Goal: Task Accomplishment & Management: Complete application form

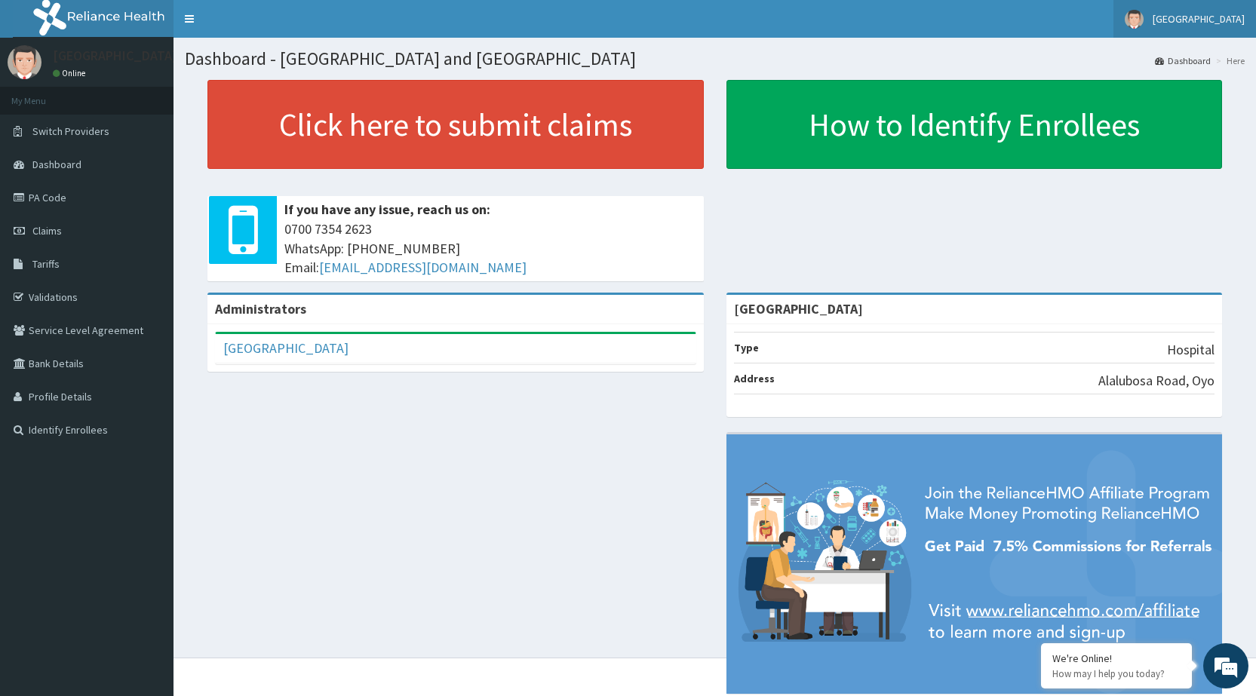
scroll to position [39, 0]
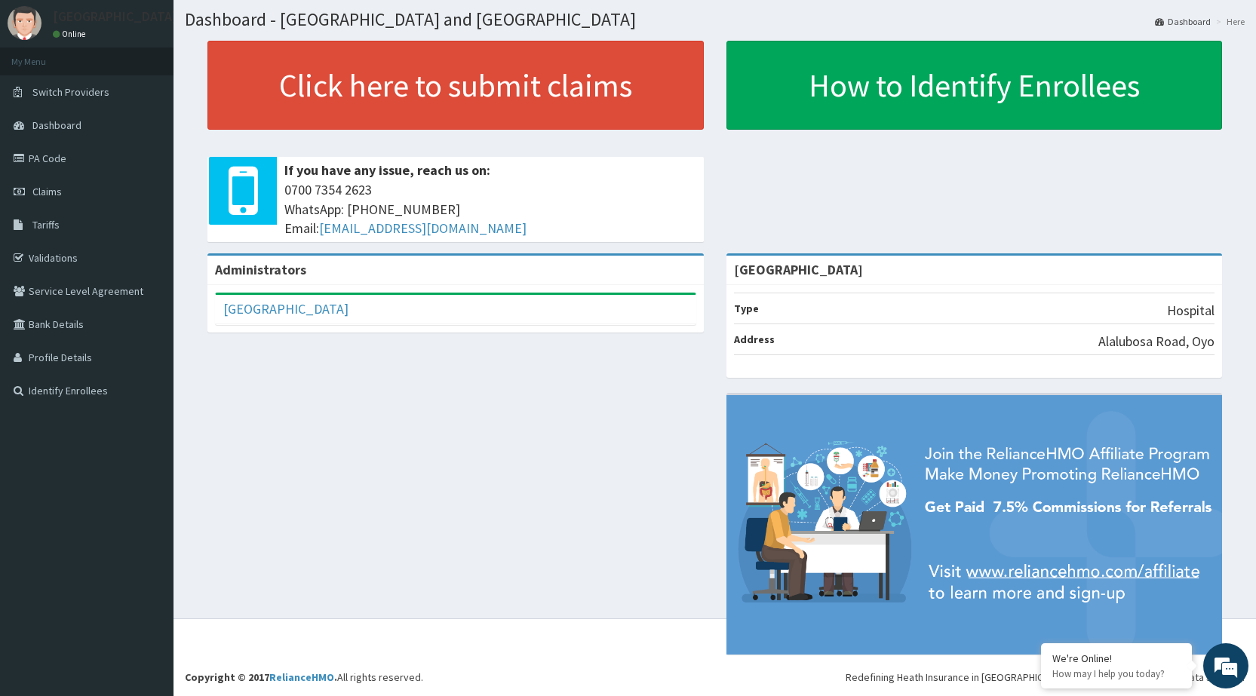
drag, startPoint x: 1219, startPoint y: 2, endPoint x: 580, endPoint y: 508, distance: 815.6
click at [580, 508] on div "Administrators Peamark Hospital And Maternity Hospital Full Name Peamark Hospit…" at bounding box center [715, 461] width 1060 height 416
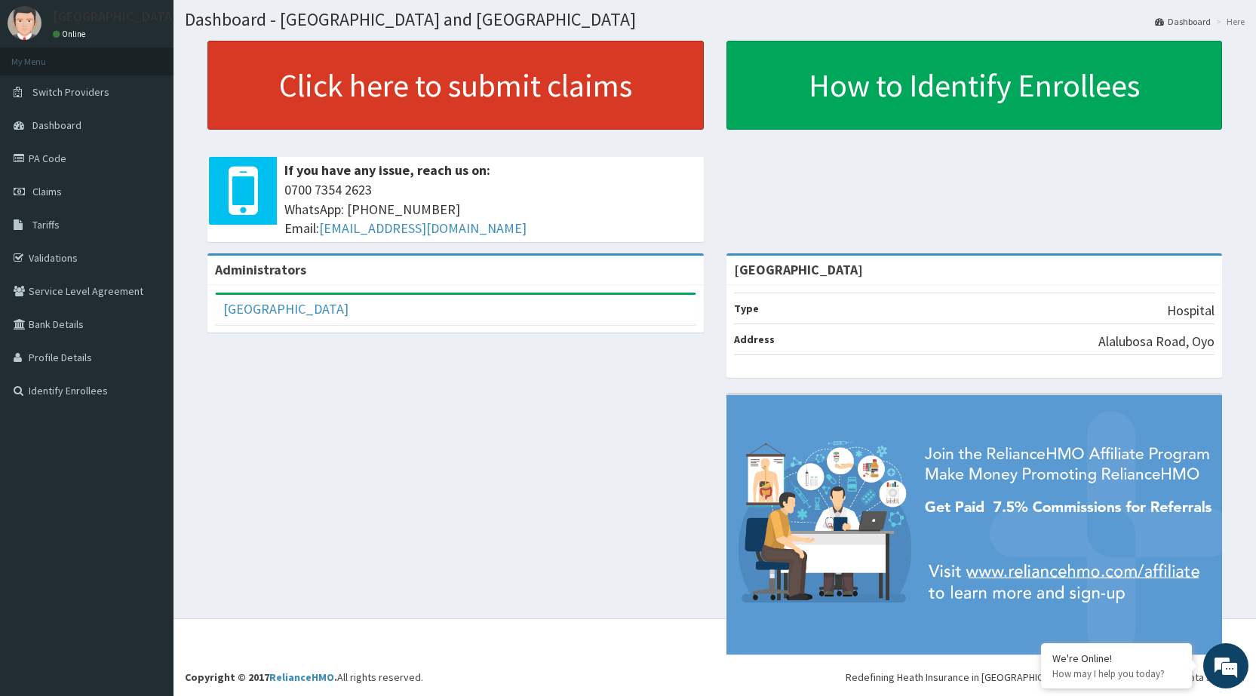
click at [611, 70] on link "Click here to submit claims" at bounding box center [455, 85] width 496 height 89
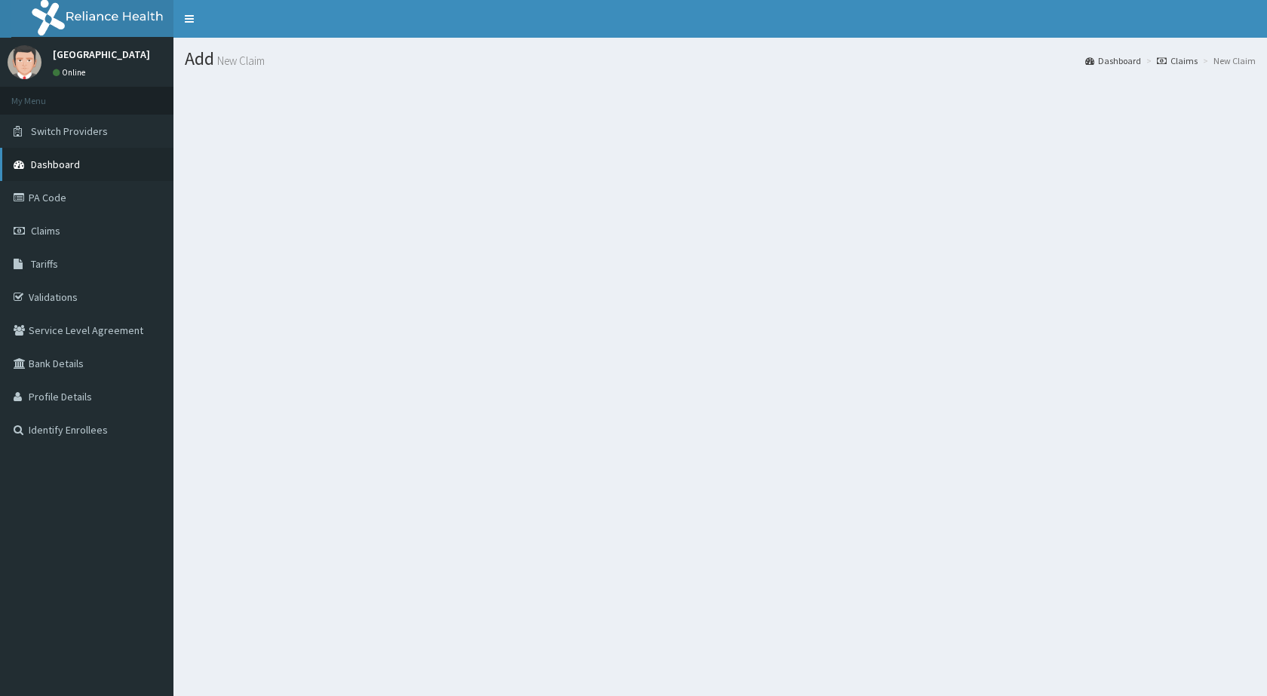
click at [100, 173] on link "Dashboard" at bounding box center [86, 164] width 173 height 33
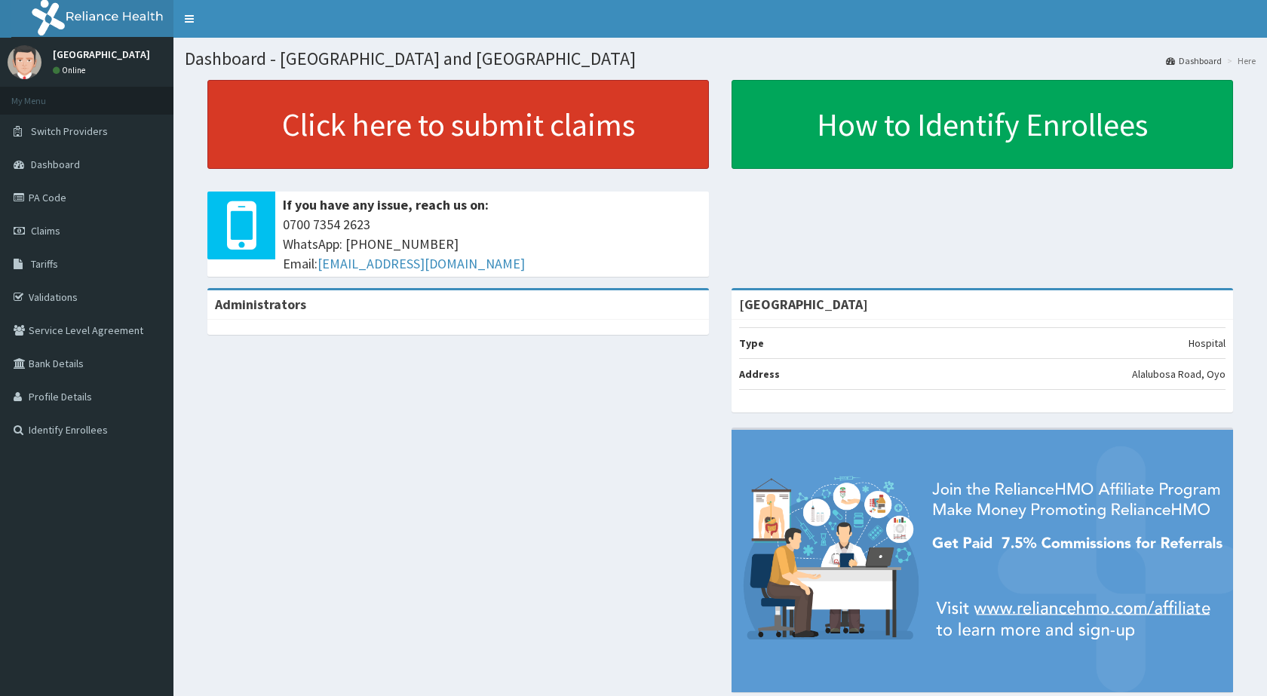
click at [309, 148] on link "Click here to submit claims" at bounding box center [458, 124] width 502 height 89
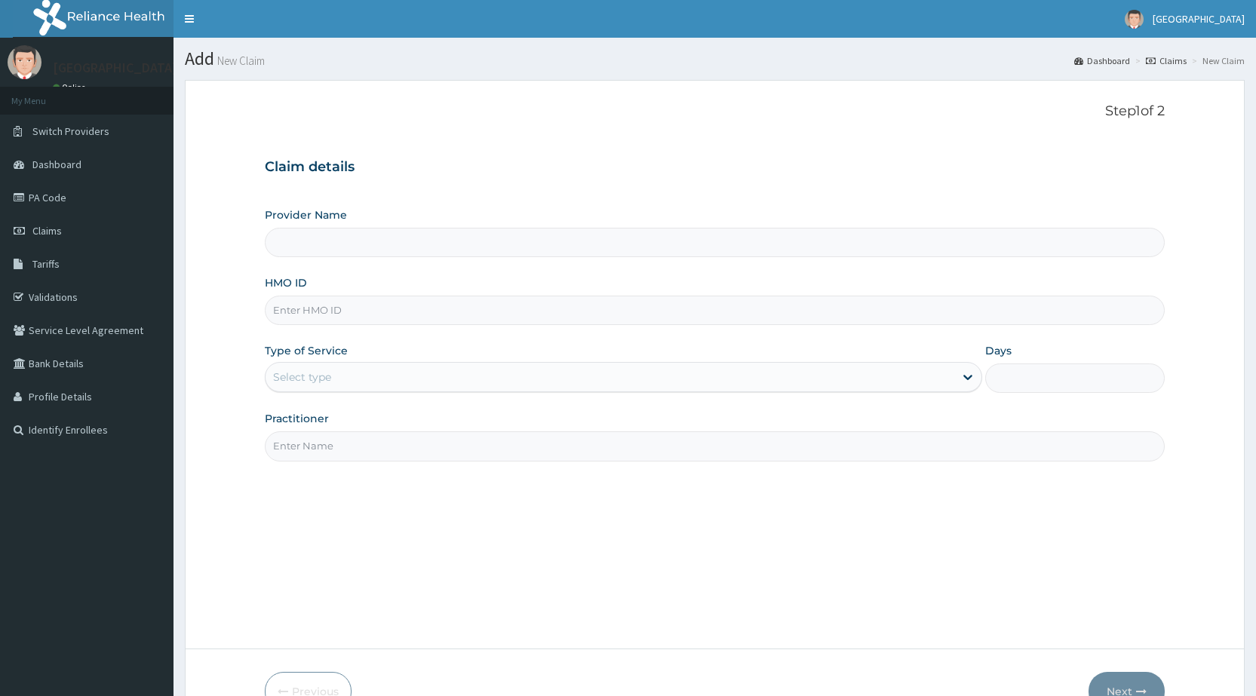
type input "[GEOGRAPHIC_DATA]"
click at [551, 318] on input "HMO ID" at bounding box center [715, 310] width 900 height 29
type input "a"
type input "AIT/10529/B"
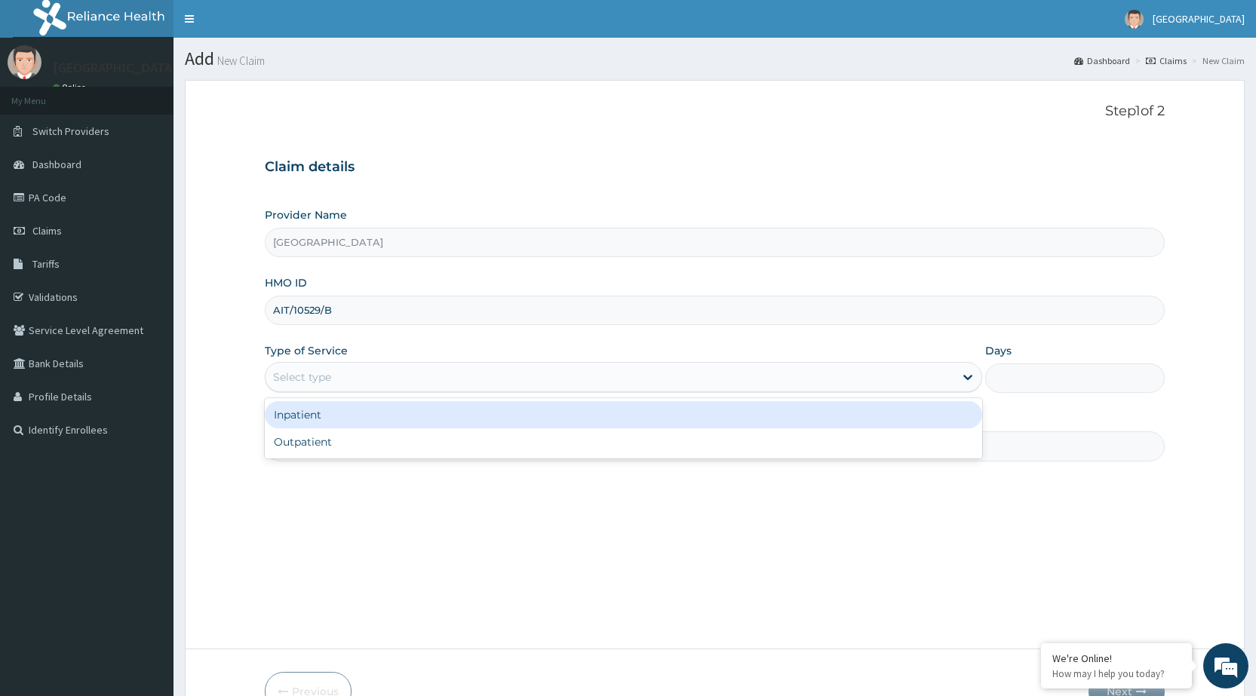
click at [662, 378] on div "Select type" at bounding box center [610, 377] width 689 height 24
click at [662, 413] on div "Inpatient" at bounding box center [623, 414] width 717 height 27
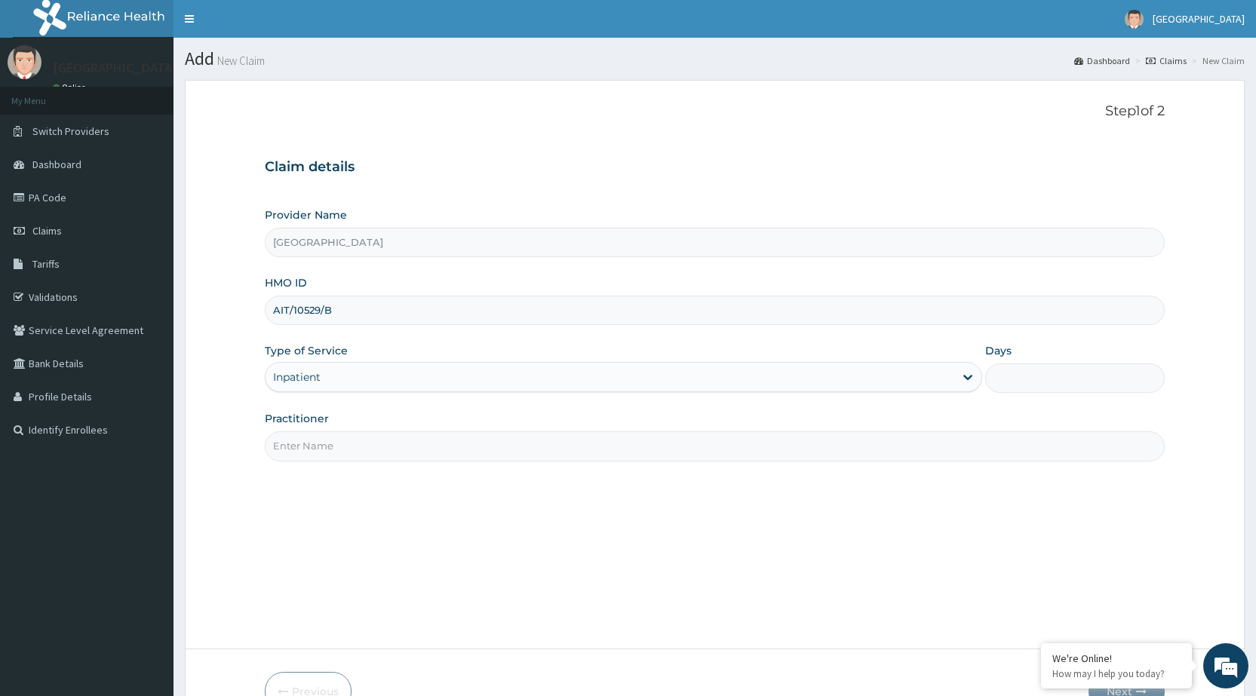
click at [1046, 381] on input "Days" at bounding box center [1075, 378] width 180 height 29
type input "2"
click at [623, 449] on input "Practitioner" at bounding box center [715, 445] width 900 height 29
type input "DR PERIOLA"
click at [1202, 616] on form "Step 1 of 2 Claim details Provider Name Peamak Hospital and Maternity Centre HM…" at bounding box center [715, 407] width 1060 height 654
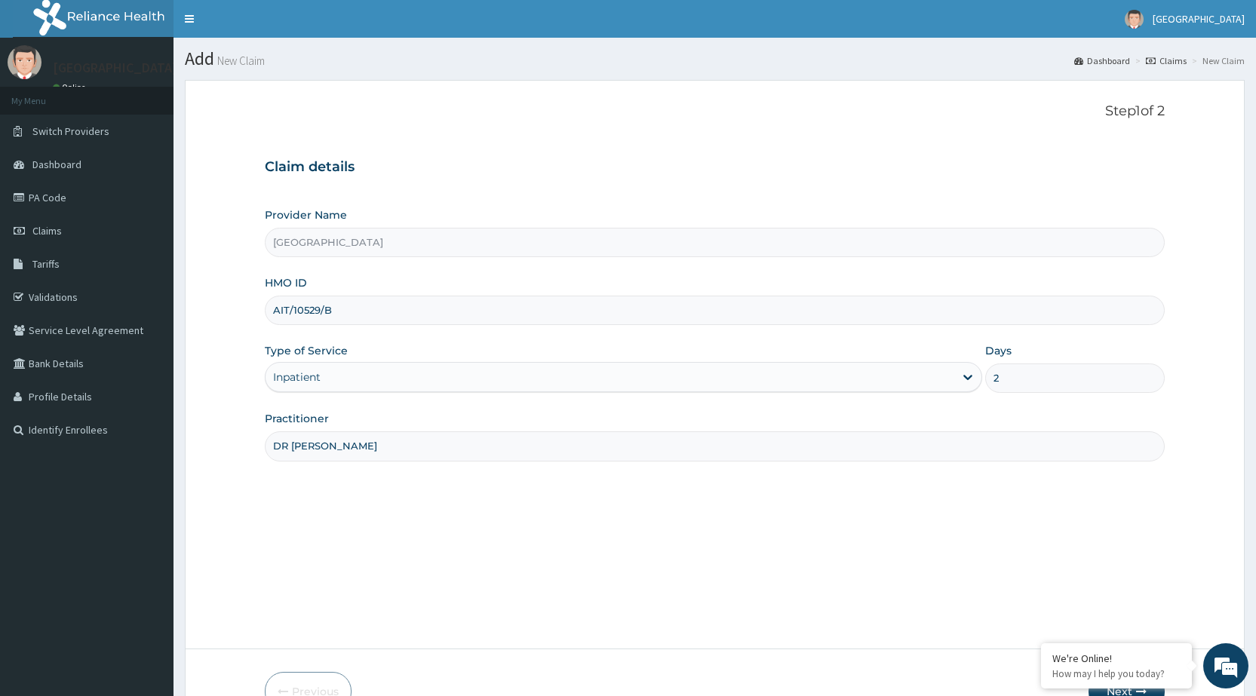
scroll to position [88, 0]
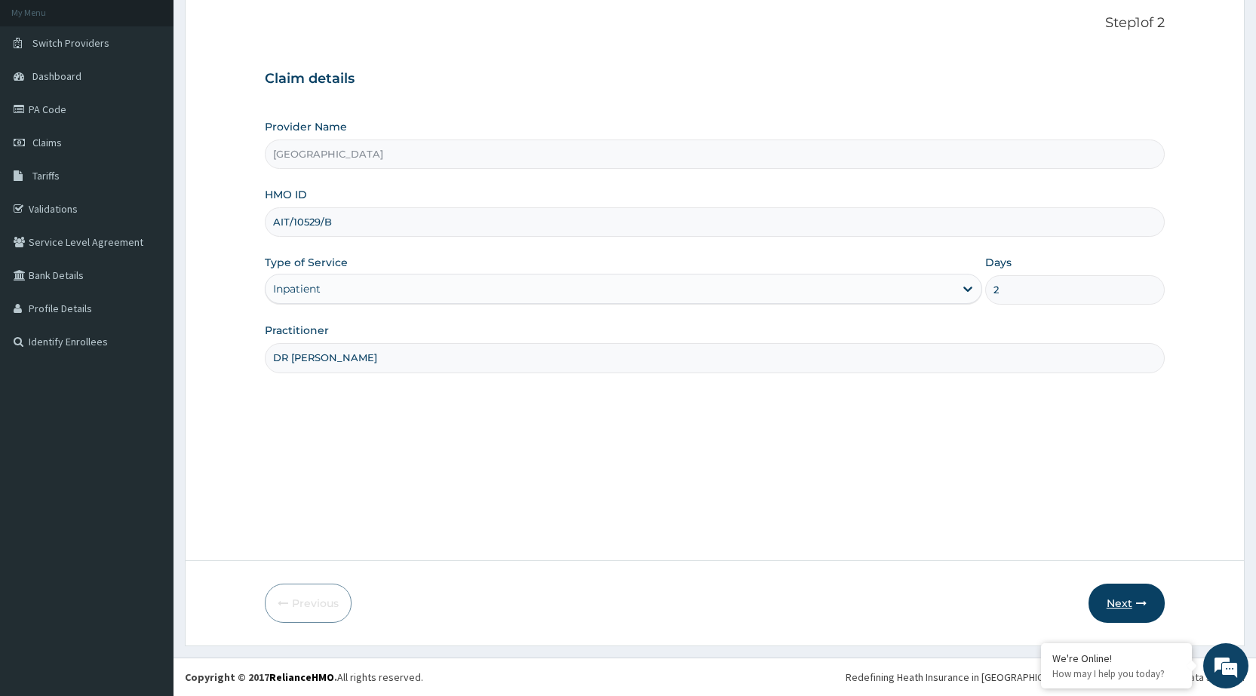
click at [1139, 596] on button "Next" at bounding box center [1126, 603] width 76 height 39
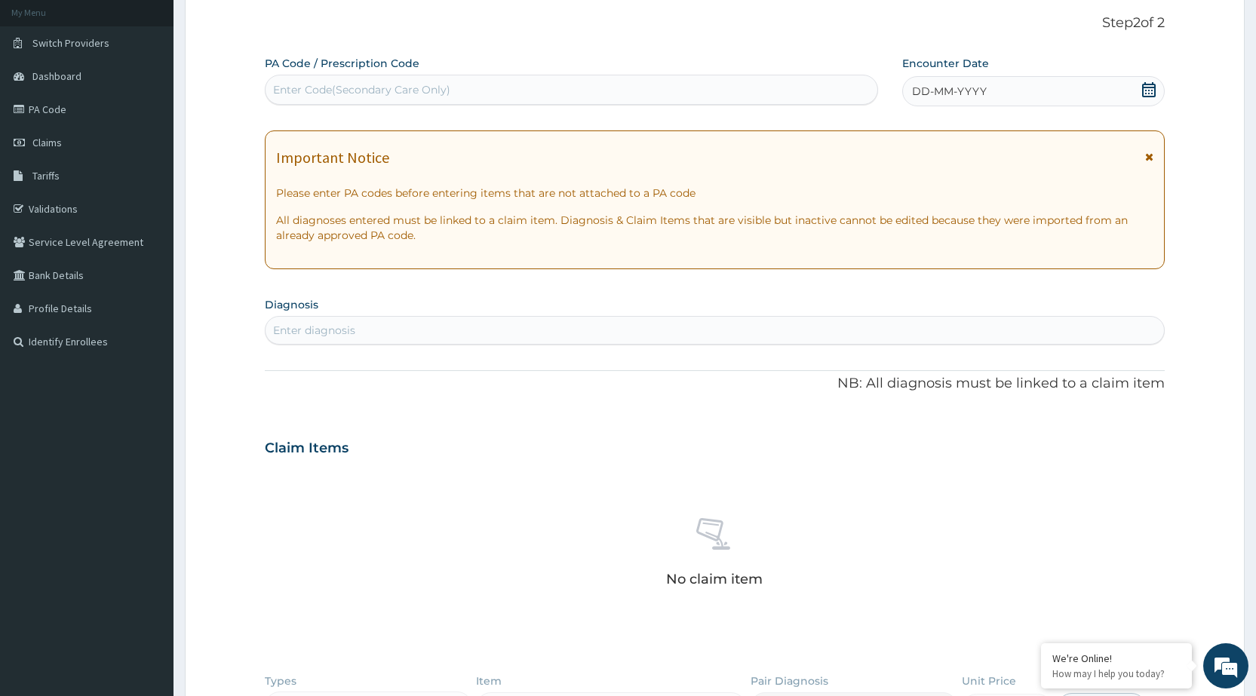
click at [750, 97] on div "Enter Code(Secondary Care Only)" at bounding box center [571, 90] width 611 height 24
type input "PA/B366/5"
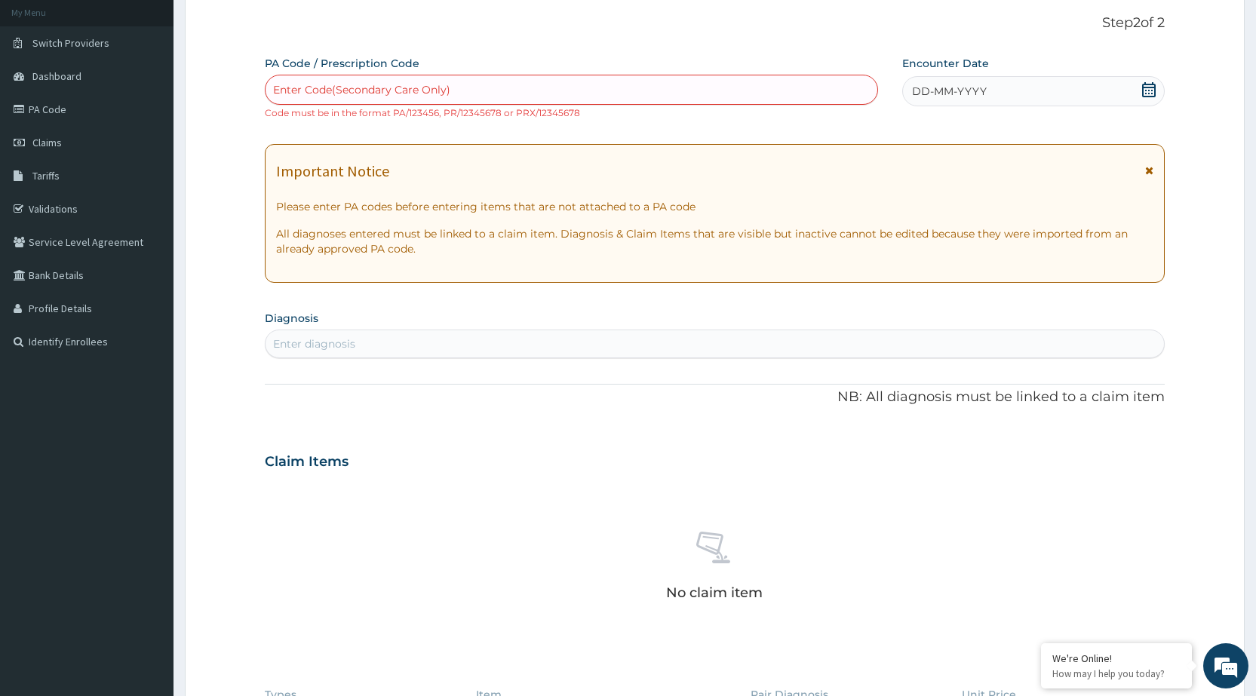
click at [1050, 90] on div "DD-MM-YYYY" at bounding box center [1033, 91] width 263 height 30
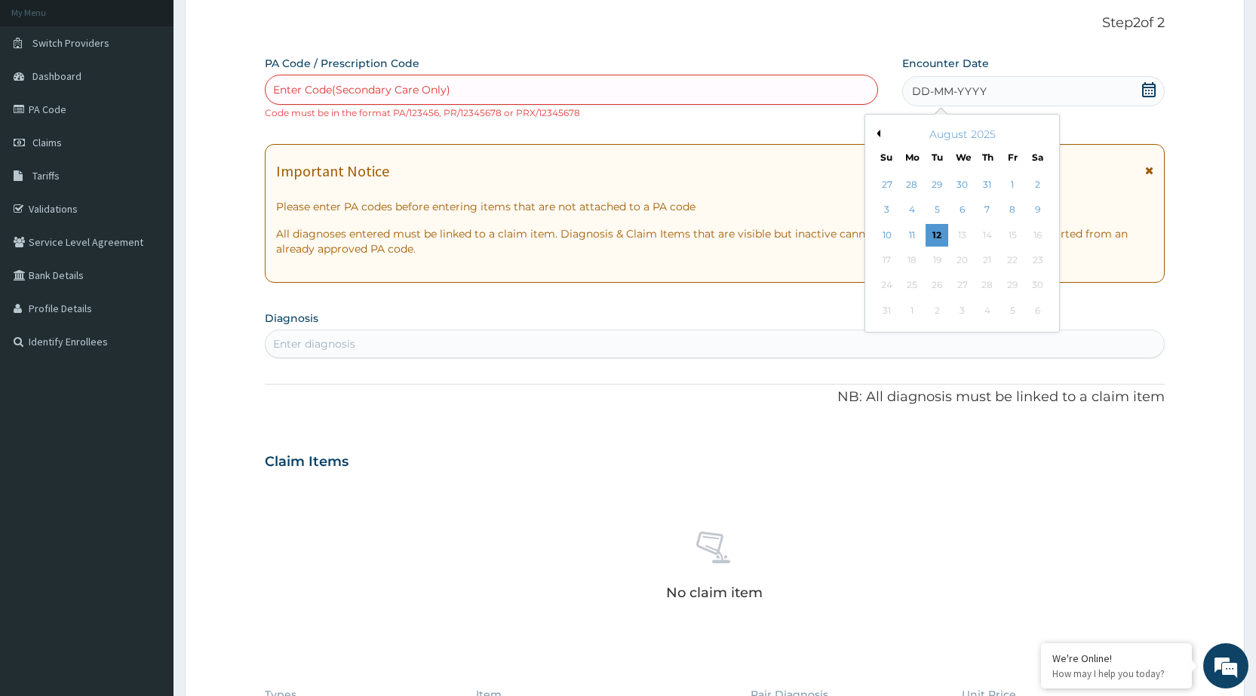
click at [694, 90] on div "Enter Code(Secondary Care Only)" at bounding box center [571, 90] width 611 height 24
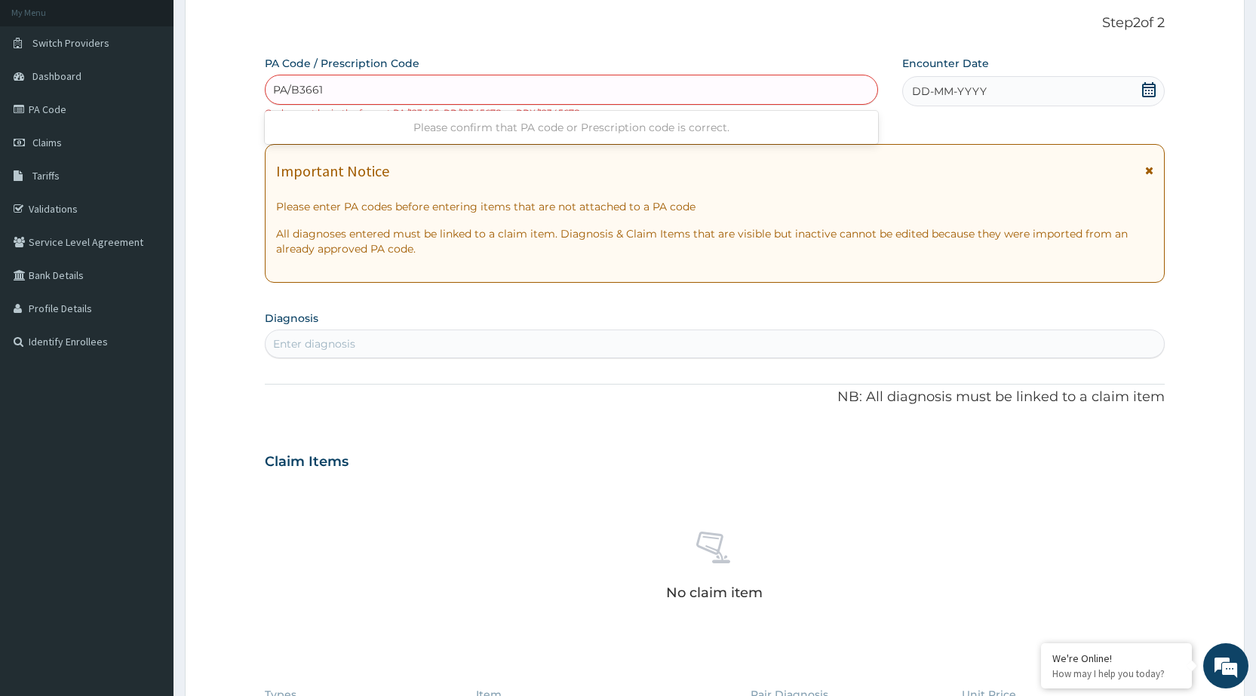
type input "PA/B36615"
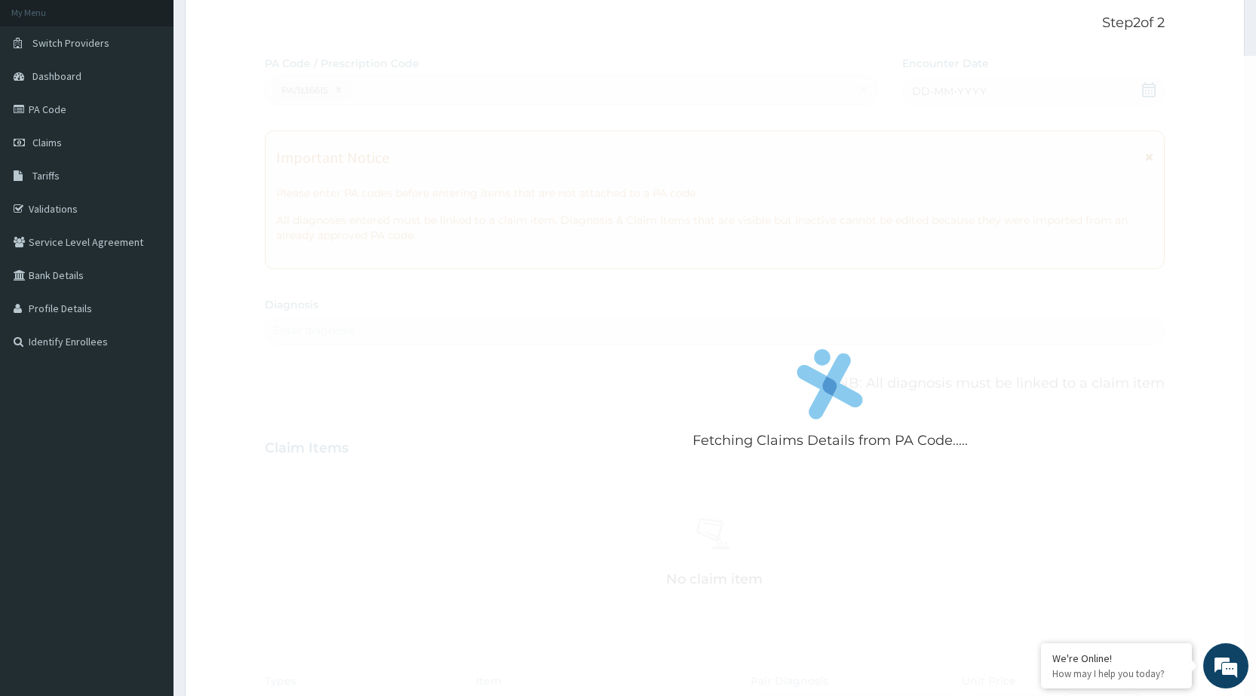
click at [252, 145] on form "Step 2 of 2 Fetching Claims Details from PA Code..... PA Code / Prescription Co…" at bounding box center [715, 468] width 1060 height 953
drag, startPoint x: 310, startPoint y: 155, endPoint x: 576, endPoint y: 213, distance: 271.8
click at [576, 213] on div "Fetching Claims Details from PA Code....." at bounding box center [830, 404] width 1131 height 696
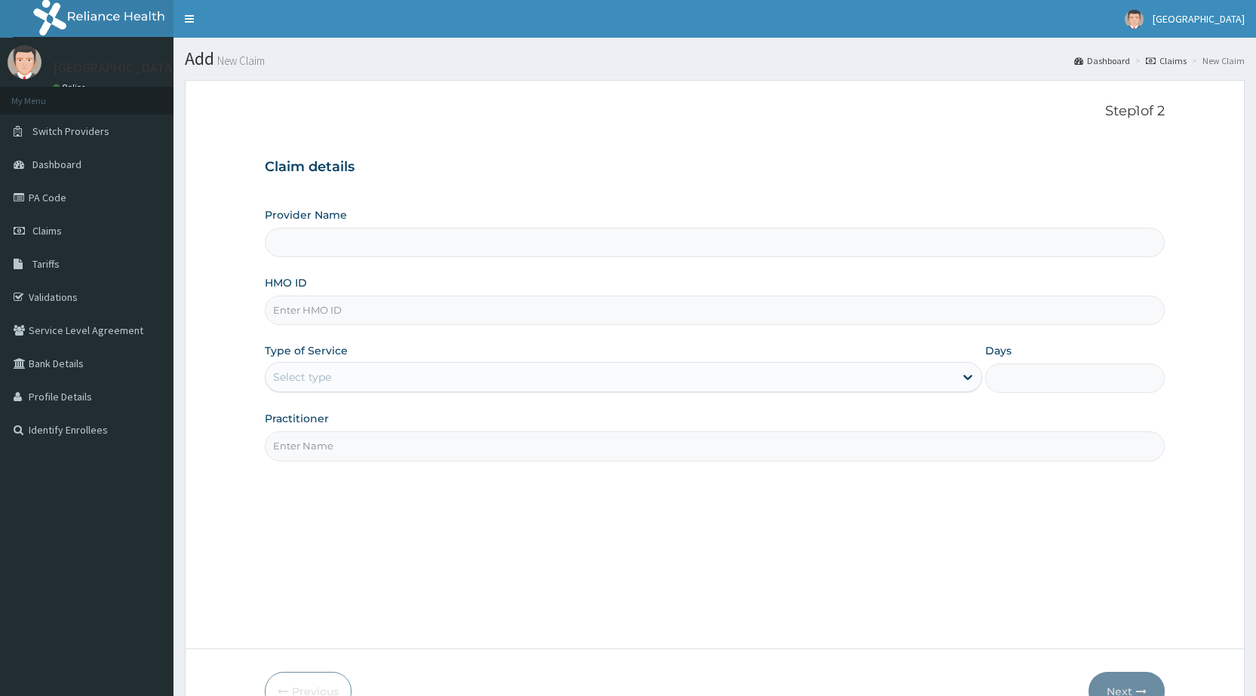
type input "Peamak Hospital and Maternity Centre"
click at [565, 318] on input "HMO ID" at bounding box center [715, 310] width 900 height 29
type input "AIT/10529/B"
click at [626, 391] on div "Select type" at bounding box center [623, 377] width 717 height 30
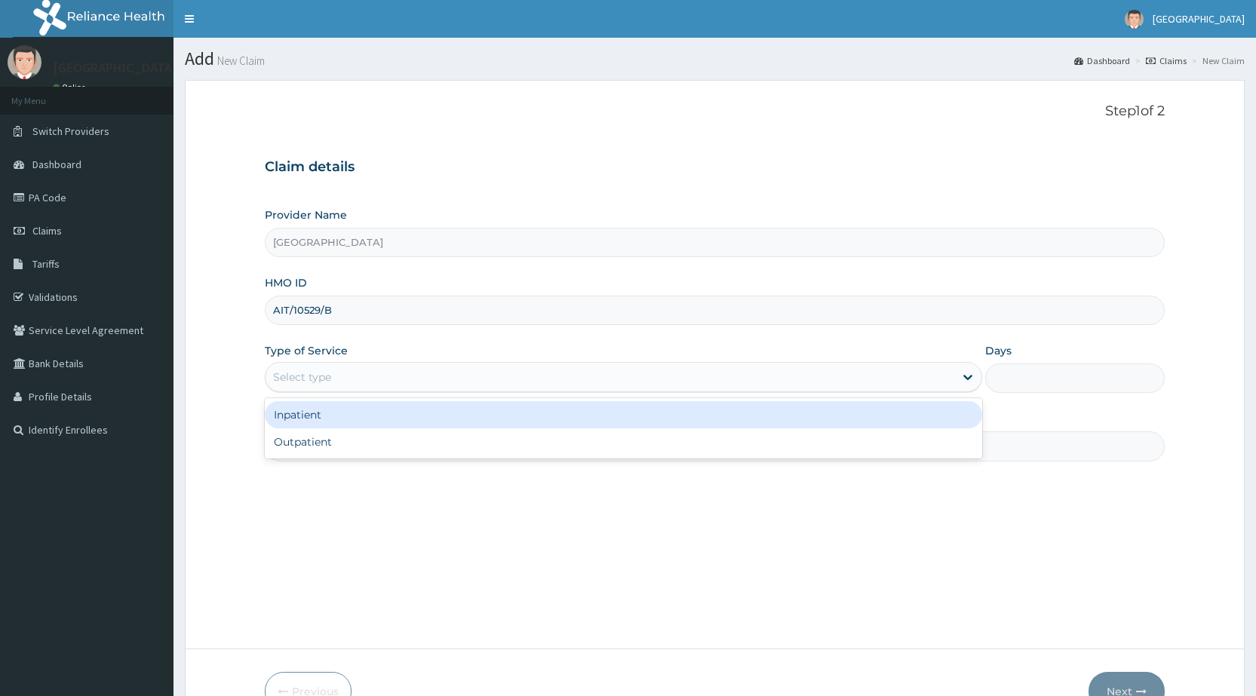
click at [634, 410] on div "Inpatient" at bounding box center [623, 414] width 717 height 27
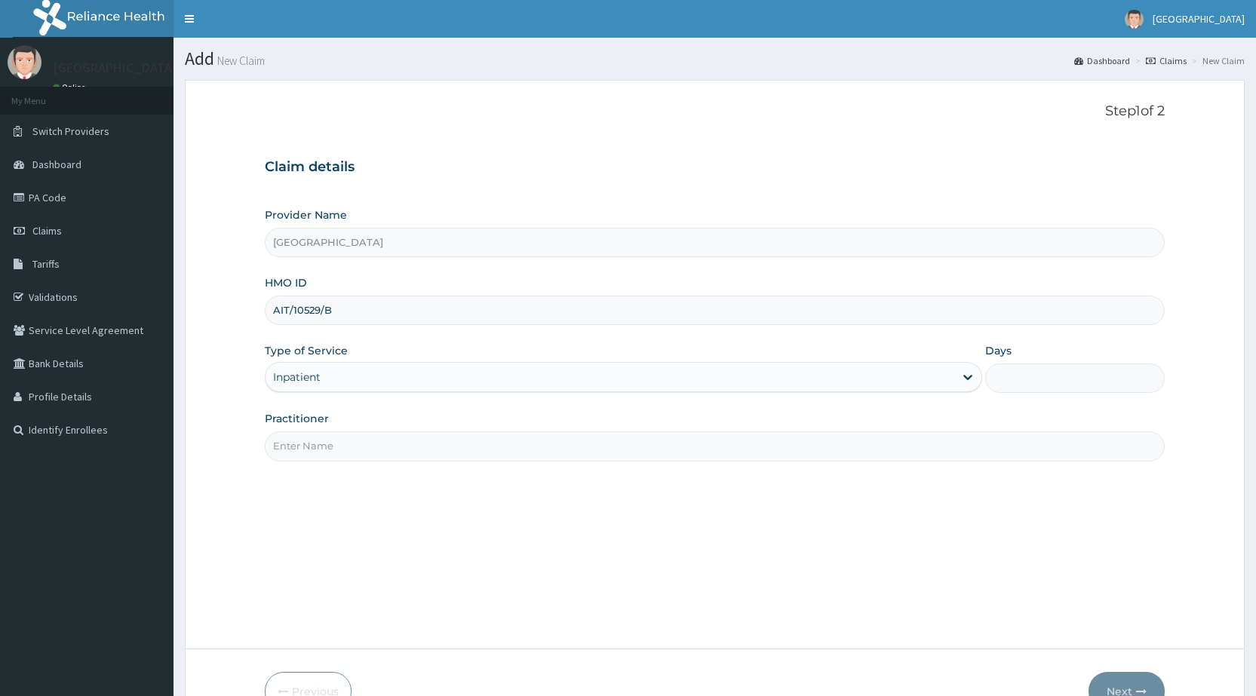
click at [1091, 385] on input "Days" at bounding box center [1075, 378] width 180 height 29
type input "2"
click at [665, 440] on input "Practitioner" at bounding box center [715, 445] width 900 height 29
type input "DR PERIOLA"
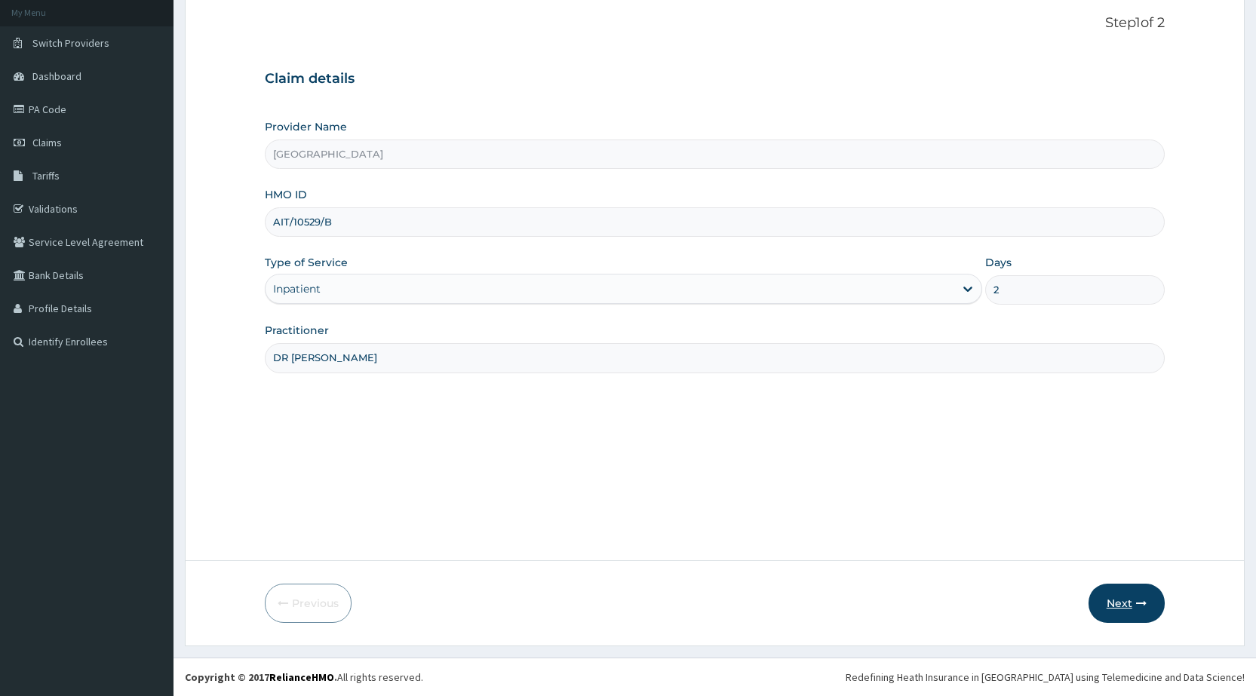
click at [1125, 611] on button "Next" at bounding box center [1126, 603] width 76 height 39
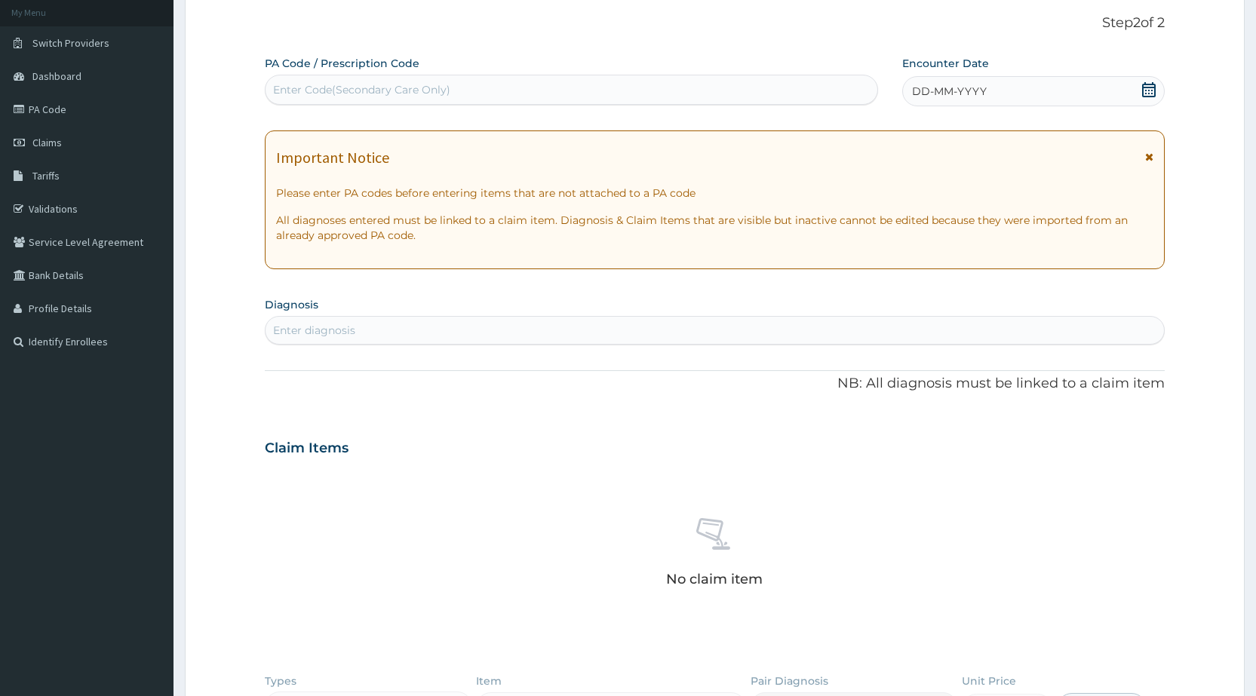
click at [779, 88] on div "Enter Code(Secondary Care Only)" at bounding box center [571, 90] width 611 height 24
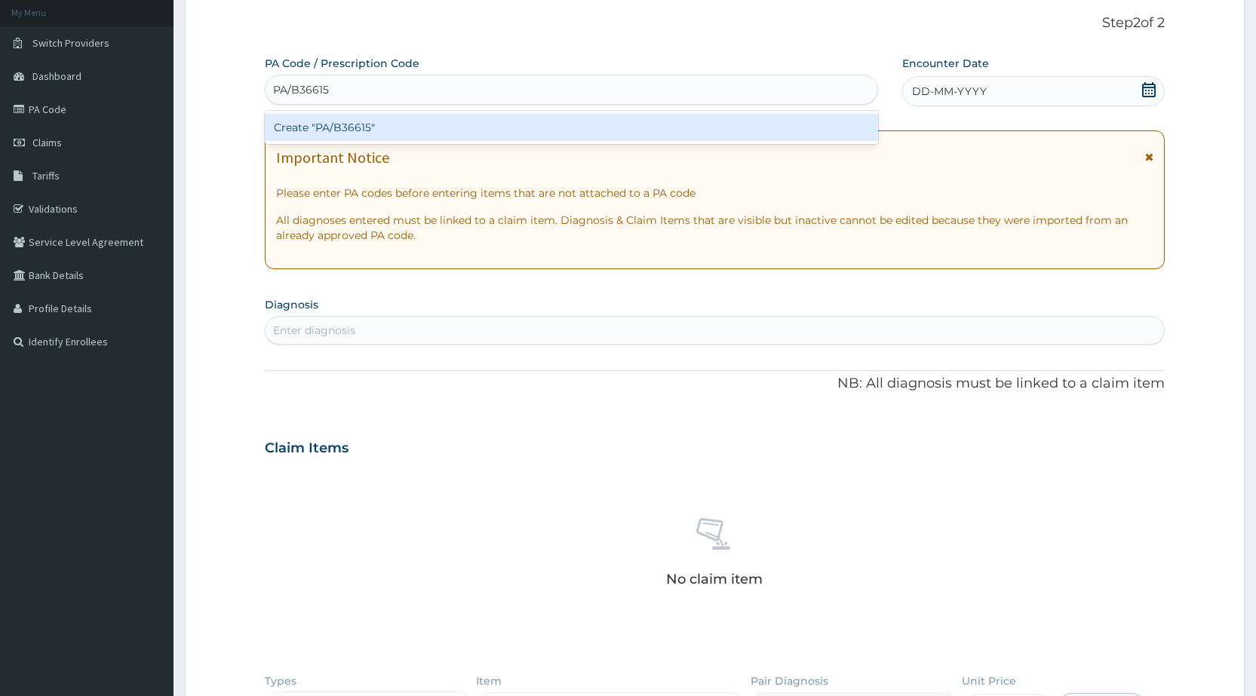
type input "PA/B36615"
click at [959, 94] on div "PA Code / Prescription Code option Create "PA/B36615" focused, 1 of 1. 1 result…" at bounding box center [715, 446] width 900 height 781
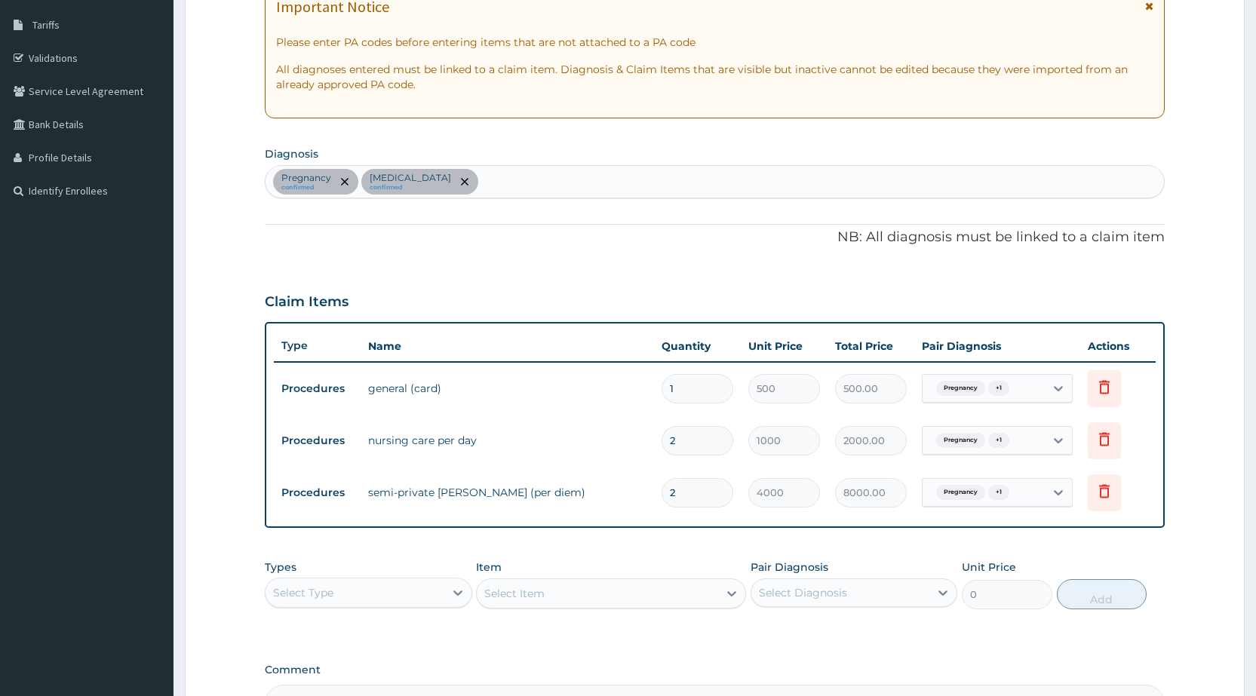
scroll to position [315, 0]
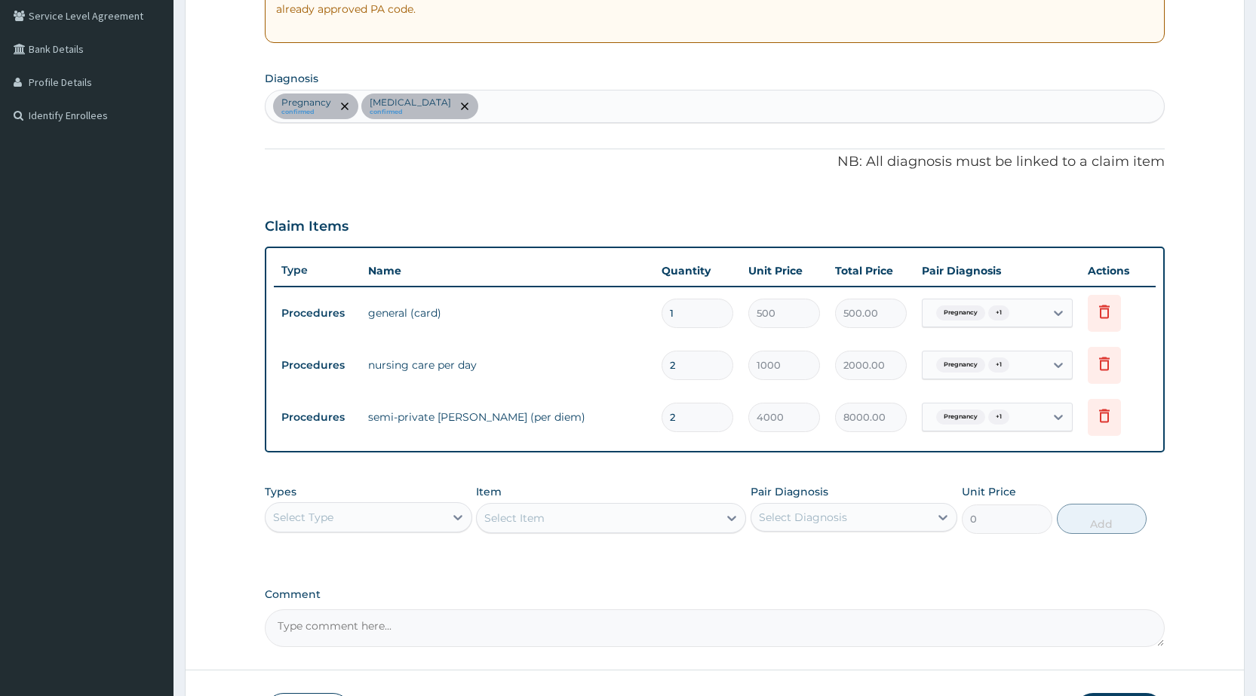
click at [435, 511] on div "Select Type" at bounding box center [355, 517] width 178 height 24
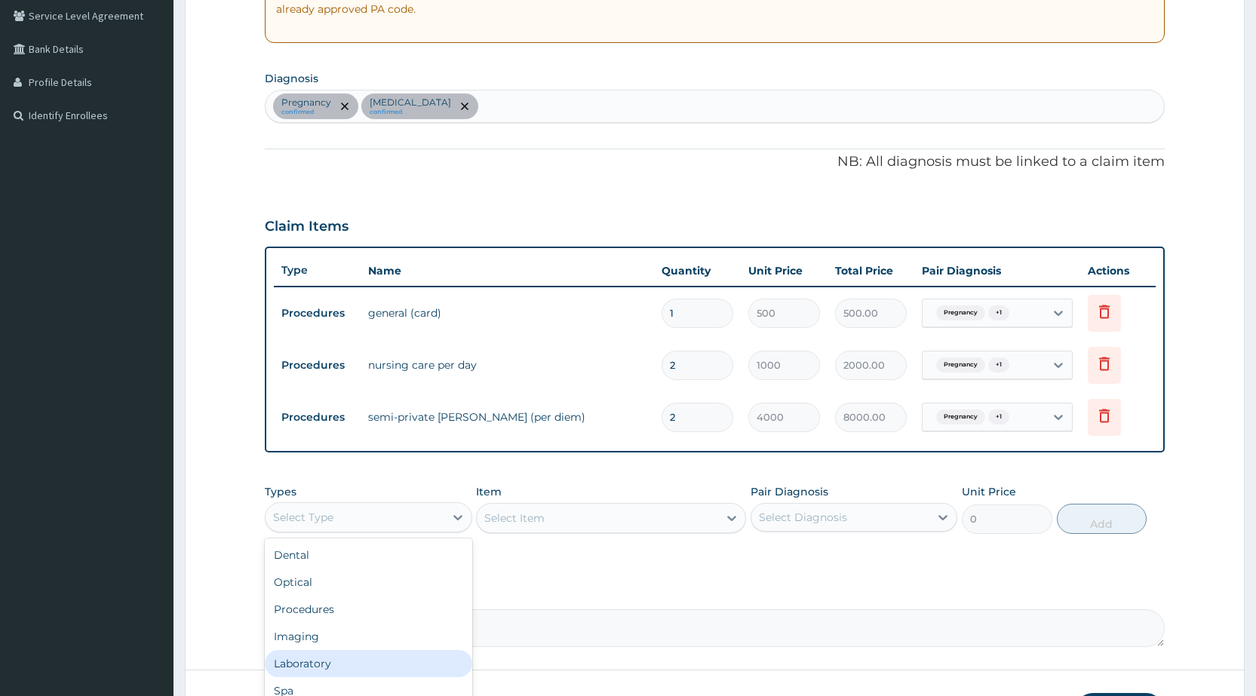
click at [360, 670] on div "Laboratory" at bounding box center [368, 663] width 207 height 27
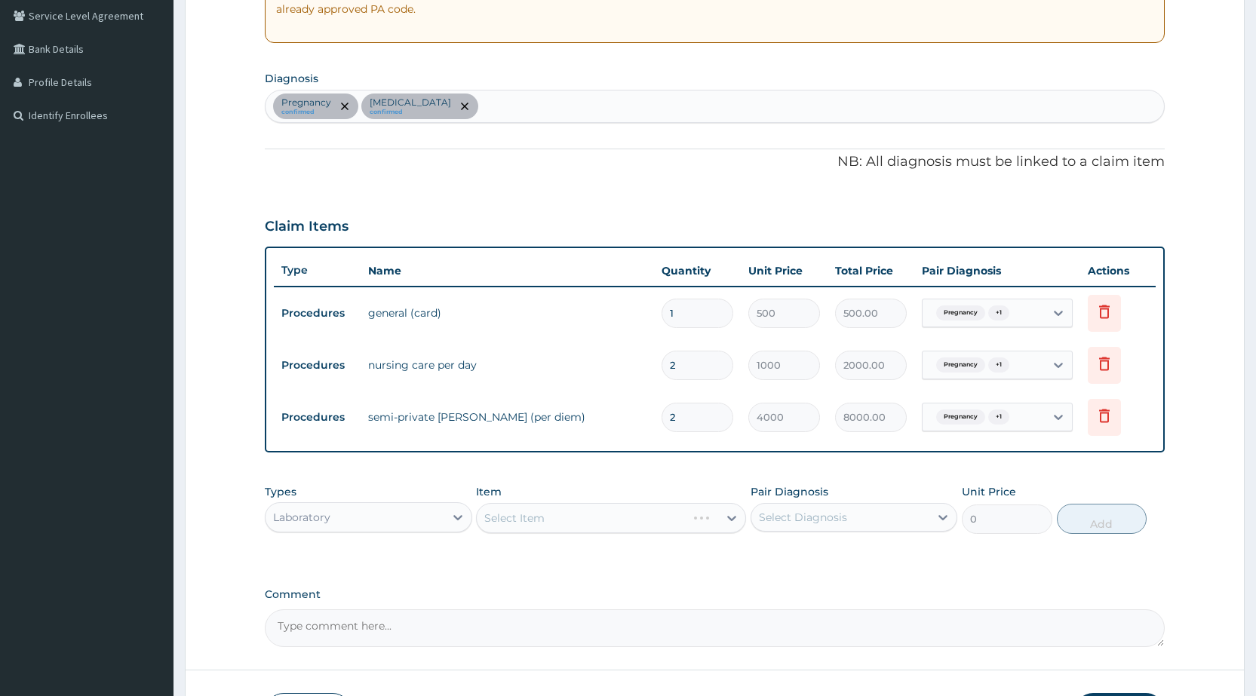
click at [717, 526] on div "Select Item" at bounding box center [611, 518] width 270 height 30
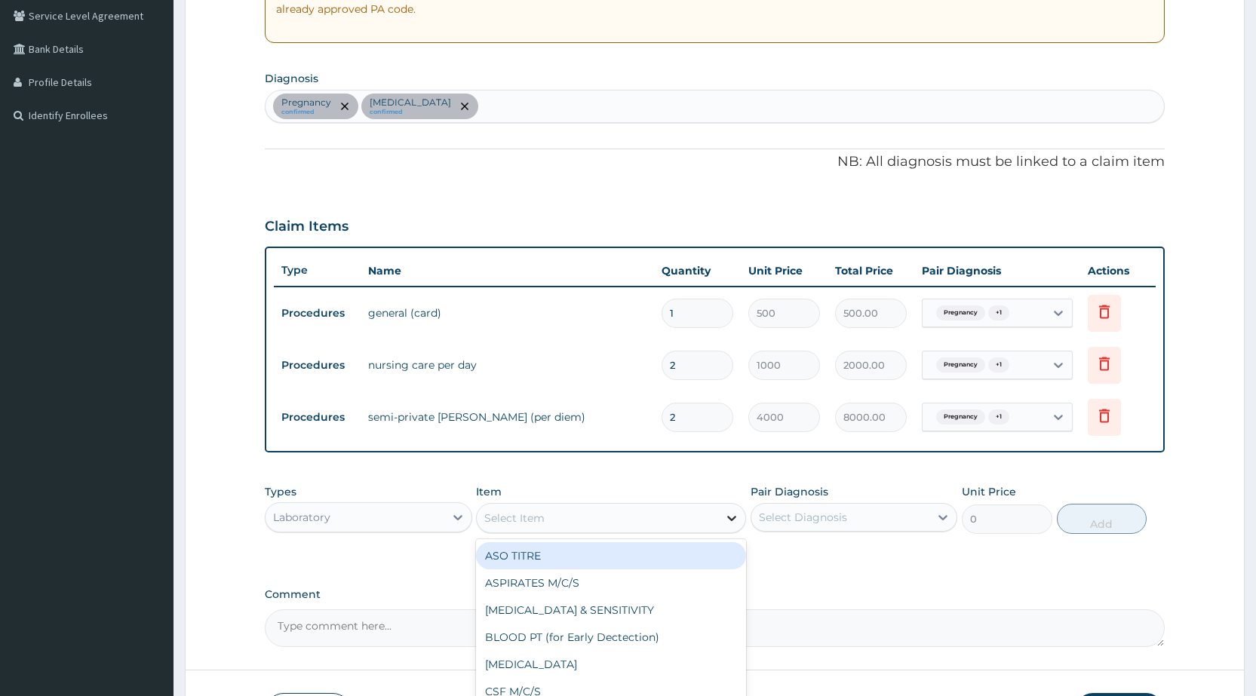
click at [729, 524] on icon at bounding box center [731, 518] width 15 height 15
type input "MP"
click at [711, 568] on div "MALARIA PARASITE (MP)" at bounding box center [611, 555] width 270 height 27
type input "560"
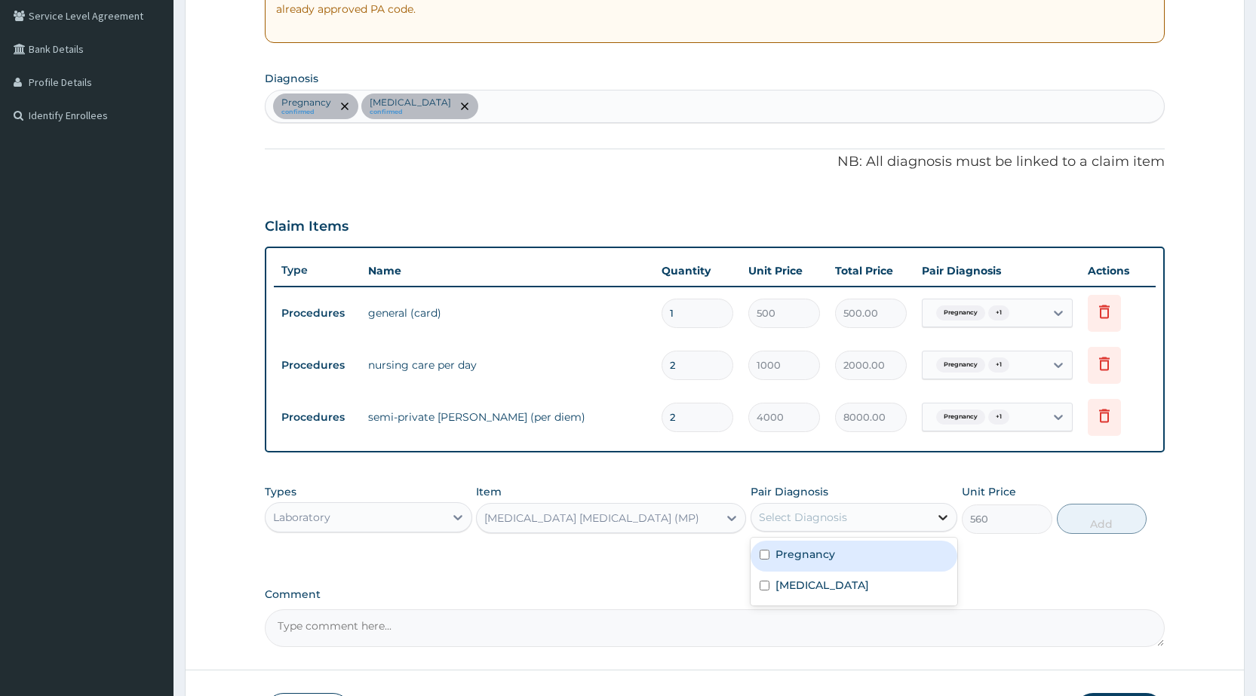
click at [947, 513] on icon at bounding box center [942, 517] width 15 height 15
click at [897, 578] on div "Malaria" at bounding box center [854, 587] width 207 height 31
checkbox input "true"
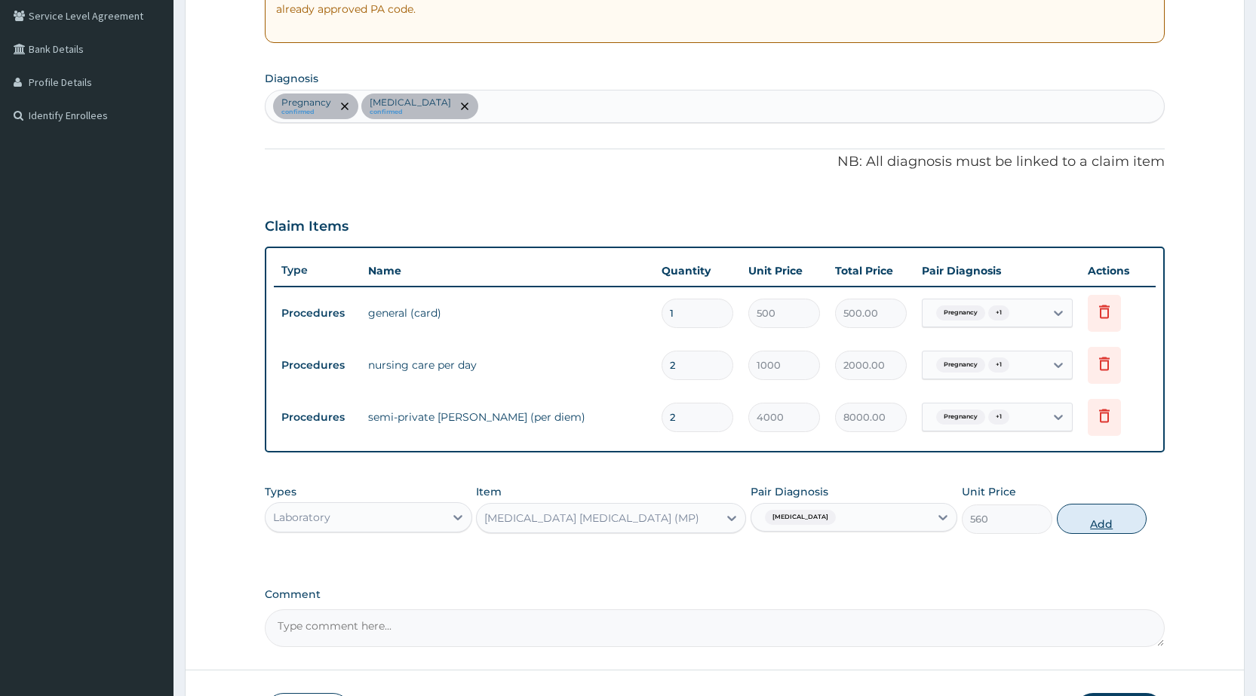
click at [1105, 525] on button "Add" at bounding box center [1102, 519] width 90 height 30
type input "0"
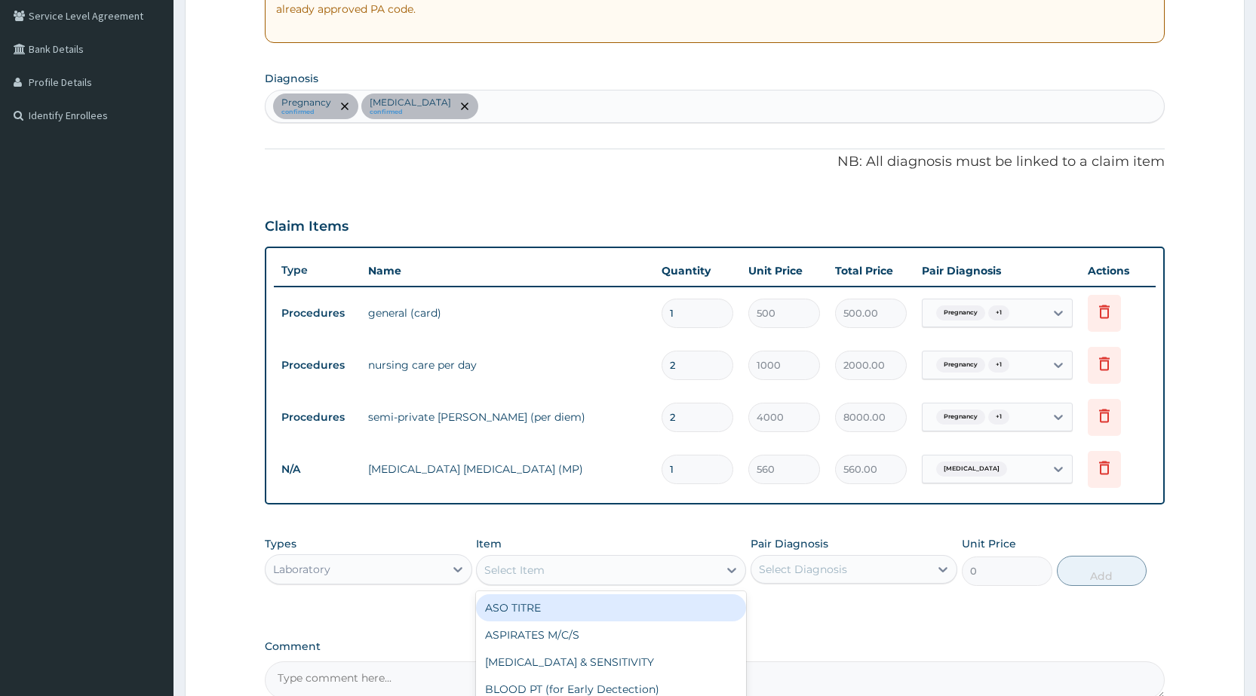
click at [554, 575] on div "Select Item" at bounding box center [597, 570] width 241 height 24
type input "PCV"
click at [560, 614] on div "PCV" at bounding box center [611, 607] width 270 height 27
type input "400"
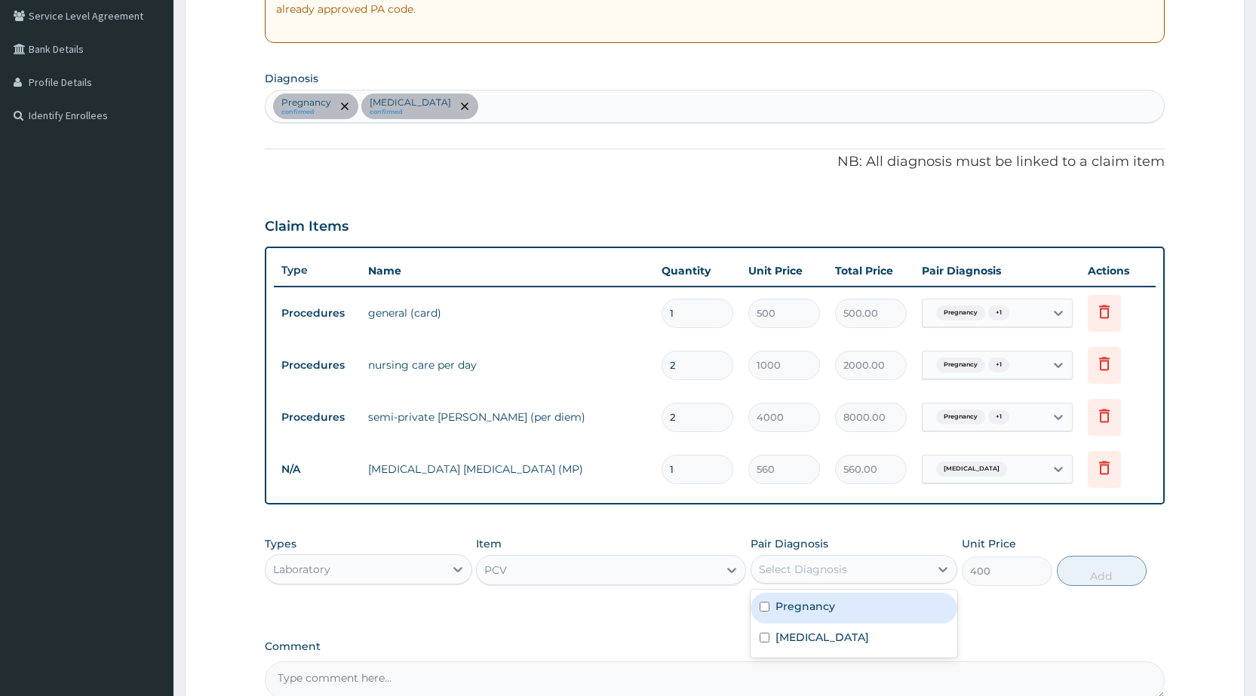
click at [917, 579] on div "Select Diagnosis" at bounding box center [840, 569] width 178 height 24
click at [912, 607] on div "Pregnancy" at bounding box center [854, 608] width 207 height 31
checkbox input "true"
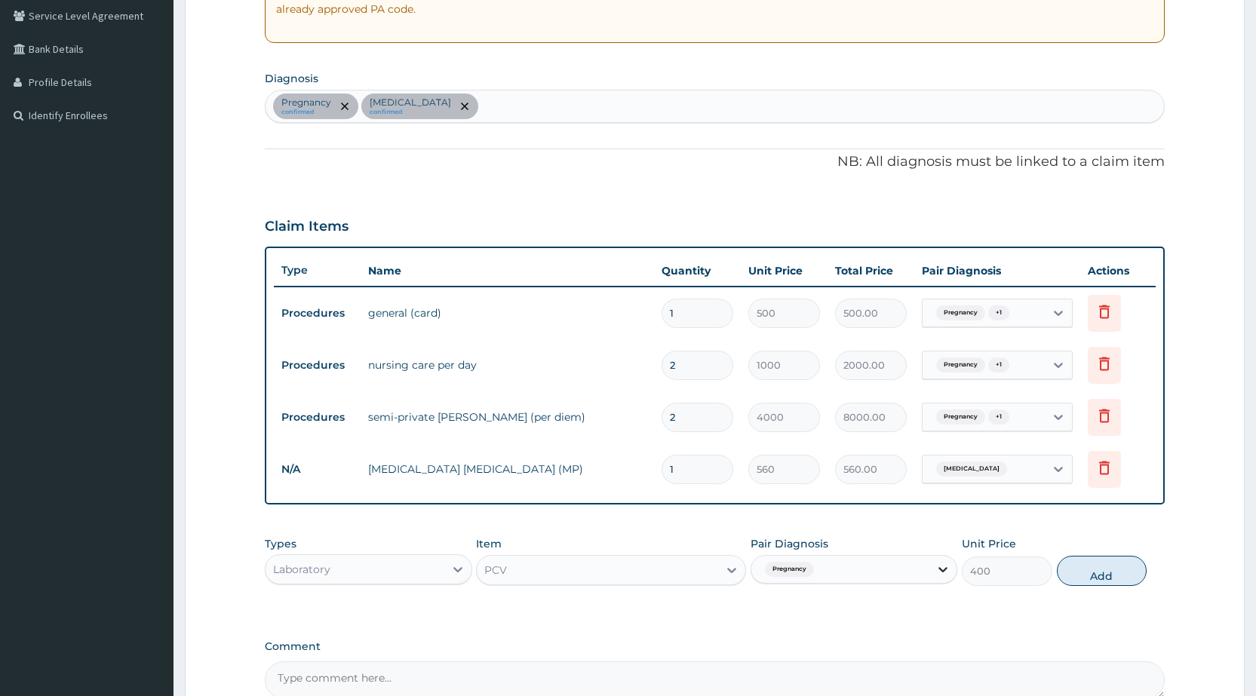
click at [943, 578] on div at bounding box center [942, 569] width 27 height 27
click at [657, 568] on div "PCV" at bounding box center [597, 570] width 241 height 24
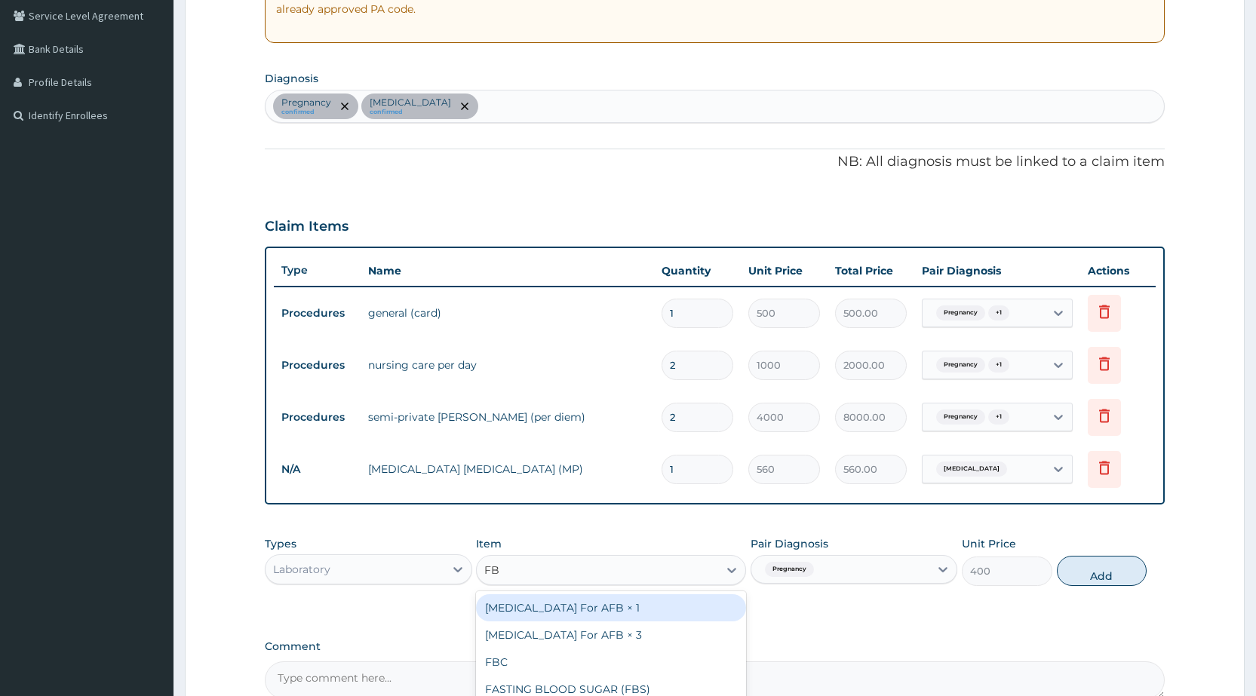
type input "FBC"
click at [662, 616] on div "FBC" at bounding box center [611, 607] width 270 height 27
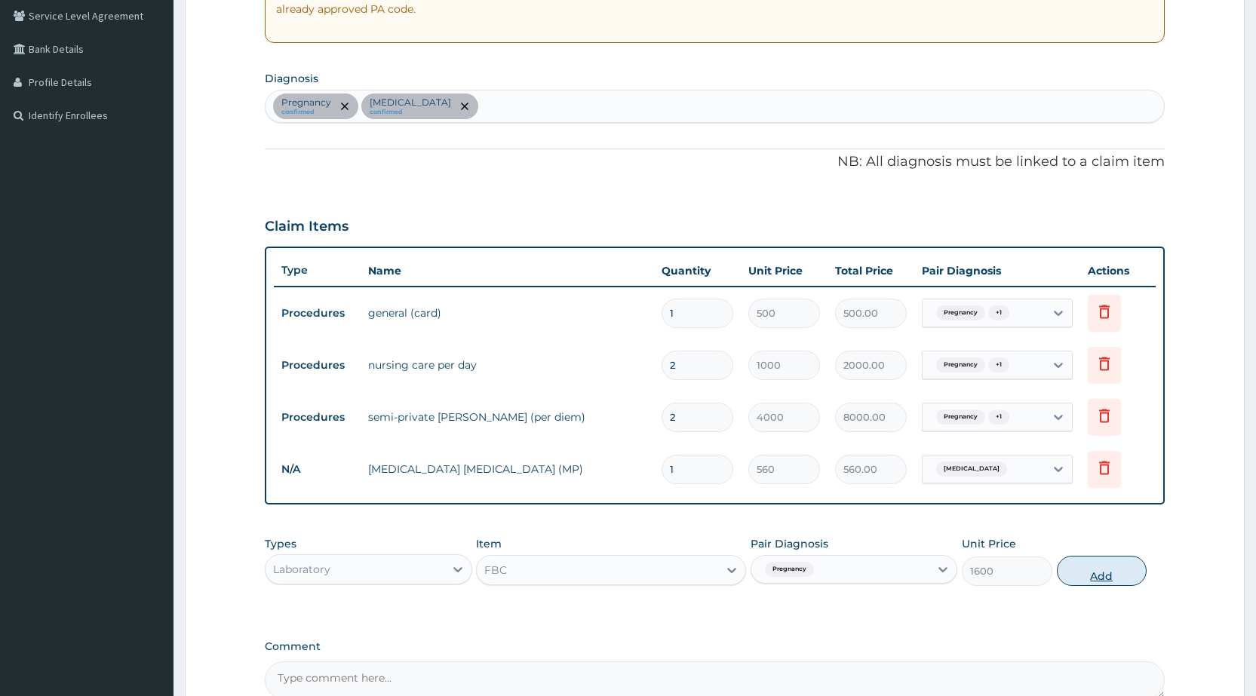
click at [1105, 573] on button "Add" at bounding box center [1102, 571] width 90 height 30
type input "0"
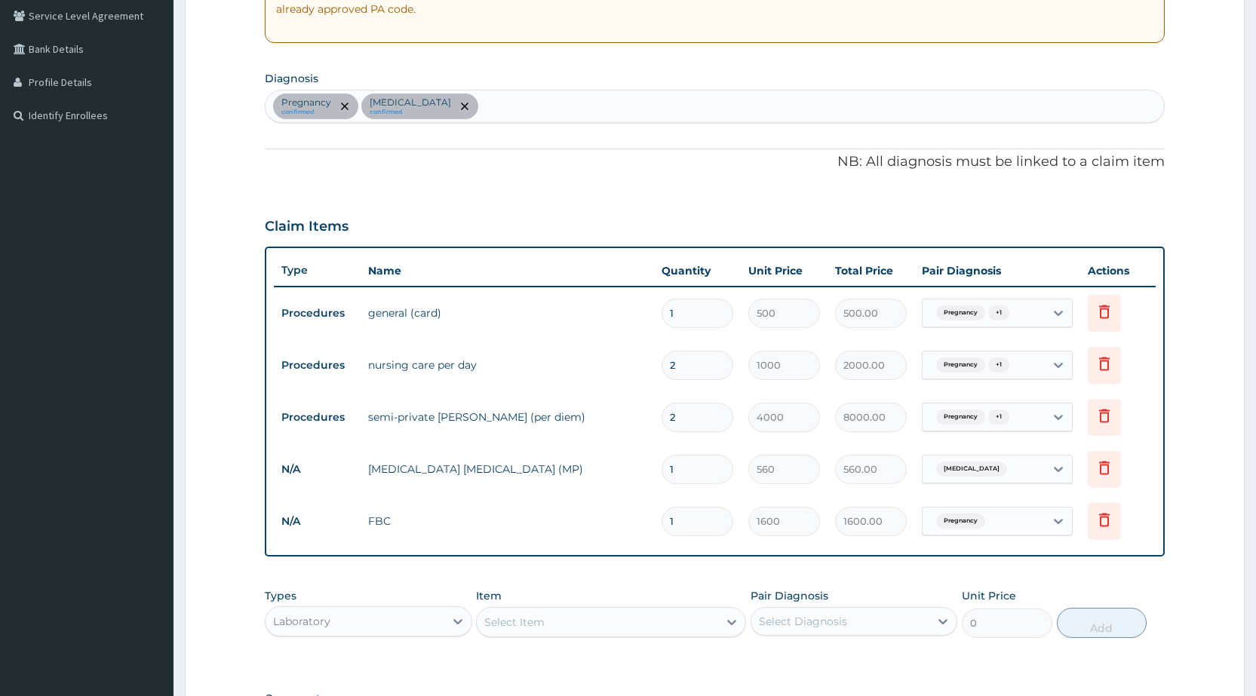
scroll to position [390, 0]
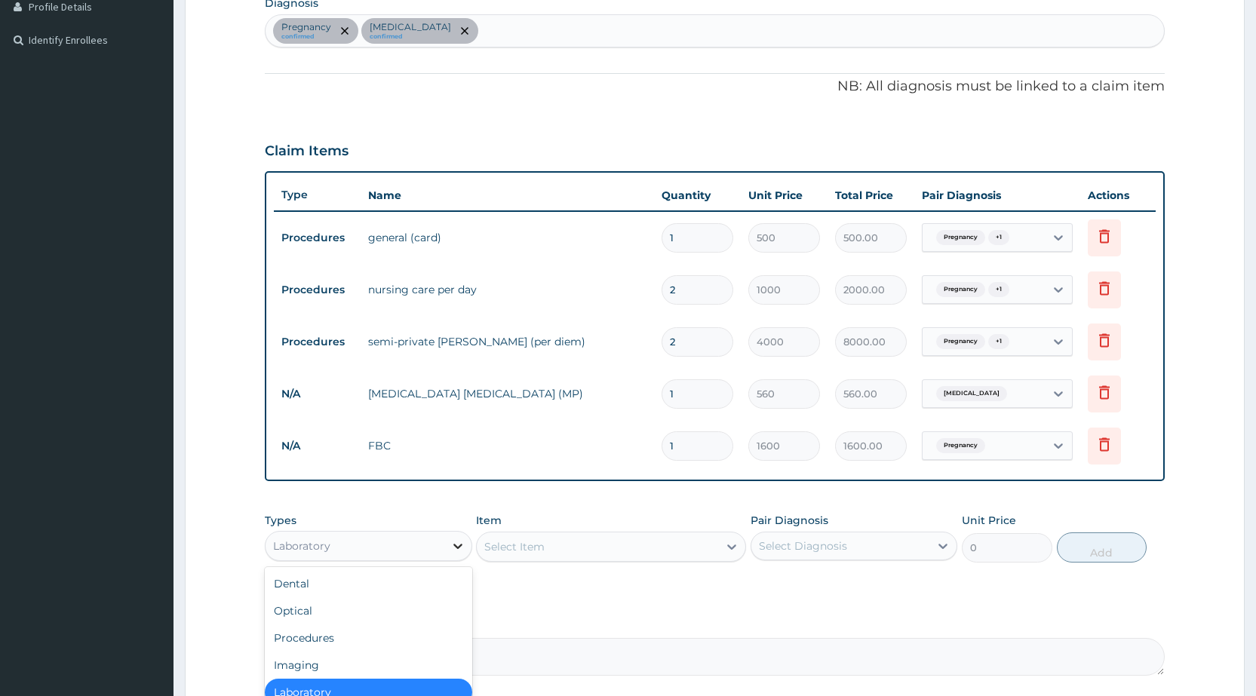
click at [450, 548] on icon at bounding box center [457, 546] width 15 height 15
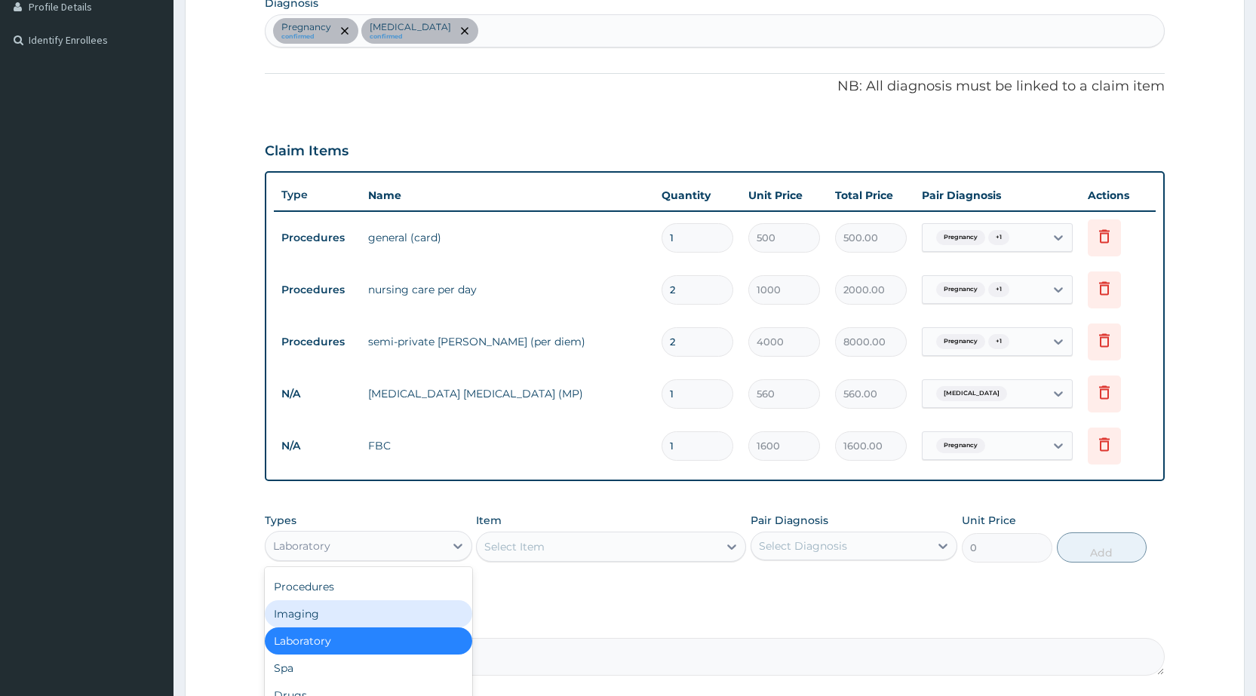
scroll to position [528, 0]
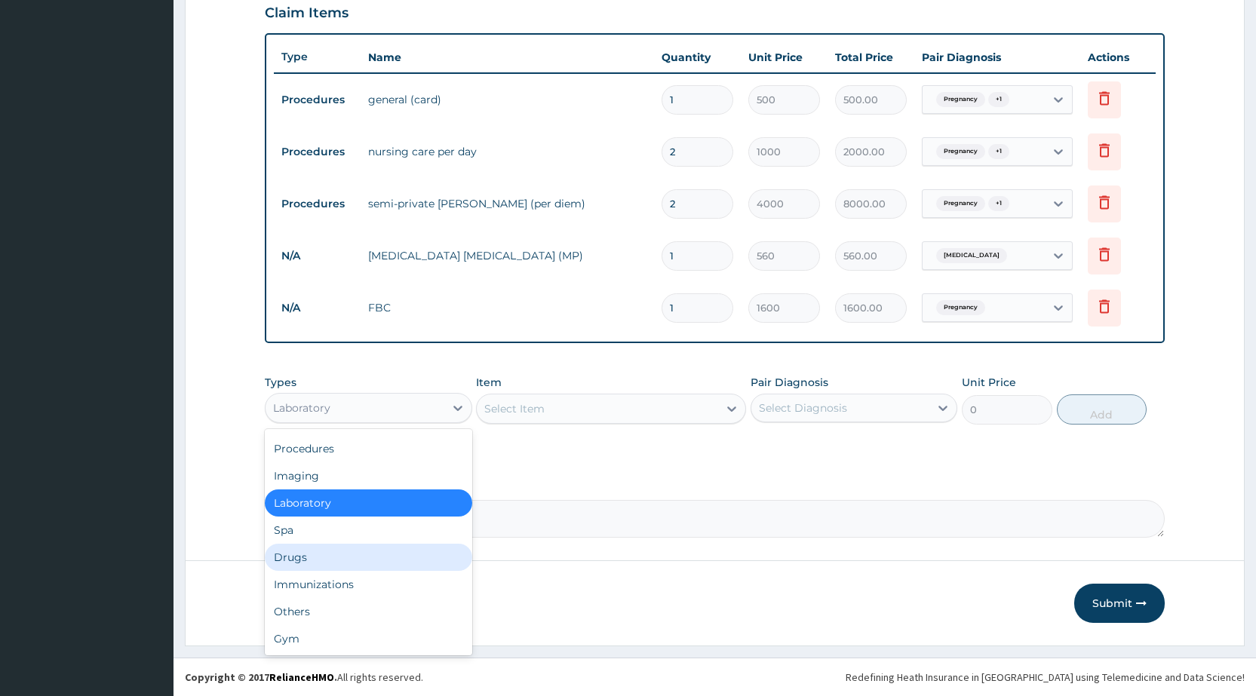
click at [397, 564] on div "Drugs" at bounding box center [368, 557] width 207 height 27
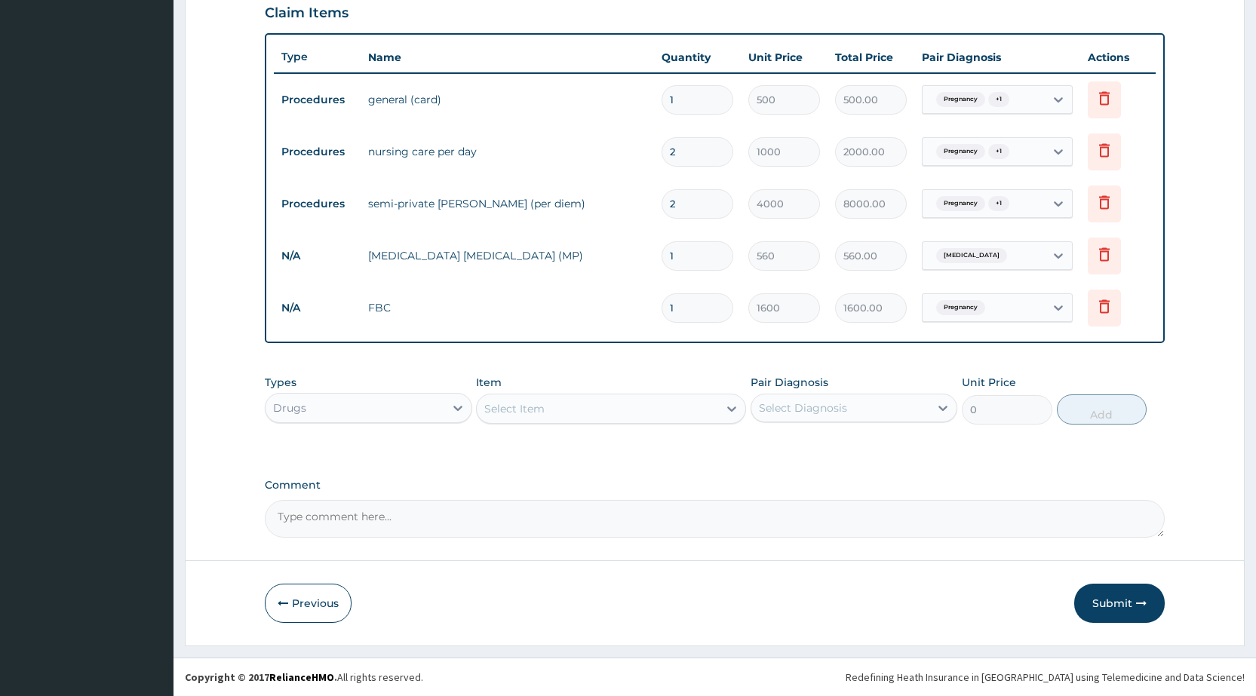
click at [729, 410] on icon at bounding box center [731, 408] width 15 height 15
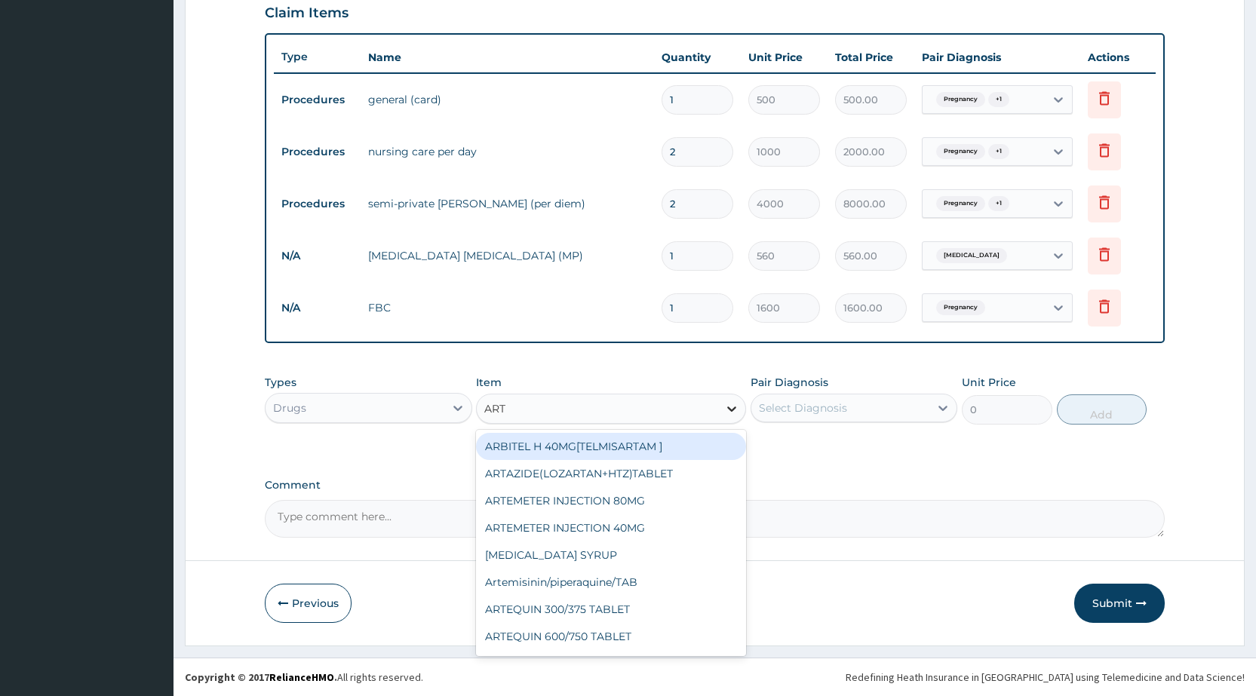
type input "ARTE"
click at [680, 450] on div "ARTEMETER INJECTION 80MG" at bounding box center [611, 446] width 270 height 27
type input "210"
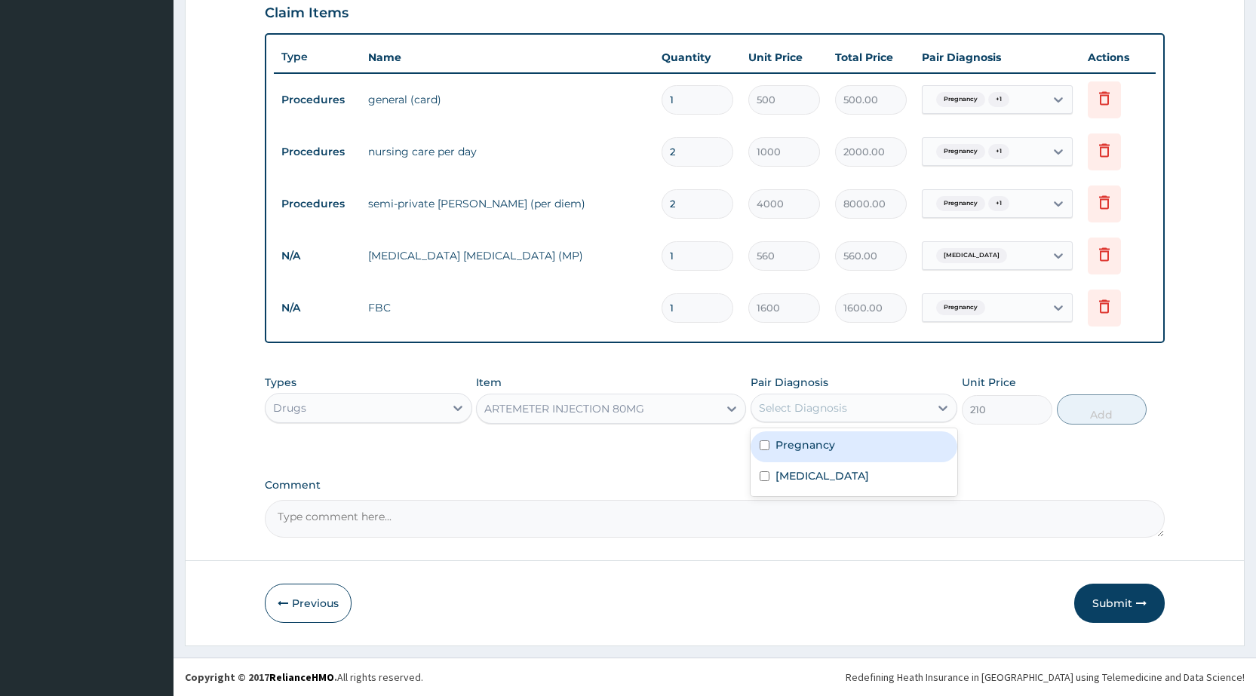
click at [894, 413] on div "Select Diagnosis" at bounding box center [840, 408] width 178 height 24
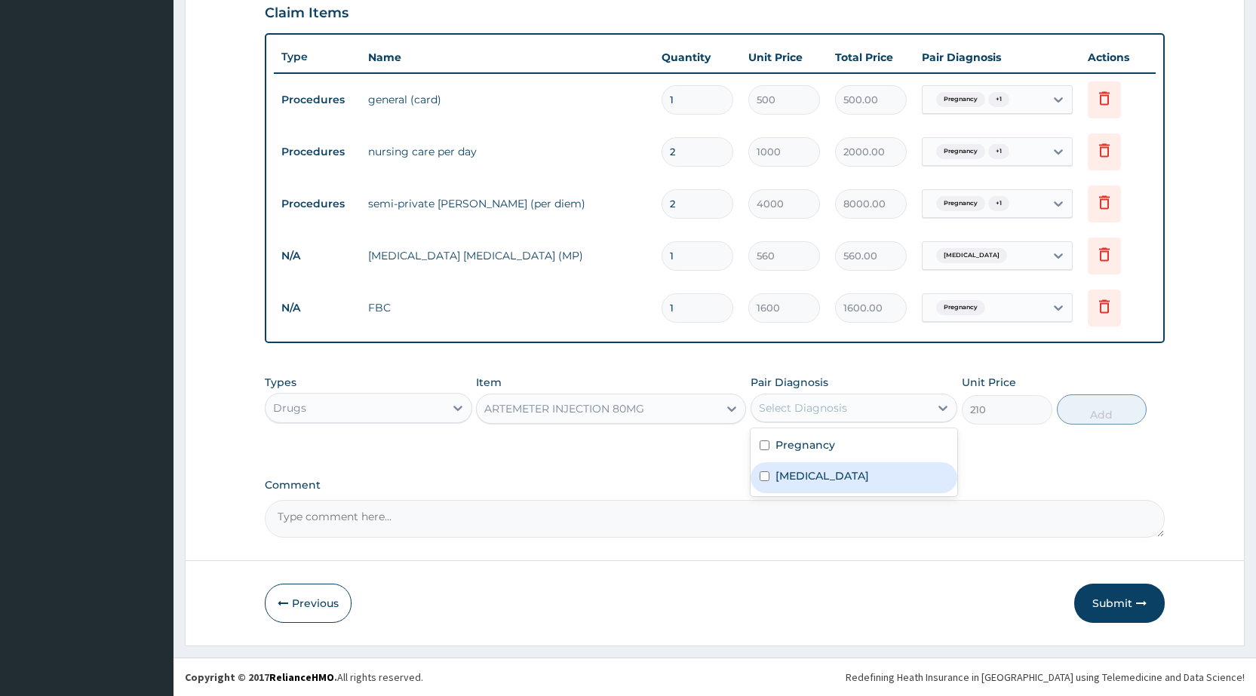
click at [874, 484] on div "Malaria" at bounding box center [854, 477] width 207 height 31
checkbox input "true"
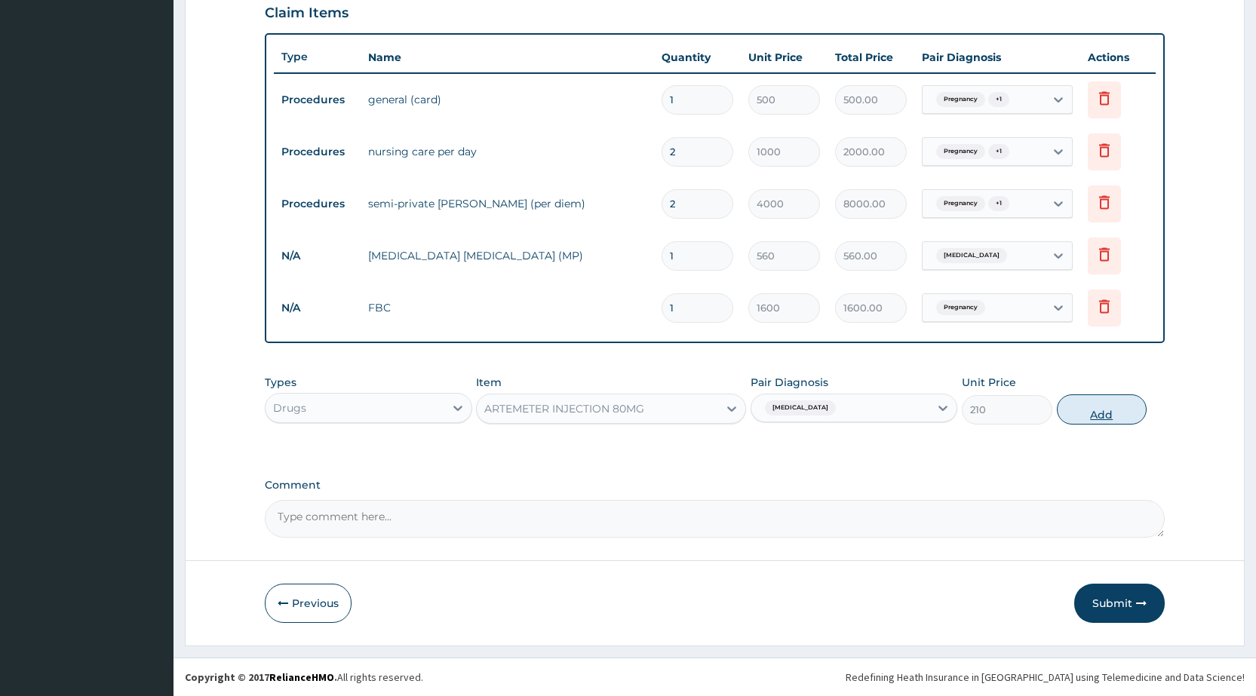
click at [1116, 407] on button "Add" at bounding box center [1102, 410] width 90 height 30
type input "0"
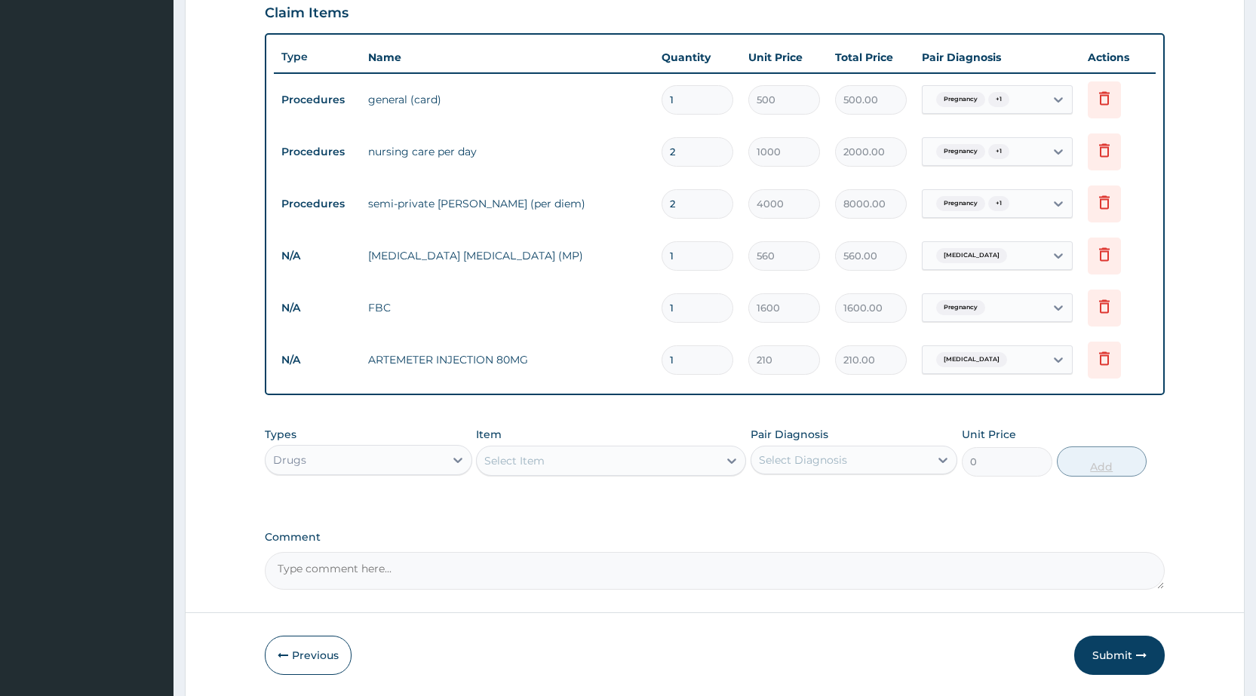
type input "0.00"
type input "6"
type input "1260.00"
type input "0.00"
type input "4"
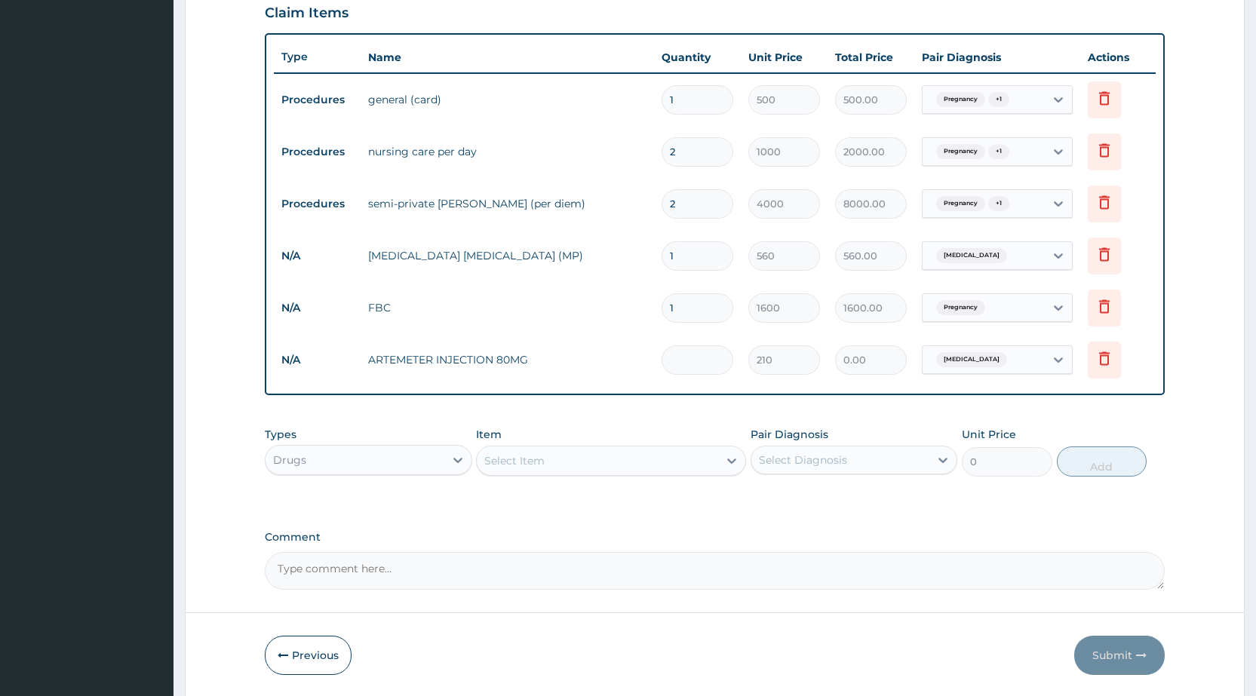
type input "840.00"
type input "4"
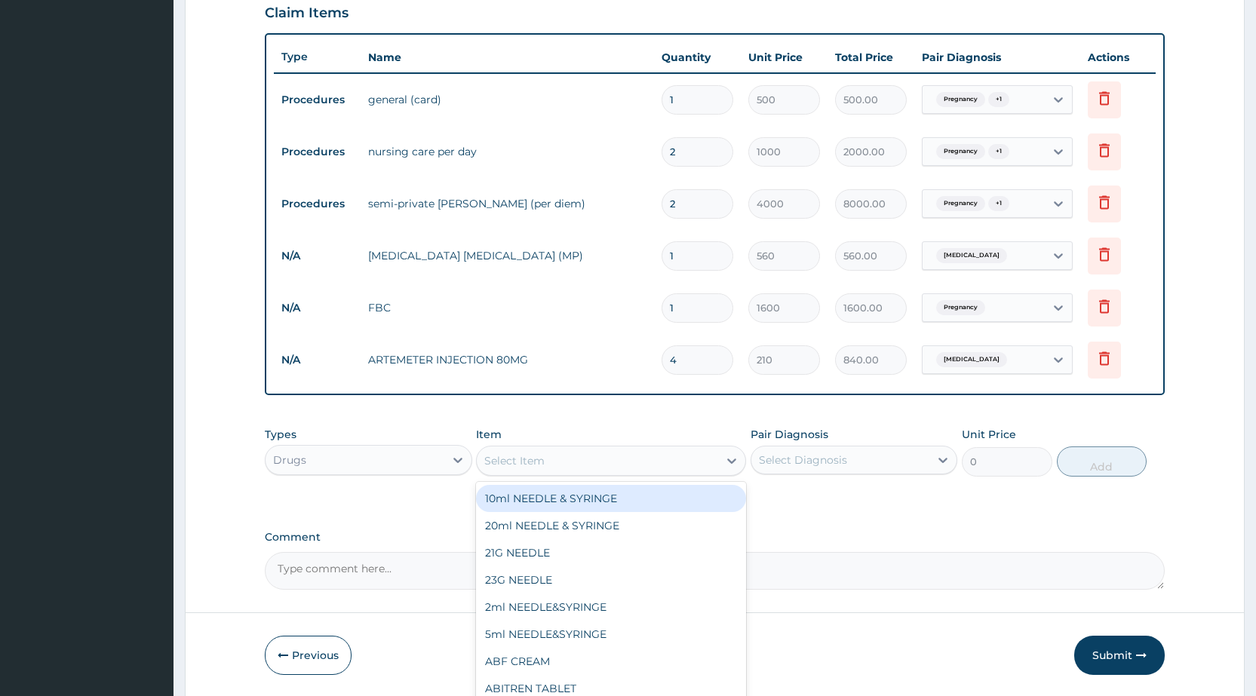
click at [658, 465] on div "Select Item" at bounding box center [597, 461] width 241 height 24
type input "METOCL"
click at [655, 499] on div "[MEDICAL_DATA] INJECTION" at bounding box center [611, 498] width 270 height 27
type input "52.5"
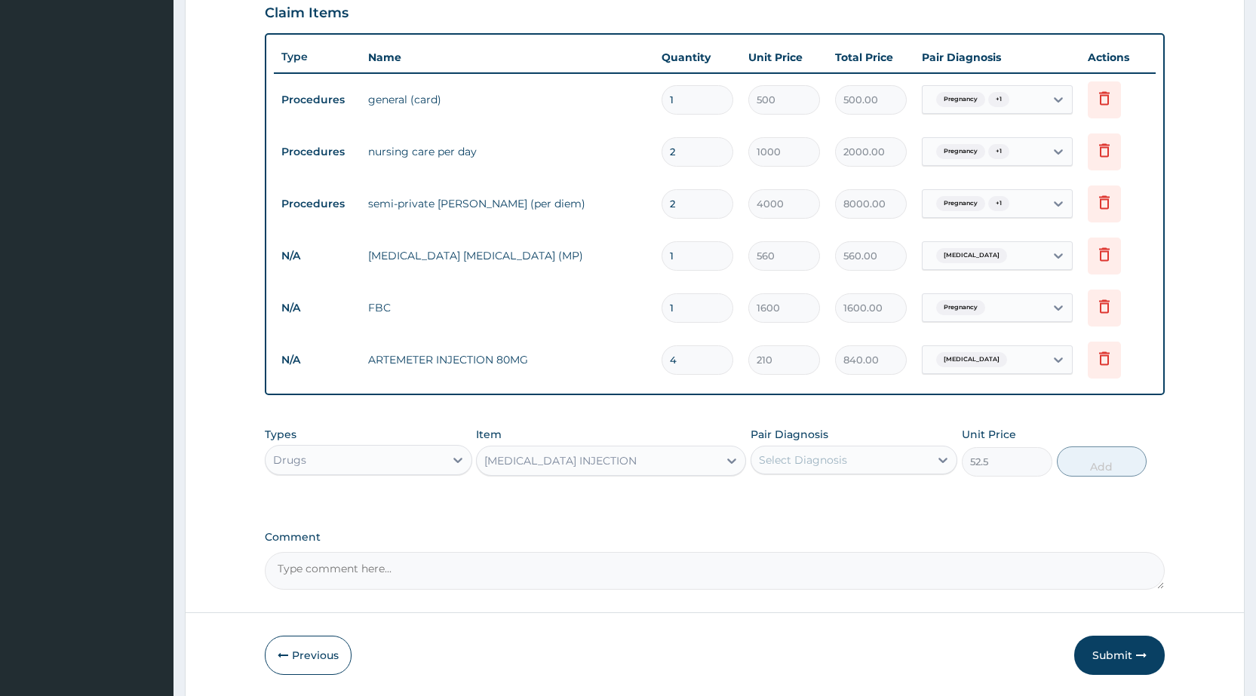
click at [864, 469] on div "Select Diagnosis" at bounding box center [840, 460] width 178 height 24
click at [868, 535] on div "[MEDICAL_DATA]" at bounding box center [854, 529] width 207 height 31
checkbox input "true"
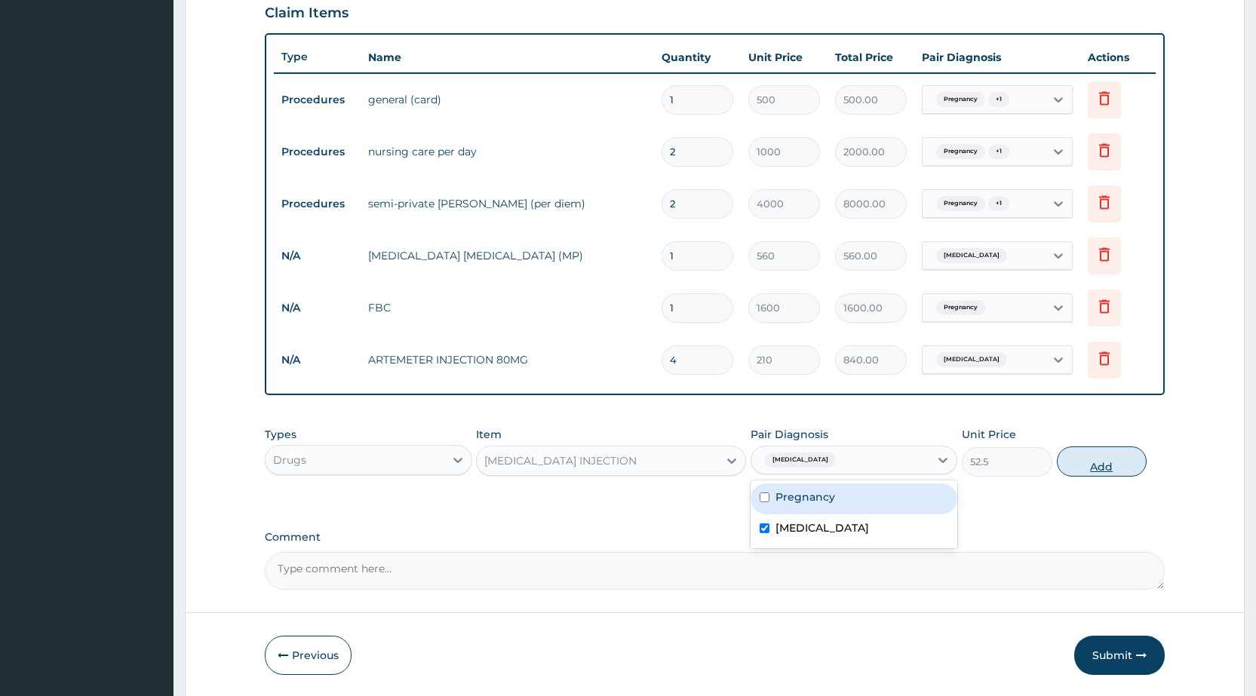
click at [1115, 465] on button "Add" at bounding box center [1102, 462] width 90 height 30
type input "0"
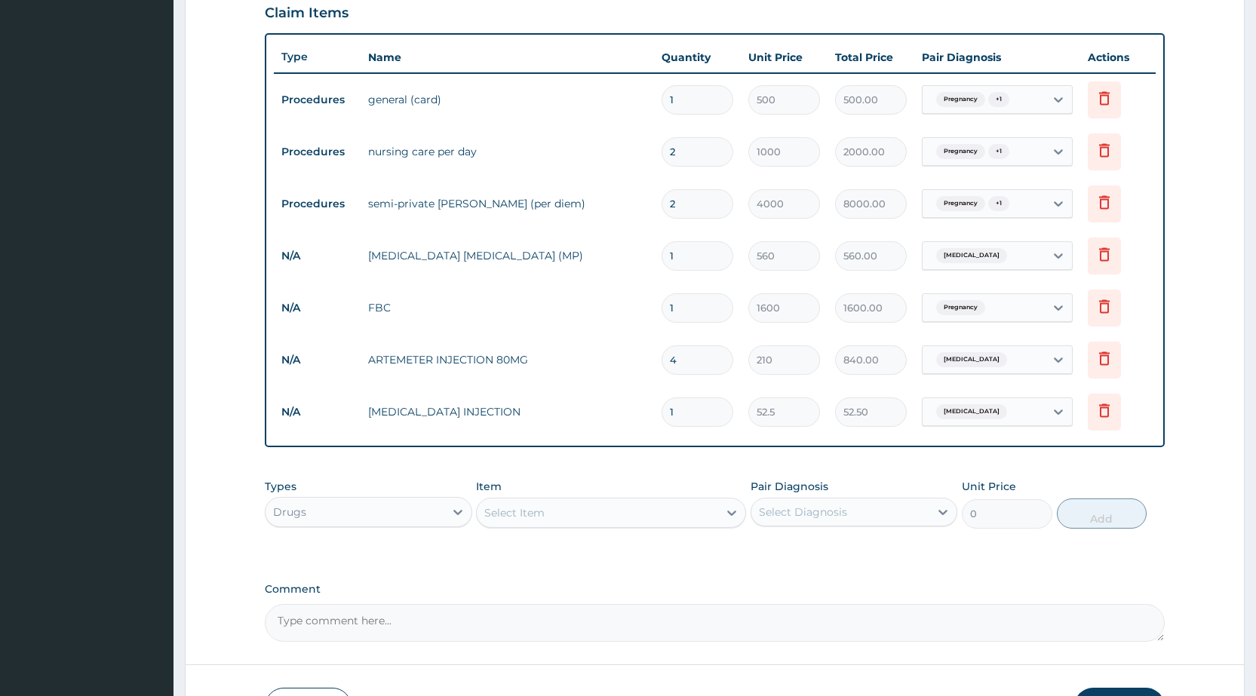
type input "0.00"
type input "2"
type input "105.00"
type input "2"
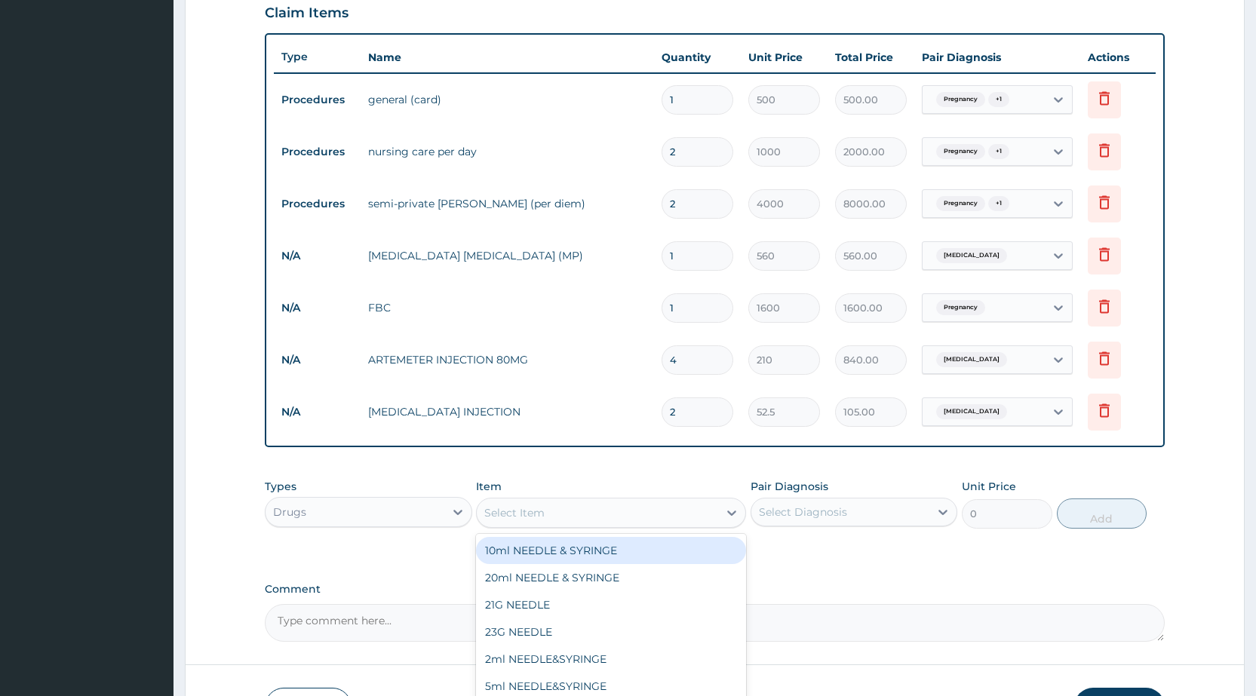
click at [584, 518] on div "Select Item" at bounding box center [597, 513] width 241 height 24
type input "PARA"
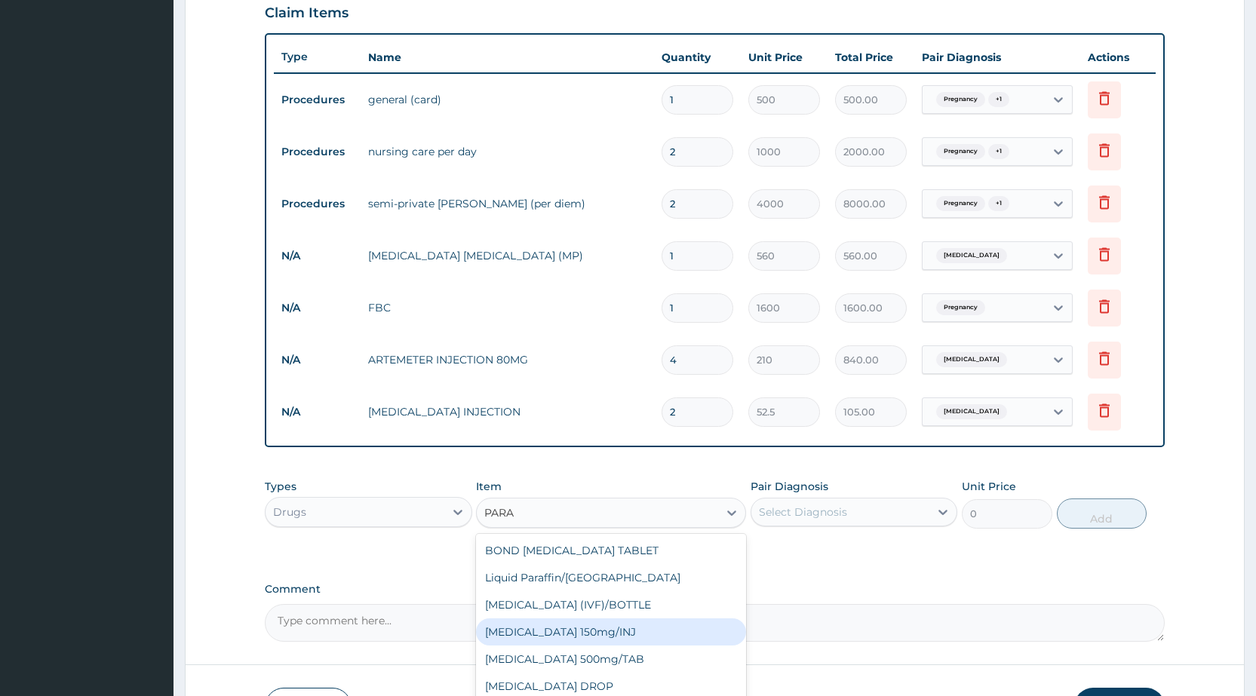
click at [570, 643] on div "[MEDICAL_DATA] 150mg/INJ" at bounding box center [611, 632] width 270 height 27
type input "31.5"
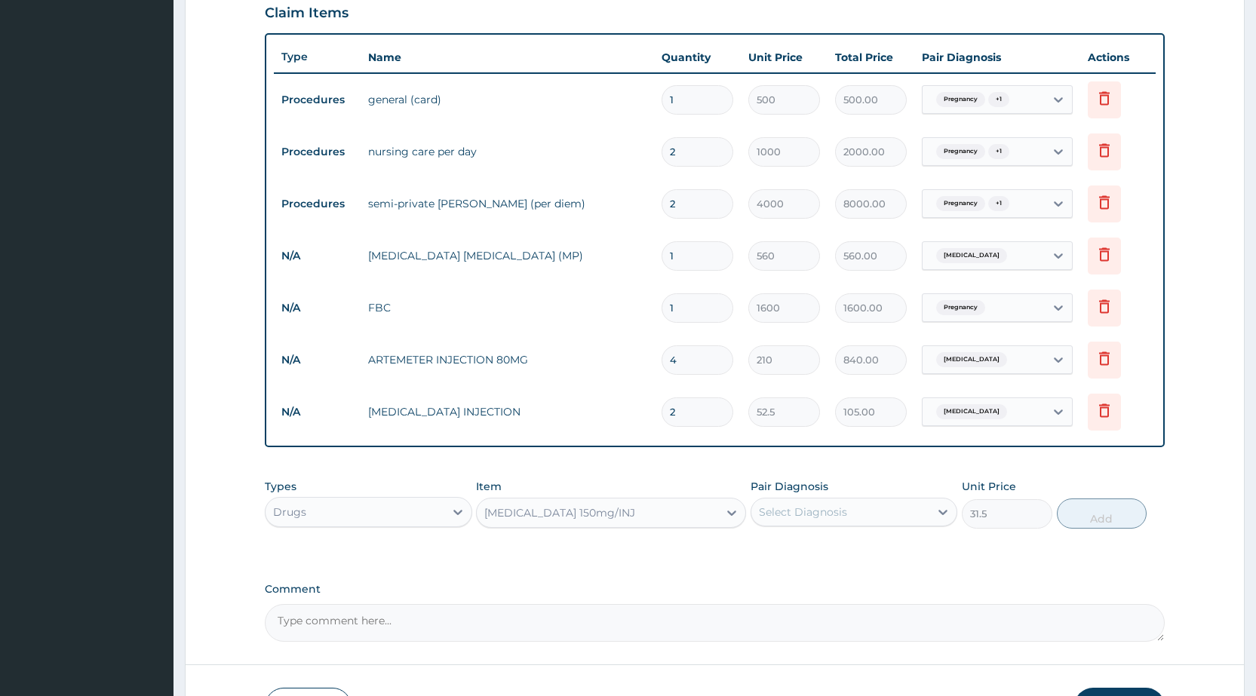
click at [862, 508] on div "Select Diagnosis" at bounding box center [840, 512] width 178 height 24
click at [839, 592] on div "[MEDICAL_DATA]" at bounding box center [854, 581] width 207 height 31
checkbox input "true"
click at [1110, 514] on button "Add" at bounding box center [1102, 514] width 90 height 30
type input "0"
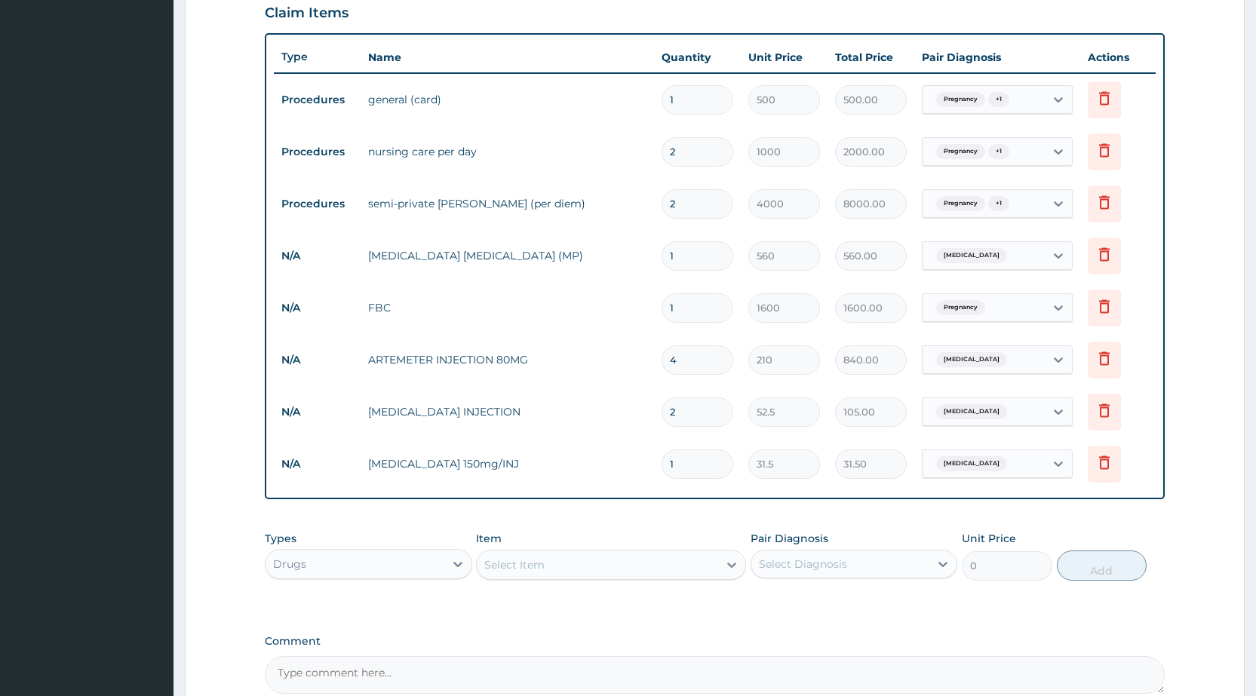
type input "0.00"
type input "4"
type input "126.00"
type input "0.00"
type input "1"
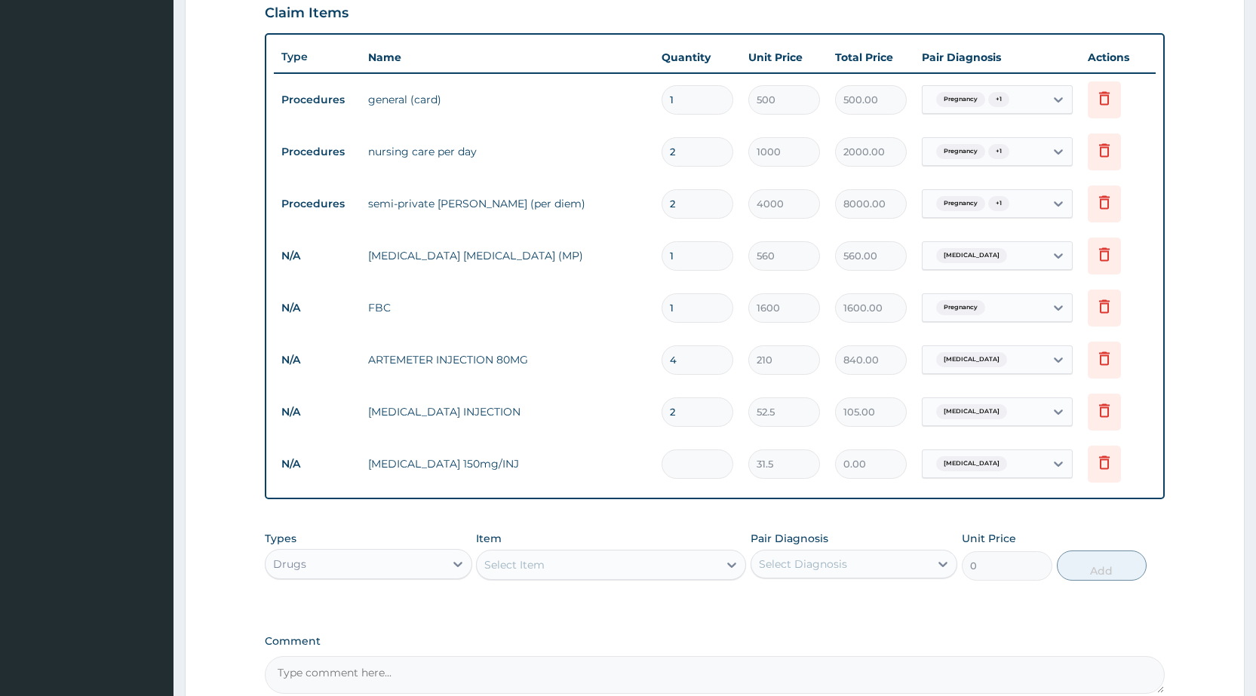
type input "31.50"
type input "10"
type input "315.00"
type input "10"
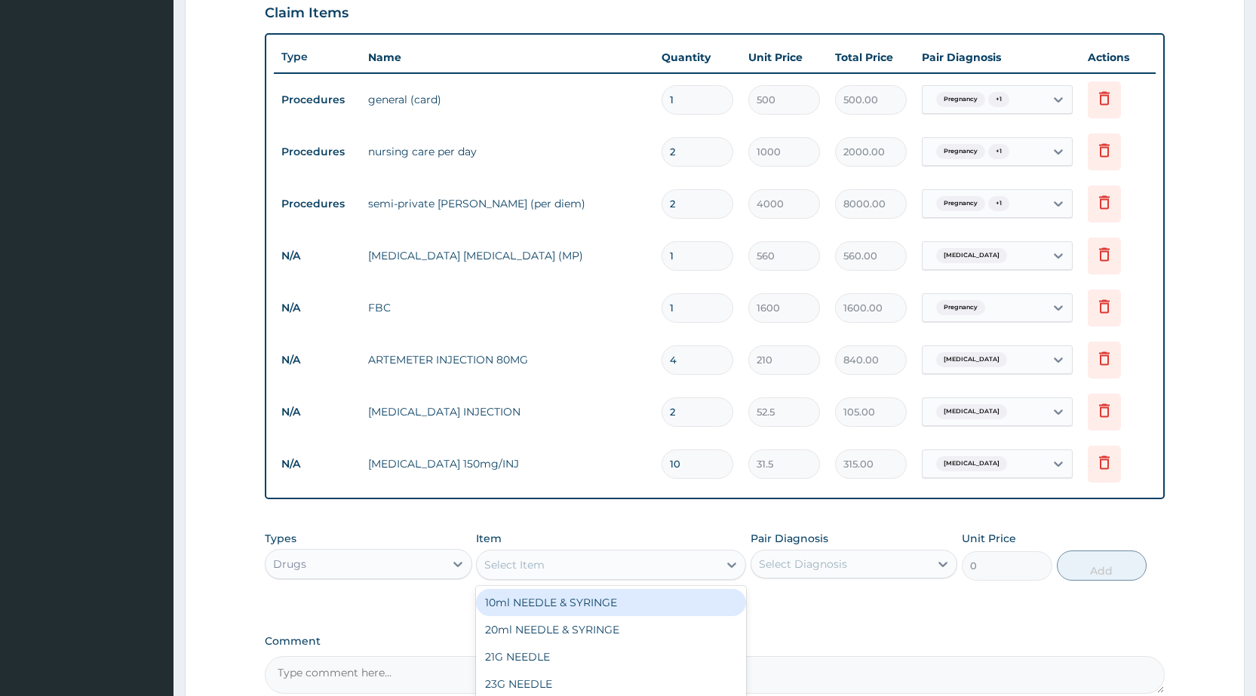
click at [713, 572] on div "Select Item" at bounding box center [597, 565] width 241 height 24
type input "I"
type input "F"
type input "I"
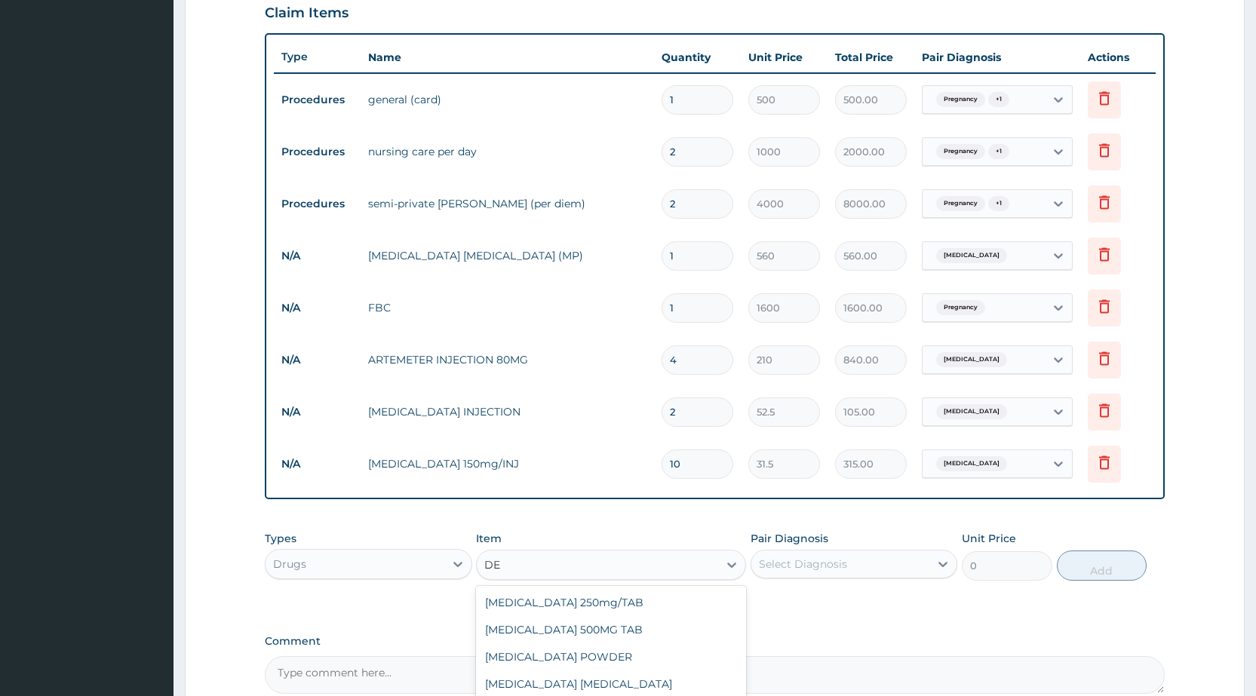
type input "D"
type input "SALINE"
click at [643, 636] on div "INFUSION 5%DEXTROSE IN SALINE" at bounding box center [611, 629] width 270 height 27
type input "162.75"
click at [695, 570] on div "INFUSION 5%DEXTROSE IN SALINE" at bounding box center [597, 565] width 241 height 24
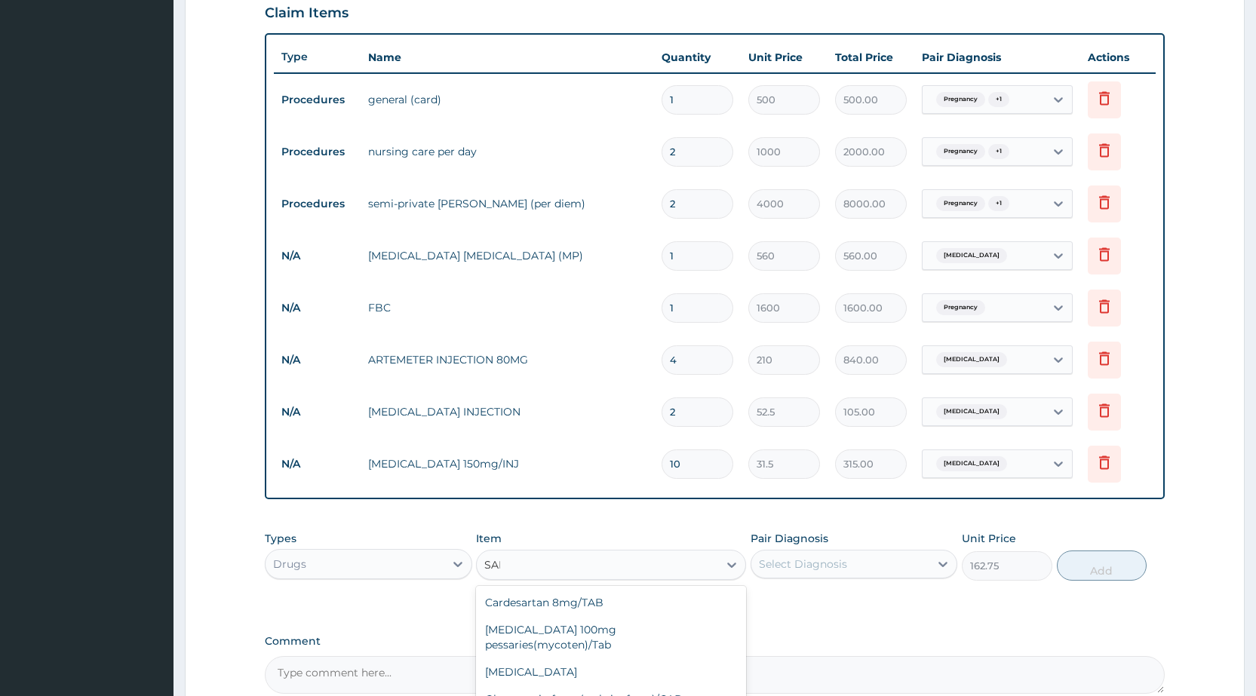
scroll to position [0, 0]
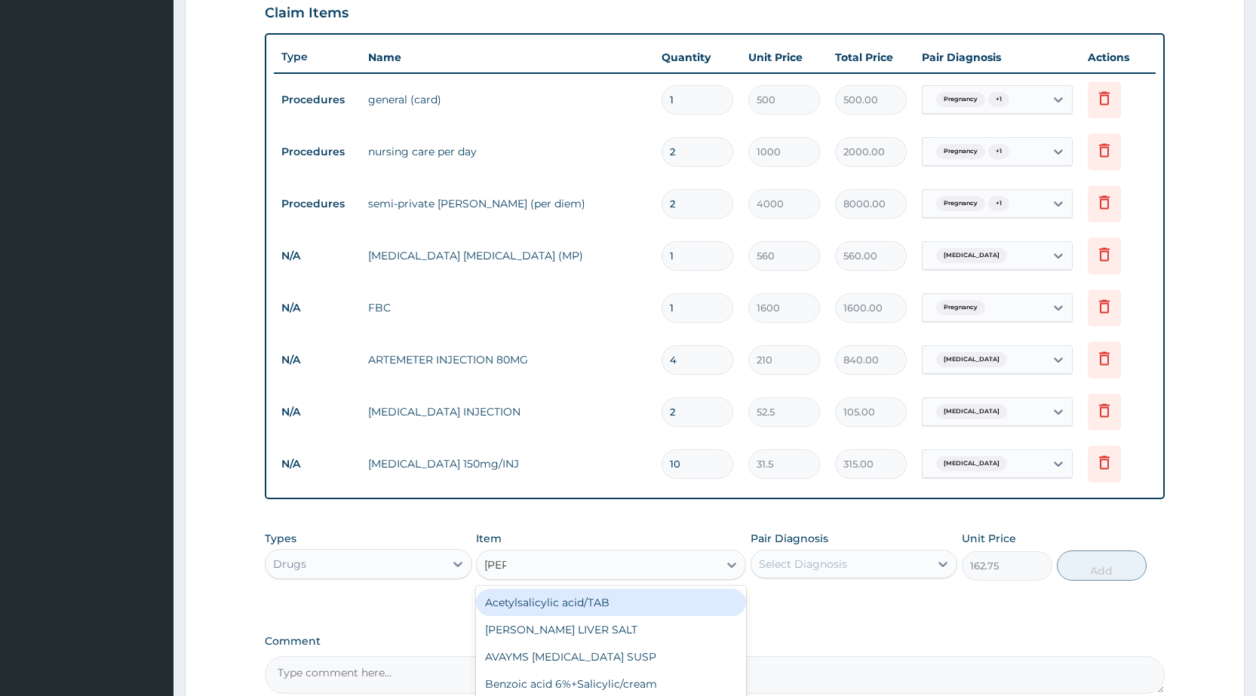
type input "SALI"
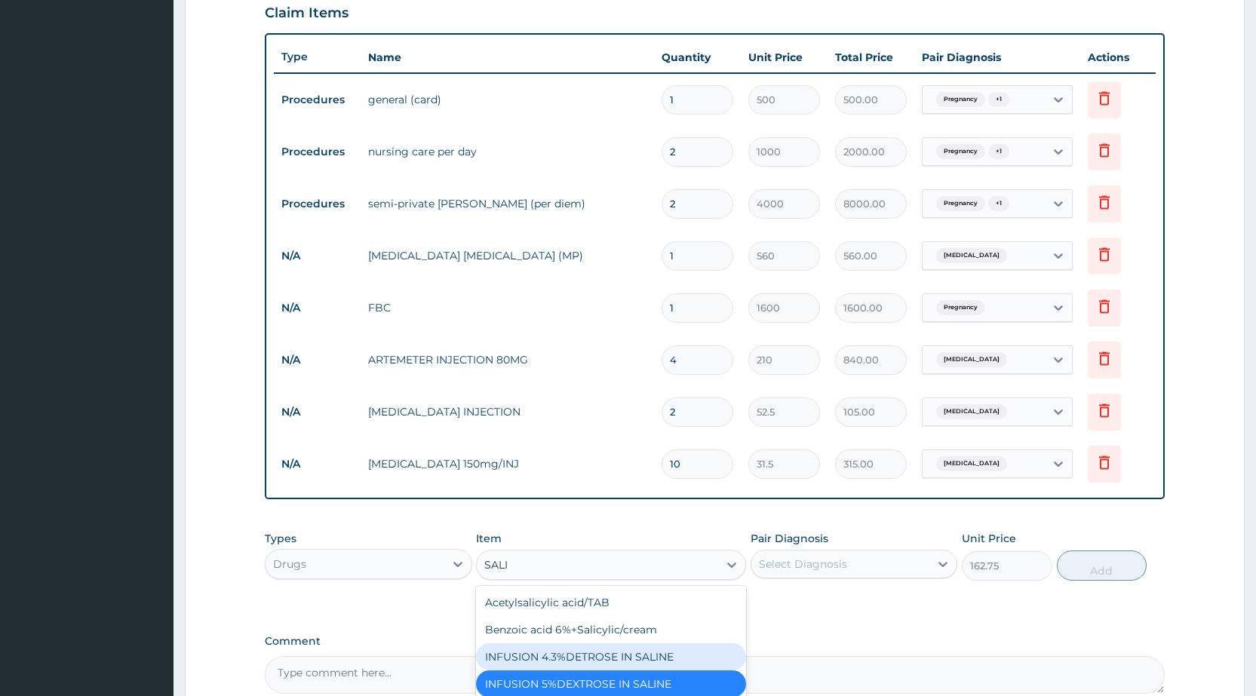
click at [660, 661] on div "INFUSION 4.3%DETROSE IN SALINE" at bounding box center [611, 656] width 270 height 27
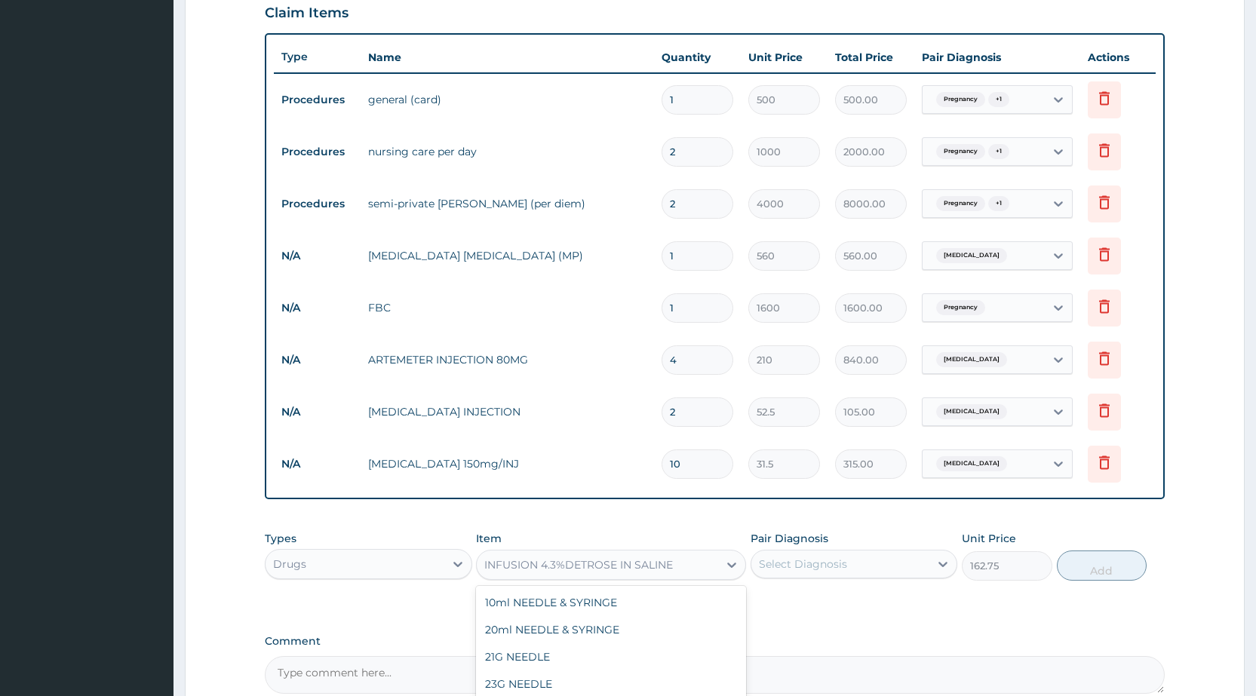
click at [715, 570] on div "INFUSION 4.3%DETROSE IN SALINE" at bounding box center [597, 565] width 241 height 24
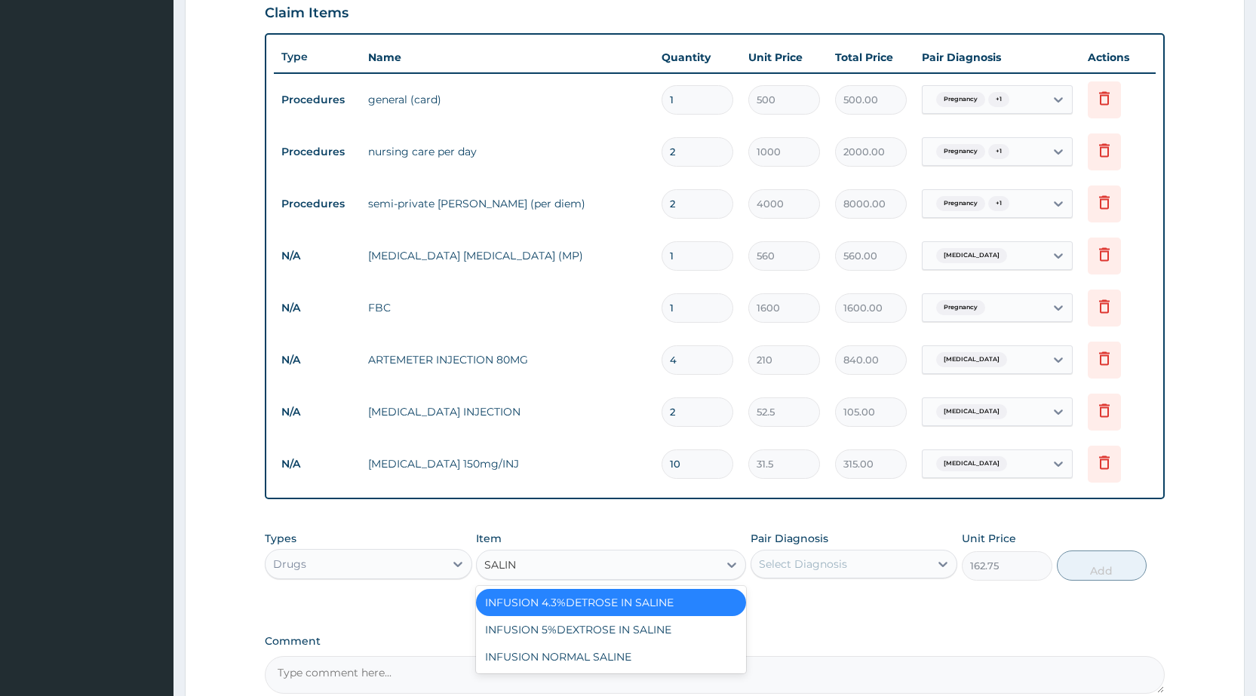
type input "SALINE"
click at [623, 654] on div "INFUSION NORMAL SALINE" at bounding box center [611, 656] width 270 height 27
type input "262.5"
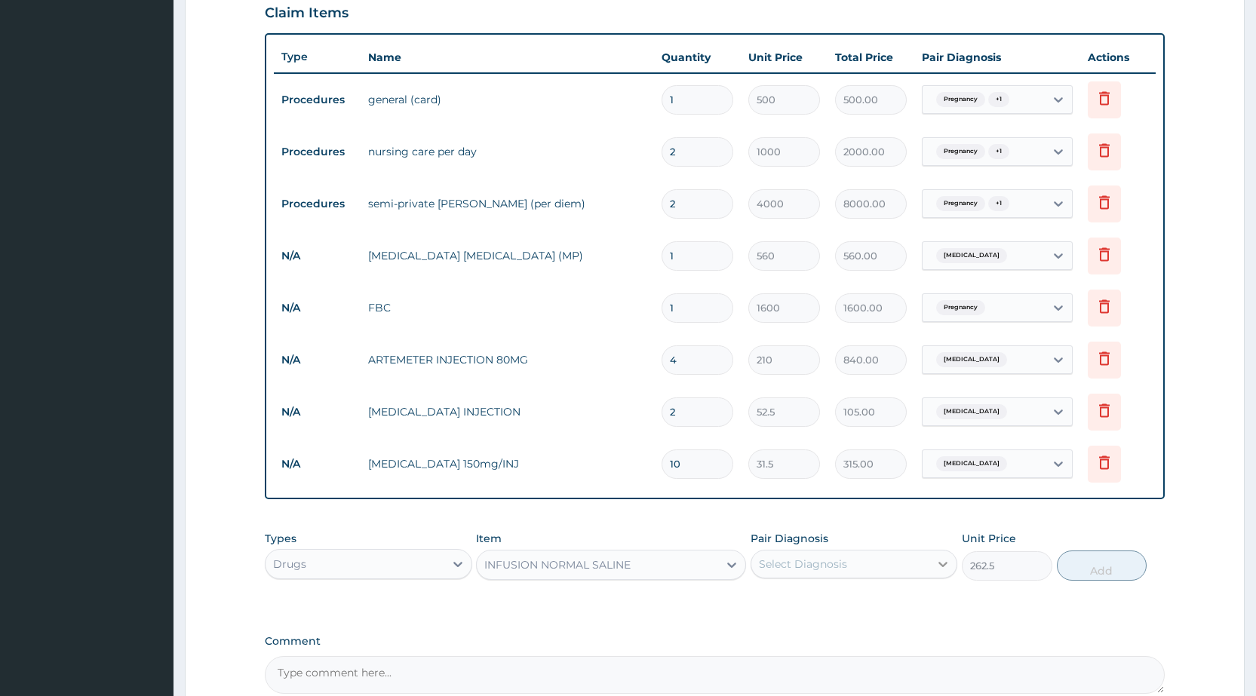
click at [943, 563] on icon at bounding box center [942, 564] width 15 height 15
click at [883, 608] on div "Pregnancy" at bounding box center [854, 603] width 207 height 31
checkbox input "true"
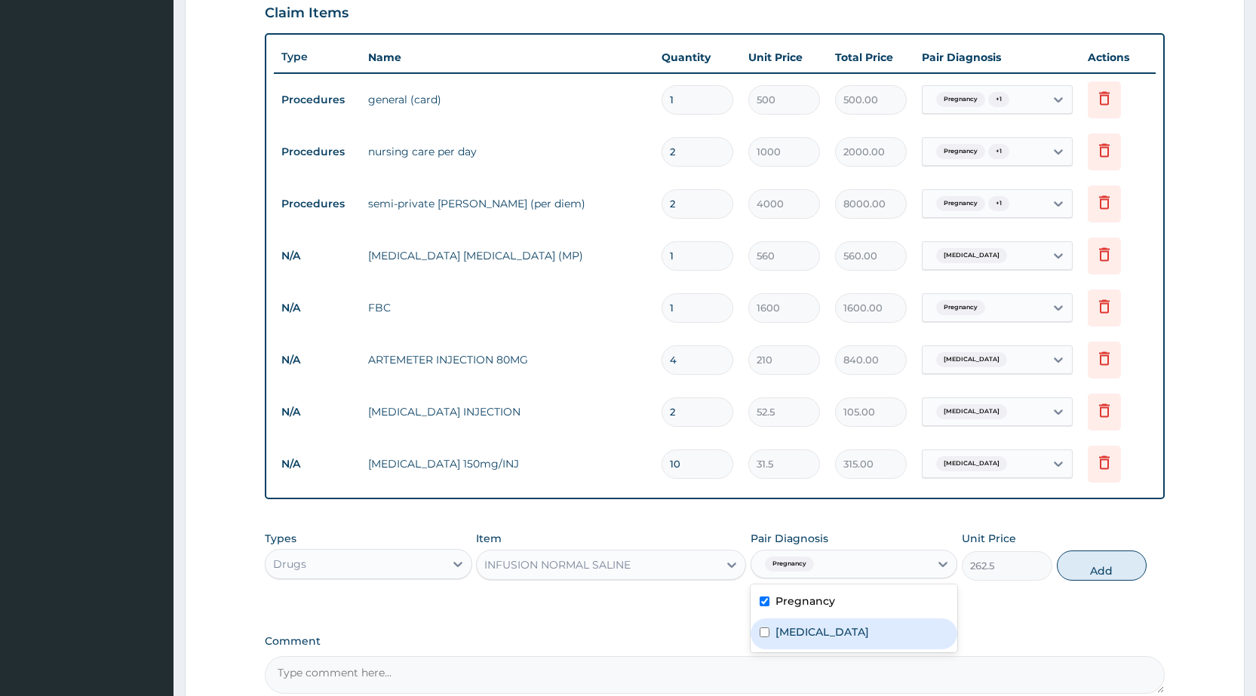
click at [882, 619] on div "[MEDICAL_DATA]" at bounding box center [854, 634] width 207 height 31
checkbox input "true"
click at [1107, 580] on button "Add" at bounding box center [1102, 566] width 90 height 30
type input "0"
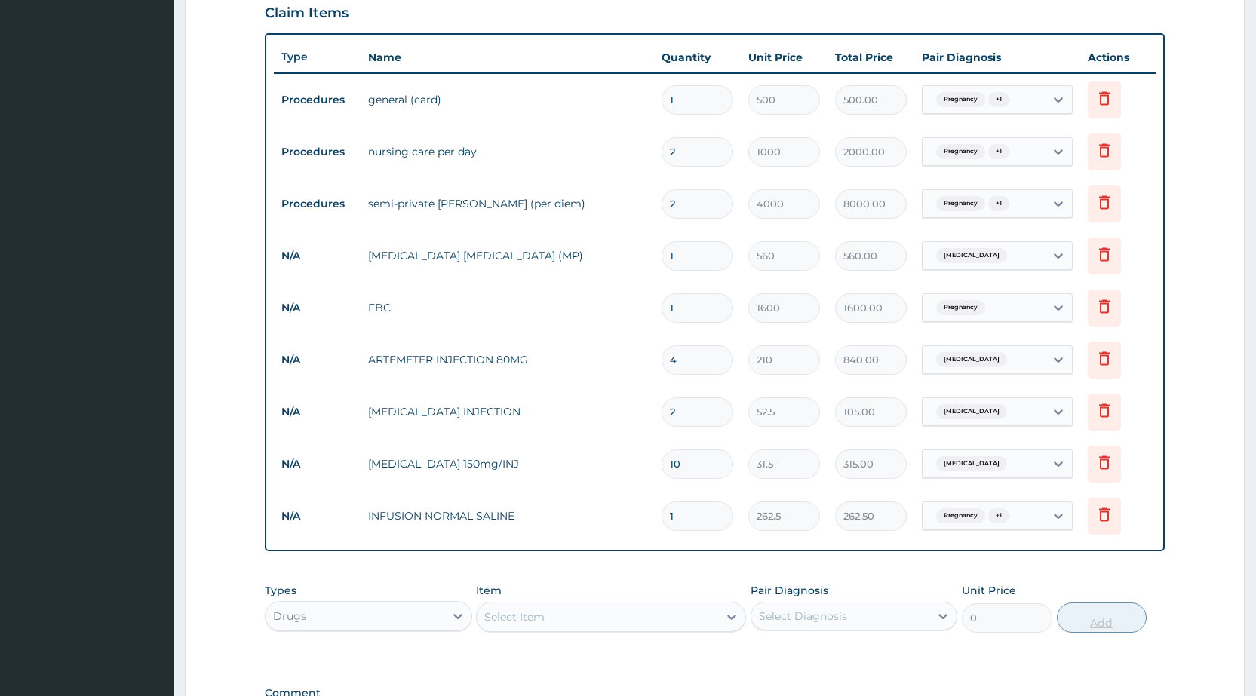
type input "0.00"
type input "4"
type input "1050.00"
type input "0.00"
type input "5"
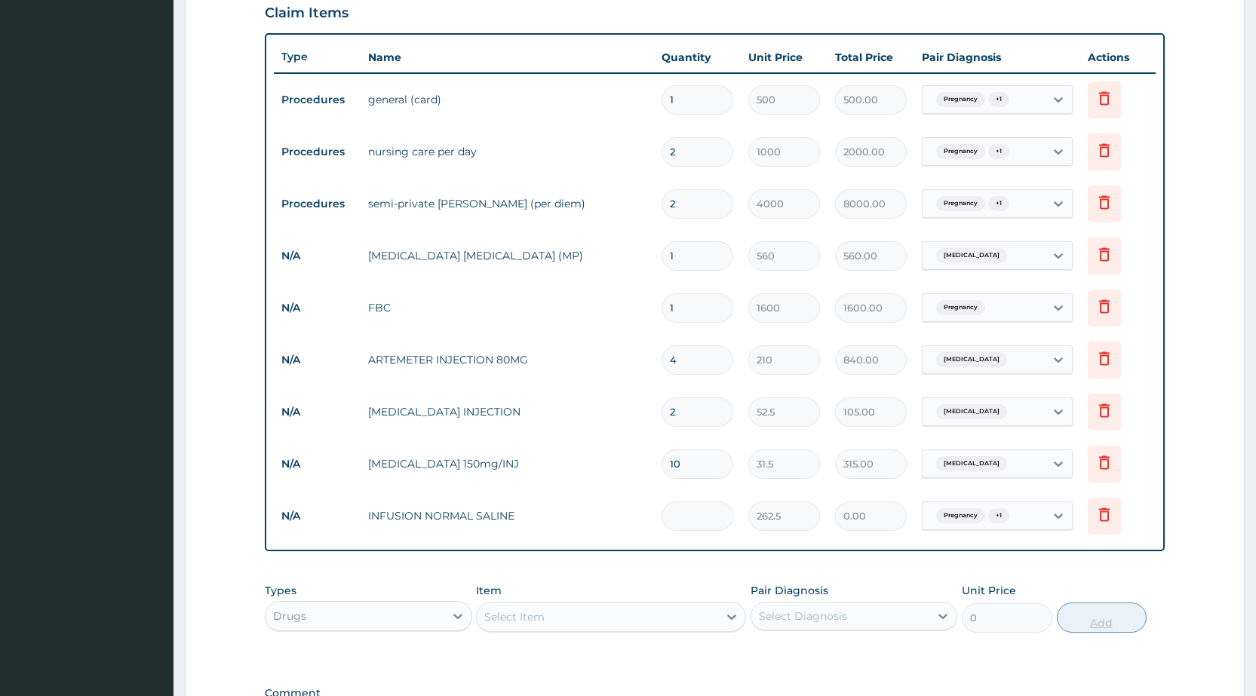
type input "1312.50"
type input "5"
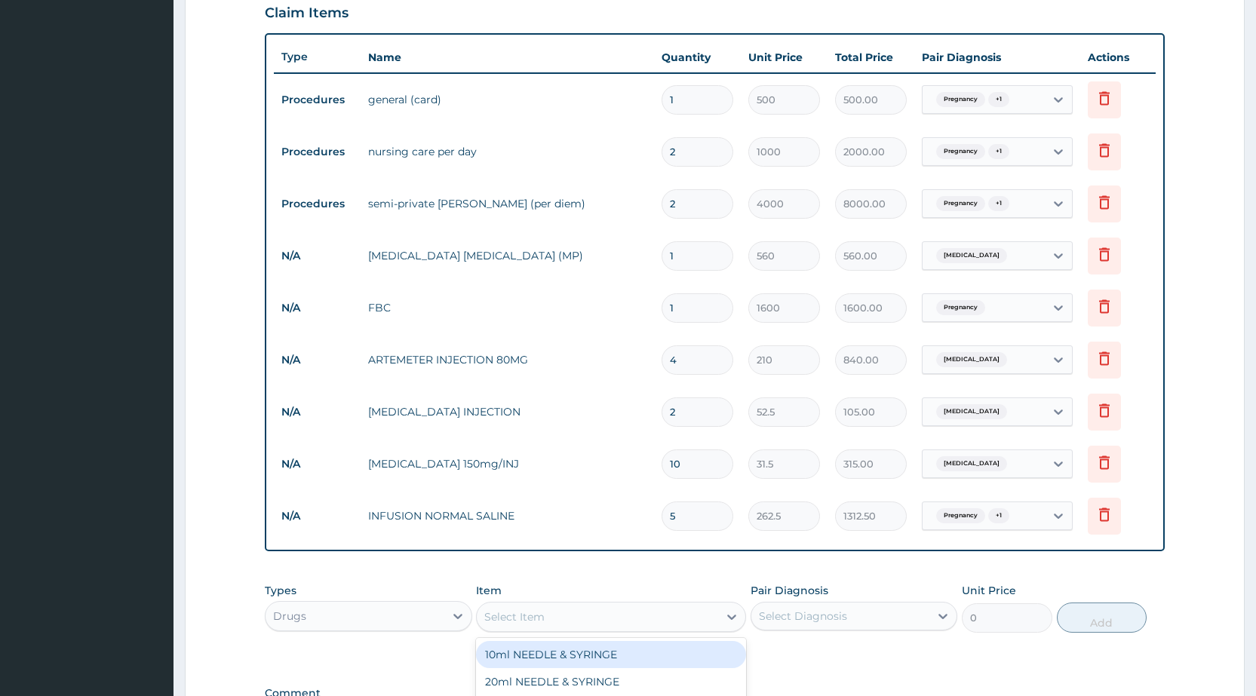
click at [680, 612] on div "Select Item" at bounding box center [597, 617] width 241 height 24
type input "GIVI"
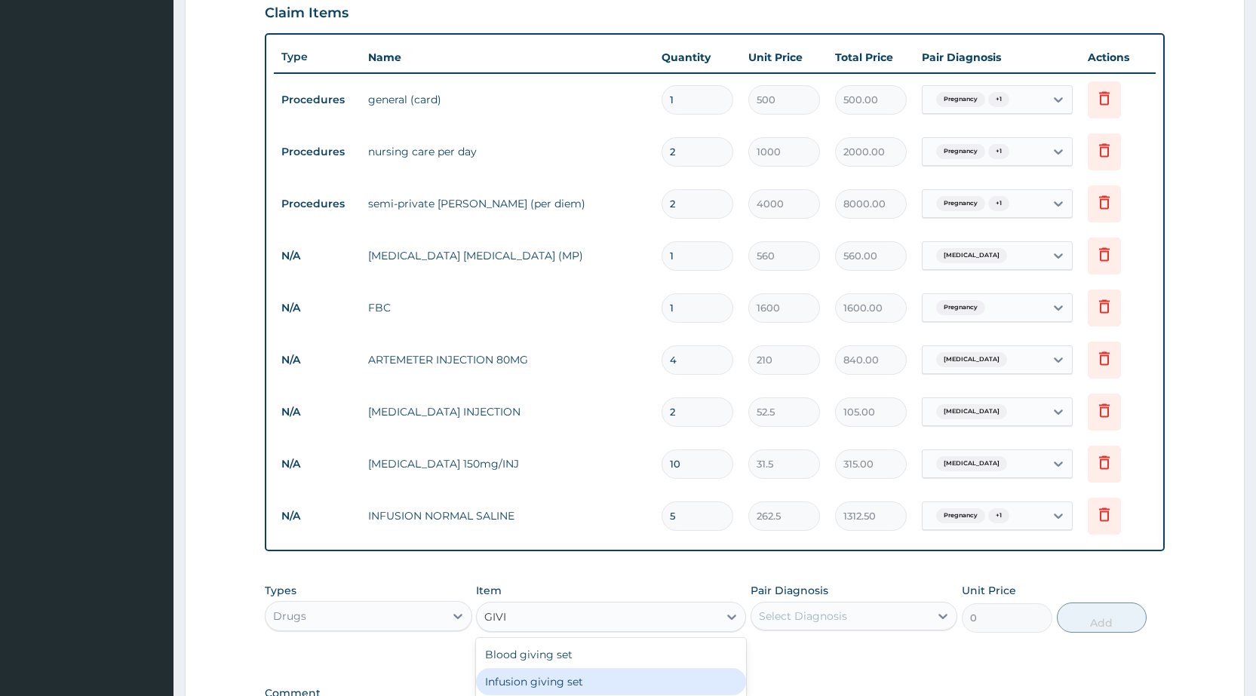
click at [686, 671] on div "Infusion giving set" at bounding box center [611, 681] width 270 height 27
type input "105"
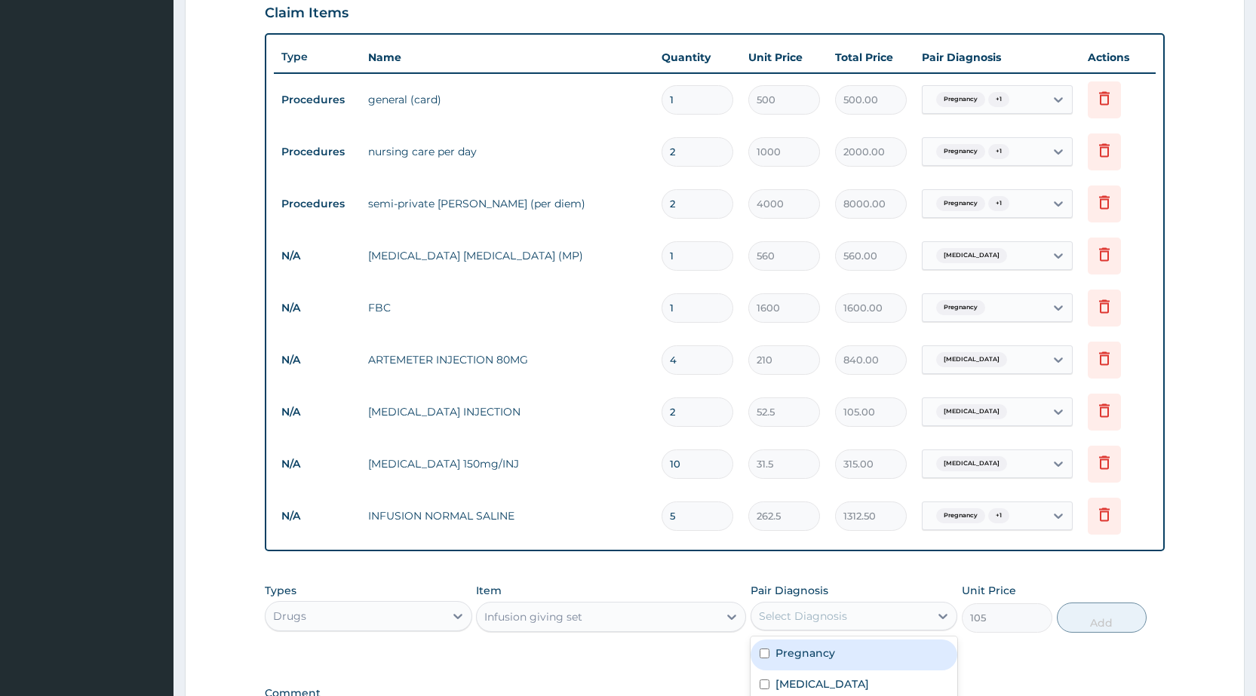
click at [889, 609] on div "Select Diagnosis" at bounding box center [840, 616] width 178 height 24
click at [879, 657] on div "Pregnancy" at bounding box center [854, 655] width 207 height 31
checkbox input "true"
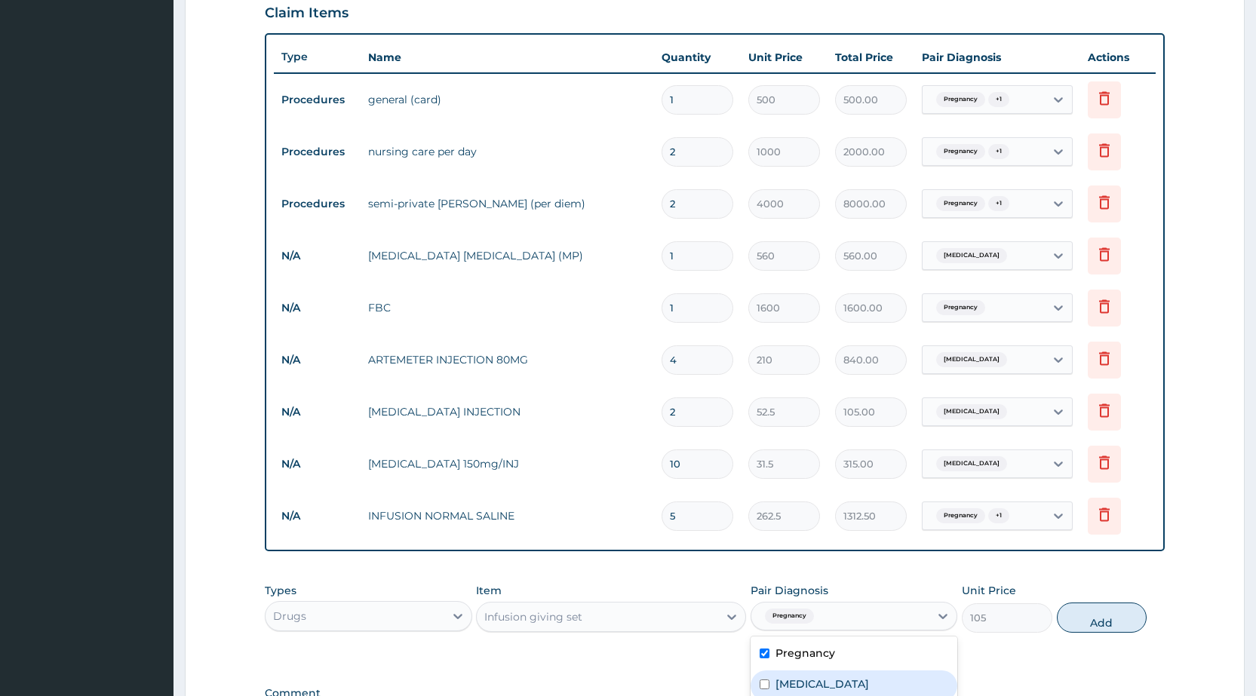
click at [873, 692] on div "[MEDICAL_DATA]" at bounding box center [854, 686] width 207 height 31
checkbox input "true"
click at [1106, 615] on button "Add" at bounding box center [1102, 618] width 90 height 30
type input "0"
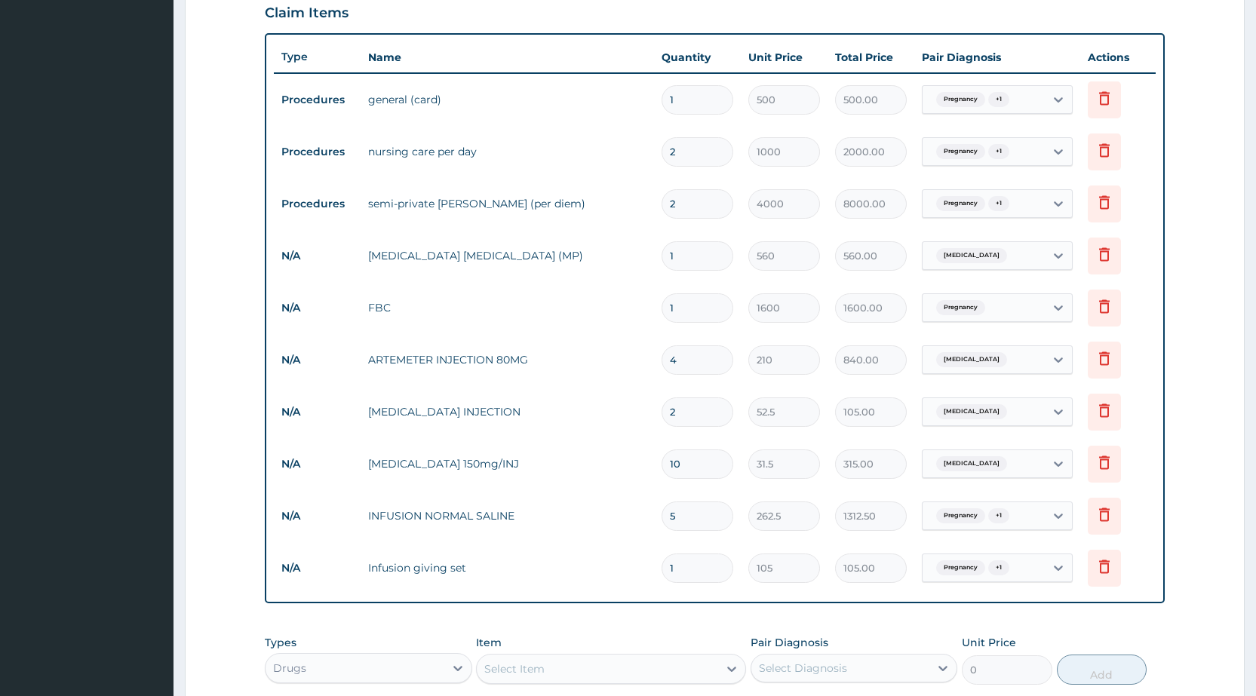
type input "0.00"
type input "2"
type input "210.00"
type input "2"
click at [711, 670] on div "Select Item" at bounding box center [597, 669] width 241 height 24
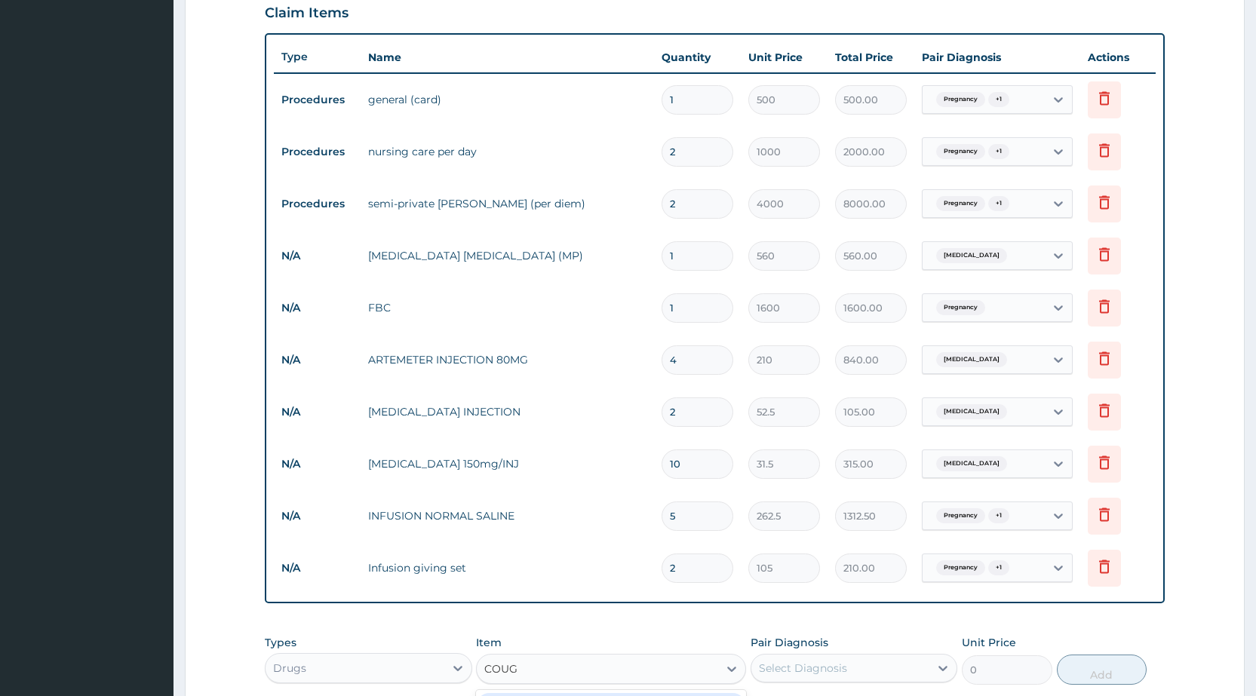
type input "COUGH"
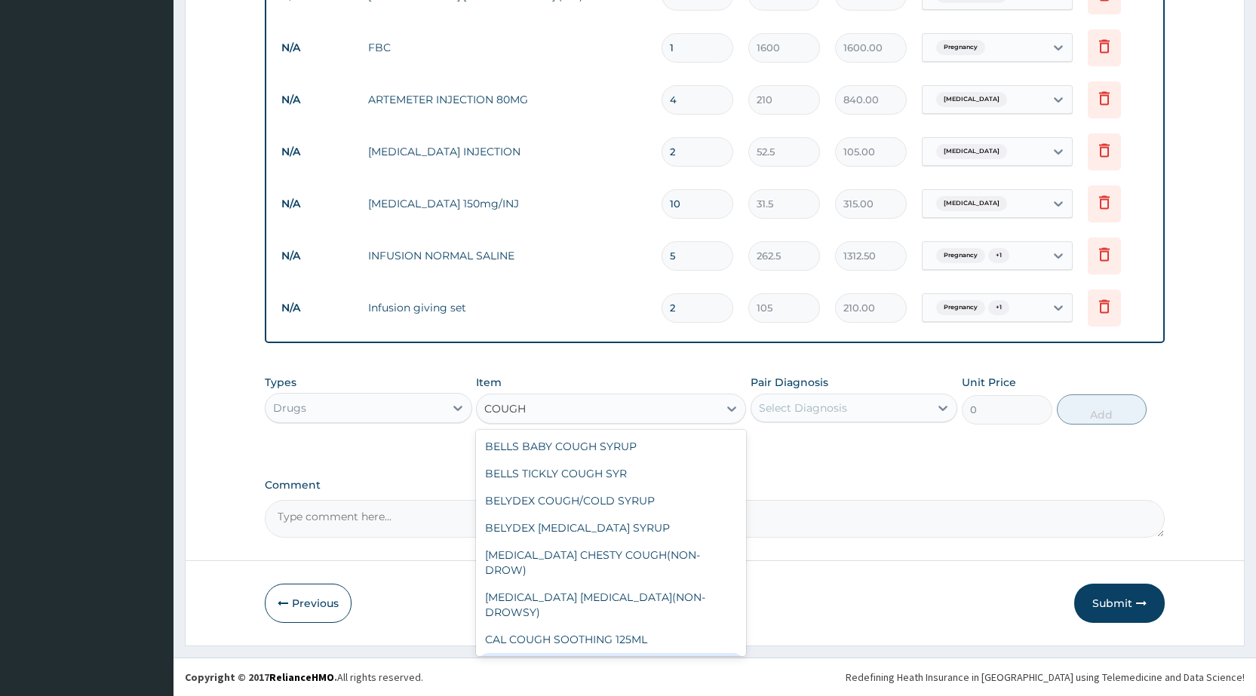
click at [594, 653] on div "COUGH (COFLIN) SYRUP" at bounding box center [611, 666] width 270 height 27
type input "157.5"
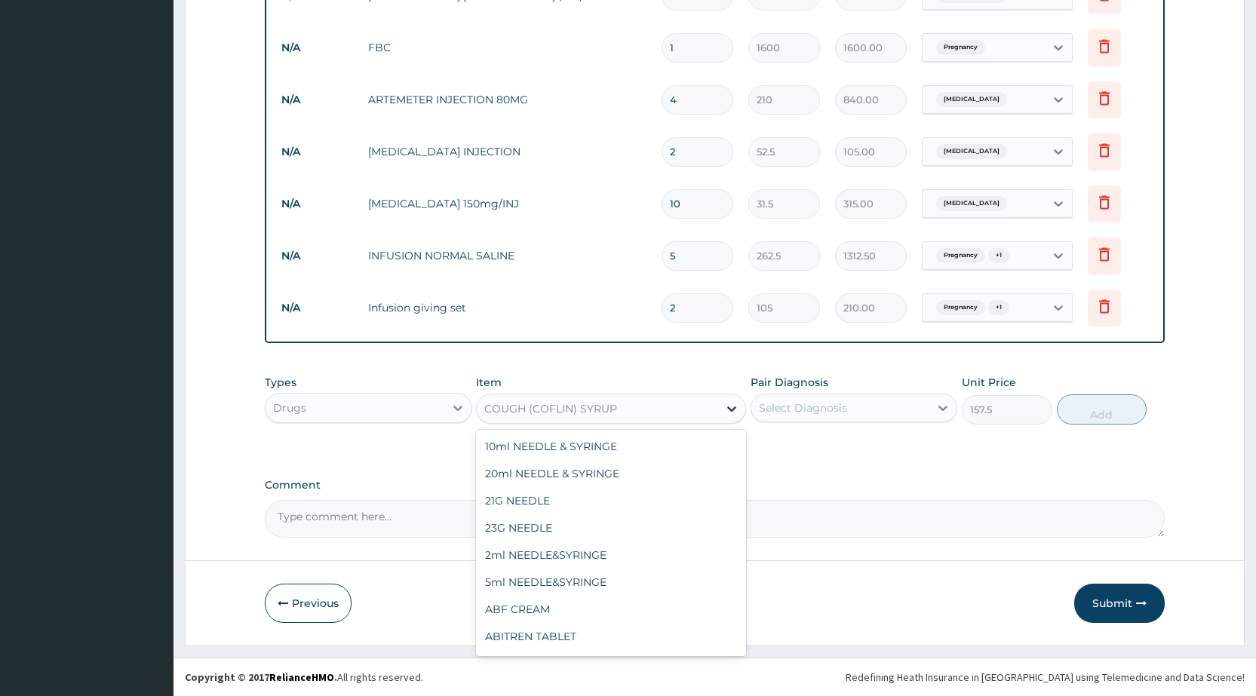
click at [728, 410] on icon at bounding box center [731, 408] width 15 height 15
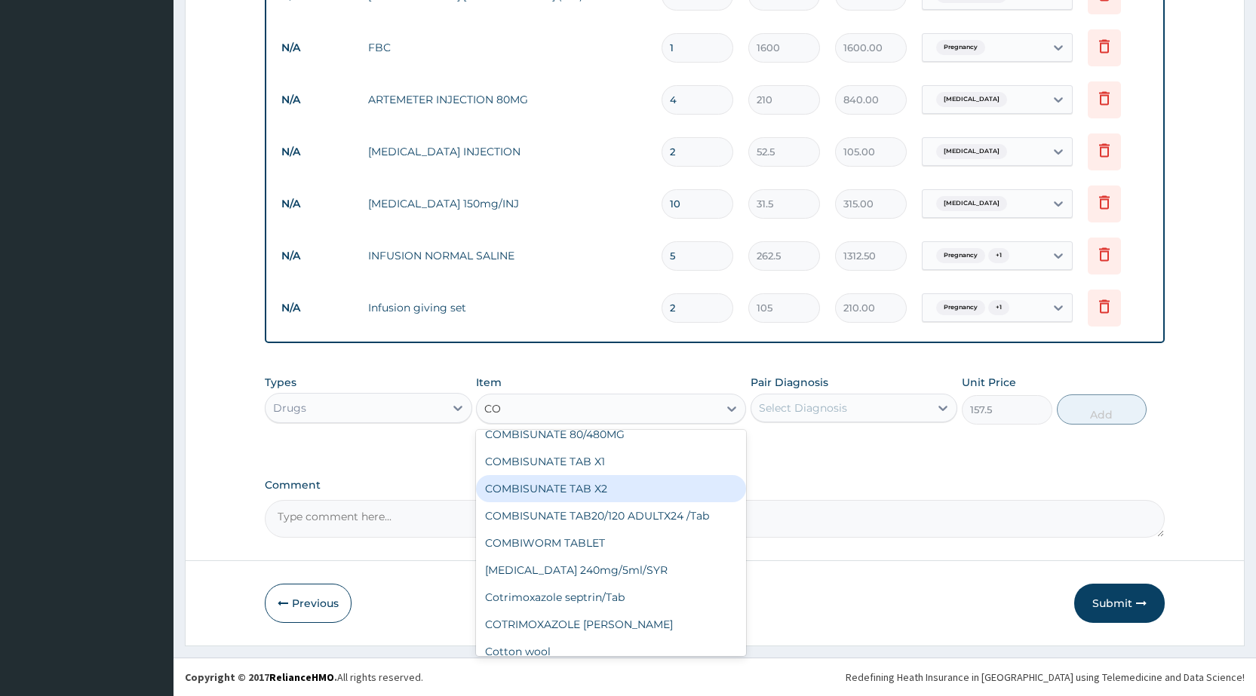
scroll to position [30, 0]
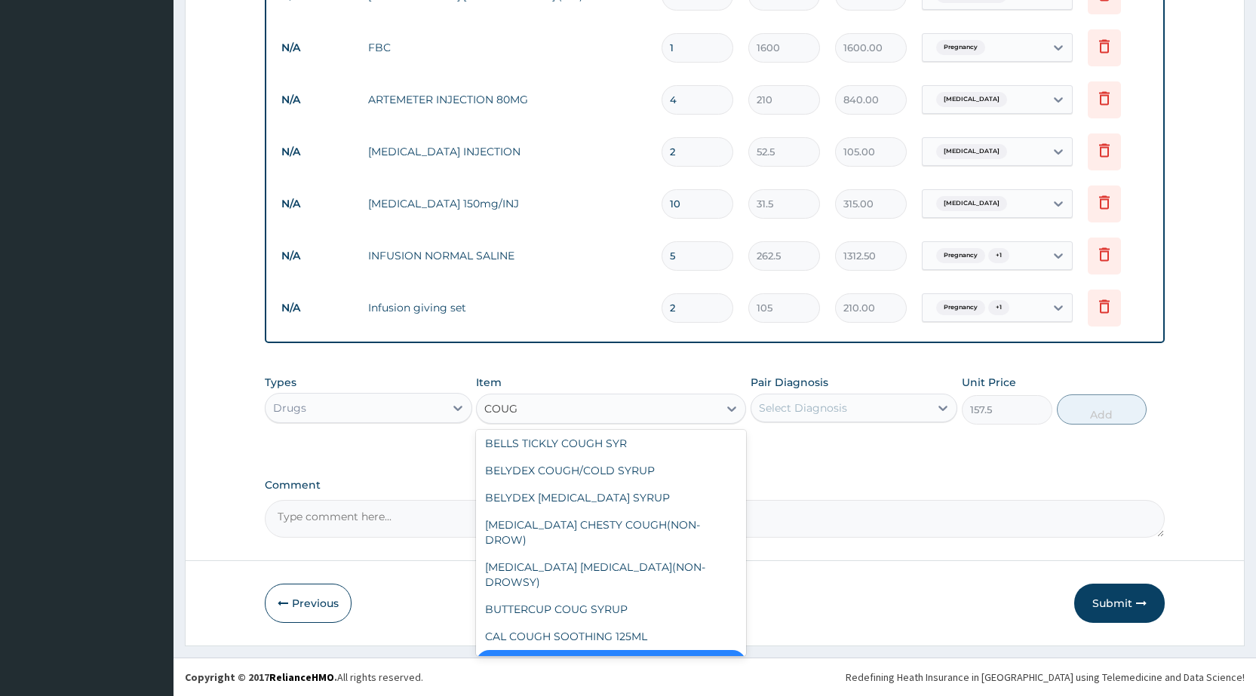
type input "COUGH"
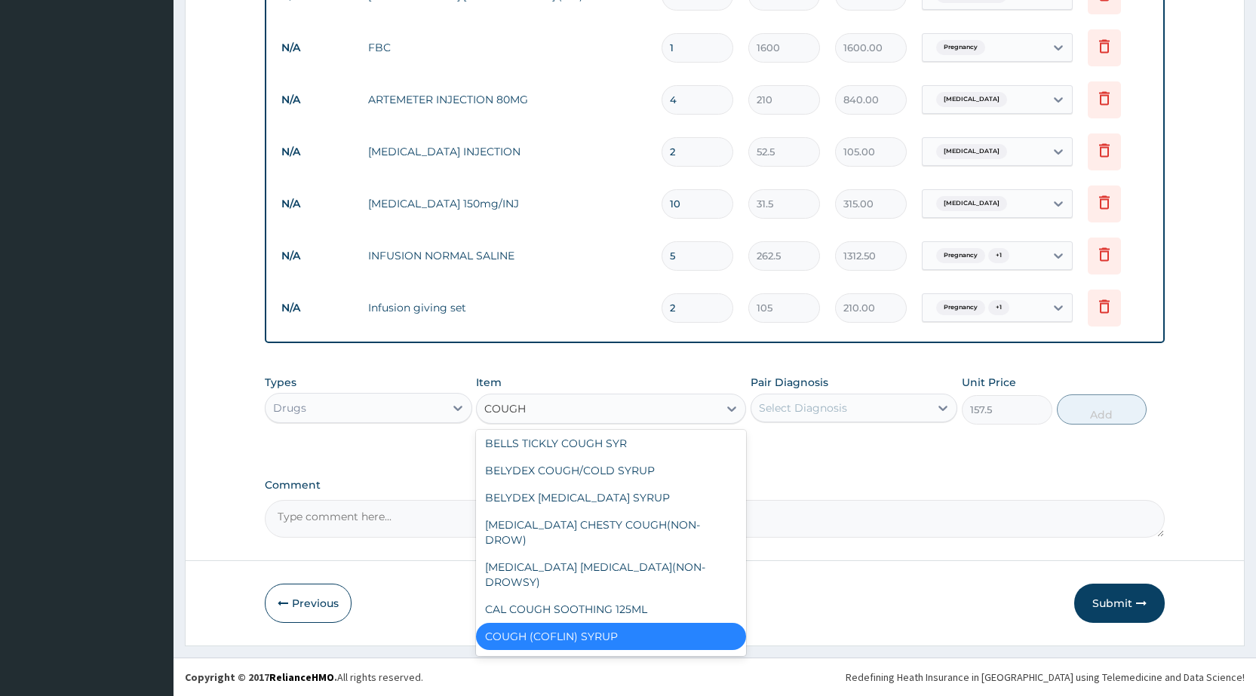
scroll to position [3, 0]
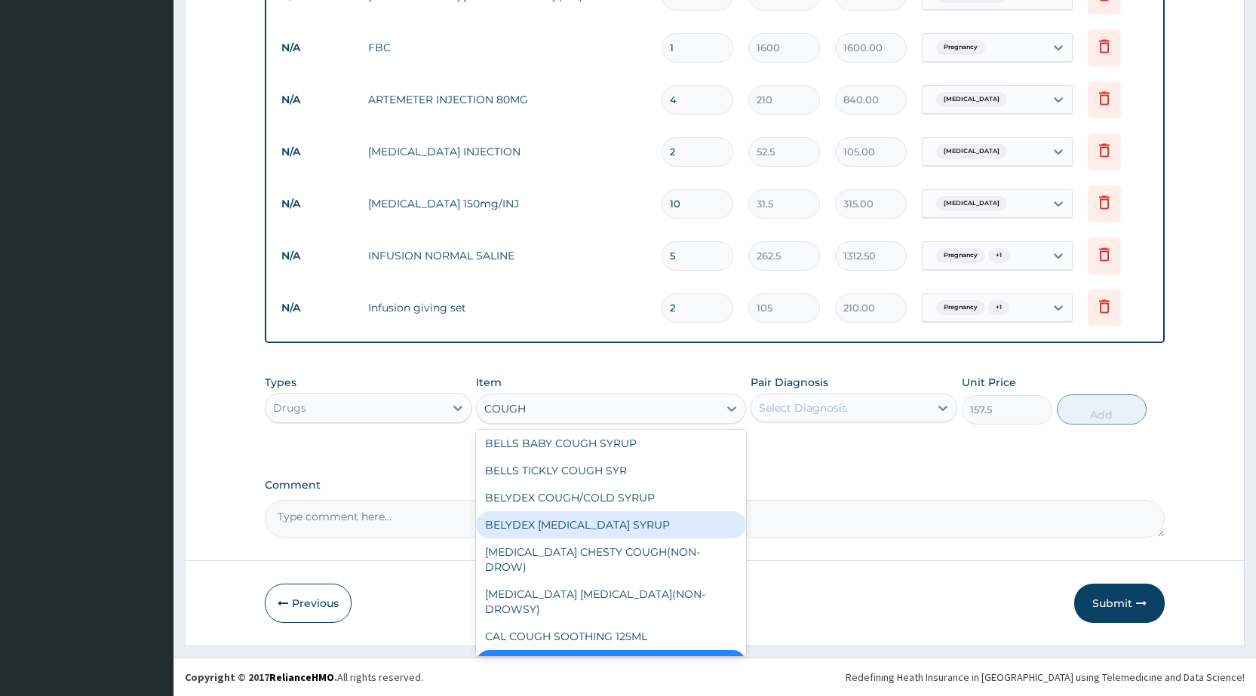
click at [614, 517] on div "BELYDEX [MEDICAL_DATA] SYRUP" at bounding box center [611, 524] width 270 height 27
type input "236.25"
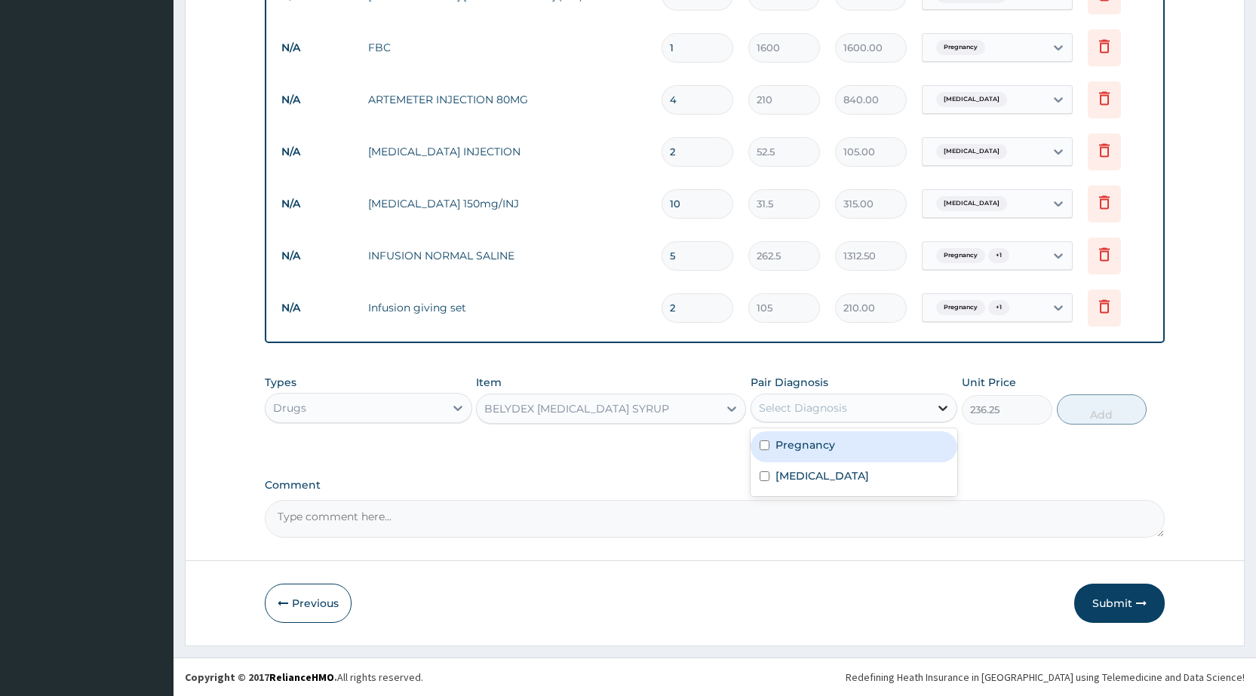
click at [942, 403] on icon at bounding box center [942, 408] width 15 height 15
click at [901, 456] on div "Pregnancy" at bounding box center [854, 446] width 207 height 31
checkbox input "true"
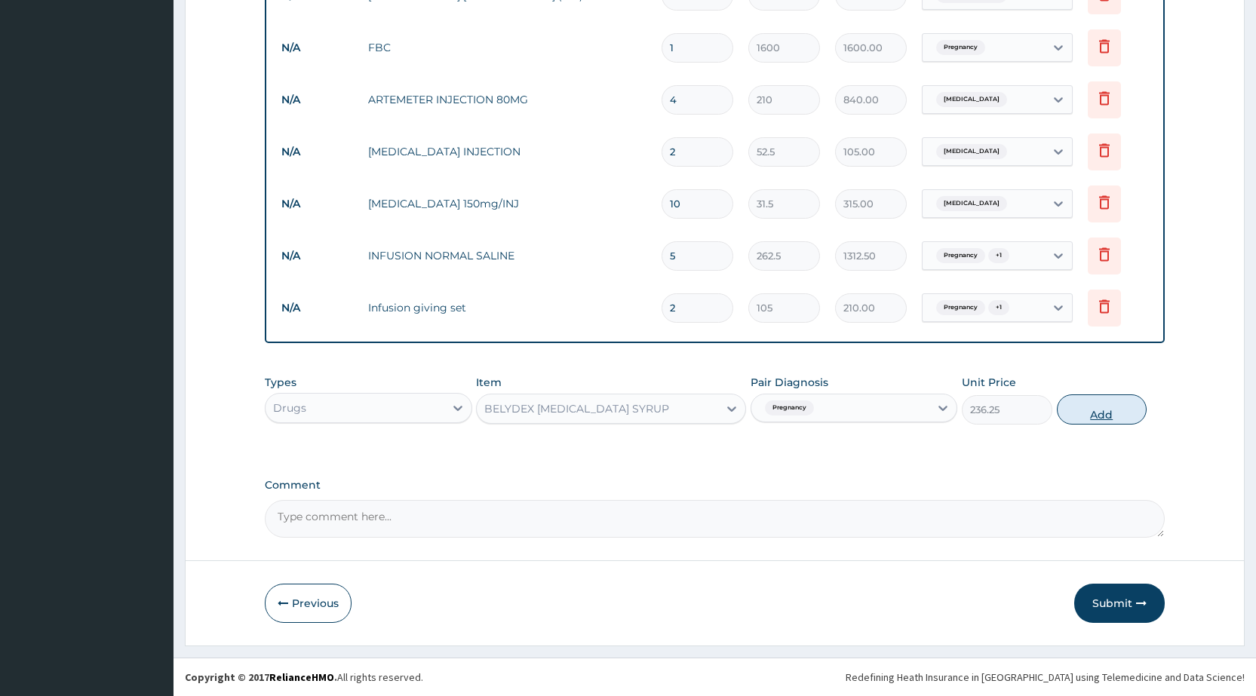
click at [1097, 413] on button "Add" at bounding box center [1102, 410] width 90 height 30
type input "0"
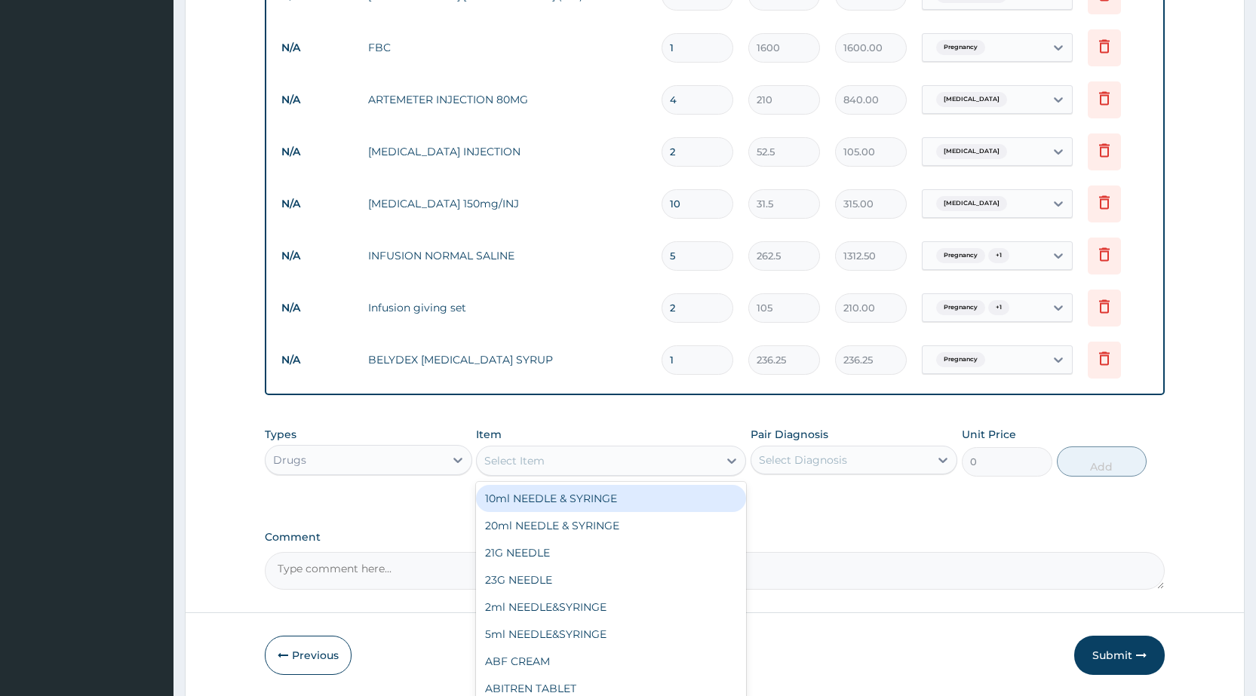
click at [686, 461] on div "Select Item" at bounding box center [597, 461] width 241 height 24
type input "T"
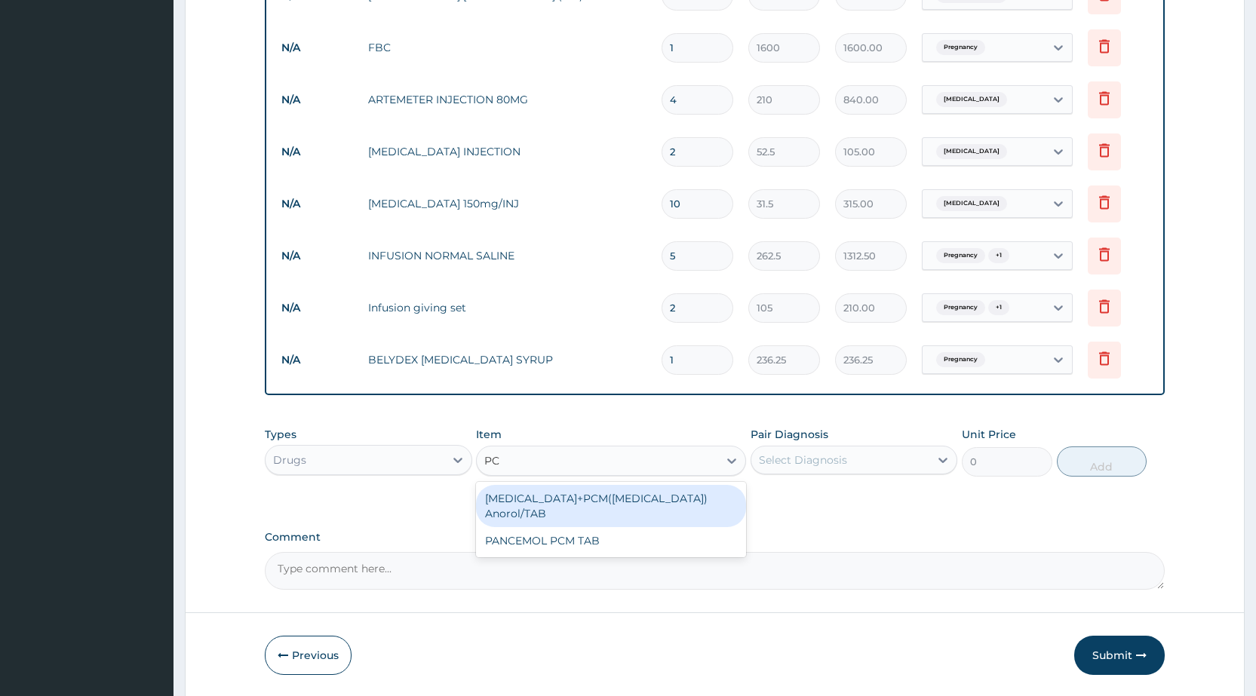
type input "PCM"
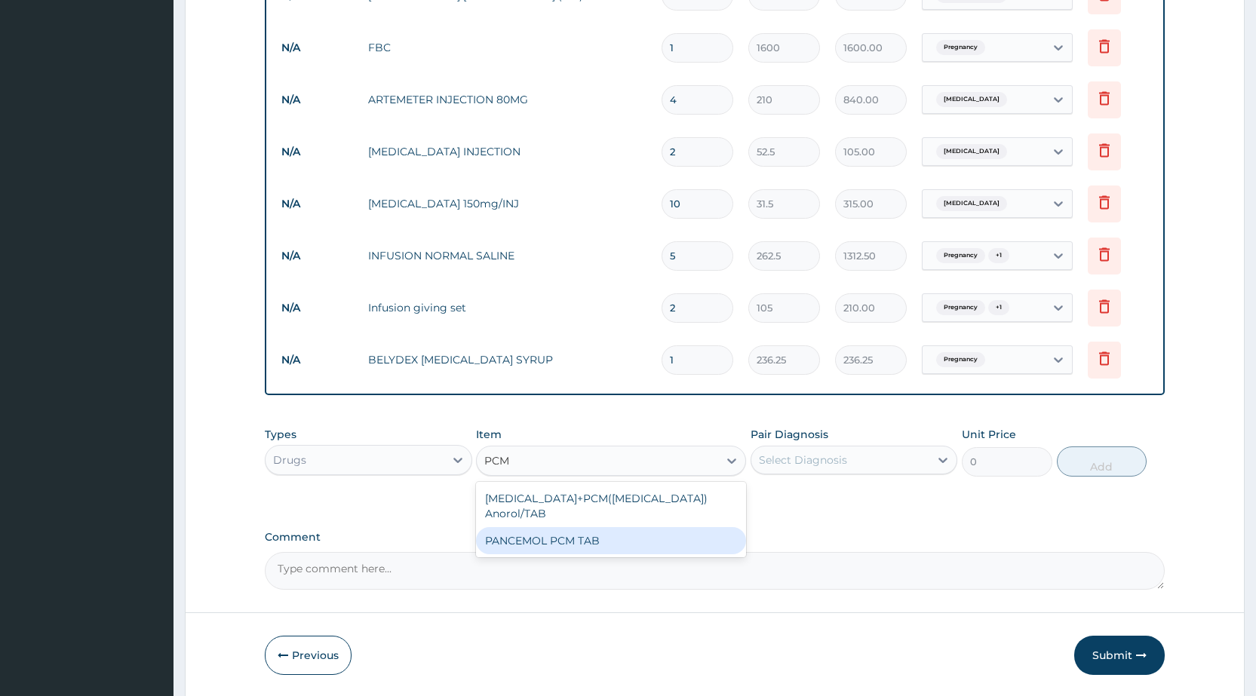
click at [674, 539] on div "ORPHENADRINE+PCM(margesic) Anorol/TAB PANCEMOL PCM TAB" at bounding box center [611, 519] width 270 height 75
click at [688, 529] on div "PANCEMOL PCM TAB" at bounding box center [611, 540] width 270 height 27
type input "2.62"
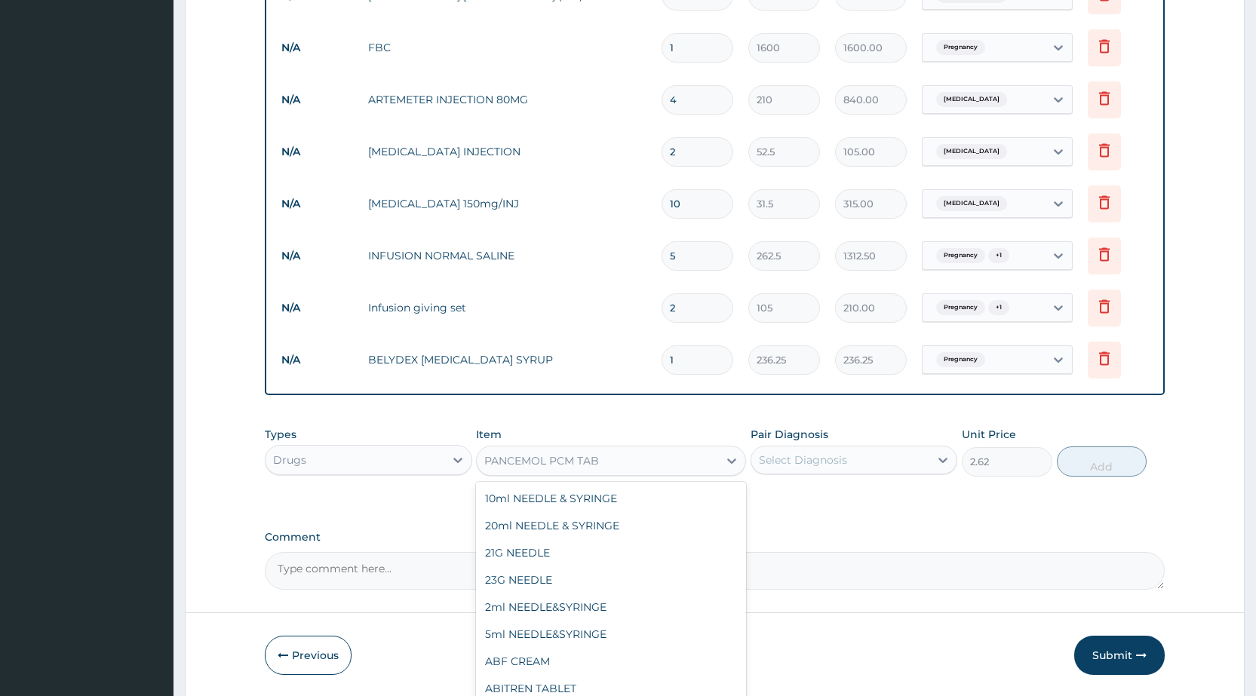
click at [683, 467] on div "PANCEMOL PCM TAB" at bounding box center [597, 461] width 241 height 24
type input "PARACET"
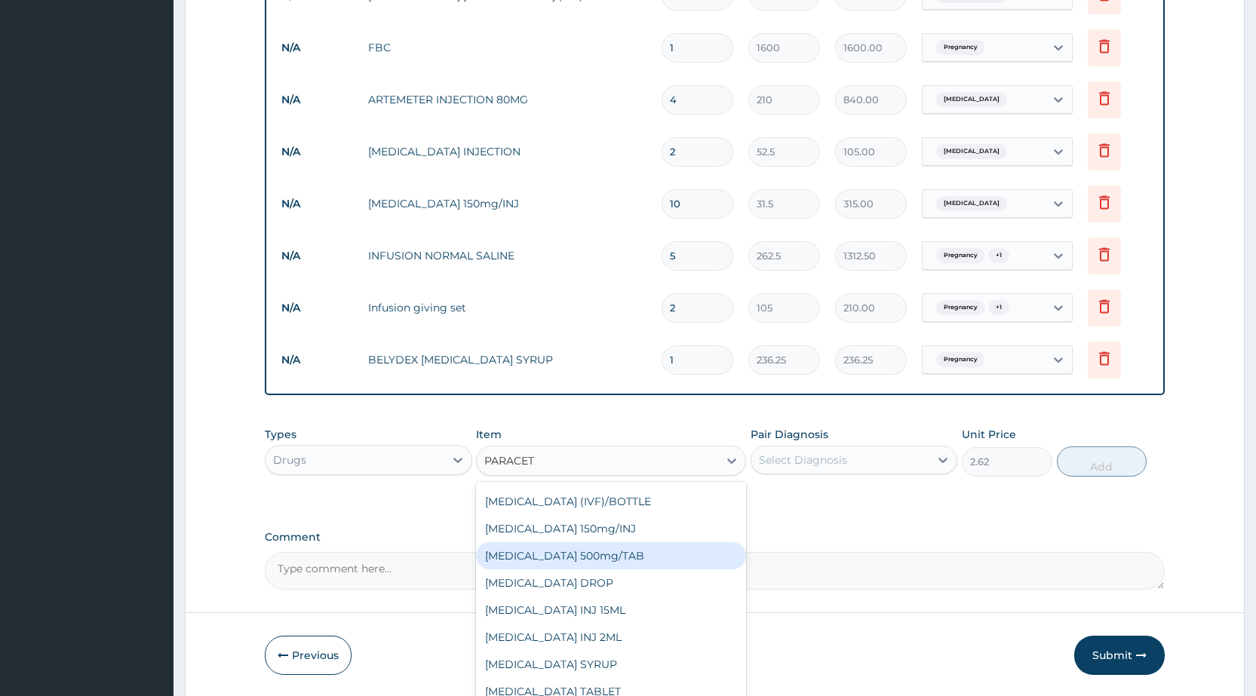
click at [595, 559] on div "PARACETAMOL 500mg/TAB" at bounding box center [611, 555] width 270 height 27
type input "5.25"
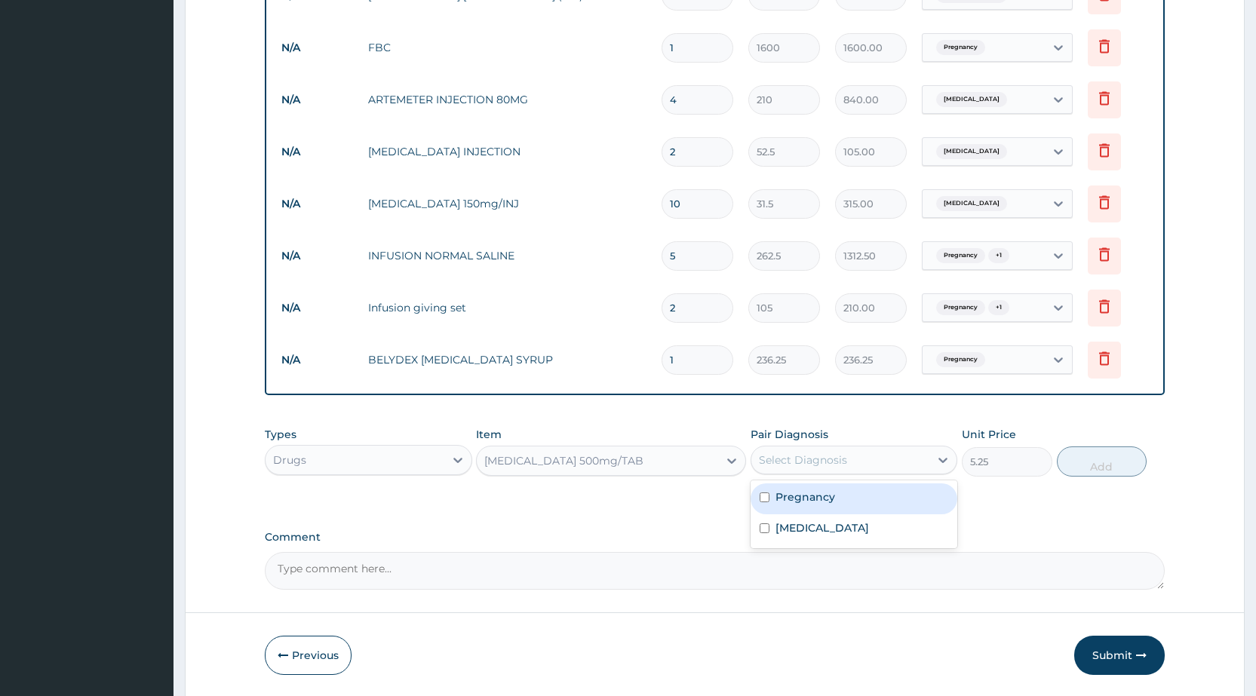
click at [921, 464] on div "Select Diagnosis" at bounding box center [840, 460] width 178 height 24
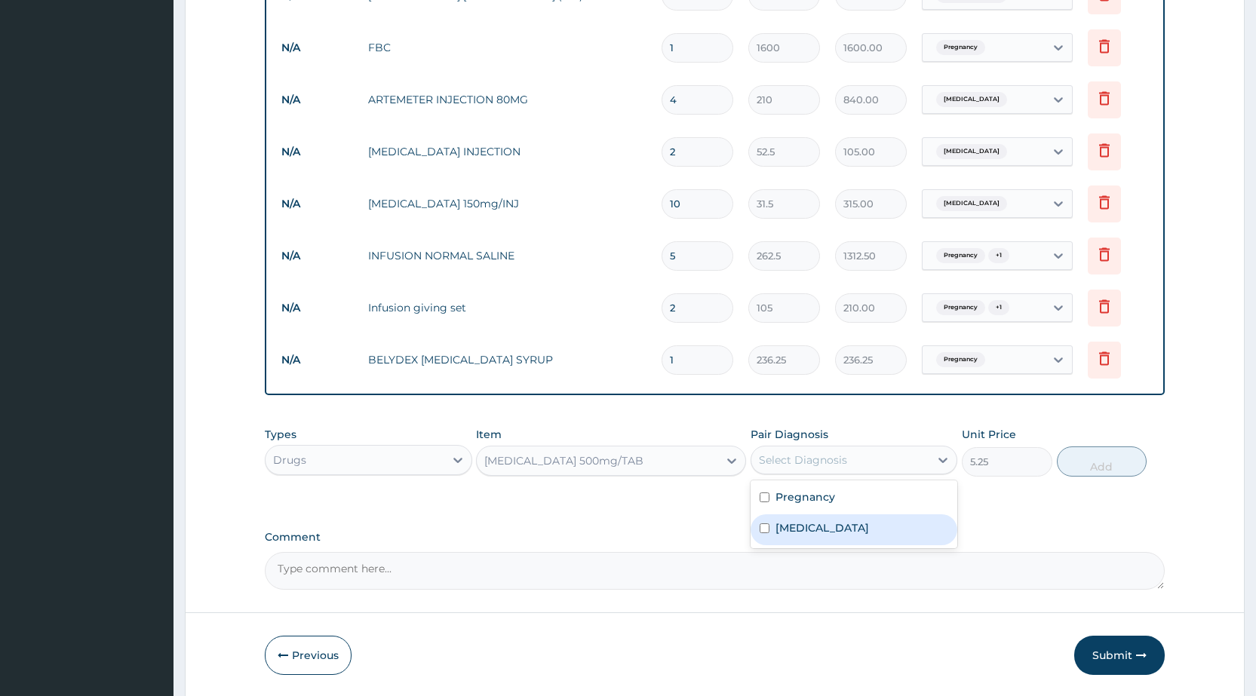
click at [893, 530] on div "[MEDICAL_DATA]" at bounding box center [854, 529] width 207 height 31
checkbox input "true"
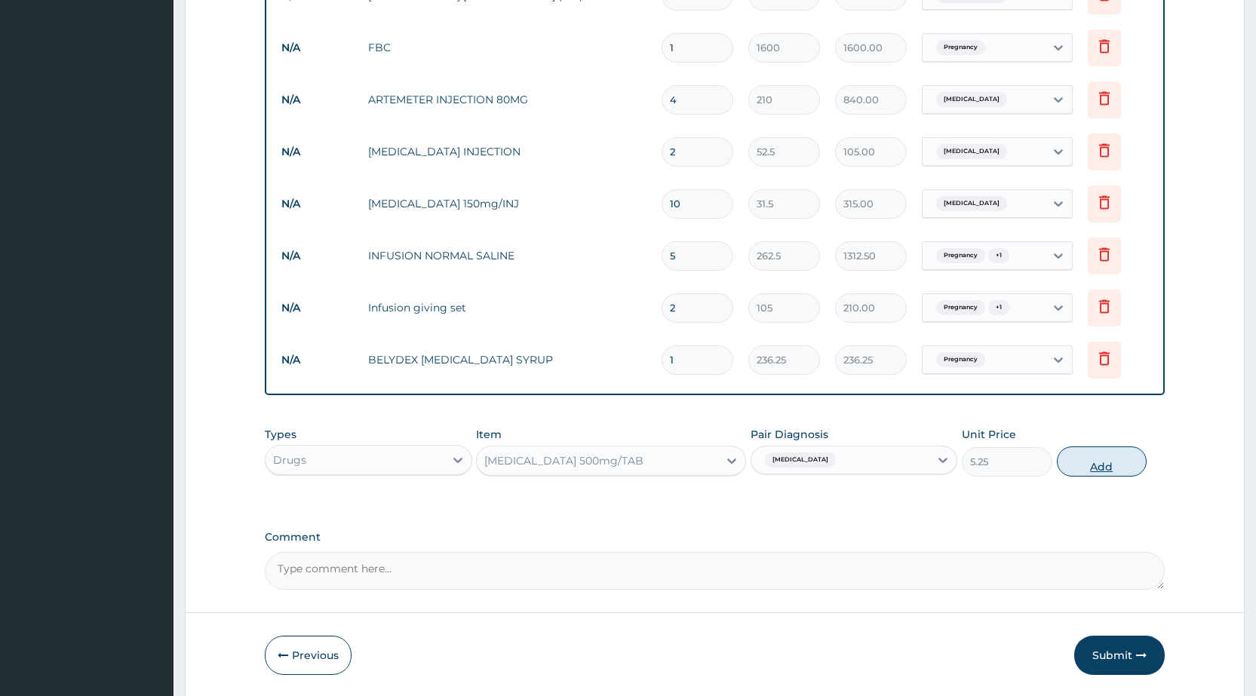
click at [1071, 466] on button "Add" at bounding box center [1102, 462] width 90 height 30
type input "0"
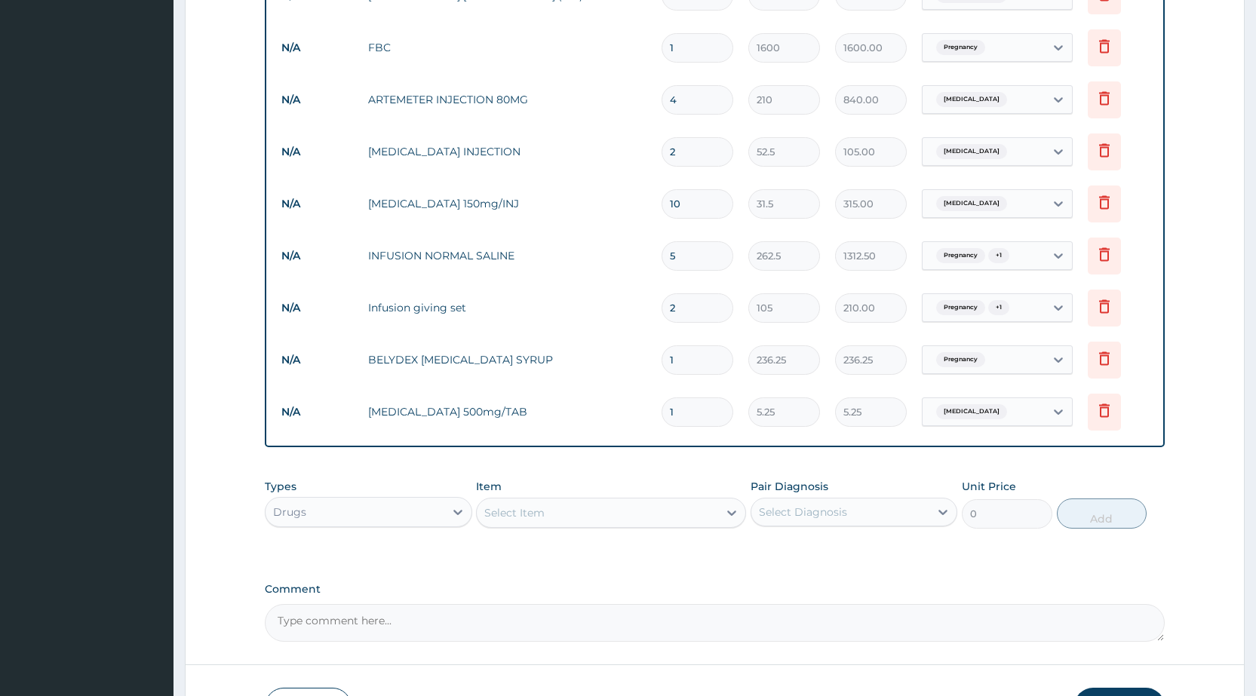
type input "0.00"
type input "3"
type input "15.75"
type input "30"
type input "157.50"
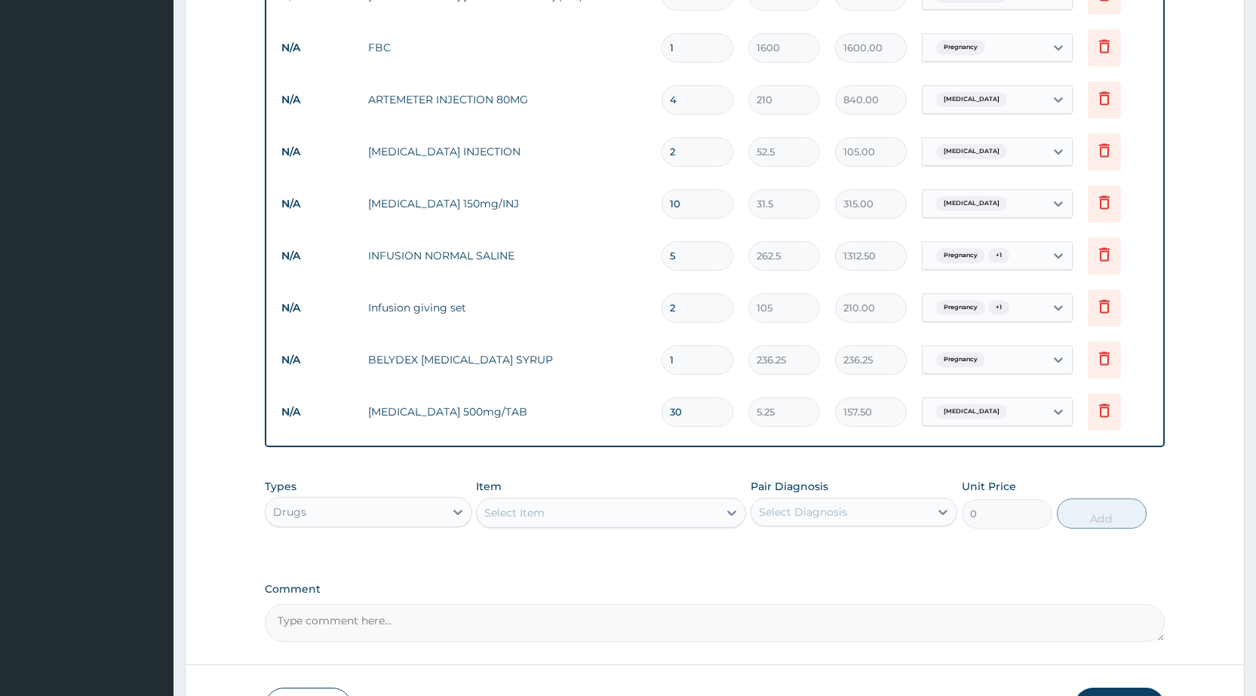
type input "30"
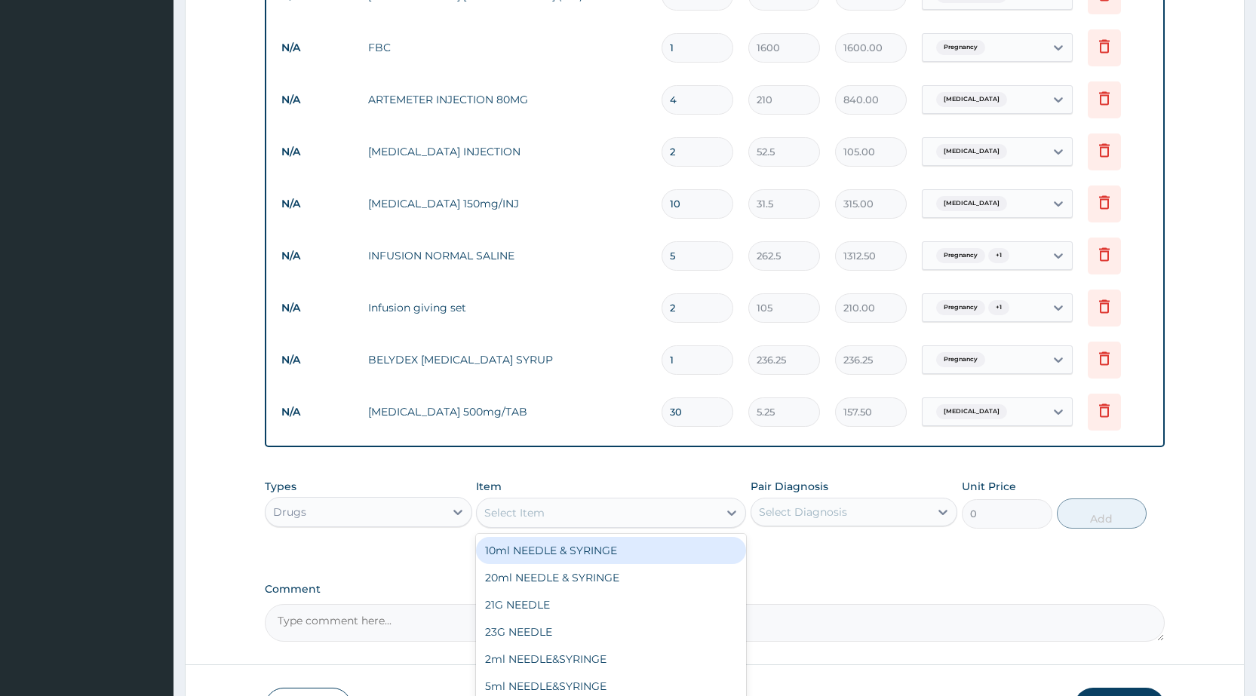
click at [714, 515] on div "Select Item" at bounding box center [597, 513] width 241 height 24
type input "MULTI"
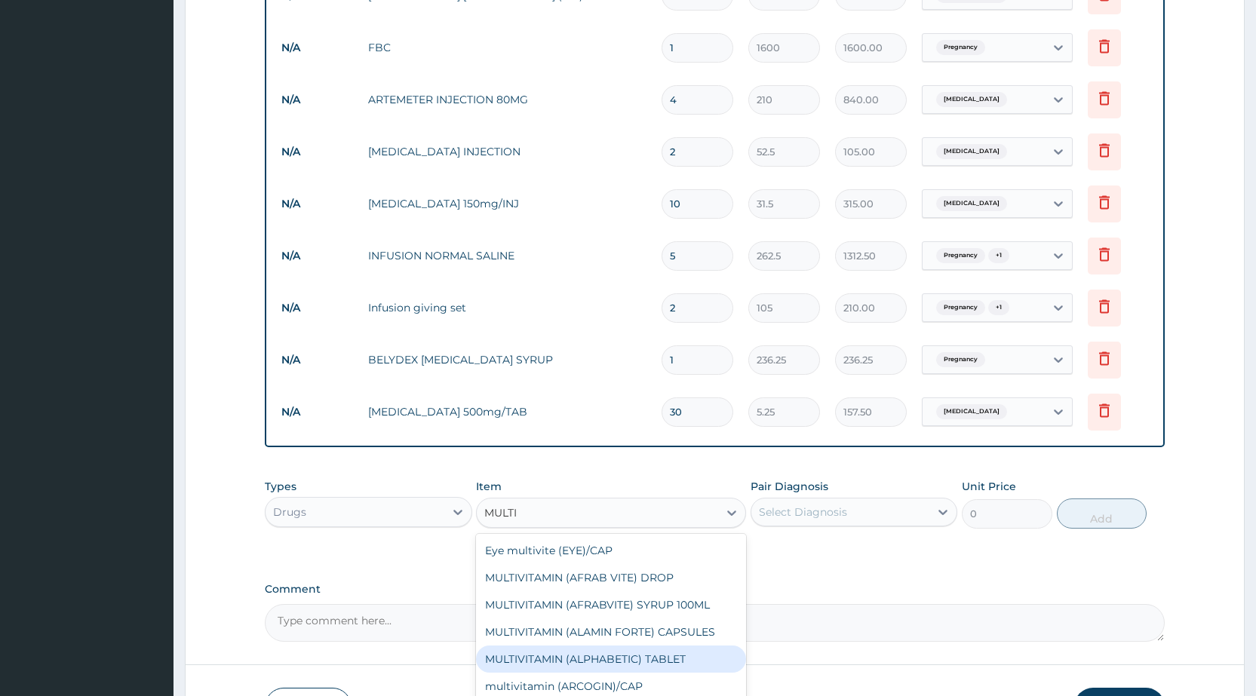
click at [662, 660] on div "MULTIVITAMIN (ALPHABETIC) TABLET" at bounding box center [611, 659] width 270 height 27
type input "68.25"
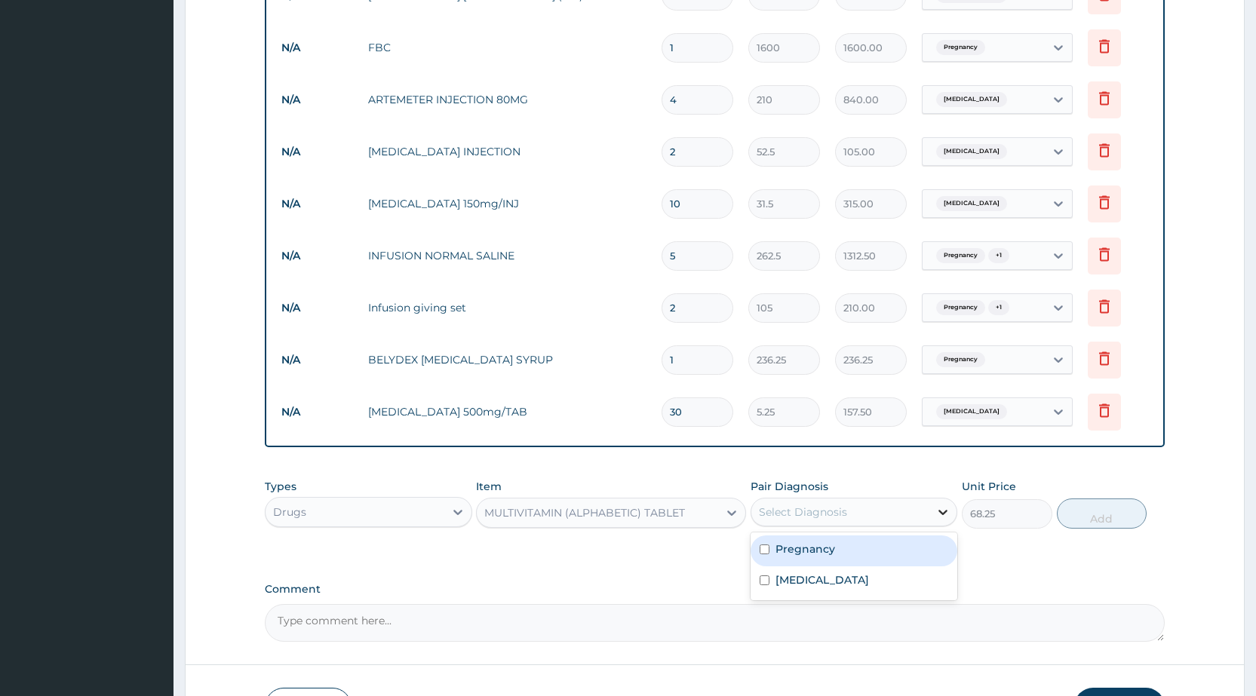
click at [944, 508] on icon at bounding box center [942, 512] width 15 height 15
click at [818, 549] on label "Pregnancy" at bounding box center [805, 549] width 60 height 15
checkbox input "true"
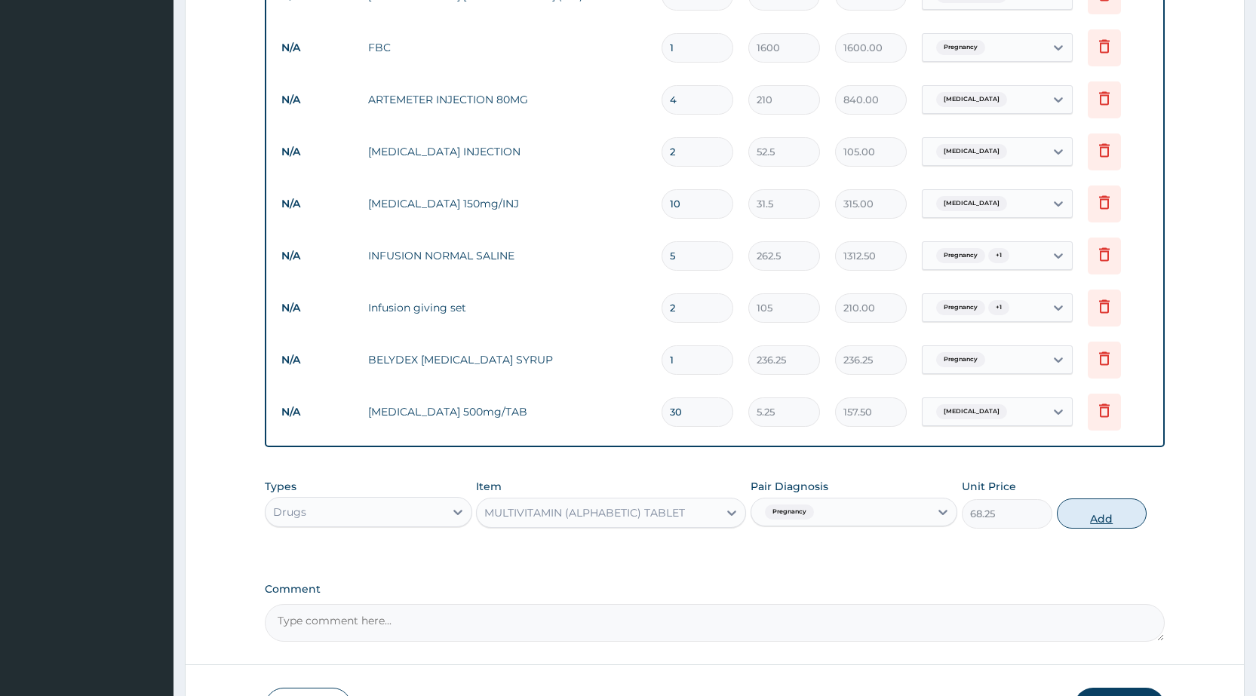
click at [1109, 510] on button "Add" at bounding box center [1102, 514] width 90 height 30
type input "0"
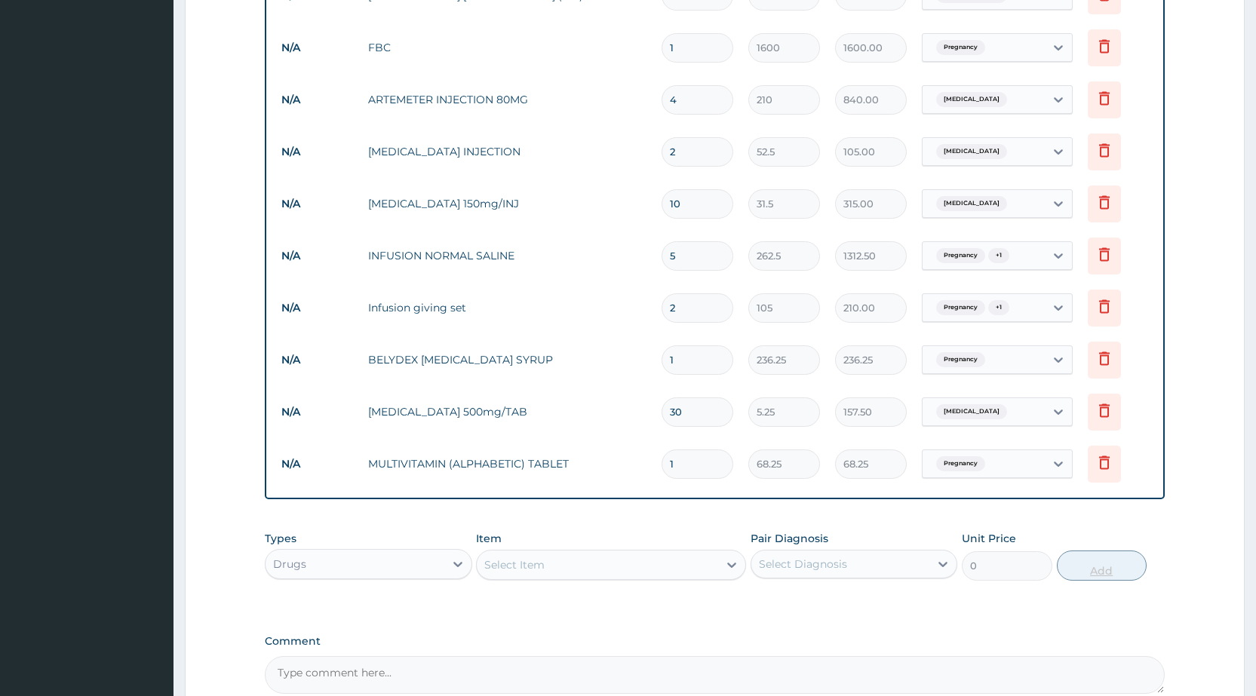
type input "0.00"
type input "2"
type input "136.50"
type input "20"
type input "1365.00"
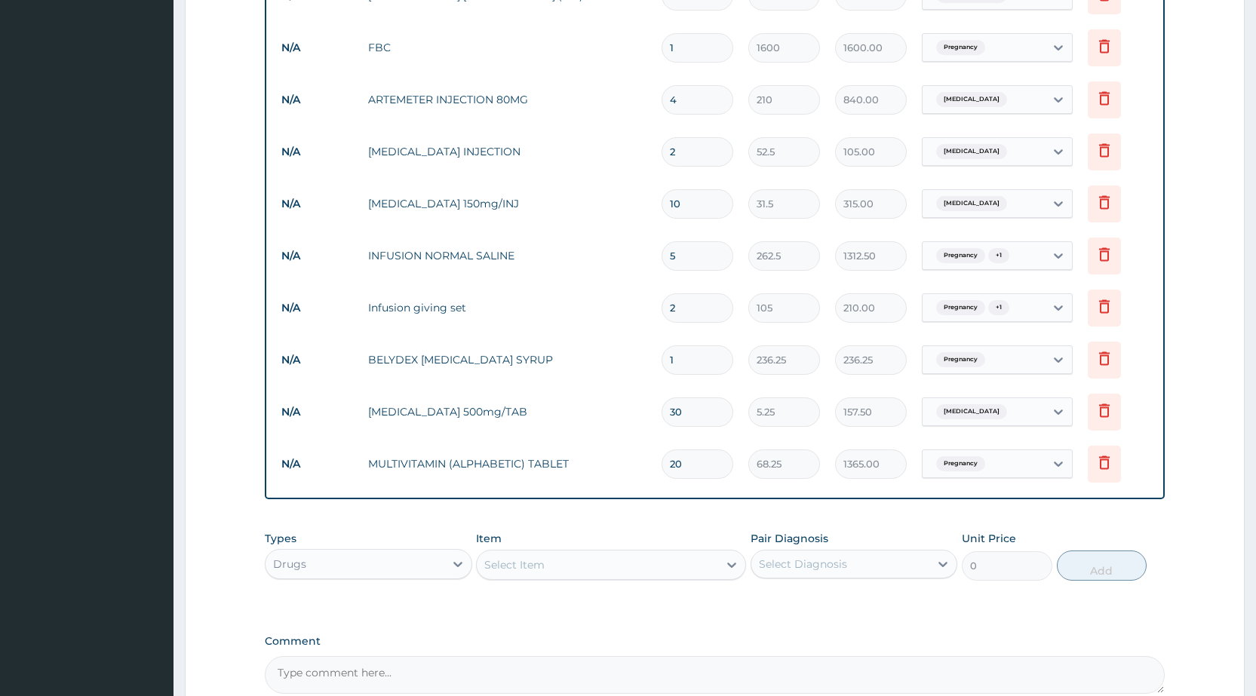
type input "20"
click at [603, 570] on div "Select Item" at bounding box center [597, 565] width 241 height 24
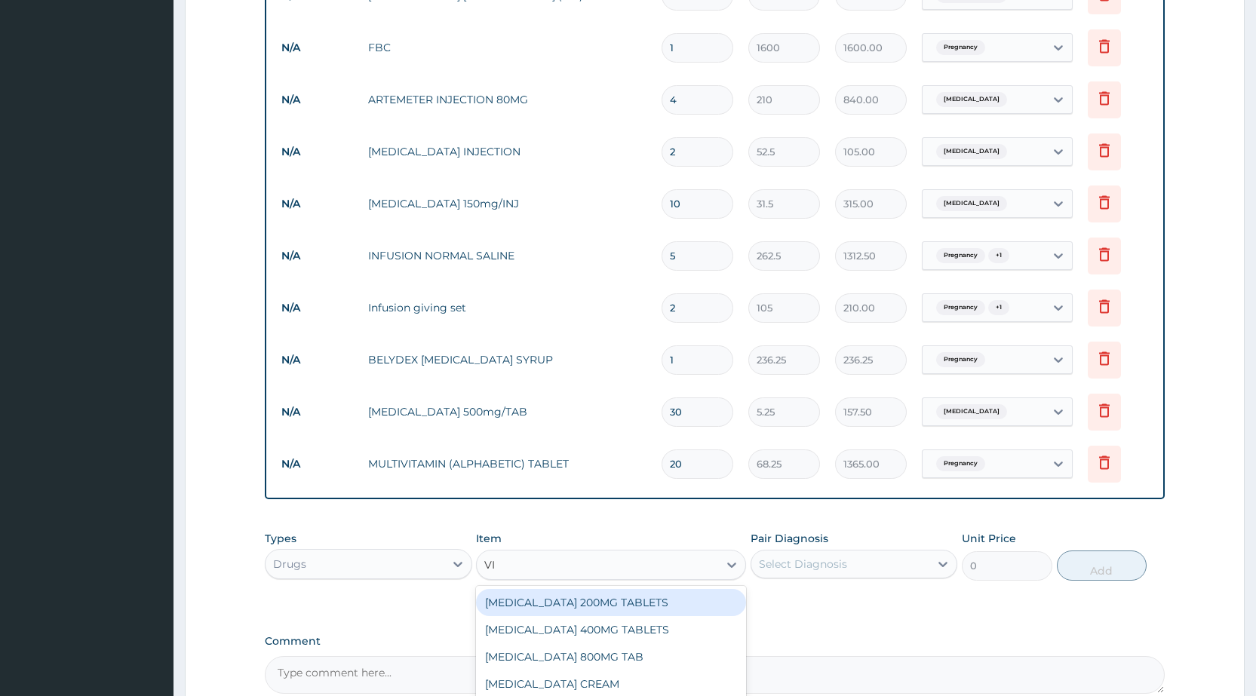
type input "VIT"
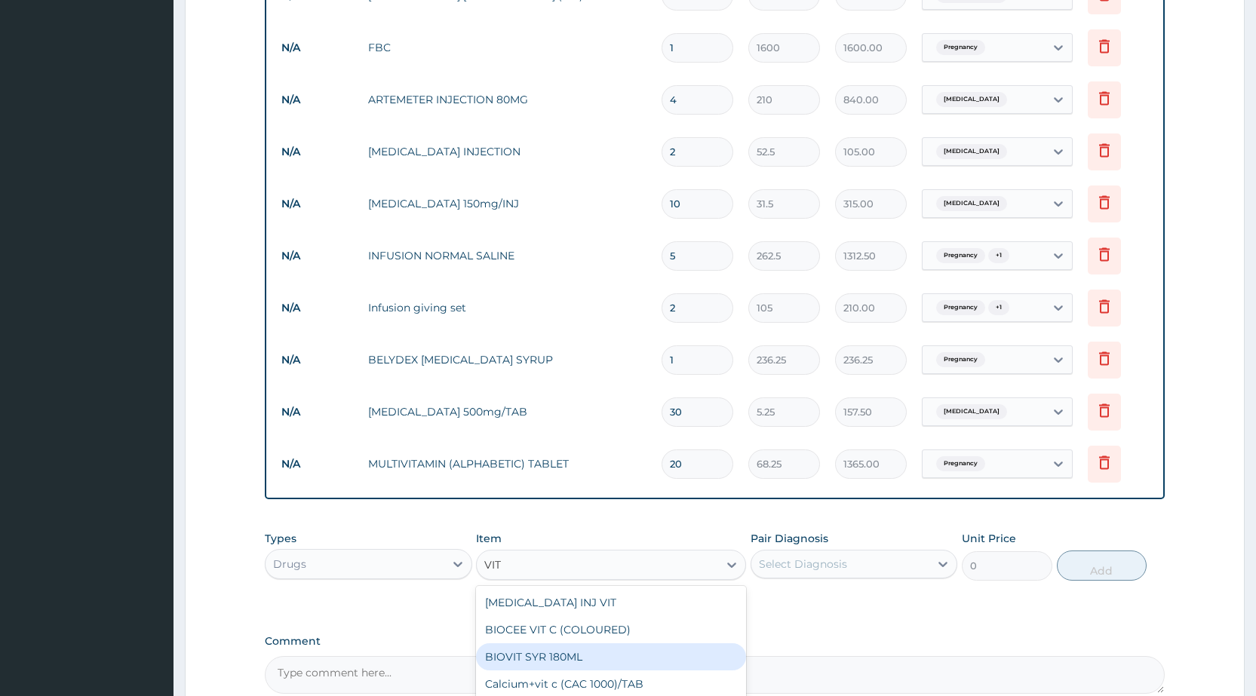
scroll to position [302, 0]
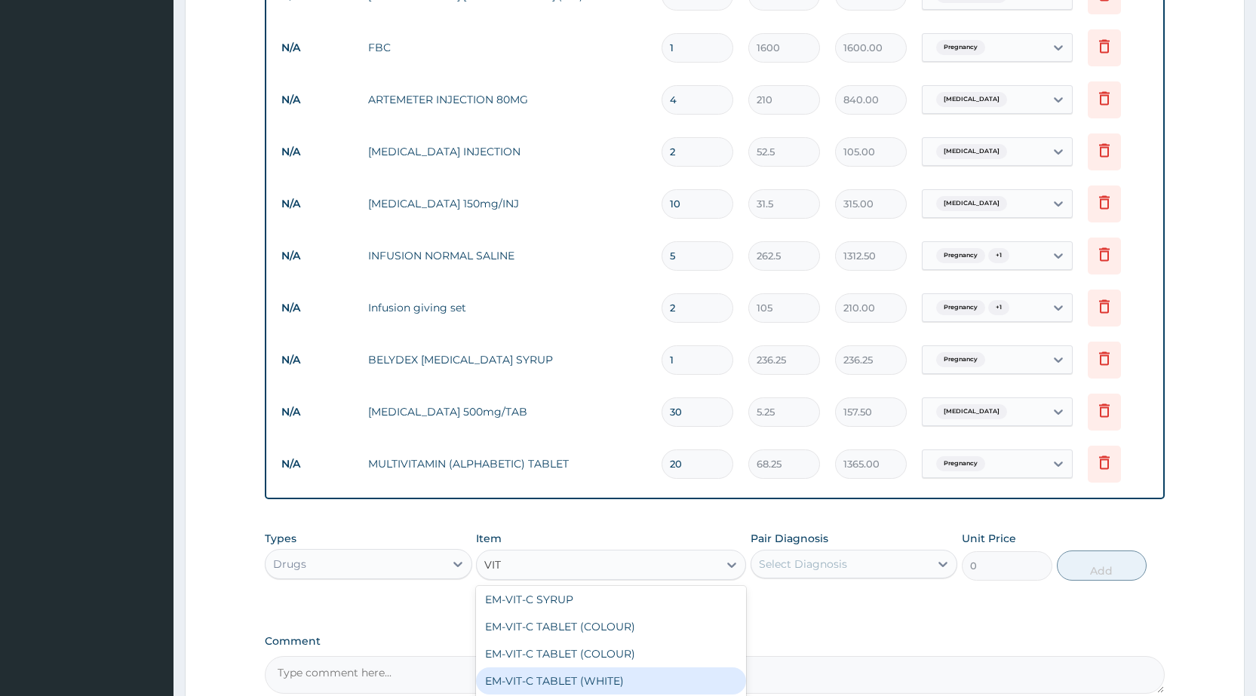
click at [620, 680] on div "EM-VIT-C TABLET (WHITE)" at bounding box center [611, 681] width 270 height 27
type input "2.62"
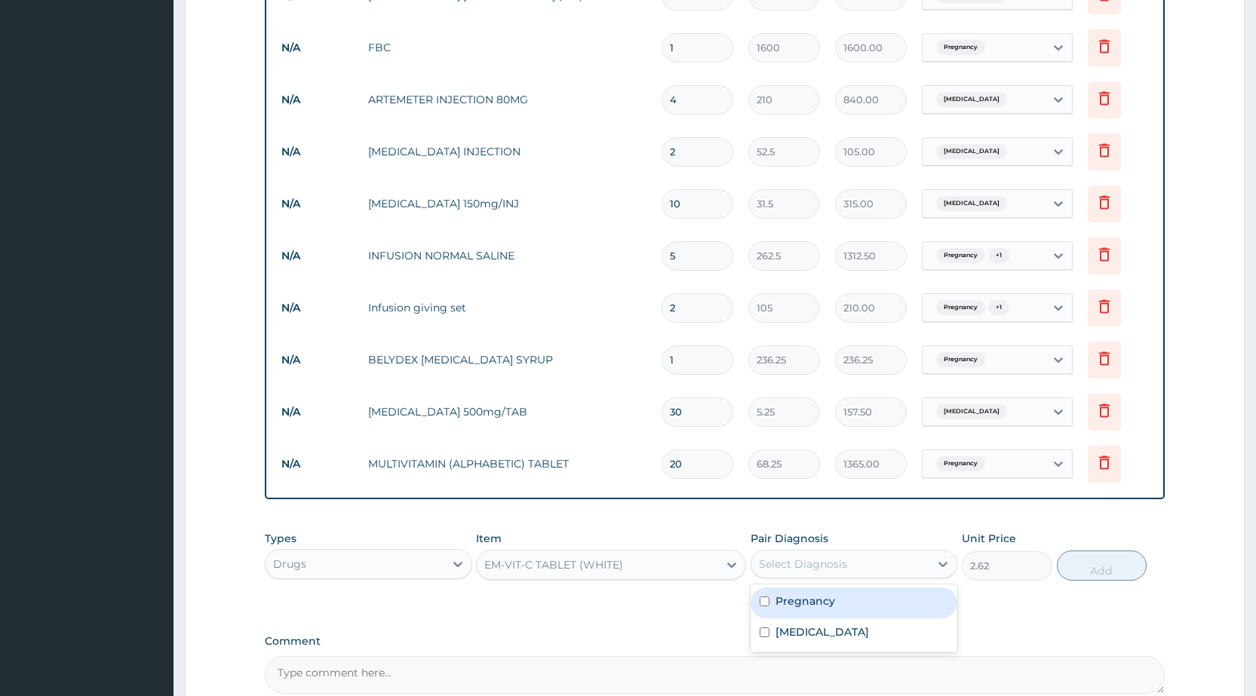
click at [886, 567] on div "Select Diagnosis" at bounding box center [840, 564] width 178 height 24
click at [862, 593] on div "Pregnancy" at bounding box center [854, 603] width 207 height 31
checkbox input "true"
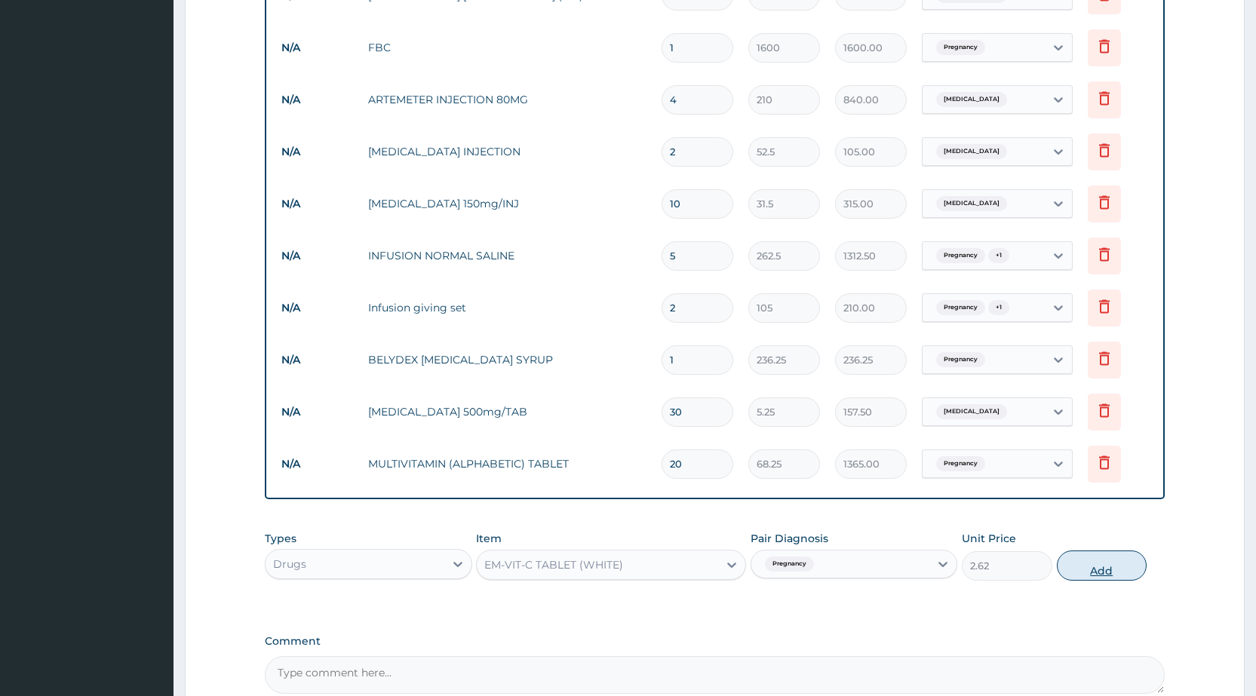
click at [1098, 556] on button "Add" at bounding box center [1102, 566] width 90 height 30
type input "0"
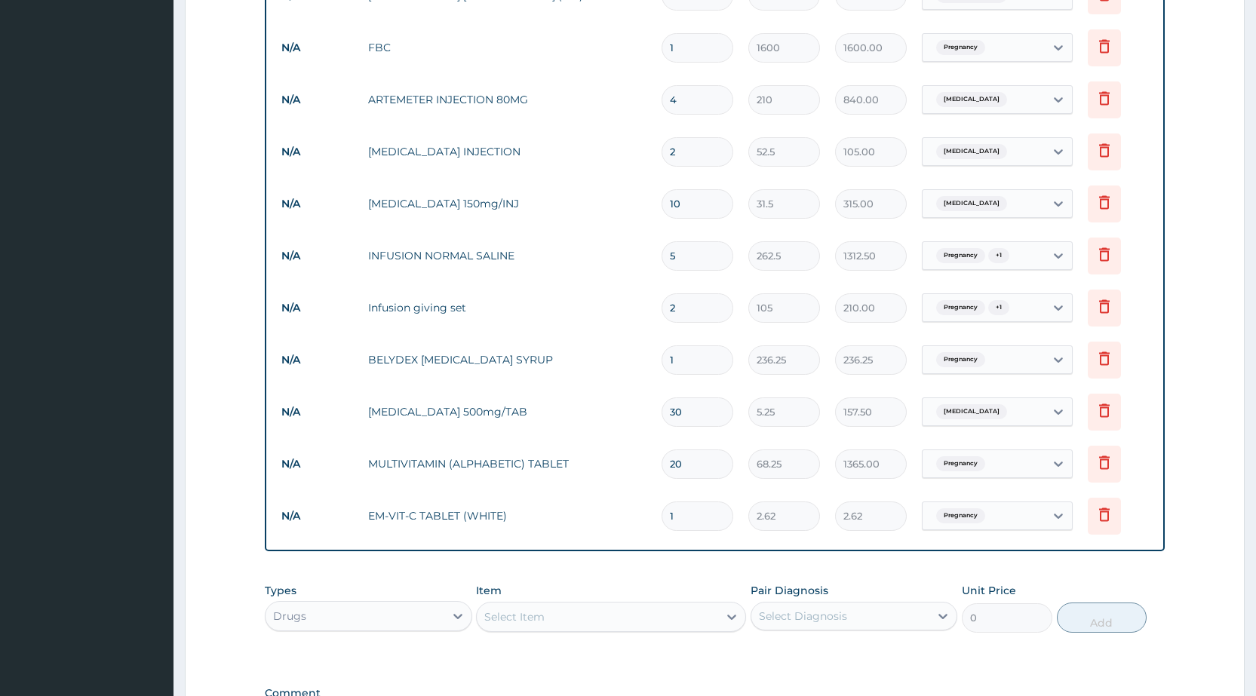
type input "0.00"
type input "2"
type input "5.24"
type input "20"
type input "52.40"
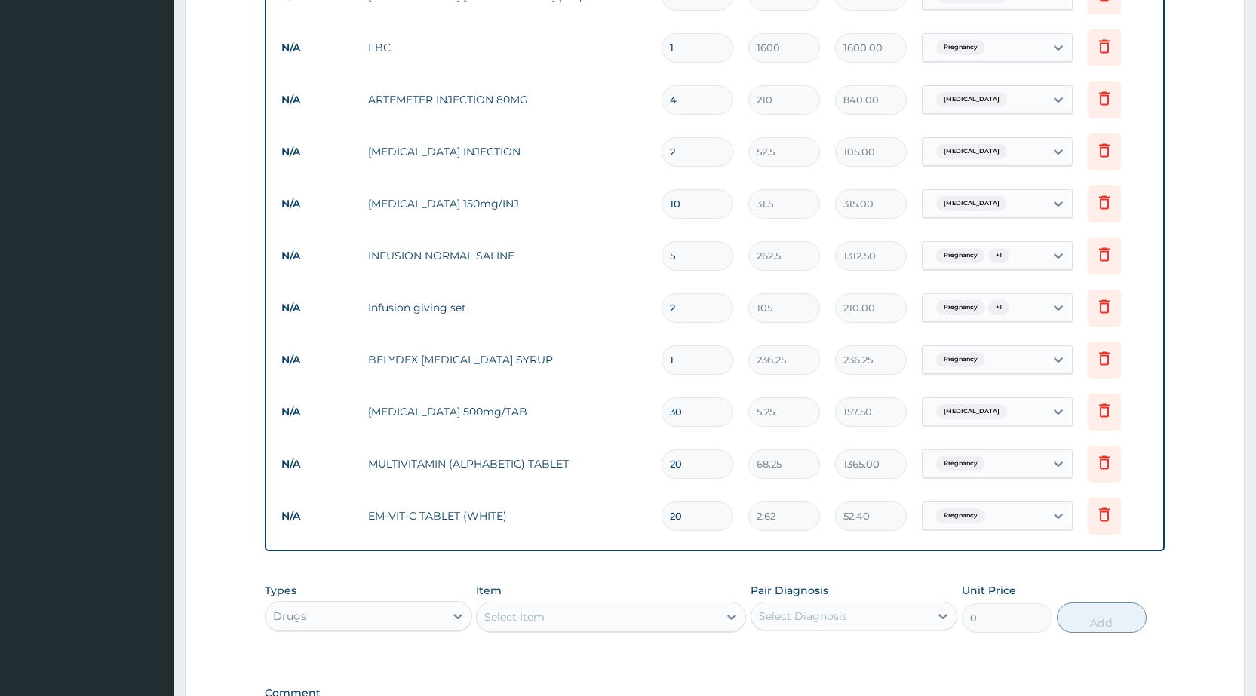
type input "20"
click at [724, 462] on input "20" at bounding box center [698, 464] width 72 height 29
type input "2"
type input "136.50"
type input "0.00"
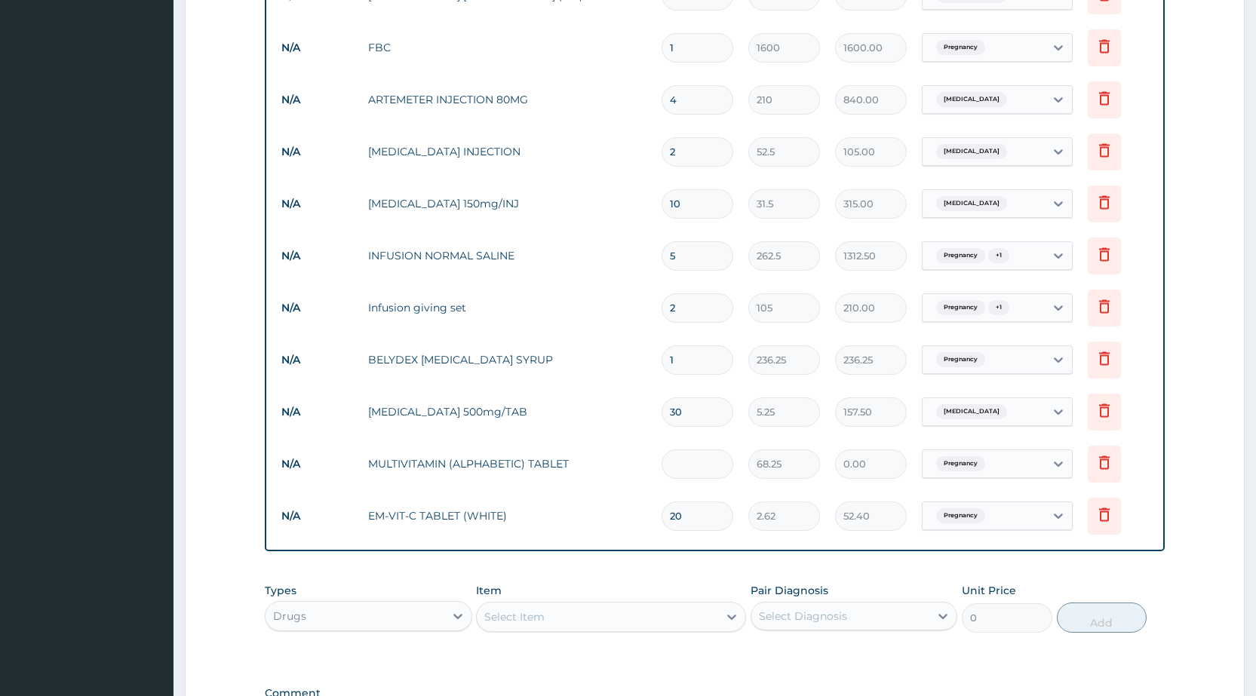
type input "1"
type input "68.25"
type input "10"
type input "682.50"
type input "10"
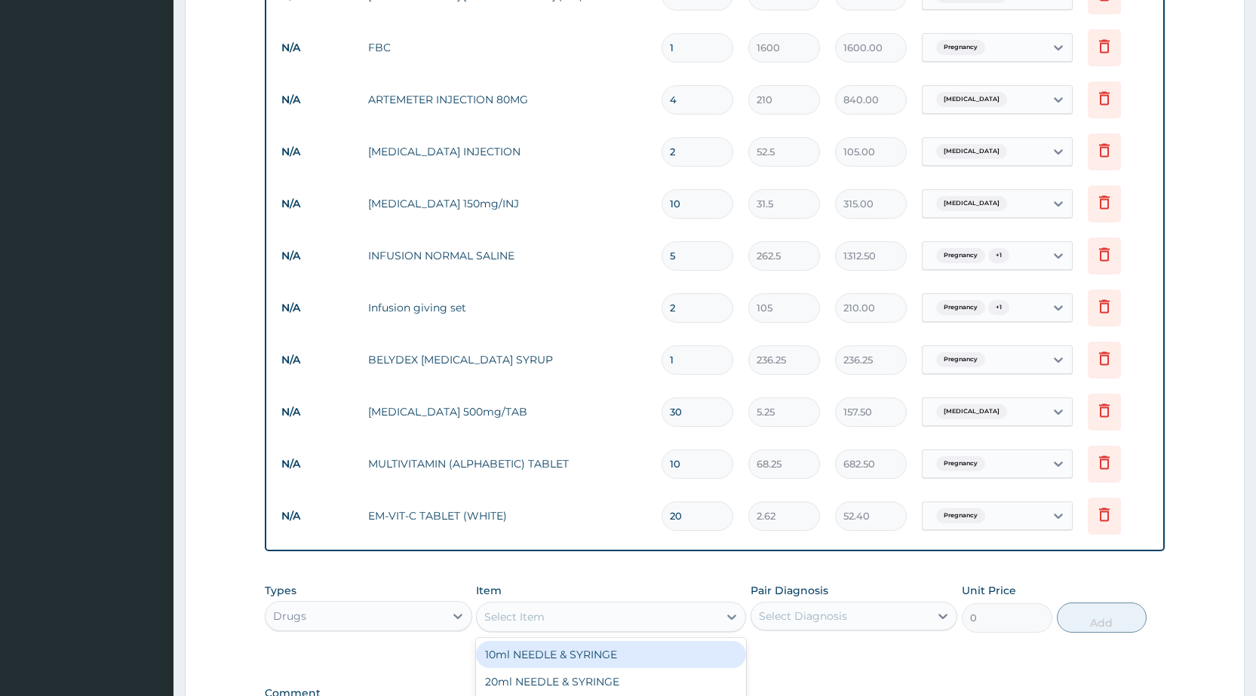
click at [699, 616] on div "Select Item" at bounding box center [597, 617] width 241 height 24
type input "AMOXY"
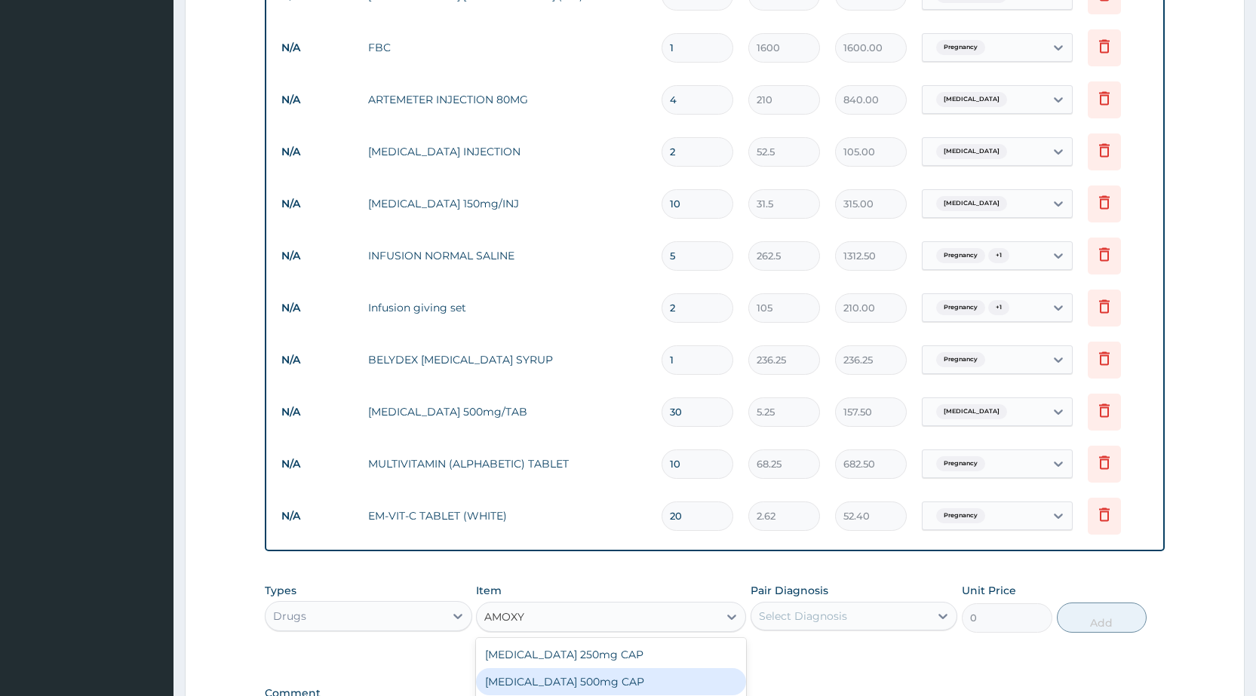
click at [663, 683] on div "[MEDICAL_DATA] 500mg CAP" at bounding box center [611, 681] width 270 height 27
type input "21"
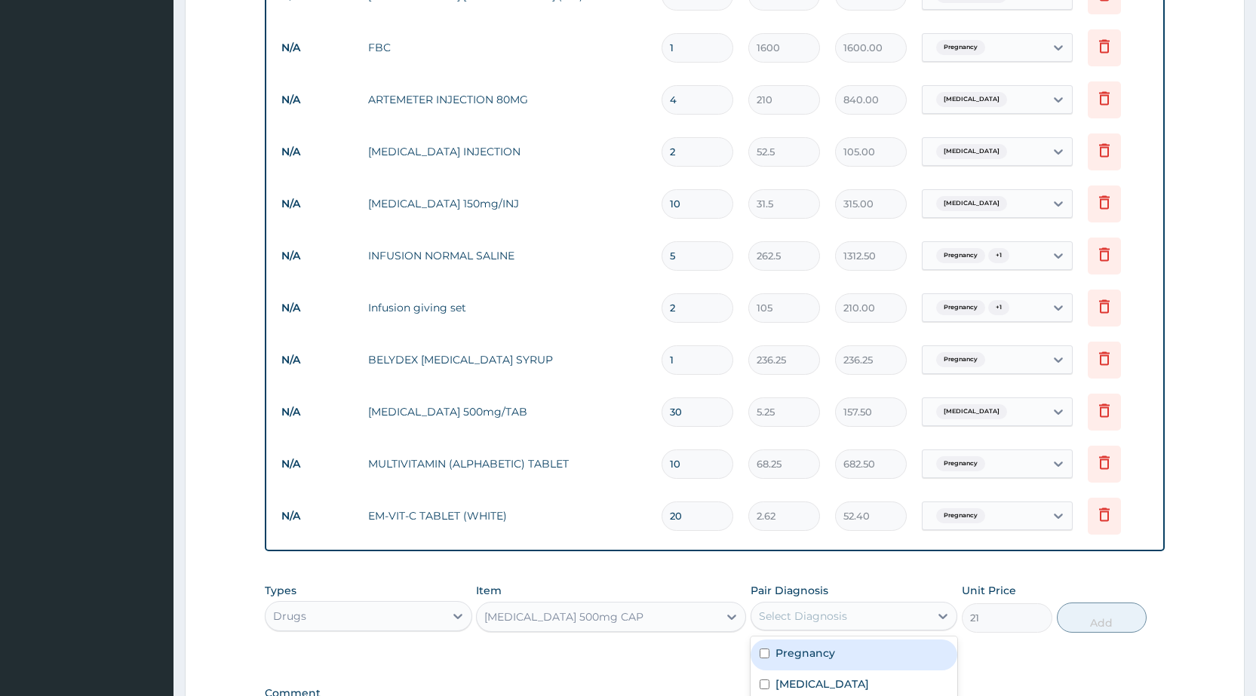
click at [854, 627] on div "Select Diagnosis" at bounding box center [840, 616] width 178 height 24
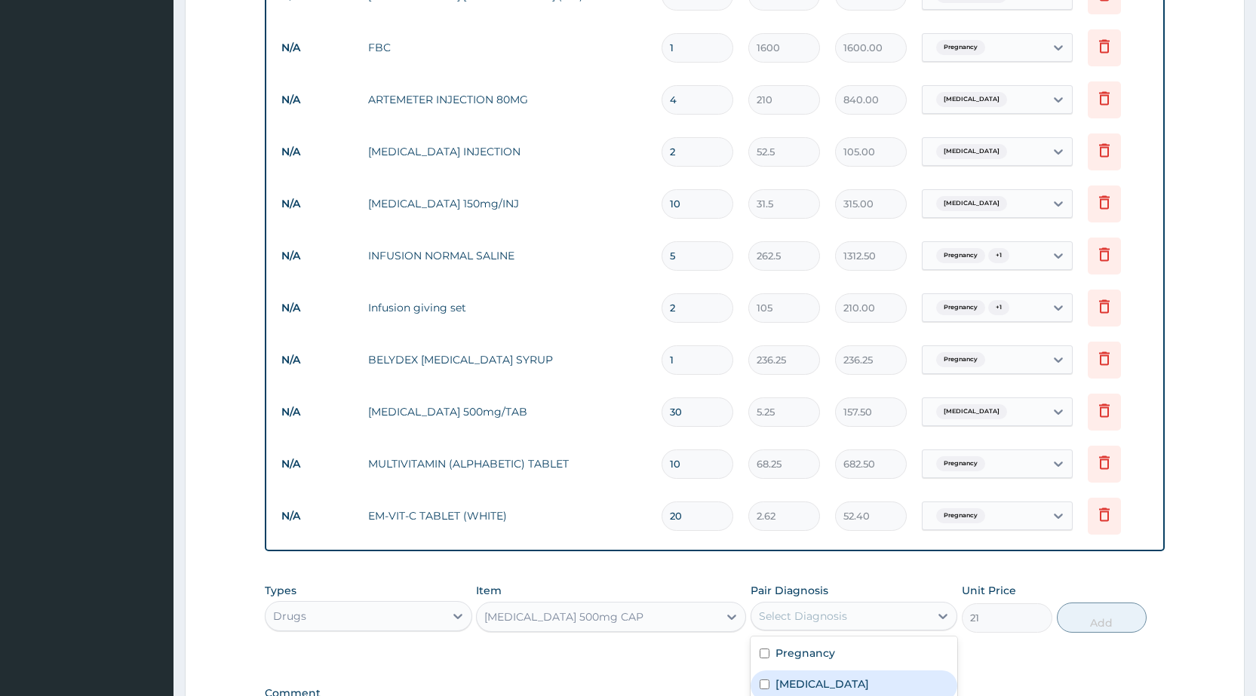
click at [858, 684] on div "Malaria" at bounding box center [854, 686] width 207 height 31
checkbox input "true"
click at [1122, 612] on button "Add" at bounding box center [1102, 618] width 90 height 30
type input "0"
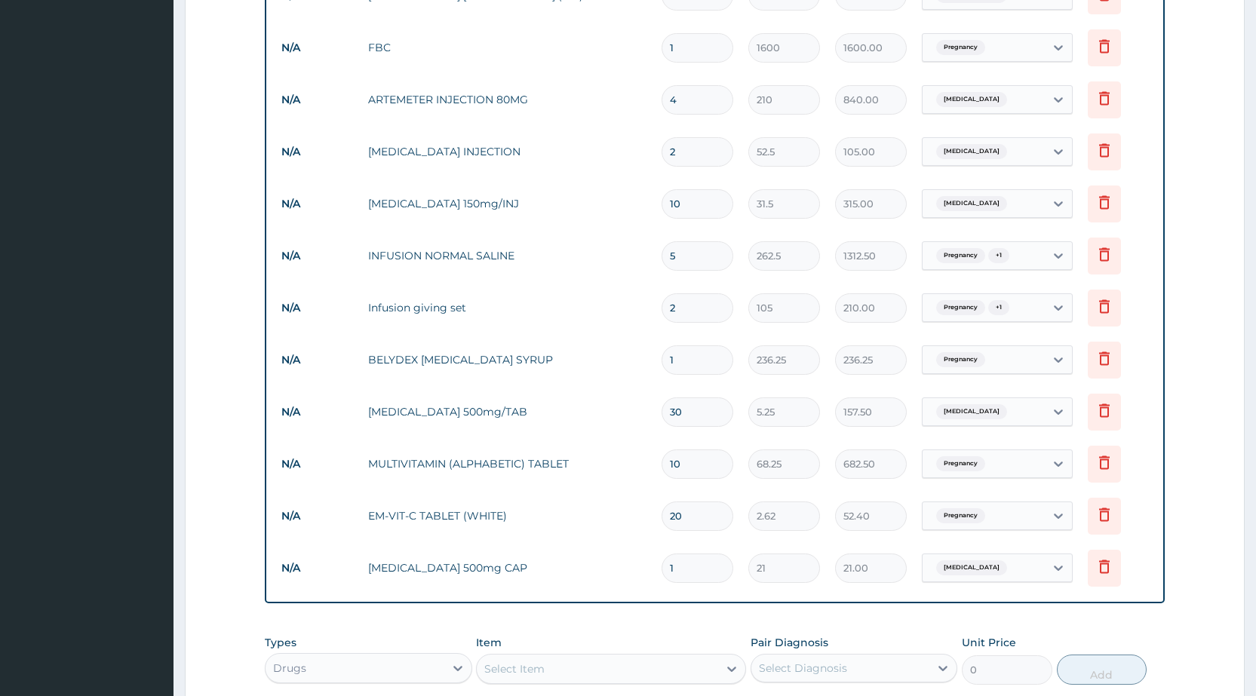
type input "0.00"
type input "2"
type input "42.00"
type input "20"
type input "420.00"
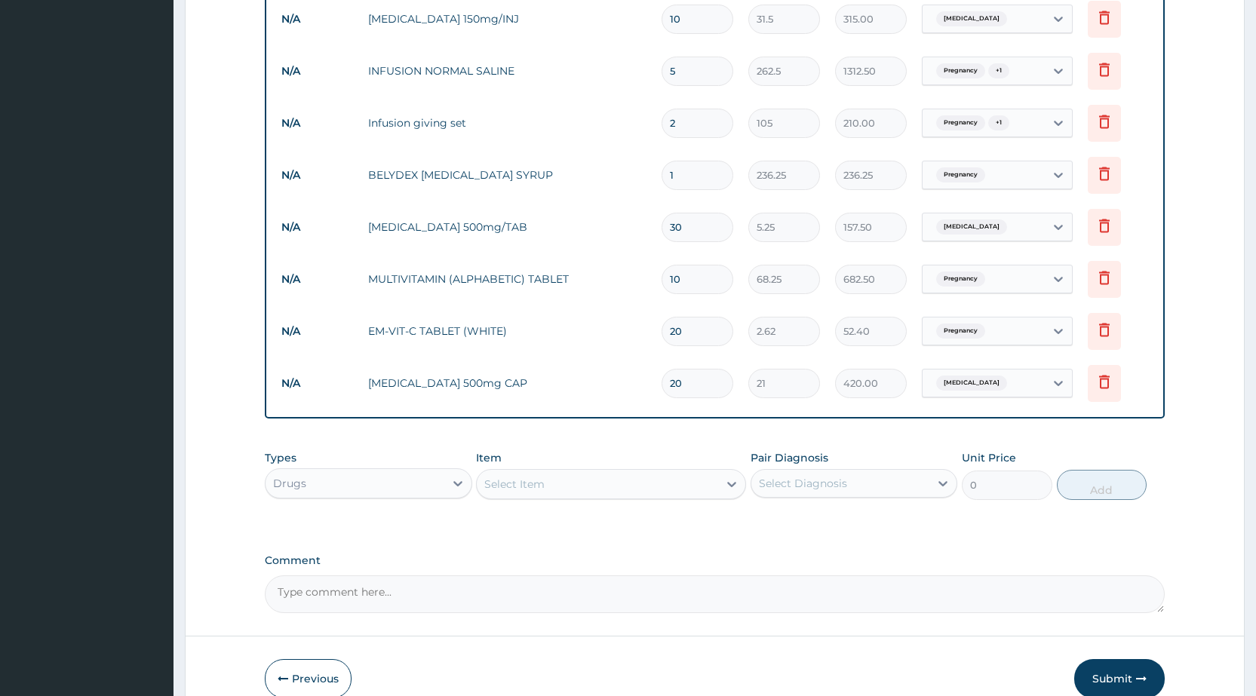
scroll to position [1049, 0]
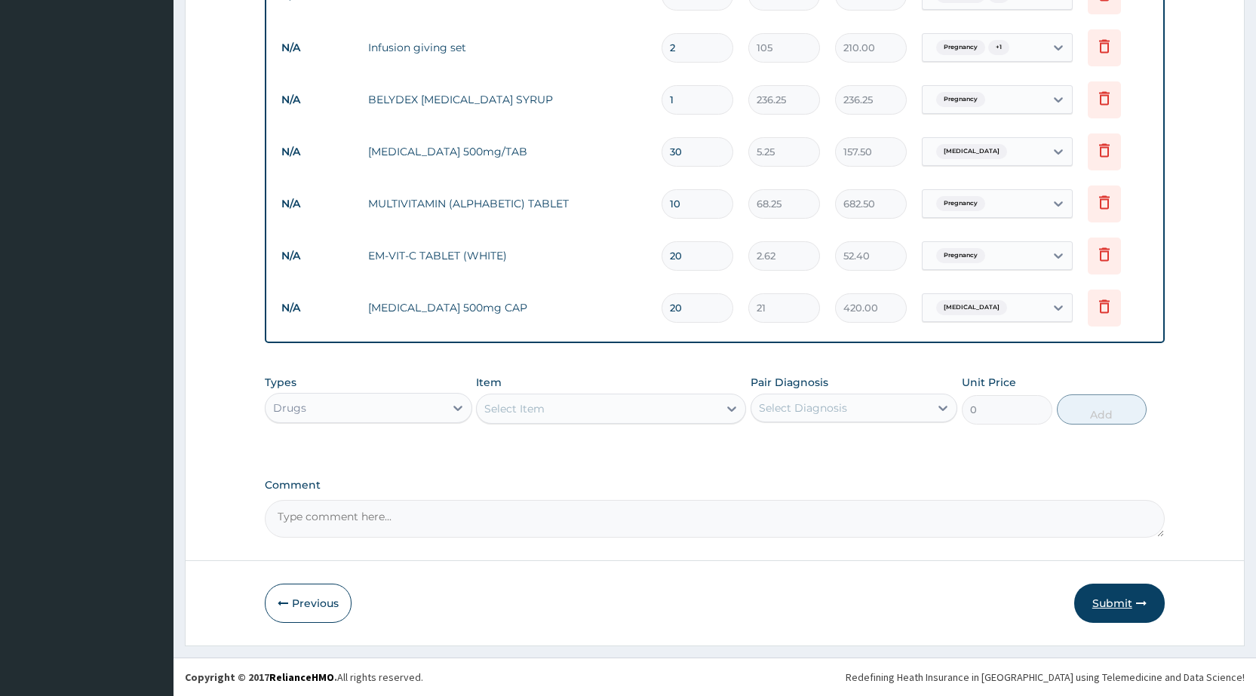
type input "20"
click at [1094, 600] on button "Submit" at bounding box center [1119, 603] width 91 height 39
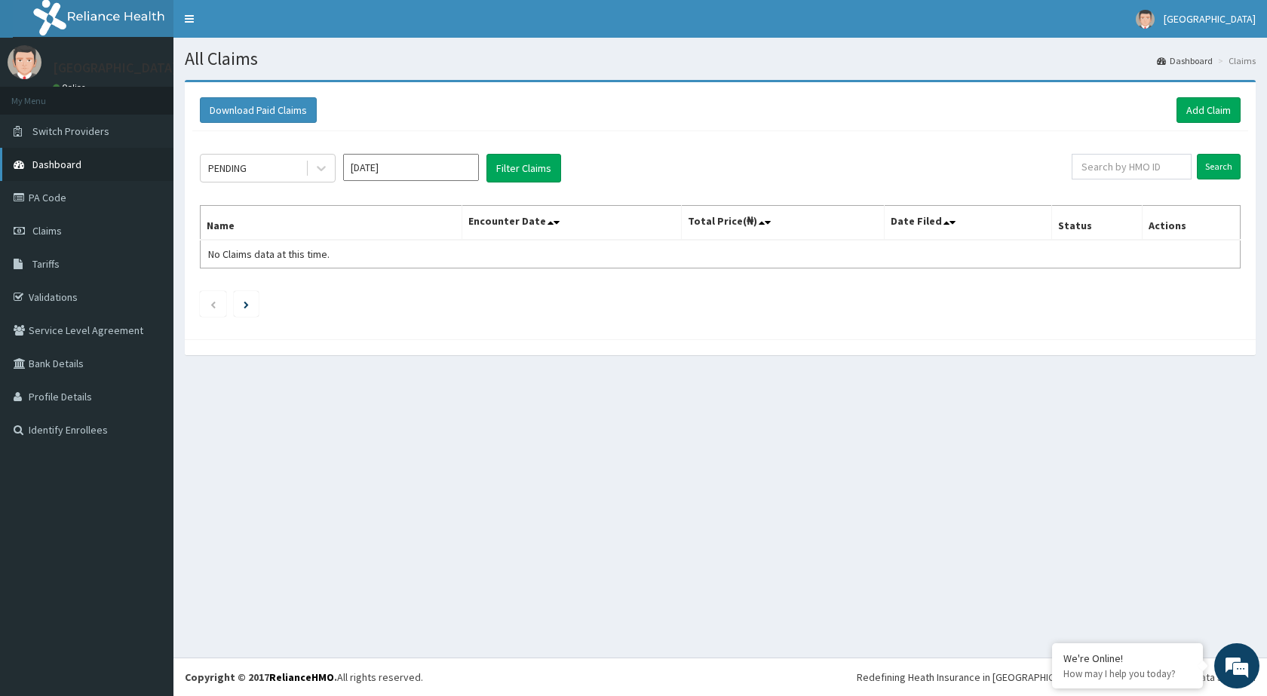
click at [112, 164] on link "Dashboard" at bounding box center [86, 164] width 173 height 33
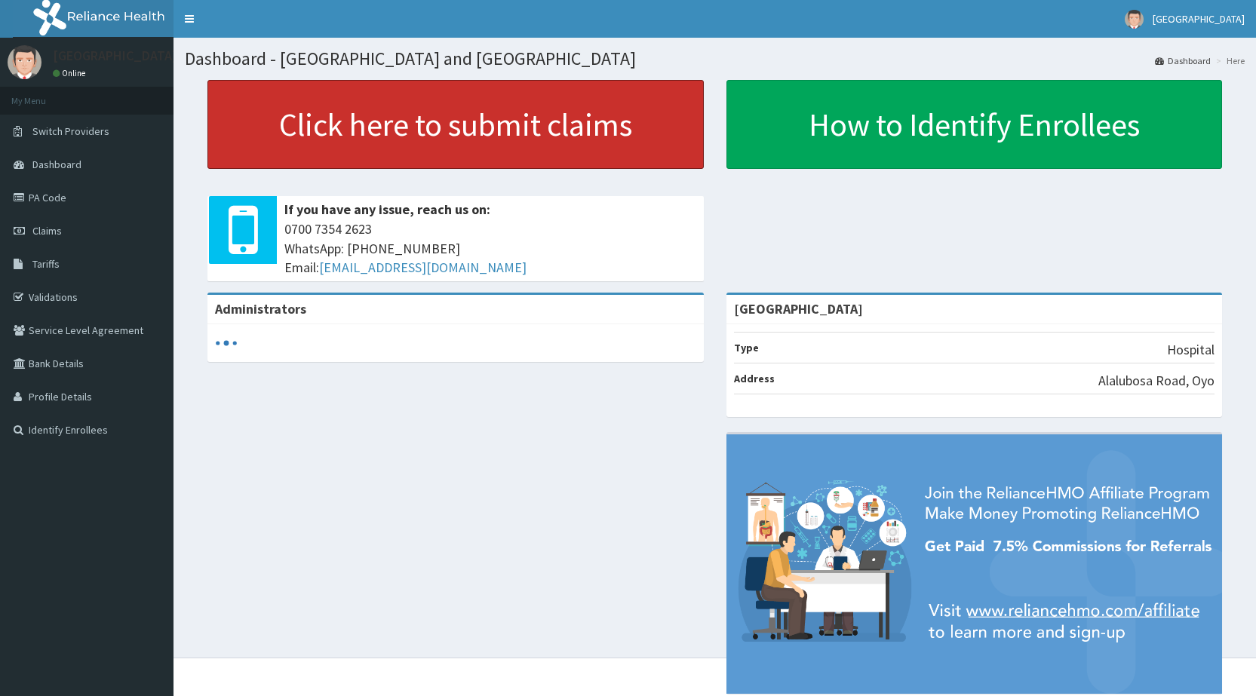
click at [242, 130] on link "Click here to submit claims" at bounding box center [455, 124] width 496 height 89
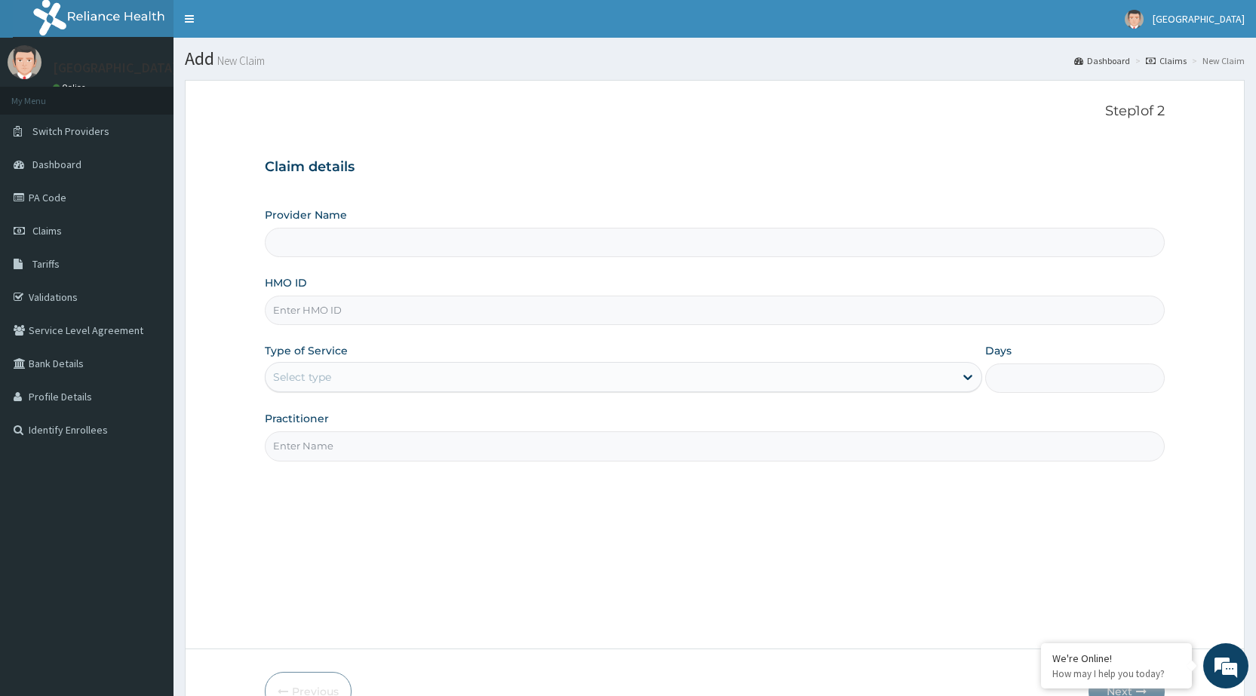
type input "[GEOGRAPHIC_DATA]"
click at [442, 313] on input "HMO ID" at bounding box center [715, 310] width 900 height 29
type input "AIT/10368/D"
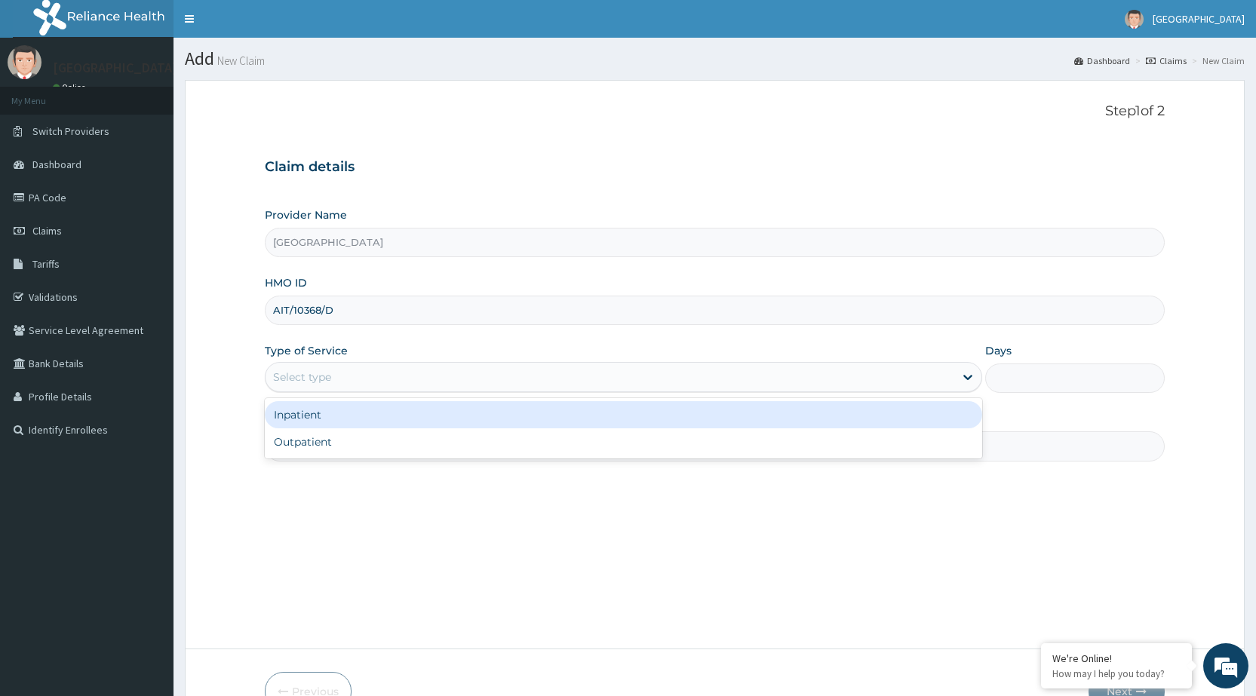
click at [465, 384] on div "Select type" at bounding box center [610, 377] width 689 height 24
click at [867, 416] on div "Inpatient" at bounding box center [623, 414] width 717 height 27
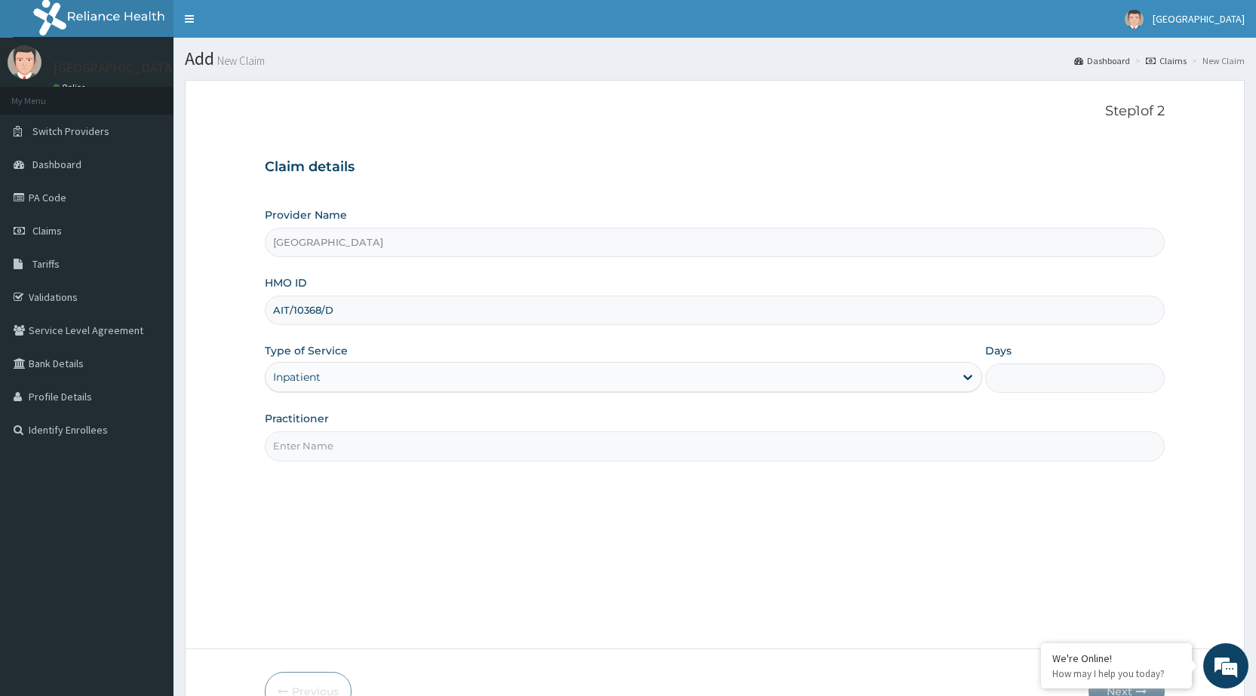
click at [1006, 377] on input "Days" at bounding box center [1075, 378] width 180 height 29
type input "2"
click at [778, 449] on input "Practitioner" at bounding box center [715, 445] width 900 height 29
type input "DR [PERSON_NAME]"
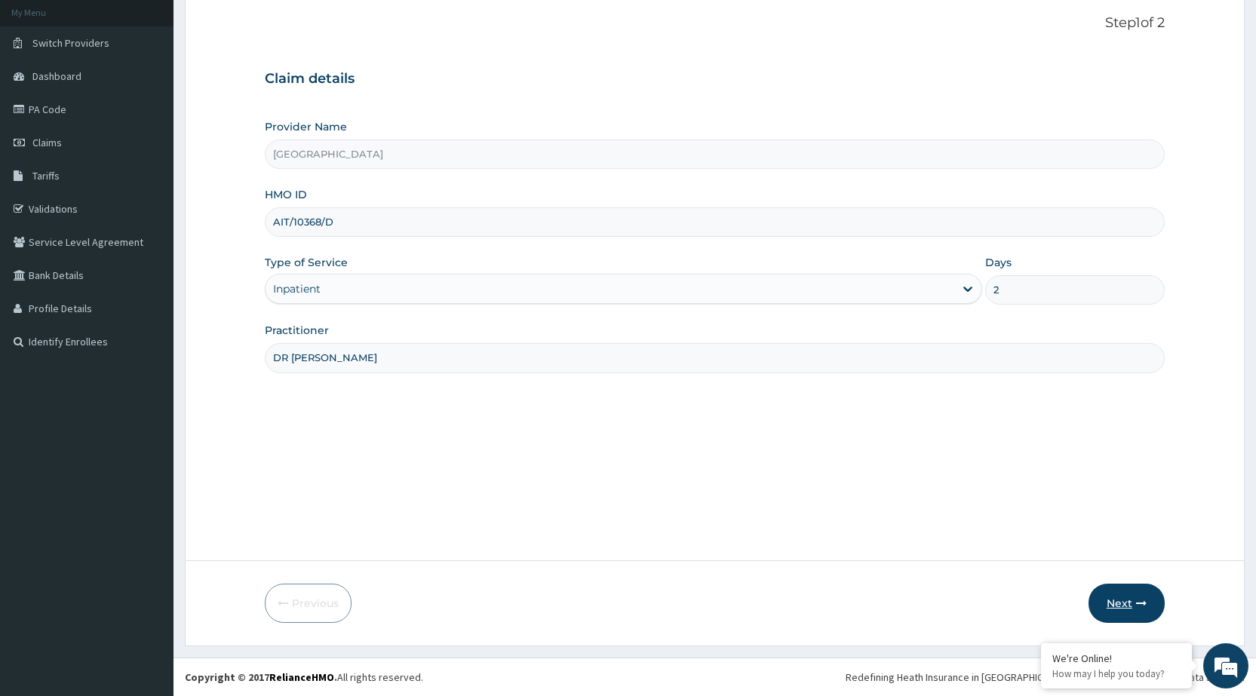
click at [1122, 588] on button "Next" at bounding box center [1126, 603] width 76 height 39
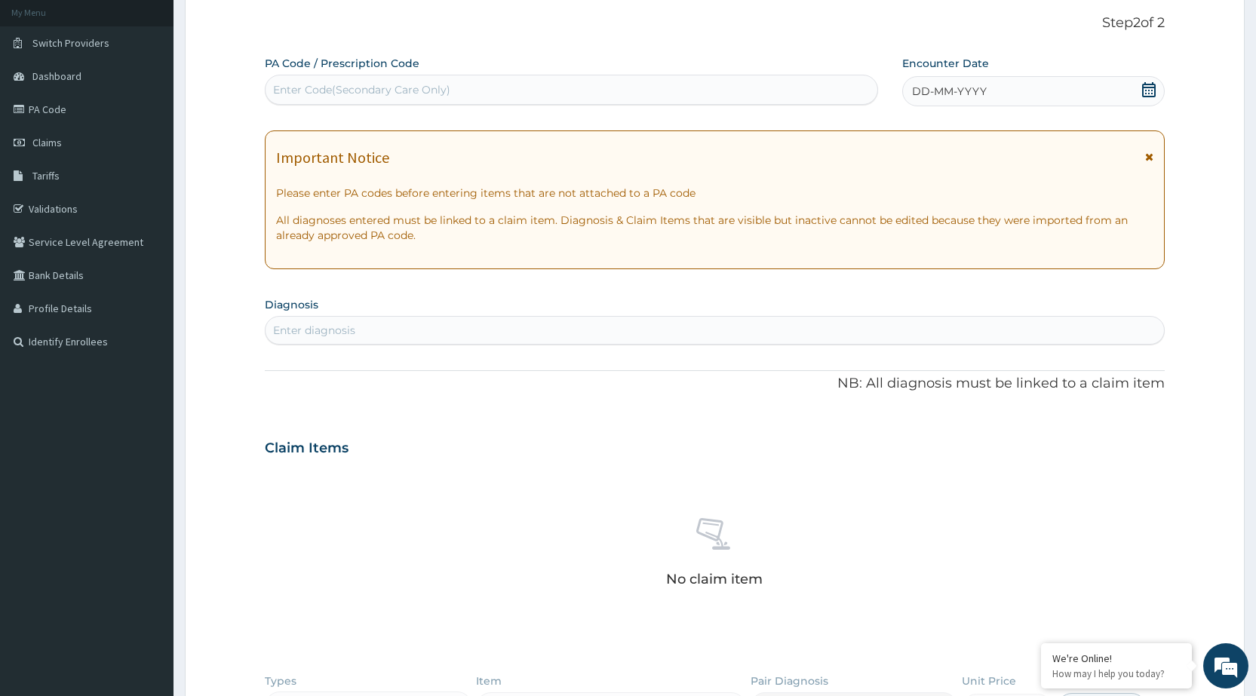
click at [450, 90] on div "Enter Code(Secondary Care Only)" at bounding box center [571, 90] width 611 height 24
type input "PA/5A06D5---"
click at [707, 11] on form "Step 2 of 2 PA Code / Prescription Code Use Up and Down to choose options, pres…" at bounding box center [715, 468] width 1060 height 953
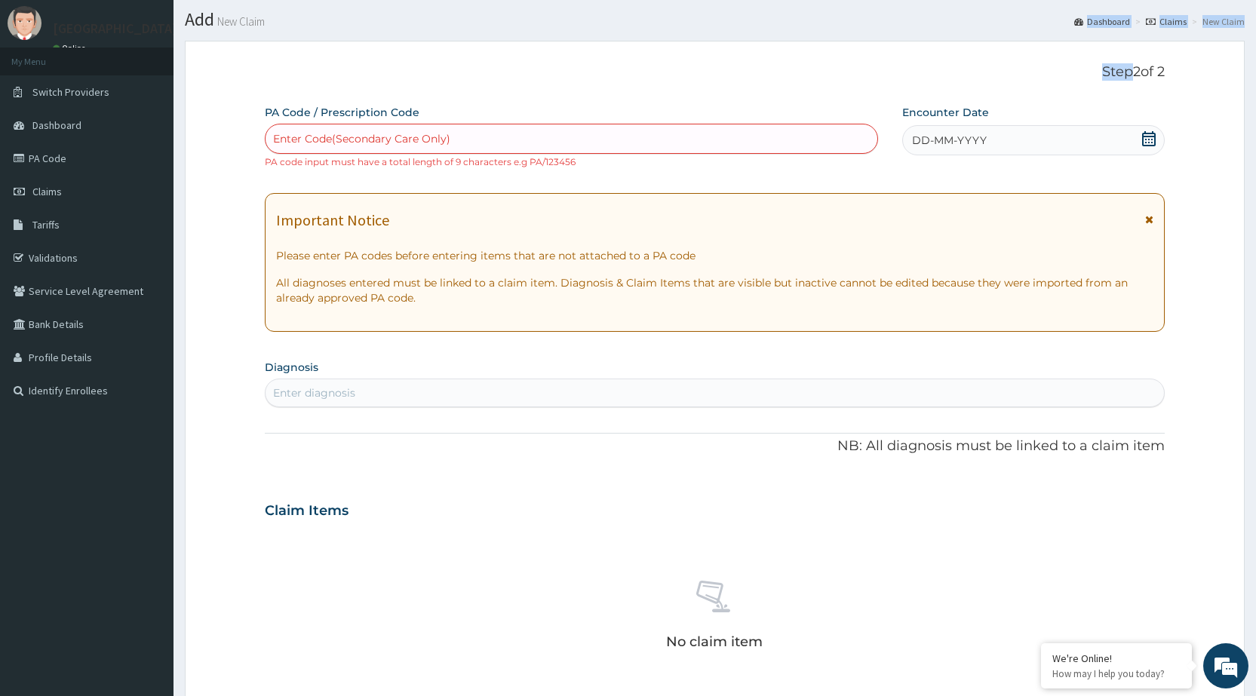
scroll to position [0, 0]
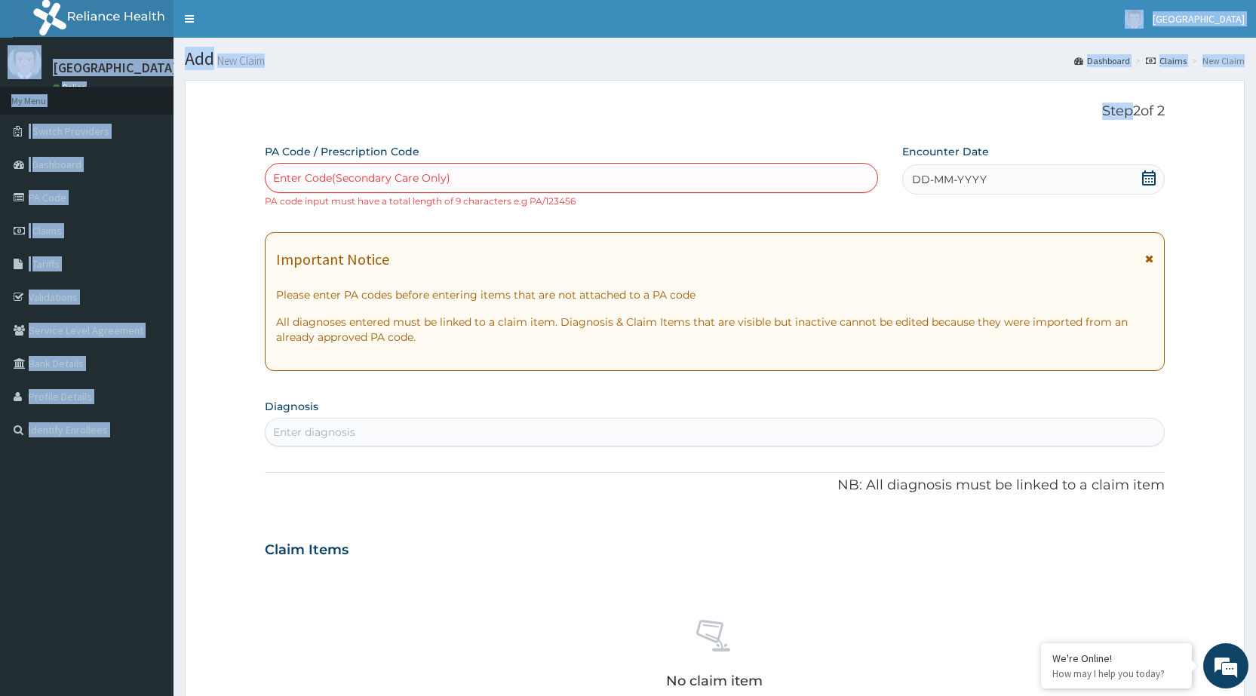
click at [707, 11] on div "R EL Toggle navigation Peamark Hospital And Maternity Hospital Peamark Hospital…" at bounding box center [628, 548] width 1256 height 1097
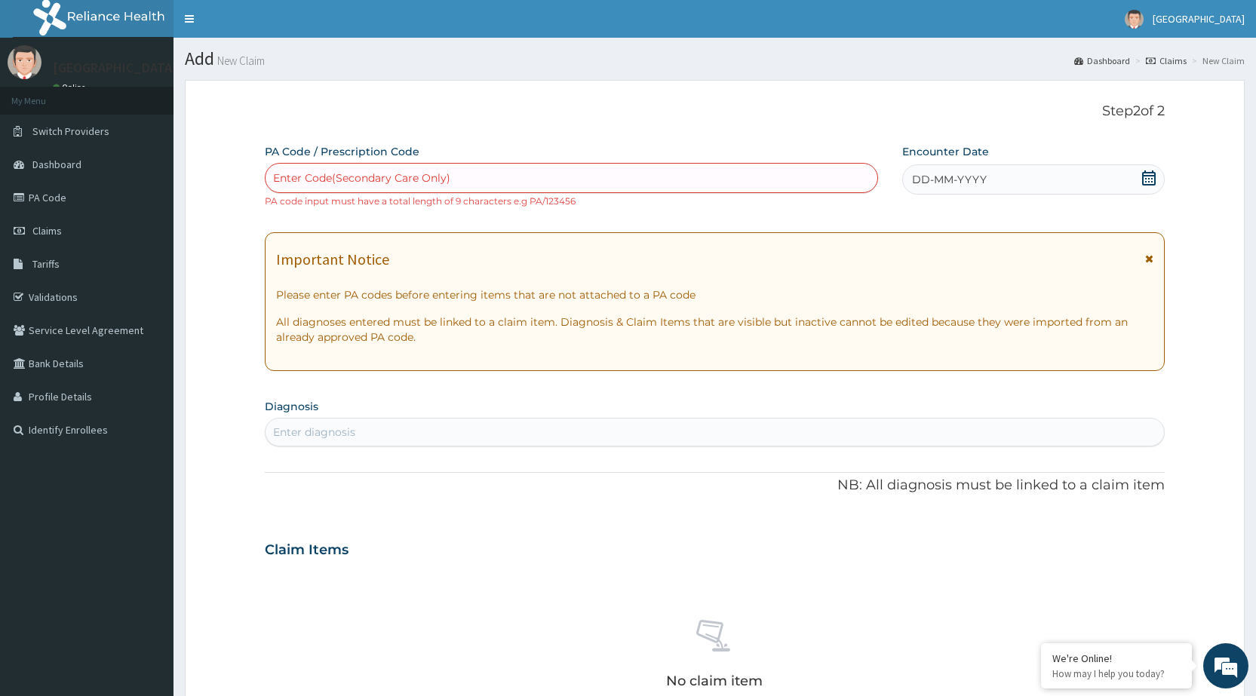
click at [508, 177] on div "Enter Code(Secondary Care Only)" at bounding box center [571, 178] width 611 height 24
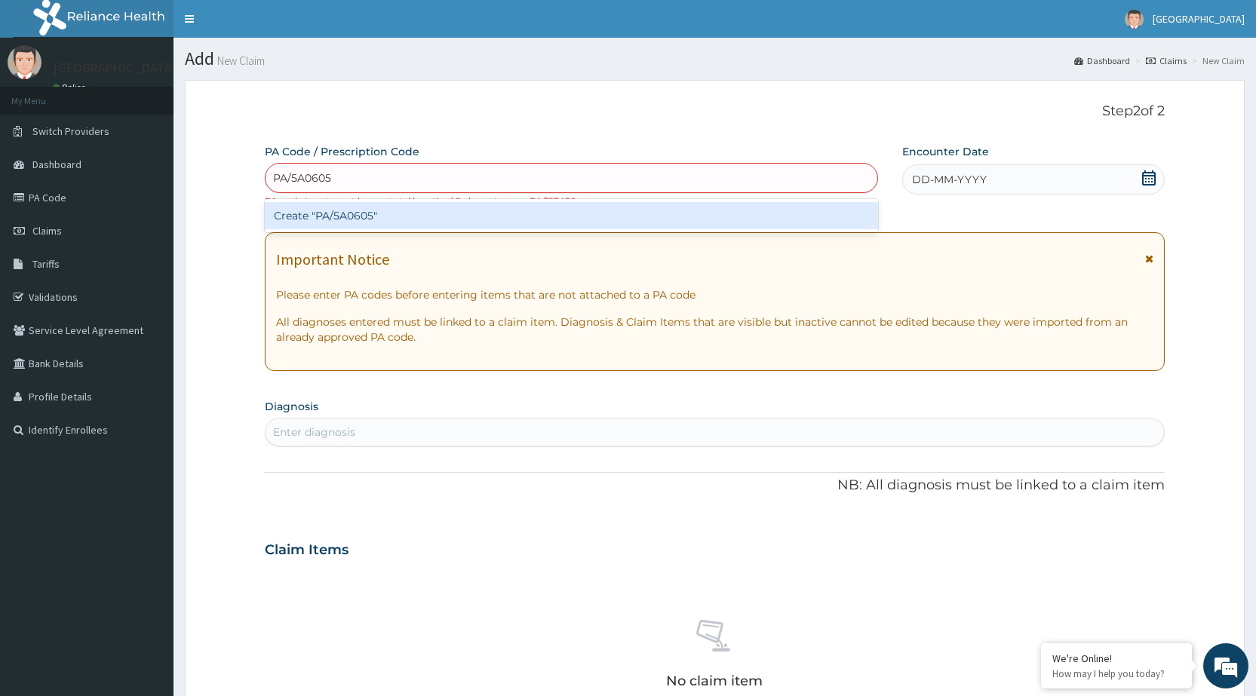
type input "PA/5A0605"
click at [1113, 184] on div "PA Code / Prescription Code option Create "PA/5A0605" focused, 1 of 1. 1 result…" at bounding box center [715, 541] width 900 height 794
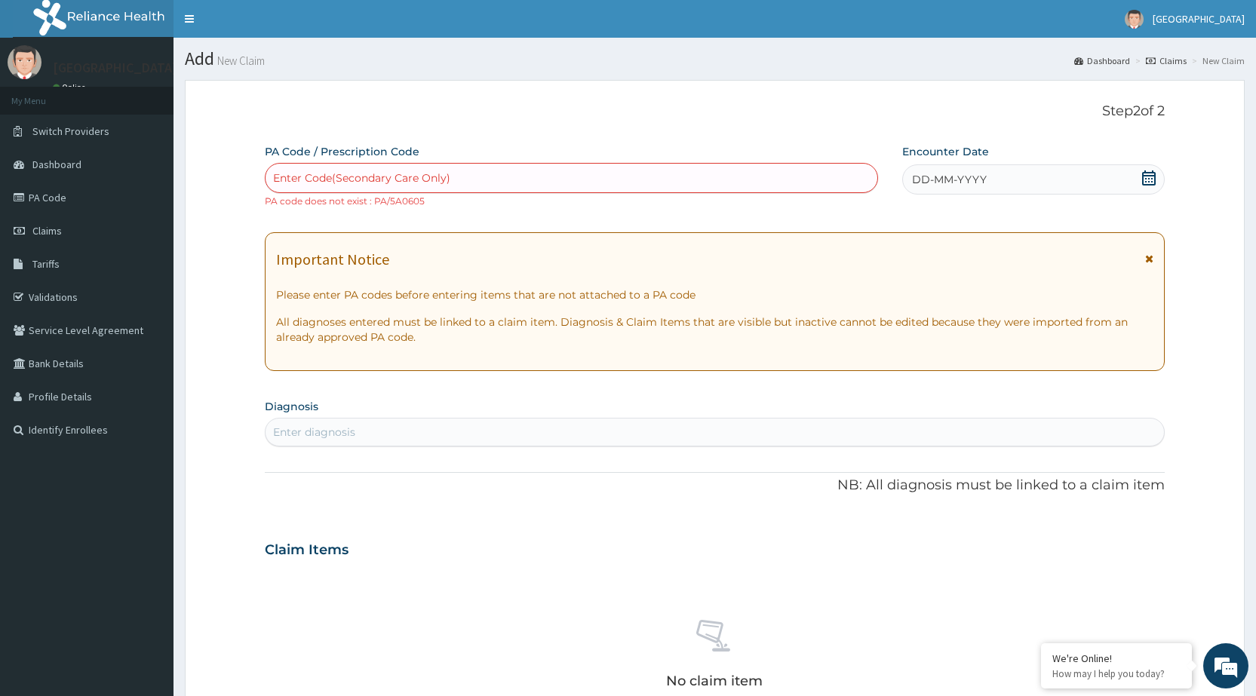
click at [676, 172] on div "Enter Code(Secondary Care Only)" at bounding box center [571, 178] width 611 height 24
type input "5"
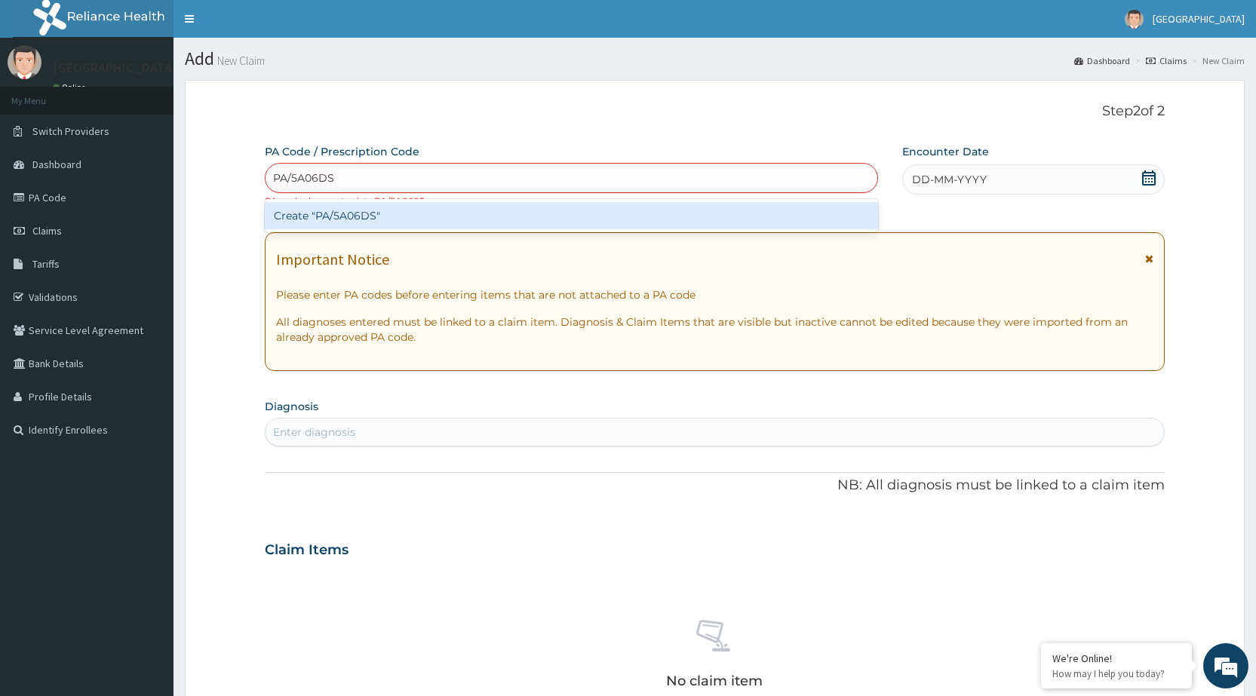
type input "PA/5A06DS"
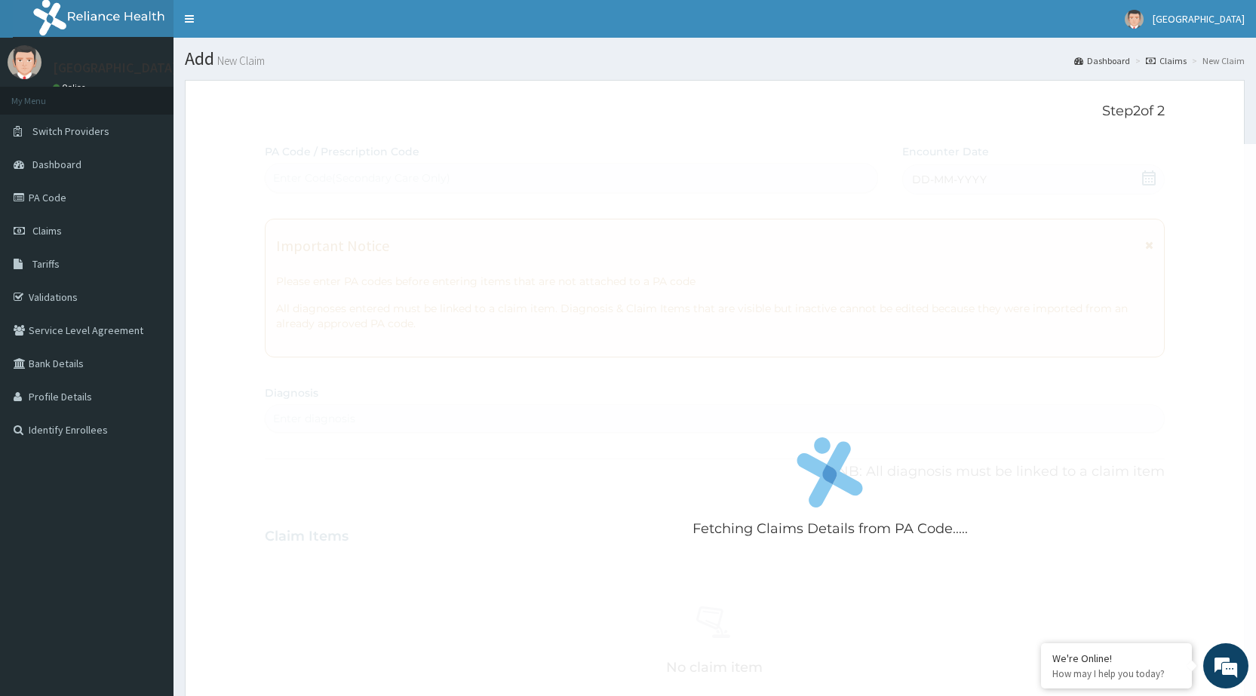
click at [1023, 181] on div "Fetching Claims Details from PA Code..... PA Code / Prescription Code Enter Cod…" at bounding box center [715, 534] width 900 height 781
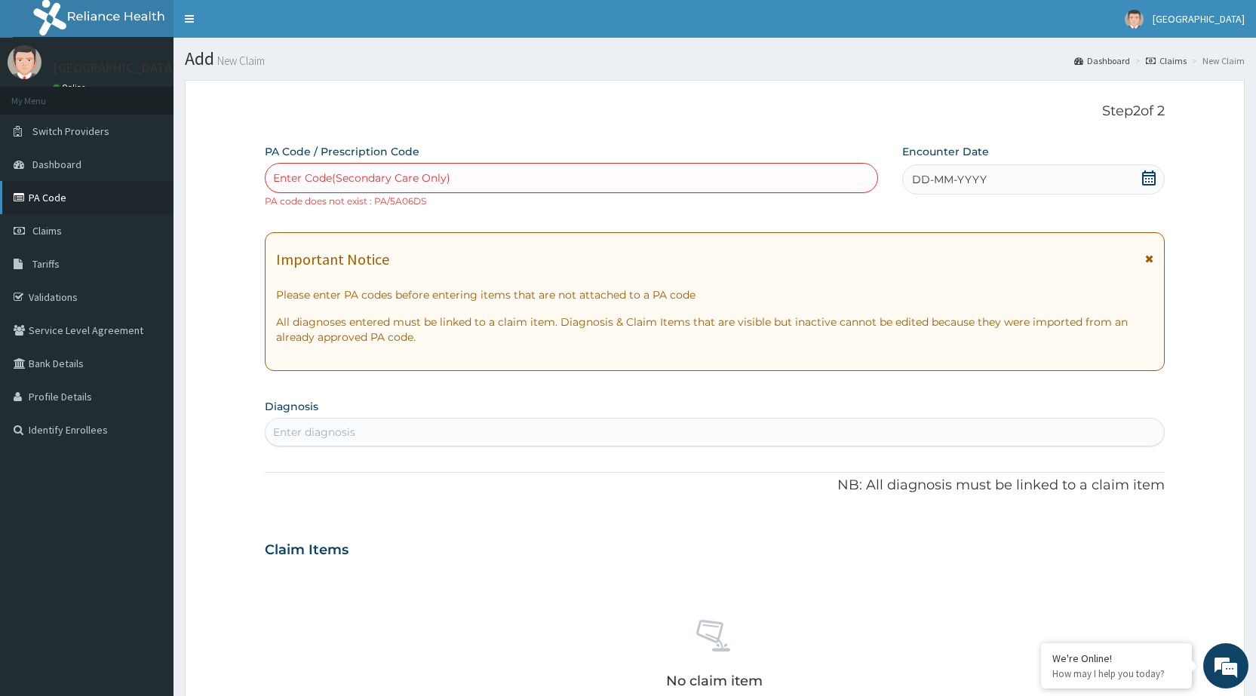
click at [48, 202] on link "PA Code" at bounding box center [86, 197] width 173 height 33
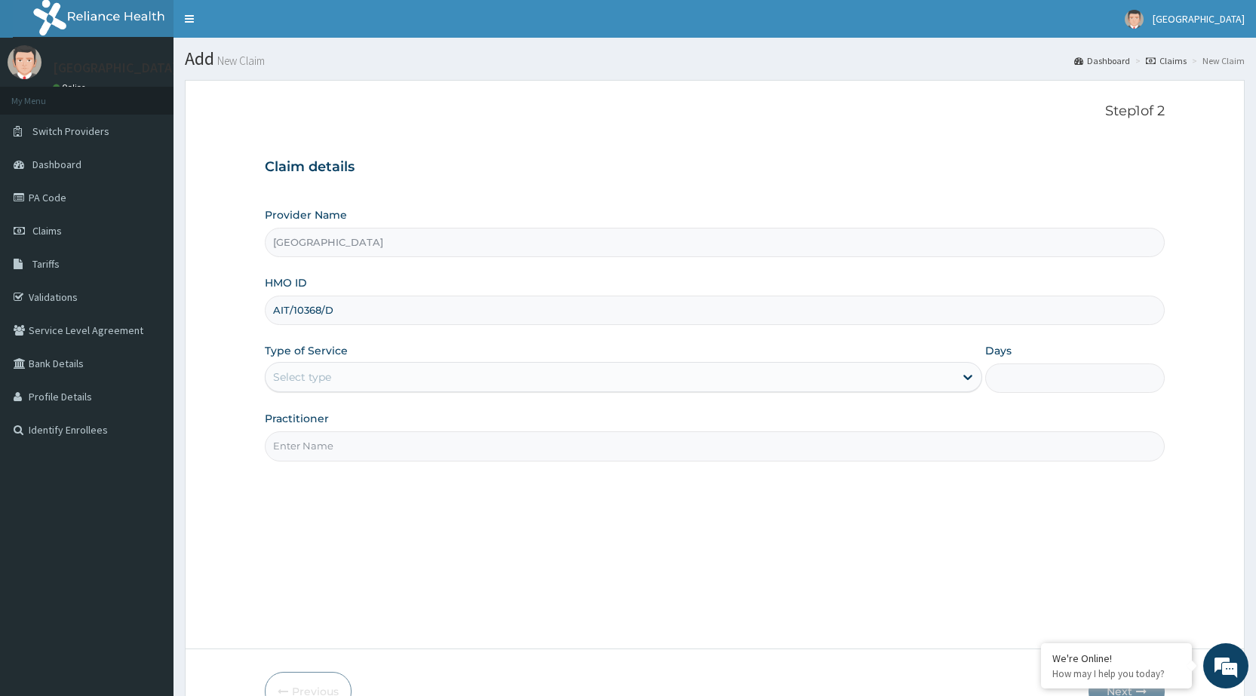
type input "AIT/10368/D"
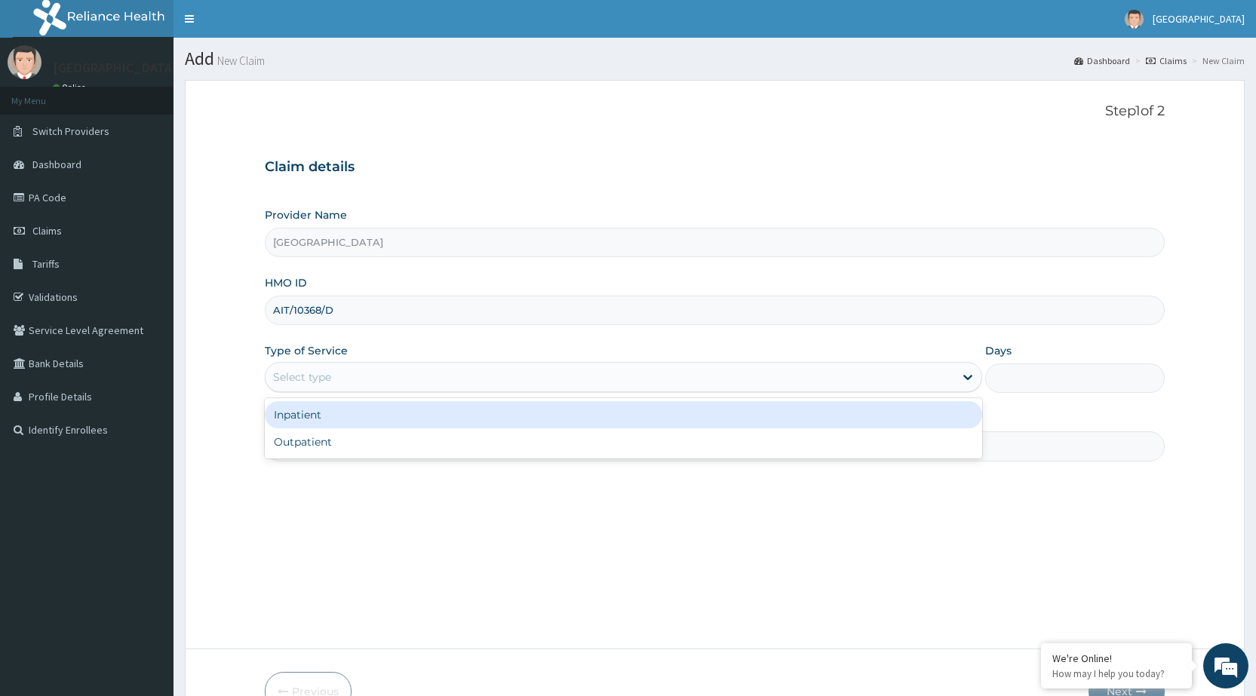
click at [473, 369] on div "Select type" at bounding box center [610, 377] width 689 height 24
click at [535, 424] on div "Inpatient" at bounding box center [623, 414] width 717 height 27
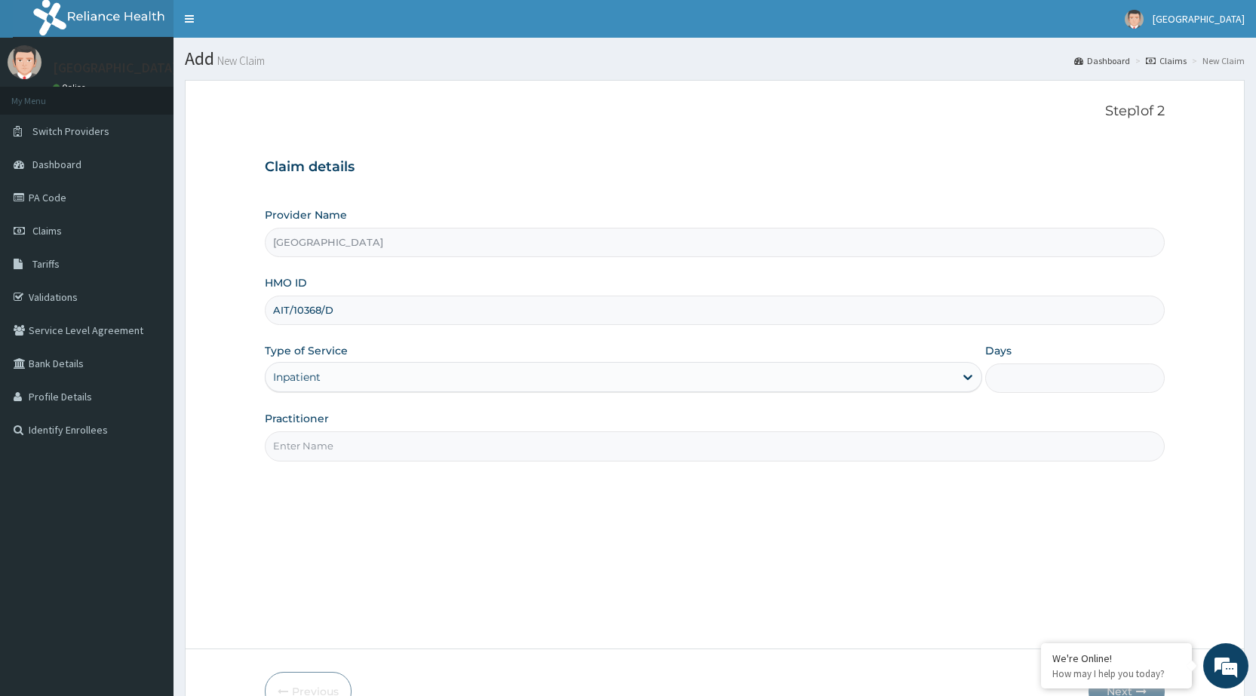
click at [1066, 376] on input "Days" at bounding box center [1075, 378] width 180 height 29
type input "2"
click at [748, 450] on input "Practitioner" at bounding box center [715, 445] width 900 height 29
type input "DR [PERSON_NAME]"
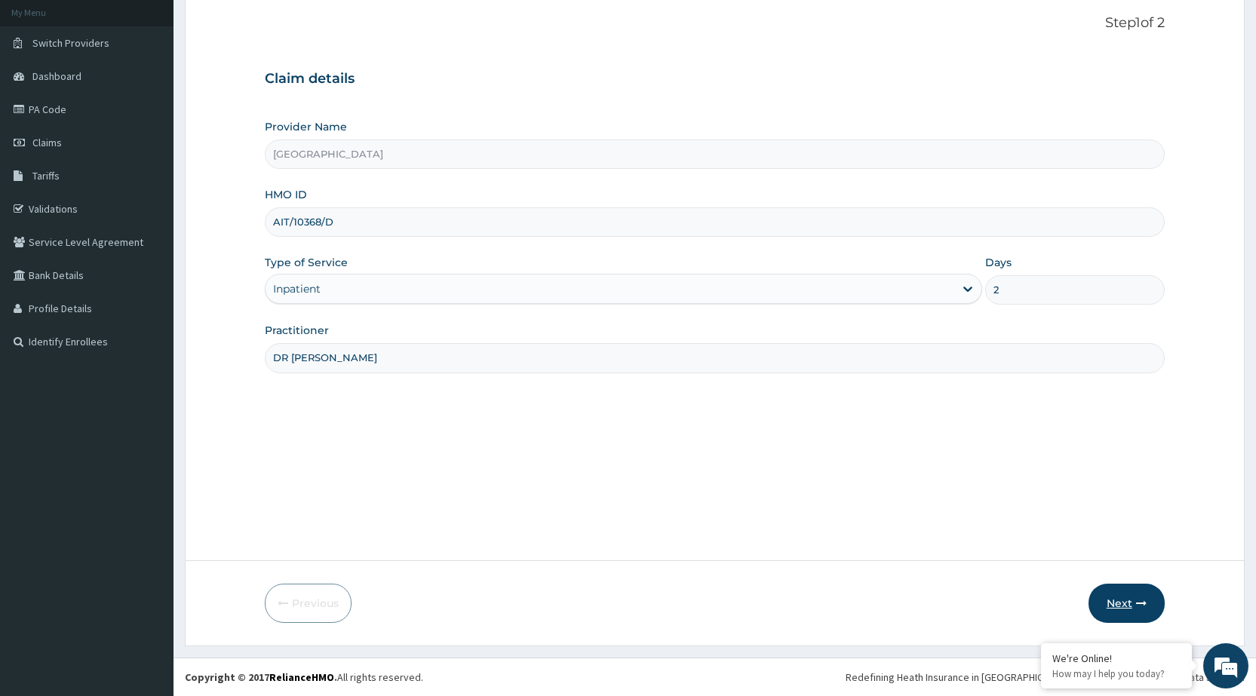
click at [1111, 606] on button "Next" at bounding box center [1126, 603] width 76 height 39
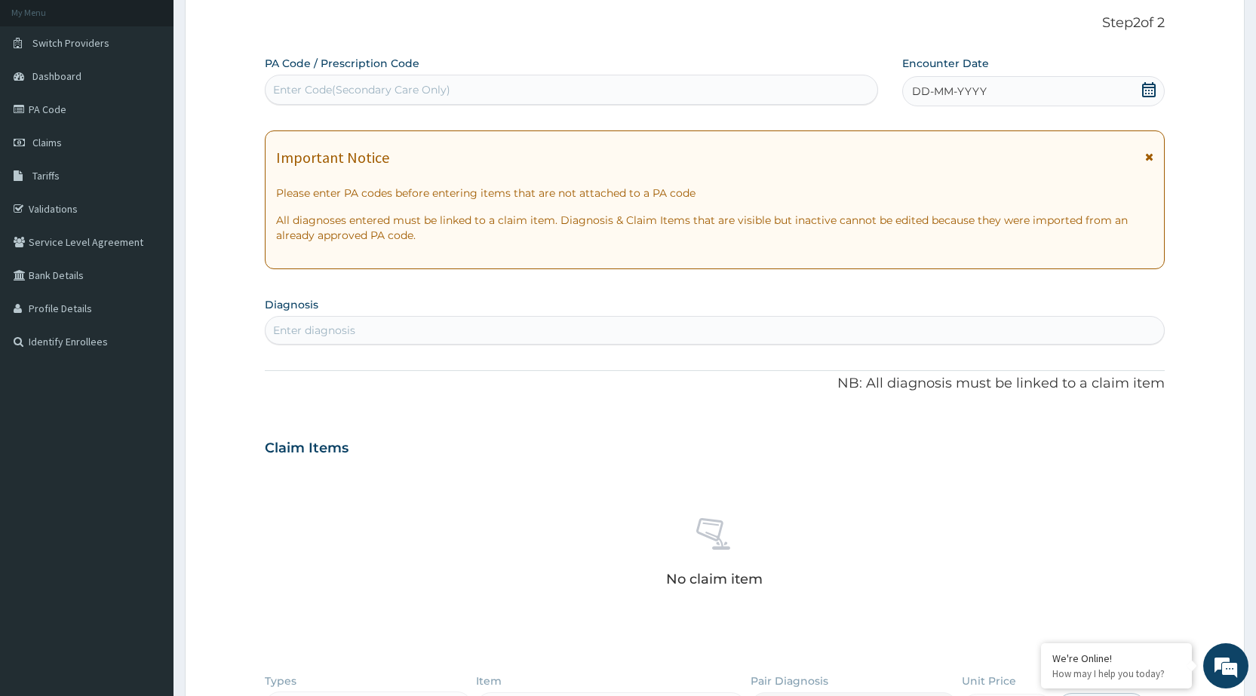
click at [474, 85] on div "Enter Code(Secondary Care Only)" at bounding box center [571, 90] width 611 height 24
click at [636, 83] on div "Enter Code(Secondary Care Only)" at bounding box center [571, 90] width 611 height 24
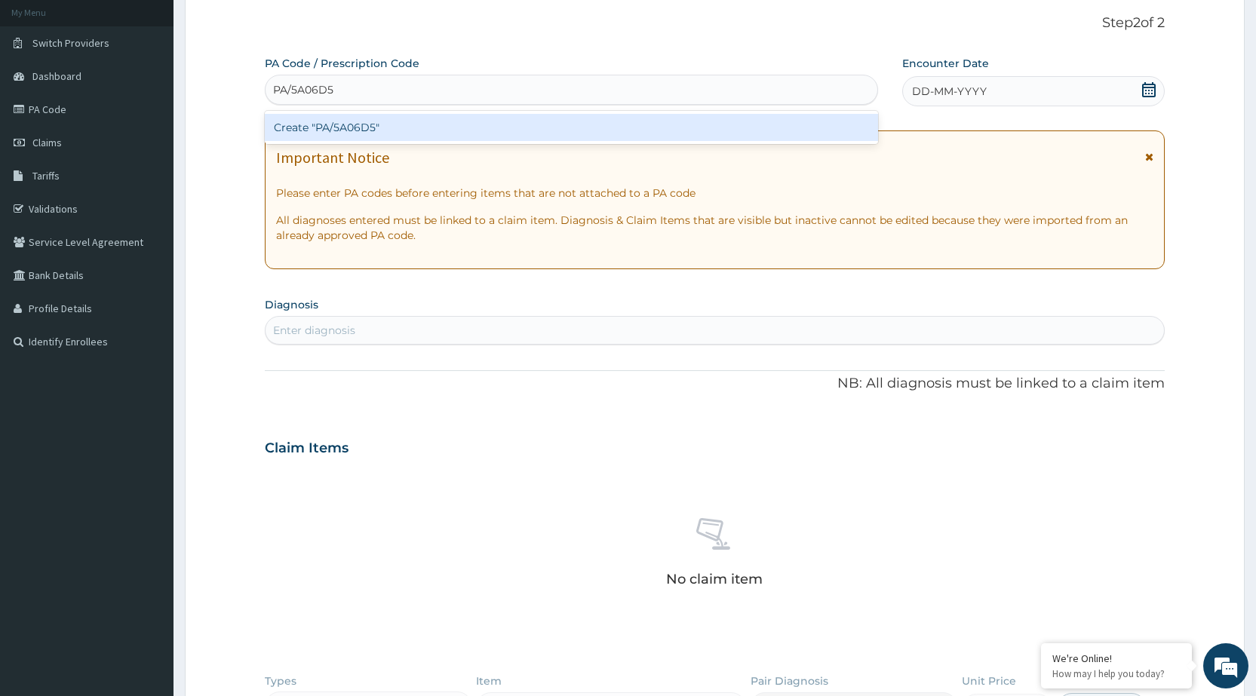
type input "PA/5A06D5"
click at [996, 87] on div "PA Code / Prescription Code option Create "PA/5A06D5" focused, 1 of 1. 1 result…" at bounding box center [715, 446] width 900 height 781
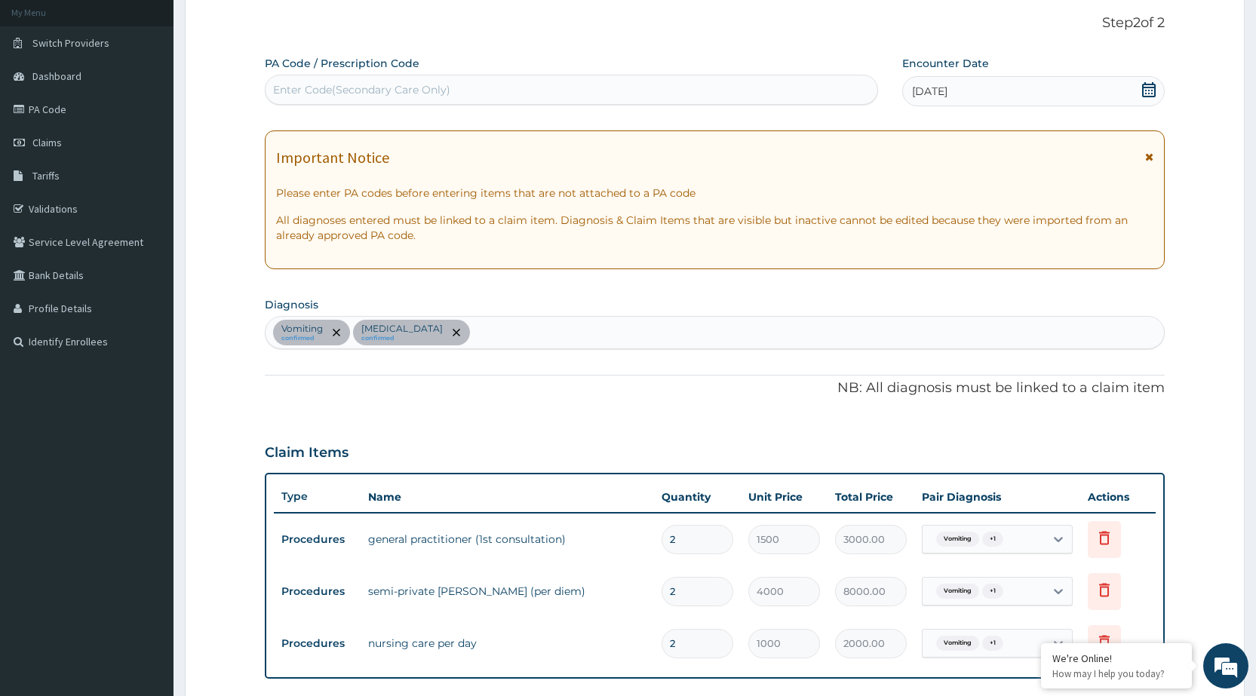
scroll to position [390, 0]
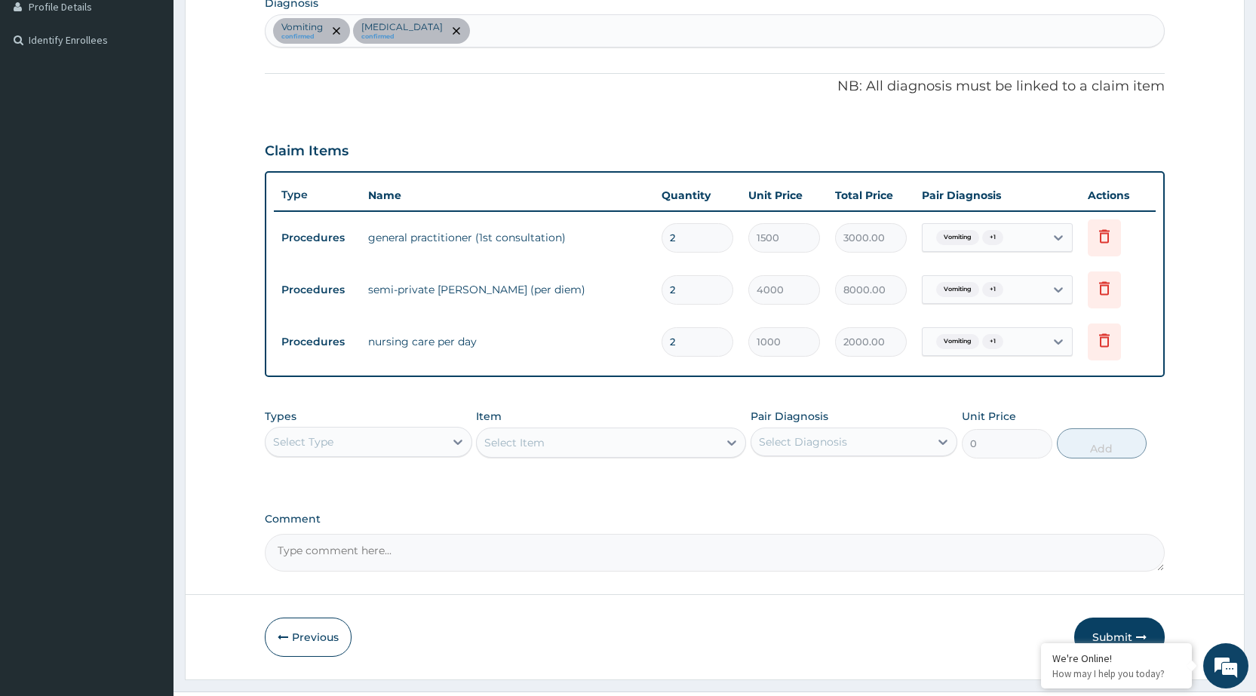
click at [674, 444] on div "Select Item" at bounding box center [611, 443] width 270 height 30
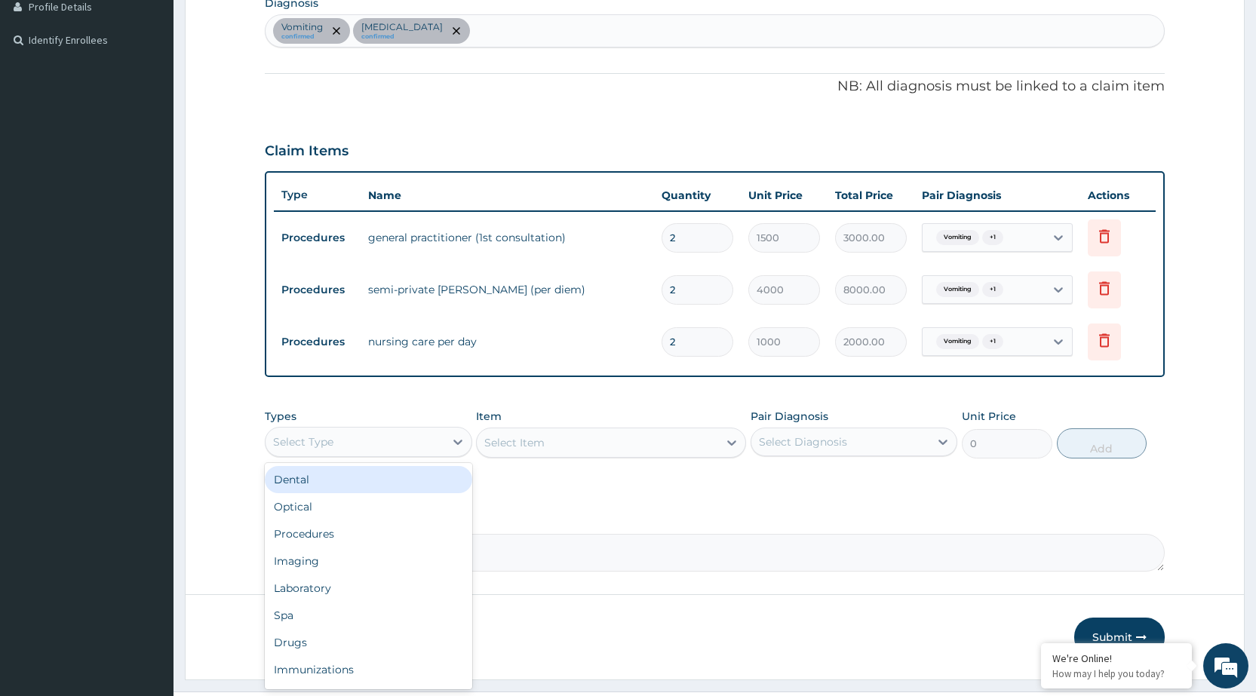
click at [395, 443] on div "Select Type" at bounding box center [355, 442] width 178 height 24
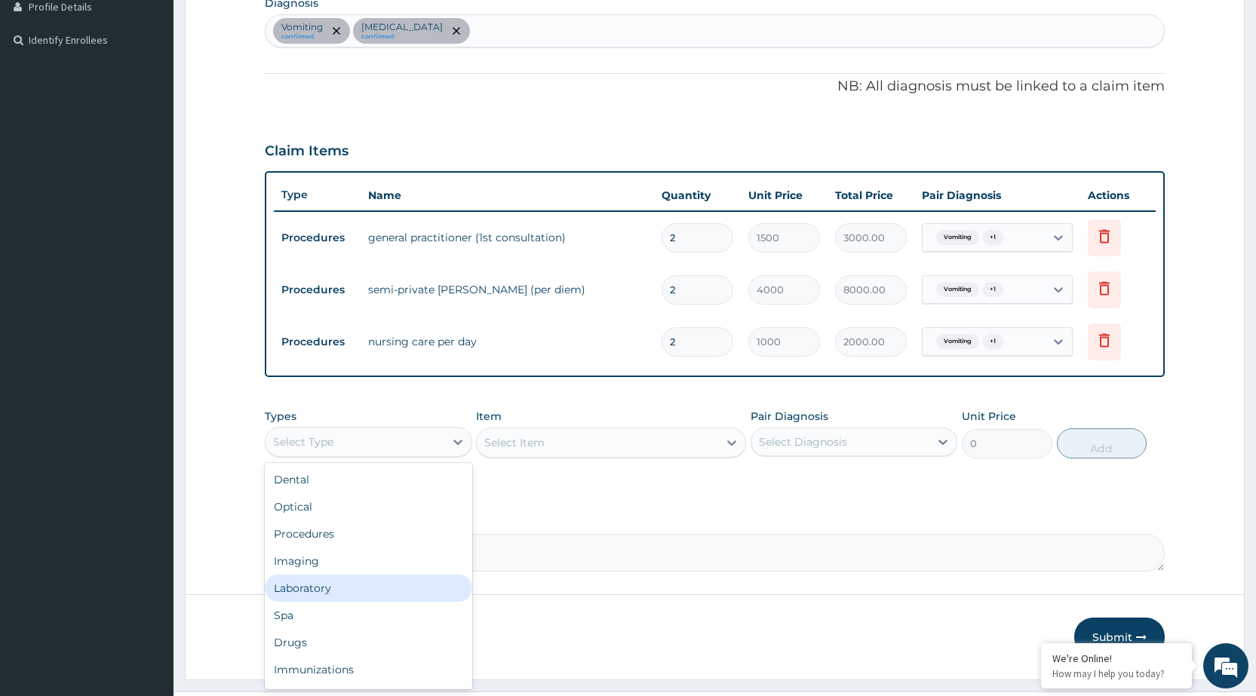
click at [364, 599] on div "Laboratory" at bounding box center [368, 588] width 207 height 27
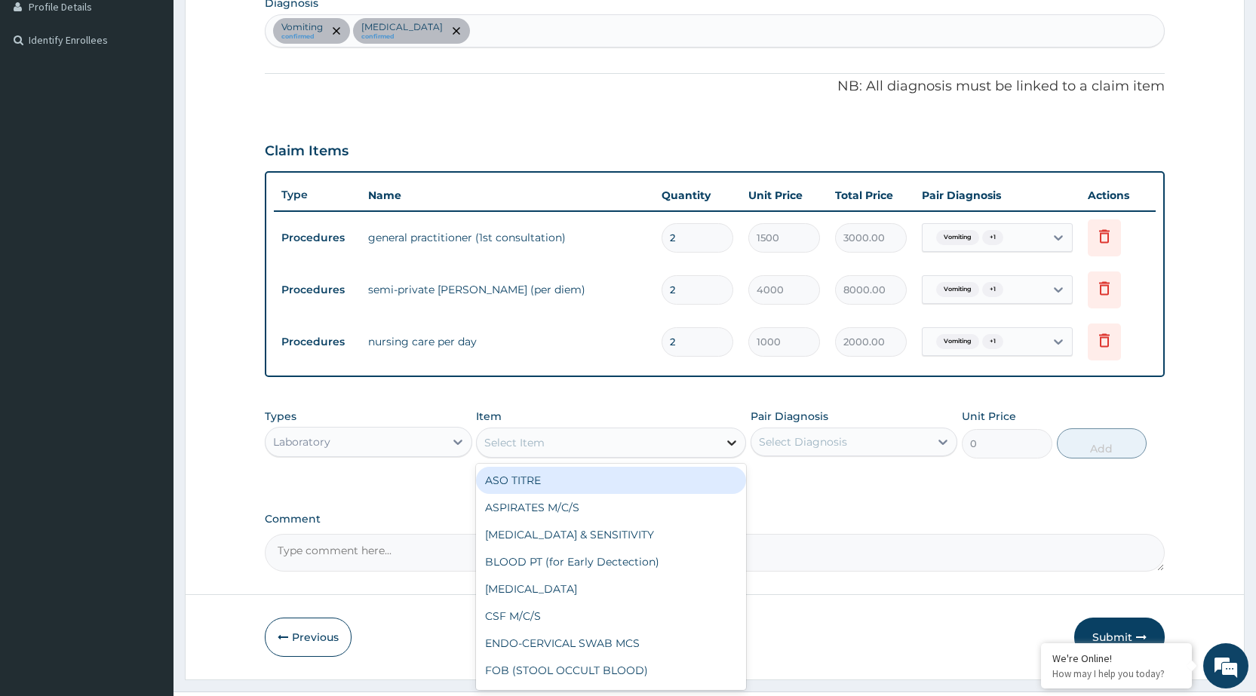
click at [732, 444] on icon at bounding box center [731, 443] width 9 height 5
type input "MP"
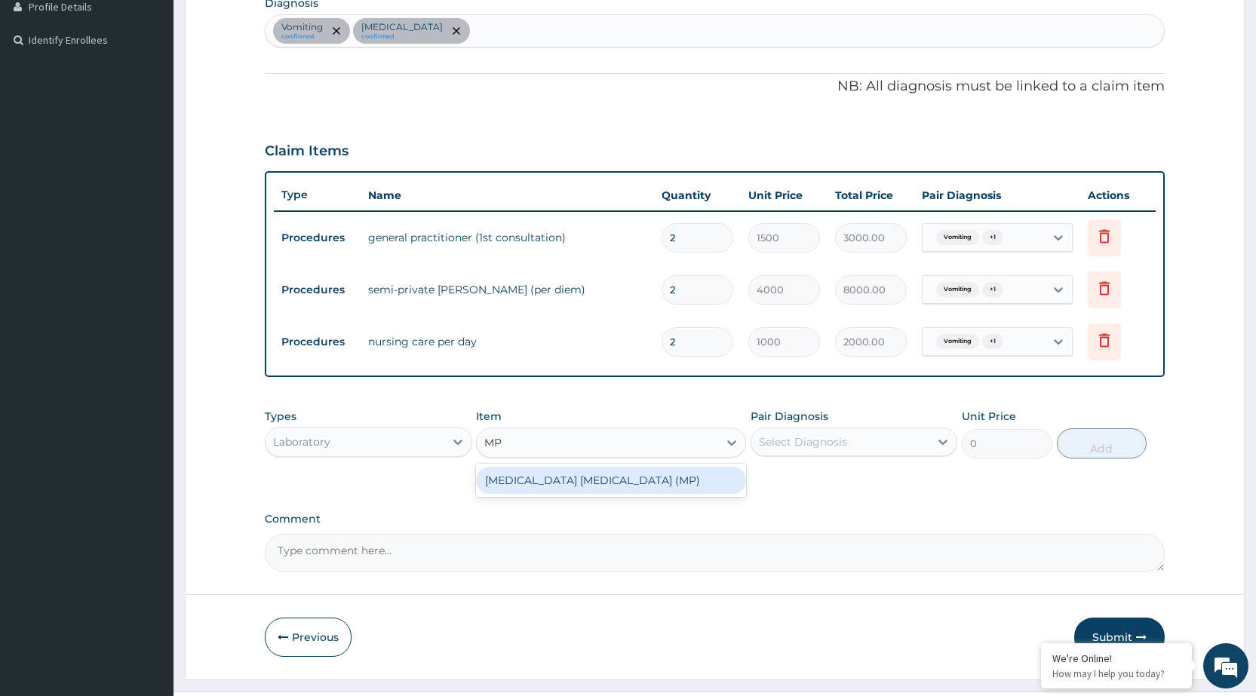
click at [720, 478] on div "MALARIA PARASITE (MP)" at bounding box center [611, 480] width 270 height 27
type input "560"
click at [934, 435] on div at bounding box center [942, 441] width 27 height 27
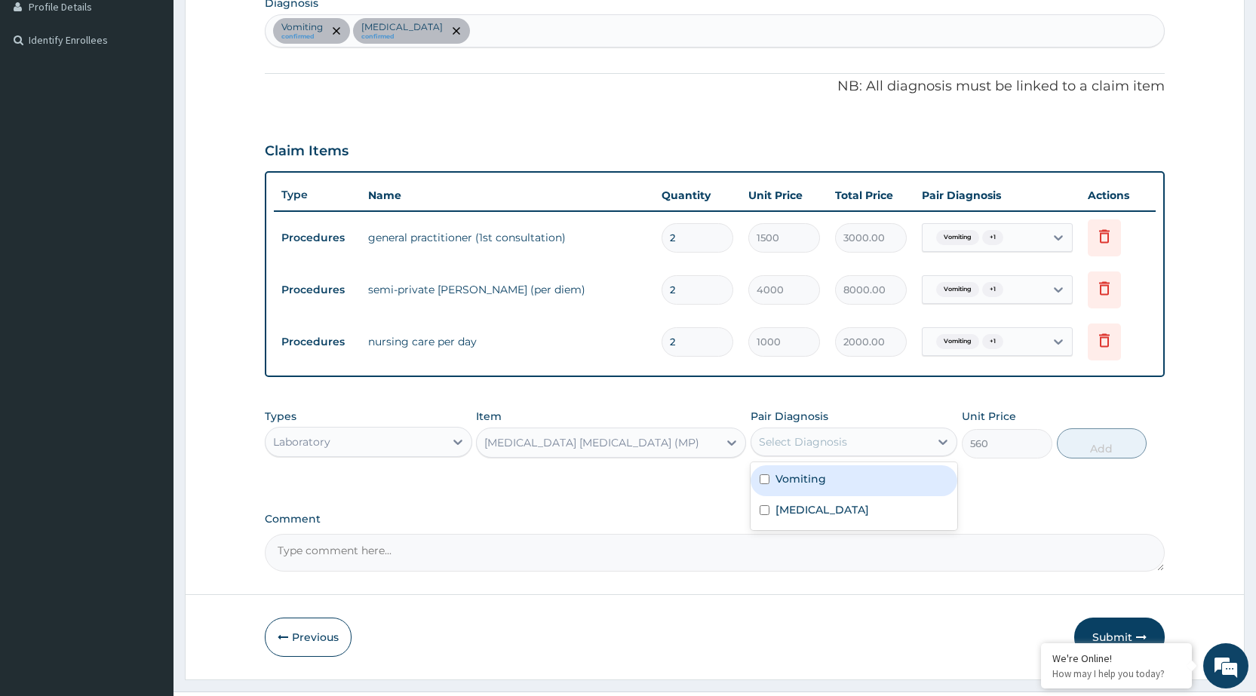
click at [906, 490] on div "Vomiting" at bounding box center [854, 480] width 207 height 31
checkbox input "true"
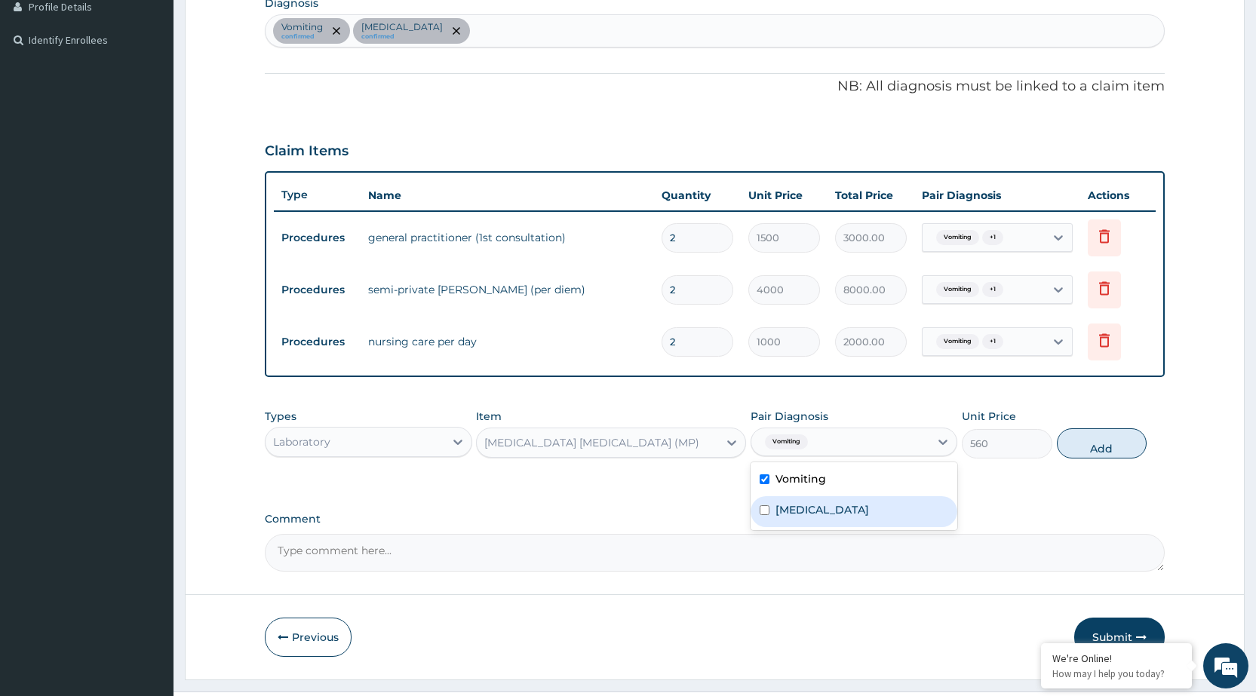
click at [894, 512] on div "[MEDICAL_DATA]" at bounding box center [854, 511] width 207 height 31
checkbox input "true"
click at [1101, 449] on button "Add" at bounding box center [1102, 443] width 90 height 30
type input "0"
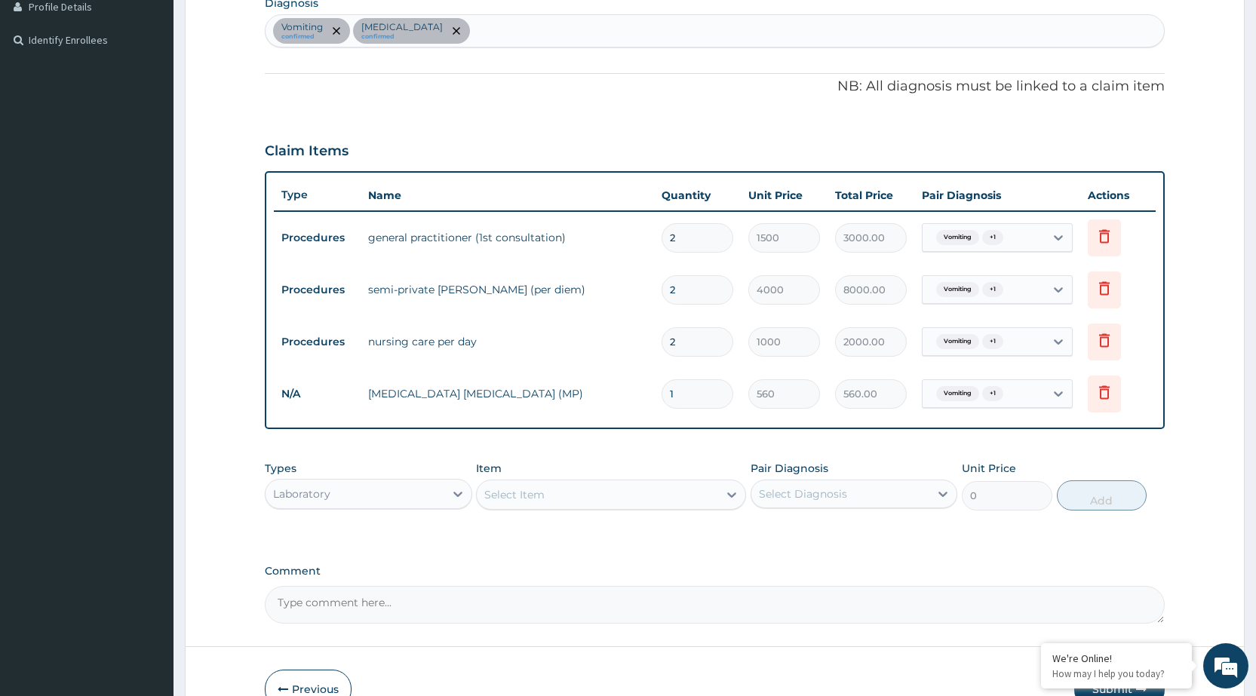
drag, startPoint x: 673, startPoint y: 494, endPoint x: 678, endPoint y: 507, distance: 13.9
click at [678, 507] on div "Select Item" at bounding box center [611, 495] width 270 height 30
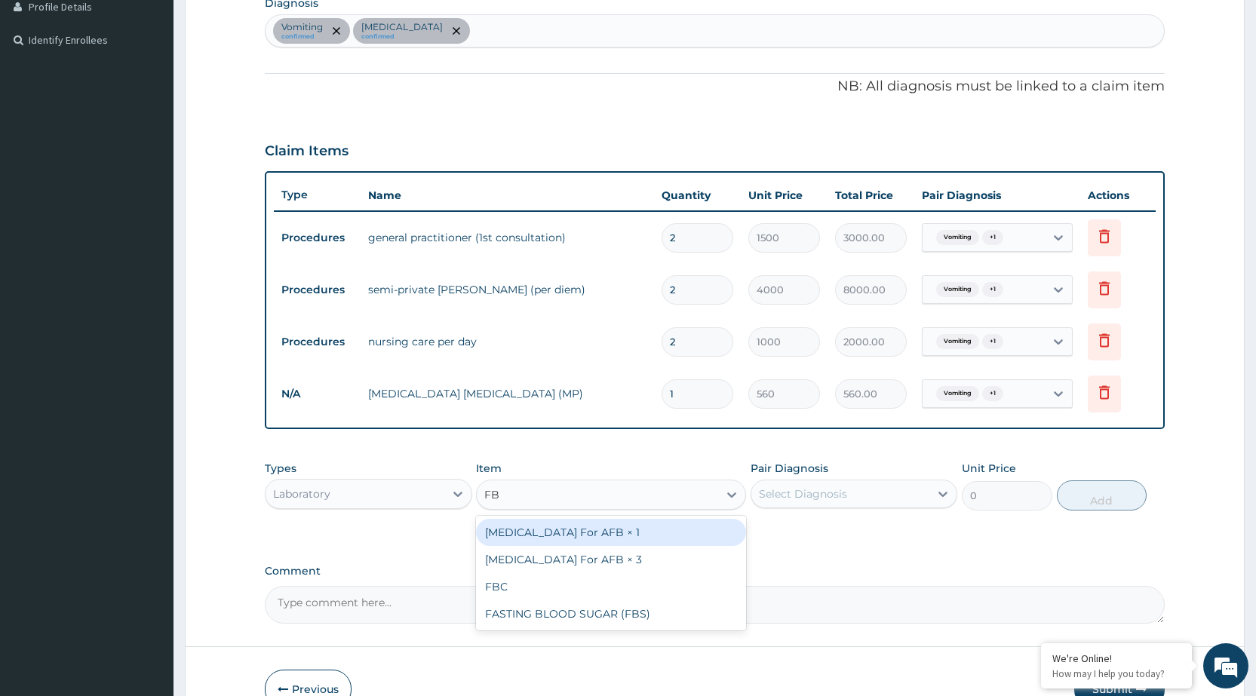
type input "FBC"
click at [677, 529] on div "FBC" at bounding box center [611, 532] width 270 height 27
type input "1600"
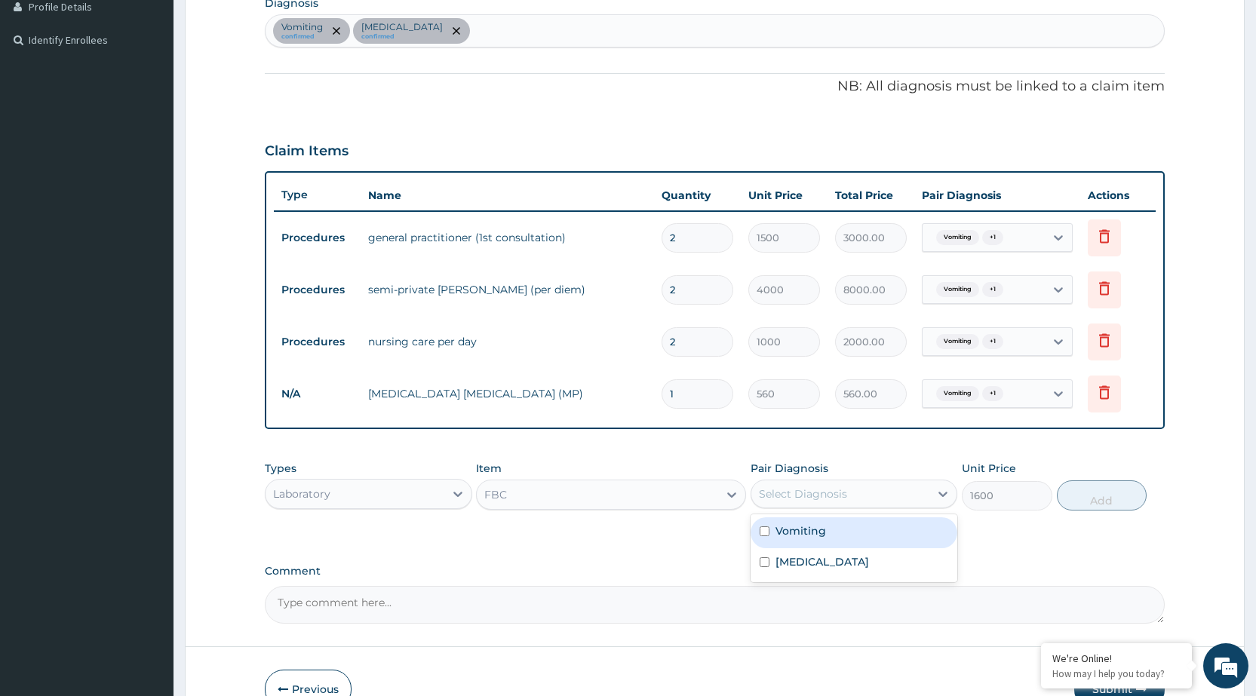
click at [832, 501] on div "Select Diagnosis" at bounding box center [803, 494] width 88 height 15
click at [829, 527] on div "Vomiting" at bounding box center [854, 532] width 207 height 31
checkbox input "true"
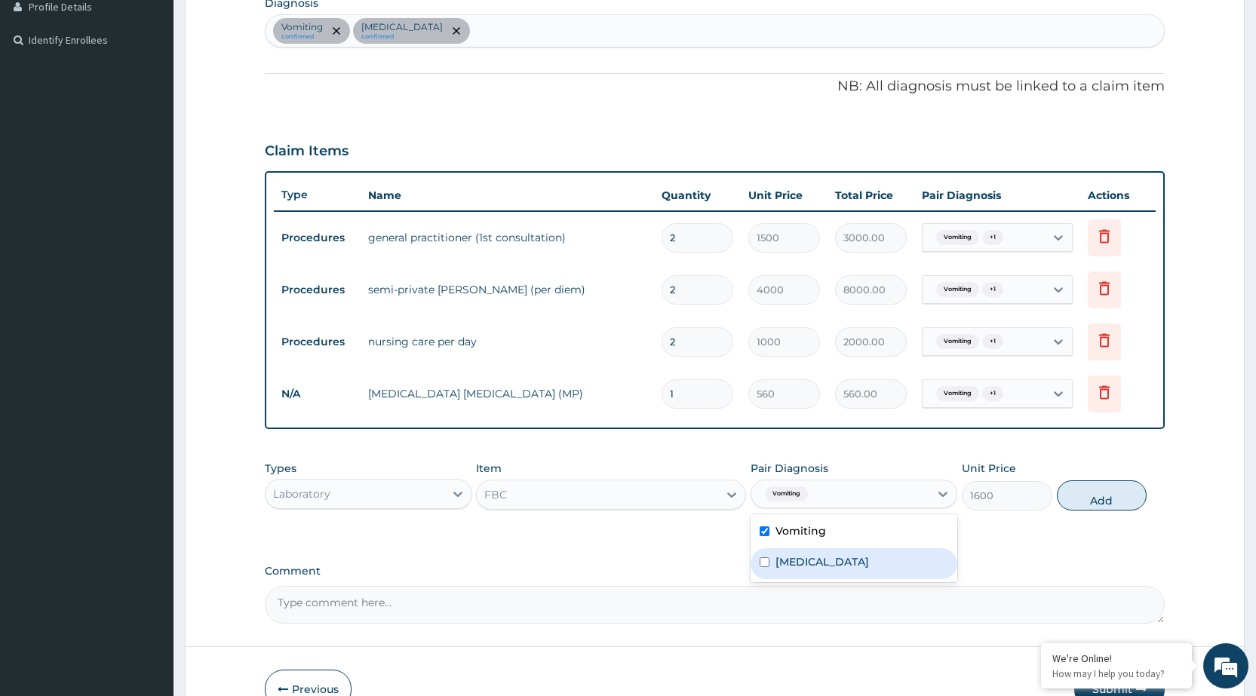
click at [830, 548] on div "[MEDICAL_DATA]" at bounding box center [854, 563] width 207 height 31
checkbox input "true"
click at [1117, 491] on button "Add" at bounding box center [1102, 496] width 90 height 30
type input "0"
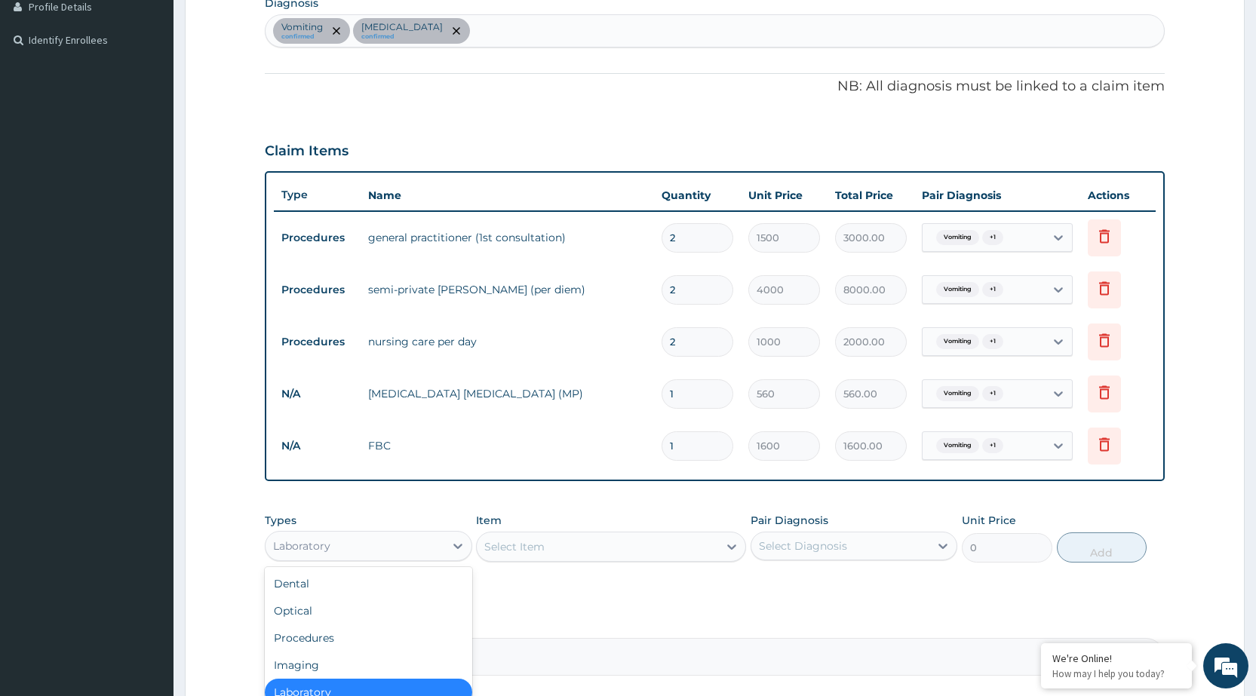
click at [410, 536] on div "Laboratory" at bounding box center [355, 546] width 178 height 24
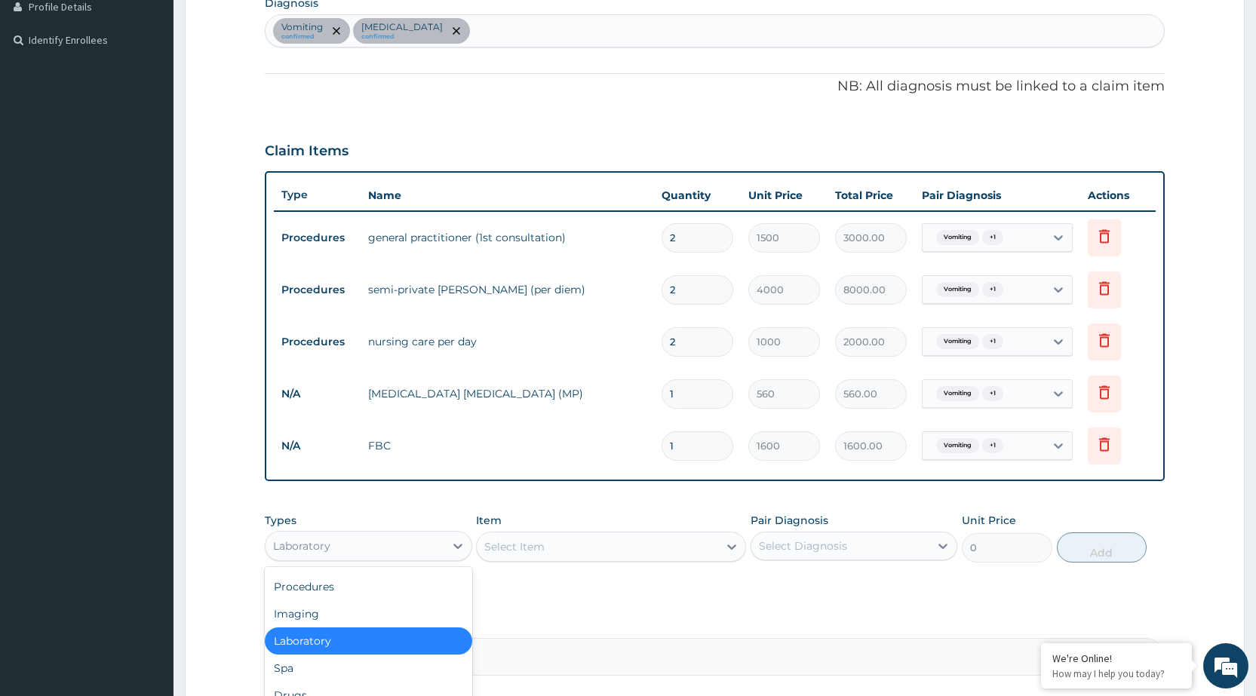
scroll to position [528, 0]
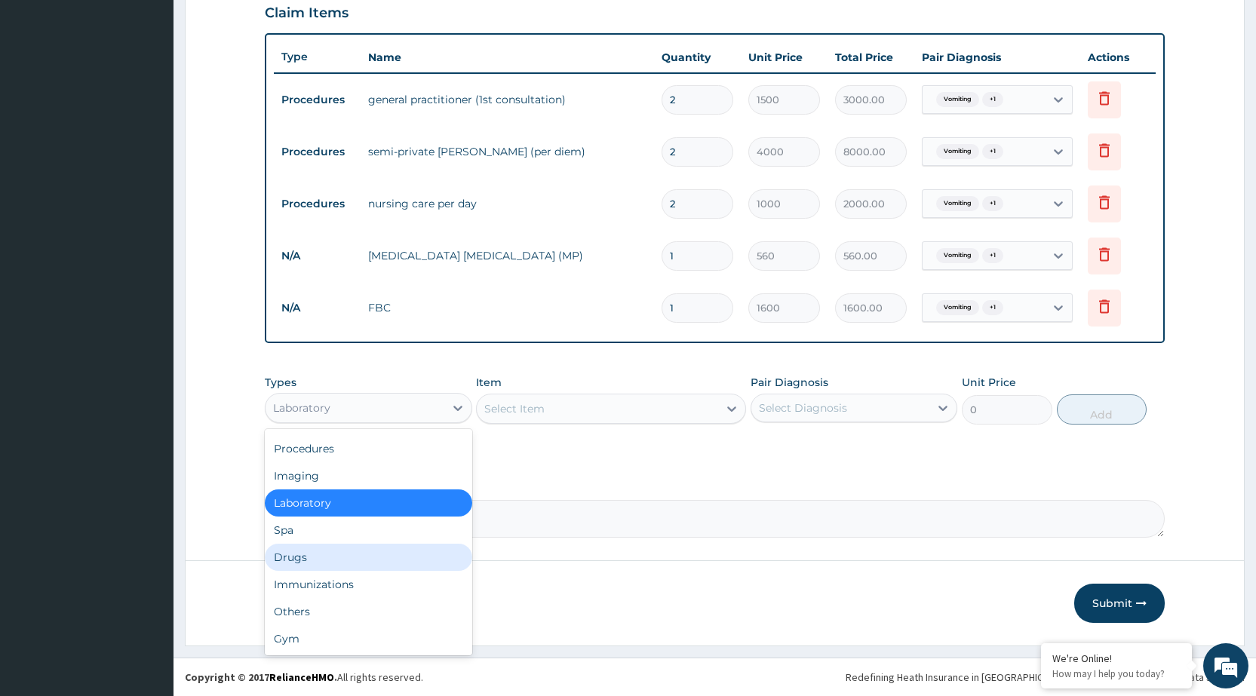
click at [303, 559] on div "Drugs" at bounding box center [368, 557] width 207 height 27
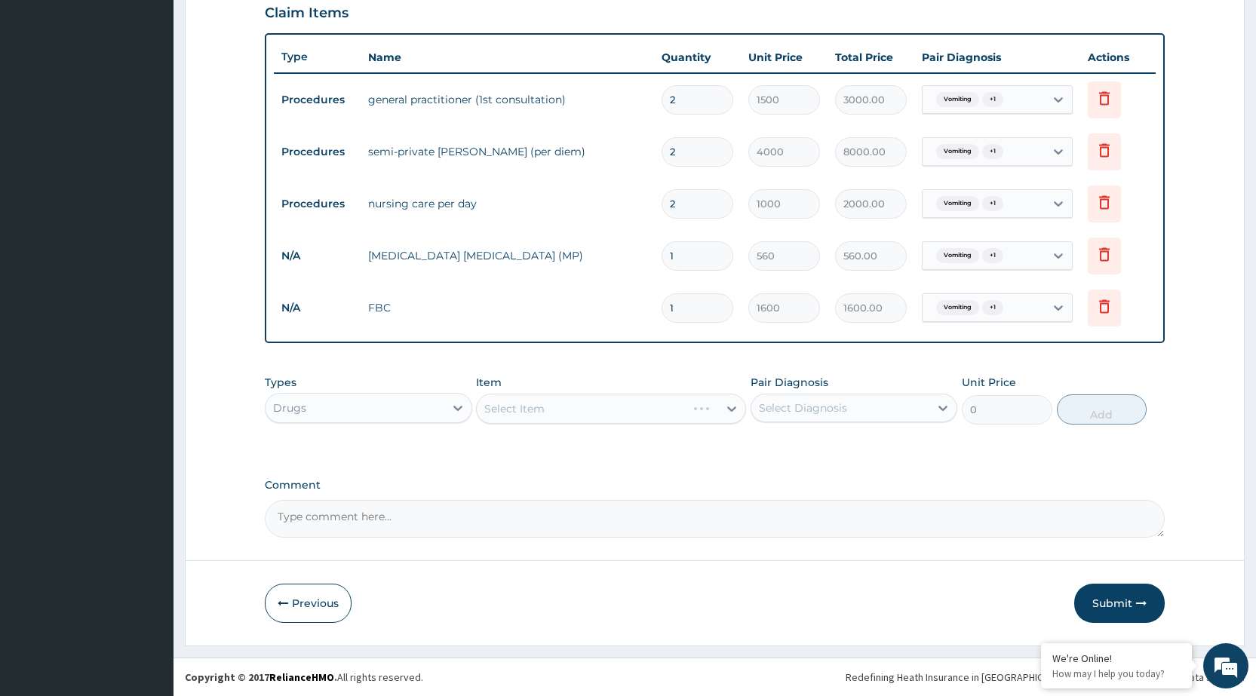
click at [735, 408] on div "Select Item" at bounding box center [611, 409] width 270 height 30
click at [729, 410] on icon at bounding box center [731, 408] width 15 height 15
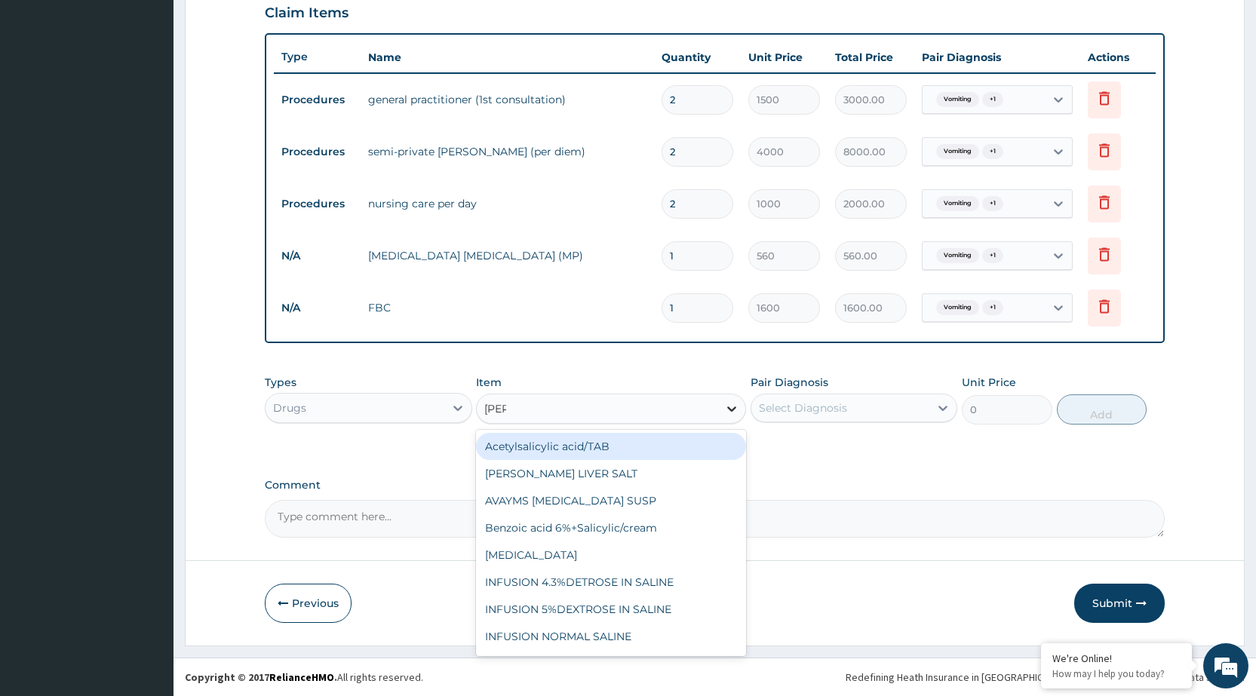
type input "SALI"
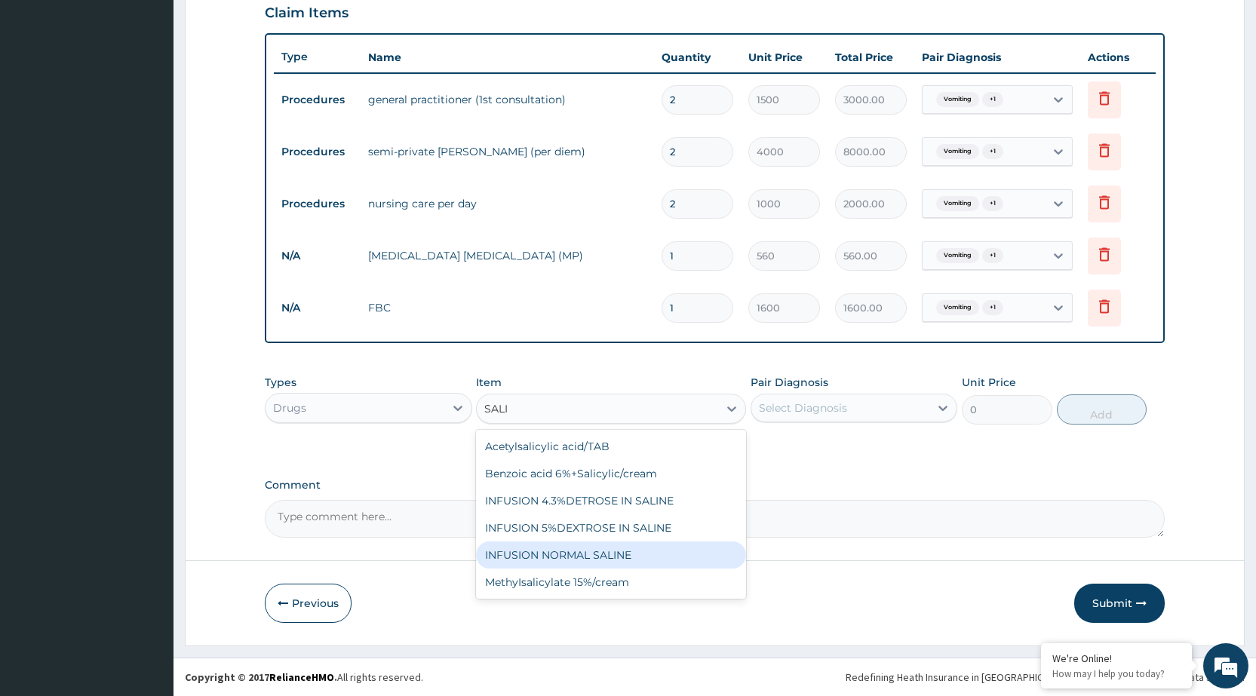
click at [622, 559] on div "INFUSION NORMAL SALINE" at bounding box center [611, 555] width 270 height 27
type input "262.5"
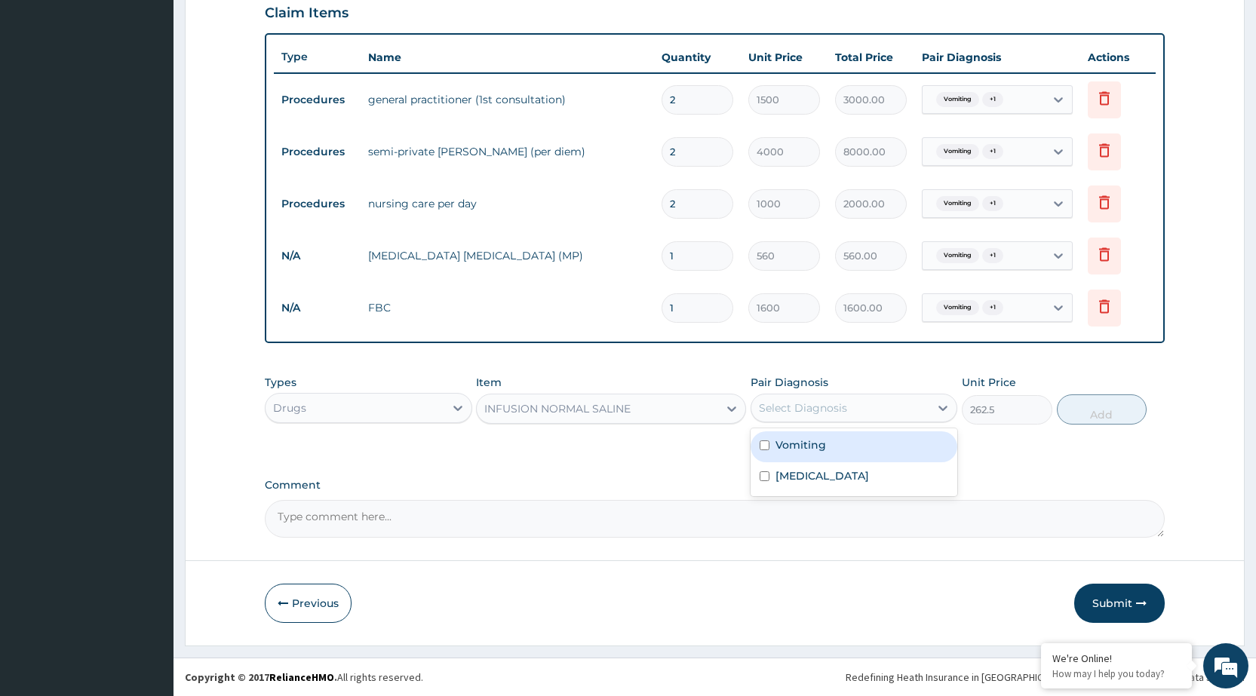
click at [874, 416] on div "Select Diagnosis" at bounding box center [840, 408] width 178 height 24
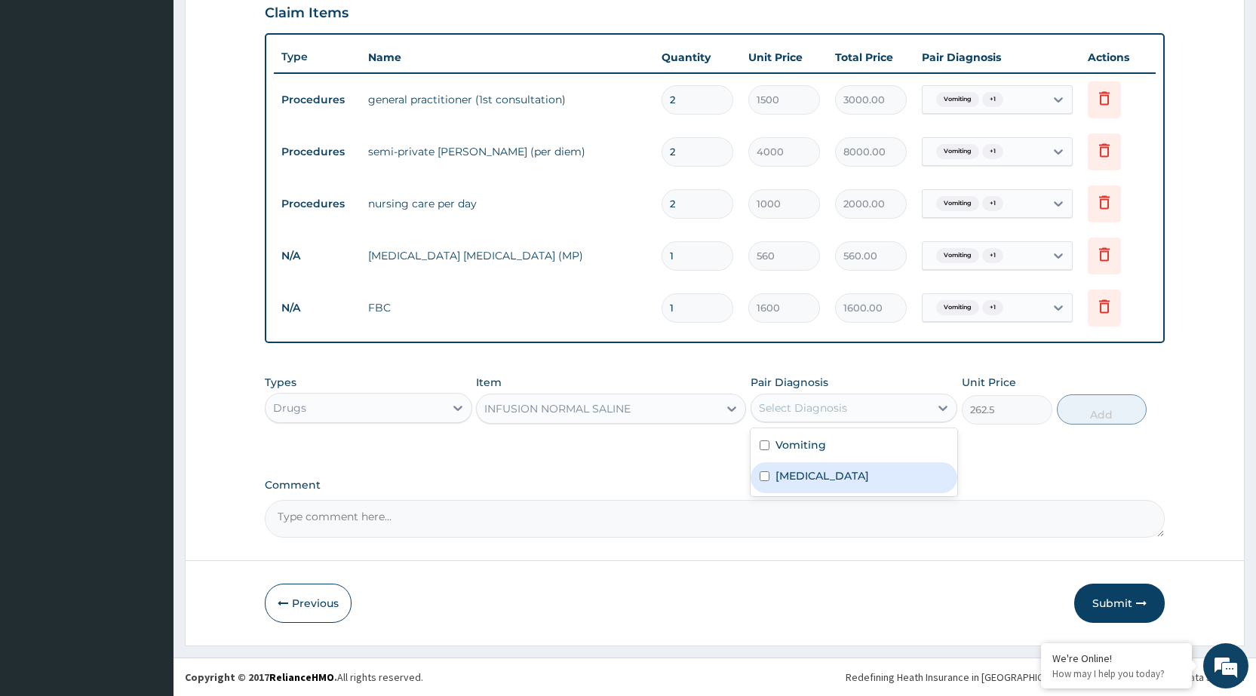
drag, startPoint x: 854, startPoint y: 484, endPoint x: 855, endPoint y: 463, distance: 20.4
click at [853, 482] on div "[MEDICAL_DATA]" at bounding box center [854, 477] width 207 height 31
checkbox input "true"
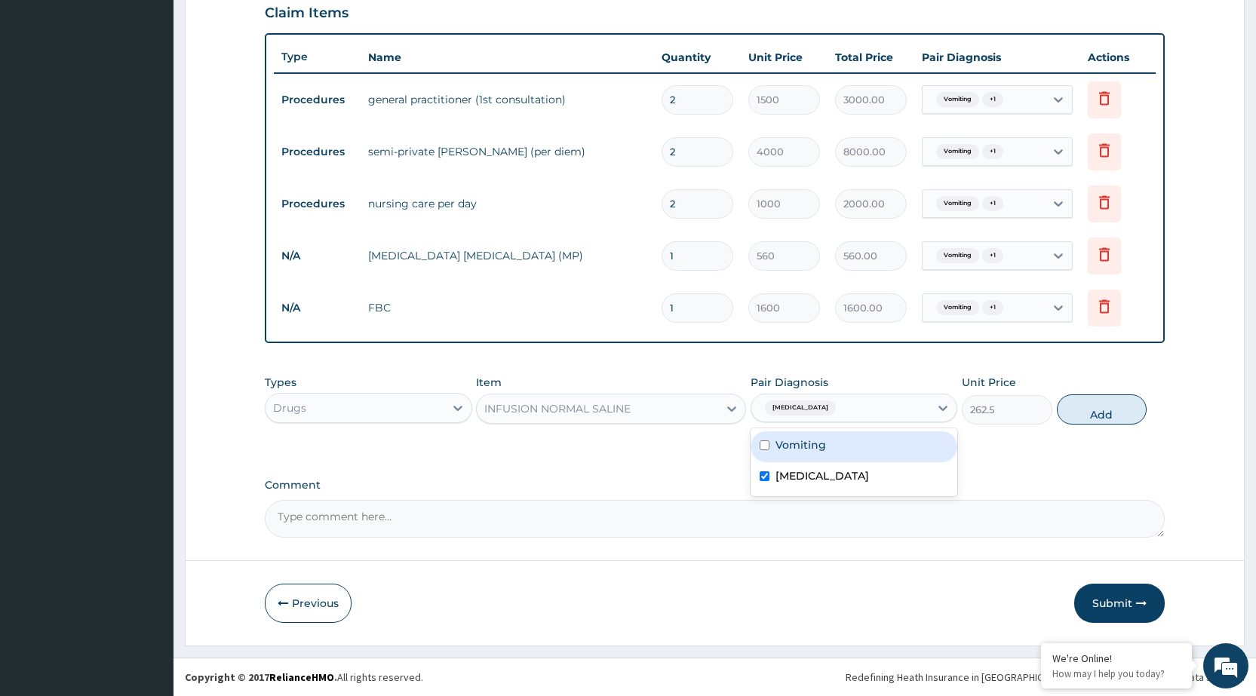
click at [861, 457] on div "Vomiting" at bounding box center [854, 446] width 207 height 31
checkbox input "true"
click at [1085, 405] on button "Add" at bounding box center [1102, 410] width 90 height 30
type input "0"
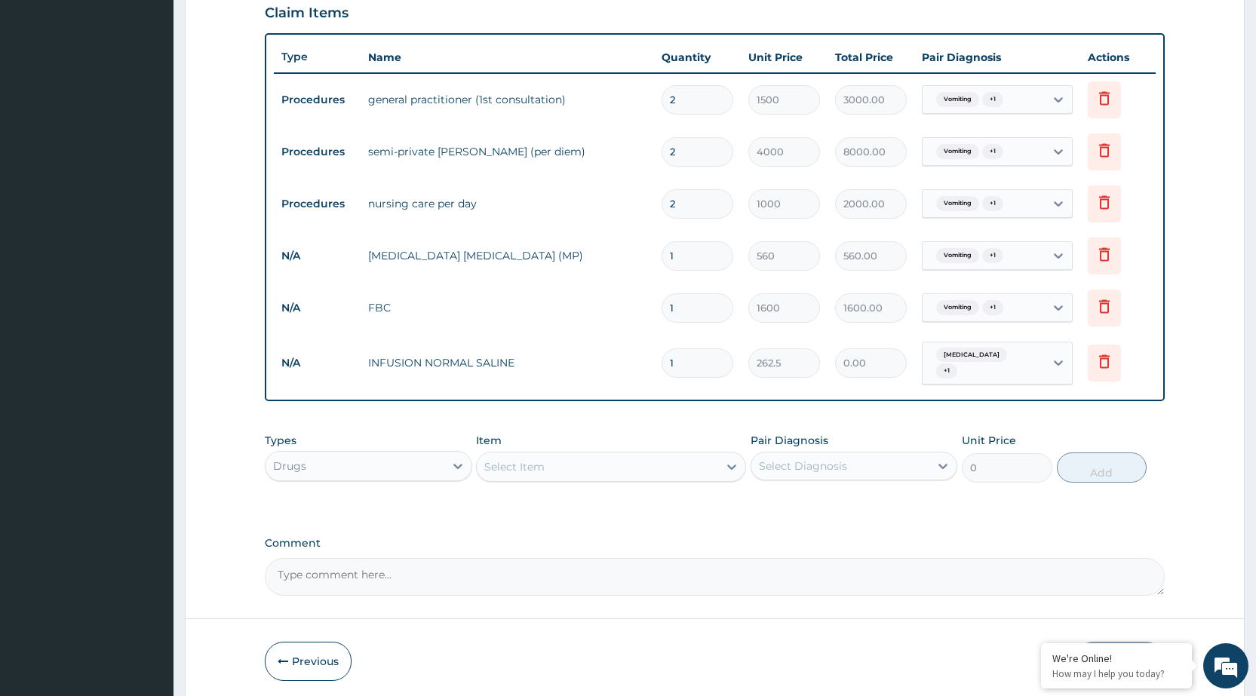
type input "0.00"
type input "5"
type input "1312.50"
type input "0.00"
type input "6"
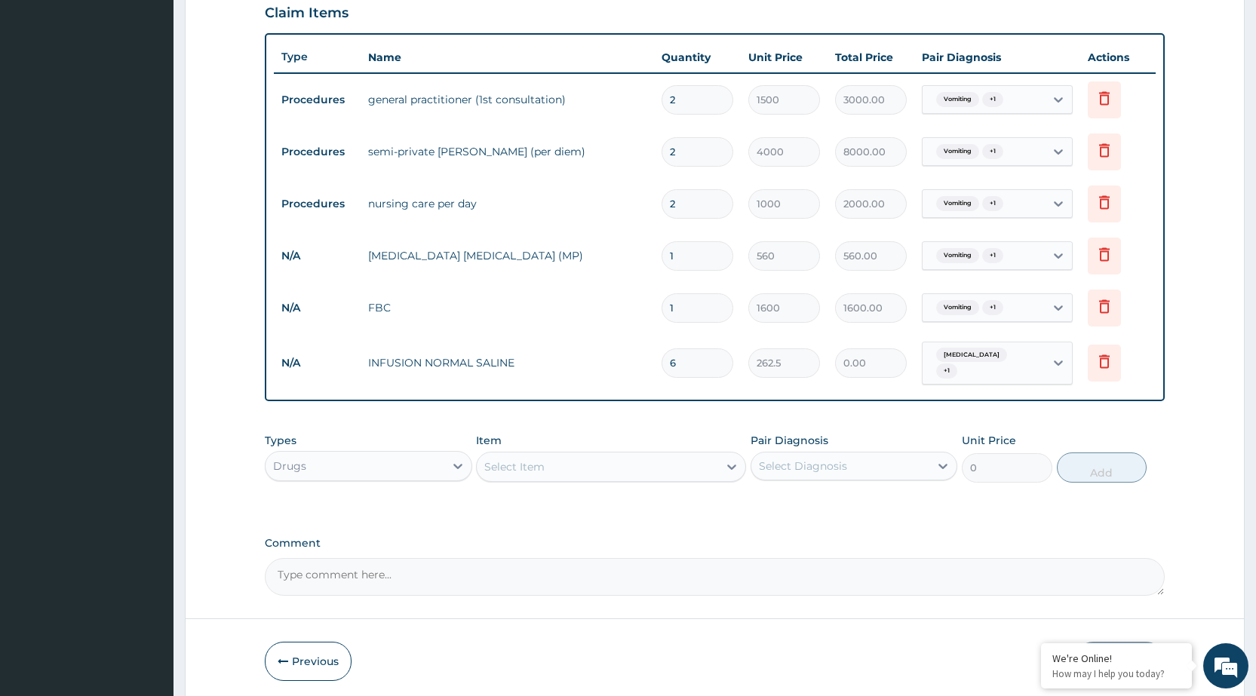
type input "1575.00"
type input "6"
click at [674, 460] on div "Select Item" at bounding box center [597, 467] width 241 height 24
type input "I"
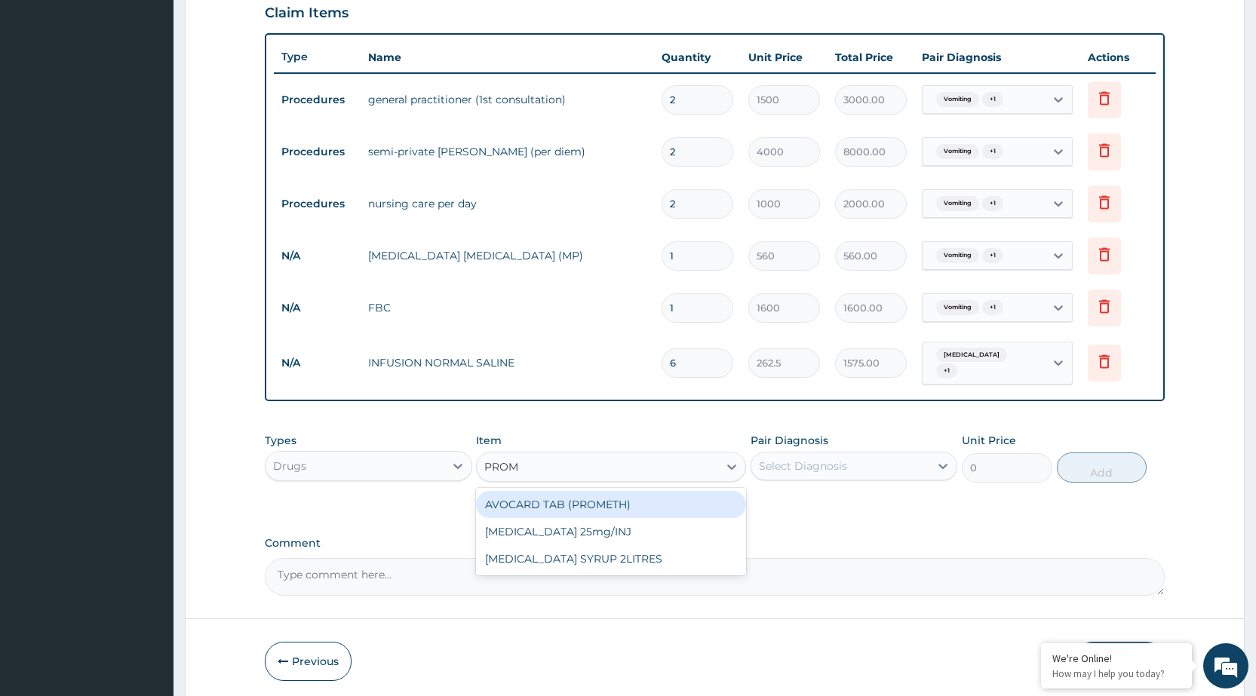
type input "PROME"
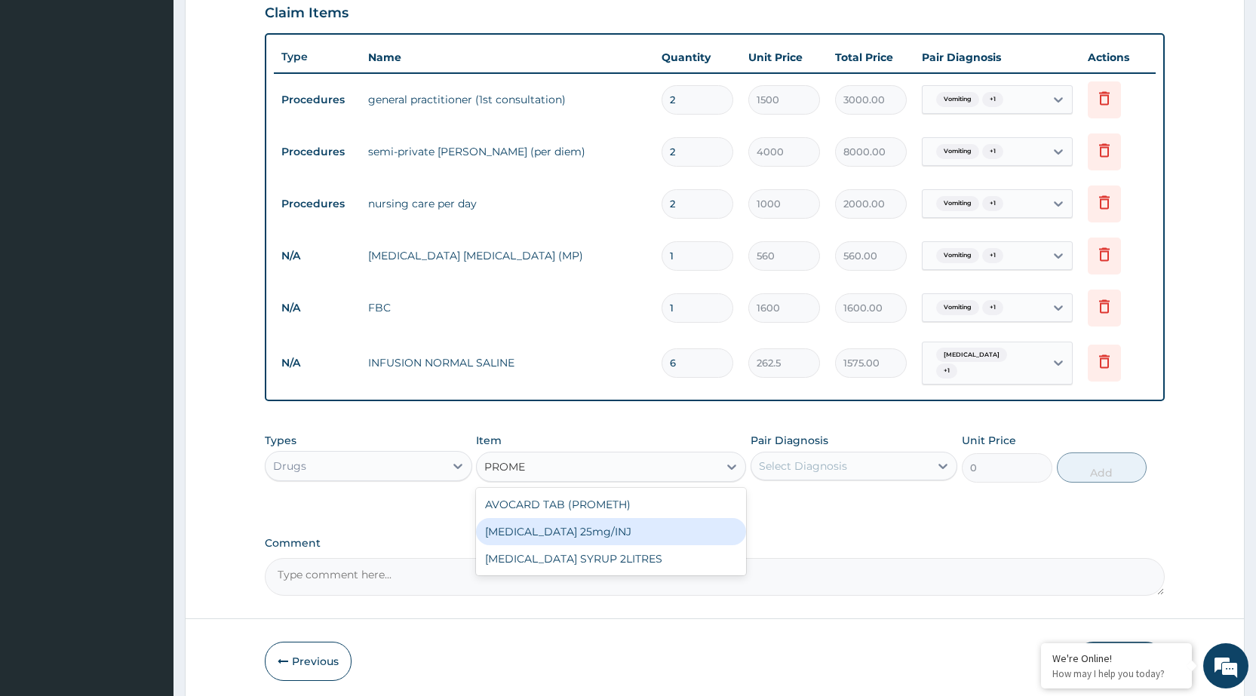
click at [569, 531] on div "[MEDICAL_DATA] 25mg/INJ" at bounding box center [611, 531] width 270 height 27
type input "52.5"
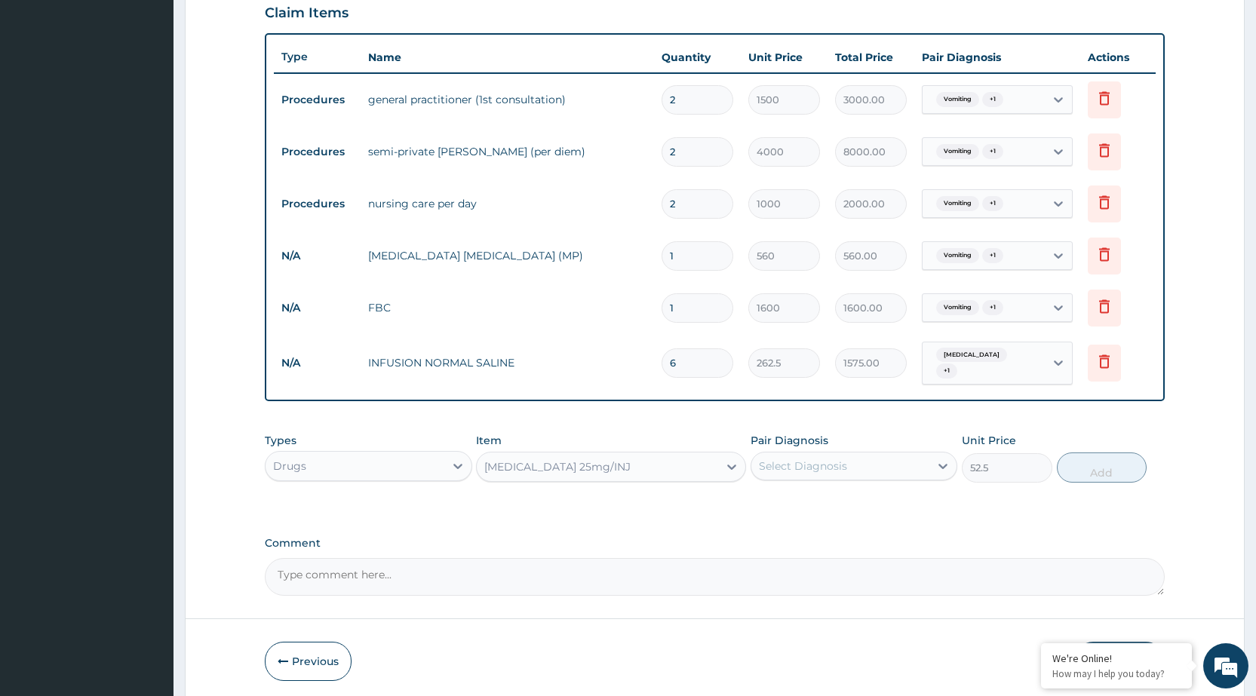
click at [842, 459] on div "Select Diagnosis" at bounding box center [803, 466] width 88 height 15
click at [845, 499] on div "Vomiting" at bounding box center [854, 505] width 207 height 31
checkbox input "true"
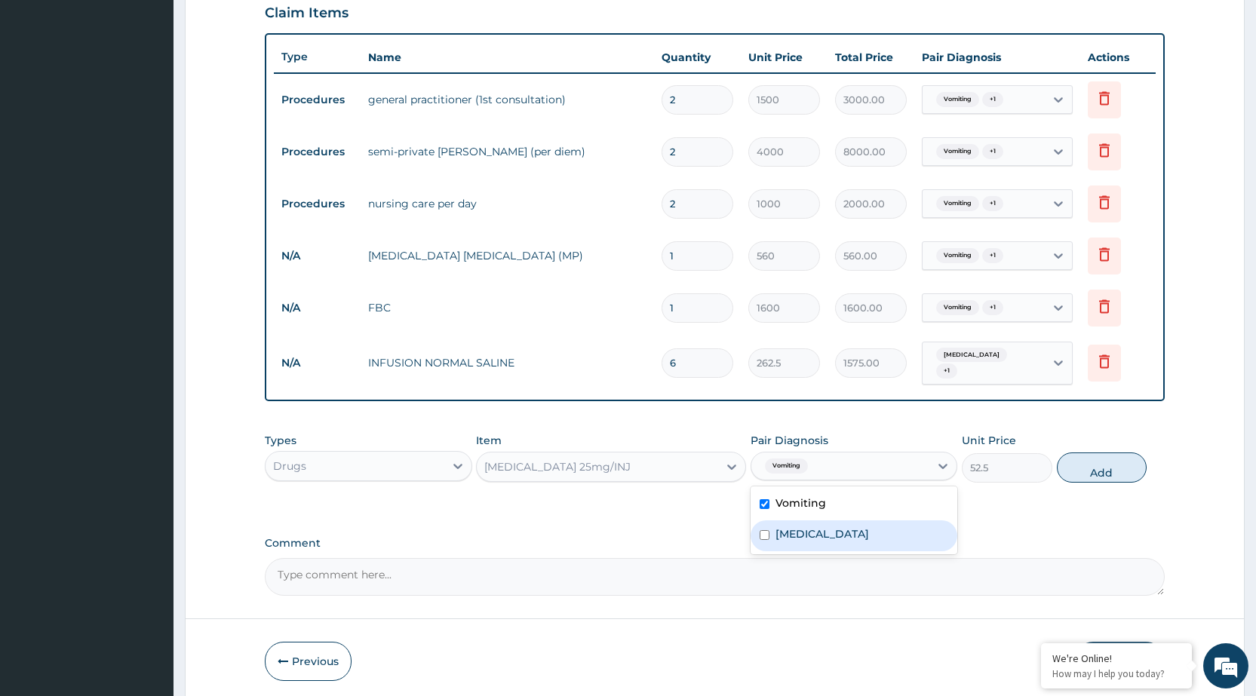
click at [846, 524] on div "[MEDICAL_DATA]" at bounding box center [854, 535] width 207 height 31
checkbox input "true"
click at [1095, 466] on button "Add" at bounding box center [1102, 468] width 90 height 30
type input "0"
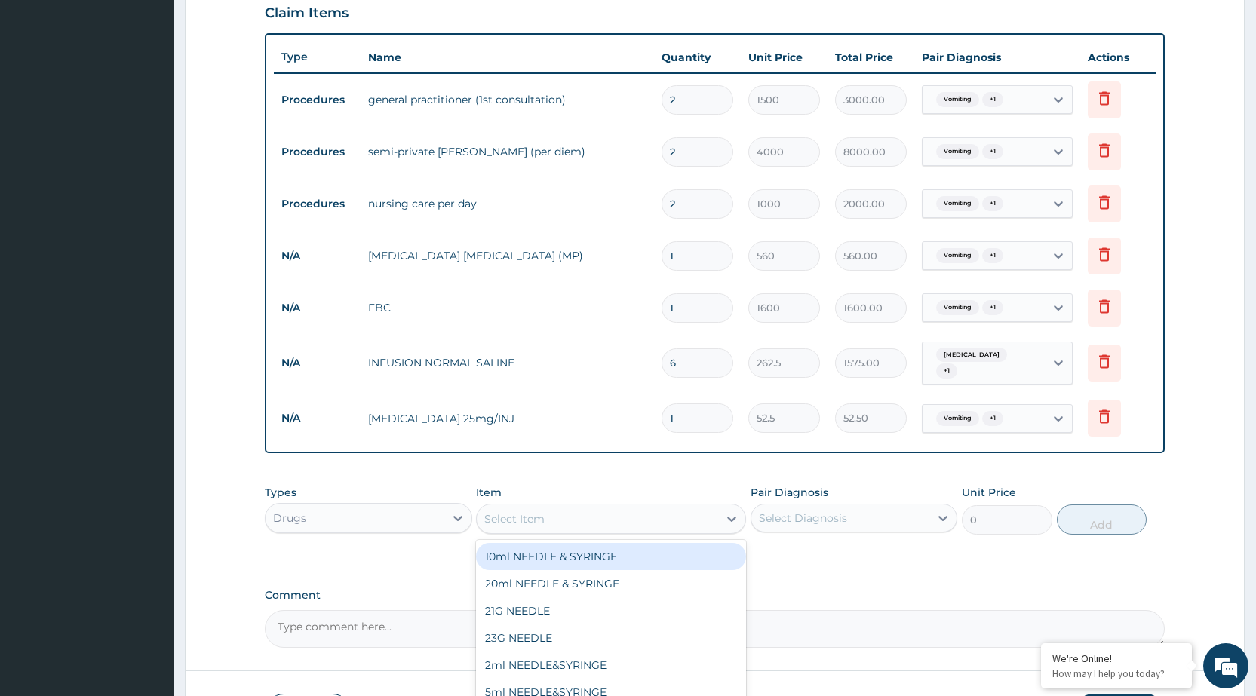
click at [668, 517] on div "Select Item" at bounding box center [597, 519] width 241 height 24
type input "PARA"
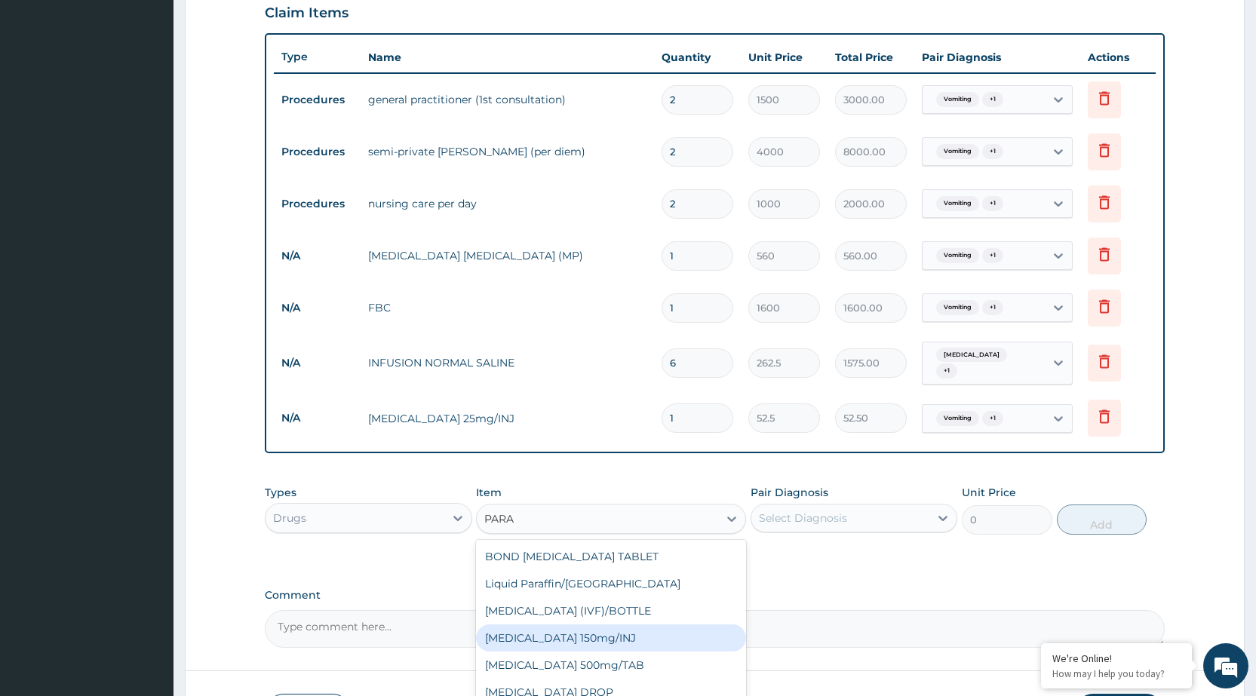
click at [578, 625] on div "Paracetamol 150mg/INJ" at bounding box center [611, 638] width 270 height 27
type input "31.5"
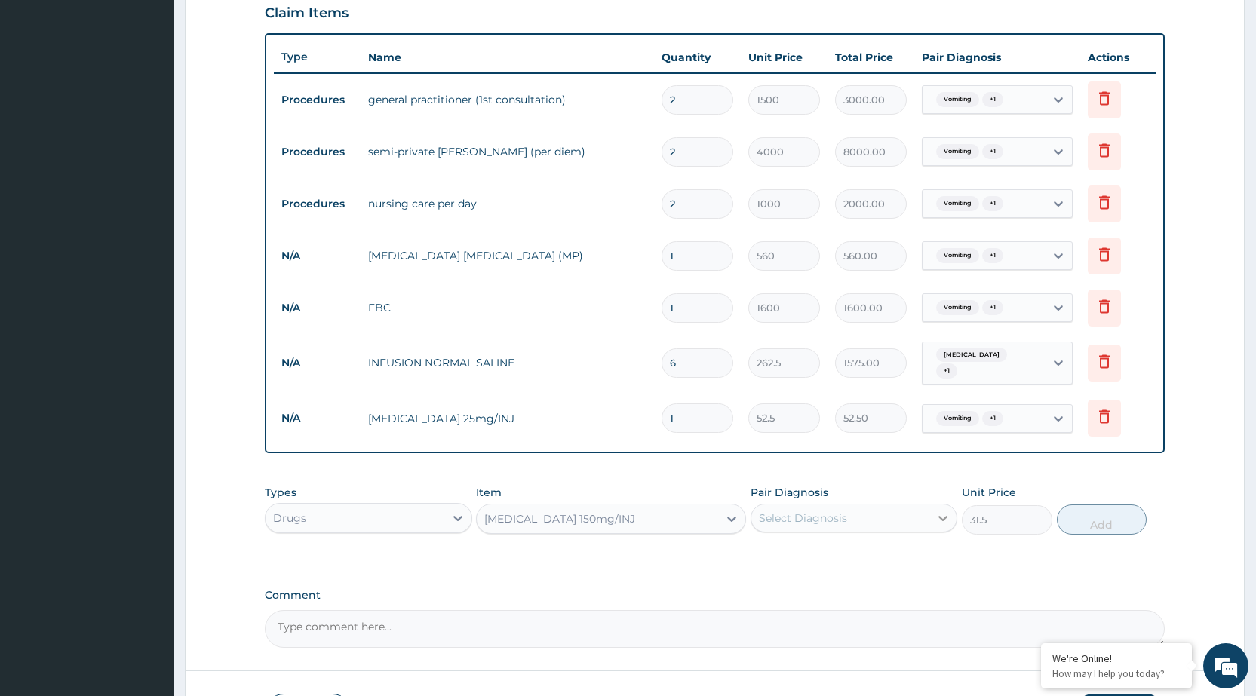
click at [941, 511] on icon at bounding box center [942, 518] width 15 height 15
click at [910, 593] on div "[MEDICAL_DATA]" at bounding box center [854, 588] width 207 height 31
checkbox input "true"
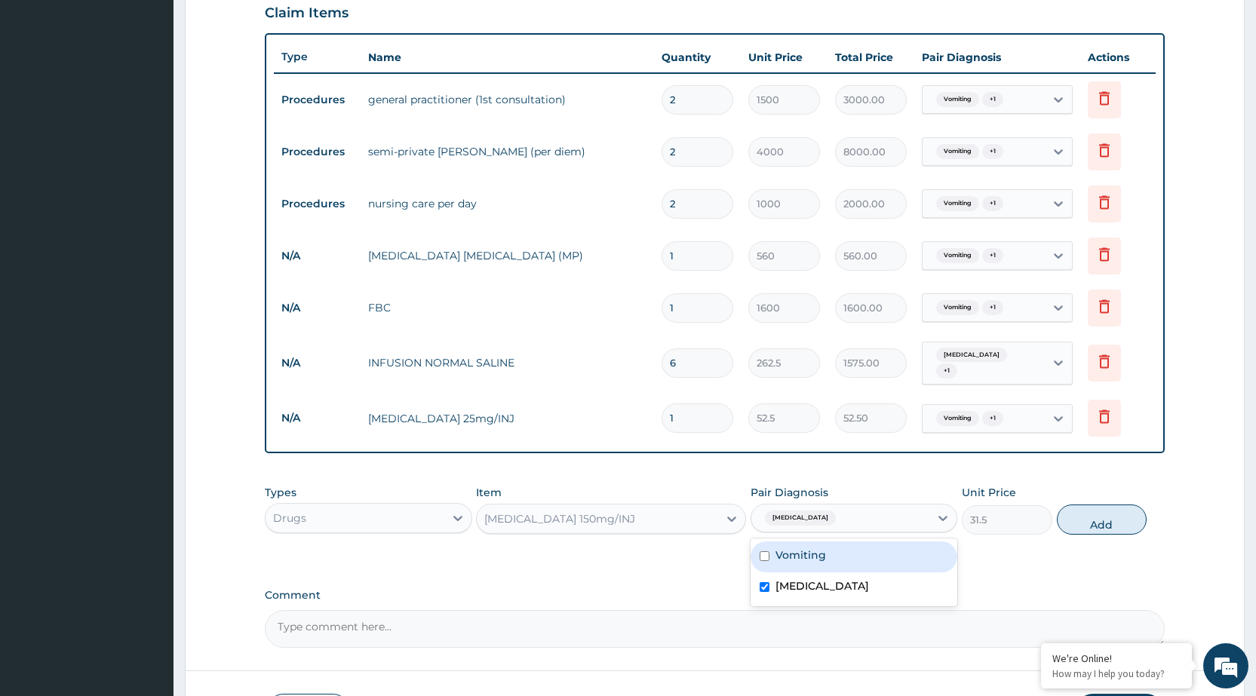
click at [831, 545] on div "Vomiting" at bounding box center [854, 557] width 207 height 31
checkbox input "true"
click at [1138, 506] on button "Add" at bounding box center [1102, 520] width 90 height 30
type input "0"
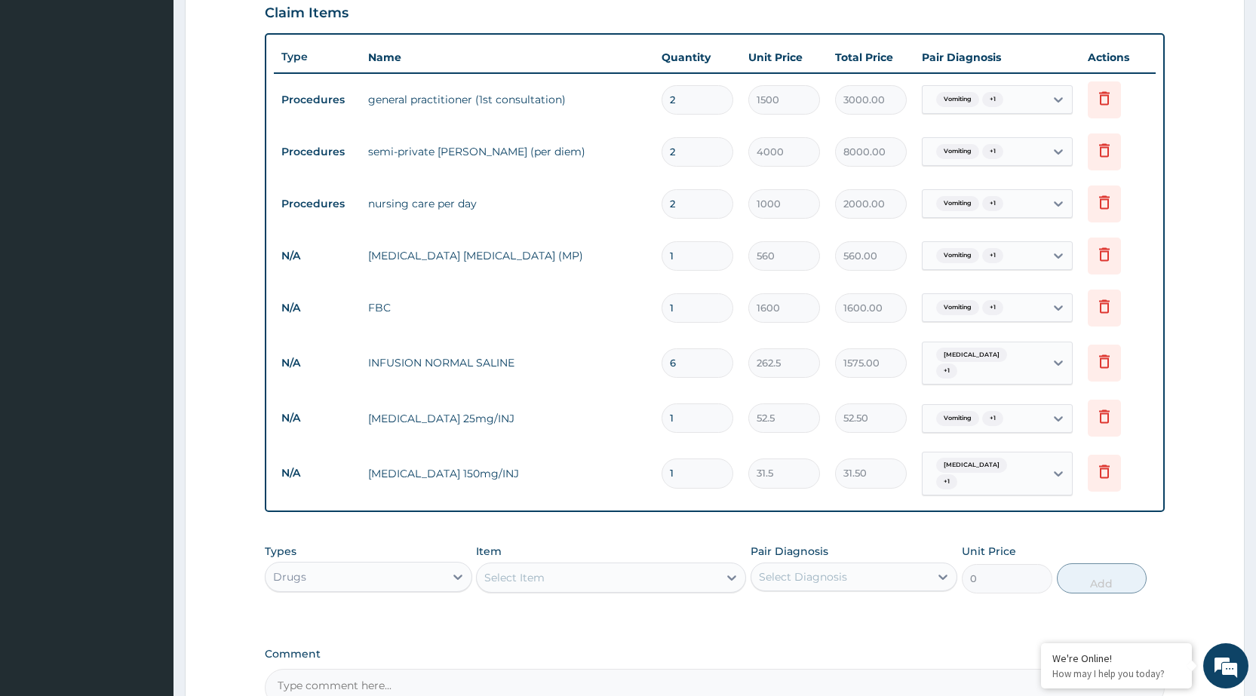
type input "0.00"
type input "6"
type input "189.00"
type input "6"
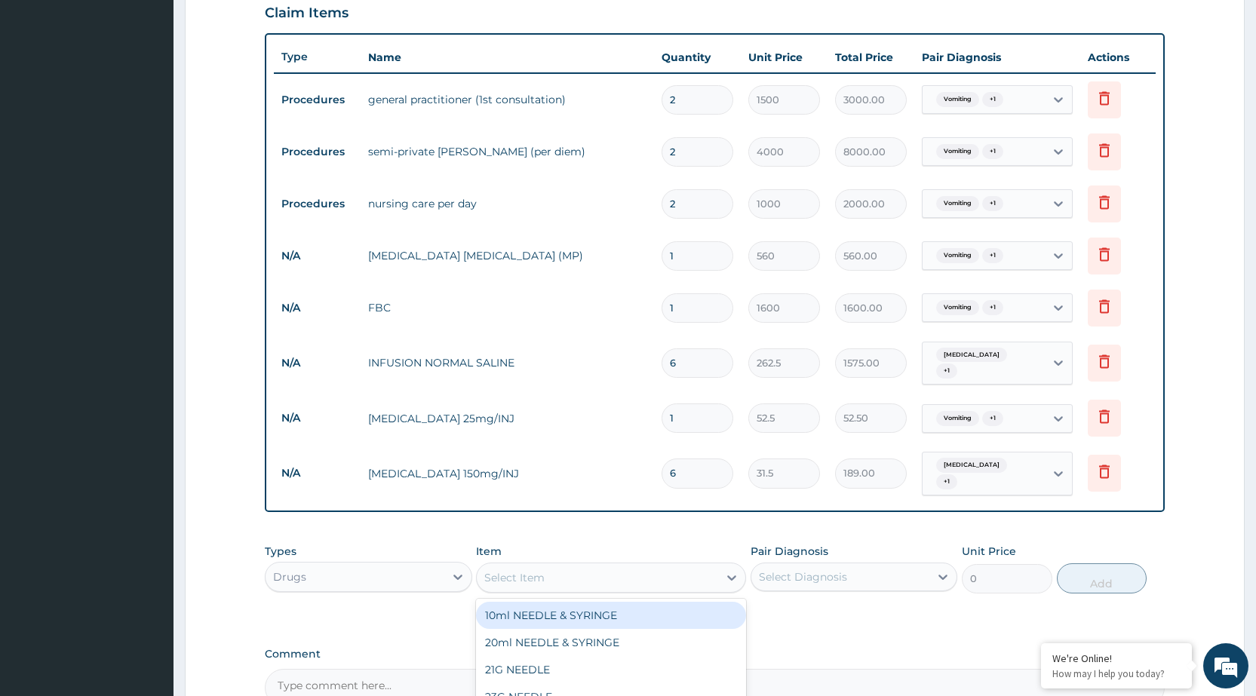
click at [610, 576] on div "Select Item" at bounding box center [597, 578] width 241 height 24
type input "ARTE"
click at [614, 602] on div "ARTEMETER INJECTION 80MG" at bounding box center [611, 615] width 270 height 27
type input "210"
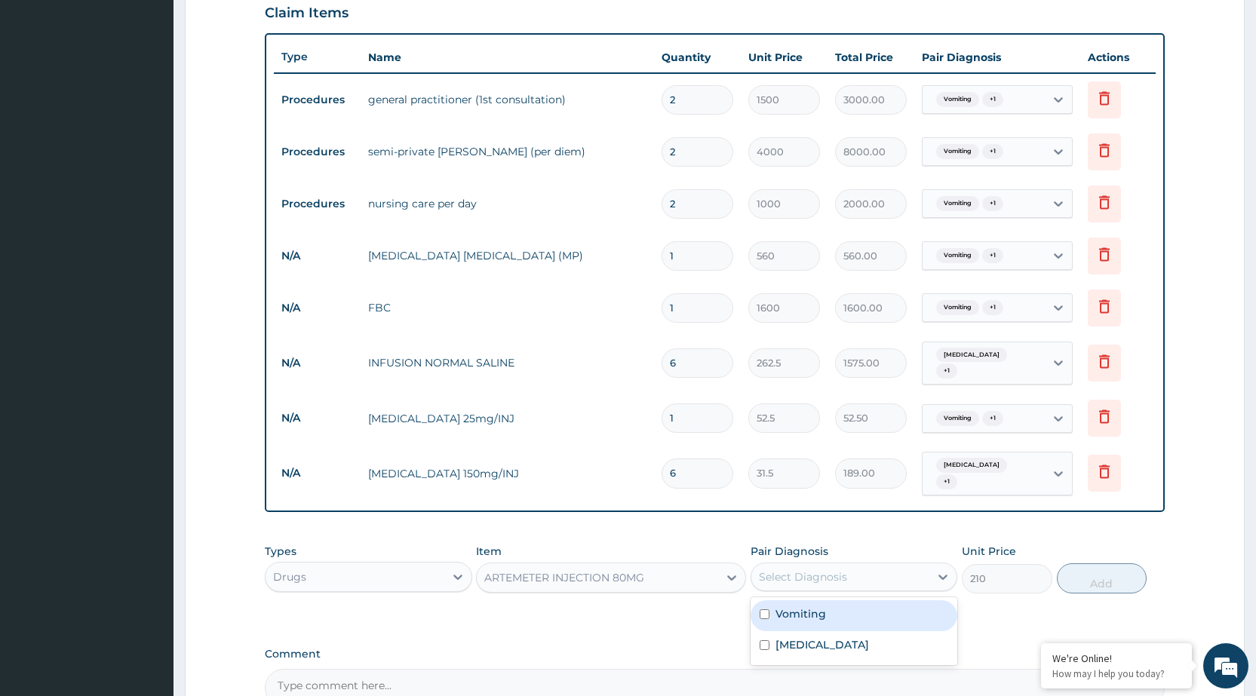
click at [849, 571] on div "Select Diagnosis" at bounding box center [840, 577] width 178 height 24
click at [840, 600] on div "Vomiting" at bounding box center [854, 615] width 207 height 31
checkbox input "true"
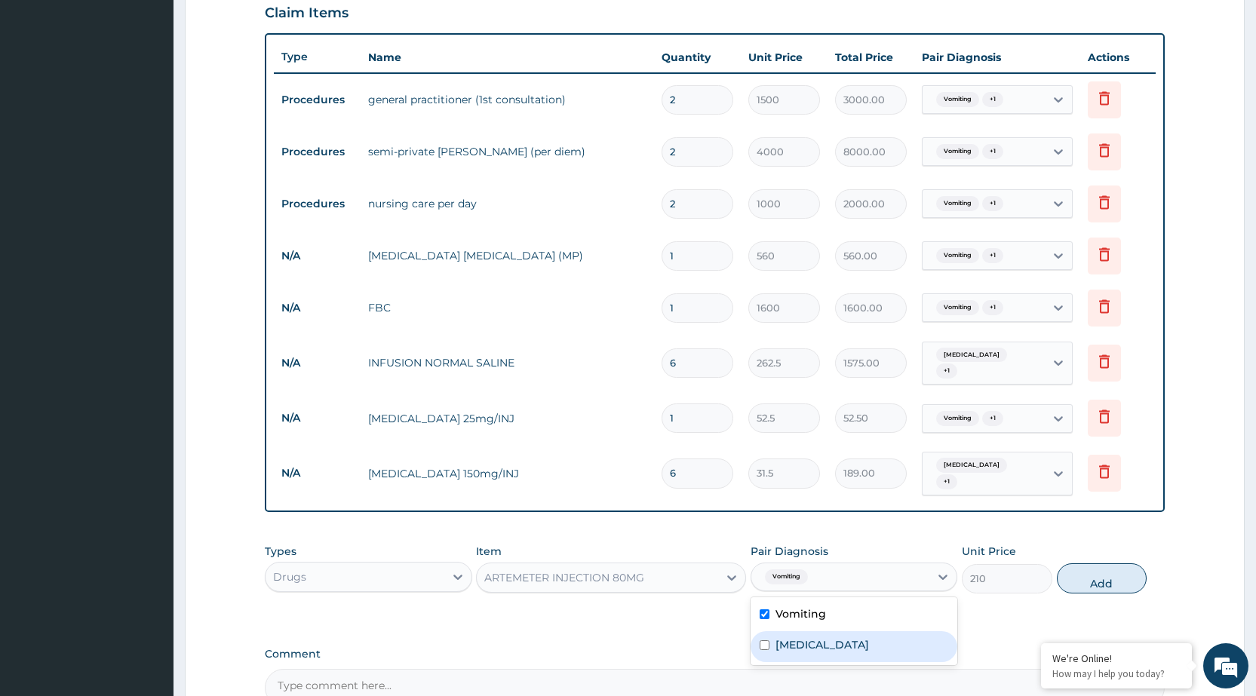
click at [833, 631] on div "Malaria" at bounding box center [854, 646] width 207 height 31
checkbox input "true"
click at [1081, 570] on button "Add" at bounding box center [1102, 578] width 90 height 30
type input "0"
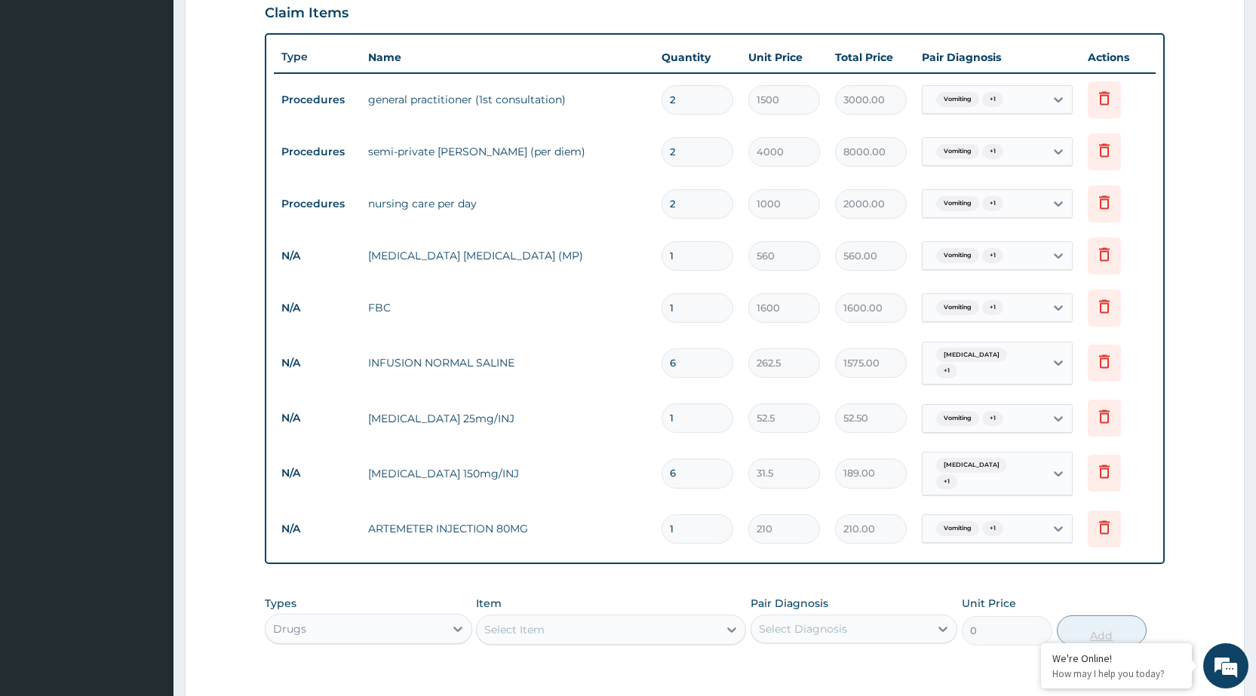
type input "0.00"
type input "6"
type input "1260.00"
type input "6"
click at [683, 623] on div "Select Item" at bounding box center [597, 630] width 241 height 24
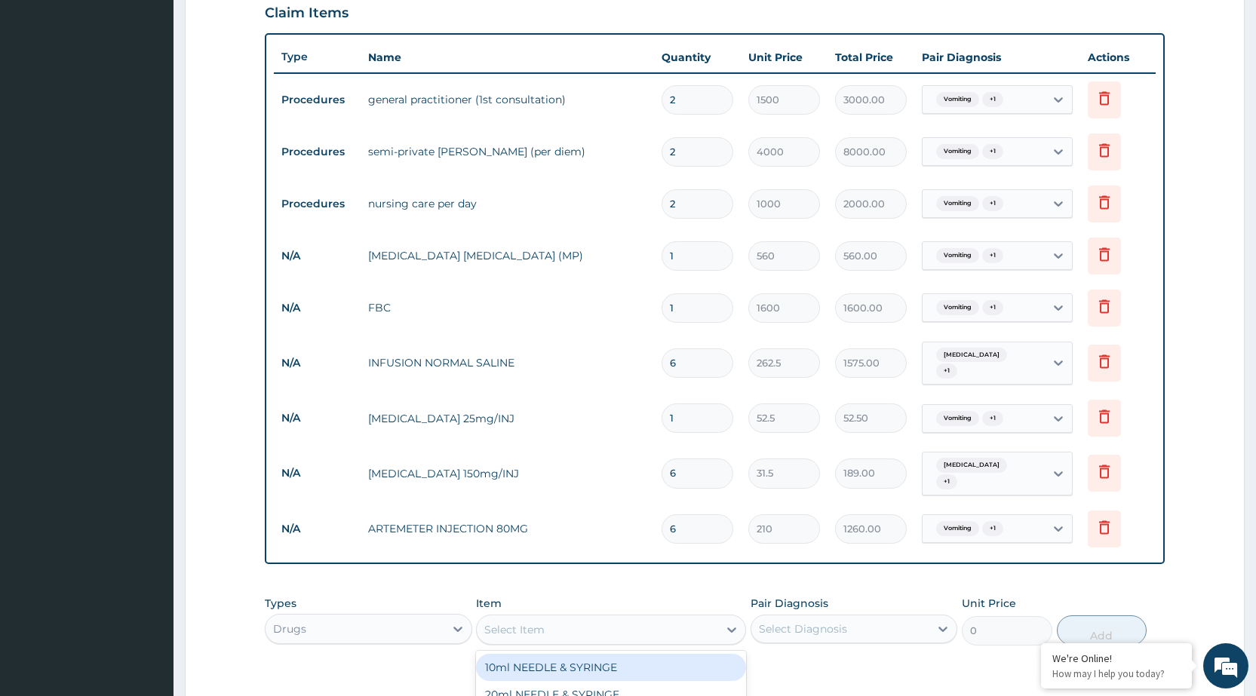
click at [699, 625] on div "Select Item" at bounding box center [597, 630] width 241 height 24
type input "METO"
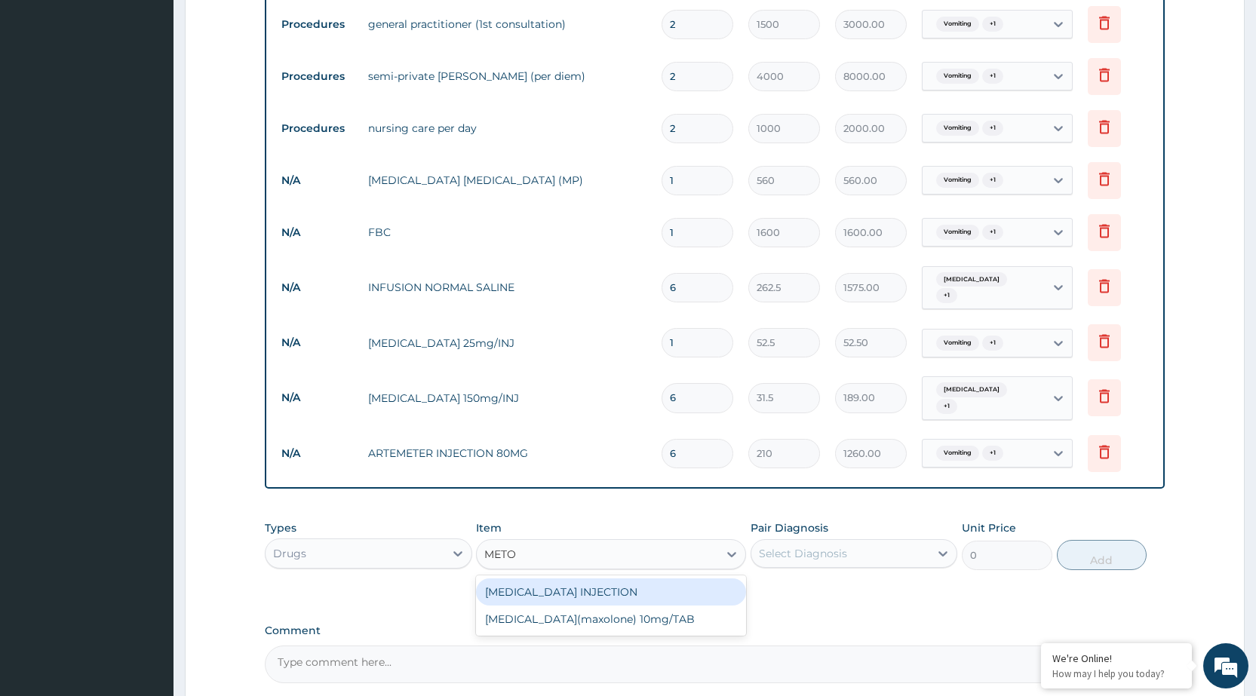
click at [681, 580] on div "[MEDICAL_DATA] INJECTION" at bounding box center [611, 592] width 270 height 27
type input "52.5"
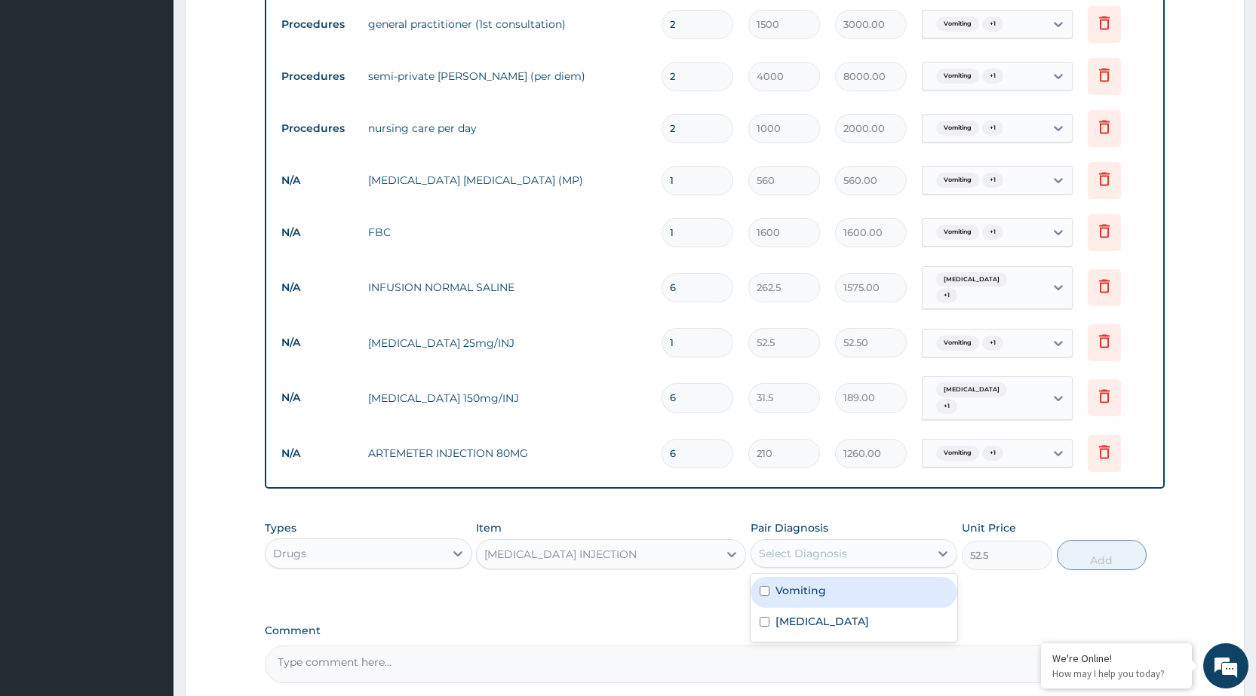
click at [796, 546] on div "Select Diagnosis" at bounding box center [803, 553] width 88 height 15
click at [792, 585] on div "Vomiting" at bounding box center [854, 592] width 207 height 31
checkbox input "true"
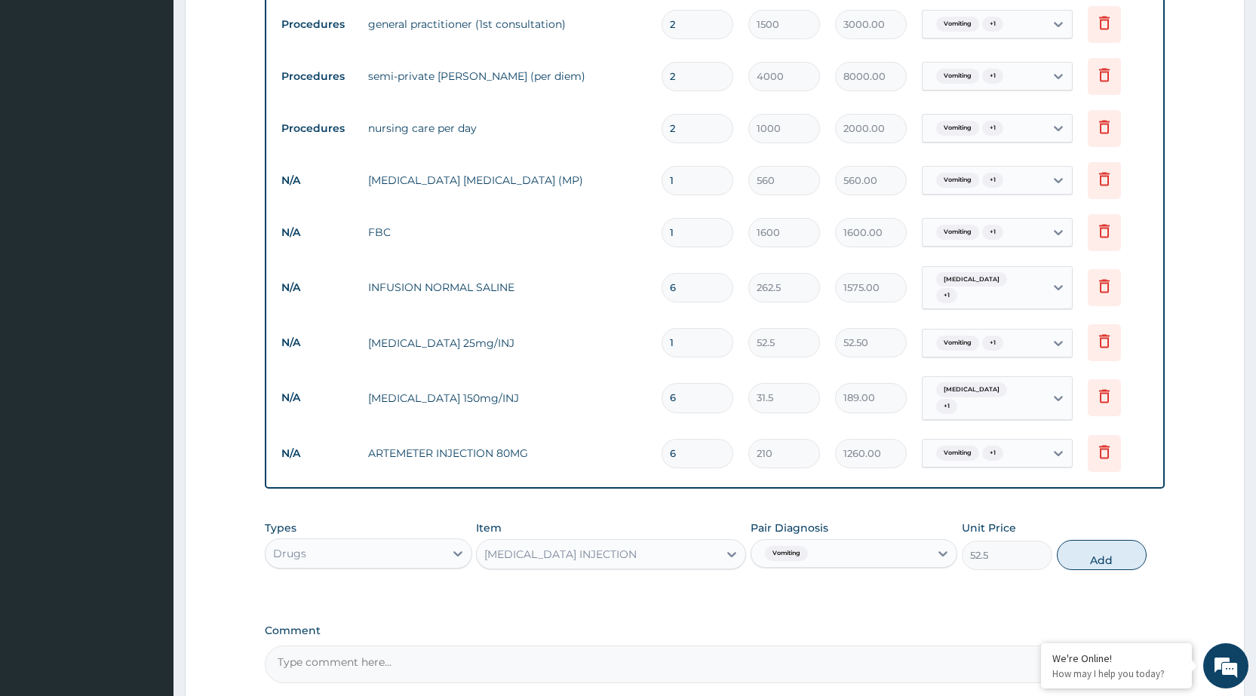
drag, startPoint x: 1113, startPoint y: 545, endPoint x: 1102, endPoint y: 553, distance: 13.0
click at [1104, 543] on button "Add" at bounding box center [1102, 555] width 90 height 30
type input "0"
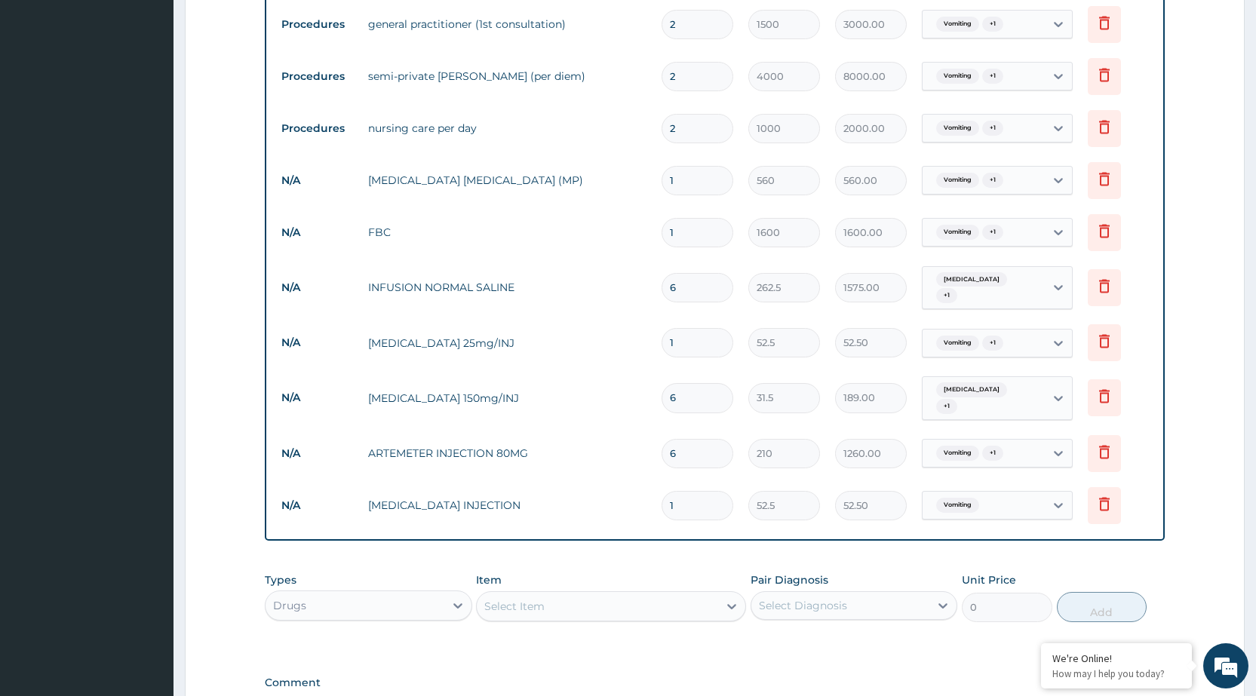
type input "0.00"
type input "2"
type input "105.00"
type input "2"
click at [592, 594] on div "Select Item" at bounding box center [597, 606] width 241 height 24
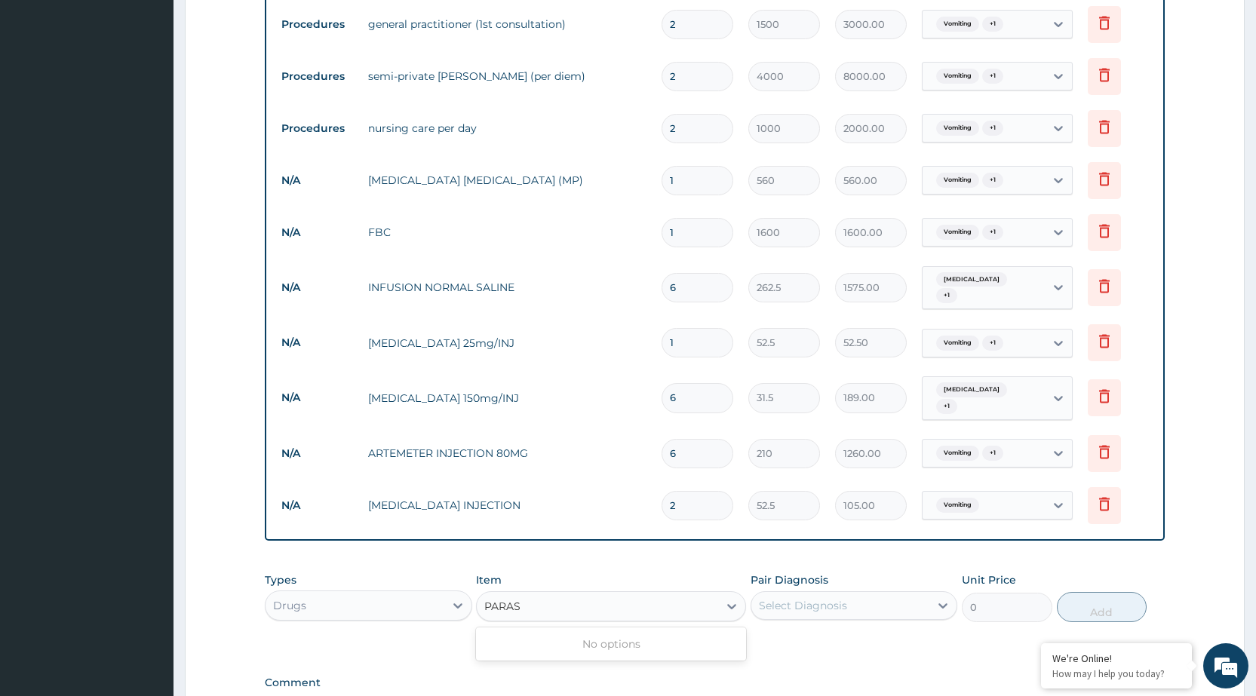
type input "PARA"
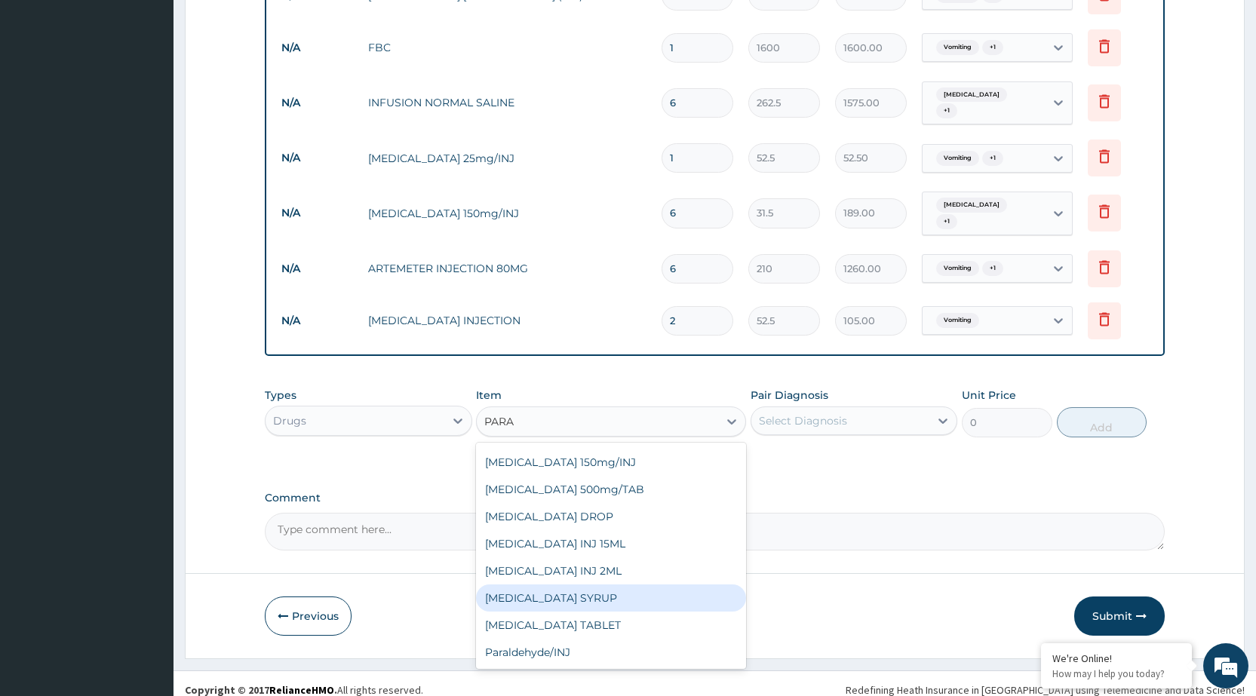
click at [586, 591] on div "[MEDICAL_DATA] SYRUP" at bounding box center [611, 598] width 270 height 27
type input "131.25"
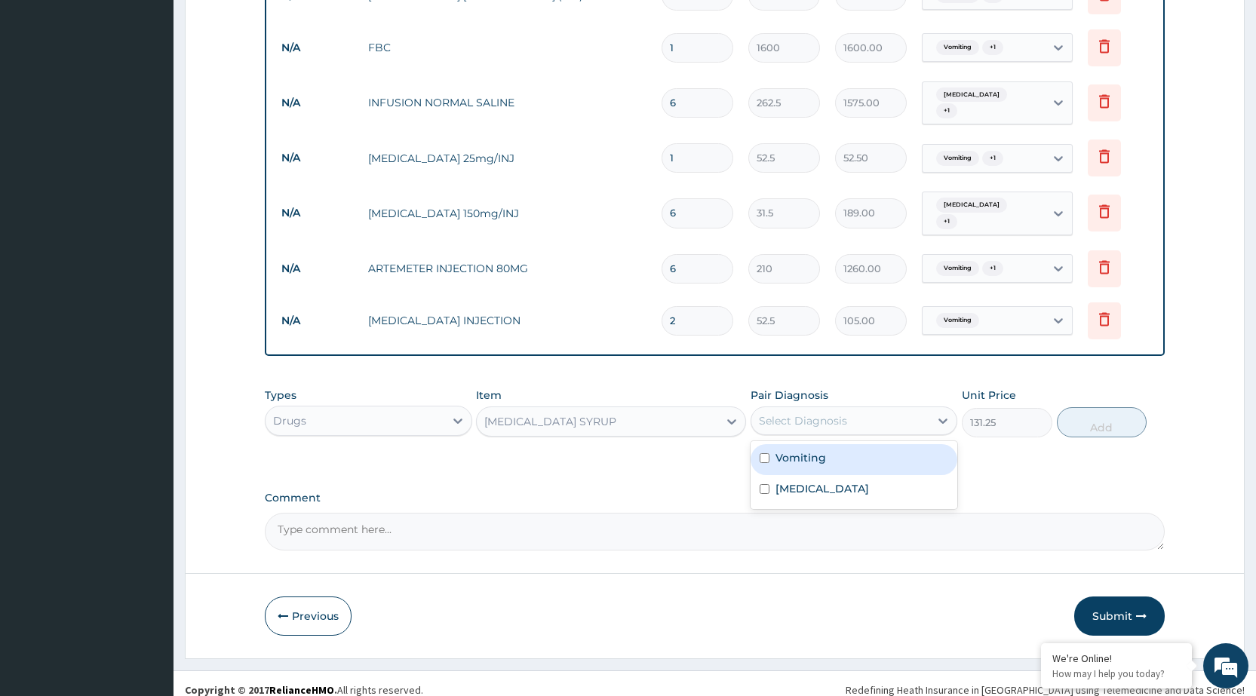
click at [861, 409] on div "Select Diagnosis" at bounding box center [840, 421] width 178 height 24
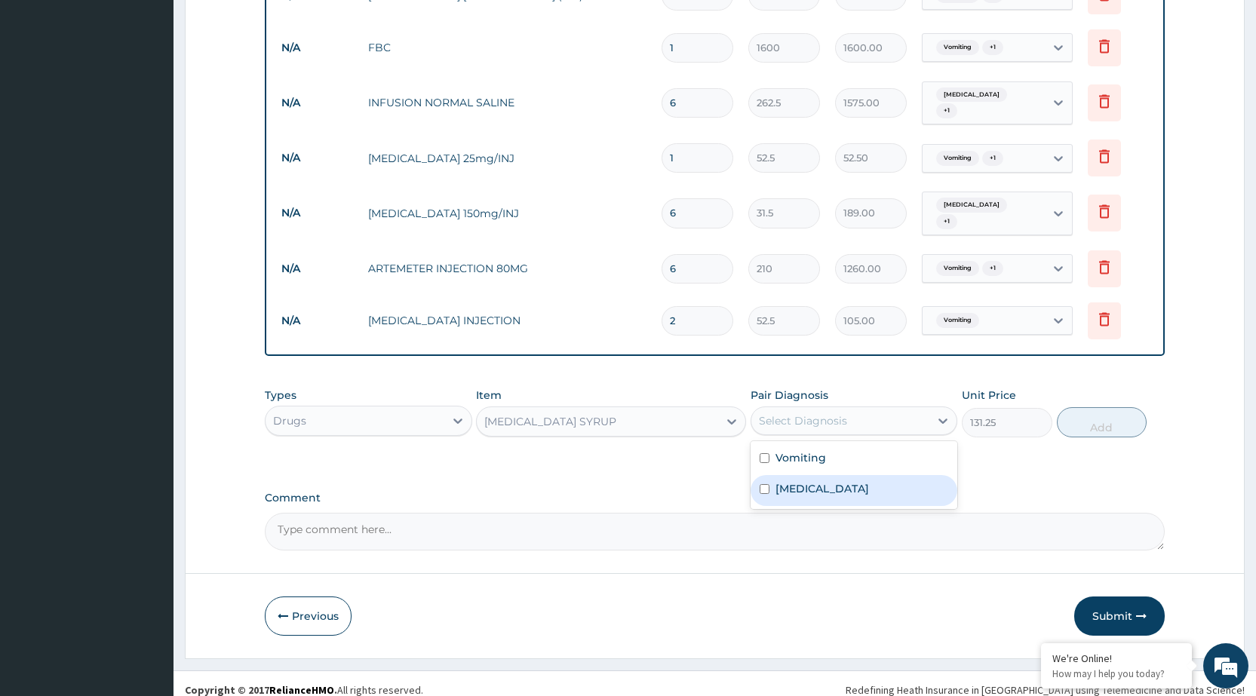
click at [834, 490] on div "[MEDICAL_DATA]" at bounding box center [854, 490] width 207 height 31
checkbox input "true"
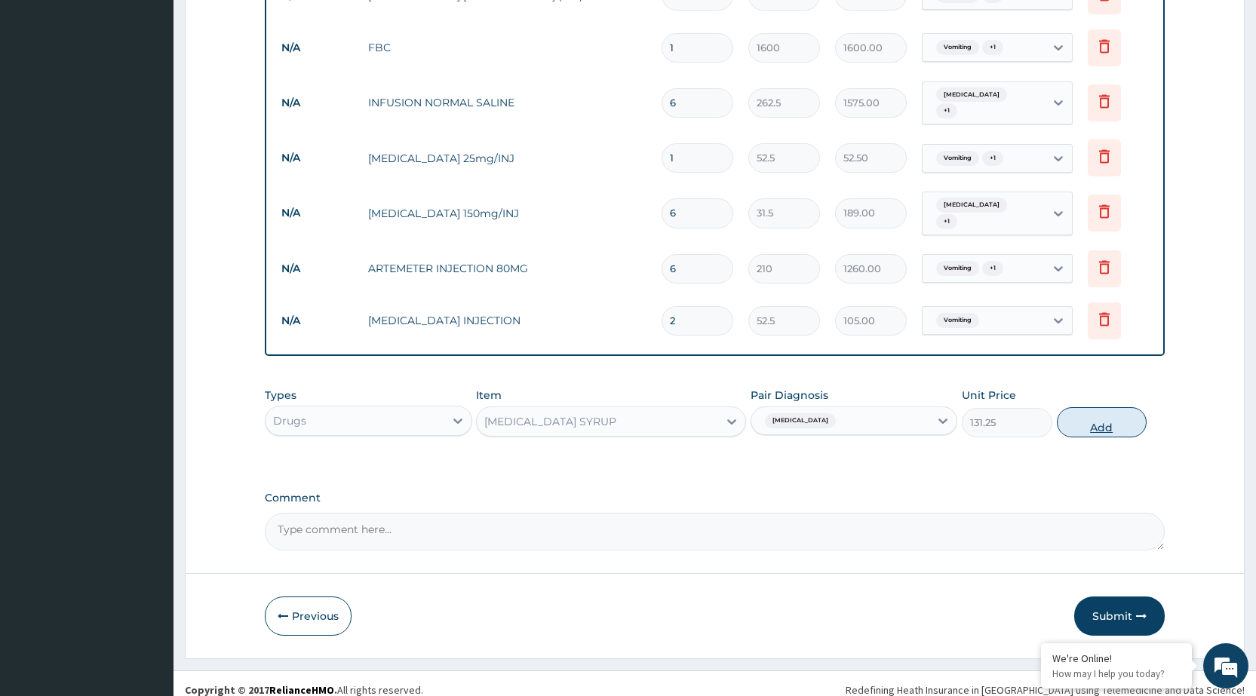
click at [1106, 407] on button "Add" at bounding box center [1102, 422] width 90 height 30
type input "0"
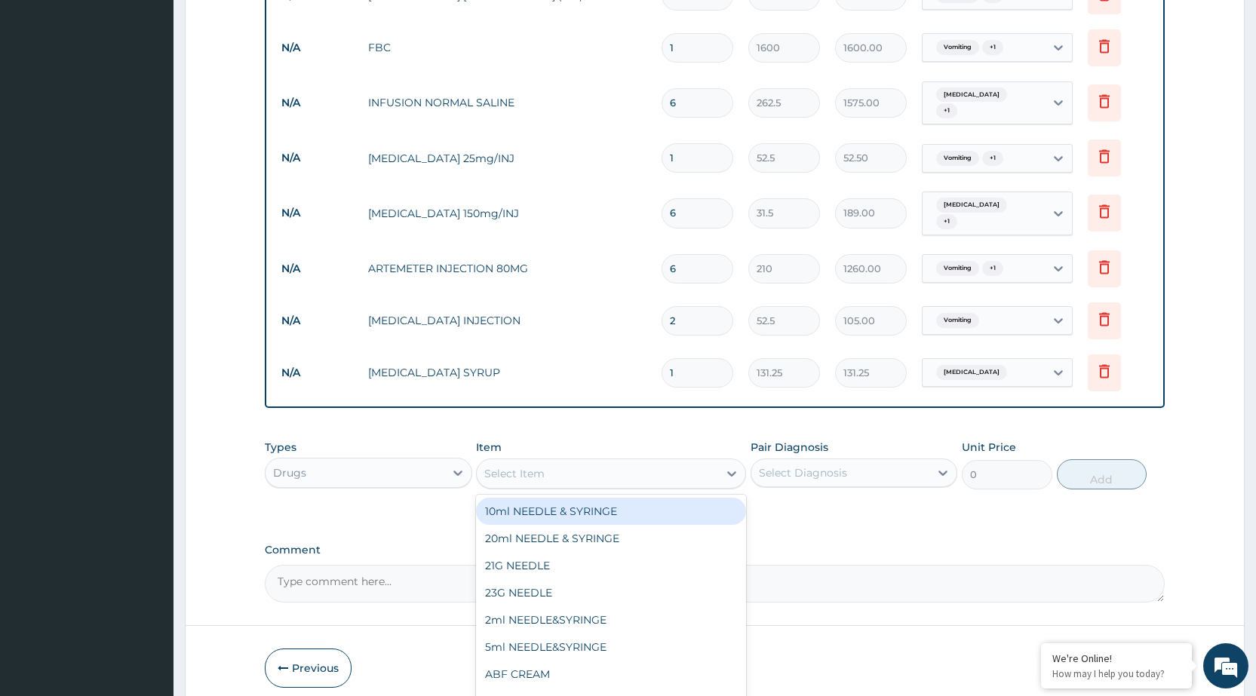
click at [638, 468] on div "Select Item" at bounding box center [597, 474] width 241 height 24
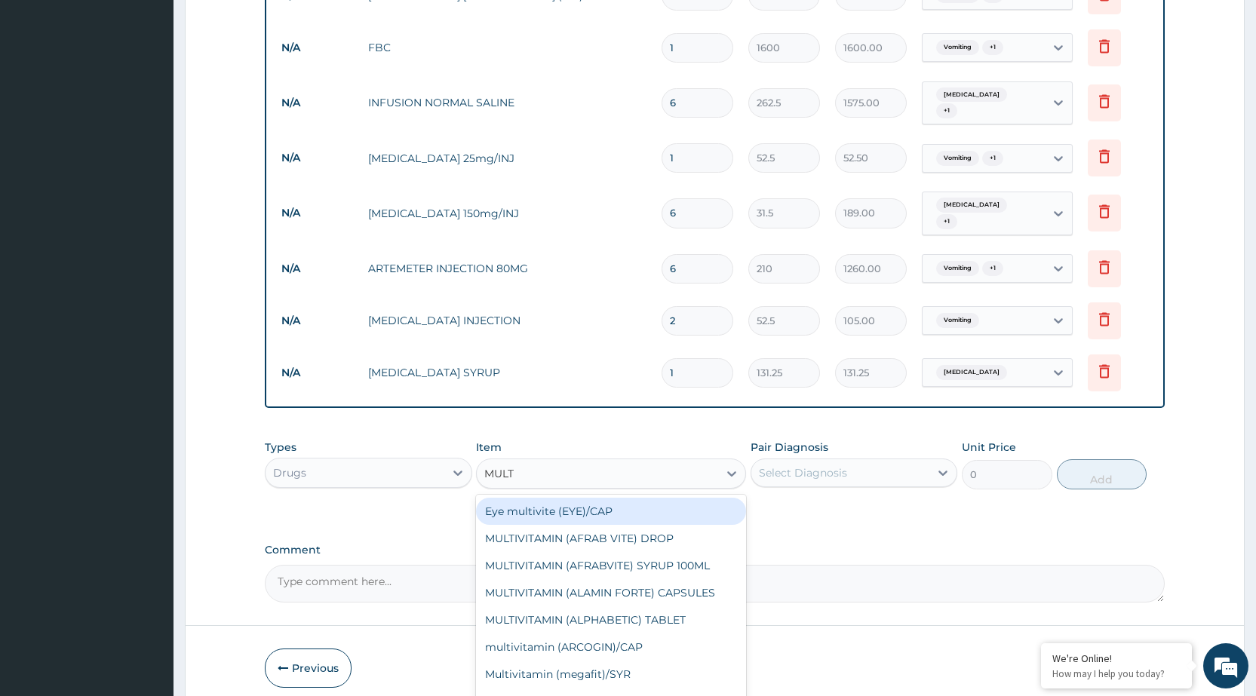
type input "MULTI"
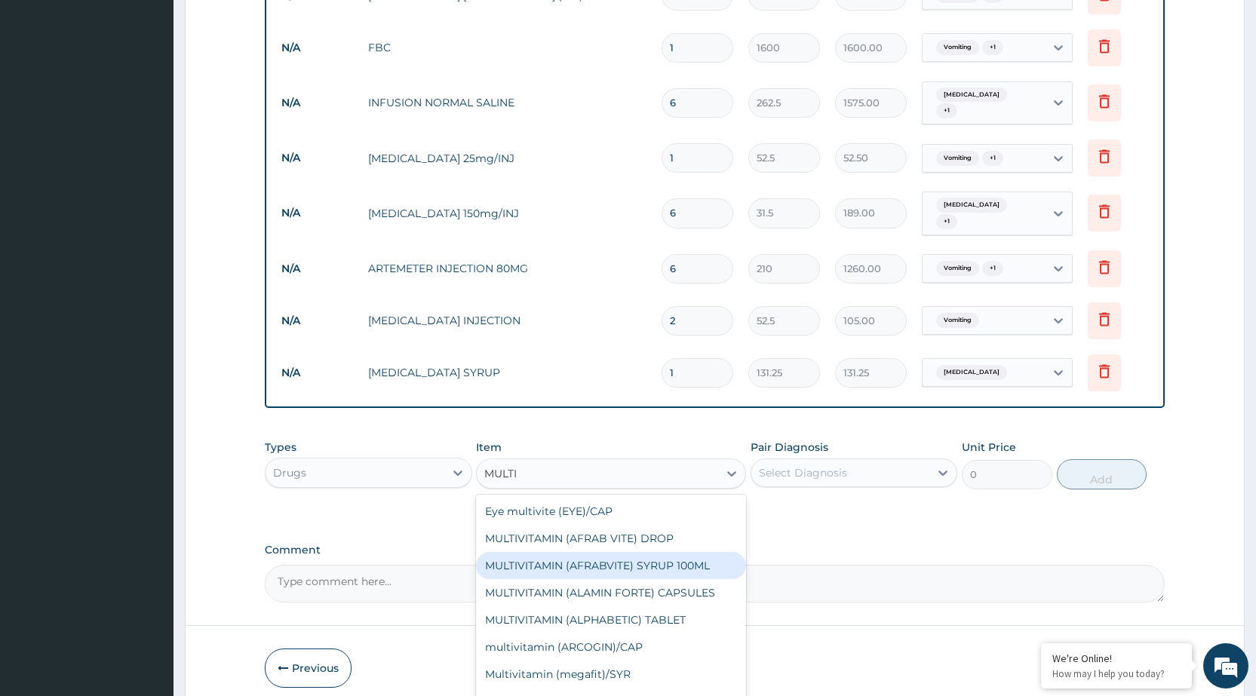
click at [647, 555] on div "MULTIVITAMIN (AFRABVITE) SYRUP 100ML" at bounding box center [611, 565] width 270 height 27
type input "157.5"
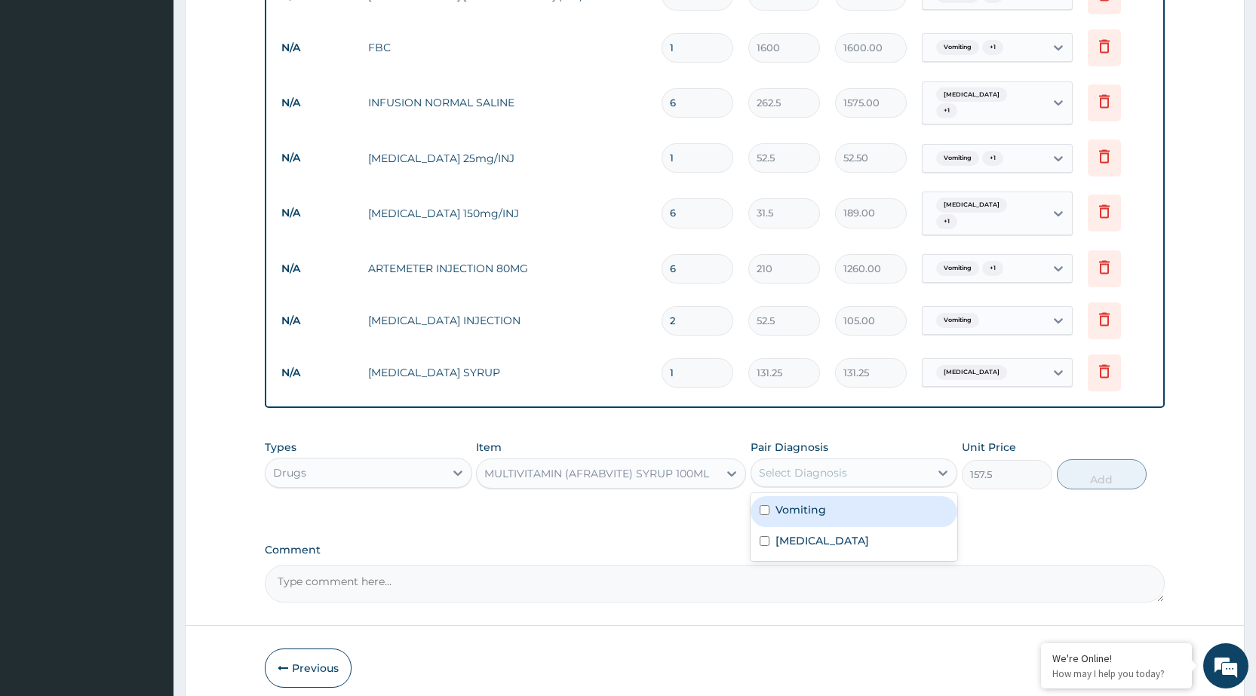
click at [840, 465] on div "Select Diagnosis" at bounding box center [803, 472] width 88 height 15
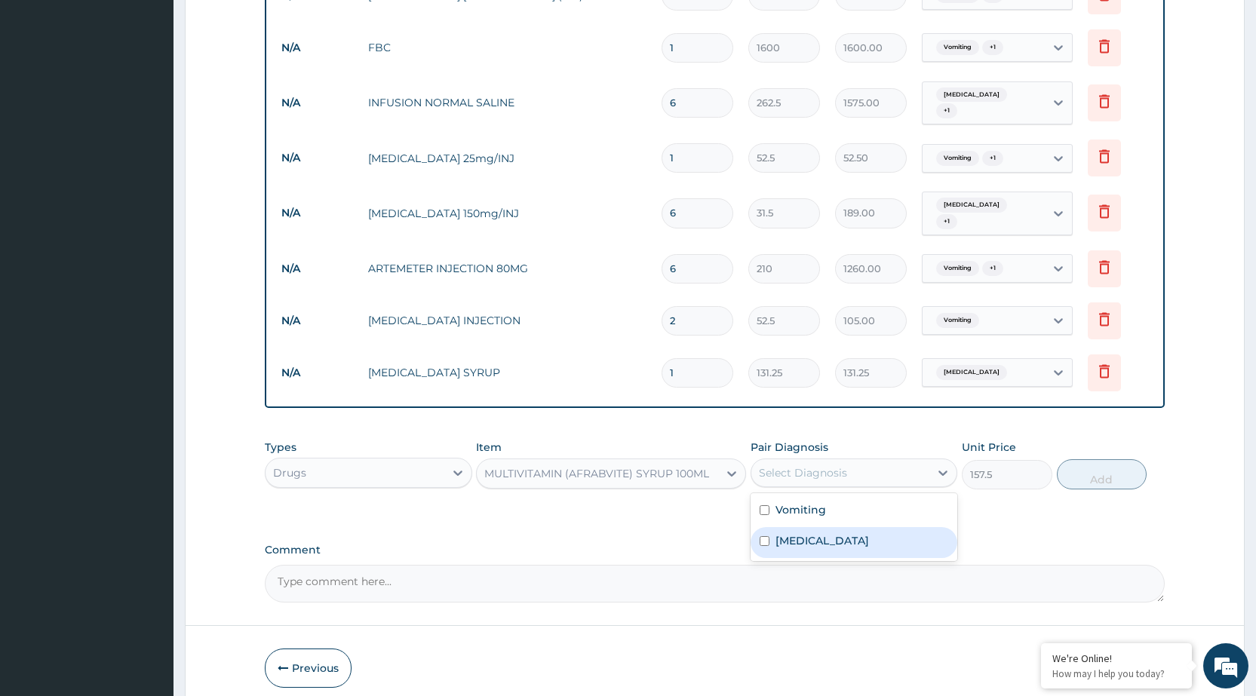
click at [812, 533] on label "[MEDICAL_DATA]" at bounding box center [822, 540] width 94 height 15
checkbox input "true"
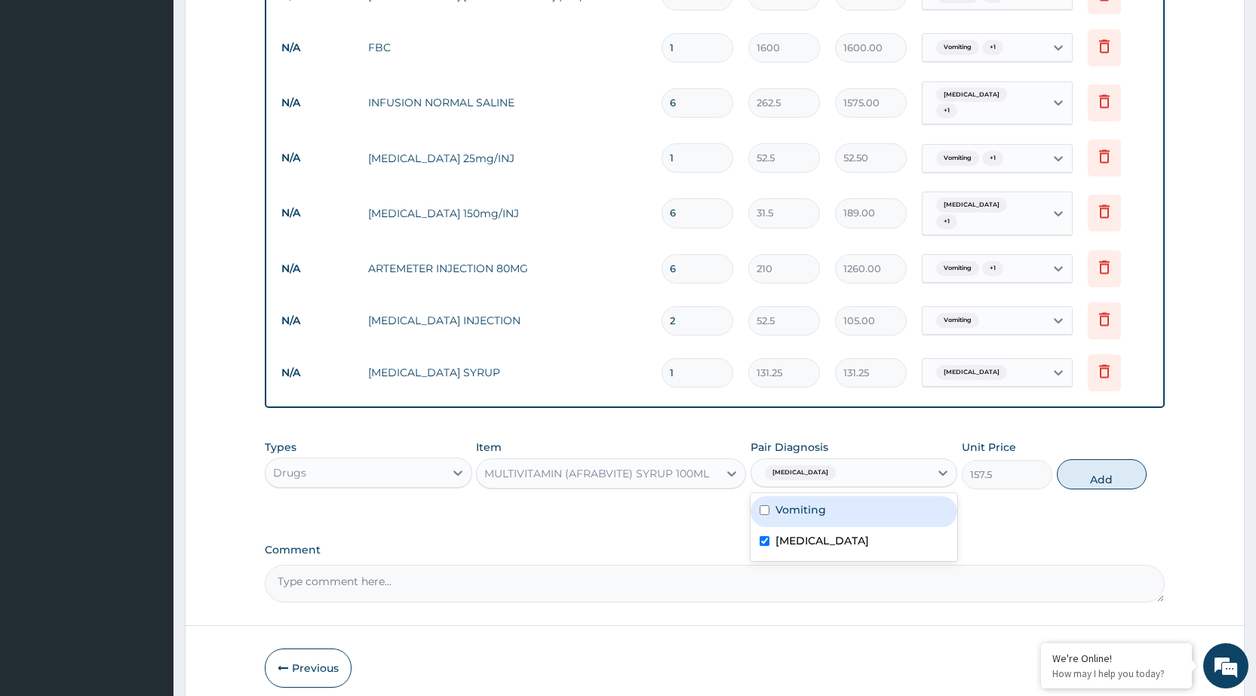
click at [823, 502] on label "Vomiting" at bounding box center [800, 509] width 51 height 15
checkbox input "true"
click at [1132, 466] on button "Add" at bounding box center [1102, 474] width 90 height 30
type input "0"
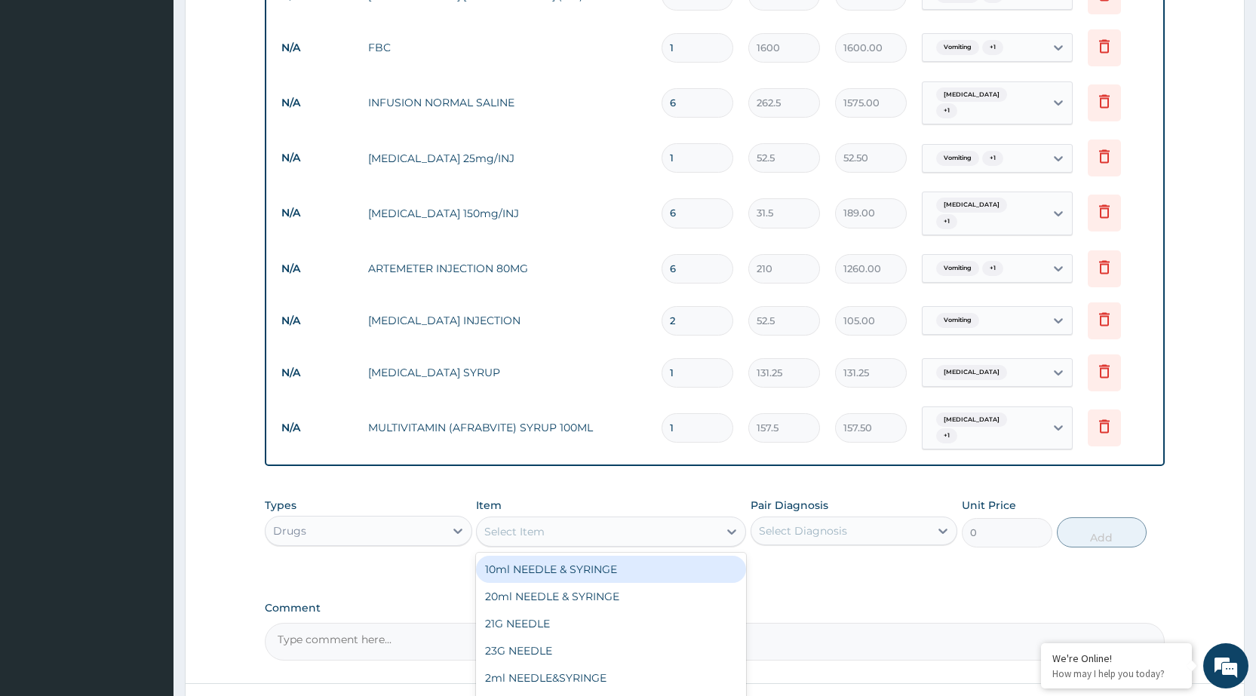
click at [597, 523] on div "Select Item" at bounding box center [597, 532] width 241 height 24
type input "H"
type input "BUSC"
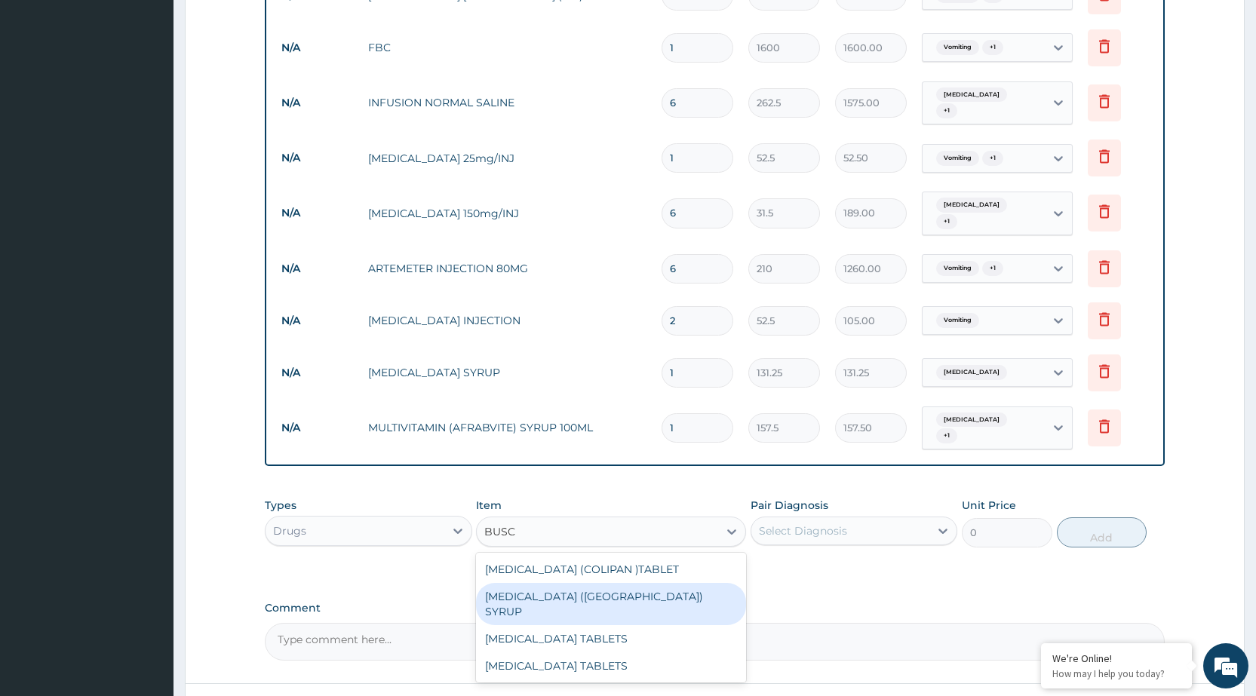
click at [643, 584] on div "BUSCOPAN (COLIPAN) SYRUP" at bounding box center [611, 604] width 270 height 42
type input "367.5"
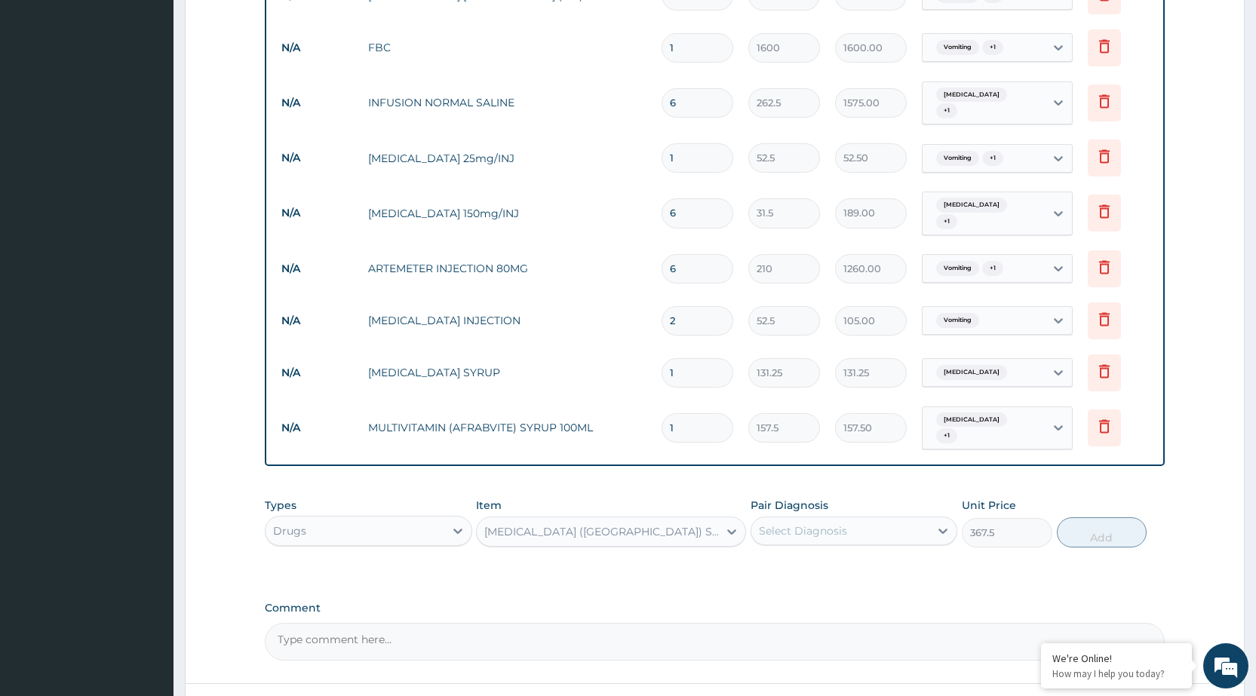
click at [797, 524] on div "Select Diagnosis" at bounding box center [803, 531] width 88 height 15
click at [816, 585] on div "Malaria" at bounding box center [854, 600] width 207 height 31
checkbox input "true"
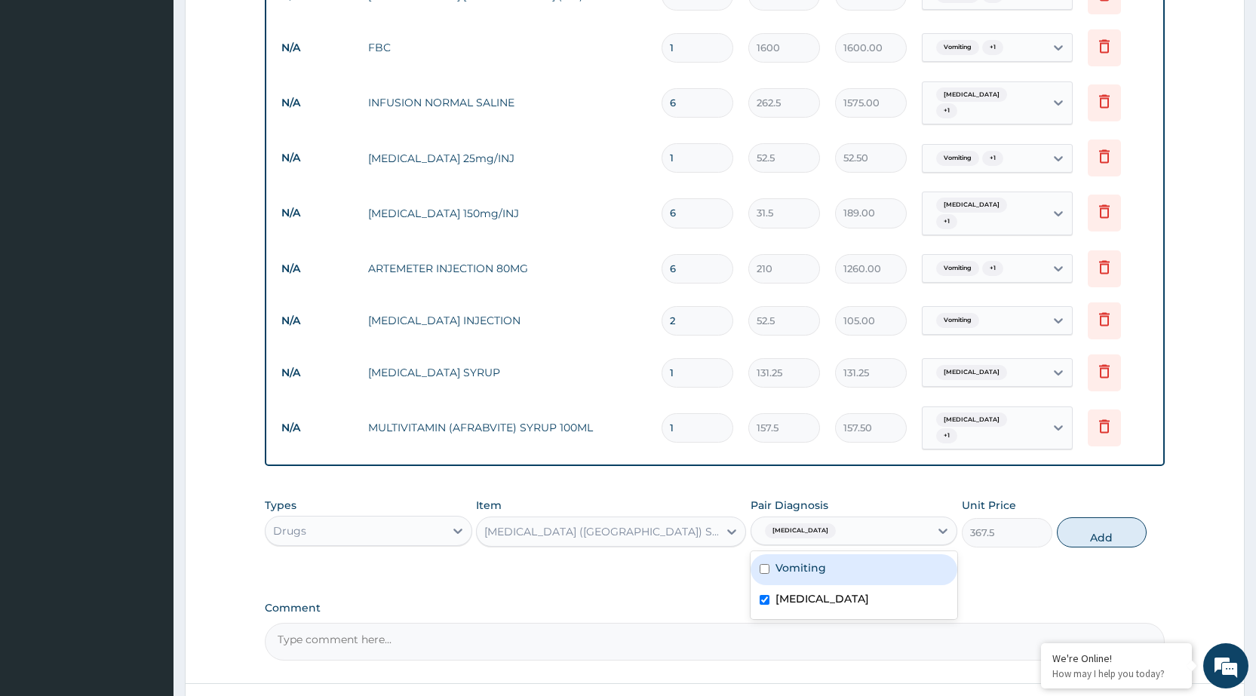
click at [815, 558] on div "Vomiting" at bounding box center [854, 569] width 207 height 31
checkbox input "true"
click at [1111, 517] on button "Add" at bounding box center [1102, 532] width 90 height 30
type input "0"
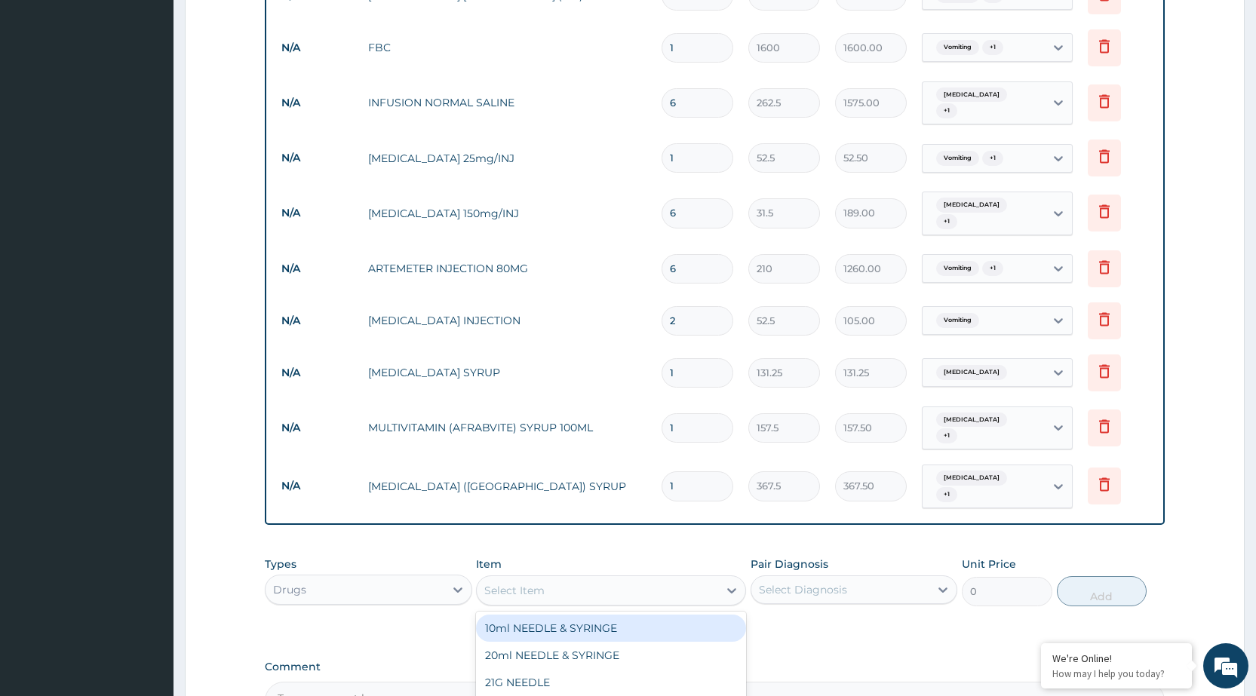
click at [555, 579] on div "Select Item" at bounding box center [597, 591] width 241 height 24
type input "ALBE"
click at [567, 615] on div "ALBENDAZOLE (ZENTEL) SYRUP" at bounding box center [611, 628] width 270 height 27
type input "157.5"
click at [623, 583] on div "ALBENDAZOLE (ZENTEL) SYRUP" at bounding box center [575, 590] width 183 height 15
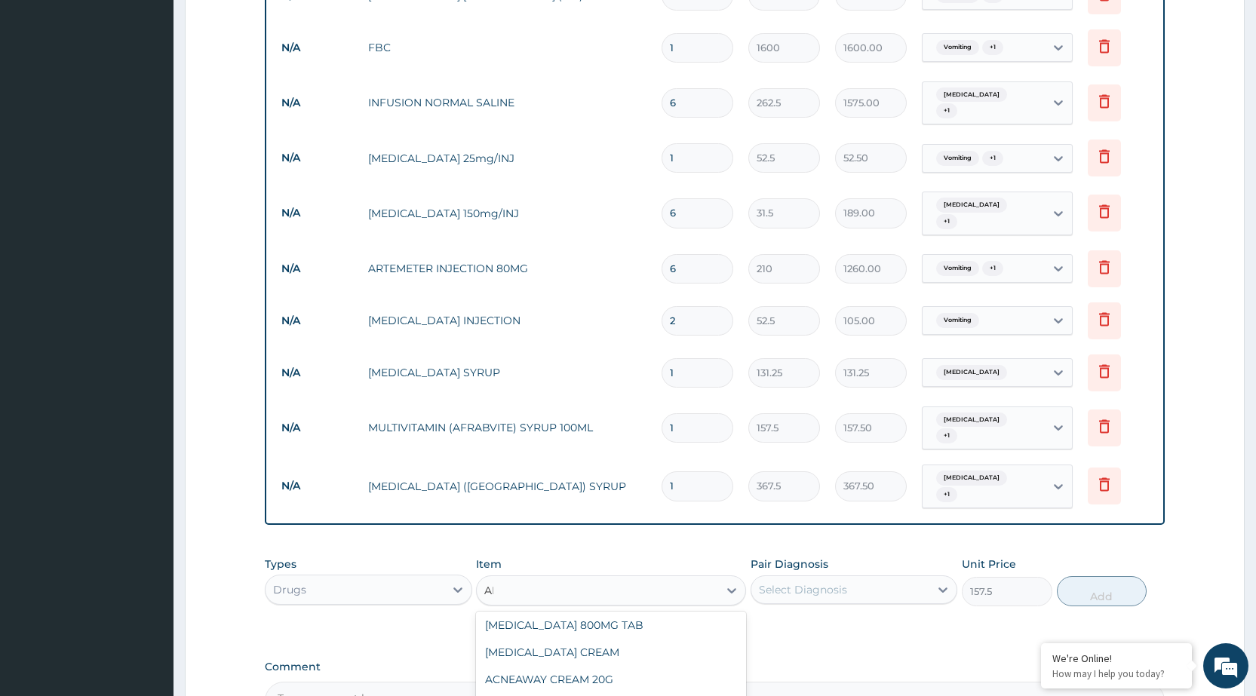
scroll to position [0, 0]
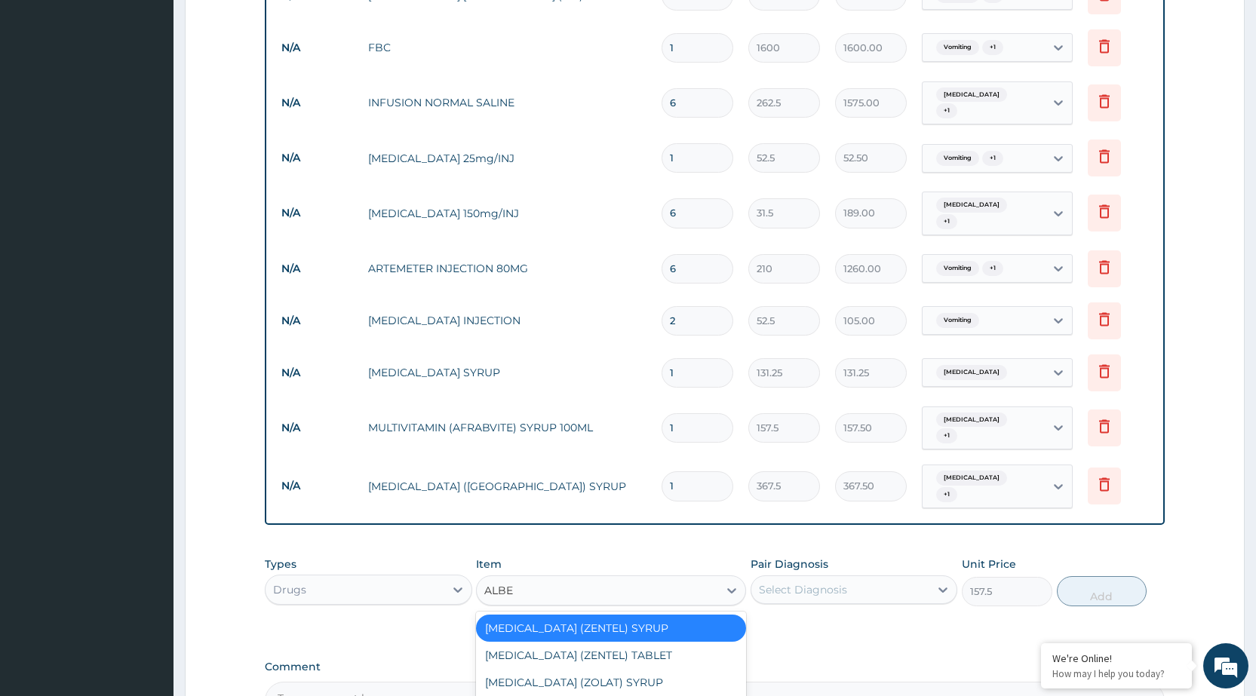
type input "ALBEN"
click at [606, 669] on div "ALBENDAZOLE (ZOLAT) SYRUP" at bounding box center [611, 682] width 270 height 27
type input "131.25"
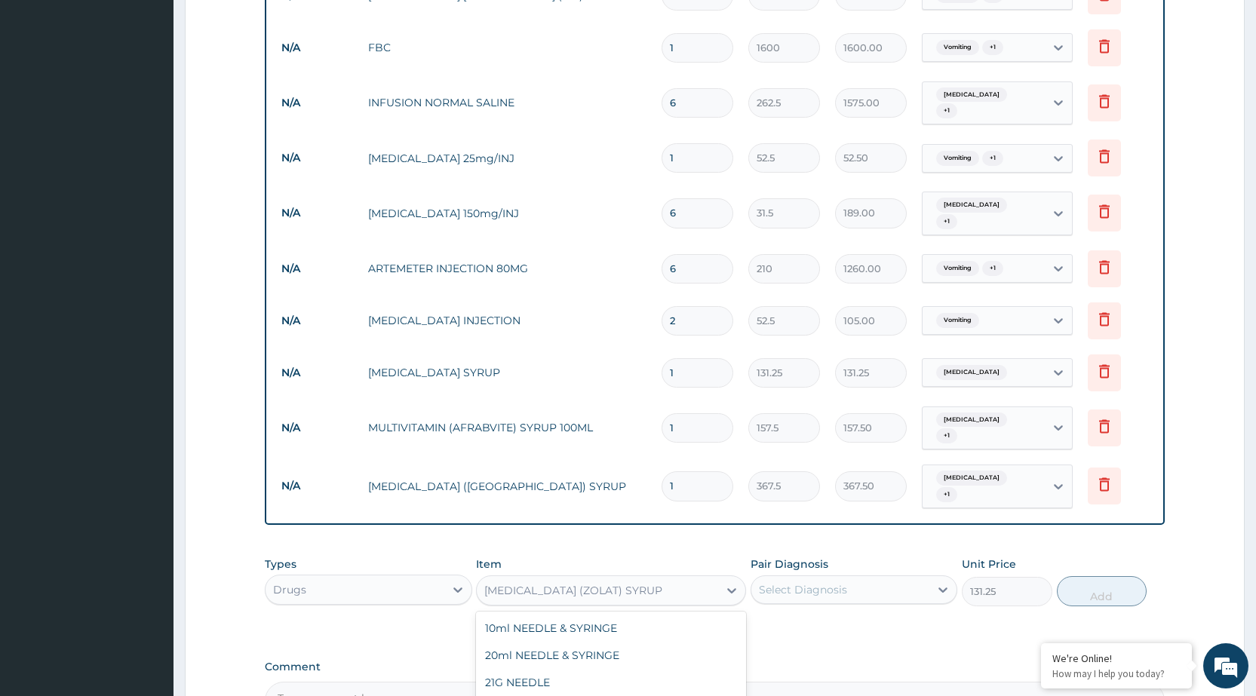
click at [677, 579] on div "ALBENDAZOLE (ZOLAT) SYRUP" at bounding box center [597, 591] width 241 height 24
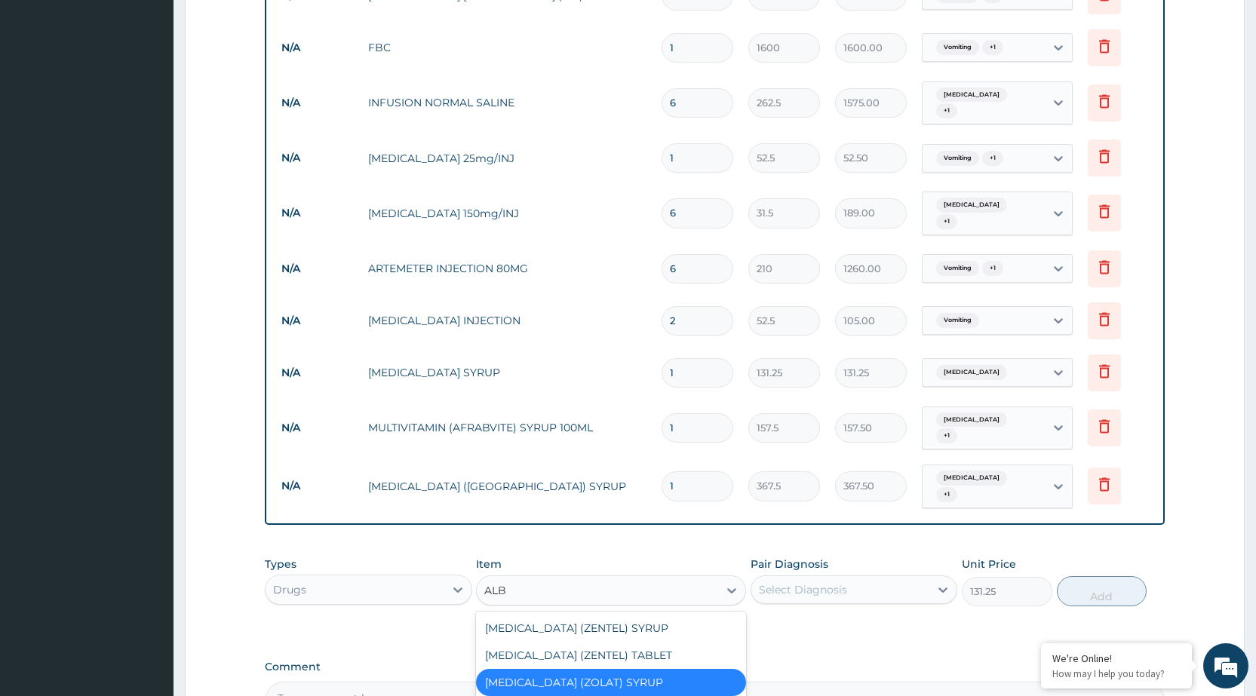
type input "ALBE"
click at [619, 615] on div "ALBENDAZOLE (ZENTEL) SYRUP" at bounding box center [611, 628] width 270 height 27
type input "157.5"
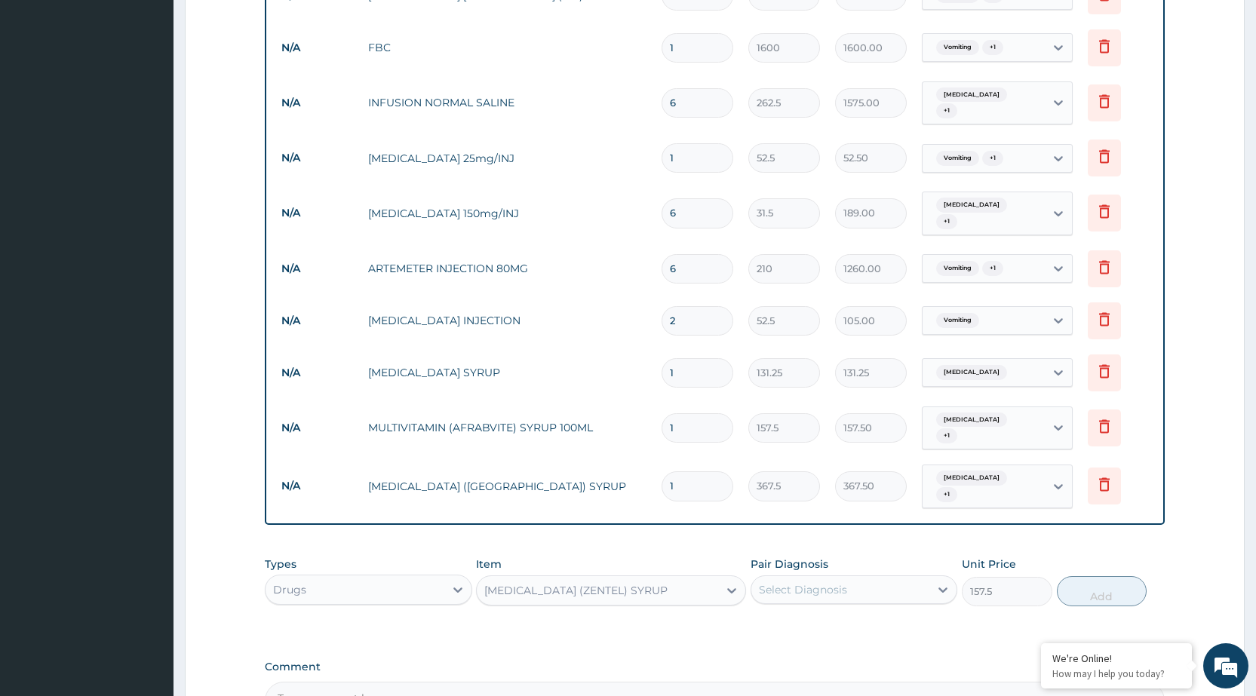
click at [884, 578] on div "Select Diagnosis" at bounding box center [840, 590] width 178 height 24
click at [867, 615] on div "Vomiting" at bounding box center [854, 628] width 207 height 31
checkbox input "true"
click at [1095, 576] on button "Add" at bounding box center [1102, 591] width 90 height 30
type input "0"
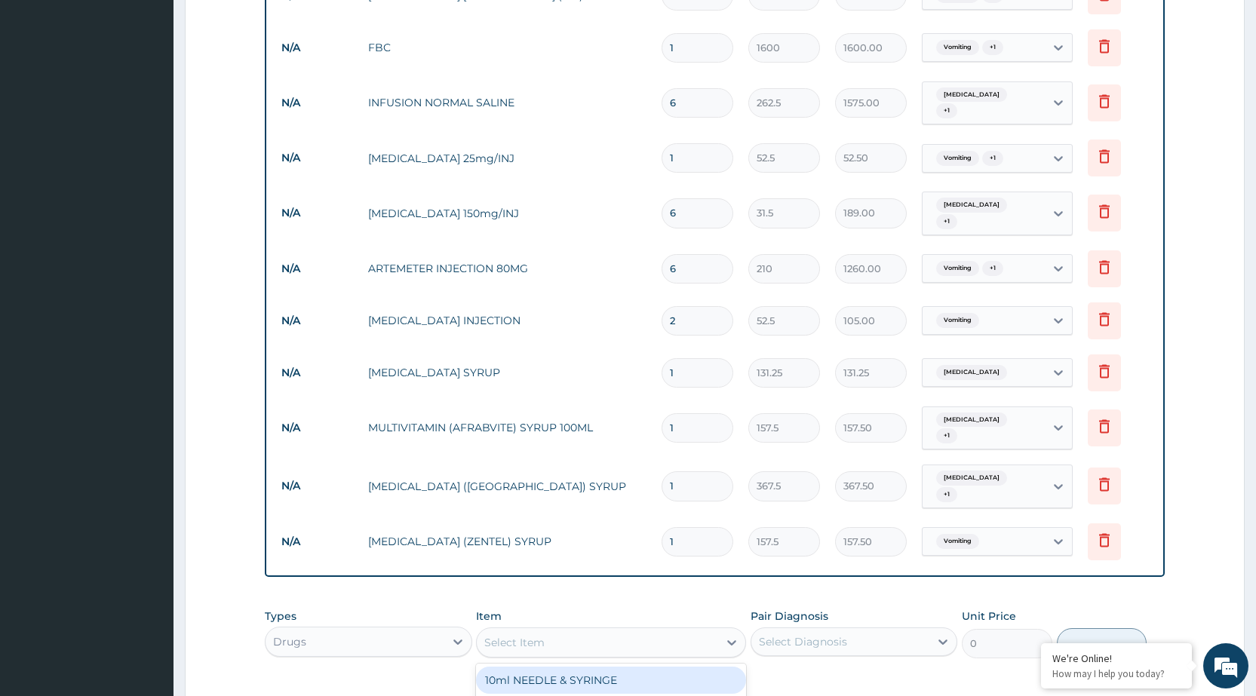
click at [705, 631] on div "Select Item" at bounding box center [597, 643] width 241 height 24
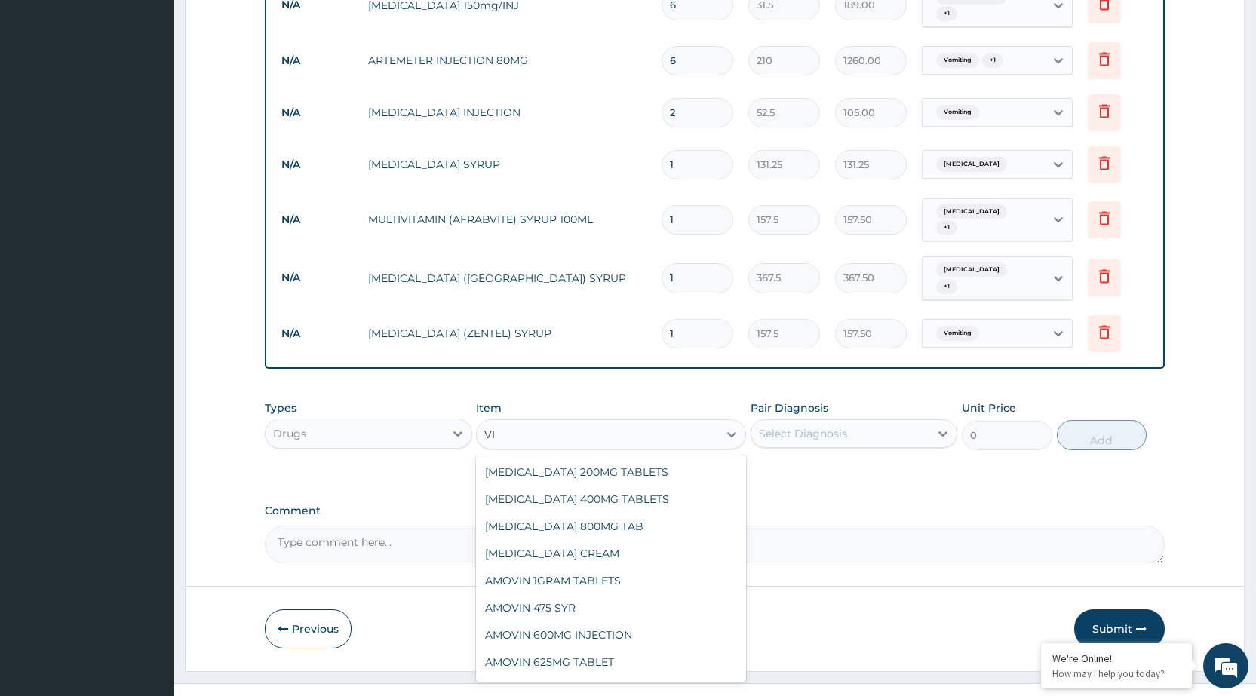
type input "V"
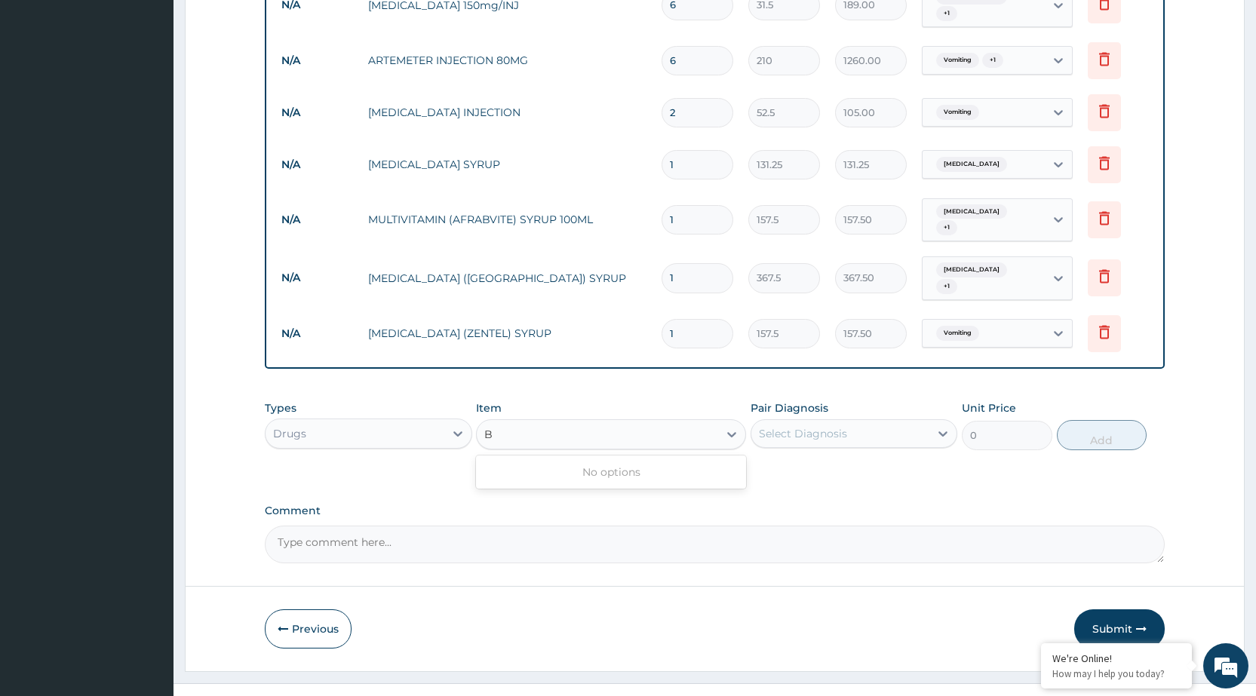
type input "B"
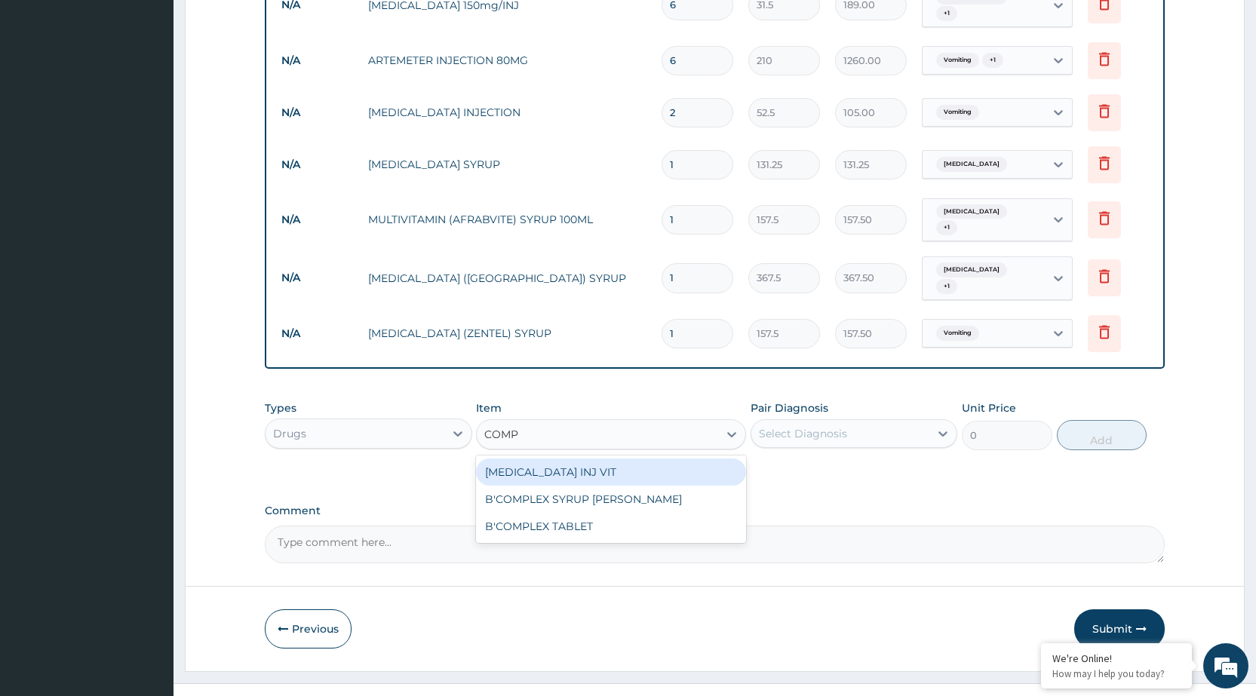
type input "COMPL"
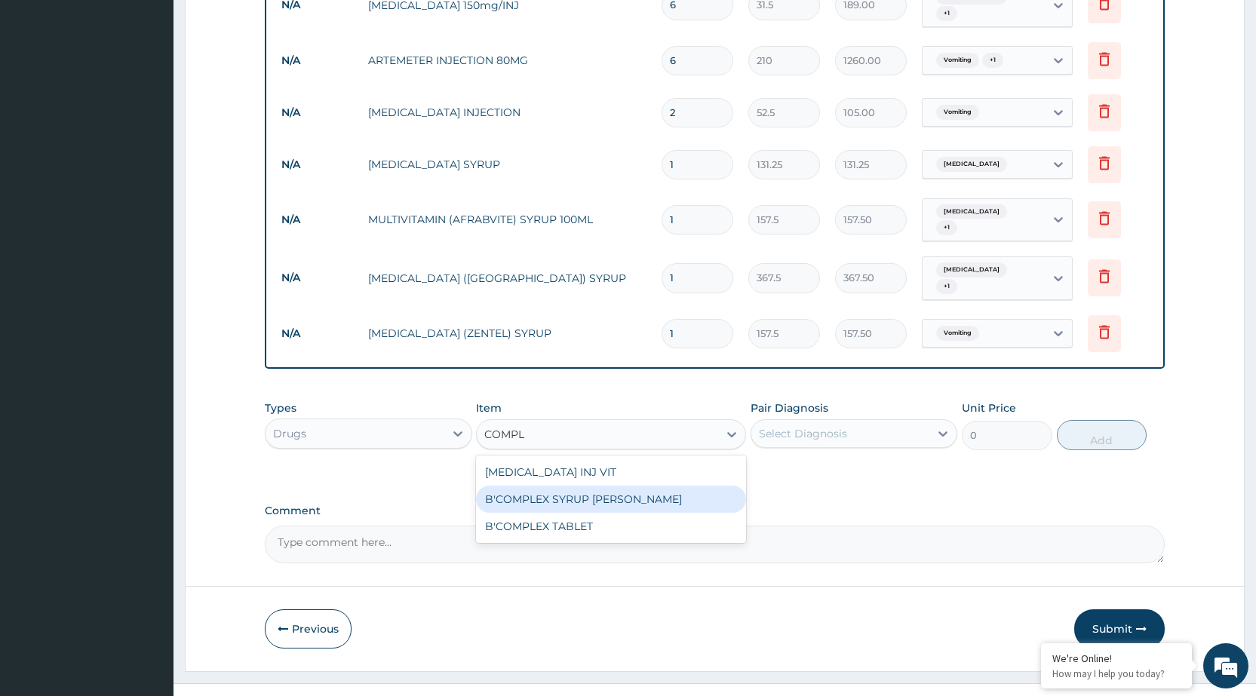
click at [571, 486] on div "B'COMPLEX SYRUP [PERSON_NAME]" at bounding box center [611, 499] width 270 height 27
type input "78.75"
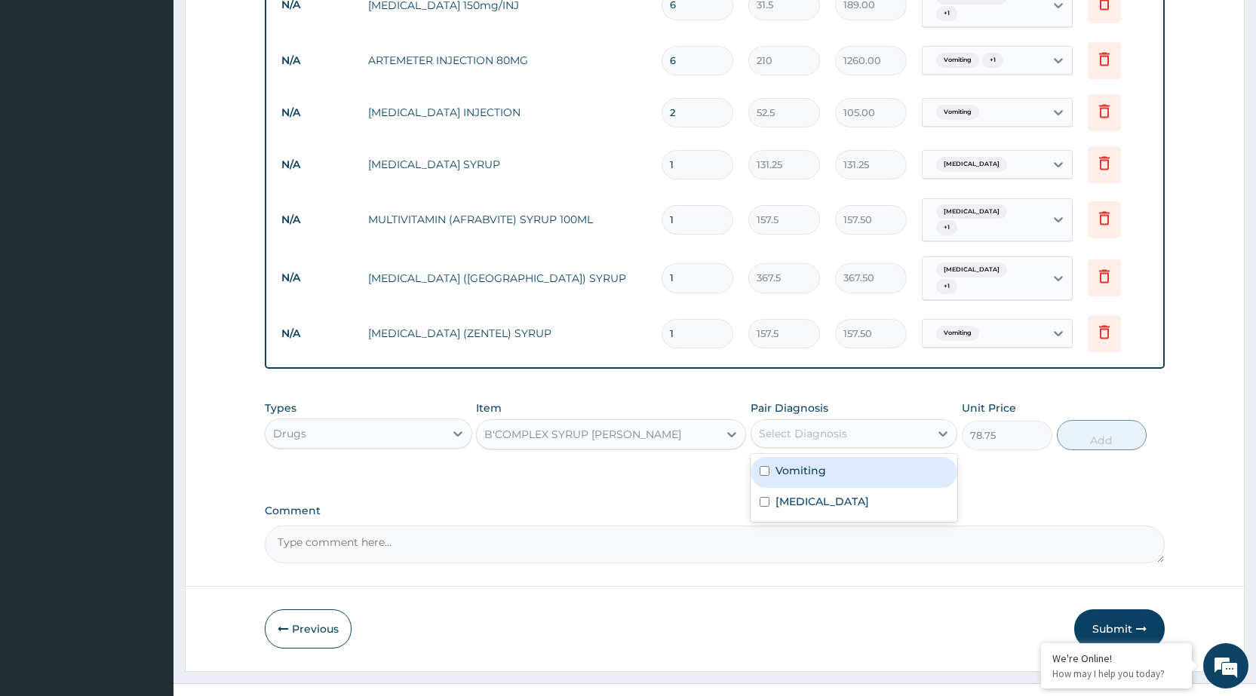
click at [883, 422] on div "Select Diagnosis" at bounding box center [840, 434] width 178 height 24
click at [861, 457] on div "Vomiting" at bounding box center [854, 472] width 207 height 31
checkbox input "true"
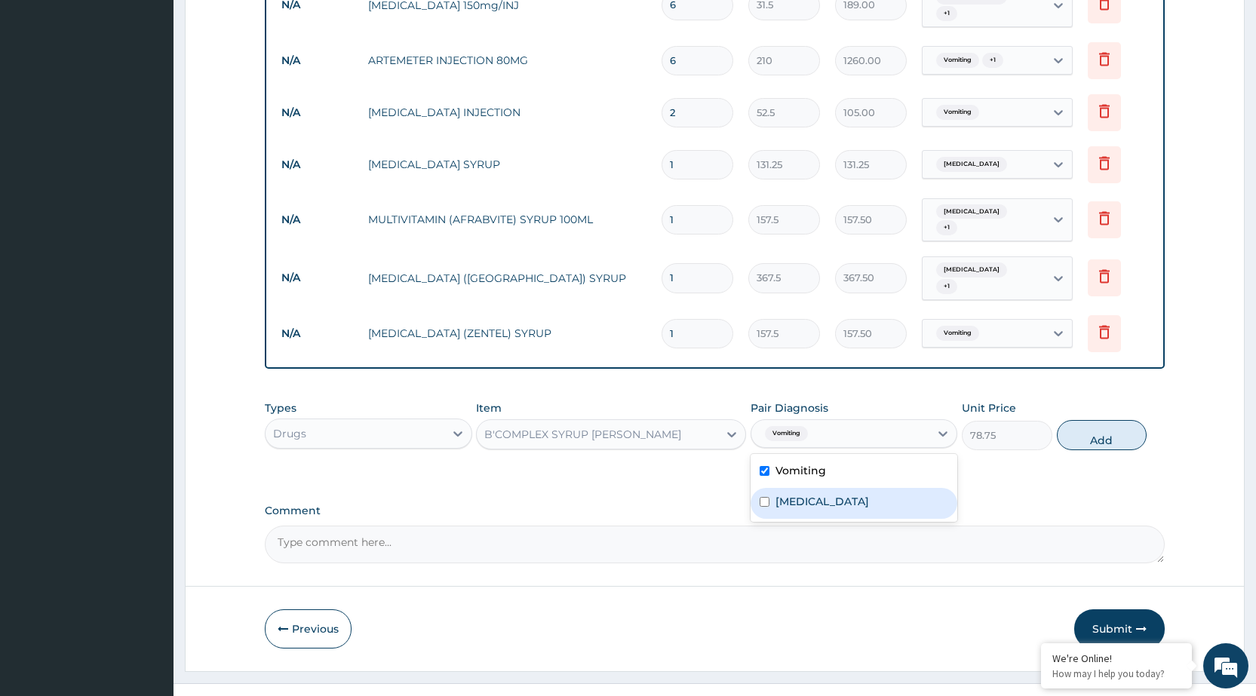
click at [846, 489] on div "[MEDICAL_DATA]" at bounding box center [854, 503] width 207 height 31
checkbox input "true"
click at [1131, 420] on button "Add" at bounding box center [1102, 435] width 90 height 30
type input "0"
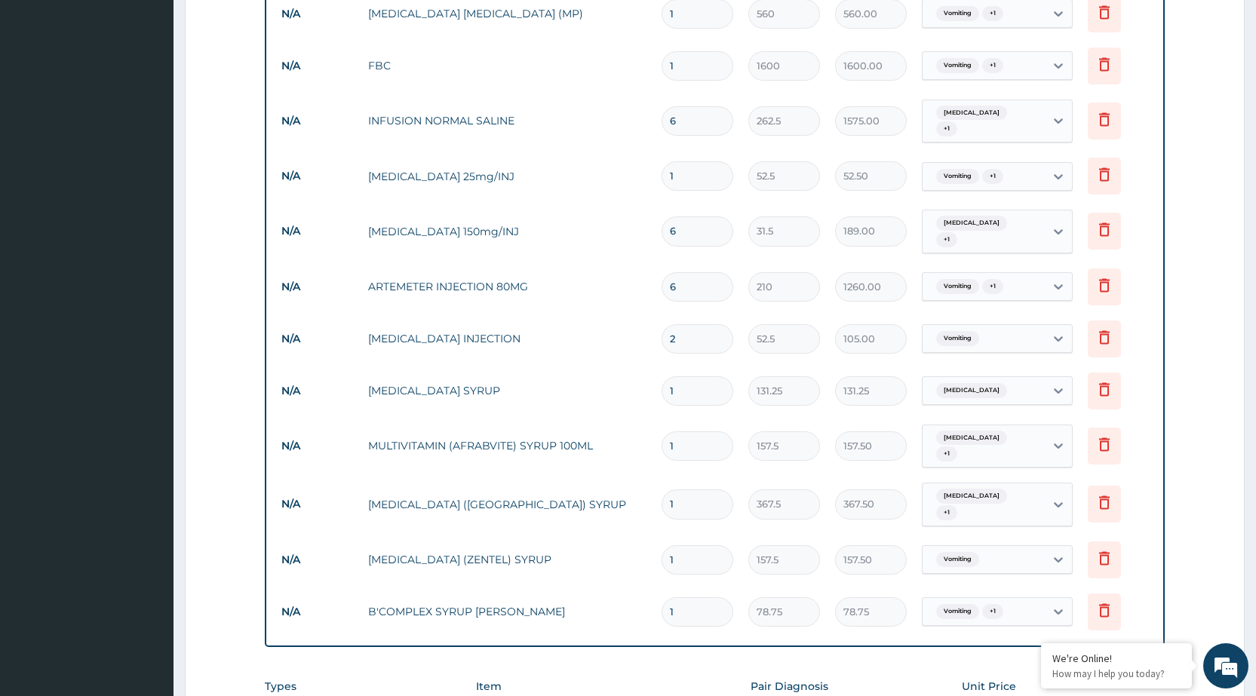
scroll to position [1049, 0]
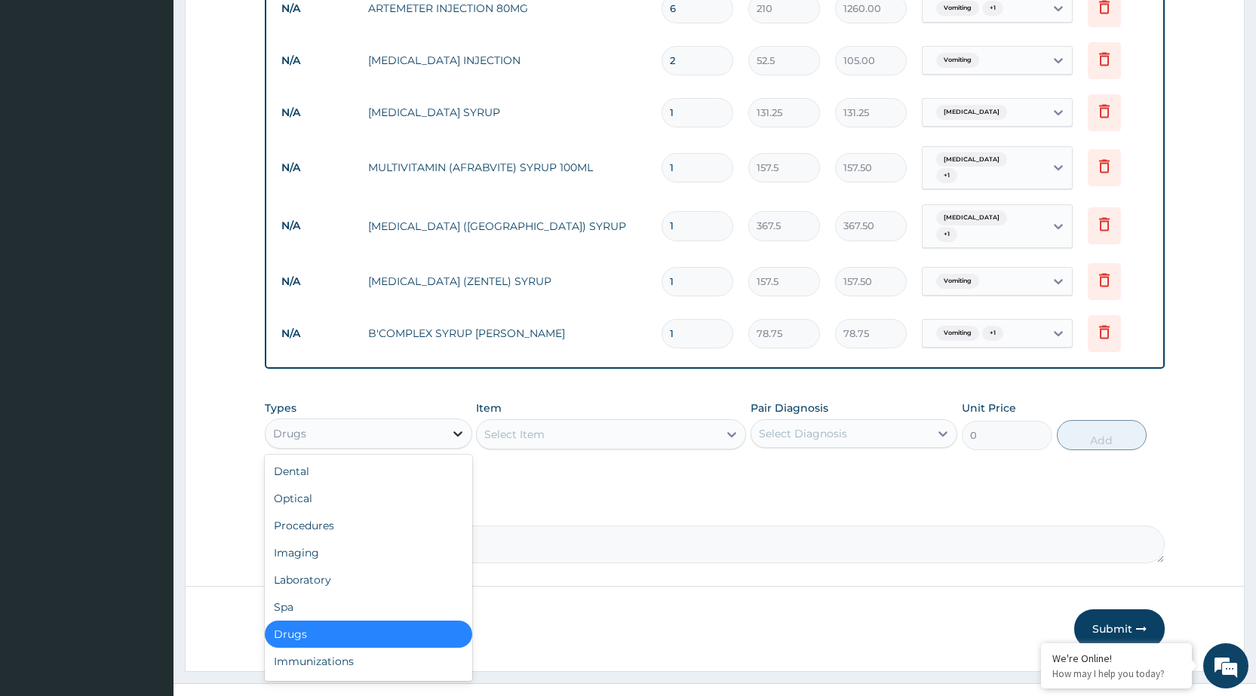
click at [459, 420] on div at bounding box center [457, 433] width 27 height 27
click at [421, 512] on div "Procedures" at bounding box center [368, 525] width 207 height 27
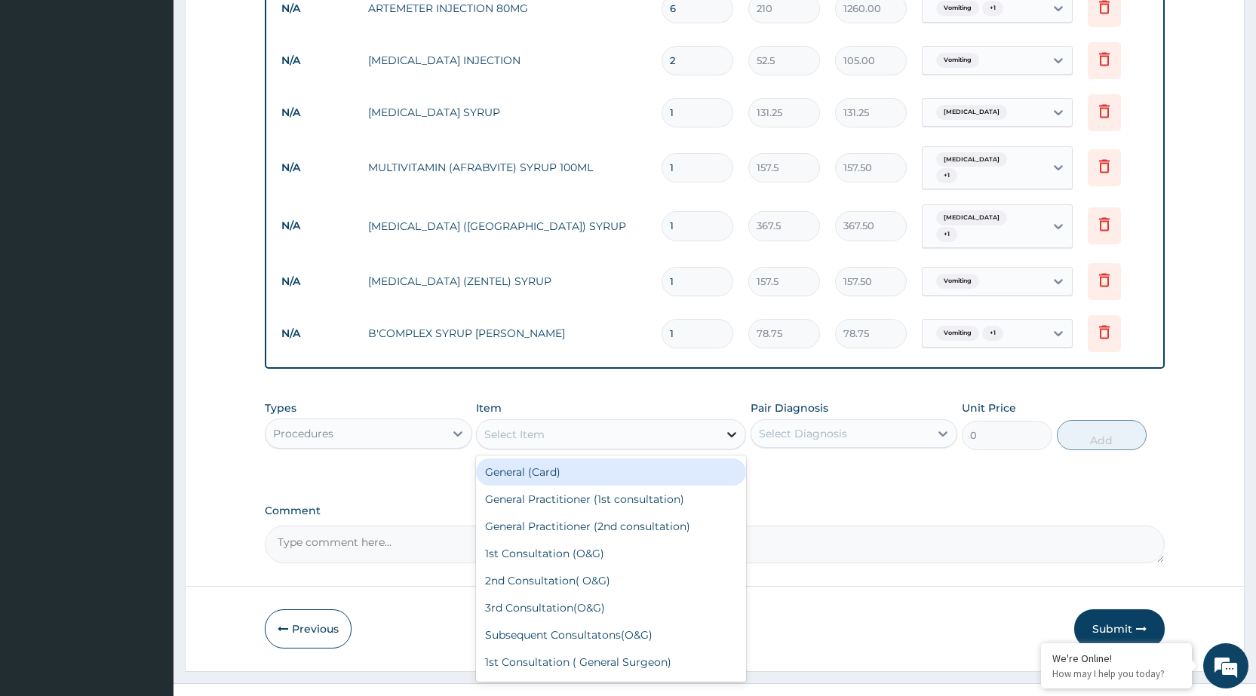
click at [726, 427] on icon at bounding box center [731, 434] width 15 height 15
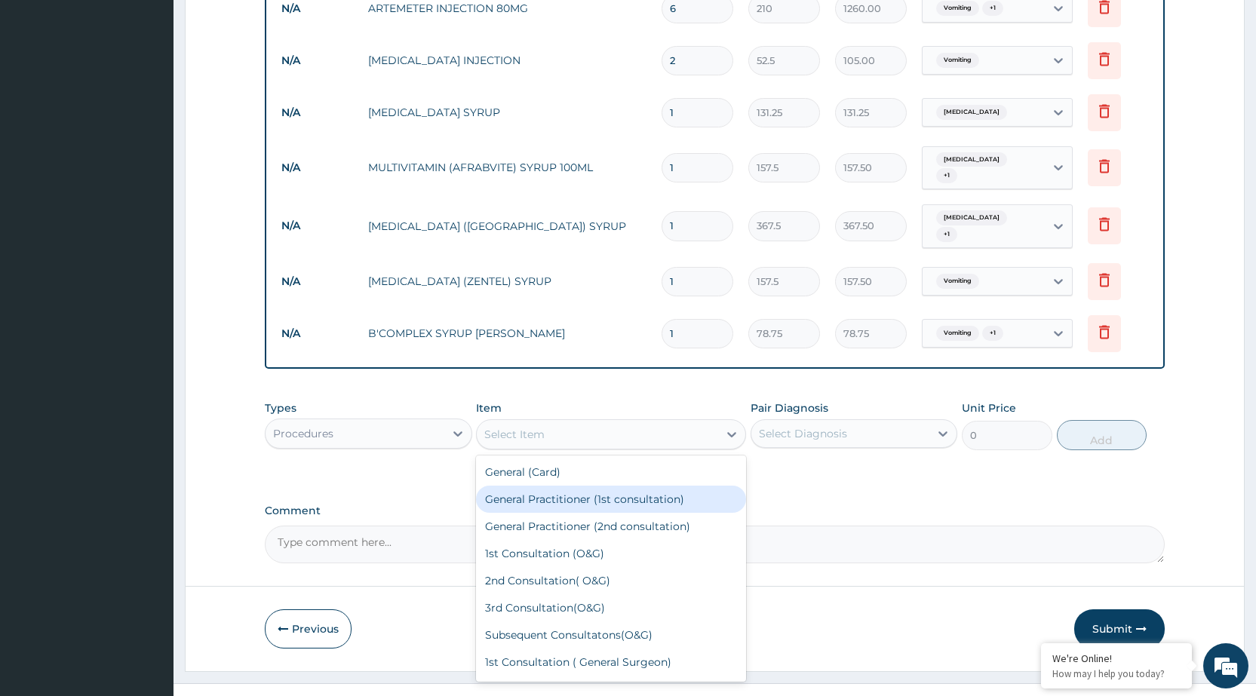
click at [683, 486] on div "General Practitioner (1st consultation)" at bounding box center [611, 499] width 270 height 27
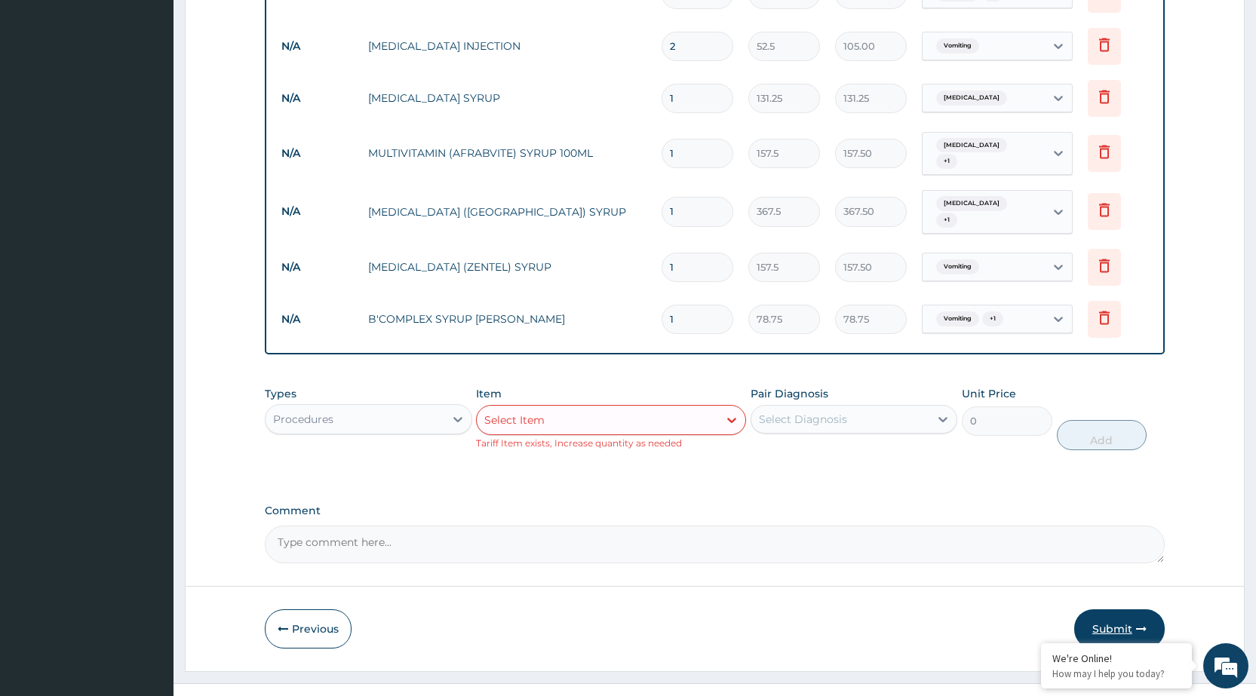
click at [1107, 609] on button "Submit" at bounding box center [1119, 628] width 91 height 39
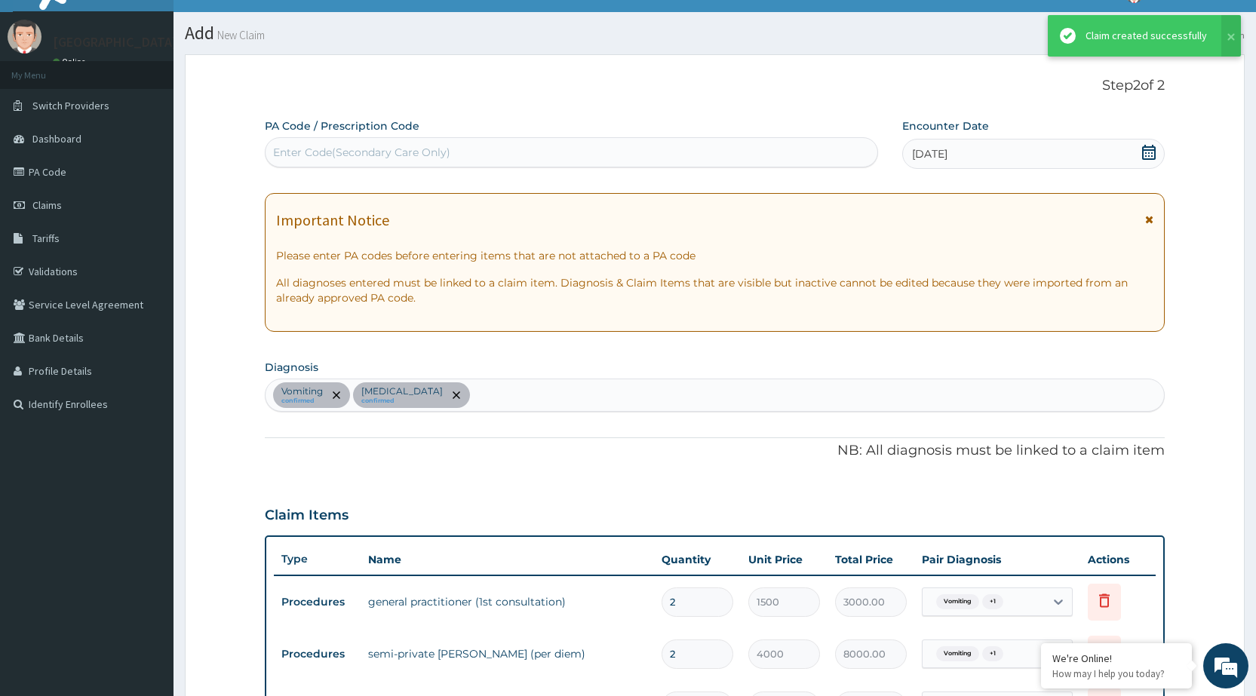
scroll to position [1049, 0]
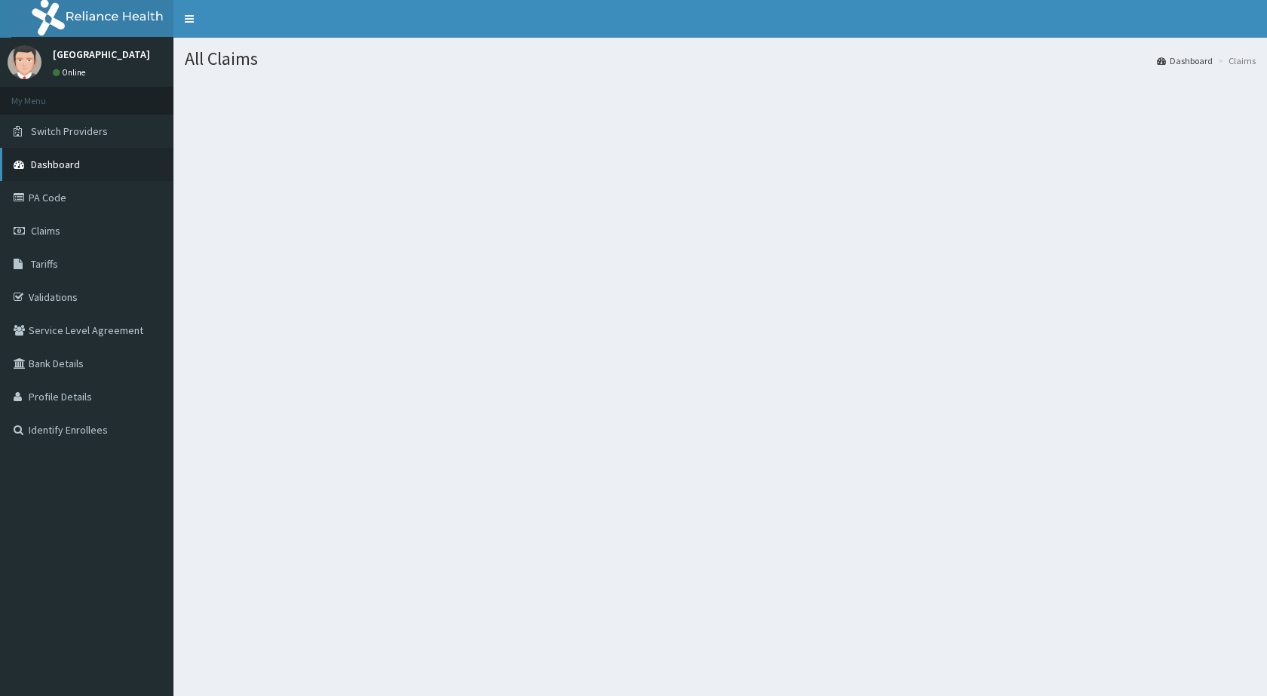
click at [77, 158] on span "Dashboard" at bounding box center [55, 165] width 49 height 14
click at [76, 167] on span "Dashboard" at bounding box center [55, 165] width 49 height 14
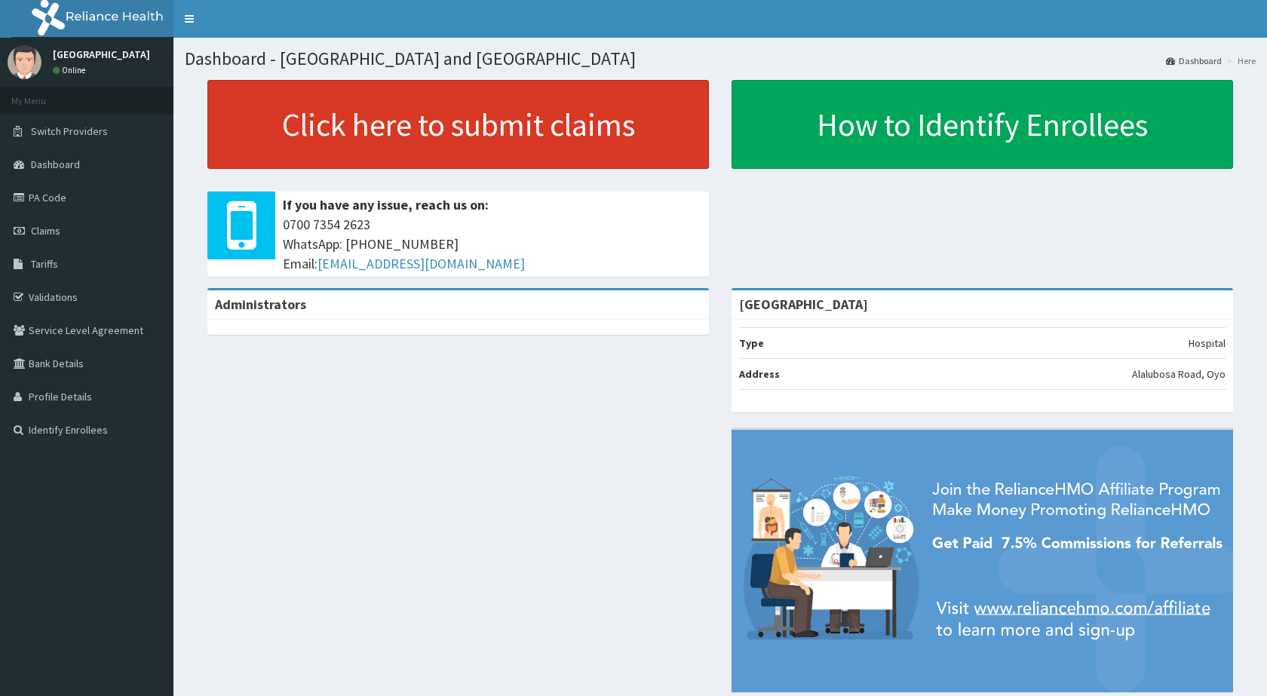
click at [324, 118] on link "Click here to submit claims" at bounding box center [458, 124] width 502 height 89
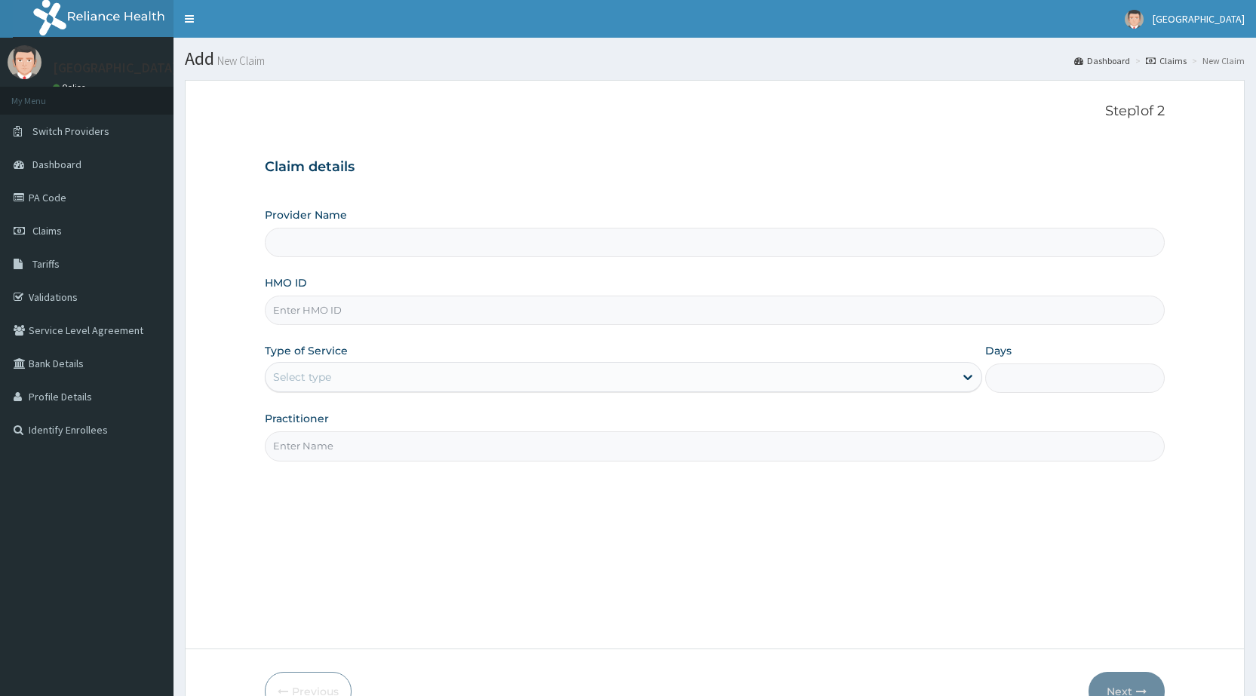
type input "[GEOGRAPHIC_DATA]"
click at [389, 309] on input "HMO ID" at bounding box center [715, 310] width 900 height 29
type input "AIT/10100/A"
click at [379, 321] on input "AIT/10100/A" at bounding box center [715, 310] width 900 height 29
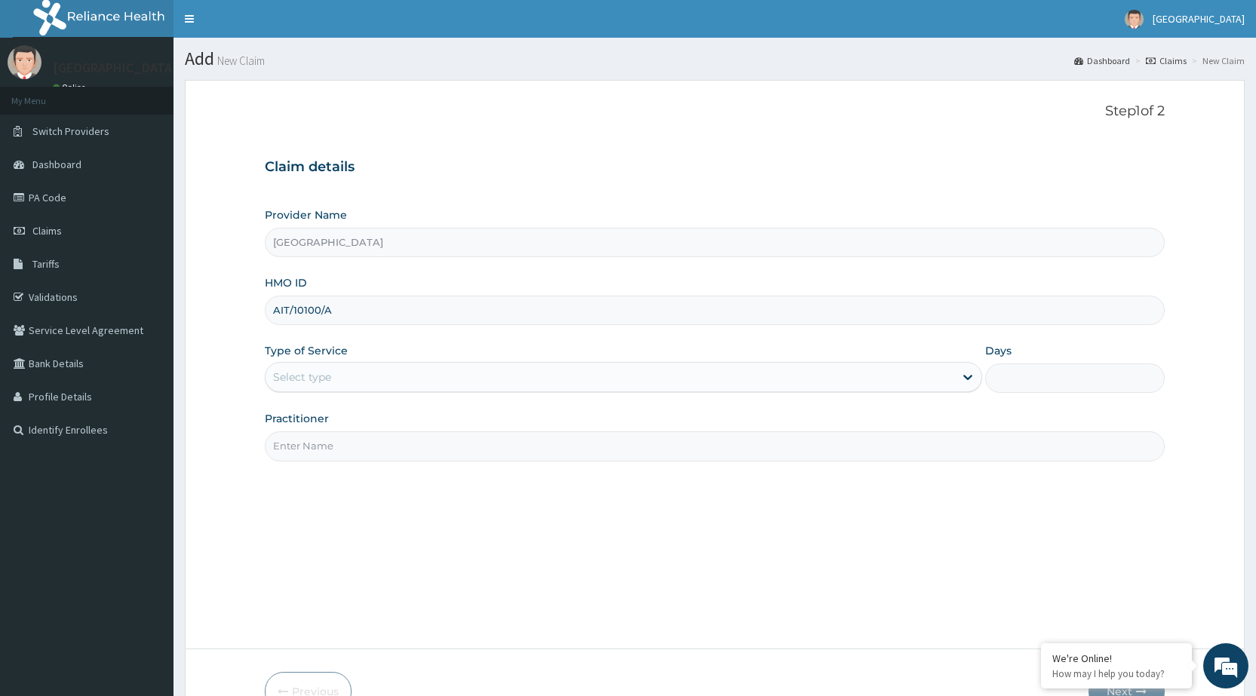
click at [379, 321] on input "AIT/10100/A" at bounding box center [715, 310] width 900 height 29
click at [412, 382] on div "Select type" at bounding box center [610, 377] width 689 height 24
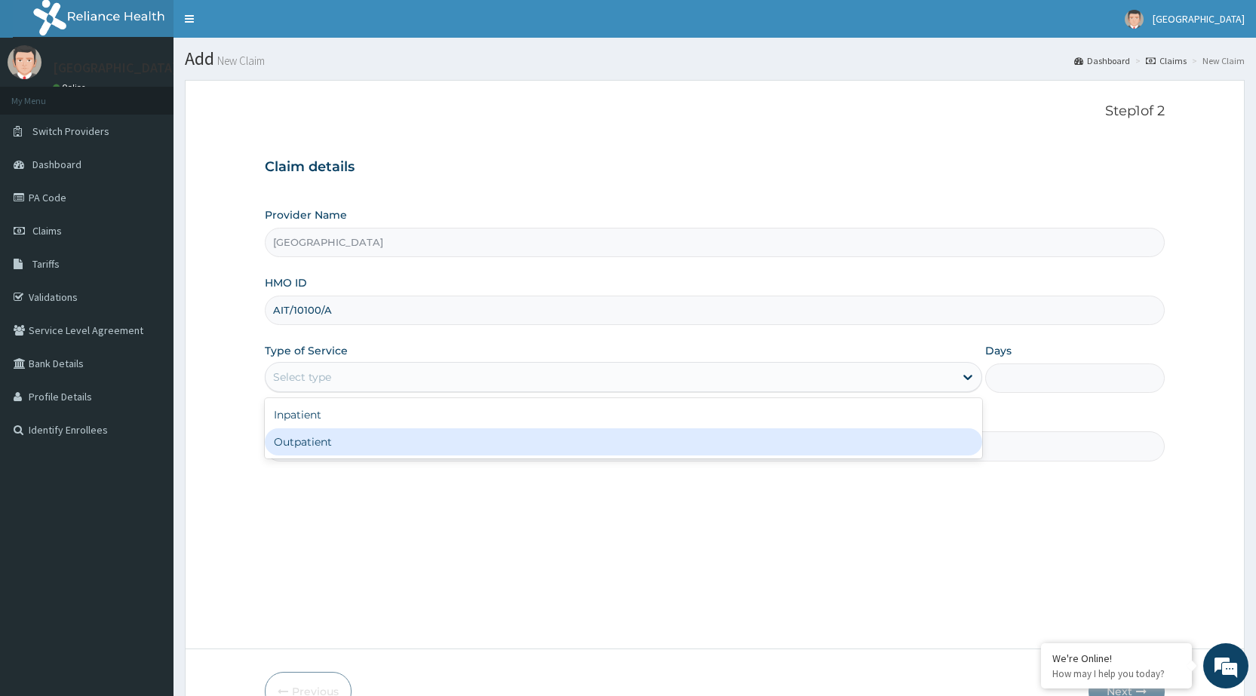
click at [411, 441] on div "Outpatient" at bounding box center [623, 441] width 717 height 27
type input "1"
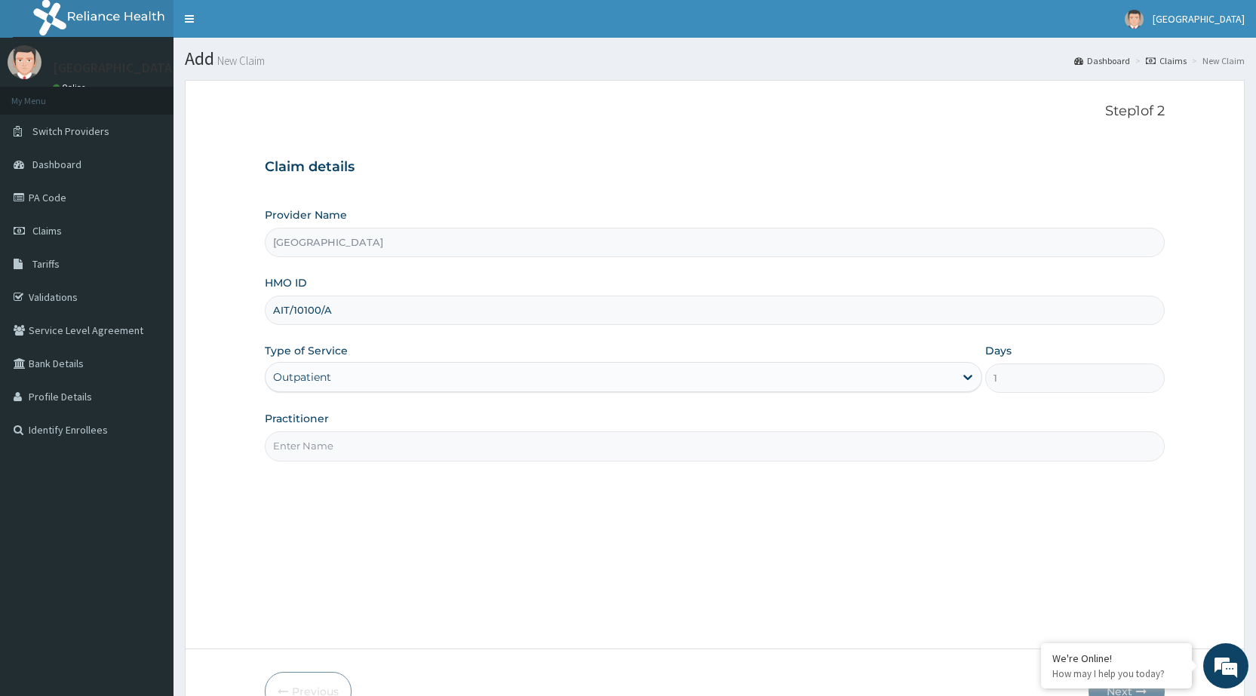
click at [534, 462] on div "Step 1 of 2 Claim details Provider Name Peamak Hospital and Maternity Centre HM…" at bounding box center [715, 364] width 900 height 522
type input "DR PERIOLA"
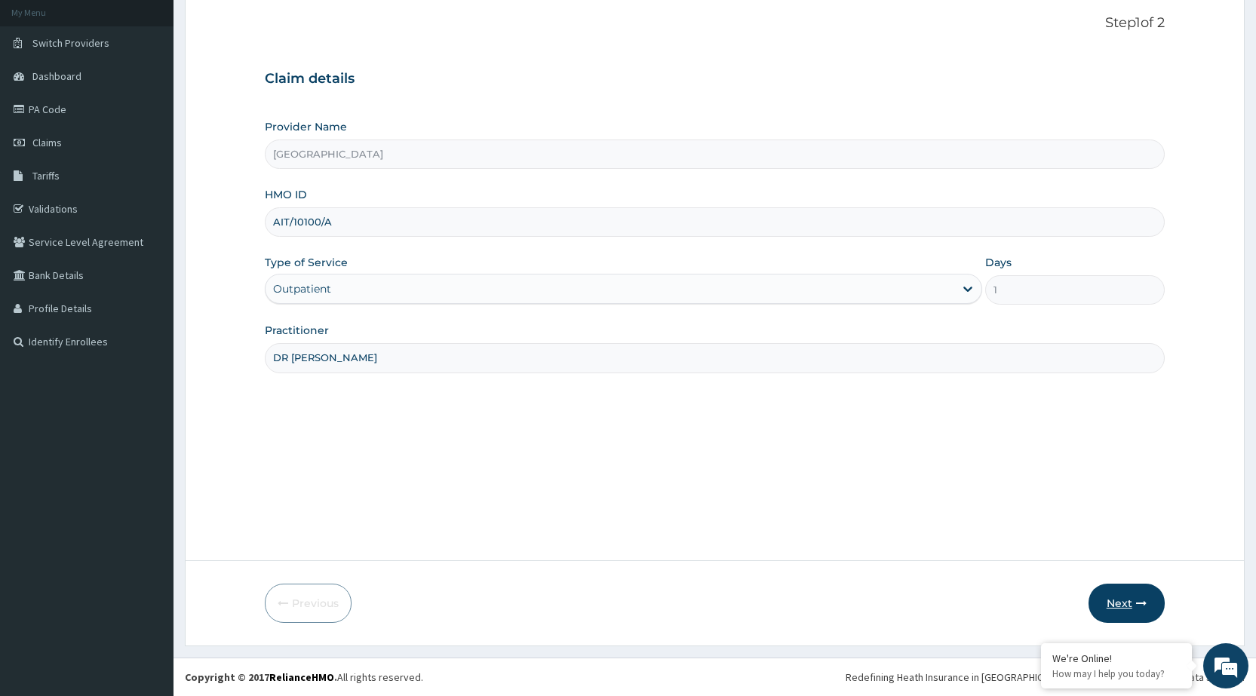
click at [1151, 591] on button "Next" at bounding box center [1126, 603] width 76 height 39
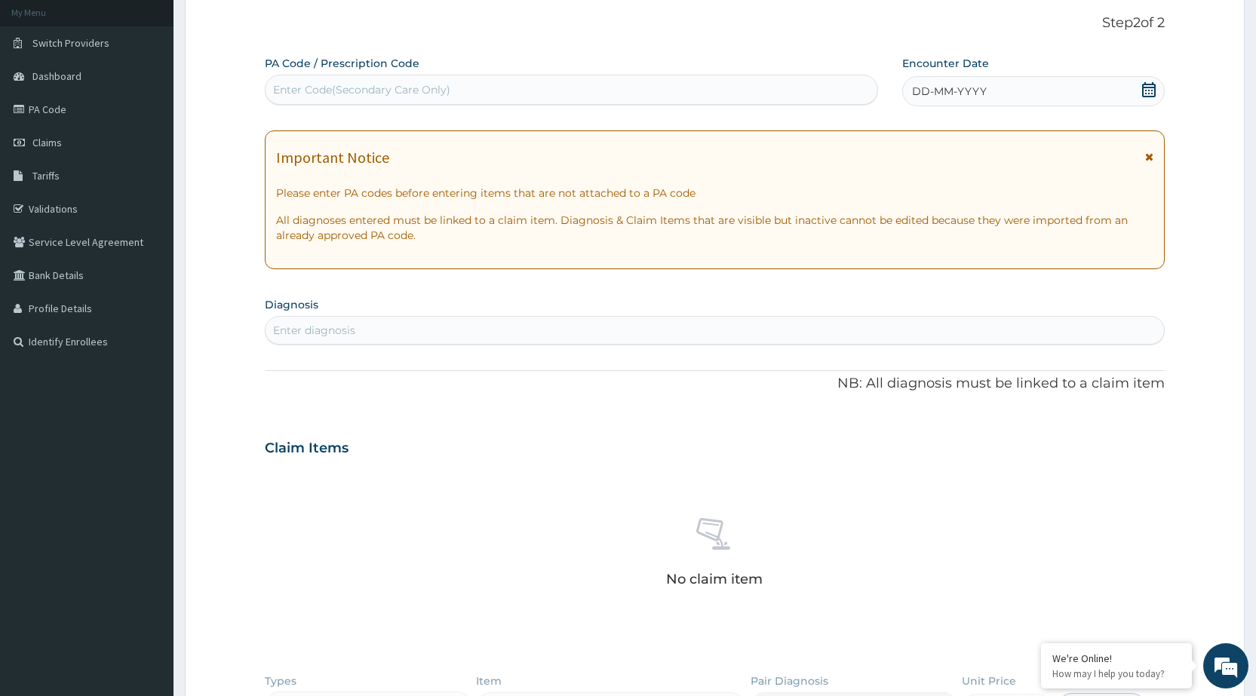
click at [1068, 93] on div "DD-MM-YYYY" at bounding box center [1033, 91] width 263 height 30
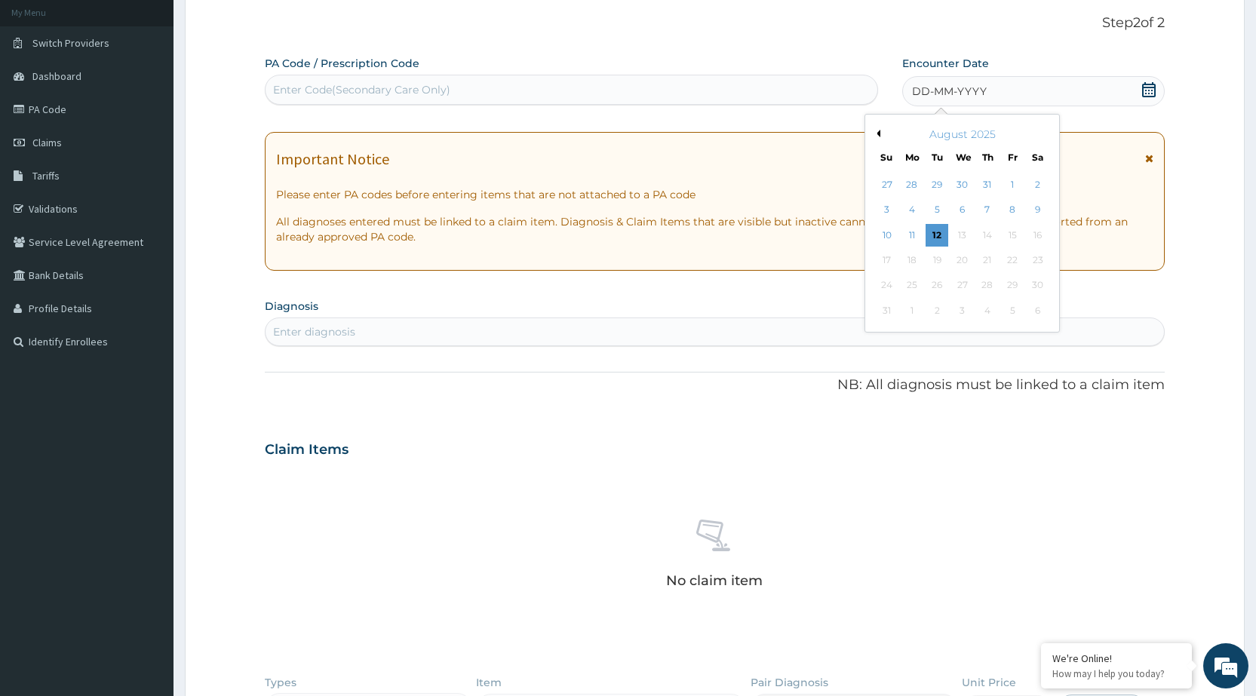
click at [879, 127] on div "August 2025" at bounding box center [962, 134] width 182 height 15
click at [880, 135] on button "Previous Month" at bounding box center [877, 134] width 8 height 8
click at [1042, 230] on div "17" at bounding box center [1037, 235] width 23 height 23
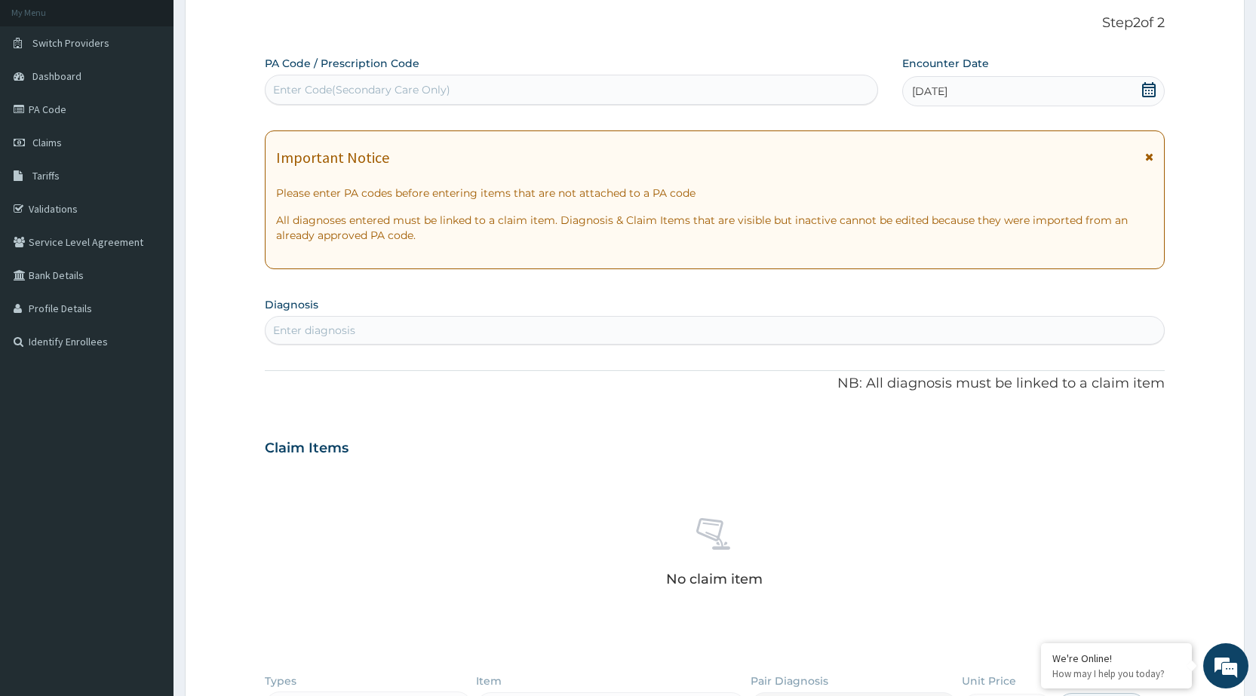
click at [1147, 158] on icon at bounding box center [1149, 157] width 8 height 11
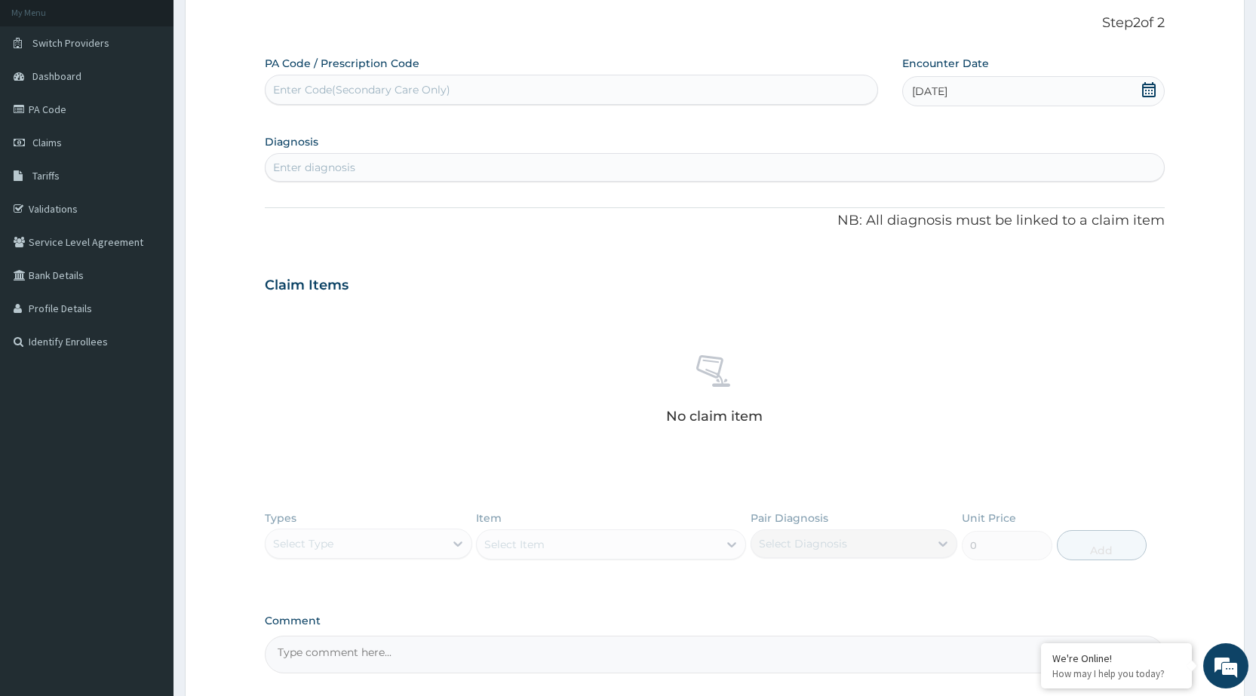
click at [864, 162] on div "Enter diagnosis" at bounding box center [715, 167] width 898 height 24
type input "P"
type input "PEPTIC"
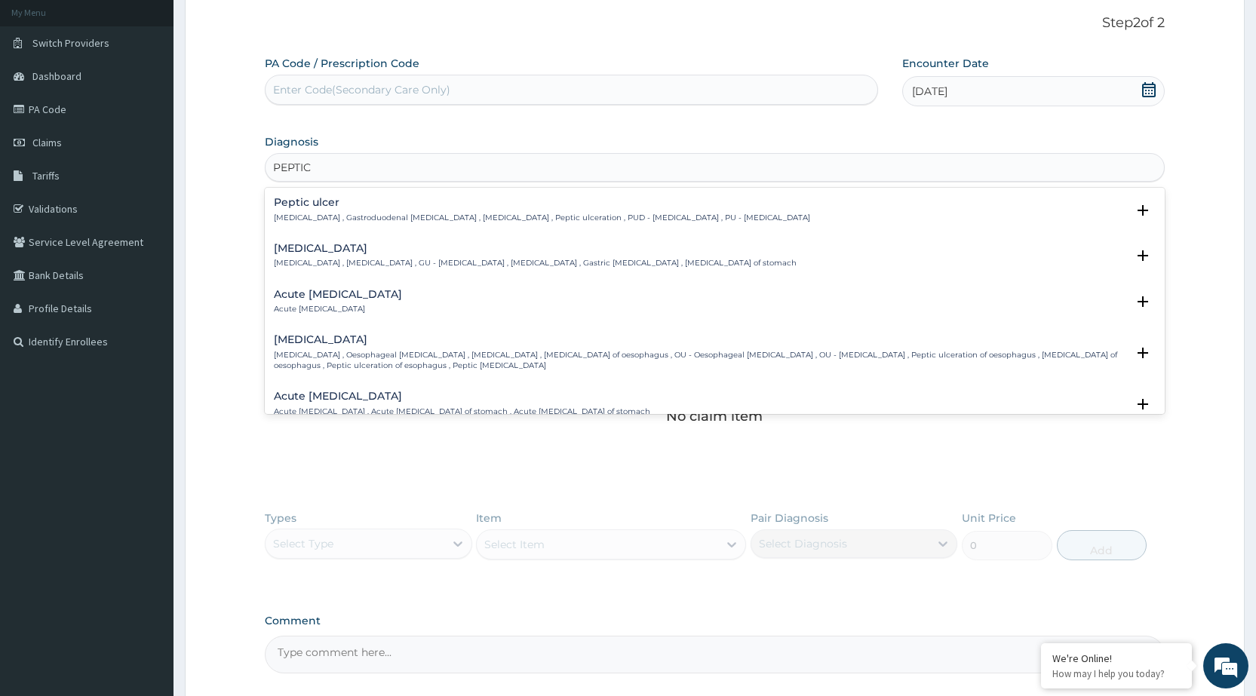
click at [299, 199] on h4 "Peptic ulcer" at bounding box center [542, 202] width 536 height 11
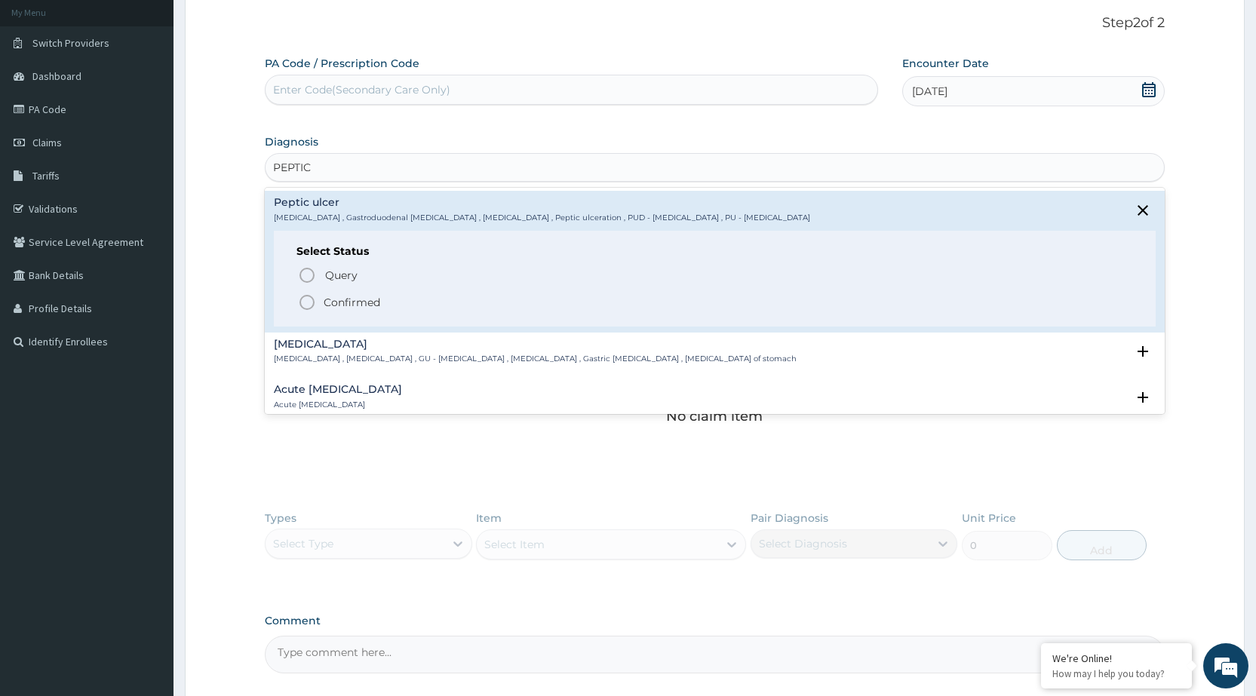
click at [313, 259] on div "Select Status Query Query covers suspected (?), Keep in view (kiv), Ruled out (…" at bounding box center [715, 279] width 882 height 96
click at [309, 302] on icon "status option filled" at bounding box center [307, 302] width 18 height 18
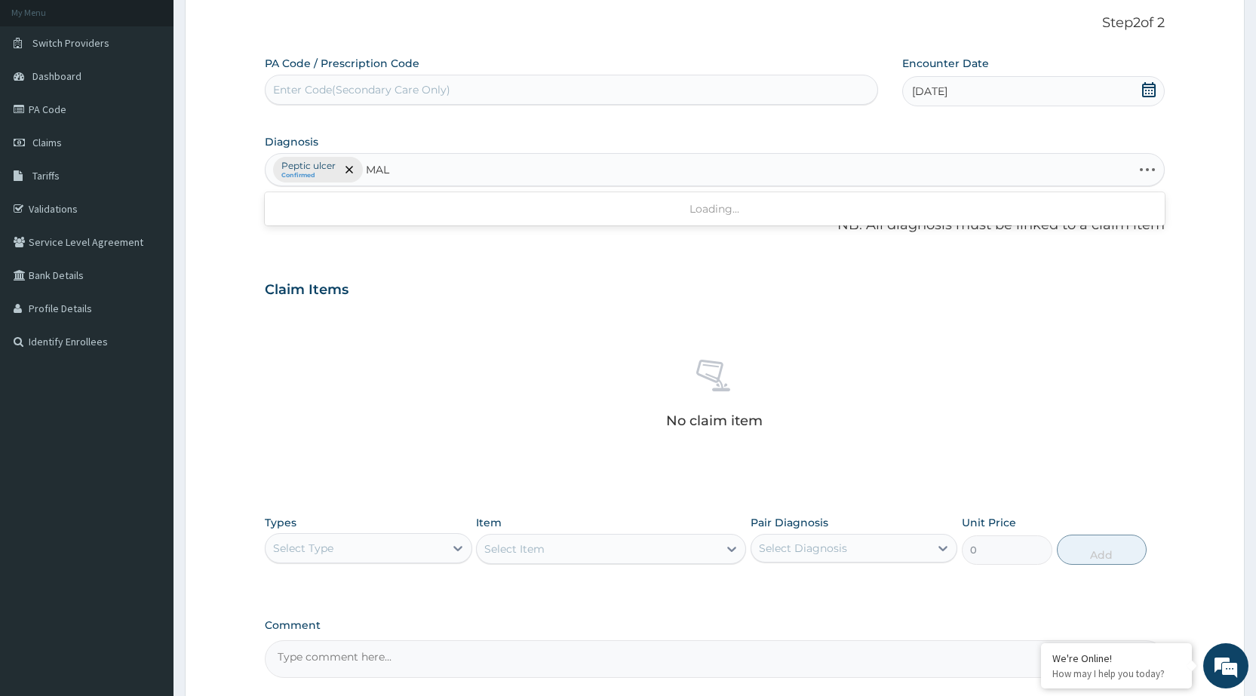
type input "MALA"
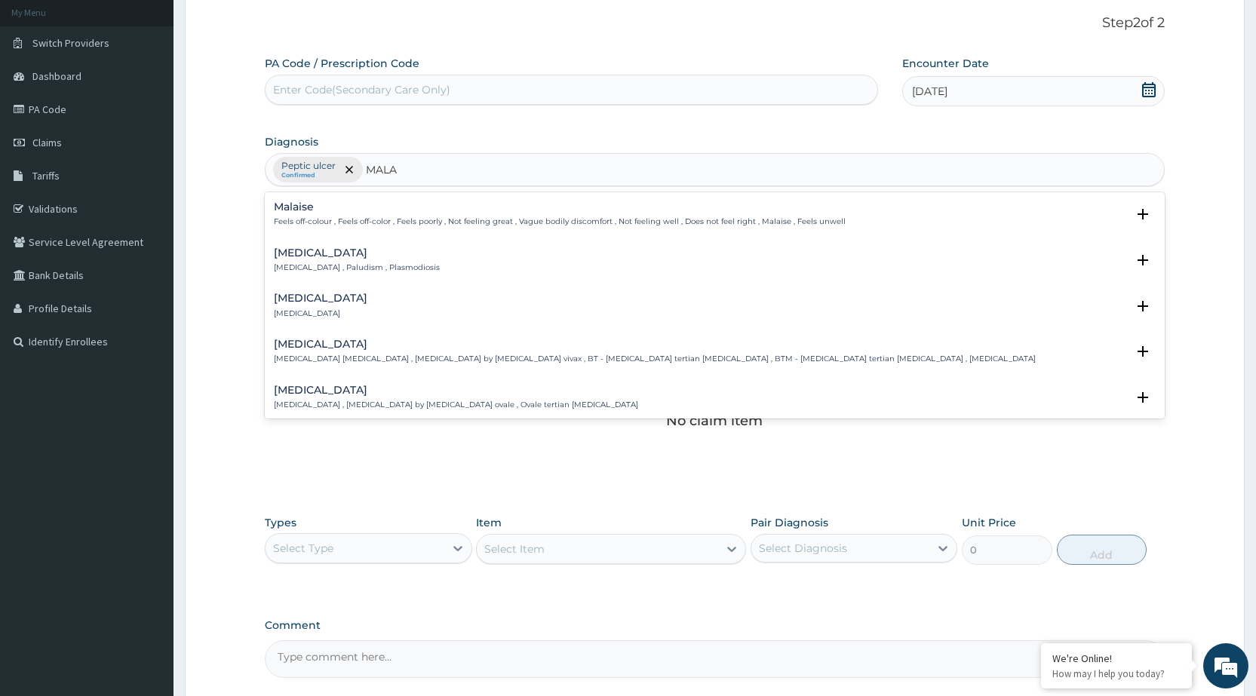
click at [296, 256] on h4 "Malaria" at bounding box center [357, 252] width 166 height 11
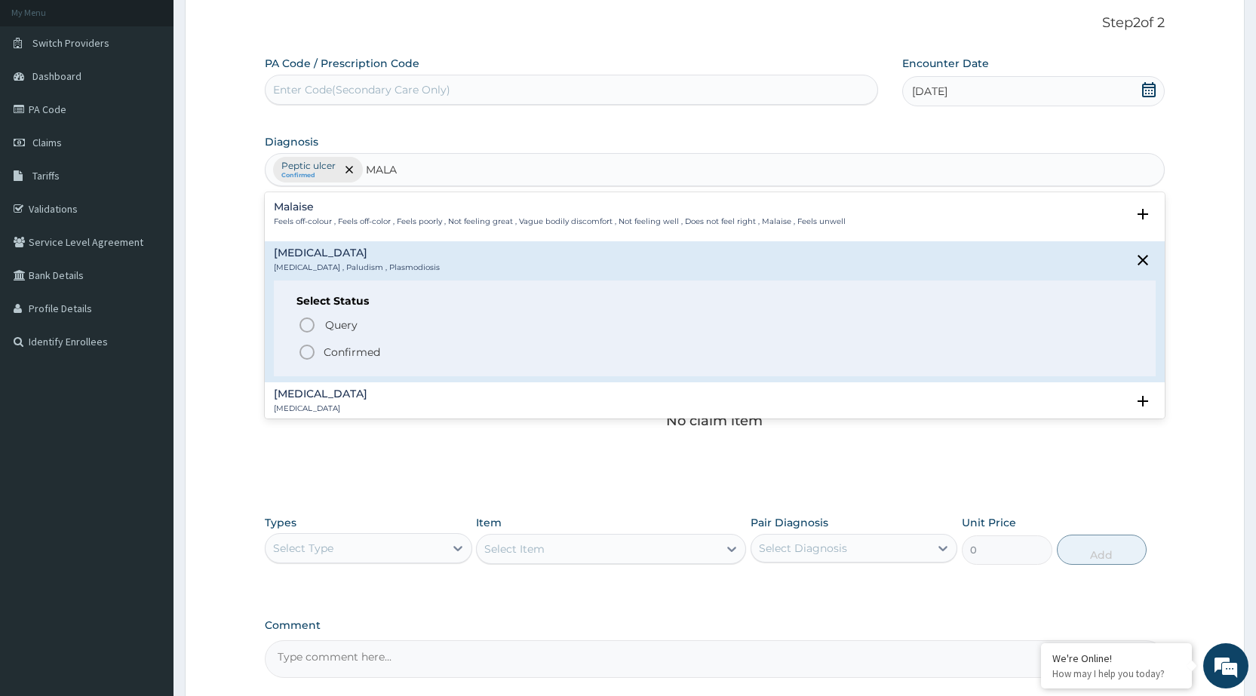
click at [308, 355] on icon "status option filled" at bounding box center [307, 352] width 18 height 18
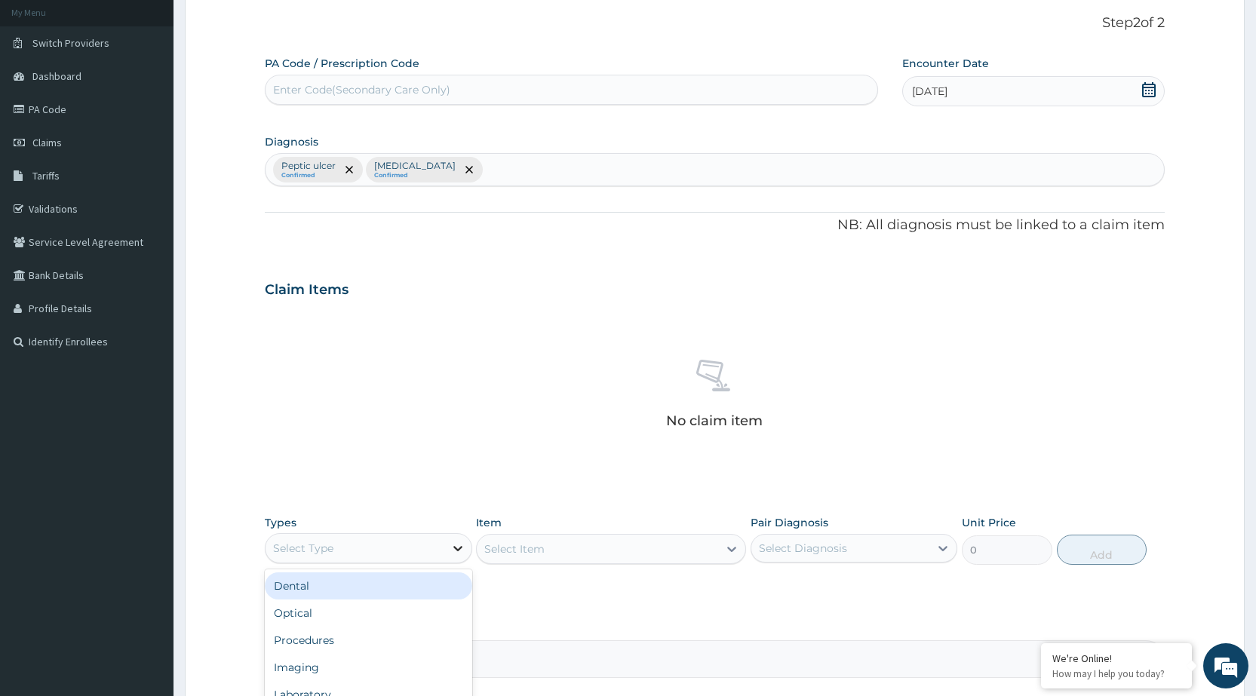
click at [452, 541] on icon at bounding box center [457, 548] width 15 height 15
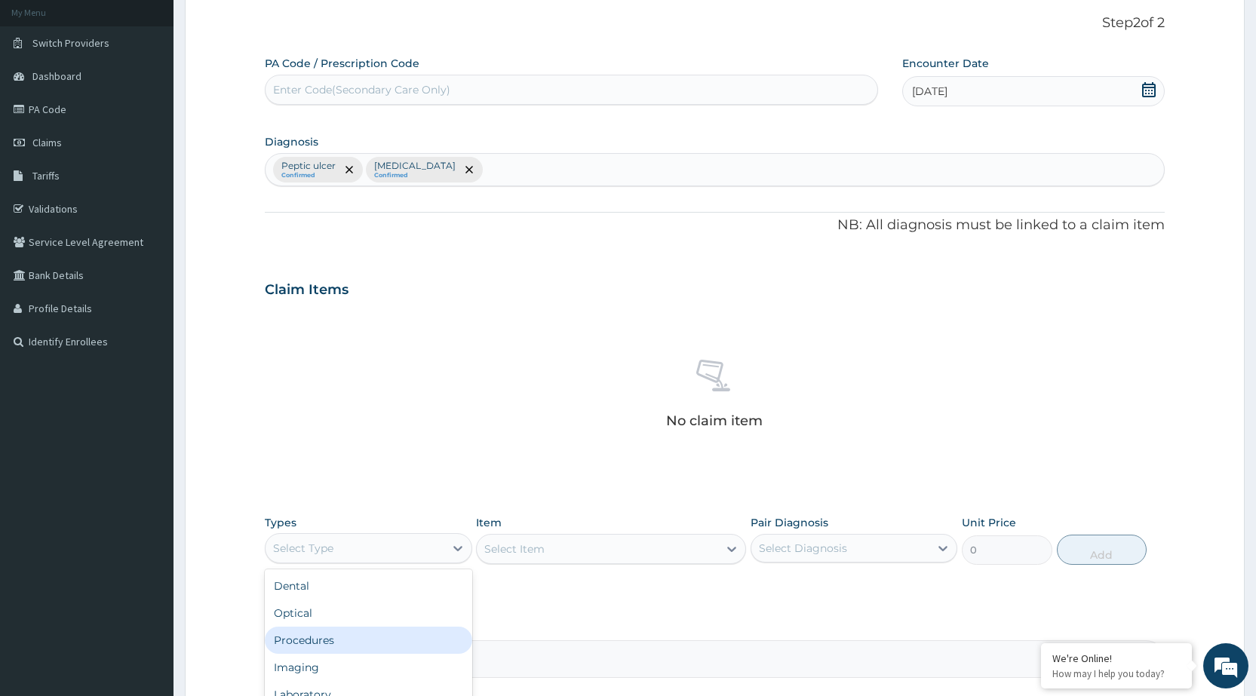
click at [414, 646] on div "Procedures" at bounding box center [368, 640] width 207 height 27
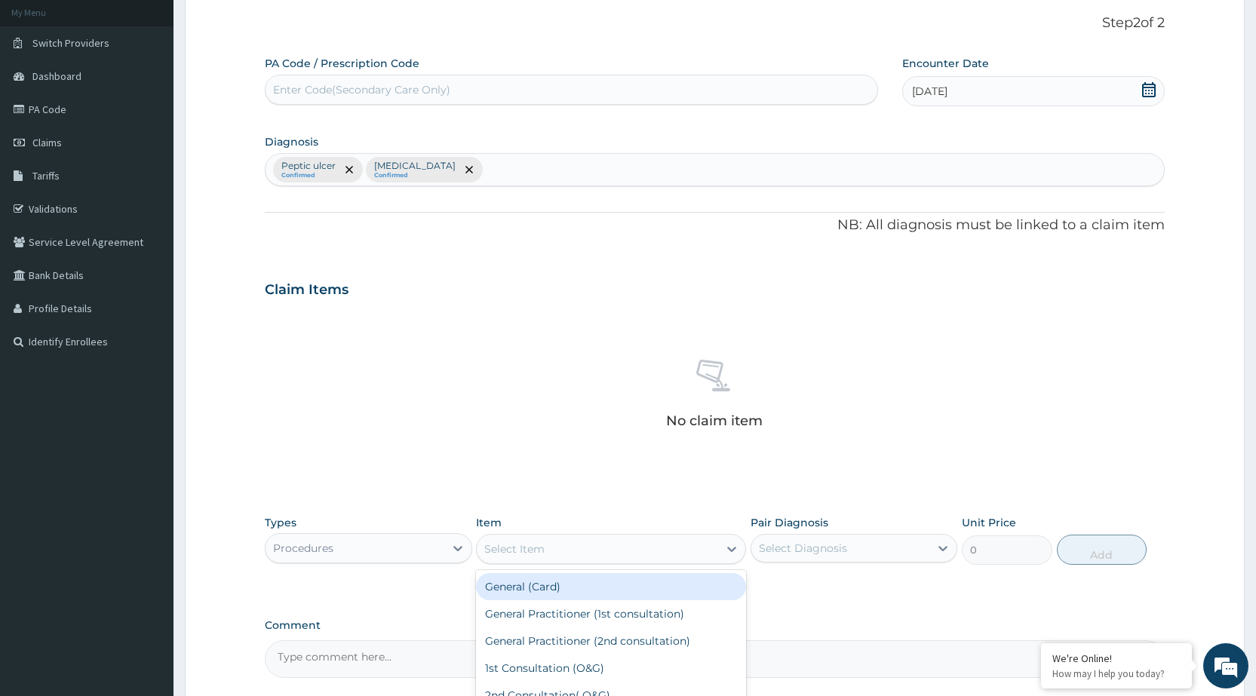
click at [712, 547] on div "Select Item" at bounding box center [597, 549] width 241 height 24
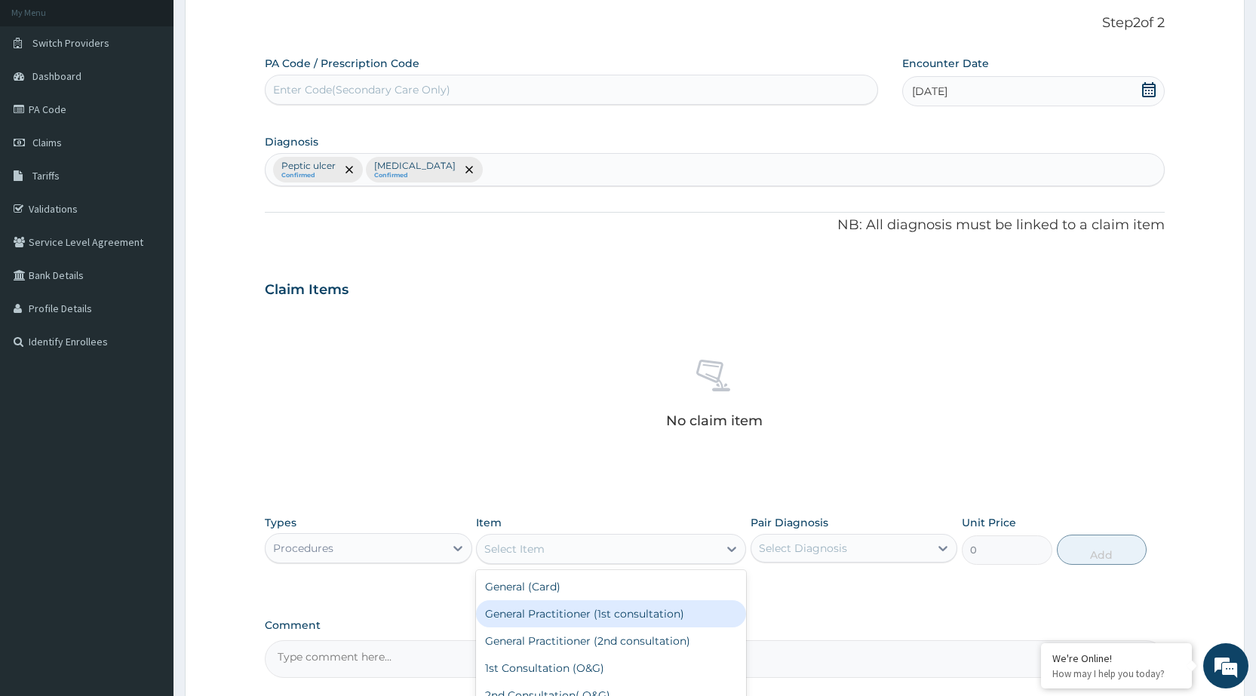
click at [664, 612] on div "General Practitioner (1st consultation)" at bounding box center [611, 613] width 270 height 27
type input "1500"
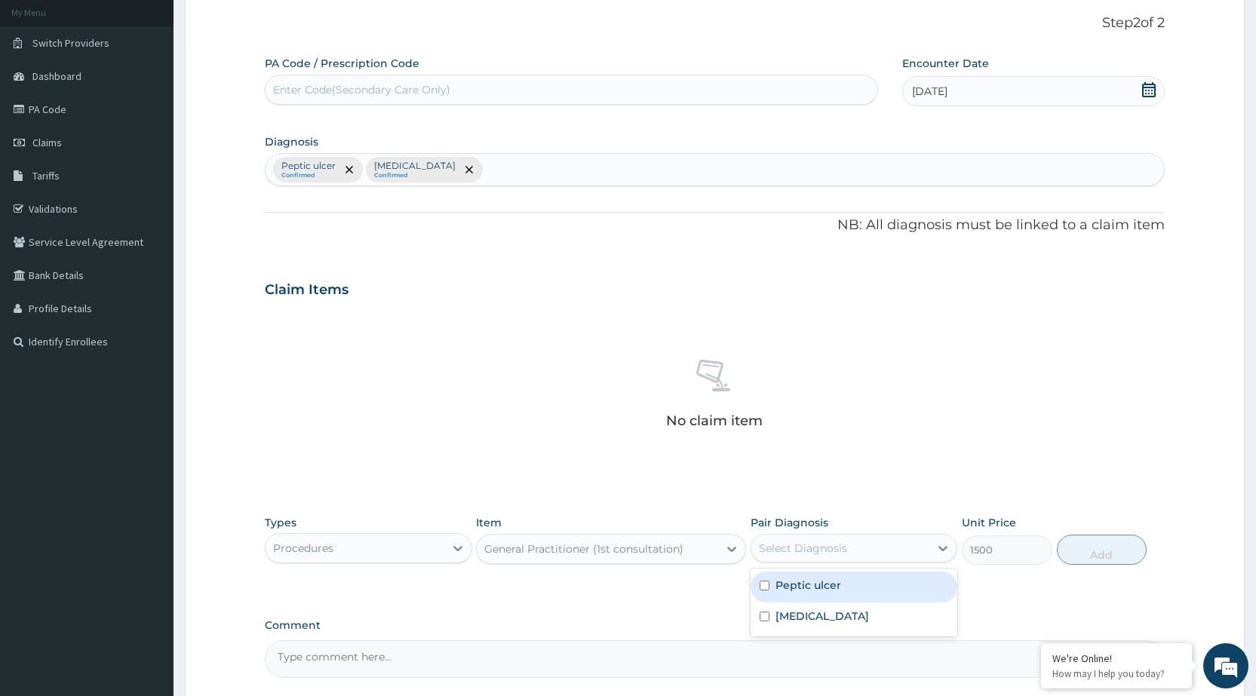
drag, startPoint x: 890, startPoint y: 540, endPoint x: 882, endPoint y: 576, distance: 37.1
click at [891, 541] on div "Select Diagnosis" at bounding box center [840, 548] width 178 height 24
click at [886, 586] on div "Peptic ulcer" at bounding box center [854, 587] width 207 height 31
checkbox input "true"
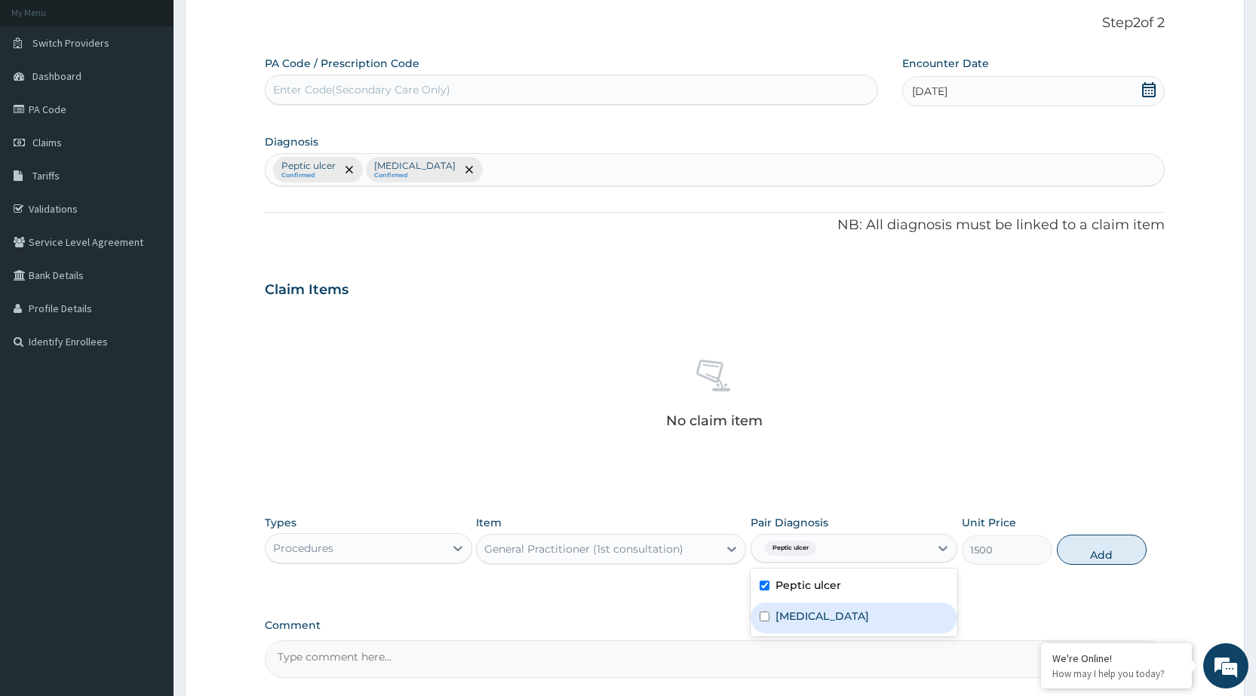
click at [886, 623] on div "[MEDICAL_DATA]" at bounding box center [854, 618] width 207 height 31
checkbox input "true"
click at [1128, 536] on button "Add" at bounding box center [1102, 550] width 90 height 30
type input "0"
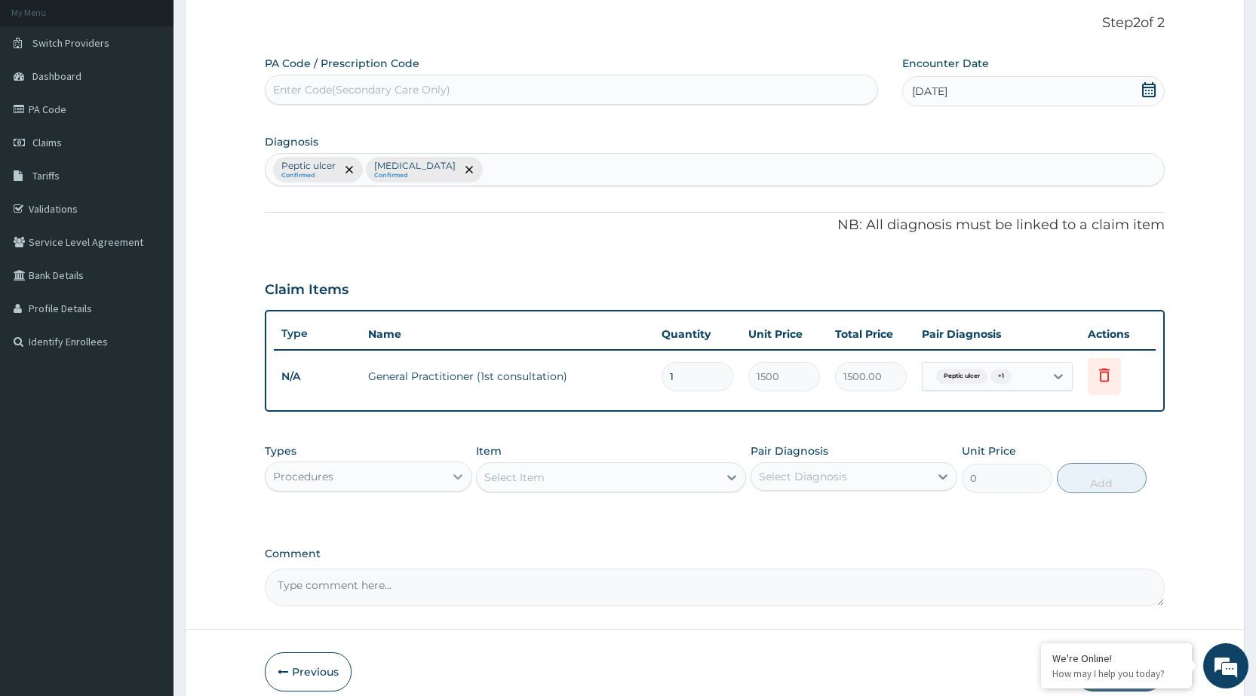
click at [444, 472] on div at bounding box center [457, 476] width 27 height 27
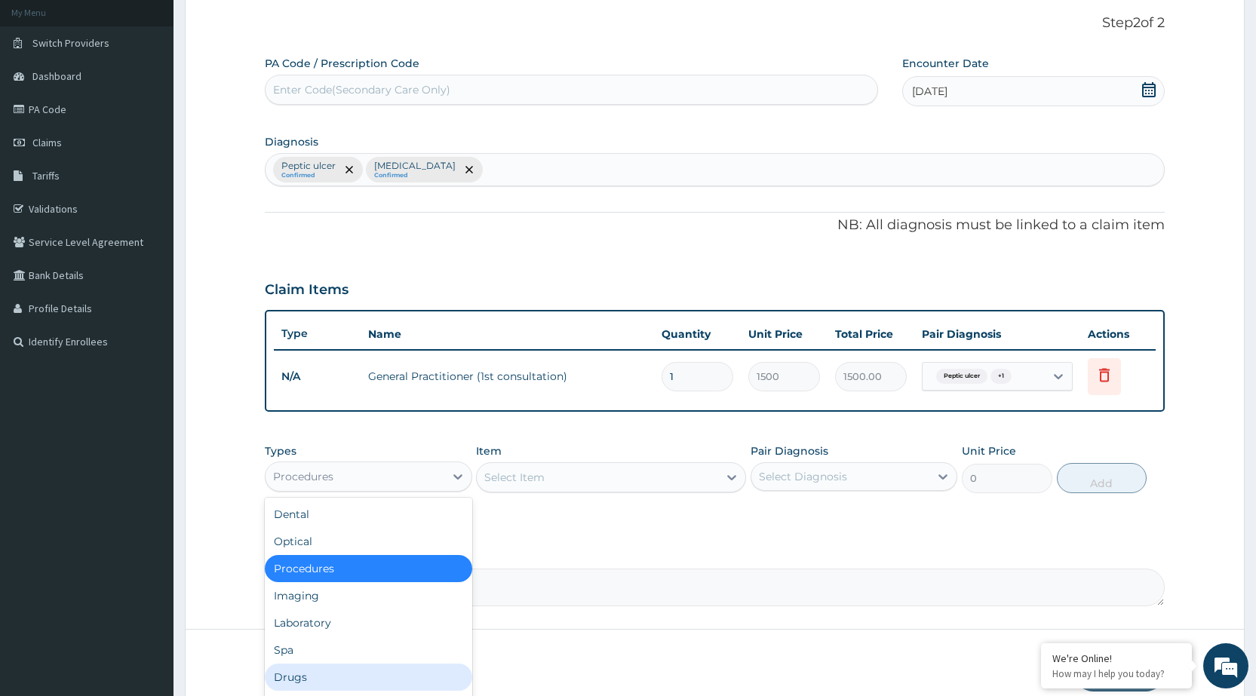
click at [377, 667] on div "Drugs" at bounding box center [368, 677] width 207 height 27
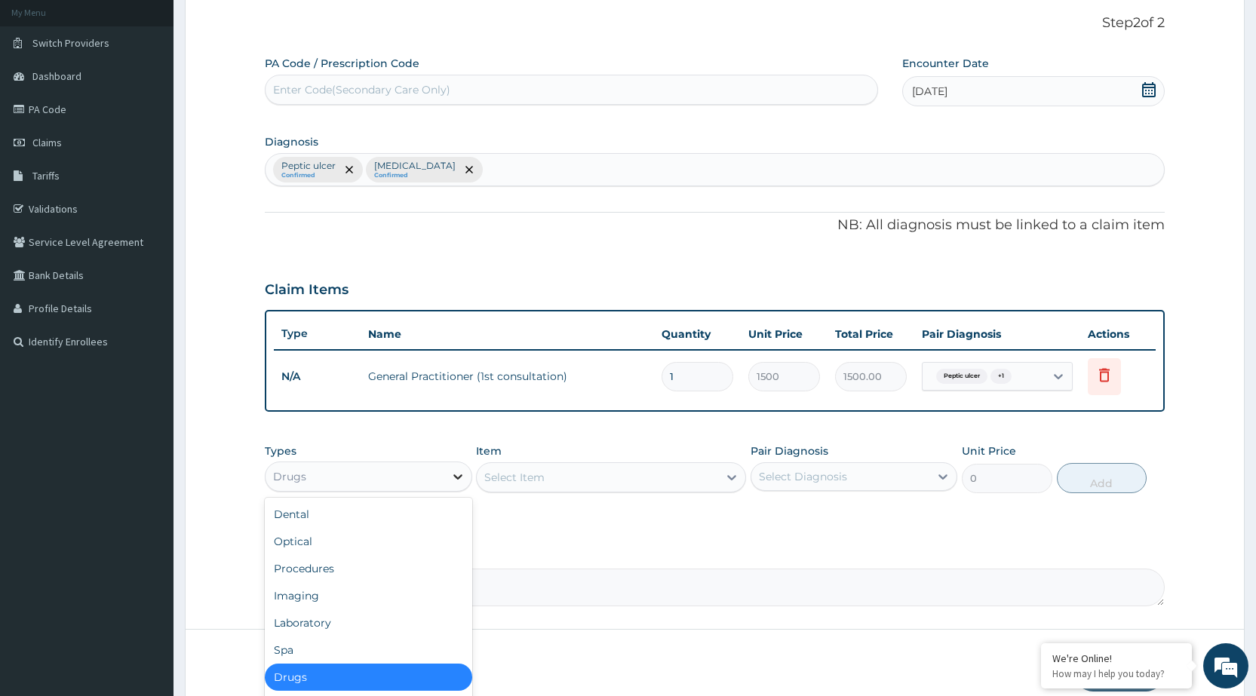
click at [454, 484] on div at bounding box center [457, 476] width 27 height 27
click at [379, 629] on div "Laboratory" at bounding box center [368, 622] width 207 height 27
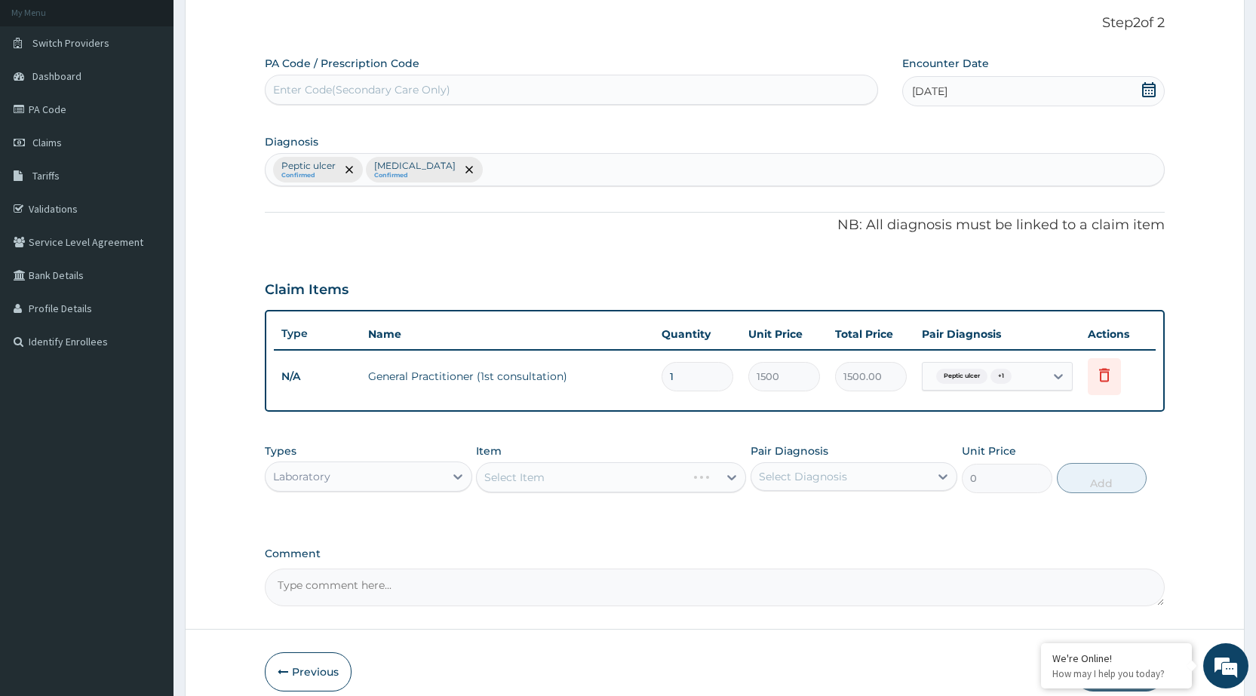
click at [686, 468] on div "Select Item" at bounding box center [611, 477] width 270 height 30
click at [748, 534] on div "PA Code / Prescription Code Enter Code(Secondary Care Only) Encounter Date 17-0…" at bounding box center [715, 331] width 900 height 551
click at [723, 487] on div at bounding box center [731, 477] width 27 height 27
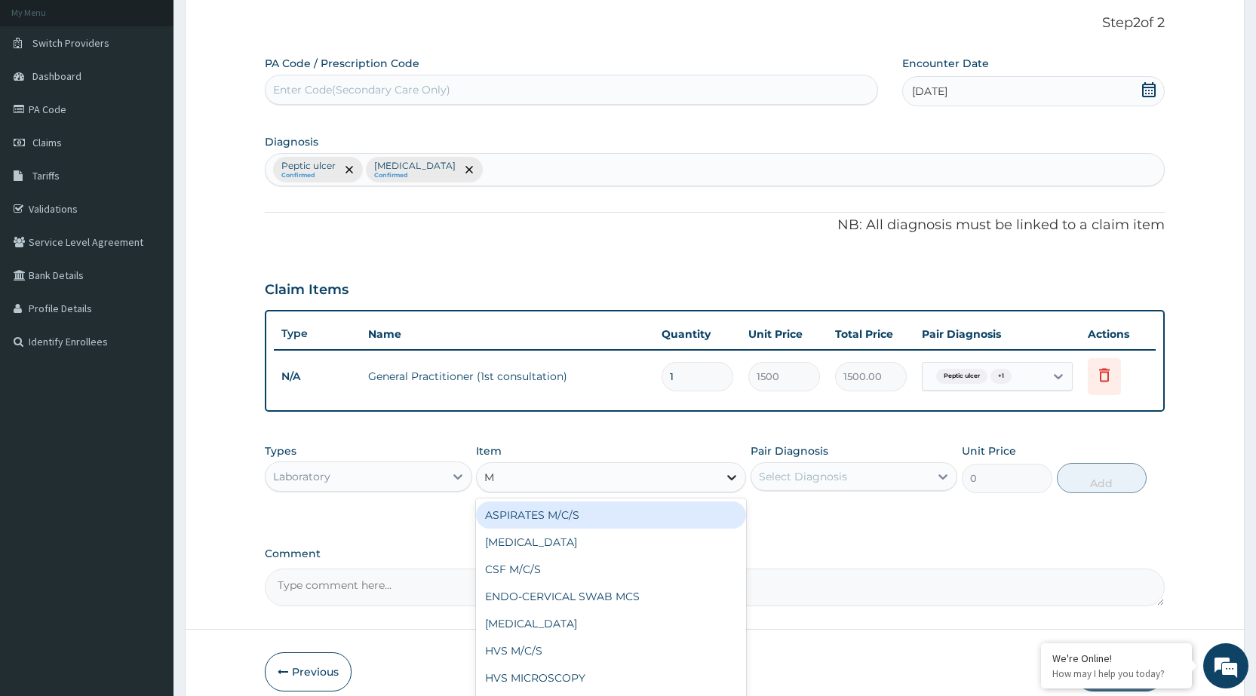
type input "MP"
click at [689, 519] on div "MALARIA PARASITE (MP)" at bounding box center [611, 515] width 270 height 27
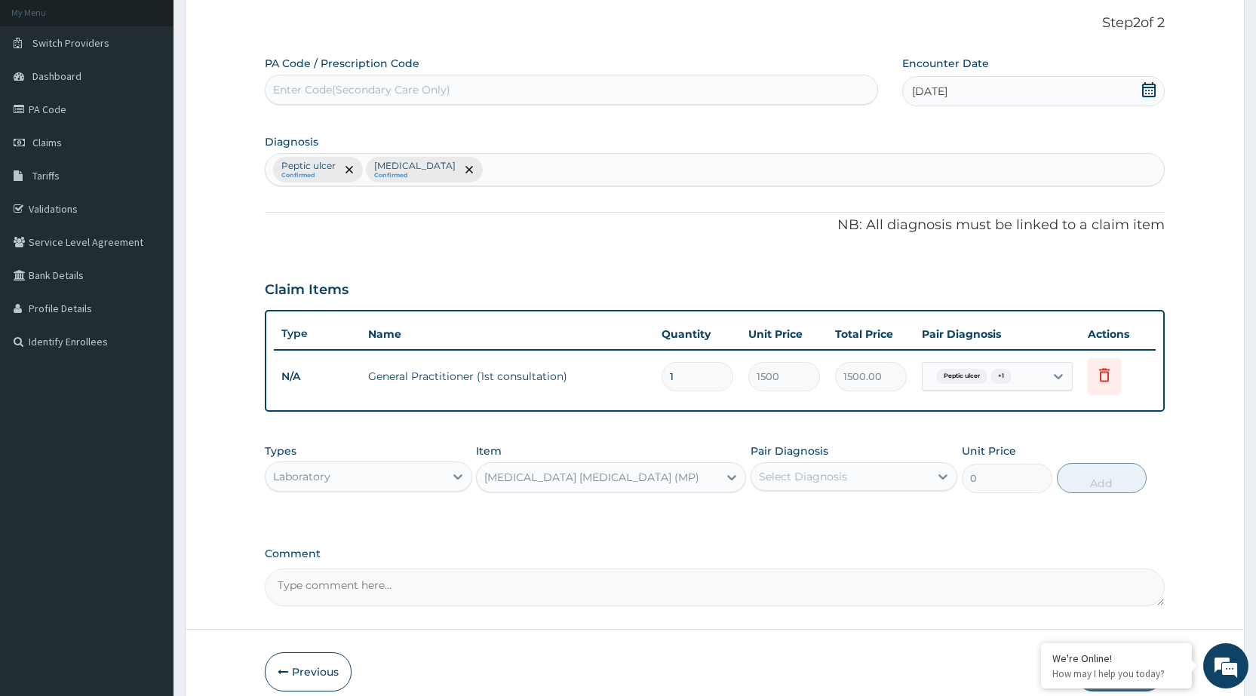
type input "560"
click at [885, 482] on div "Select Diagnosis" at bounding box center [840, 477] width 178 height 24
click at [878, 545] on div "[MEDICAL_DATA]" at bounding box center [854, 546] width 207 height 31
checkbox input "true"
click at [1076, 481] on button "Add" at bounding box center [1102, 478] width 90 height 30
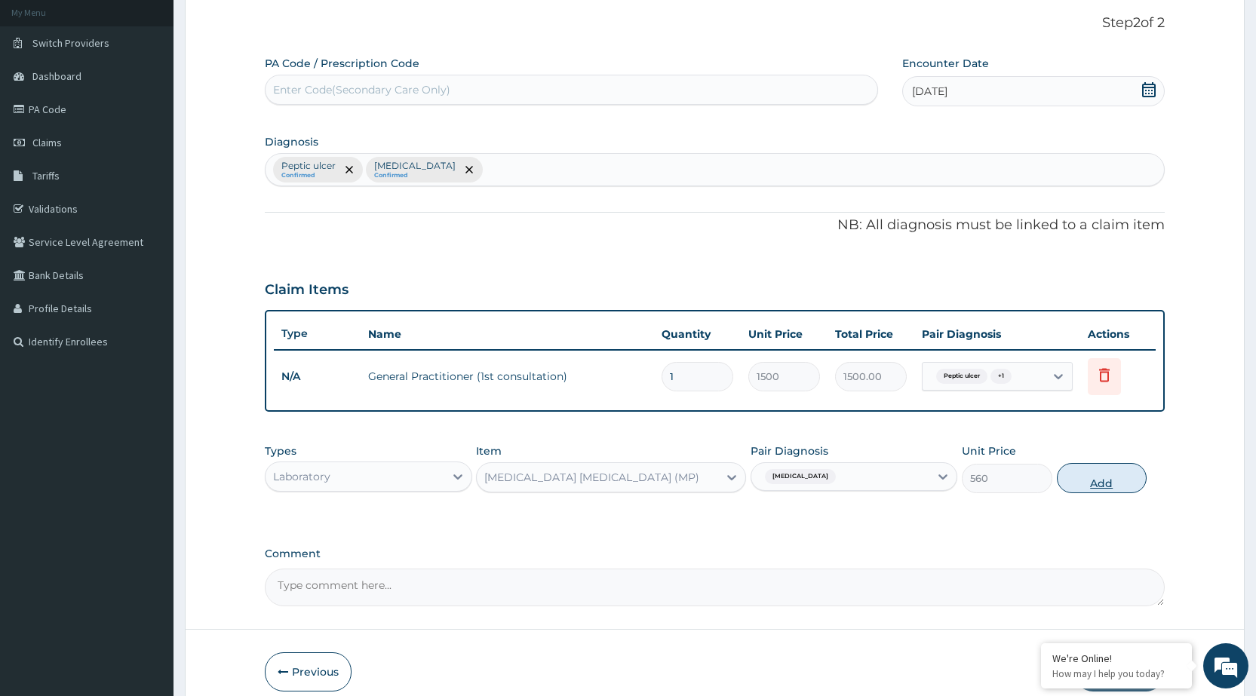
type input "0"
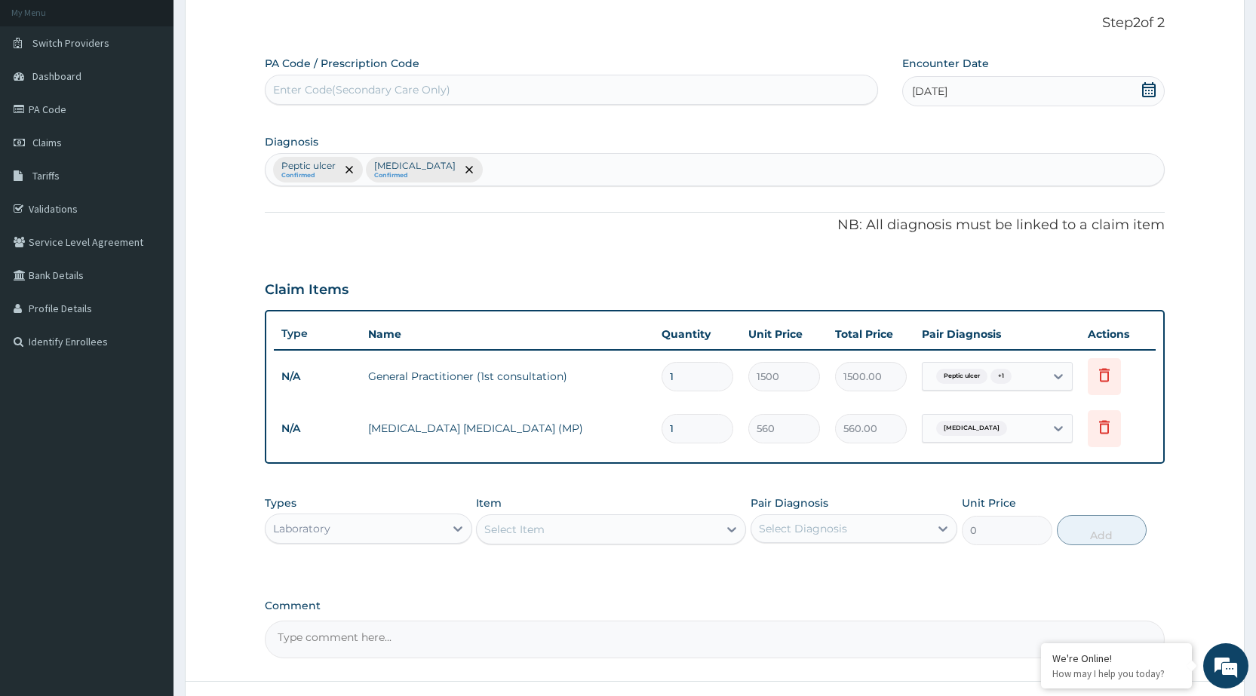
click at [560, 539] on div "Select Item" at bounding box center [597, 529] width 241 height 24
type input "PCV"
click at [562, 566] on div "PCV" at bounding box center [611, 567] width 270 height 27
type input "400"
click at [923, 526] on div "Select Diagnosis" at bounding box center [840, 529] width 178 height 24
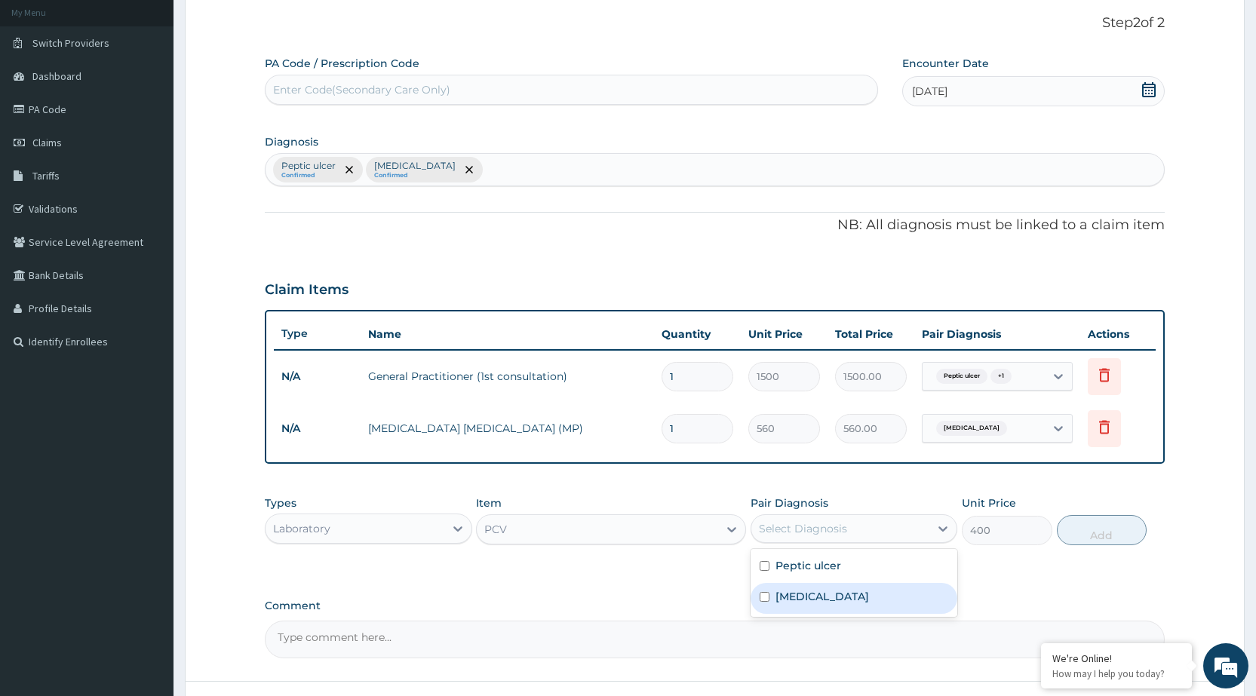
click at [895, 599] on div "[MEDICAL_DATA]" at bounding box center [854, 598] width 207 height 31
checkbox input "true"
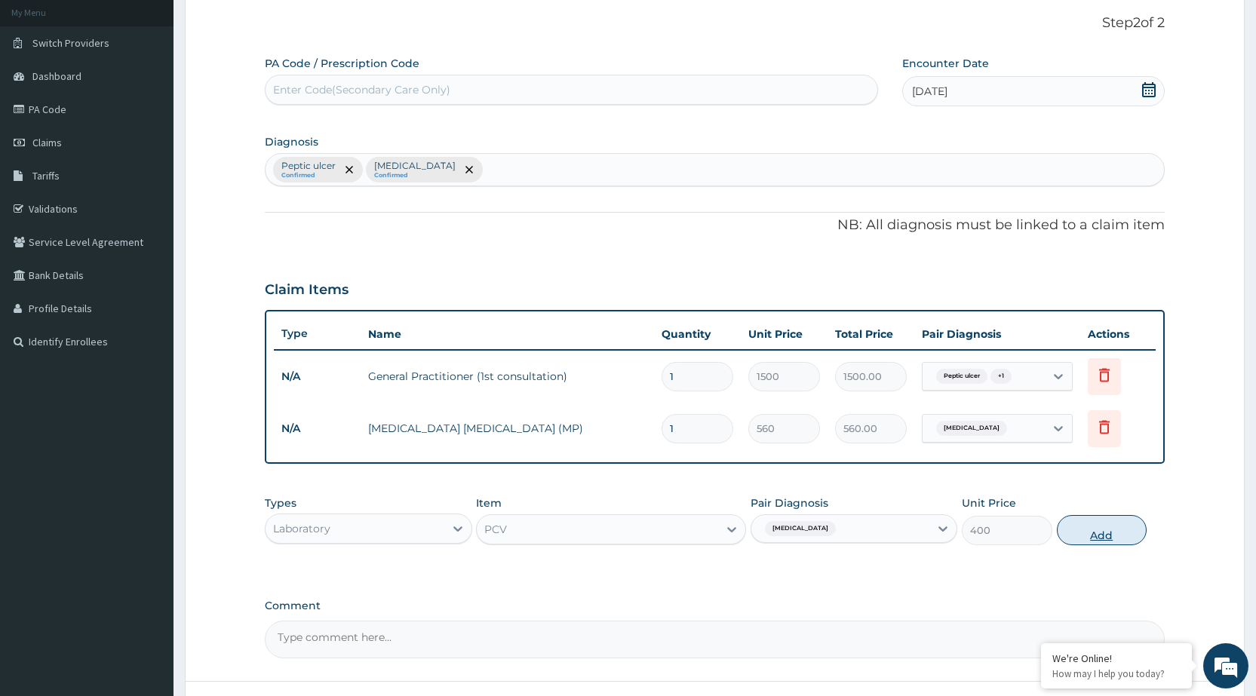
click at [1126, 527] on button "Add" at bounding box center [1102, 530] width 90 height 30
type input "0"
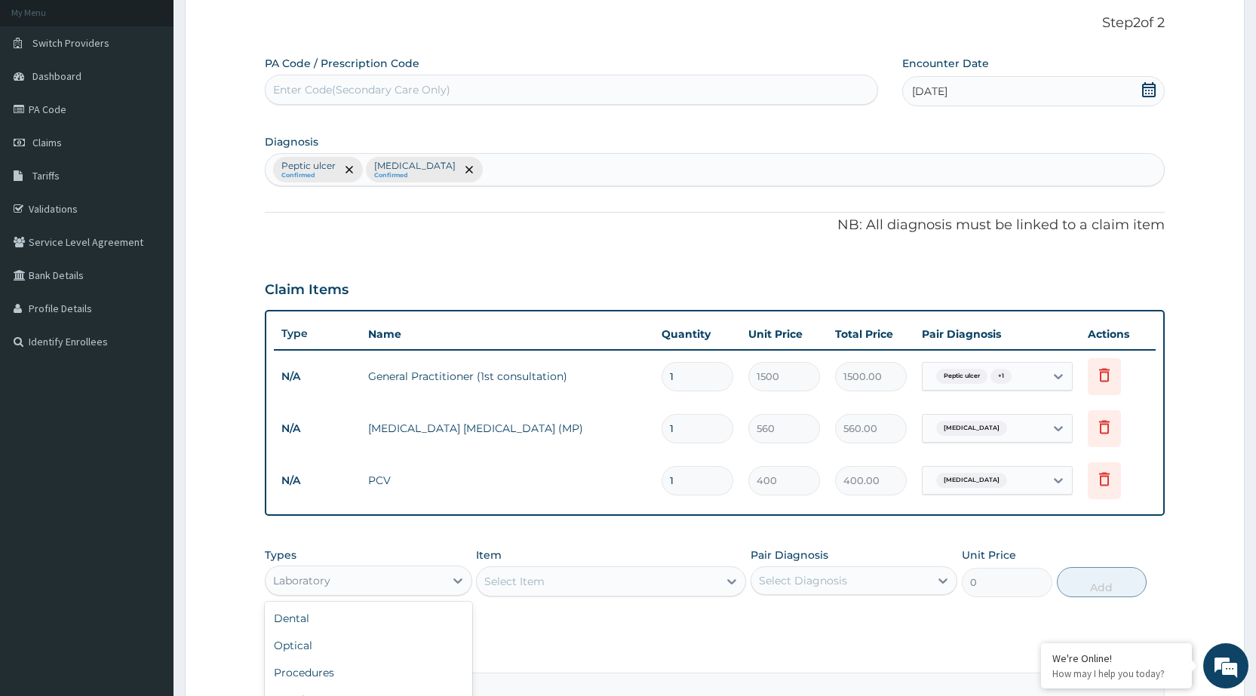
click at [374, 593] on div "Laboratory" at bounding box center [368, 581] width 207 height 30
type input "DRU"
click at [384, 617] on div "Drugs" at bounding box center [368, 618] width 207 height 27
click at [496, 591] on div "Select Item" at bounding box center [611, 581] width 270 height 30
click at [524, 576] on div "Select Item" at bounding box center [611, 581] width 270 height 30
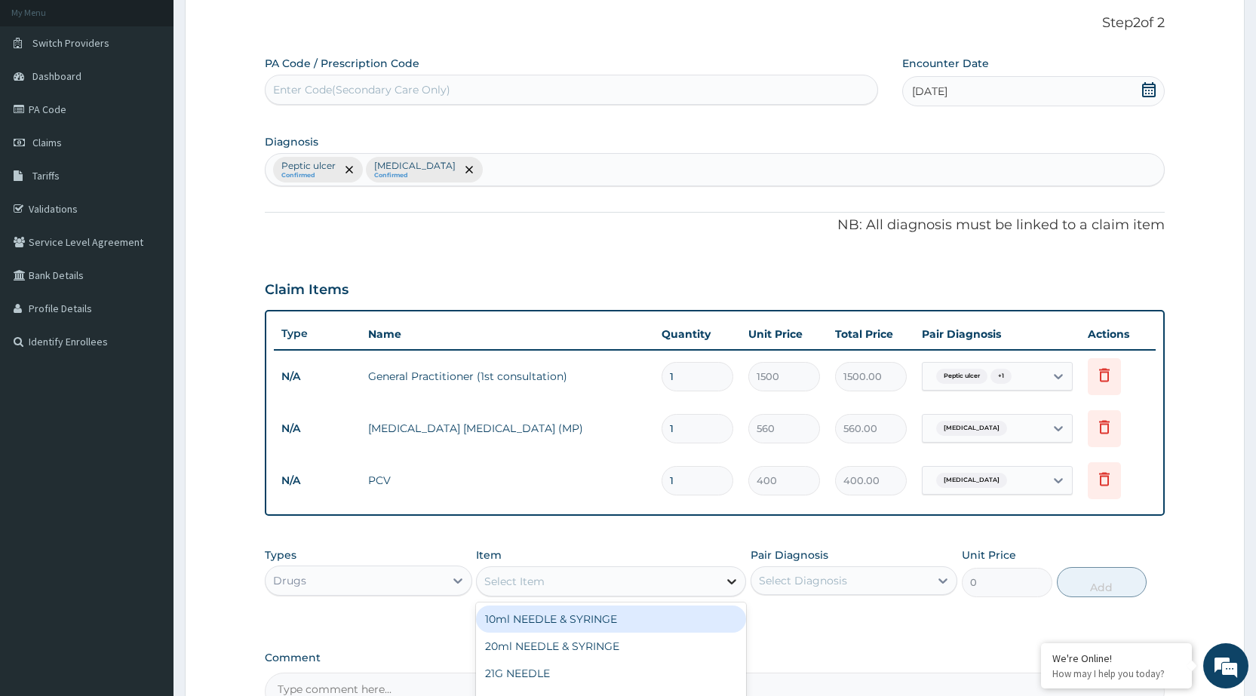
click at [738, 582] on icon at bounding box center [731, 581] width 15 height 15
type input "ART"
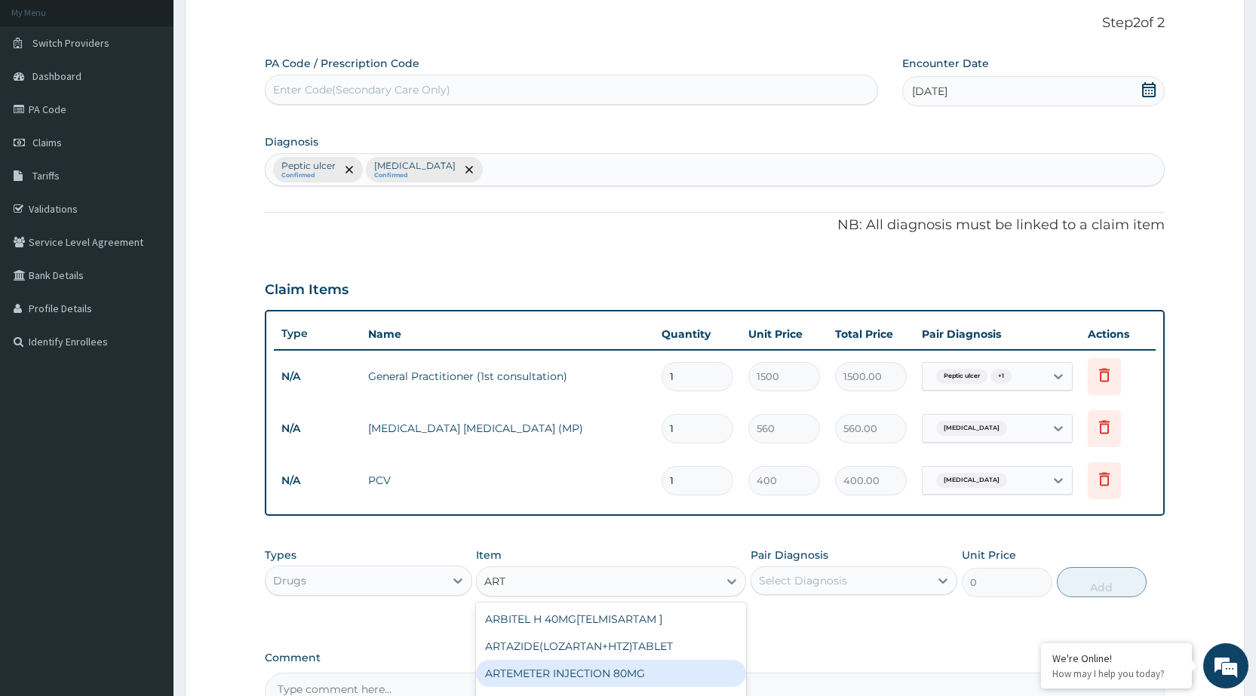
click at [582, 671] on div "ARTEMETER INJECTION 80MG" at bounding box center [611, 673] width 270 height 27
type input "210"
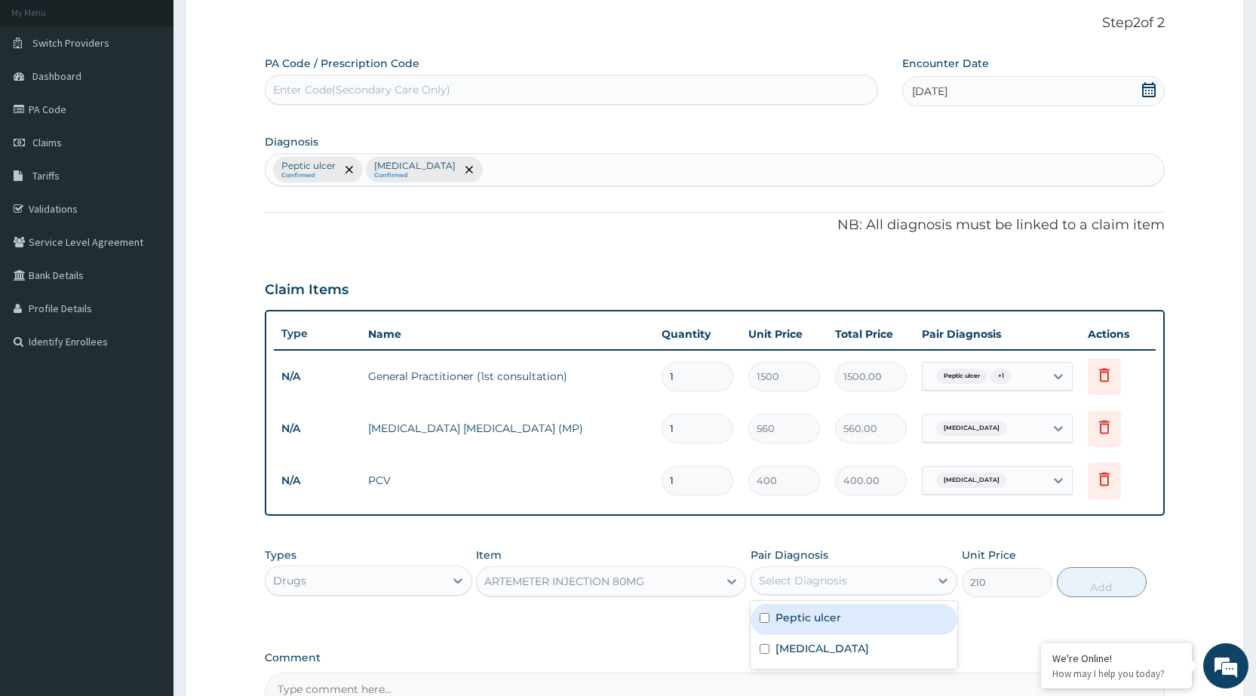
click at [897, 585] on div "Select Diagnosis" at bounding box center [840, 581] width 178 height 24
click at [889, 658] on div "[MEDICAL_DATA]" at bounding box center [854, 650] width 207 height 31
checkbox input "true"
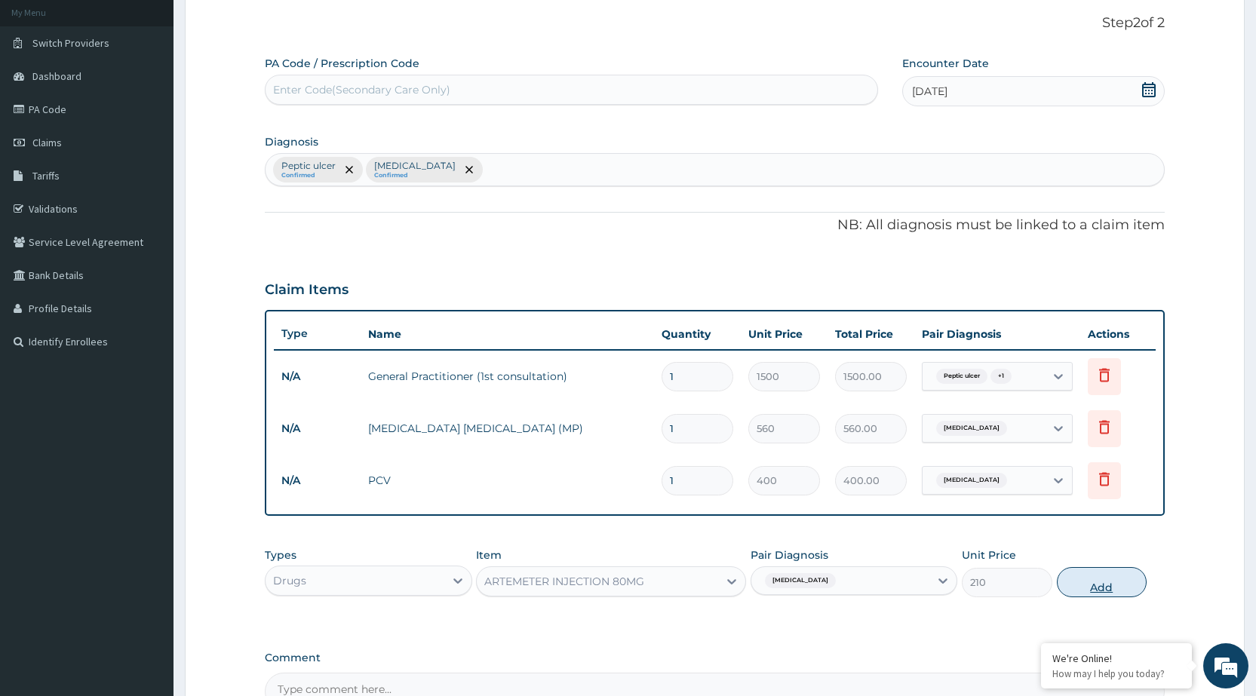
click at [1128, 573] on button "Add" at bounding box center [1102, 582] width 90 height 30
type input "0"
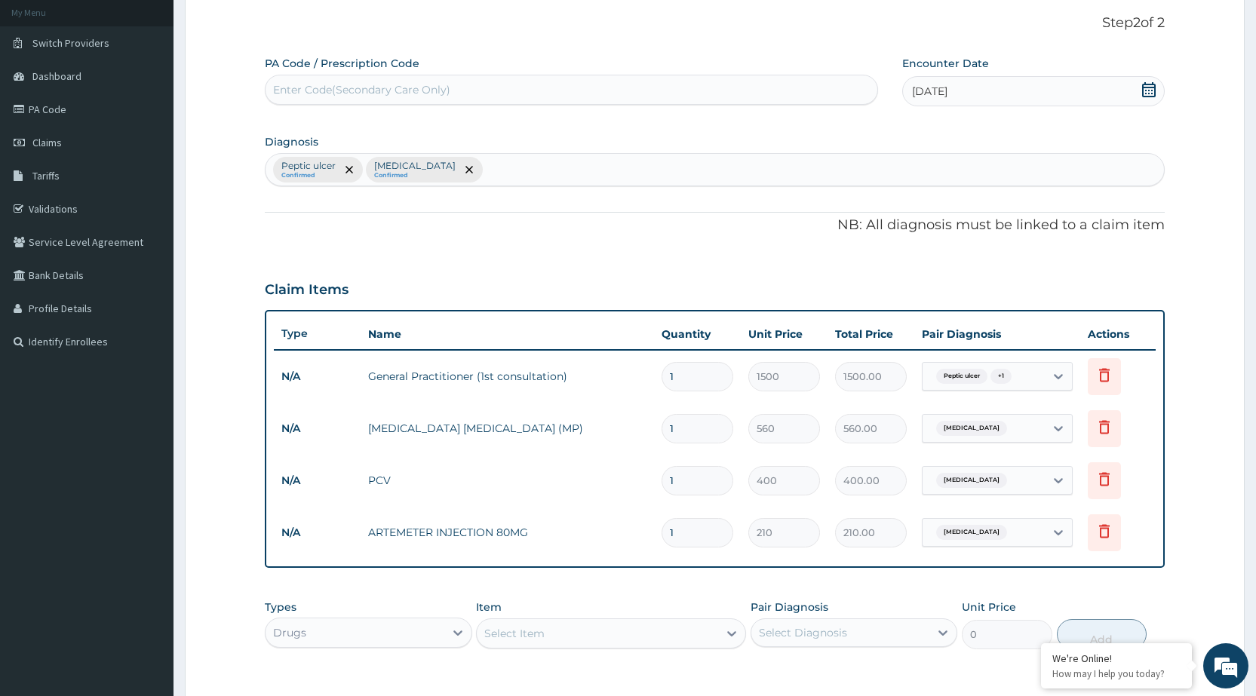
type input "0.00"
type input "4"
type input "840.00"
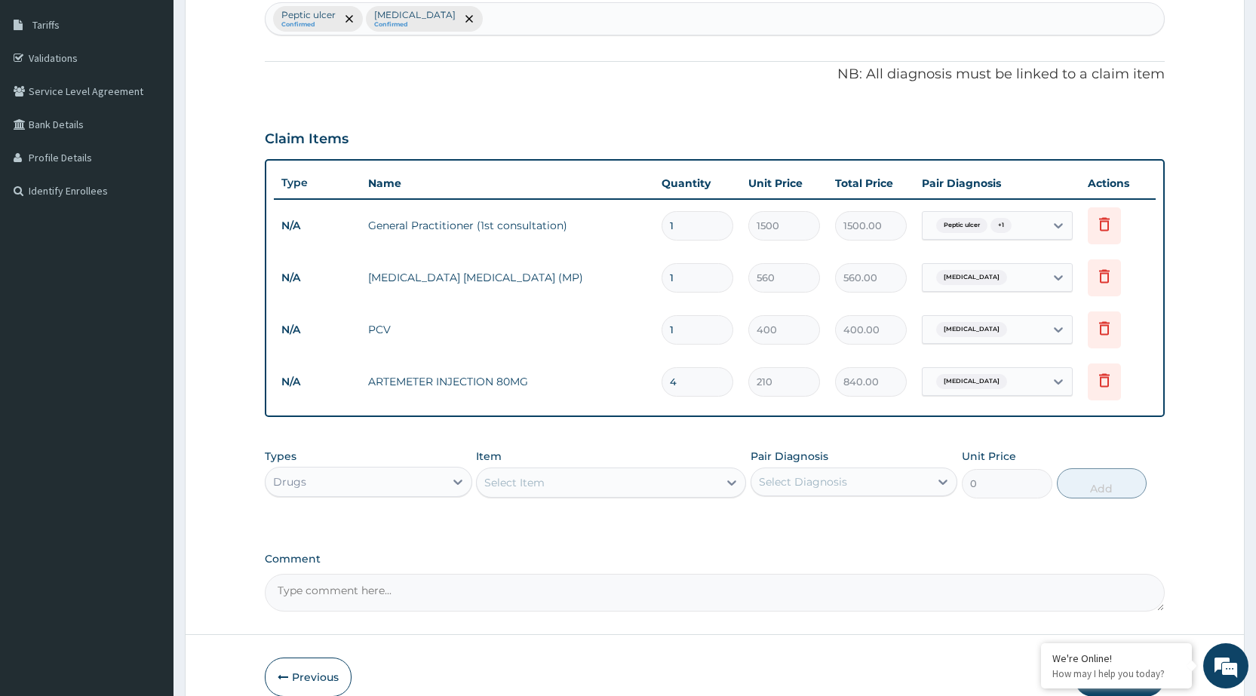
scroll to position [313, 0]
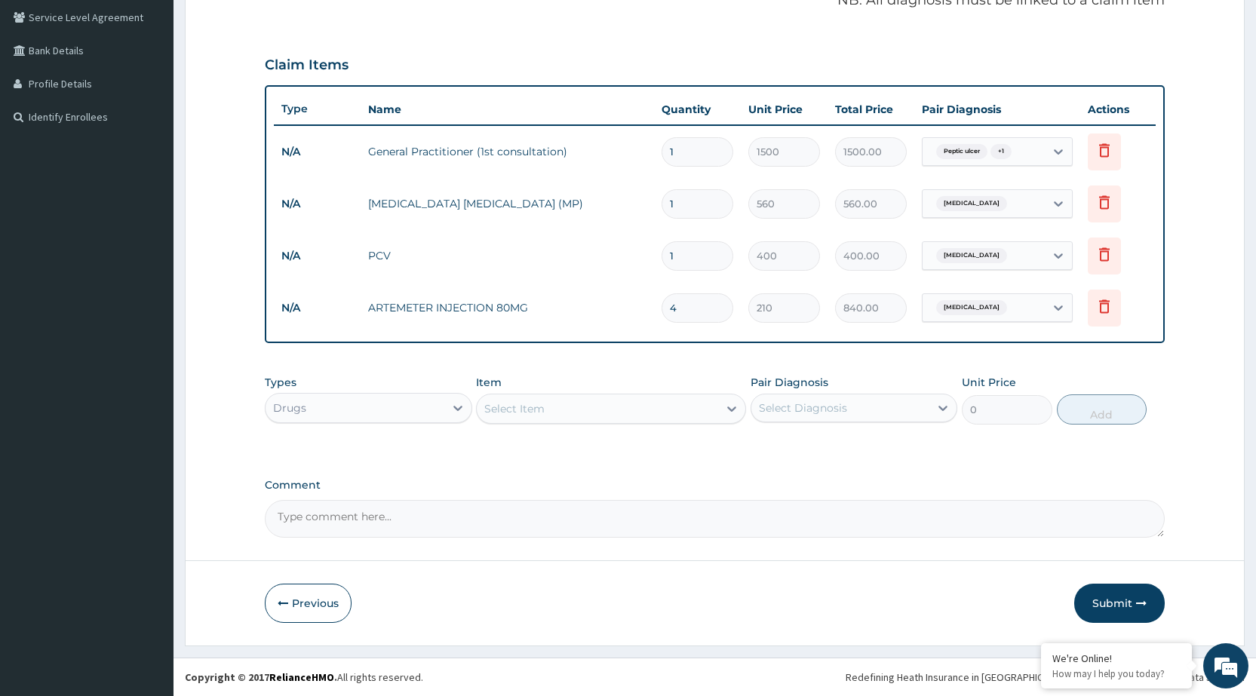
type input "4"
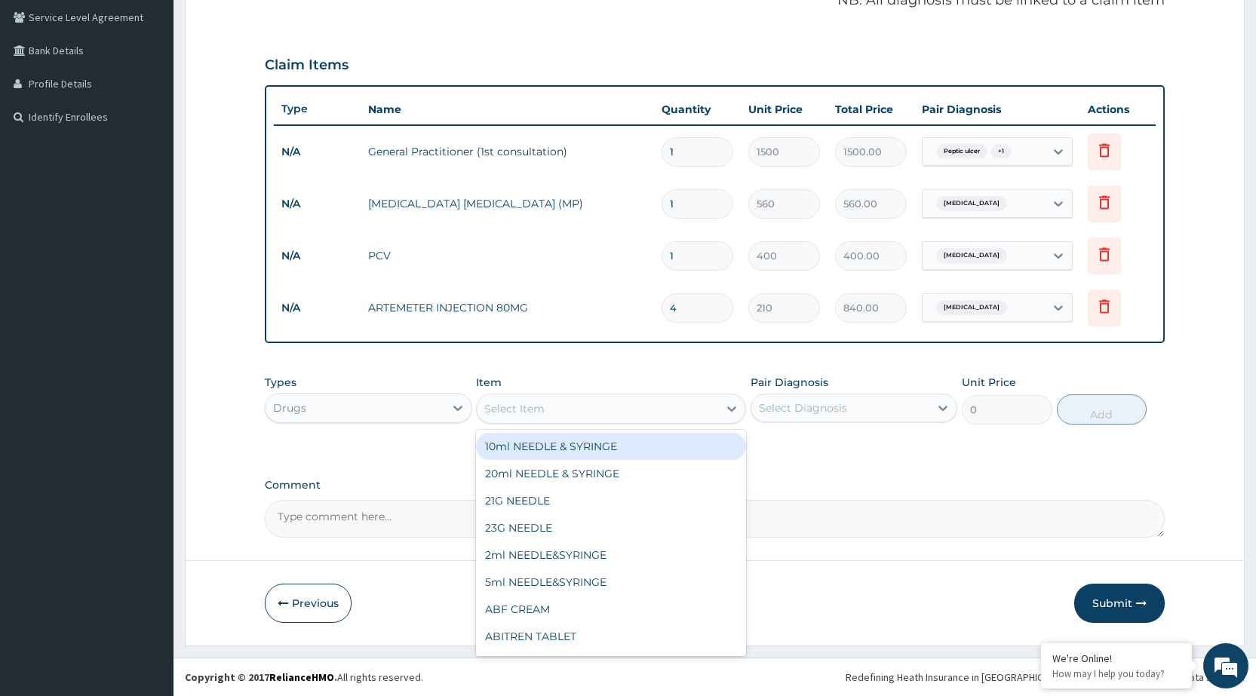
click at [649, 410] on div "Select Item" at bounding box center [597, 409] width 241 height 24
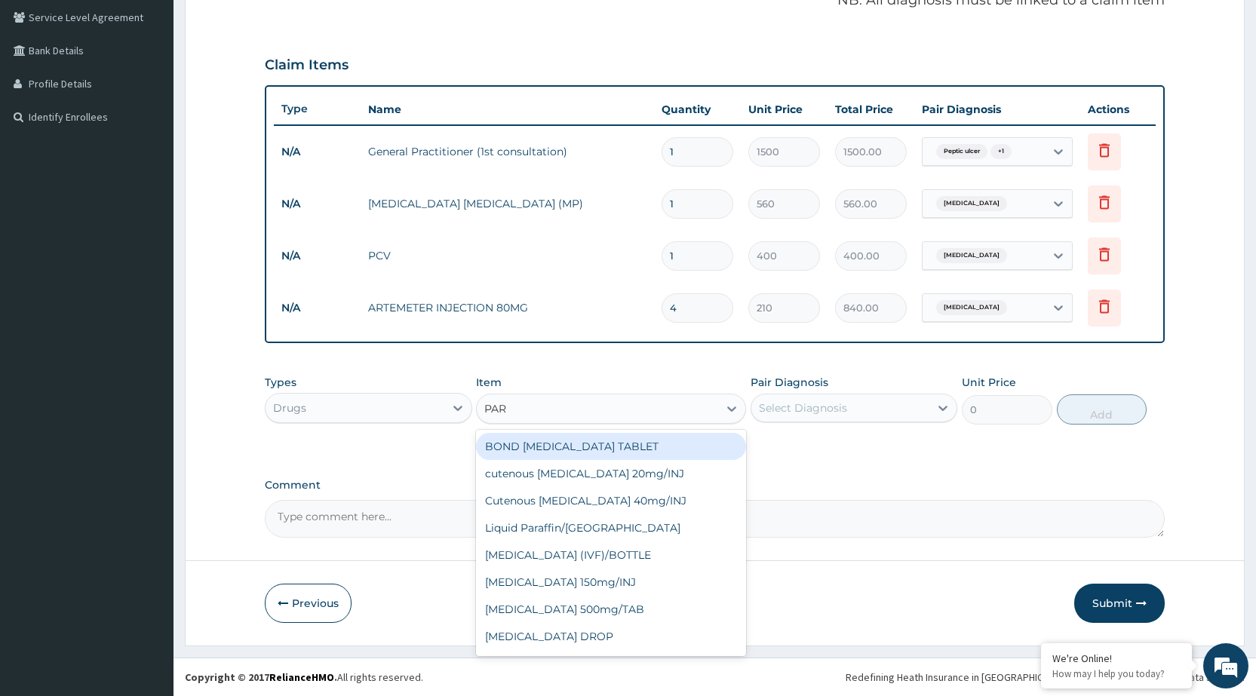
type input "PARA"
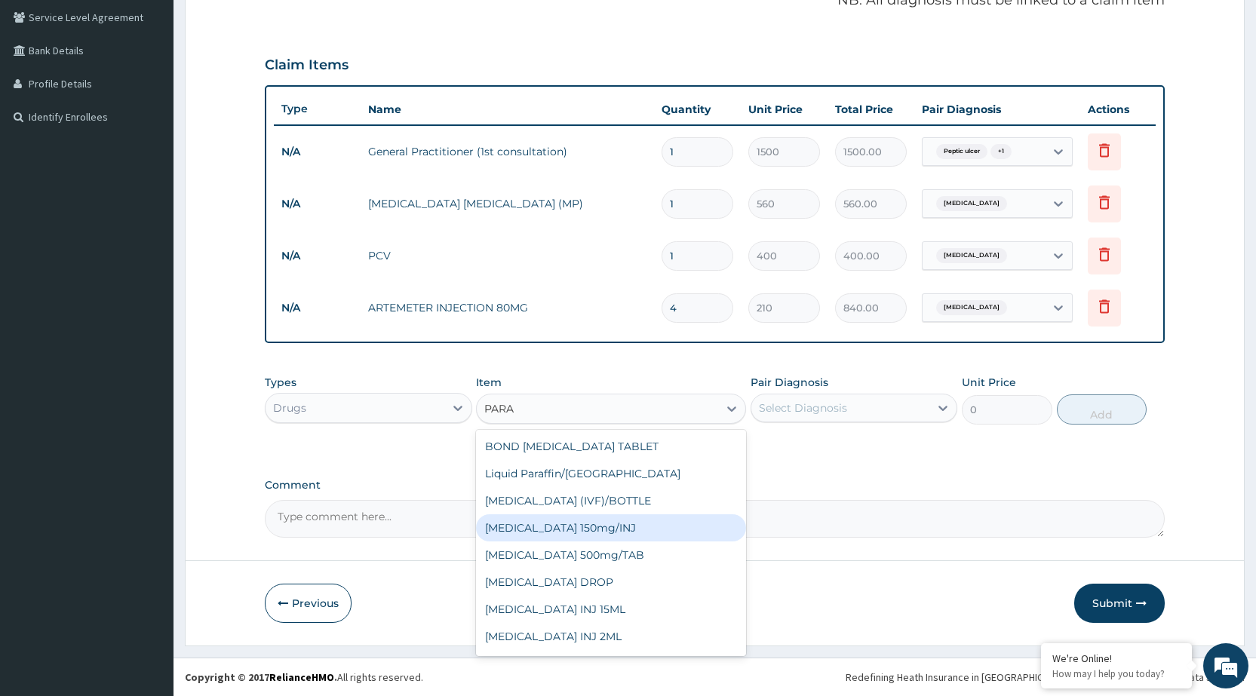
click at [596, 523] on div "[MEDICAL_DATA] 150mg/INJ" at bounding box center [611, 527] width 270 height 27
type input "31.5"
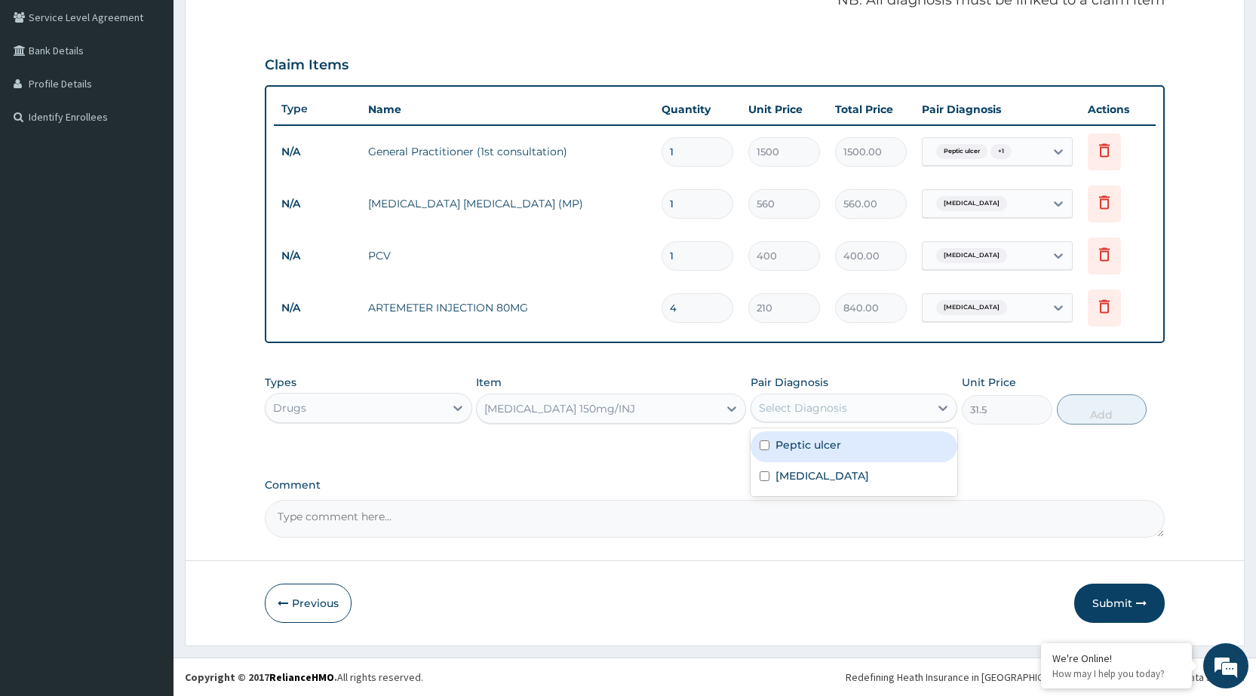
click at [871, 412] on div "Select Diagnosis" at bounding box center [840, 408] width 178 height 24
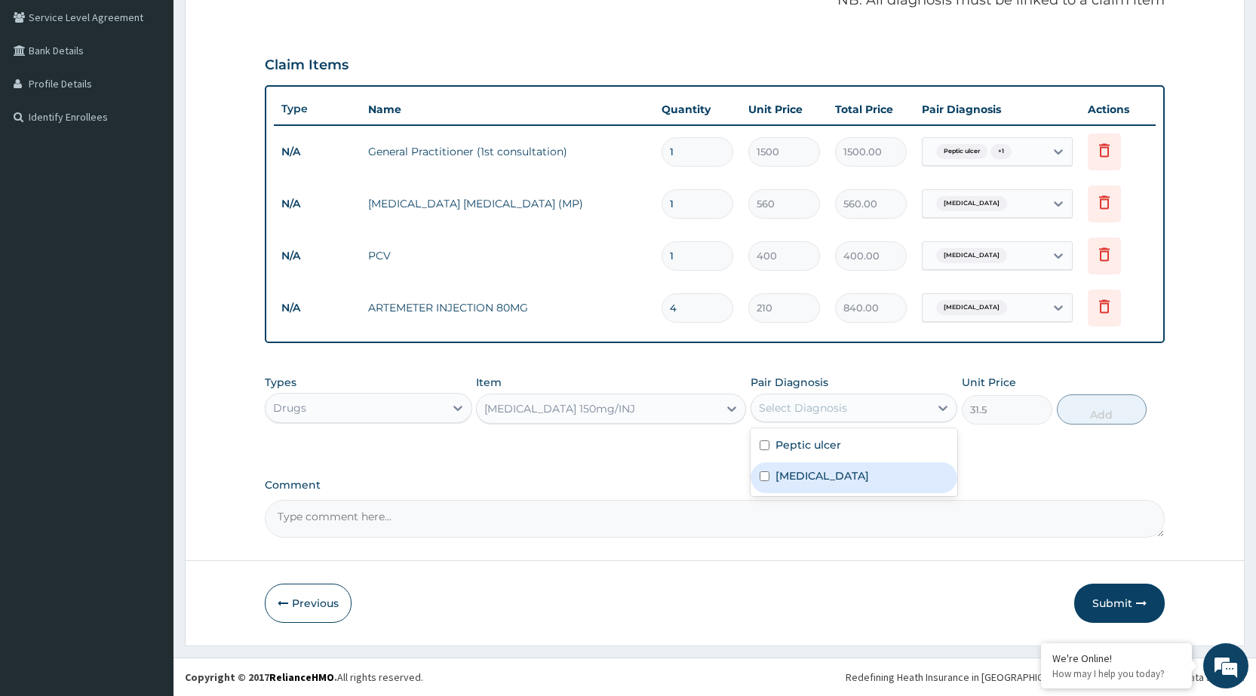
click at [865, 481] on div "[MEDICAL_DATA]" at bounding box center [854, 477] width 207 height 31
checkbox input "true"
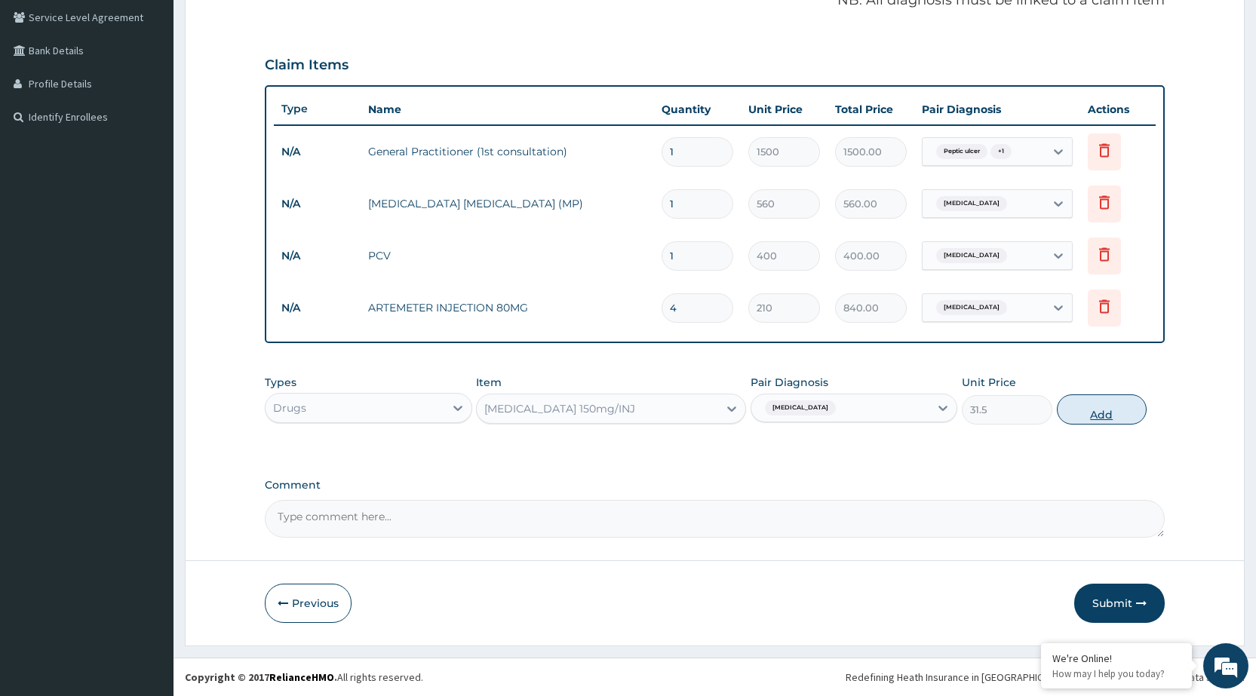
click at [1107, 404] on button "Add" at bounding box center [1102, 410] width 90 height 30
type input "0"
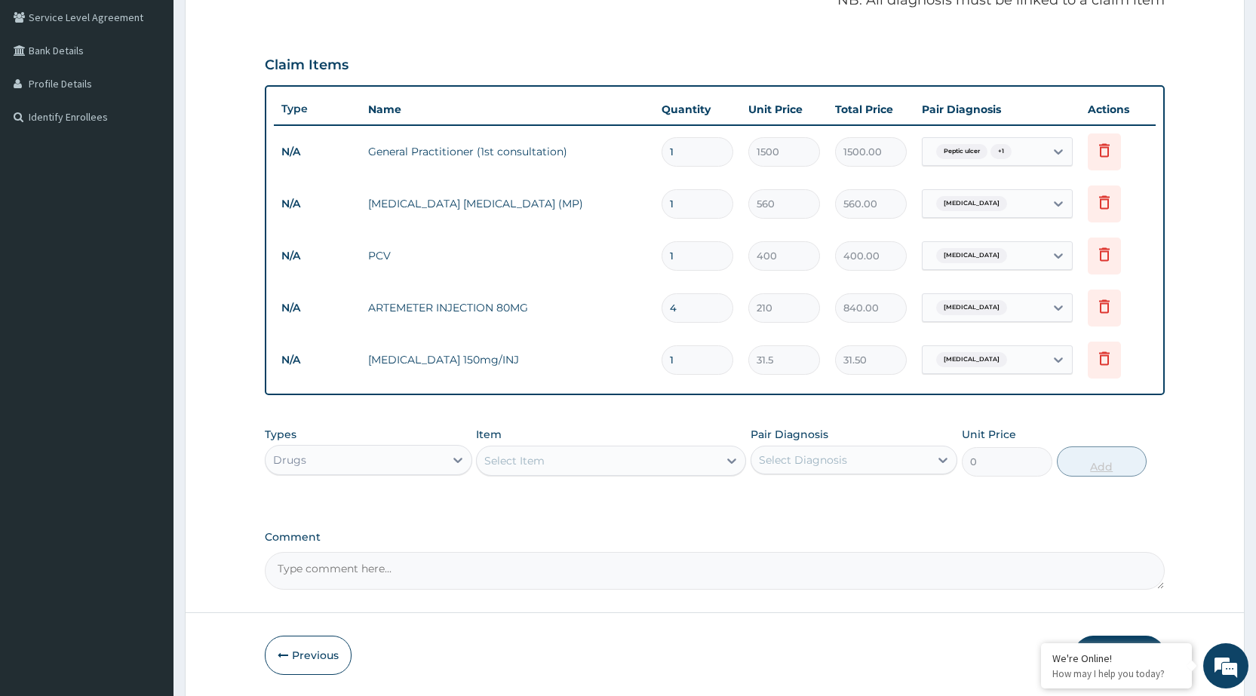
type input "0.00"
type input "4"
type input "126.00"
type input "4"
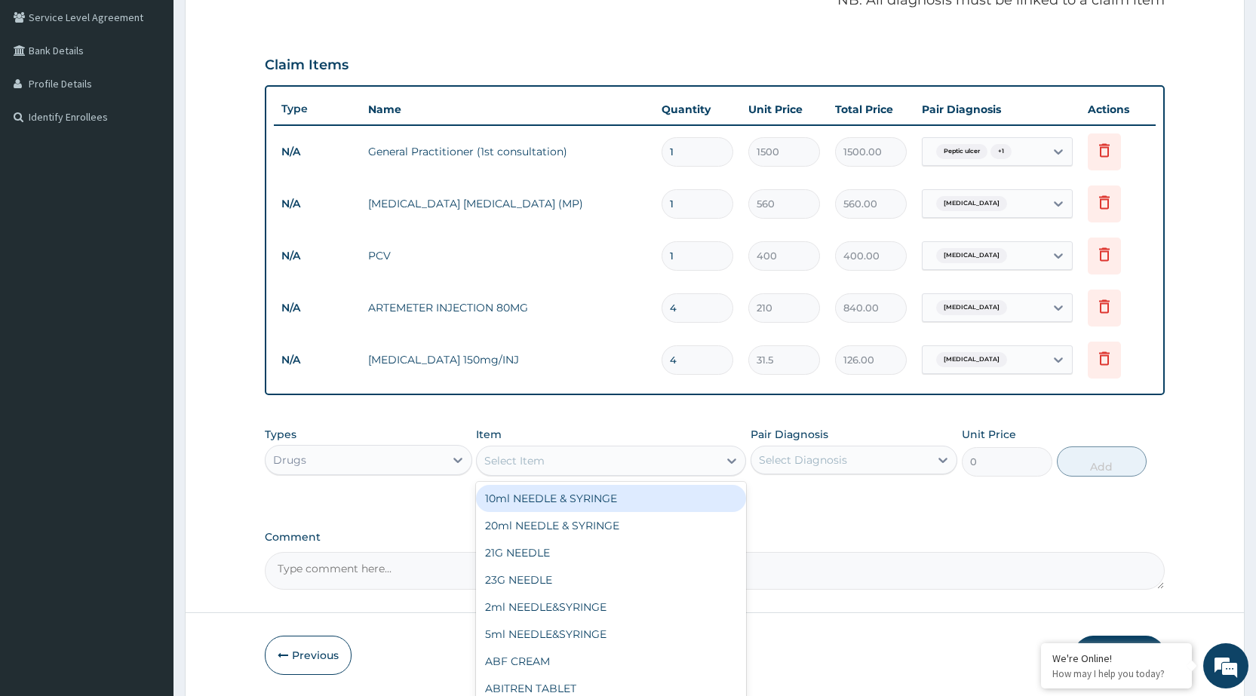
click at [698, 452] on div "Select Item" at bounding box center [597, 461] width 241 height 24
type input "A"
type input "COA"
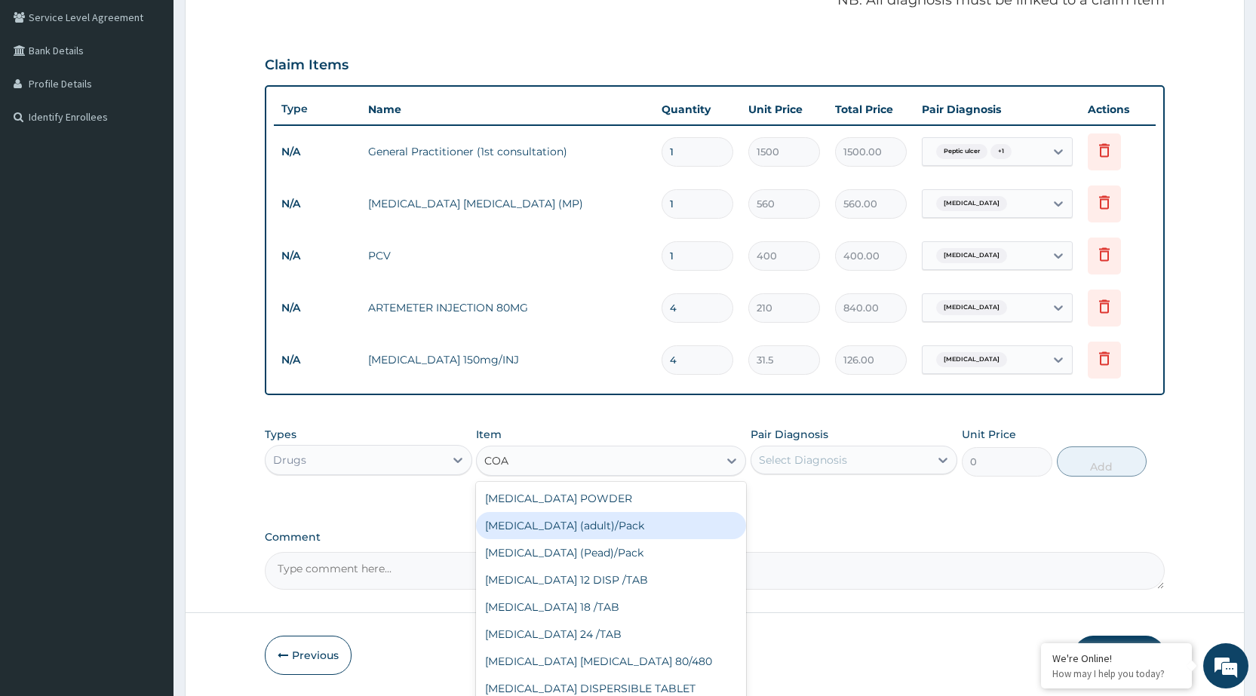
click at [625, 532] on div "[MEDICAL_DATA] (adult)/Pack" at bounding box center [611, 525] width 270 height 27
type input "682.5"
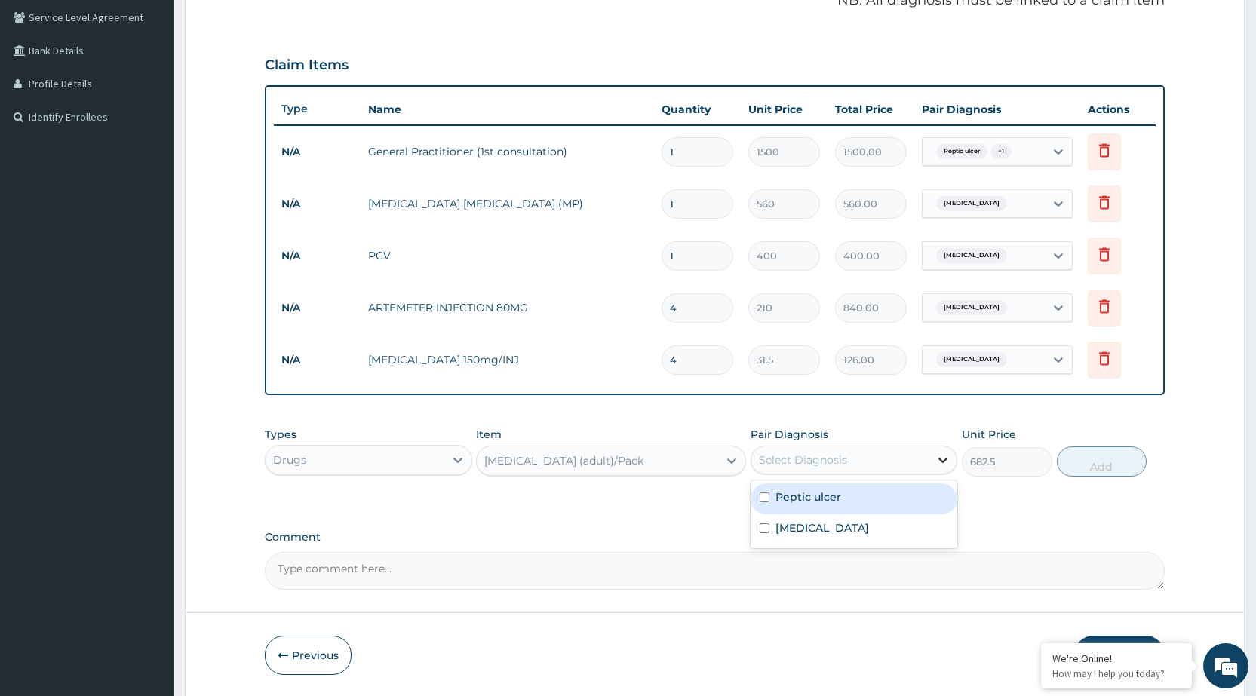
click at [940, 461] on icon at bounding box center [942, 460] width 15 height 15
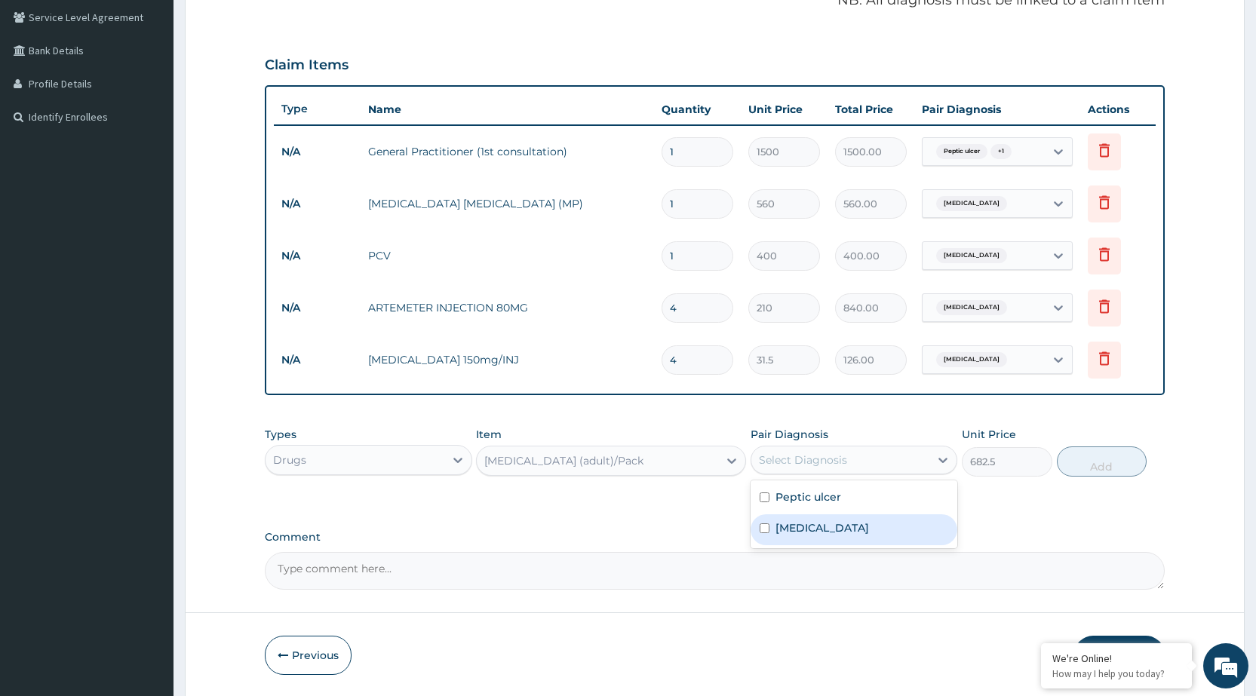
click at [935, 523] on div "[MEDICAL_DATA]" at bounding box center [854, 529] width 207 height 31
checkbox input "true"
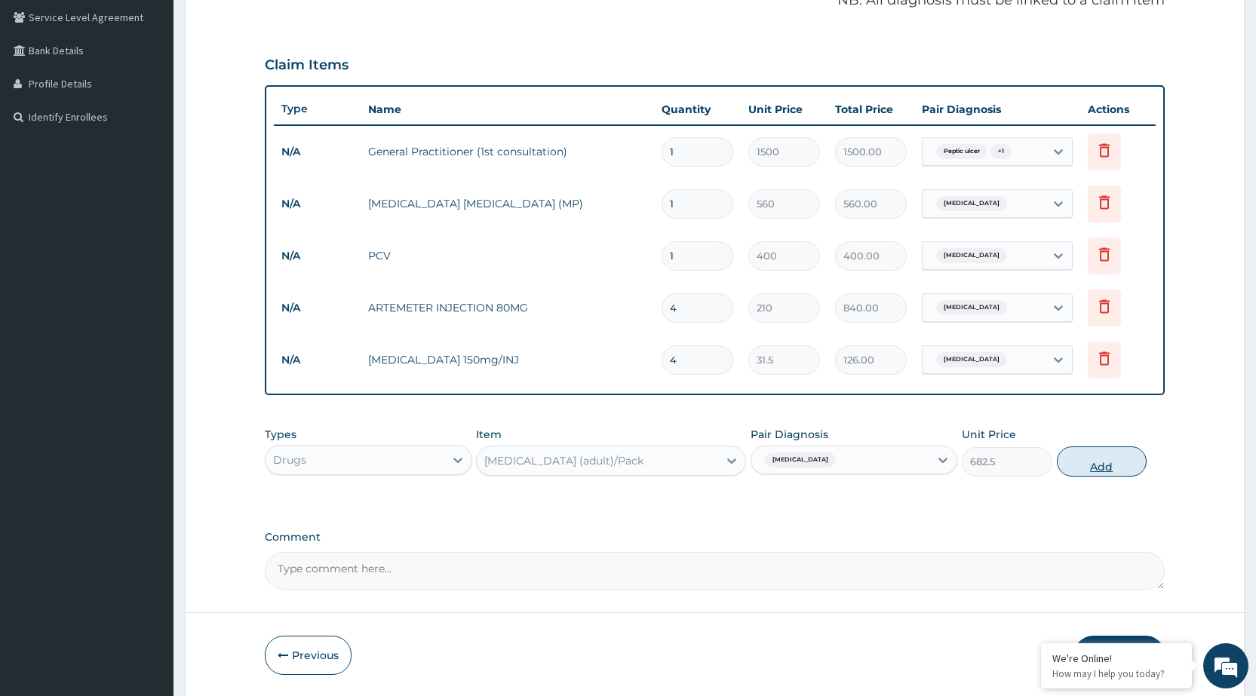
click at [1097, 459] on button "Add" at bounding box center [1102, 462] width 90 height 30
type input "0"
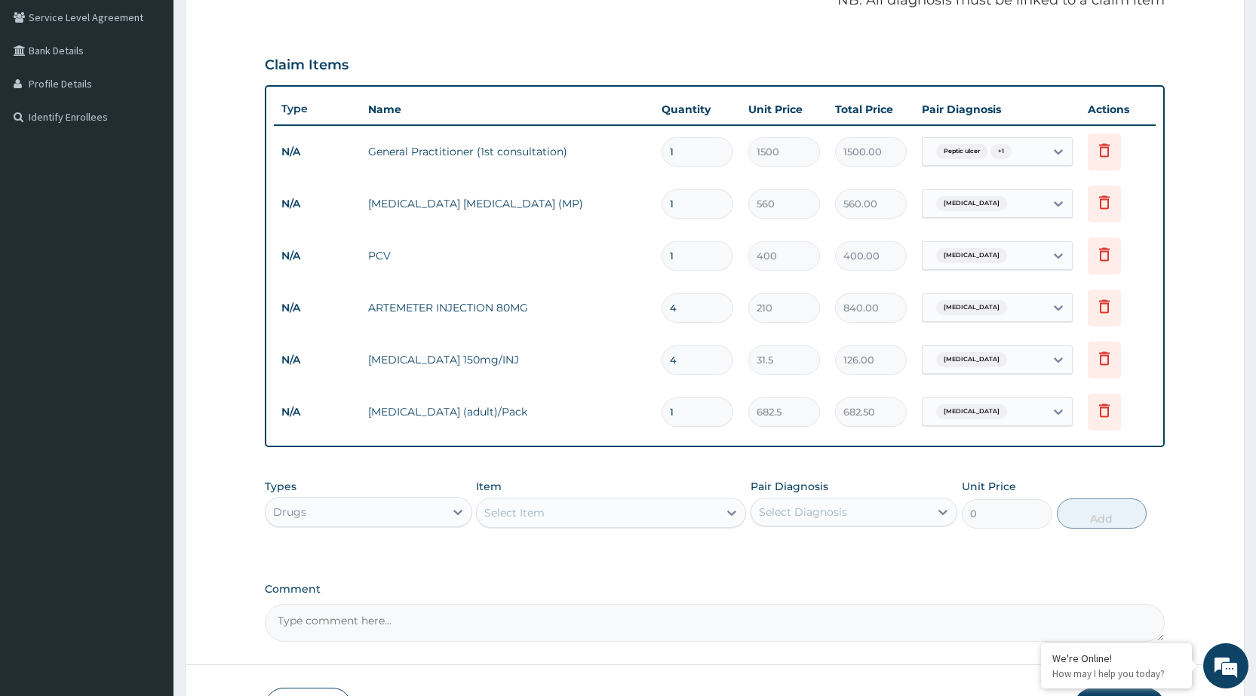
click at [619, 521] on div "Select Item" at bounding box center [597, 513] width 241 height 24
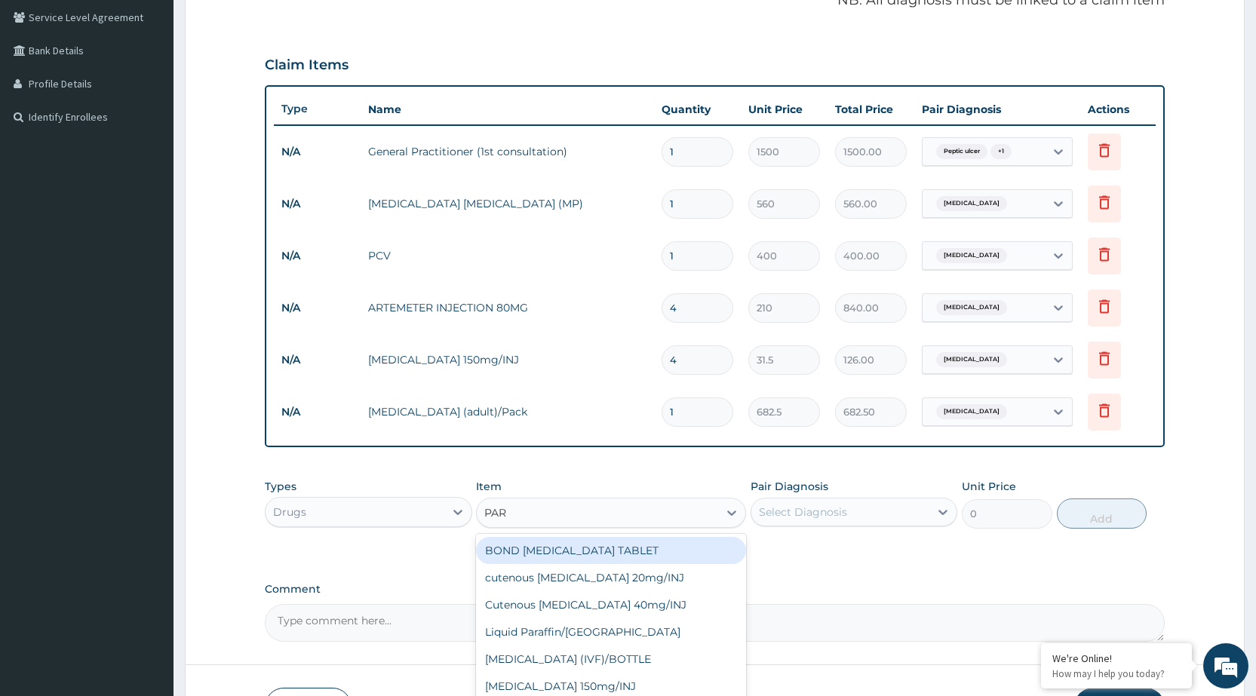
type input "PARA"
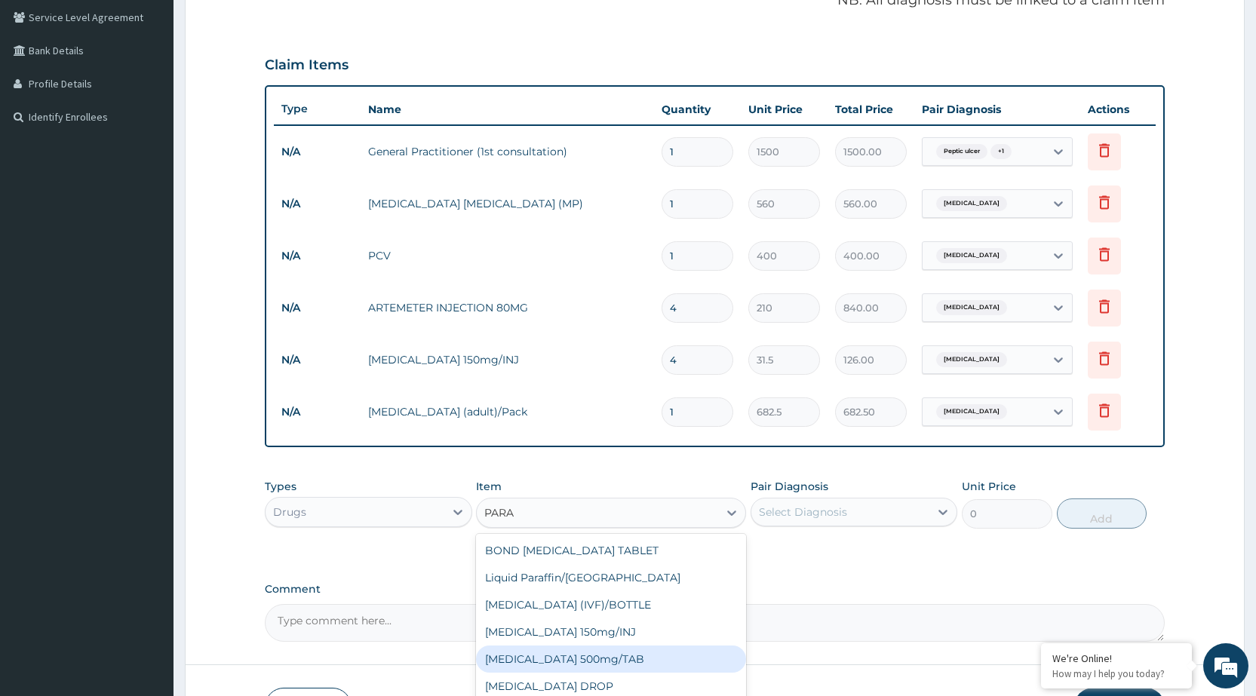
click at [591, 664] on div "[MEDICAL_DATA] 500mg/TAB" at bounding box center [611, 659] width 270 height 27
type input "5.25"
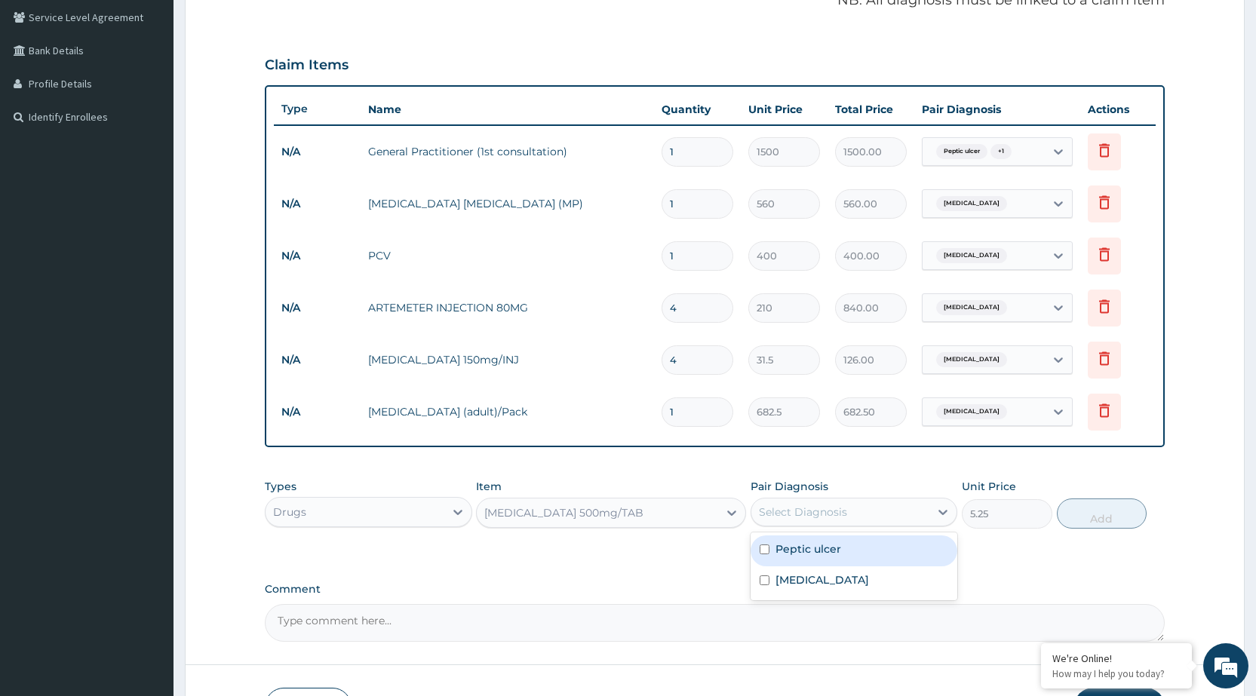
click at [861, 517] on div "Select Diagnosis" at bounding box center [840, 512] width 178 height 24
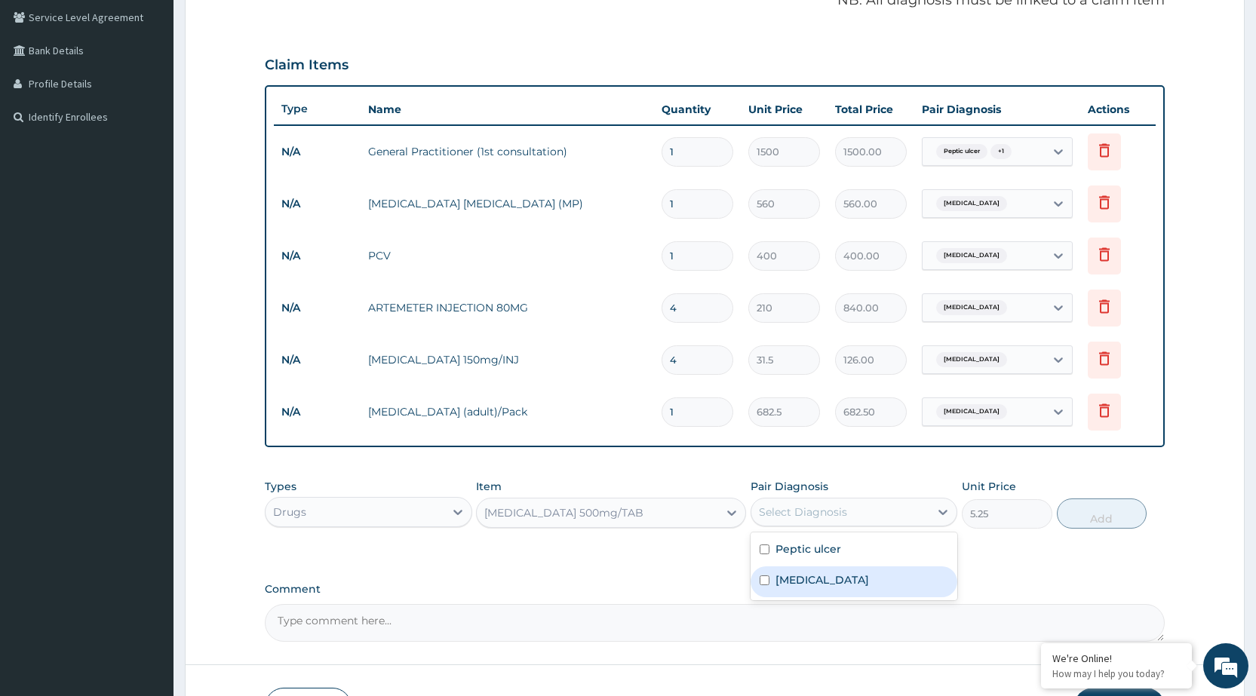
click at [849, 592] on div "[MEDICAL_DATA]" at bounding box center [854, 581] width 207 height 31
checkbox input "true"
click at [1108, 528] on button "Add" at bounding box center [1102, 514] width 90 height 30
type input "0"
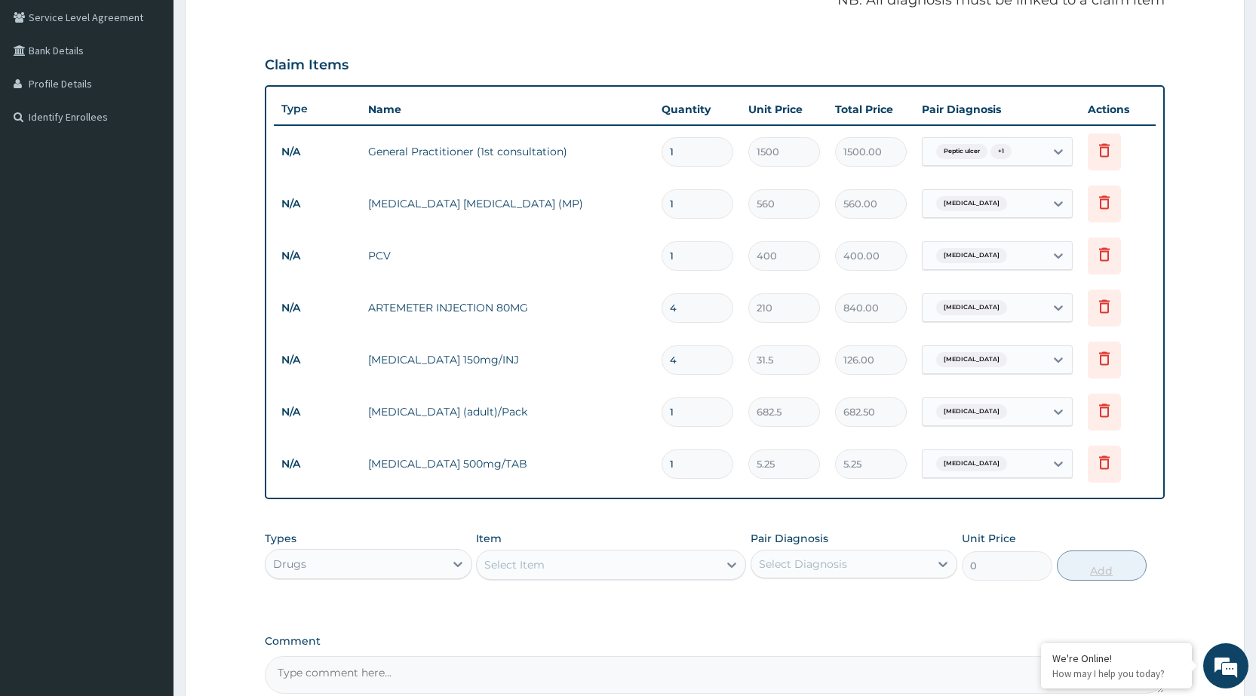
type input "0.00"
type input "3"
type input "15.75"
type input "30"
type input "157.50"
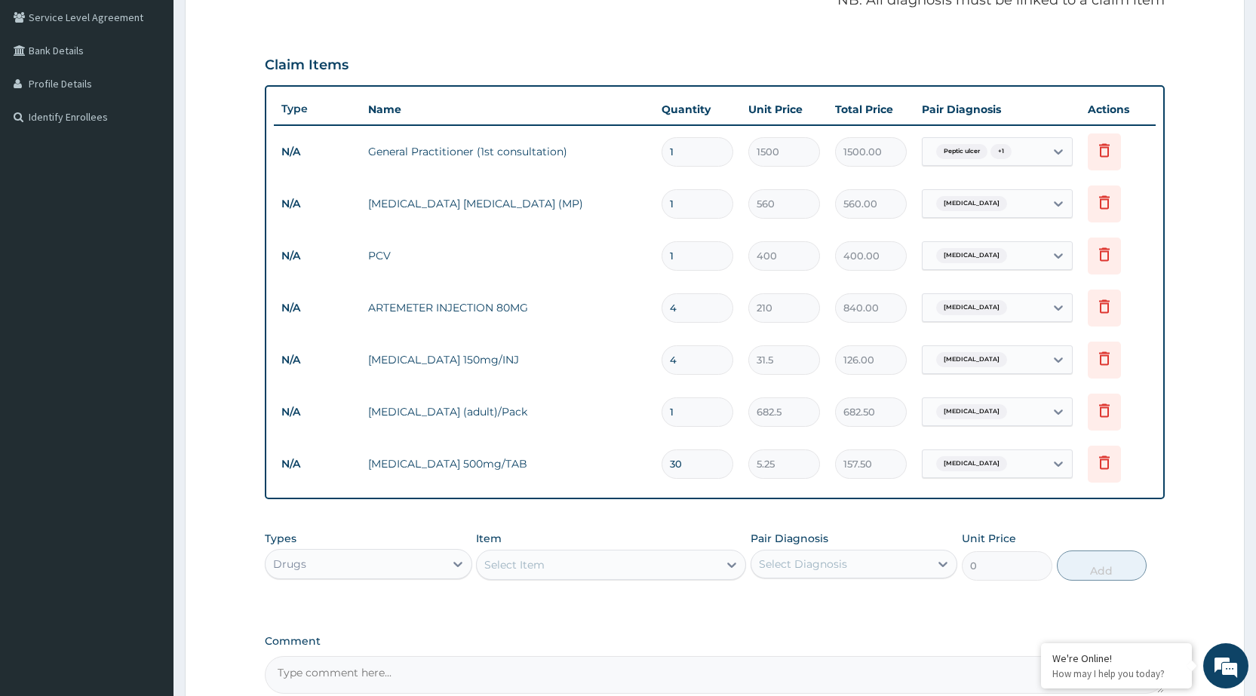
type input "30"
click at [672, 574] on div "Select Item" at bounding box center [597, 565] width 241 height 24
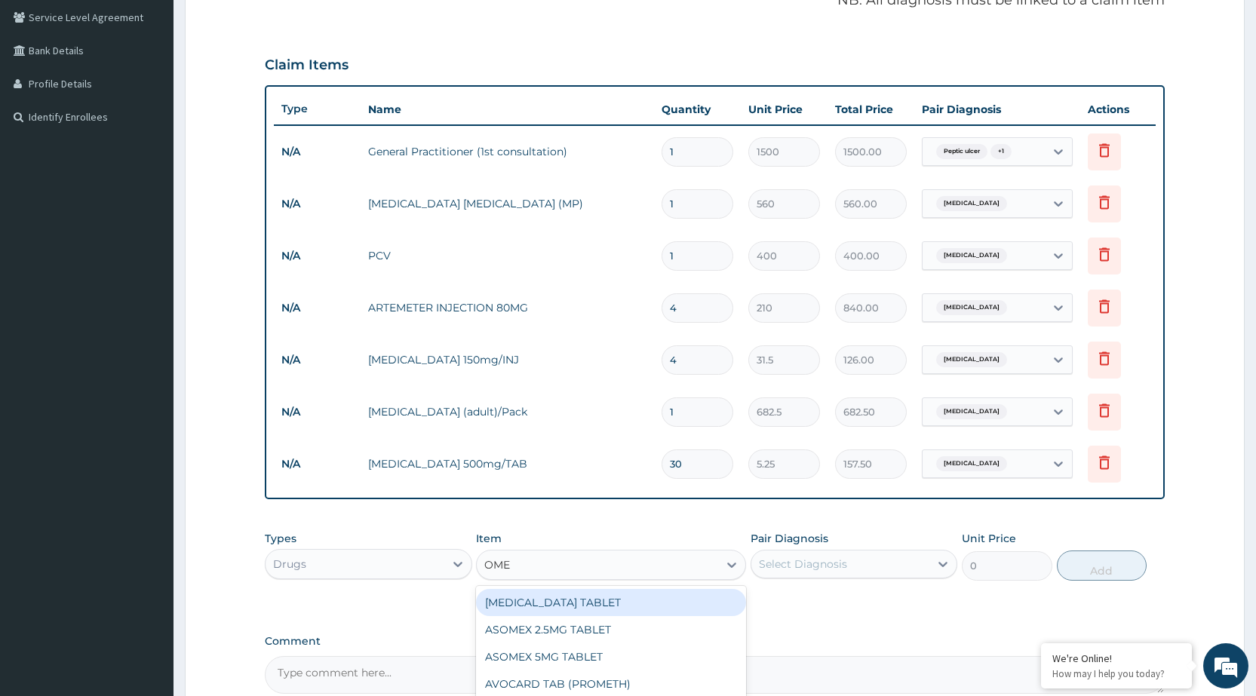
type input "OMEP"
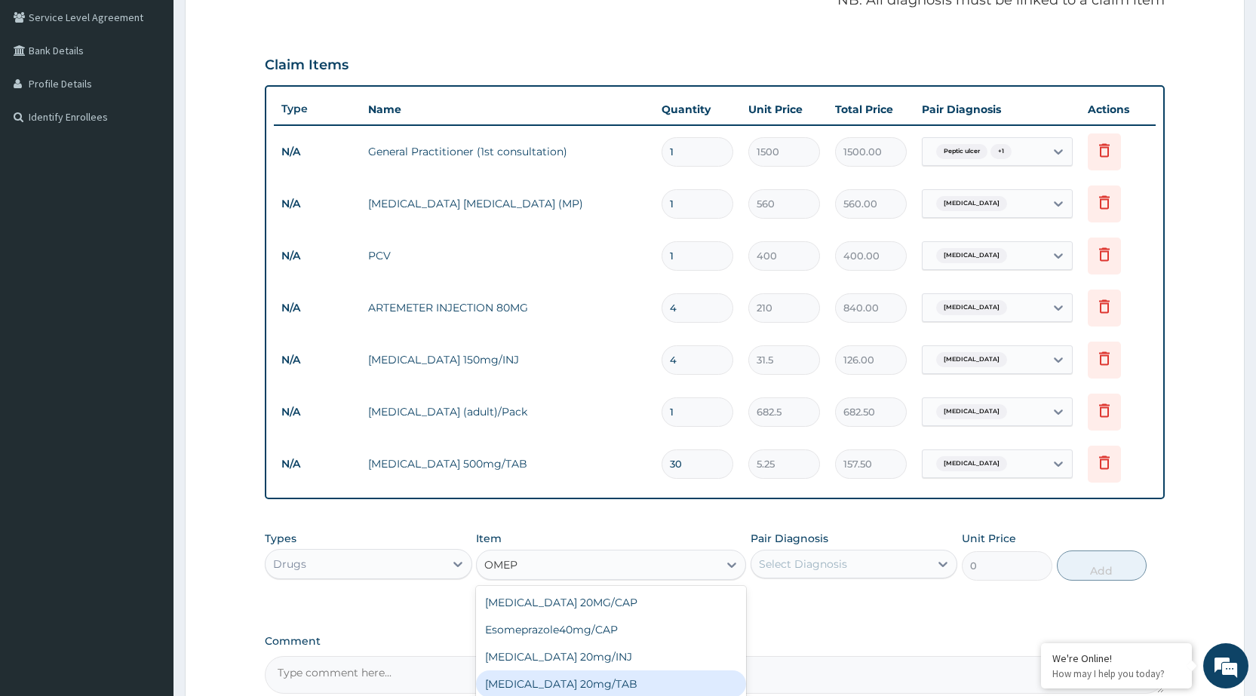
click at [567, 683] on div "[MEDICAL_DATA] 20mg/TAB" at bounding box center [611, 684] width 270 height 27
type input "78.75"
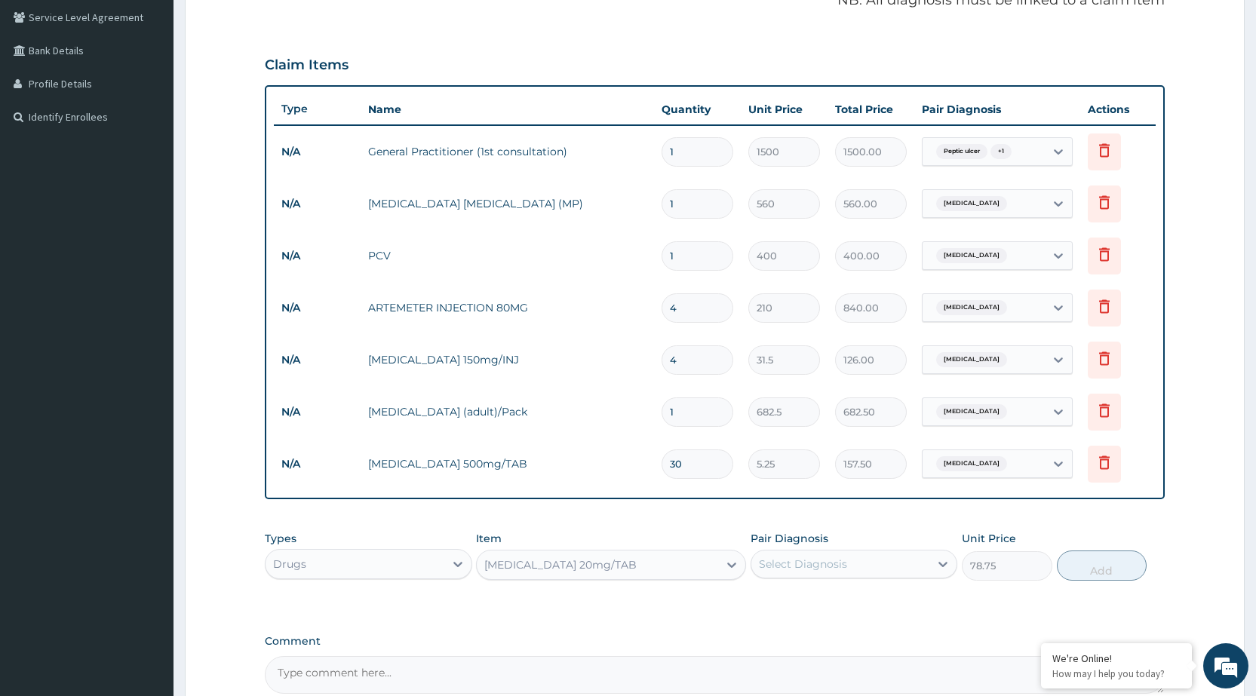
click at [909, 574] on div "Select Diagnosis" at bounding box center [840, 564] width 178 height 24
click at [895, 600] on div "Peptic ulcer" at bounding box center [854, 603] width 207 height 31
checkbox input "true"
click at [1090, 570] on button "Add" at bounding box center [1102, 566] width 90 height 30
type input "0"
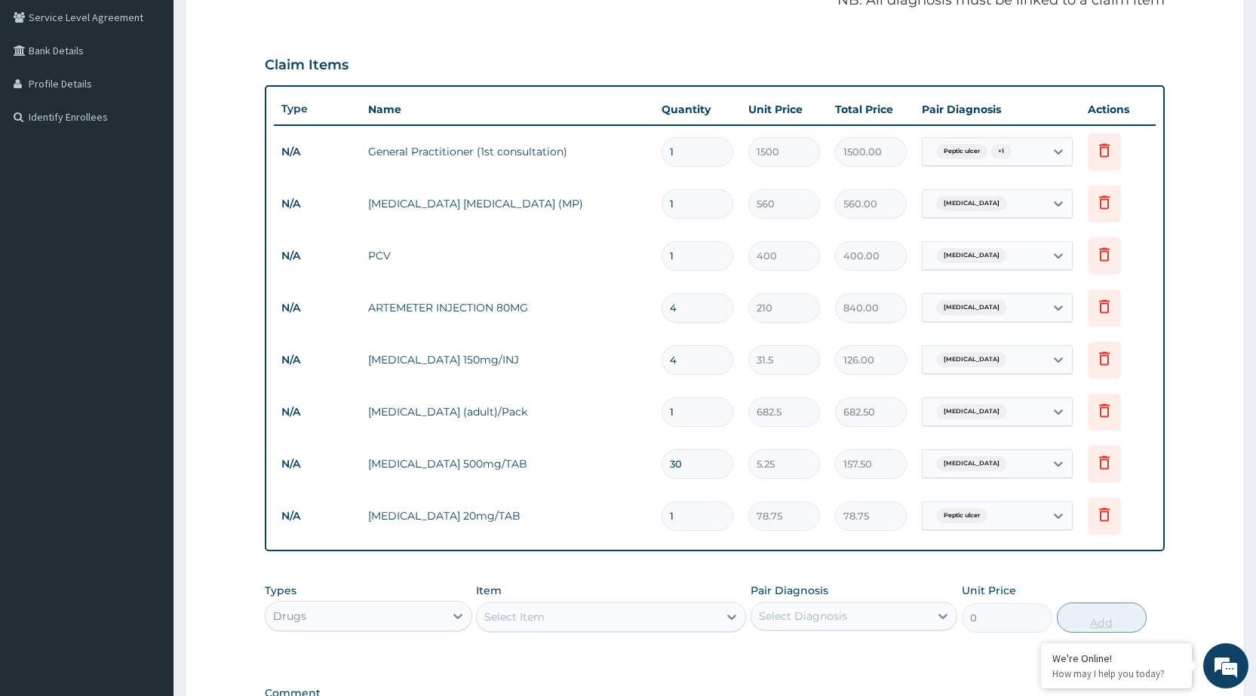
type input "0.00"
type input "2"
type input "157.50"
type input "20"
type input "1575.00"
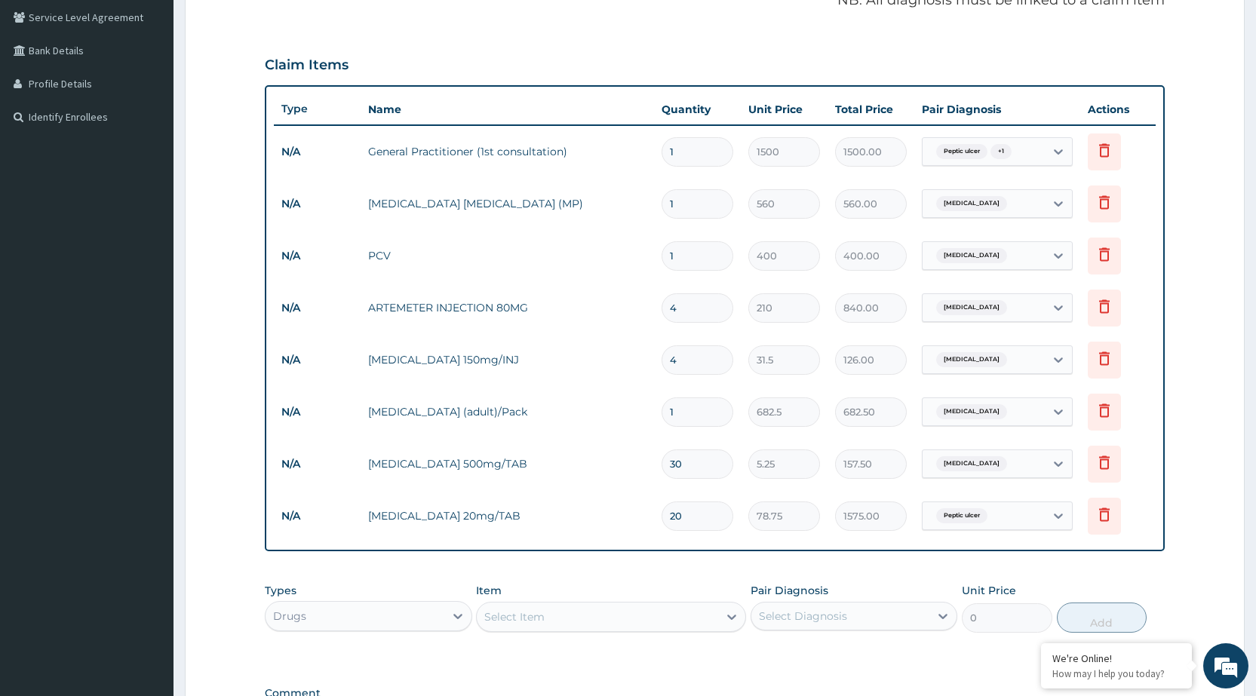
type input "20"
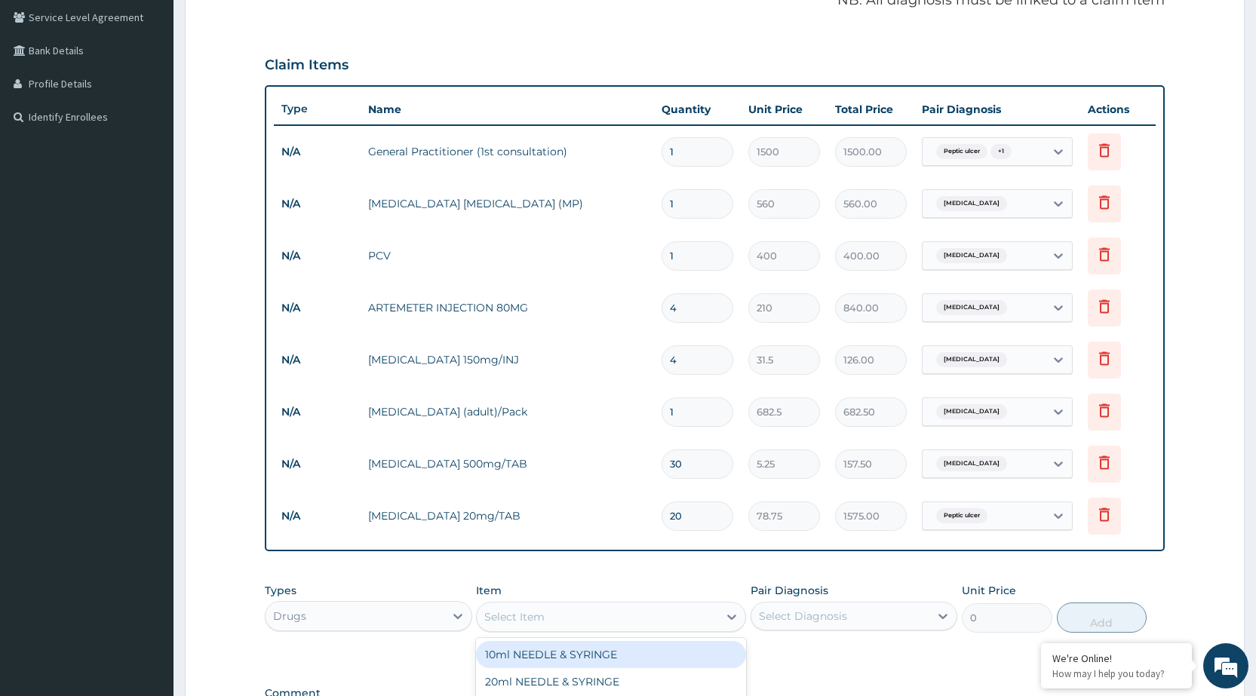
click at [659, 617] on div "Select Item" at bounding box center [597, 617] width 241 height 24
type input "M"
type input "A"
type input "GEST"
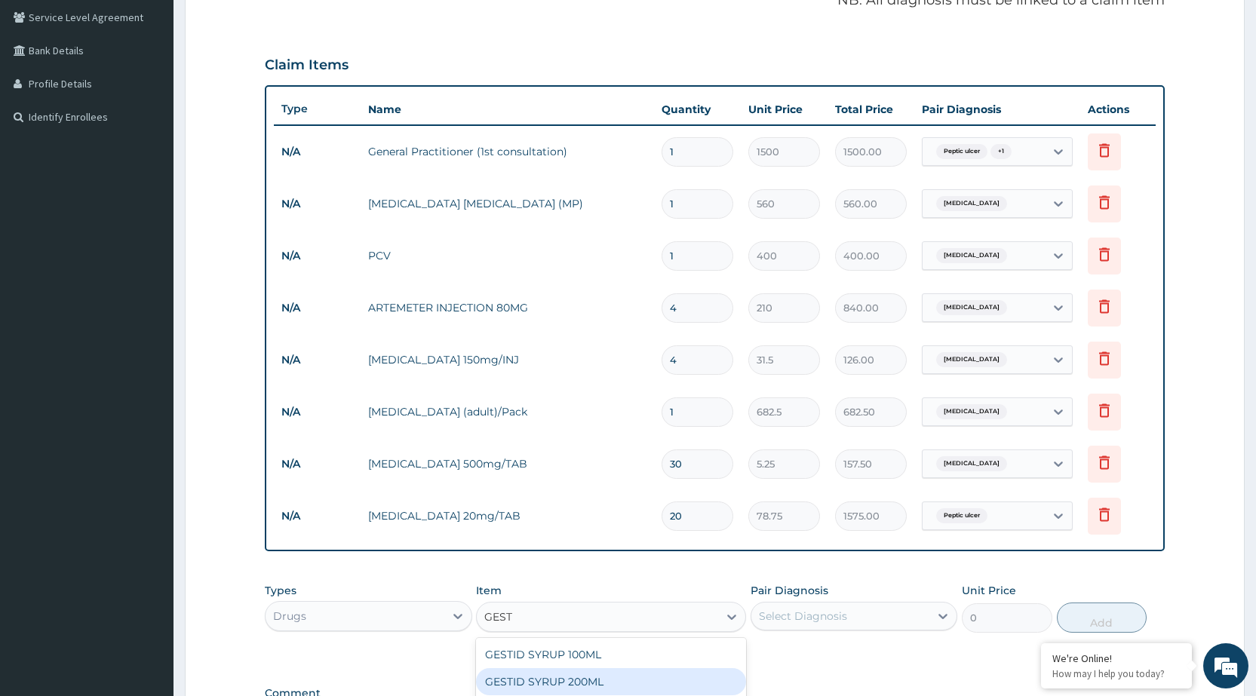
click at [623, 677] on div "GESTID SYRUP 200ML" at bounding box center [611, 681] width 270 height 27
type input "367.5"
click at [802, 616] on div "Select Diagnosis" at bounding box center [803, 616] width 88 height 15
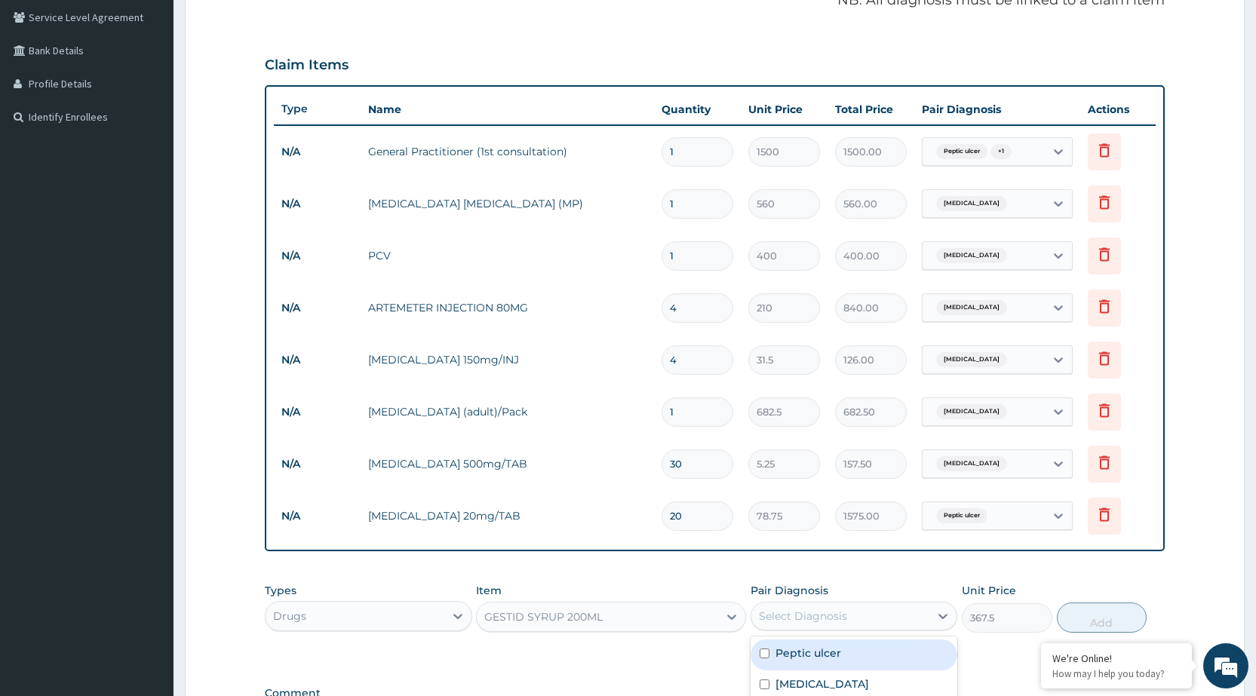
click at [775, 656] on div "Peptic ulcer" at bounding box center [854, 655] width 207 height 31
checkbox input "true"
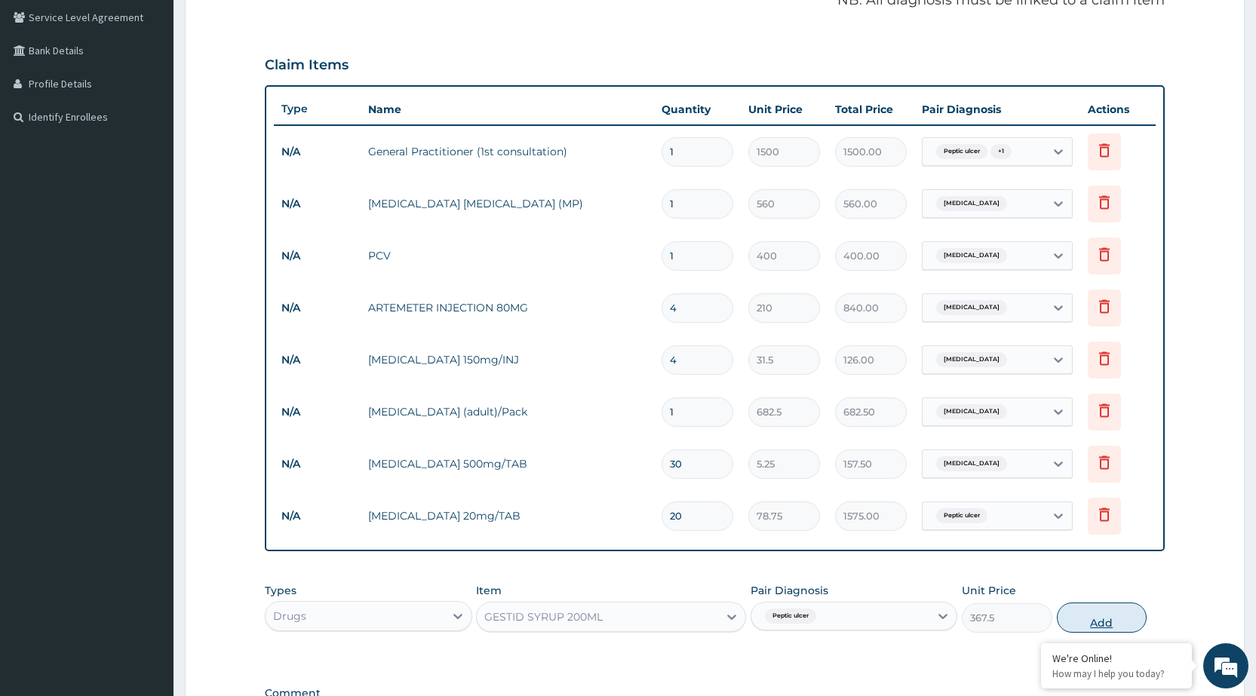
click at [1116, 620] on button "Add" at bounding box center [1102, 618] width 90 height 30
type input "0"
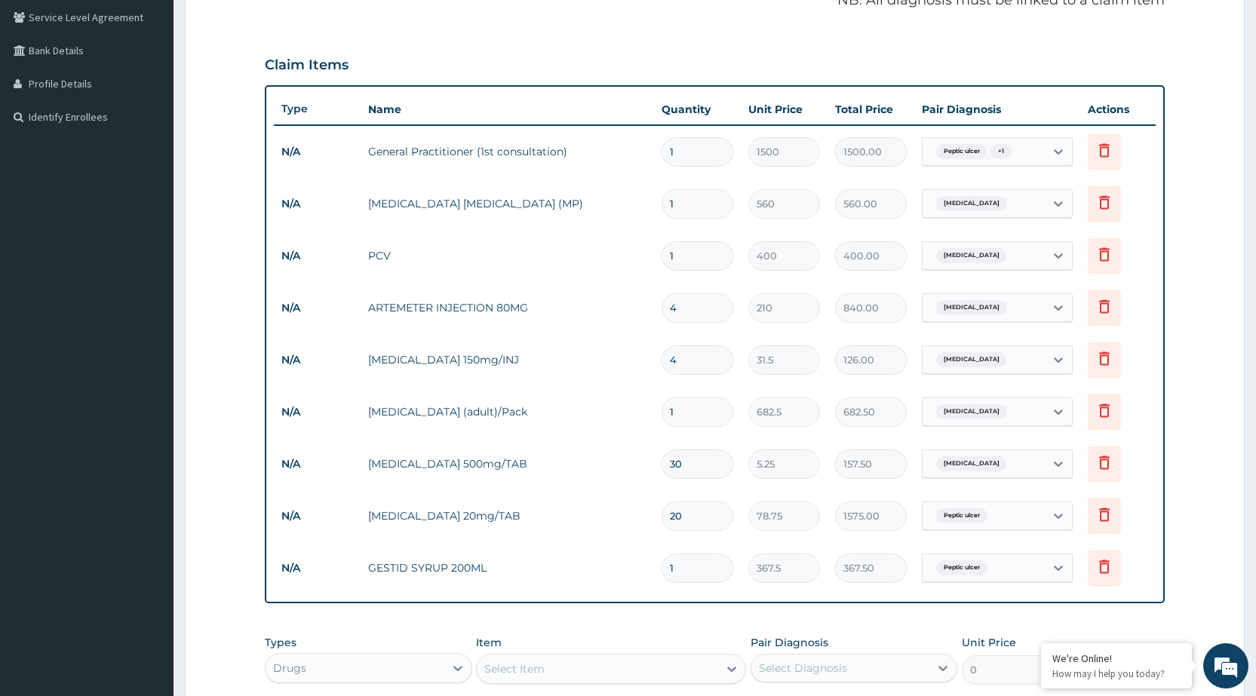
click at [682, 665] on div "Select Item" at bounding box center [597, 669] width 241 height 24
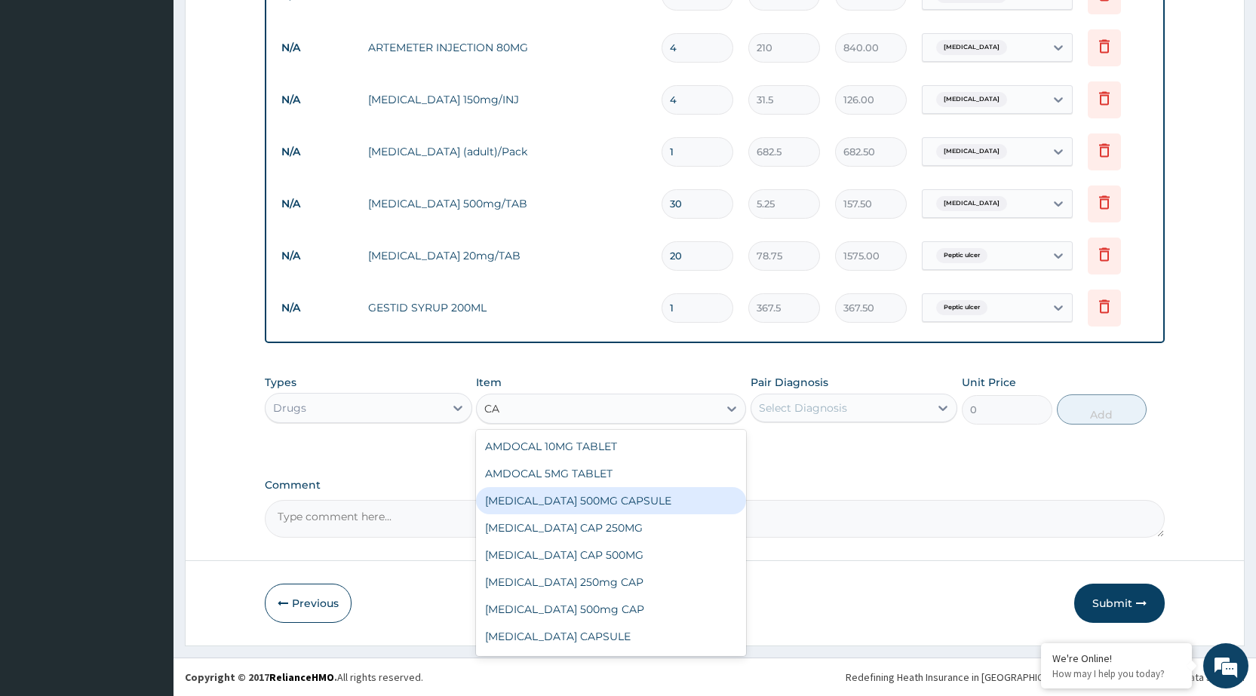
type input "C"
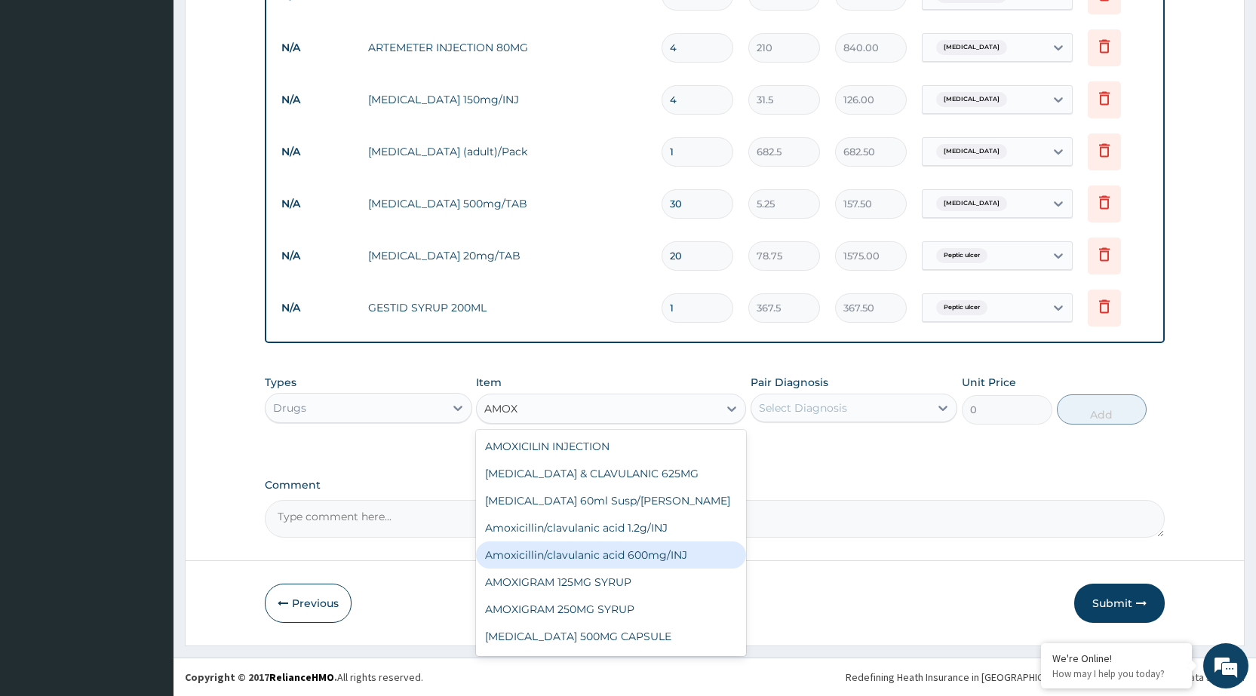
type input "AMOXY"
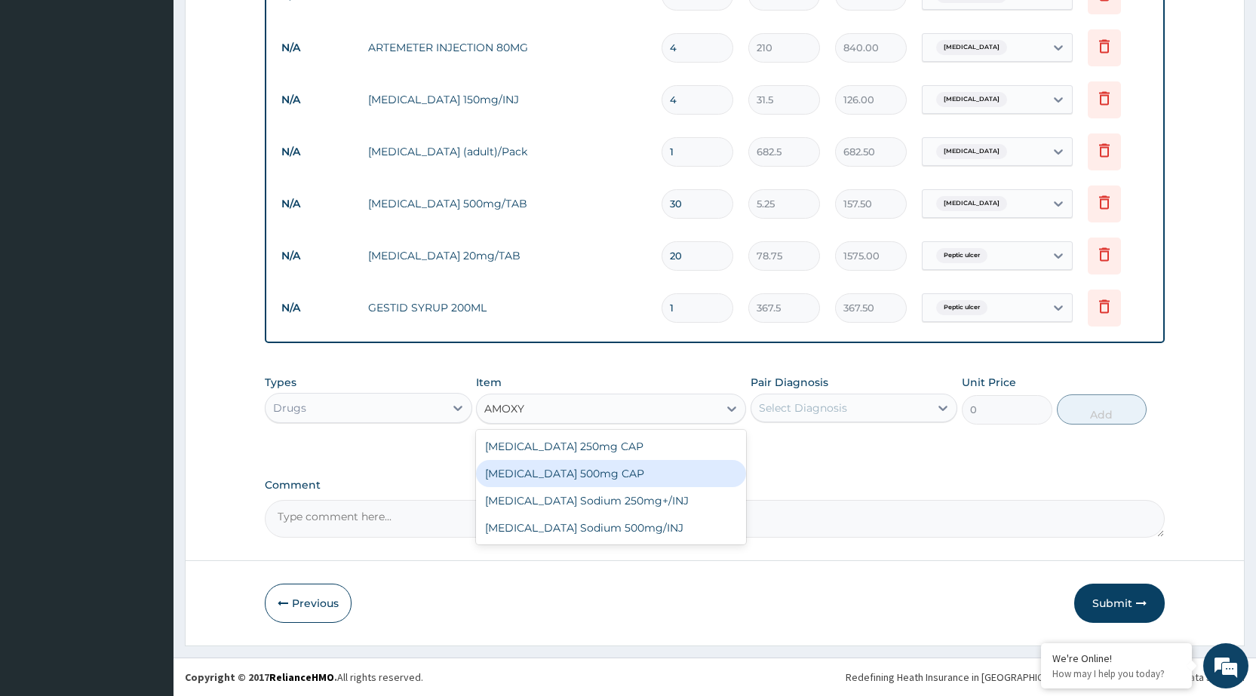
click at [596, 477] on div "[MEDICAL_DATA] 500mg CAP" at bounding box center [611, 473] width 270 height 27
type input "21"
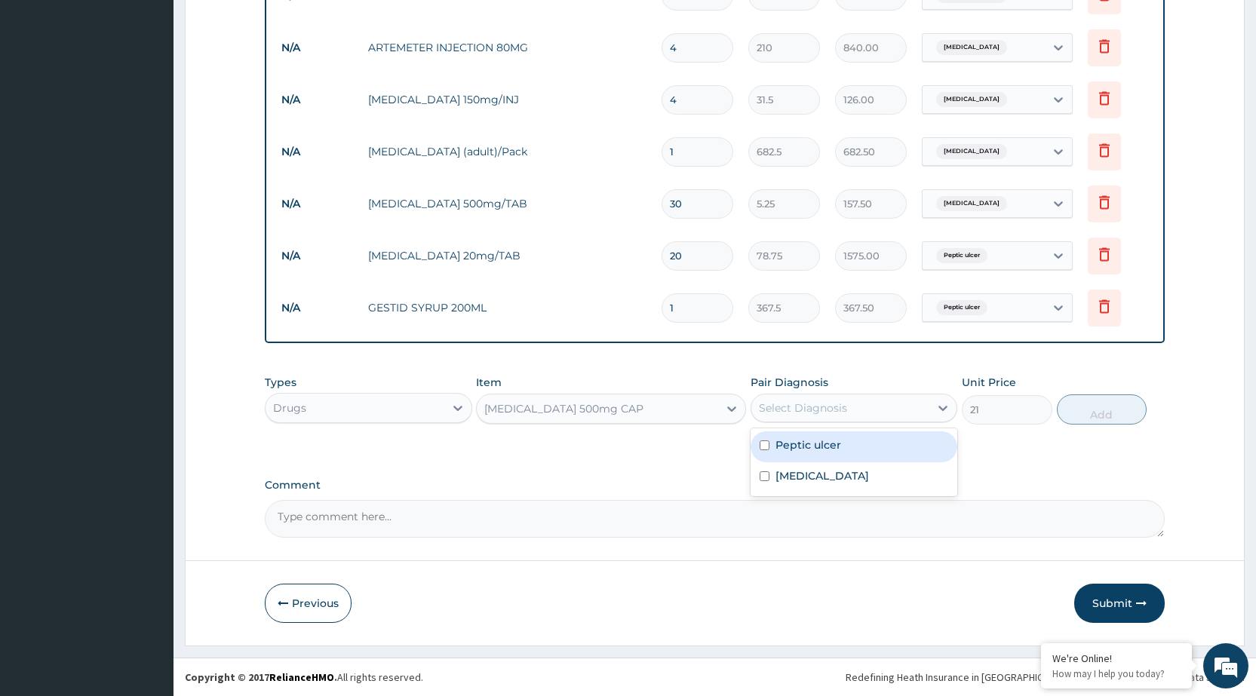
click at [929, 407] on div "Select Diagnosis" at bounding box center [840, 408] width 178 height 24
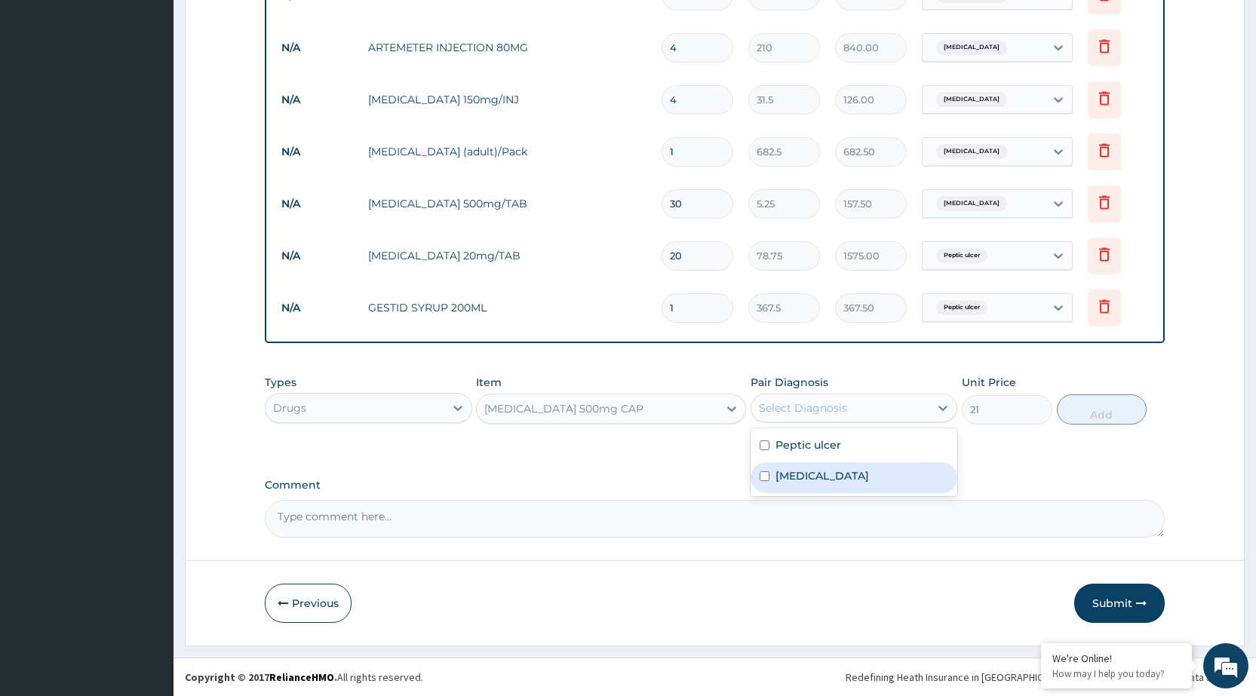
click at [906, 479] on div "[MEDICAL_DATA]" at bounding box center [854, 477] width 207 height 31
checkbox input "true"
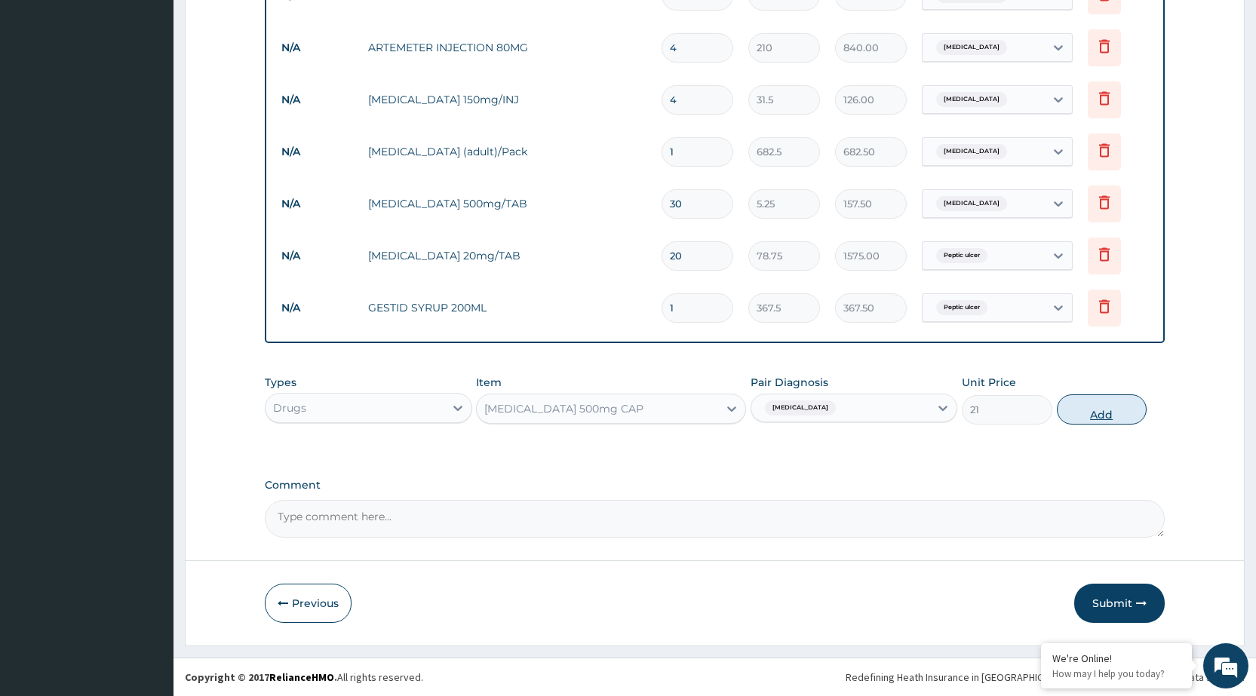
click at [1100, 413] on button "Add" at bounding box center [1102, 410] width 90 height 30
type input "0"
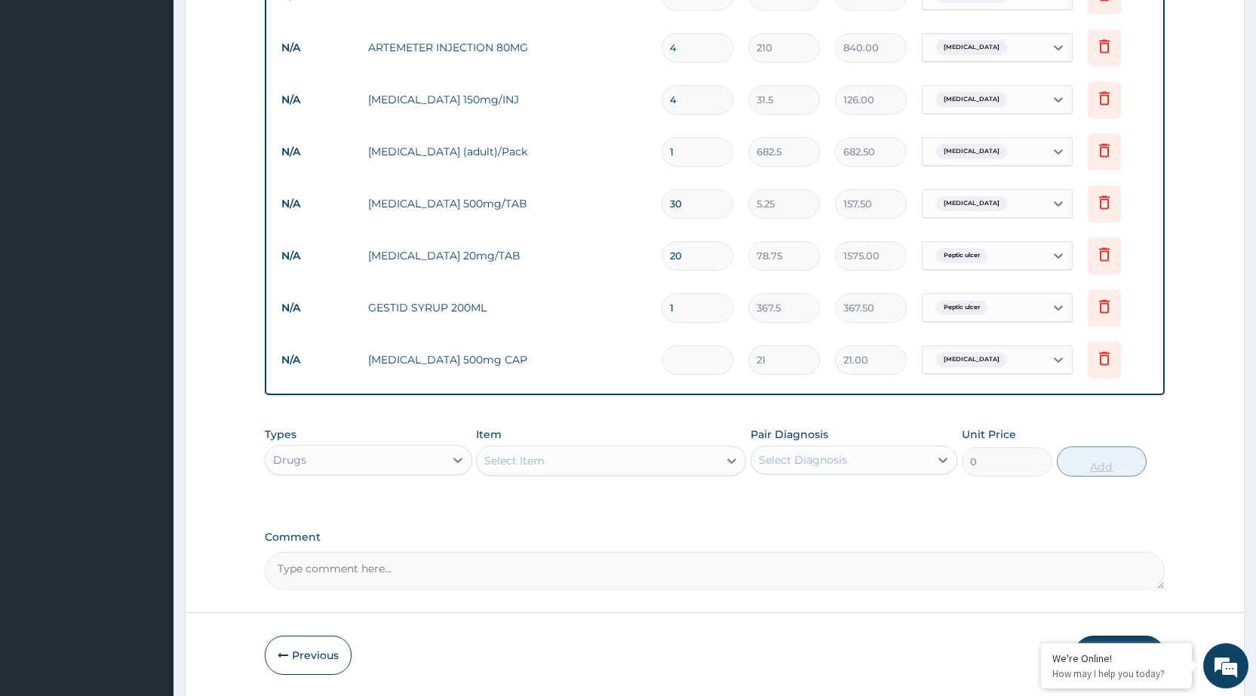
type input "0.00"
type input "2"
type input "42.00"
type input "20"
type input "420.00"
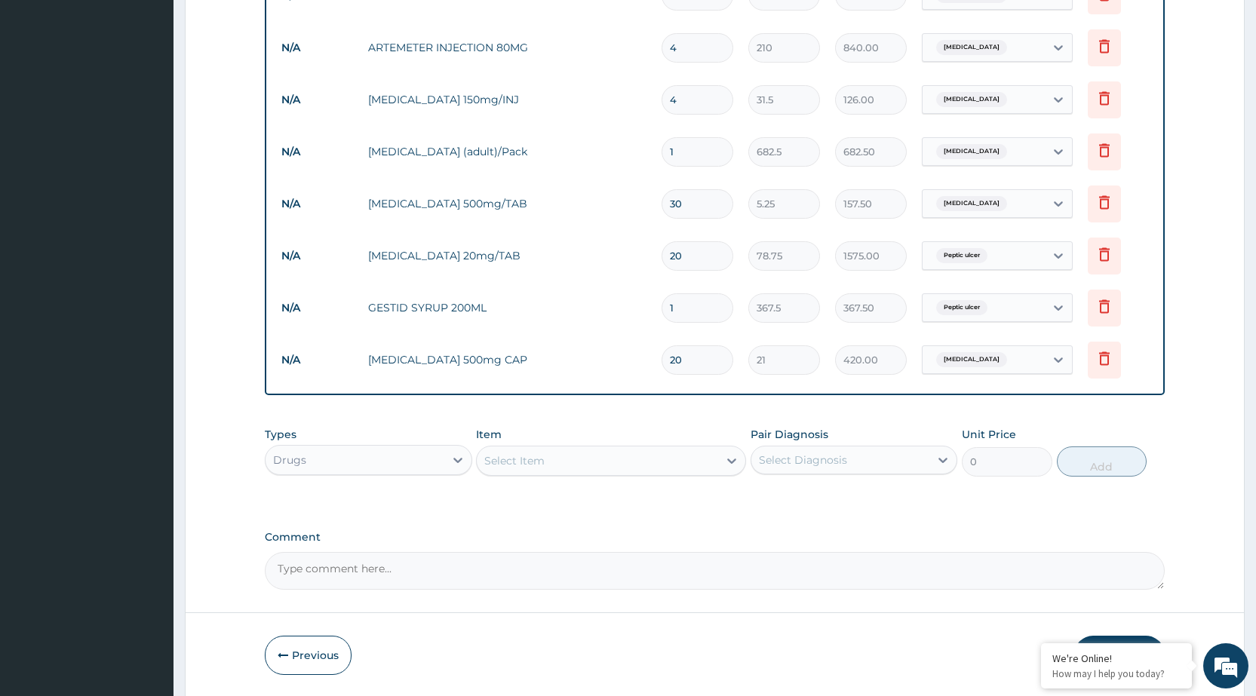
type input "20"
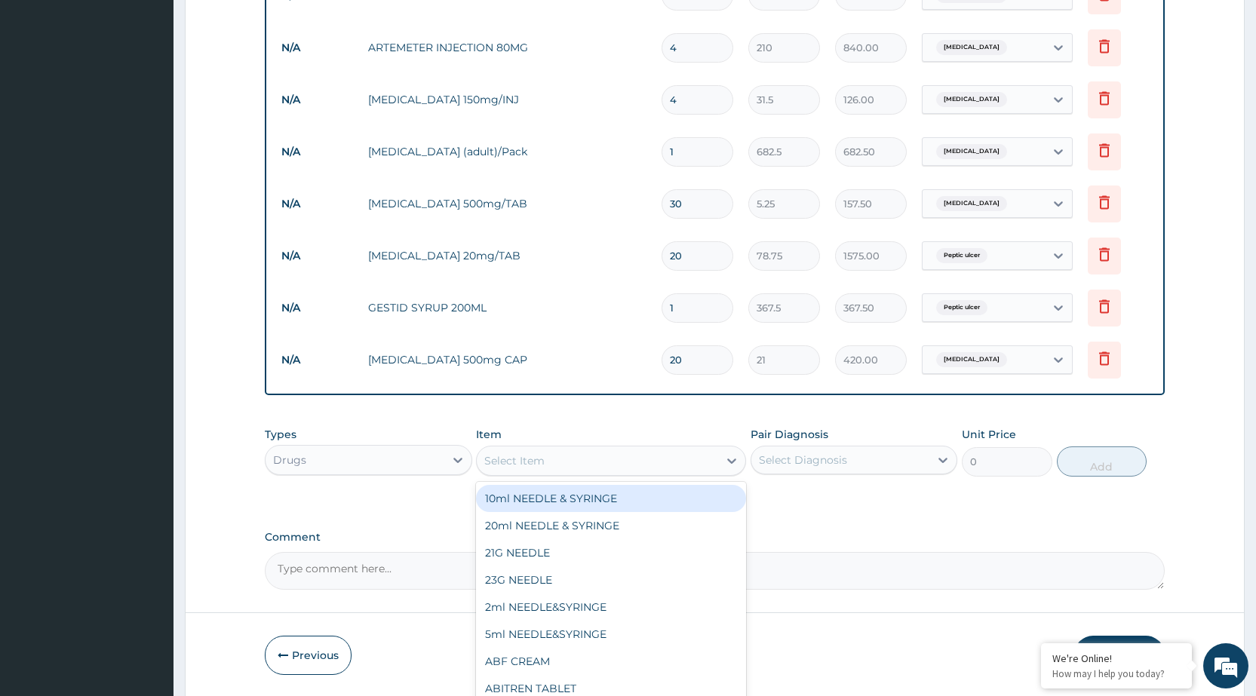
click at [632, 468] on div "Select Item" at bounding box center [597, 461] width 241 height 24
type input "LORATI"
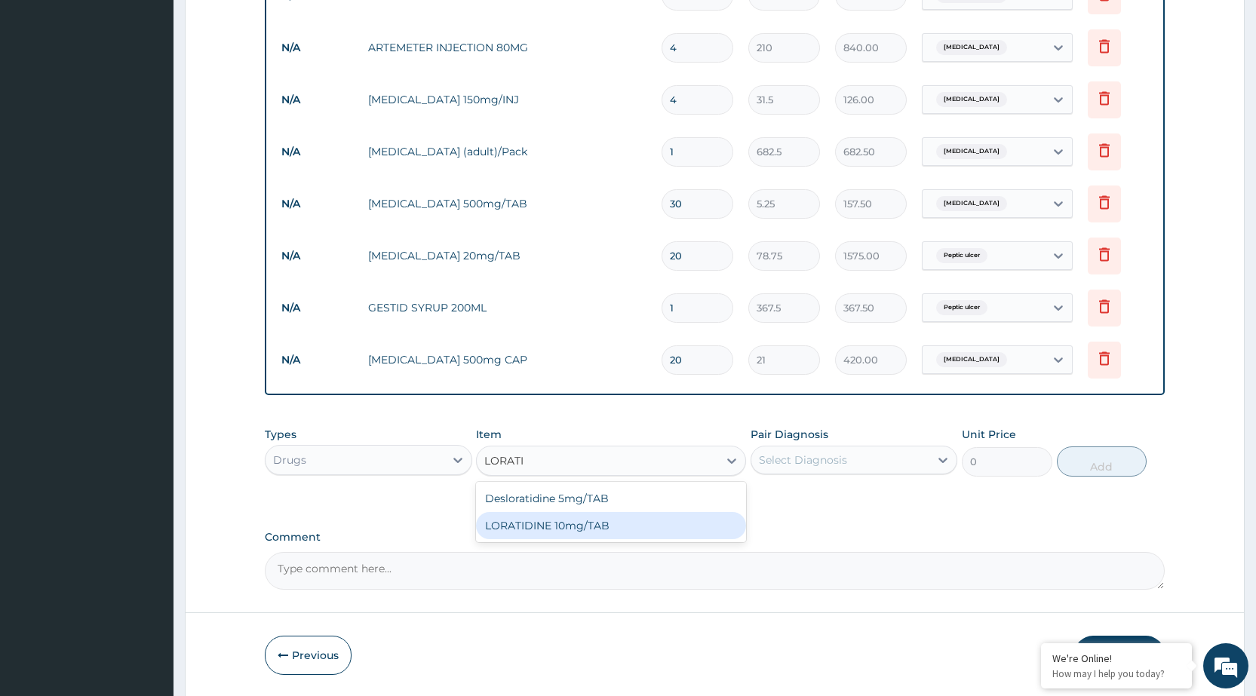
click at [631, 524] on div "LORATIDINE 10mg/TAB" at bounding box center [611, 525] width 270 height 27
type input "11.55"
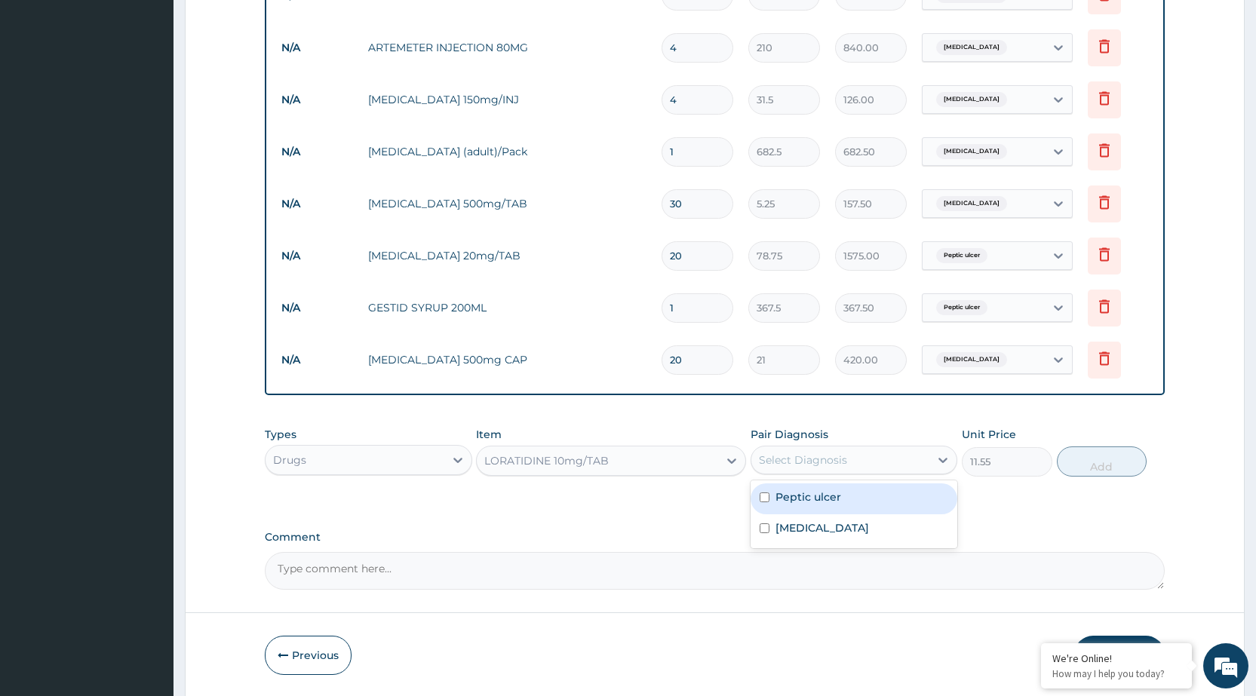
click at [840, 467] on div "Select Diagnosis" at bounding box center [803, 460] width 88 height 15
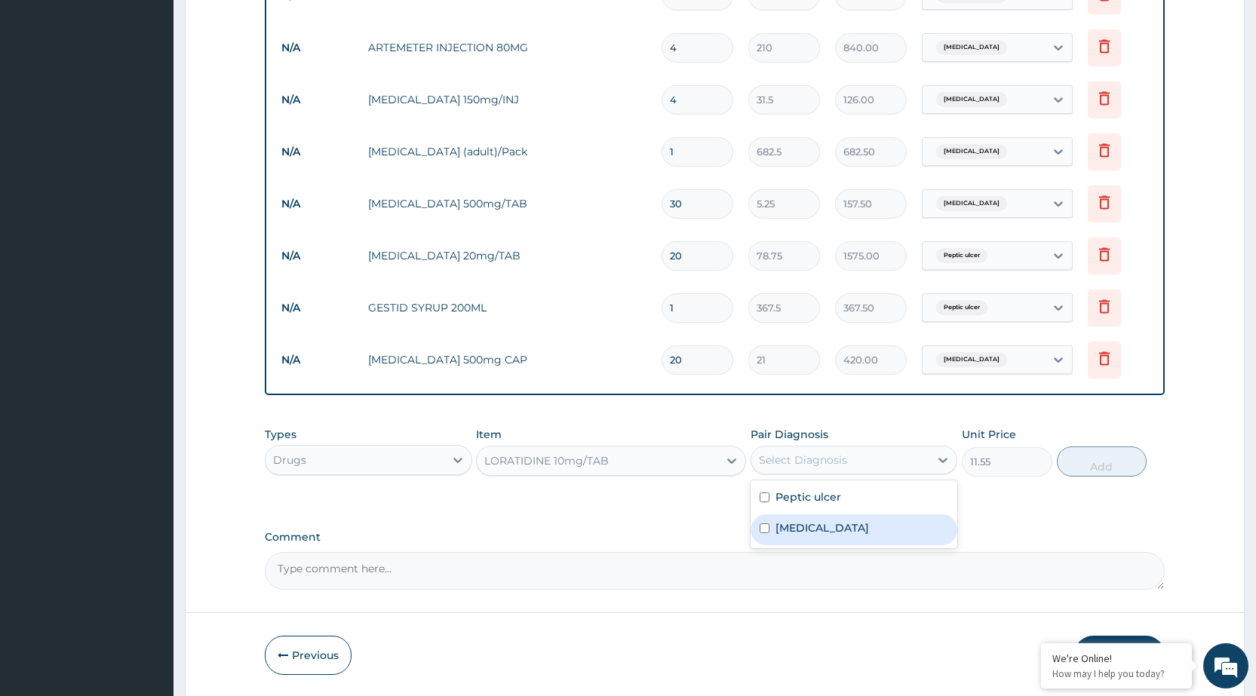
click at [827, 520] on div "[MEDICAL_DATA]" at bounding box center [854, 529] width 207 height 31
checkbox input "true"
click at [1082, 465] on button "Add" at bounding box center [1102, 462] width 90 height 30
type input "0"
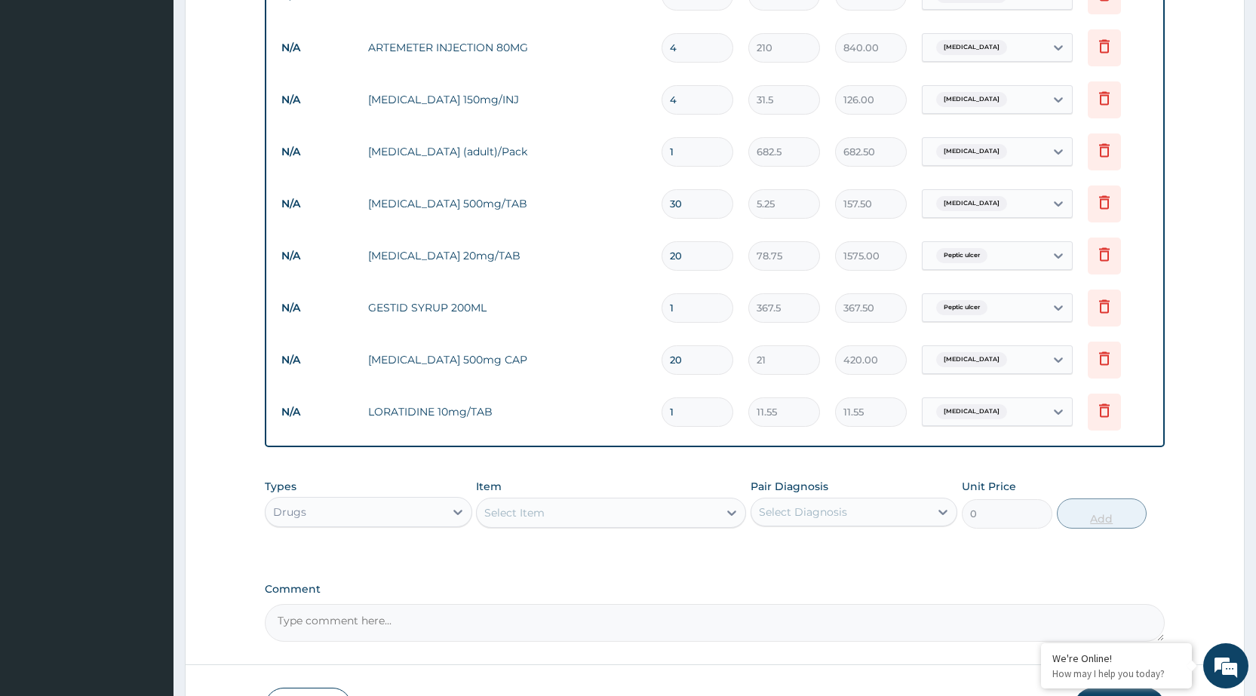
type input "10"
type input "115.50"
type input "10"
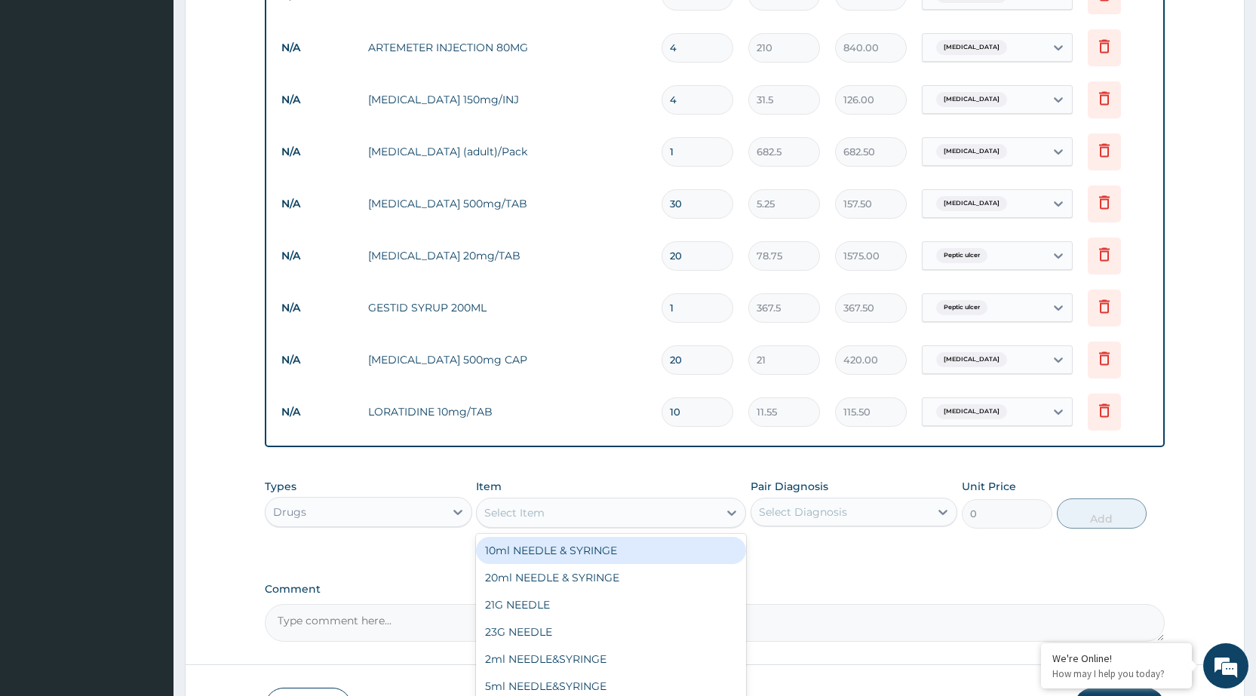
click at [634, 521] on div "Select Item" at bounding box center [597, 513] width 241 height 24
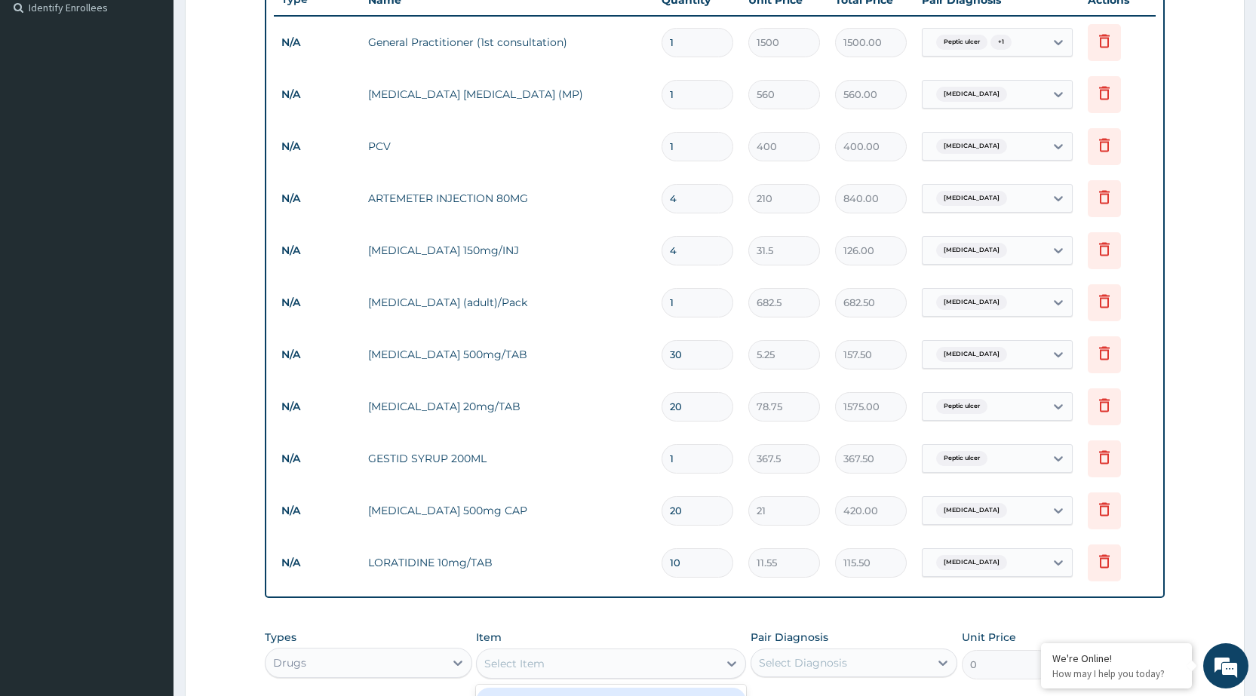
scroll to position [649, 0]
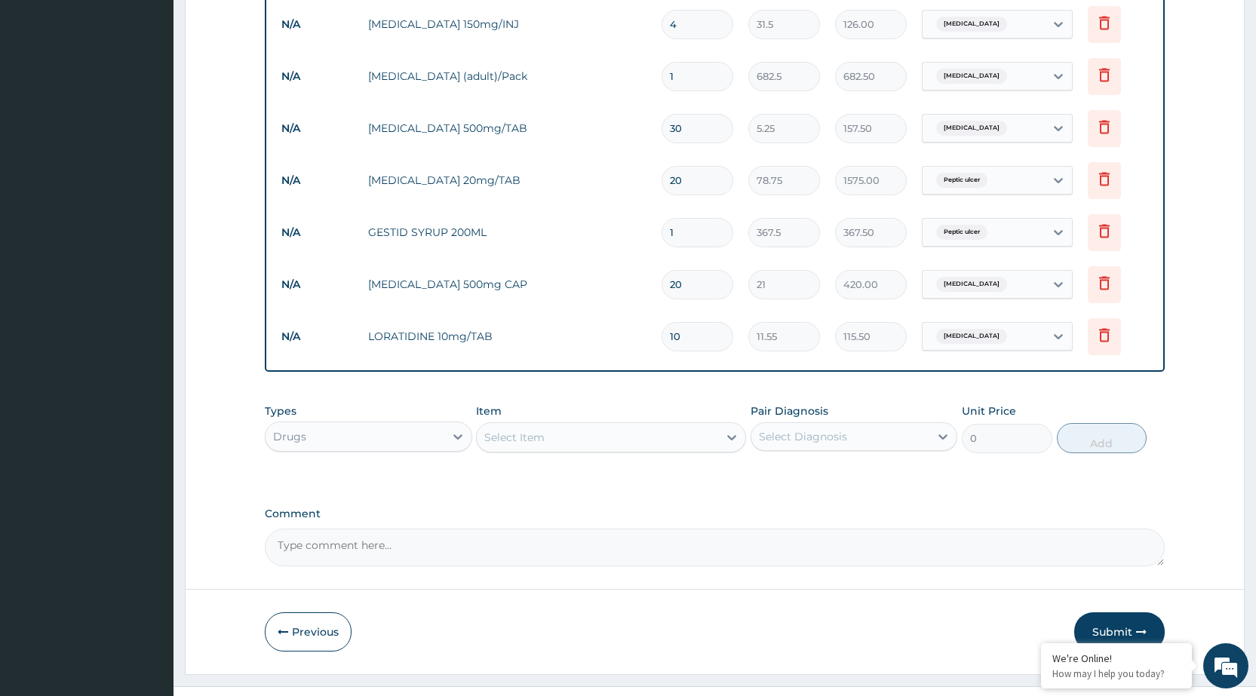
click at [820, 556] on textarea "Comment" at bounding box center [715, 548] width 900 height 38
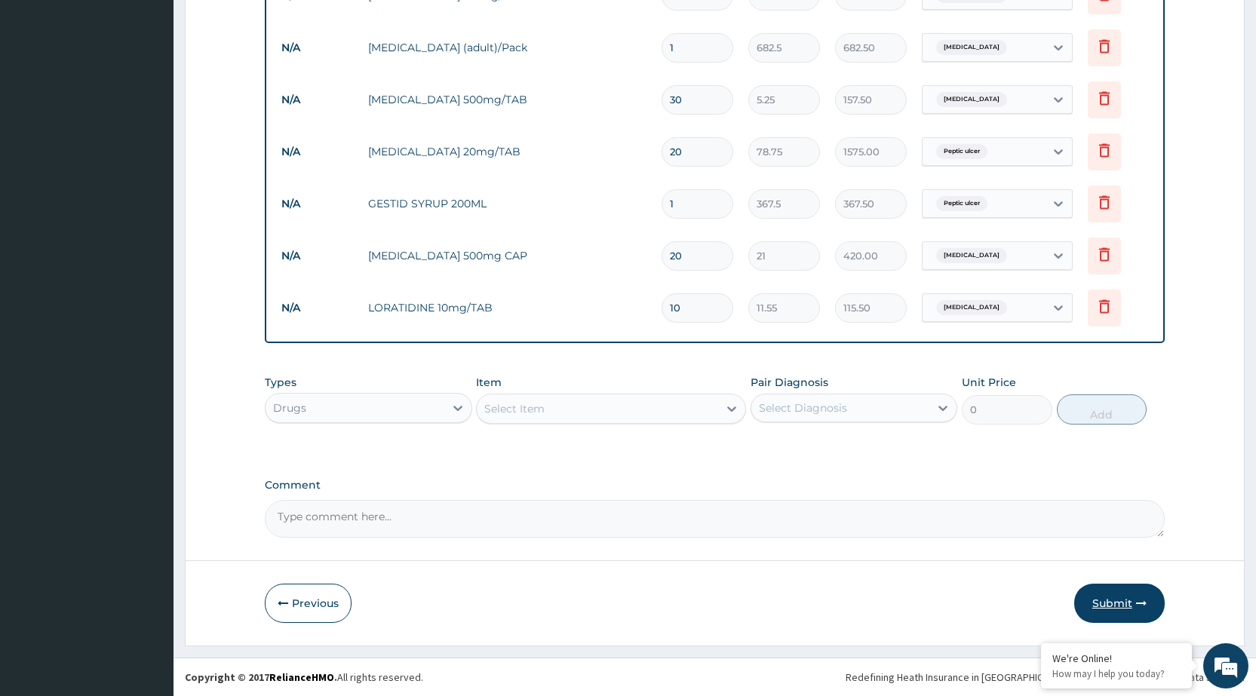
click at [1146, 616] on button "Submit" at bounding box center [1119, 603] width 91 height 39
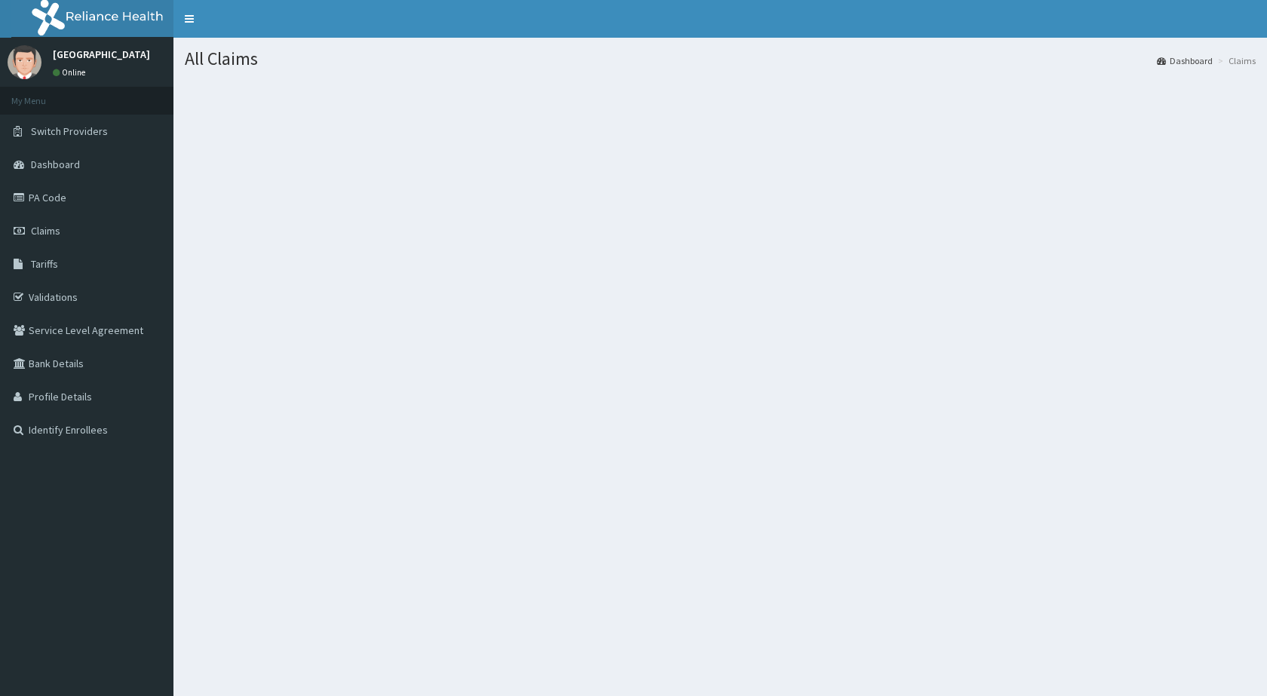
click at [358, 256] on section at bounding box center [720, 163] width 1094 height 189
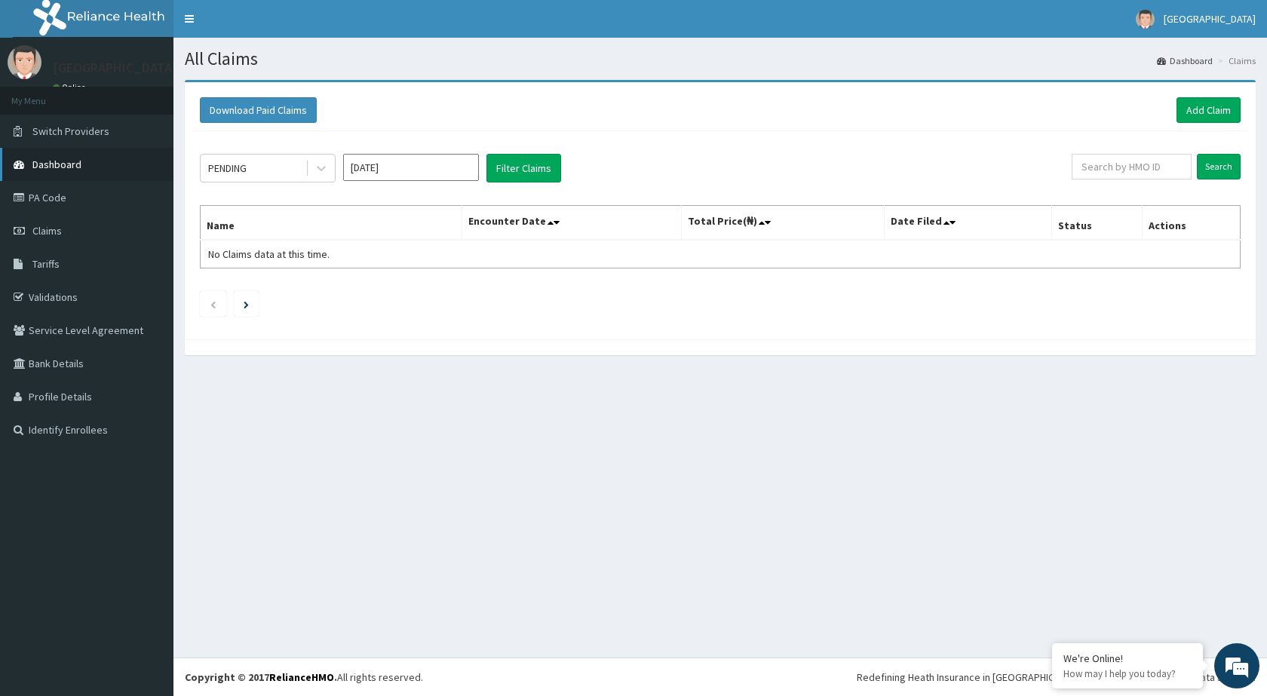
click at [53, 153] on link "Dashboard" at bounding box center [86, 164] width 173 height 33
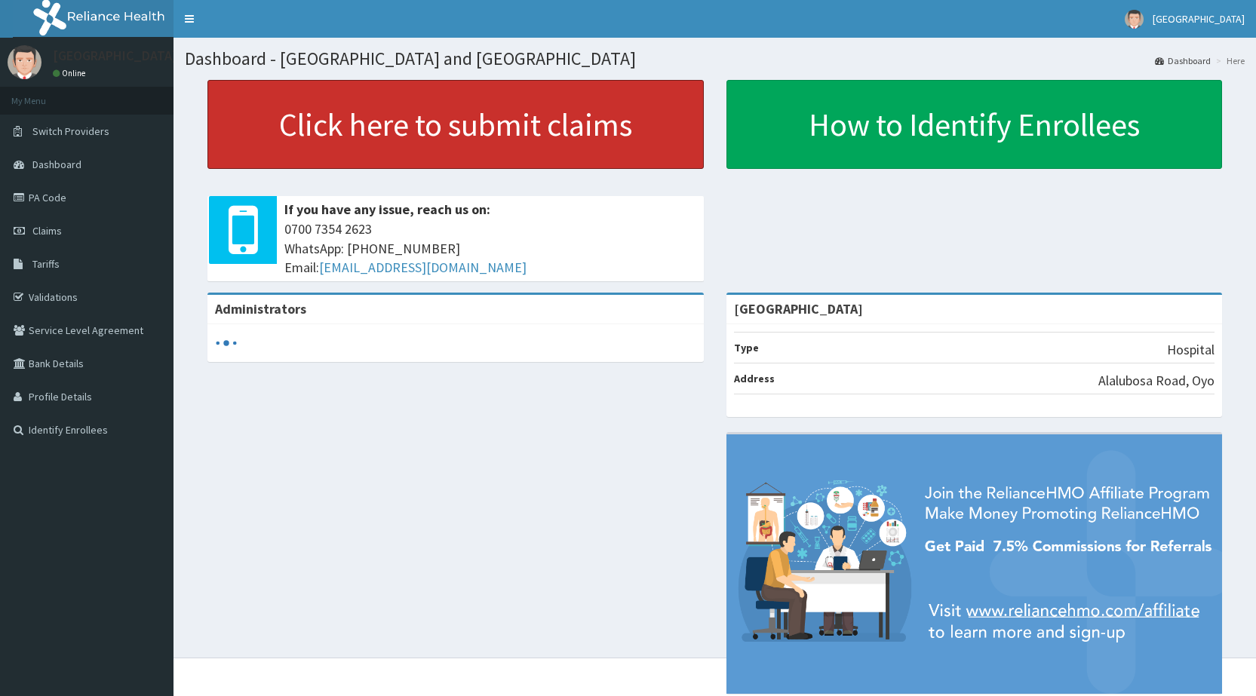
click at [282, 128] on link "Click here to submit claims" at bounding box center [455, 124] width 496 height 89
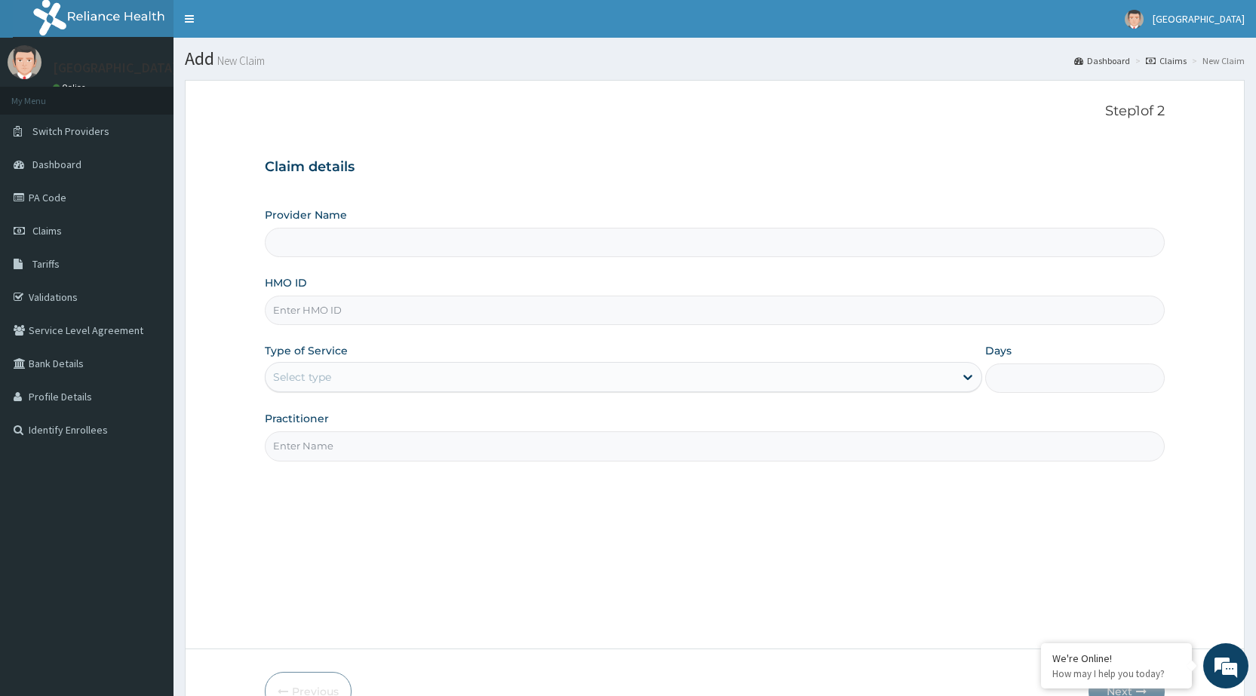
click at [424, 309] on input "HMO ID" at bounding box center [715, 310] width 900 height 29
type input "TAP/"
type input "[GEOGRAPHIC_DATA]"
type input "TAP/11077/B"
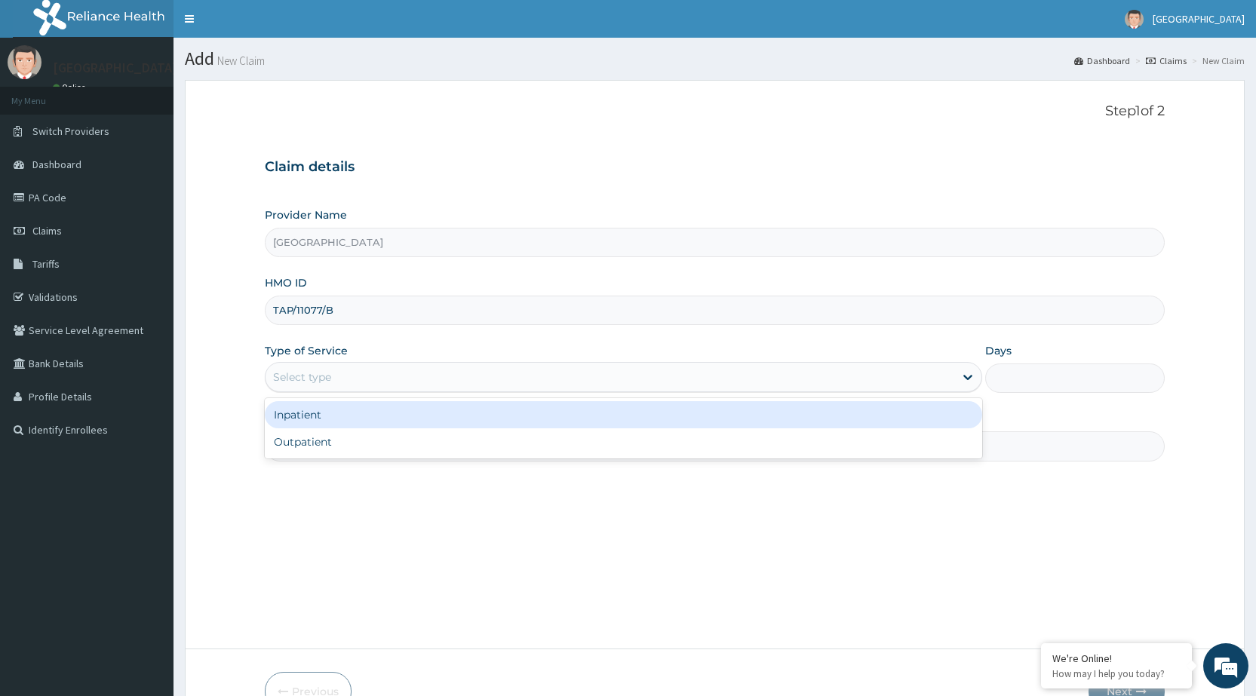
click at [276, 380] on div "Select type" at bounding box center [302, 377] width 58 height 15
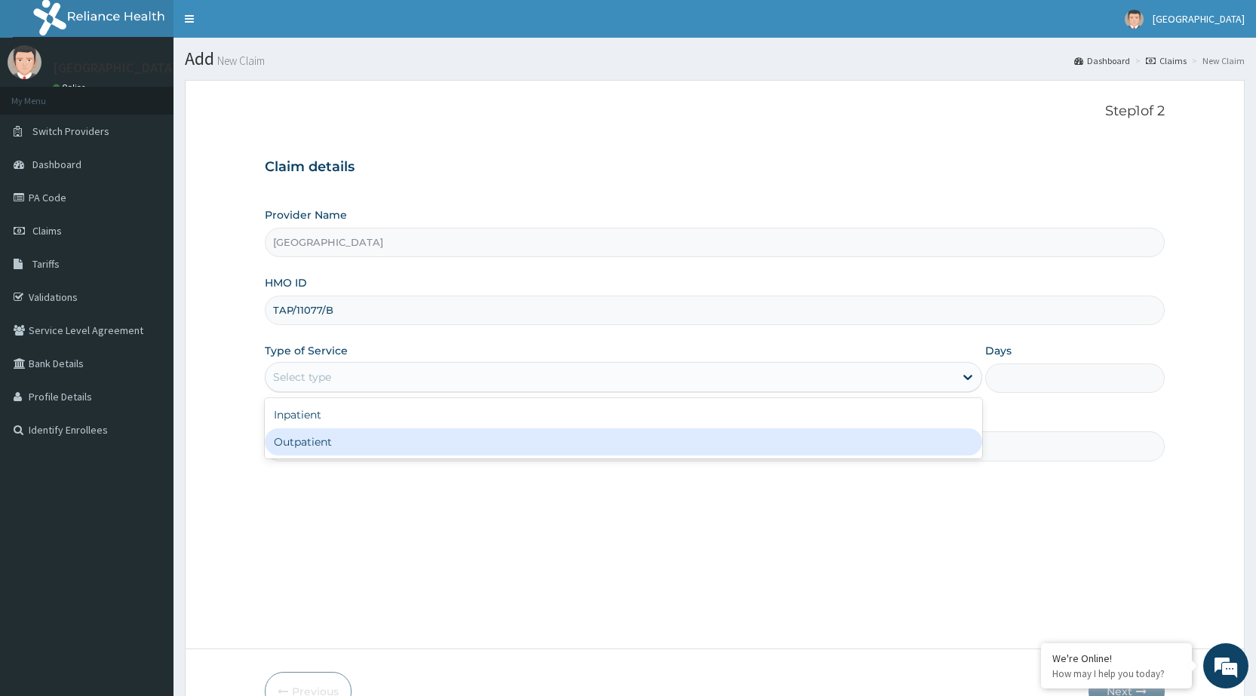
click at [297, 447] on div "Outpatient" at bounding box center [623, 441] width 717 height 27
type input "1"
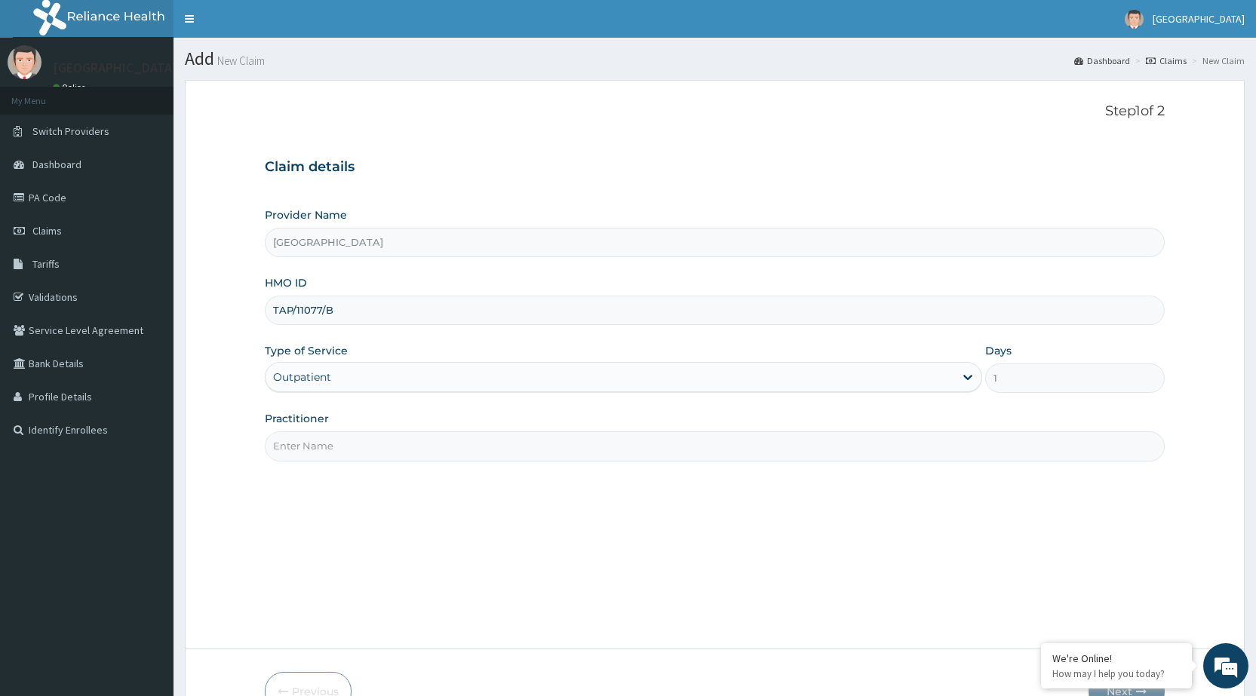
click at [305, 438] on input "Practitioner" at bounding box center [715, 445] width 900 height 29
type input "DR [PERSON_NAME]"
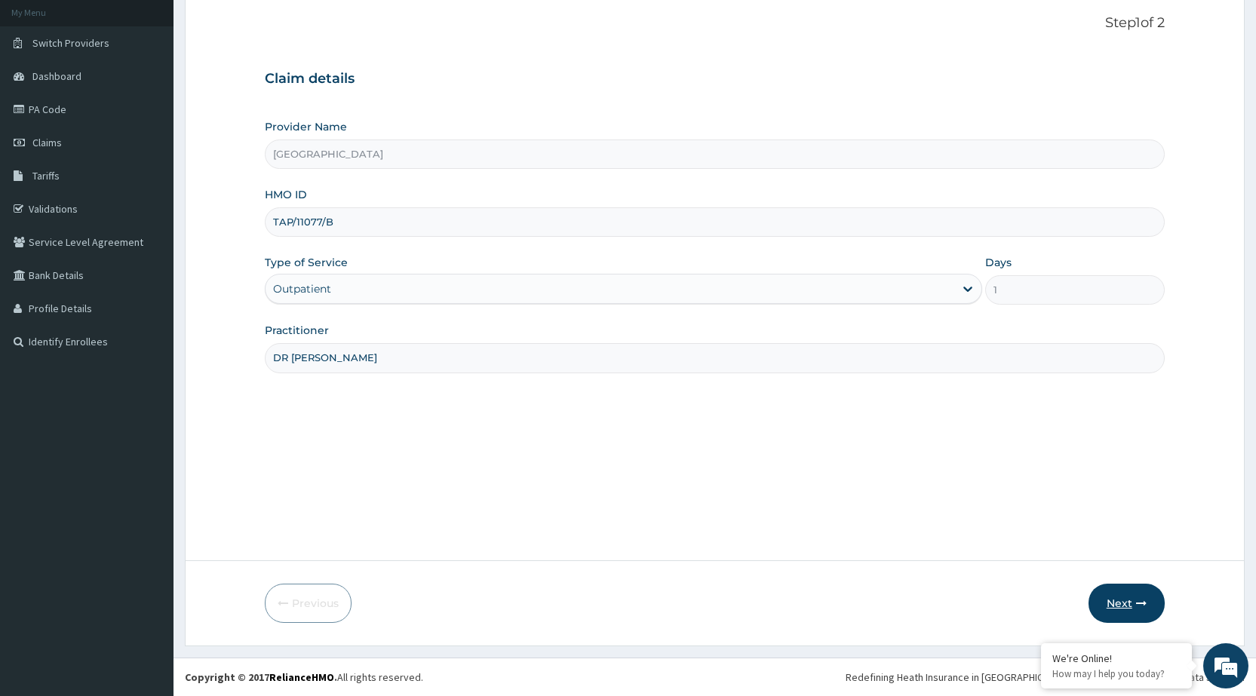
click at [1123, 597] on button "Next" at bounding box center [1126, 603] width 76 height 39
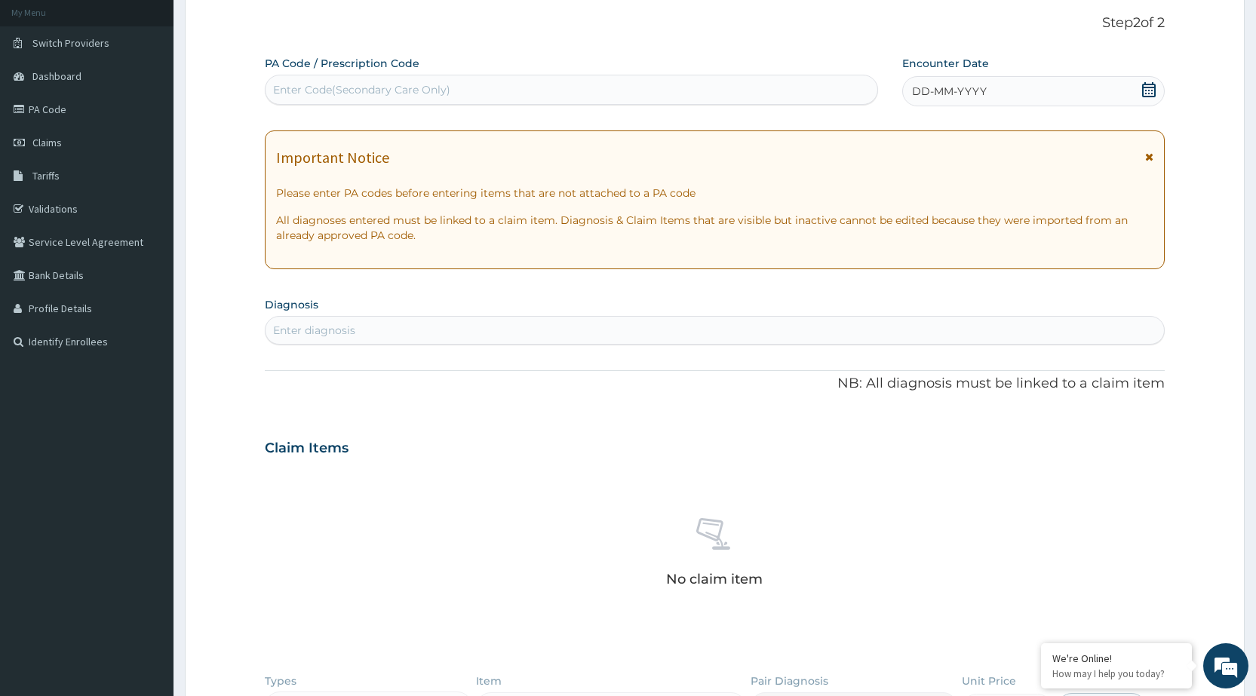
click at [956, 91] on span "DD-MM-YYYY" at bounding box center [949, 91] width 75 height 15
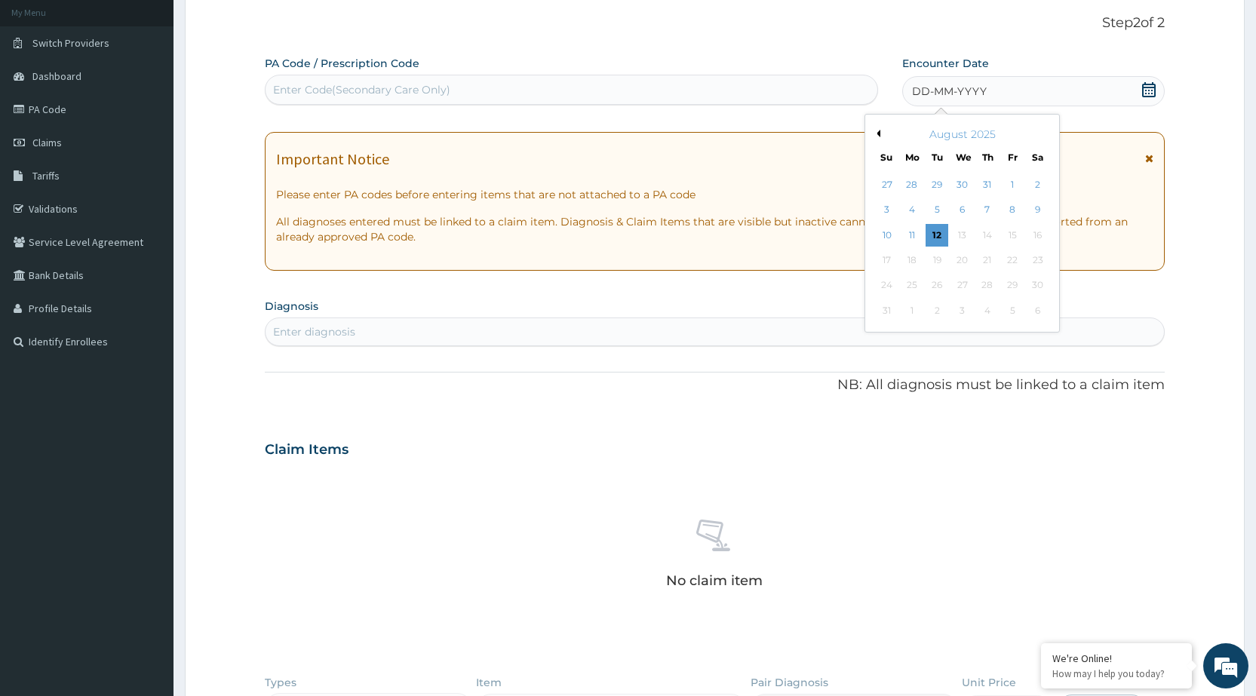
click at [874, 131] on button "Previous Month" at bounding box center [877, 134] width 8 height 8
click at [938, 286] on div "27" at bounding box center [937, 286] width 23 height 23
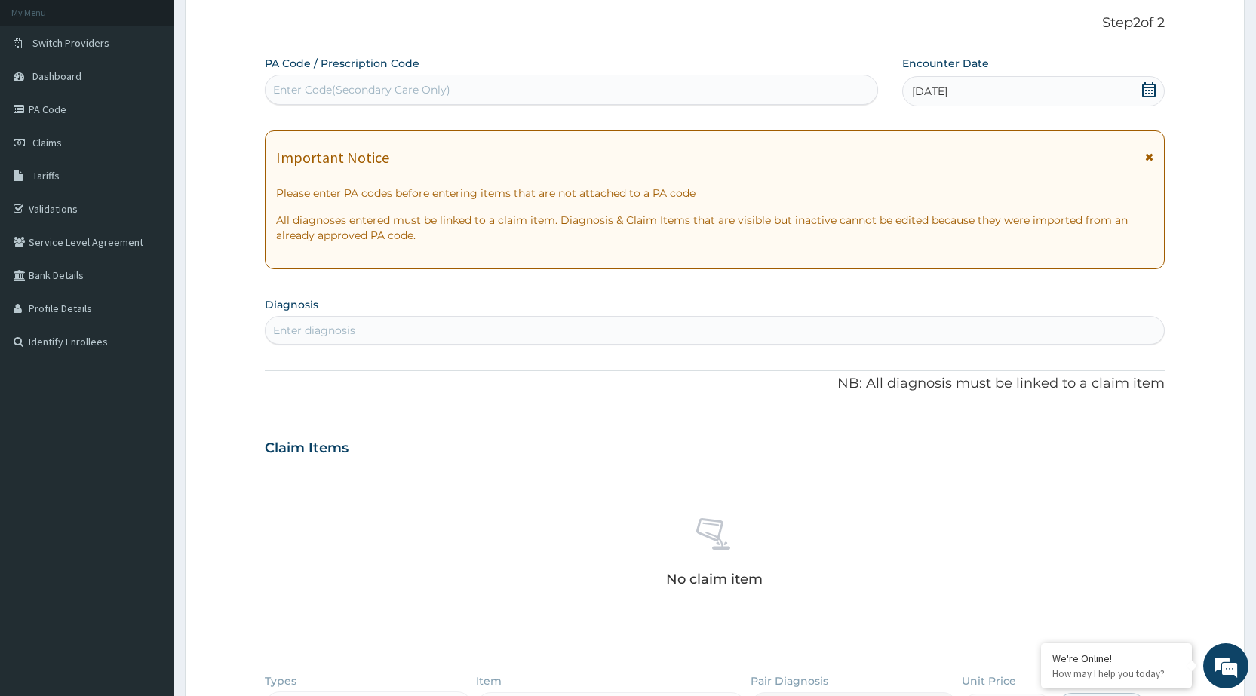
click at [1151, 152] on icon at bounding box center [1149, 157] width 8 height 11
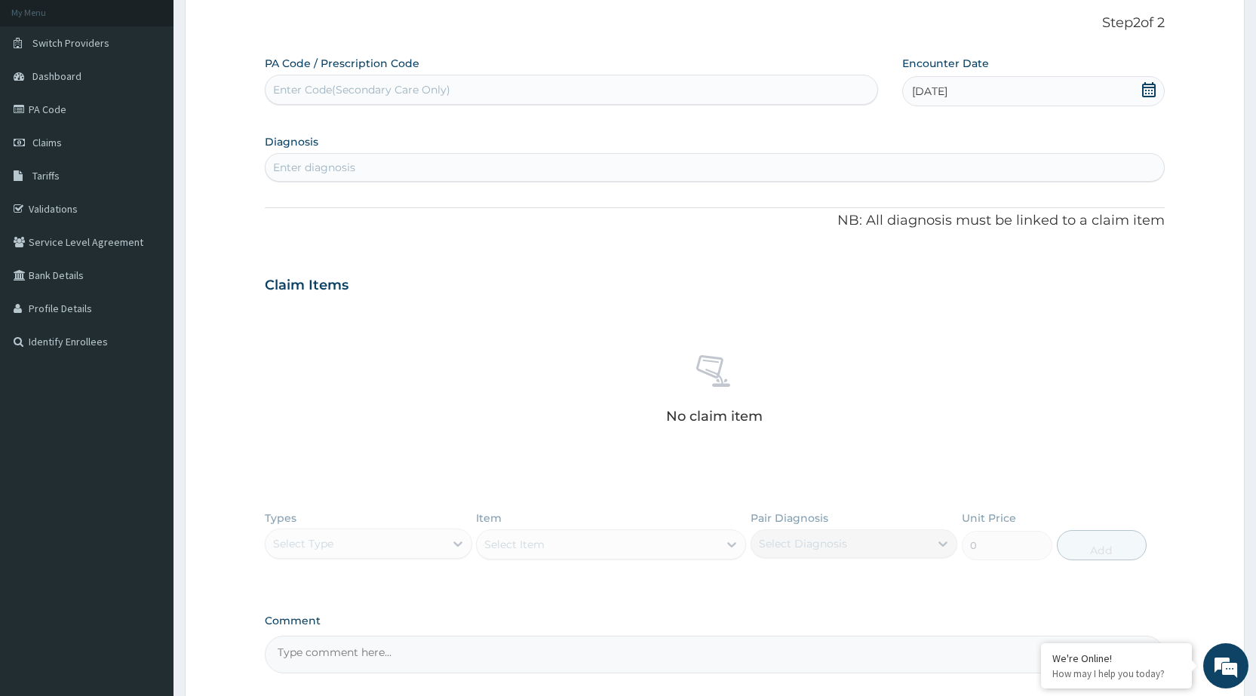
click at [928, 174] on div "Enter diagnosis" at bounding box center [715, 167] width 898 height 24
click at [928, 158] on div "Enter diagnosis" at bounding box center [715, 167] width 898 height 24
type input "MALA"
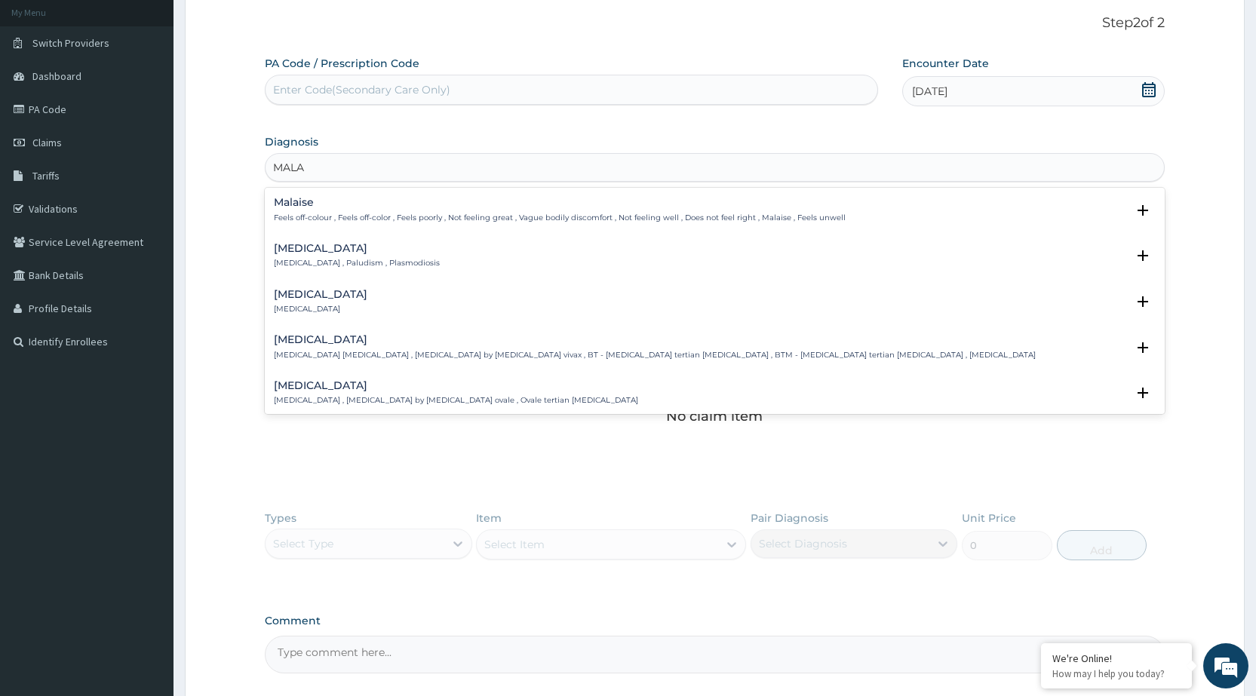
click at [346, 257] on div "[MEDICAL_DATA] [MEDICAL_DATA] , Paludism , Plasmodiosis" at bounding box center [357, 256] width 166 height 26
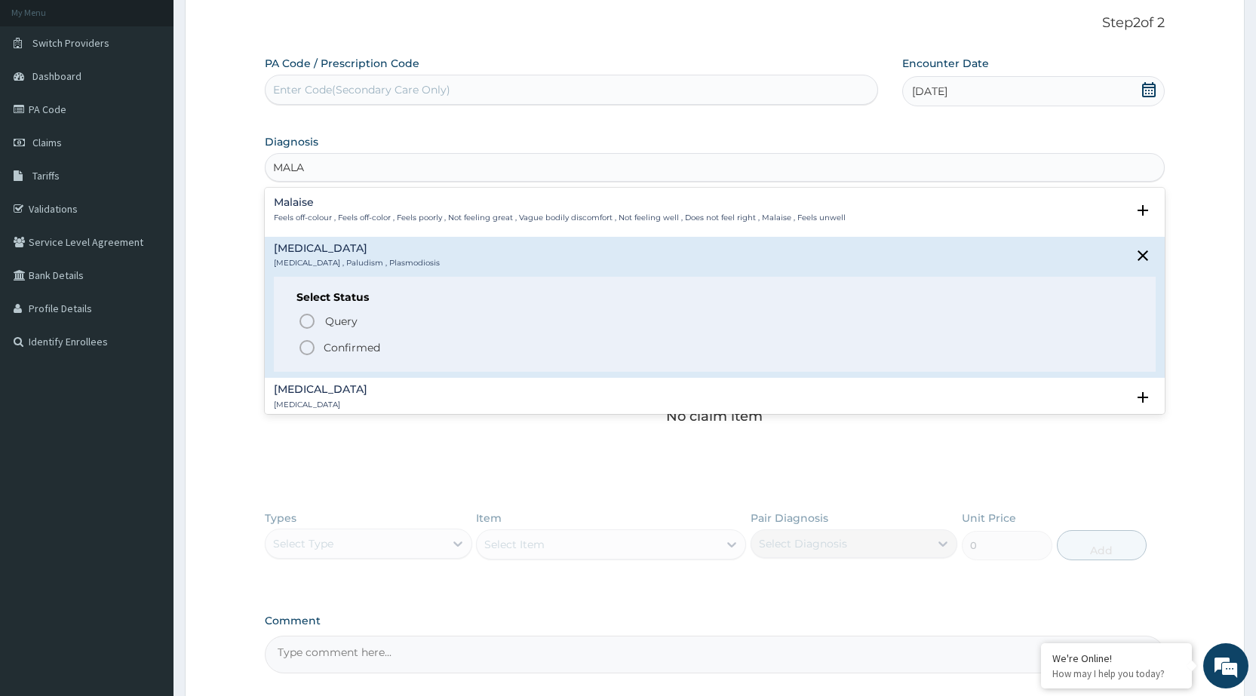
click at [306, 345] on icon "status option filled" at bounding box center [307, 348] width 18 height 18
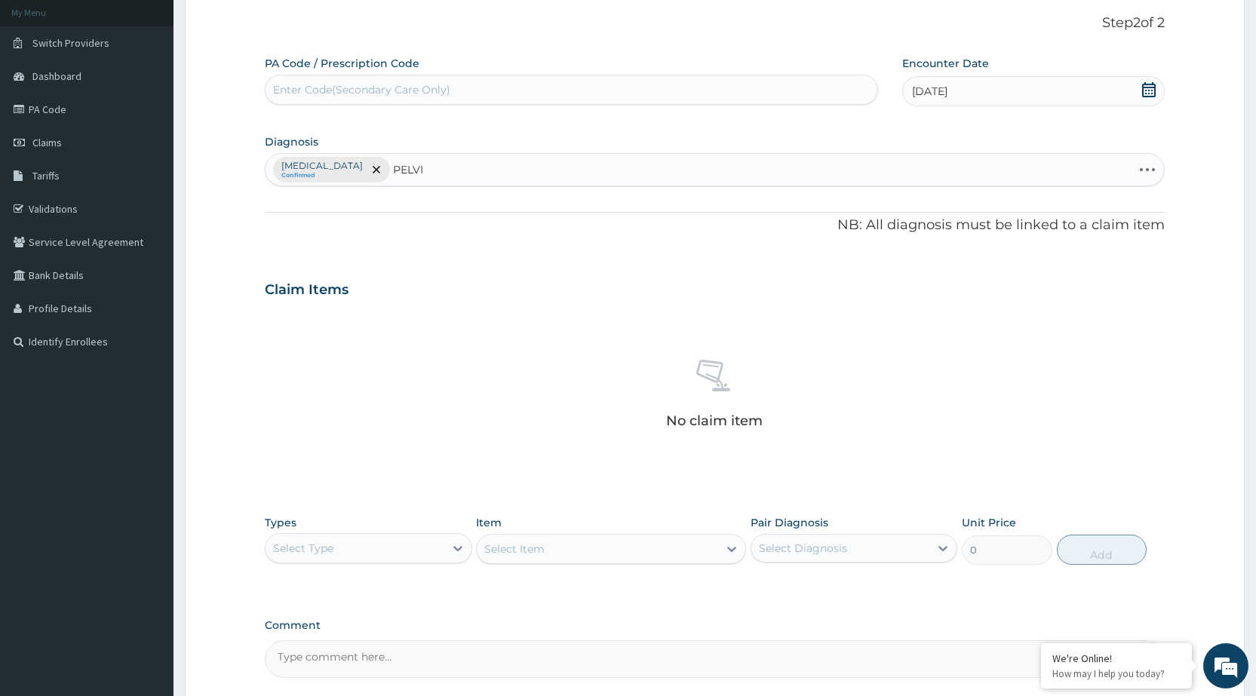
type input "PELVIC"
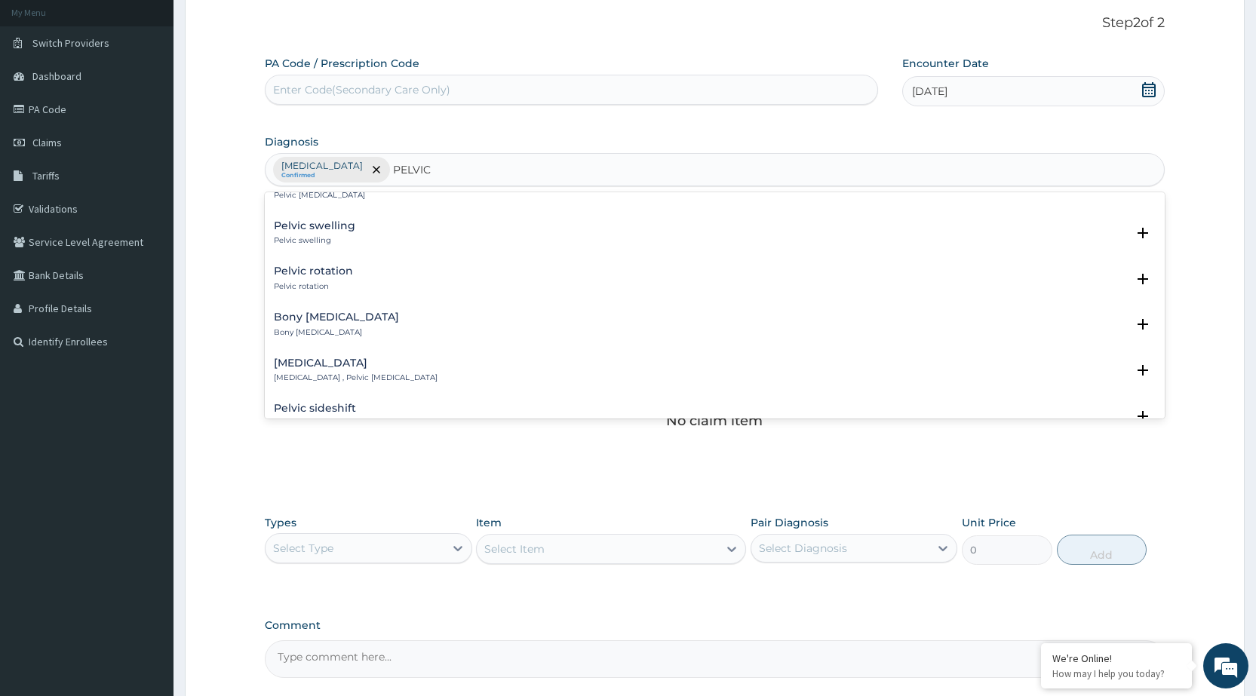
scroll to position [453, 0]
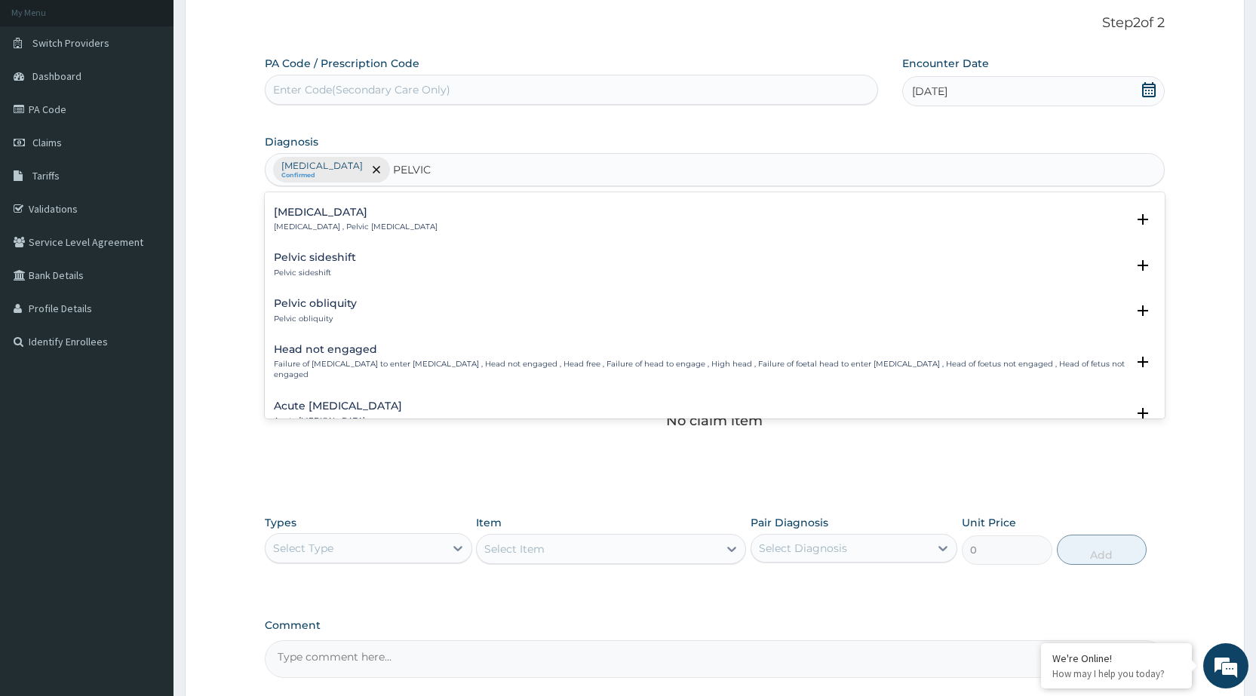
click at [345, 401] on h4 "Acute [MEDICAL_DATA]" at bounding box center [338, 406] width 128 height 11
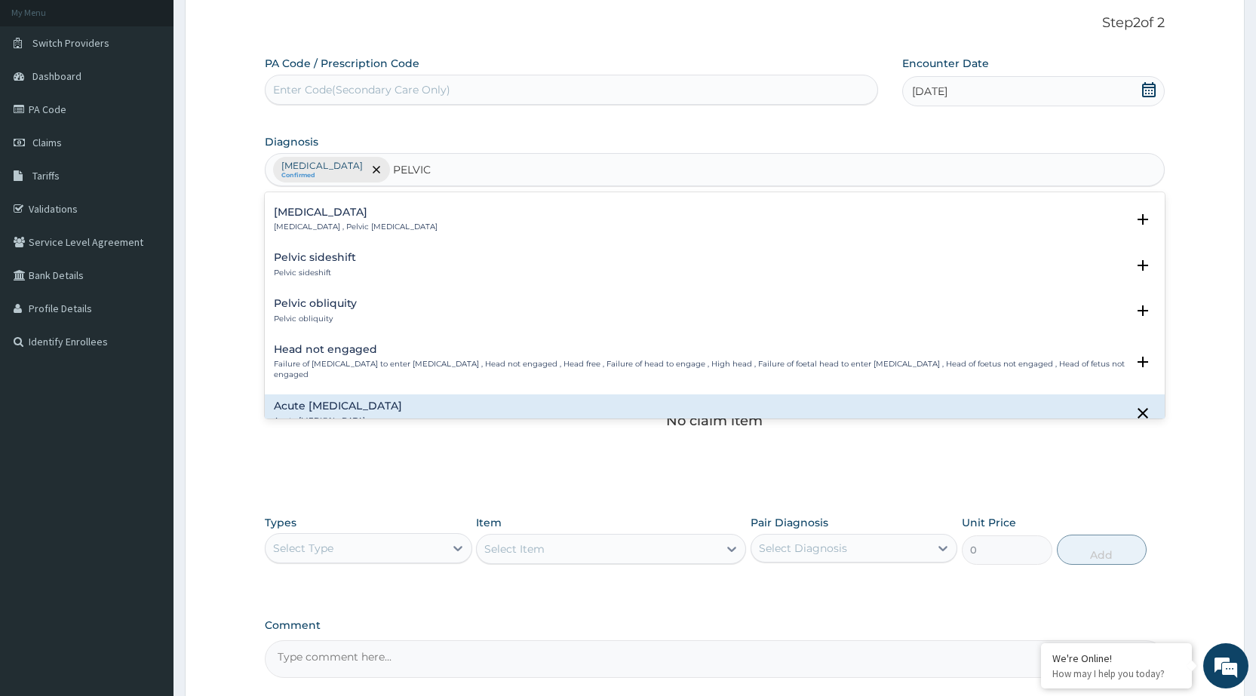
click at [413, 404] on div "Acute [MEDICAL_DATA] Acute [MEDICAL_DATA]" at bounding box center [715, 414] width 882 height 26
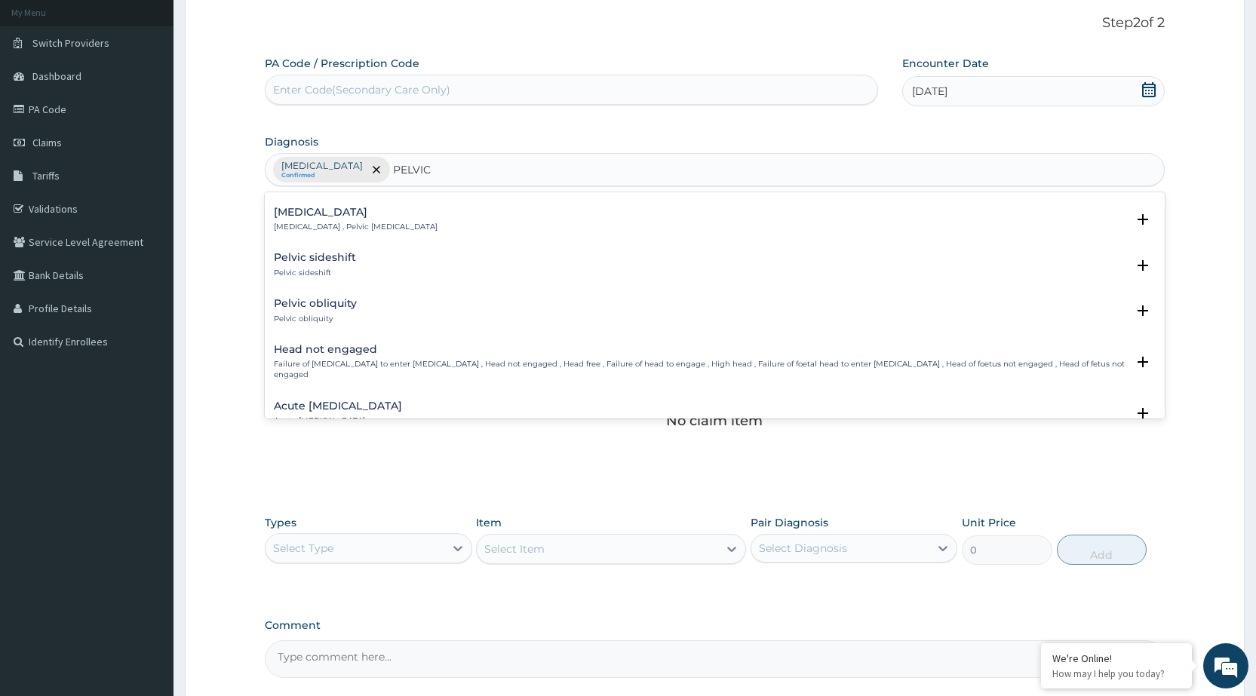
click at [413, 404] on div "Acute [MEDICAL_DATA] Acute [MEDICAL_DATA]" at bounding box center [715, 414] width 882 height 26
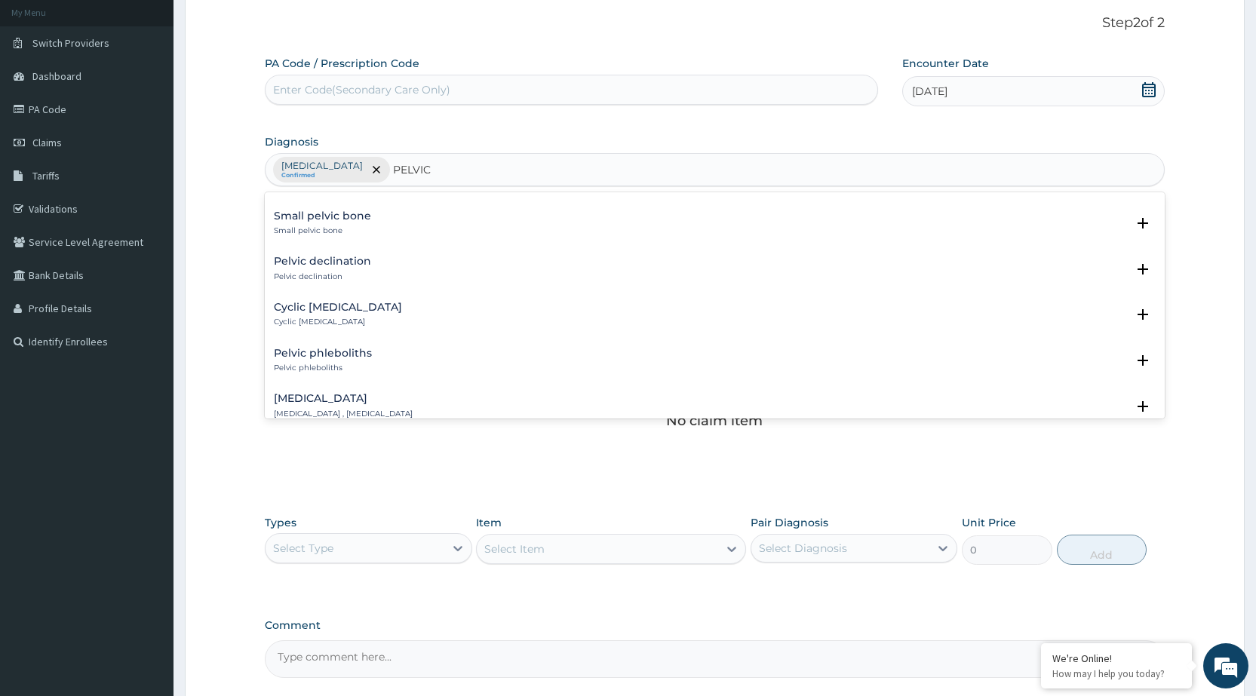
scroll to position [679, 0]
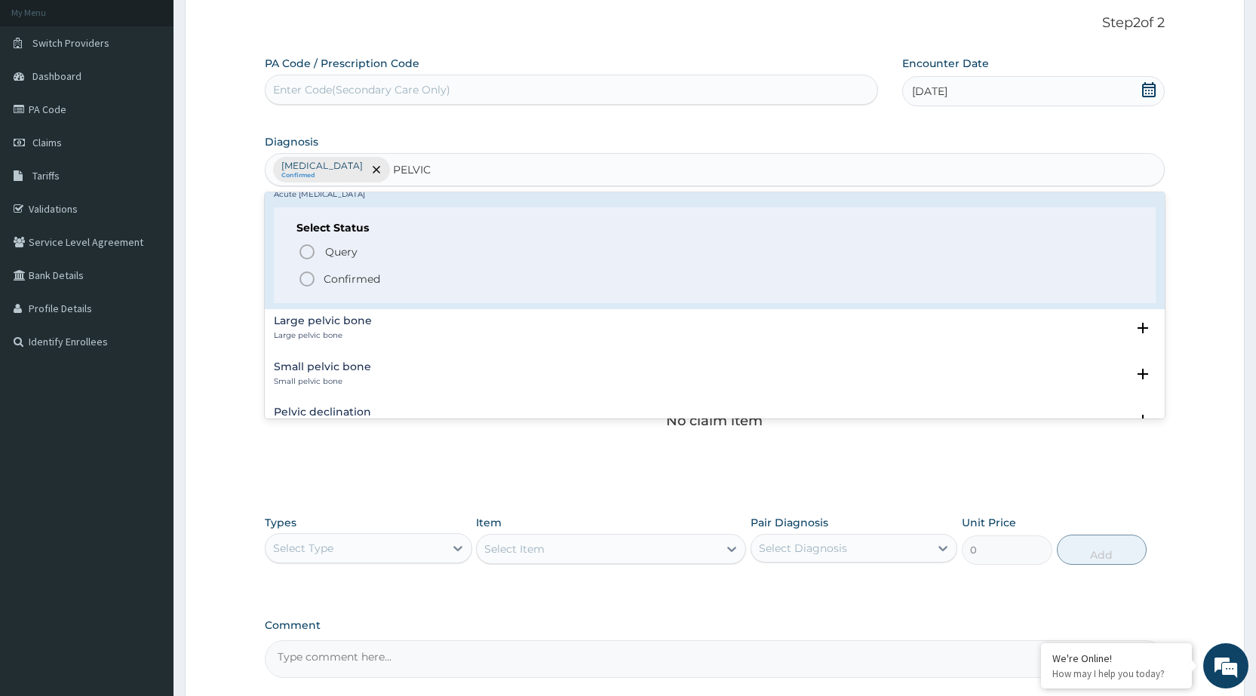
click at [297, 266] on div "Query Query covers suspected (?), Keep in view (kiv), Ruled out (r/o) Confirmed" at bounding box center [714, 265] width 837 height 46
click at [309, 270] on icon "status option filled" at bounding box center [307, 279] width 18 height 18
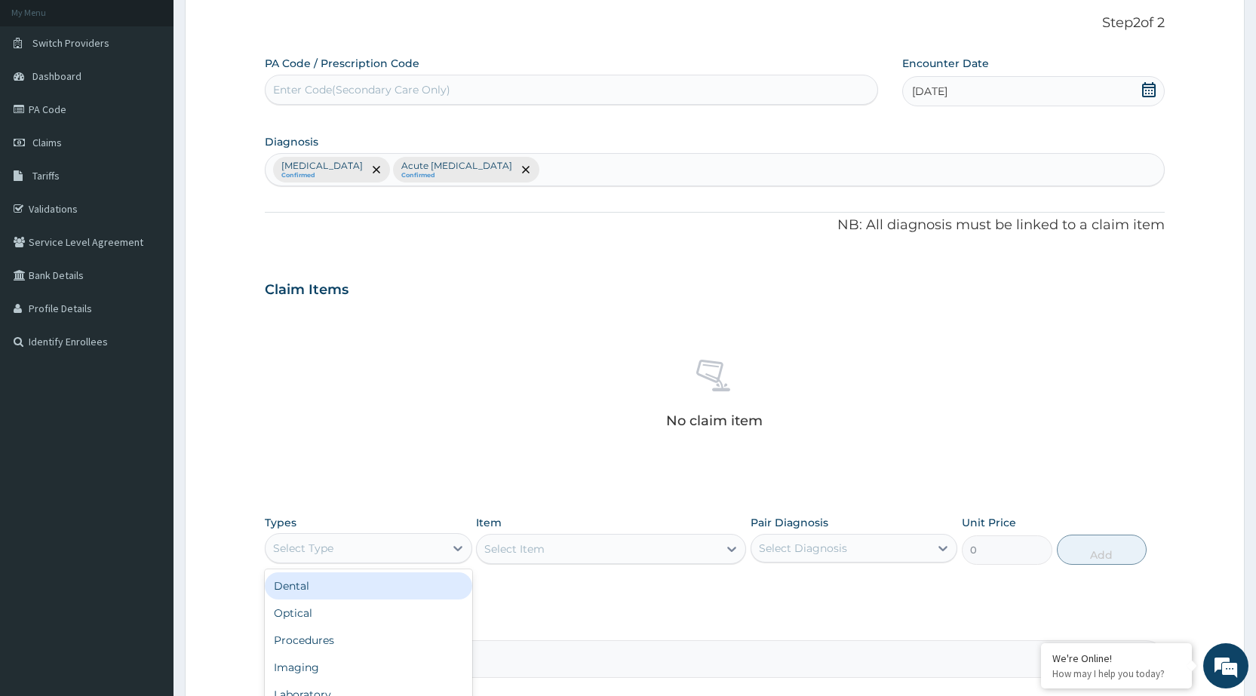
click at [381, 539] on div "Select Type" at bounding box center [355, 548] width 178 height 24
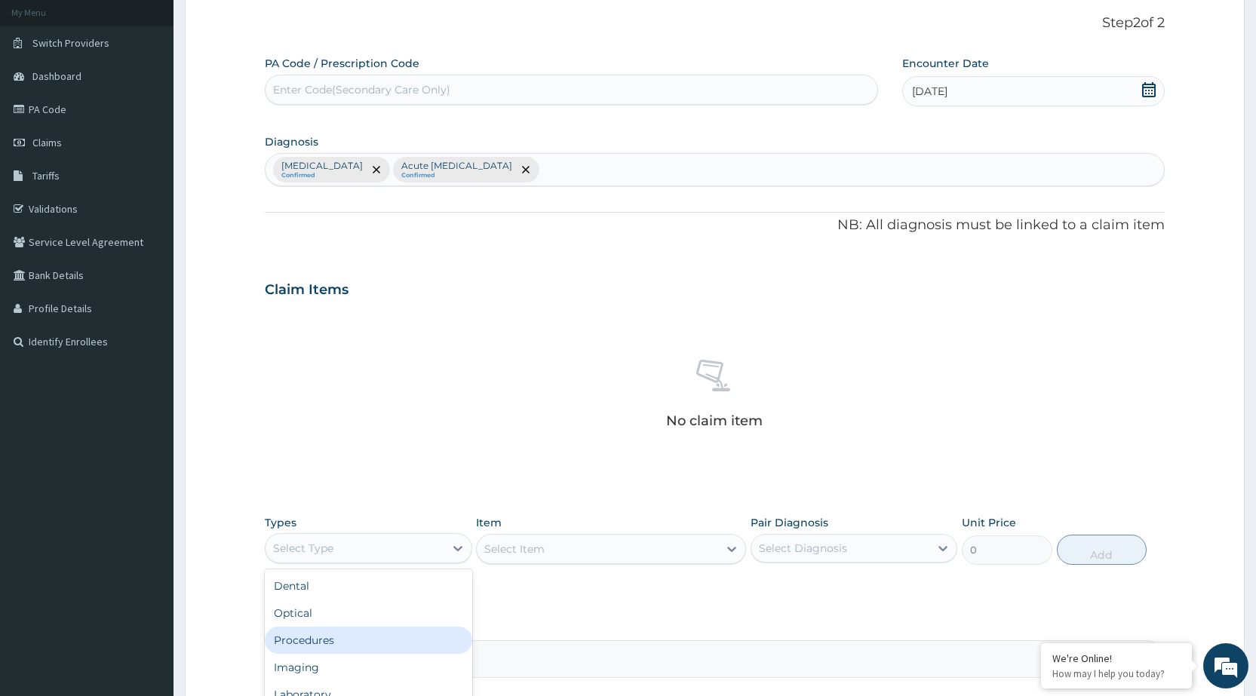
drag, startPoint x: 356, startPoint y: 633, endPoint x: 361, endPoint y: 641, distance: 9.5
click at [356, 640] on div "Procedures" at bounding box center [368, 640] width 207 height 27
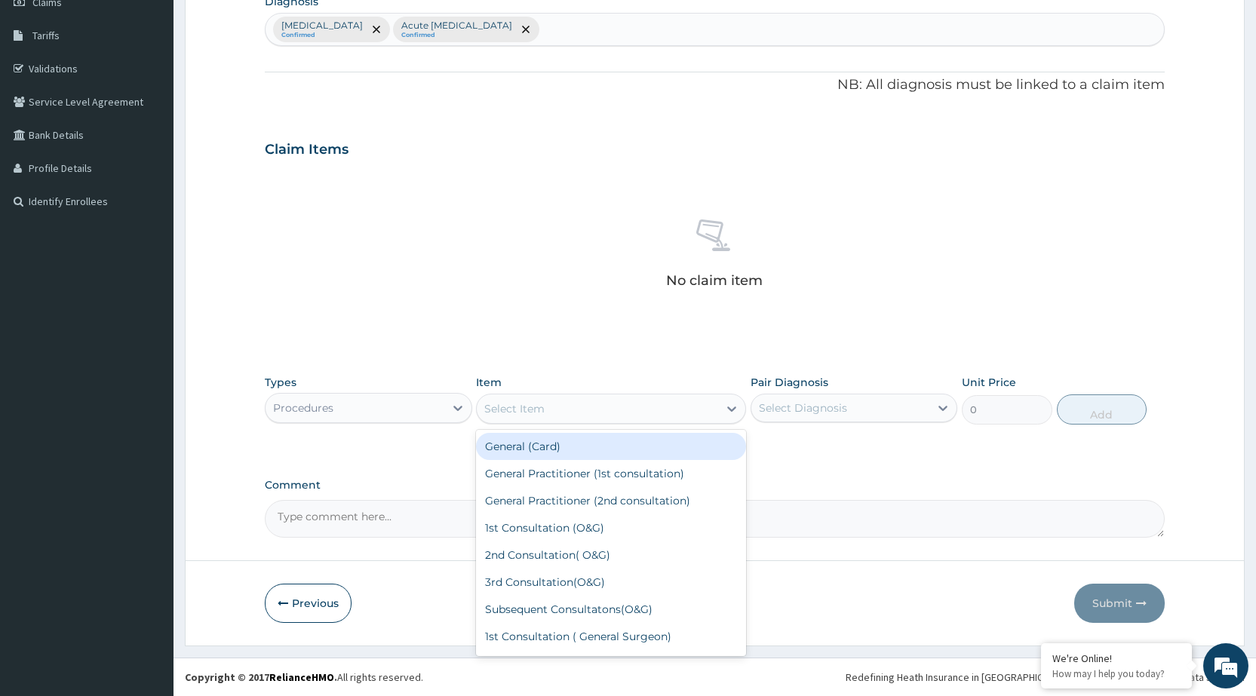
click at [688, 417] on div "Select Item" at bounding box center [597, 409] width 241 height 24
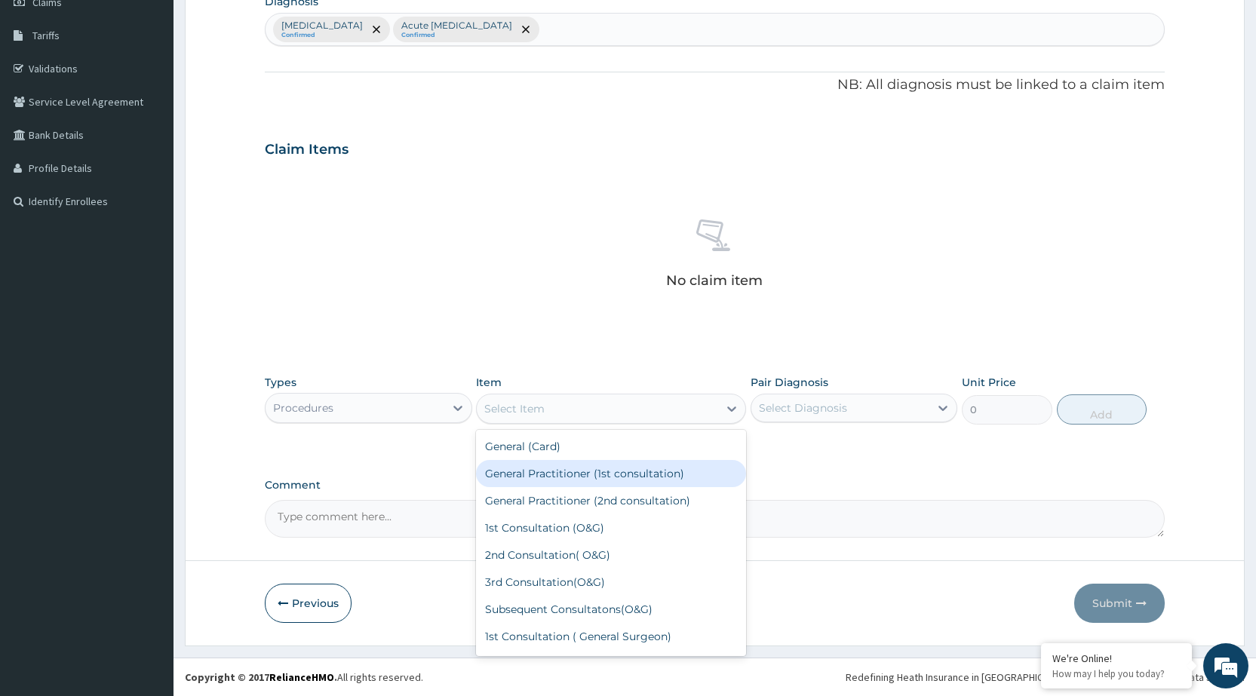
click at [673, 480] on div "General Practitioner (1st consultation)" at bounding box center [611, 473] width 270 height 27
type input "1500"
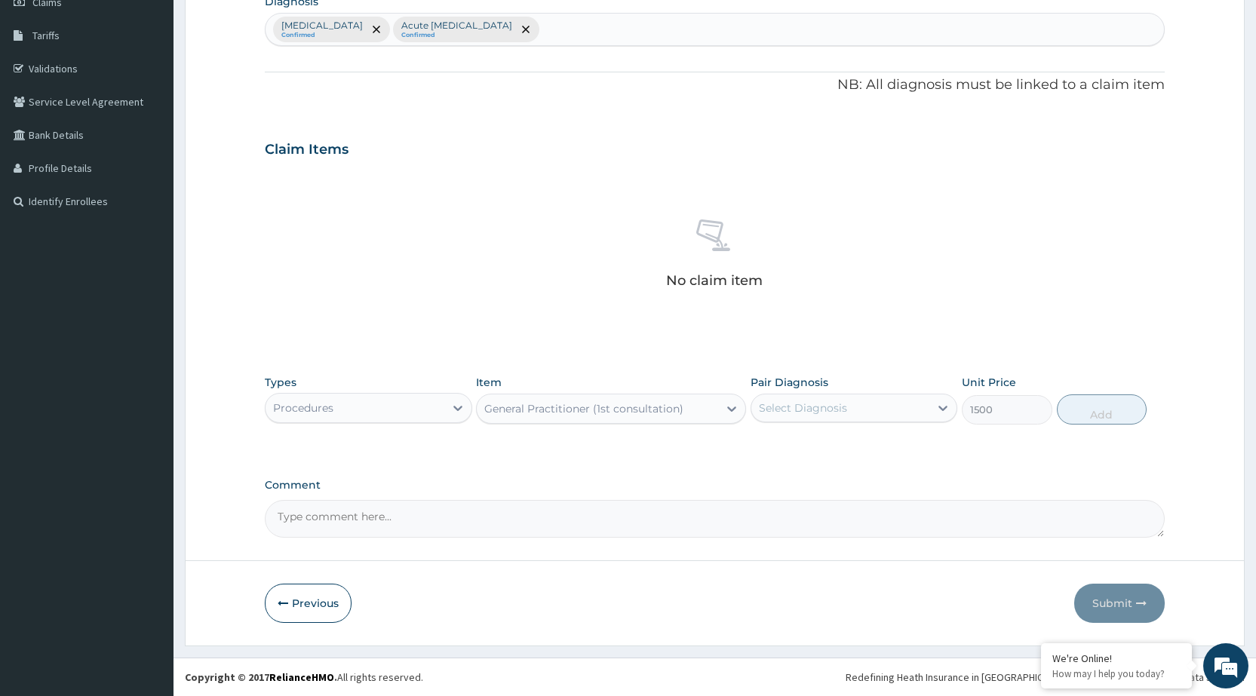
click at [868, 411] on div "Select Diagnosis" at bounding box center [840, 408] width 178 height 24
click at [870, 454] on div "[MEDICAL_DATA]" at bounding box center [854, 446] width 207 height 31
checkbox input "true"
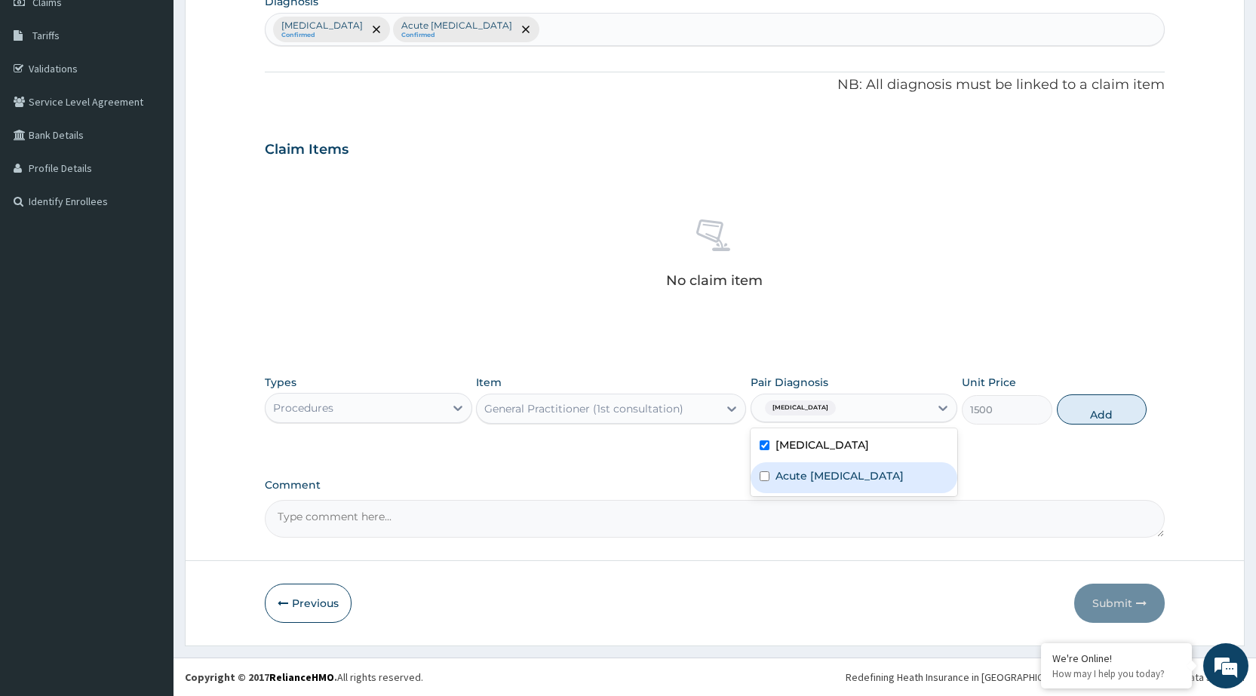
click at [867, 481] on label "Acute pelvic pain" at bounding box center [839, 475] width 128 height 15
checkbox input "true"
click at [1096, 401] on button "Add" at bounding box center [1102, 410] width 90 height 30
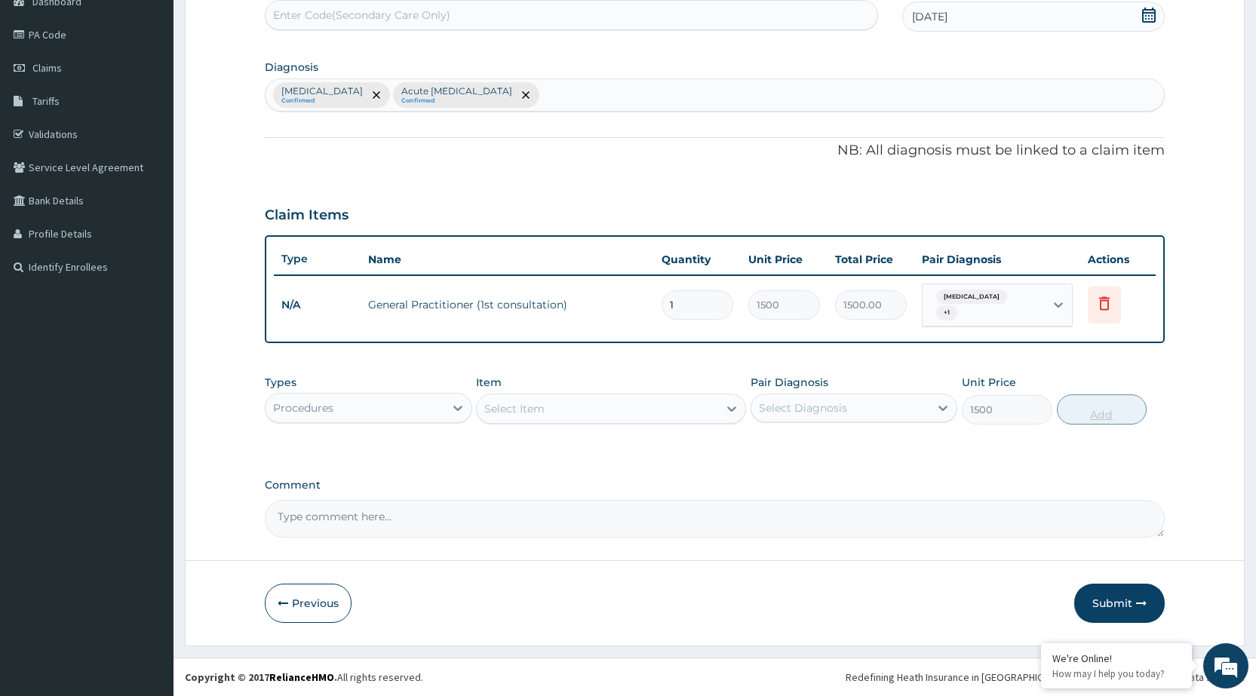
type input "0"
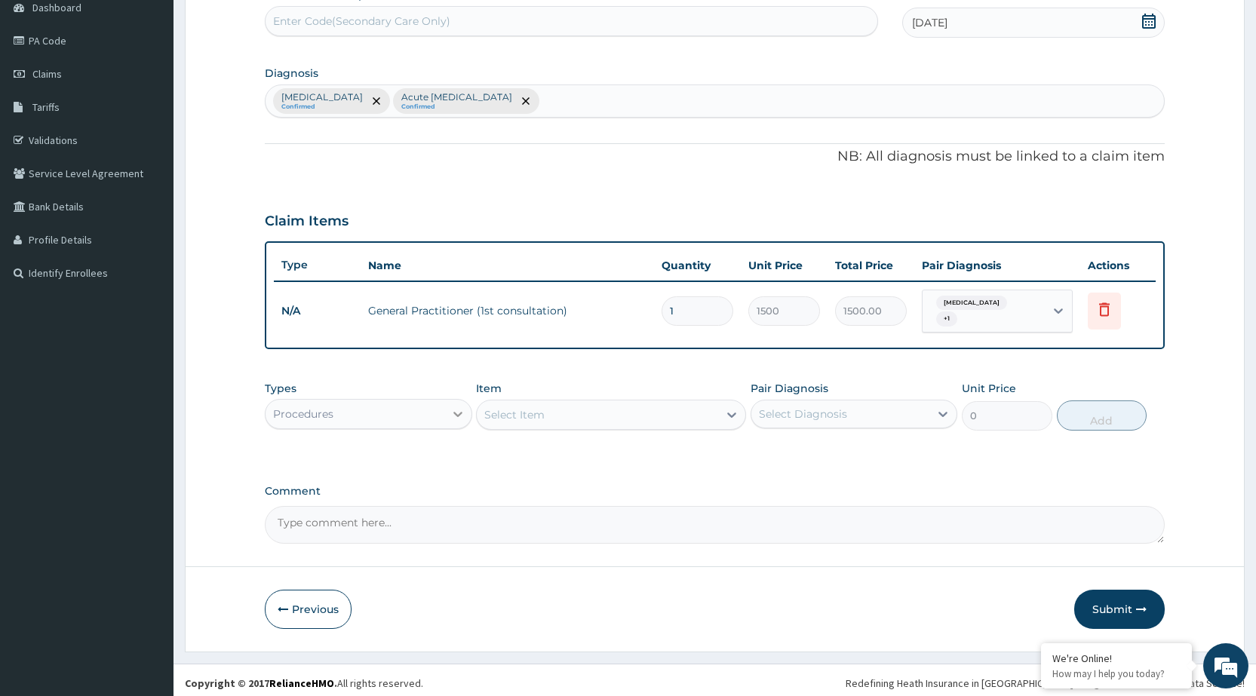
click at [467, 414] on div at bounding box center [457, 414] width 27 height 27
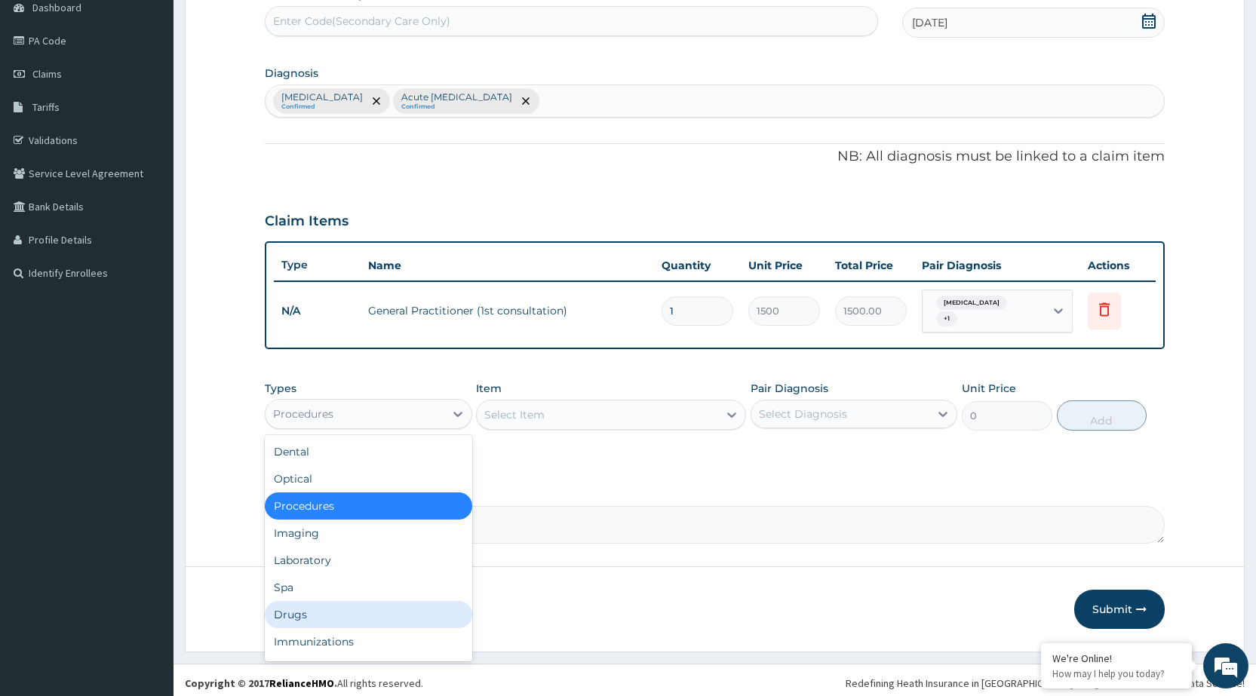
click at [379, 608] on div "Drugs" at bounding box center [368, 614] width 207 height 27
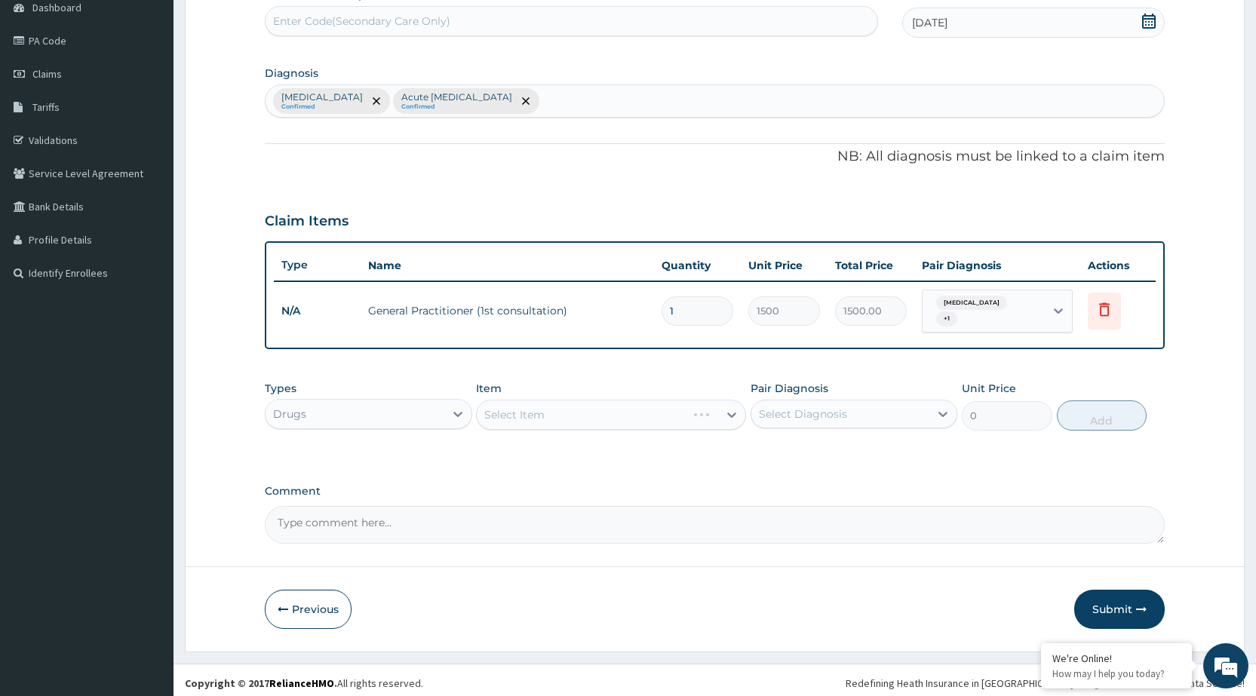
click at [563, 411] on div "Select Item" at bounding box center [611, 415] width 270 height 30
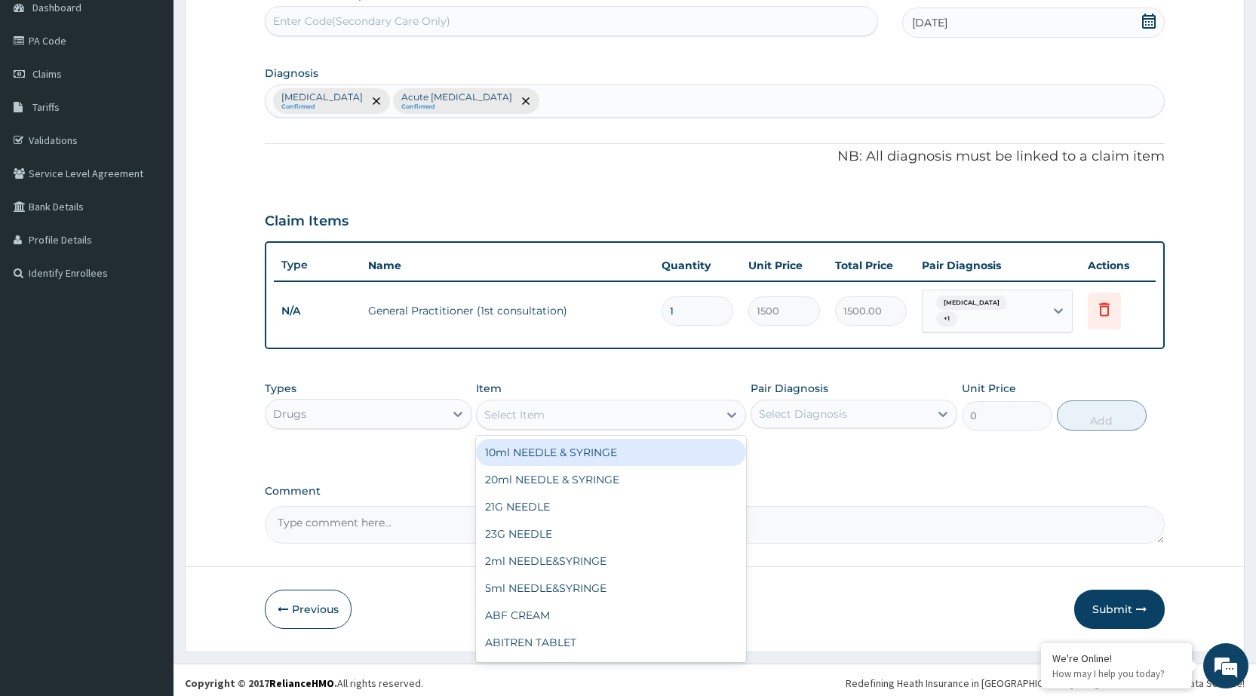
click at [724, 413] on icon at bounding box center [731, 414] width 15 height 15
type input "DOXY"
click at [640, 454] on div "Doxycyline 100mg/CAP" at bounding box center [611, 452] width 270 height 27
type input "5.77"
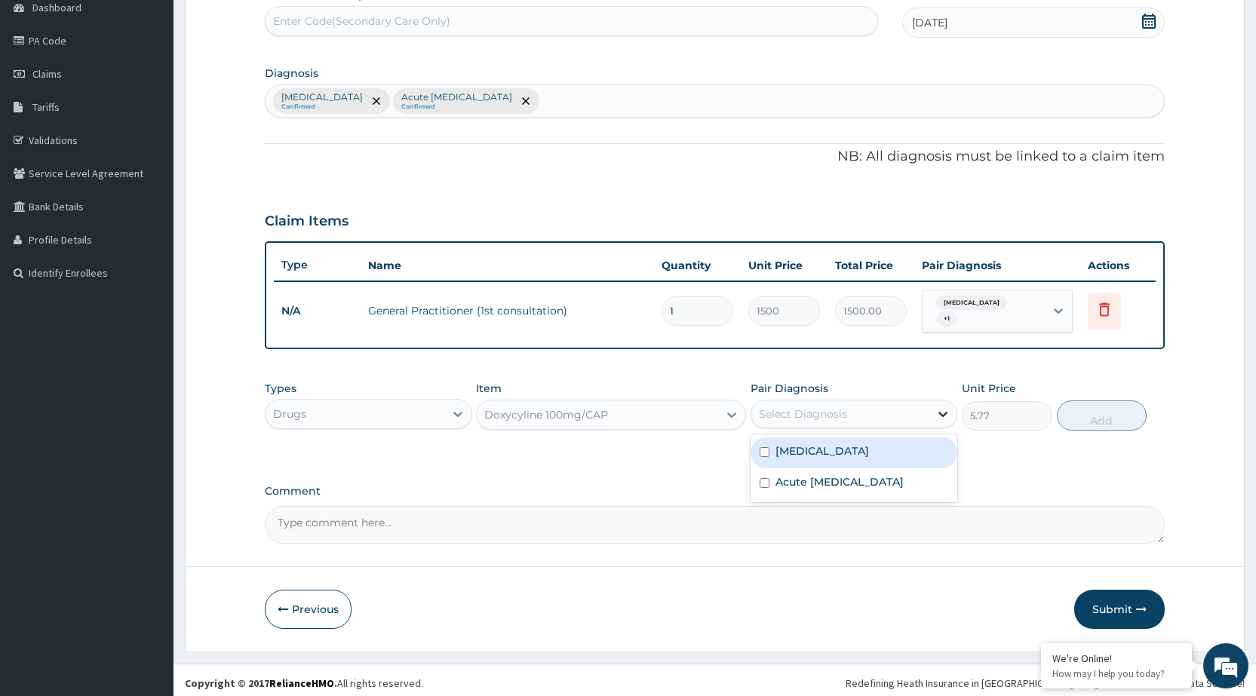
click at [939, 413] on icon at bounding box center [942, 414] width 15 height 15
click at [916, 447] on div "[MEDICAL_DATA]" at bounding box center [854, 453] width 207 height 31
checkbox input "true"
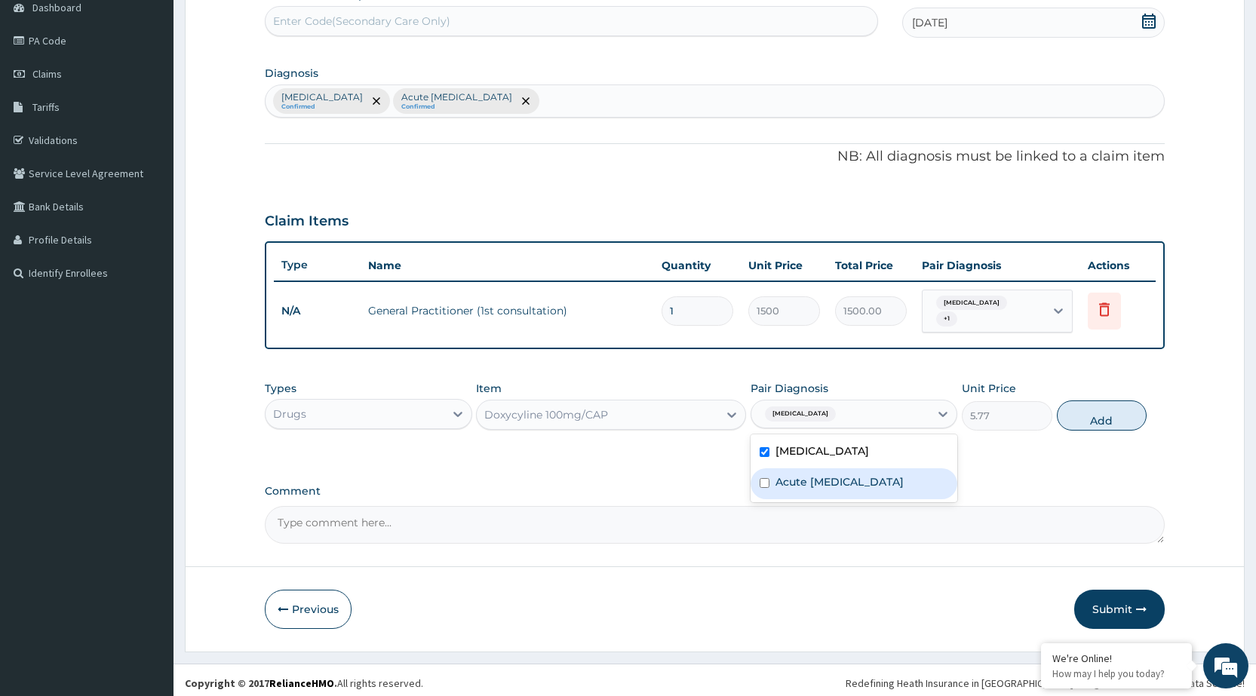
click at [899, 484] on div "Acute pelvic pain" at bounding box center [854, 483] width 207 height 31
checkbox input "true"
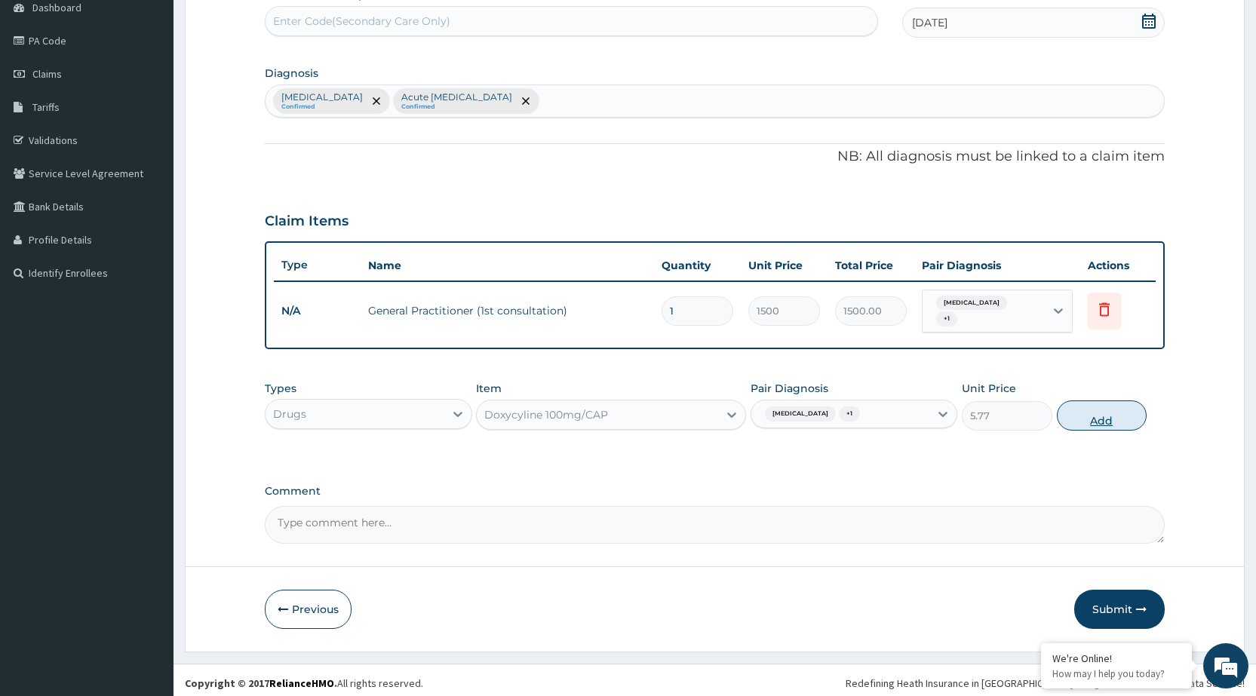
click at [1115, 401] on button "Add" at bounding box center [1102, 416] width 90 height 30
type input "0"
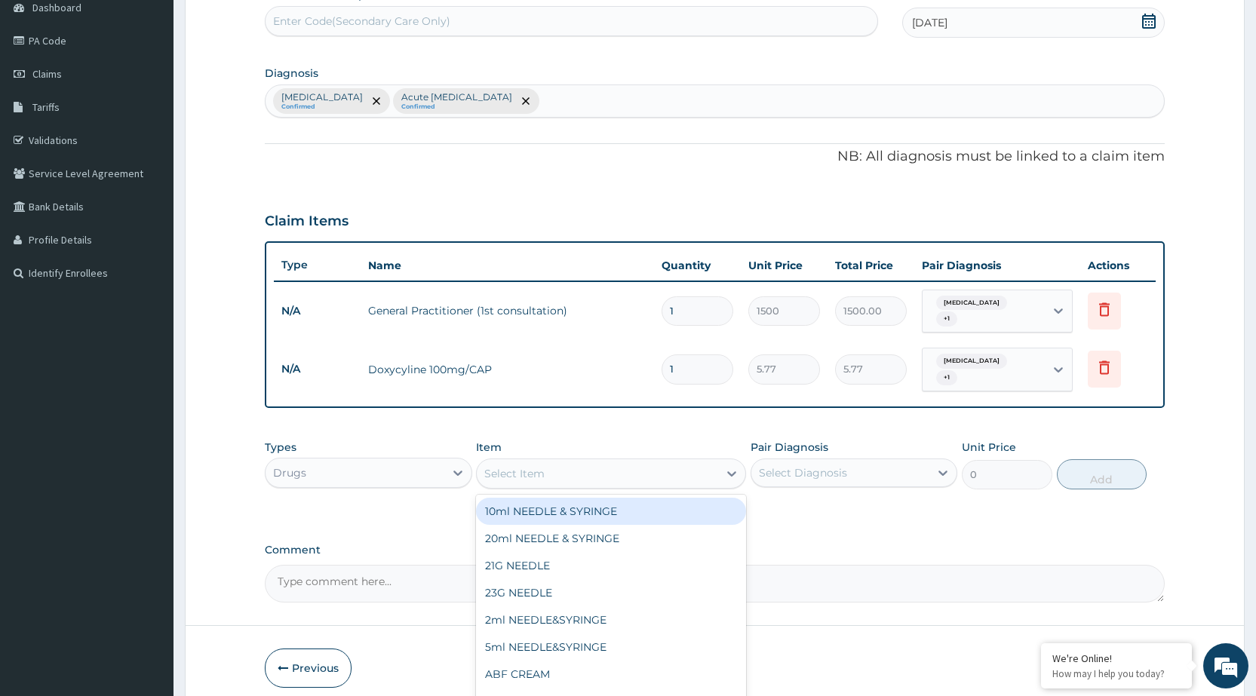
click at [647, 465] on div "Select Item" at bounding box center [597, 474] width 241 height 24
type input "FLAG"
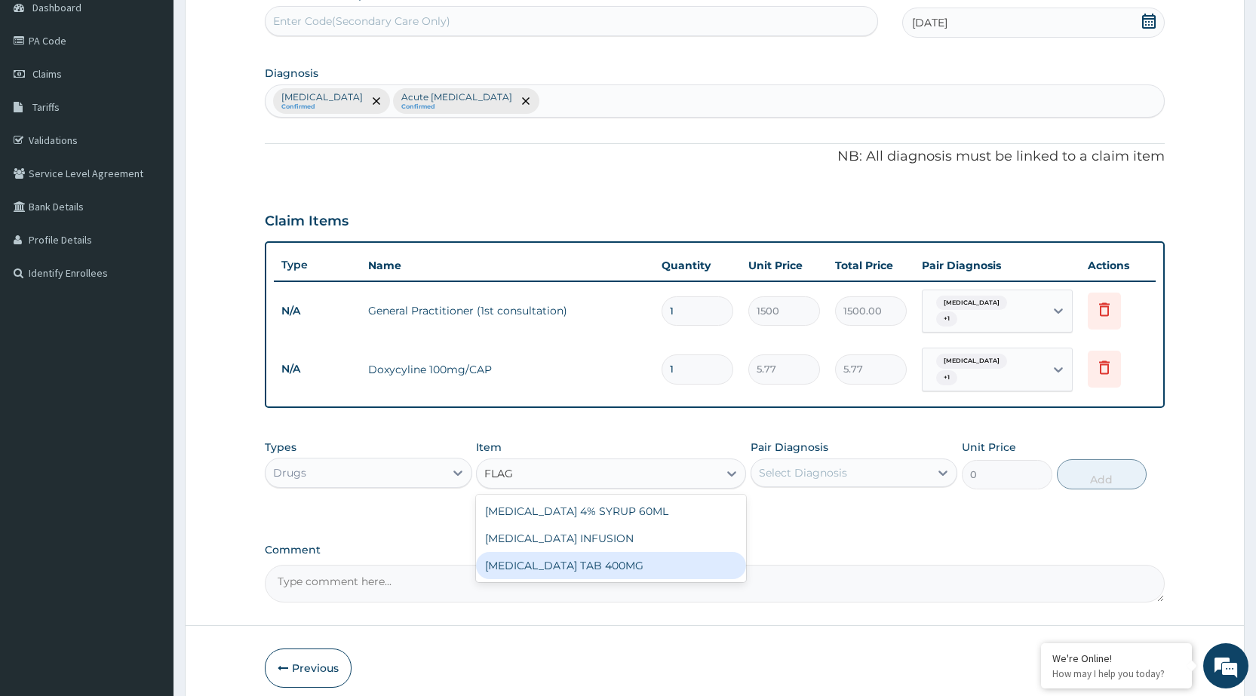
click at [610, 564] on div "[MEDICAL_DATA] TAB 400MG" at bounding box center [611, 565] width 270 height 27
type input "26.25"
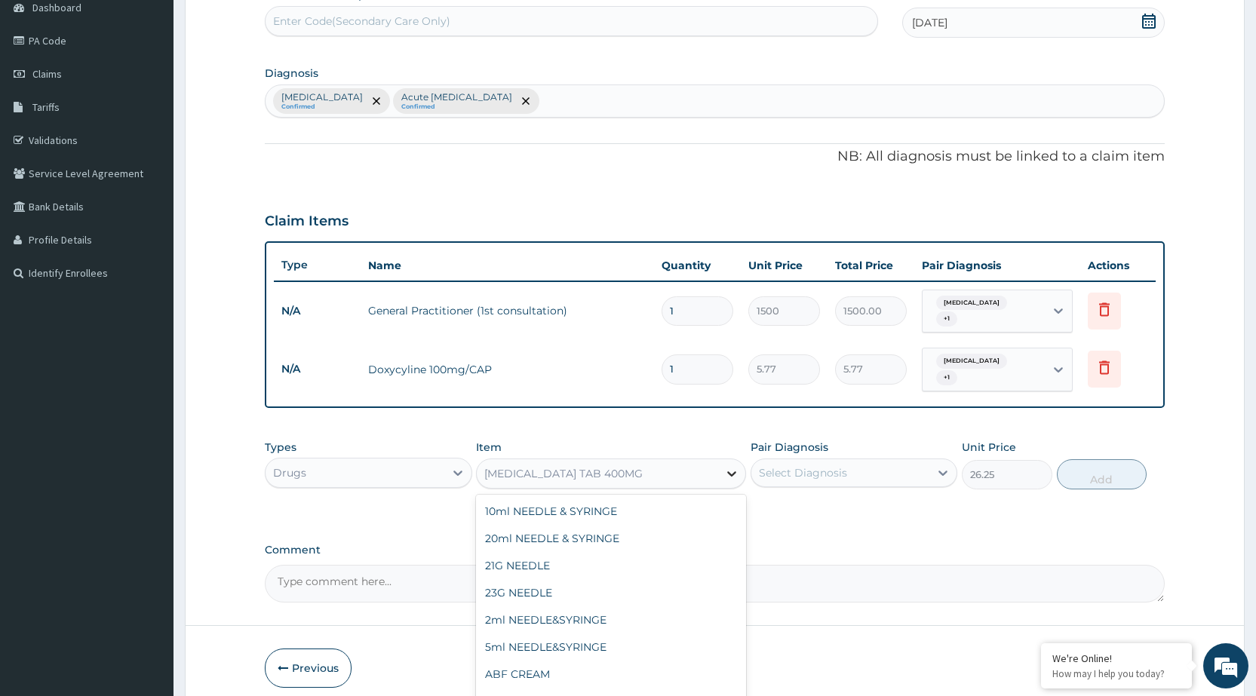
click at [735, 466] on icon at bounding box center [731, 473] width 15 height 15
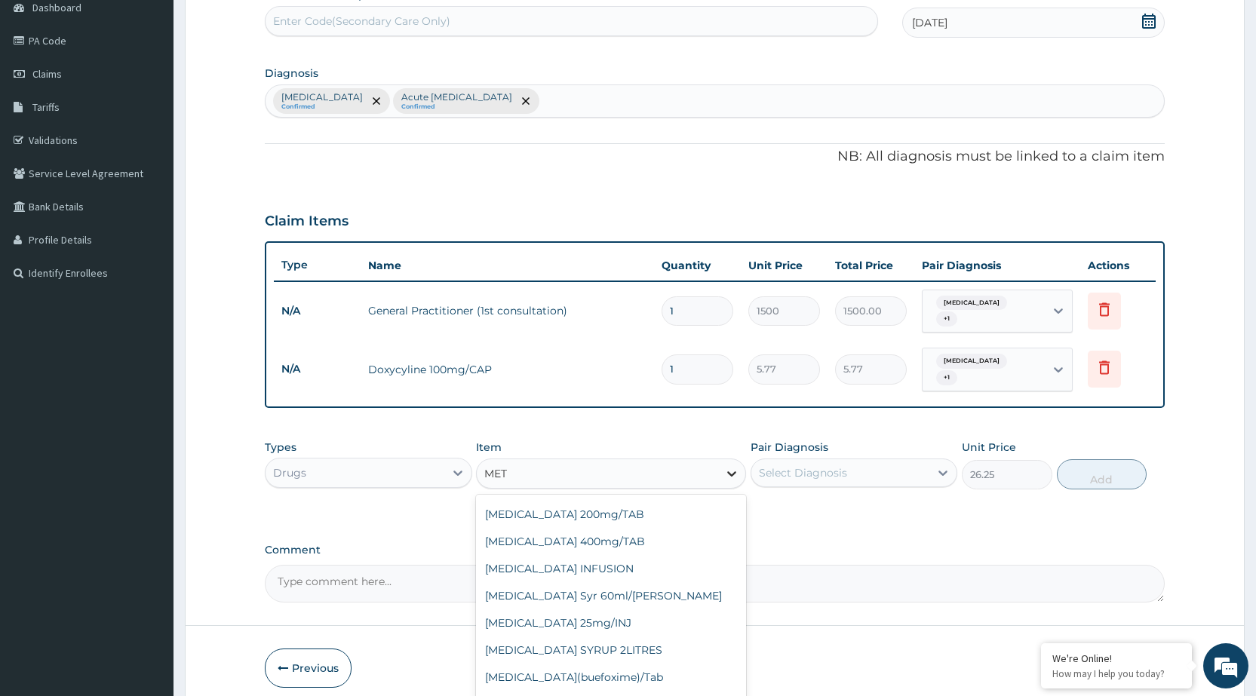
scroll to position [507, 0]
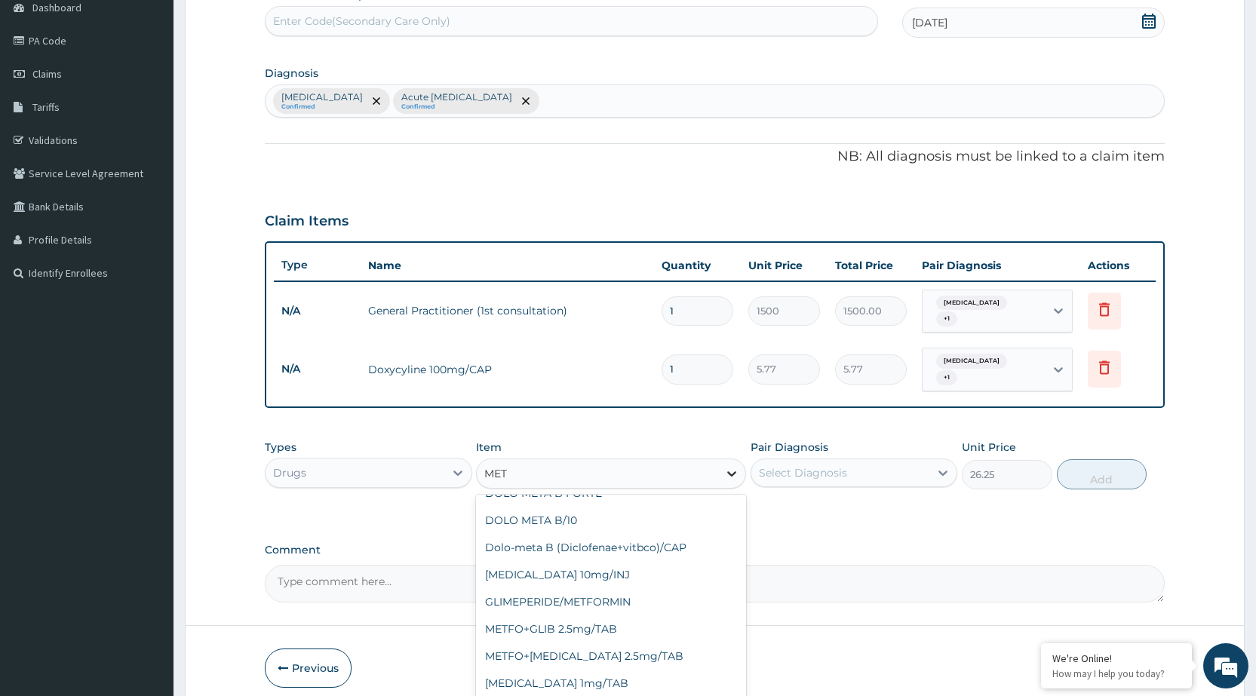
type input "METR"
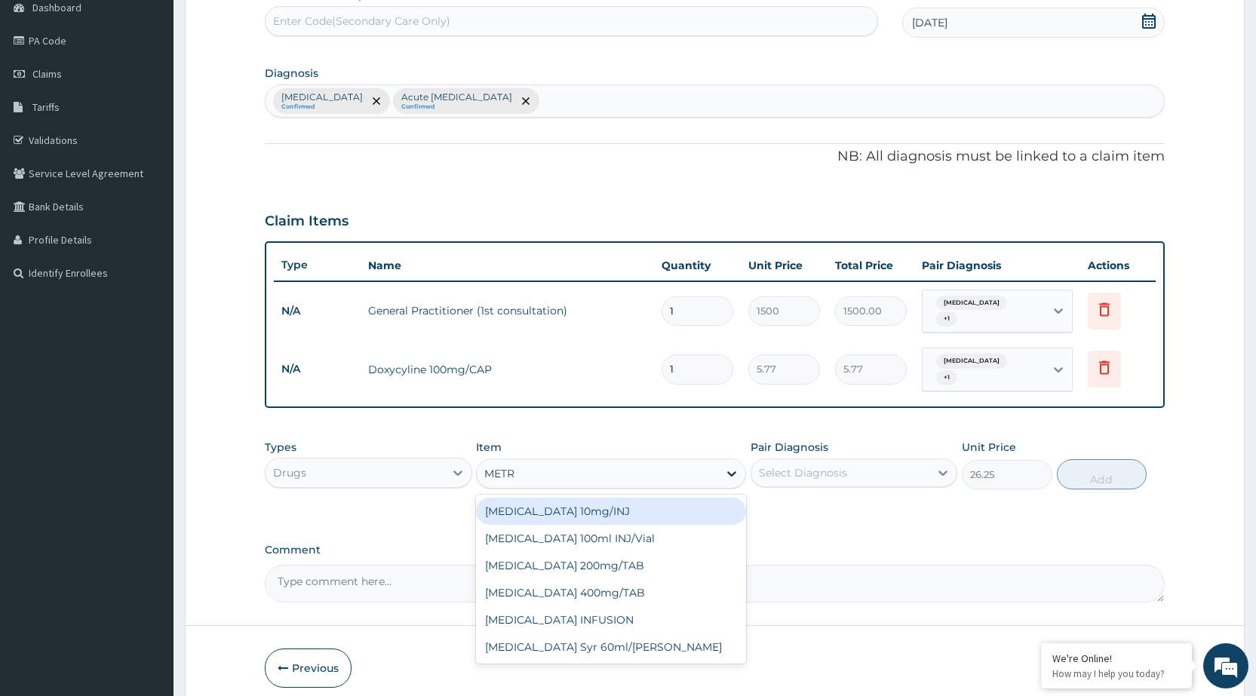
scroll to position [0, 0]
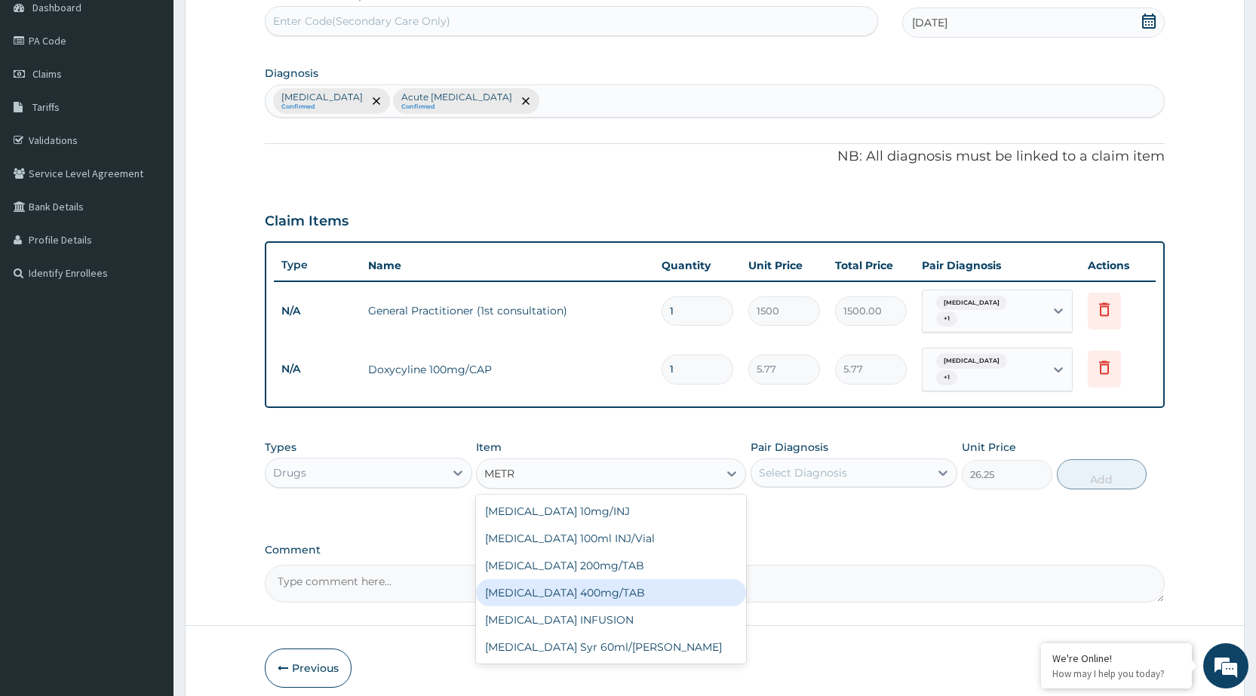
click at [571, 584] on div "[MEDICAL_DATA] 400mg/TAB" at bounding box center [611, 592] width 270 height 27
type input "10.5"
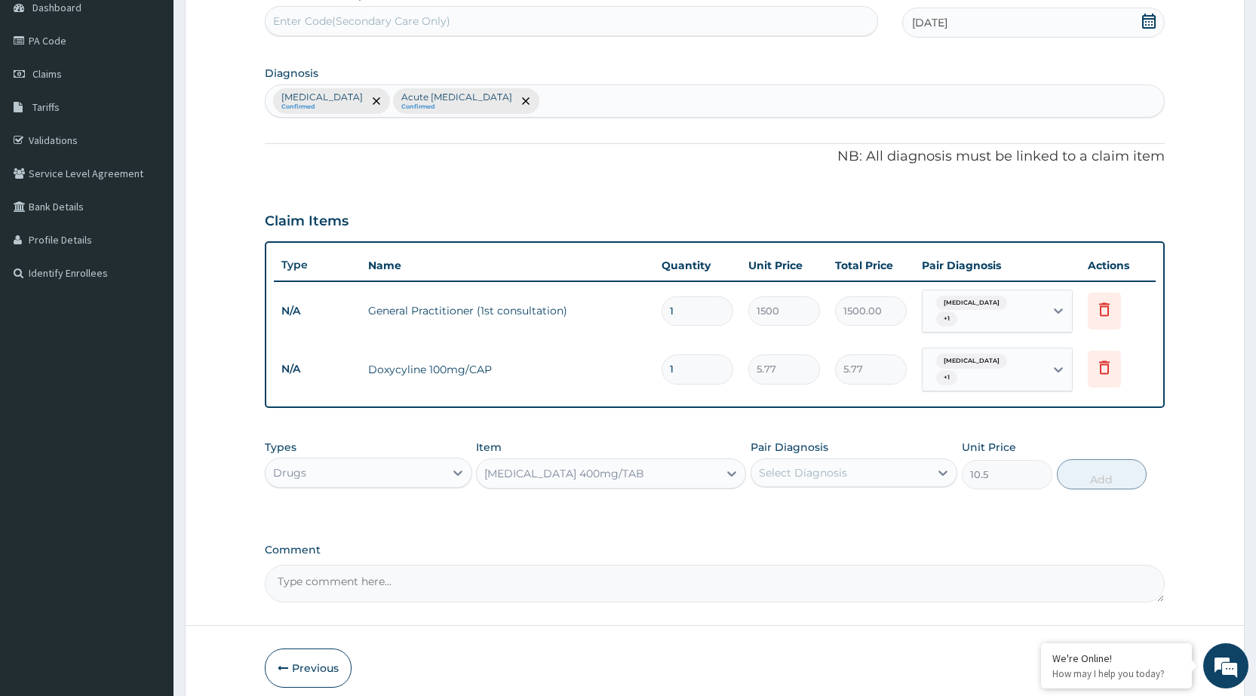
click at [675, 463] on div "[MEDICAL_DATA] 400mg/TAB" at bounding box center [597, 474] width 241 height 24
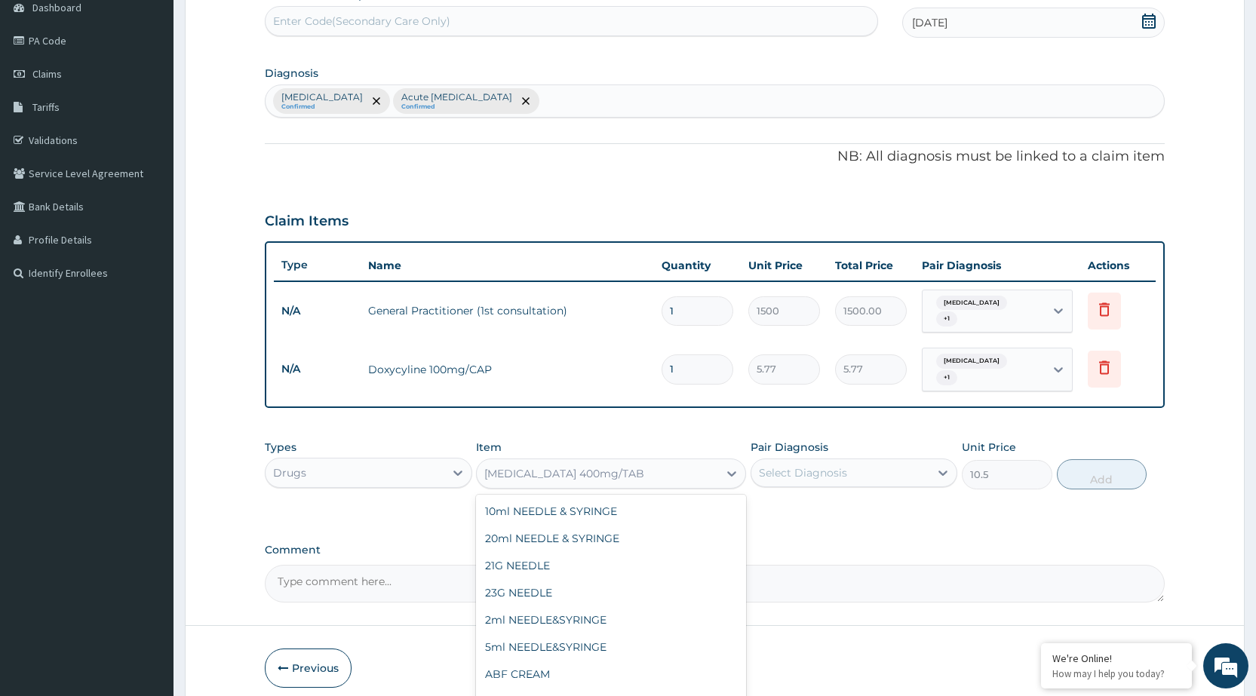
scroll to position [22340, 0]
type input "FLA"
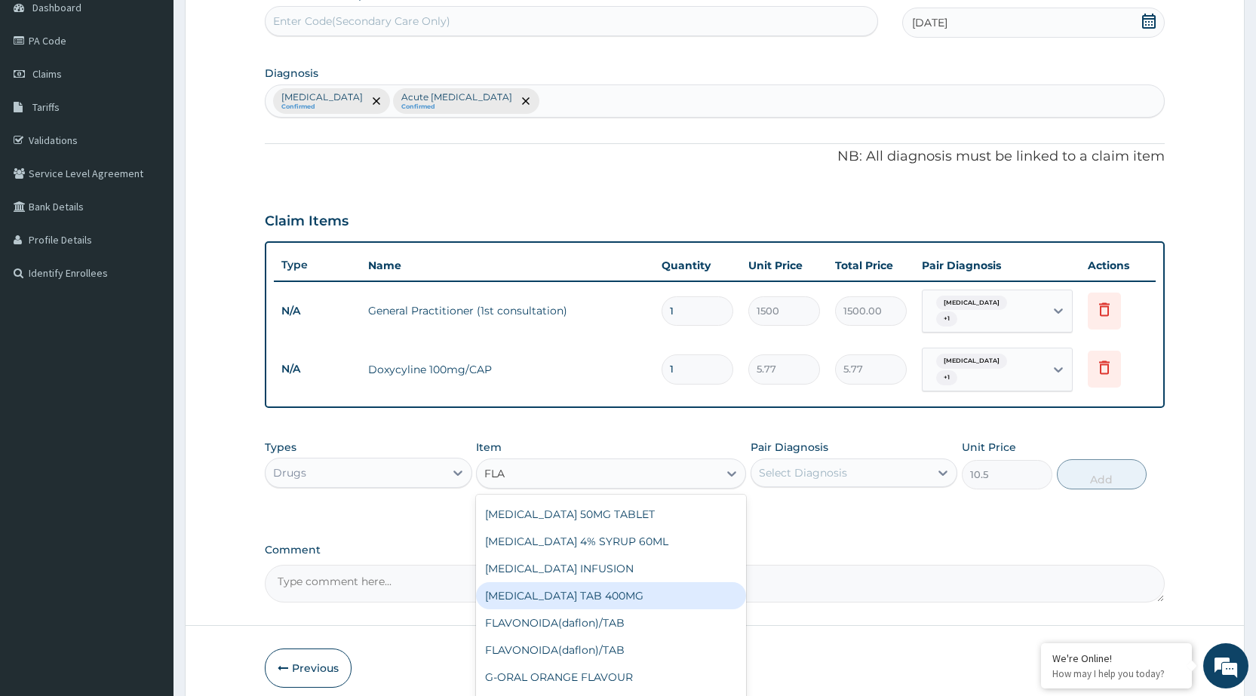
click at [579, 593] on div "[MEDICAL_DATA] TAB 400MG" at bounding box center [611, 595] width 270 height 27
type input "26.25"
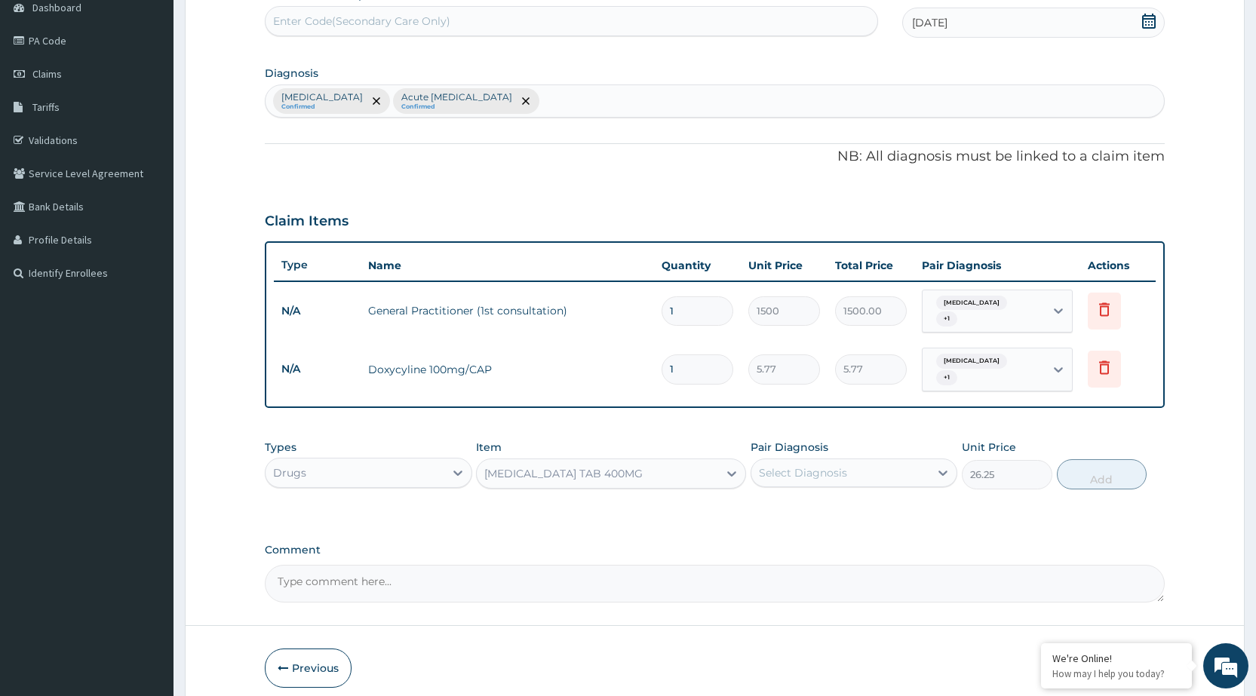
click at [890, 468] on div "Select Diagnosis" at bounding box center [840, 473] width 178 height 24
click at [886, 497] on div "[MEDICAL_DATA]" at bounding box center [854, 511] width 207 height 31
checkbox input "true"
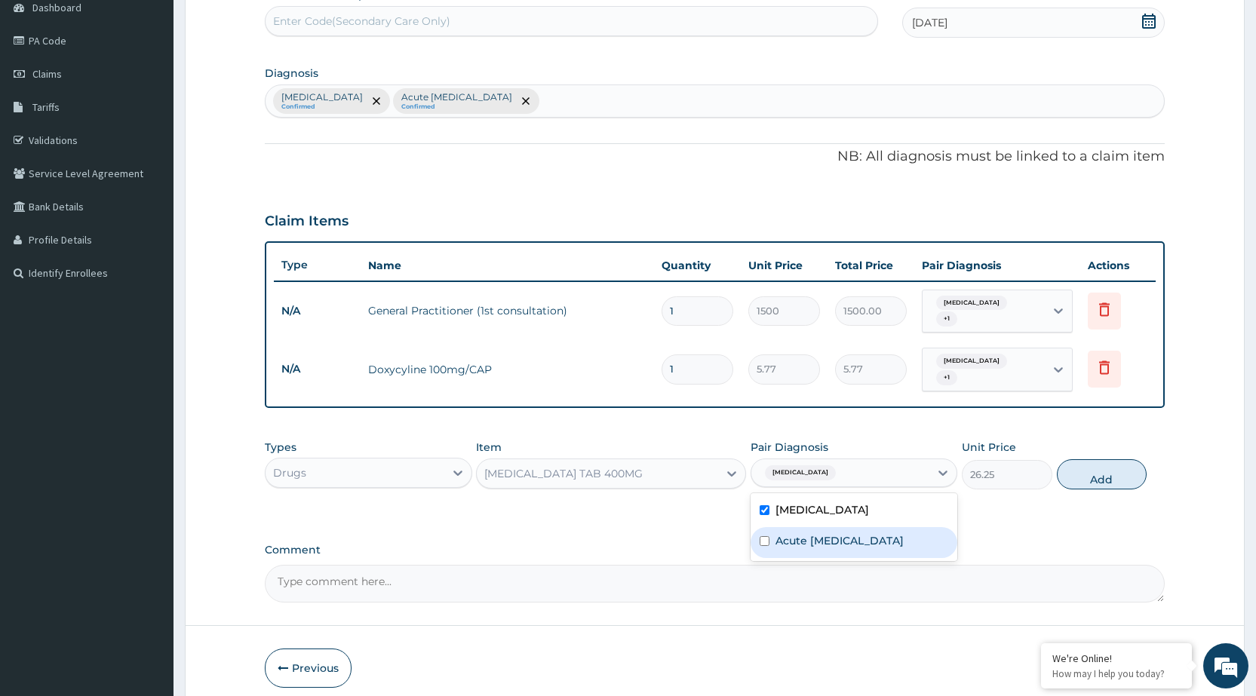
click at [889, 534] on div "Acute pelvic pain" at bounding box center [854, 542] width 207 height 31
checkbox input "true"
click at [1079, 459] on button "Add" at bounding box center [1102, 474] width 90 height 30
type input "0"
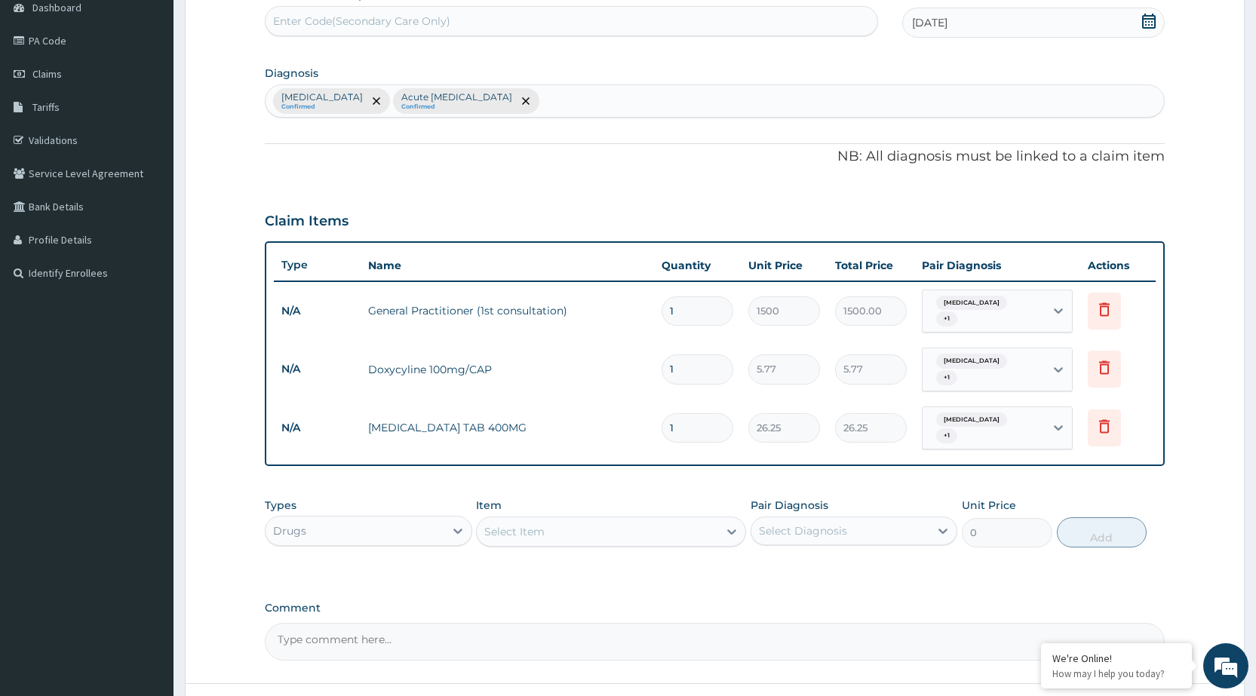
click at [651, 520] on div "Select Item" at bounding box center [597, 532] width 241 height 24
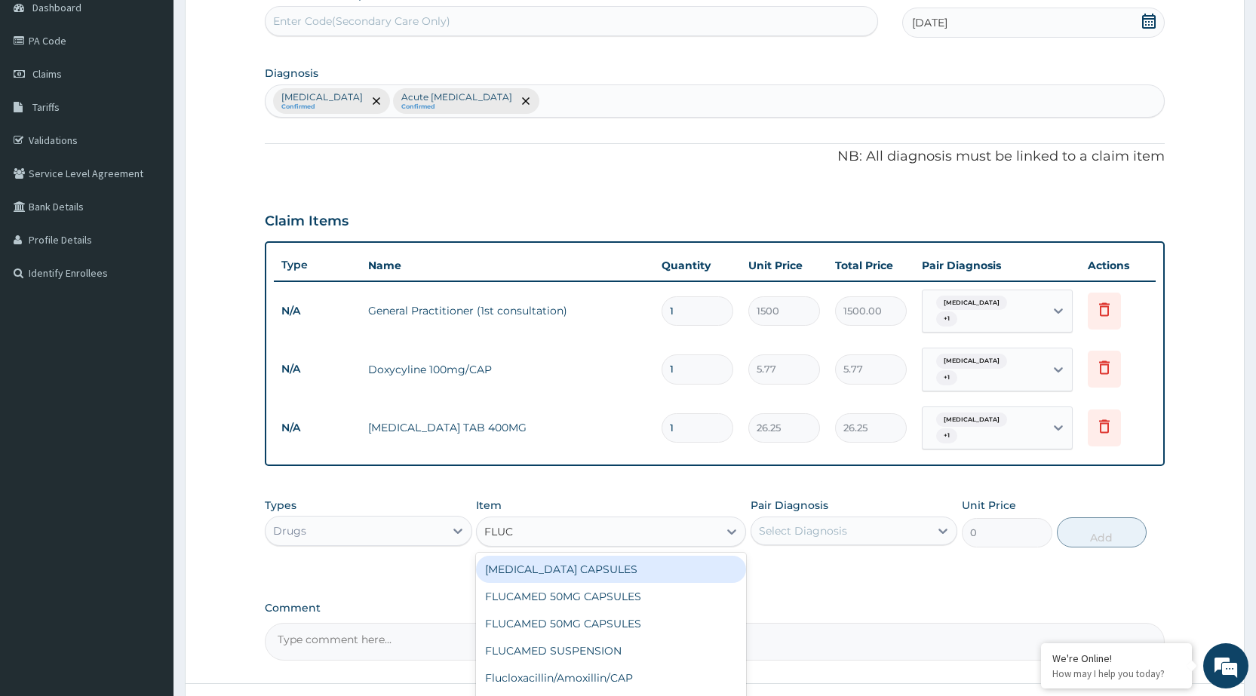
type input "FLUCO"
click at [556, 556] on div "[MEDICAL_DATA] 150mg/CAP" at bounding box center [611, 569] width 270 height 27
type input "105"
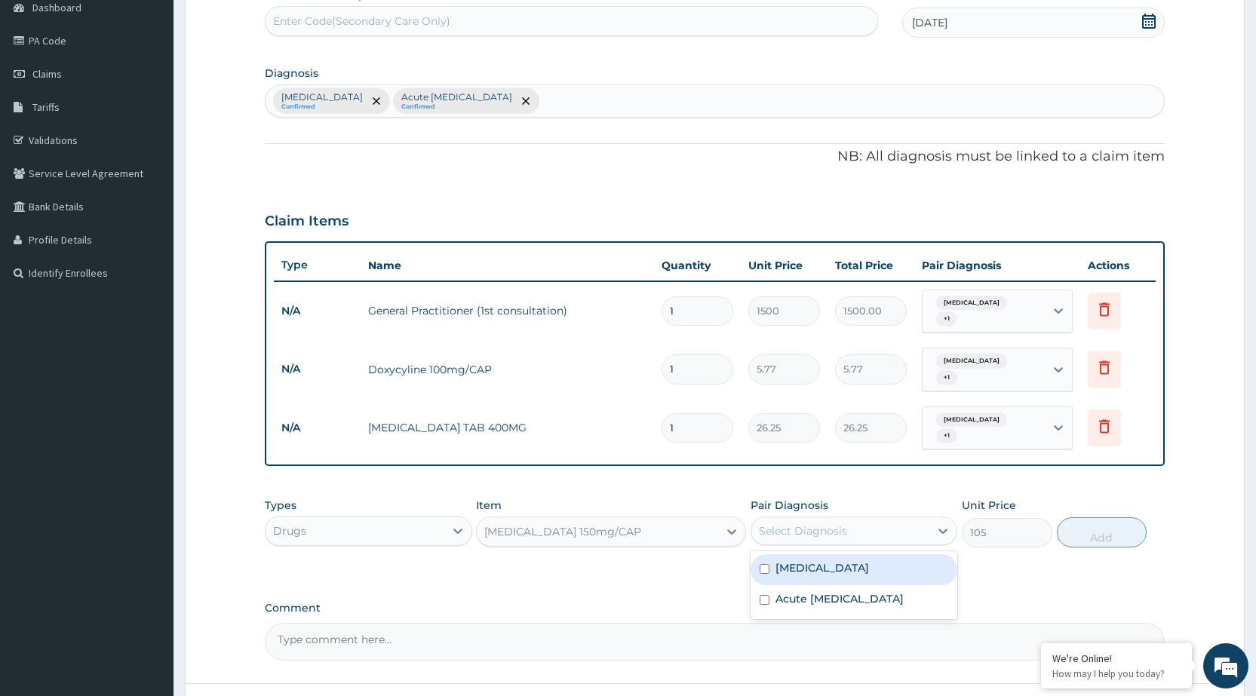
click at [826, 524] on div "Select Diagnosis" at bounding box center [803, 531] width 88 height 15
click at [829, 591] on label "Acute pelvic pain" at bounding box center [839, 598] width 128 height 15
checkbox input "true"
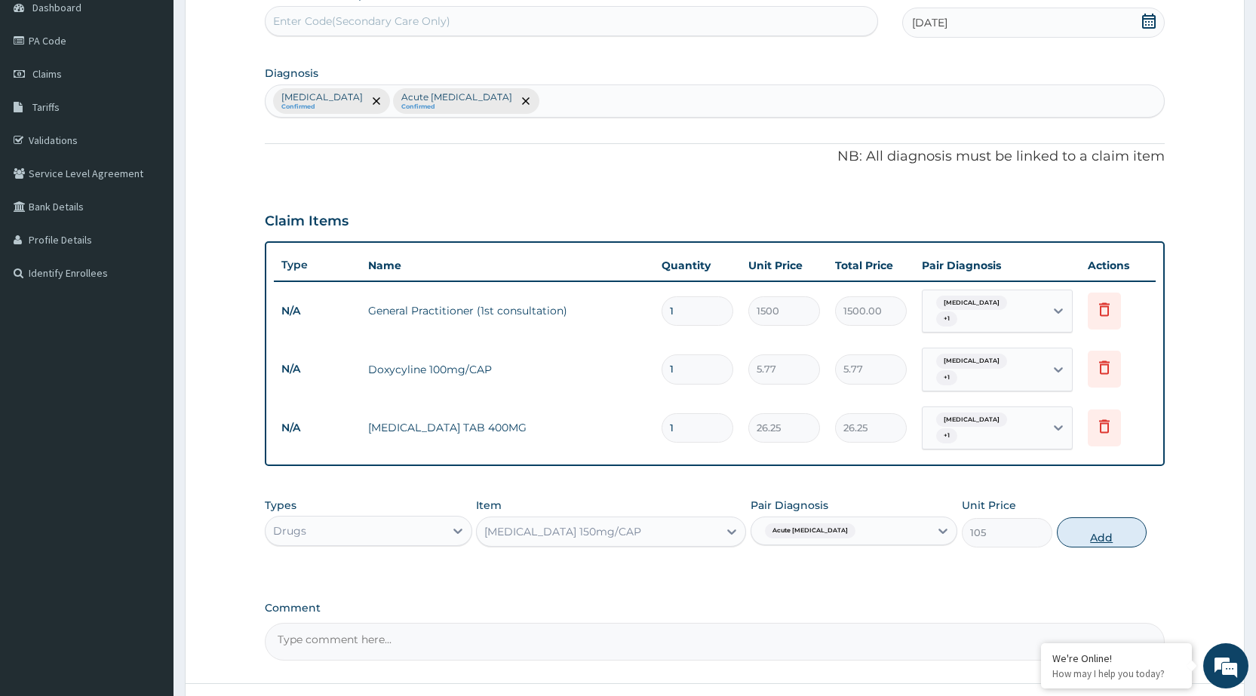
click at [1080, 517] on button "Add" at bounding box center [1102, 532] width 90 height 30
type input "0"
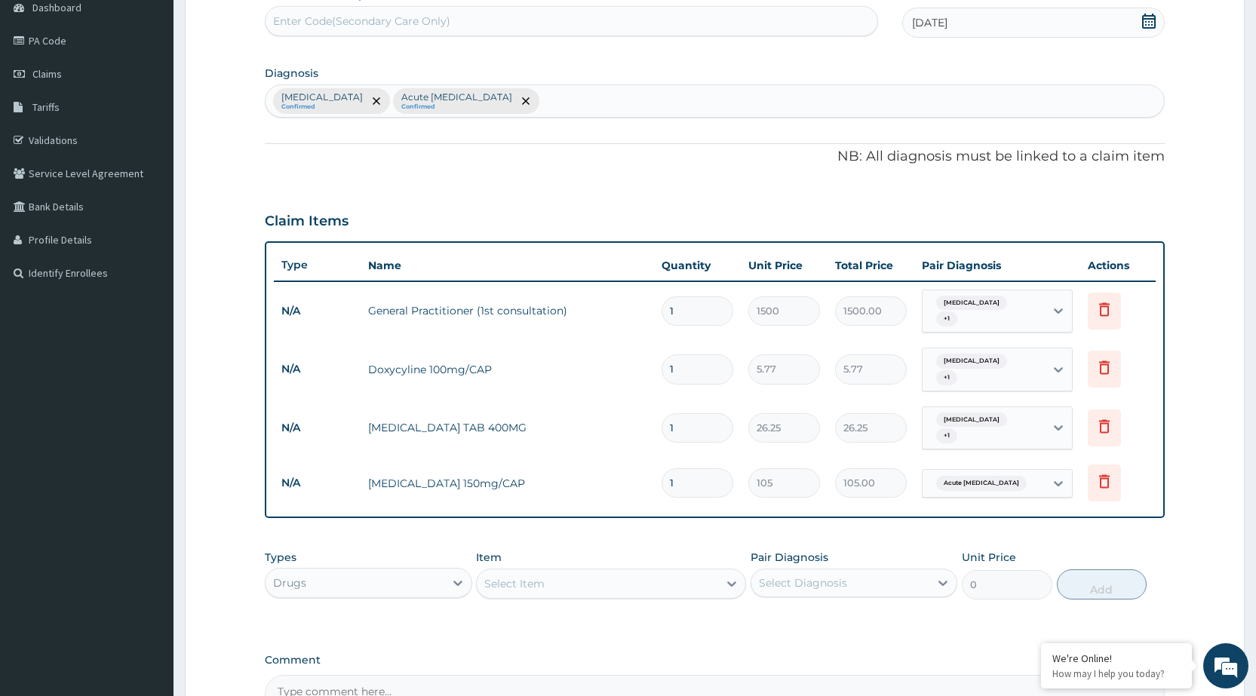
type input "0.00"
type input "1"
type input "105.00"
type input "15"
type input "1575.00"
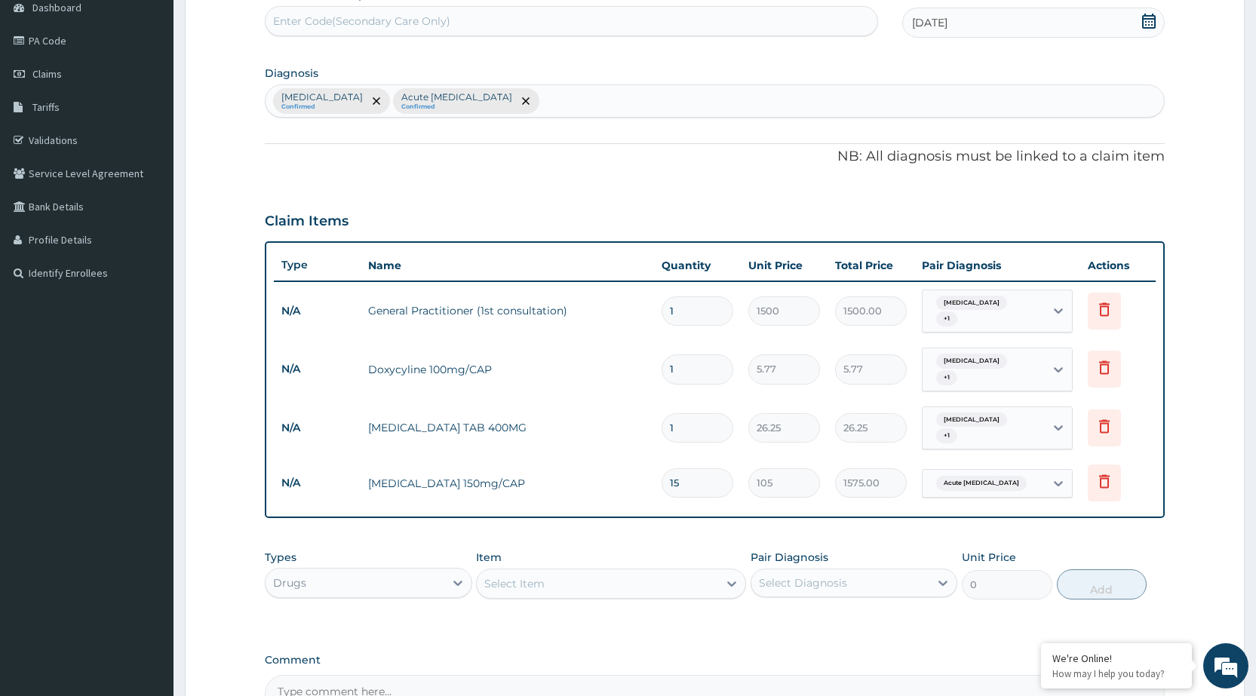
type input "150"
type input "15750.00"
type input "15"
type input "1575.00"
type input "1"
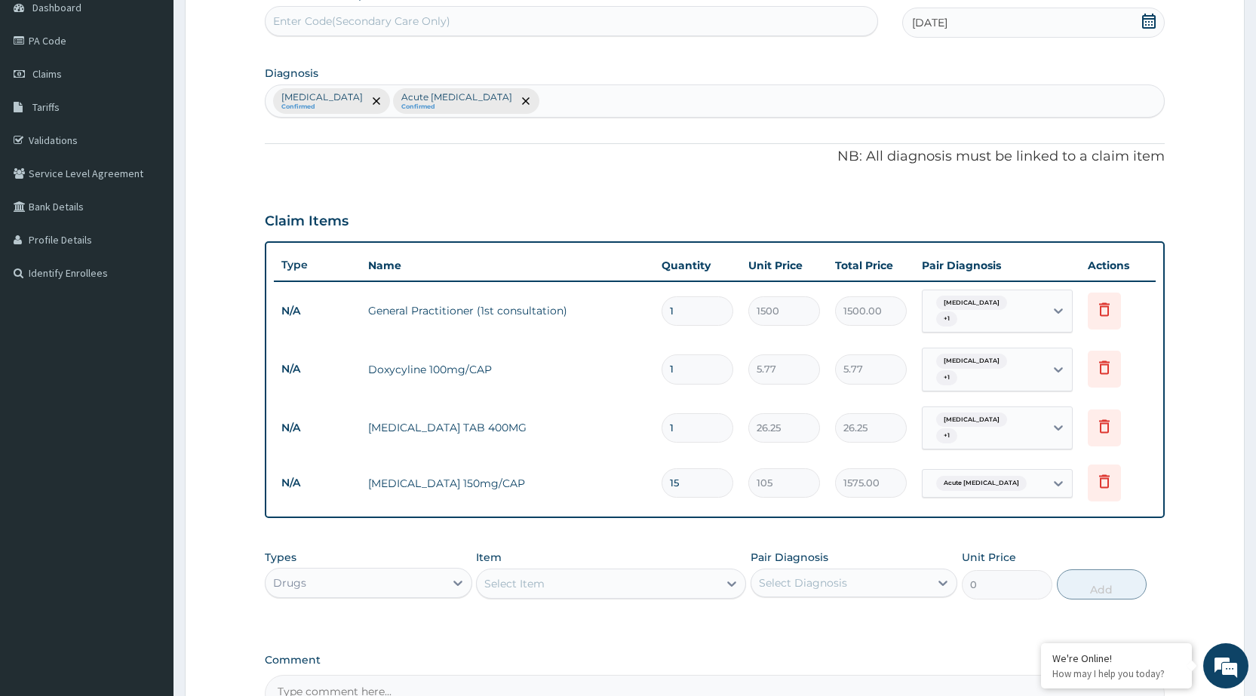
type input "105.00"
type input "10"
type input "1050.00"
type input "10"
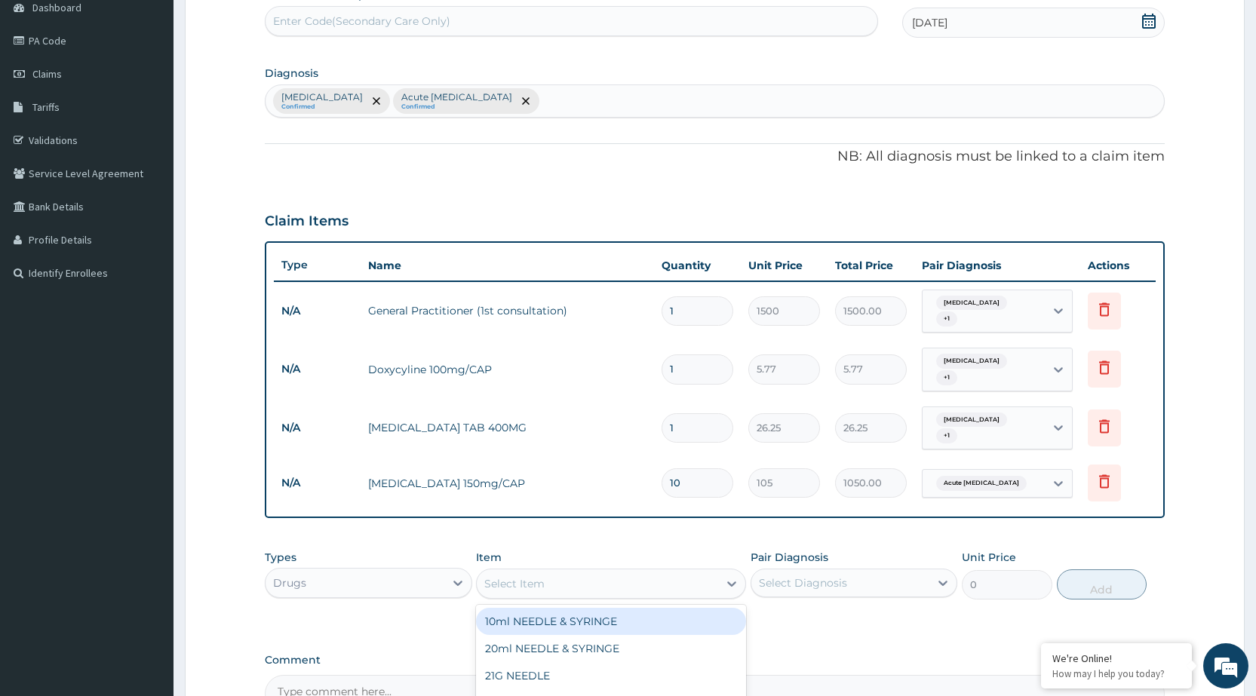
click at [614, 572] on div "Select Item" at bounding box center [597, 584] width 241 height 24
type input "CEFTR"
click at [624, 608] on div "Ceftriaxone 1mg/INJ" at bounding box center [611, 621] width 270 height 27
type input "446.25"
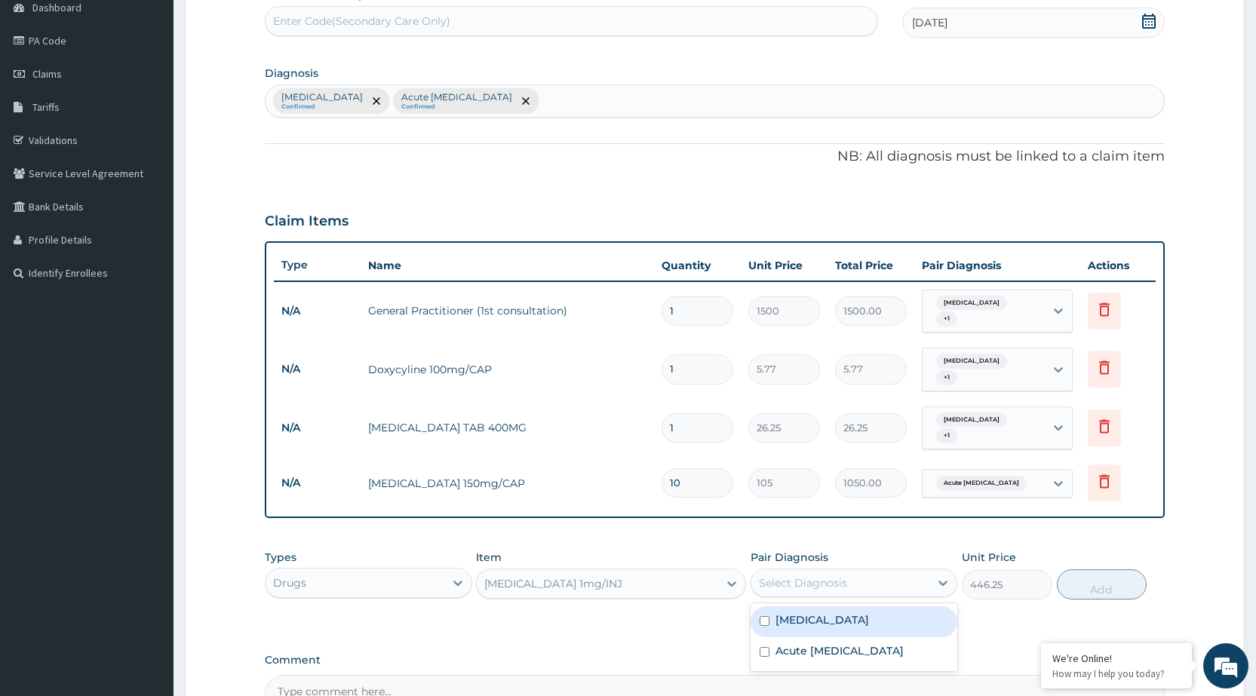
click at [887, 571] on div "Select Diagnosis" at bounding box center [840, 583] width 178 height 24
click at [878, 606] on div "Malaria" at bounding box center [854, 621] width 207 height 31
checkbox input "true"
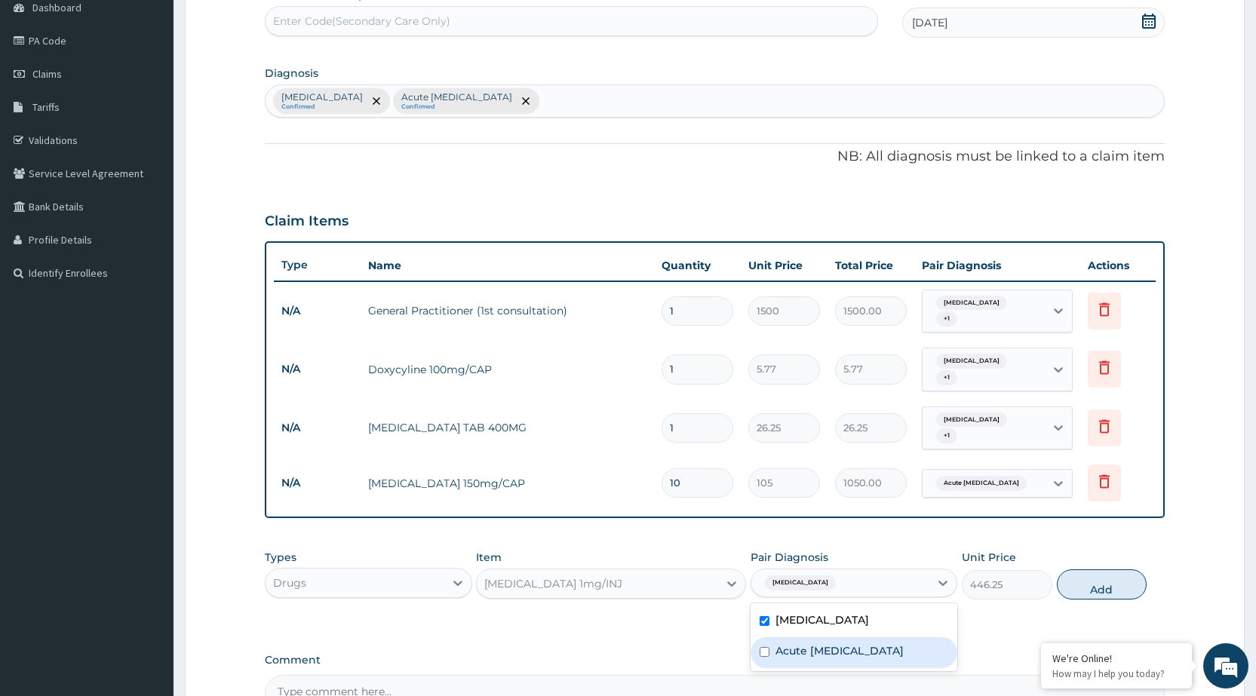
click at [879, 637] on div "Acute pelvic pain" at bounding box center [854, 652] width 207 height 31
checkbox input "true"
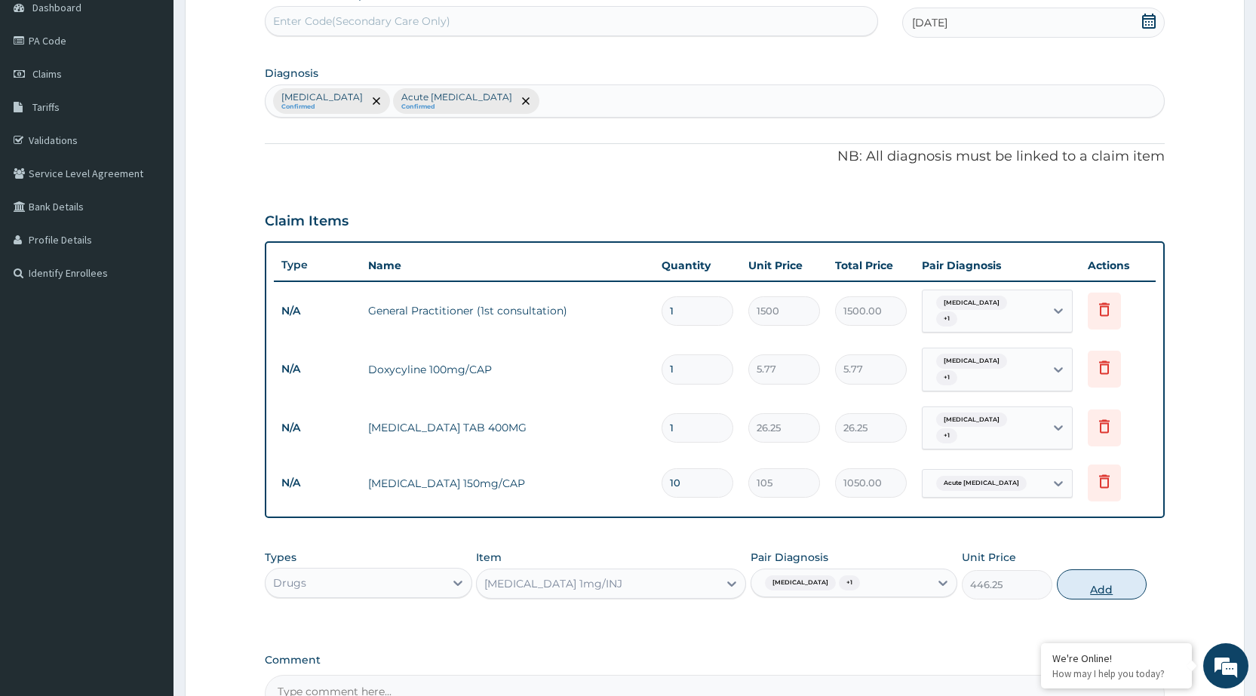
click at [1124, 576] on button "Add" at bounding box center [1102, 585] width 90 height 30
type input "0"
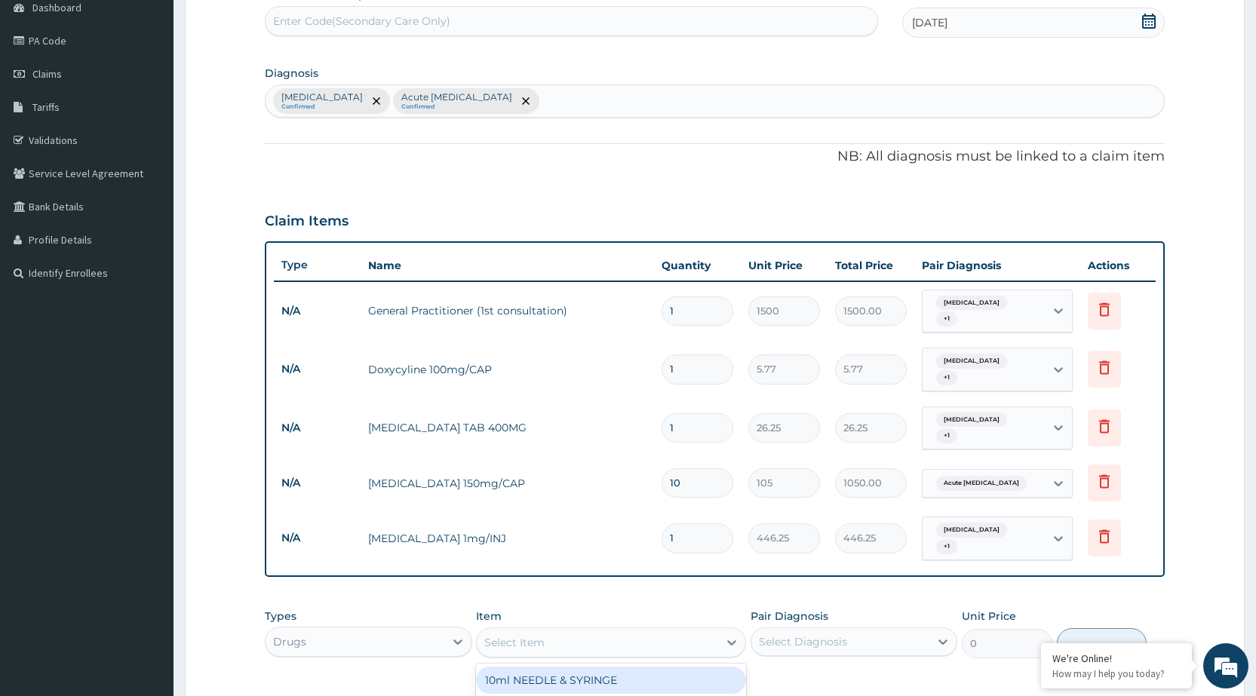
click at [714, 631] on div "Select Item" at bounding box center [597, 643] width 241 height 24
type input "CLOTR"
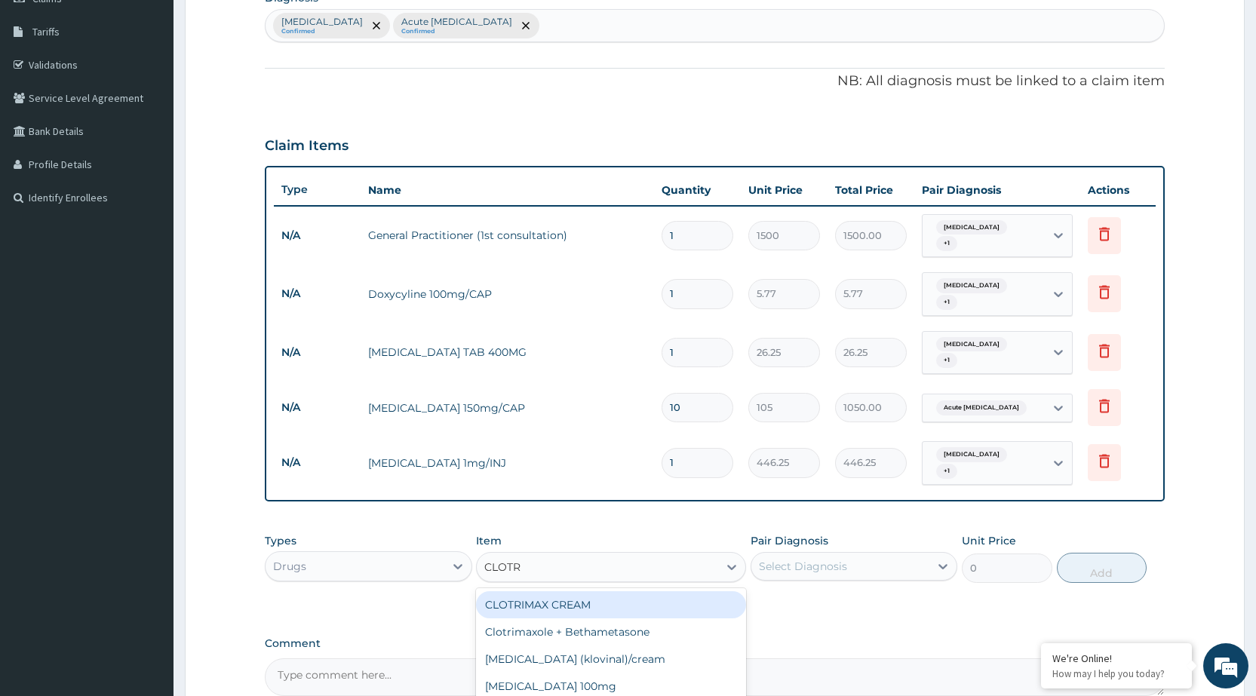
scroll to position [308, 0]
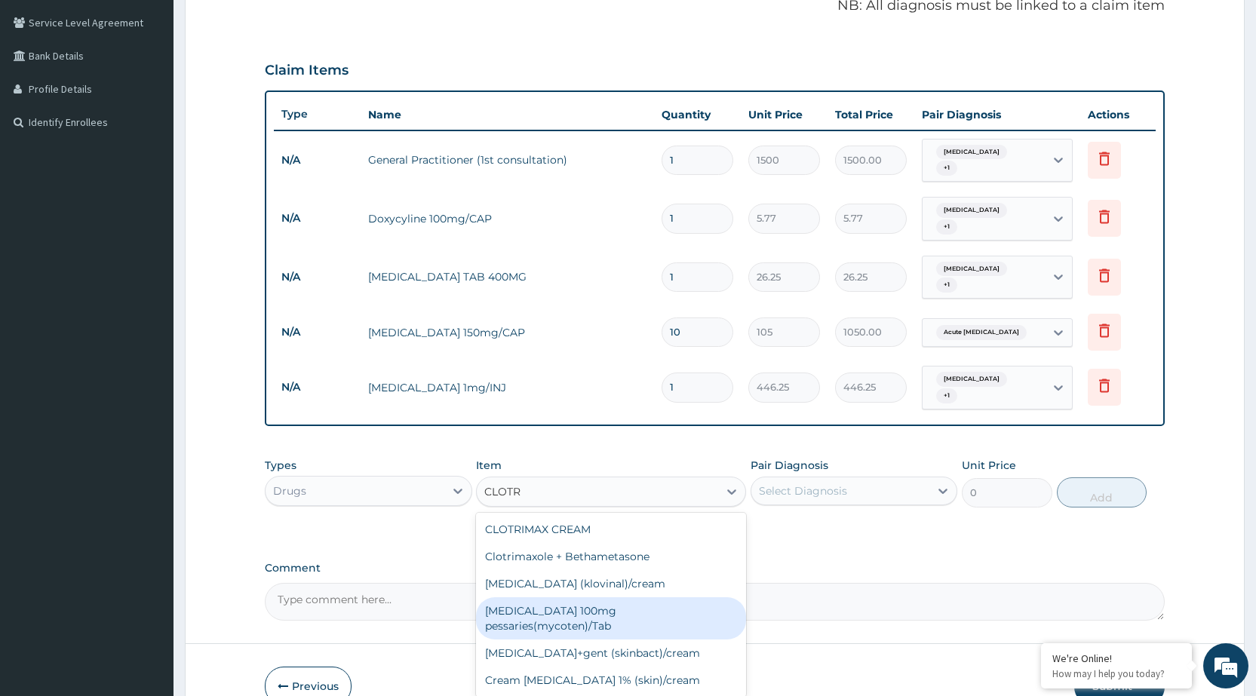
click at [606, 597] on div "Clotrimazole 100mg pessaries(mycoten)/Tab" at bounding box center [611, 618] width 270 height 42
type input "68.25"
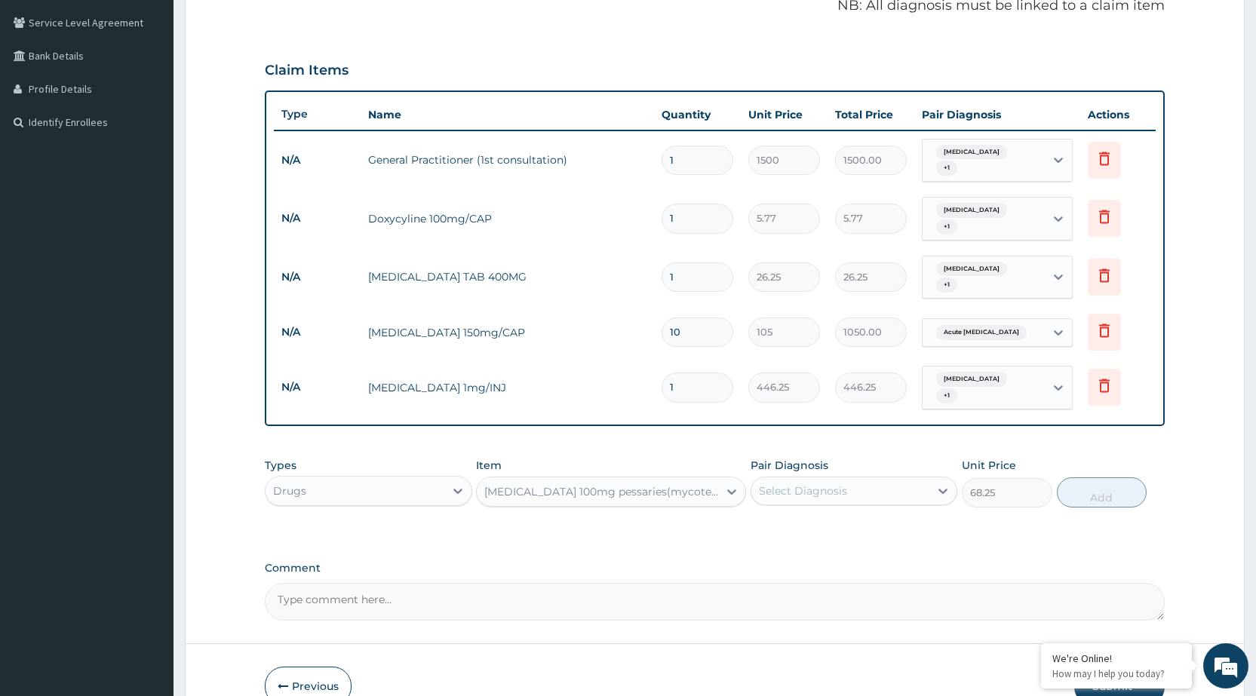
click at [902, 479] on div "Select Diagnosis" at bounding box center [840, 491] width 178 height 24
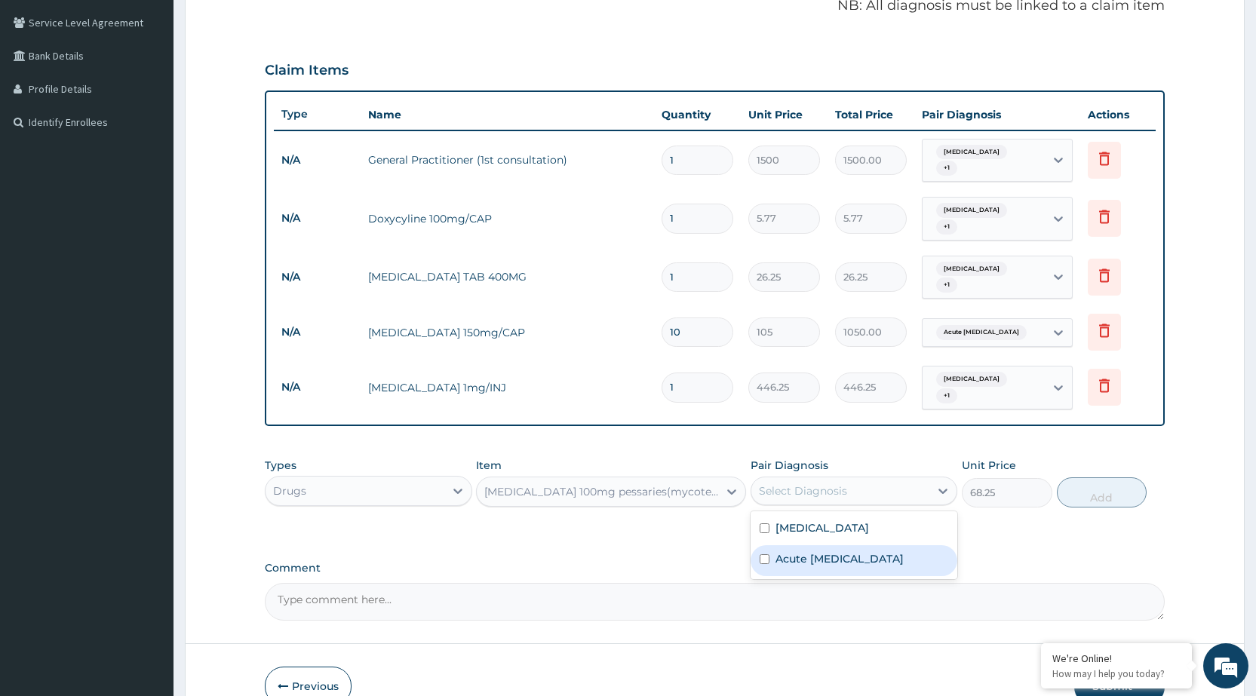
click at [872, 545] on div "Acute pelvic pain" at bounding box center [854, 560] width 207 height 31
checkbox input "true"
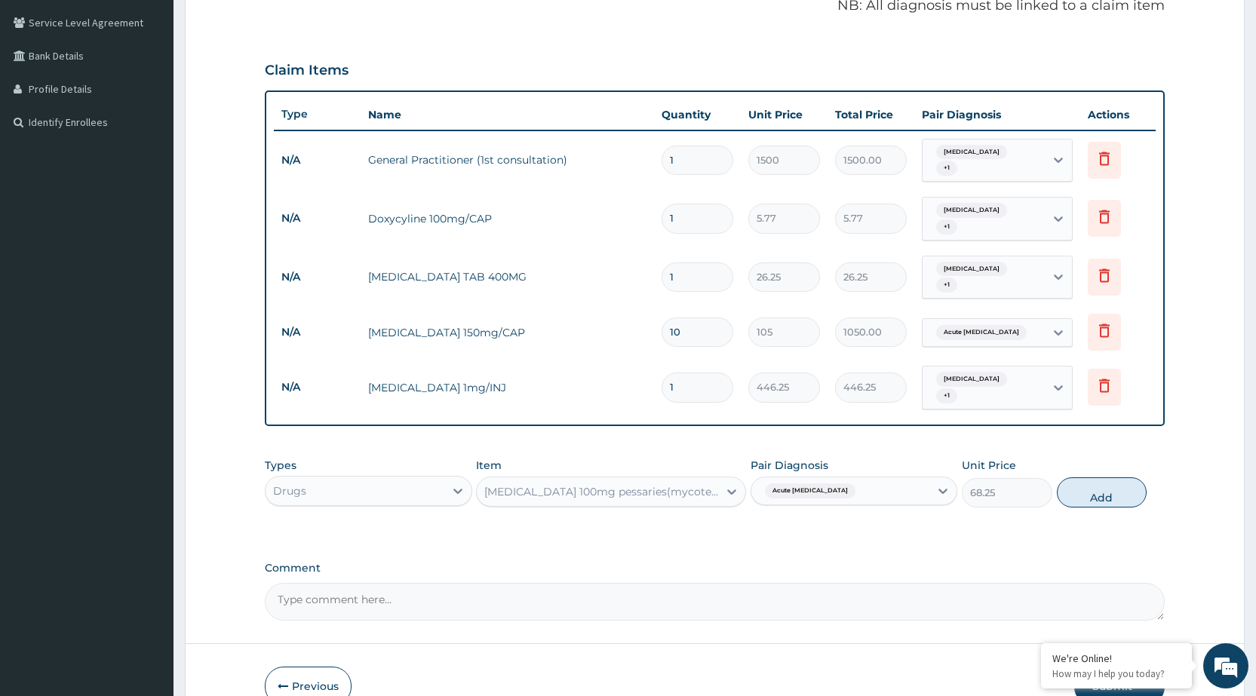
click at [1099, 484] on div "Types Drugs Item Clotrimazole 100mg pessaries(mycoten)/Tab Pair Diagnosis Acute…" at bounding box center [715, 482] width 900 height 65
click at [1106, 477] on button "Add" at bounding box center [1102, 492] width 90 height 30
type input "0"
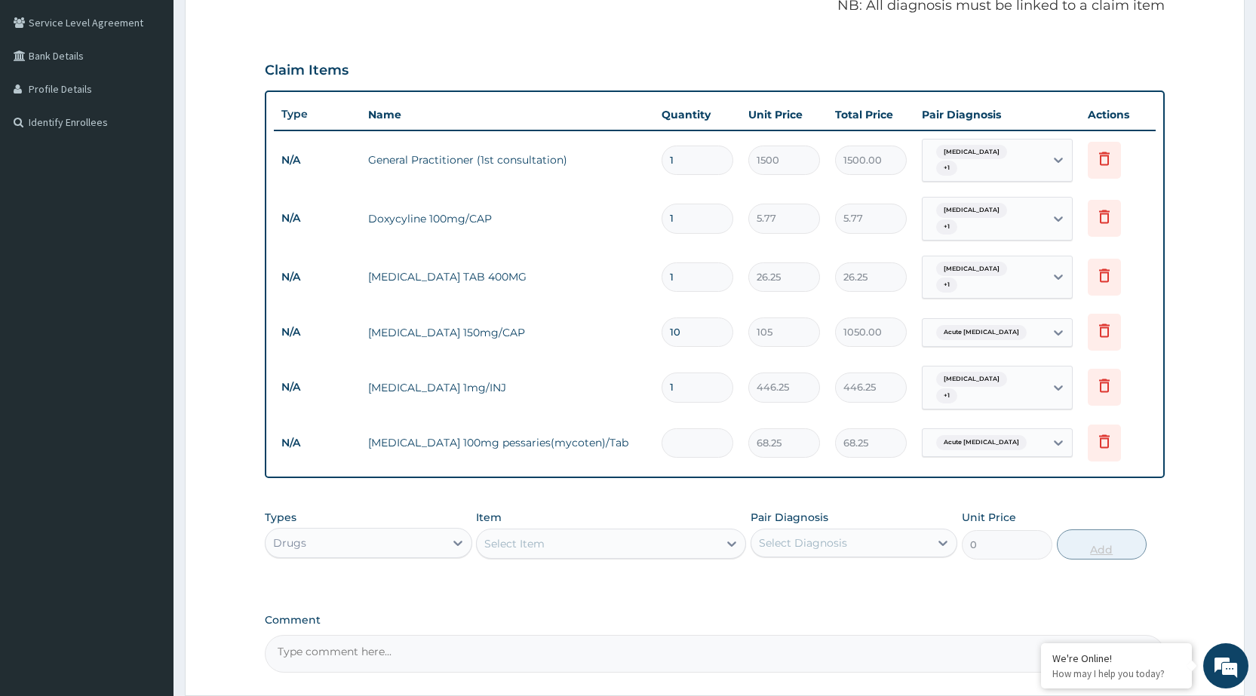
type input "0.00"
type input "1"
type input "68.25"
type input "10"
type input "682.50"
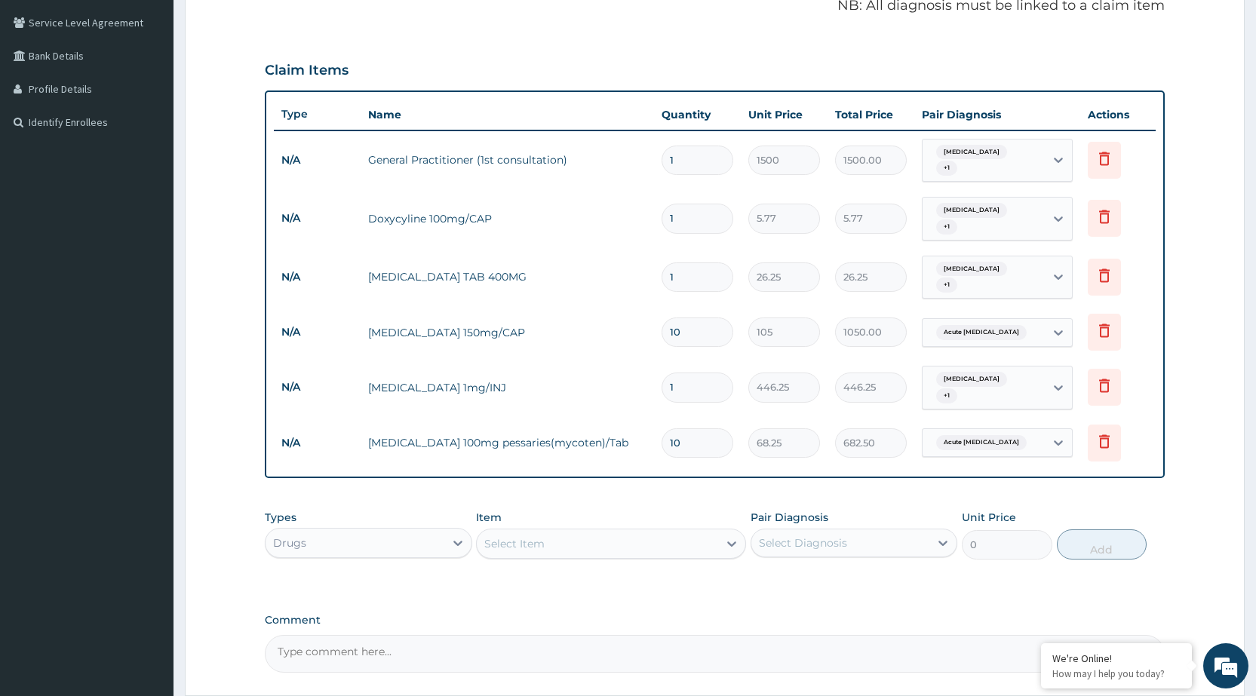
type input "10"
click at [704, 532] on div "Select Item" at bounding box center [597, 544] width 241 height 24
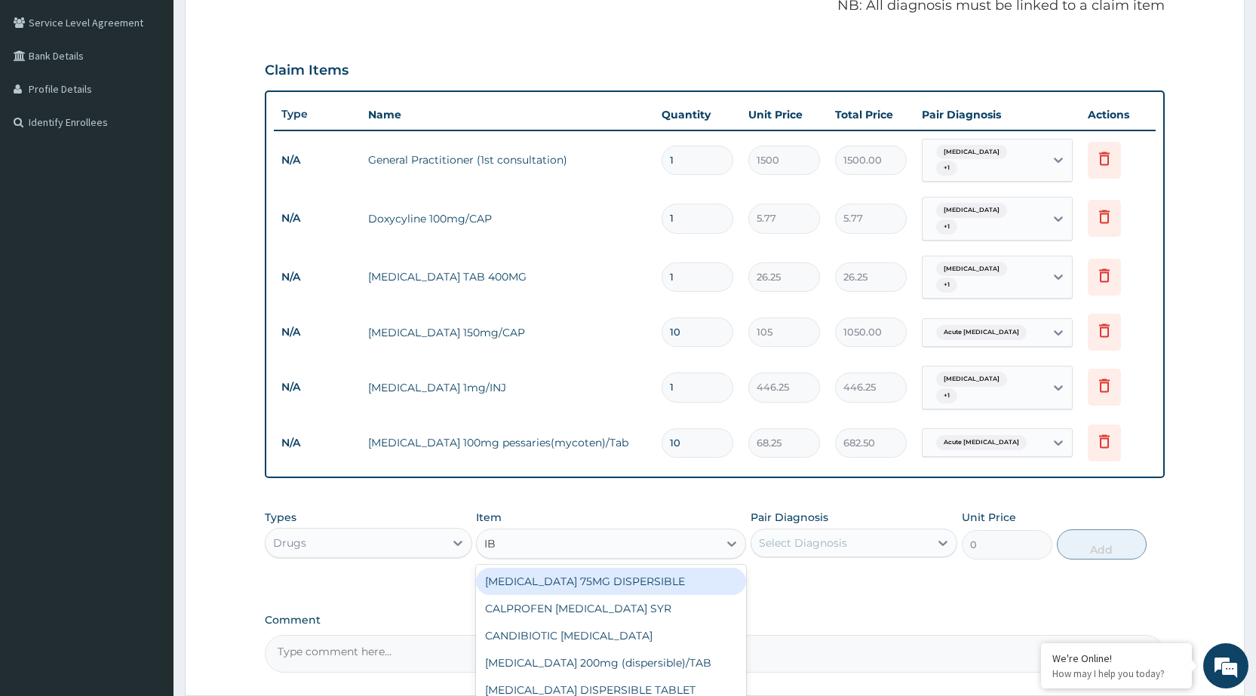
type input "IBU"
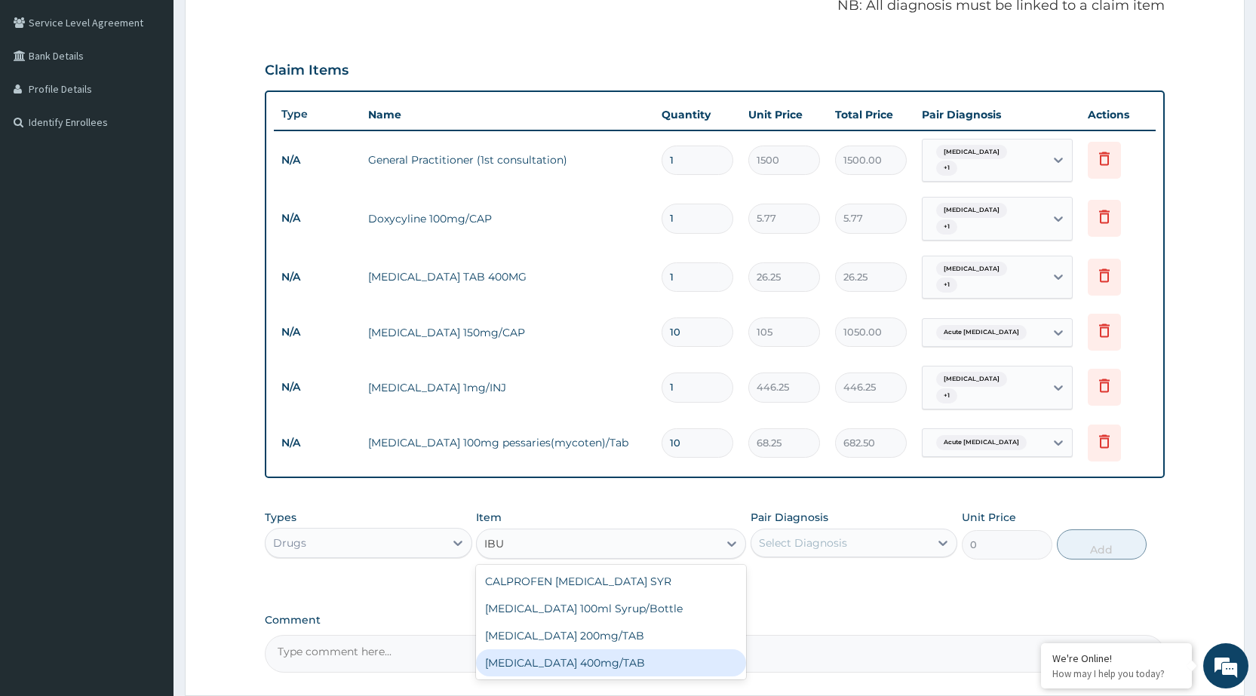
click at [611, 649] on div "[MEDICAL_DATA] 400mg/TAB" at bounding box center [611, 662] width 270 height 27
type input "21"
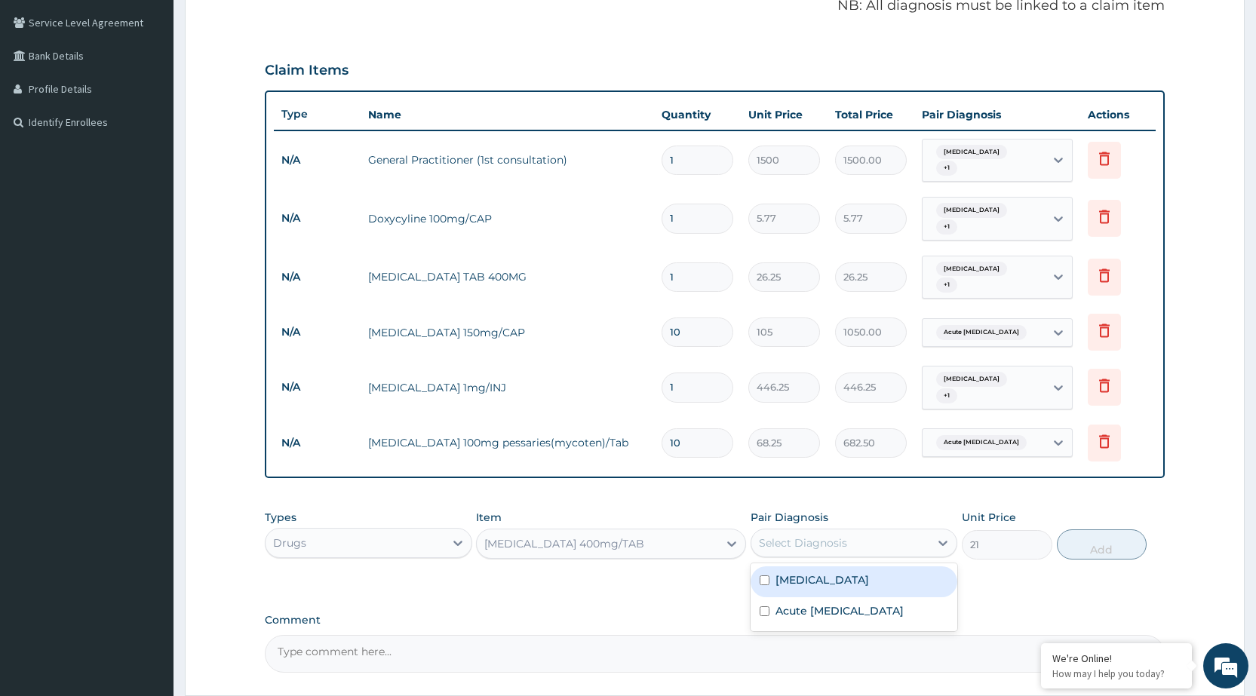
click at [924, 531] on div "Select Diagnosis" at bounding box center [840, 543] width 178 height 24
click at [914, 566] on div "[MEDICAL_DATA]" at bounding box center [854, 581] width 207 height 31
checkbox input "true"
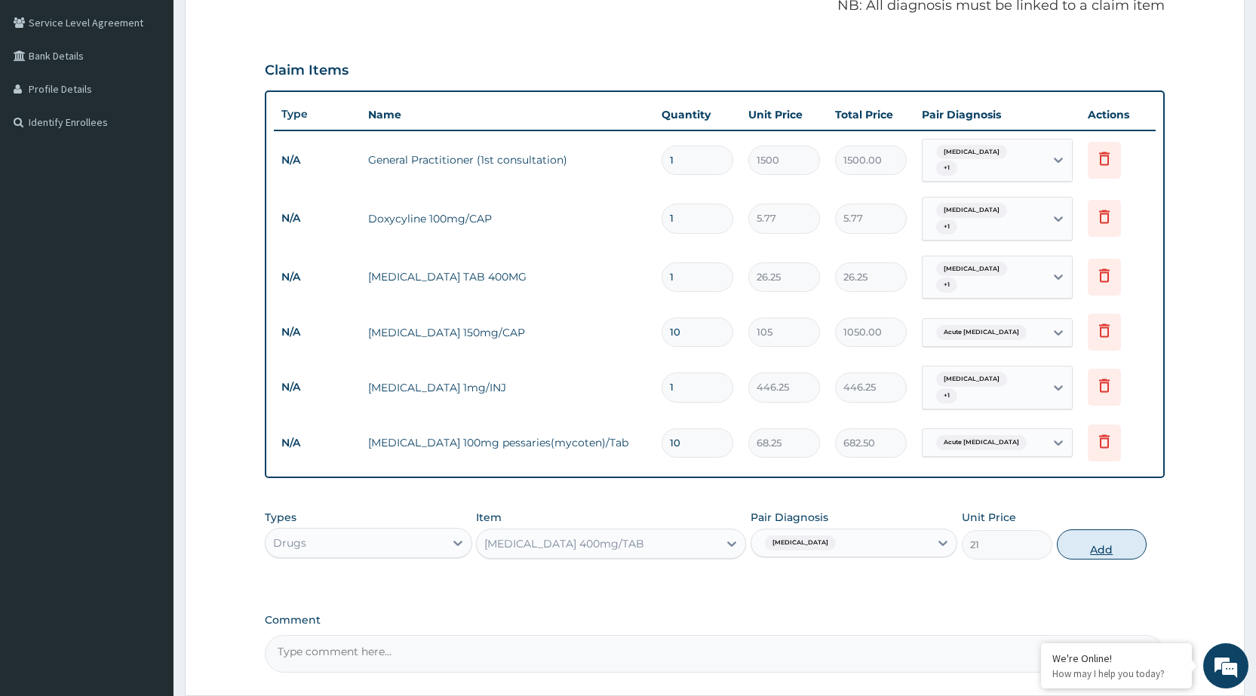
click at [1101, 530] on button "Add" at bounding box center [1102, 545] width 90 height 30
type input "0"
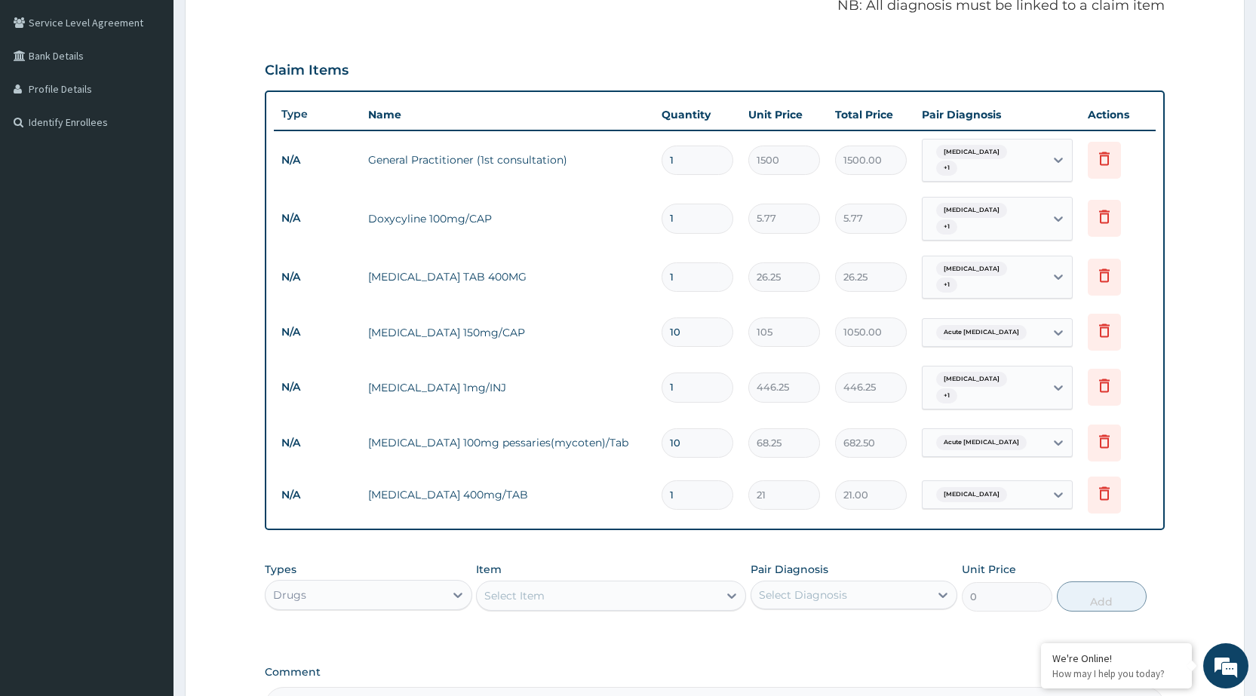
type input "0.00"
type input "2"
type input "42.00"
type input "20"
type input "420.00"
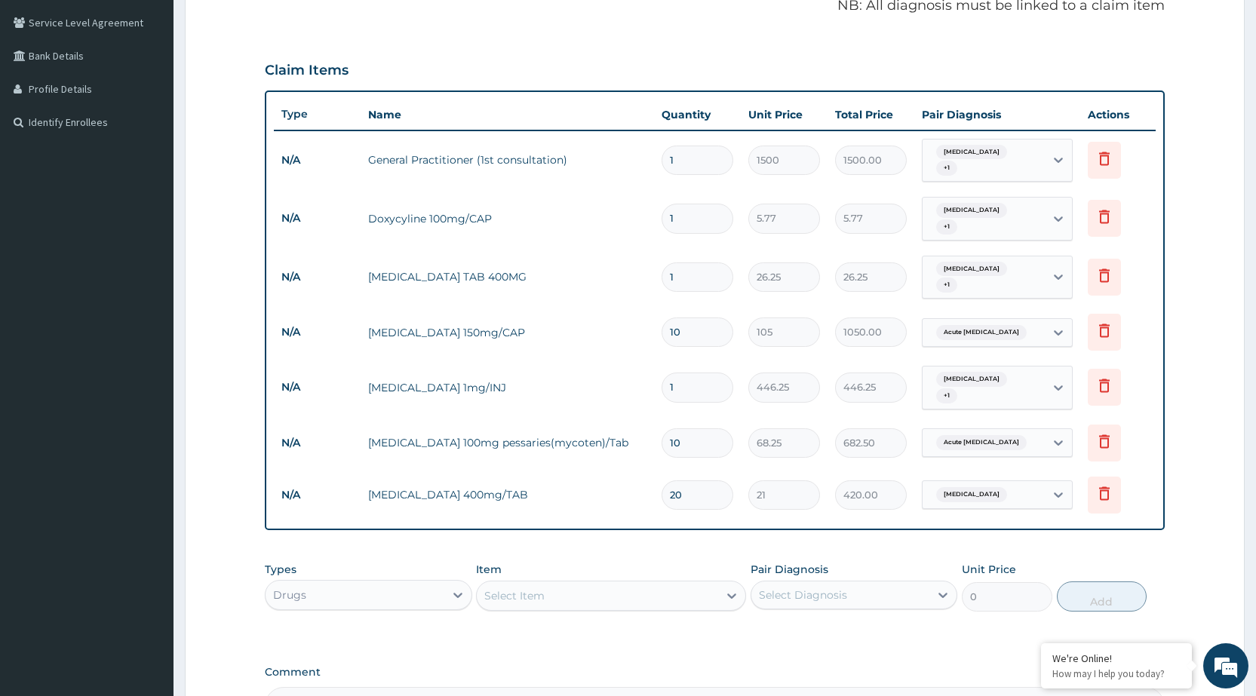
type input "20"
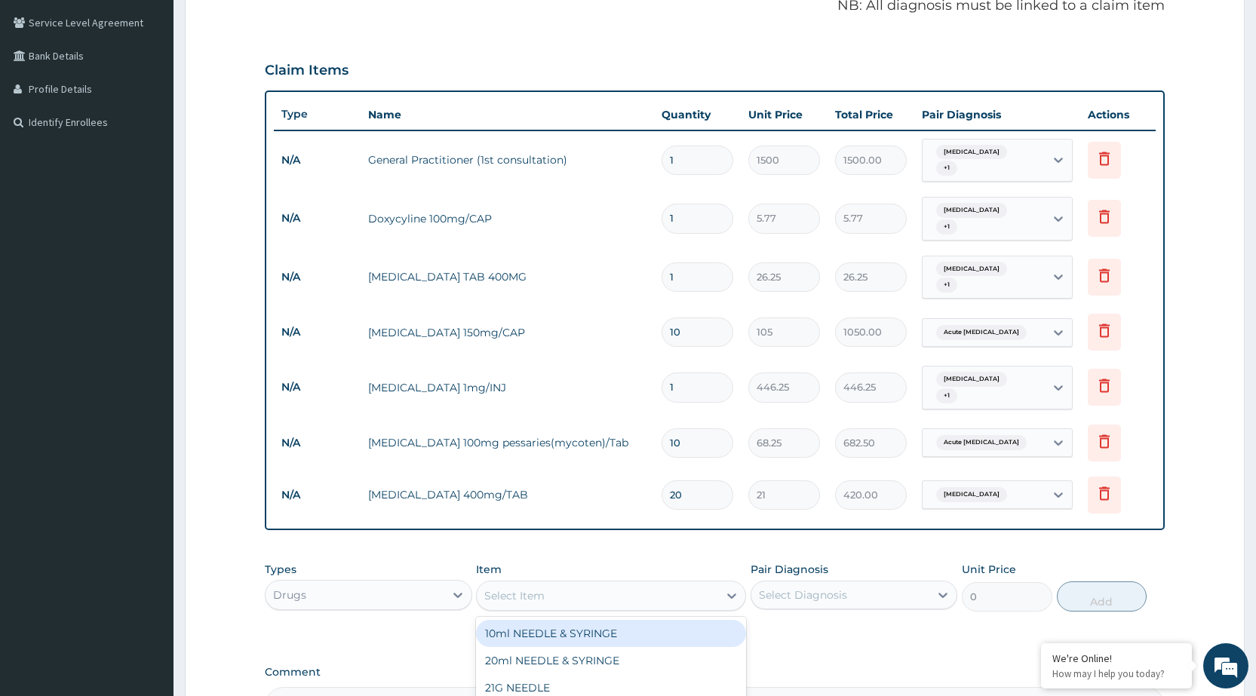
click at [714, 584] on div "Select Item" at bounding box center [597, 596] width 241 height 24
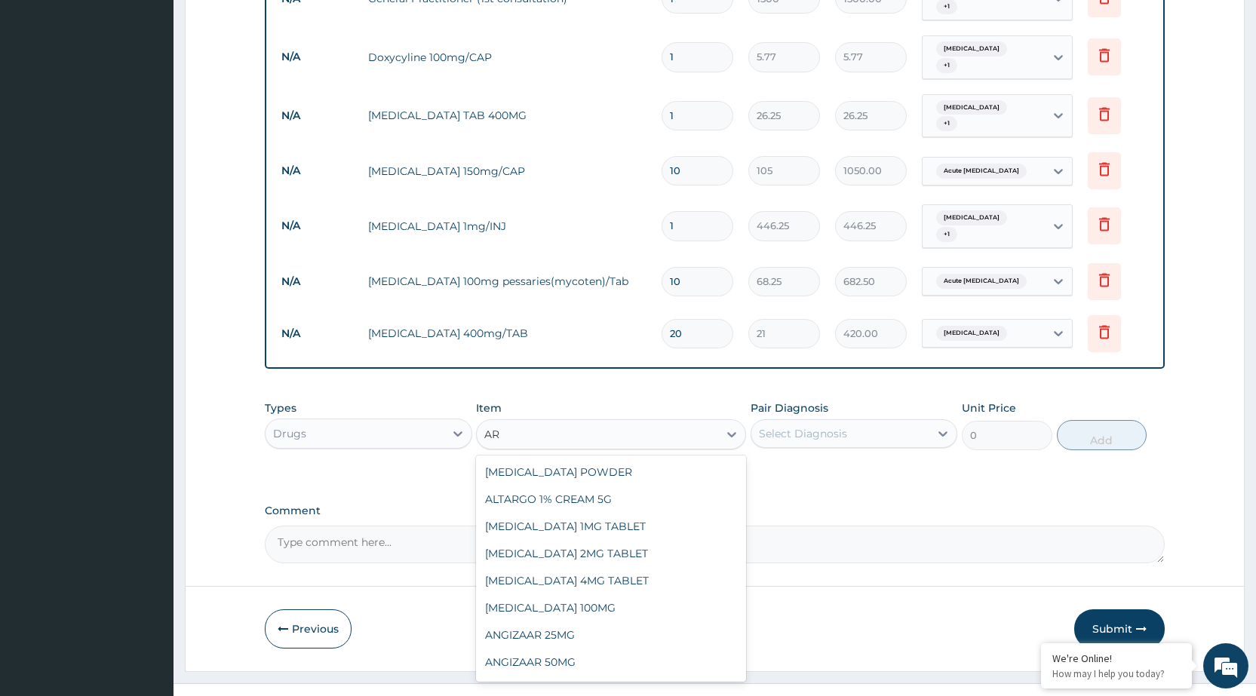
type input "A"
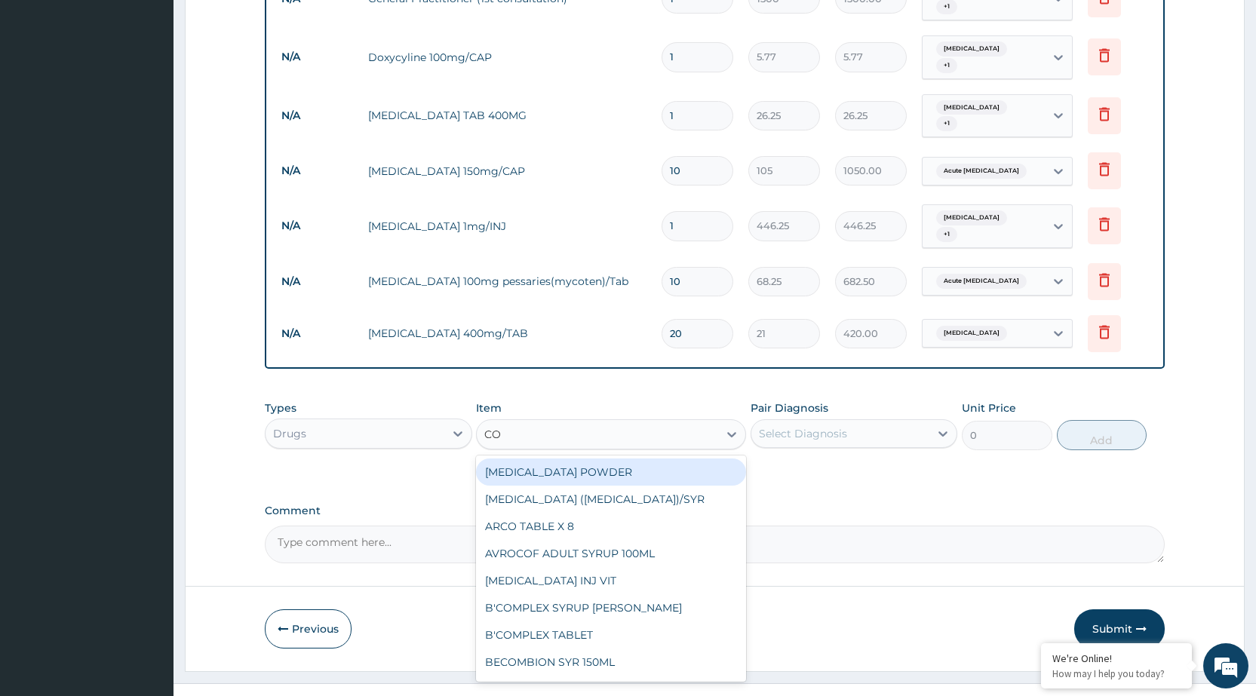
type input "COA"
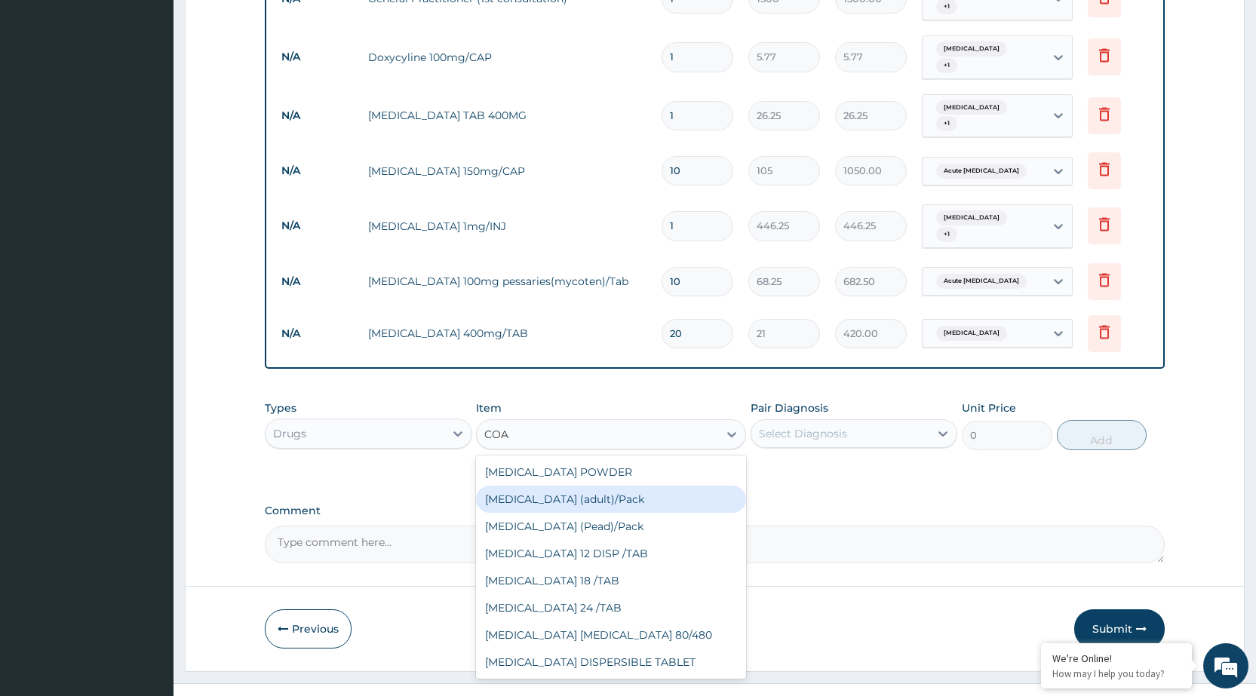
click at [597, 486] on div "[MEDICAL_DATA] (adult)/Pack" at bounding box center [611, 499] width 270 height 27
type input "682.5"
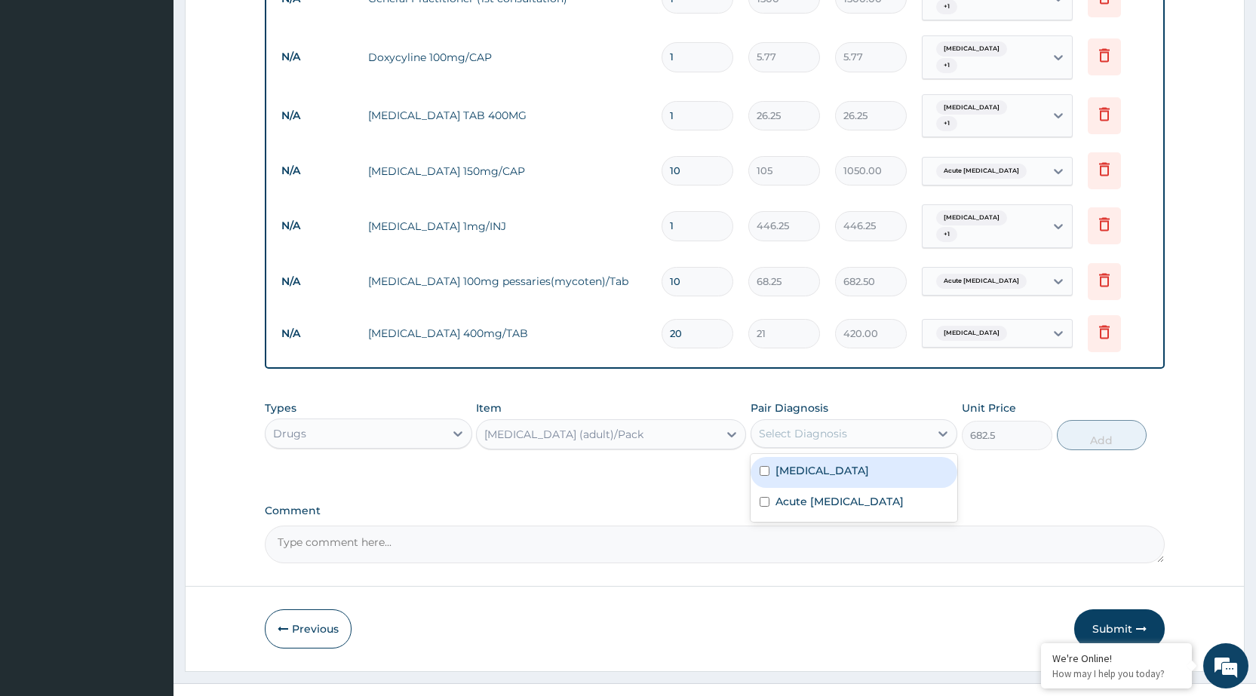
click at [910, 422] on div "Select Diagnosis" at bounding box center [840, 434] width 178 height 24
click at [919, 460] on div "[MEDICAL_DATA]" at bounding box center [854, 472] width 207 height 31
checkbox input "true"
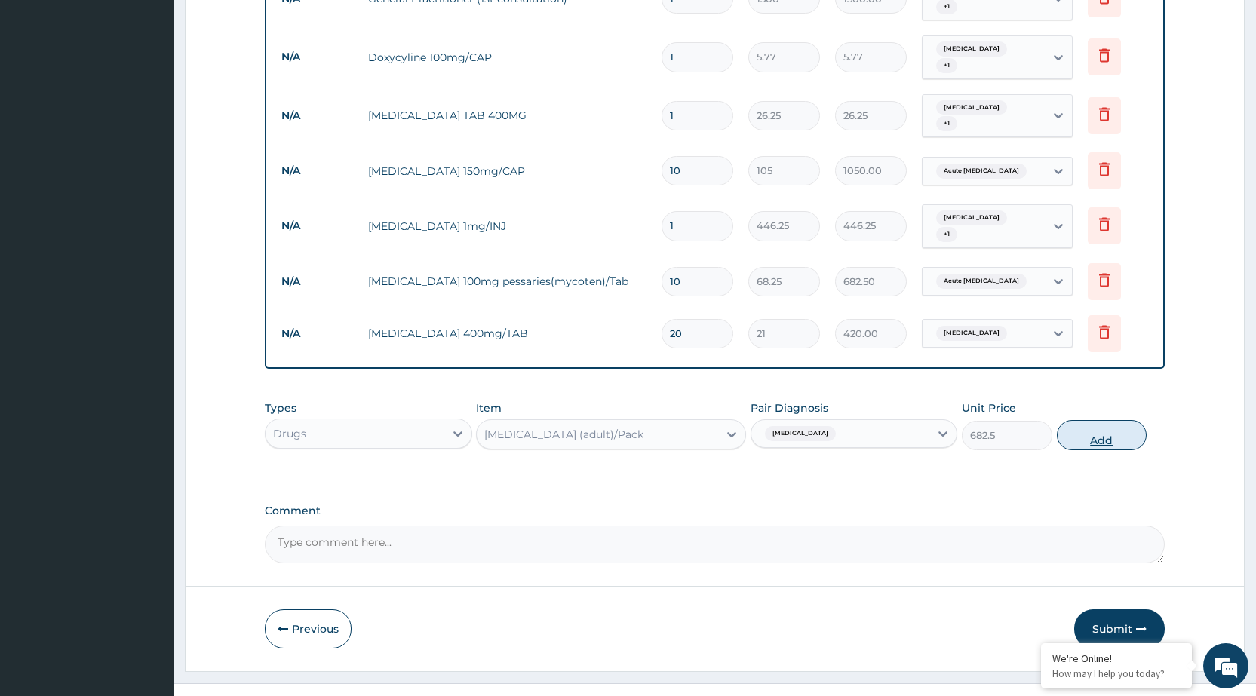
click at [1092, 420] on button "Add" at bounding box center [1102, 435] width 90 height 30
type input "0"
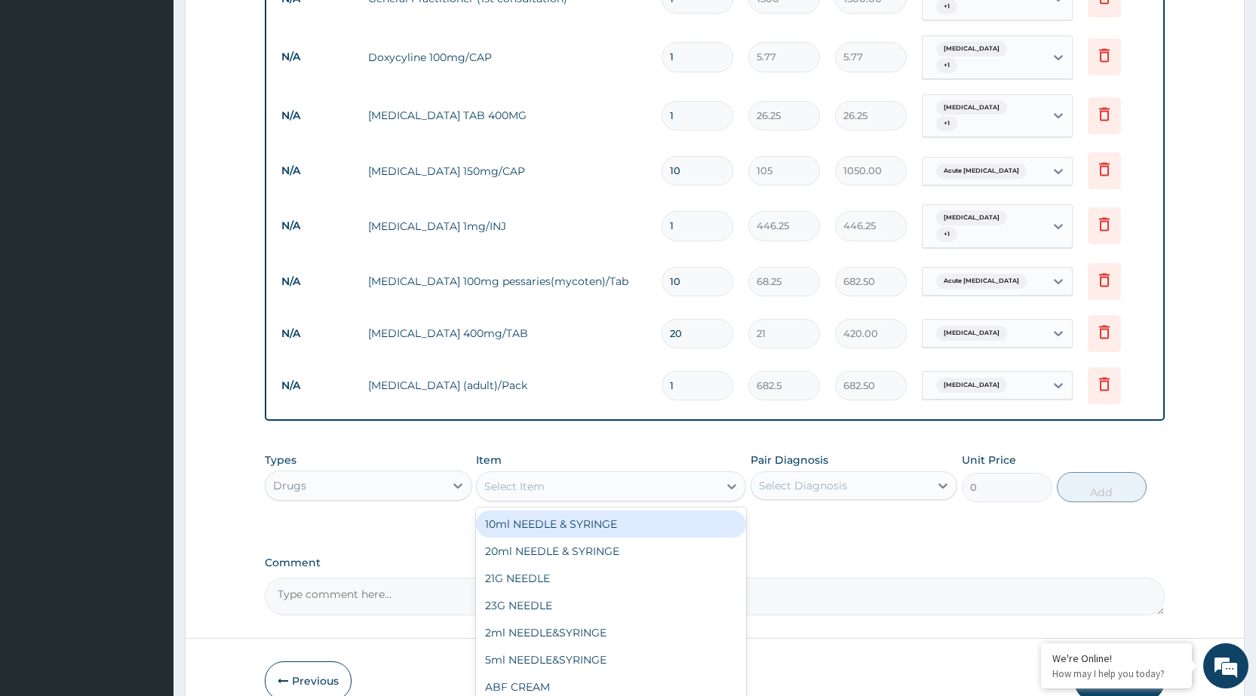
click at [658, 474] on div "Select Item" at bounding box center [597, 486] width 241 height 24
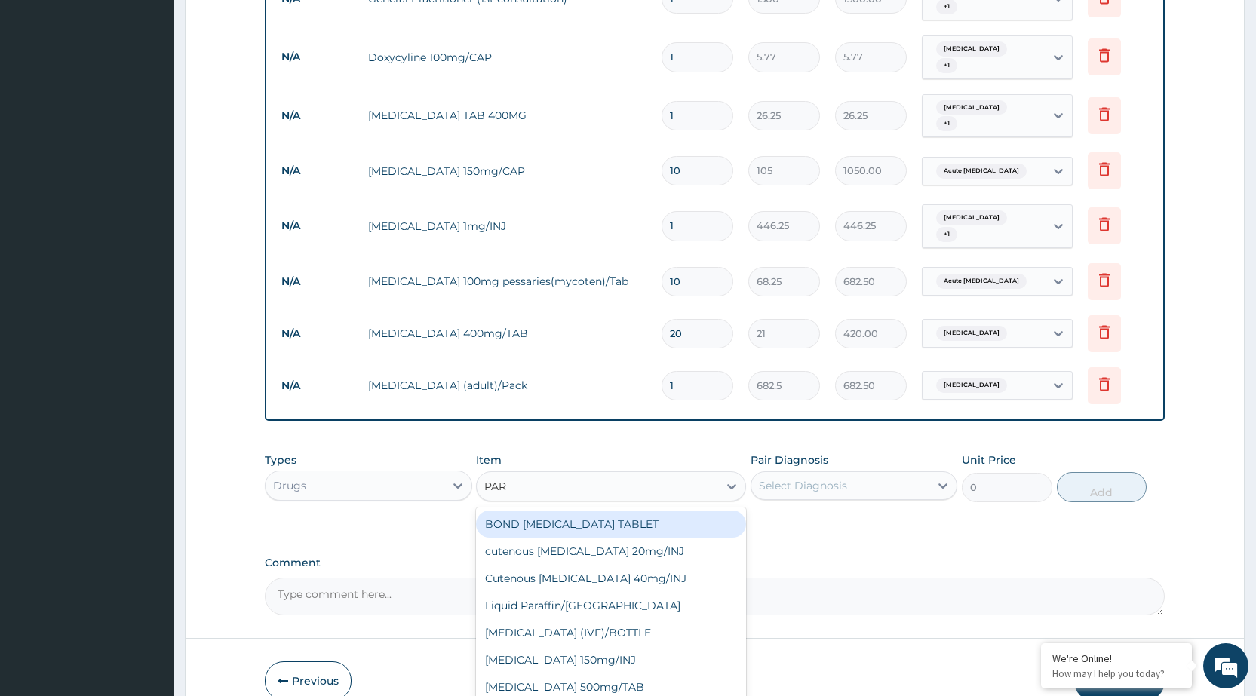
type input "PARA"
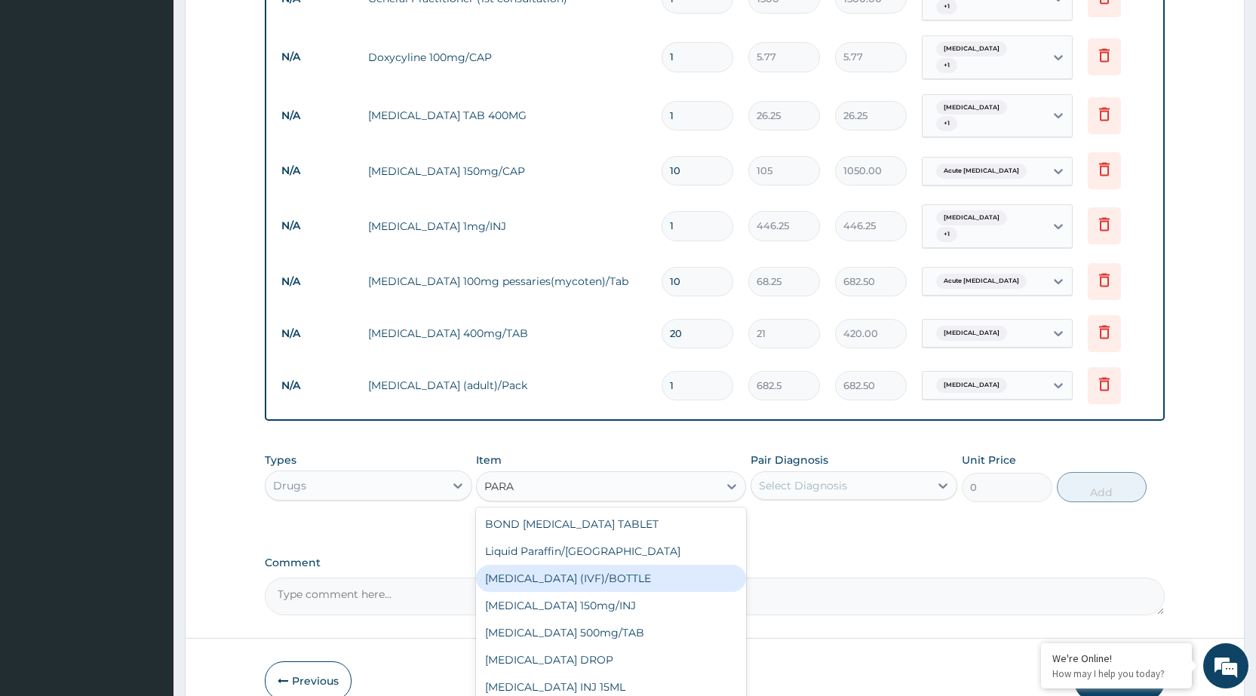
drag, startPoint x: 604, startPoint y: 562, endPoint x: 607, endPoint y: 577, distance: 15.4
click at [607, 577] on div "BOND PARACETAMOL TABLET Liquid Paraffin/SYR PARACETAMOL (IVF)/BOTTLE Paracetamo…" at bounding box center [611, 621] width 270 height 226
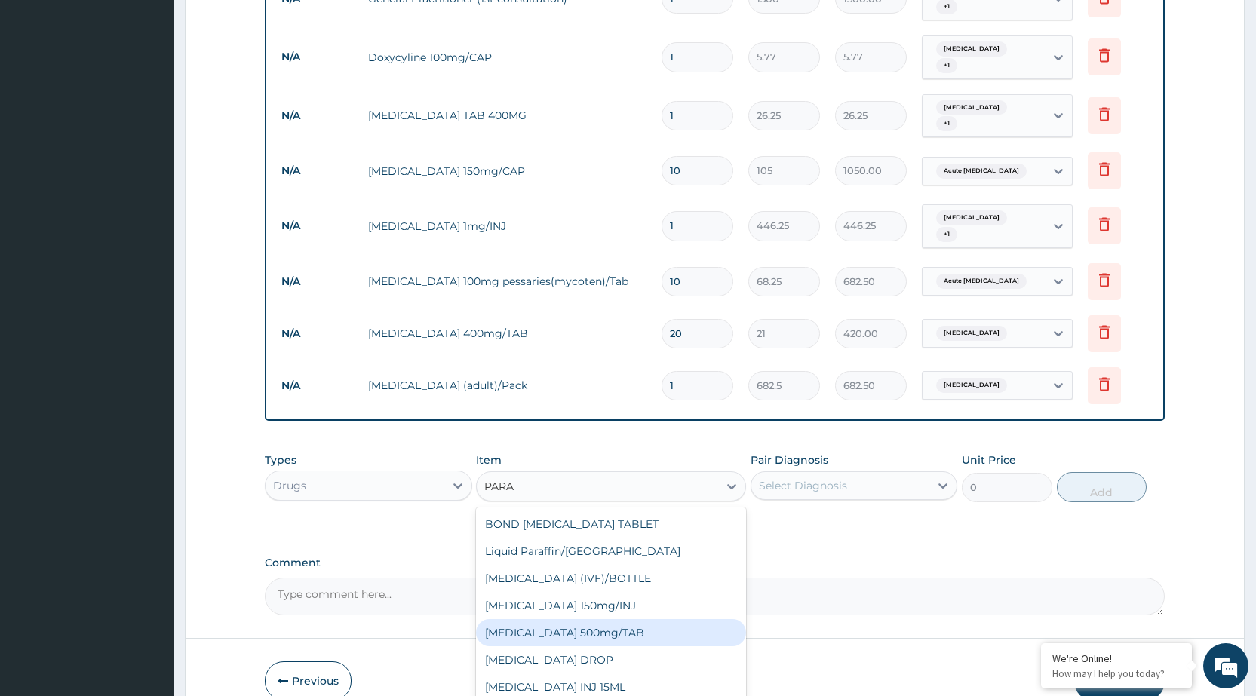
click at [634, 619] on div "PARACETAMOL 500mg/TAB" at bounding box center [611, 632] width 270 height 27
type input "5.25"
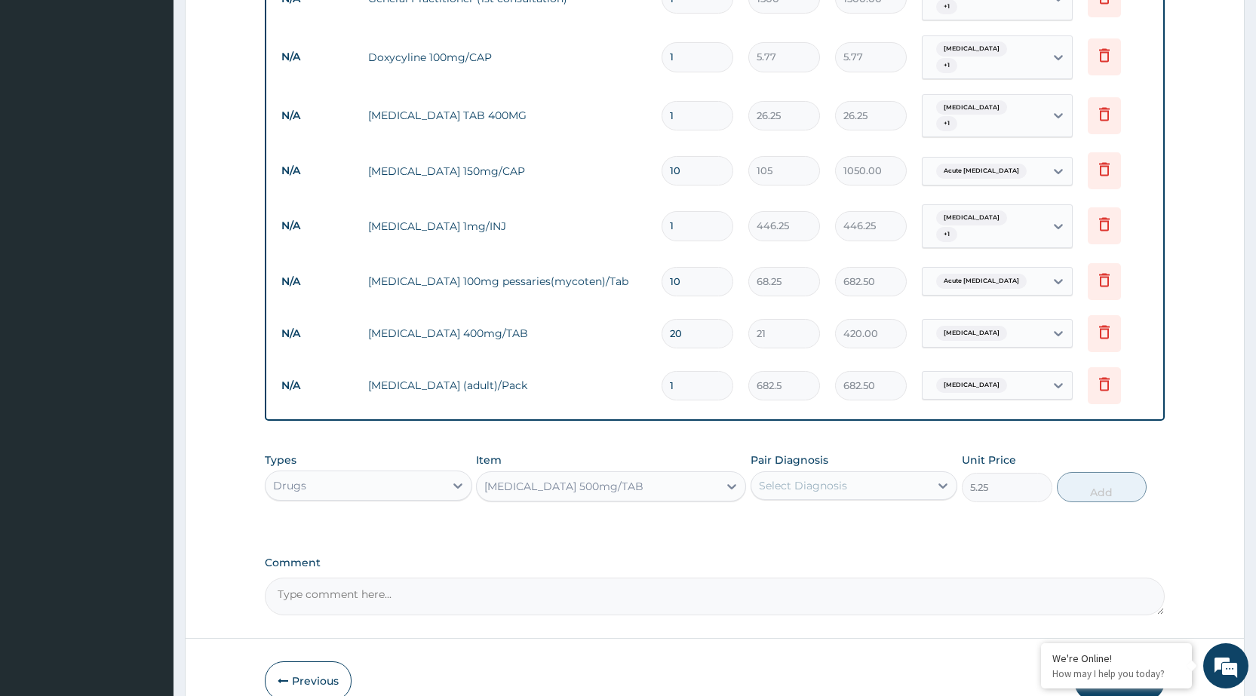
click at [884, 474] on div "Select Diagnosis" at bounding box center [840, 486] width 178 height 24
click at [891, 509] on div "Malaria" at bounding box center [854, 524] width 207 height 31
checkbox input "true"
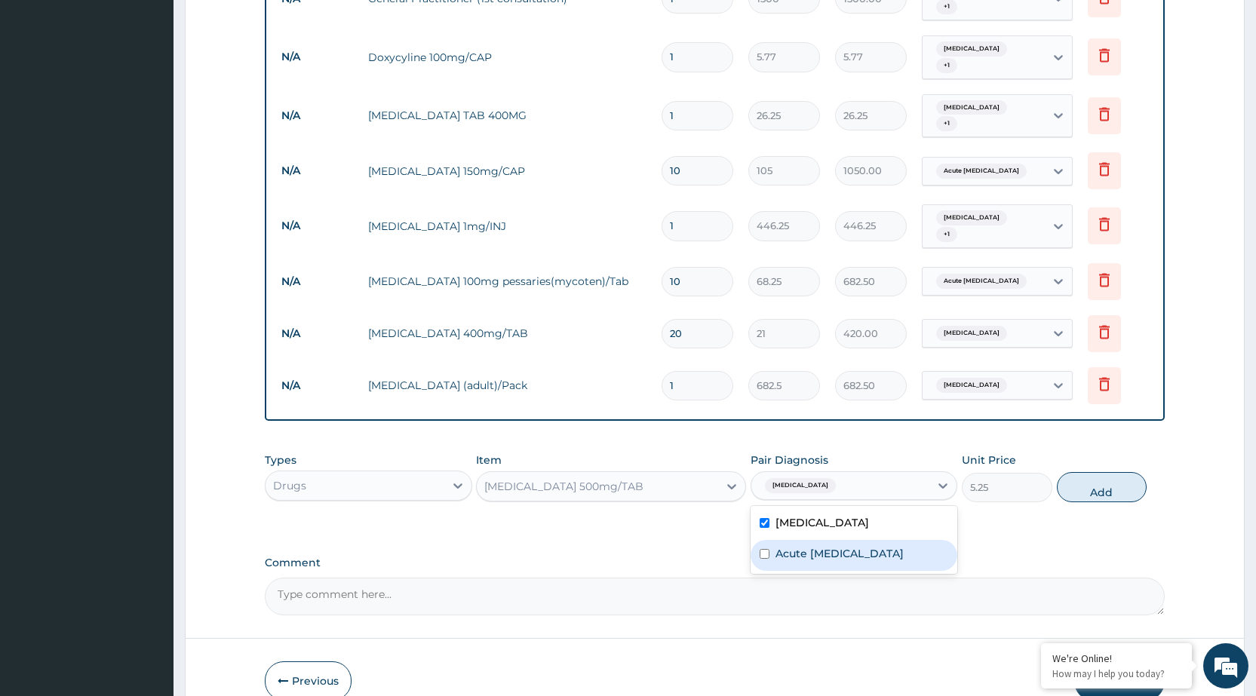
drag, startPoint x: 901, startPoint y: 534, endPoint x: 1013, endPoint y: 505, distance: 115.5
click at [902, 540] on div "Acute pelvic pain" at bounding box center [854, 555] width 207 height 31
checkbox input "true"
click at [1125, 472] on button "Add" at bounding box center [1102, 487] width 90 height 30
type input "0"
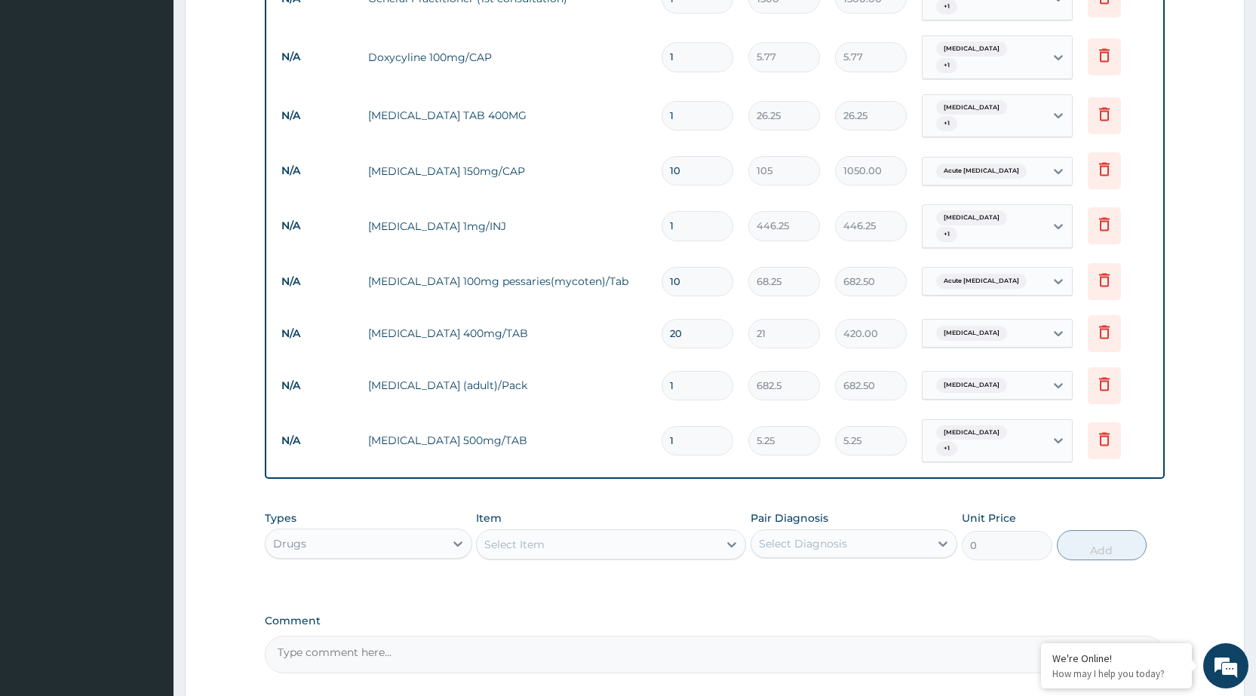
type input "0.00"
type input "3"
type input "15.75"
type input "30"
type input "157.50"
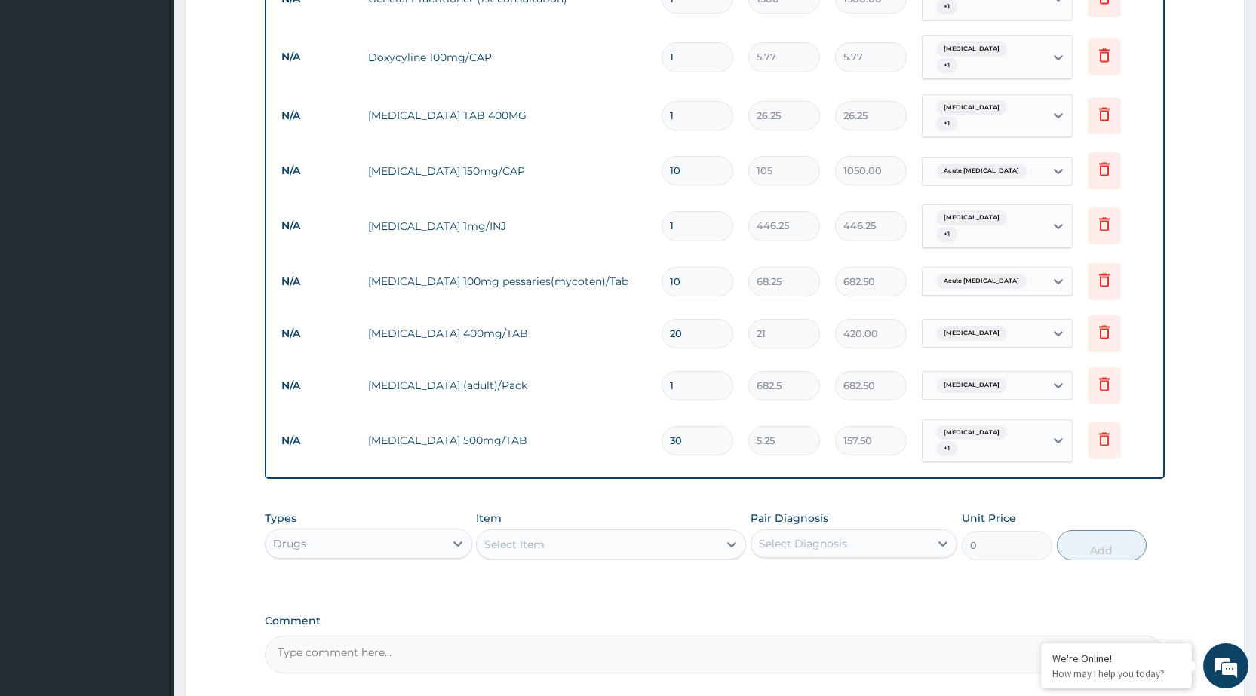
scroll to position [573, 0]
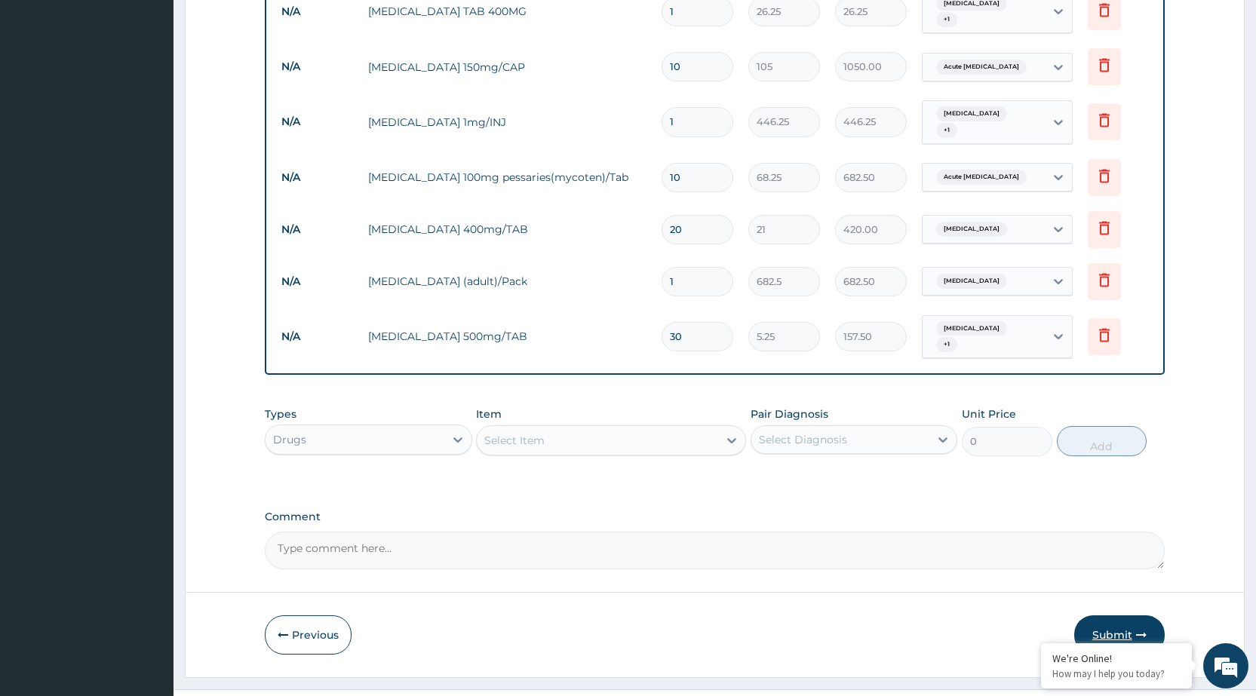
type input "30"
click at [1135, 616] on button "Submit" at bounding box center [1119, 635] width 91 height 39
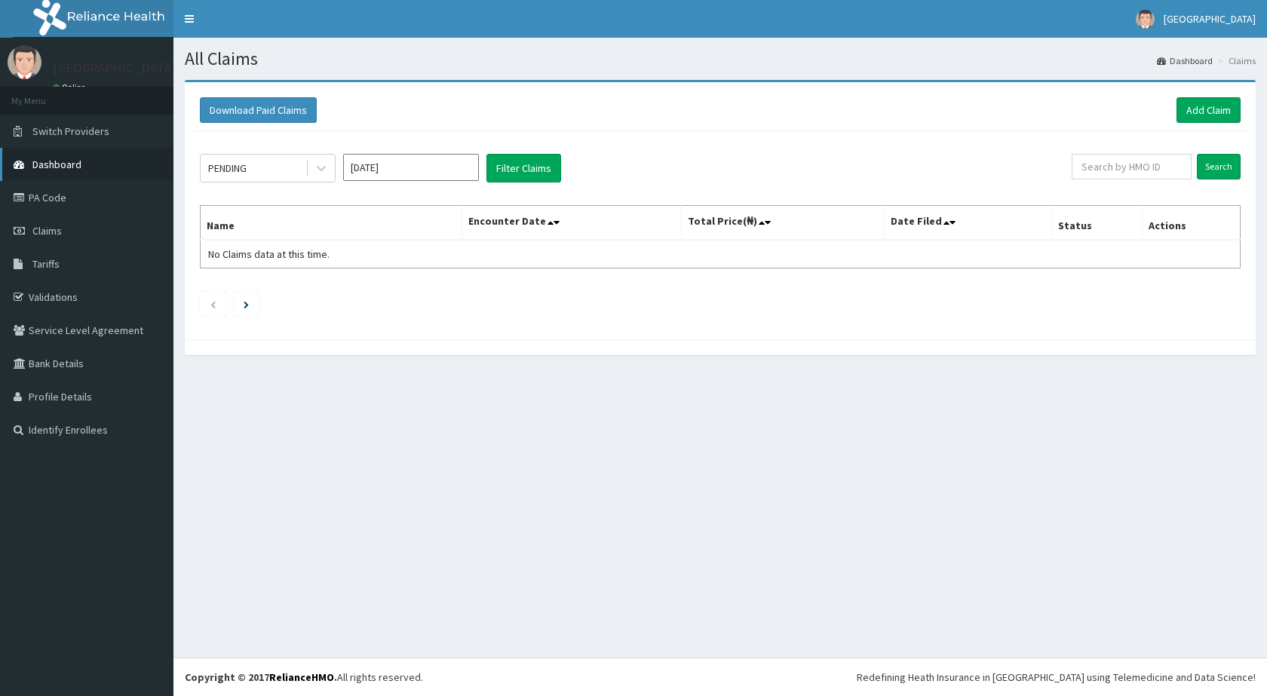
click at [78, 160] on span "Dashboard" at bounding box center [56, 165] width 49 height 14
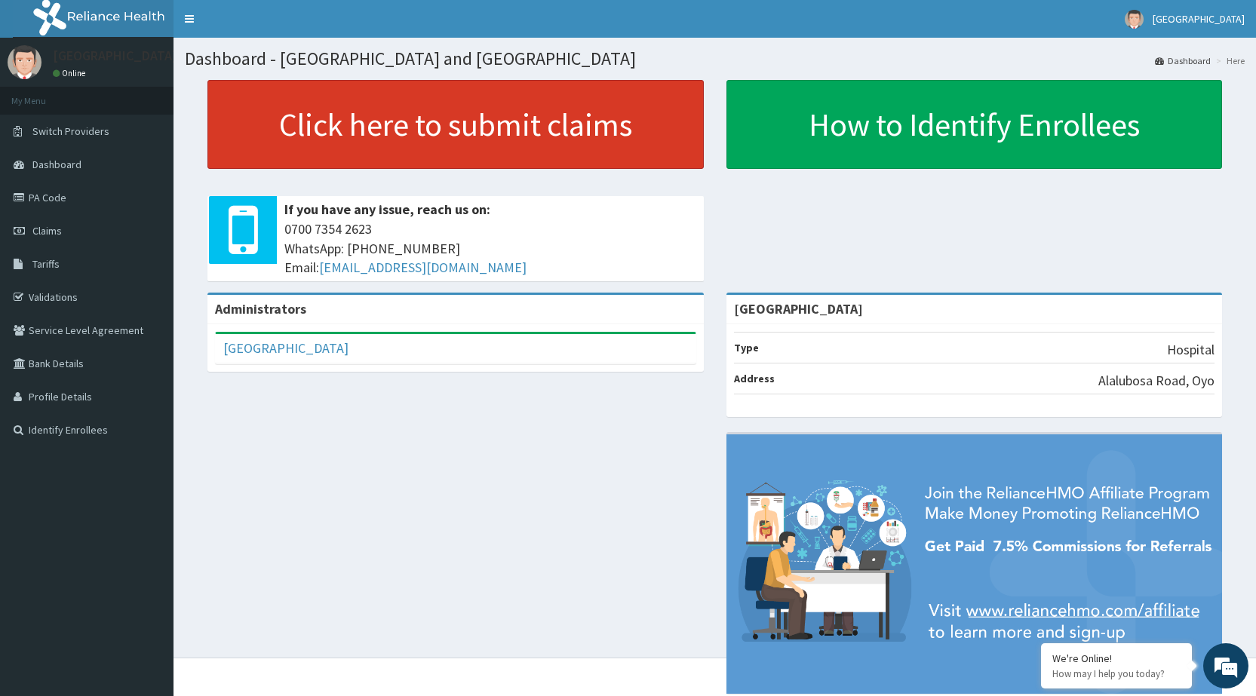
click at [456, 138] on link "Click here to submit claims" at bounding box center [455, 124] width 496 height 89
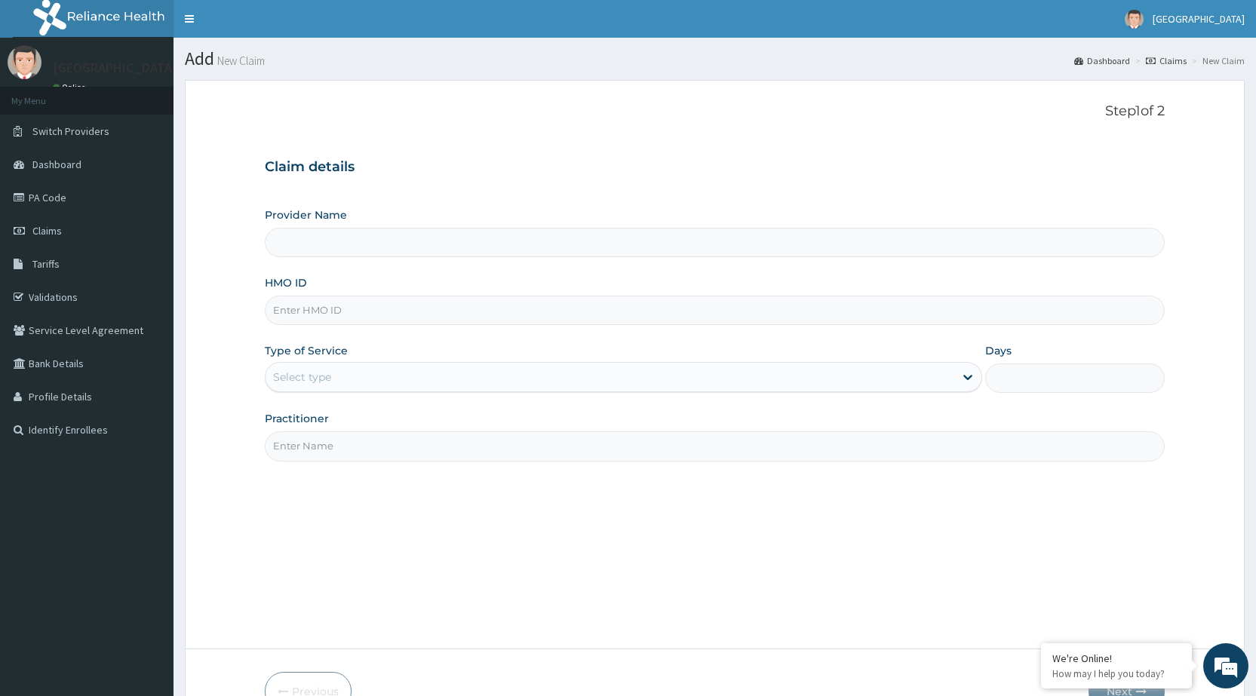
click at [521, 321] on input "HMO ID" at bounding box center [715, 310] width 900 height 29
type input "[GEOGRAPHIC_DATA]"
type input "TAP/11077/B"
click at [551, 375] on div "Select type" at bounding box center [610, 377] width 689 height 24
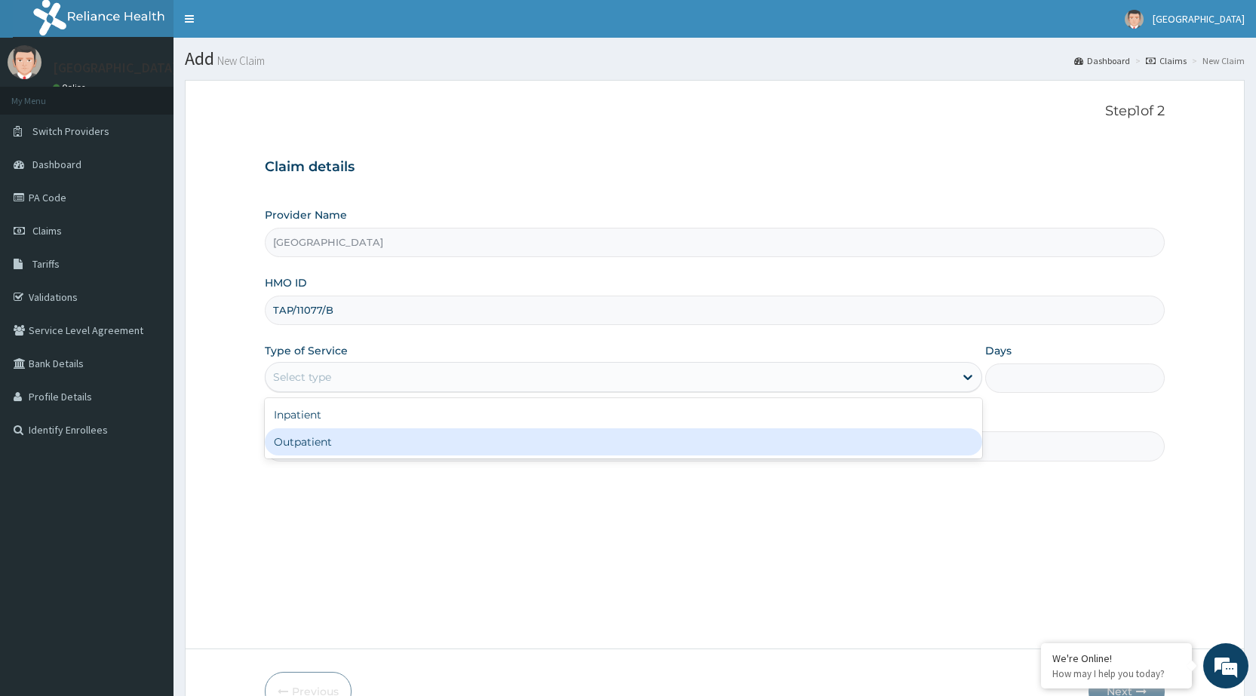
click at [552, 456] on div "Outpatient" at bounding box center [623, 441] width 717 height 27
type input "1"
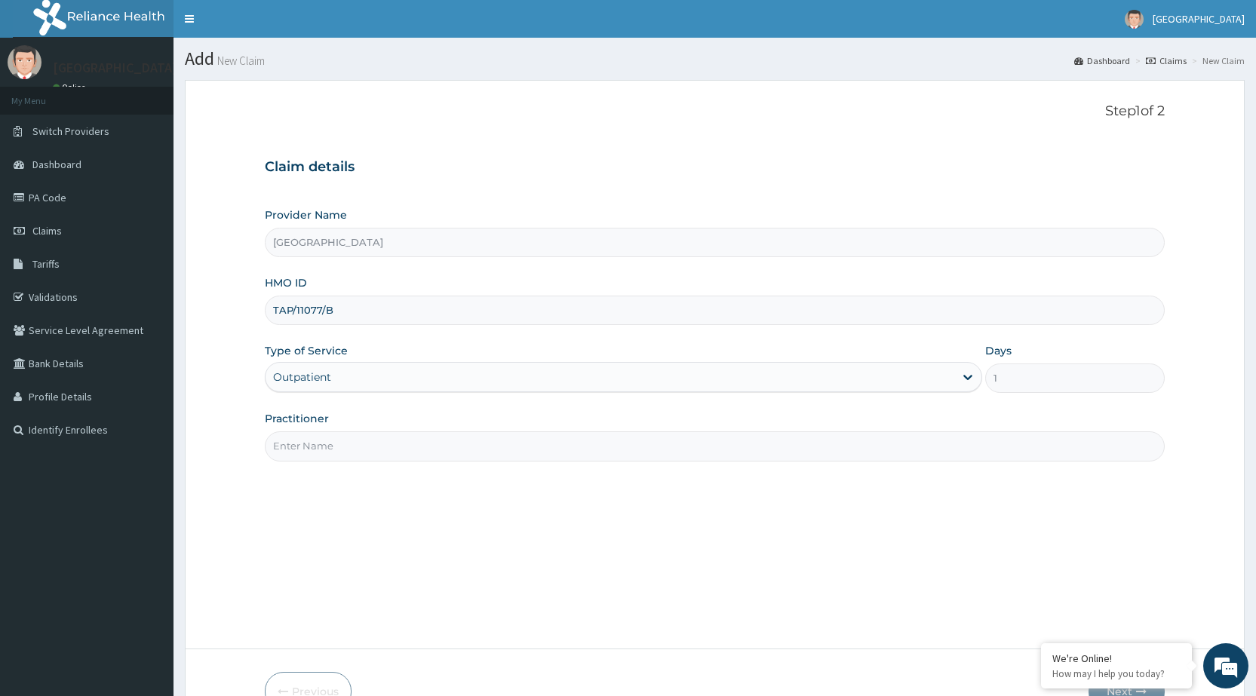
click at [530, 450] on input "Practitioner" at bounding box center [715, 445] width 900 height 29
type input "DR [PERSON_NAME]"
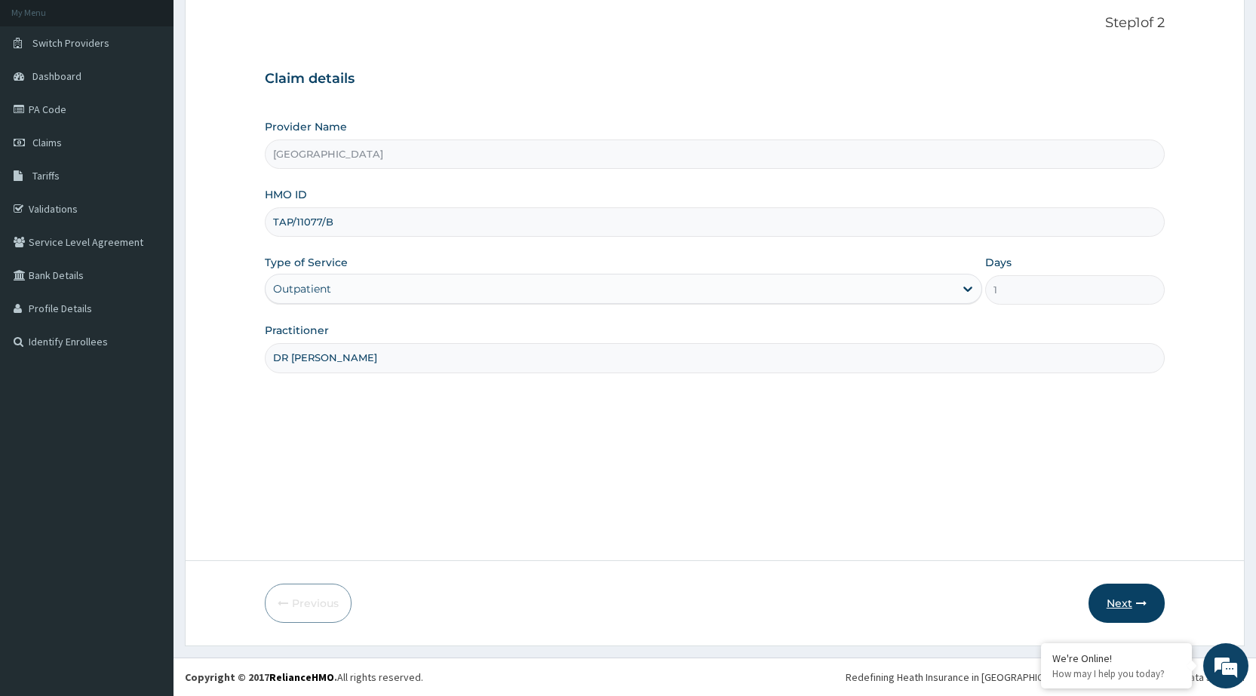
click at [1129, 608] on button "Next" at bounding box center [1126, 603] width 76 height 39
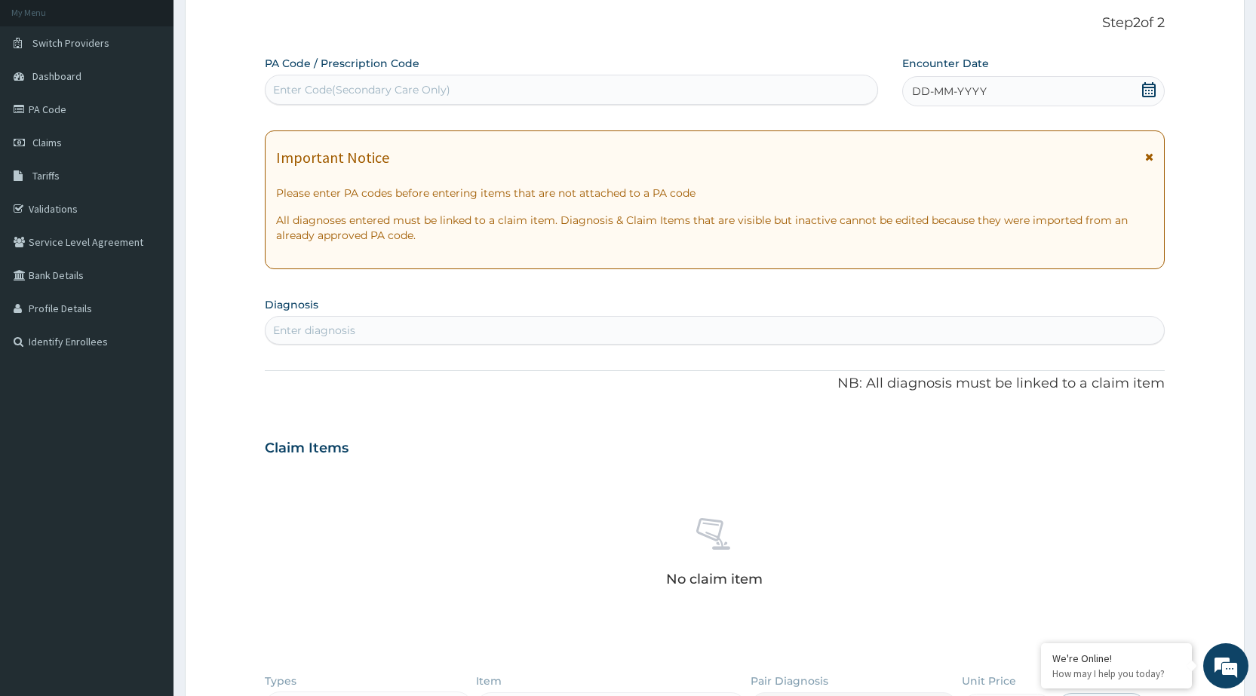
click at [944, 87] on span "DD-MM-YYYY" at bounding box center [949, 91] width 75 height 15
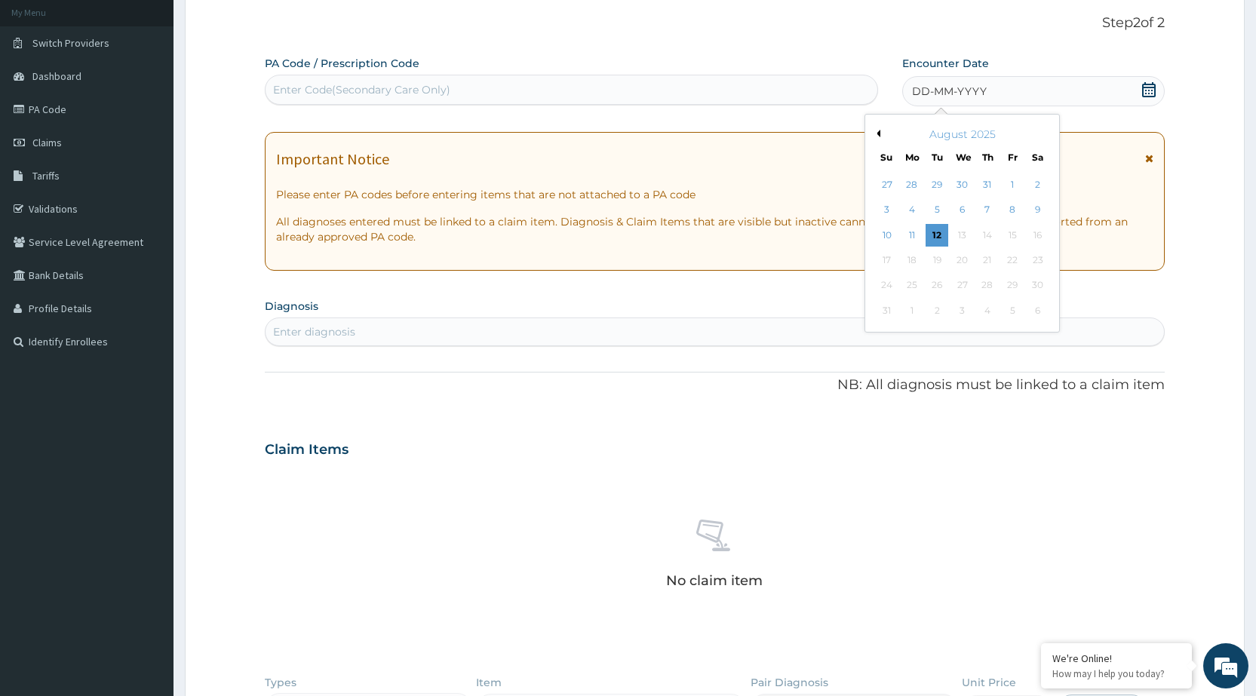
click at [879, 133] on button "Previous Month" at bounding box center [877, 134] width 8 height 8
click at [935, 284] on div "27" at bounding box center [937, 286] width 23 height 23
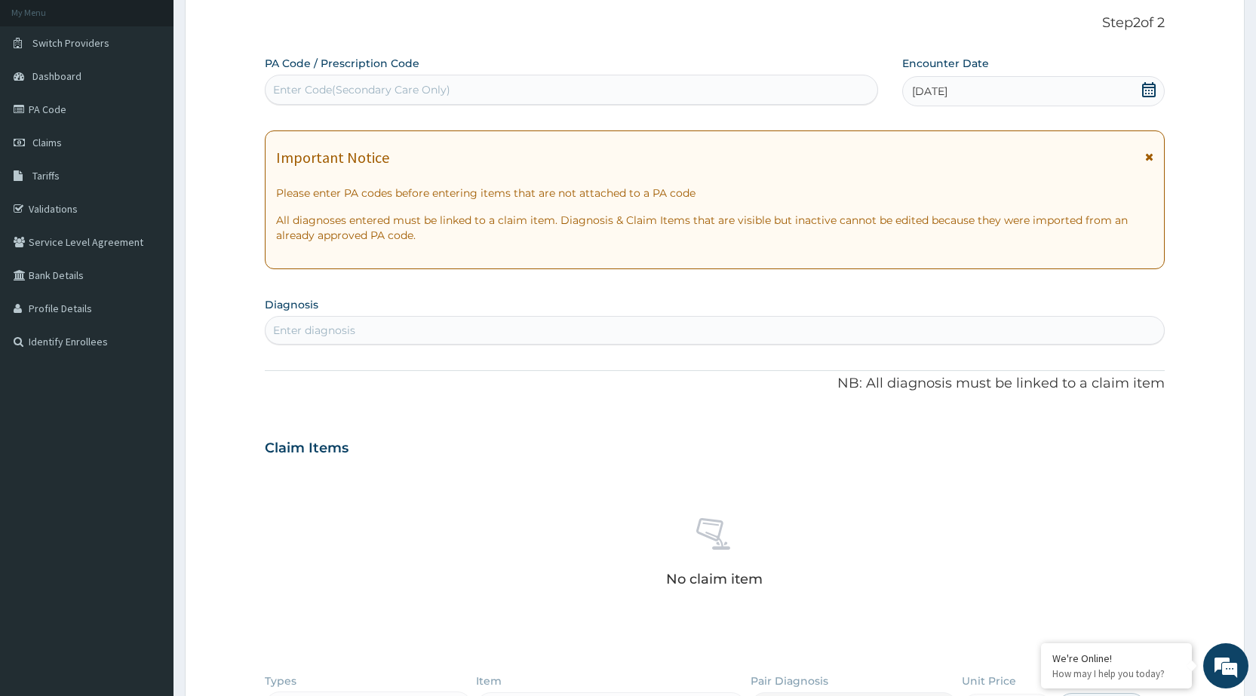
click at [1145, 154] on icon at bounding box center [1149, 157] width 8 height 11
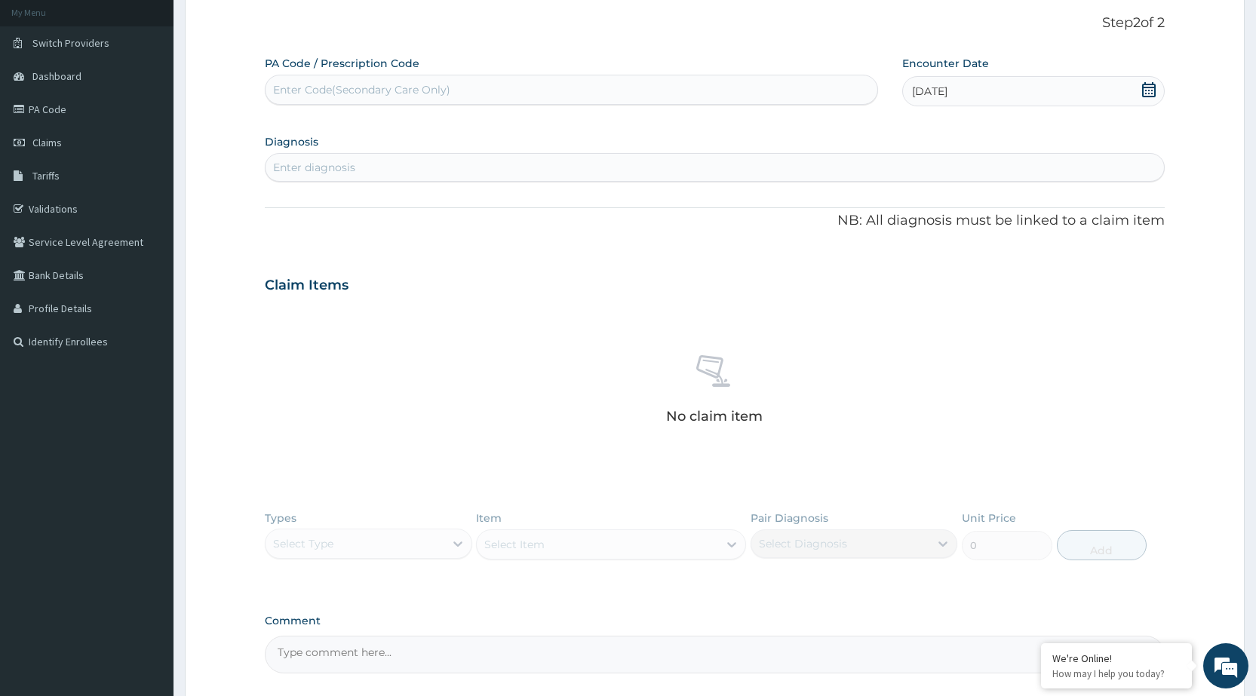
click at [1034, 161] on div "Enter diagnosis" at bounding box center [715, 167] width 898 height 24
type input "PID"
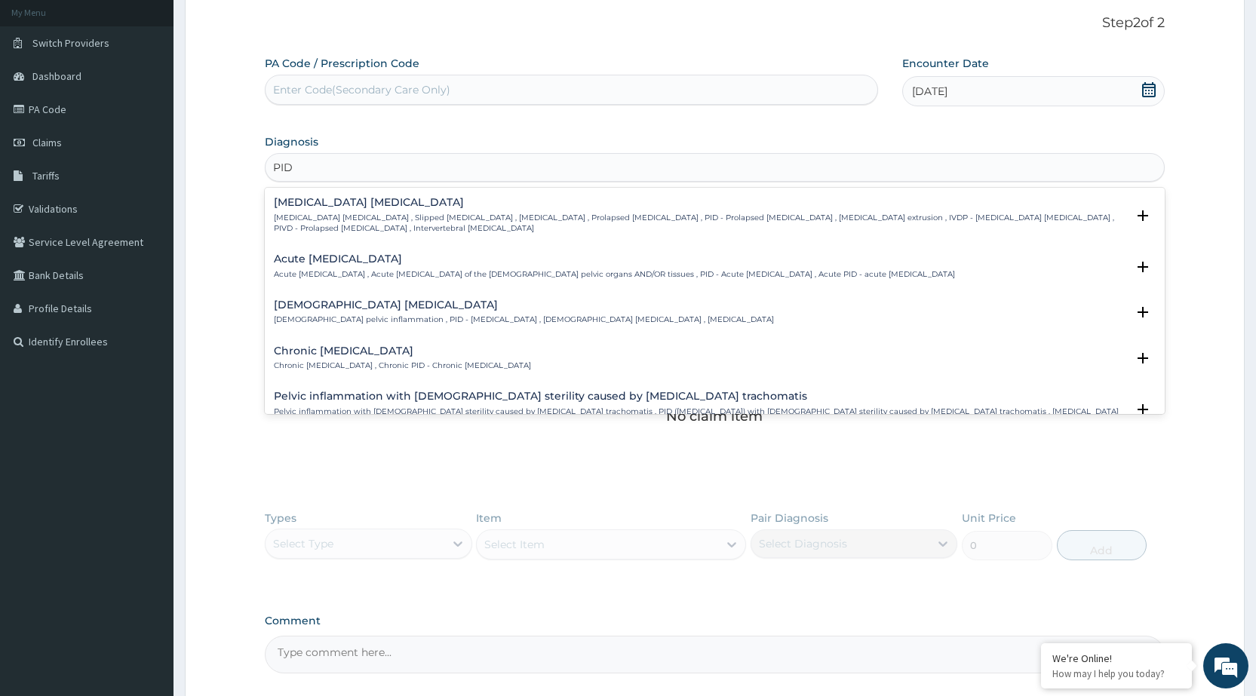
click at [391, 262] on h4 "Acute [MEDICAL_DATA]" at bounding box center [614, 258] width 681 height 11
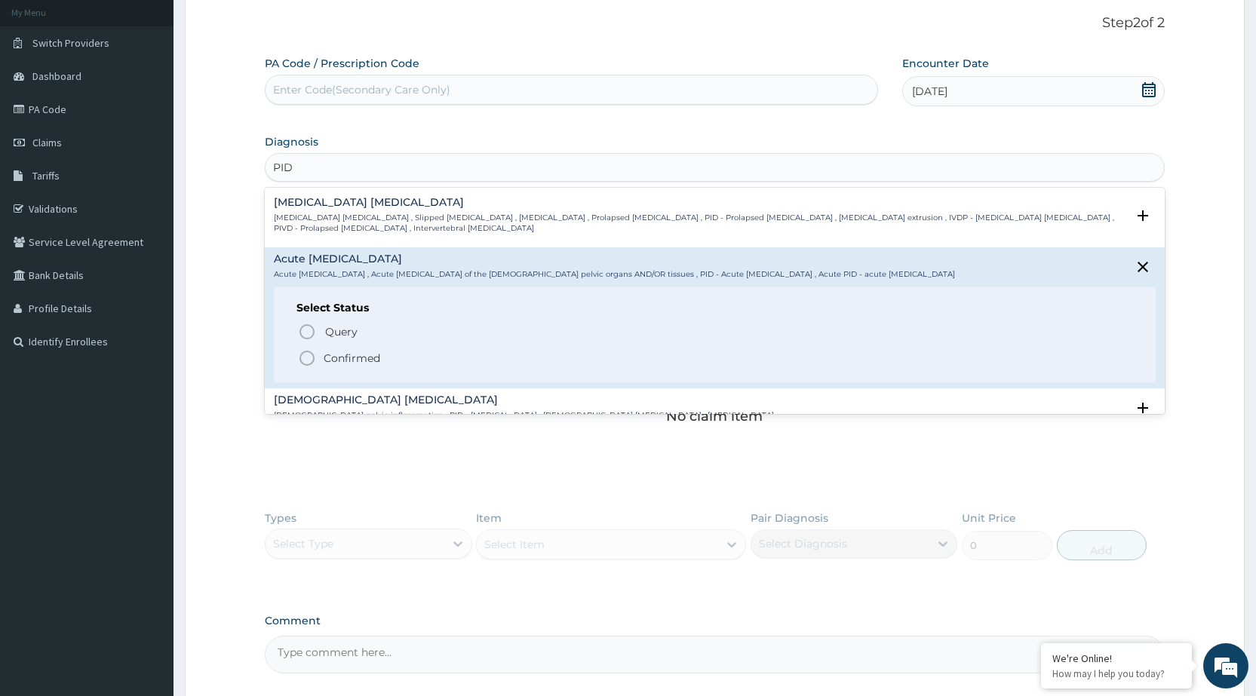
click at [301, 360] on circle "status option filled" at bounding box center [307, 359] width 14 height 14
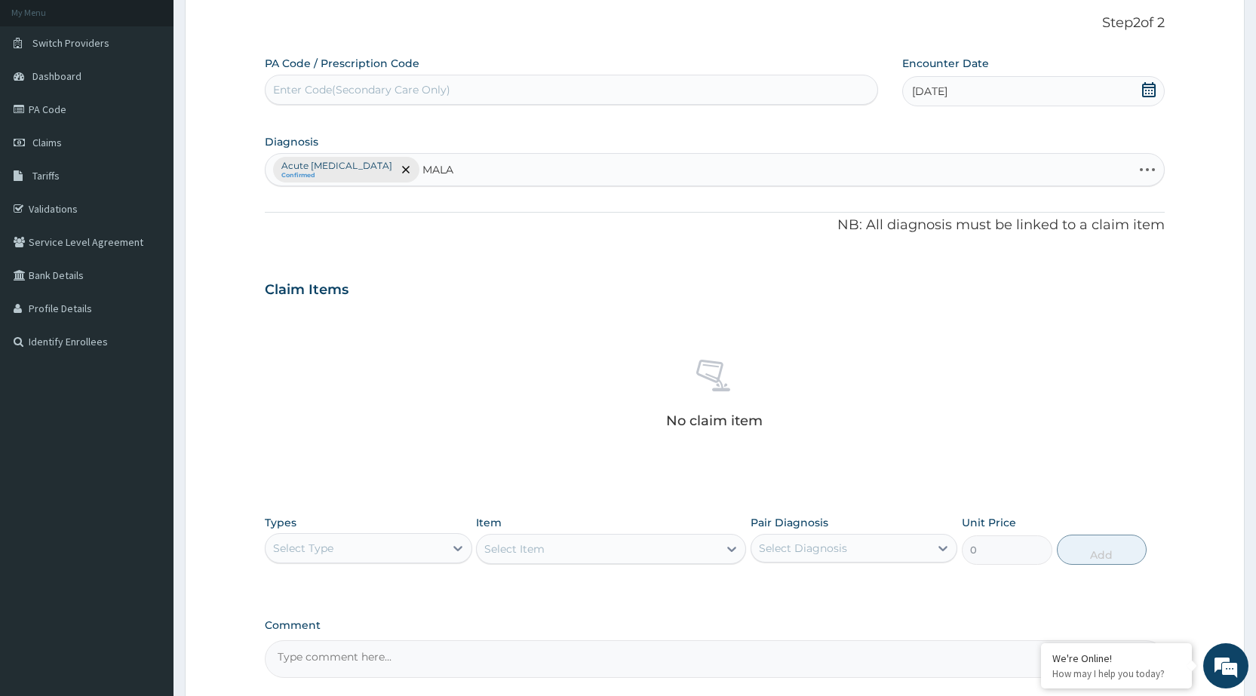
type input "MALAR"
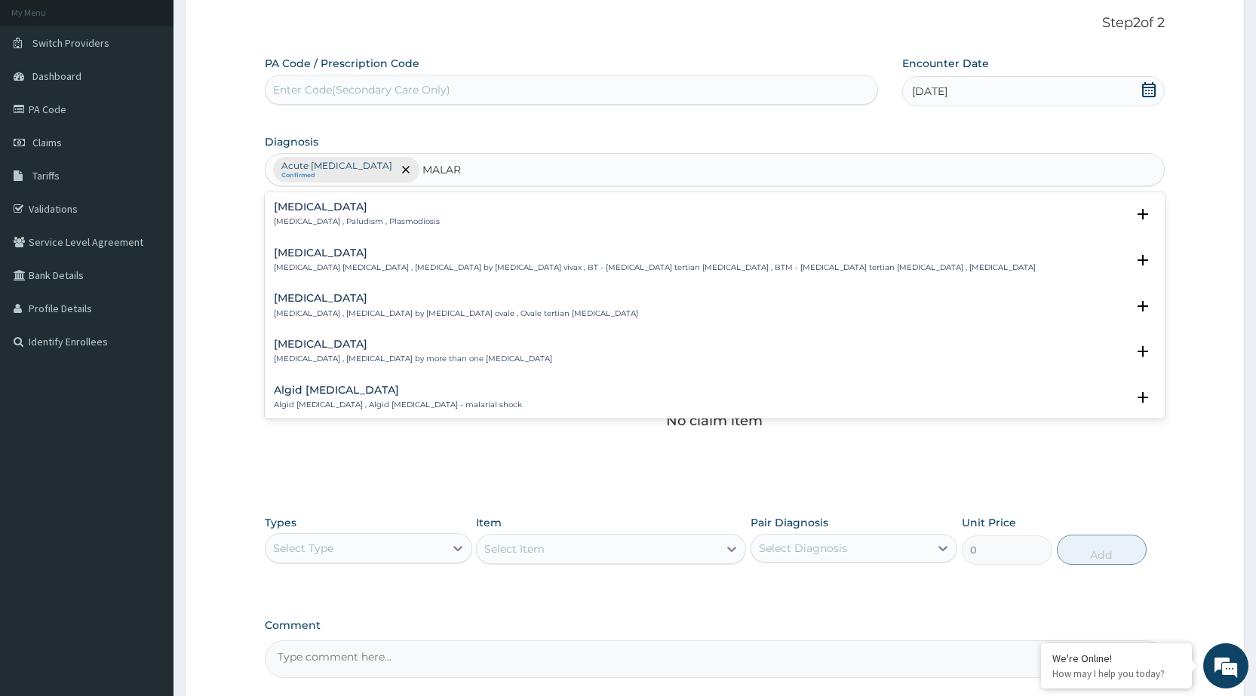
click at [312, 208] on h4 "[MEDICAL_DATA]" at bounding box center [357, 206] width 166 height 11
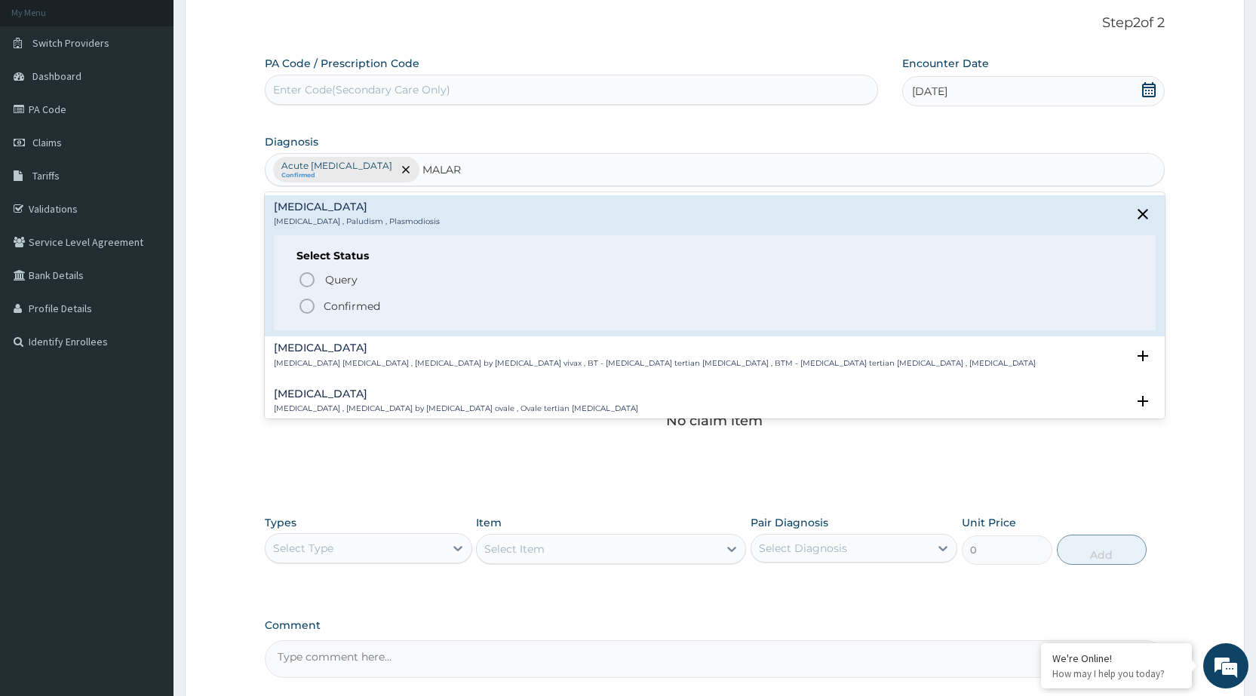
click at [308, 305] on icon "status option filled" at bounding box center [307, 306] width 18 height 18
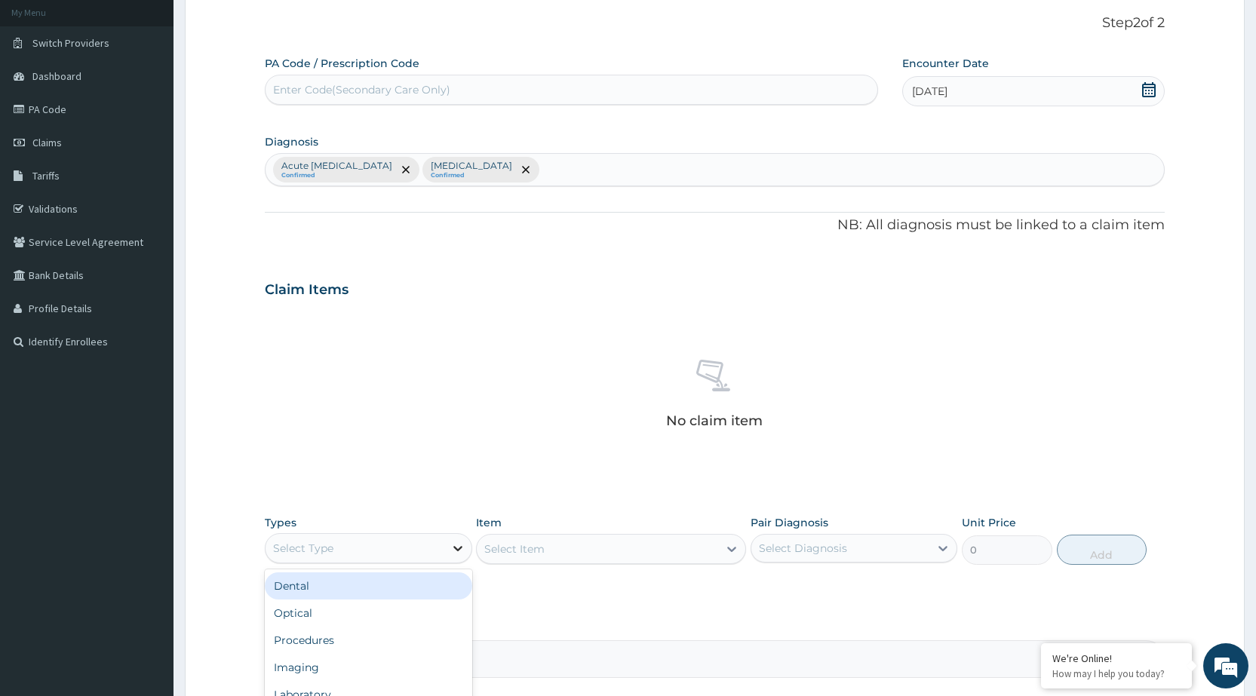
click at [445, 554] on div at bounding box center [457, 548] width 27 height 27
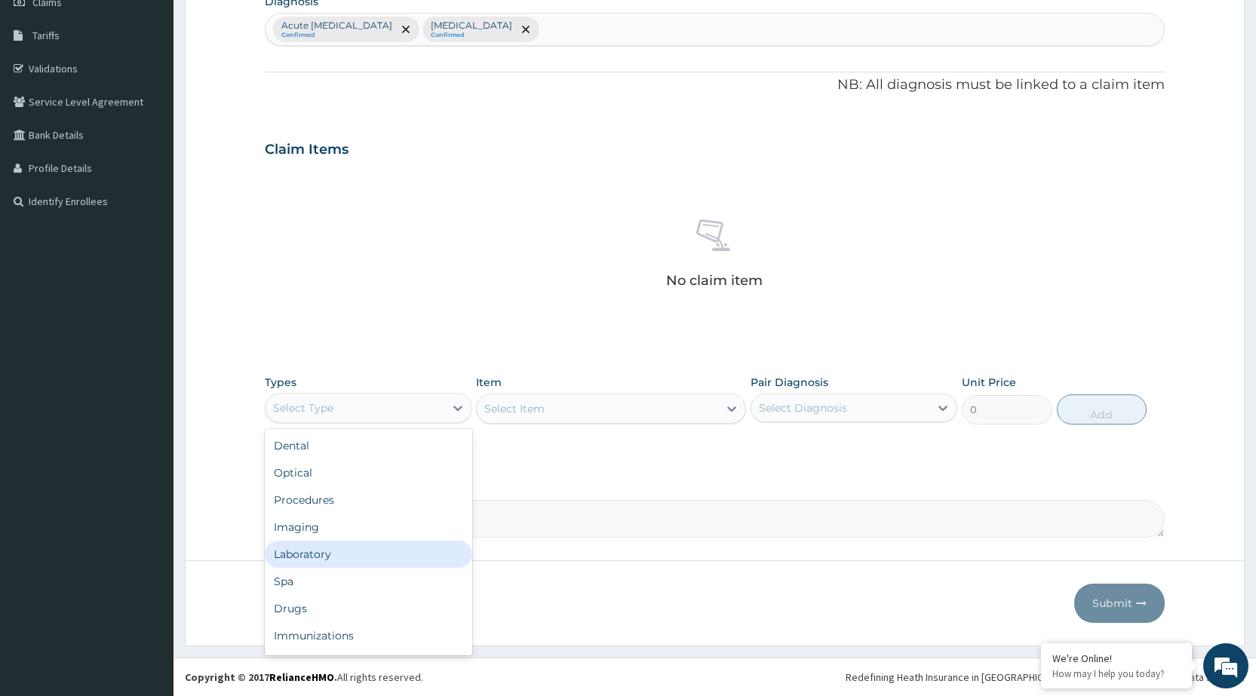
scroll to position [51, 0]
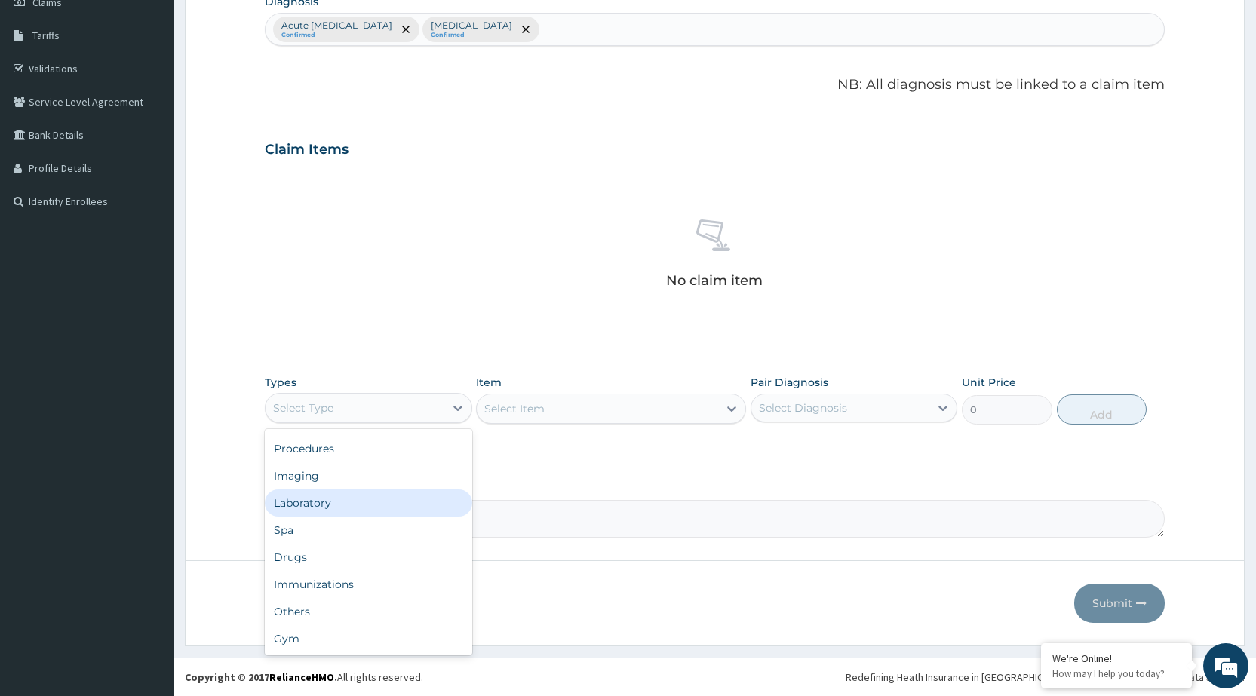
click at [318, 501] on div "Laboratory" at bounding box center [368, 503] width 207 height 27
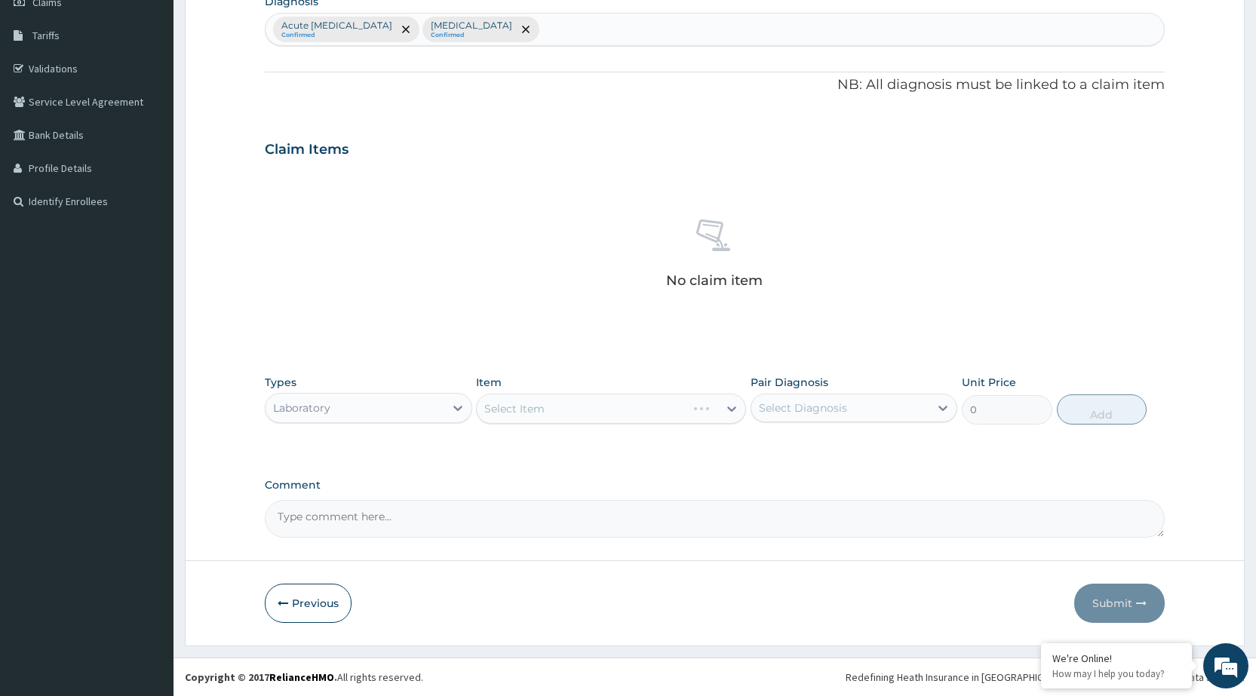
click at [618, 408] on div "Select Item" at bounding box center [611, 409] width 270 height 30
click at [496, 405] on div "Select Item" at bounding box center [514, 408] width 60 height 15
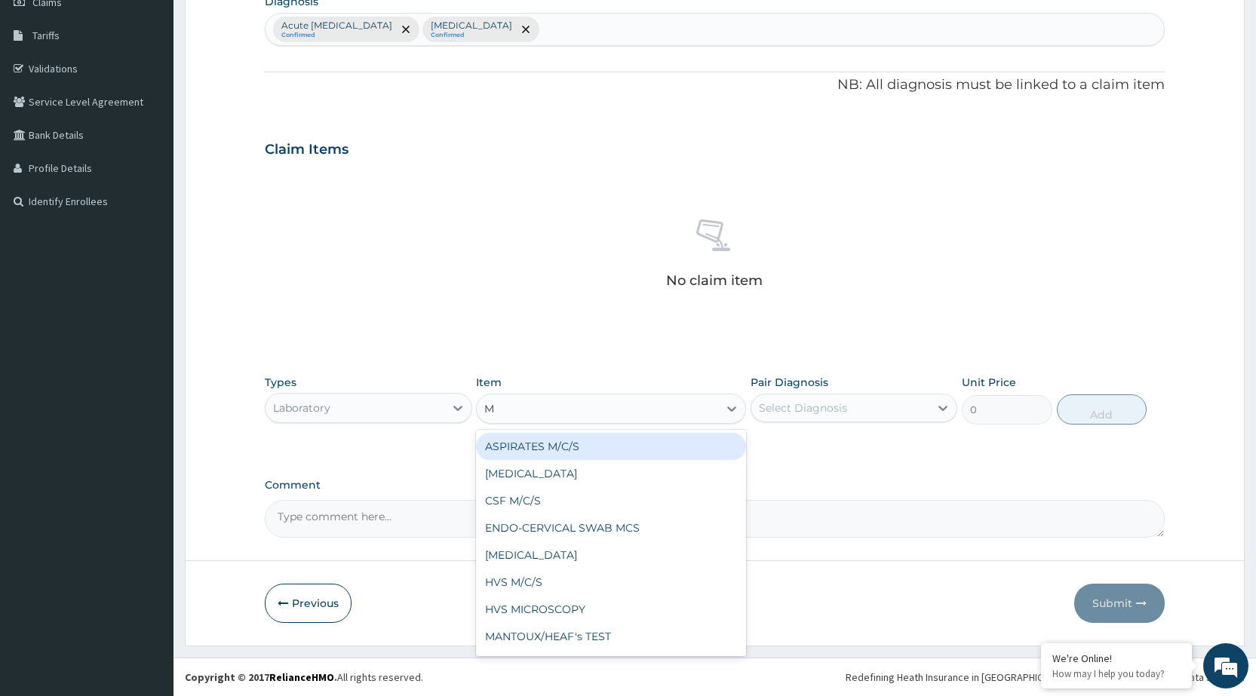
type input "MP"
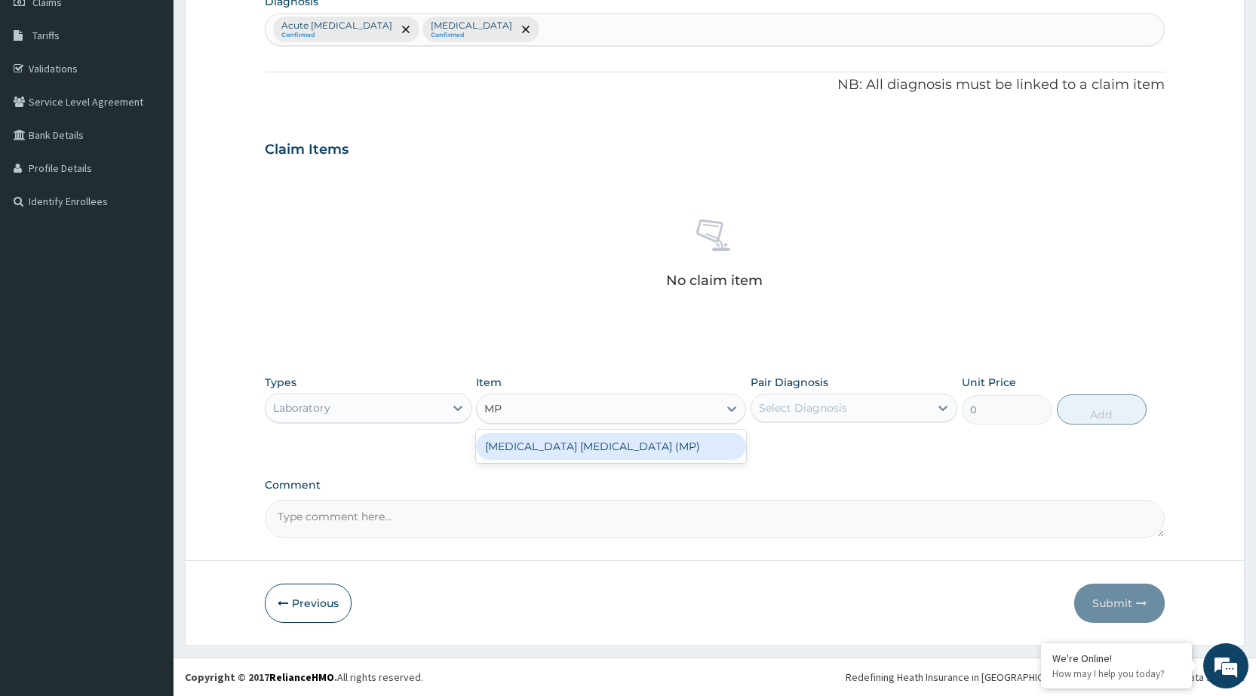
click at [581, 445] on div "[MEDICAL_DATA] [MEDICAL_DATA] (MP)" at bounding box center [611, 446] width 270 height 27
type input "560"
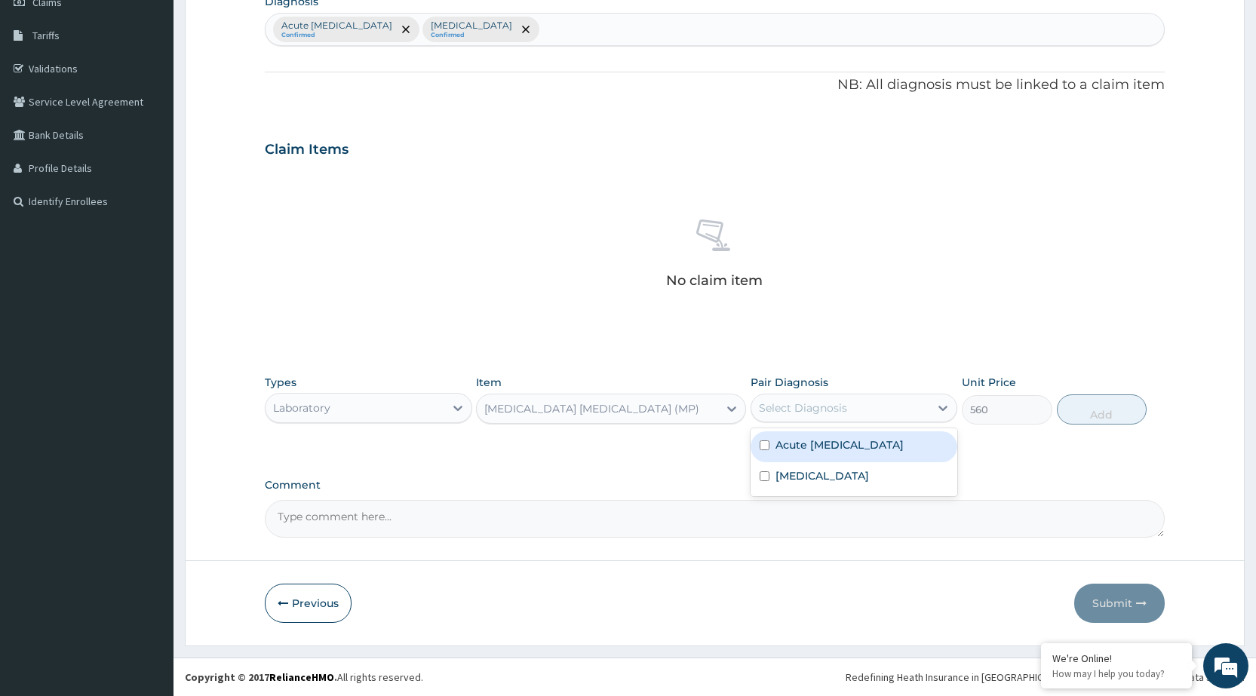
click at [892, 408] on div "Select Diagnosis" at bounding box center [840, 408] width 178 height 24
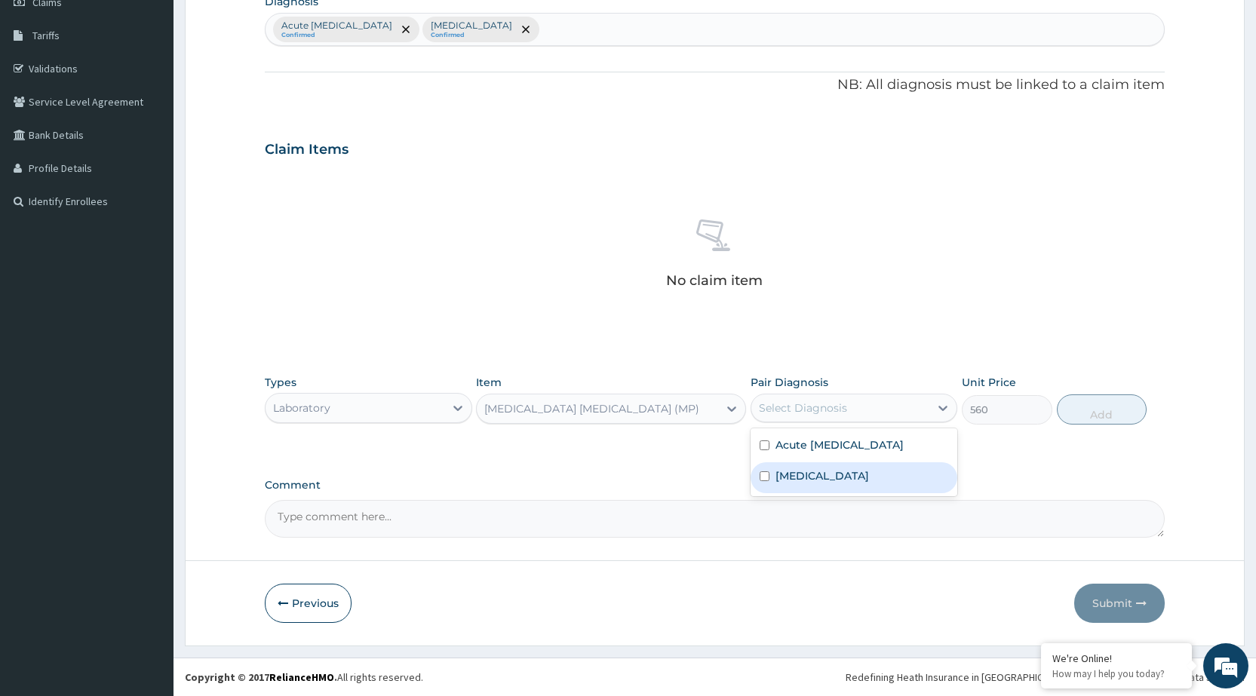
click at [882, 484] on div "[MEDICAL_DATA]" at bounding box center [854, 477] width 207 height 31
checkbox input "true"
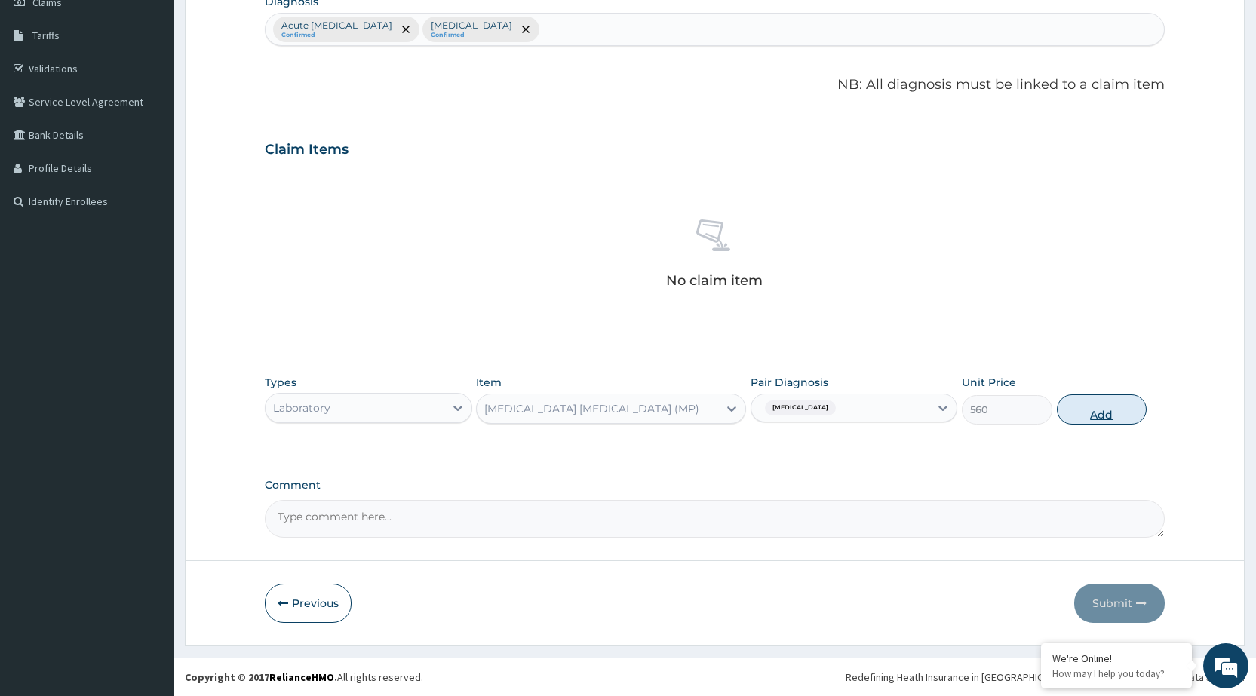
click at [1124, 407] on button "Add" at bounding box center [1102, 410] width 90 height 30
type input "0"
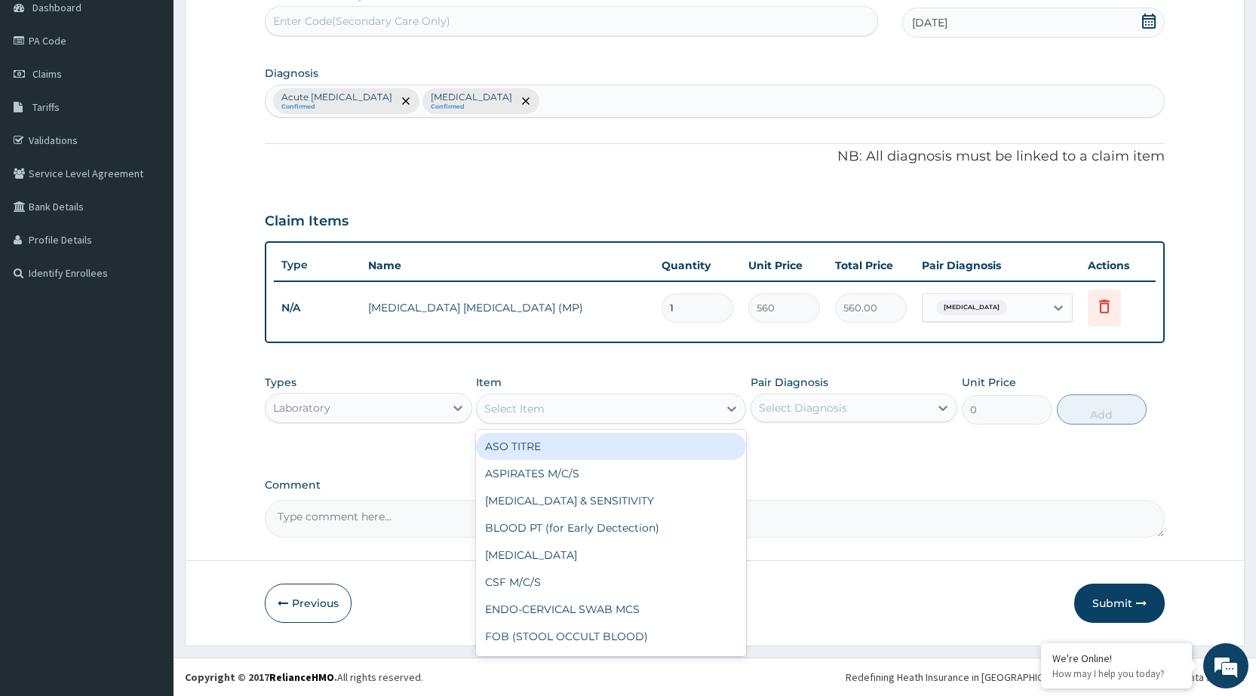
click at [638, 419] on div "Select Item" at bounding box center [597, 409] width 241 height 24
type input "URIN"
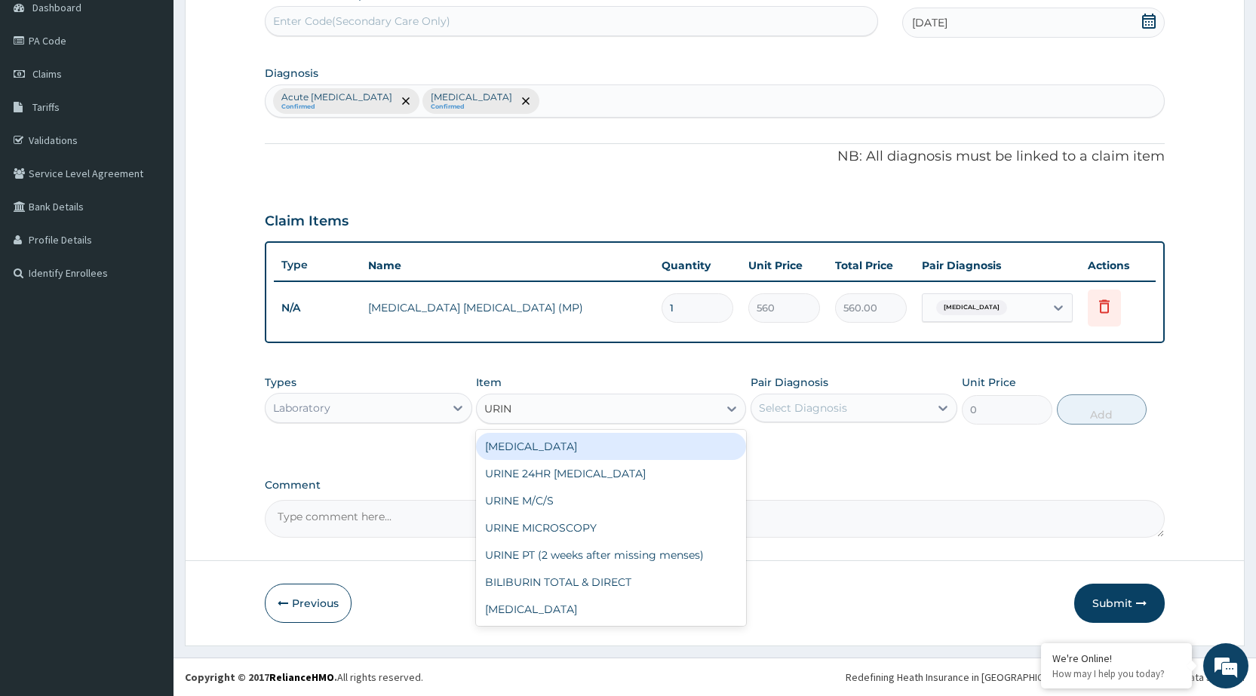
click at [616, 454] on div "[MEDICAL_DATA]" at bounding box center [611, 446] width 270 height 27
type input "400"
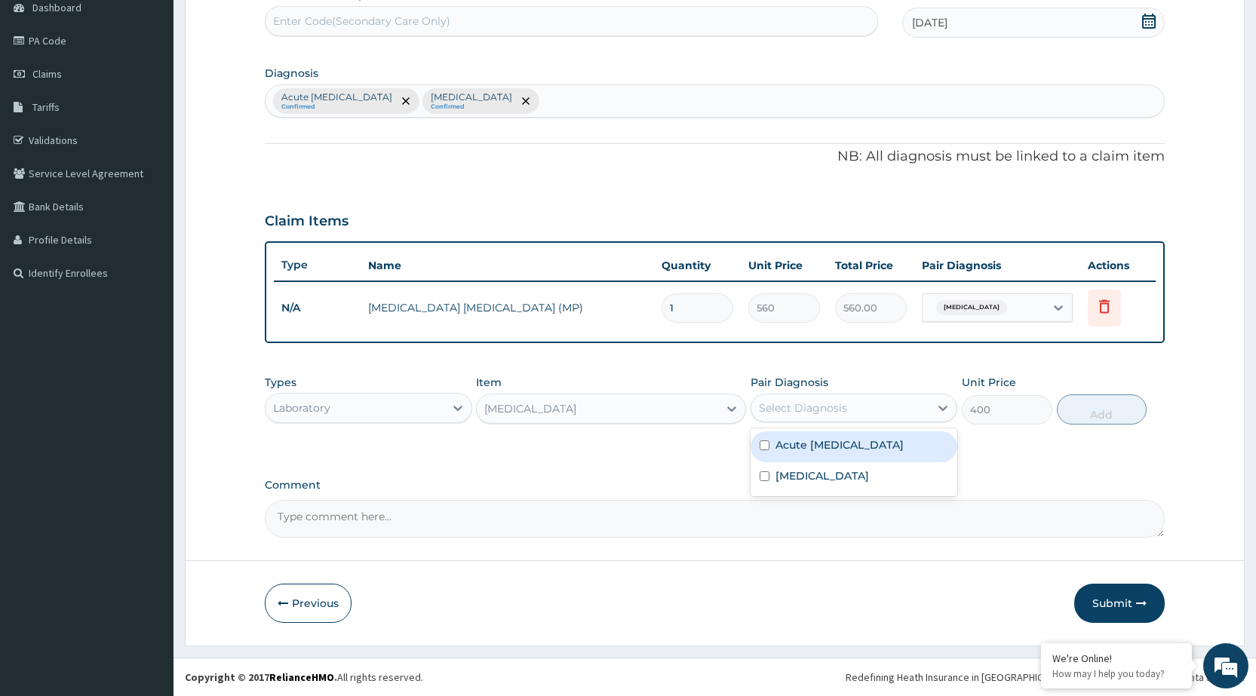
click at [909, 403] on div "Select Diagnosis" at bounding box center [840, 408] width 178 height 24
click at [904, 442] on label "Acute [MEDICAL_DATA]" at bounding box center [839, 445] width 128 height 15
checkbox input "true"
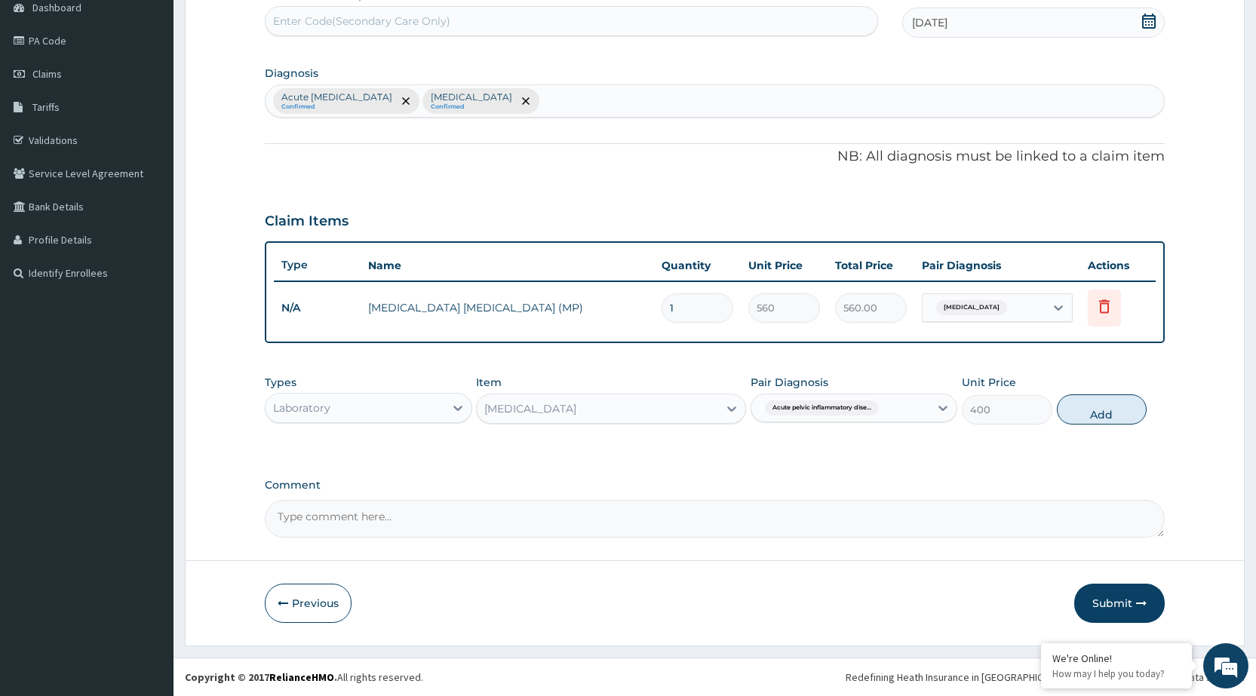
click at [1088, 399] on button "Add" at bounding box center [1102, 410] width 90 height 30
type input "0"
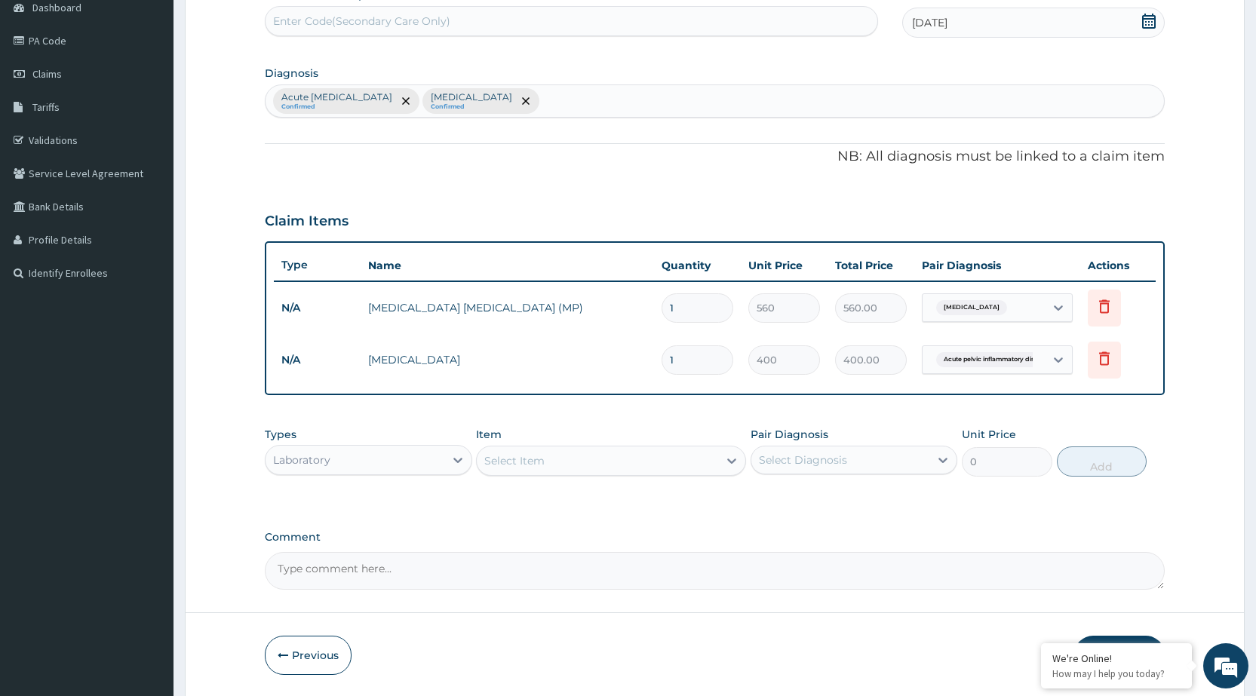
click at [1112, 542] on label "Comment" at bounding box center [715, 537] width 900 height 13
click at [1112, 552] on textarea "Comment" at bounding box center [715, 571] width 900 height 38
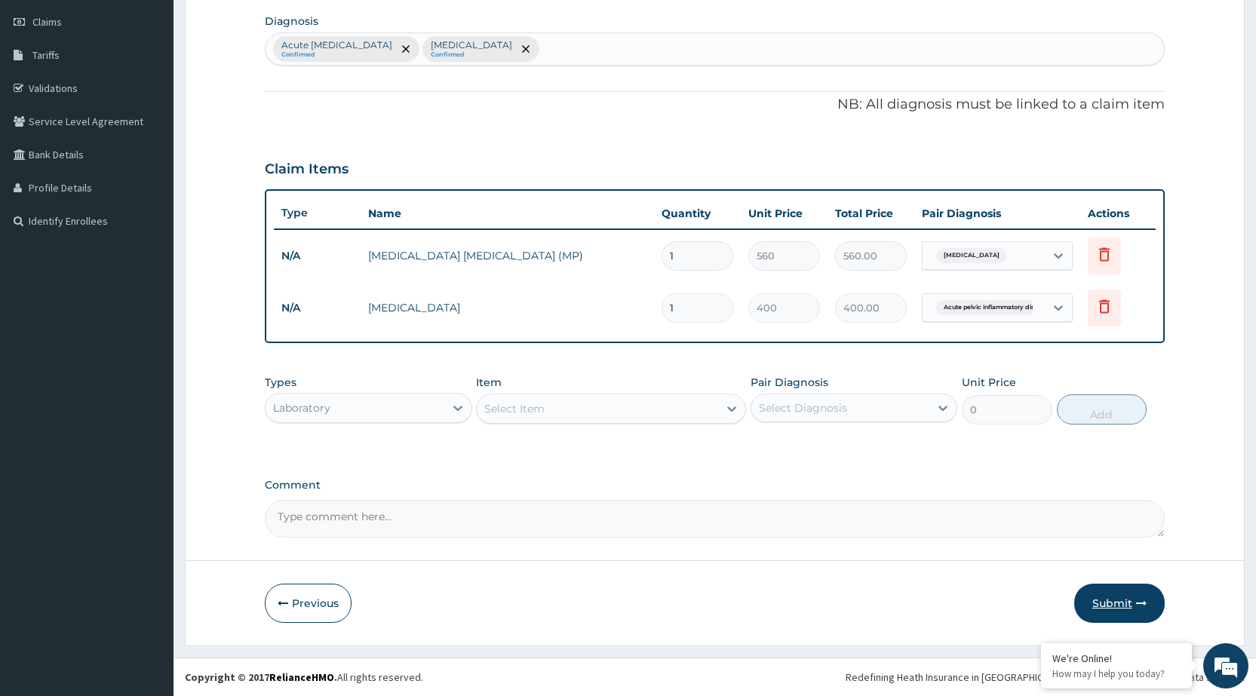
click at [1119, 609] on button "Submit" at bounding box center [1119, 603] width 91 height 39
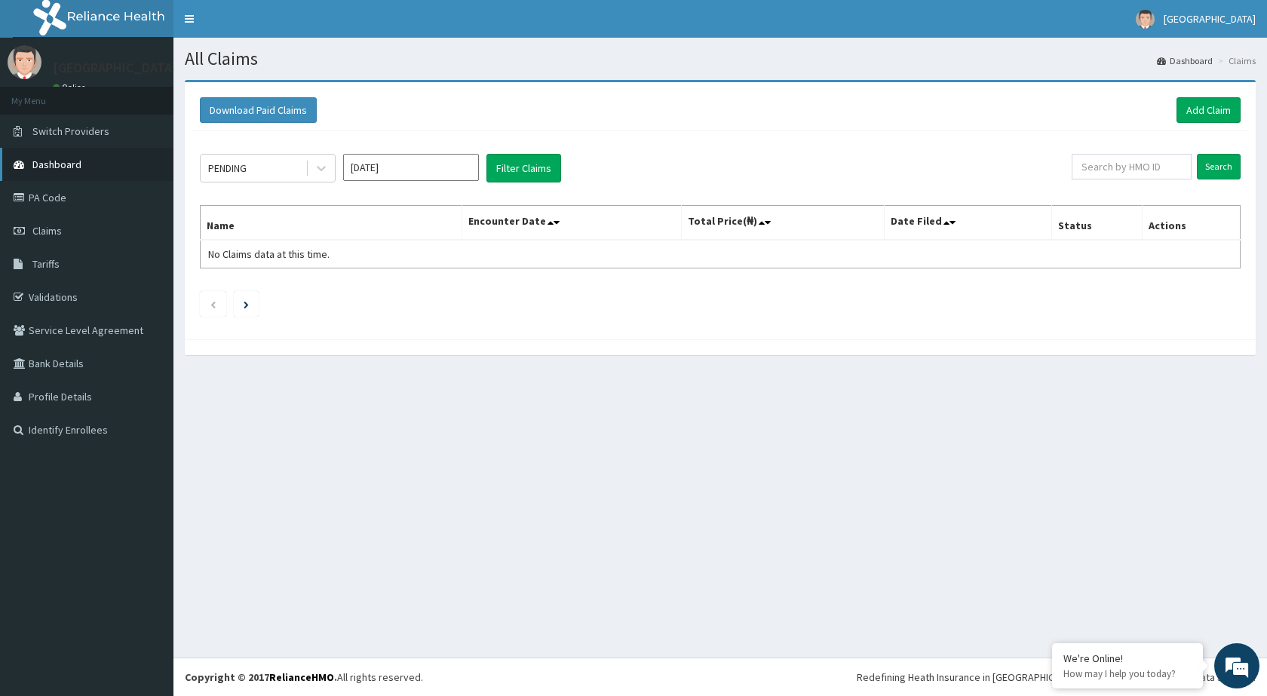
click at [92, 166] on link "Dashboard" at bounding box center [86, 164] width 173 height 33
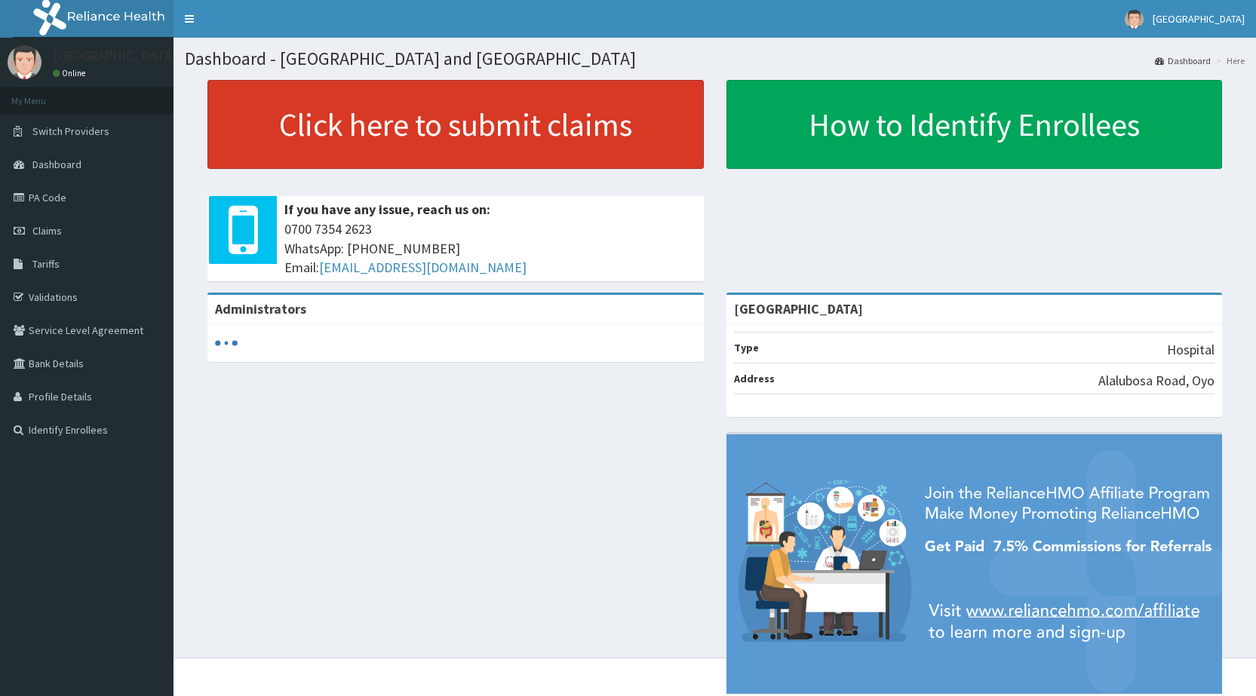
click at [530, 127] on link "Click here to submit claims" at bounding box center [455, 124] width 496 height 89
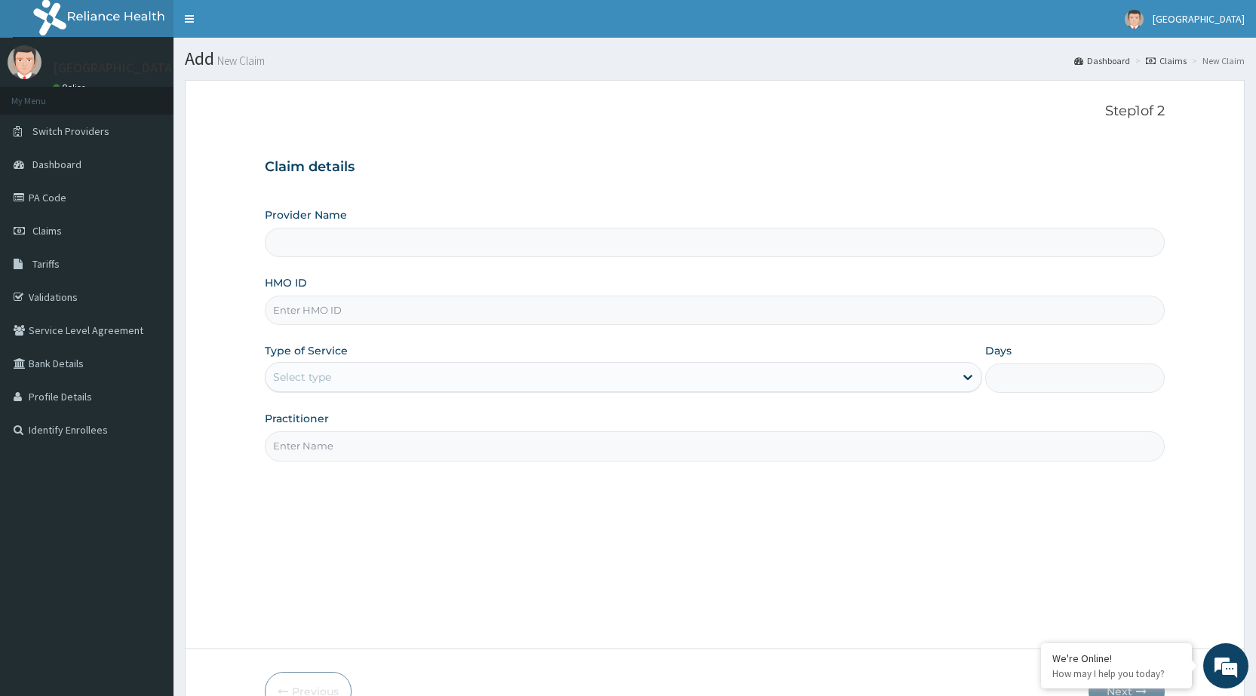
type input "[GEOGRAPHIC_DATA]"
click at [662, 314] on input "HMO ID" at bounding box center [715, 310] width 900 height 29
type input "AIT/10699/A"
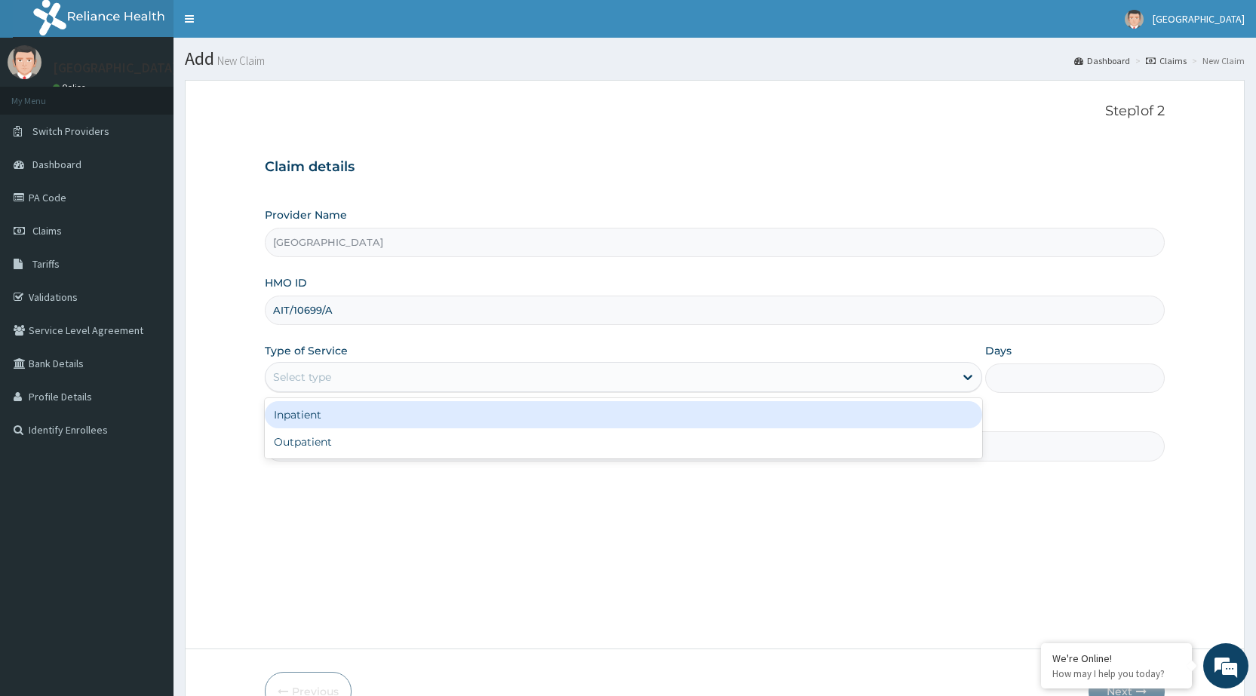
click at [692, 382] on div "Select type" at bounding box center [610, 377] width 689 height 24
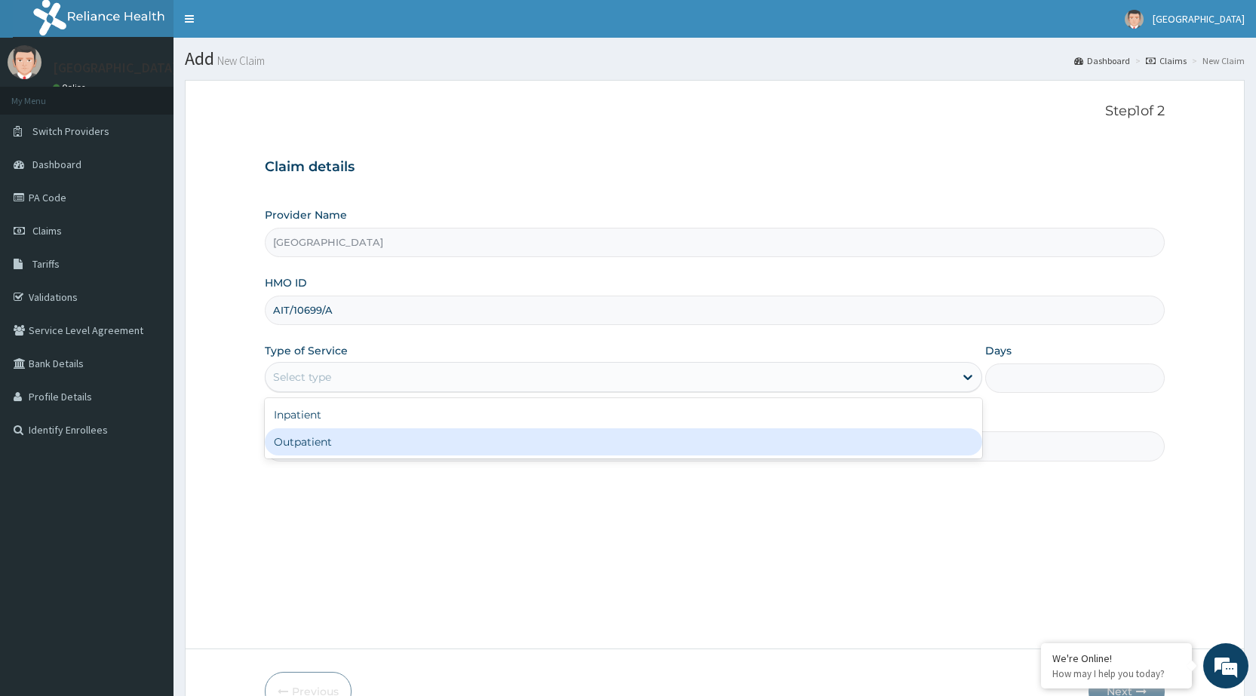
click at [714, 432] on div "Outpatient" at bounding box center [623, 441] width 717 height 27
type input "1"
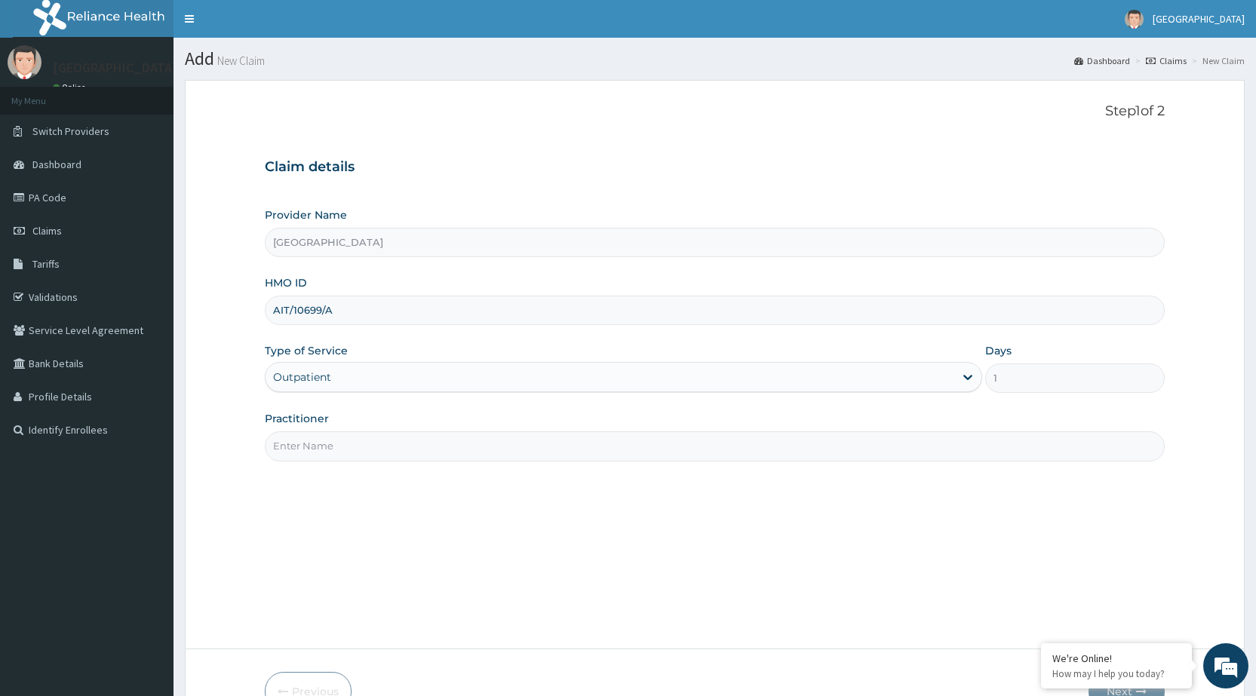
click at [714, 432] on input "Practitioner" at bounding box center [715, 445] width 900 height 29
type input "DR [PERSON_NAME]"
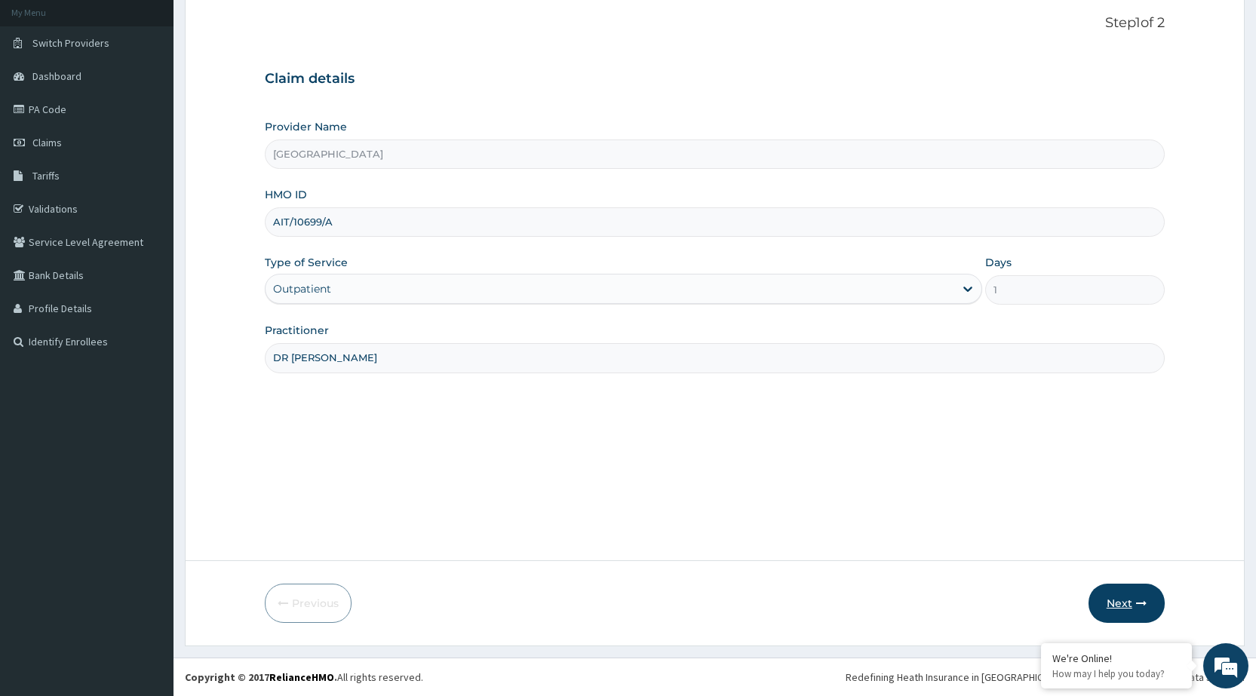
click at [1094, 604] on button "Next" at bounding box center [1126, 603] width 76 height 39
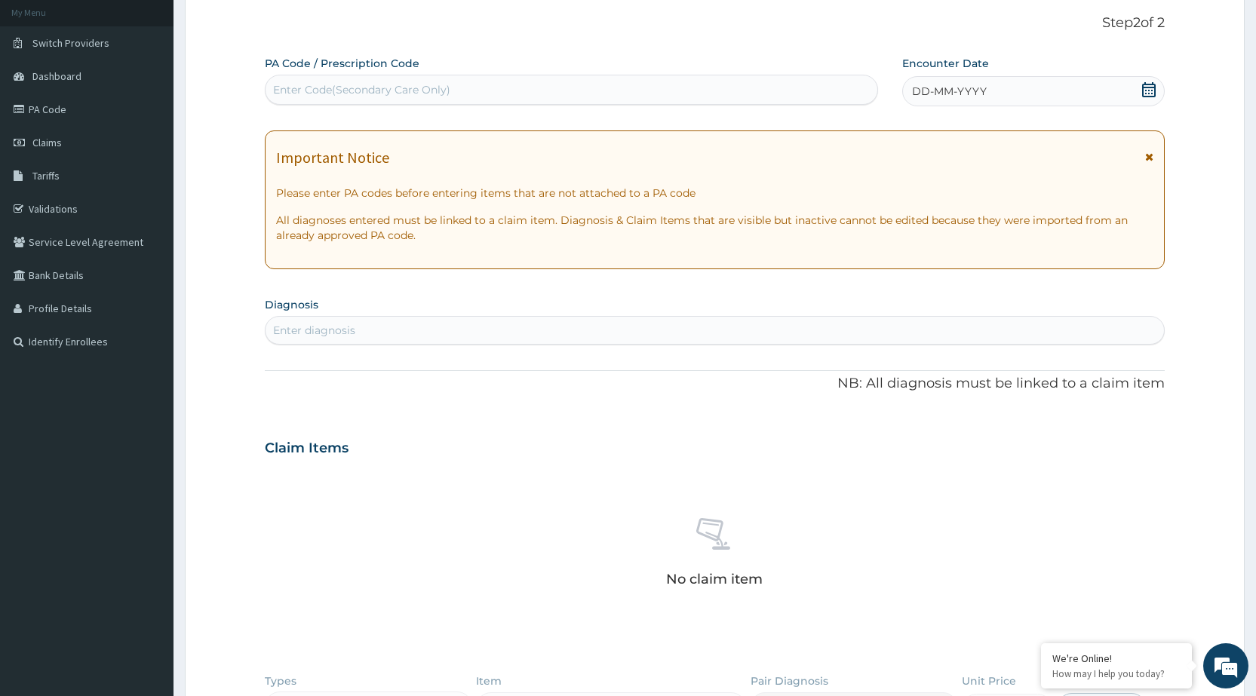
click at [1064, 83] on div "DD-MM-YYYY" at bounding box center [1033, 91] width 263 height 30
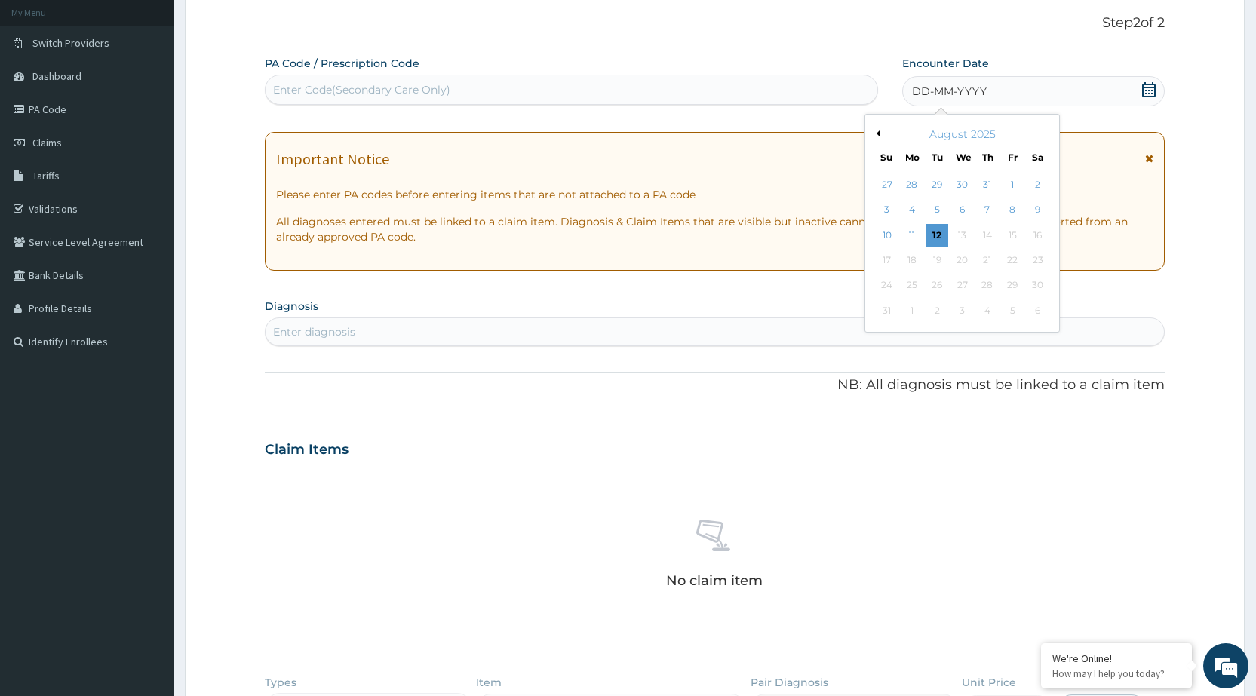
click at [877, 133] on button "Previous Month" at bounding box center [877, 134] width 8 height 8
click at [939, 210] on div "6" at bounding box center [937, 210] width 23 height 23
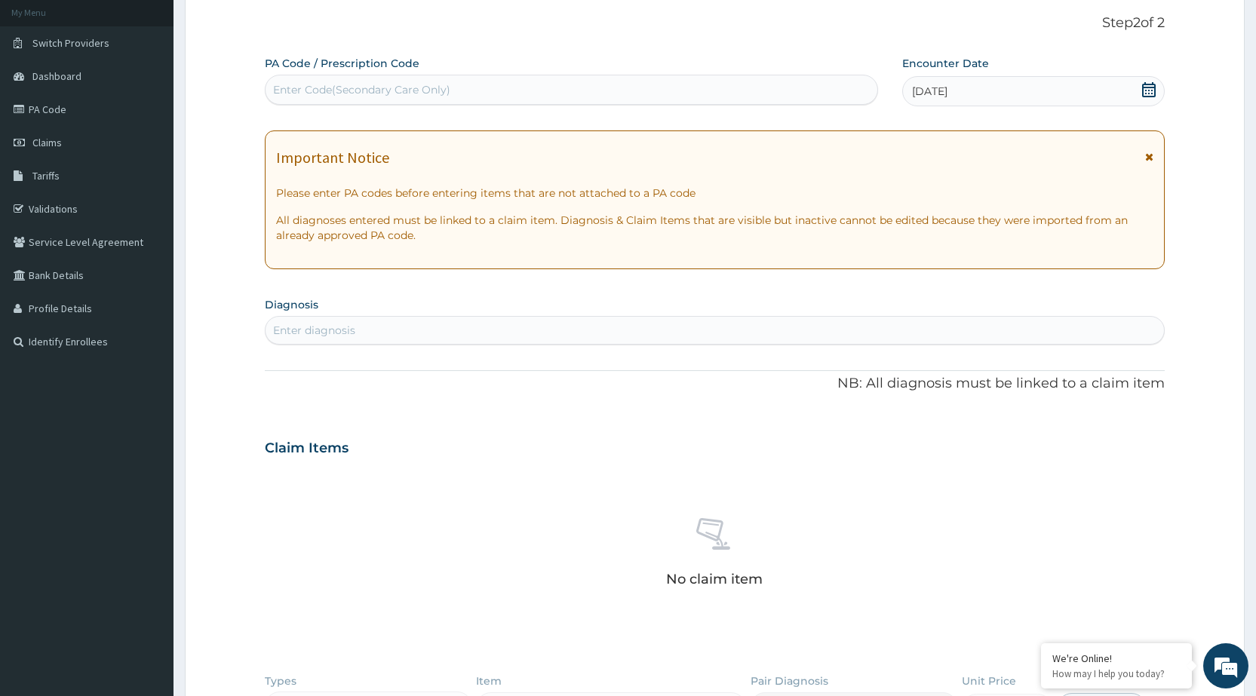
click at [1147, 157] on icon at bounding box center [1149, 157] width 8 height 11
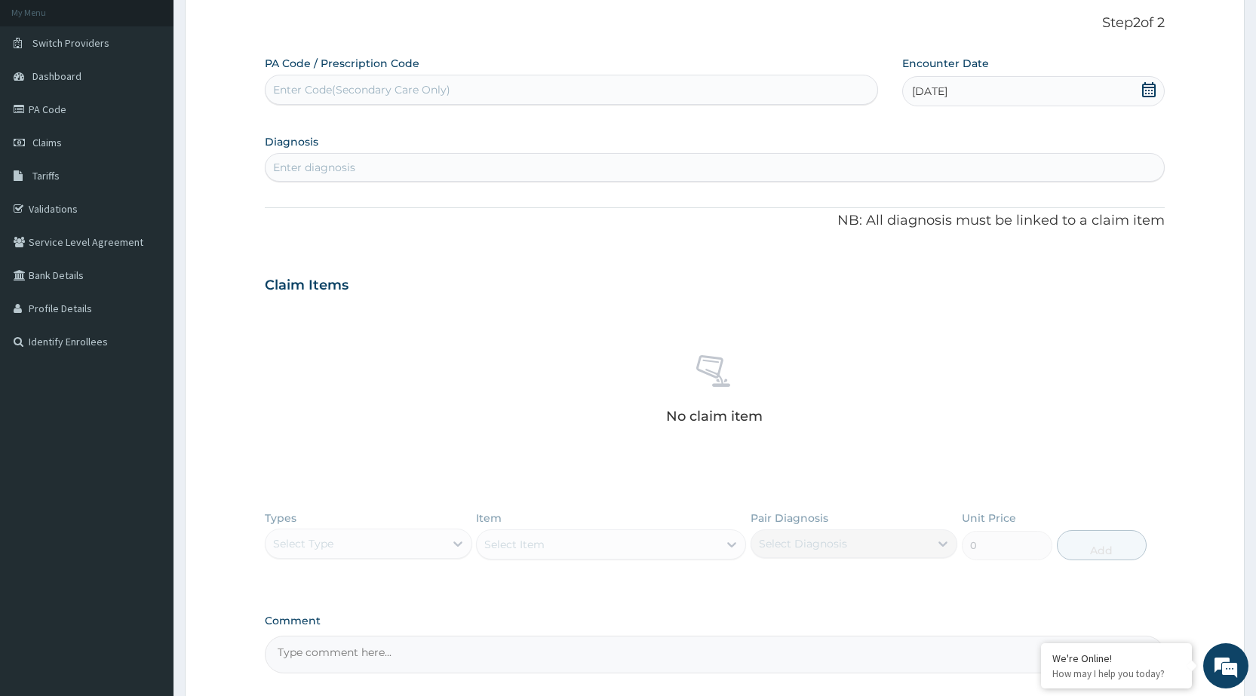
click at [1115, 162] on div "Enter diagnosis" at bounding box center [715, 167] width 898 height 24
type input "CONJUCTI"
click at [460, 210] on div "Burn of conjuctival sac Burn of conjuctival sac" at bounding box center [715, 210] width 882 height 26
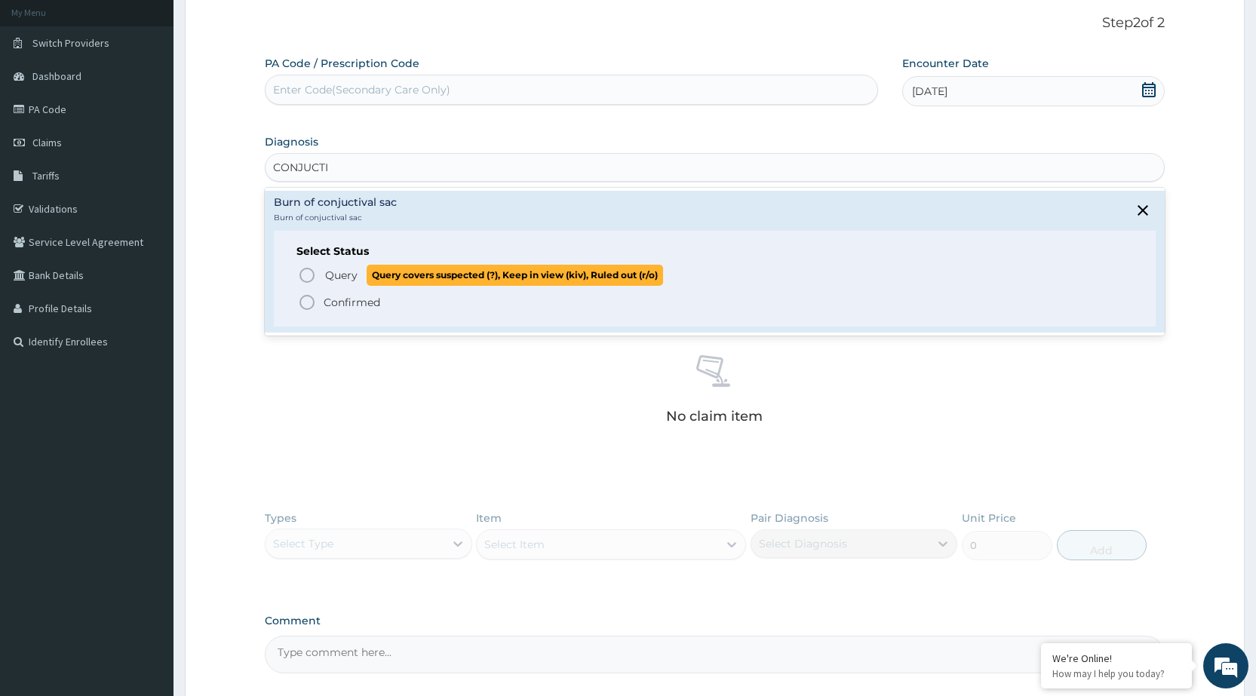
click at [302, 281] on circle "status option query" at bounding box center [307, 276] width 14 height 14
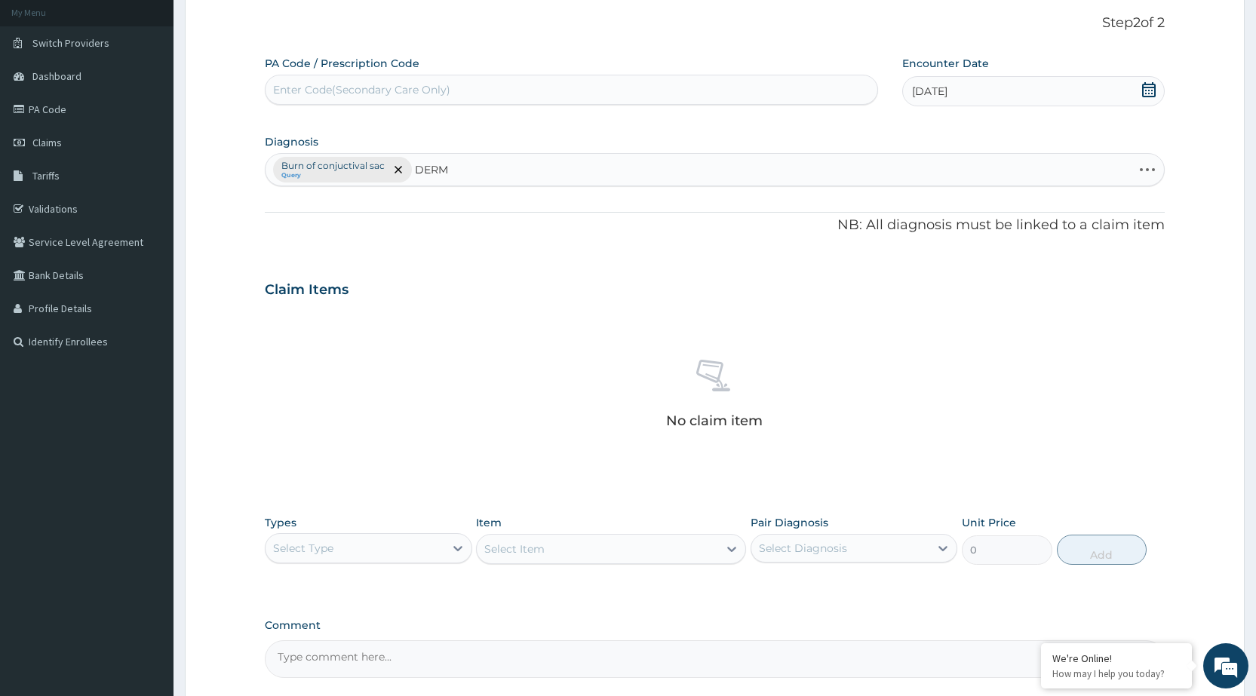
type input "DERMA"
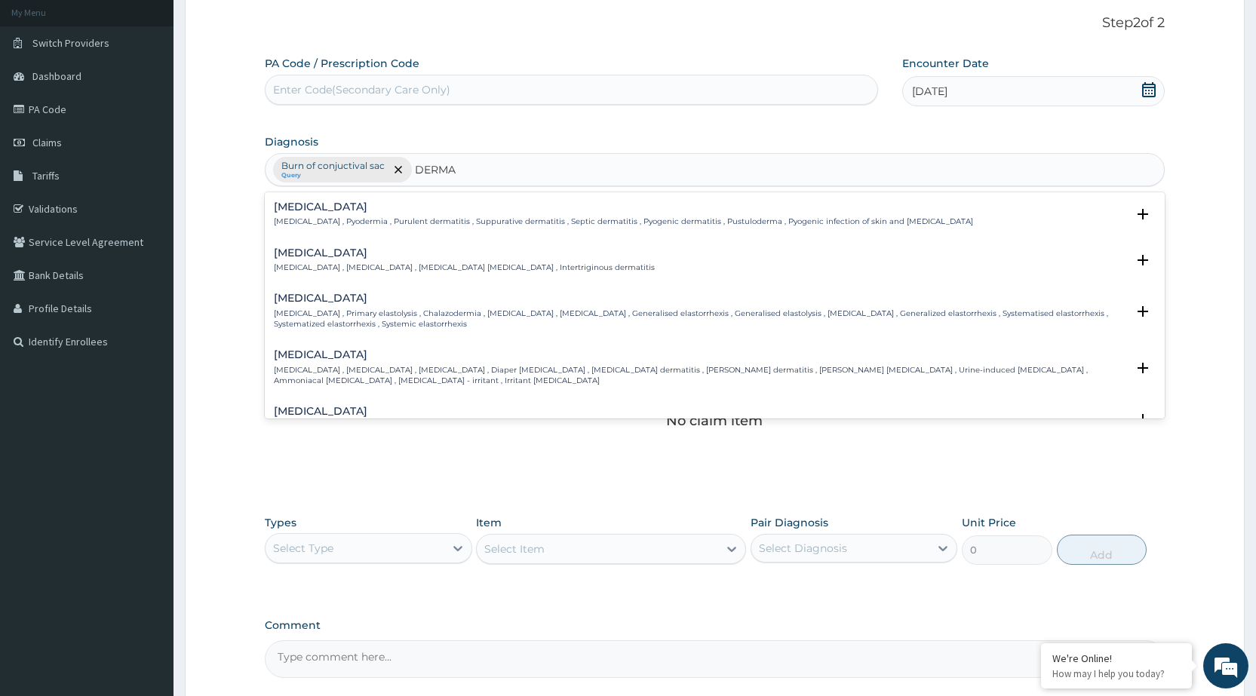
click at [479, 207] on h4 "Pyoderma" at bounding box center [623, 206] width 699 height 11
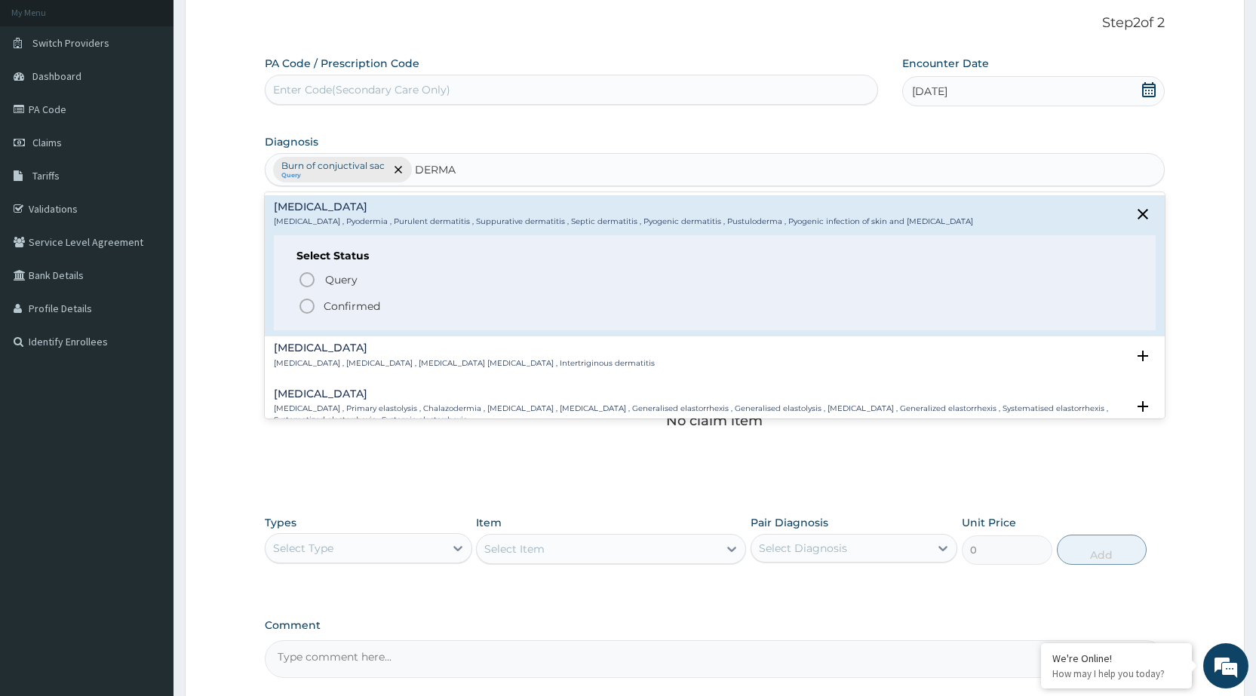
click at [307, 306] on icon "status option filled" at bounding box center [307, 306] width 18 height 18
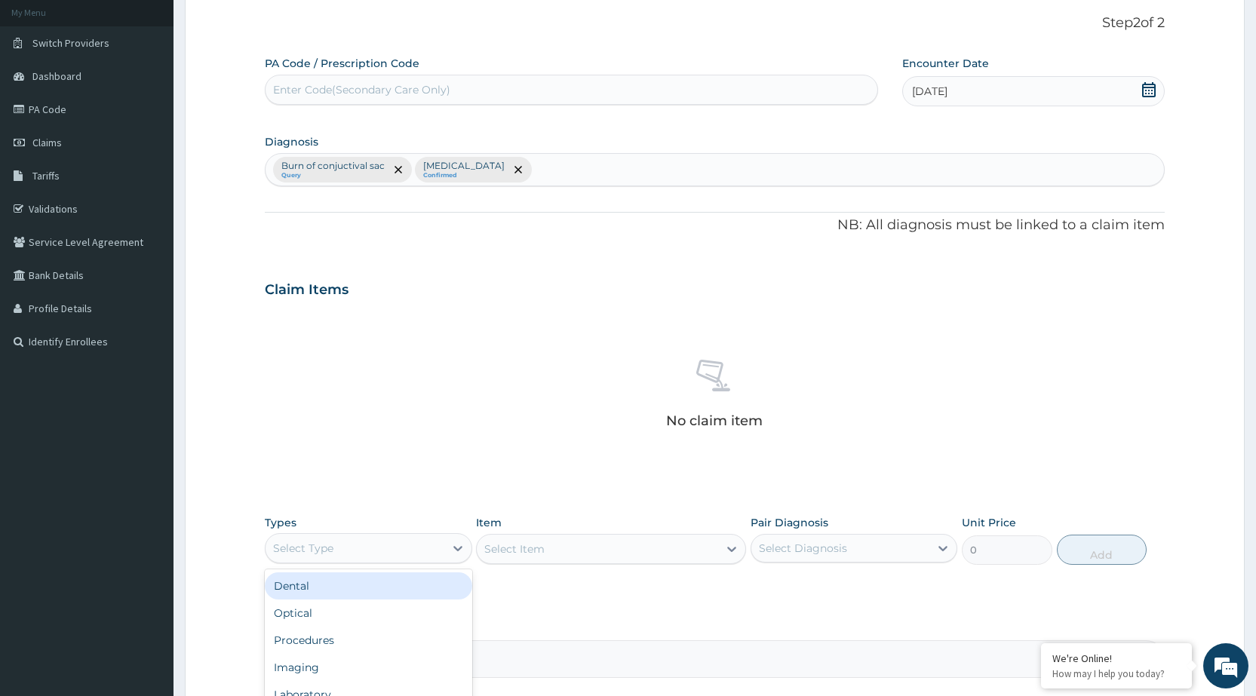
click at [336, 560] on div "Select Type" at bounding box center [368, 548] width 207 height 30
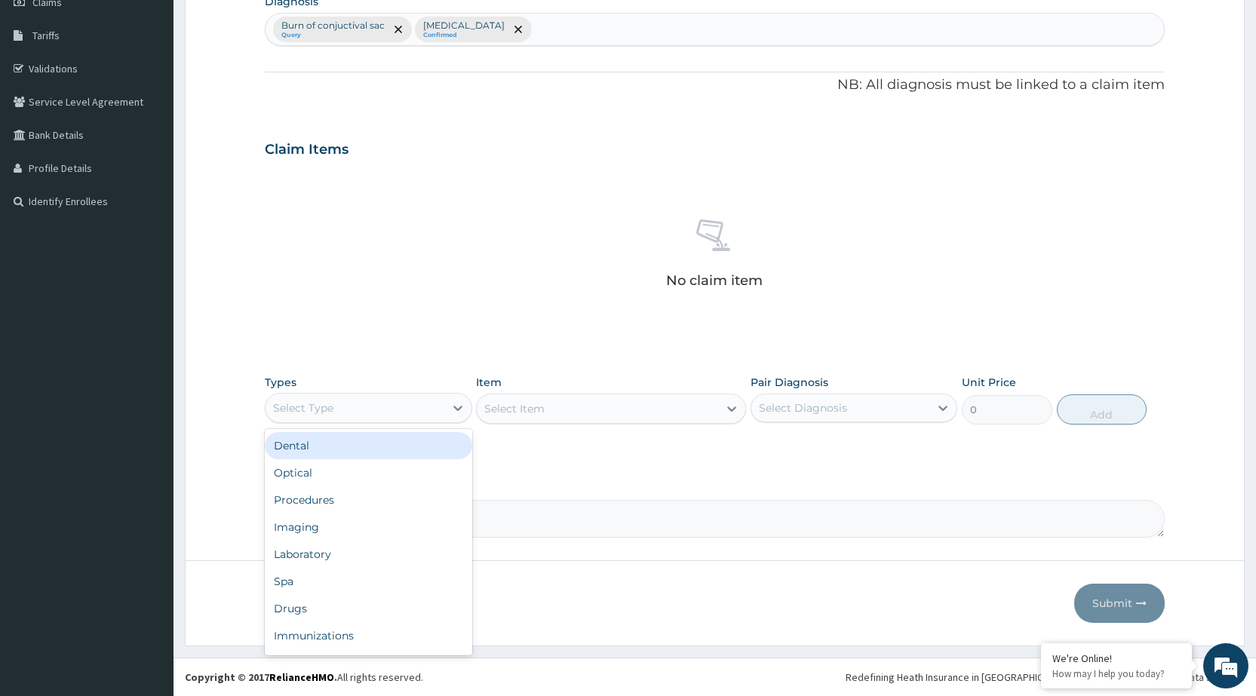
scroll to position [51, 0]
click at [338, 448] on div "Procedures" at bounding box center [368, 448] width 207 height 27
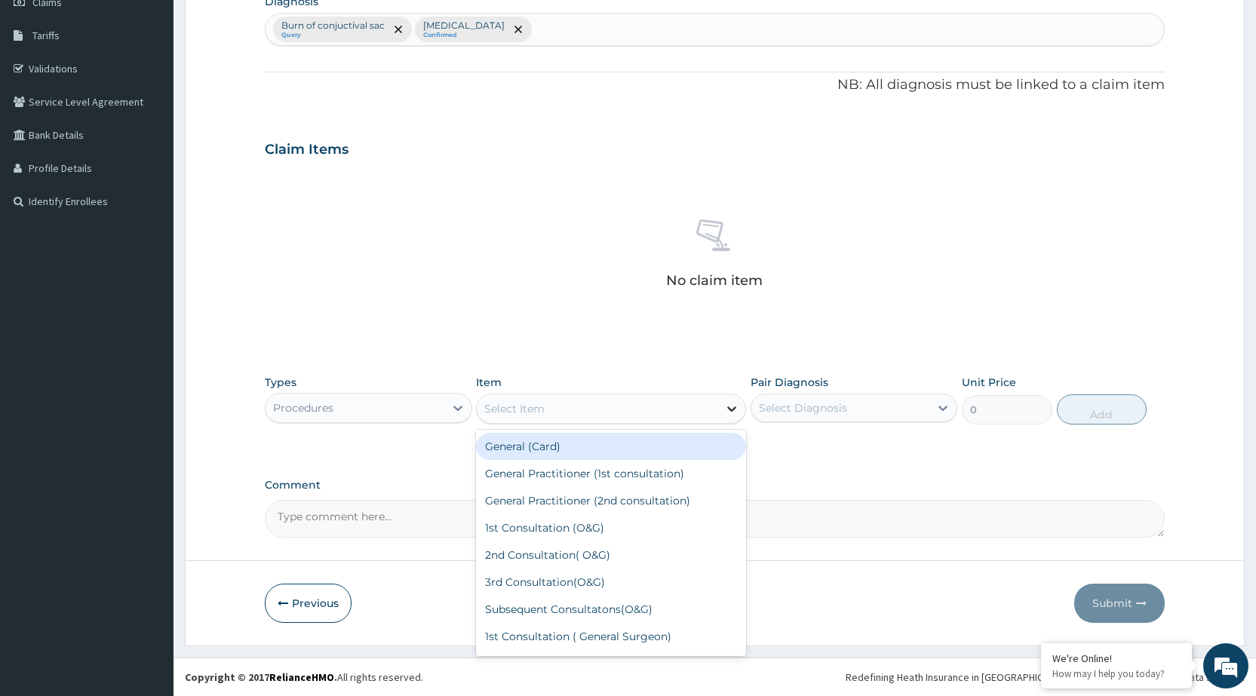
click at [725, 416] on div at bounding box center [731, 408] width 27 height 27
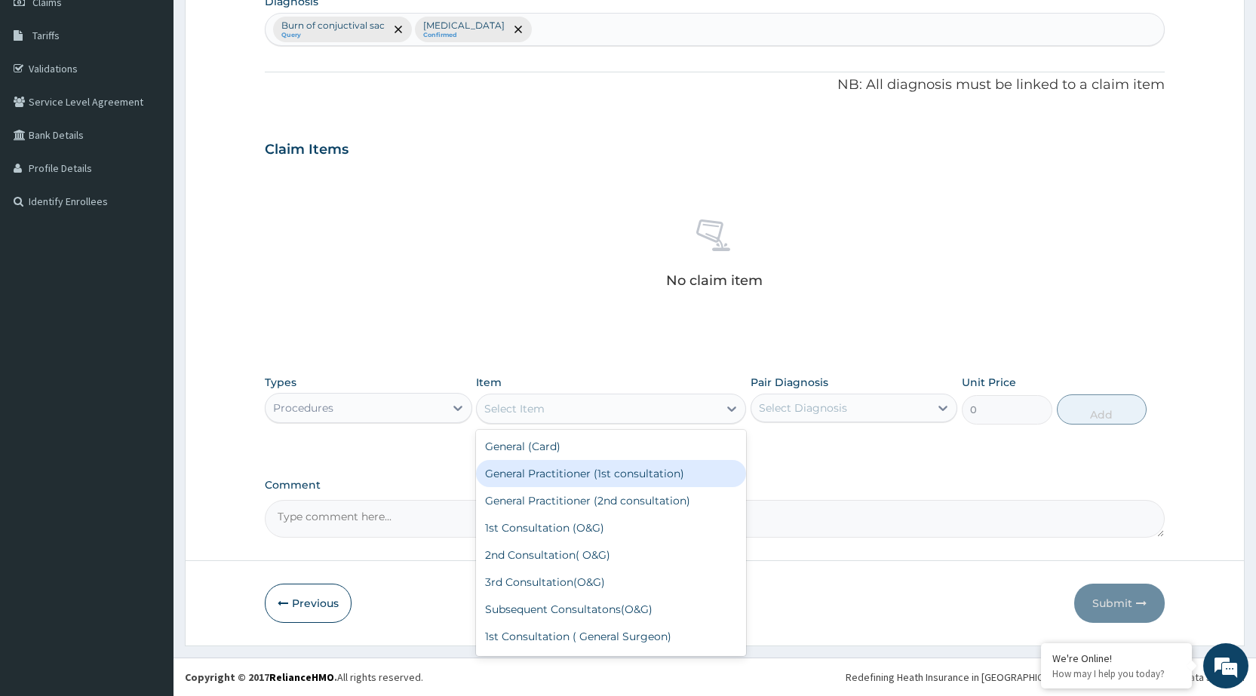
click at [680, 468] on div "General Practitioner (1st consultation)" at bounding box center [611, 473] width 270 height 27
type input "1500"
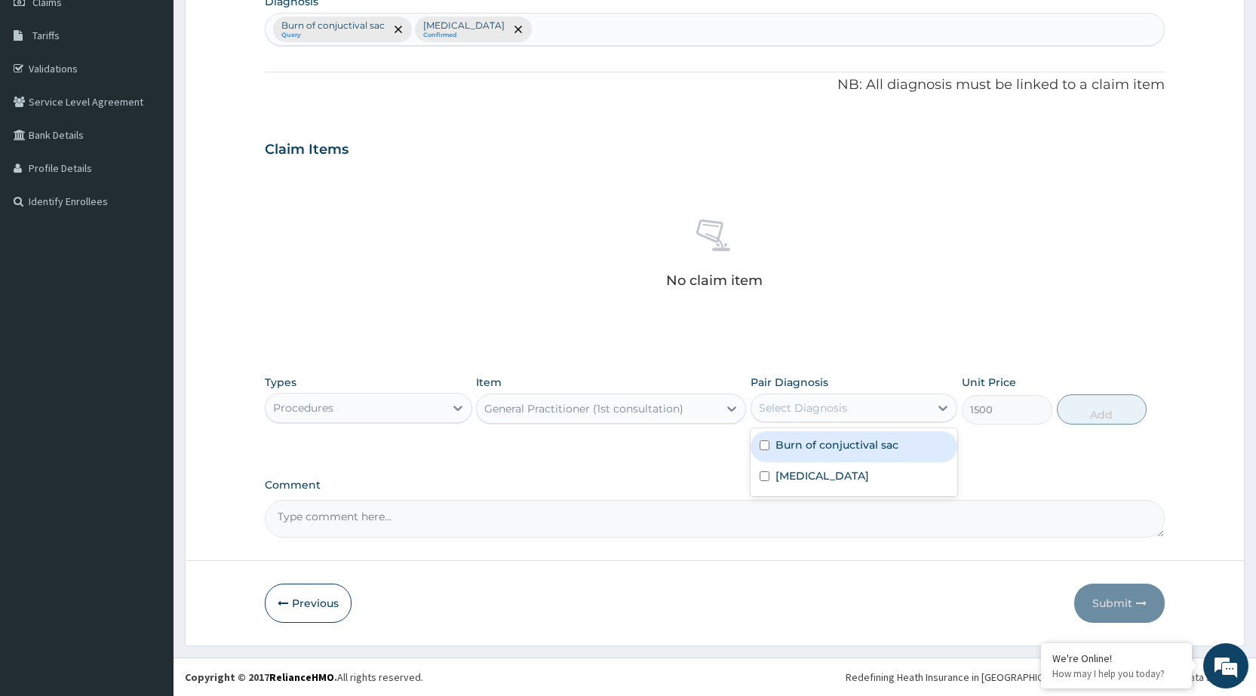
click at [888, 410] on div "Select Diagnosis" at bounding box center [840, 408] width 178 height 24
click at [864, 458] on div "Burn of conjuctival sac" at bounding box center [854, 446] width 207 height 31
checkbox input "true"
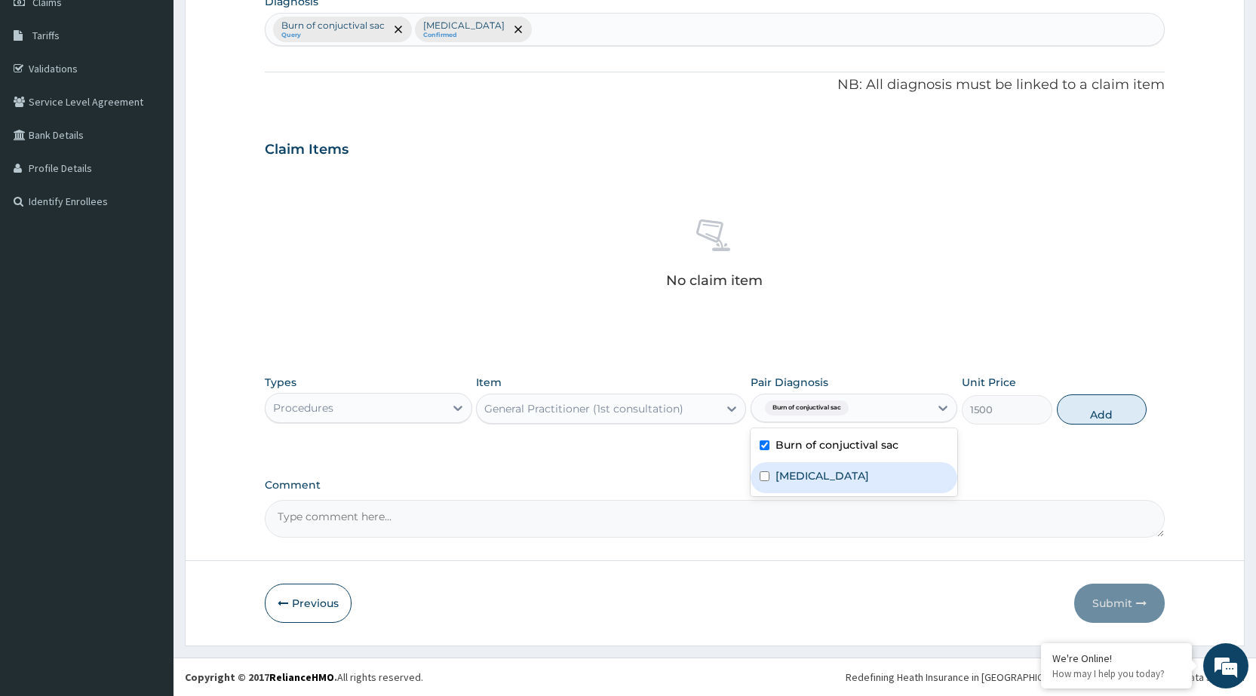
click at [845, 484] on div "Pyoderma" at bounding box center [854, 477] width 207 height 31
checkbox input "true"
click at [1085, 406] on button "Add" at bounding box center [1102, 410] width 90 height 30
type input "0"
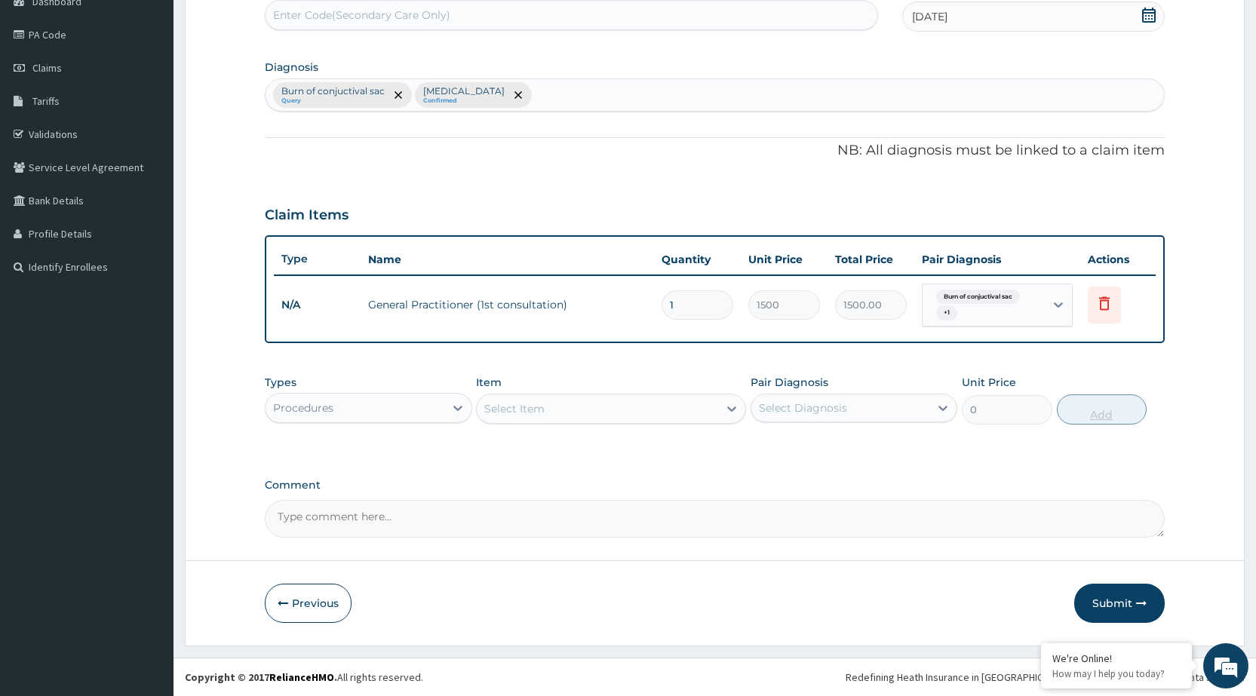
scroll to position [163, 0]
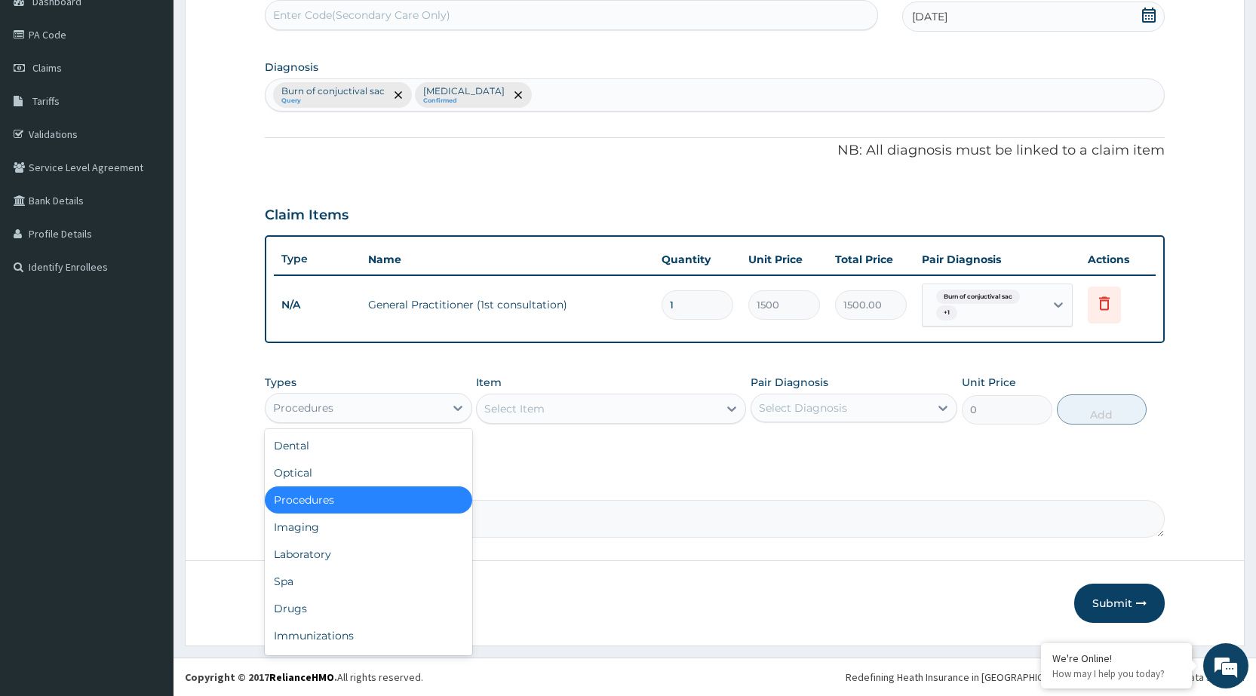
click at [383, 420] on div "Procedures" at bounding box center [355, 408] width 178 height 24
click at [379, 557] on div "Laboratory" at bounding box center [368, 554] width 207 height 27
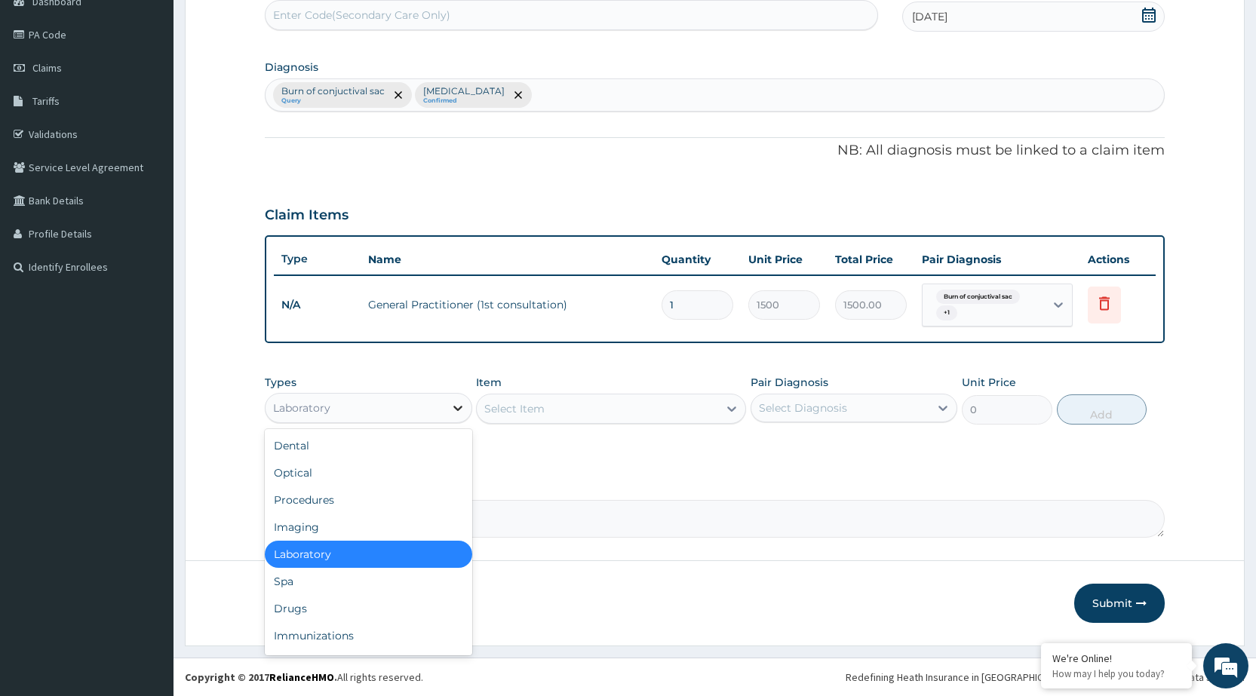
click at [452, 405] on icon at bounding box center [457, 408] width 15 height 15
click at [398, 612] on div "Drugs" at bounding box center [368, 608] width 207 height 27
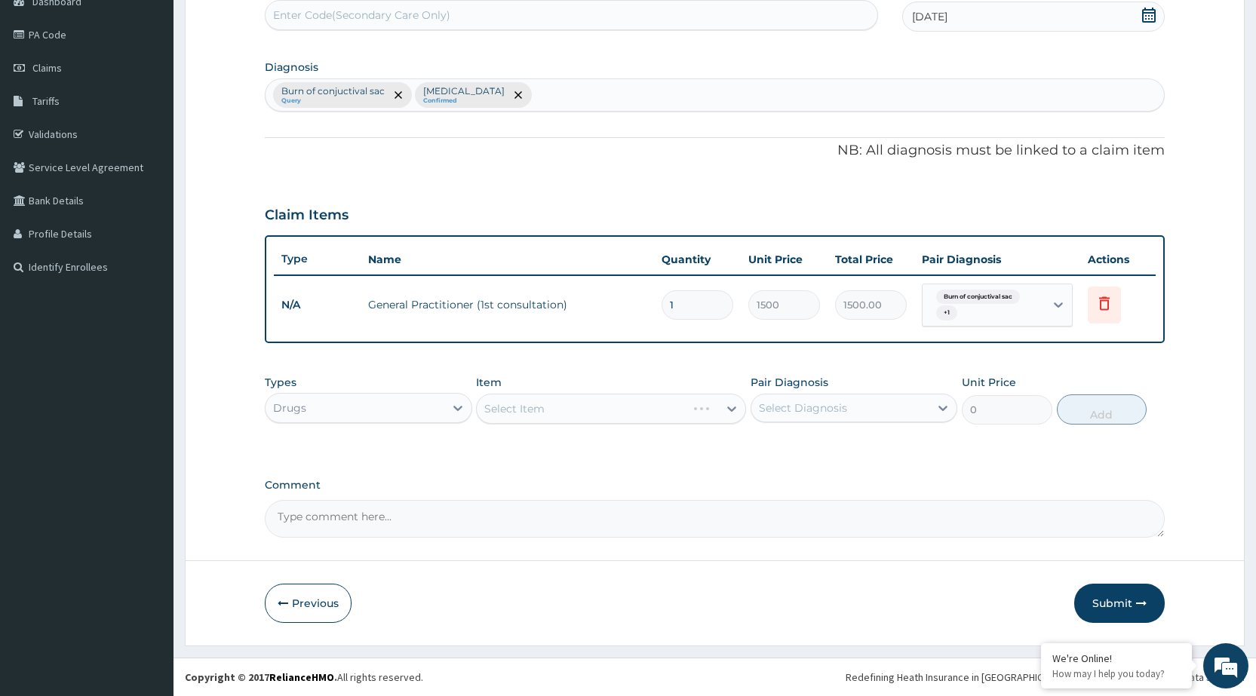
click at [712, 413] on div "Select Item" at bounding box center [611, 409] width 270 height 30
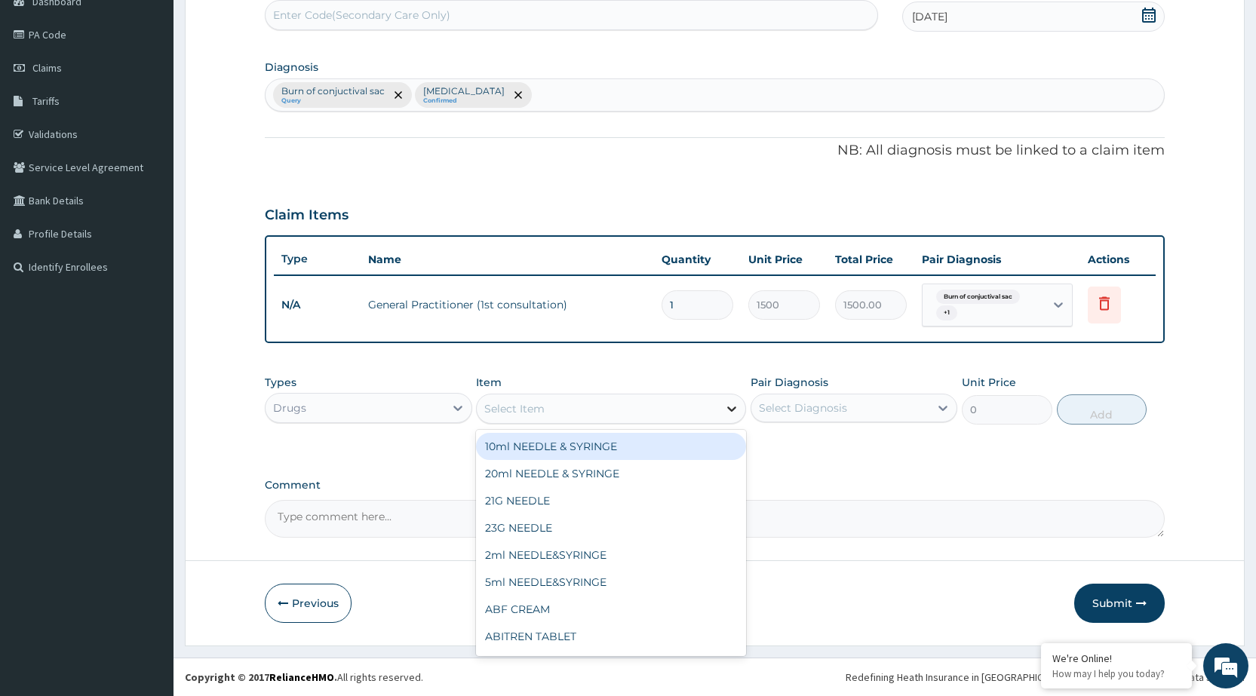
click at [723, 413] on div at bounding box center [731, 408] width 27 height 27
type input "DEXA"
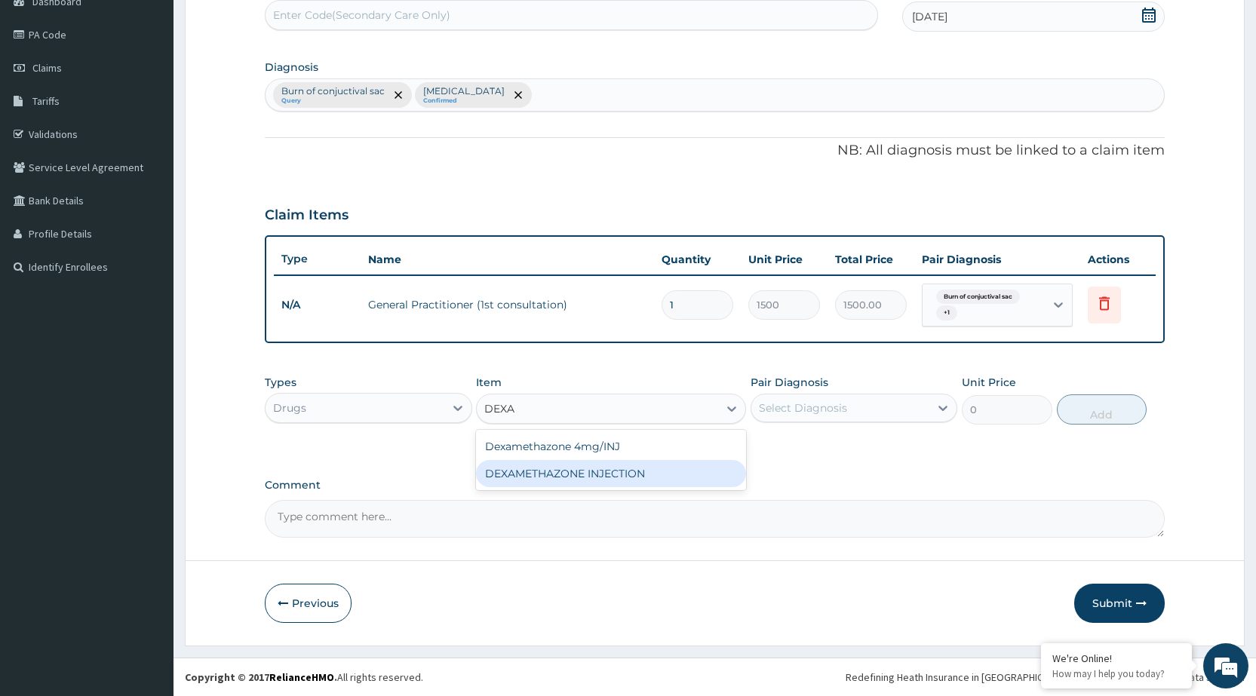
click at [692, 462] on div "DEXAMETHAZONE INJECTION" at bounding box center [611, 473] width 270 height 27
type input "183.75"
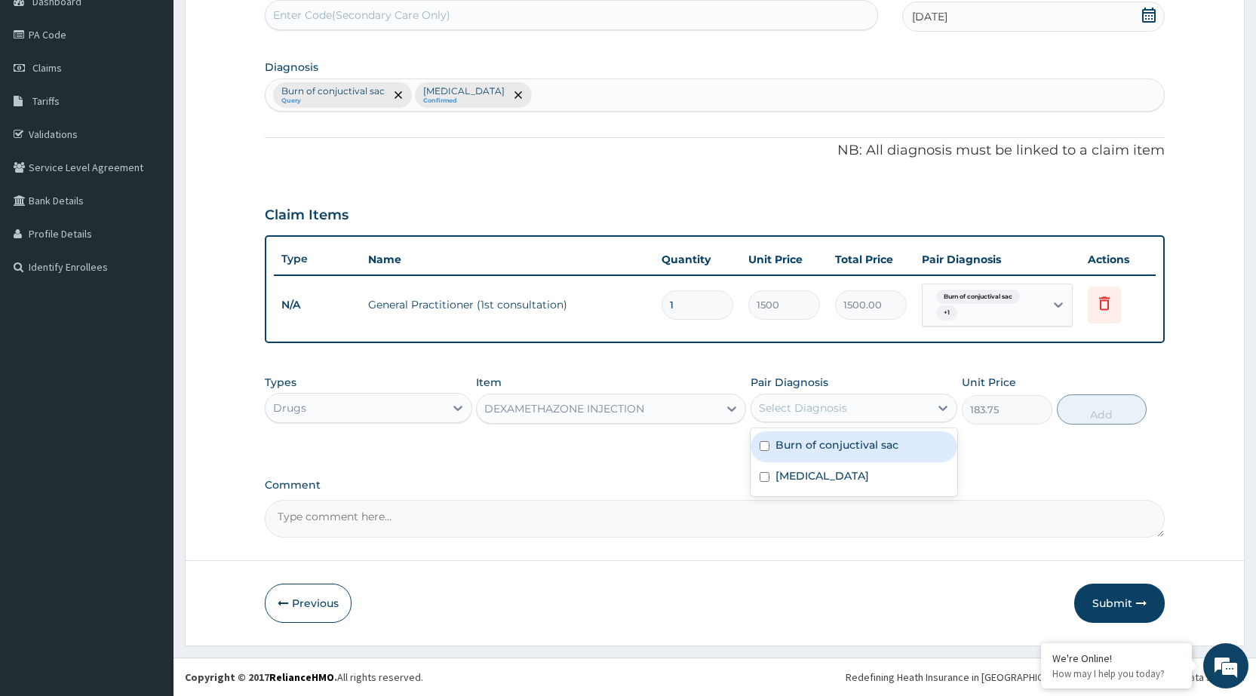
click at [859, 401] on div "Select Diagnosis" at bounding box center [840, 408] width 178 height 24
click at [855, 447] on label "Burn of conjuctival sac" at bounding box center [836, 445] width 123 height 15
checkbox input "true"
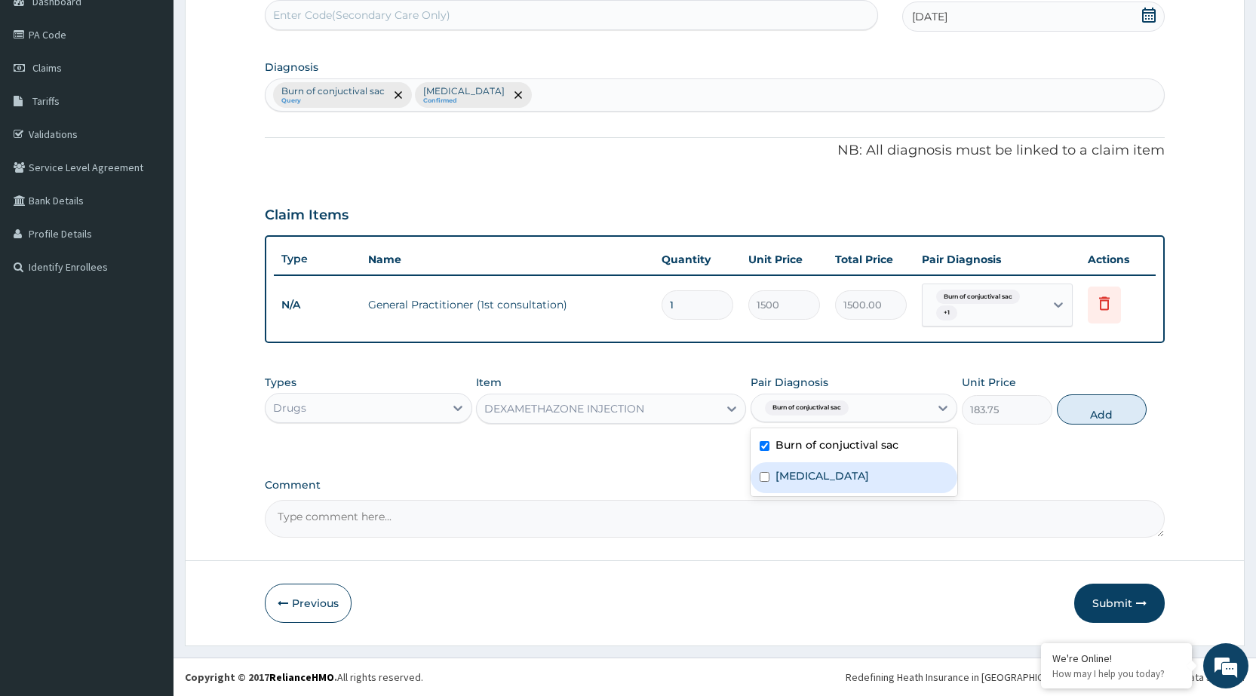
click at [840, 473] on div "Pyoderma" at bounding box center [854, 477] width 207 height 31
checkbox input "true"
click at [1128, 407] on button "Add" at bounding box center [1102, 410] width 90 height 30
type input "0"
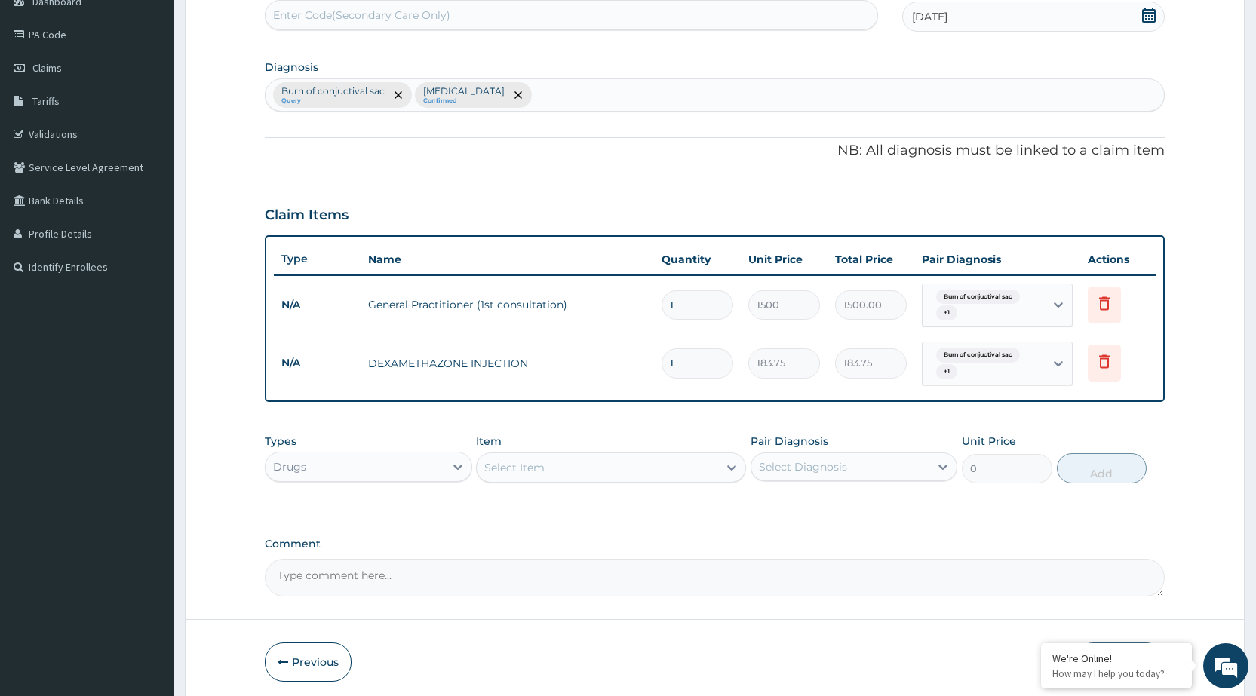
click at [548, 483] on div "Item Select Item" at bounding box center [611, 459] width 270 height 50
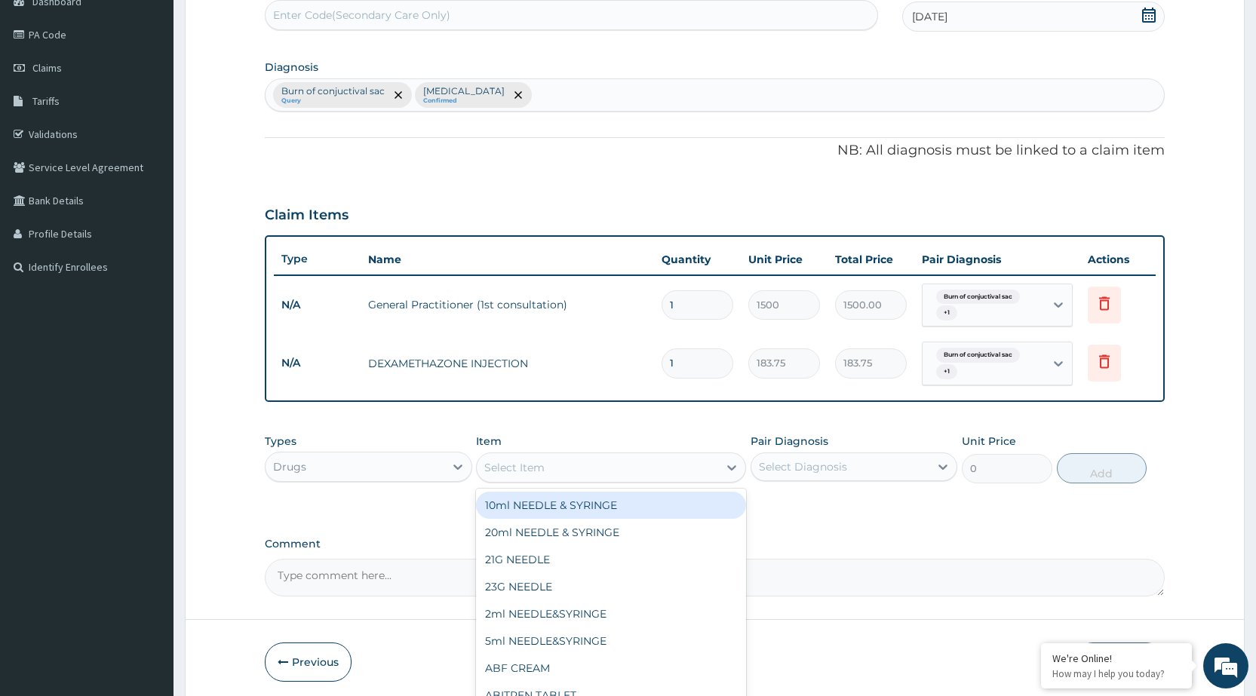
click at [563, 462] on div "Select Item" at bounding box center [597, 468] width 241 height 24
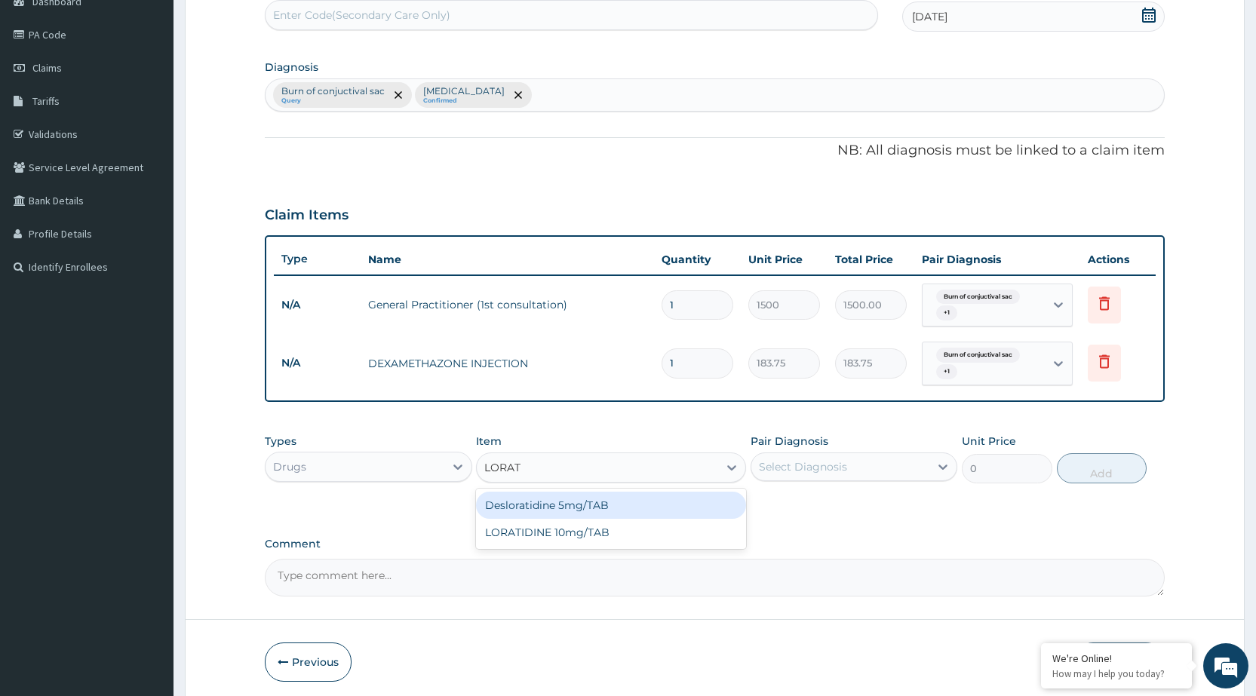
type input "LORATI"
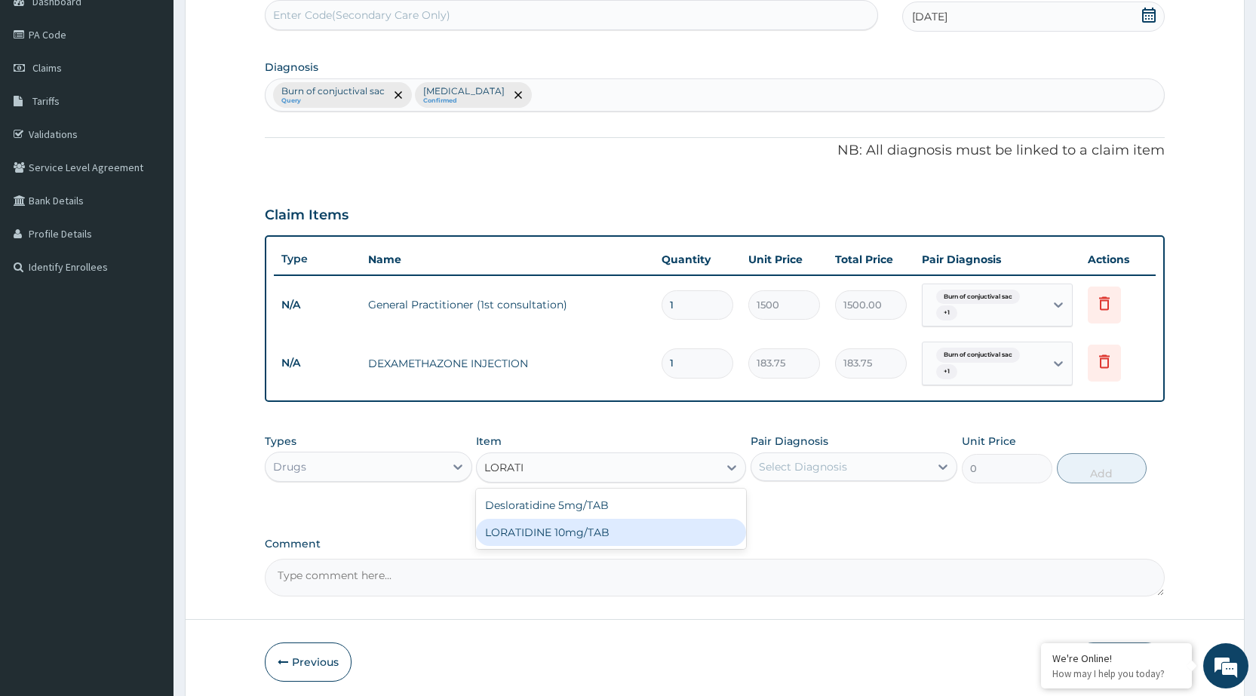
click at [561, 525] on div "LORATIDINE 10mg/TAB" at bounding box center [611, 532] width 270 height 27
type input "11.55"
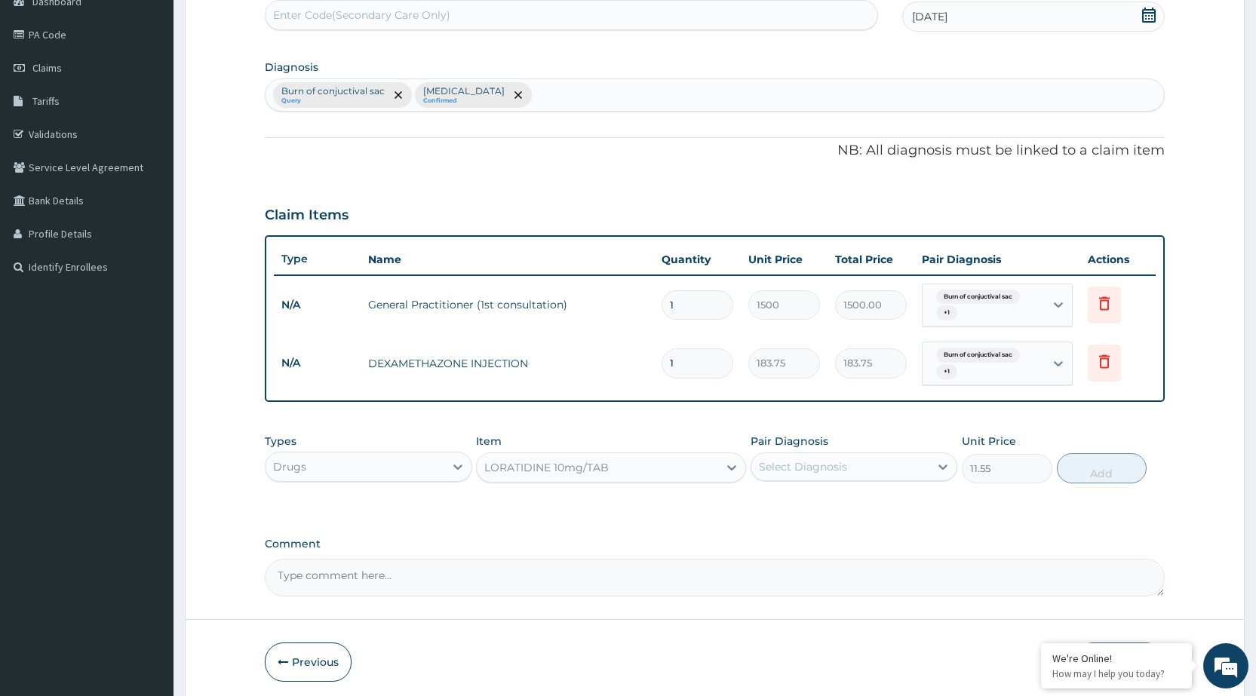
click at [787, 478] on div "Select Diagnosis" at bounding box center [840, 467] width 178 height 24
click at [790, 511] on div "Burn of conjuctival sac" at bounding box center [854, 505] width 207 height 31
checkbox input "true"
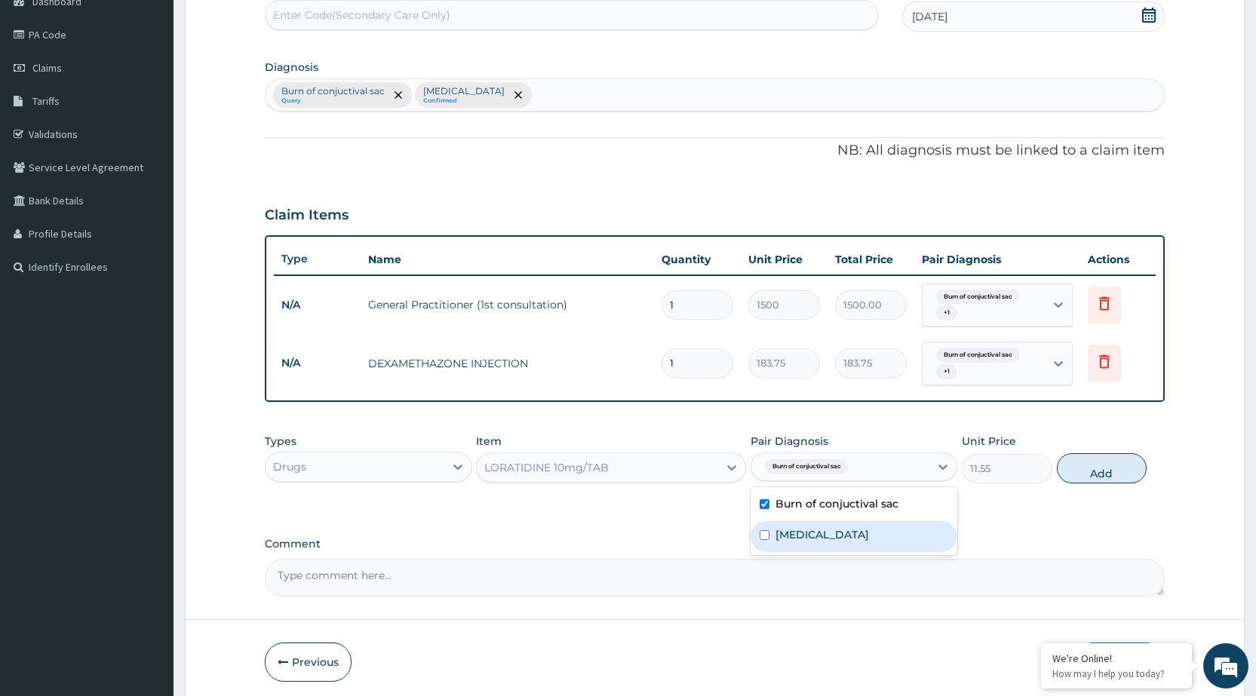
click at [797, 548] on div "Pyoderma" at bounding box center [854, 536] width 207 height 31
checkbox input "true"
click at [1080, 459] on button "Add" at bounding box center [1102, 468] width 90 height 30
type input "0"
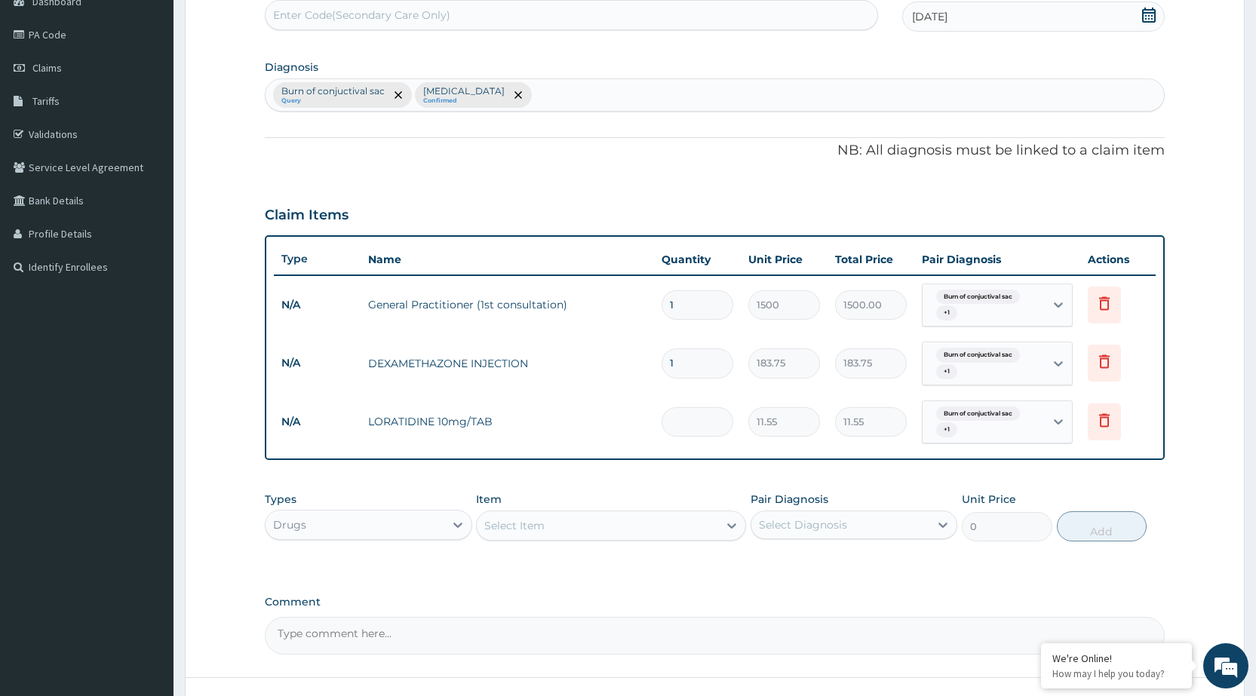
type input "0.00"
type input "2"
type input "23.10"
type input "20"
type input "231.00"
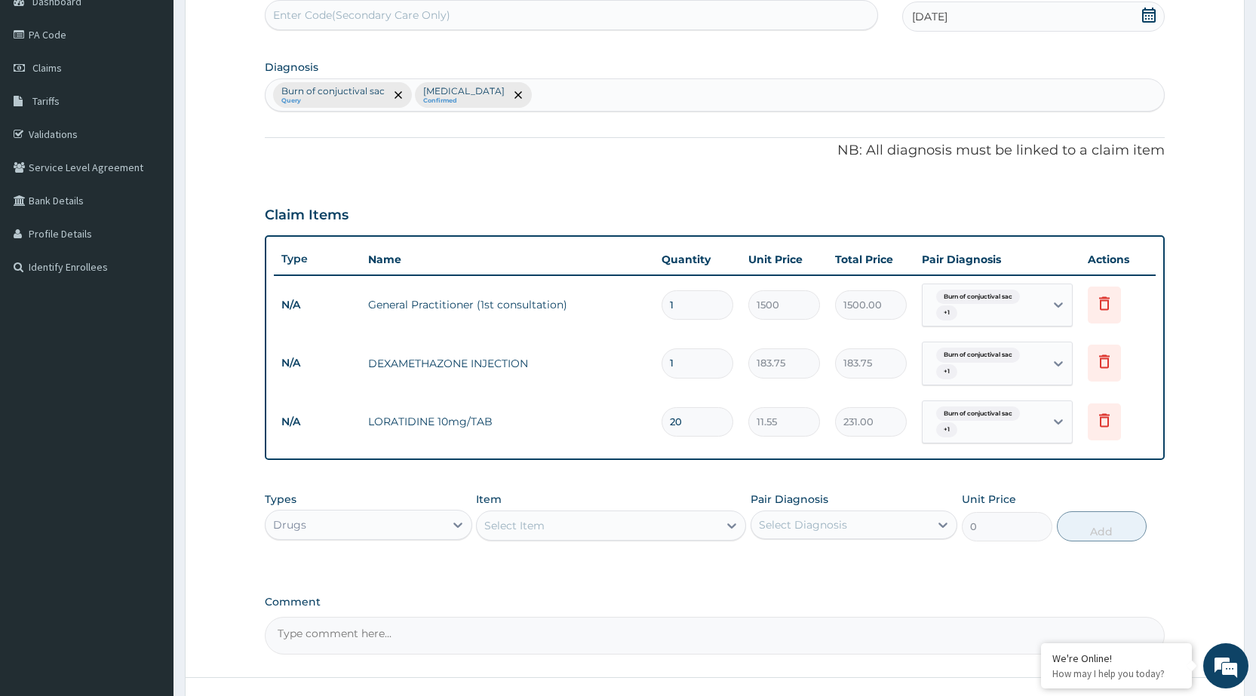
type input "20"
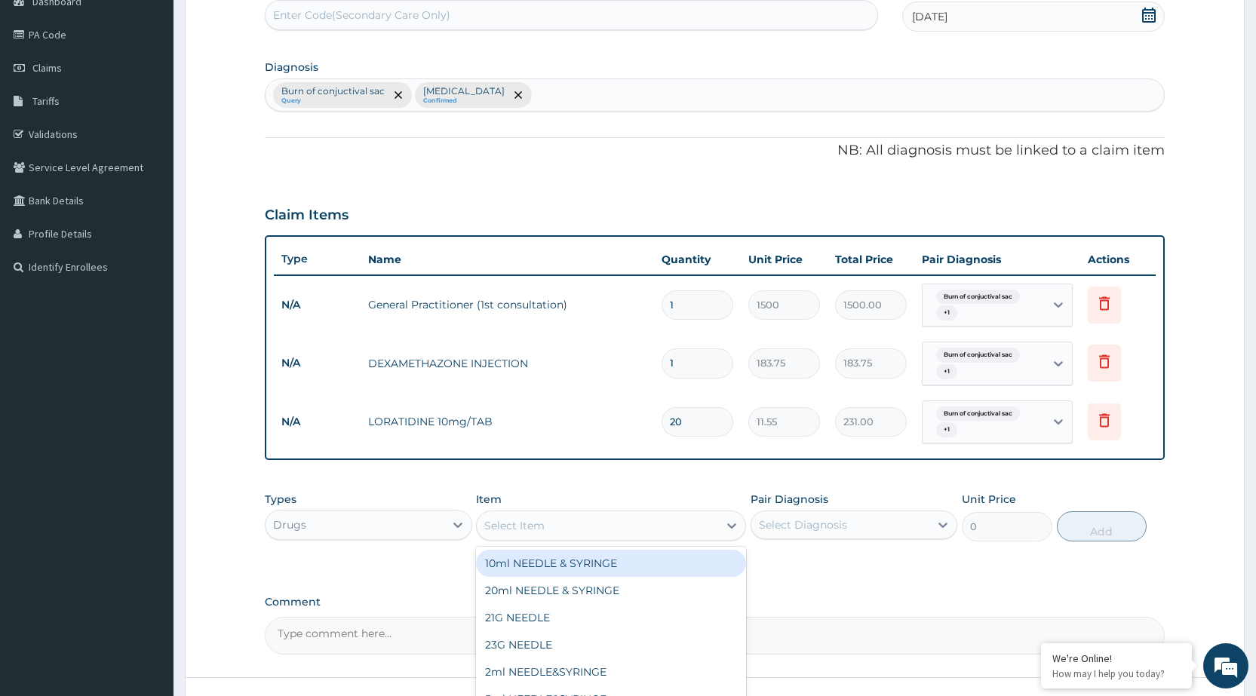
click at [679, 514] on div "Select Item" at bounding box center [597, 526] width 241 height 24
type input "CIPRO"
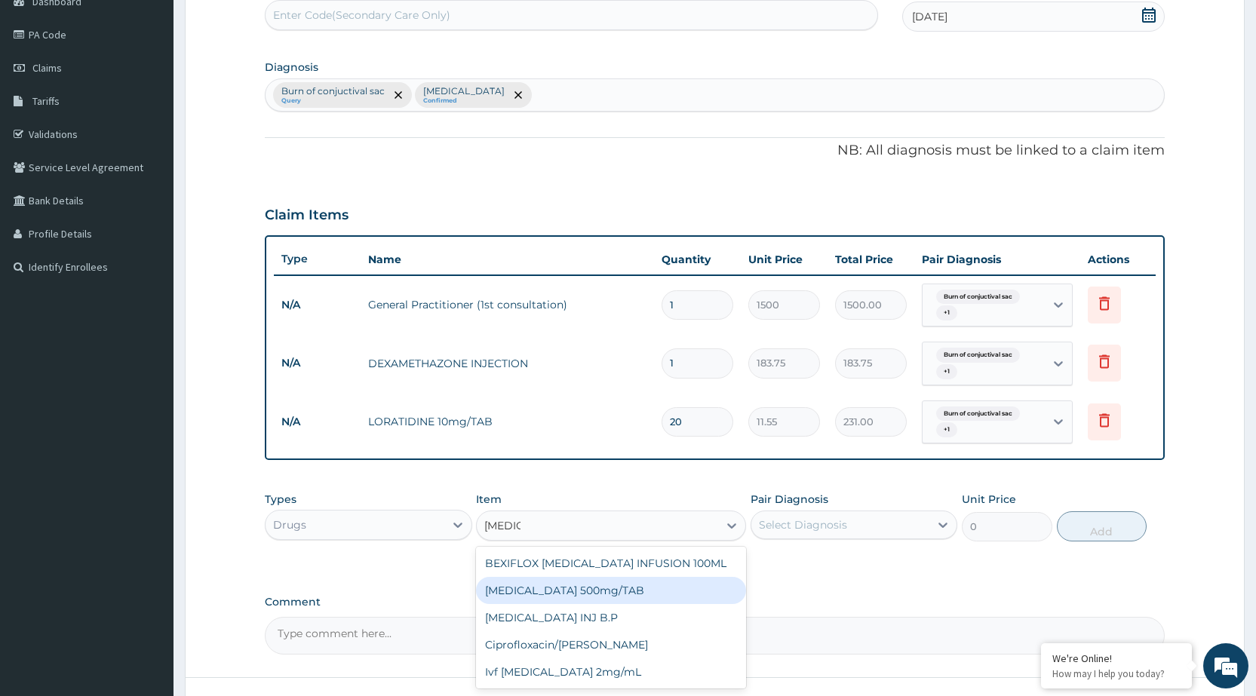
click at [632, 582] on div "Ciprofloxacin 500mg/TAB" at bounding box center [611, 590] width 270 height 27
type input "26.77"
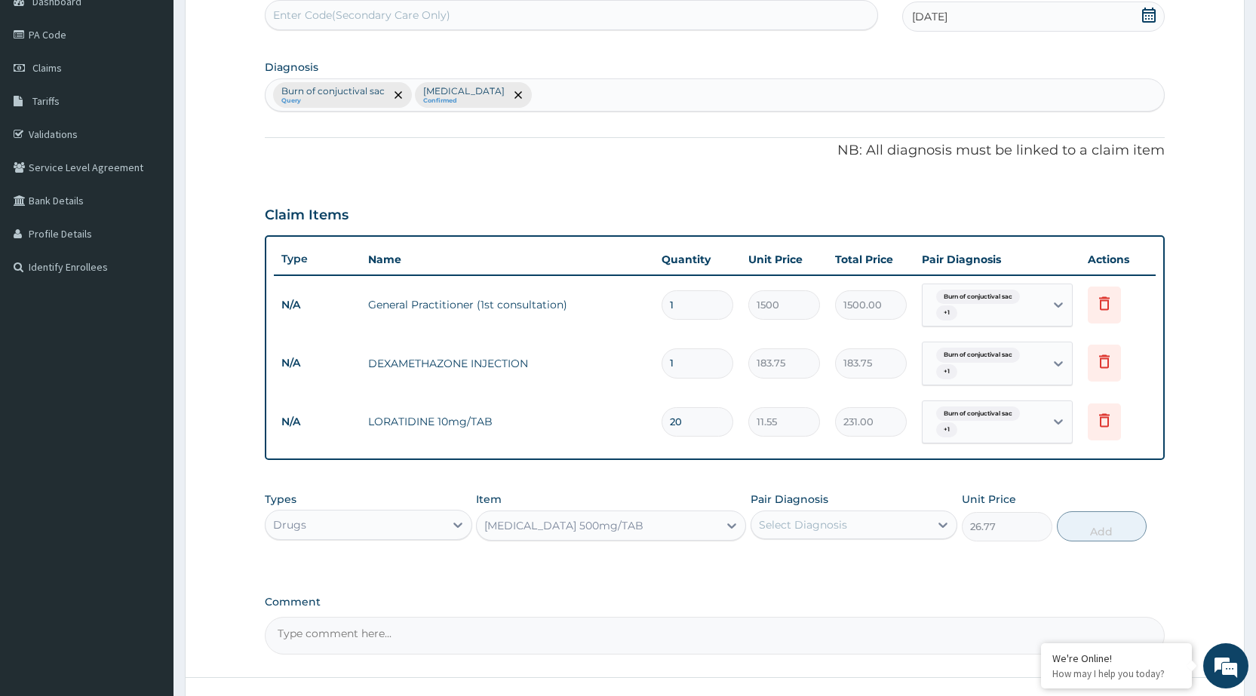
click at [748, 517] on div "Types Drugs Item Ciprofloxacin 500mg/TAB Pair Diagnosis Select Diagnosis Unit P…" at bounding box center [715, 516] width 900 height 65
click at [712, 526] on div "Ciprofloxacin 500mg/TAB" at bounding box center [597, 526] width 241 height 24
click at [798, 533] on div "Select Diagnosis" at bounding box center [803, 524] width 88 height 15
click at [882, 601] on div "Pyoderma" at bounding box center [854, 594] width 207 height 31
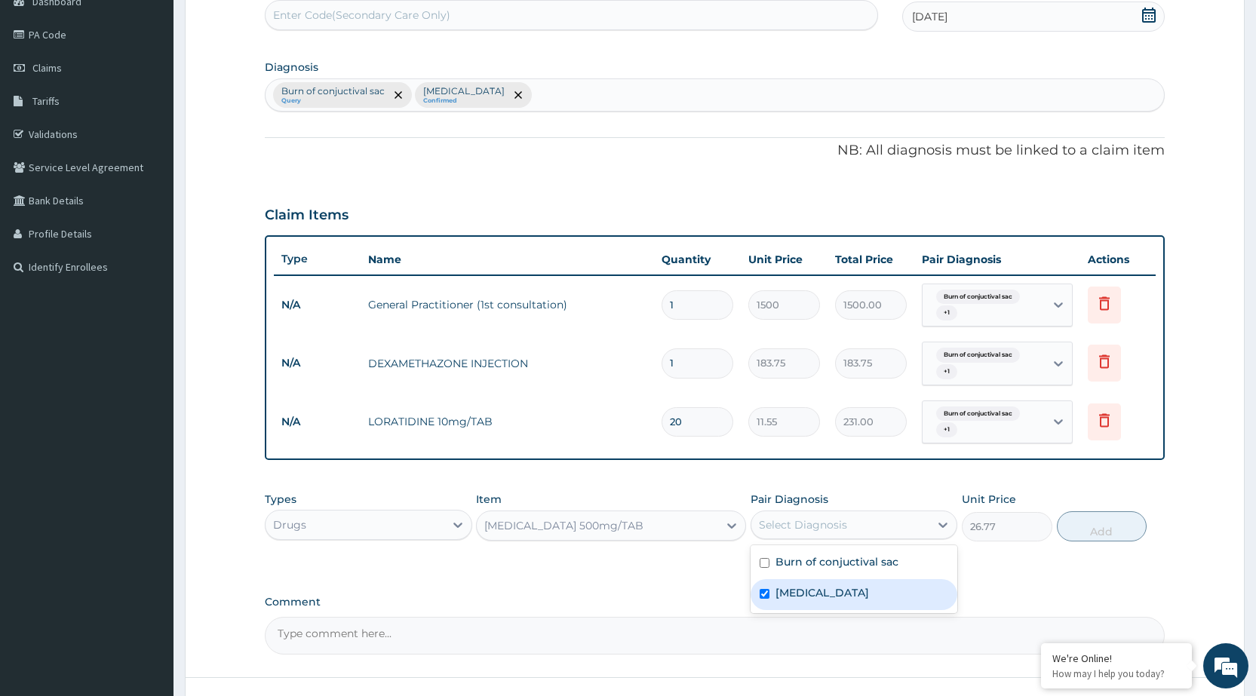
checkbox input "true"
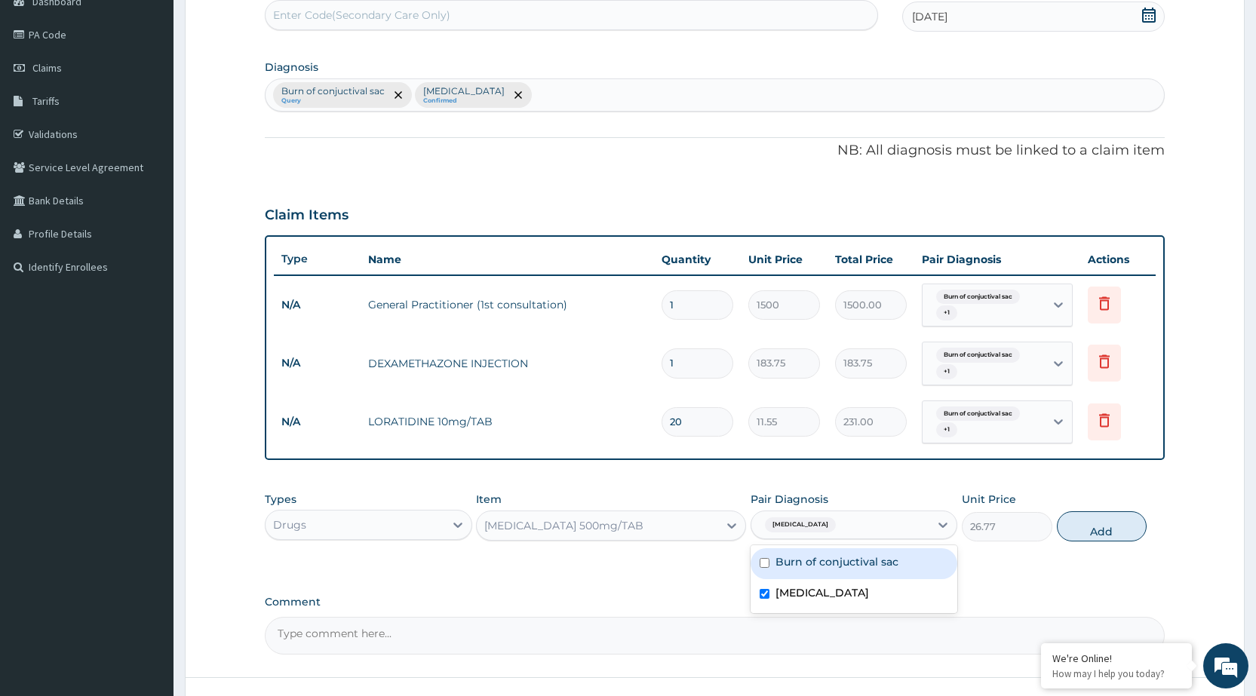
click at [906, 555] on div "Burn of conjuctival sac" at bounding box center [854, 563] width 207 height 31
checkbox input "true"
click at [1132, 526] on button "Add" at bounding box center [1102, 526] width 90 height 30
type input "0"
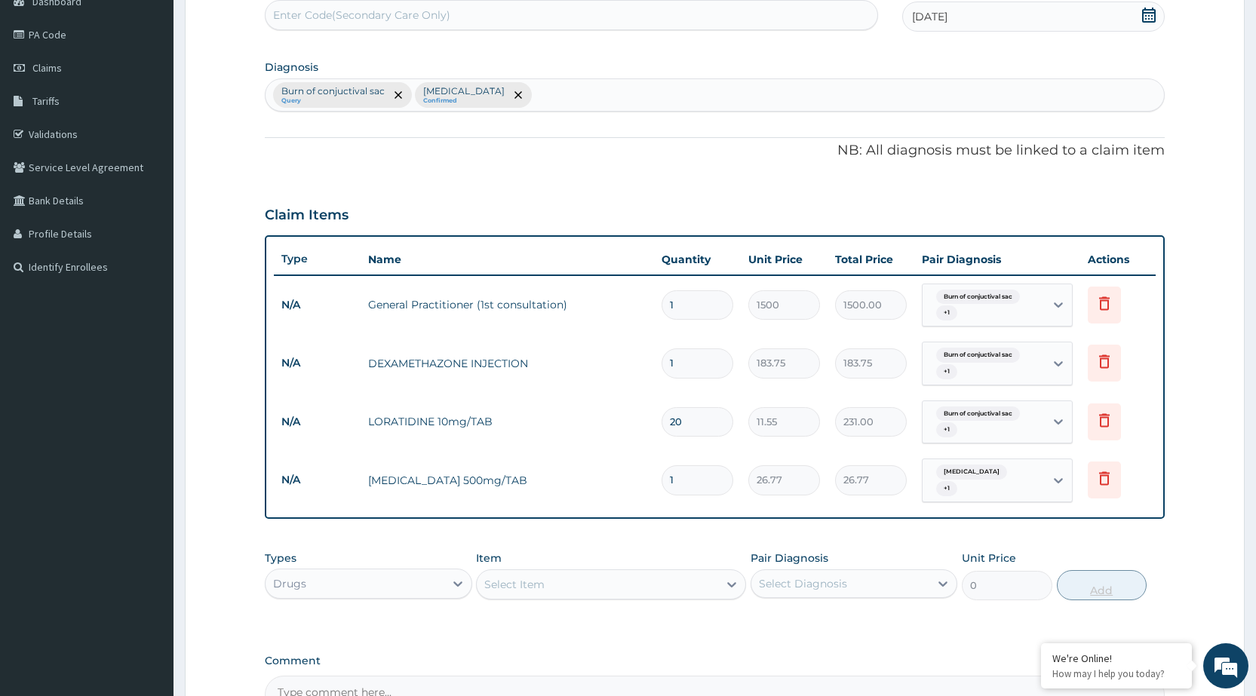
type input "10"
type input "267.70"
type input "10"
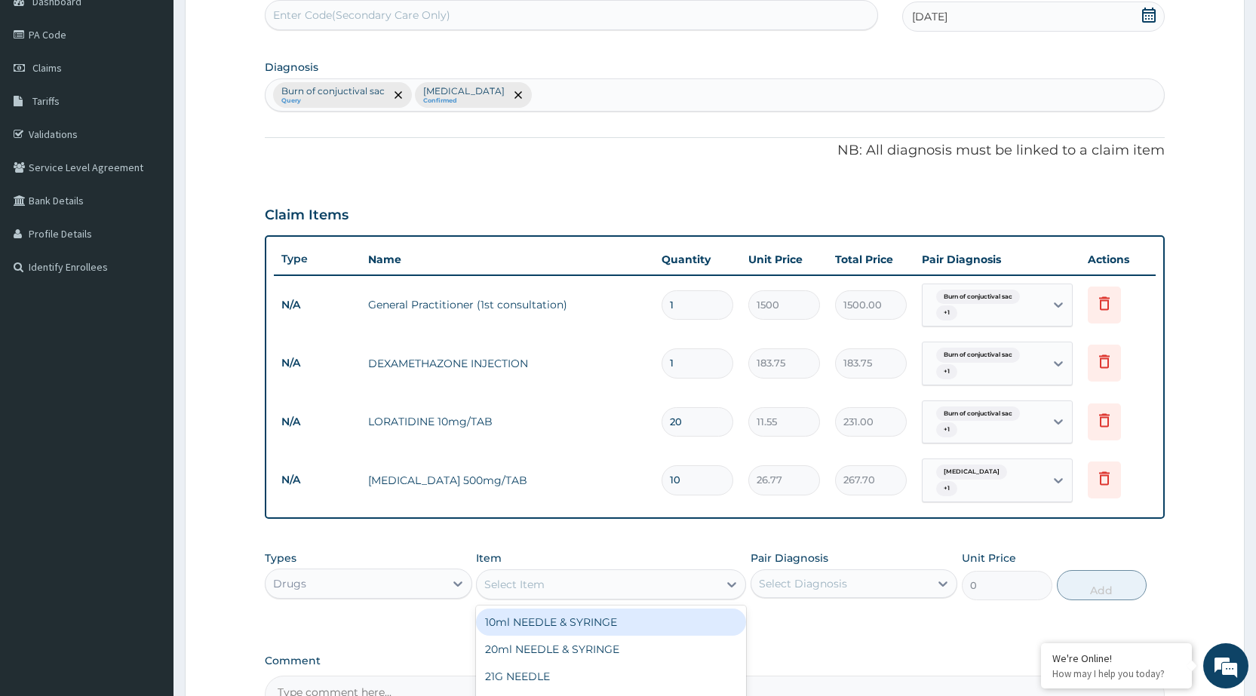
click at [662, 583] on div "Select Item" at bounding box center [597, 585] width 241 height 24
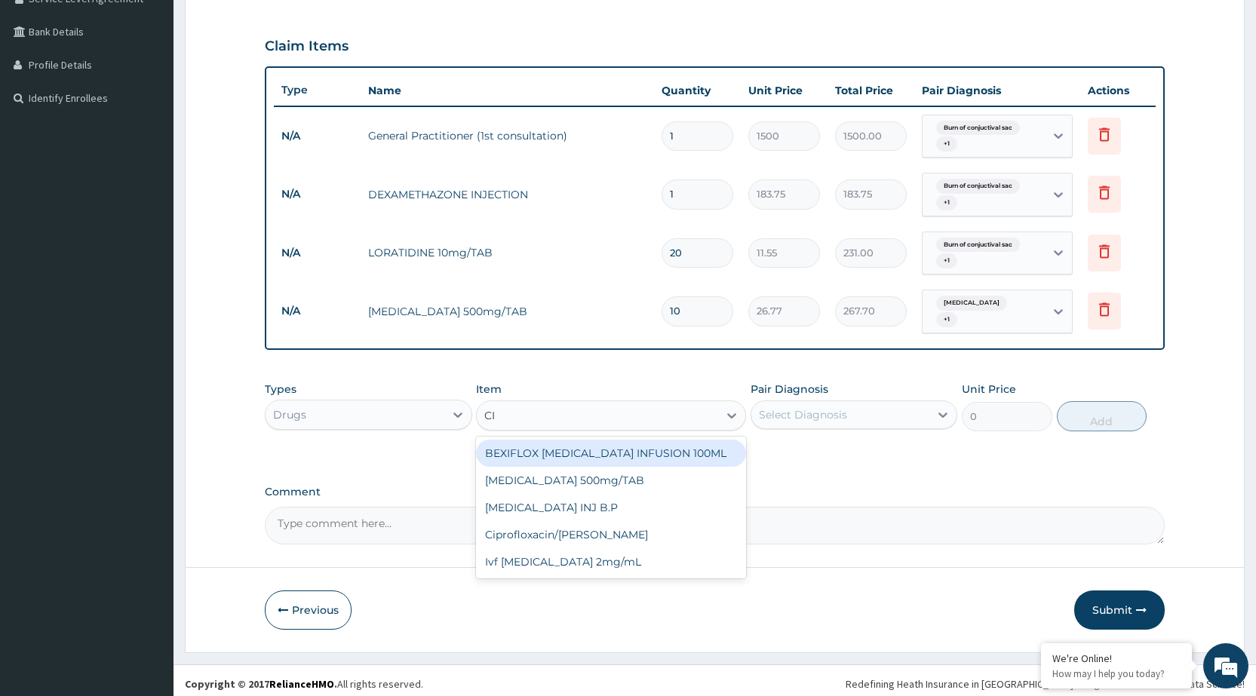
type input "C"
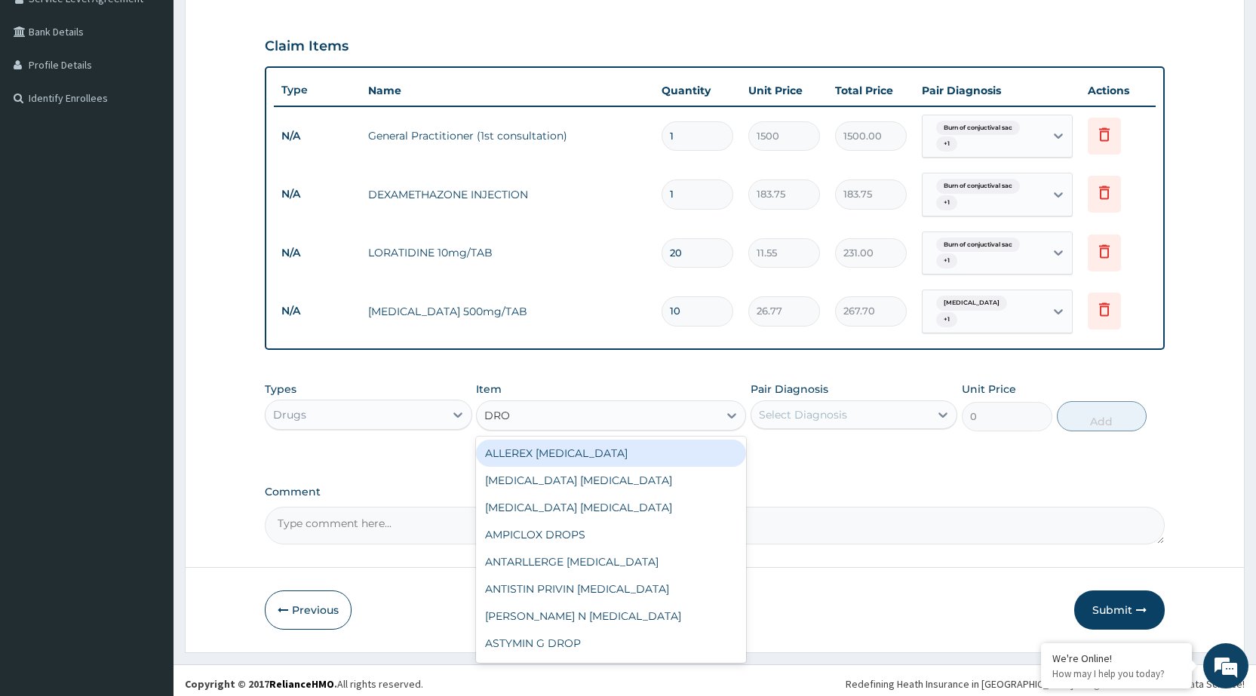
type input "DROP"
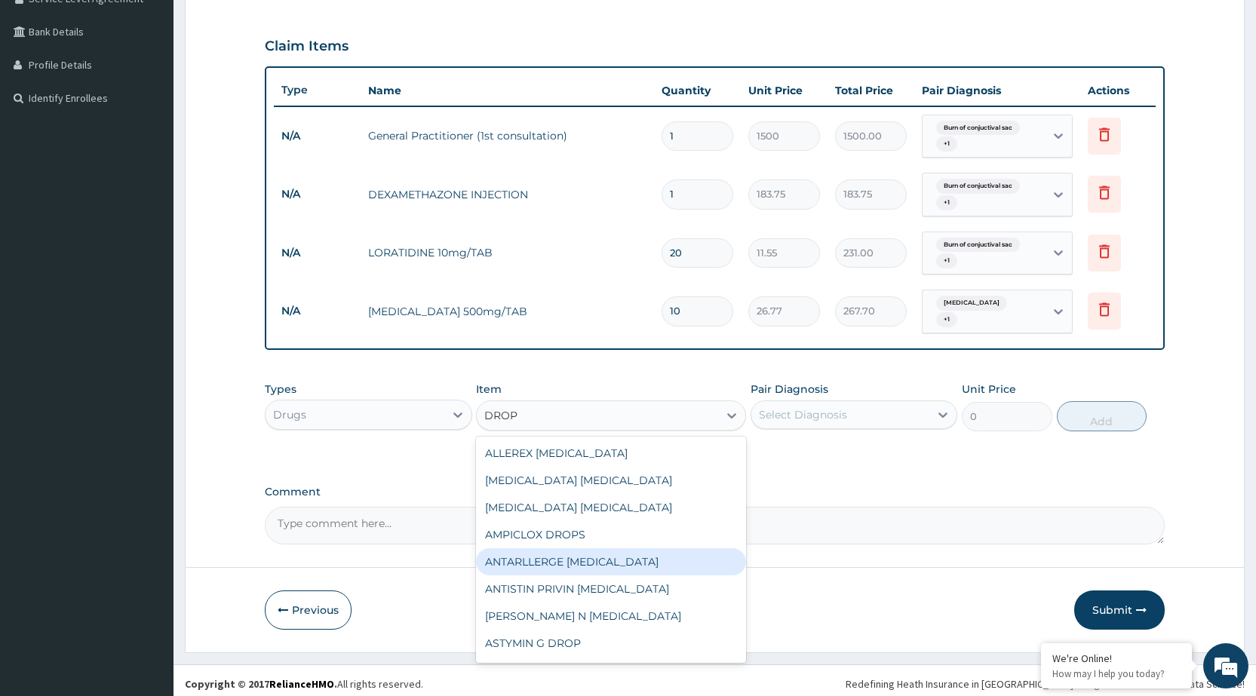
click at [641, 548] on div "ANTARLLERGE EYE DROP" at bounding box center [611, 561] width 270 height 27
type input "367.5"
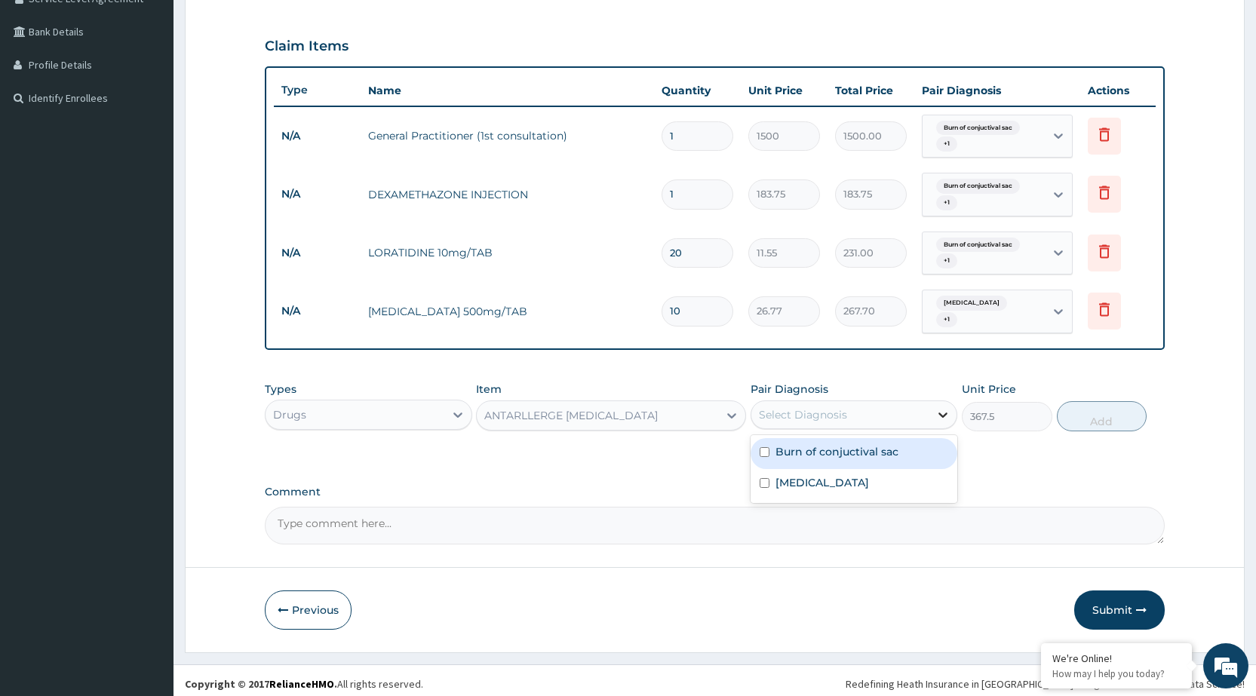
click at [951, 403] on div at bounding box center [942, 414] width 27 height 27
click at [917, 440] on div "Burn of conjuctival sac" at bounding box center [854, 453] width 207 height 31
checkbox input "true"
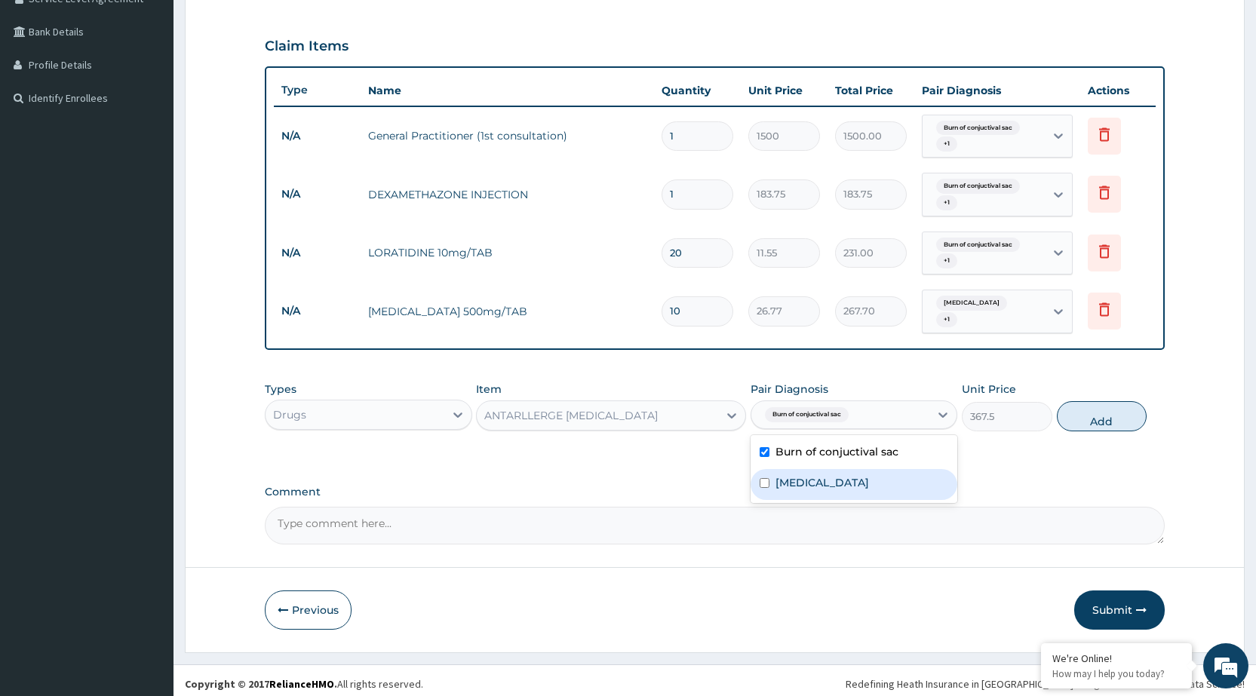
click at [894, 470] on div "Pyoderma" at bounding box center [854, 484] width 207 height 31
checkbox input "true"
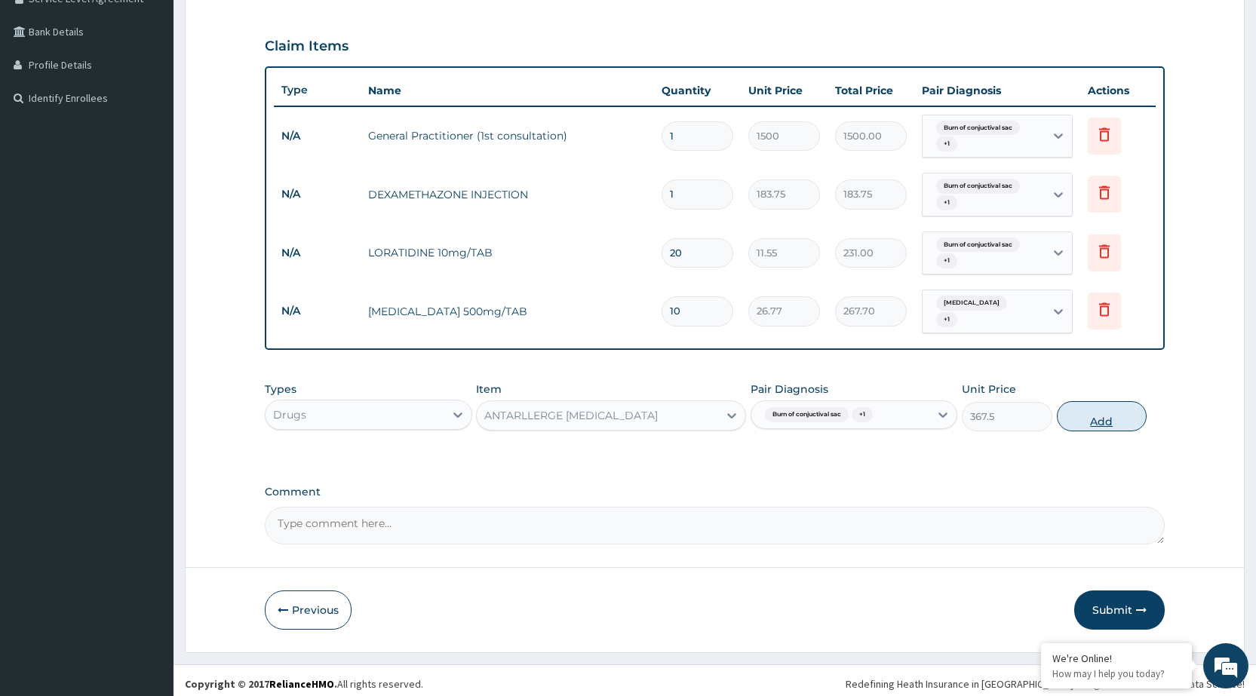
click at [1122, 407] on button "Add" at bounding box center [1102, 416] width 90 height 30
type input "0"
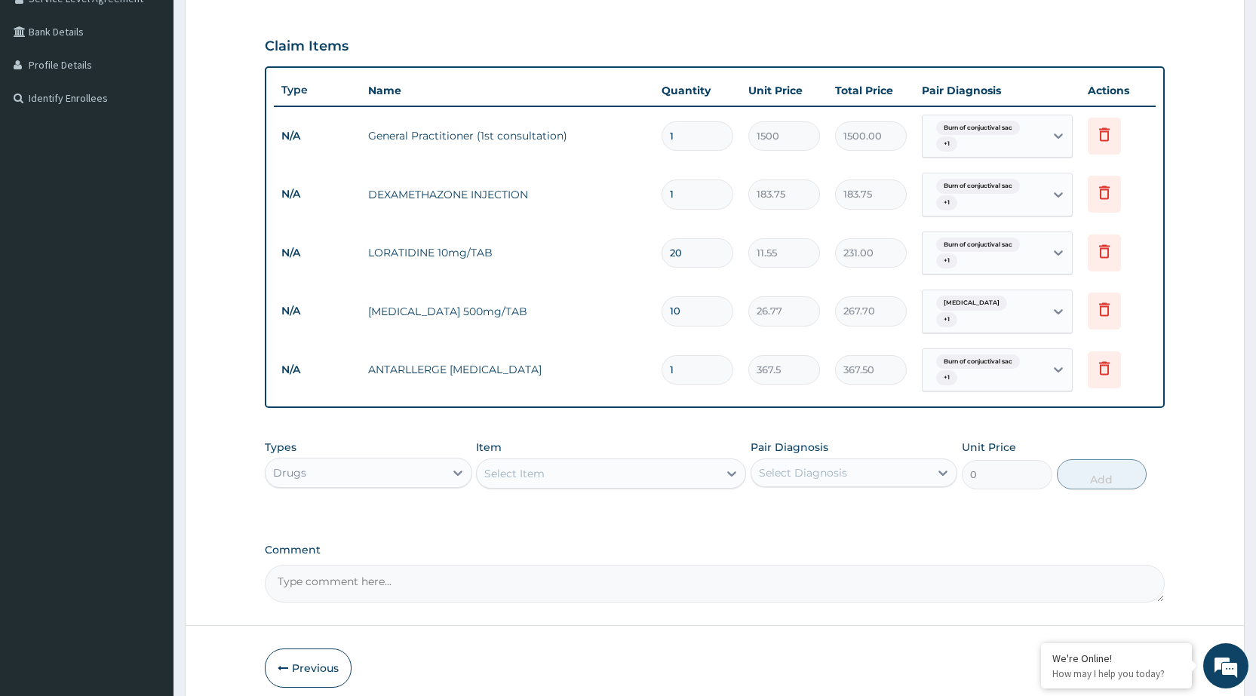
click at [684, 462] on div "Select Item" at bounding box center [597, 474] width 241 height 24
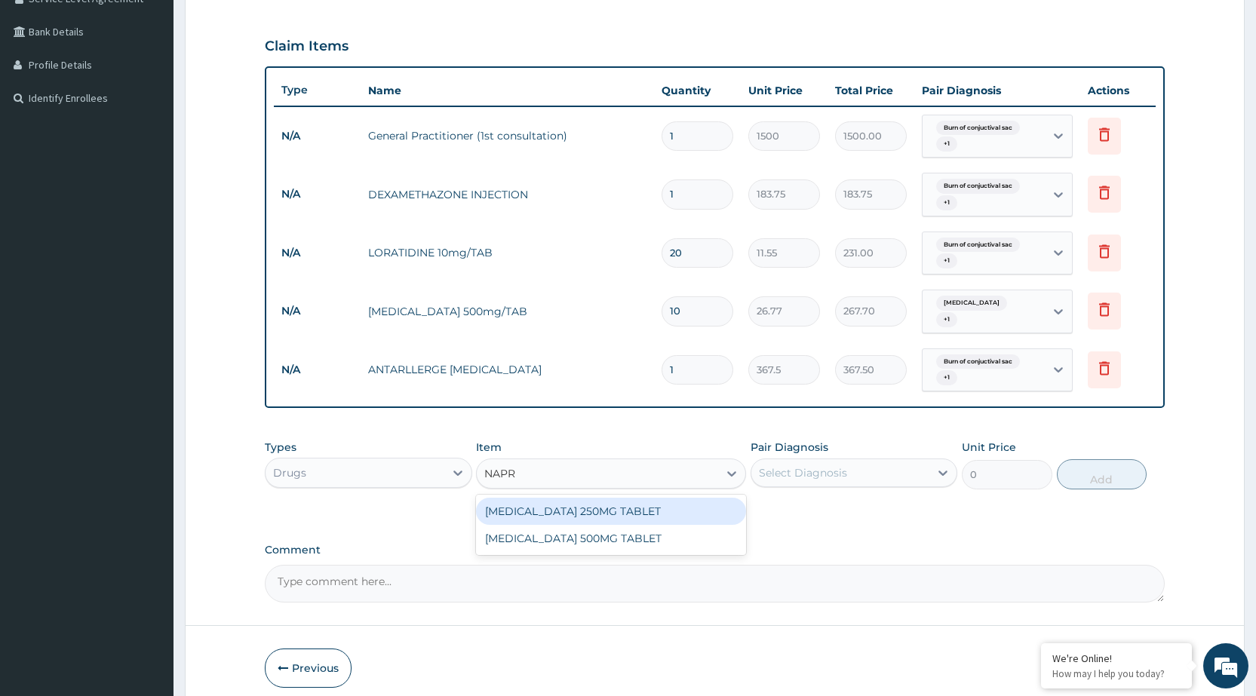
type input "NAPRO"
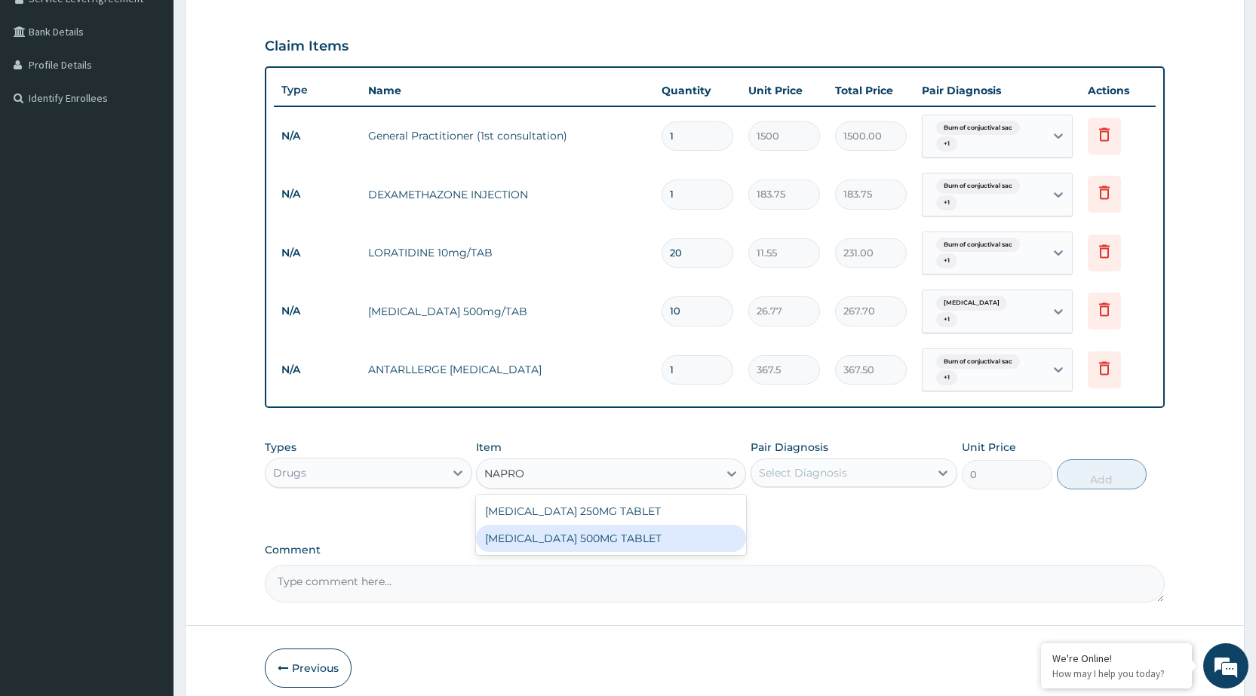
click at [675, 533] on div "NAPROXEN 500MG TABLET" at bounding box center [611, 538] width 270 height 27
type input "44.62"
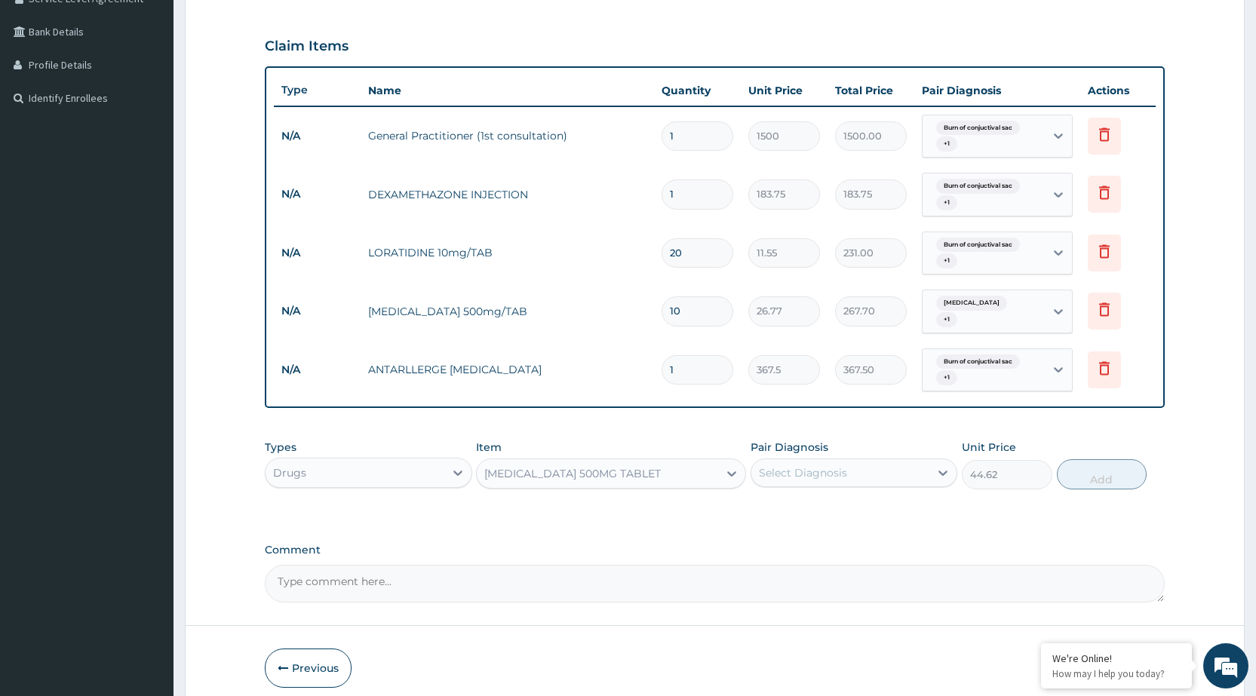
click at [871, 462] on div "Select Diagnosis" at bounding box center [840, 473] width 178 height 24
click at [870, 502] on label "Burn of conjuctival sac" at bounding box center [836, 509] width 123 height 15
checkbox input "true"
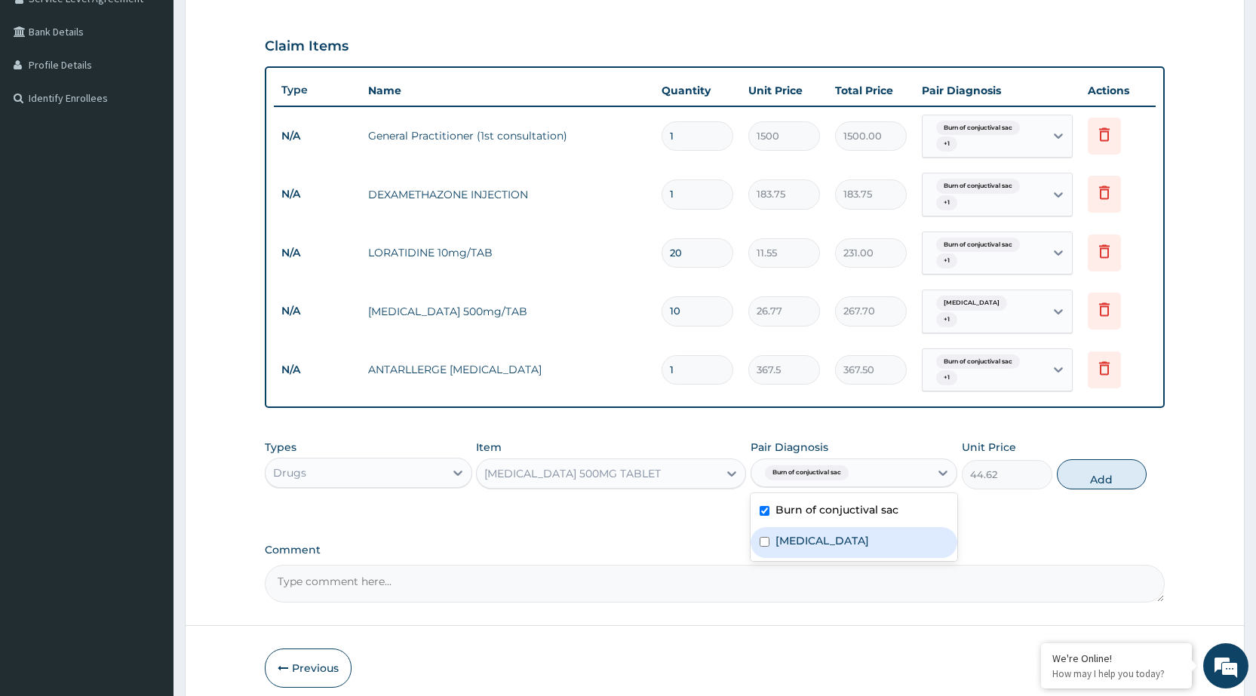
click at [855, 549] on div "Pyoderma" at bounding box center [854, 542] width 207 height 31
checkbox input "true"
click at [1134, 482] on button "Add" at bounding box center [1102, 474] width 90 height 30
type input "0"
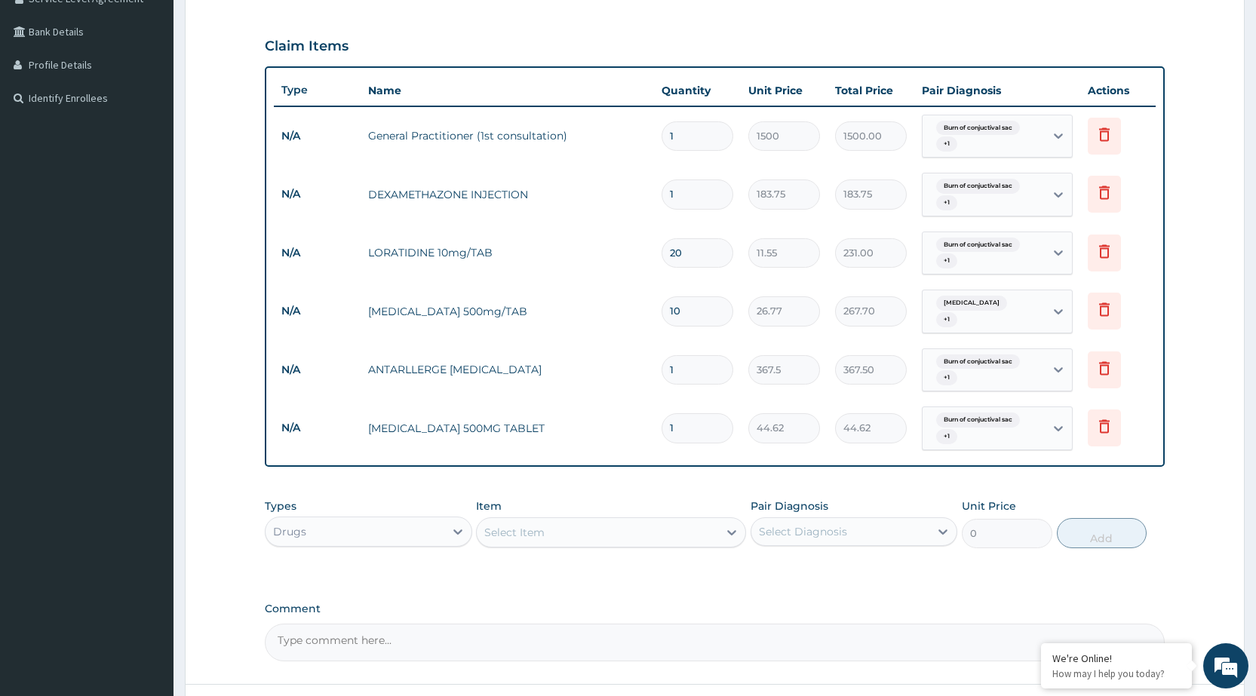
type input "10"
type input "446.20"
type input "10"
click at [598, 525] on div "Select Item" at bounding box center [597, 532] width 241 height 24
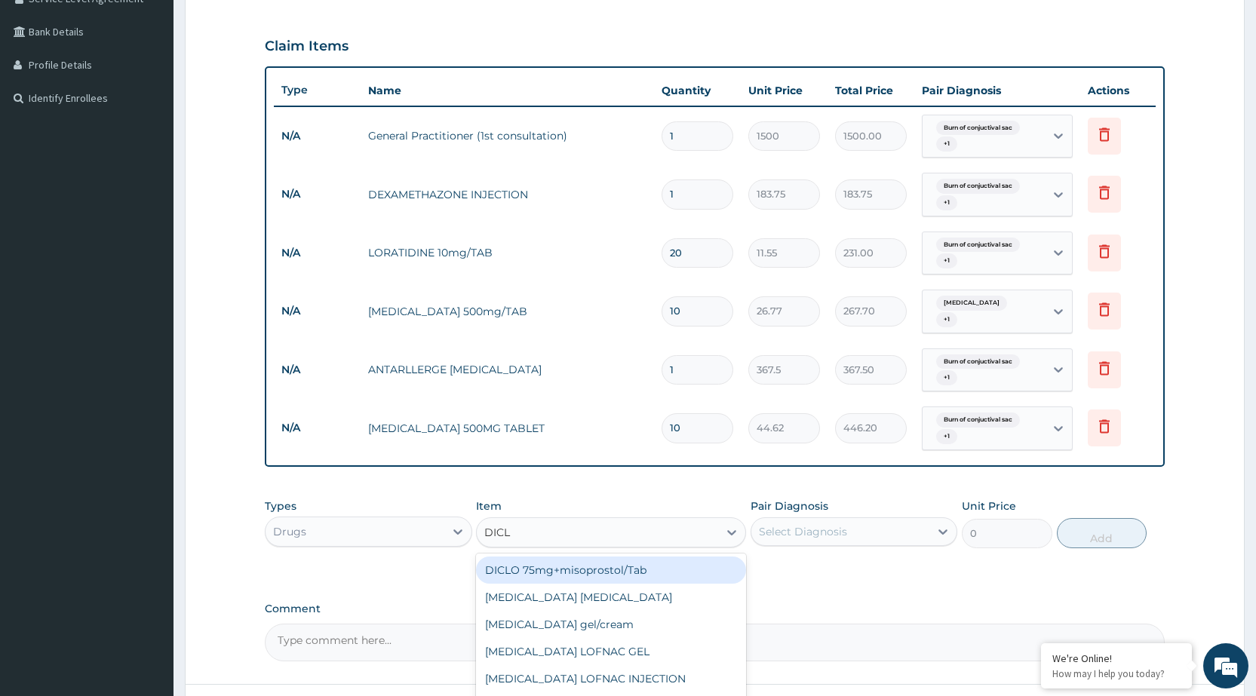
type input "DICLO"
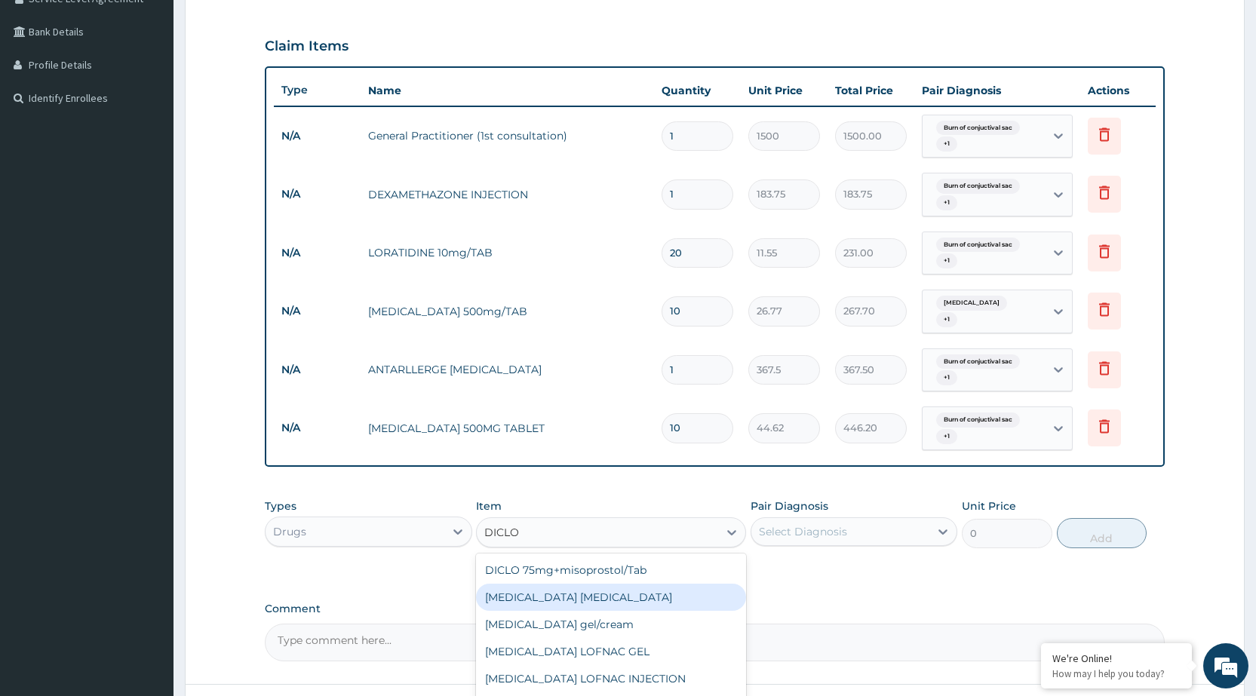
scroll to position [151, 0]
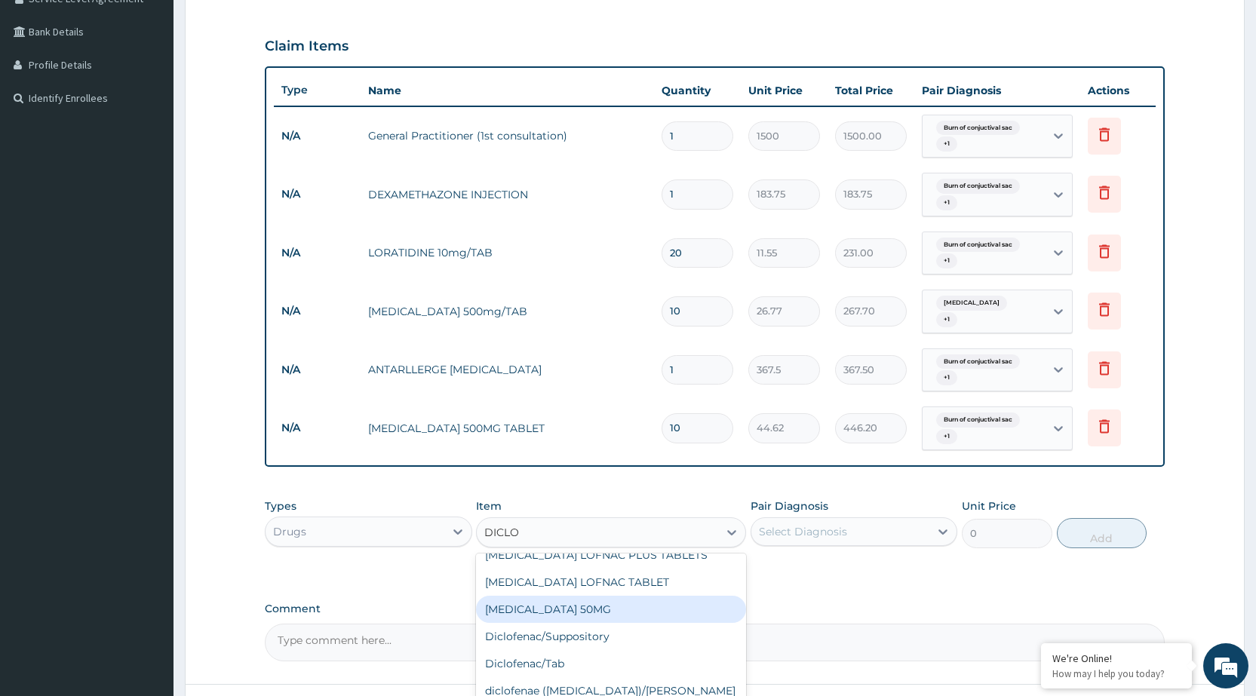
click at [560, 599] on div "DICLOFENAC SODIUM 50MG" at bounding box center [611, 609] width 270 height 27
type input "8.92"
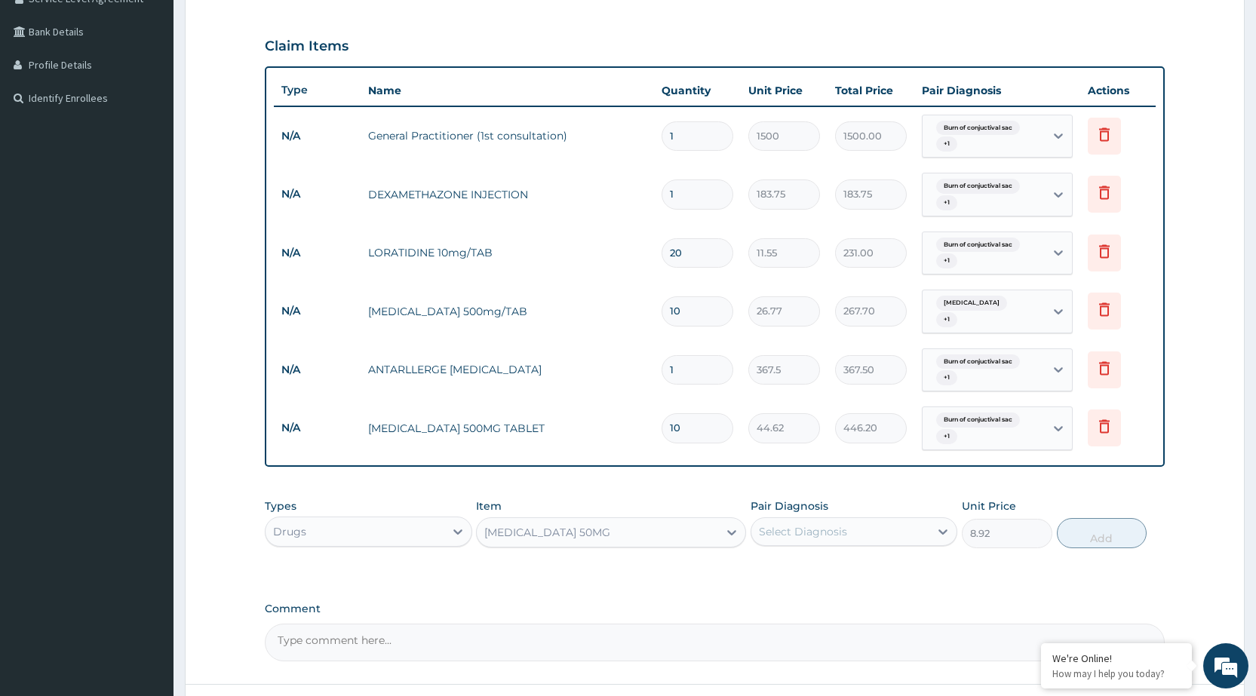
click at [929, 525] on div "Select Diagnosis" at bounding box center [840, 532] width 178 height 24
click at [908, 562] on div "Burn of conjuctival sac" at bounding box center [854, 570] width 207 height 31
checkbox input "true"
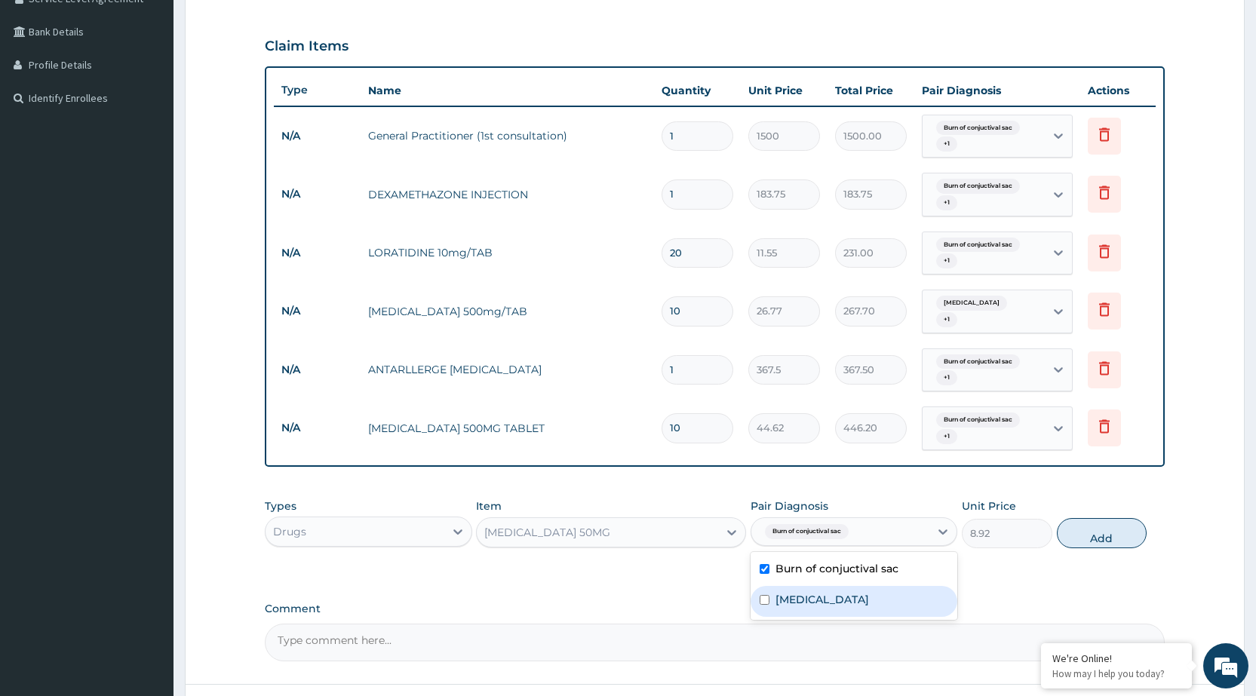
click at [901, 587] on div "Pyoderma" at bounding box center [854, 601] width 207 height 31
checkbox input "true"
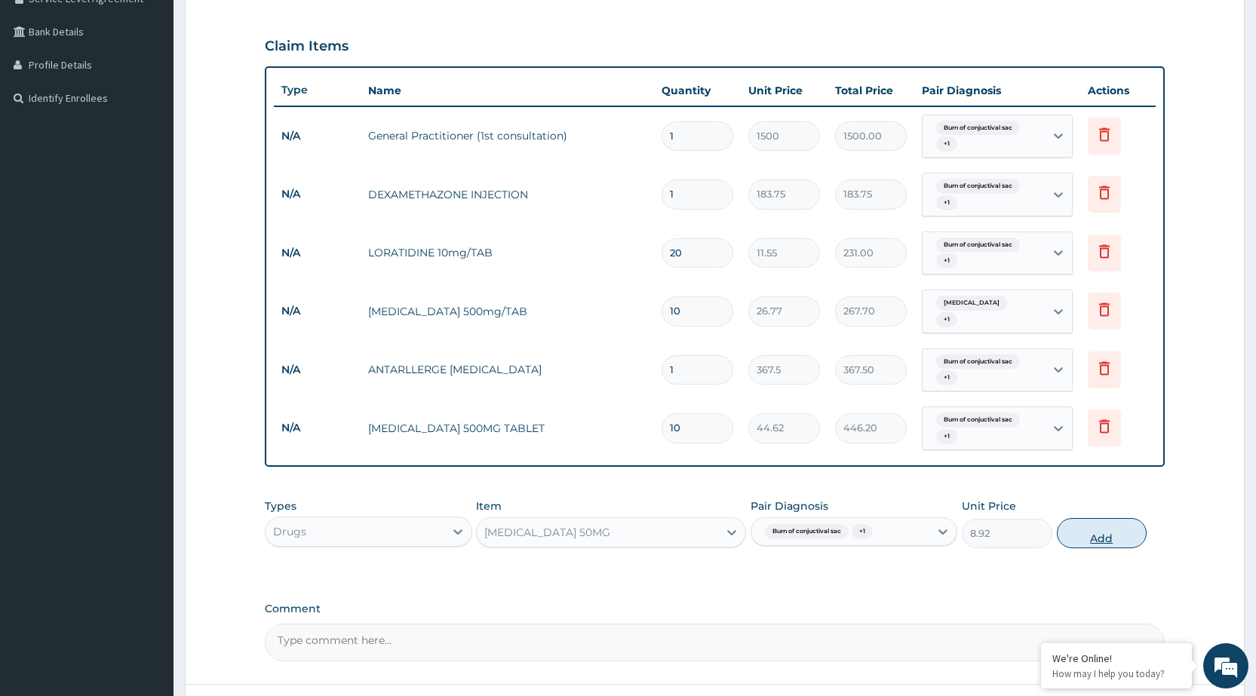
click at [1112, 542] on button "Add" at bounding box center [1102, 533] width 90 height 30
type input "0"
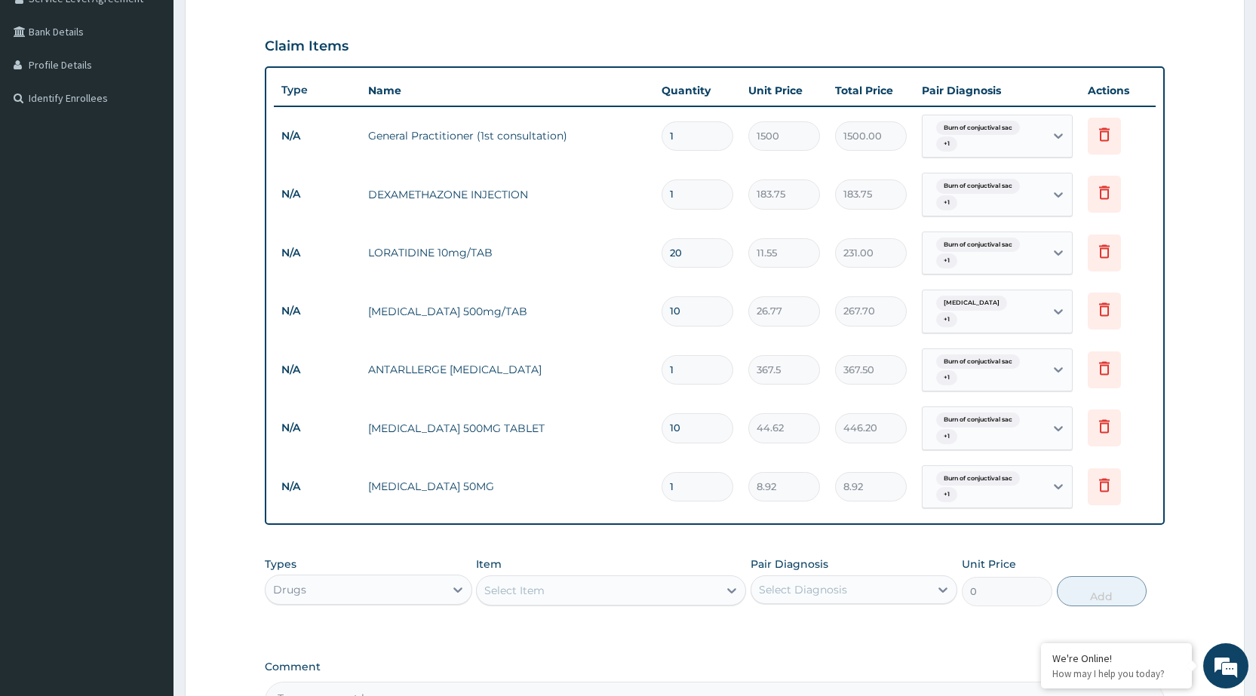
type input "10"
type input "89.20"
type input "10"
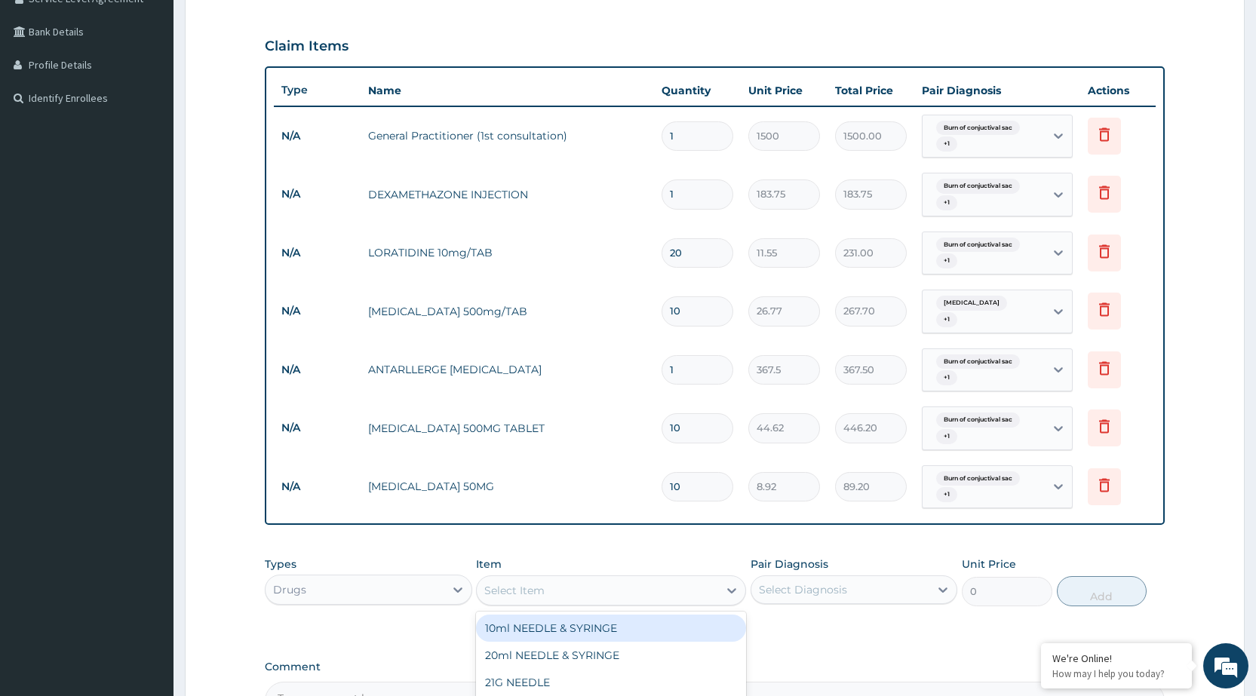
click at [699, 581] on div "Select Item" at bounding box center [597, 591] width 241 height 24
type input "PRED"
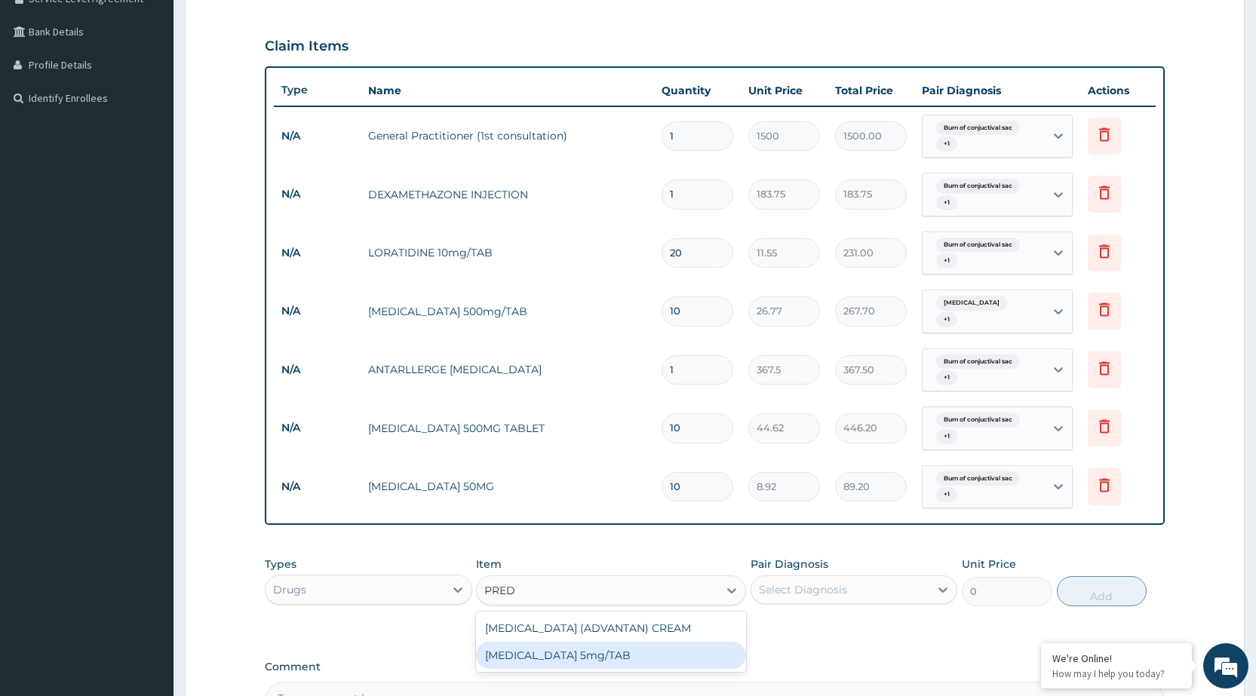
click at [594, 652] on div "PREDNISOLONE 5mg/TAB" at bounding box center [611, 655] width 270 height 27
type input "3.15"
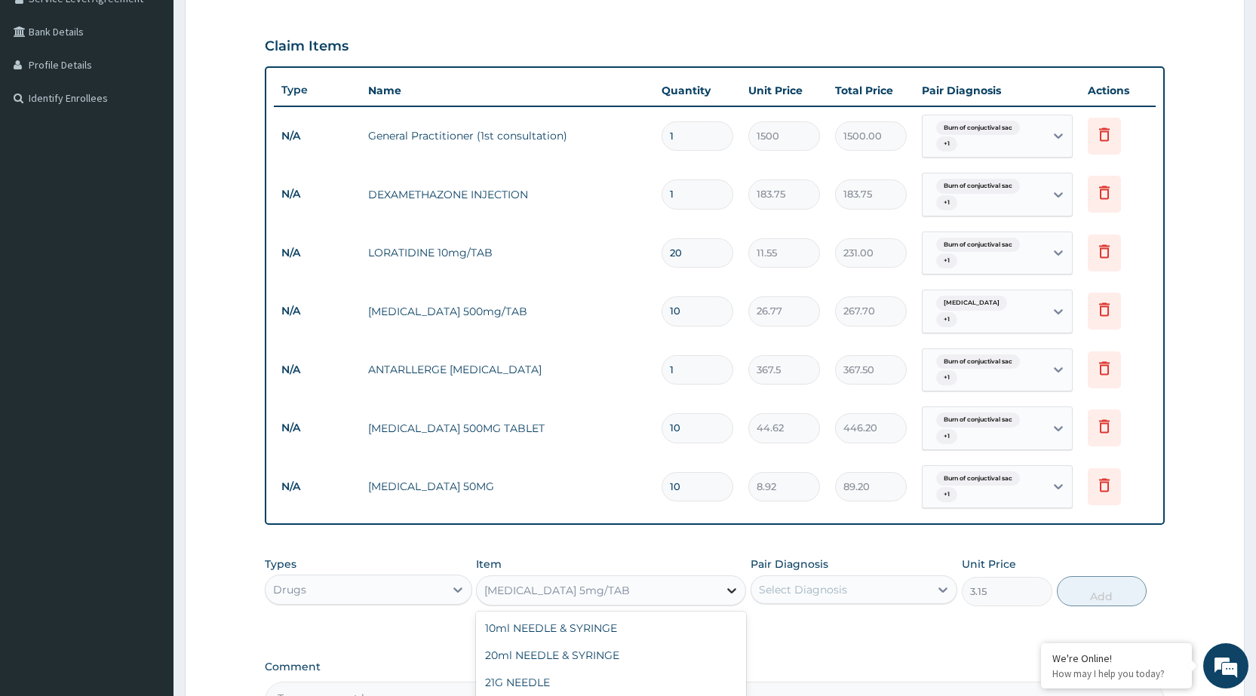
click at [727, 590] on icon at bounding box center [731, 590] width 15 height 15
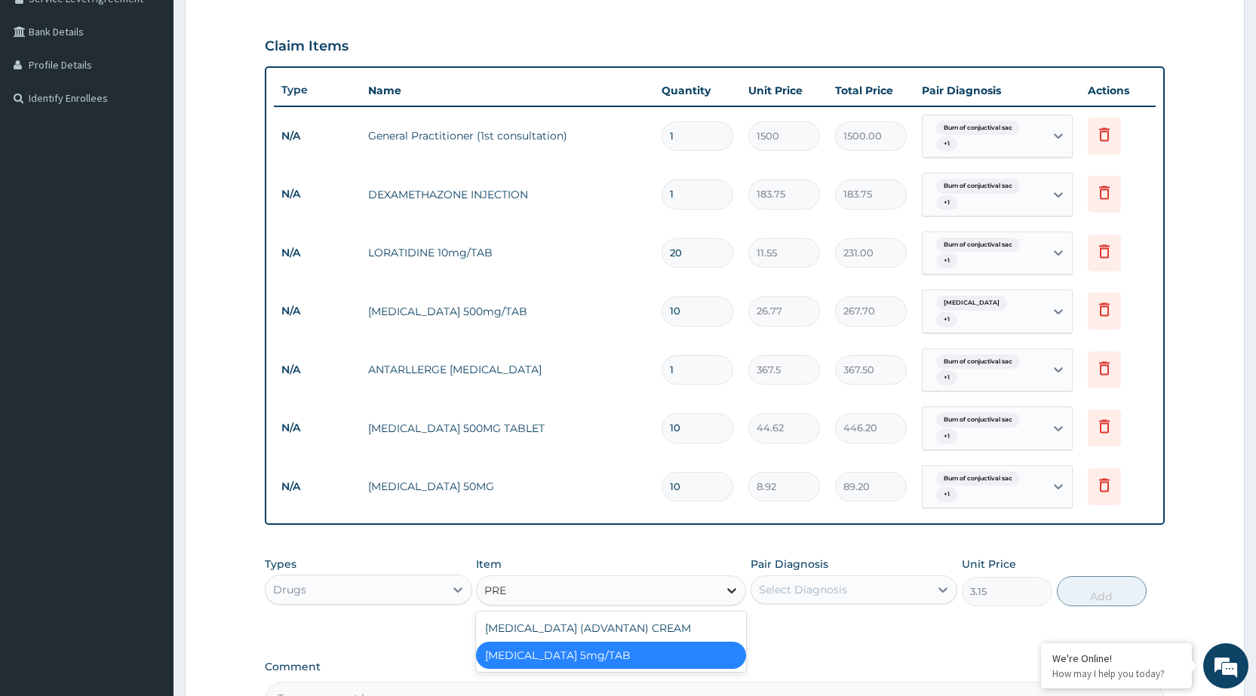
scroll to position [0, 0]
type input "PRED"
click at [683, 622] on div "PREDNISOLONE (ADVANTAN) CREAM" at bounding box center [611, 628] width 270 height 27
type input "630"
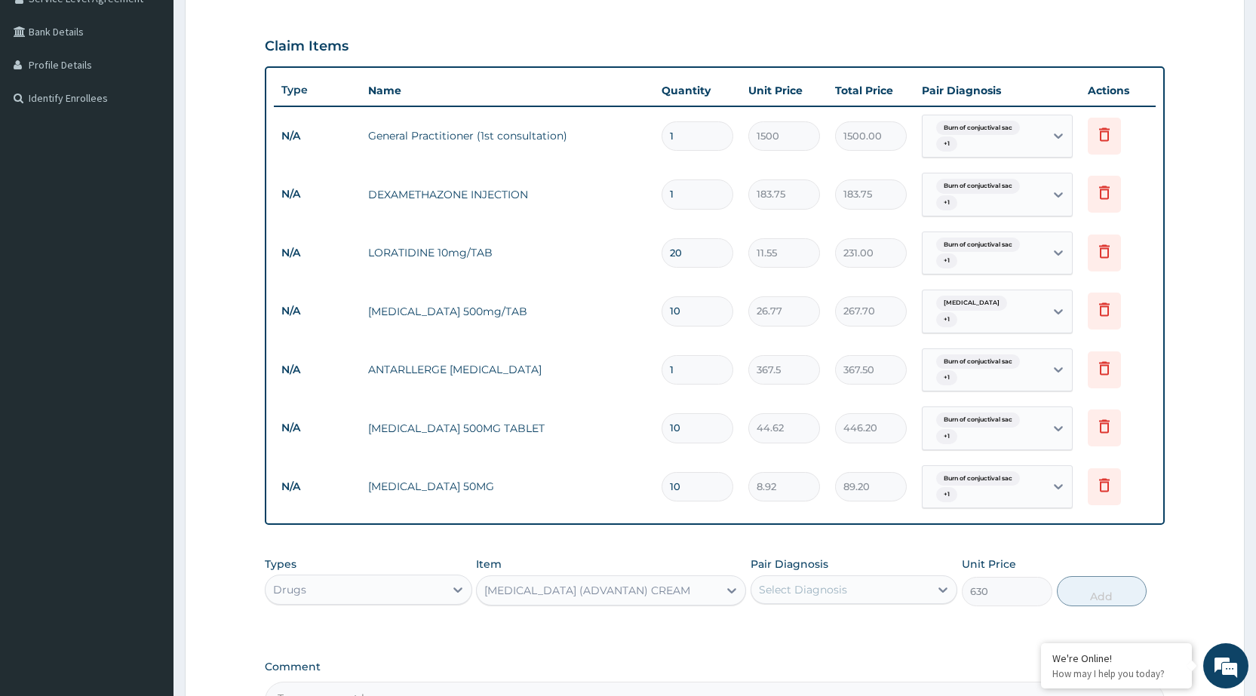
click at [916, 591] on div "Select Diagnosis" at bounding box center [840, 590] width 178 height 24
click at [908, 614] on div "Burn of conjuctival sac" at bounding box center [854, 628] width 207 height 31
checkbox input "true"
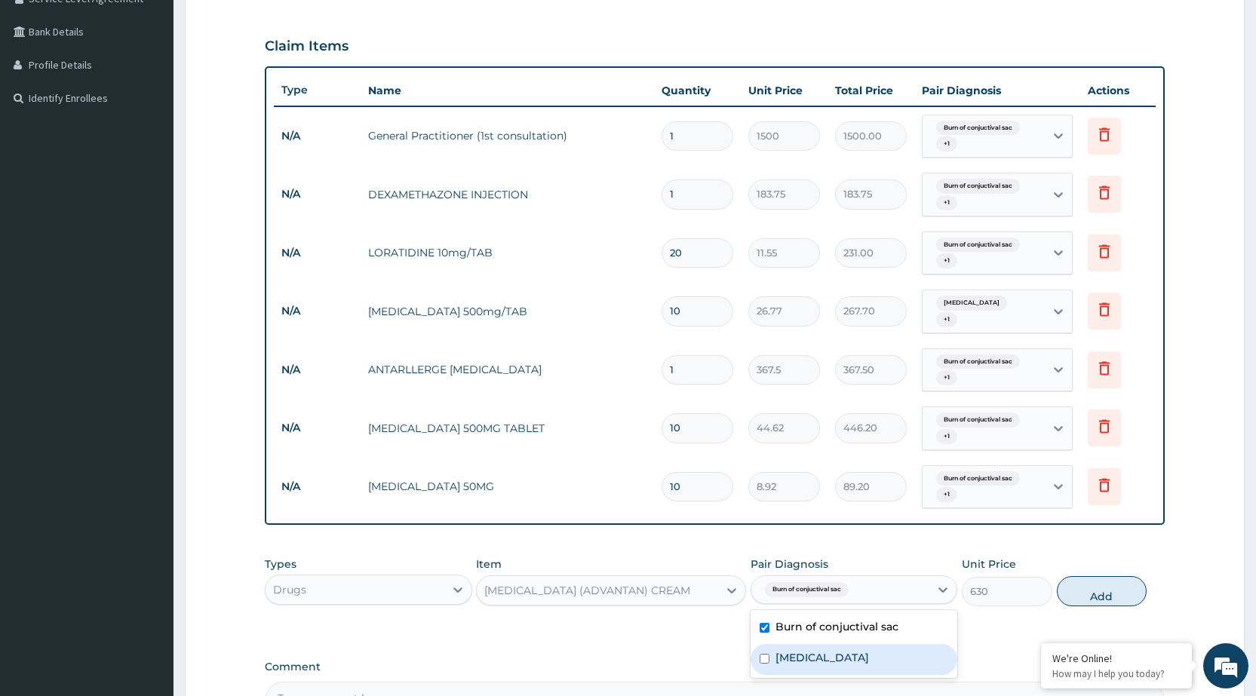
click at [875, 644] on div "Pyoderma" at bounding box center [854, 659] width 207 height 31
checkbox input "true"
click at [1109, 593] on button "Add" at bounding box center [1102, 591] width 90 height 30
type input "0"
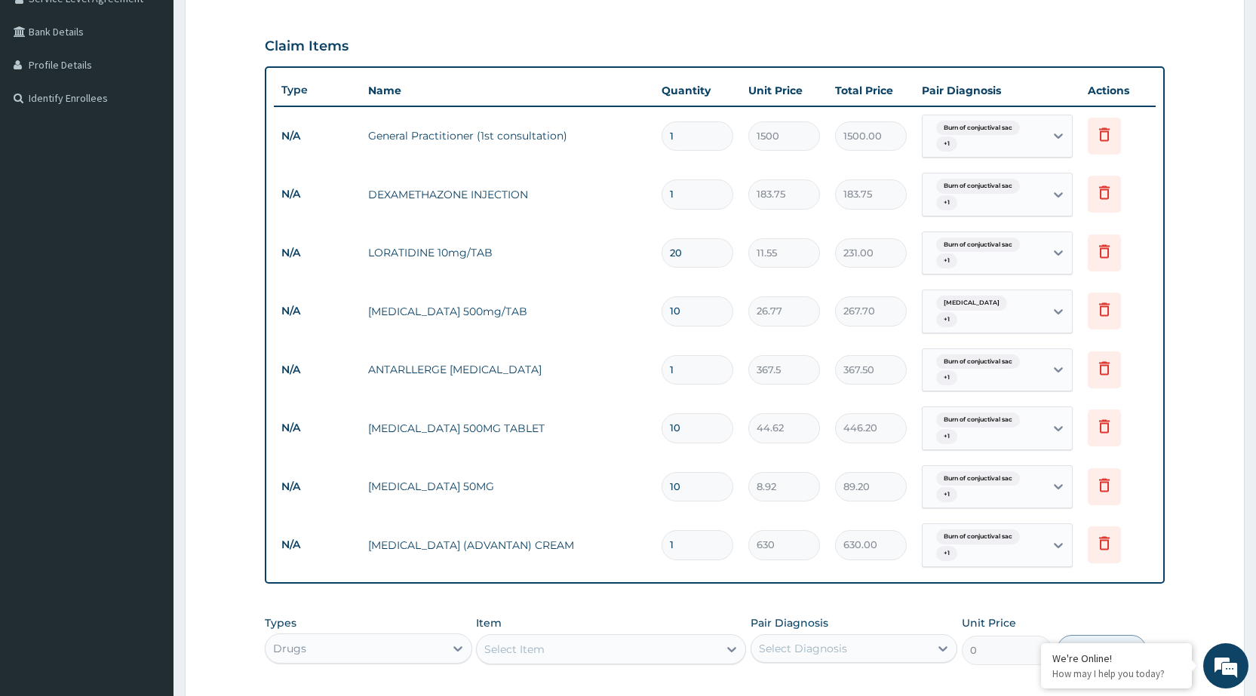
click at [616, 643] on div "Select Item" at bounding box center [597, 649] width 241 height 24
type input "BETHA"
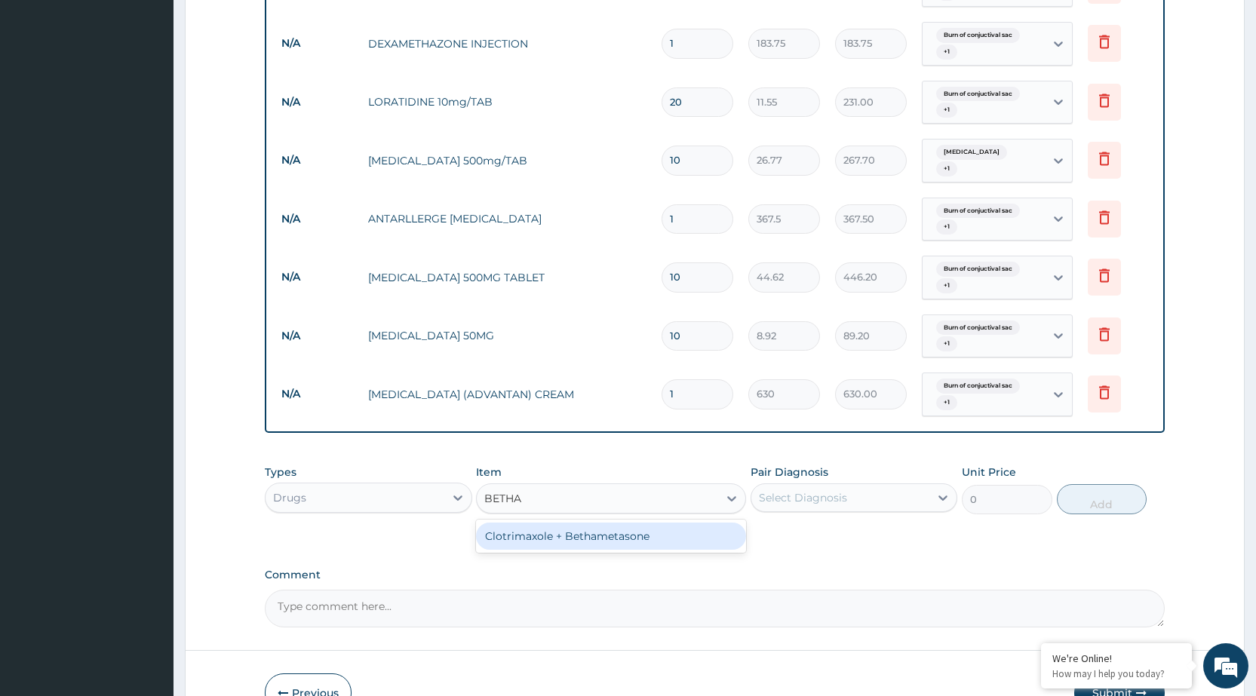
click at [662, 534] on div "Clotrimaxole + Bethametasone" at bounding box center [611, 536] width 270 height 27
type input "183.75"
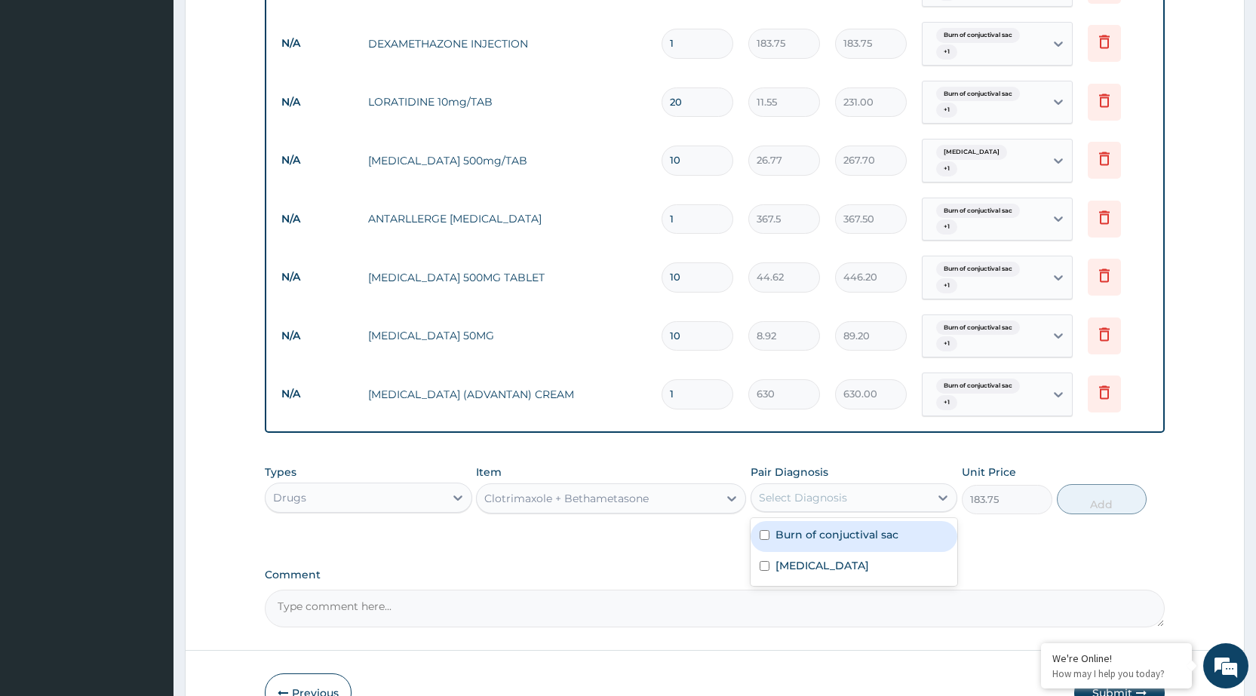
click at [914, 488] on div "Select Diagnosis" at bounding box center [840, 498] width 178 height 24
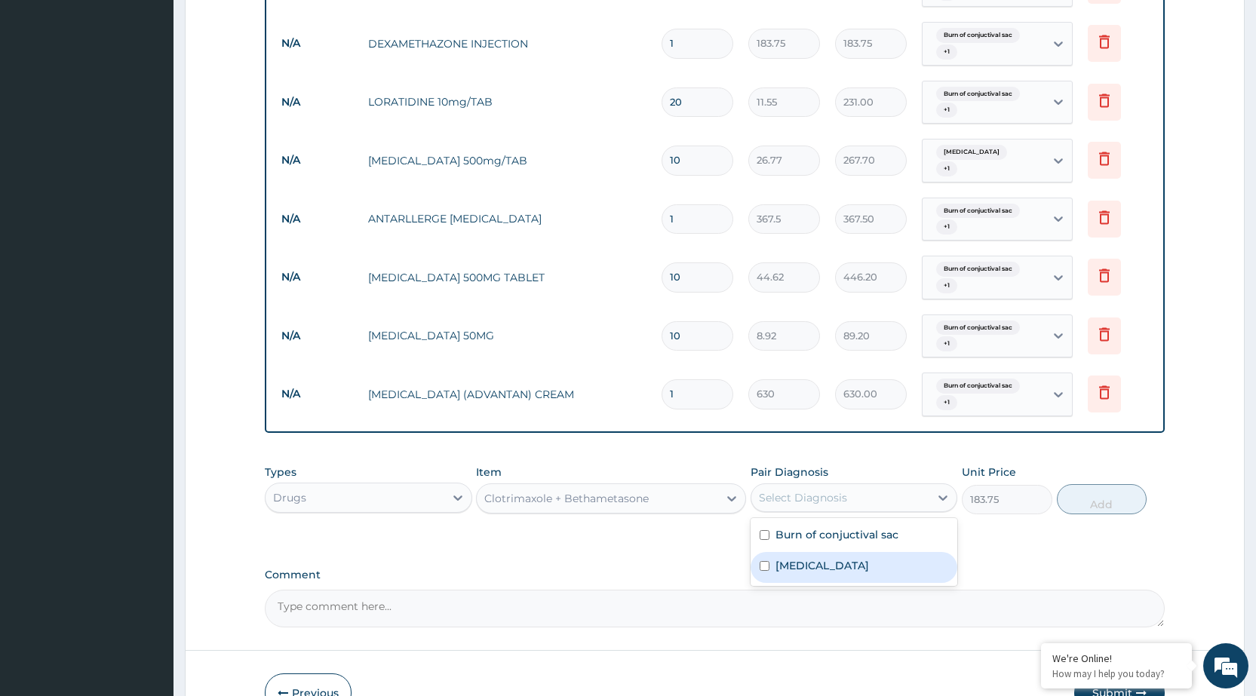
click at [801, 560] on label "Pyoderma" at bounding box center [822, 565] width 94 height 15
checkbox input "true"
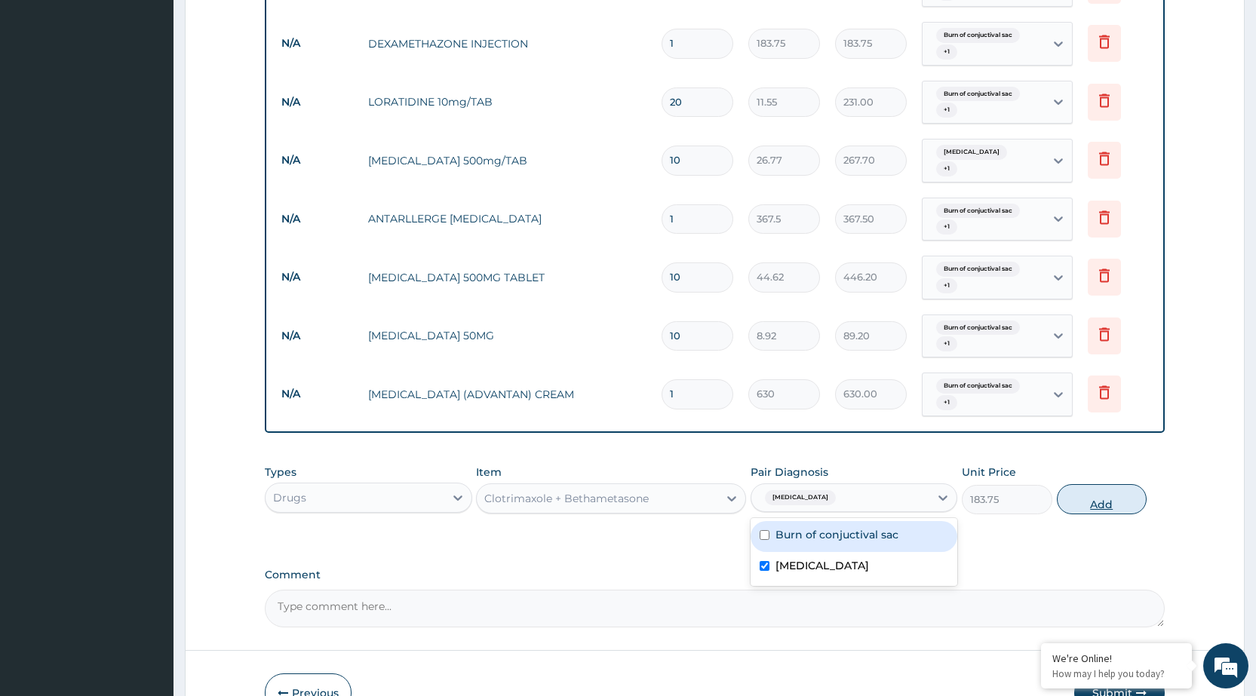
click at [1106, 484] on button "Add" at bounding box center [1102, 499] width 90 height 30
type input "0"
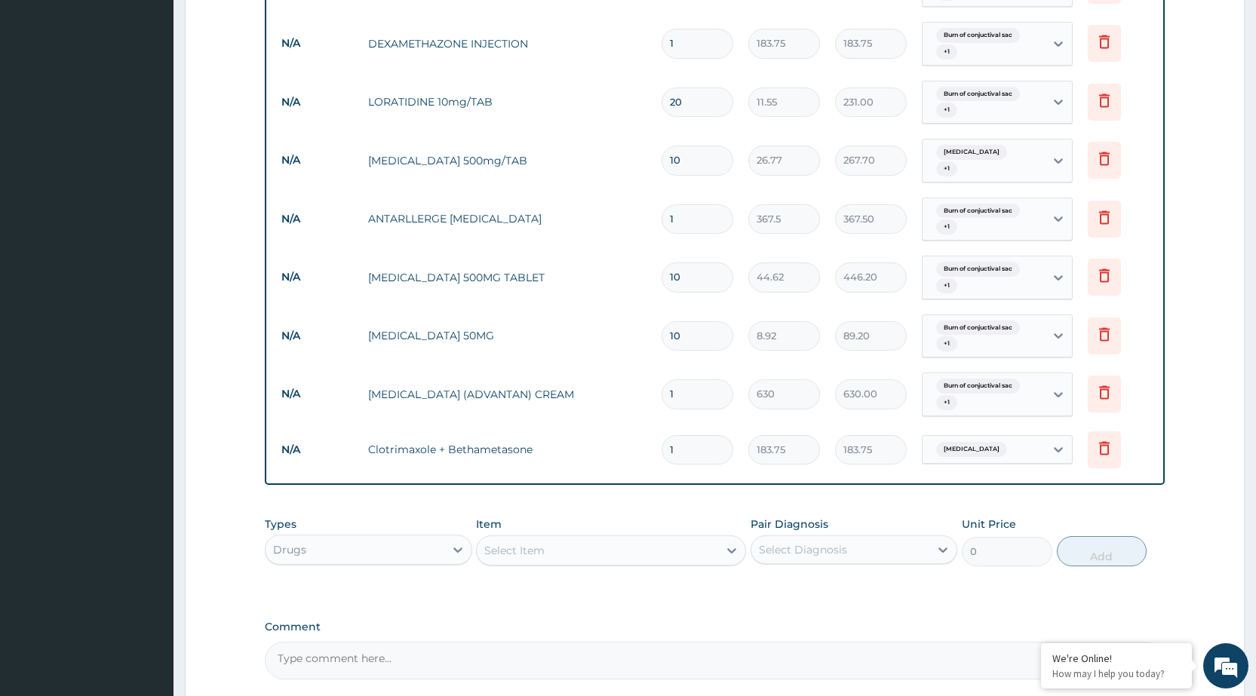
scroll to position [618, 0]
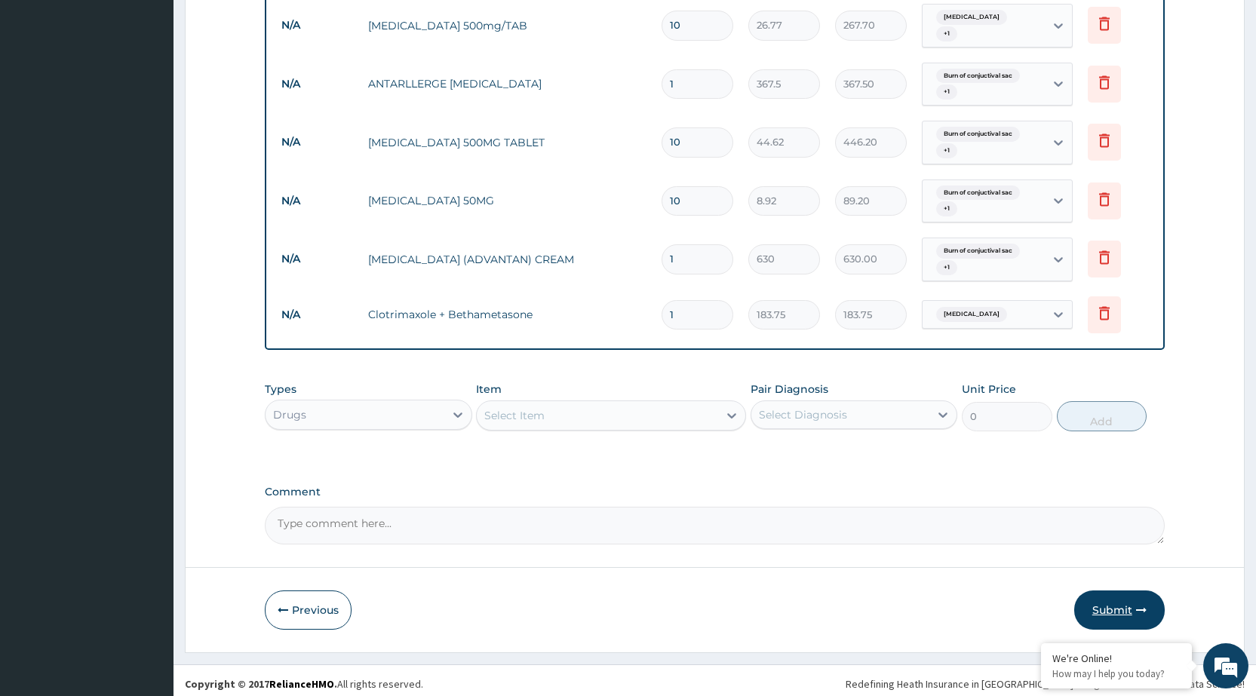
click at [1133, 603] on button "Submit" at bounding box center [1119, 610] width 91 height 39
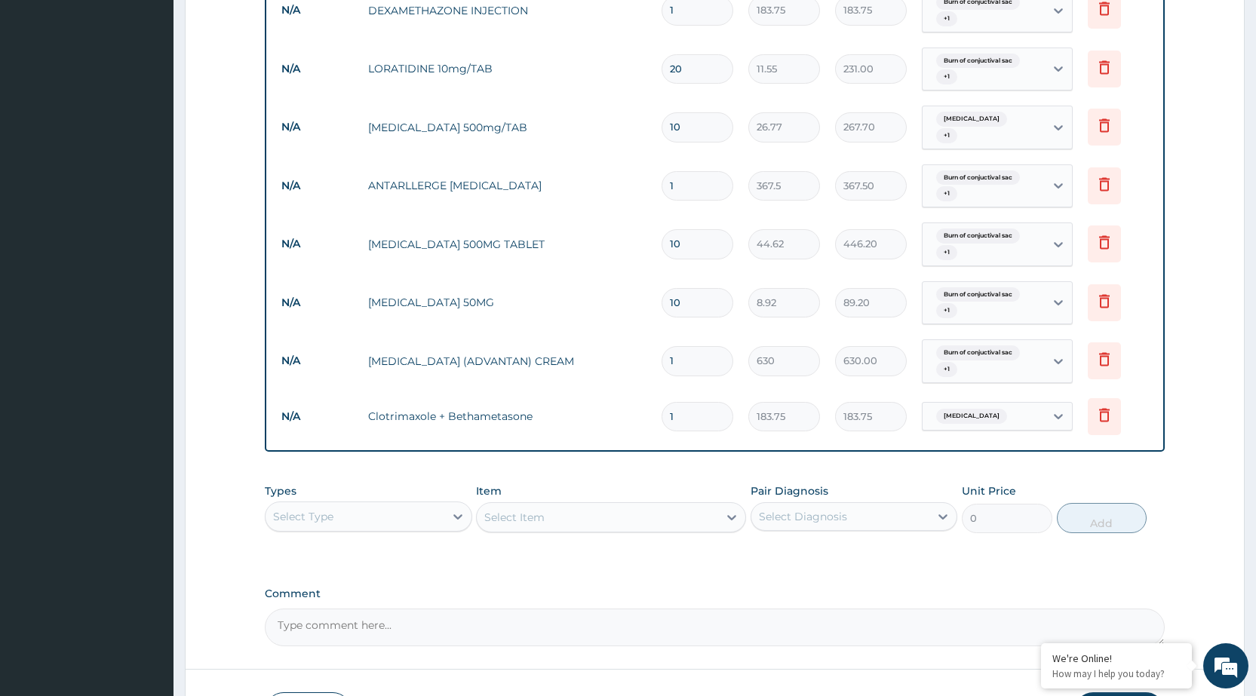
scroll to position [781, 0]
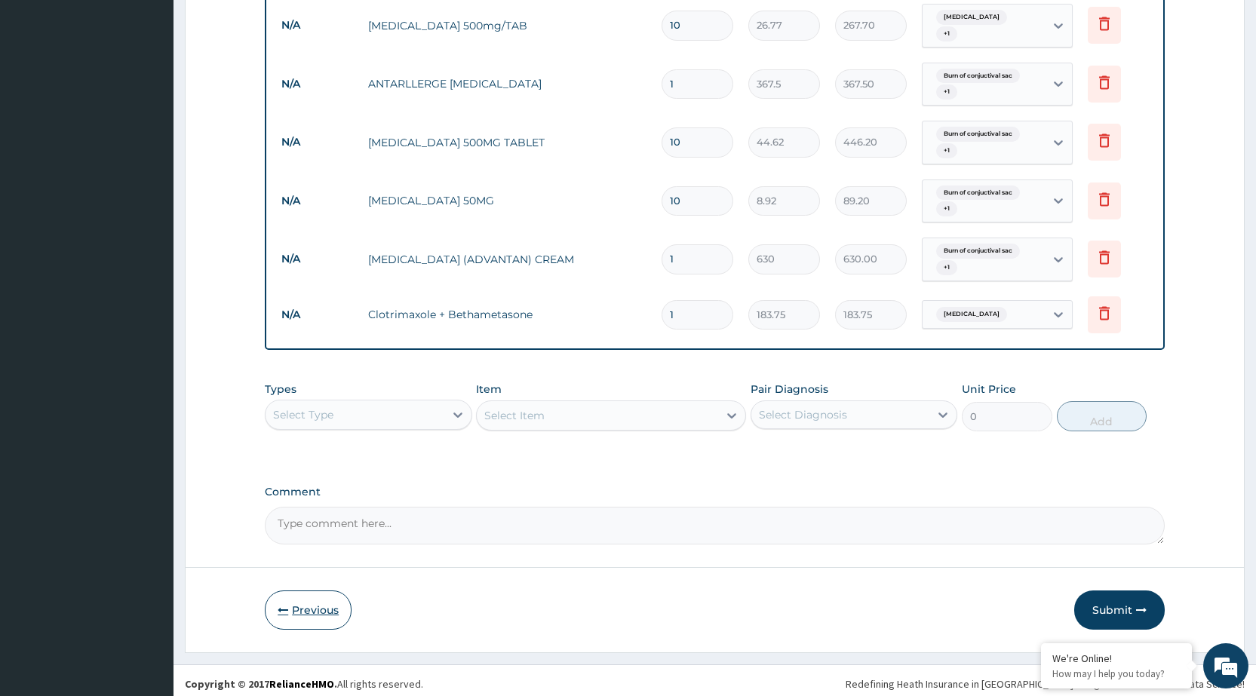
click at [312, 611] on button "Previous" at bounding box center [308, 610] width 87 height 39
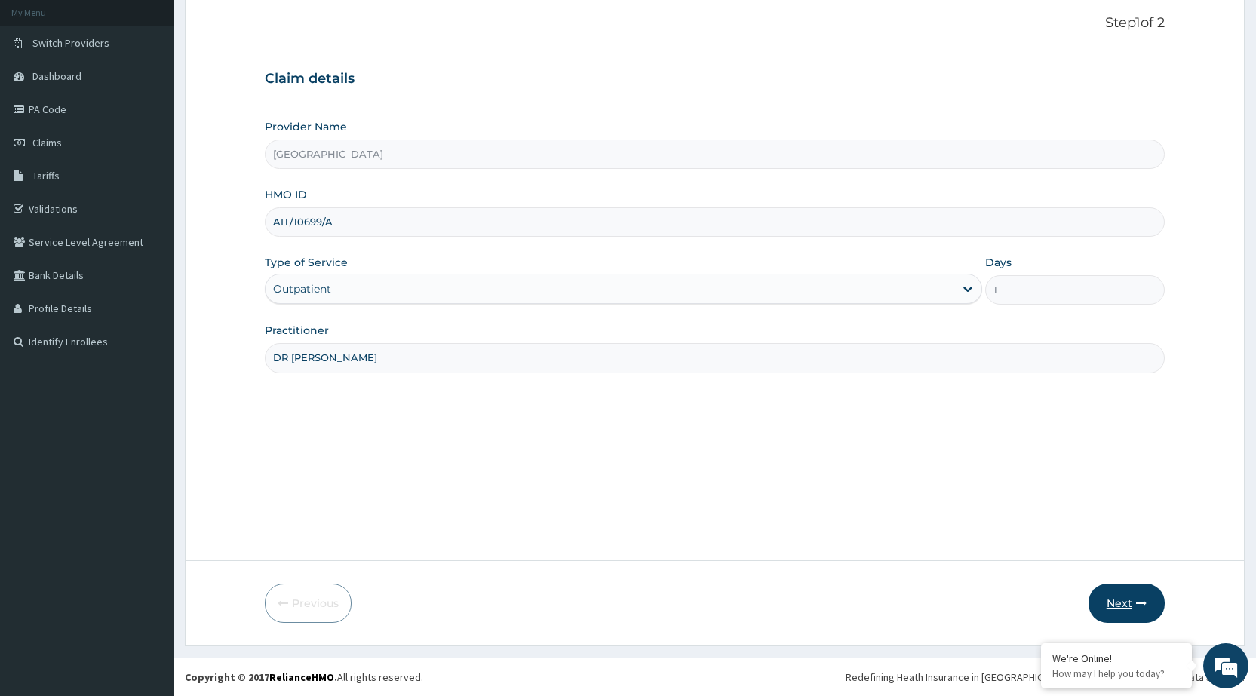
click at [1111, 600] on button "Next" at bounding box center [1126, 603] width 76 height 39
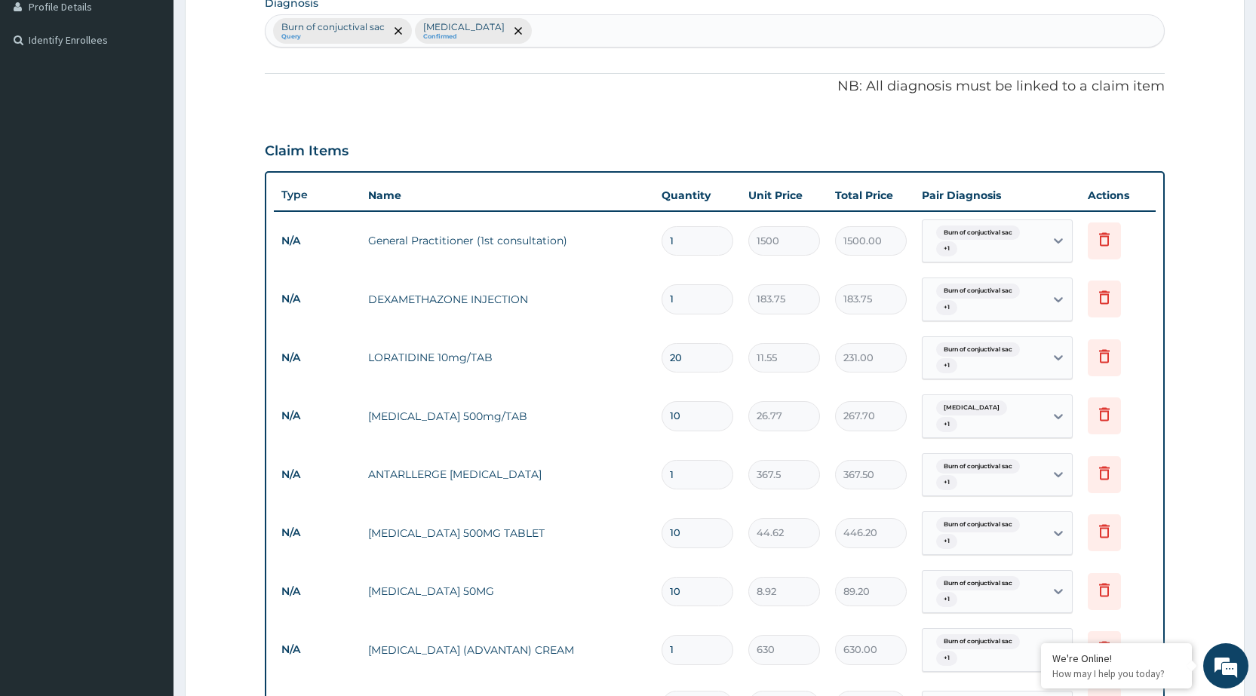
scroll to position [767, 0]
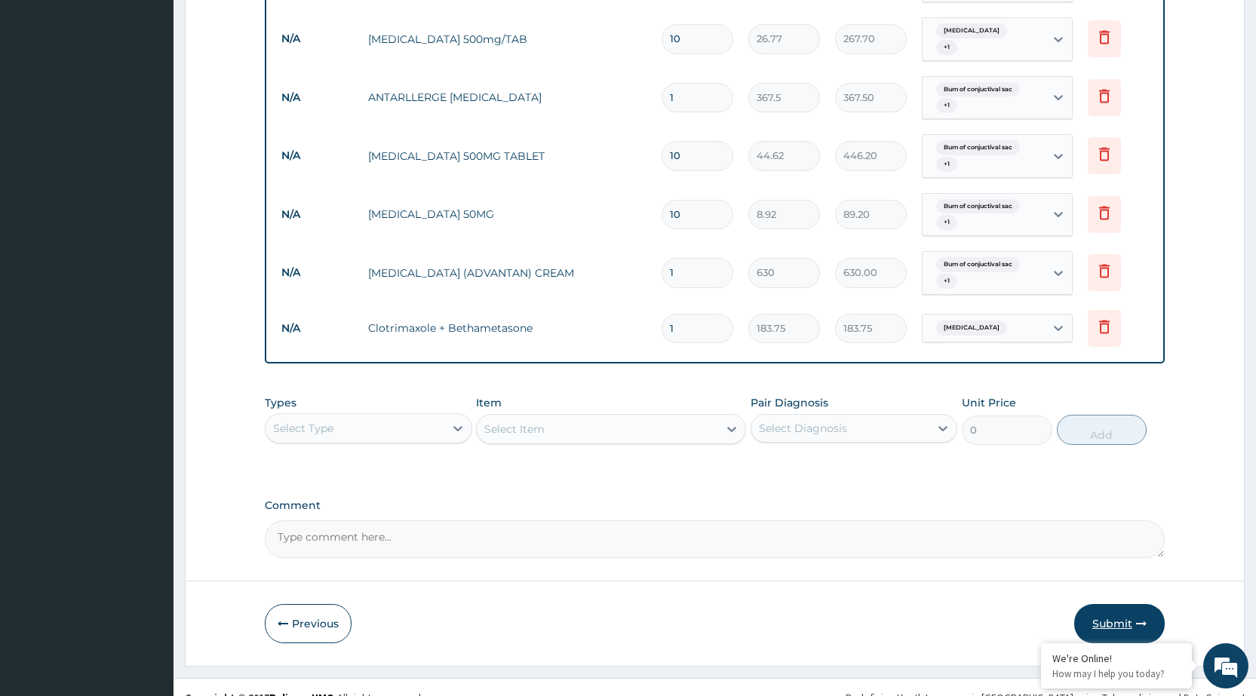
click at [1115, 618] on button "Submit" at bounding box center [1119, 623] width 91 height 39
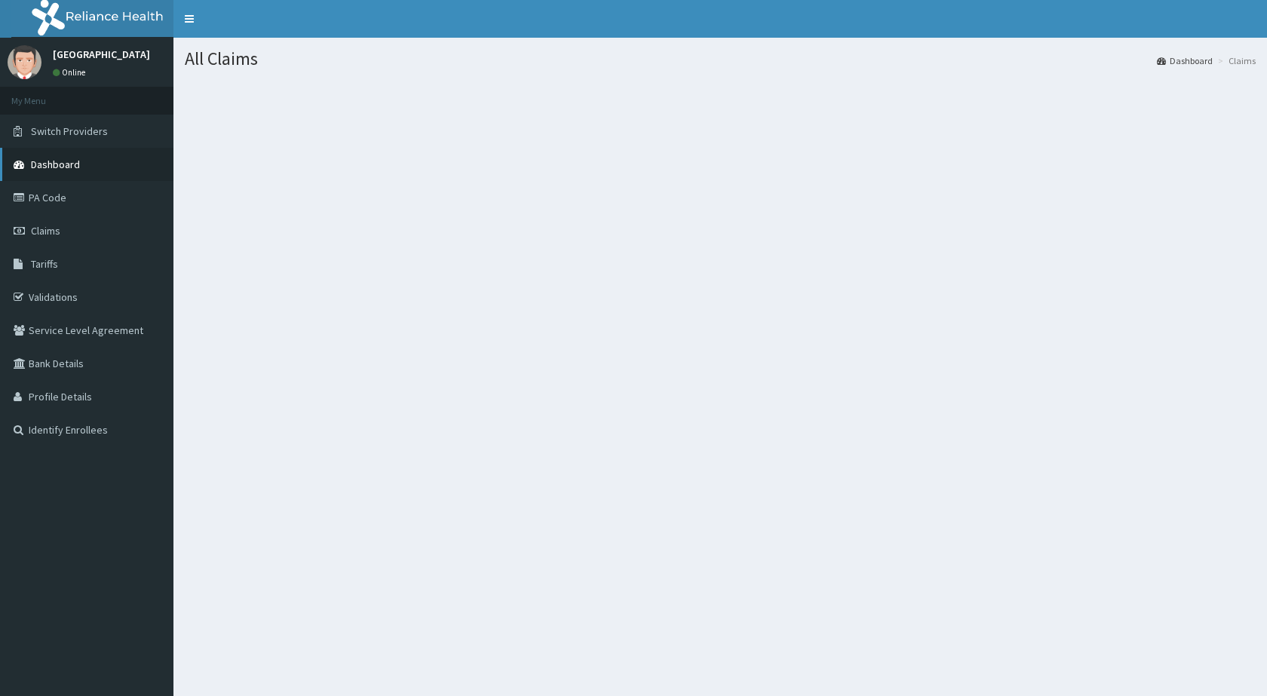
click at [45, 159] on span "Dashboard" at bounding box center [55, 165] width 49 height 14
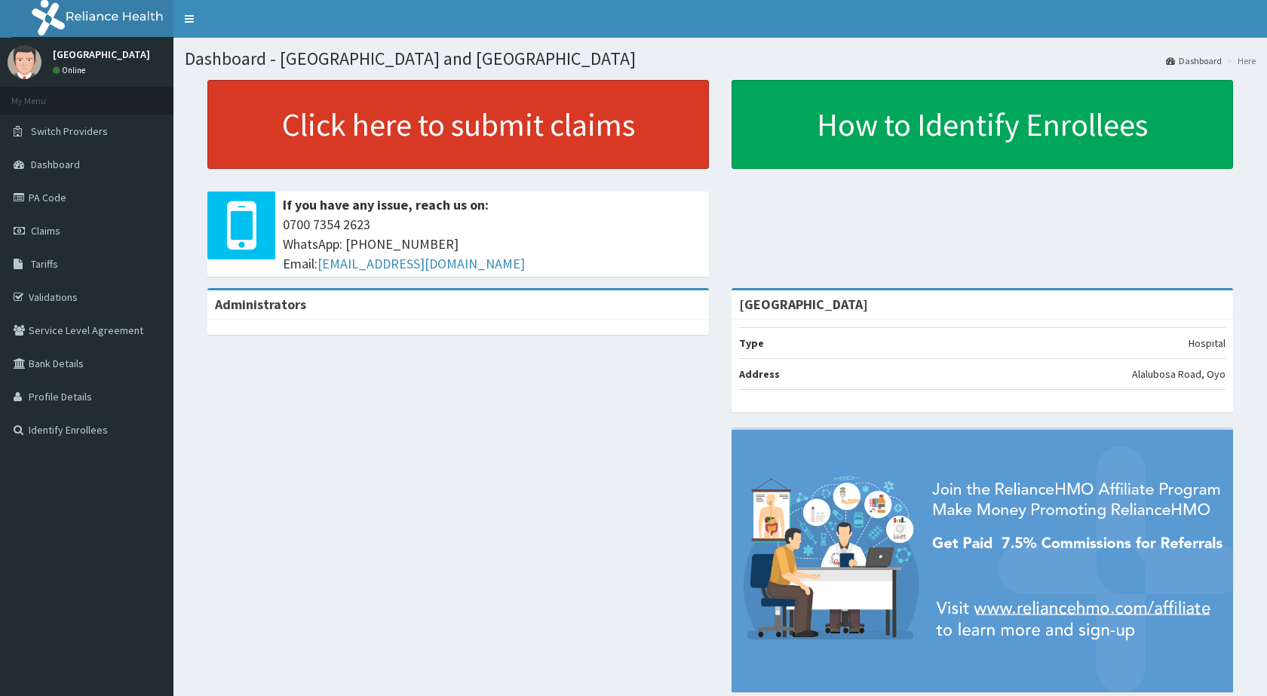
click at [514, 127] on link "Click here to submit claims" at bounding box center [458, 124] width 502 height 89
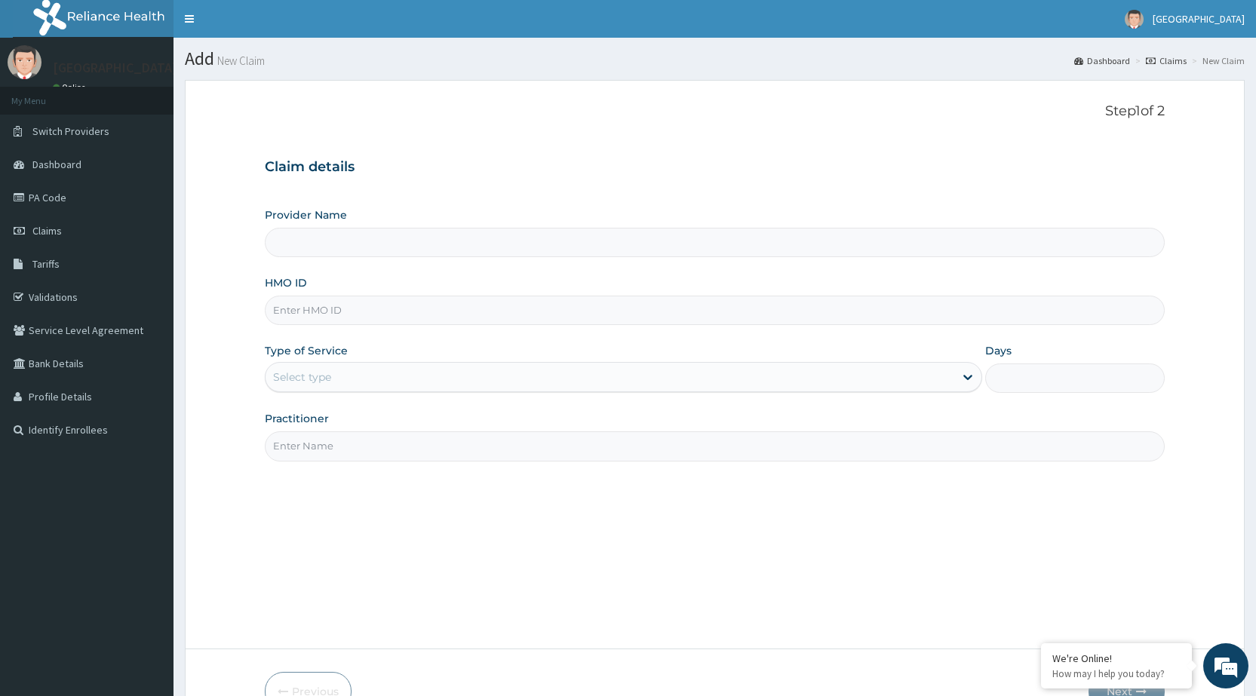
type input "[GEOGRAPHIC_DATA]"
click at [570, 311] on input "HMO ID" at bounding box center [715, 310] width 900 height 29
type input "AIT/10586/A"
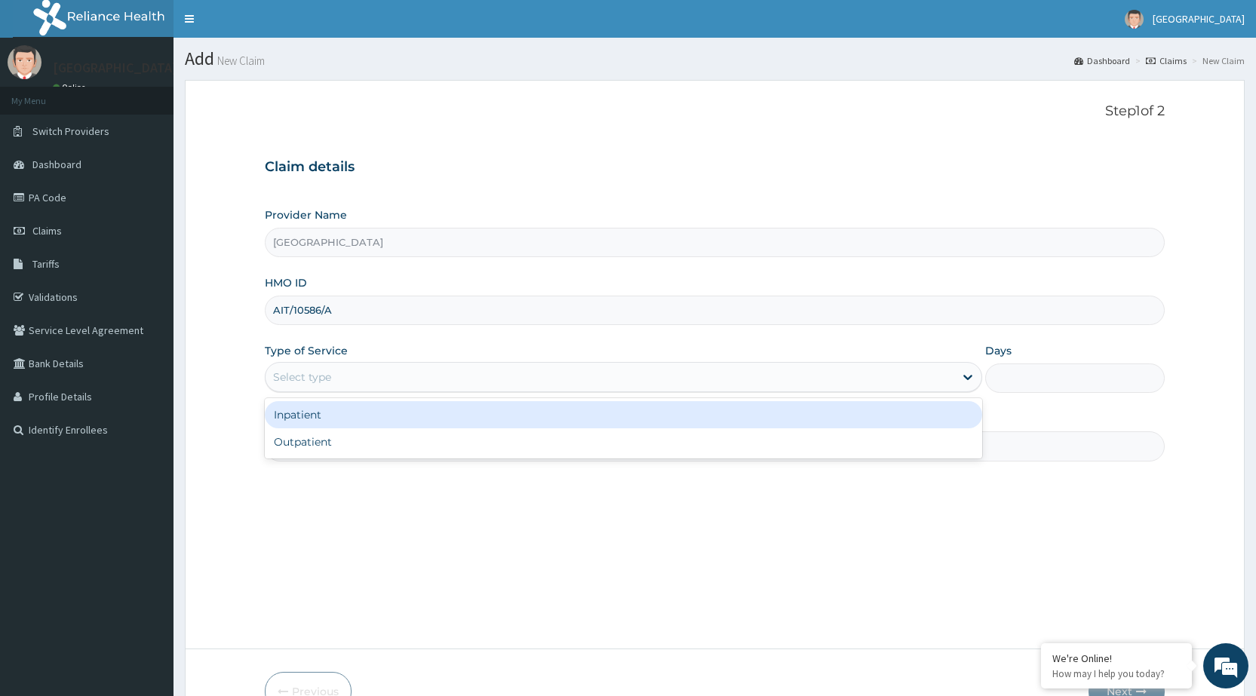
click at [581, 373] on div "Select type" at bounding box center [610, 377] width 689 height 24
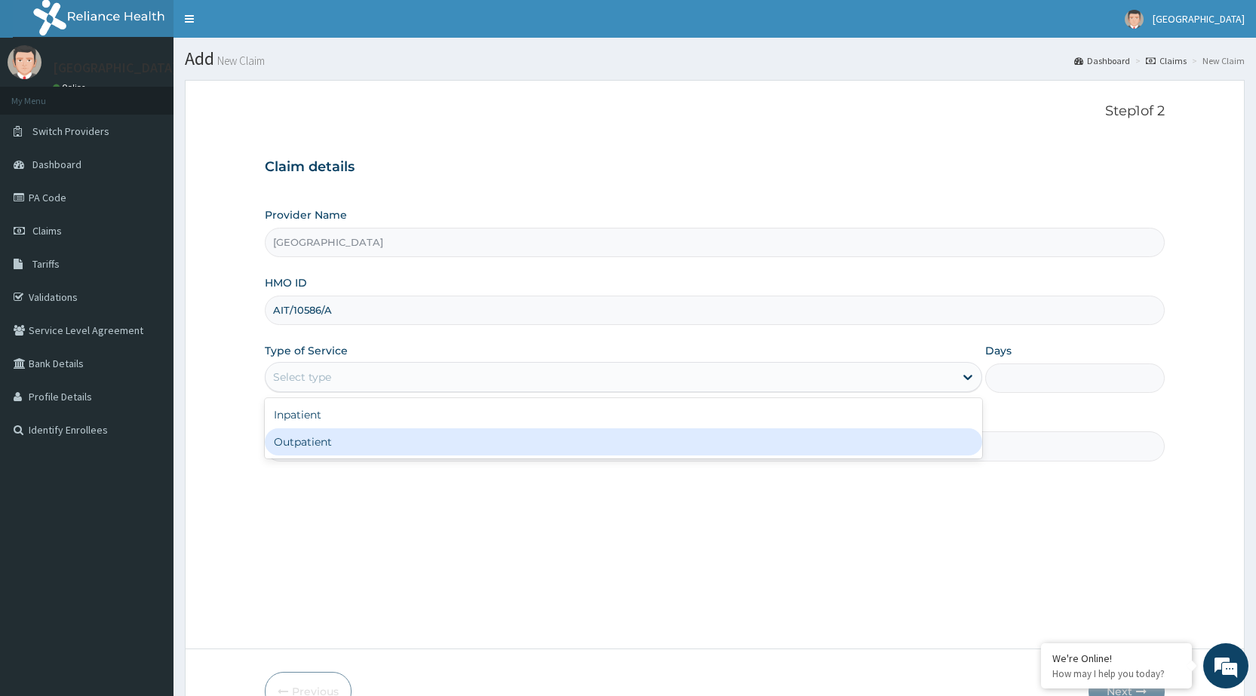
click at [591, 436] on div "Outpatient" at bounding box center [623, 441] width 717 height 27
type input "1"
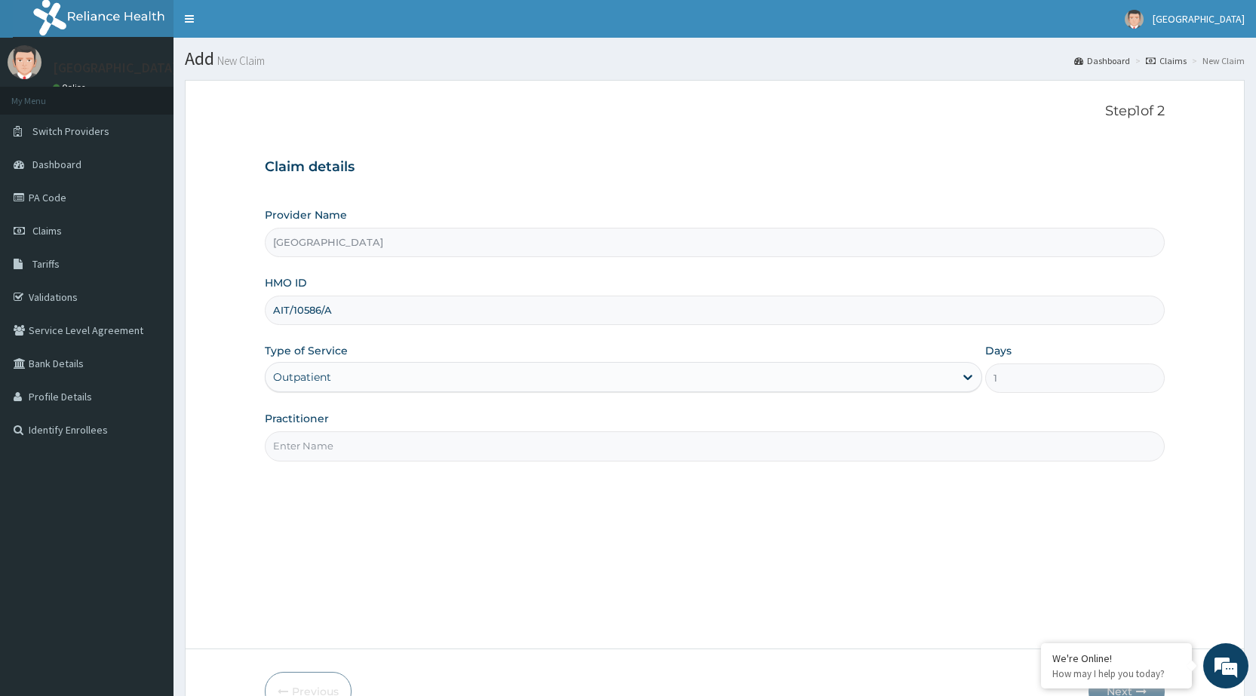
click at [716, 442] on input "Practitioner" at bounding box center [715, 445] width 900 height 29
type input "DR [PERSON_NAME]"
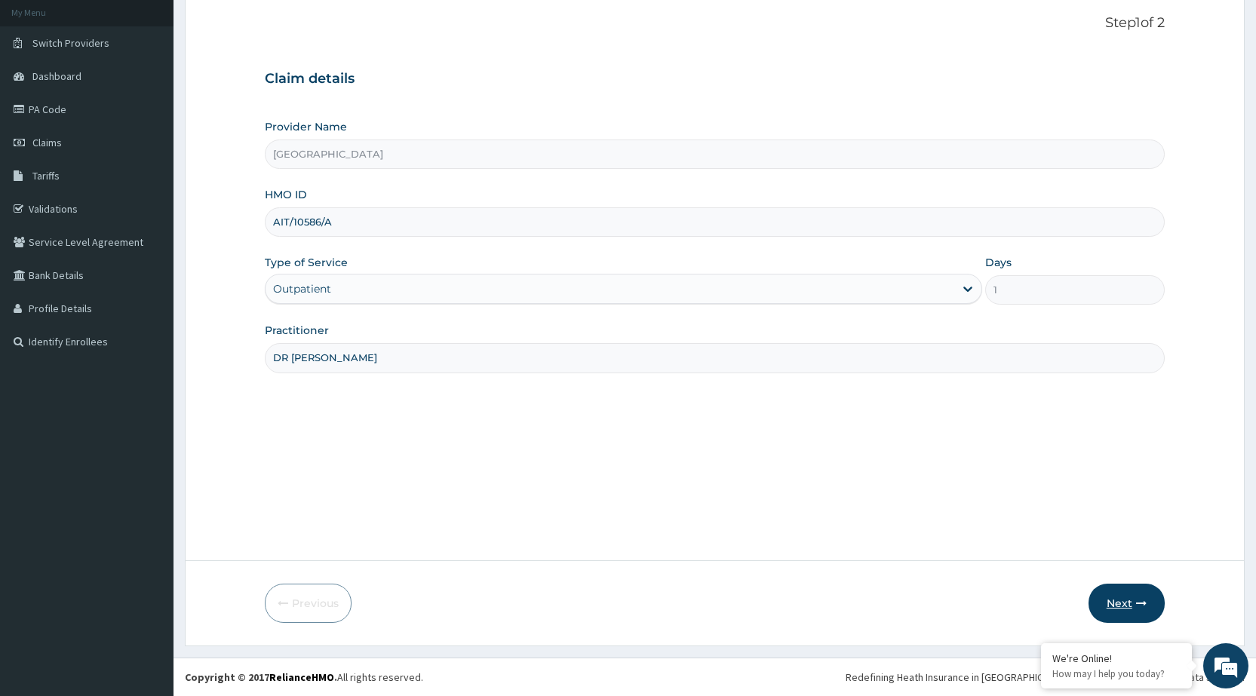
click at [1126, 613] on button "Next" at bounding box center [1126, 603] width 76 height 39
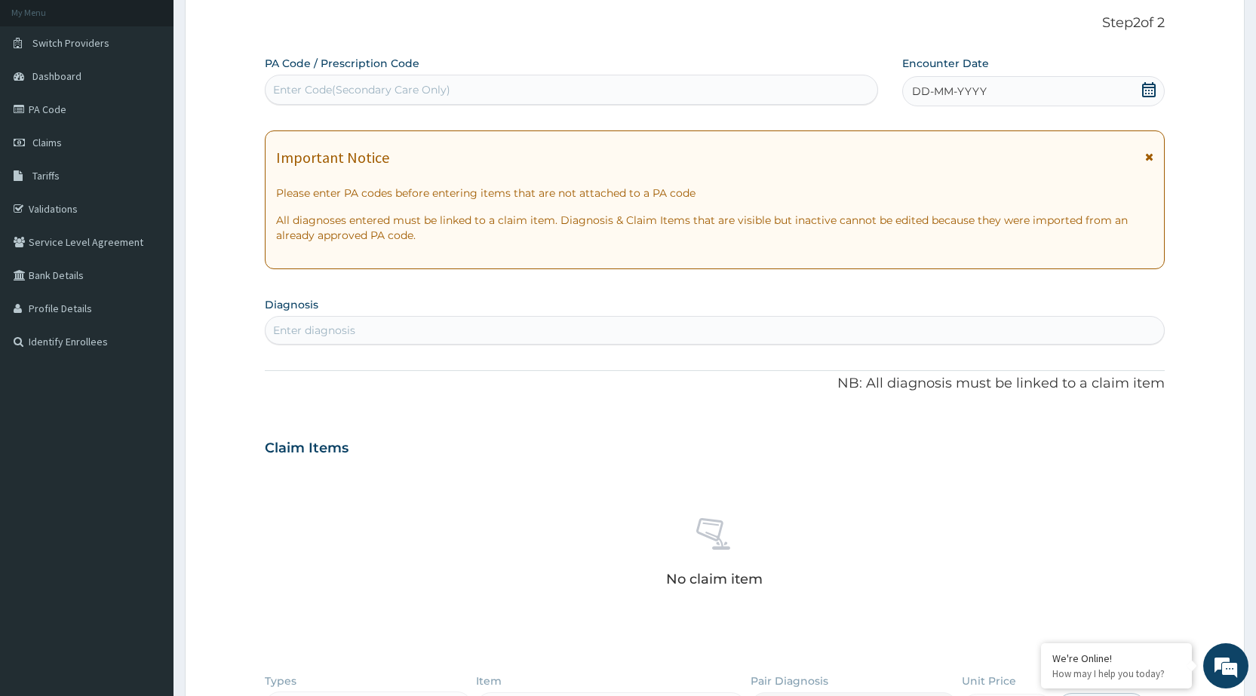
click at [1064, 90] on div "DD-MM-YYYY" at bounding box center [1033, 91] width 263 height 30
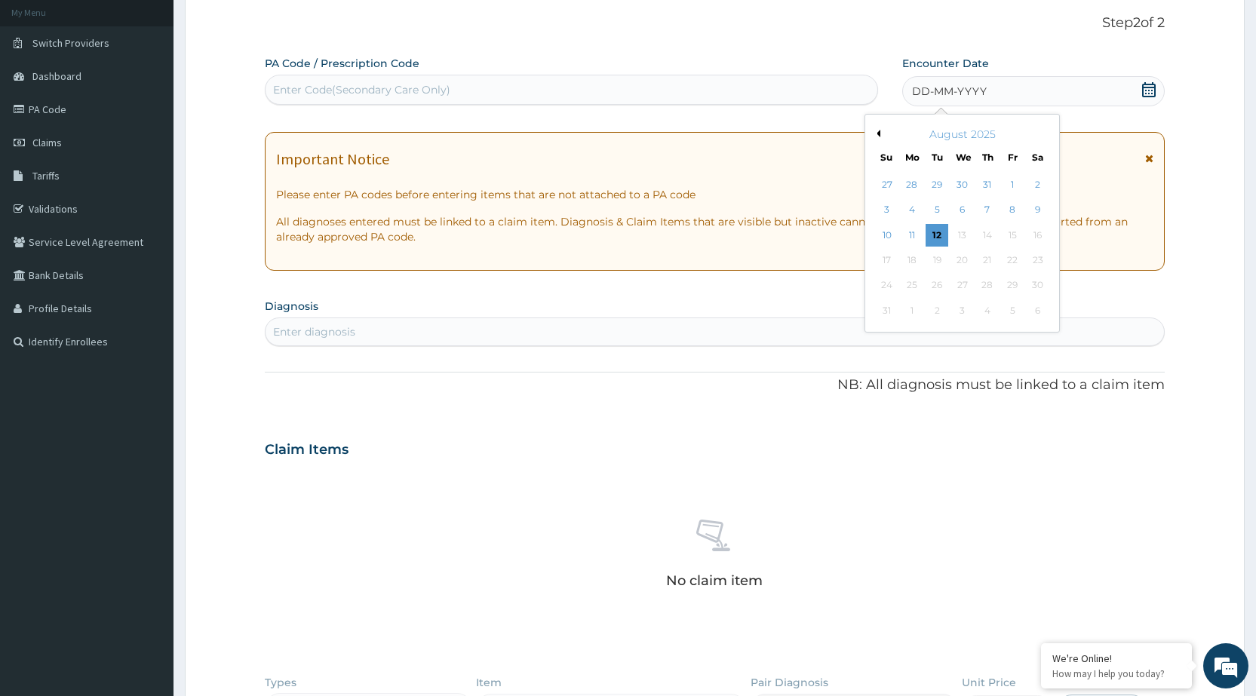
click at [880, 134] on button "Previous Month" at bounding box center [877, 134] width 8 height 8
click at [913, 210] on div "5" at bounding box center [912, 210] width 23 height 23
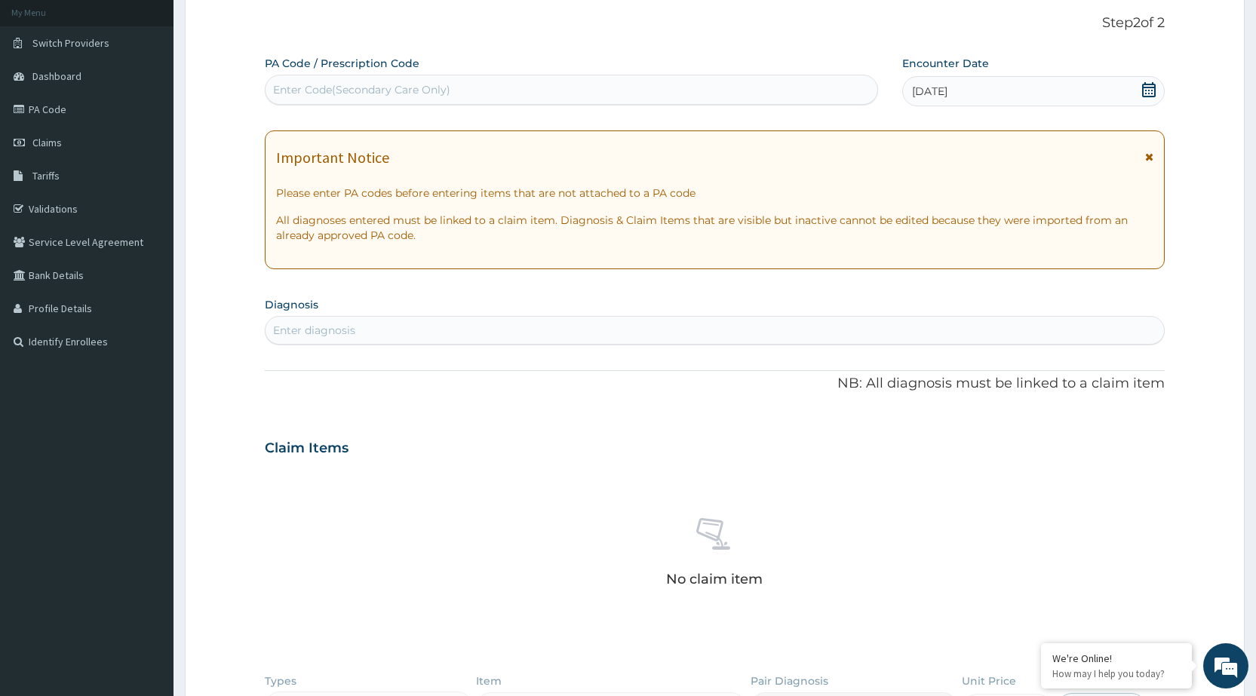
click at [1142, 156] on div "Important Notice" at bounding box center [714, 161] width 877 height 24
click at [1153, 158] on icon at bounding box center [1149, 157] width 8 height 11
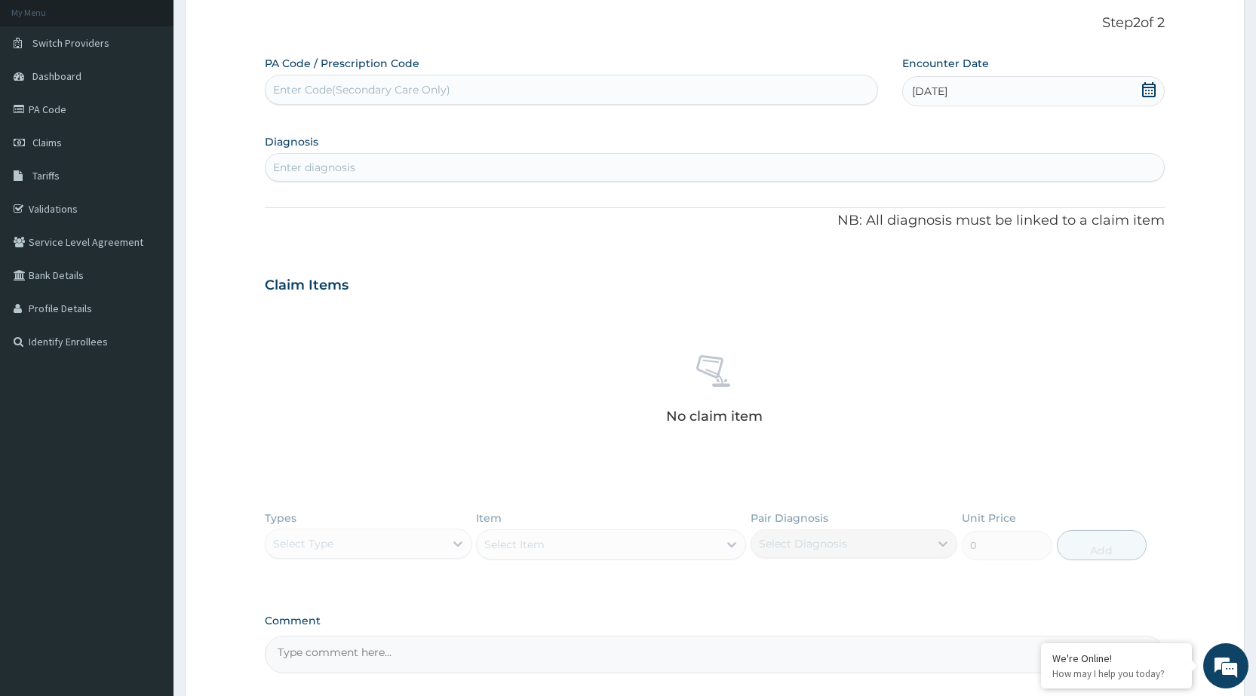
click at [302, 169] on div "Enter diagnosis" at bounding box center [314, 167] width 82 height 15
type input "MALA"
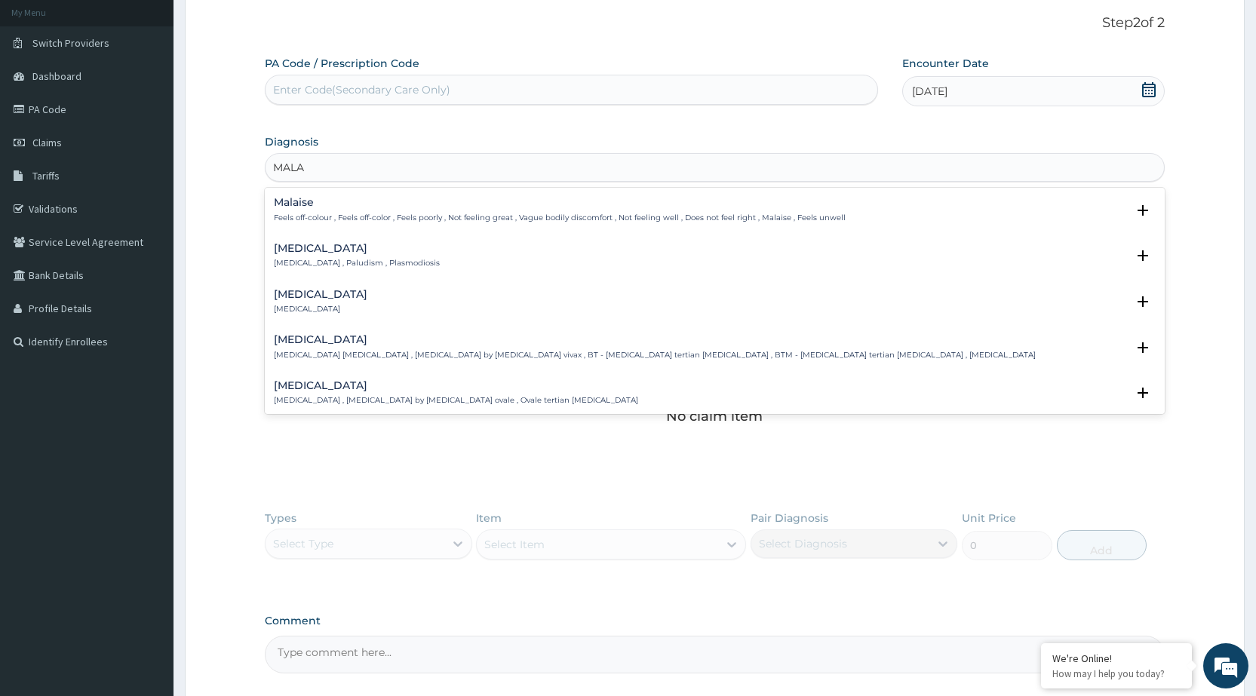
click at [308, 259] on p "[MEDICAL_DATA] , Paludism , Plasmodiosis" at bounding box center [357, 263] width 166 height 11
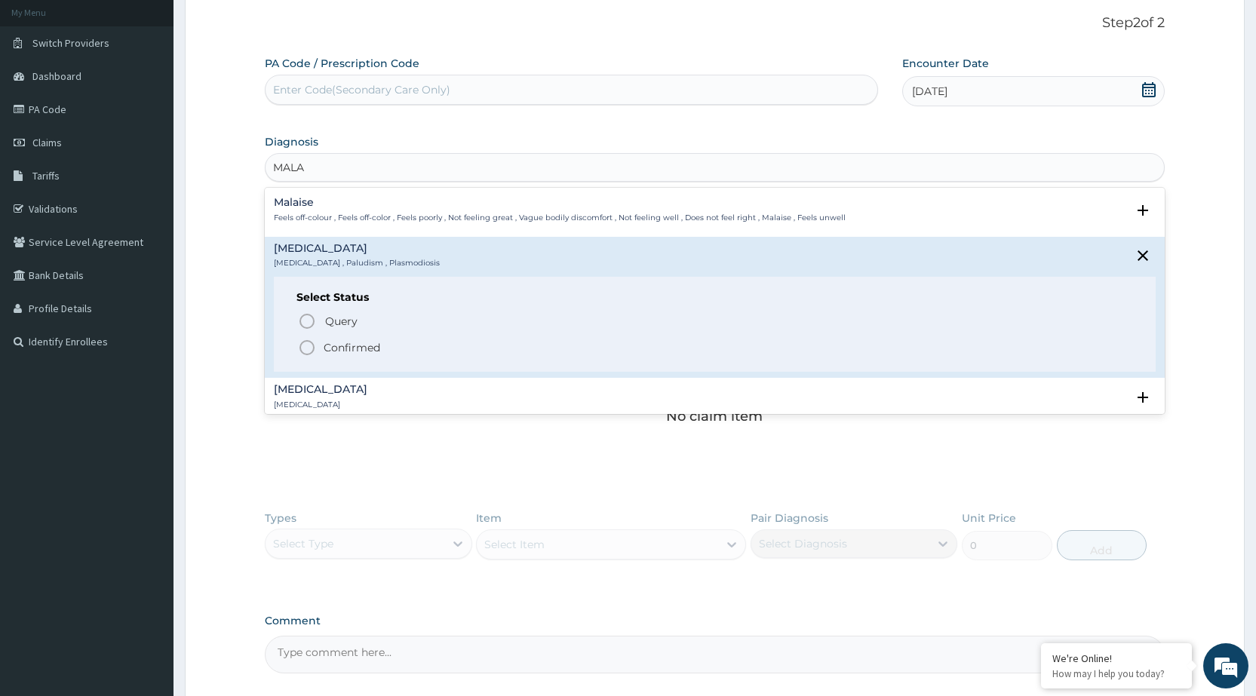
click at [303, 348] on icon "status option filled" at bounding box center [307, 348] width 18 height 18
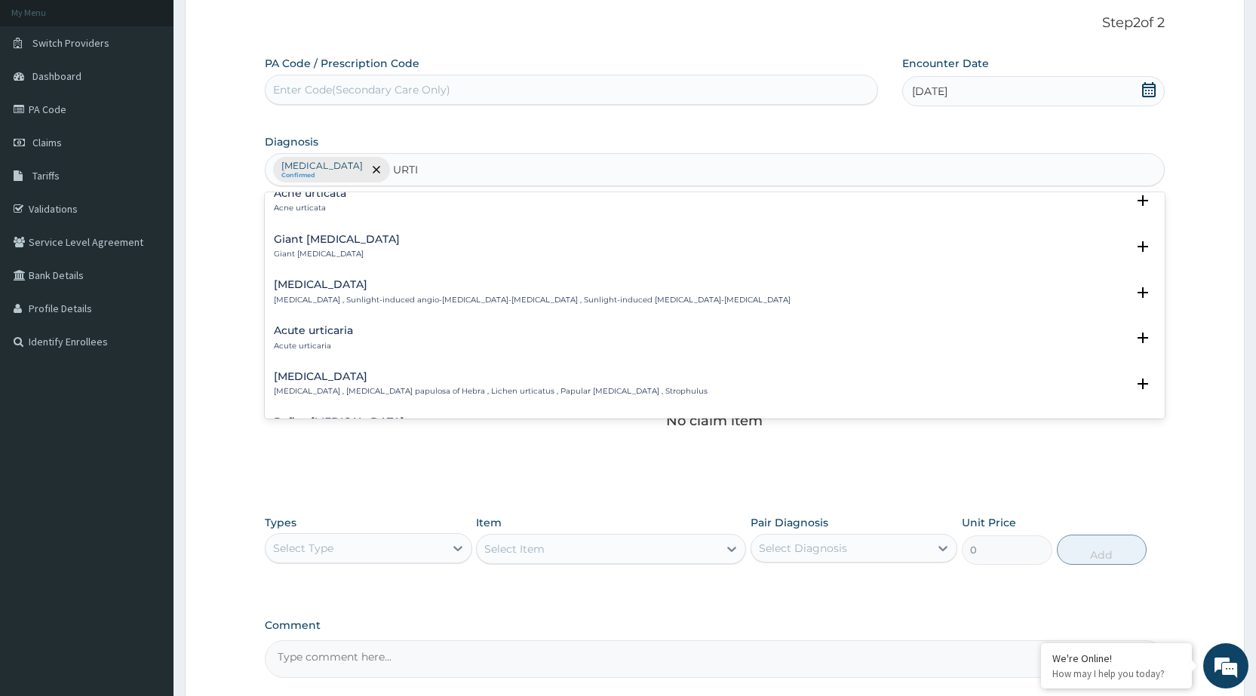
scroll to position [75, 0]
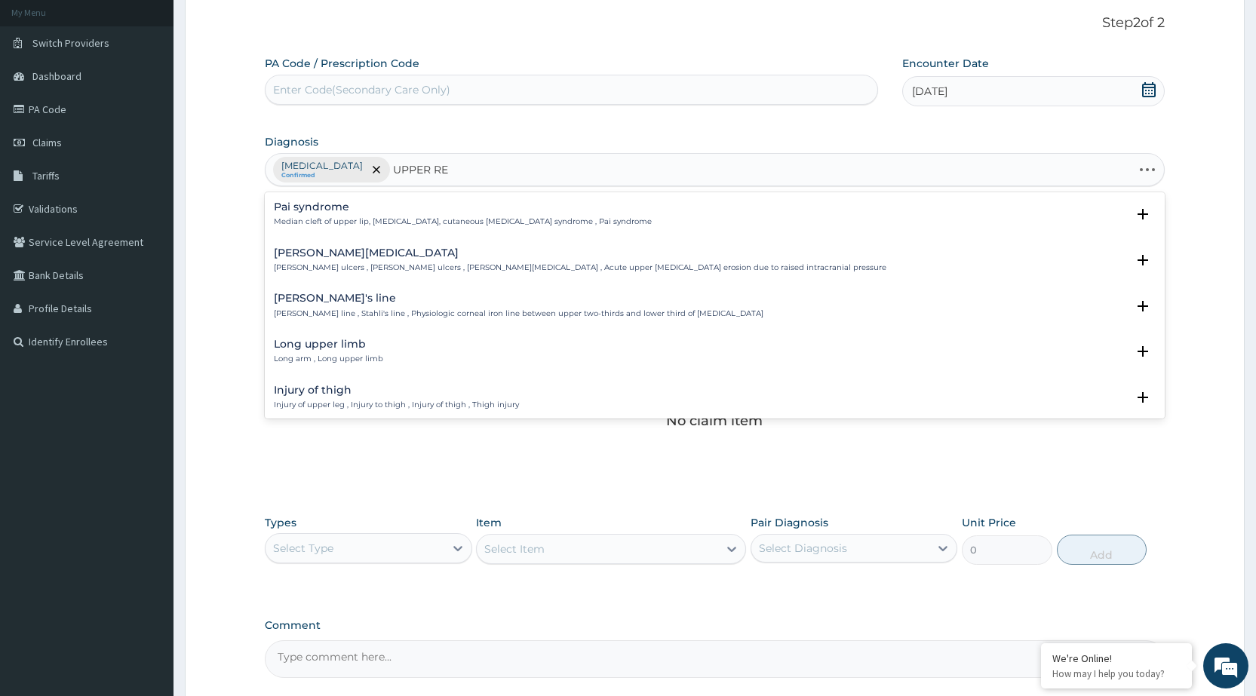
type input "UPPER RES"
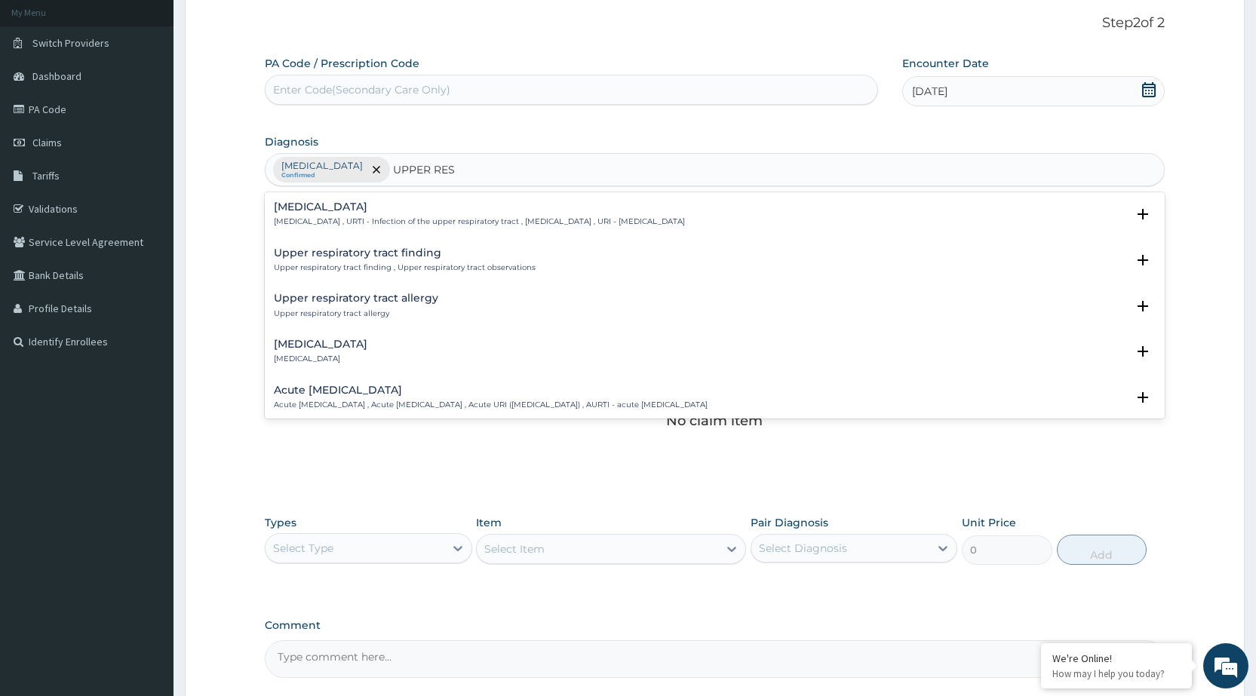
click at [380, 254] on h4 "Upper respiratory tract finding" at bounding box center [405, 252] width 262 height 11
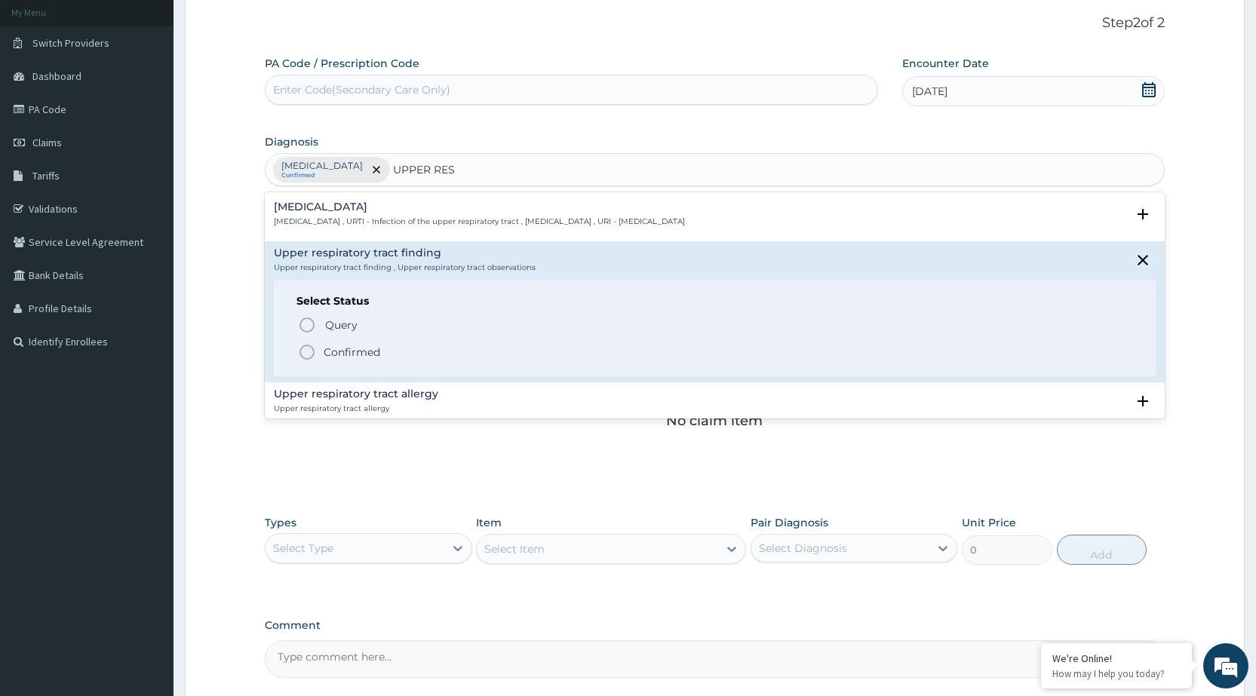
click at [305, 356] on icon "status option filled" at bounding box center [307, 352] width 18 height 18
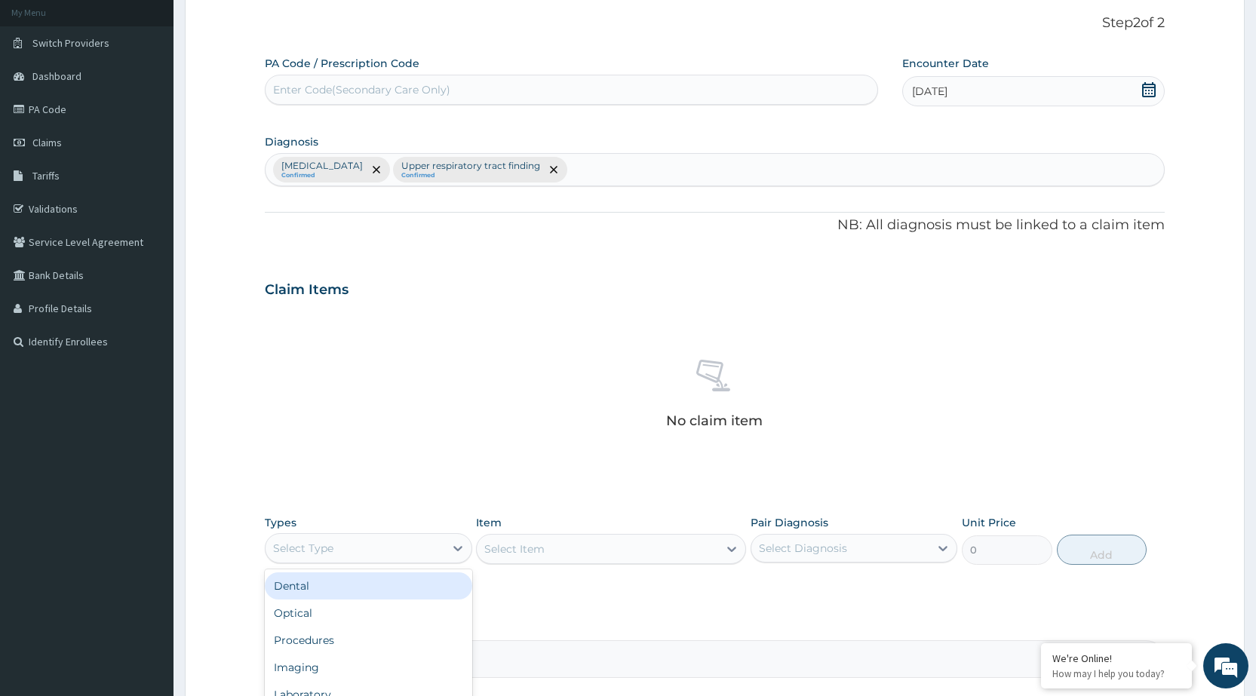
click at [422, 563] on div "Select Type" at bounding box center [368, 548] width 207 height 30
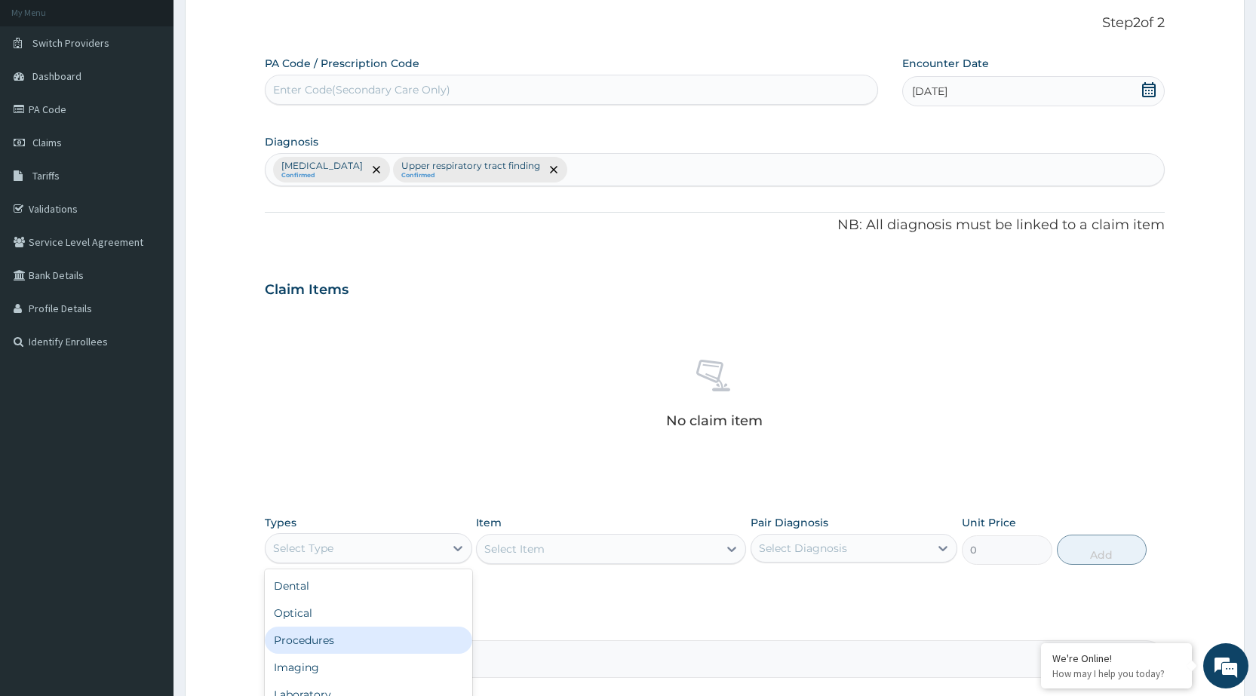
click at [387, 631] on div "Procedures" at bounding box center [368, 640] width 207 height 27
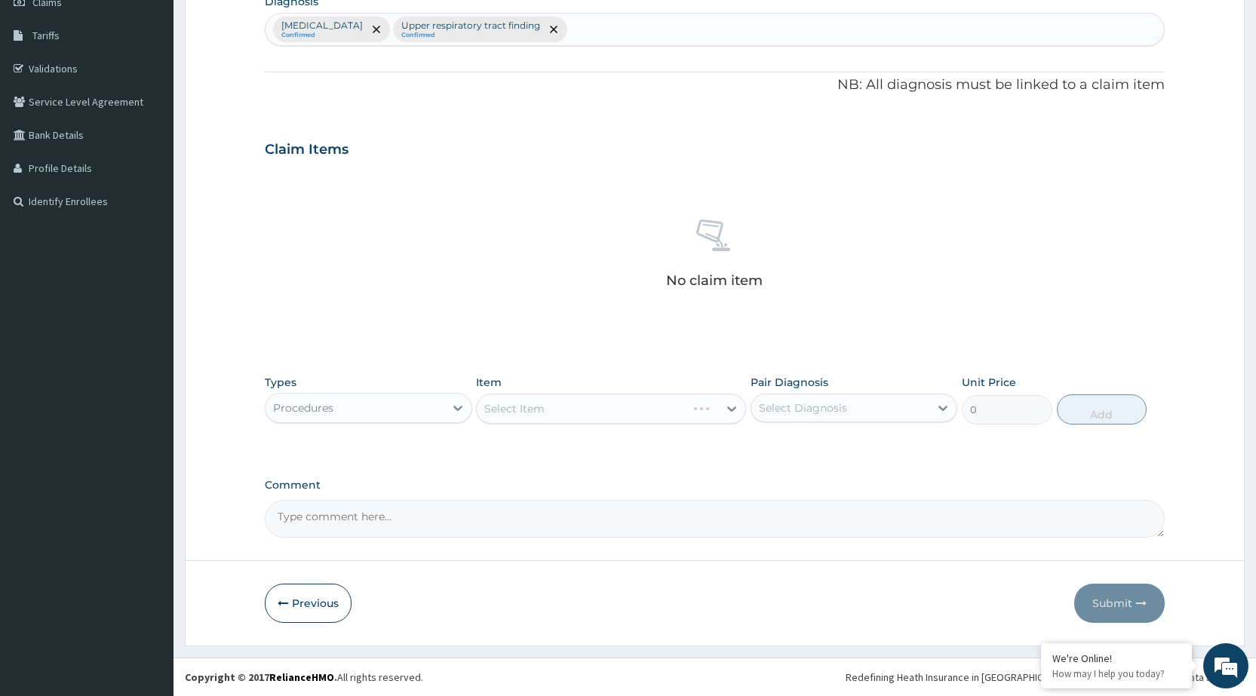
click at [702, 411] on div "Select Item" at bounding box center [611, 409] width 270 height 30
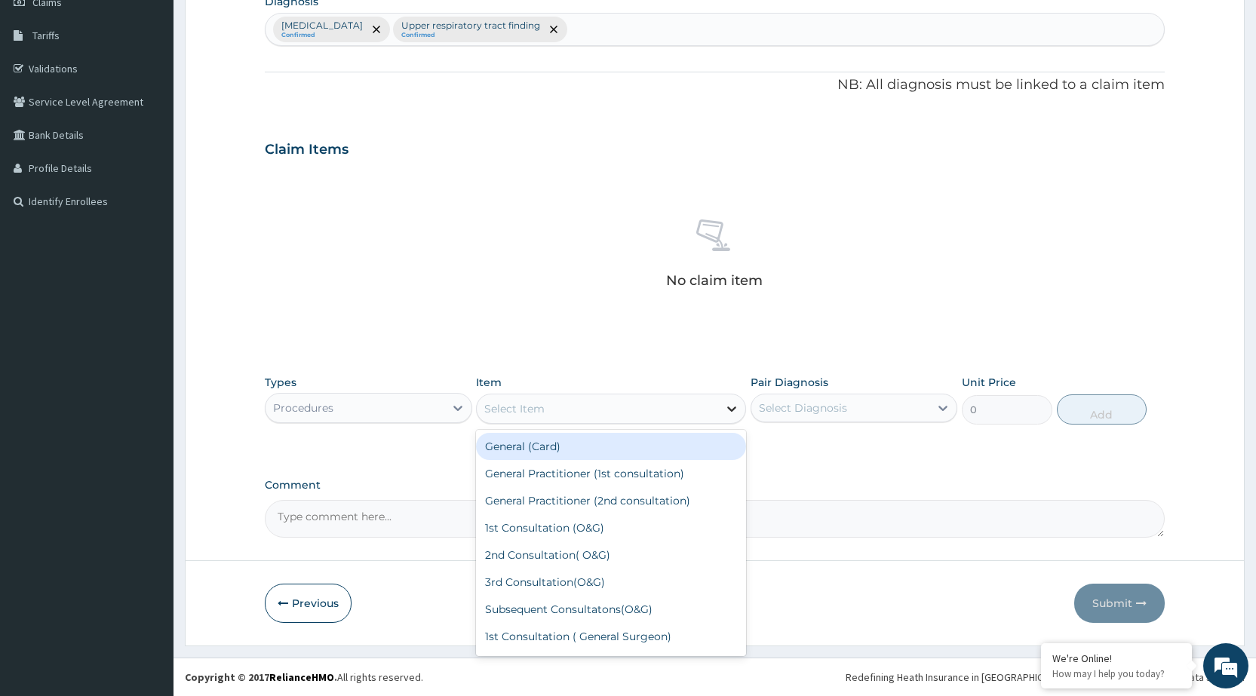
click at [732, 411] on icon at bounding box center [731, 409] width 9 height 5
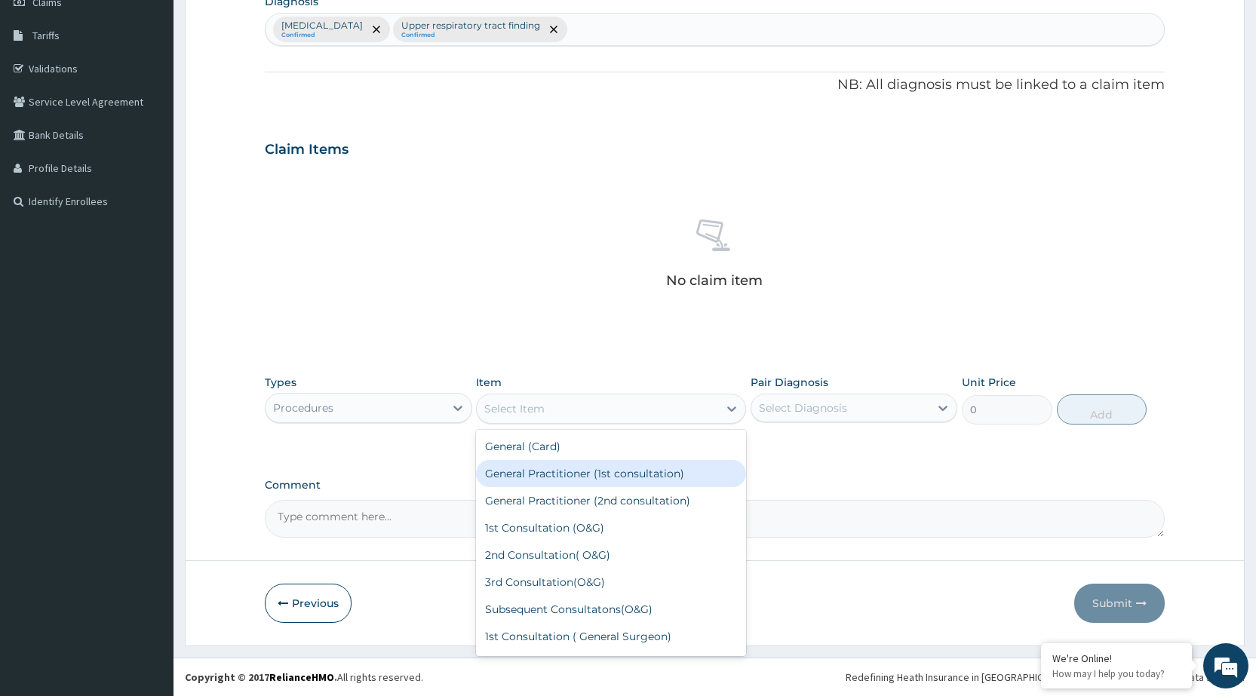
click at [691, 477] on div "General Practitioner (1st consultation)" at bounding box center [611, 473] width 270 height 27
type input "1500"
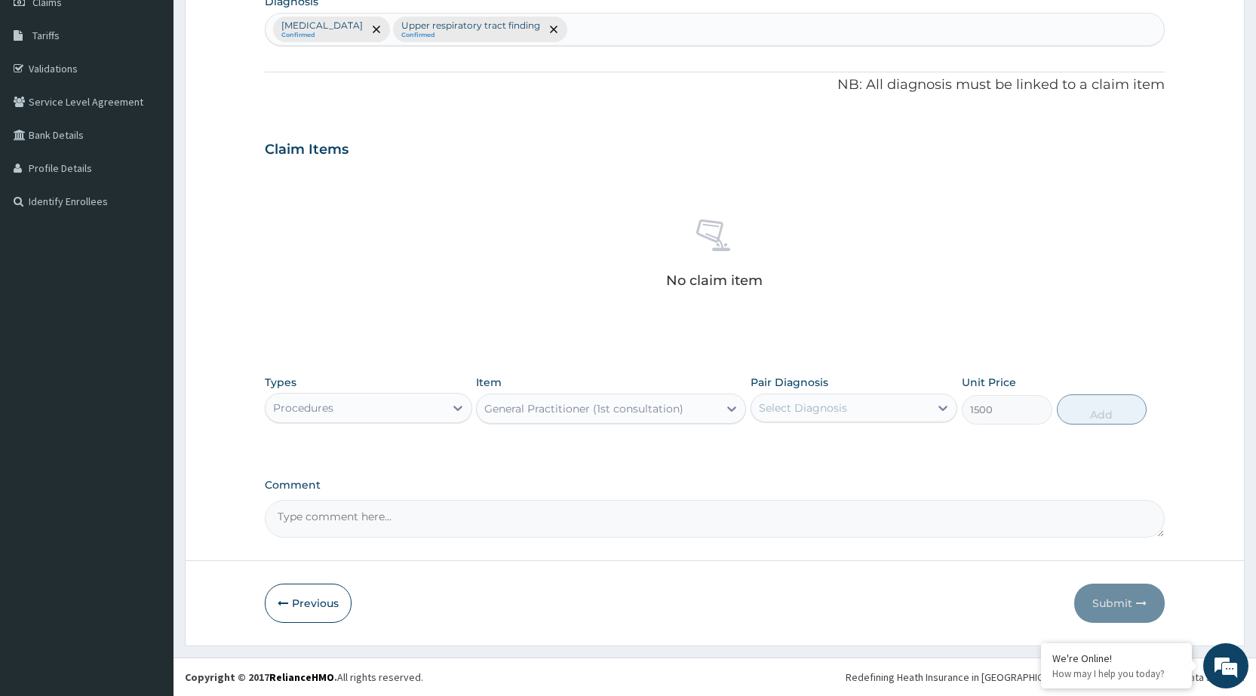
click at [826, 413] on div "Select Diagnosis" at bounding box center [803, 408] width 88 height 15
click at [824, 435] on div "[MEDICAL_DATA]" at bounding box center [854, 446] width 207 height 31
checkbox input "true"
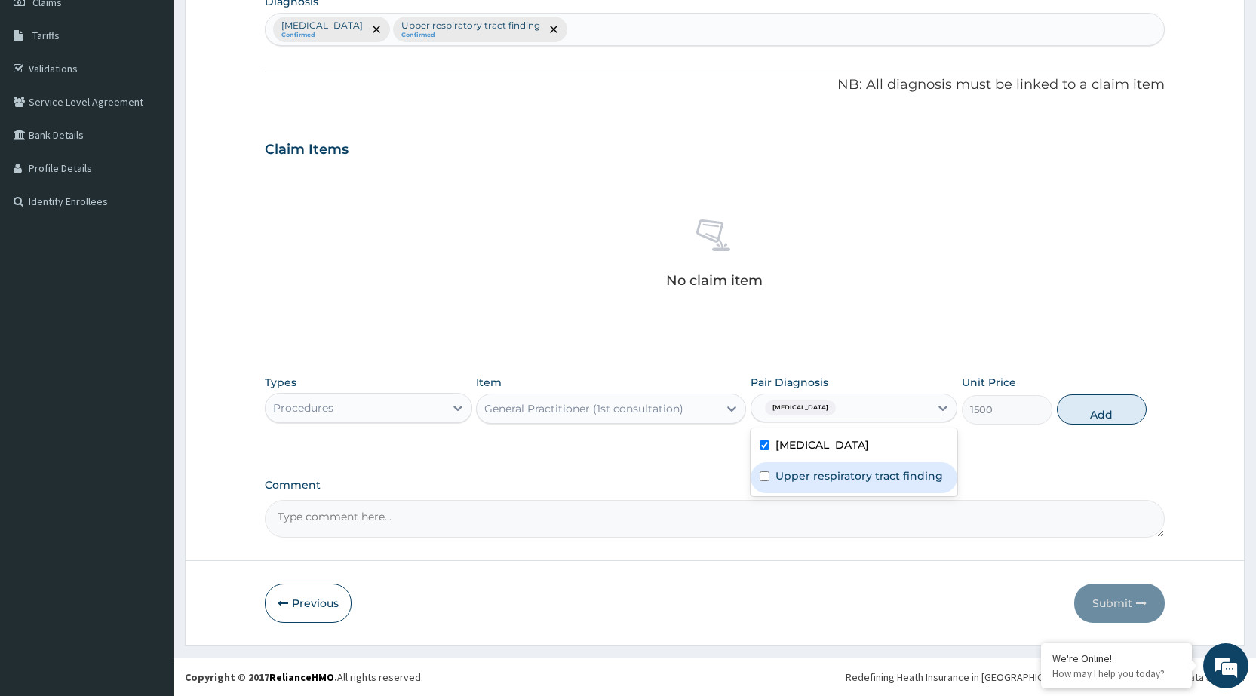
click at [812, 495] on div "[MEDICAL_DATA] Upper respiratory tract finding" at bounding box center [854, 462] width 207 height 68
click at [819, 486] on div "Upper respiratory tract finding" at bounding box center [854, 477] width 207 height 31
checkbox input "true"
click at [1099, 418] on button "Add" at bounding box center [1102, 410] width 90 height 30
type input "0"
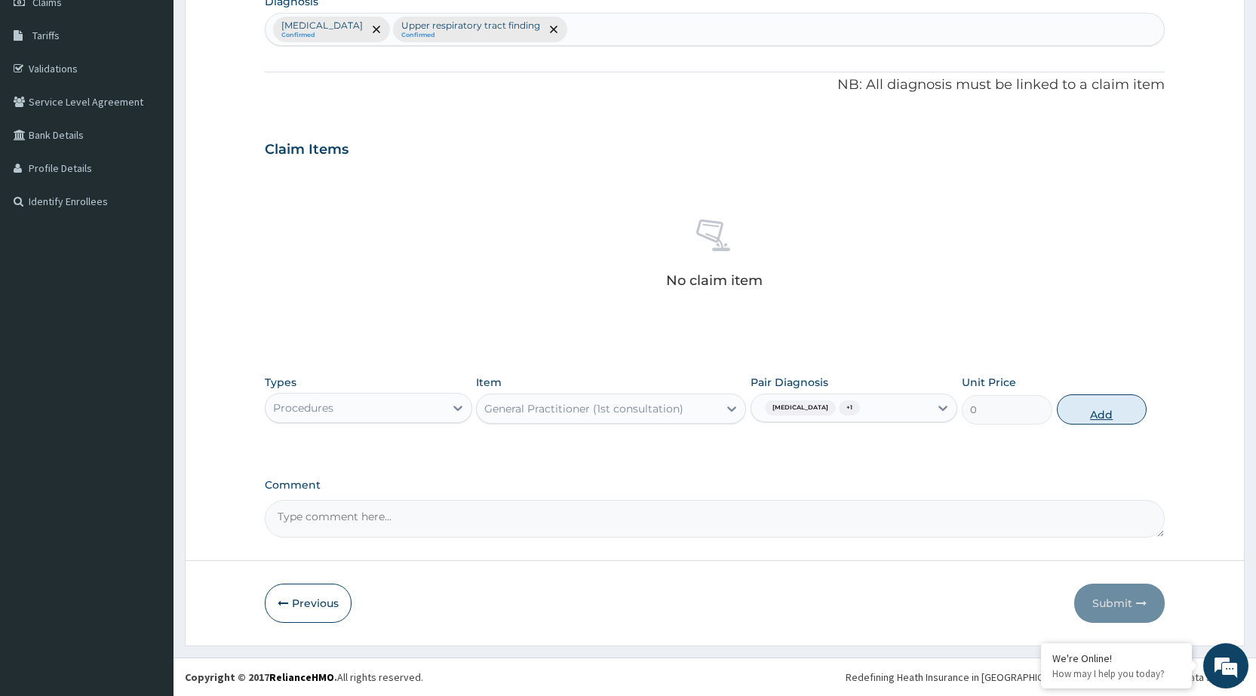
scroll to position [157, 0]
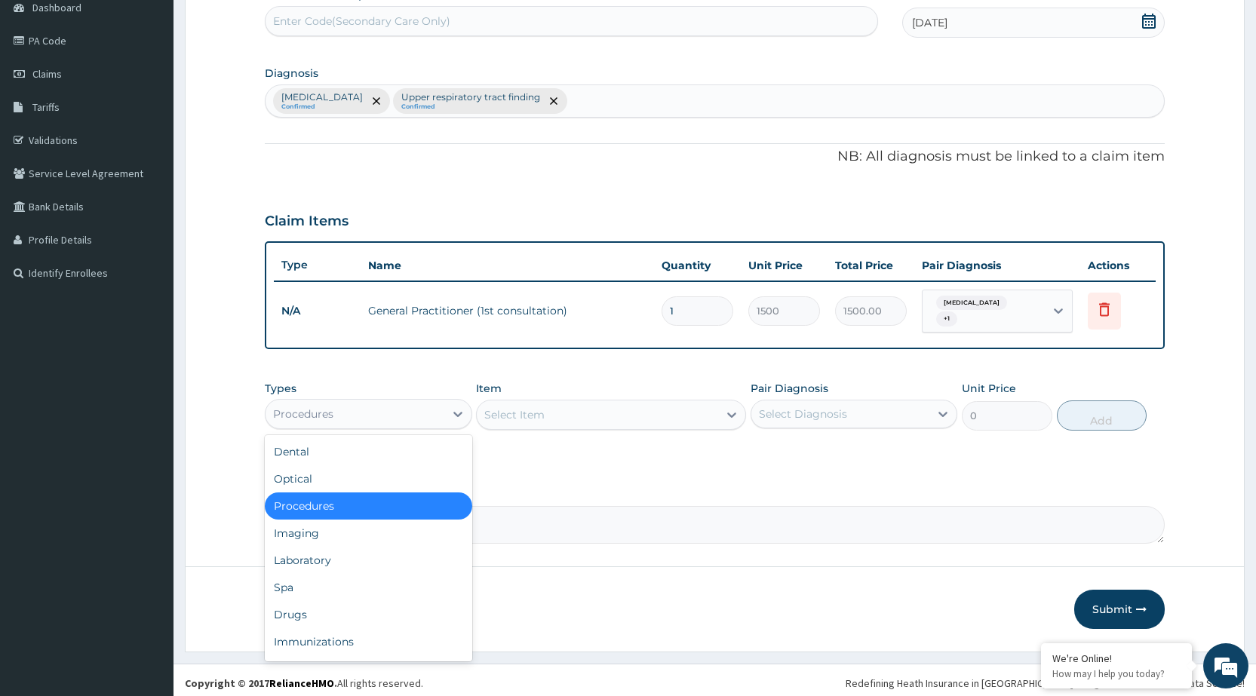
click at [403, 402] on div "Procedures" at bounding box center [355, 414] width 178 height 24
click at [387, 561] on div "Laboratory" at bounding box center [368, 560] width 207 height 27
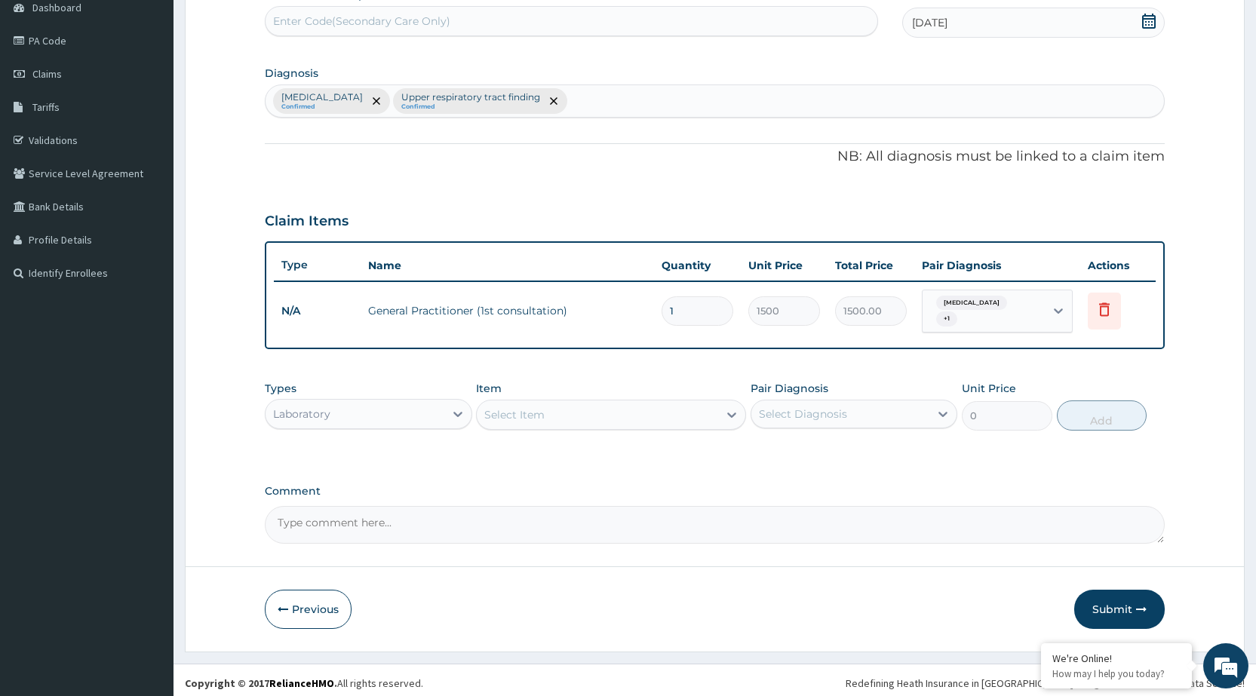
click at [656, 403] on div "Select Item" at bounding box center [597, 415] width 241 height 24
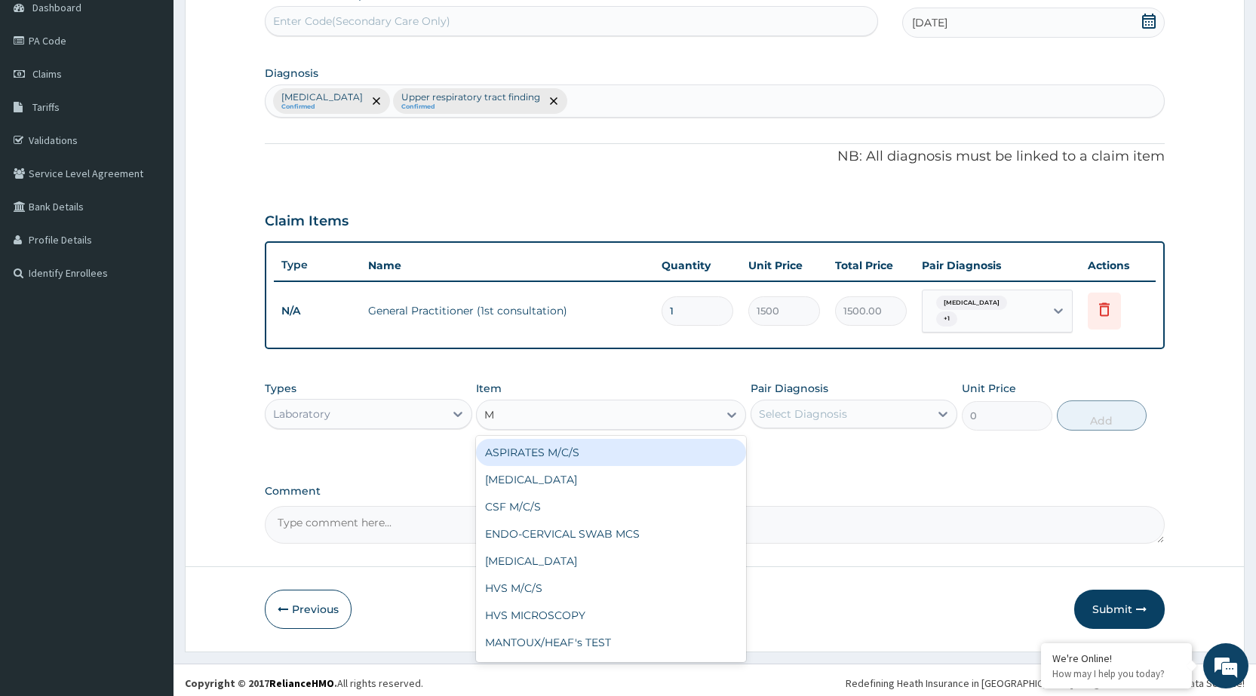
type input "MP"
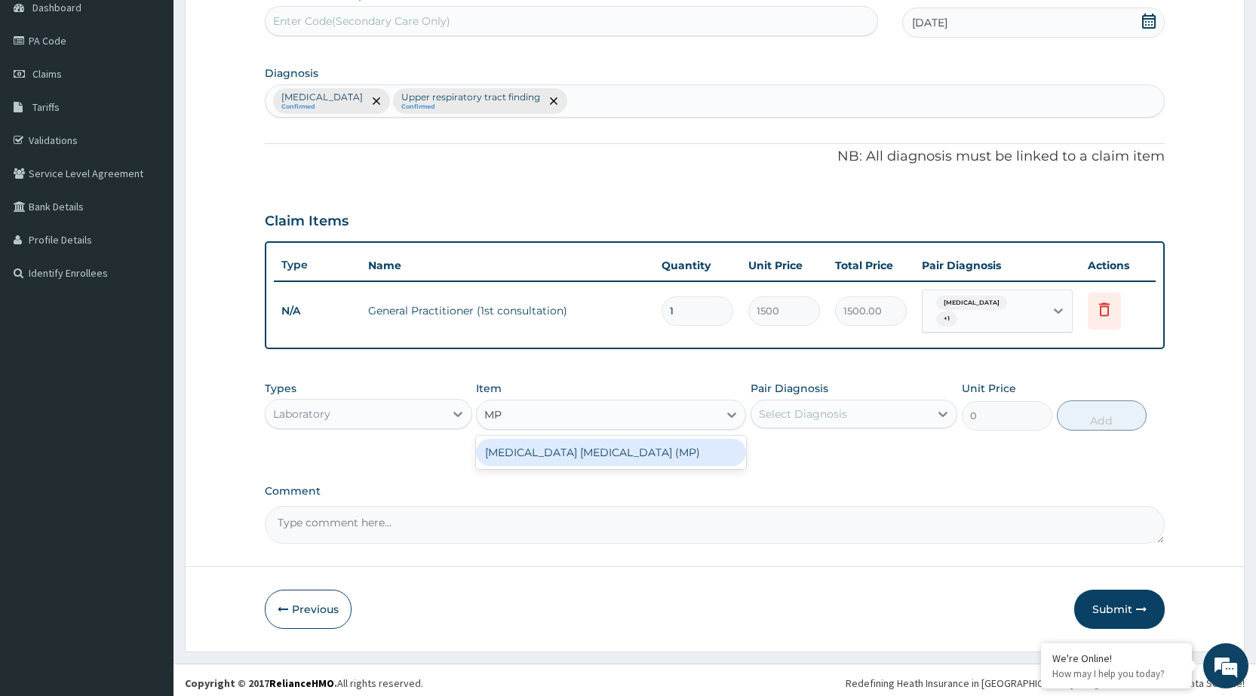
click at [698, 447] on div "[MEDICAL_DATA] [MEDICAL_DATA] (MP)" at bounding box center [611, 452] width 270 height 27
type input "560"
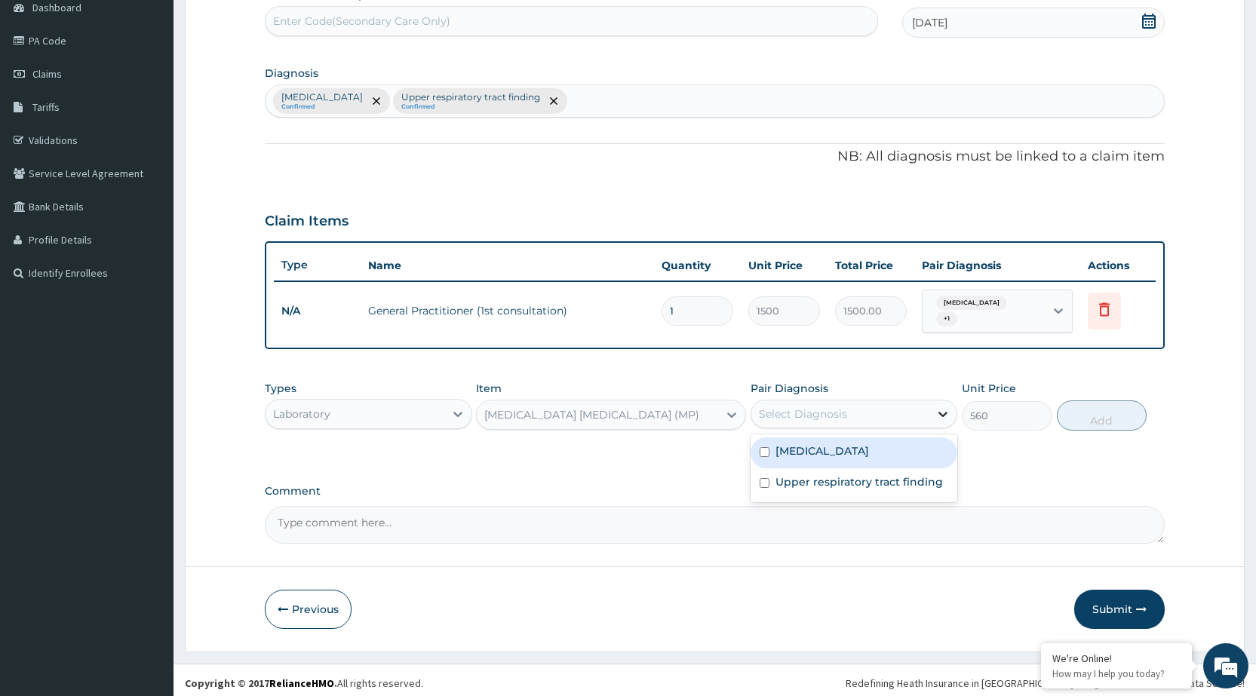
click at [943, 407] on icon at bounding box center [942, 414] width 15 height 15
click at [924, 449] on div "[MEDICAL_DATA]" at bounding box center [854, 453] width 207 height 31
checkbox input "true"
click at [1119, 401] on button "Add" at bounding box center [1102, 416] width 90 height 30
type input "0"
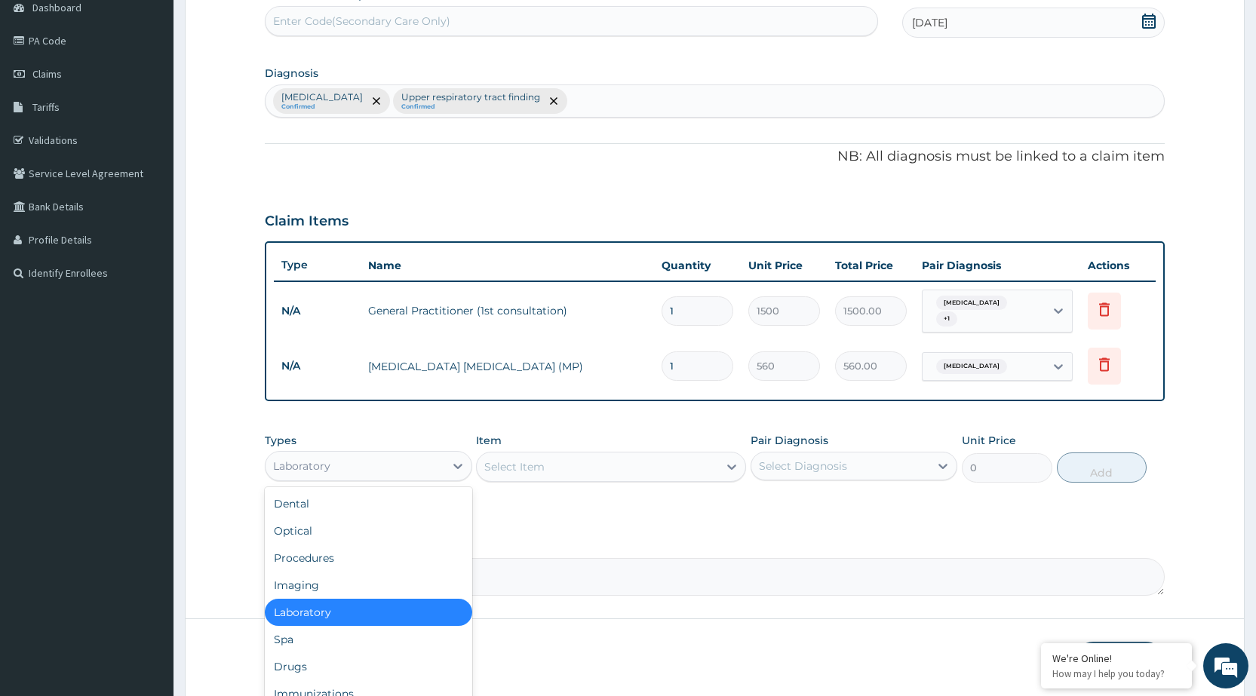
click at [395, 455] on div "Laboratory" at bounding box center [355, 466] width 178 height 24
click at [320, 665] on div "Drugs" at bounding box center [368, 666] width 207 height 27
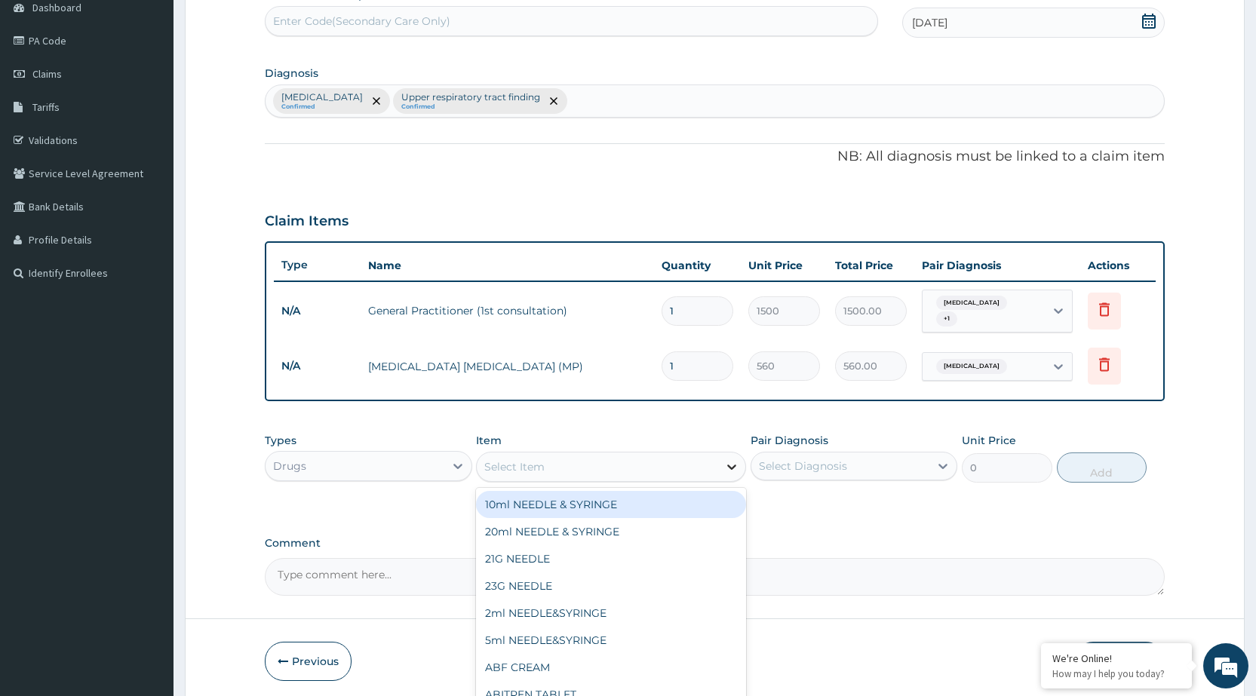
click at [721, 465] on div at bounding box center [731, 466] width 27 height 27
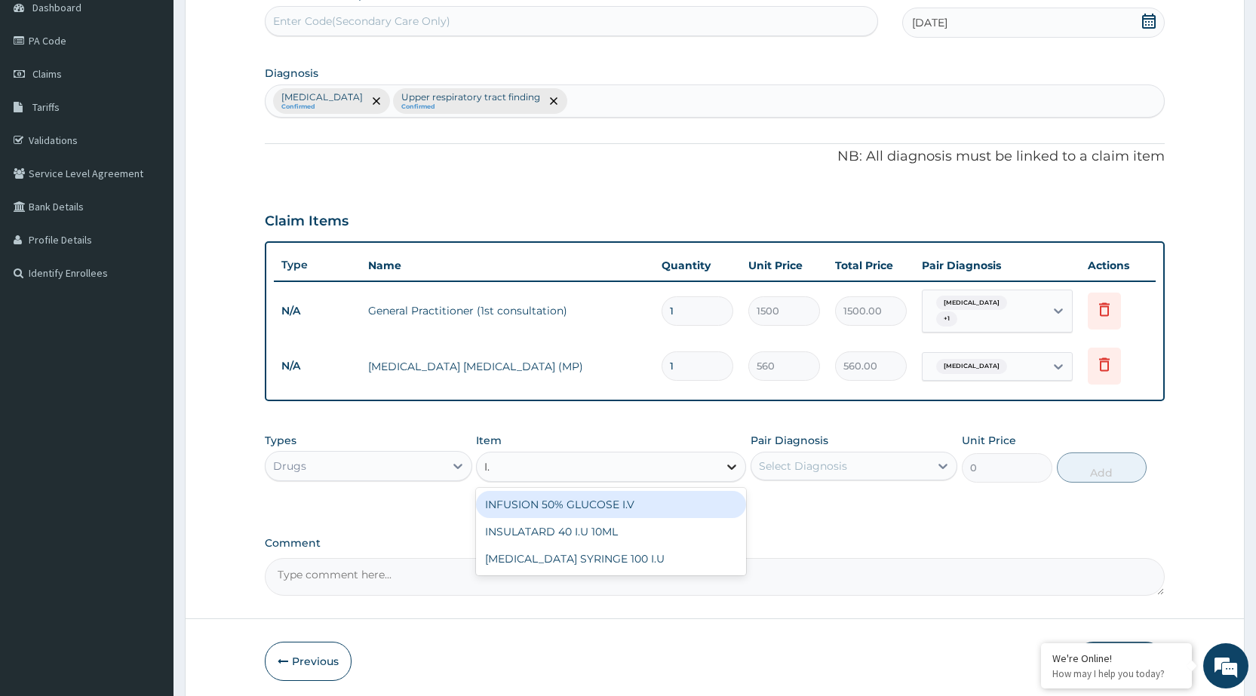
type input "I"
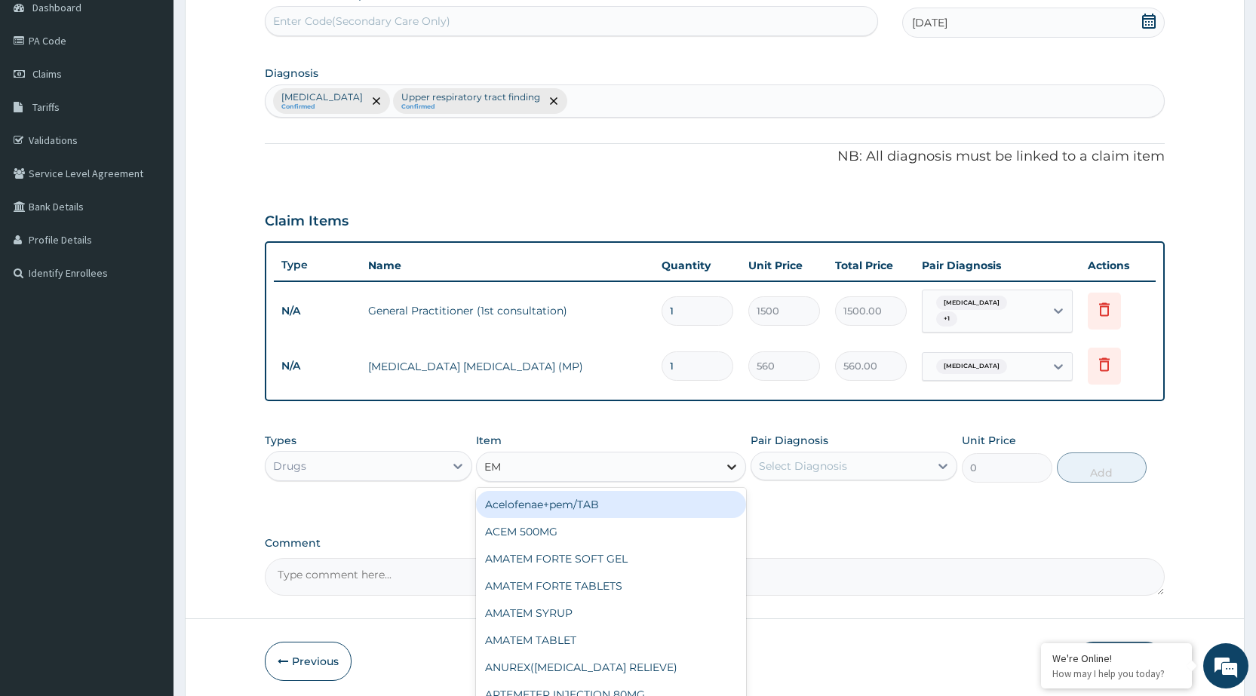
type input "EMA"
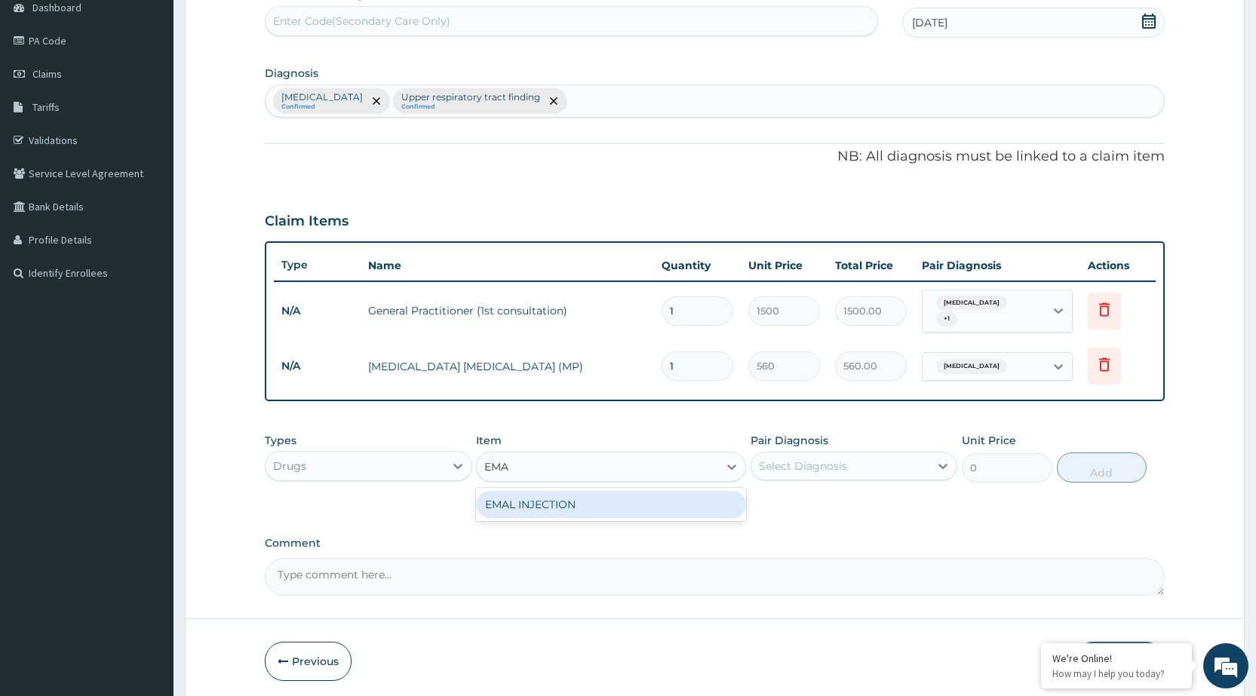
click at [709, 513] on div "EMAL INJECTION" at bounding box center [611, 504] width 270 height 33
click at [711, 496] on div "EMAL INJECTION" at bounding box center [611, 504] width 270 height 27
type input "708.75"
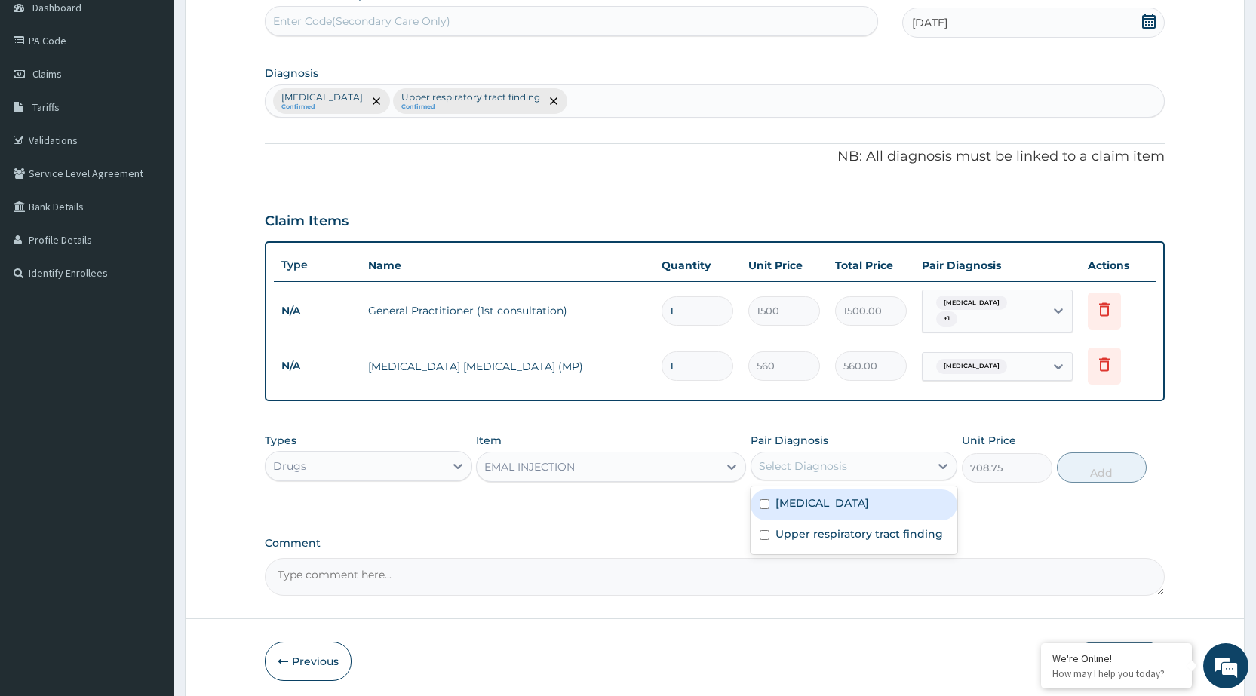
click at [901, 454] on div "Select Diagnosis" at bounding box center [840, 466] width 178 height 24
click at [869, 507] on div "[MEDICAL_DATA]" at bounding box center [854, 505] width 207 height 31
checkbox input "true"
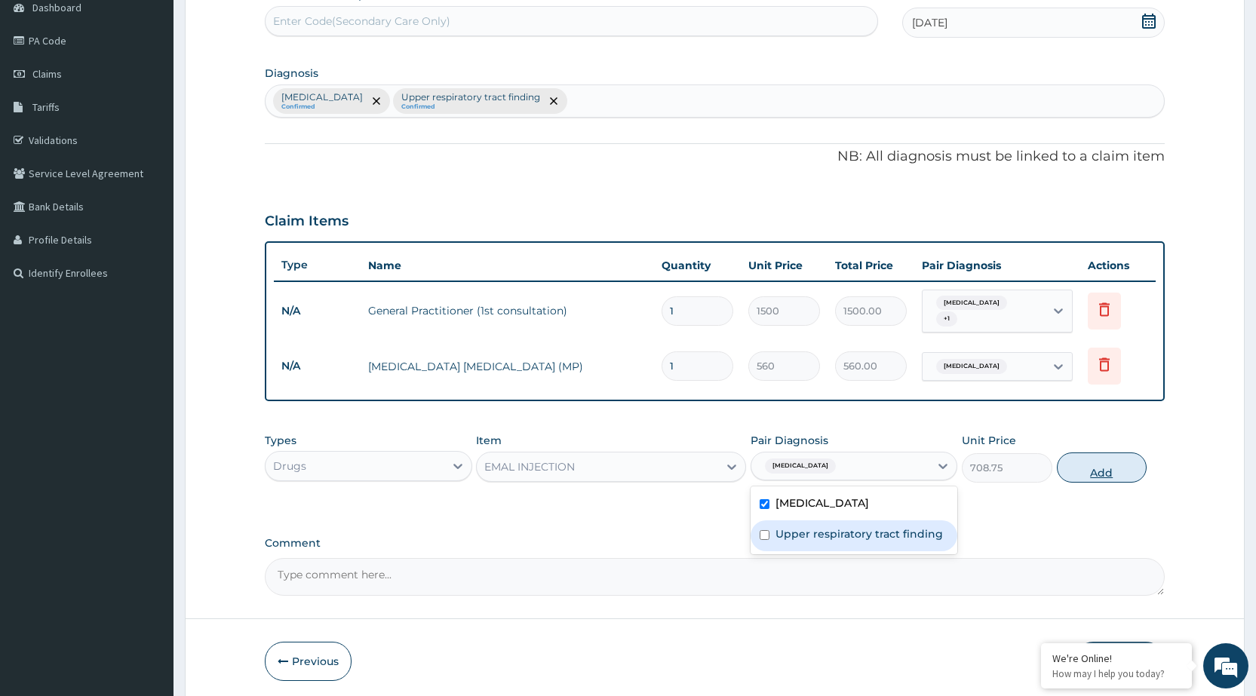
click at [1116, 468] on button "Add" at bounding box center [1102, 468] width 90 height 30
type input "0"
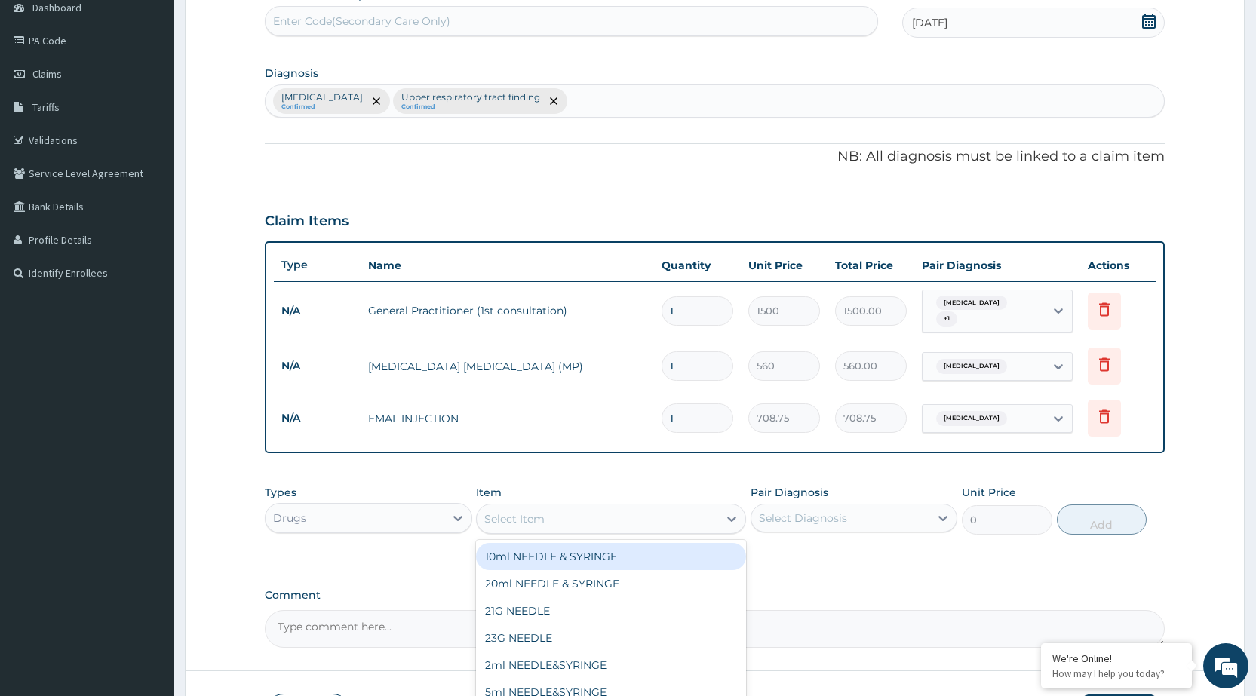
click at [584, 520] on div "Select Item" at bounding box center [597, 519] width 241 height 24
type input "I"
type input "DICLO"
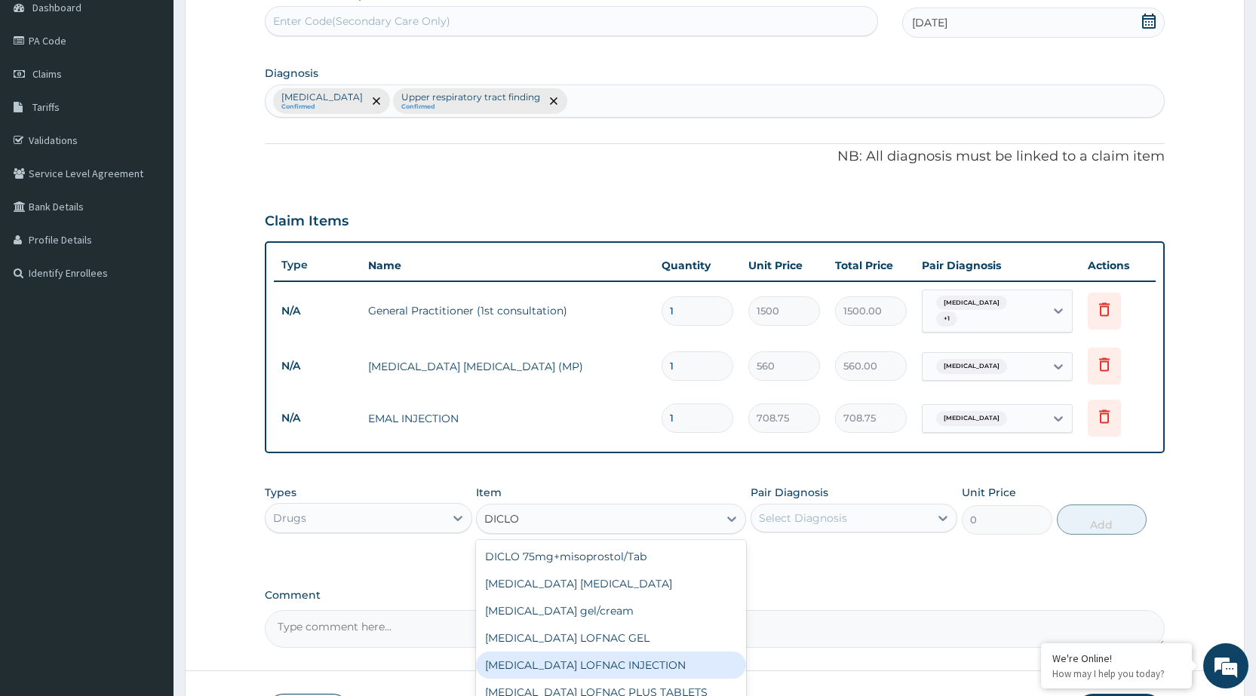
click at [585, 652] on div "[MEDICAL_DATA] LOFNAC INJECTION" at bounding box center [611, 665] width 270 height 27
type input "52.5"
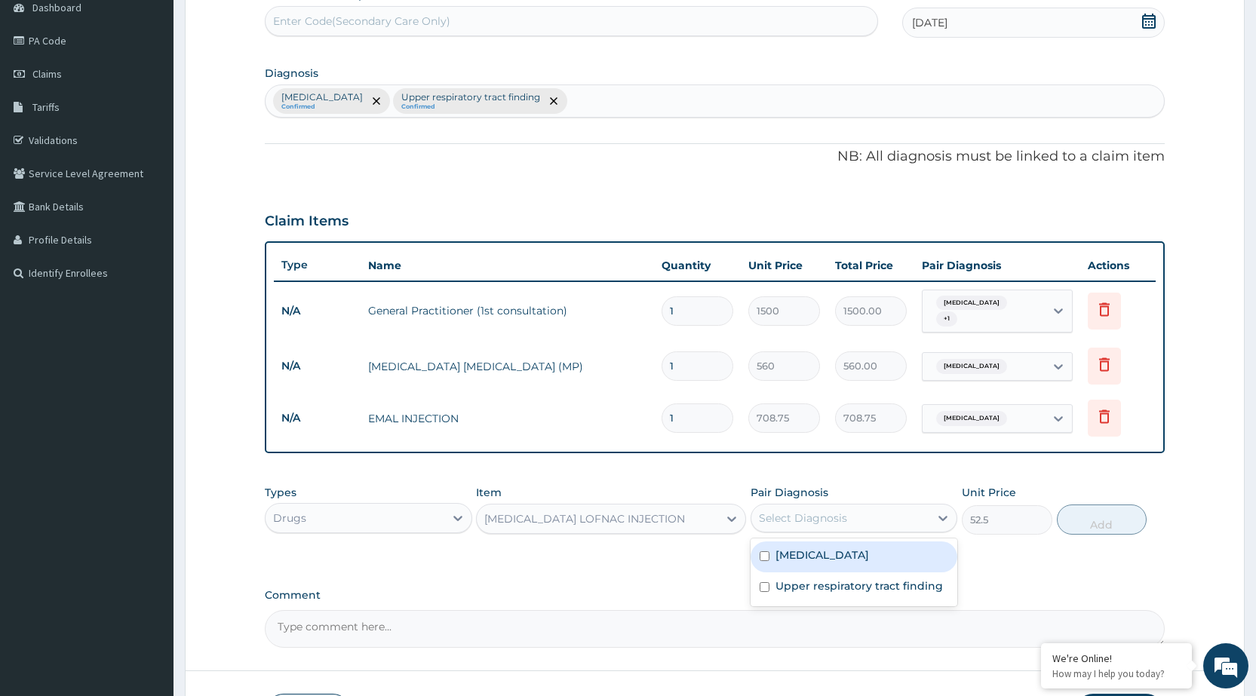
click at [913, 506] on div "Select Diagnosis" at bounding box center [840, 518] width 178 height 24
click at [880, 560] on div "[MEDICAL_DATA]" at bounding box center [854, 557] width 207 height 31
checkbox input "true"
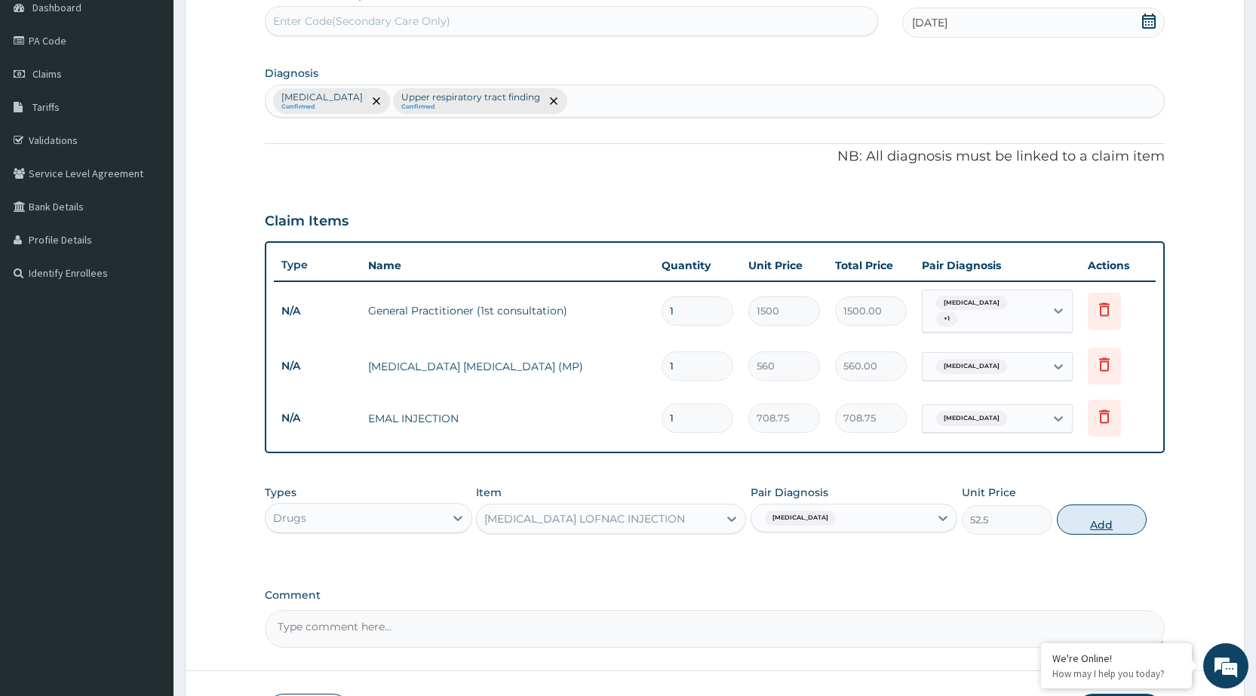
click at [1122, 511] on button "Add" at bounding box center [1102, 520] width 90 height 30
type input "0"
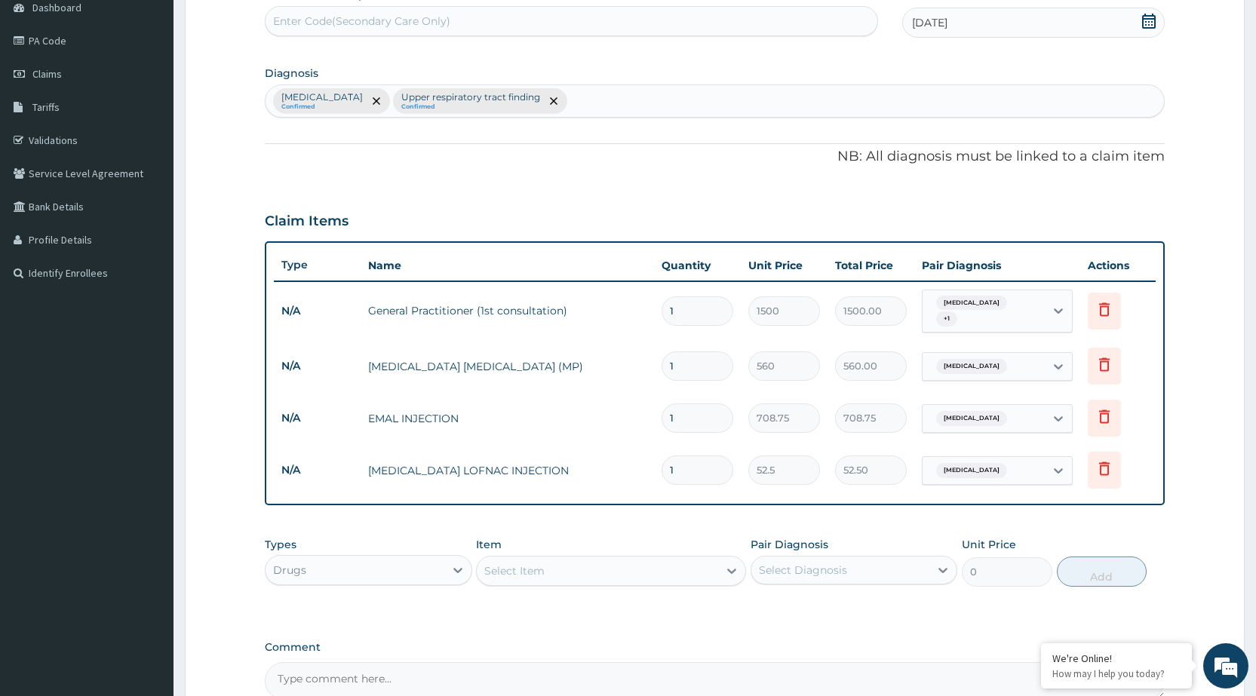
click at [716, 571] on div "Select Item" at bounding box center [597, 571] width 241 height 24
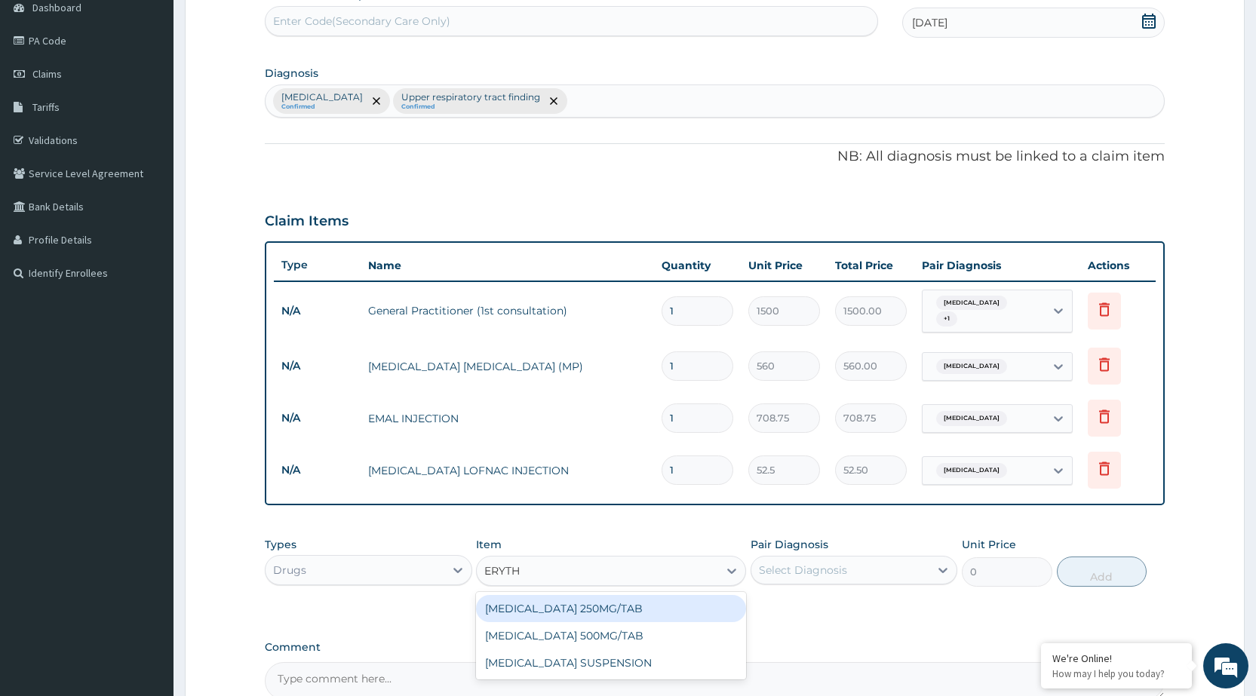
type input "ERYTHR"
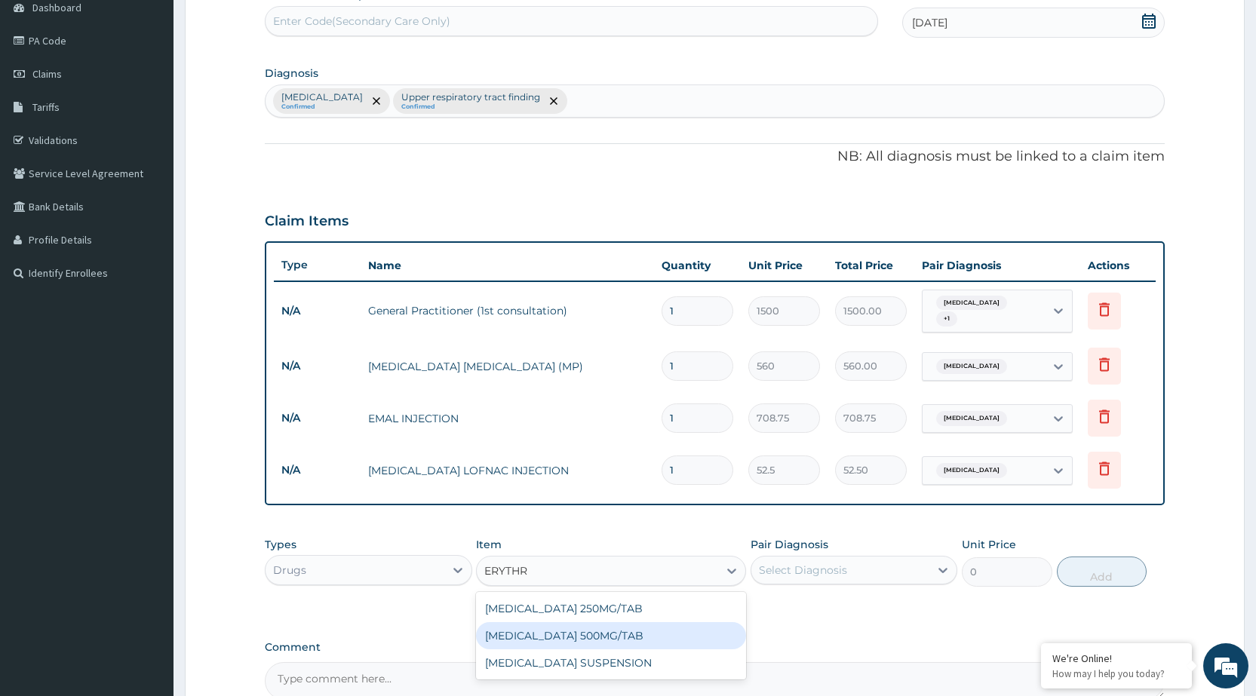
click at [732, 622] on div "[MEDICAL_DATA] 500MG/TAB" at bounding box center [611, 635] width 270 height 27
type input "18.38"
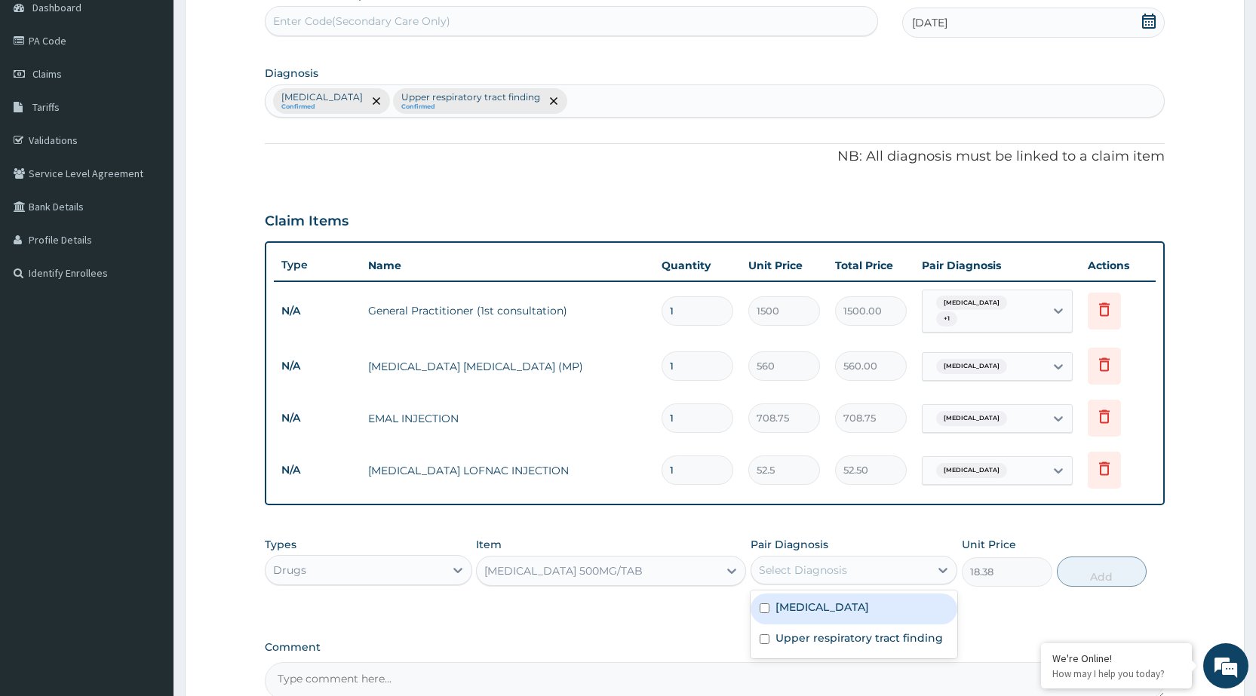
click at [812, 576] on div "Select Diagnosis" at bounding box center [854, 570] width 207 height 29
click at [820, 631] on label "Upper respiratory tract finding" at bounding box center [858, 638] width 167 height 15
checkbox input "true"
click at [1127, 573] on button "Add" at bounding box center [1102, 572] width 90 height 30
type input "0"
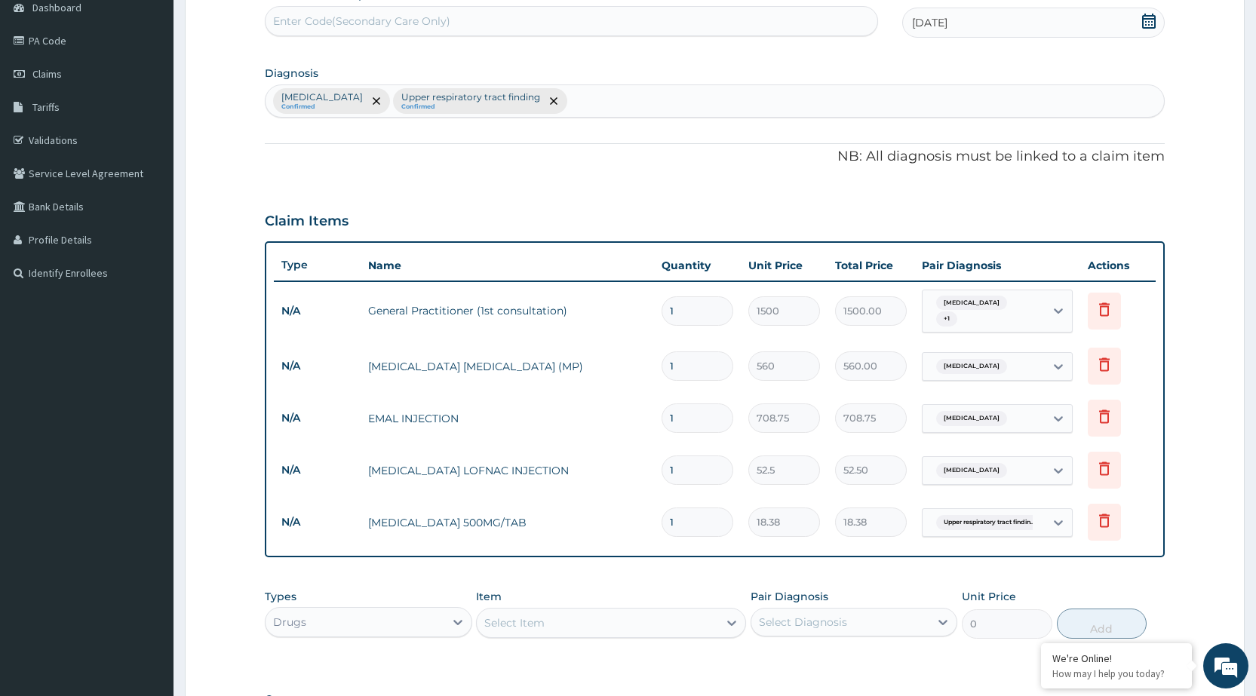
type input "10"
type input "183.80"
type input "10"
click at [699, 614] on div "Select Item" at bounding box center [597, 623] width 241 height 24
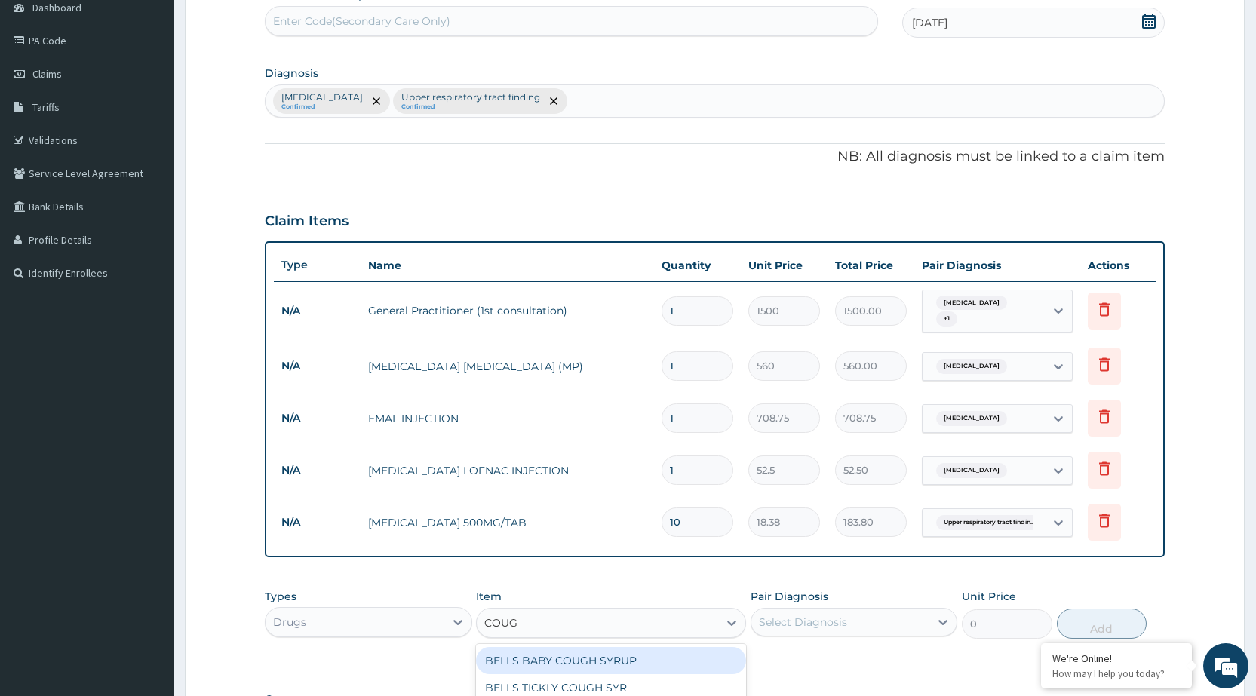
type input "COUGH"
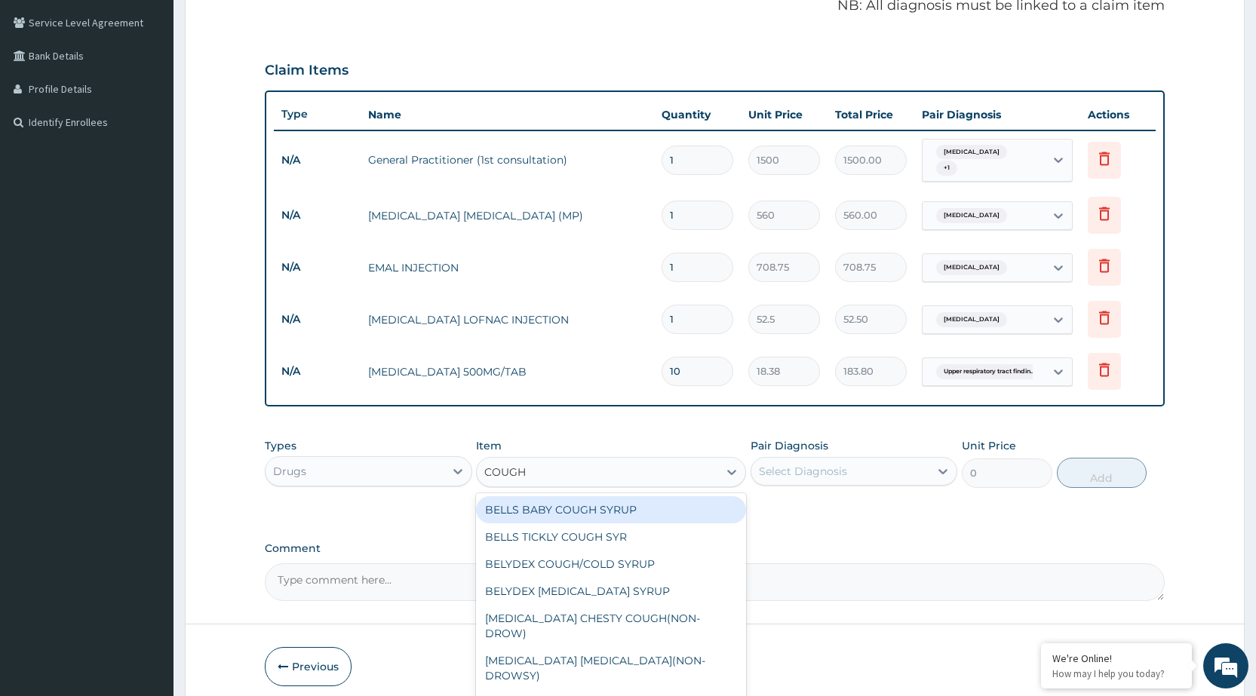
scroll to position [365, 0]
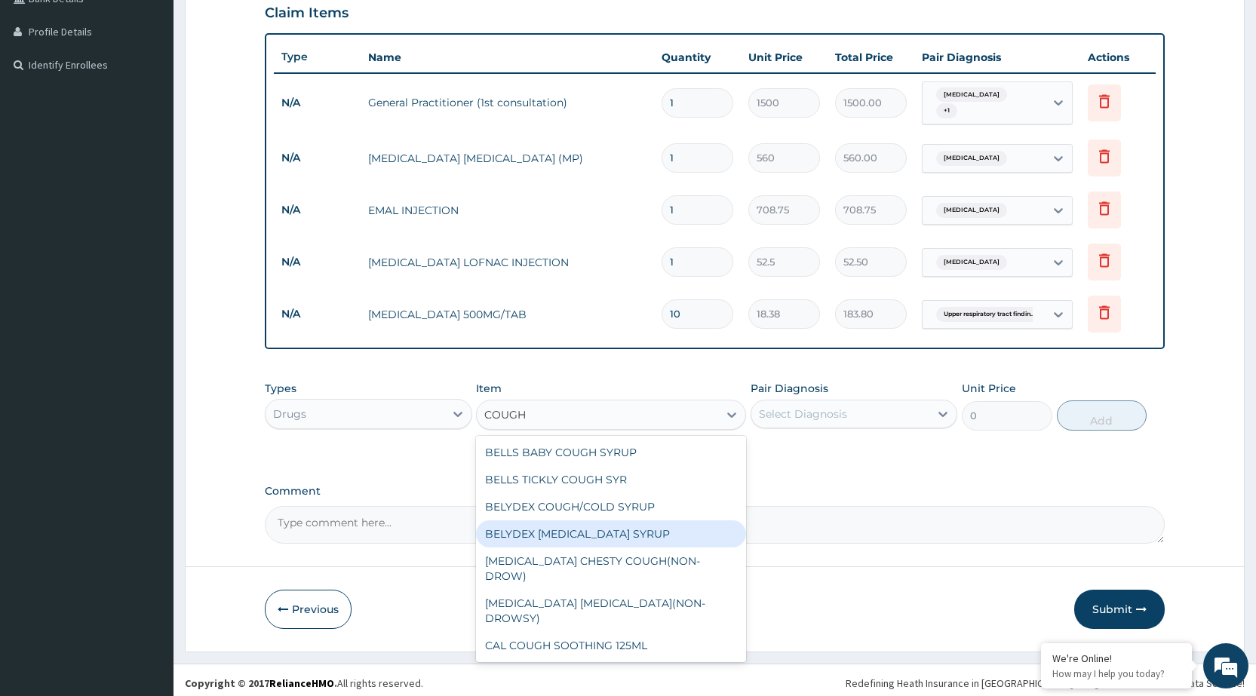
click at [598, 530] on div "BELYDEX [MEDICAL_DATA] SYRUP" at bounding box center [611, 533] width 270 height 27
type input "236.25"
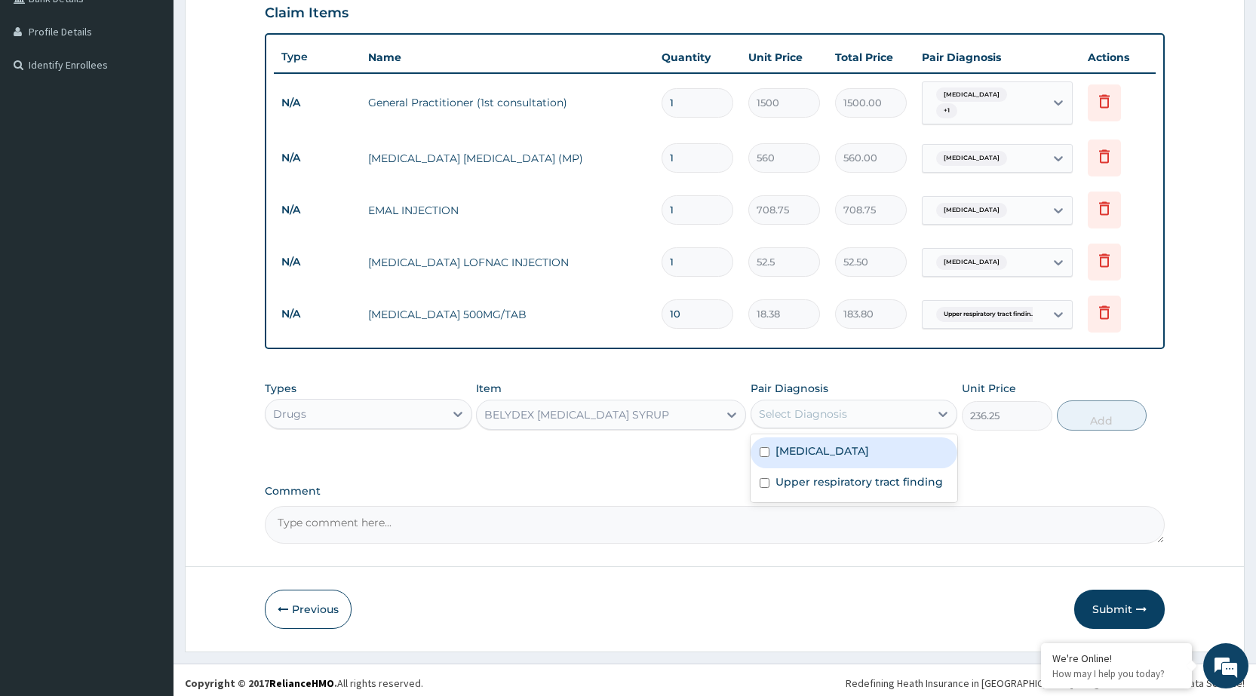
click at [854, 416] on div "Select Diagnosis" at bounding box center [840, 414] width 178 height 24
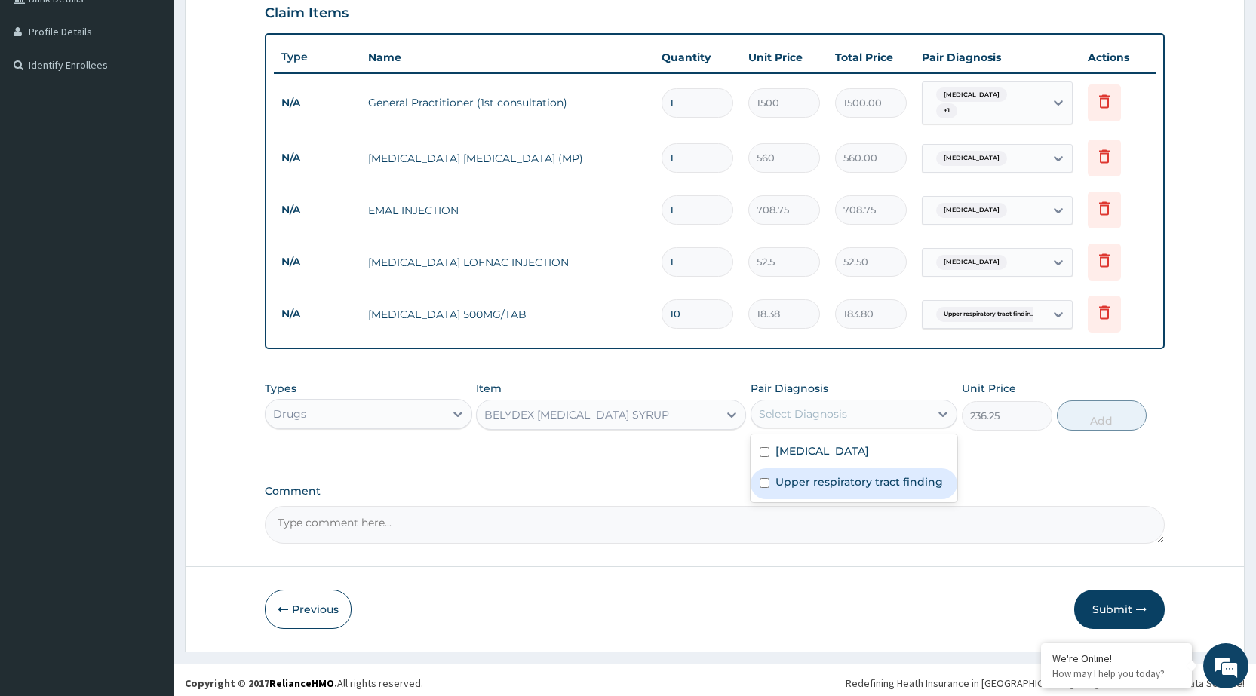
click at [849, 474] on label "Upper respiratory tract finding" at bounding box center [858, 481] width 167 height 15
checkbox input "true"
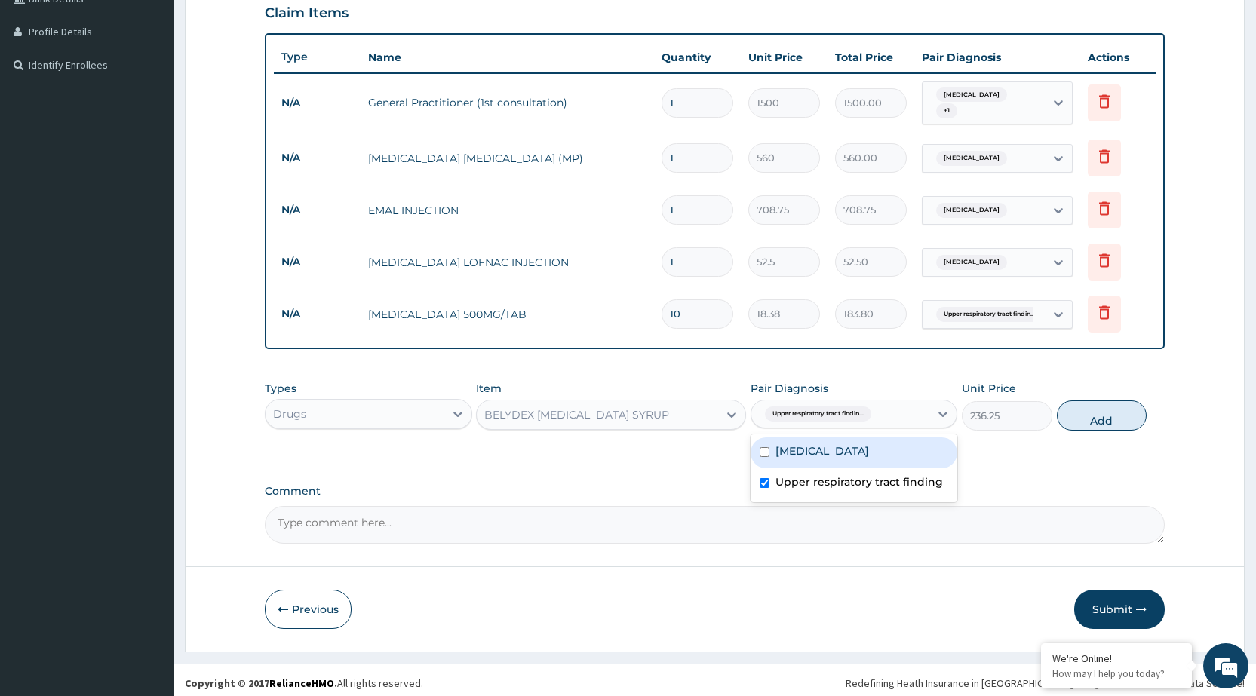
click at [926, 448] on div "[MEDICAL_DATA]" at bounding box center [854, 453] width 207 height 31
checkbox input "true"
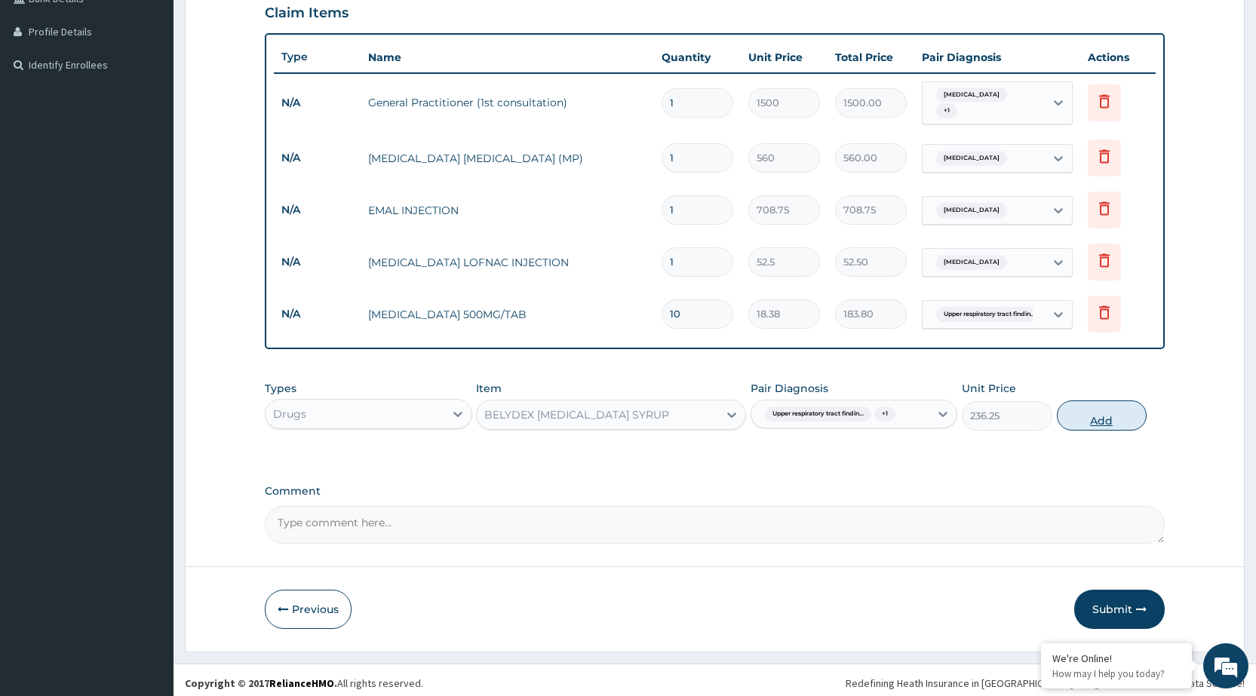
click at [1116, 410] on button "Add" at bounding box center [1102, 416] width 90 height 30
type input "0"
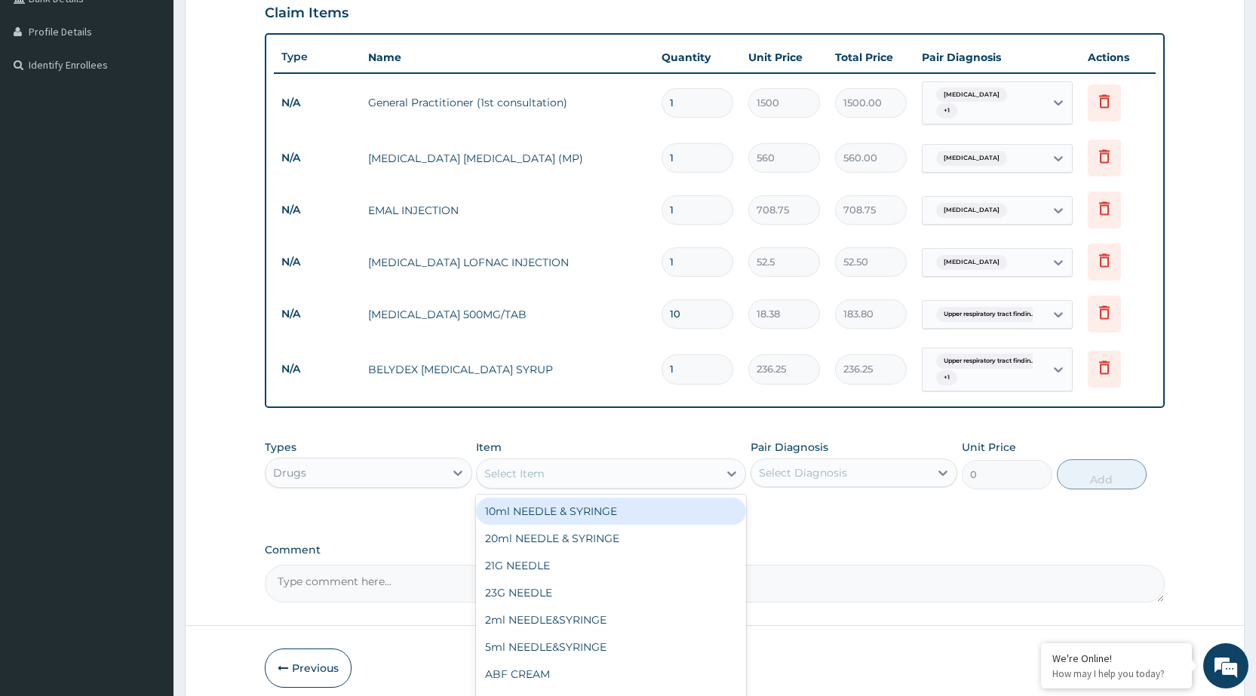
click at [514, 466] on div "Select Item" at bounding box center [514, 473] width 60 height 15
type input "COA"
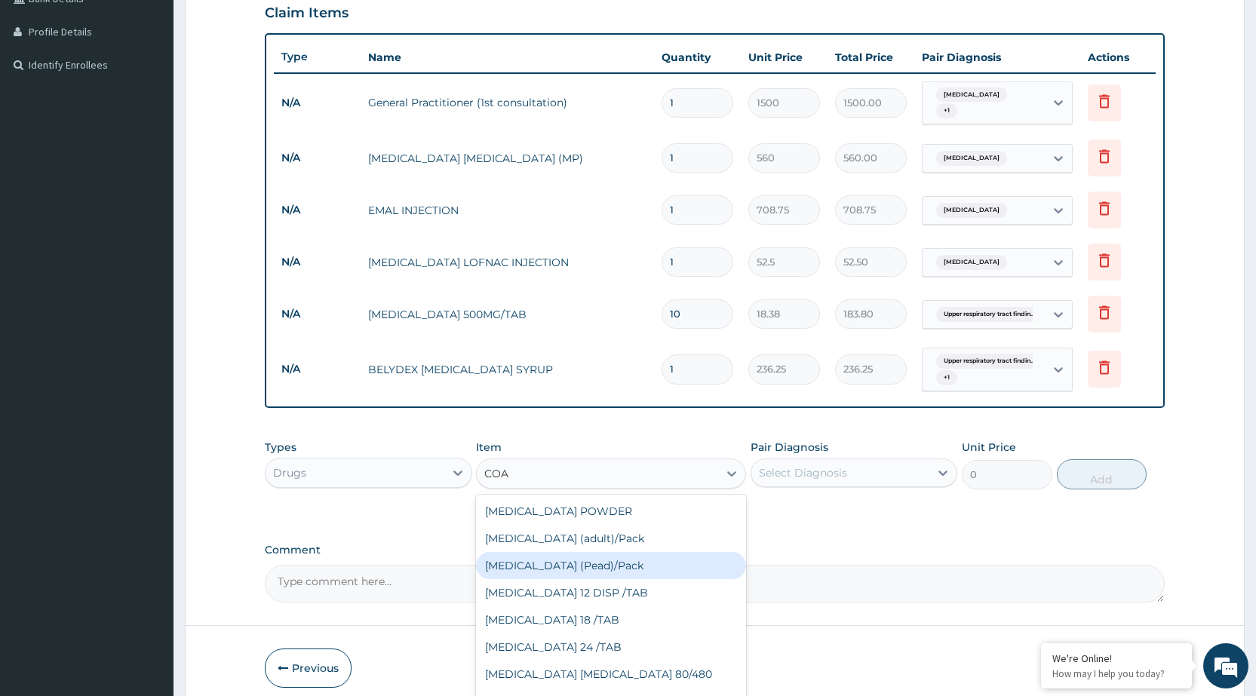
click at [555, 552] on div "[MEDICAL_DATA] (Pead)/Pack" at bounding box center [611, 565] width 270 height 27
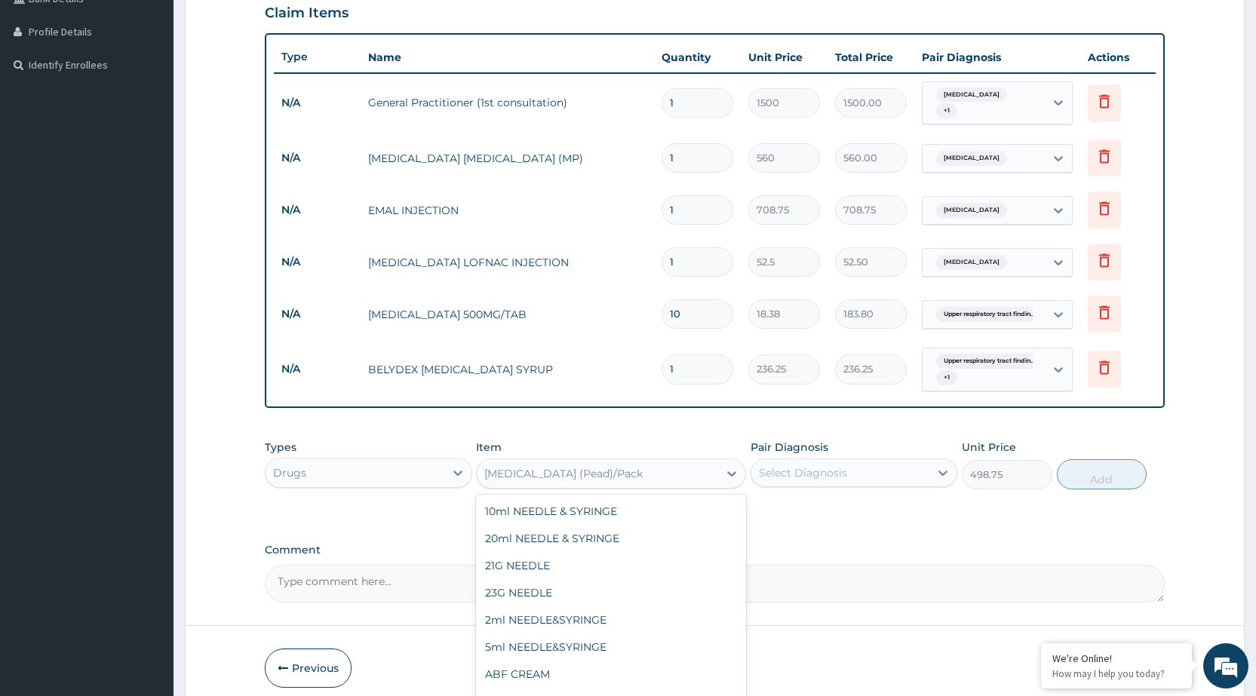
click at [682, 462] on div "[MEDICAL_DATA] (Pead)/Pack" at bounding box center [597, 474] width 241 height 24
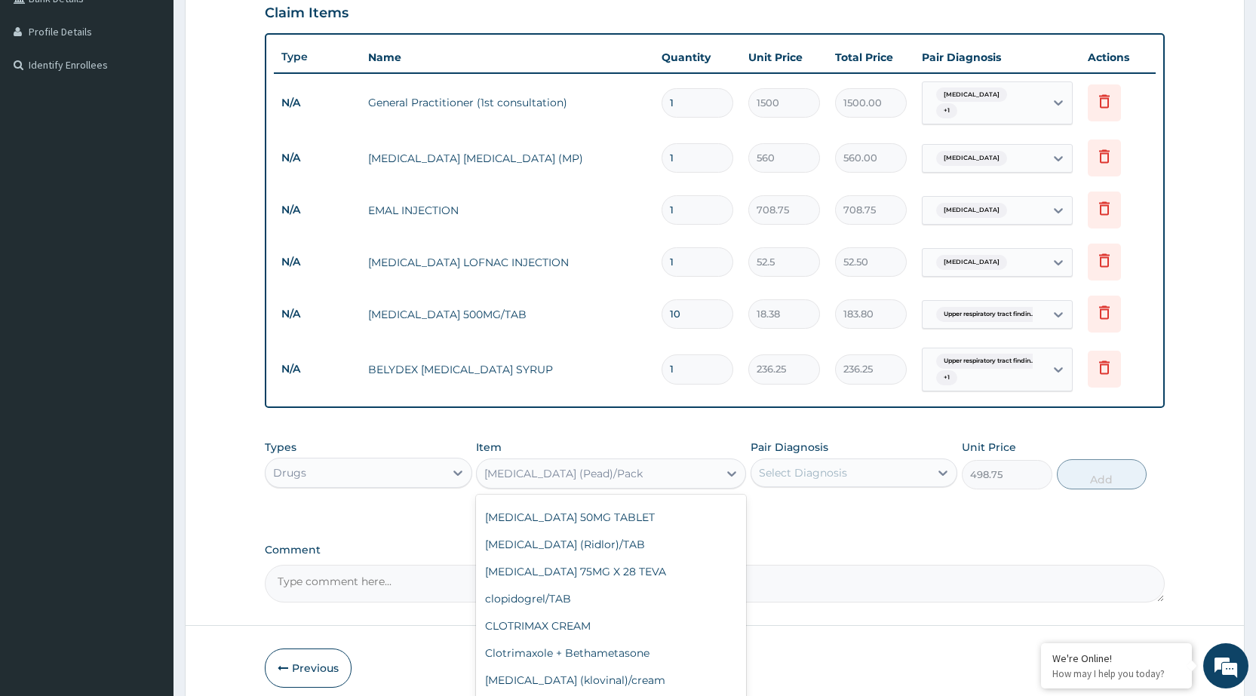
type input "682.5"
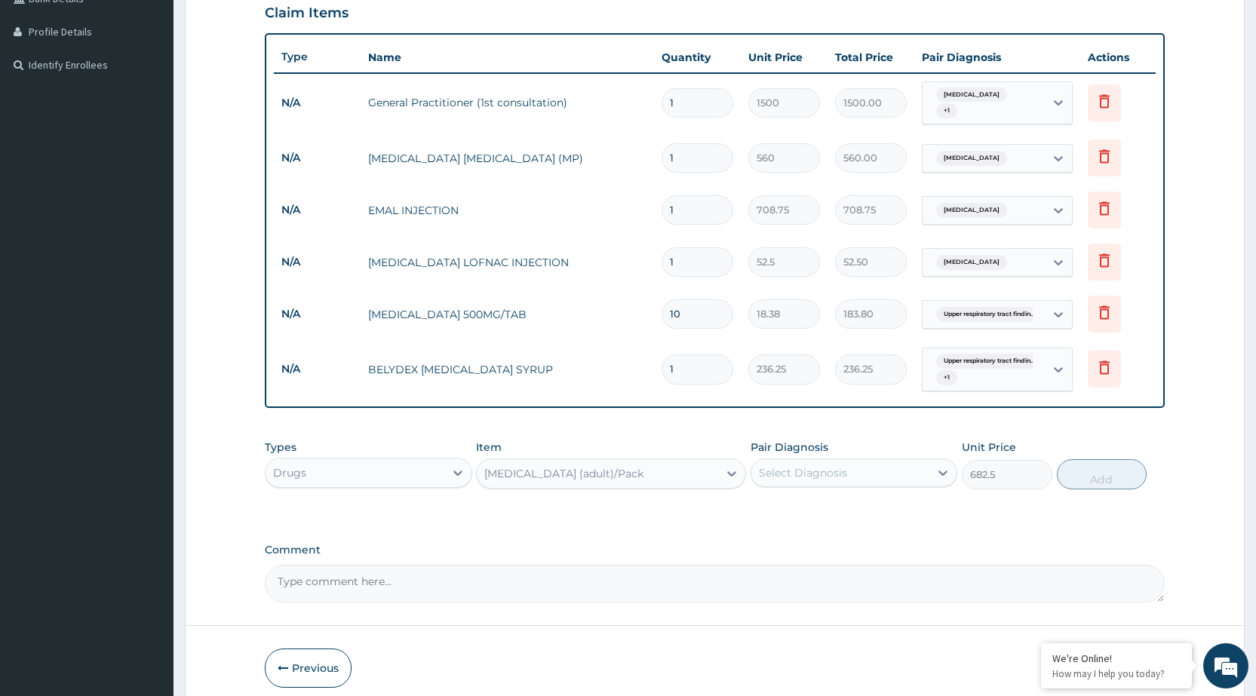
click at [928, 463] on div "Select Diagnosis" at bounding box center [840, 473] width 178 height 24
click at [923, 507] on div "[MEDICAL_DATA]" at bounding box center [854, 511] width 207 height 31
checkbox input "true"
click at [1103, 474] on button "Add" at bounding box center [1102, 474] width 90 height 30
type input "0"
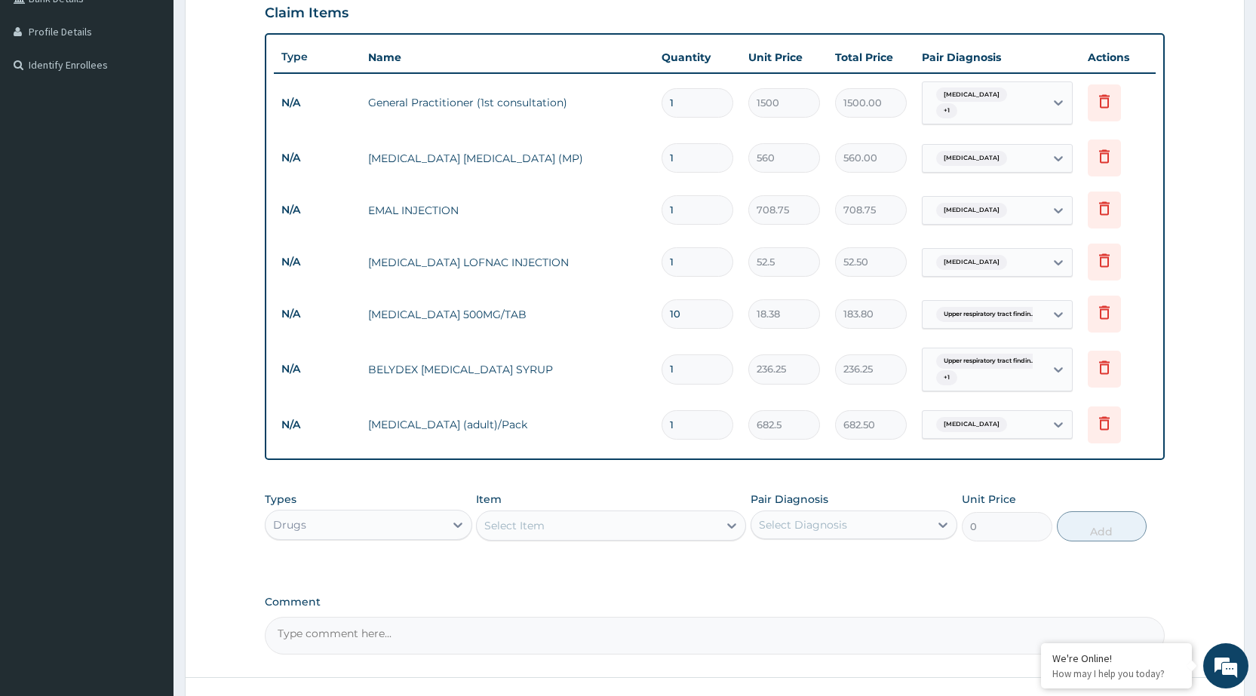
click at [692, 523] on div "Select Item" at bounding box center [597, 526] width 241 height 24
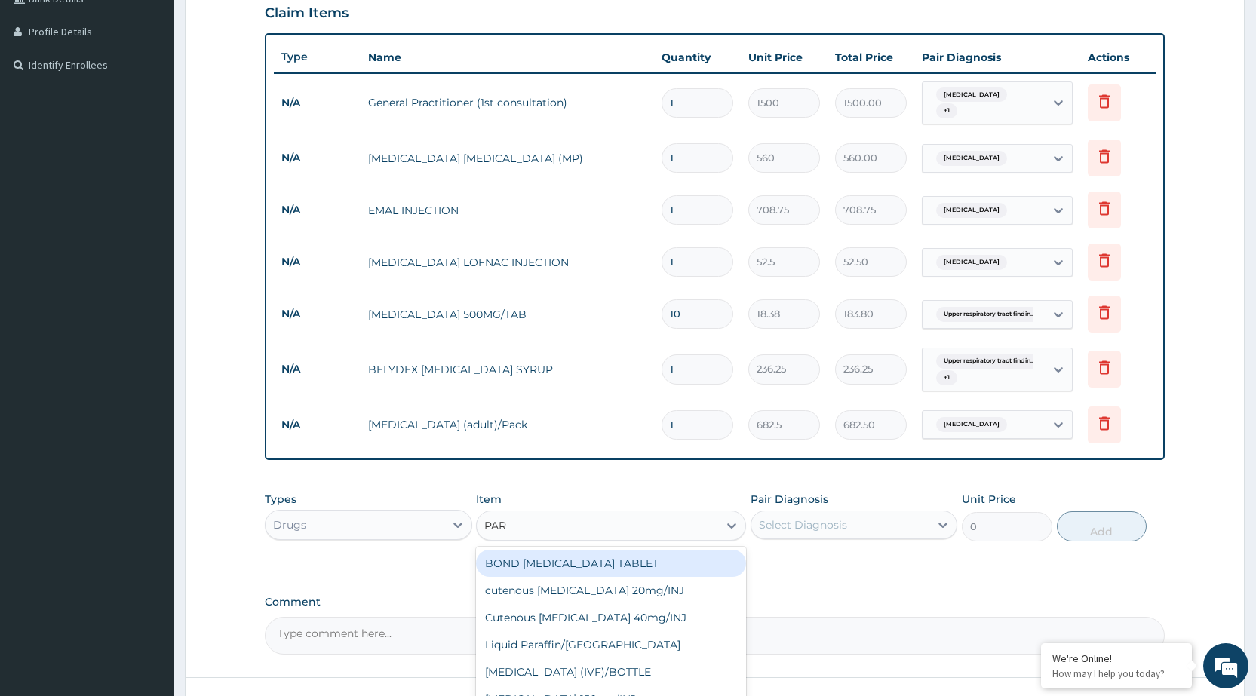
type input "PARA"
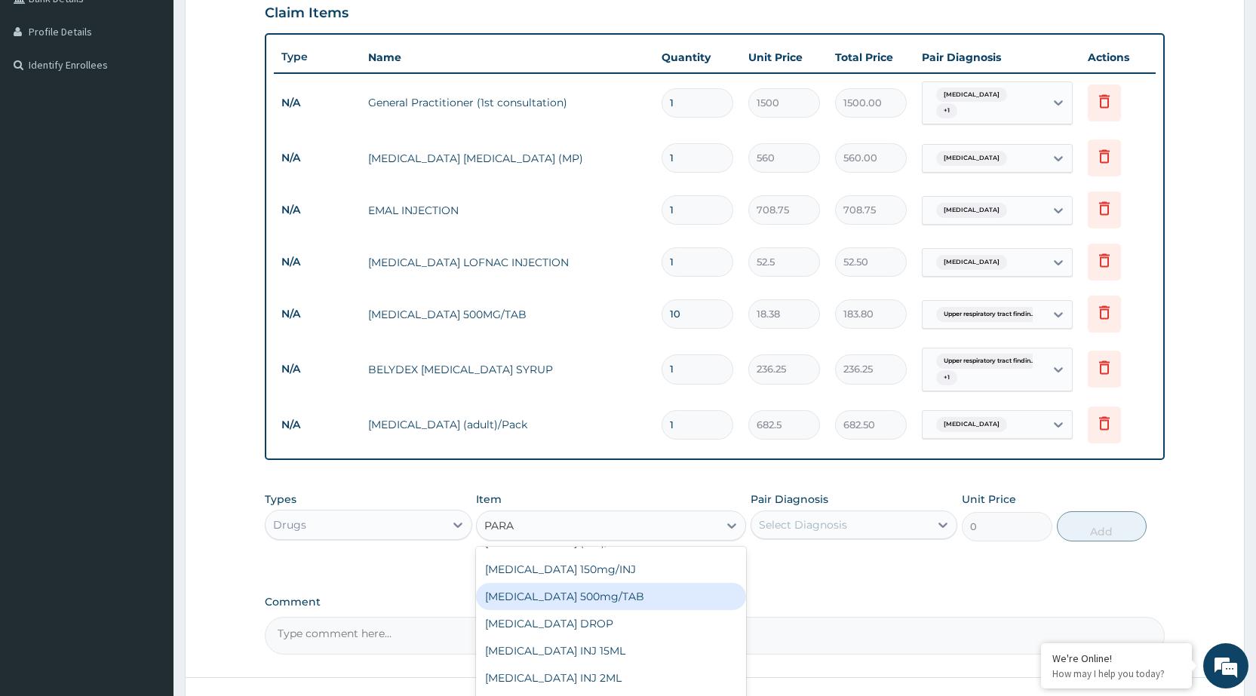
click at [632, 588] on div "[MEDICAL_DATA] 500mg/TAB" at bounding box center [611, 596] width 270 height 27
type input "5.25"
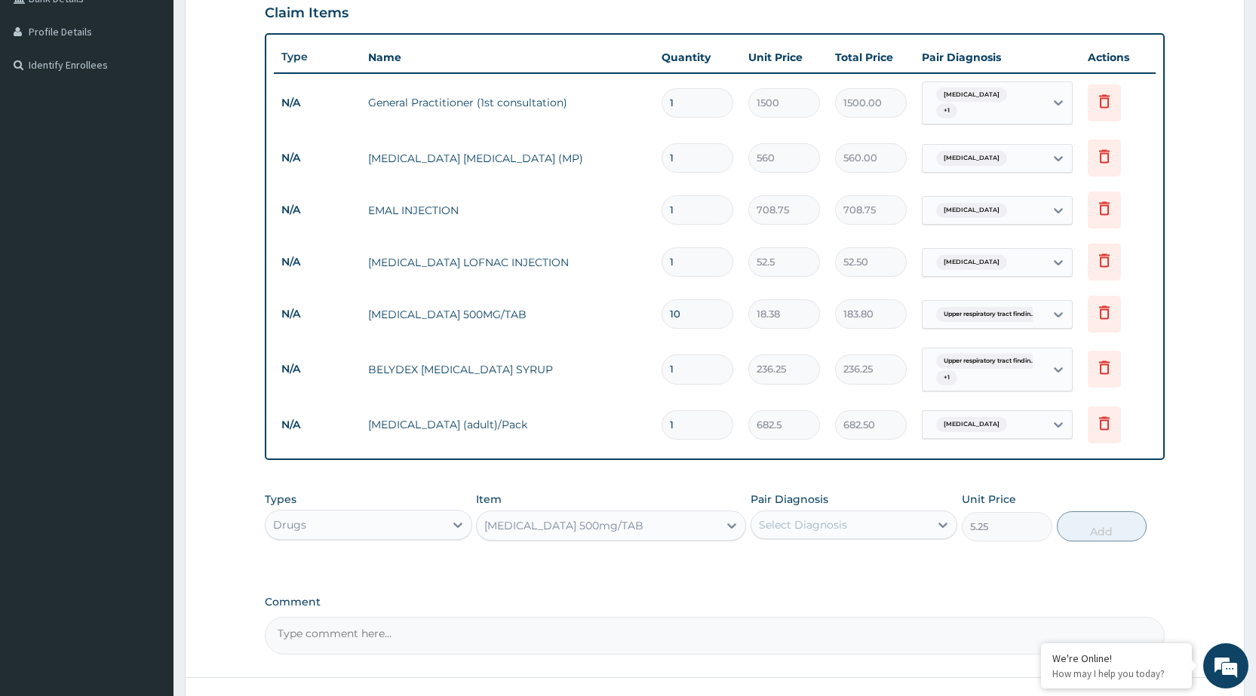
click at [920, 521] on div "Select Diagnosis" at bounding box center [840, 525] width 178 height 24
click at [861, 565] on div "[MEDICAL_DATA]" at bounding box center [854, 563] width 207 height 31
checkbox input "true"
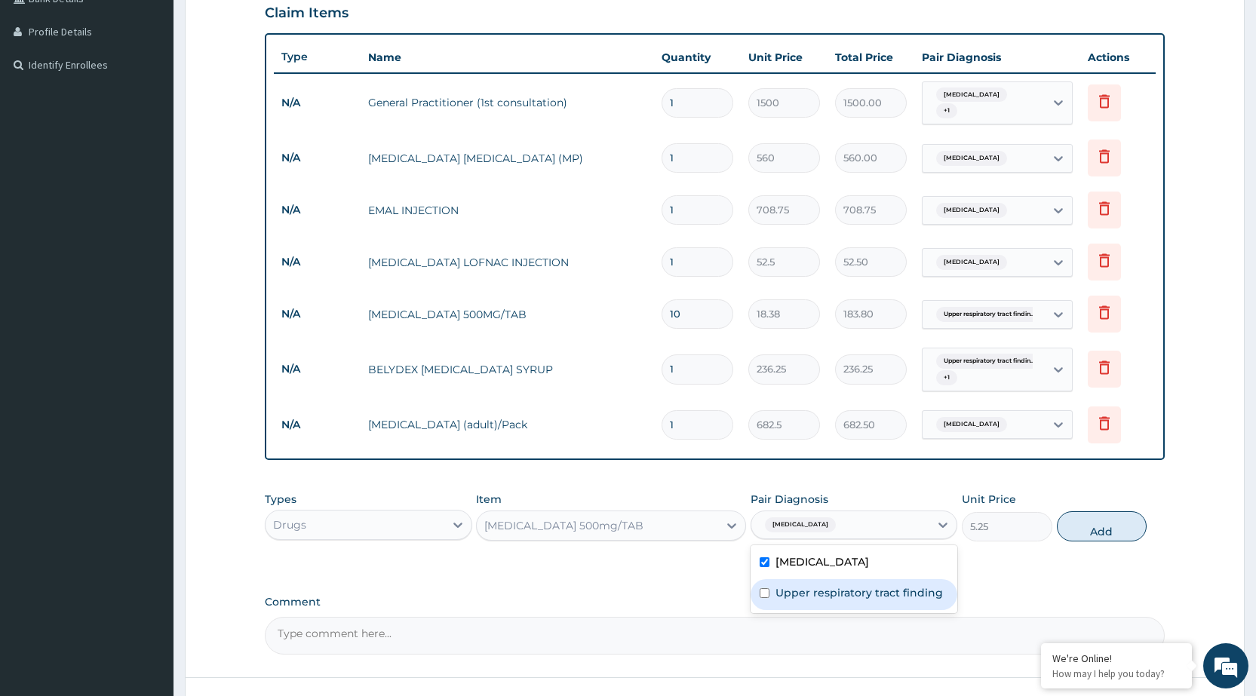
click at [852, 585] on label "Upper respiratory tract finding" at bounding box center [858, 592] width 167 height 15
checkbox input "true"
click at [1101, 514] on button "Add" at bounding box center [1102, 526] width 90 height 30
type input "0"
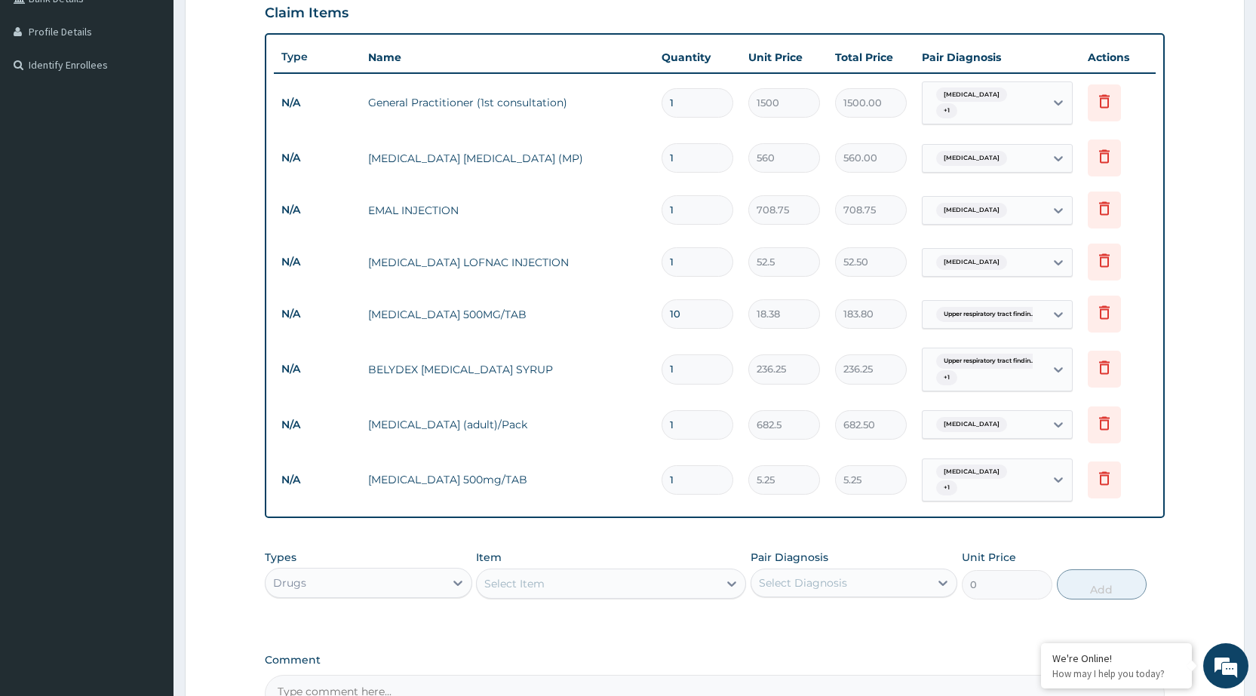
type input "0.00"
type input "3"
type input "15.75"
type input "30"
type input "157.50"
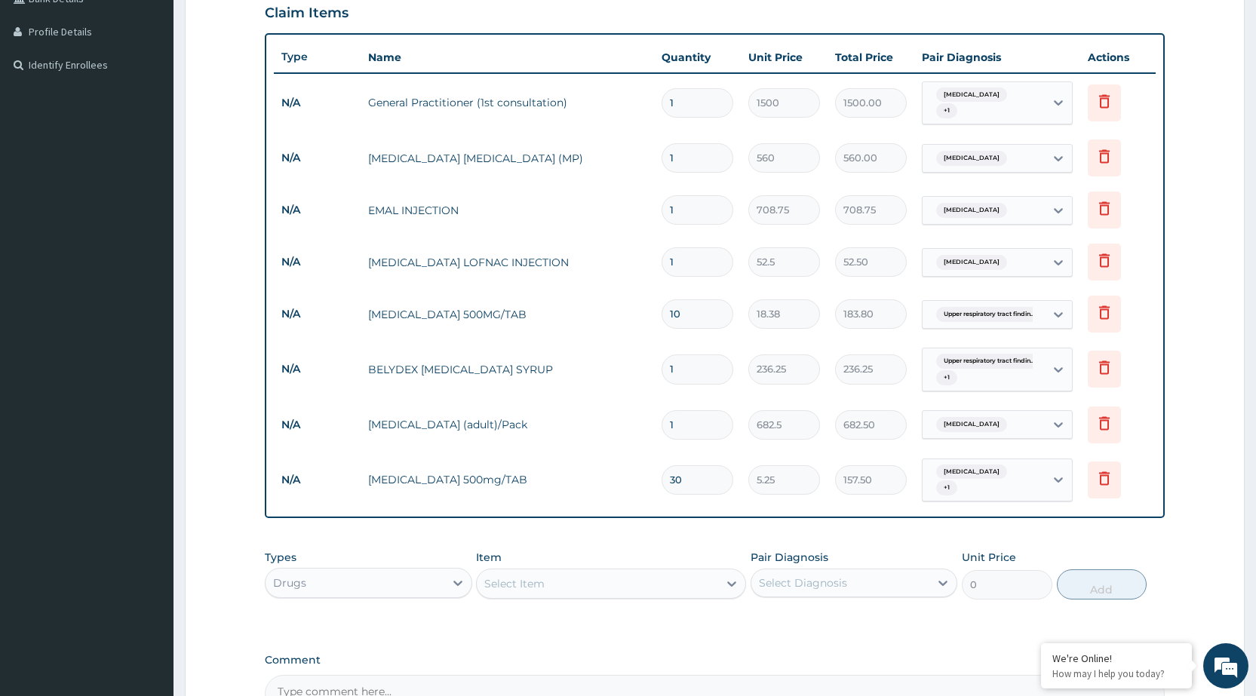
type input "30"
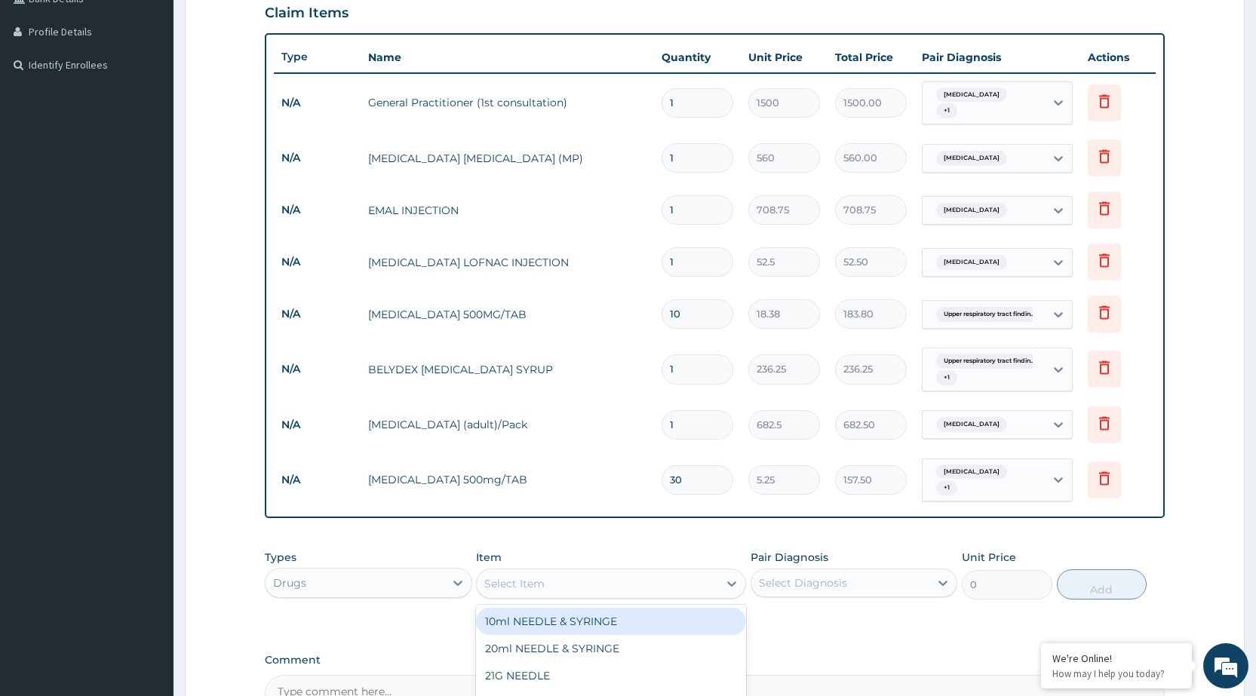
click at [651, 572] on div "Select Item" at bounding box center [597, 584] width 241 height 24
type input "PIRIT"
click at [646, 608] on div "Piriton 4mg/Tab" at bounding box center [611, 621] width 270 height 27
type input "5.25"
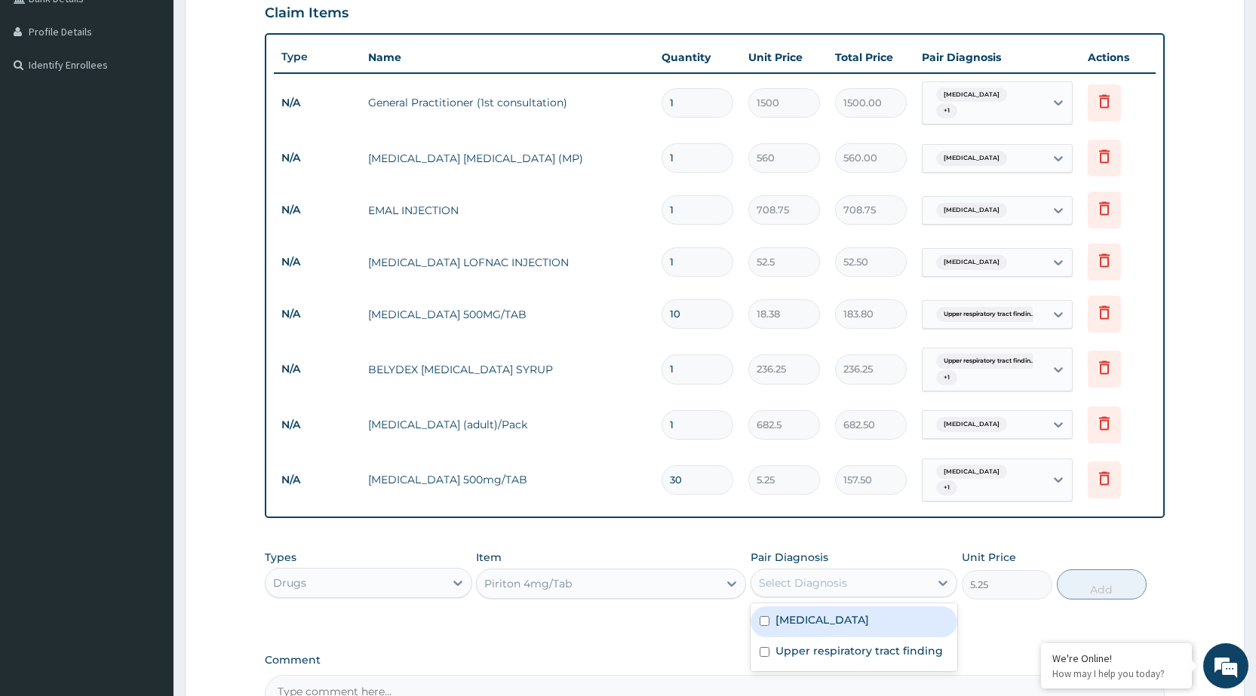
click at [849, 576] on div "Select Diagnosis" at bounding box center [840, 583] width 178 height 24
click at [844, 622] on div "[MEDICAL_DATA]" at bounding box center [854, 621] width 207 height 31
checkbox input "true"
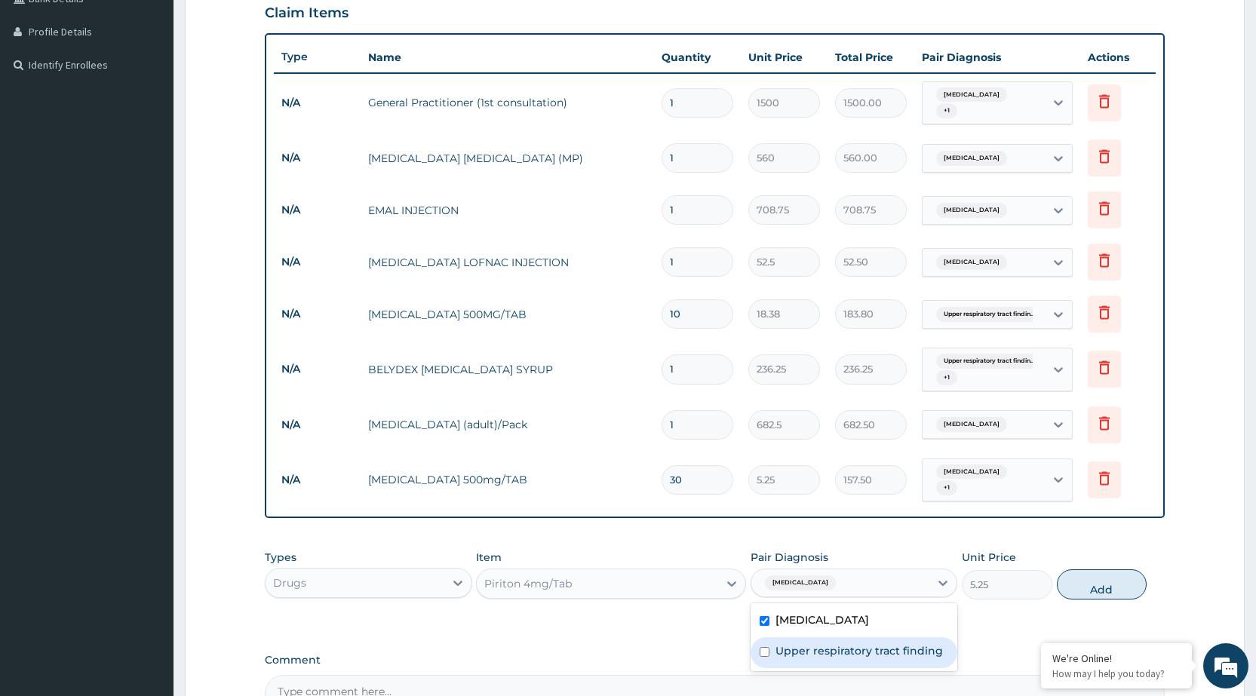
drag, startPoint x: 835, startPoint y: 649, endPoint x: 910, endPoint y: 649, distance: 75.4
click at [835, 649] on div "Upper respiratory tract finding" at bounding box center [854, 652] width 207 height 31
checkbox input "true"
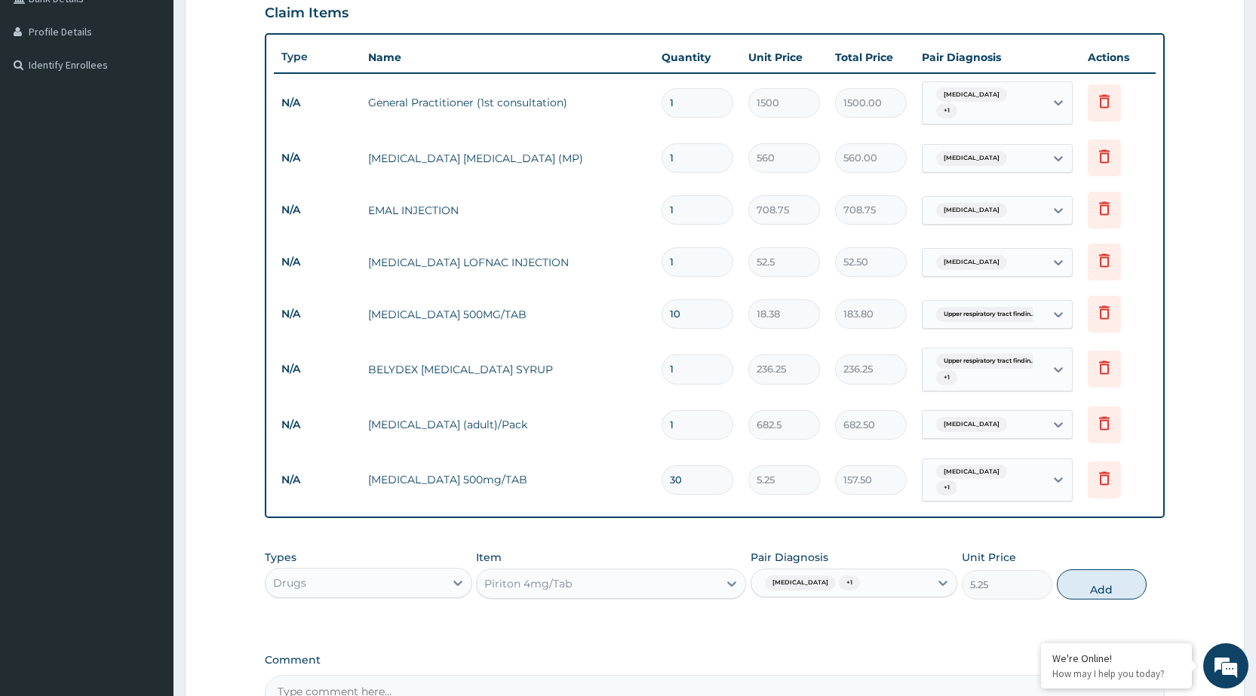
click at [1096, 579] on button "Add" at bounding box center [1102, 585] width 90 height 30
type input "0"
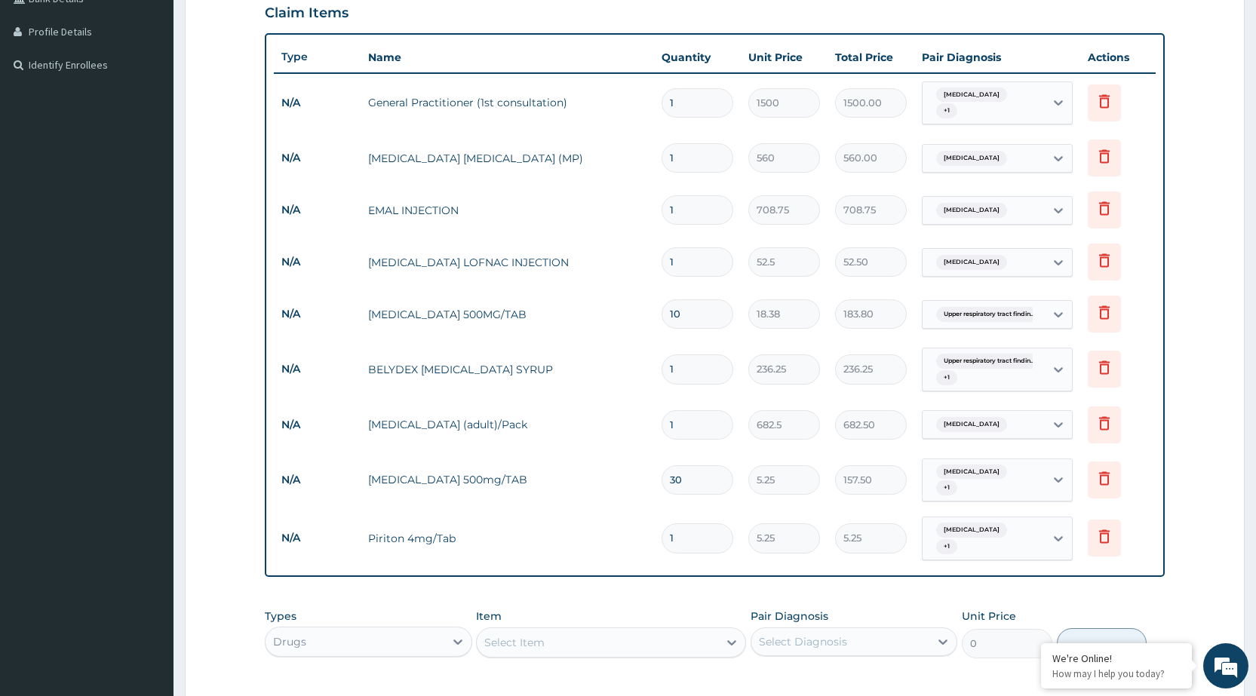
type input "0.00"
type input "2"
type input "10.50"
type input "20"
type input "105.00"
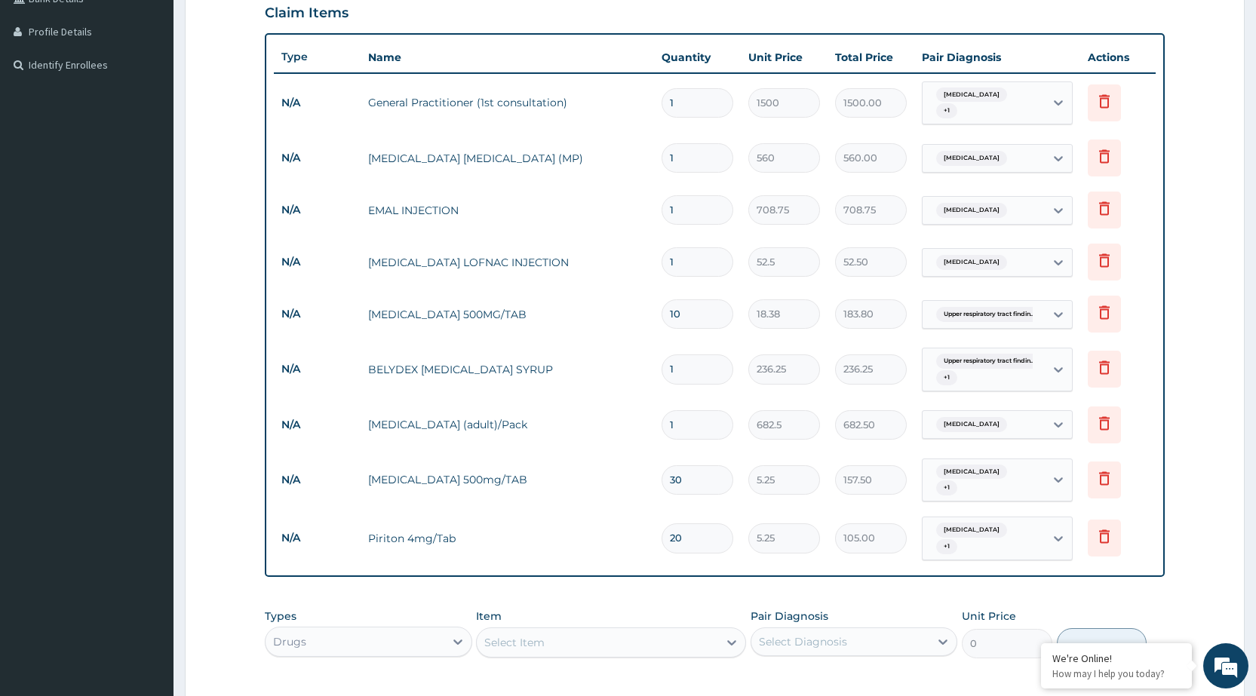
scroll to position [579, 0]
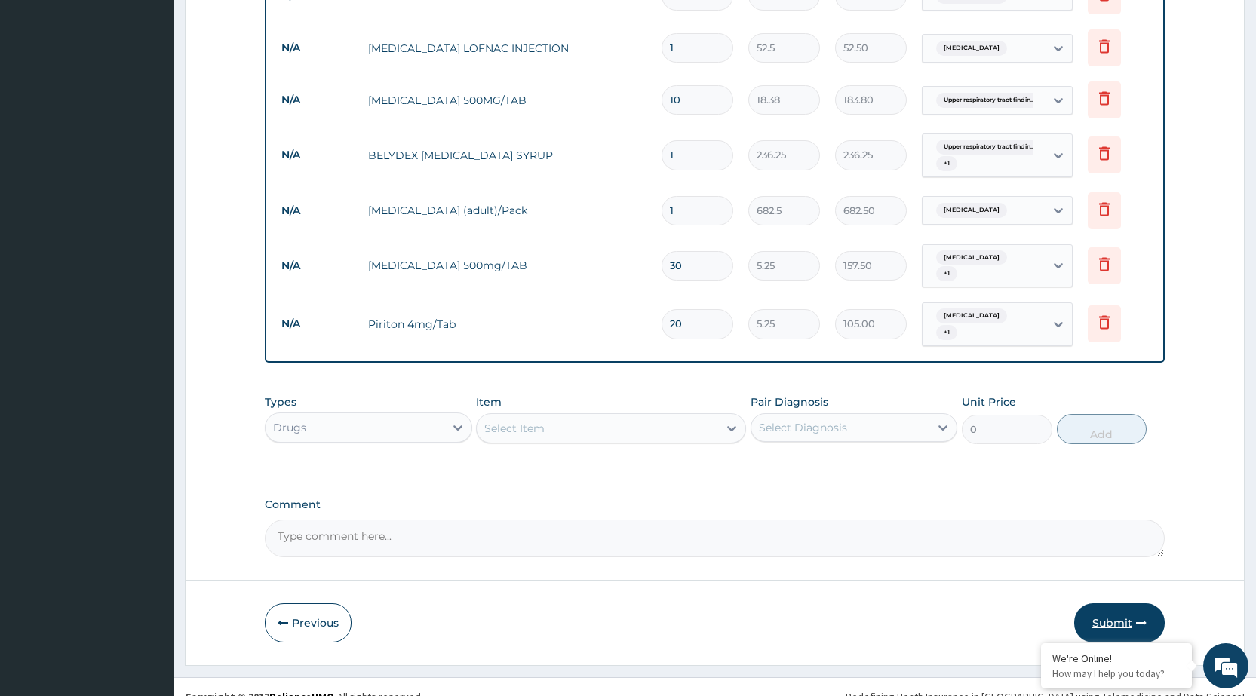
type input "20"
click at [1092, 603] on button "Submit" at bounding box center [1119, 622] width 91 height 39
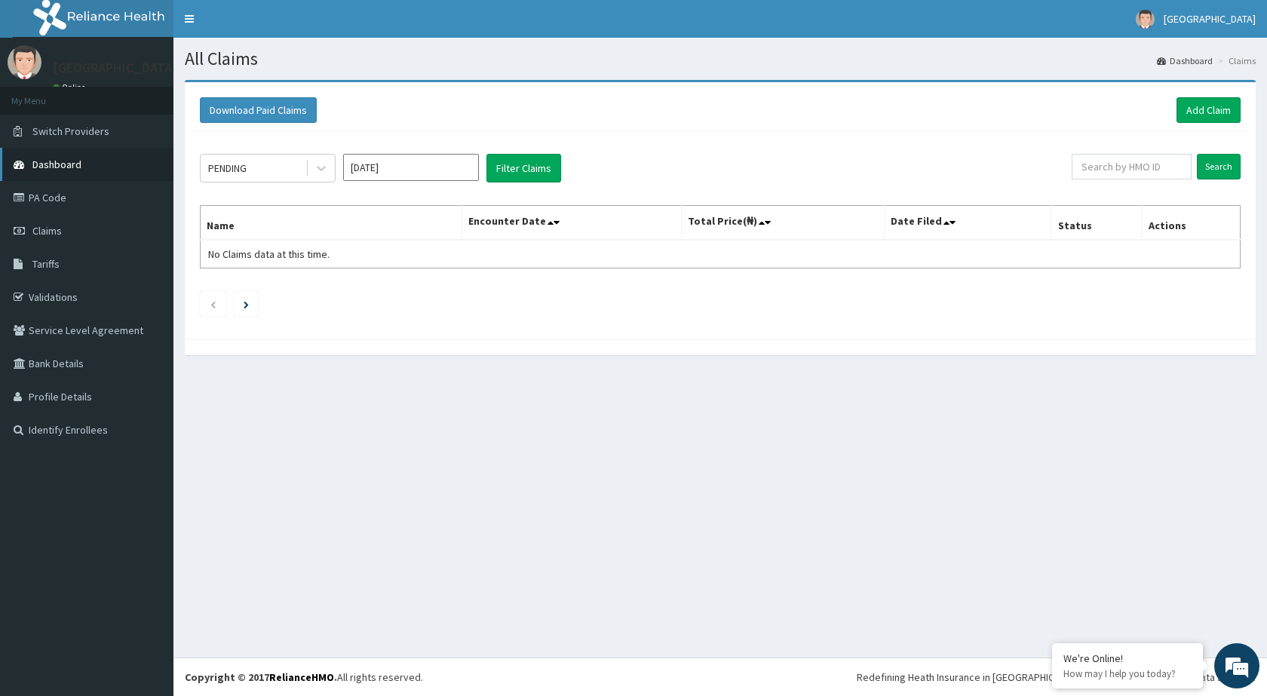
click at [65, 162] on span "Dashboard" at bounding box center [56, 165] width 49 height 14
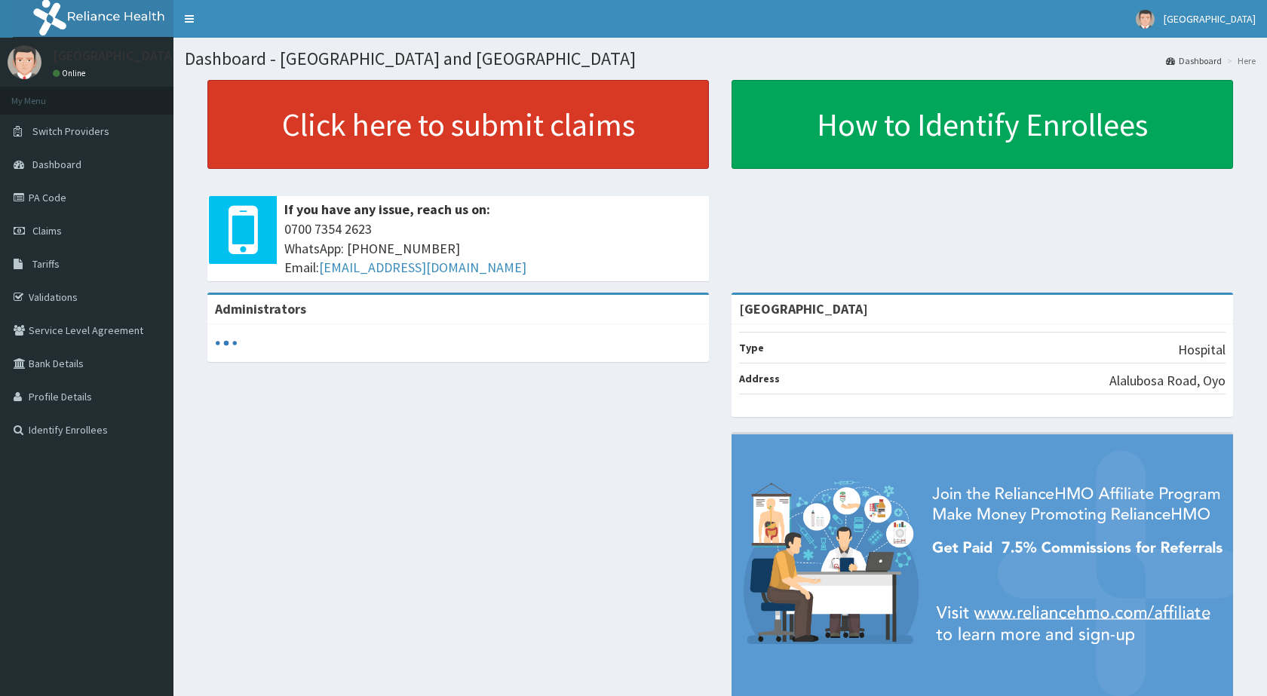
click at [365, 124] on link "Click here to submit claims" at bounding box center [458, 124] width 502 height 89
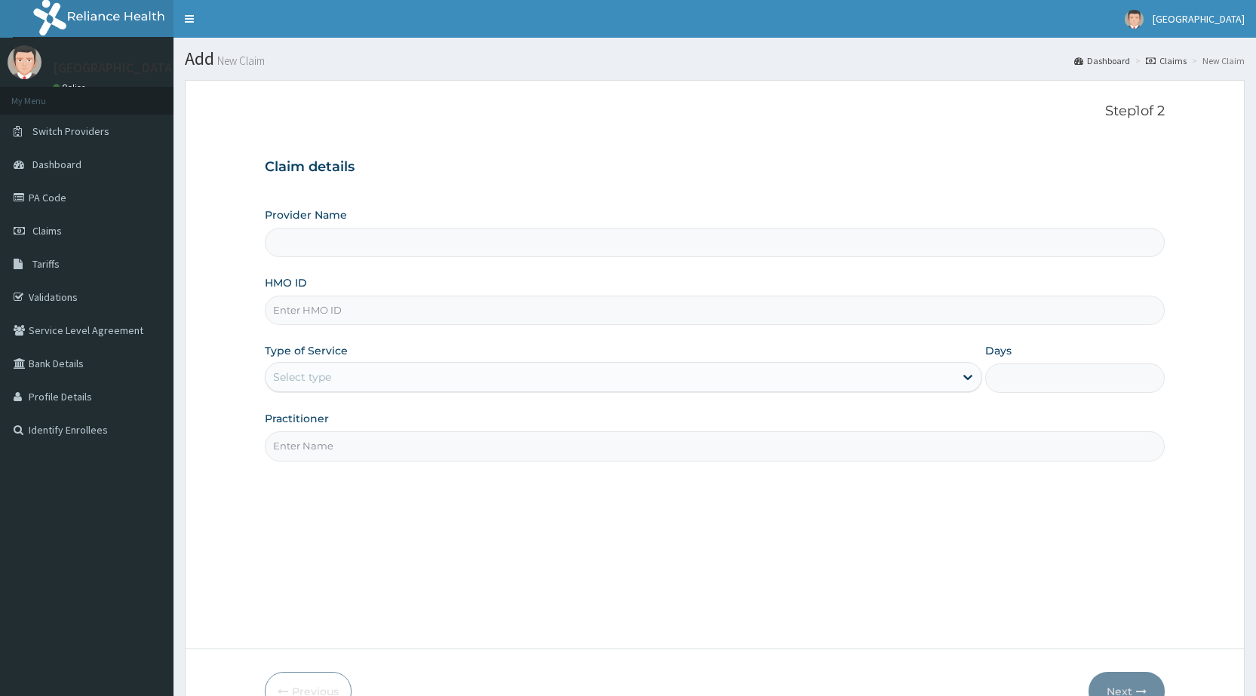
type input "[GEOGRAPHIC_DATA]"
click at [385, 323] on input "HMO ID" at bounding box center [715, 310] width 900 height 29
type input "AIT/10626/A"
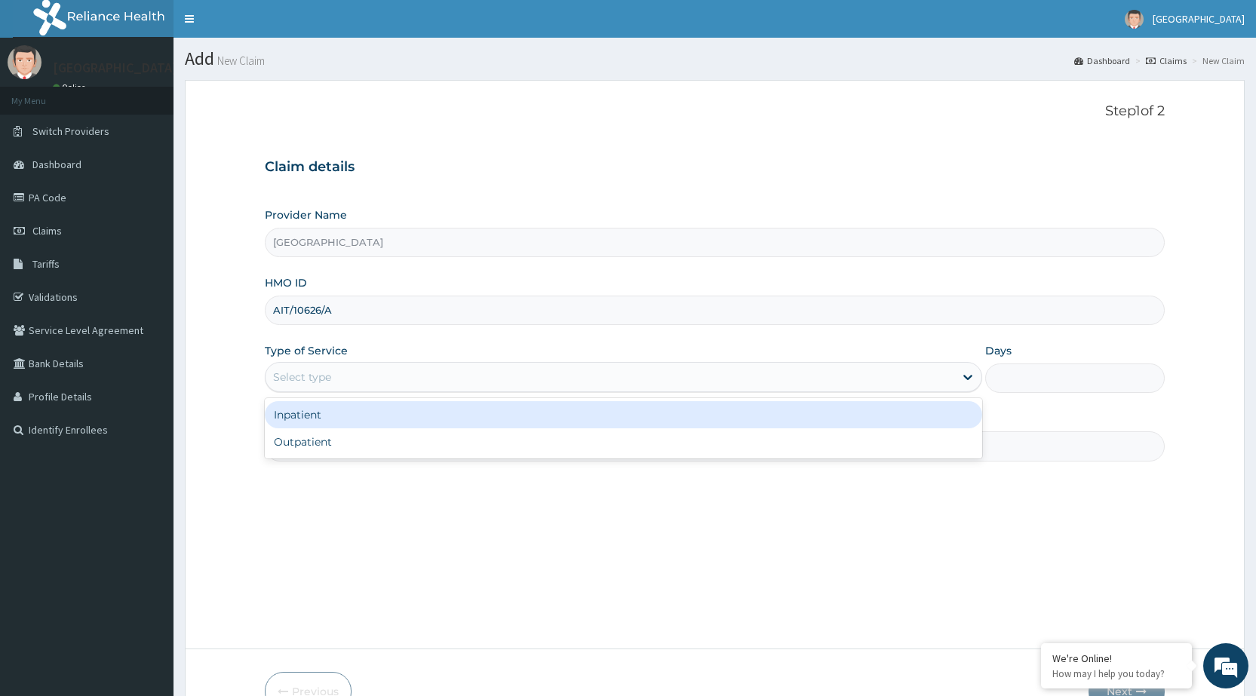
click at [380, 372] on div "Select type" at bounding box center [610, 377] width 689 height 24
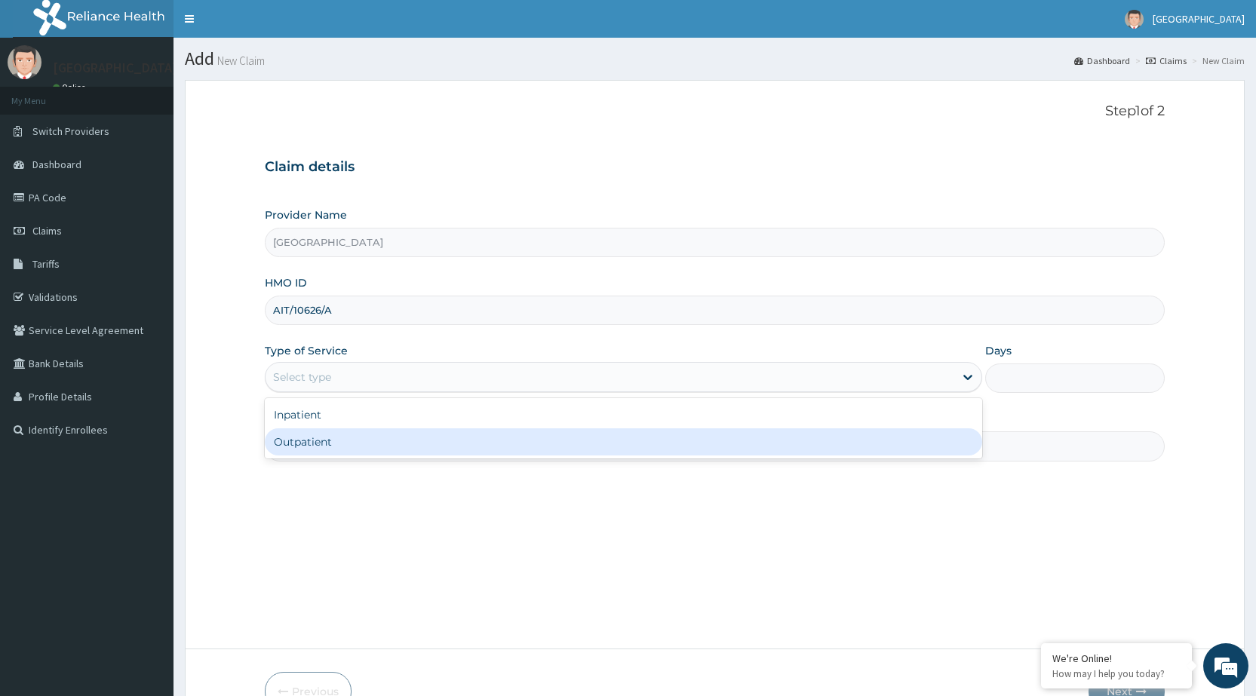
click at [375, 434] on div "Outpatient" at bounding box center [623, 441] width 717 height 27
type input "1"
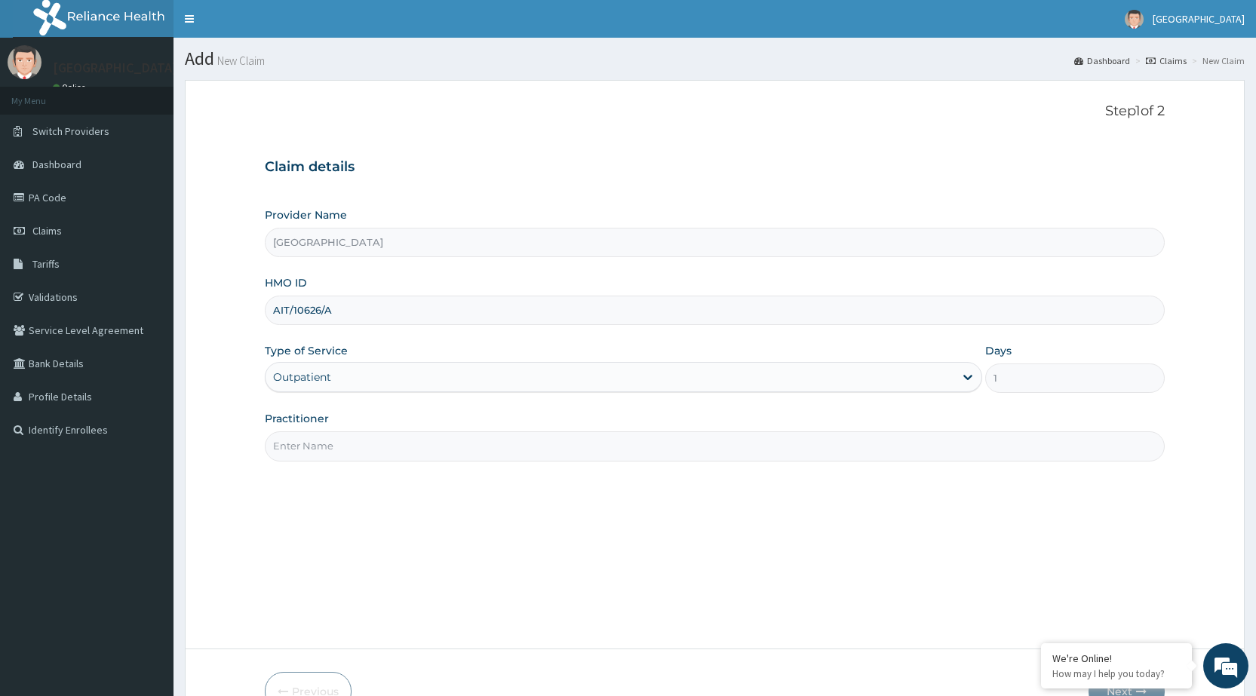
click at [375, 444] on input "Practitioner" at bounding box center [715, 445] width 900 height 29
type input "DR [PERSON_NAME]"
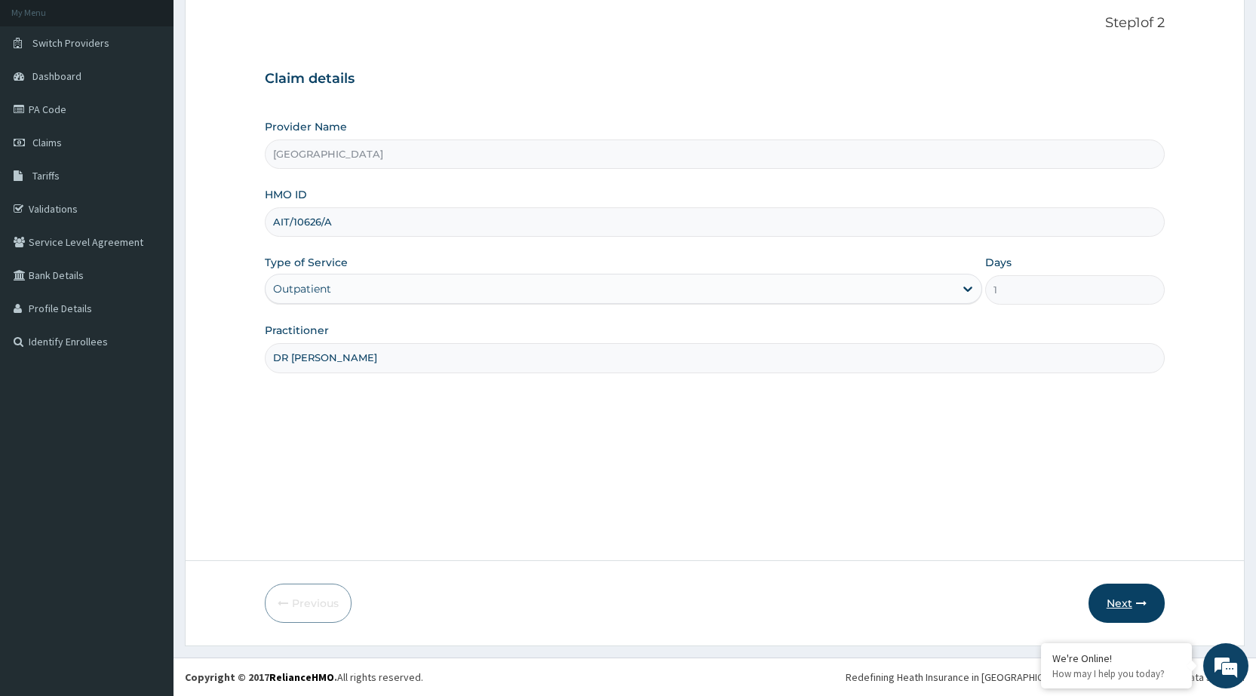
click at [1144, 612] on button "Next" at bounding box center [1126, 603] width 76 height 39
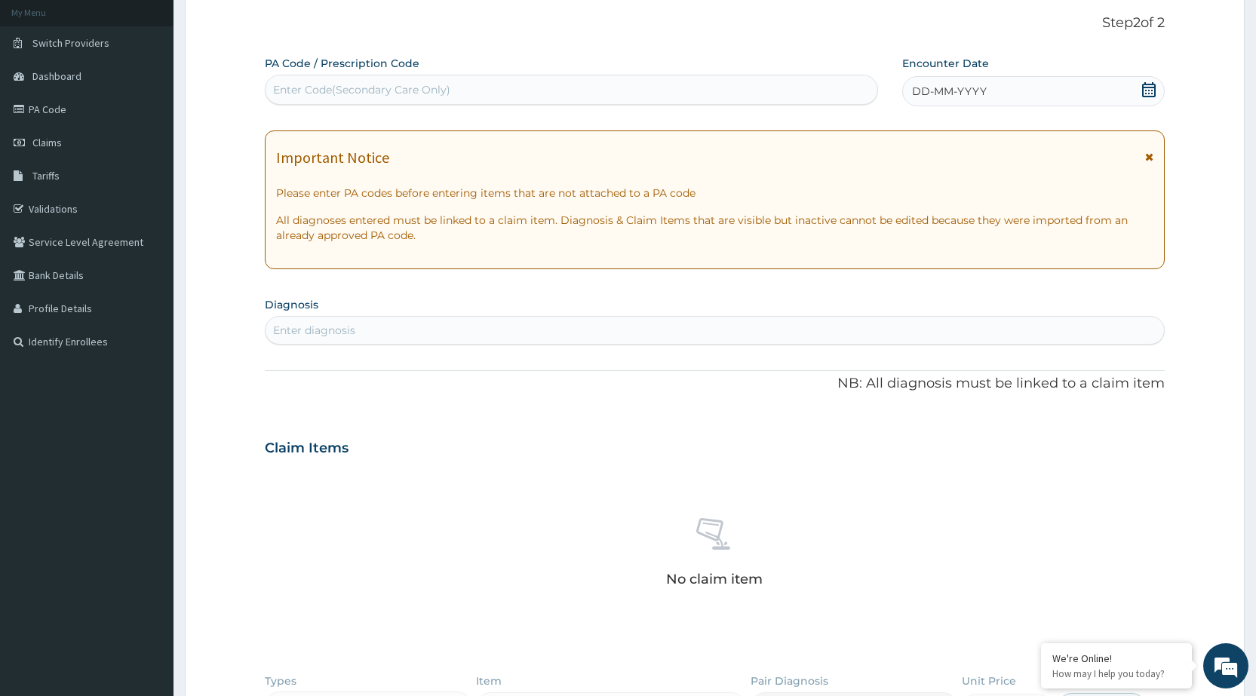
click at [1148, 156] on icon at bounding box center [1149, 157] width 8 height 11
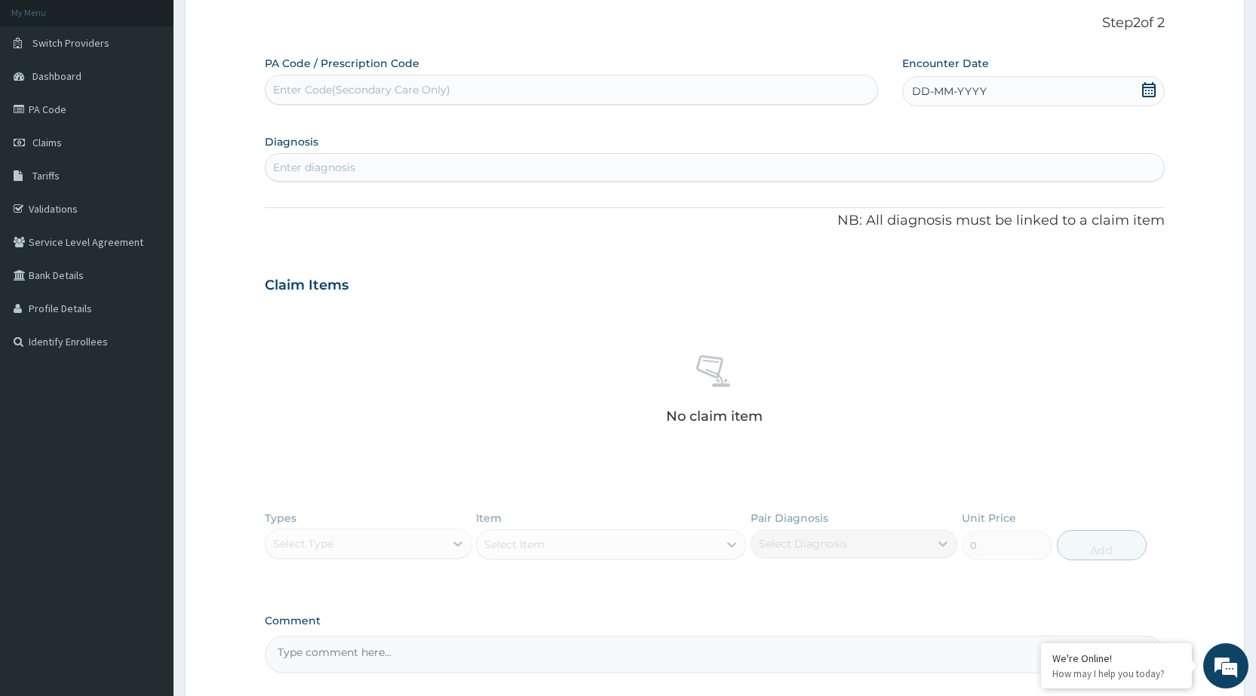
click at [1044, 84] on div "DD-MM-YYYY" at bounding box center [1033, 91] width 263 height 30
click at [880, 130] on button "Previous Month" at bounding box center [877, 134] width 8 height 8
click at [1032, 207] on div "10" at bounding box center [1037, 210] width 23 height 23
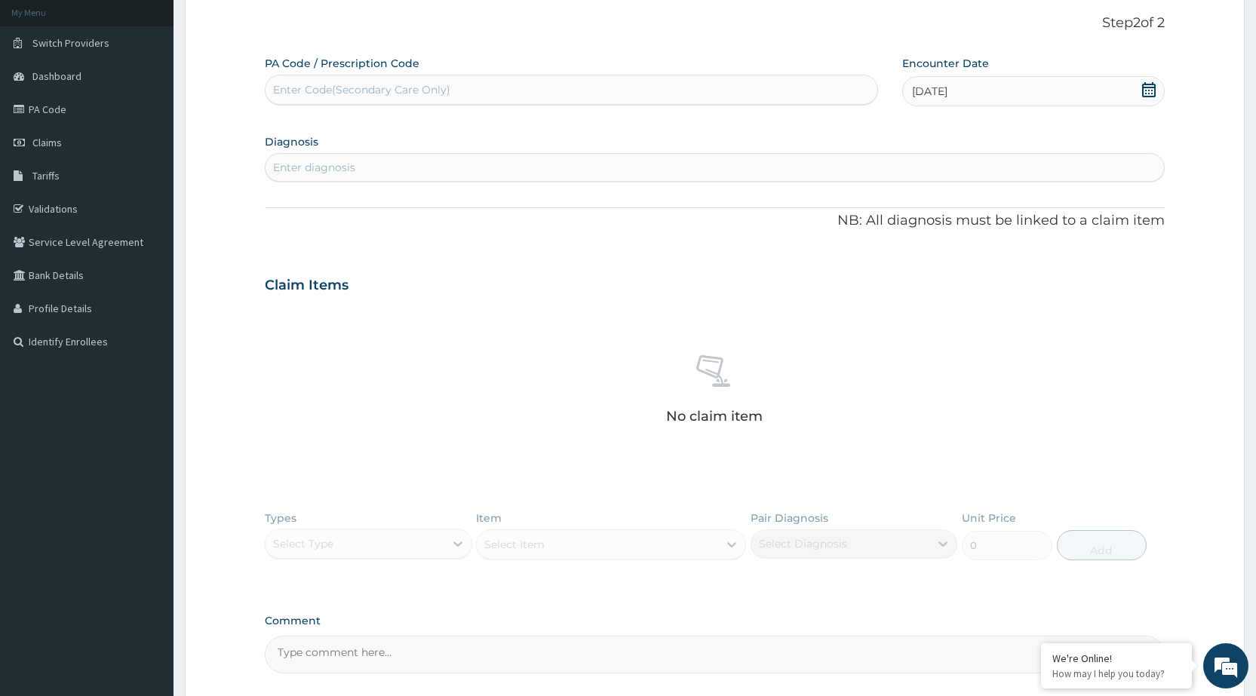
click at [686, 163] on div "Enter diagnosis" at bounding box center [715, 167] width 898 height 24
type input "L"
type input "MALA"
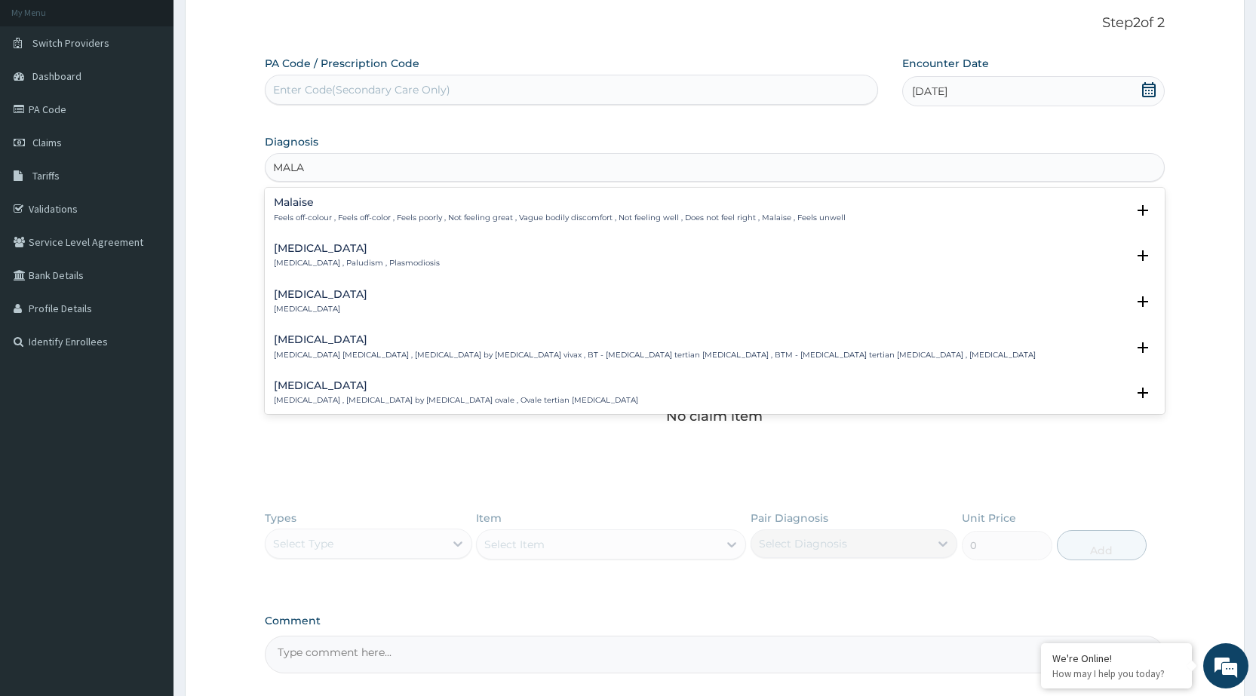
click at [382, 263] on p "Malaria , Paludism , Plasmodiosis" at bounding box center [357, 263] width 166 height 11
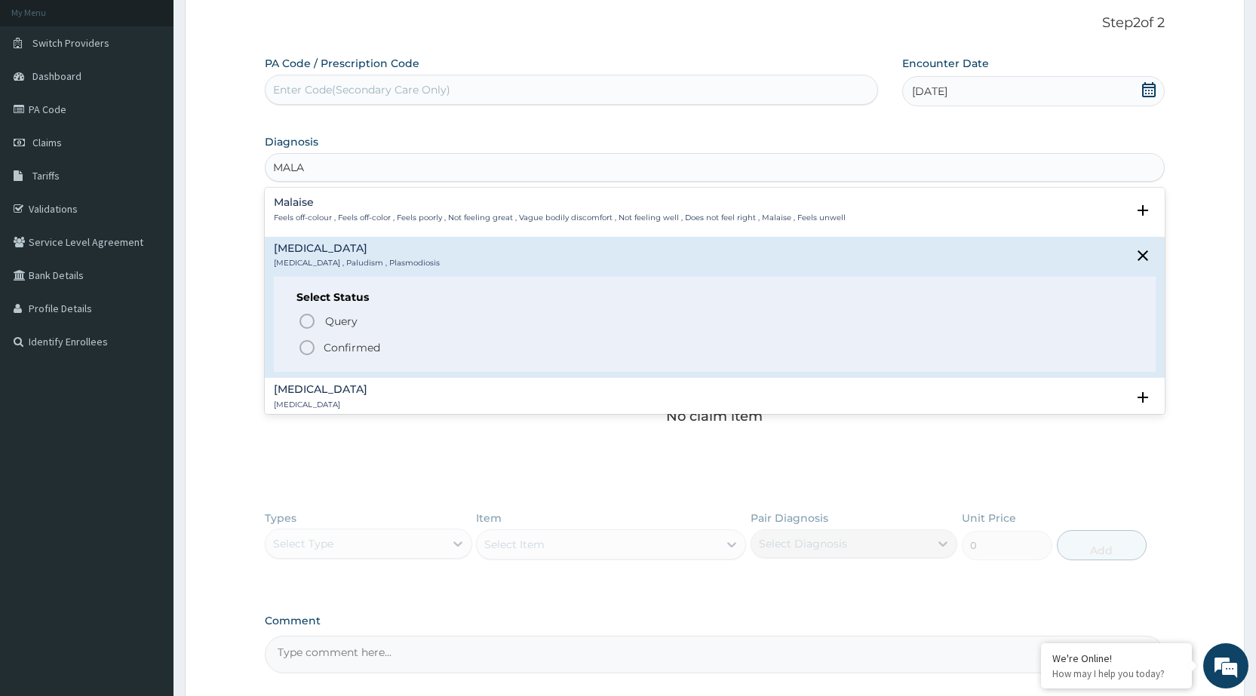
click at [312, 348] on icon "status option filled" at bounding box center [307, 348] width 18 height 18
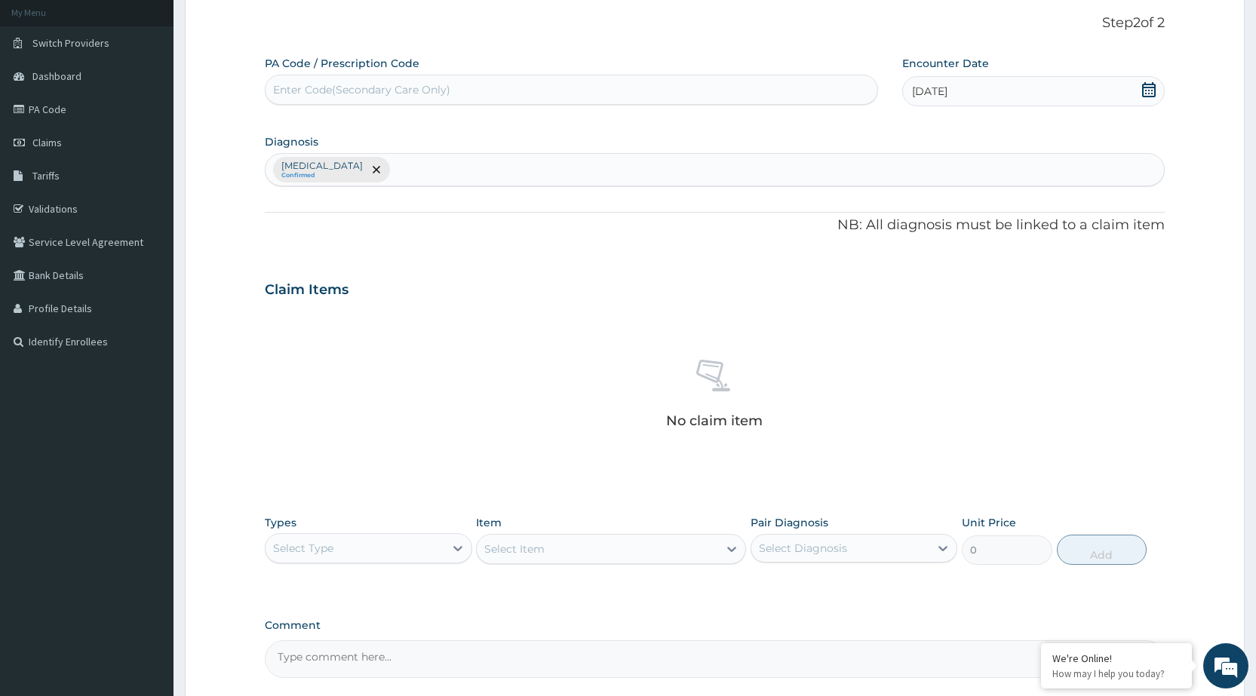
scroll to position [229, 0]
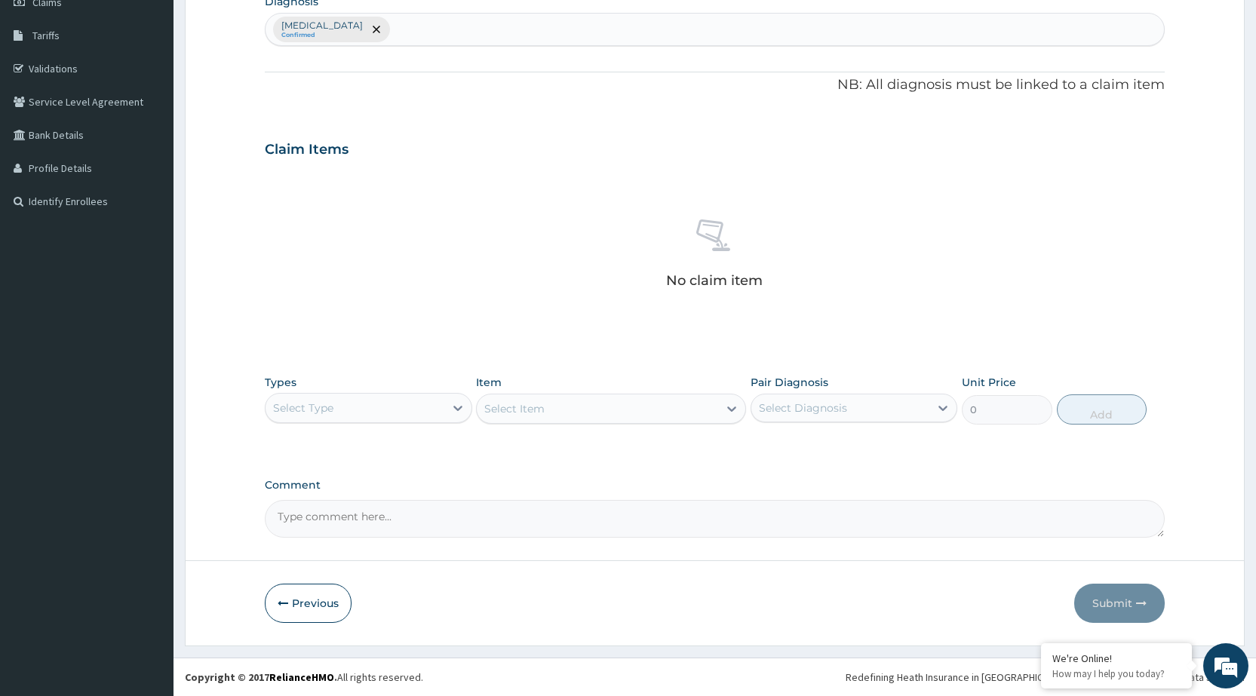
click at [378, 415] on div "Select Type" at bounding box center [355, 408] width 178 height 24
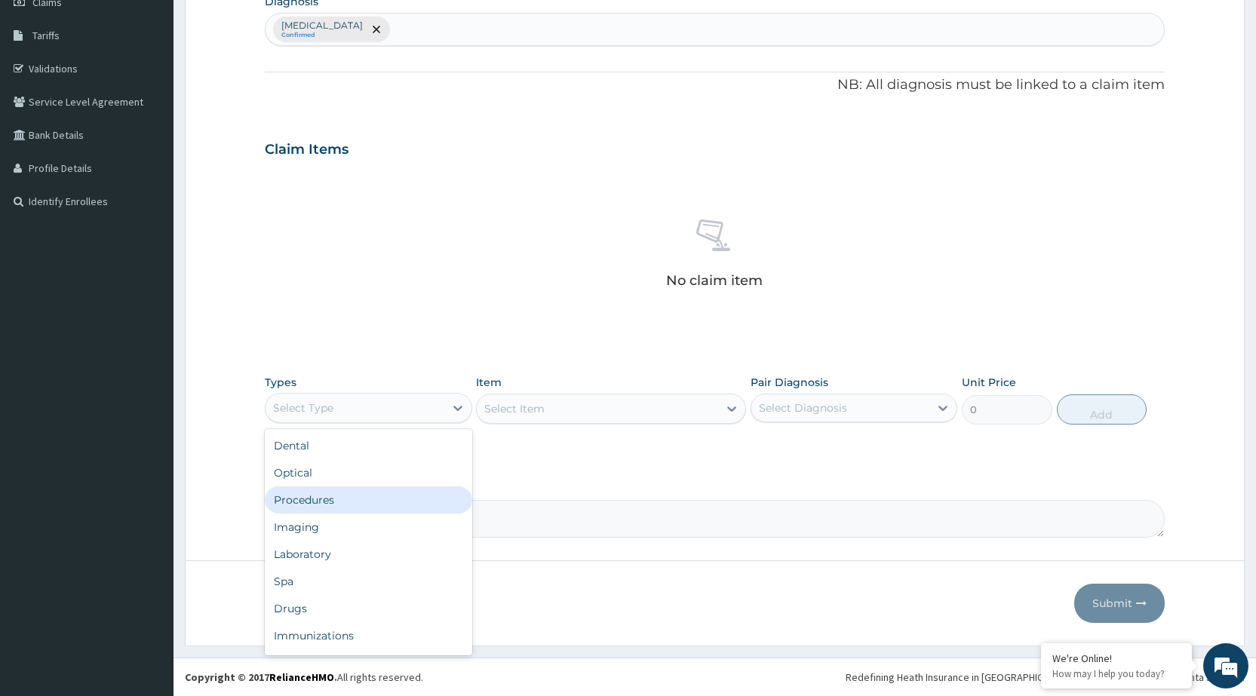
click at [324, 508] on div "Procedures" at bounding box center [368, 500] width 207 height 27
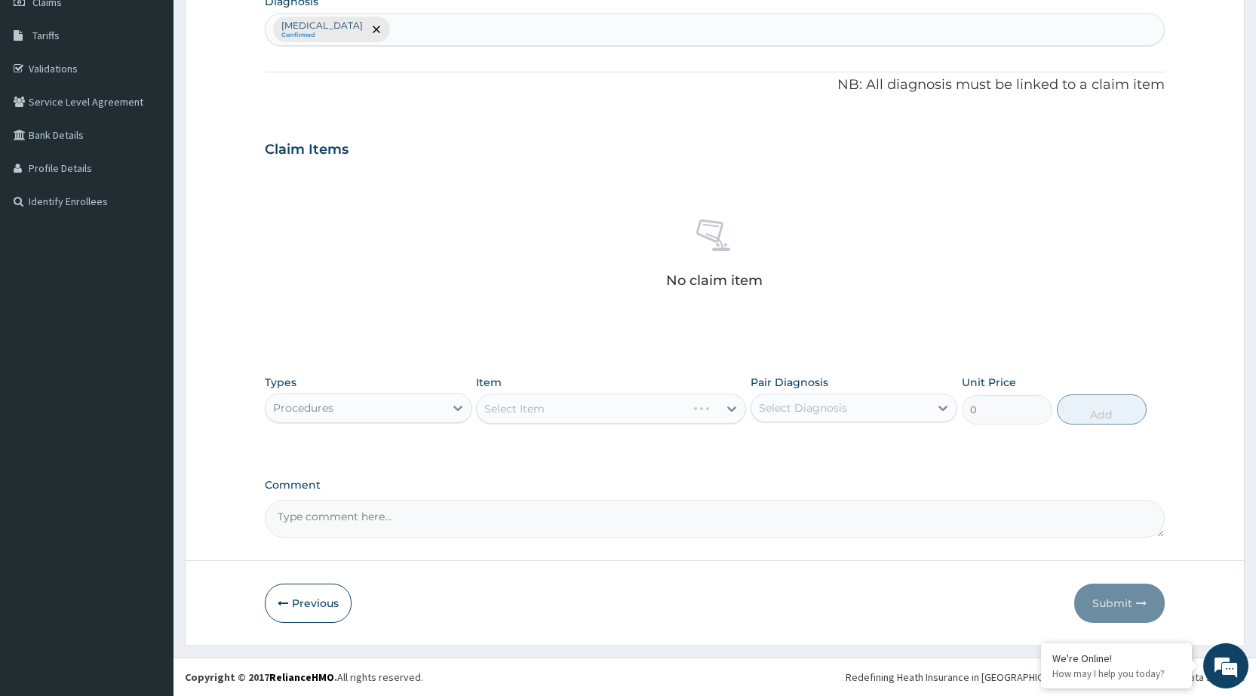
click at [610, 405] on div "Select Item" at bounding box center [611, 409] width 270 height 30
click at [726, 416] on icon at bounding box center [731, 408] width 15 height 15
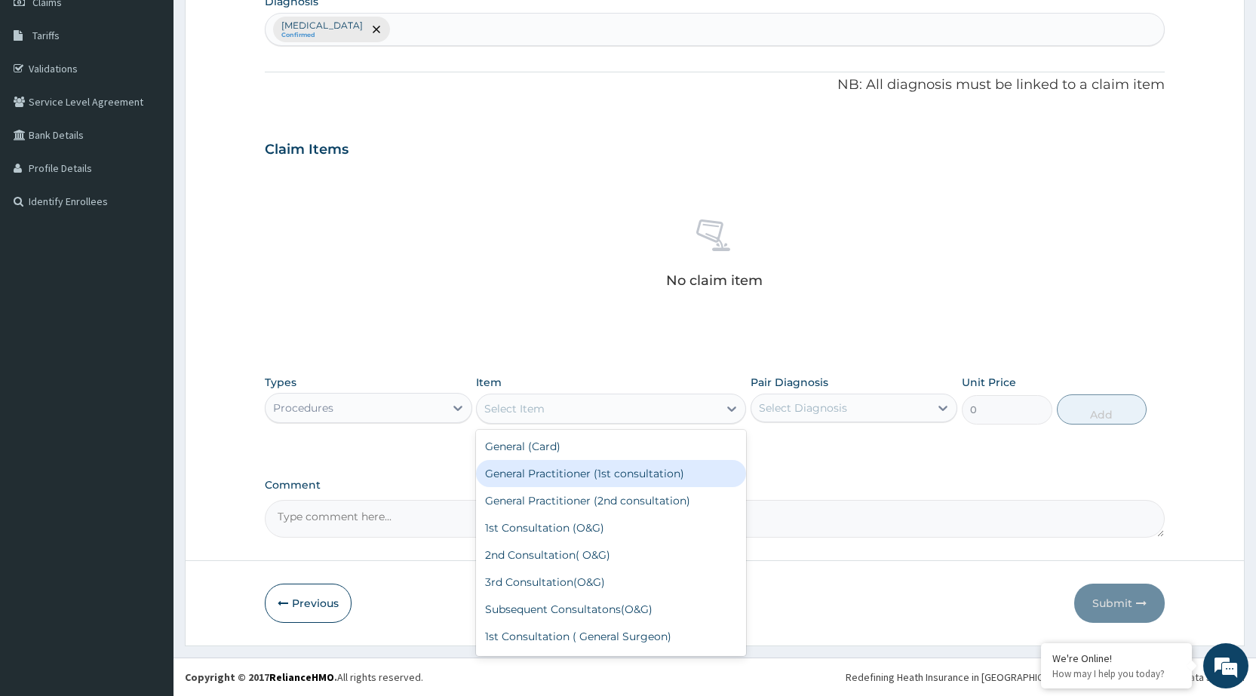
click at [681, 462] on div "General Practitioner (1st consultation)" at bounding box center [611, 473] width 270 height 27
type input "1500"
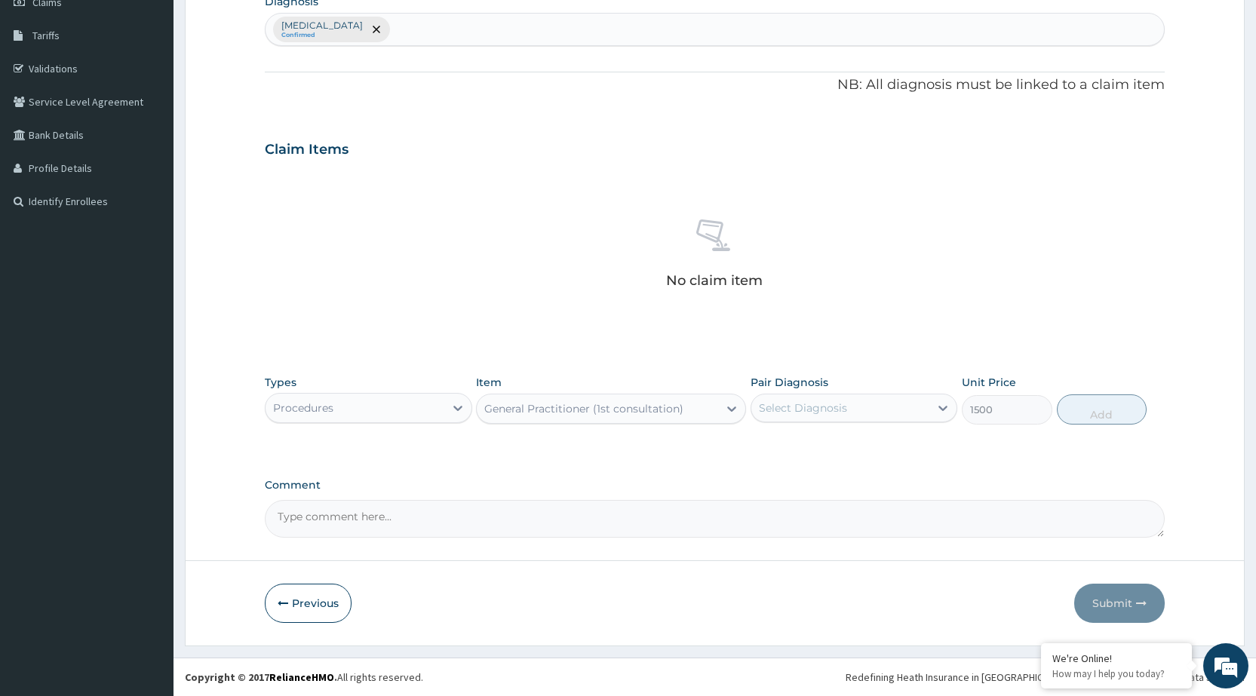
click at [892, 407] on div "Select Diagnosis" at bounding box center [840, 408] width 178 height 24
click at [877, 460] on div "[MEDICAL_DATA]" at bounding box center [854, 446] width 207 height 31
checkbox input "true"
click at [1088, 413] on button "Add" at bounding box center [1102, 410] width 90 height 30
type input "0"
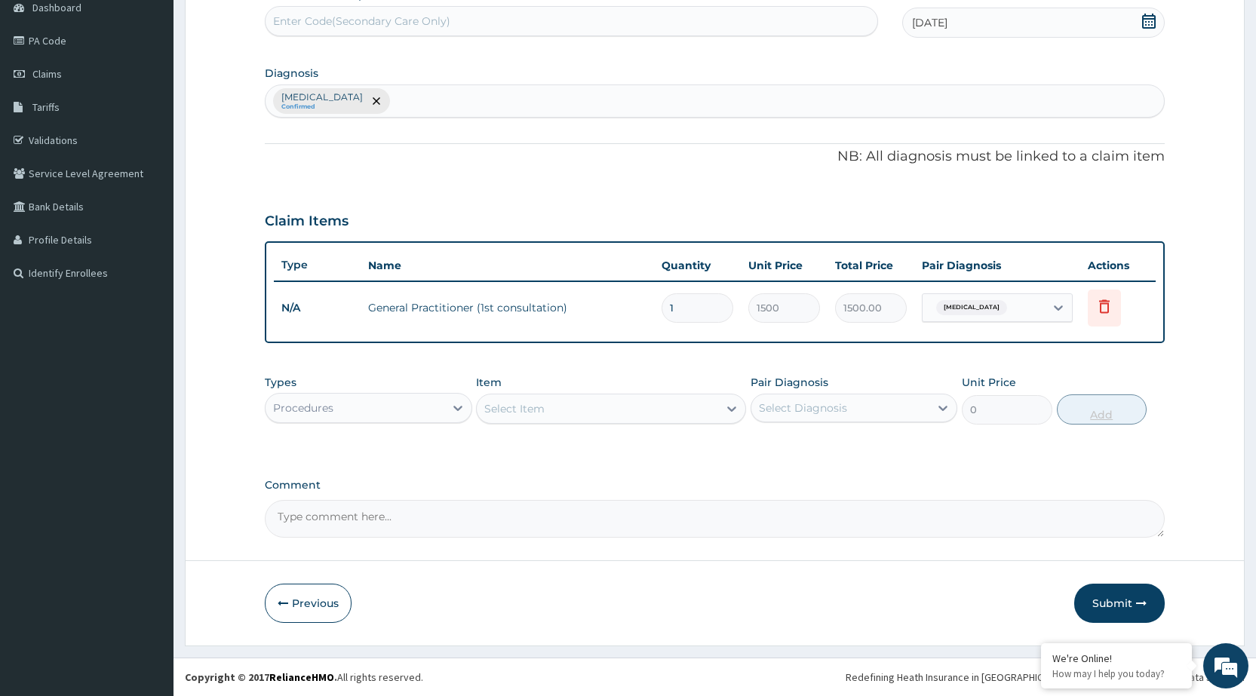
scroll to position [157, 0]
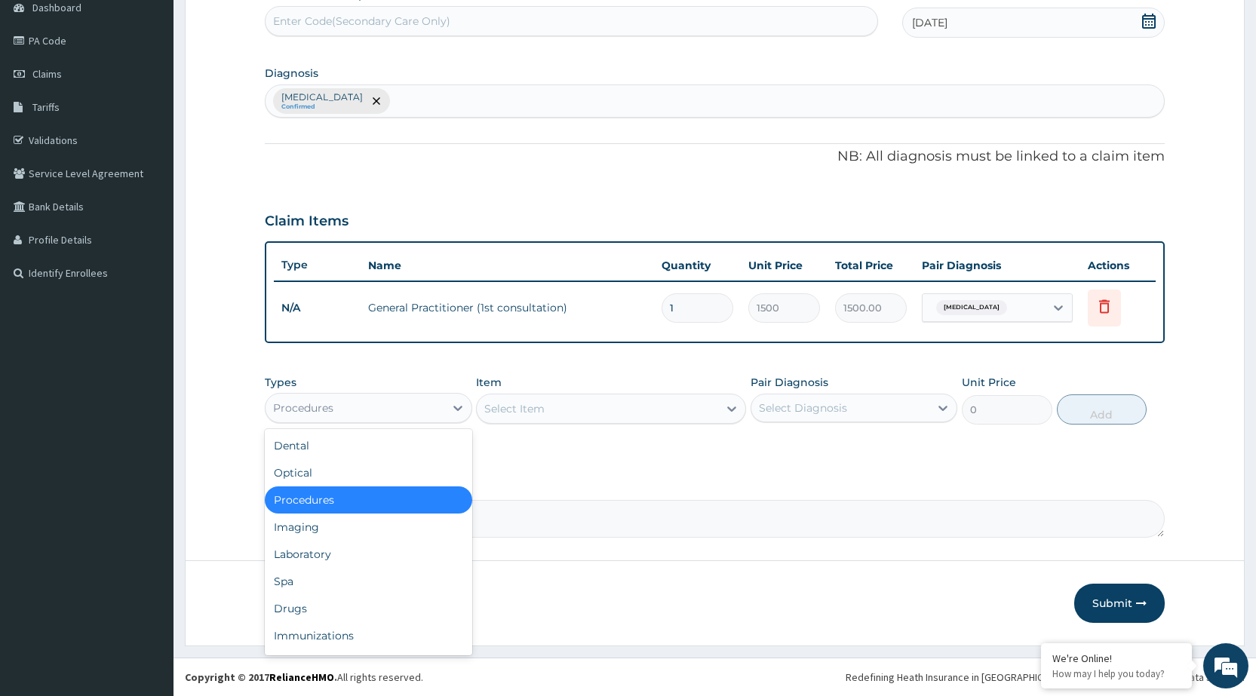
click at [428, 409] on div "Procedures" at bounding box center [355, 408] width 178 height 24
click at [367, 550] on div "Laboratory" at bounding box center [368, 554] width 207 height 27
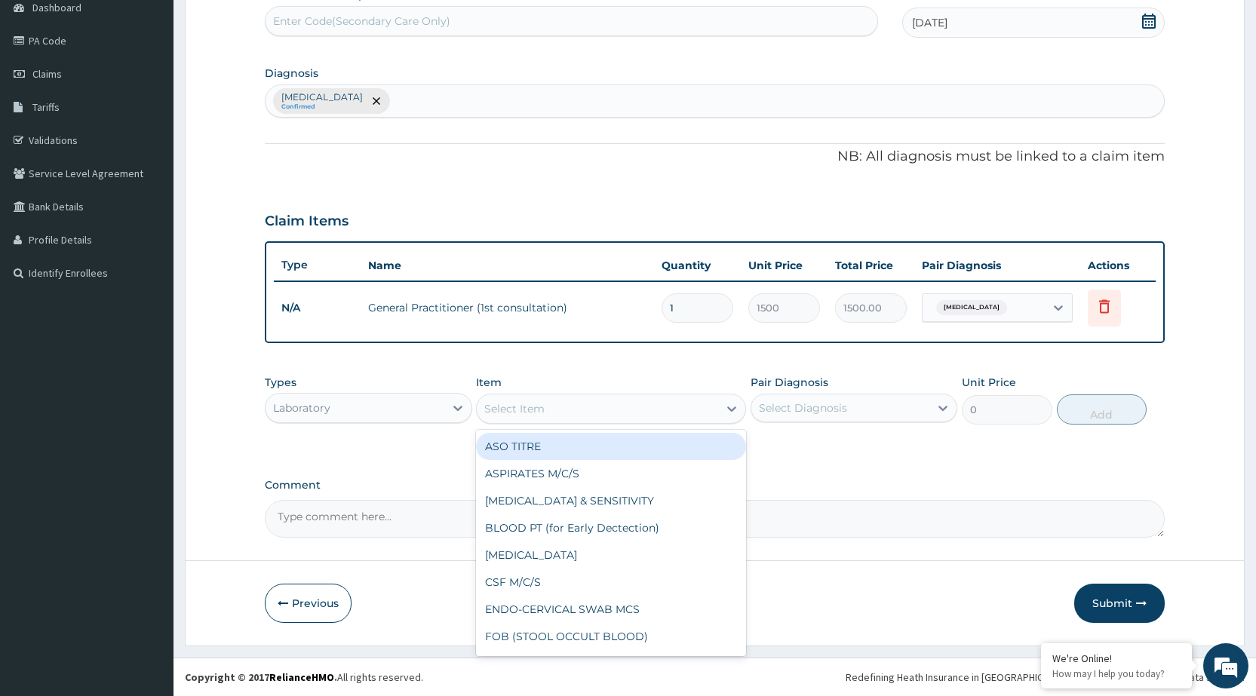
click at [532, 401] on div "Select Item" at bounding box center [514, 408] width 60 height 15
type input "MP"
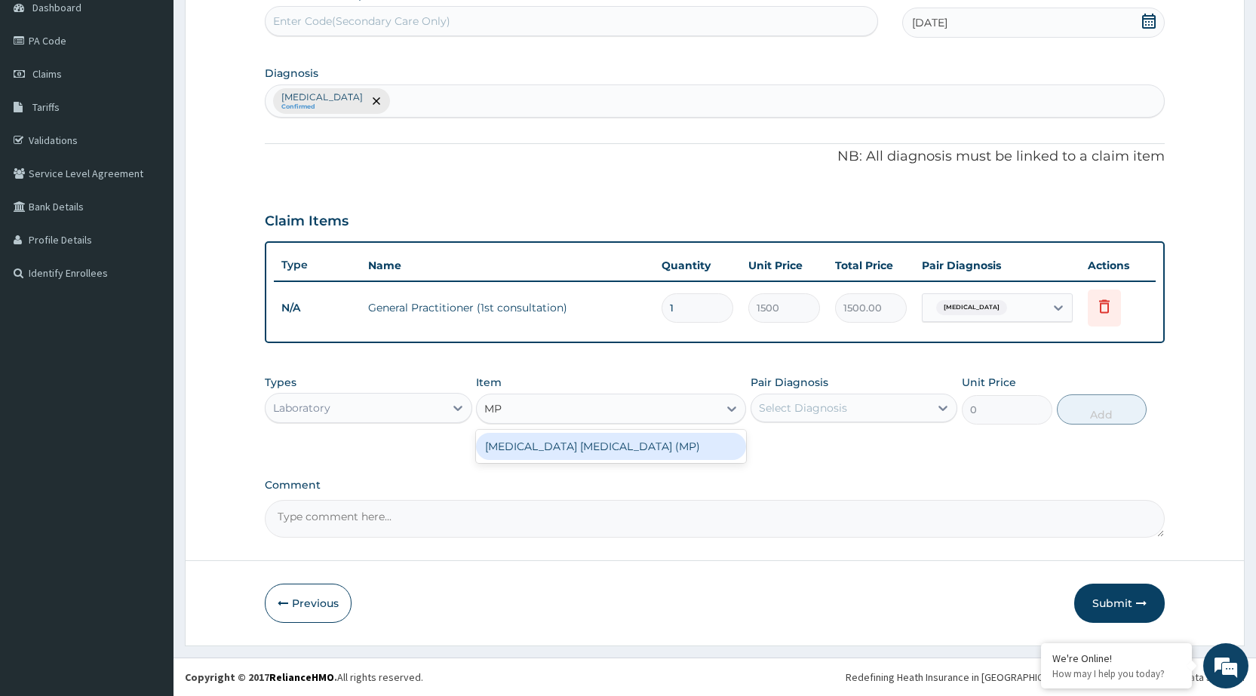
click at [557, 448] on div "[MEDICAL_DATA] [MEDICAL_DATA] (MP)" at bounding box center [611, 446] width 270 height 27
type input "560"
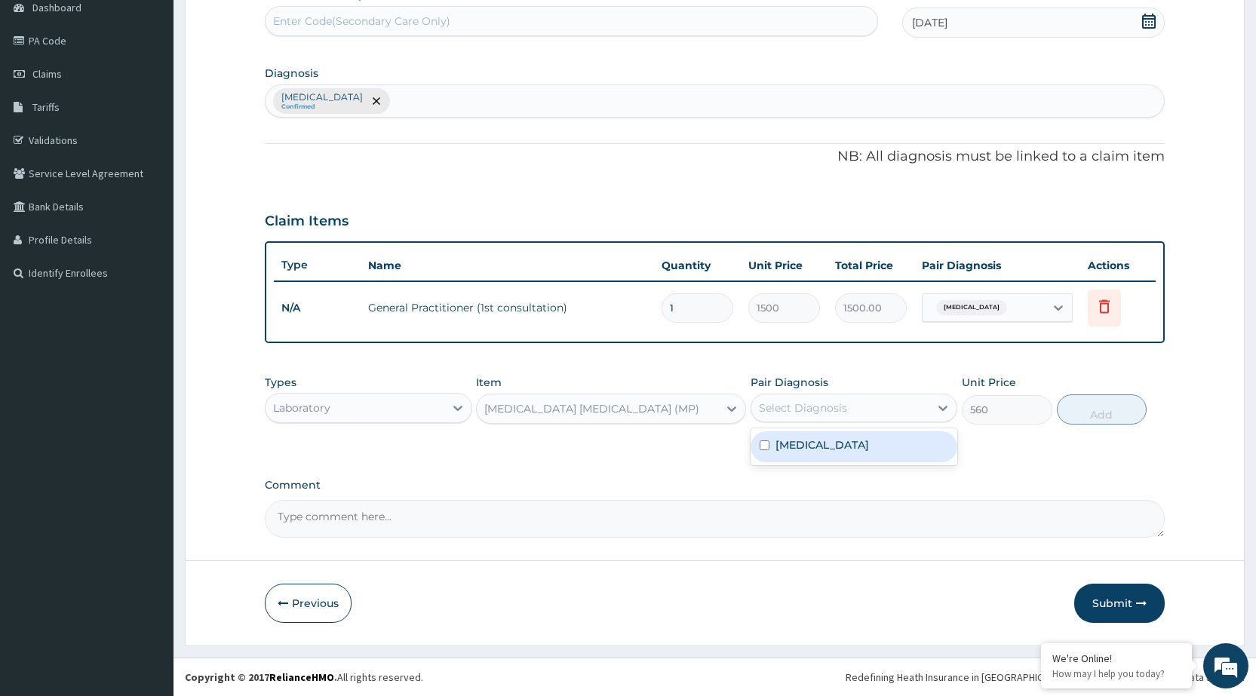
click at [864, 419] on div "Select Diagnosis" at bounding box center [840, 408] width 178 height 24
click at [865, 461] on div "[MEDICAL_DATA]" at bounding box center [854, 446] width 207 height 31
checkbox input "true"
click at [1076, 423] on button "Add" at bounding box center [1102, 410] width 90 height 30
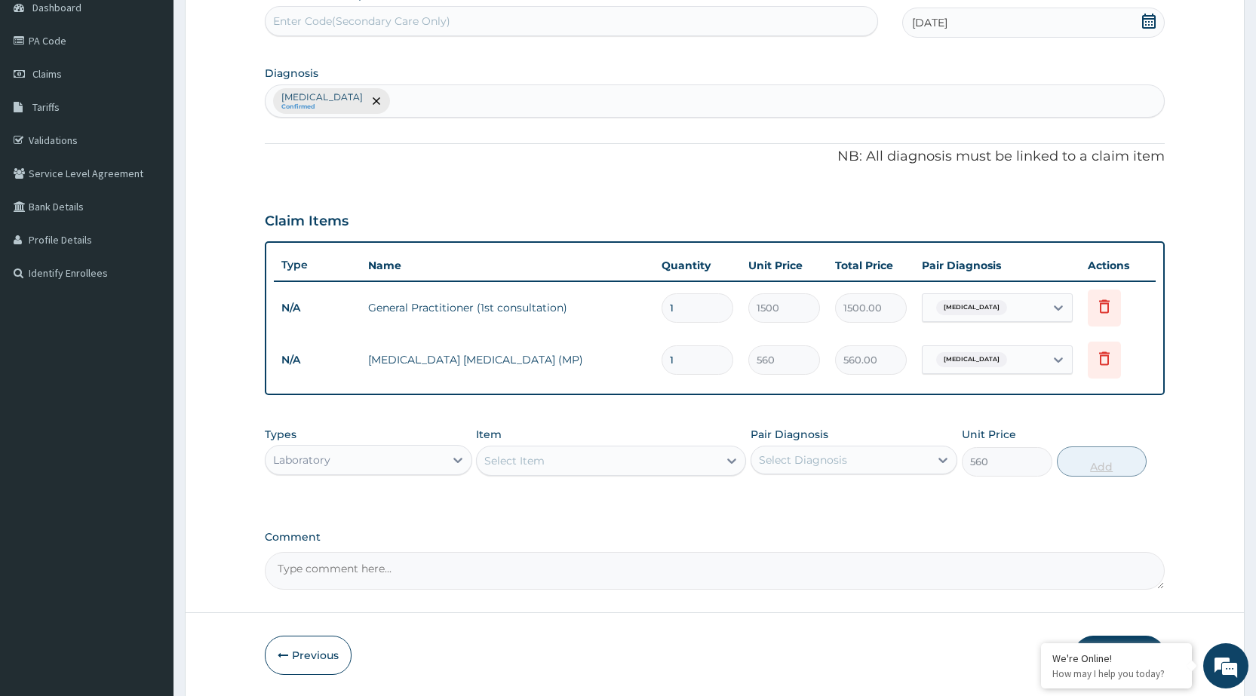
type input "0"
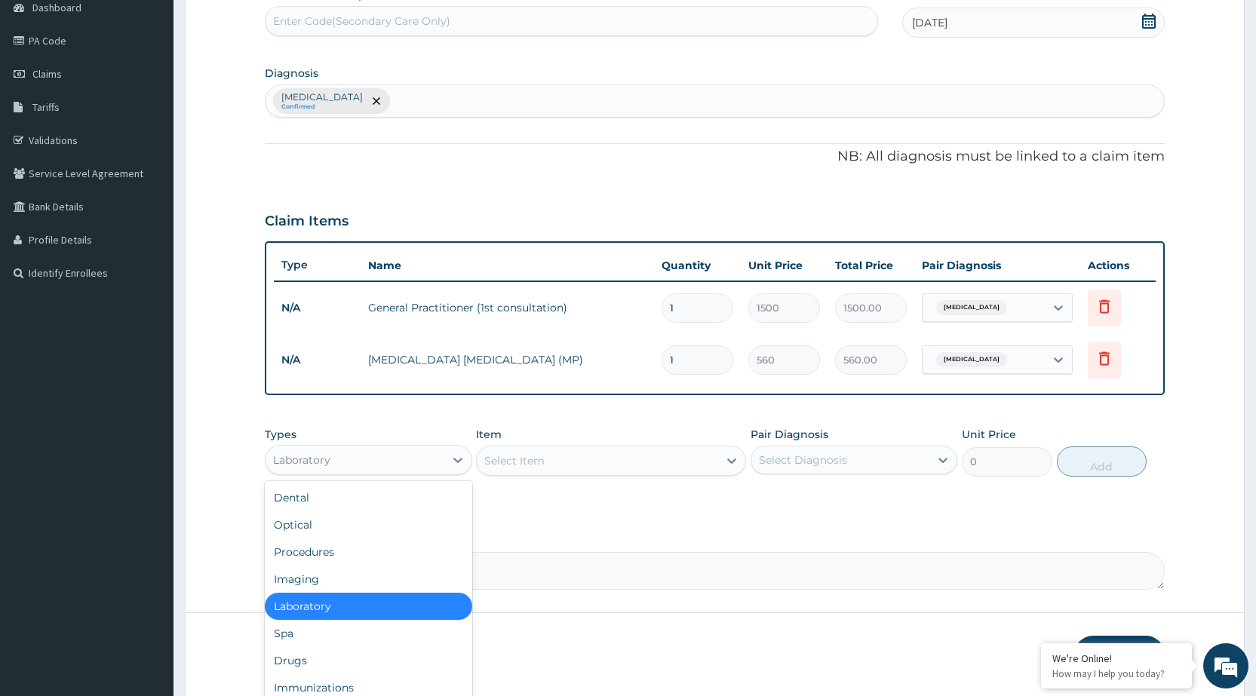
click at [403, 469] on div "Laboratory" at bounding box center [355, 460] width 178 height 24
click at [351, 650] on div "Drugs" at bounding box center [368, 660] width 207 height 27
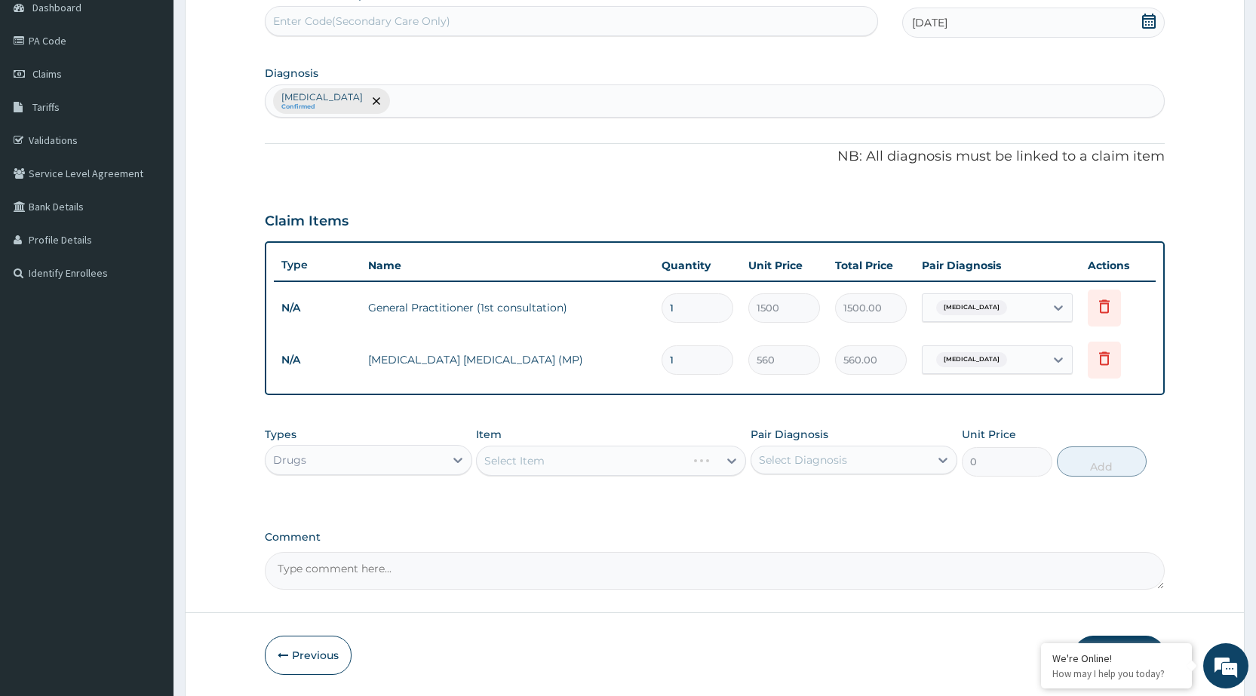
click at [717, 462] on div "Select Item" at bounding box center [611, 461] width 270 height 30
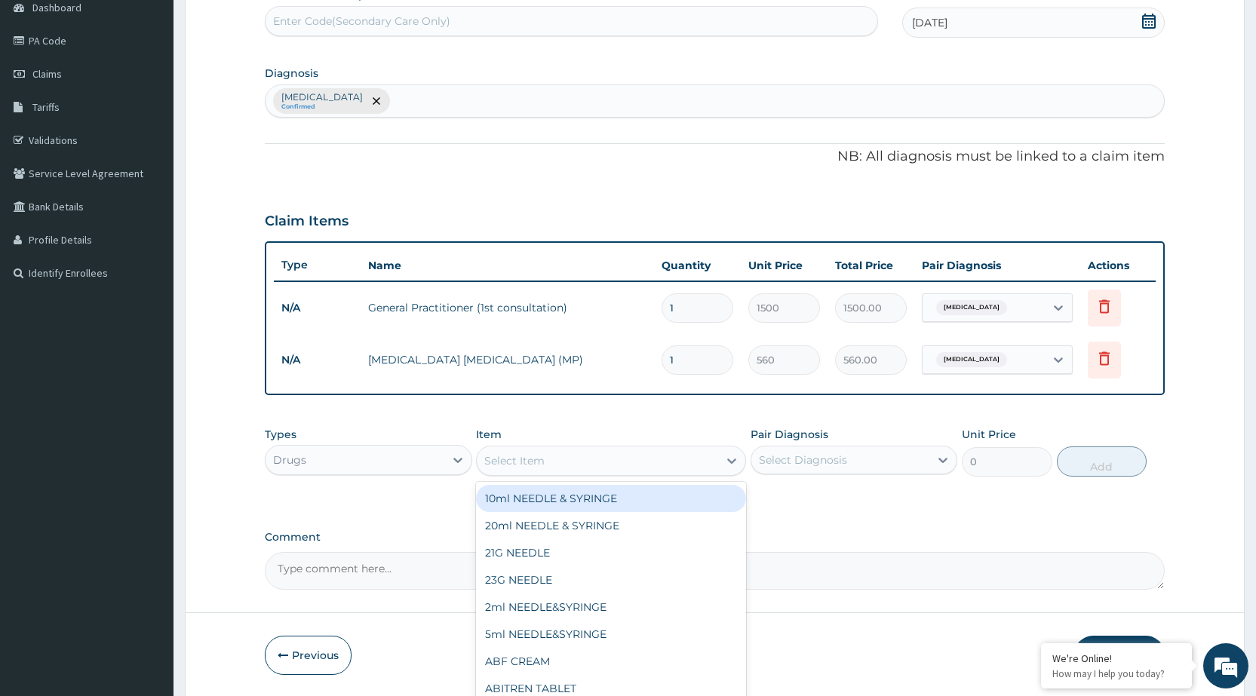
click at [718, 463] on div "Select Item" at bounding box center [597, 461] width 241 height 24
type input "COA"
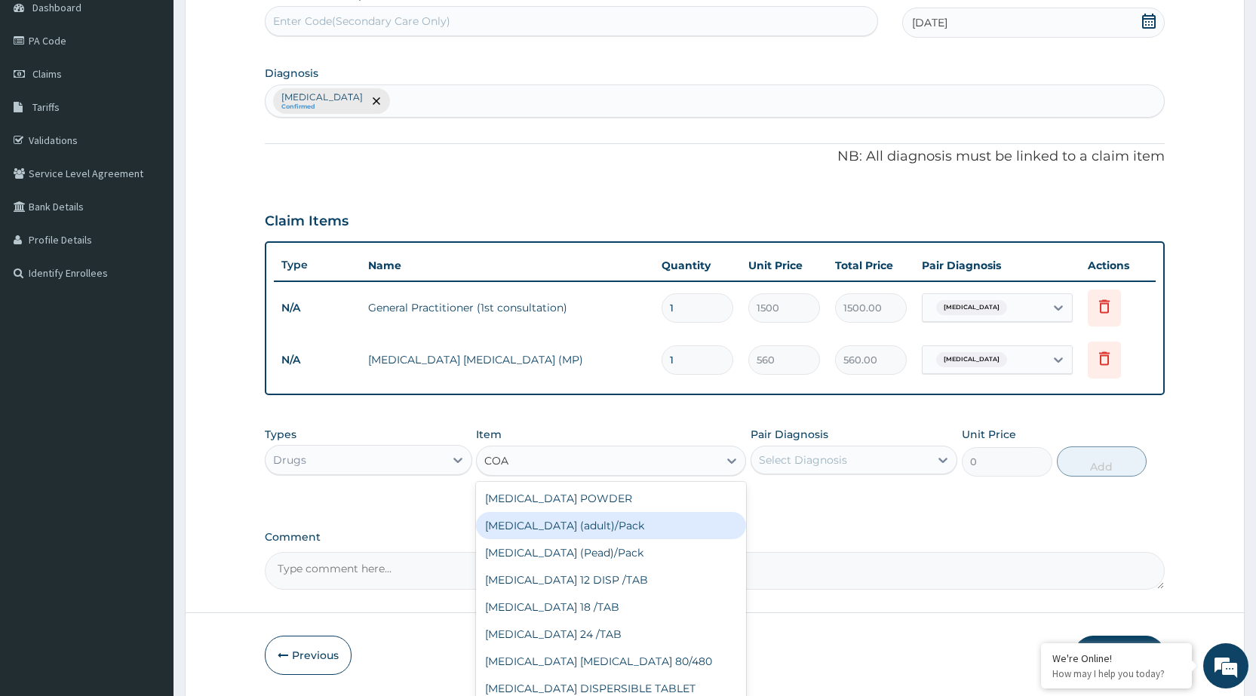
click at [599, 523] on div "[MEDICAL_DATA] (adult)/Pack" at bounding box center [611, 525] width 270 height 27
type input "682.5"
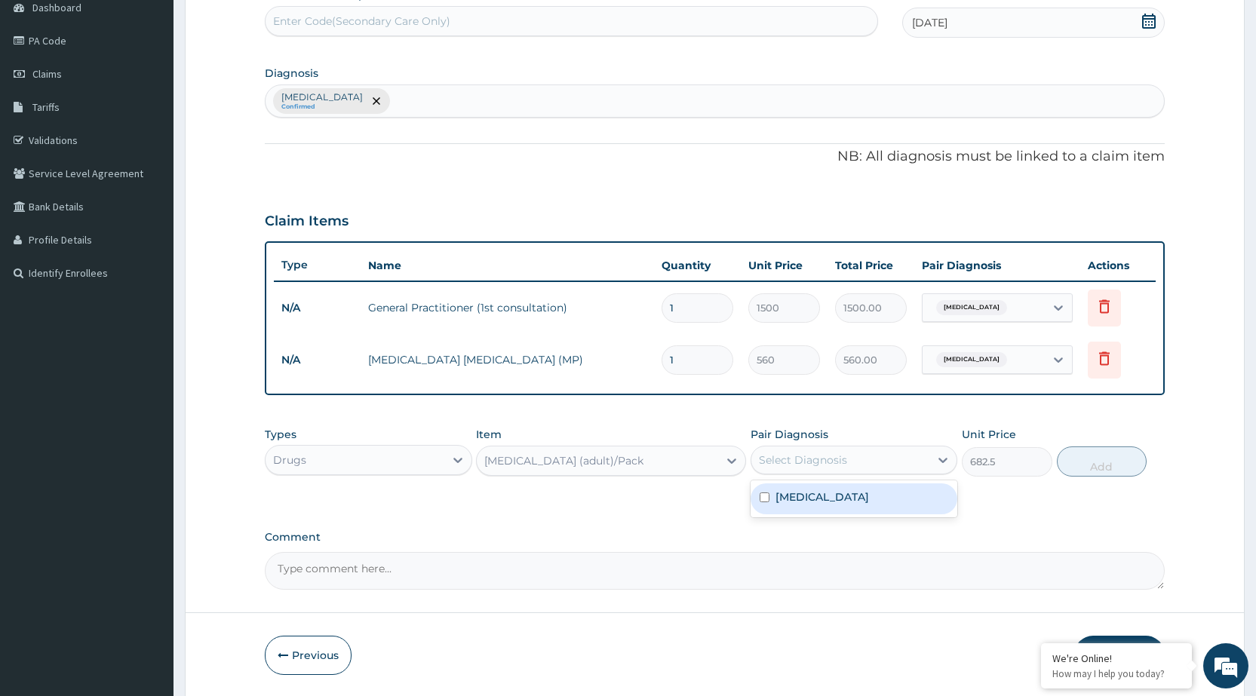
click at [829, 462] on div "Select Diagnosis" at bounding box center [803, 460] width 88 height 15
click at [831, 496] on div "Malaria" at bounding box center [854, 499] width 207 height 31
checkbox input "true"
click at [1109, 468] on button "Add" at bounding box center [1102, 462] width 90 height 30
type input "0"
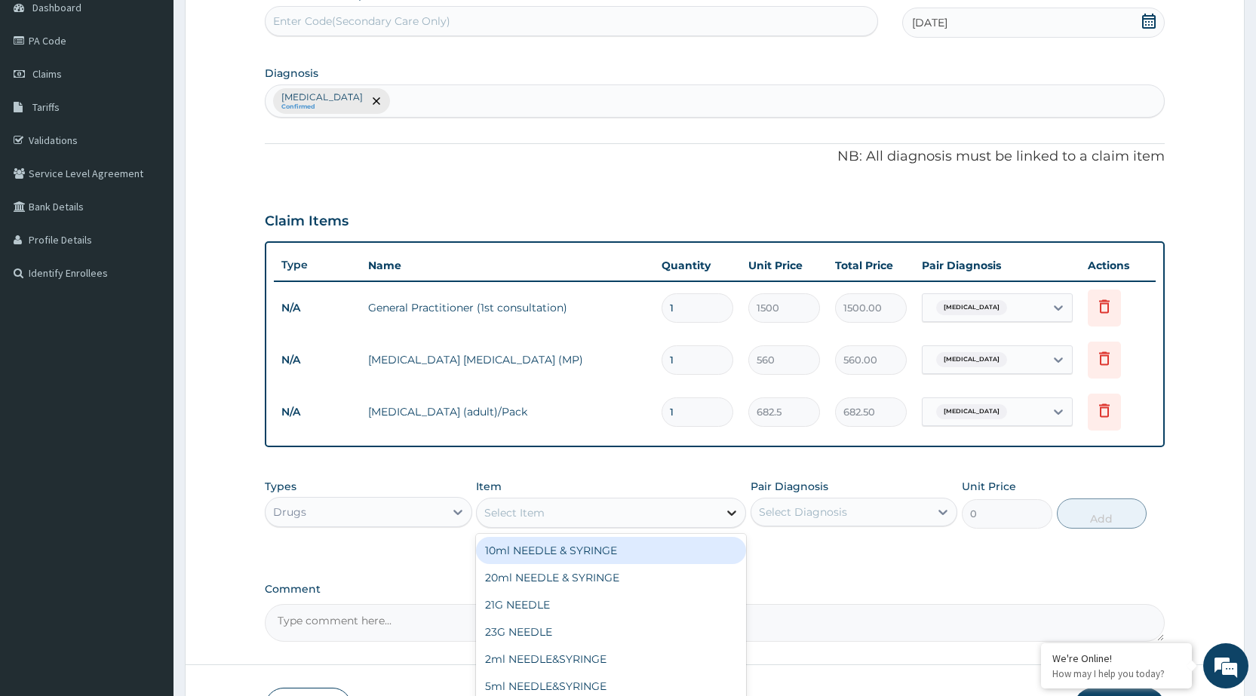
click at [719, 510] on div at bounding box center [731, 512] width 27 height 27
type input "DICL"
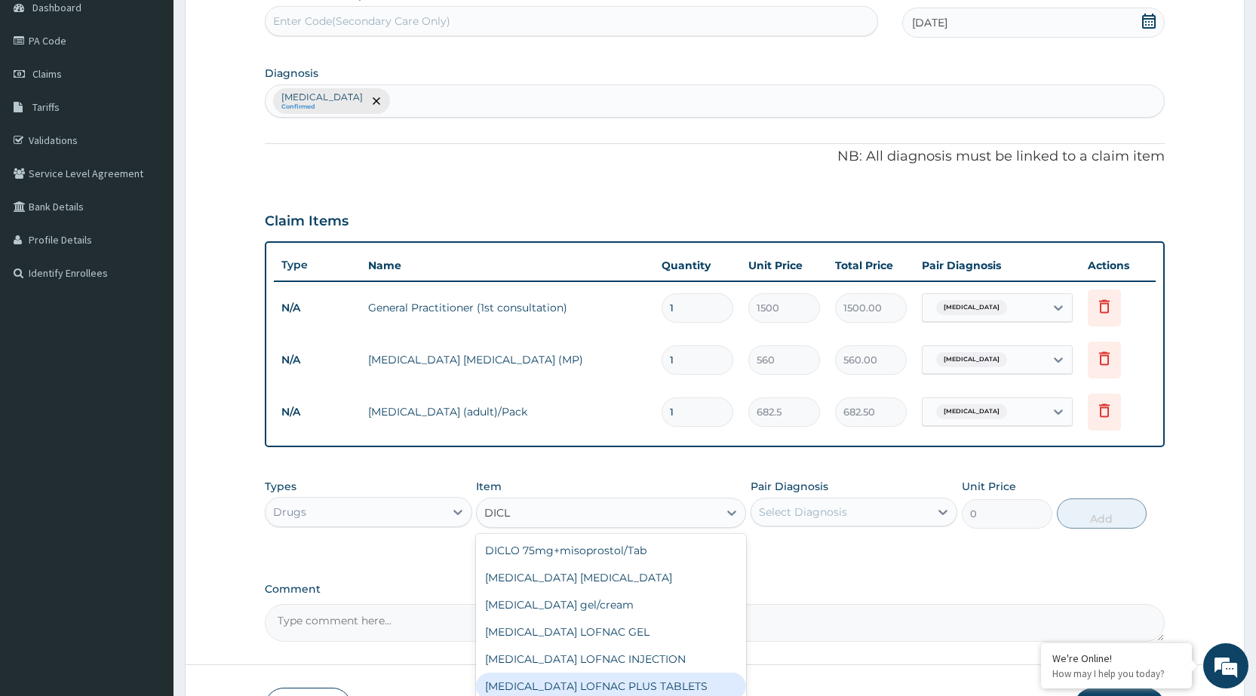
click at [684, 683] on div "[MEDICAL_DATA] LOFNAC PLUS TABLETS" at bounding box center [611, 686] width 270 height 27
type input "78.75"
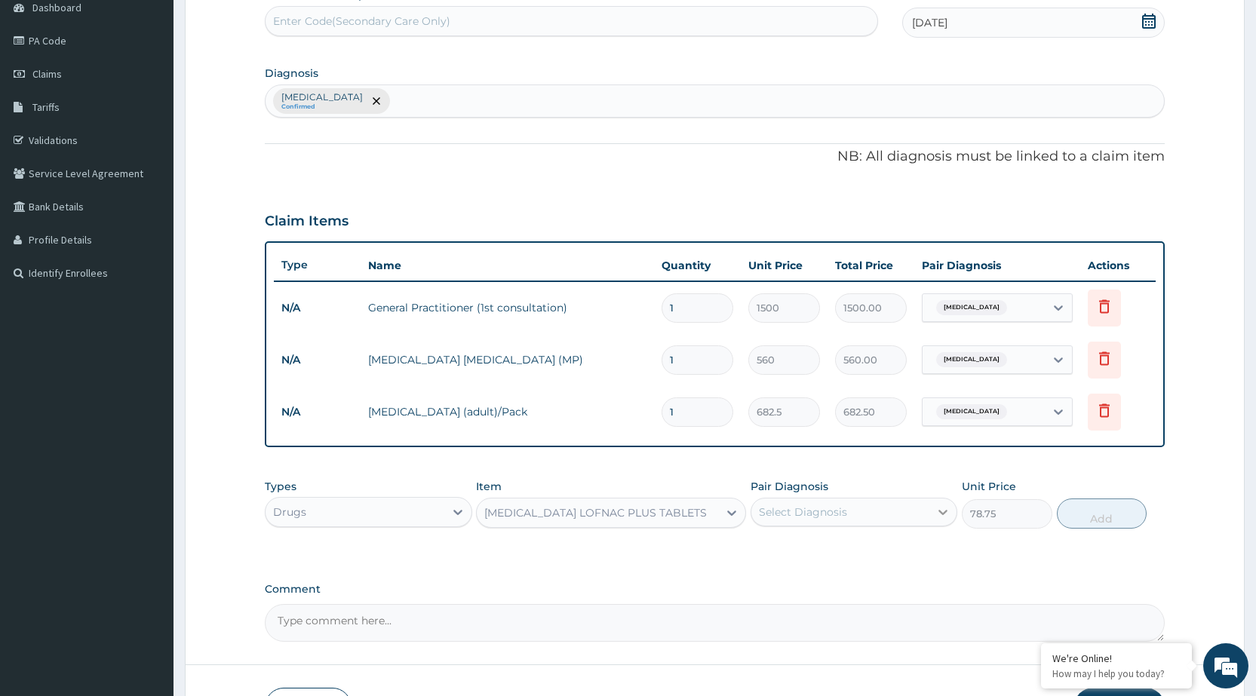
click at [941, 520] on div at bounding box center [942, 512] width 27 height 27
click at [929, 542] on div "Malaria" at bounding box center [854, 551] width 207 height 31
checkbox input "true"
click at [1100, 508] on button "Add" at bounding box center [1102, 514] width 90 height 30
type input "0"
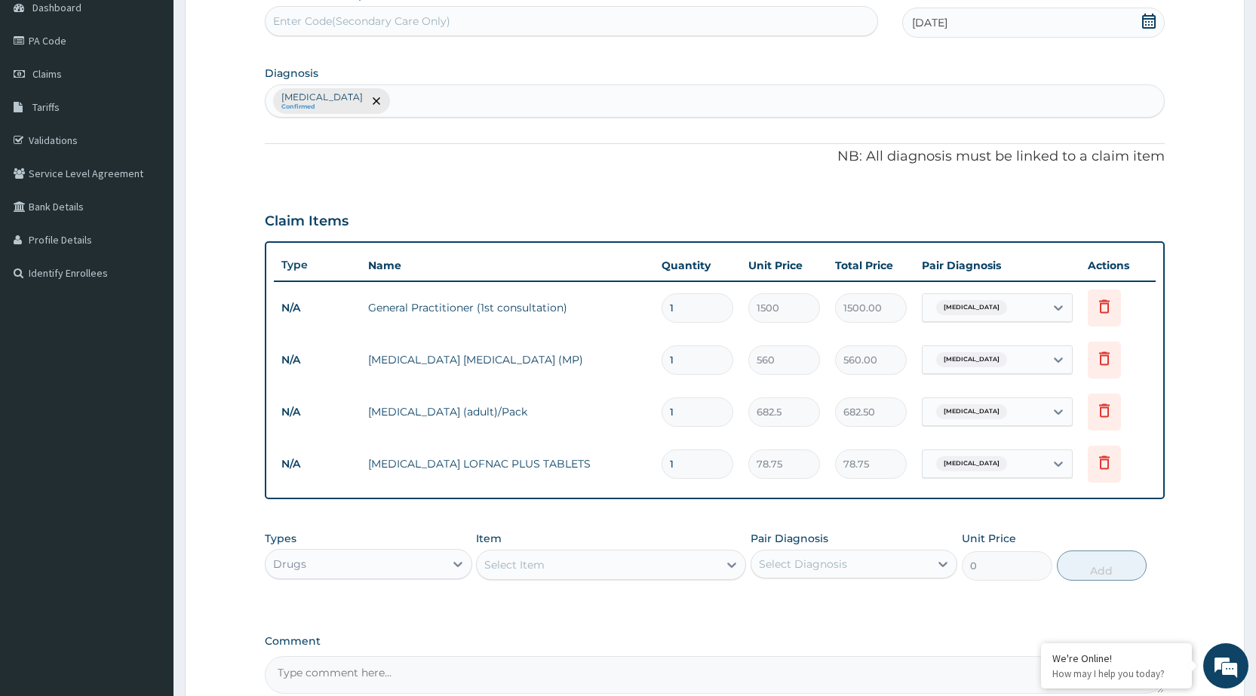
type input "0.00"
type input "2"
type input "157.50"
type input "20"
type input "1575.00"
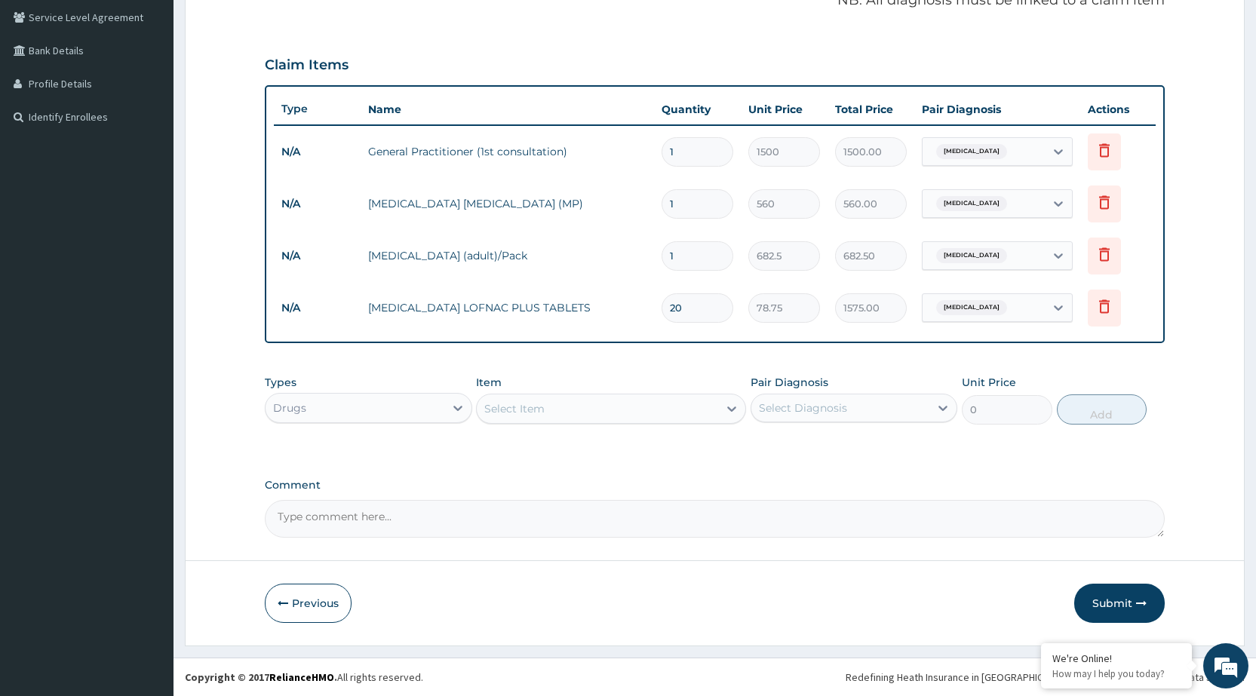
scroll to position [87, 0]
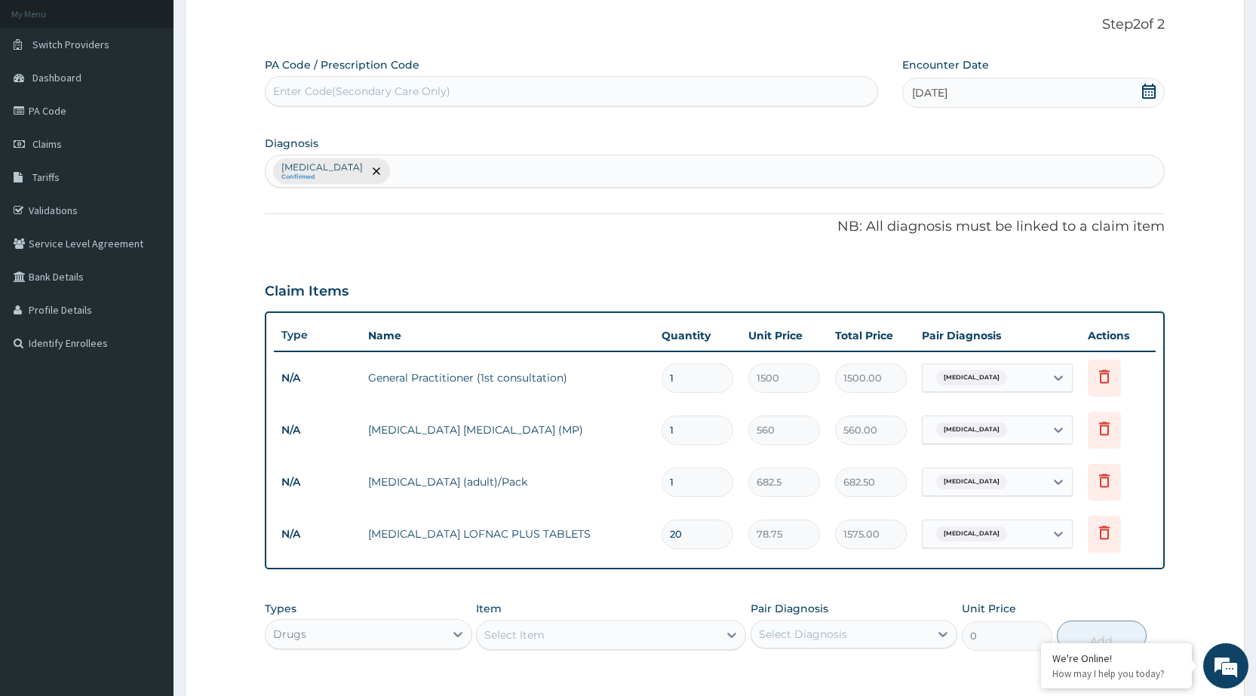
type input "20"
click at [416, 161] on div "Malaria Confirmed" at bounding box center [715, 171] width 898 height 32
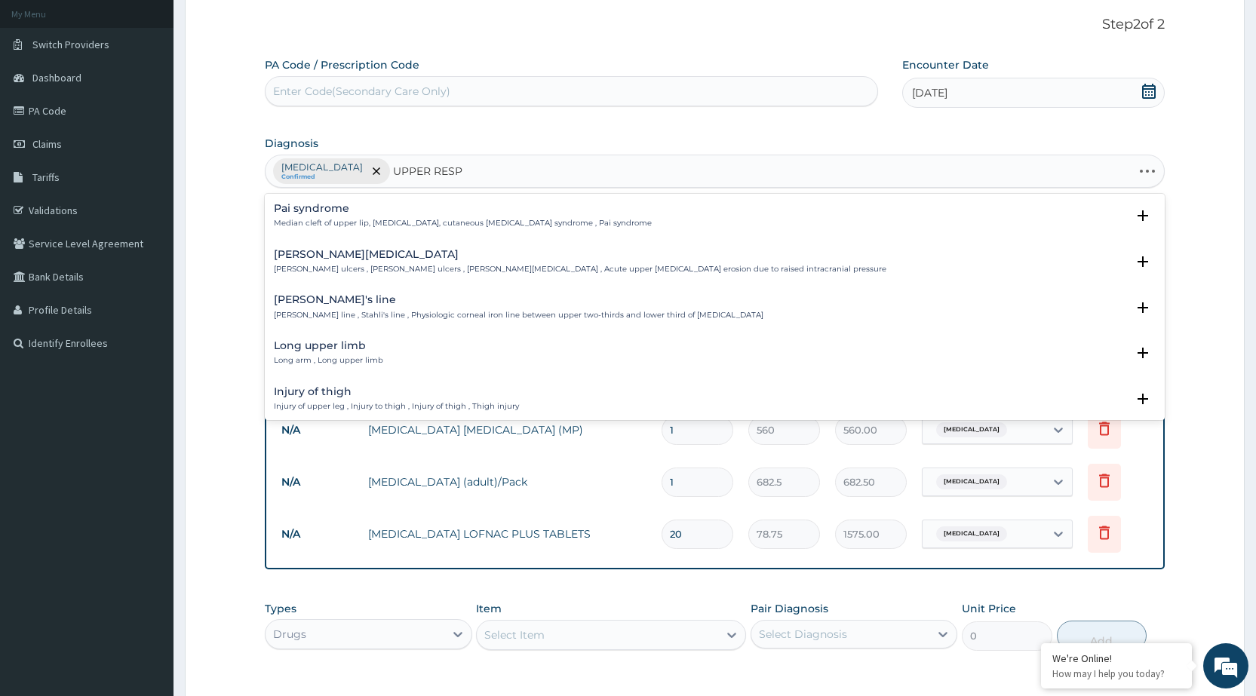
type input "UPPER RESPI"
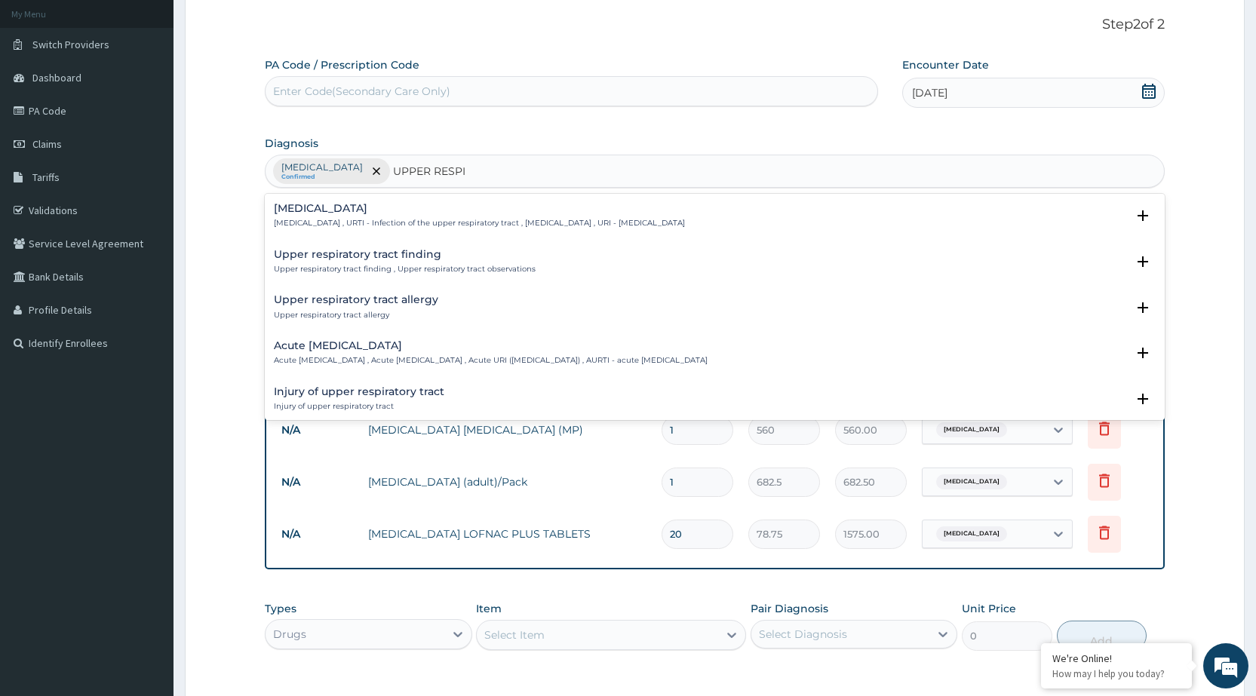
click at [413, 210] on h4 "[MEDICAL_DATA]" at bounding box center [479, 208] width 411 height 11
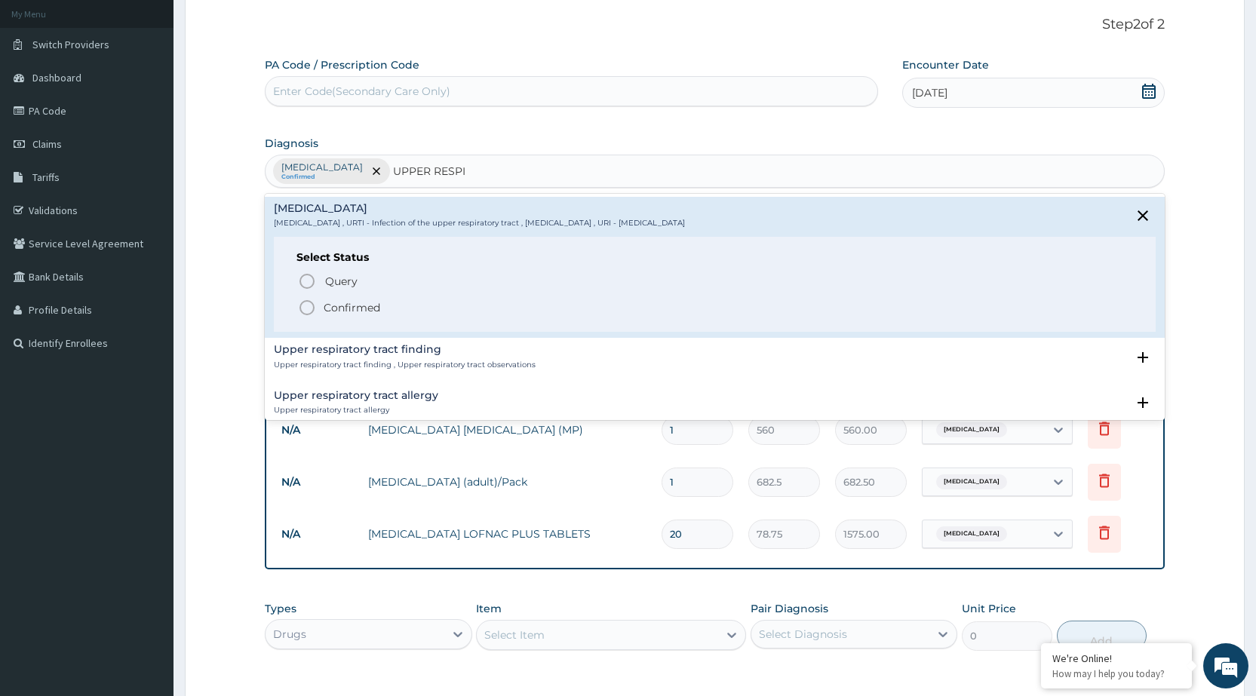
click at [305, 305] on icon "status option filled" at bounding box center [307, 308] width 18 height 18
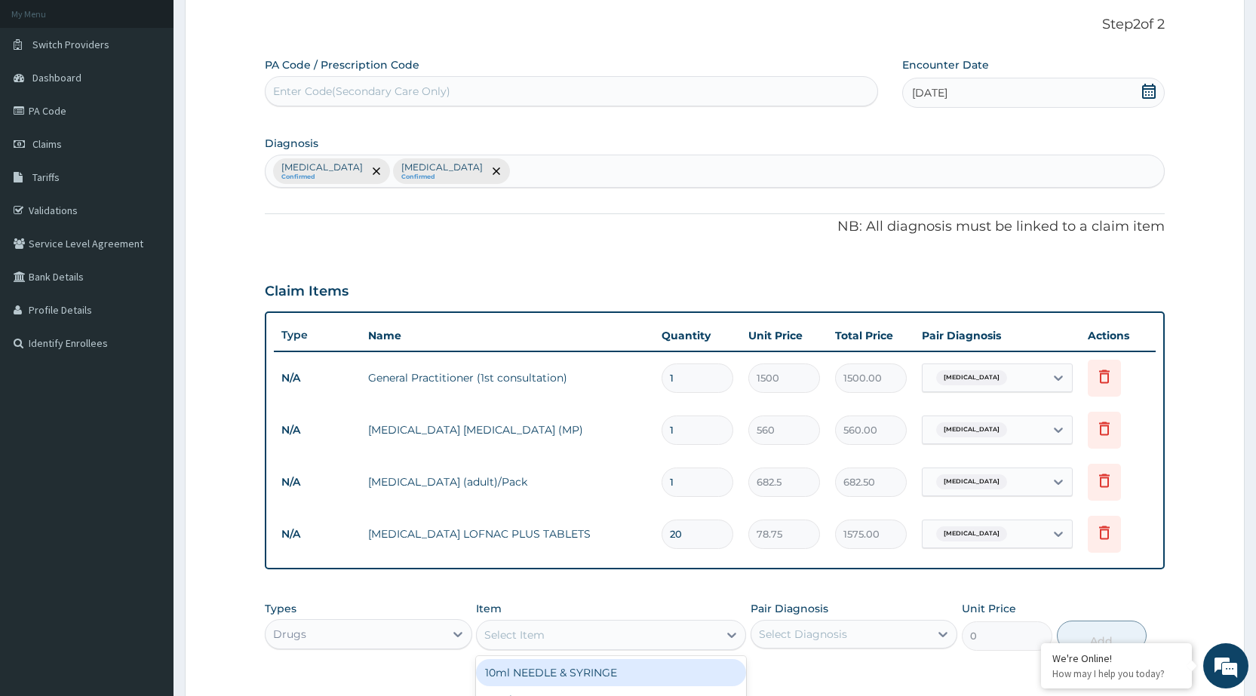
click at [669, 639] on div "Select Item" at bounding box center [597, 635] width 241 height 24
type input "COUG"
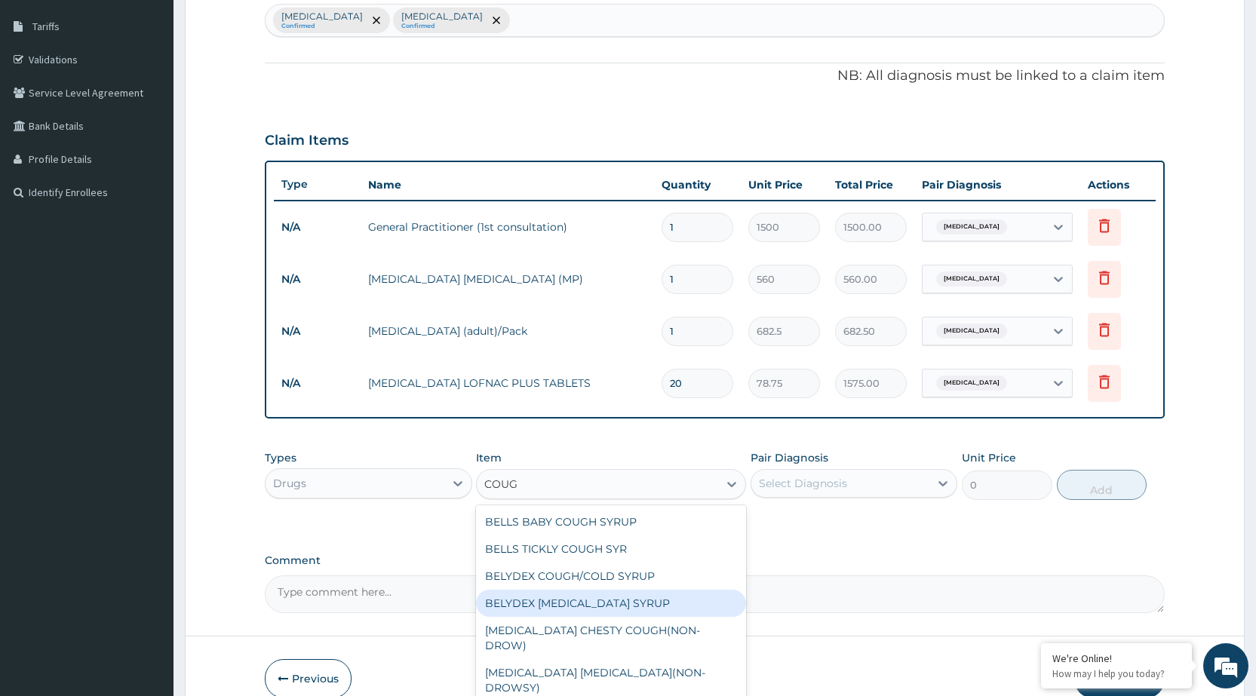
click at [547, 602] on div "BELYDEX DRY COUGH SYRUP" at bounding box center [611, 603] width 270 height 27
type input "236.25"
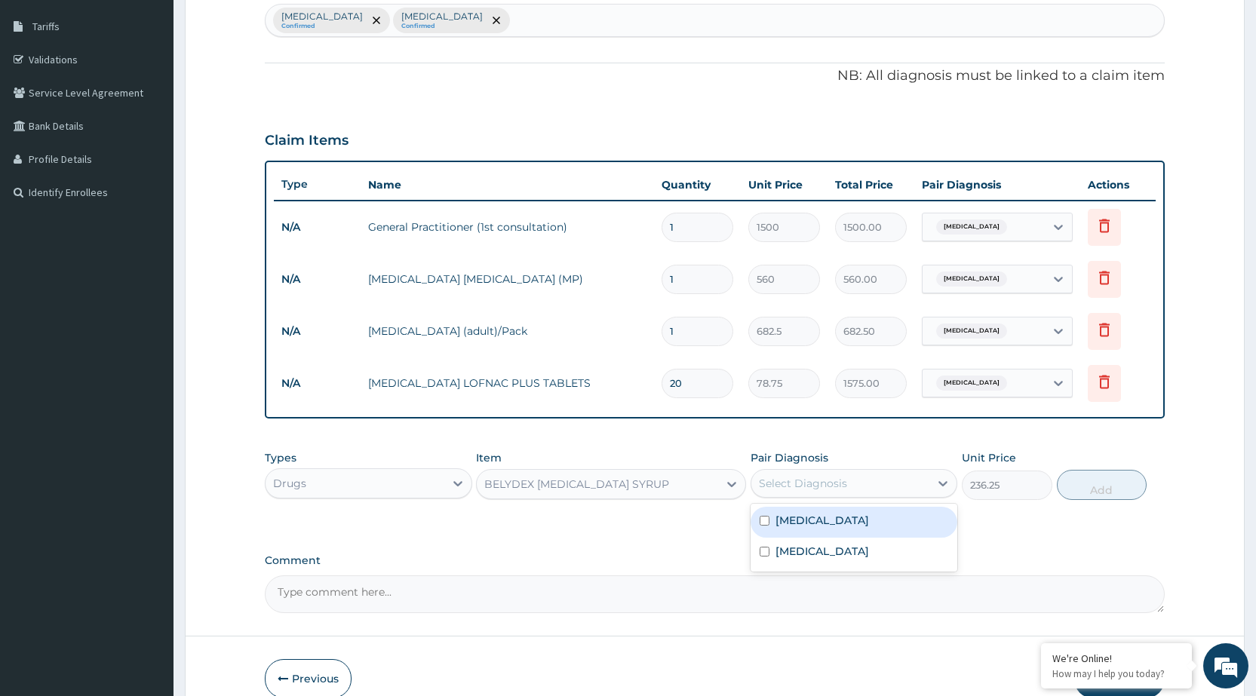
click at [834, 481] on div "Select Diagnosis" at bounding box center [803, 483] width 88 height 15
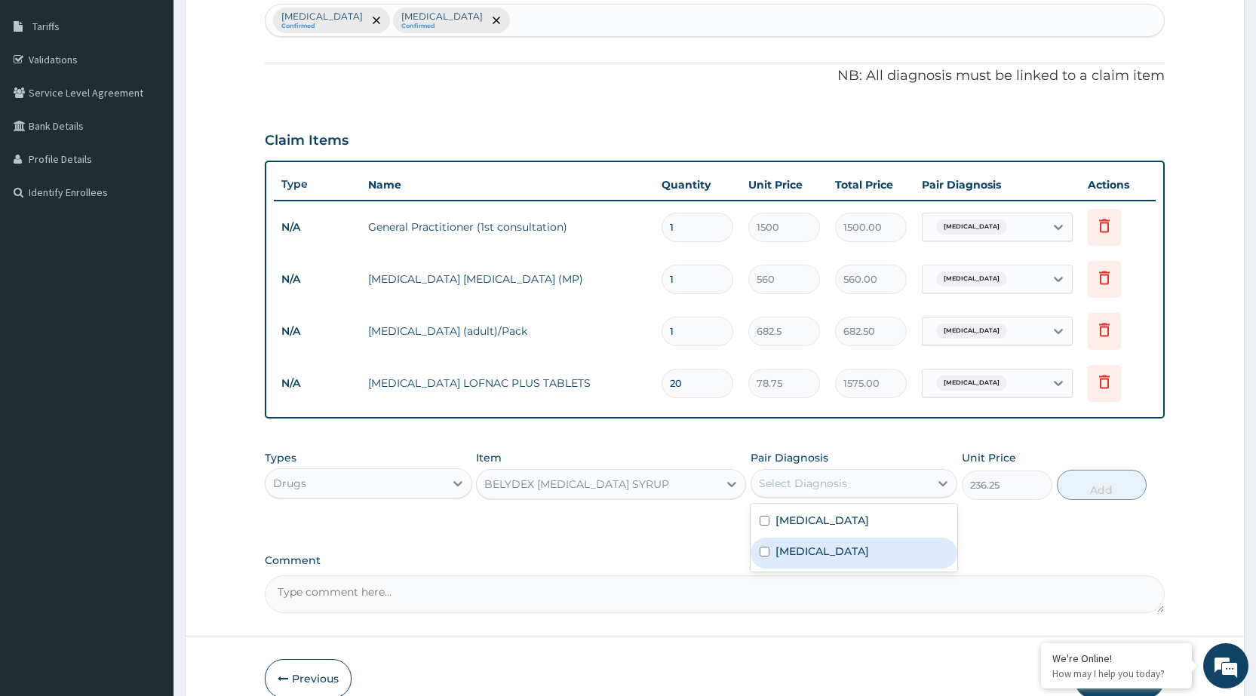
click at [840, 555] on label "Upper respiratory infection" at bounding box center [822, 551] width 94 height 15
checkbox input "true"
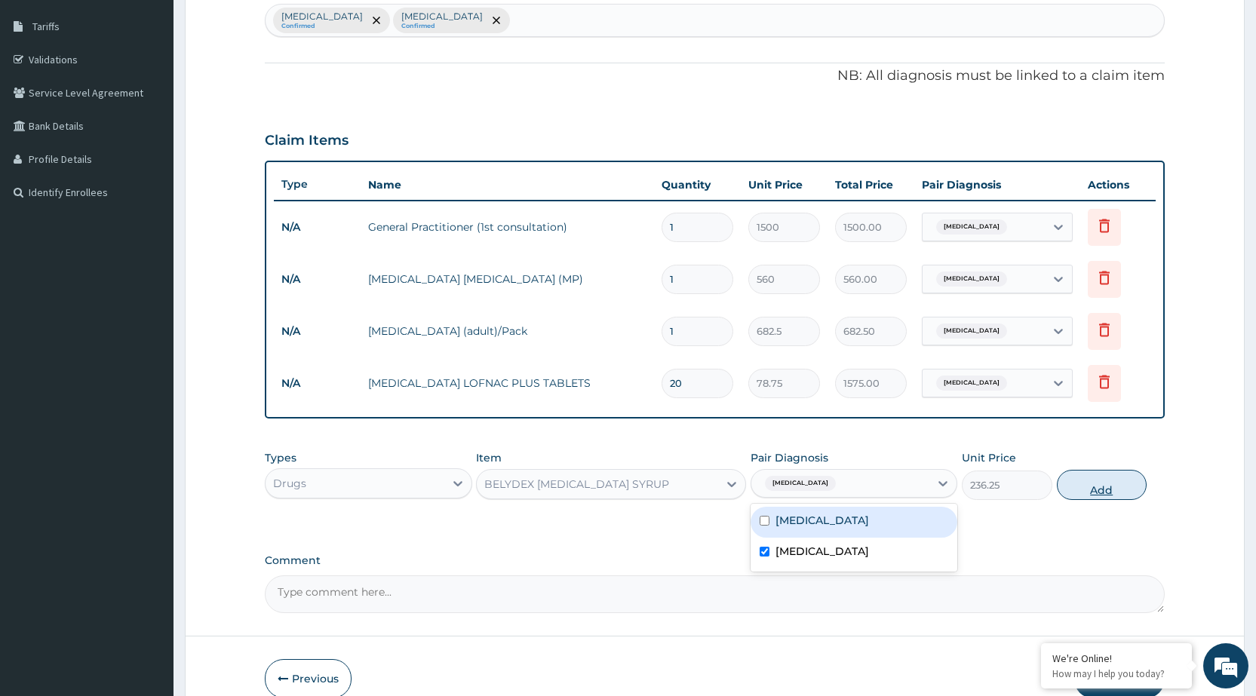
click at [1115, 473] on button "Add" at bounding box center [1102, 485] width 90 height 30
type input "0"
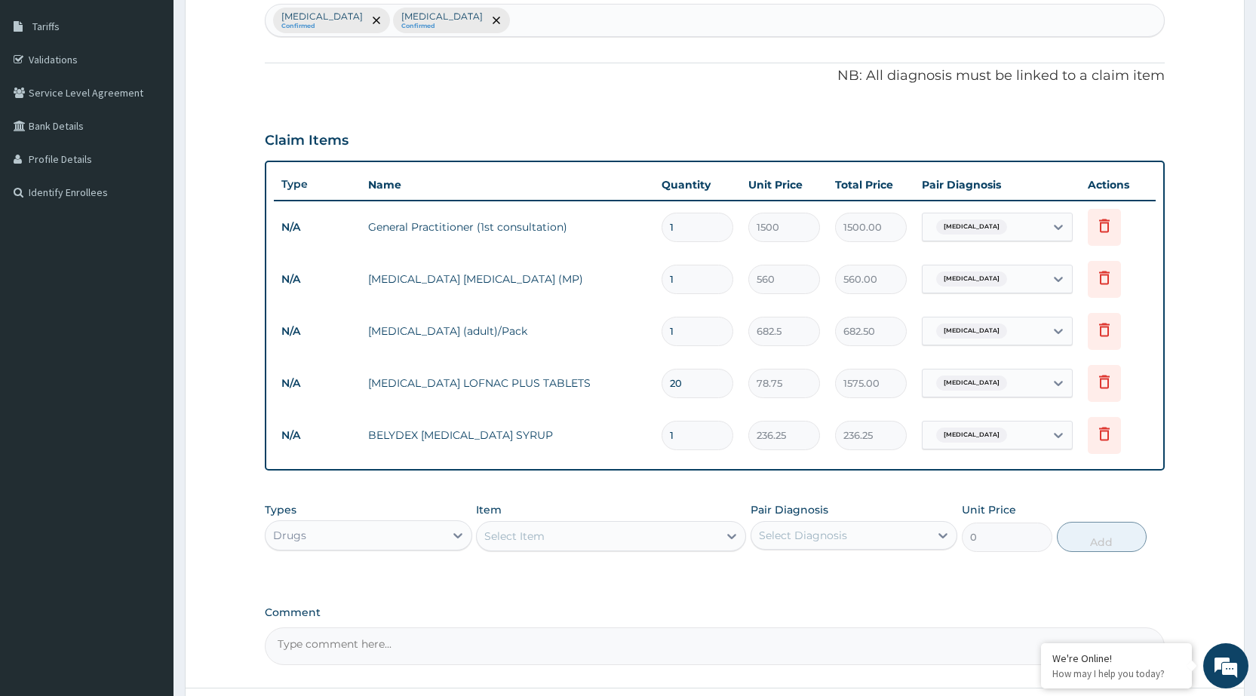
click at [591, 545] on div "Select Item" at bounding box center [597, 536] width 241 height 24
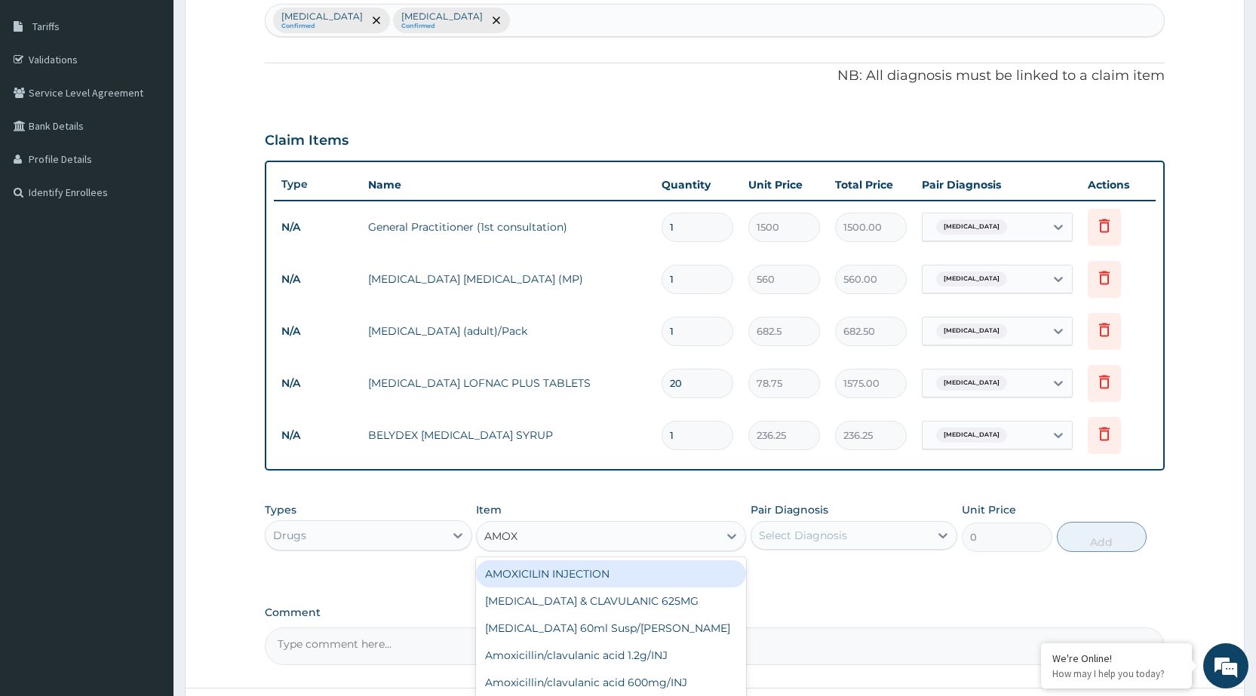
type input "AMOXY"
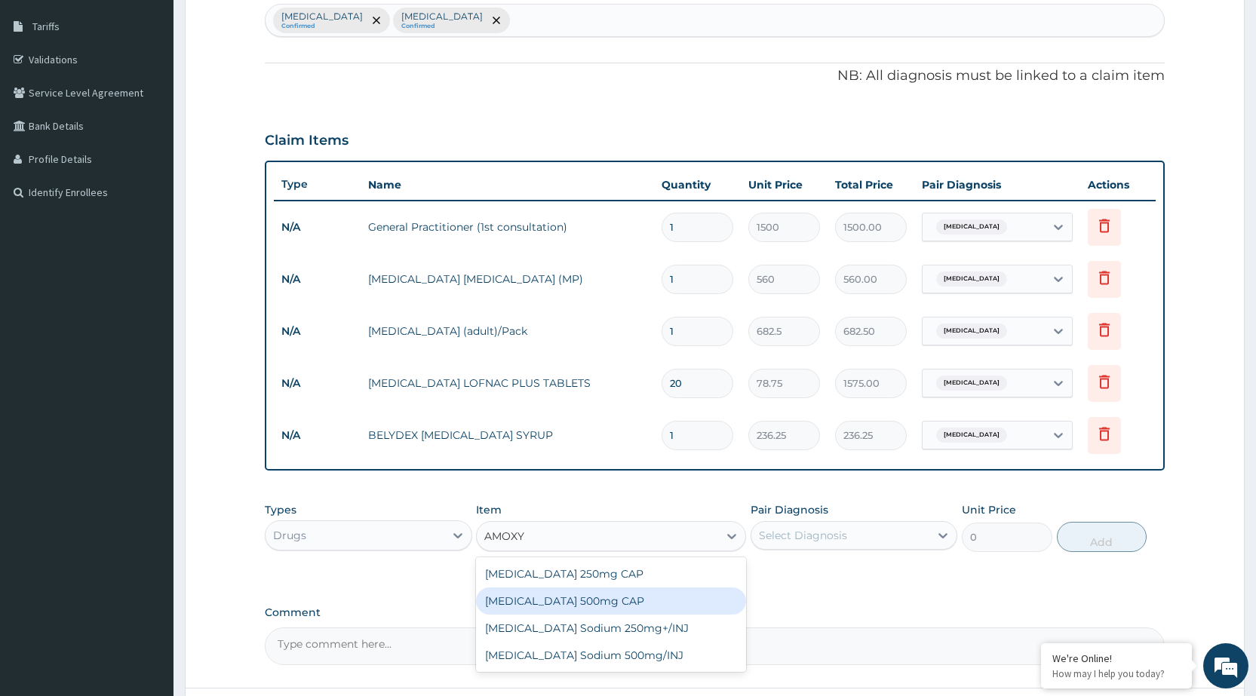
click at [600, 597] on div "[MEDICAL_DATA] 500mg CAP" at bounding box center [611, 601] width 270 height 27
type input "21"
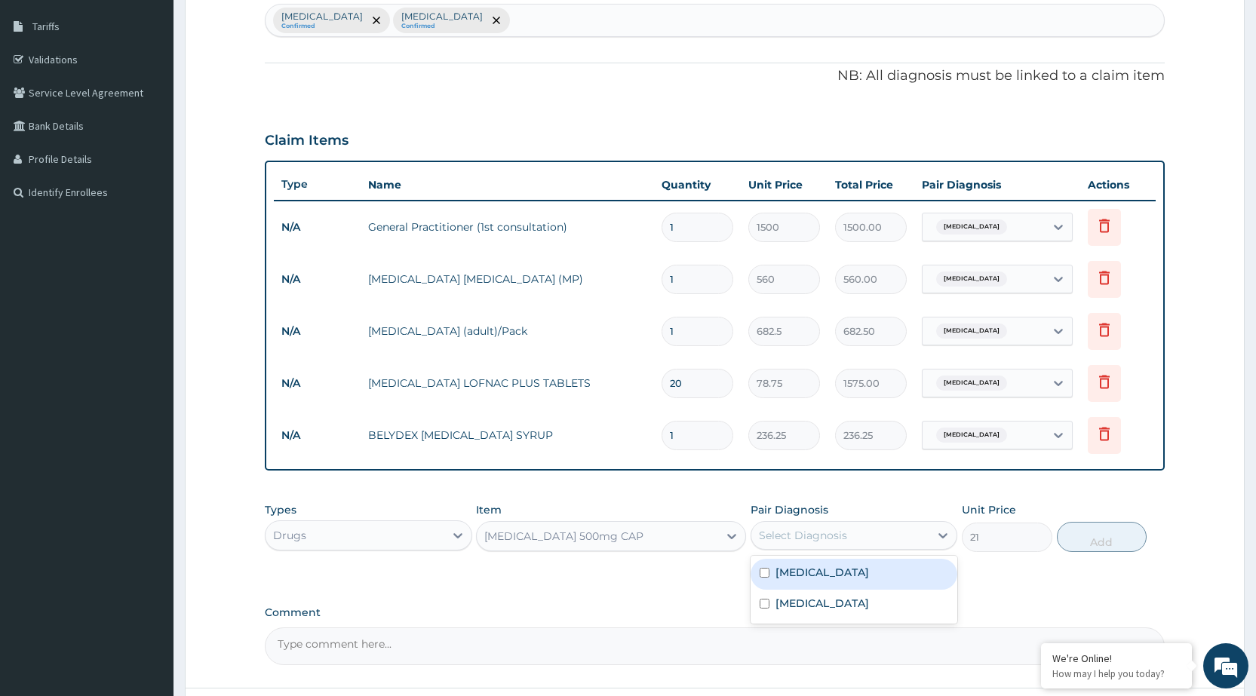
click at [781, 537] on div "Select Diagnosis" at bounding box center [803, 535] width 88 height 15
click at [787, 586] on div "Malaria" at bounding box center [854, 574] width 207 height 31
checkbox input "true"
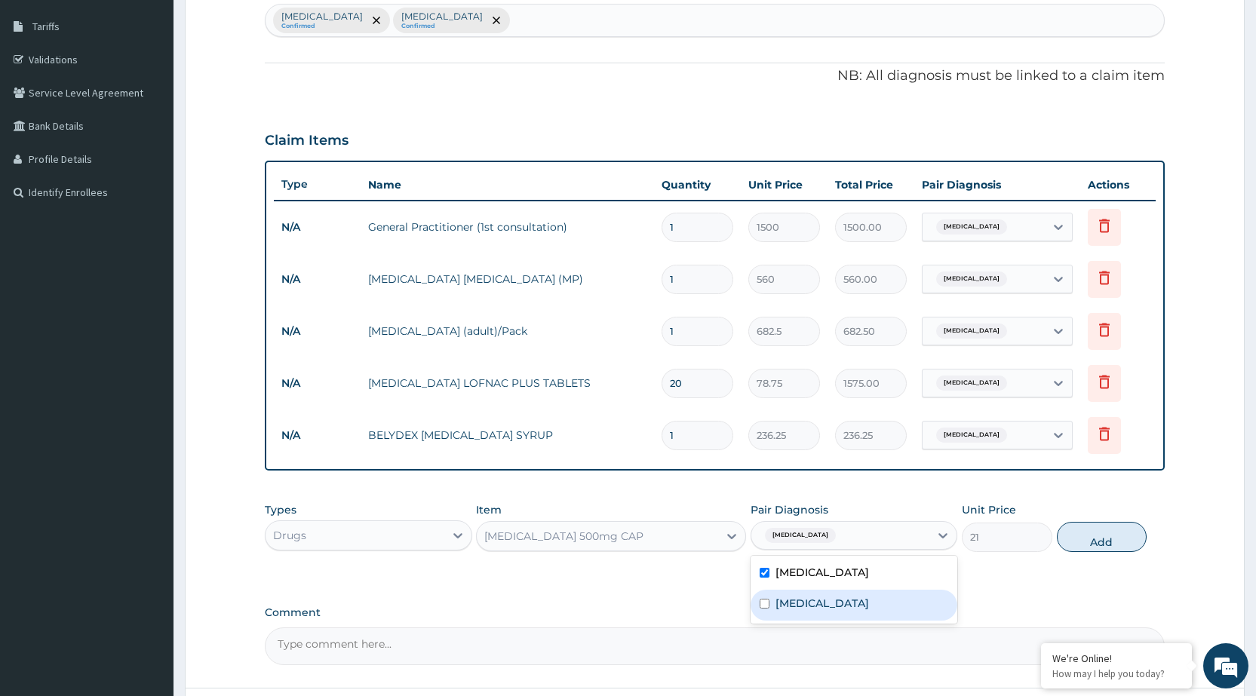
click at [771, 600] on div "Upper respiratory infection" at bounding box center [854, 605] width 207 height 31
checkbox input "true"
drag, startPoint x: 1095, startPoint y: 533, endPoint x: 1088, endPoint y: 528, distance: 9.2
click at [1095, 533] on button "Add" at bounding box center [1102, 537] width 90 height 30
type input "0"
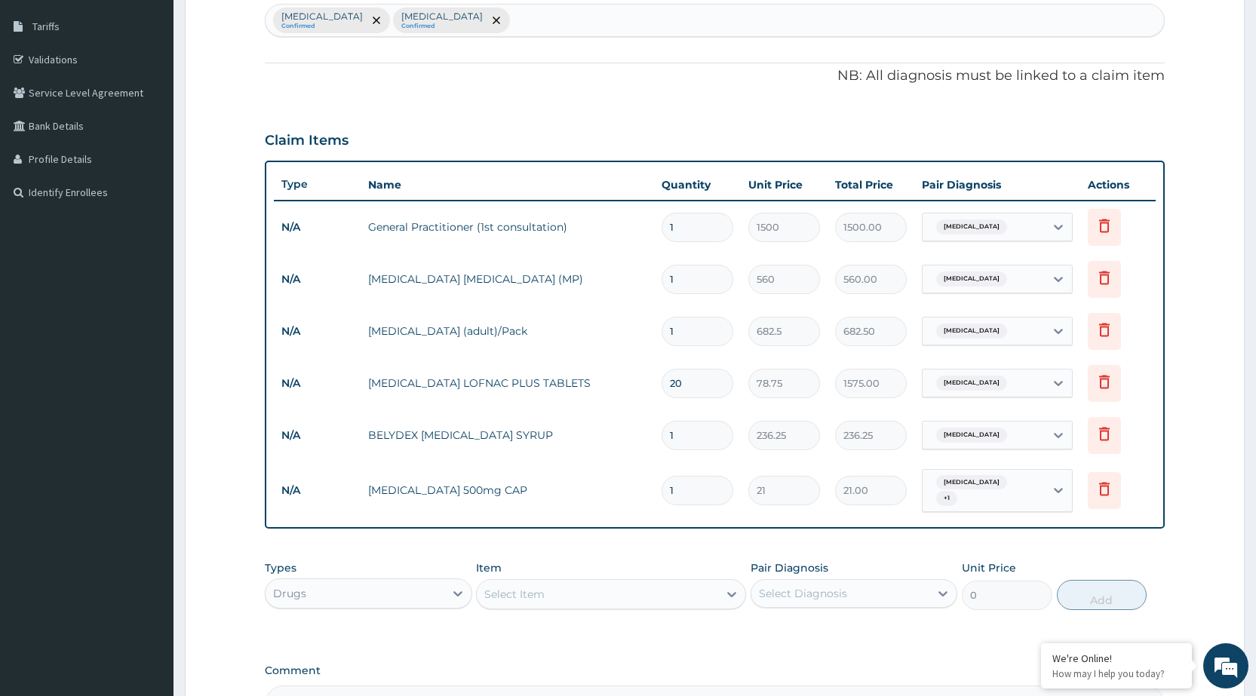
scroll to position [417, 0]
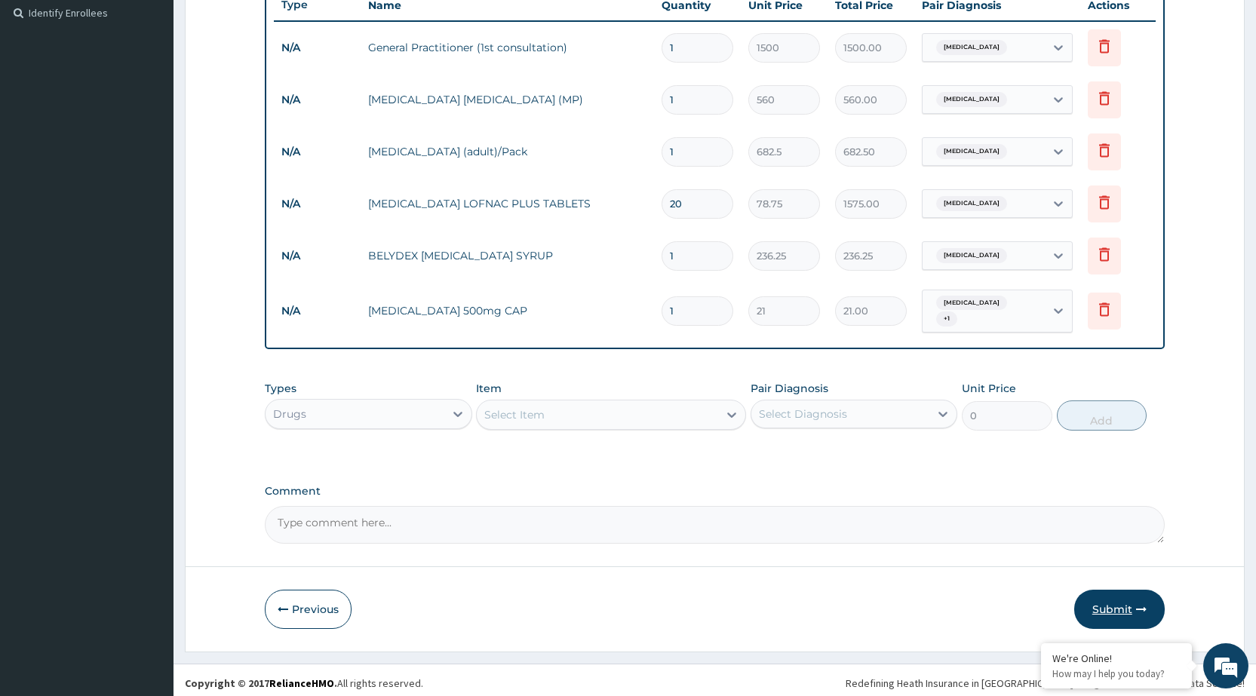
click at [1128, 603] on button "Submit" at bounding box center [1119, 609] width 91 height 39
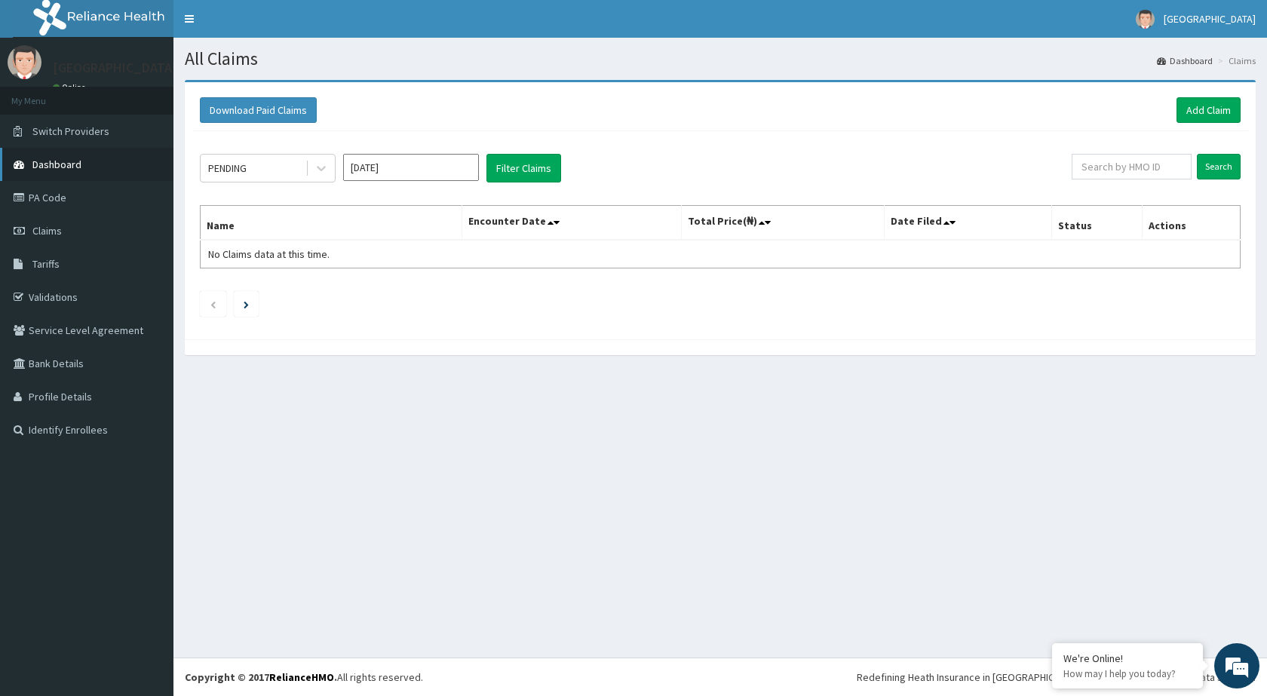
click at [61, 165] on span "Dashboard" at bounding box center [56, 165] width 49 height 14
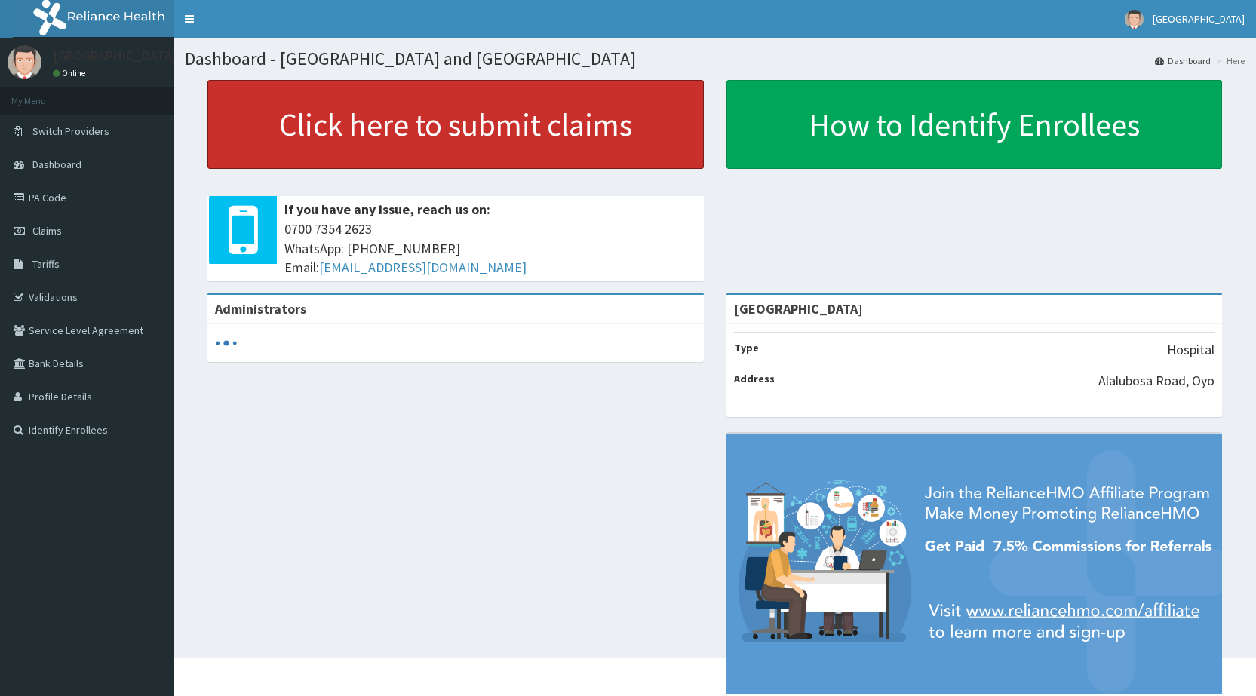
click at [430, 164] on link "Click here to submit claims" at bounding box center [455, 124] width 496 height 89
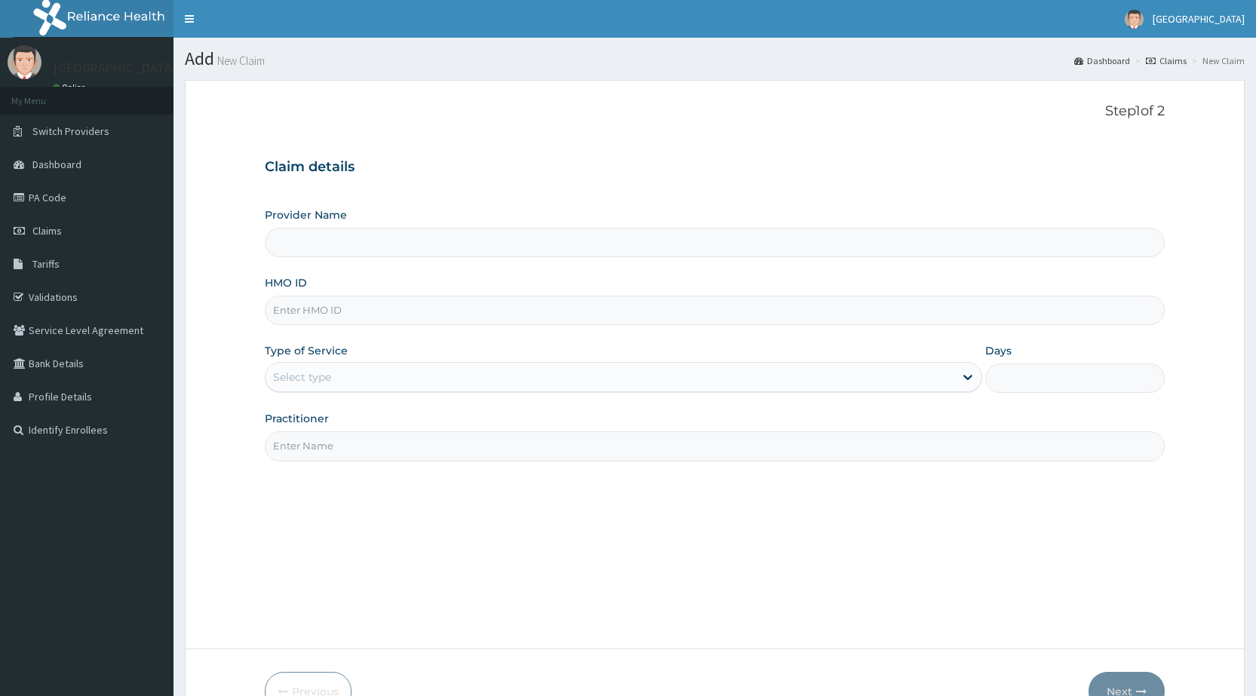
type input "[GEOGRAPHIC_DATA]"
click at [385, 320] on input "HMO ID" at bounding box center [715, 310] width 900 height 29
type input "CHL/10968/A"
click at [374, 376] on div "Select type" at bounding box center [610, 377] width 689 height 24
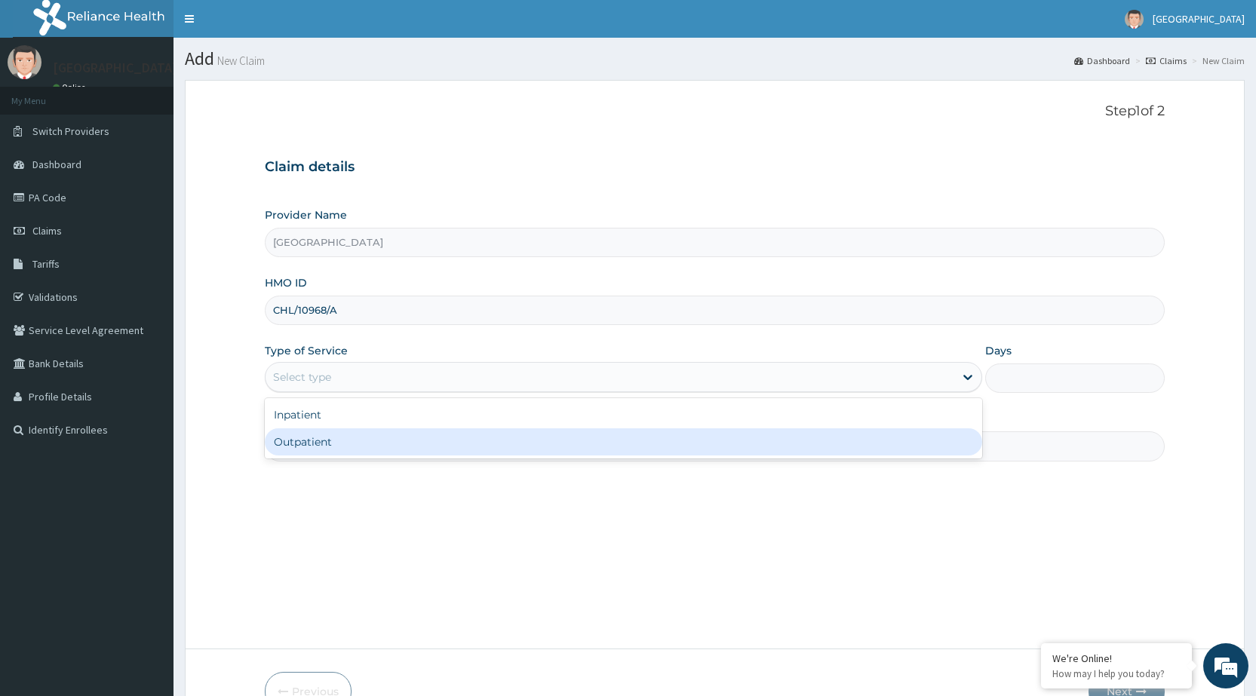
click at [385, 456] on div "Inpatient Outpatient" at bounding box center [623, 428] width 717 height 60
click at [406, 433] on div "Outpatient" at bounding box center [623, 441] width 717 height 27
type input "1"
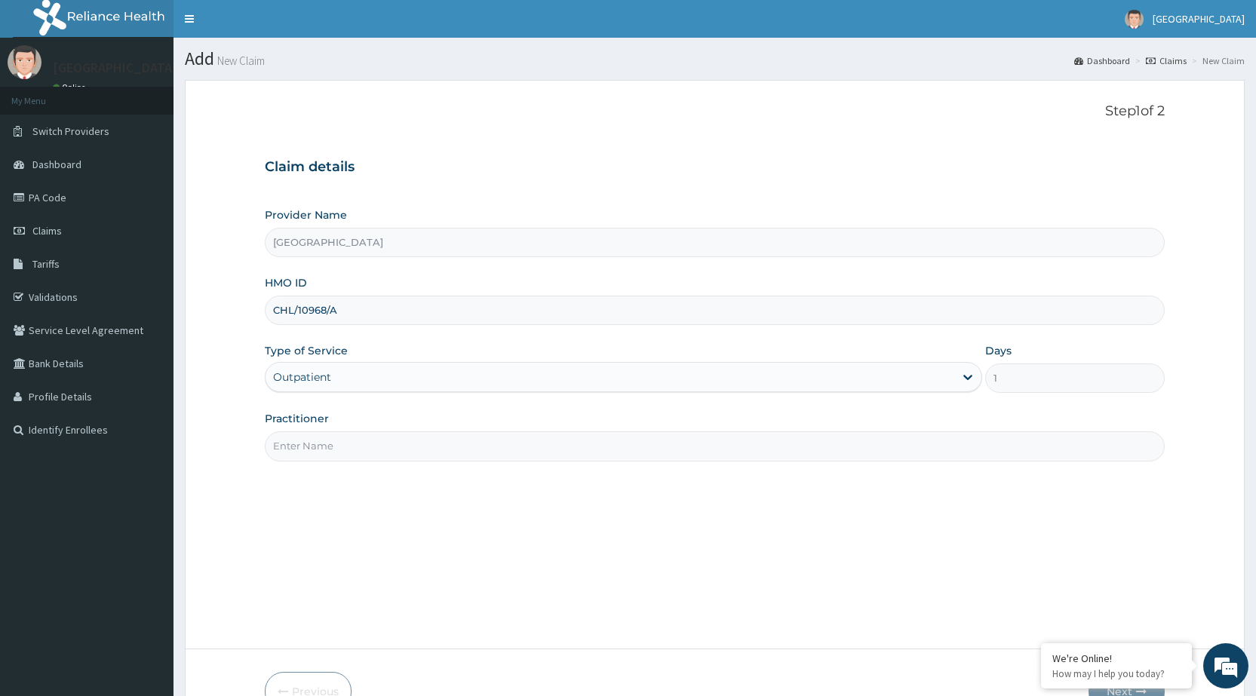
click at [444, 440] on input "Practitioner" at bounding box center [715, 445] width 900 height 29
type input "DR PERIOLA"
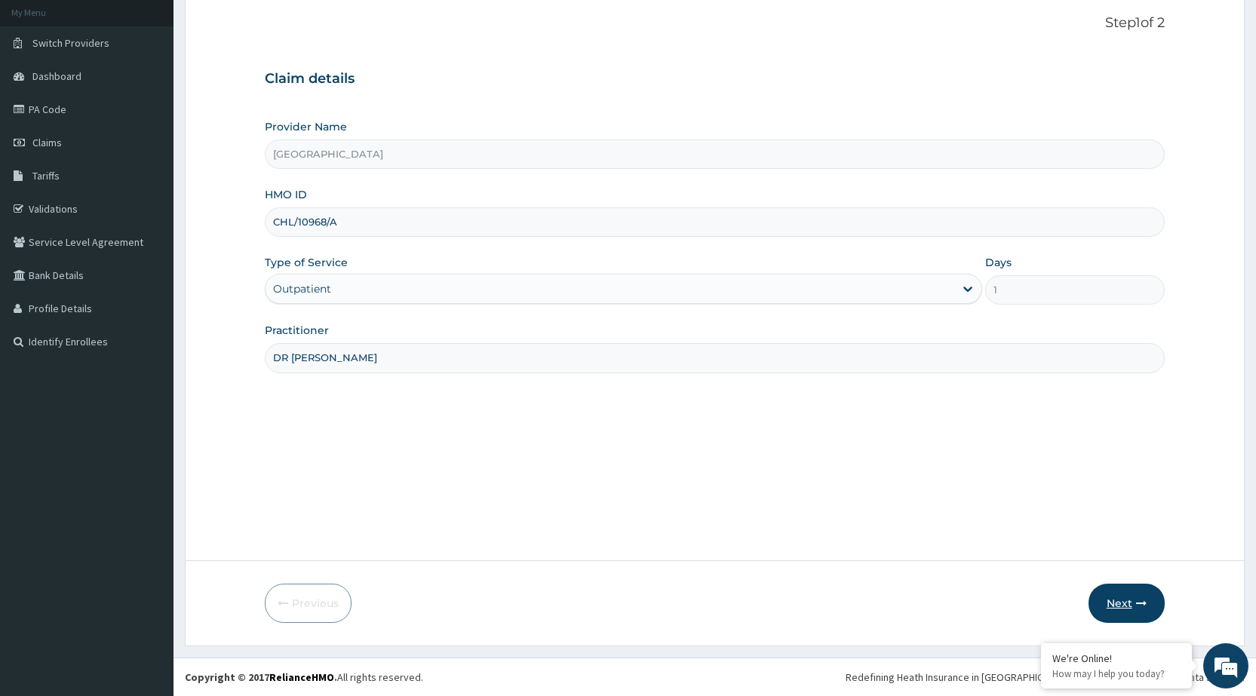
click at [1116, 595] on button "Next" at bounding box center [1126, 603] width 76 height 39
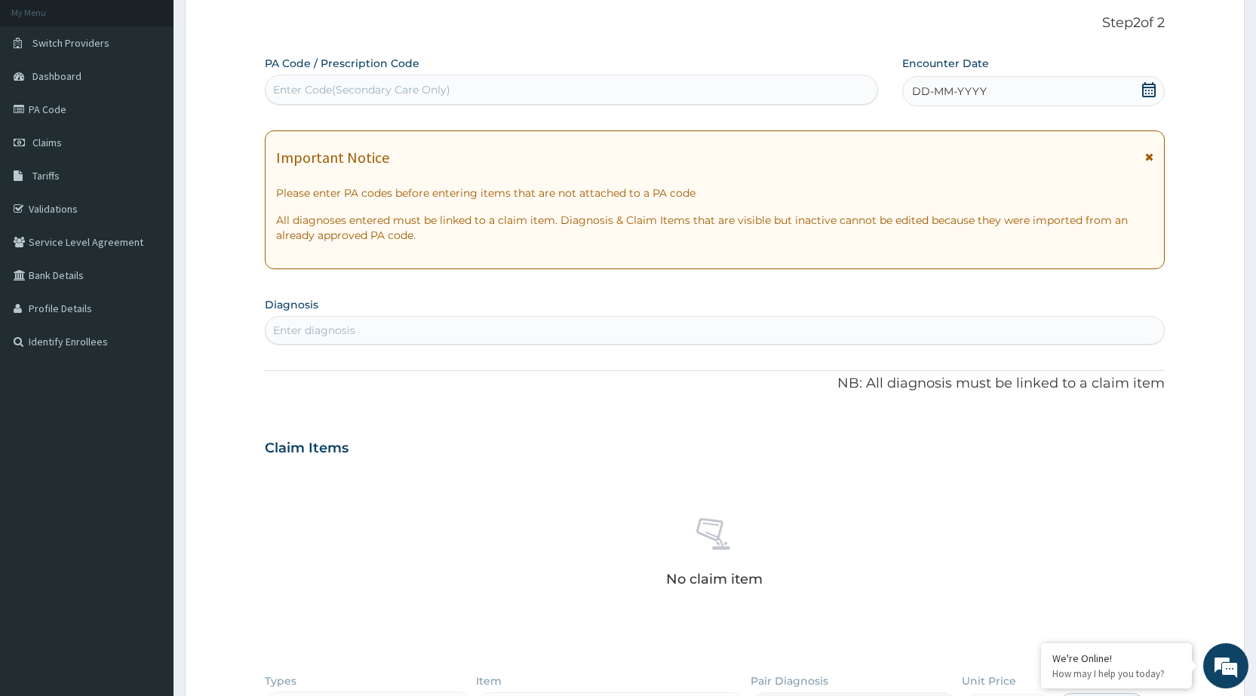
click at [359, 86] on div "Enter Code(Secondary Care Only)" at bounding box center [361, 89] width 177 height 15
type input "PA/78AAC2"
click at [359, 86] on div "Enter Code(Secondary Care Only)" at bounding box center [571, 90] width 611 height 24
click at [359, 86] on div "Enter Code(Secondary Care Only)" at bounding box center [361, 89] width 177 height 15
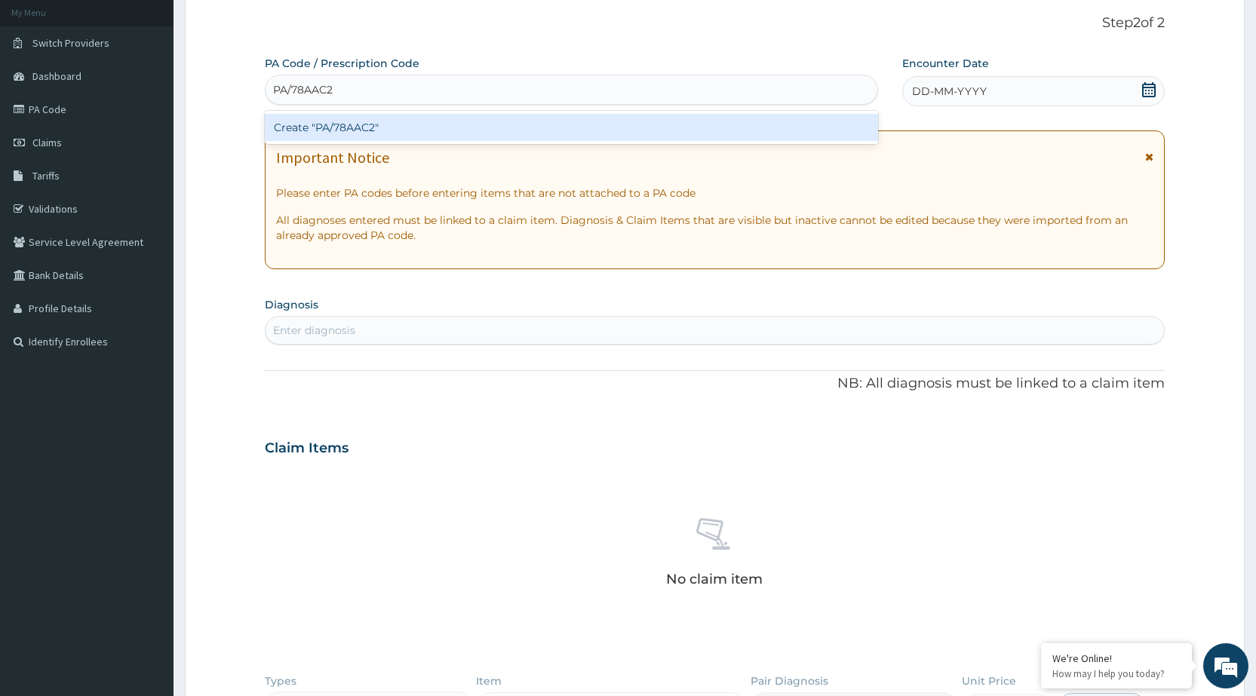
type input "PA/78AAC2"
click at [1064, 81] on div "PA Code / Prescription Code option Create "PA/78AAC2" focused, 1 of 1. 1 result…" at bounding box center [715, 446] width 900 height 781
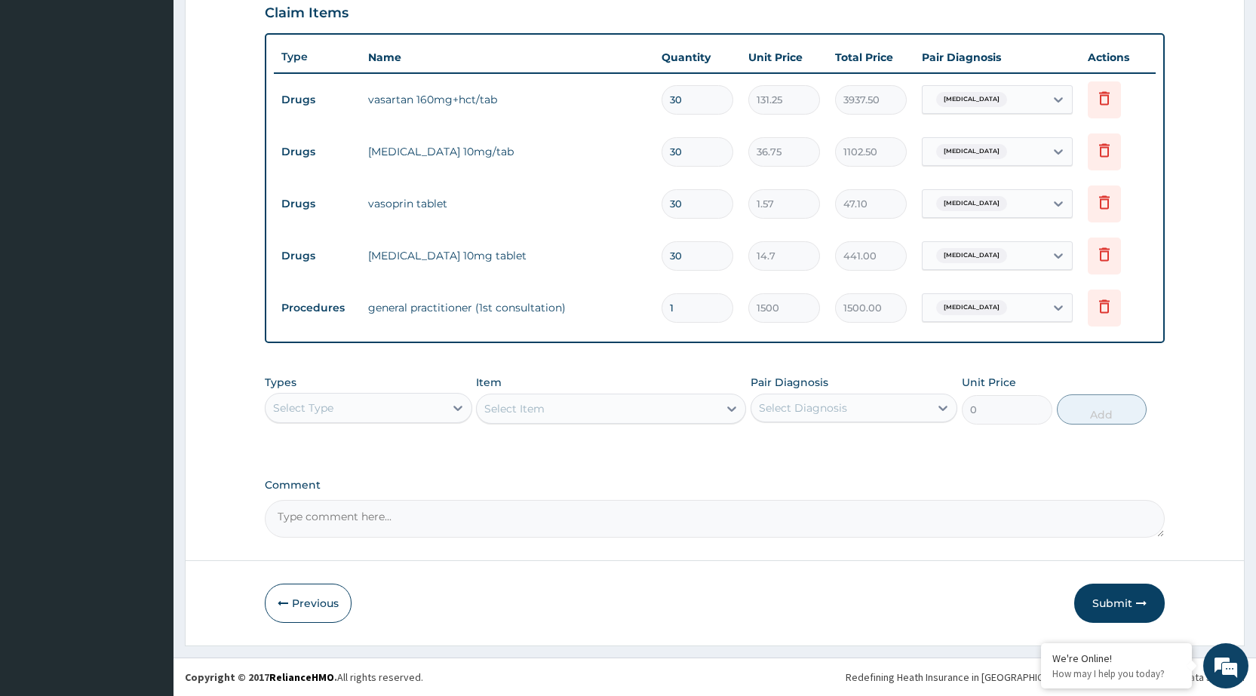
scroll to position [151, 0]
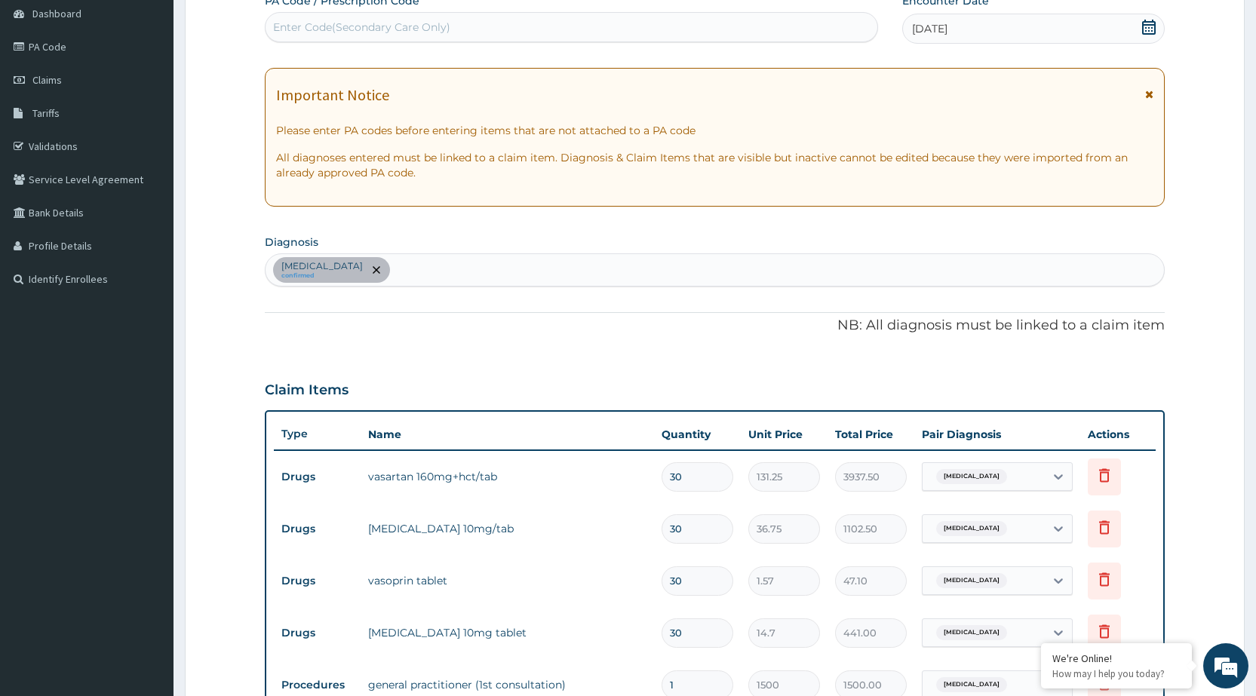
click at [527, 280] on div "Benign hypertension confirmed" at bounding box center [715, 270] width 898 height 32
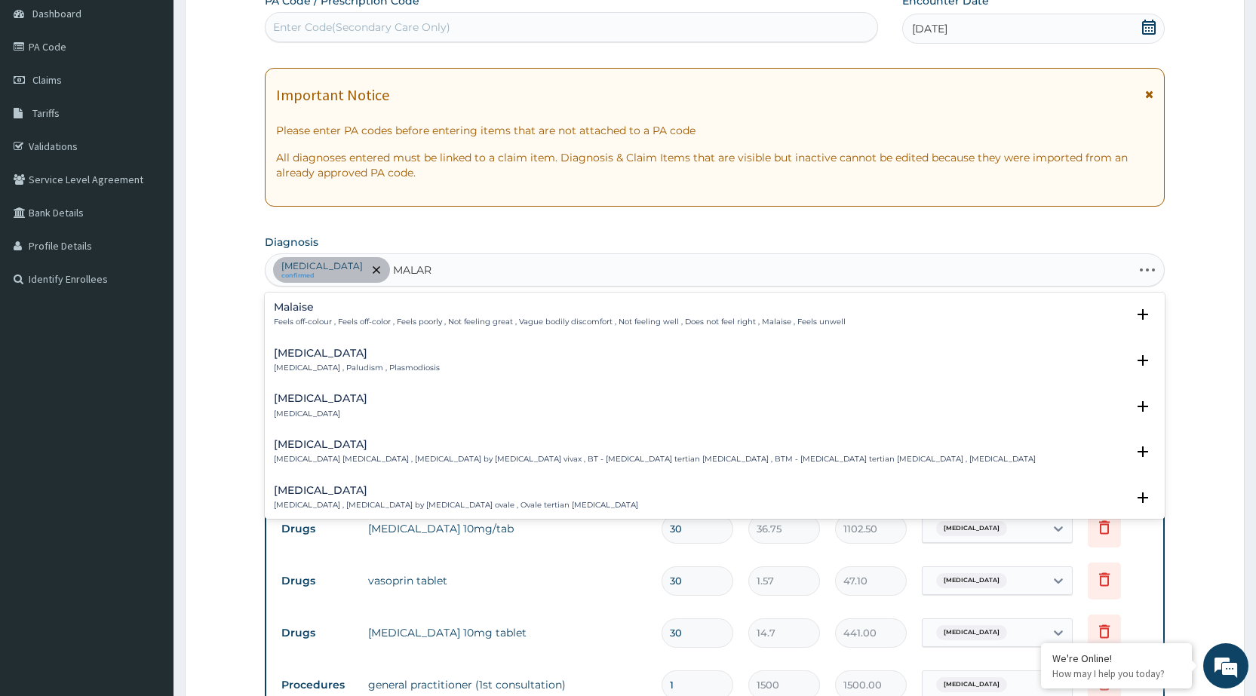
type input "MALARI"
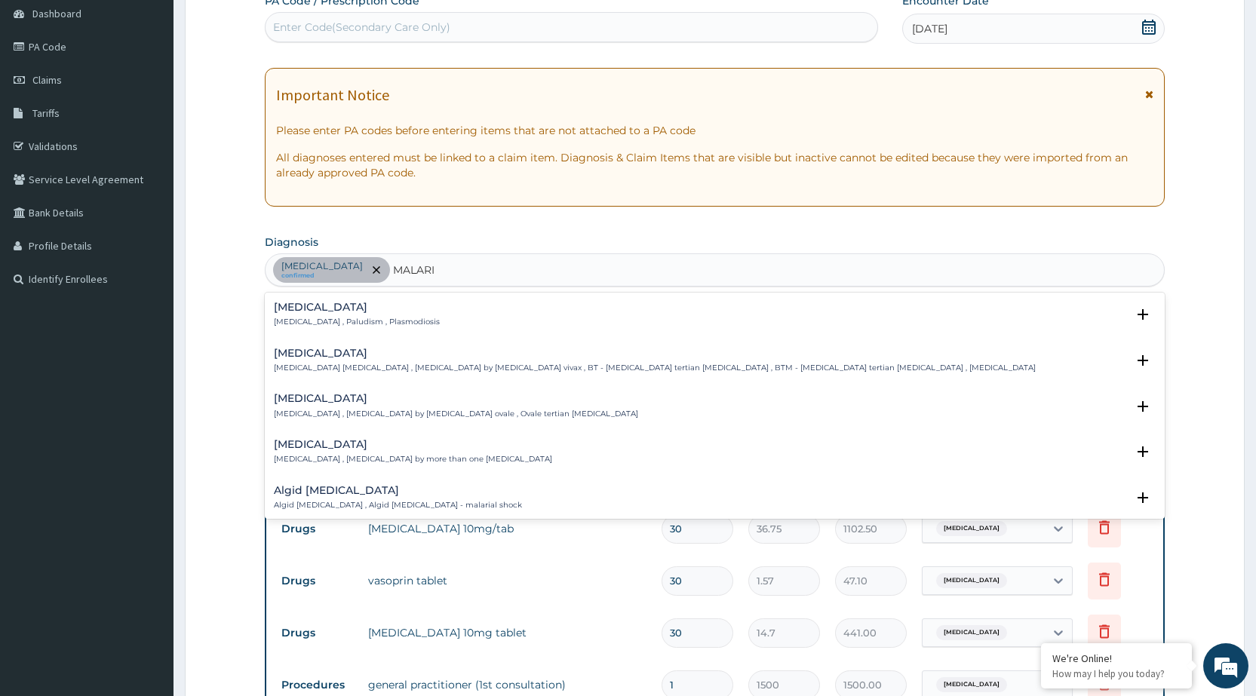
click at [397, 315] on div "Malaria Malaria , Paludism , Plasmodiosis" at bounding box center [357, 315] width 166 height 26
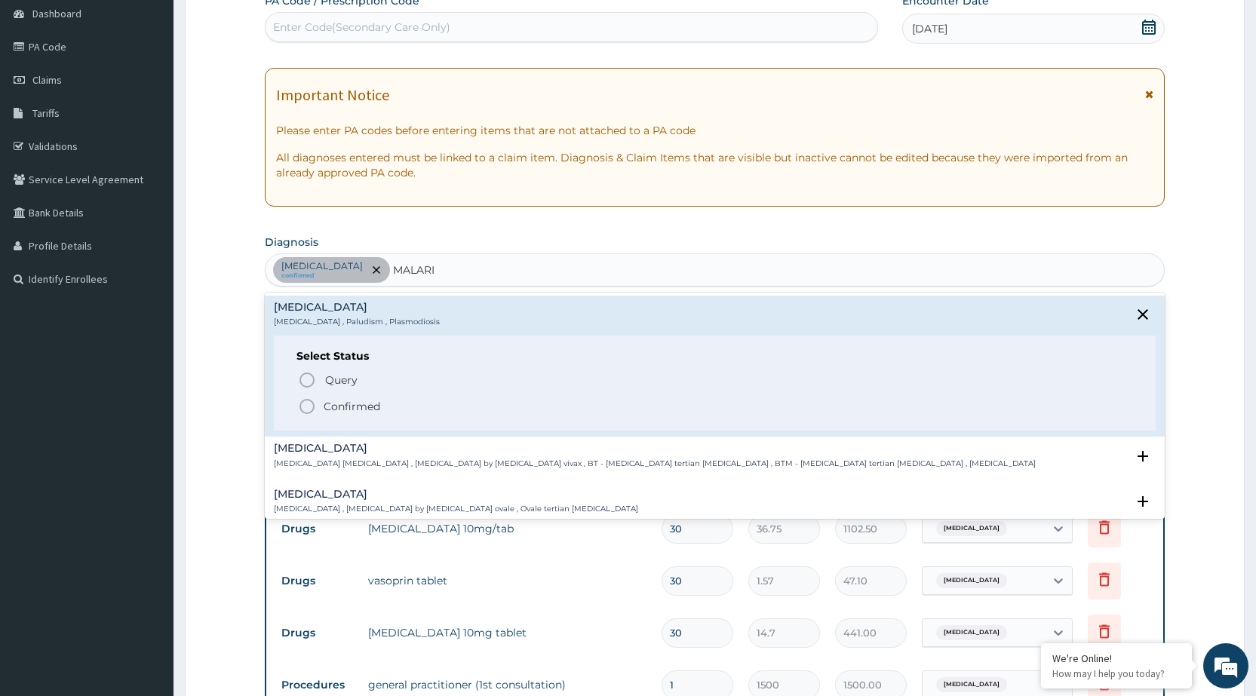
click at [308, 410] on icon "status option filled" at bounding box center [307, 407] width 18 height 18
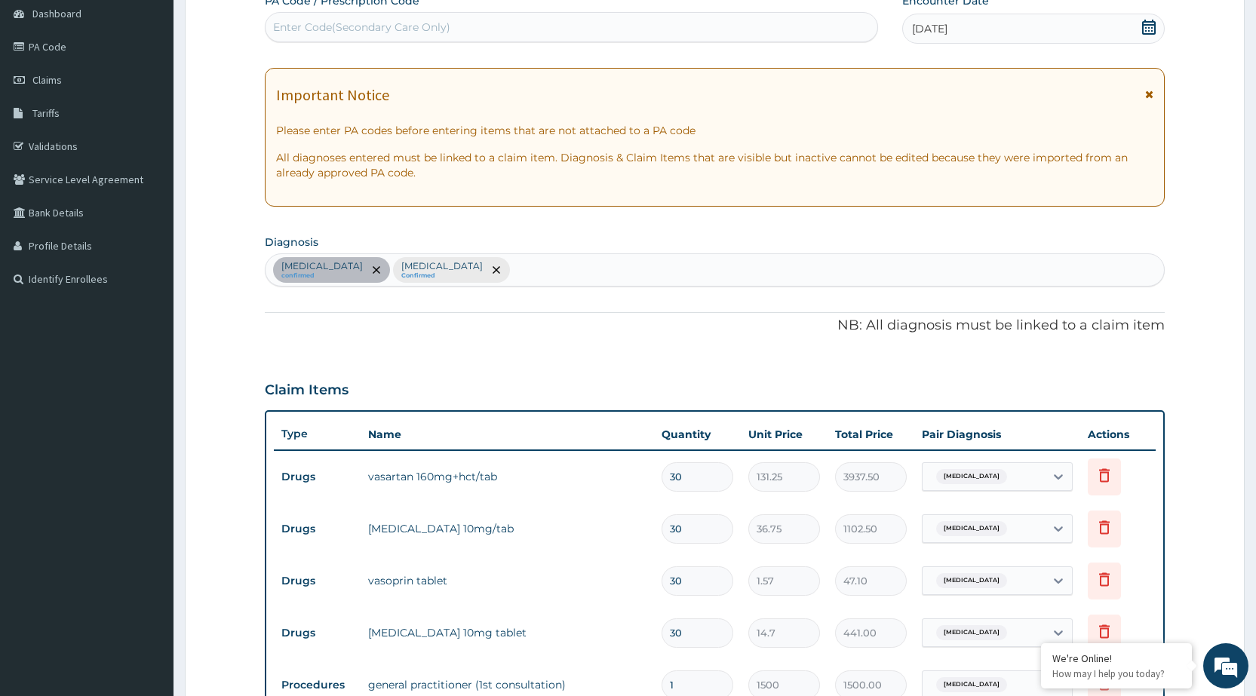
scroll to position [528, 0]
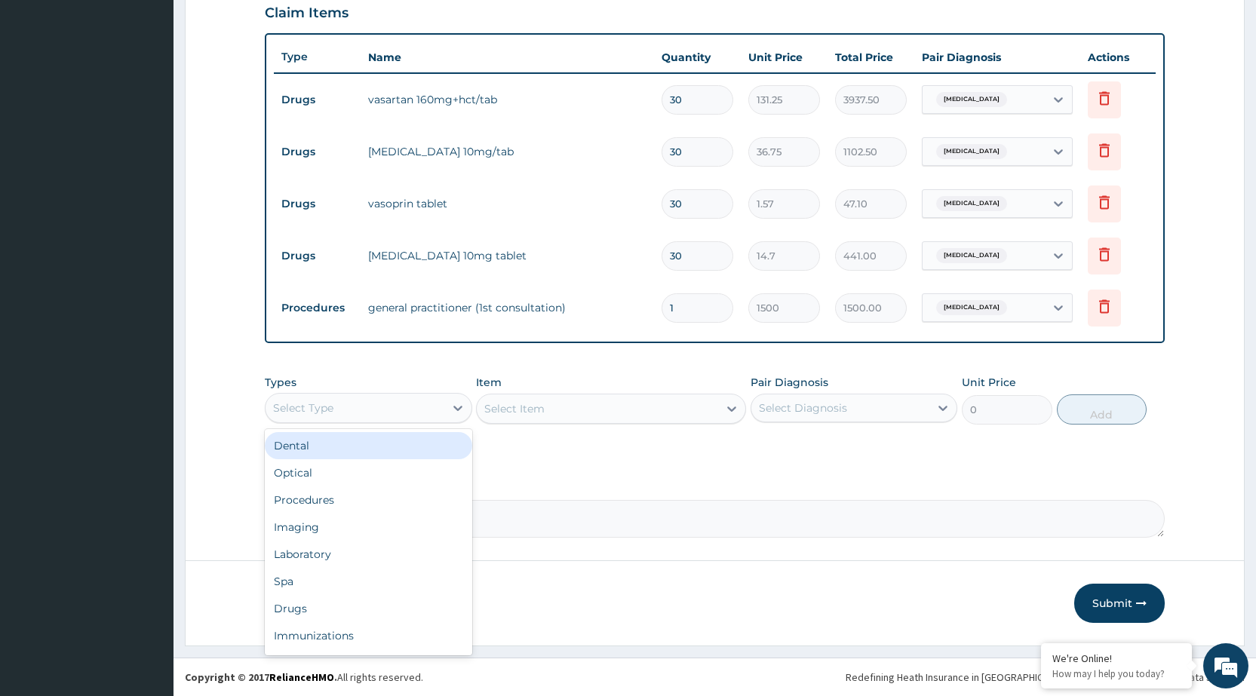
click at [434, 407] on div "Select Type" at bounding box center [355, 408] width 178 height 24
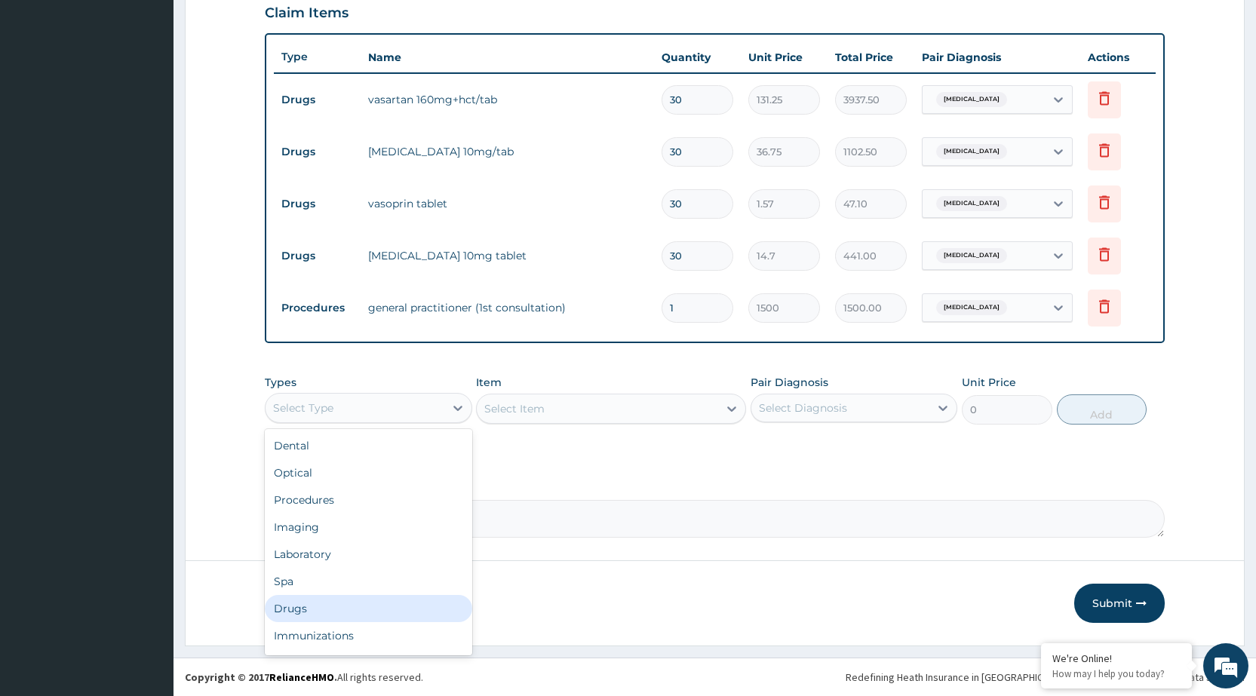
click at [348, 617] on div "Drugs" at bounding box center [368, 608] width 207 height 27
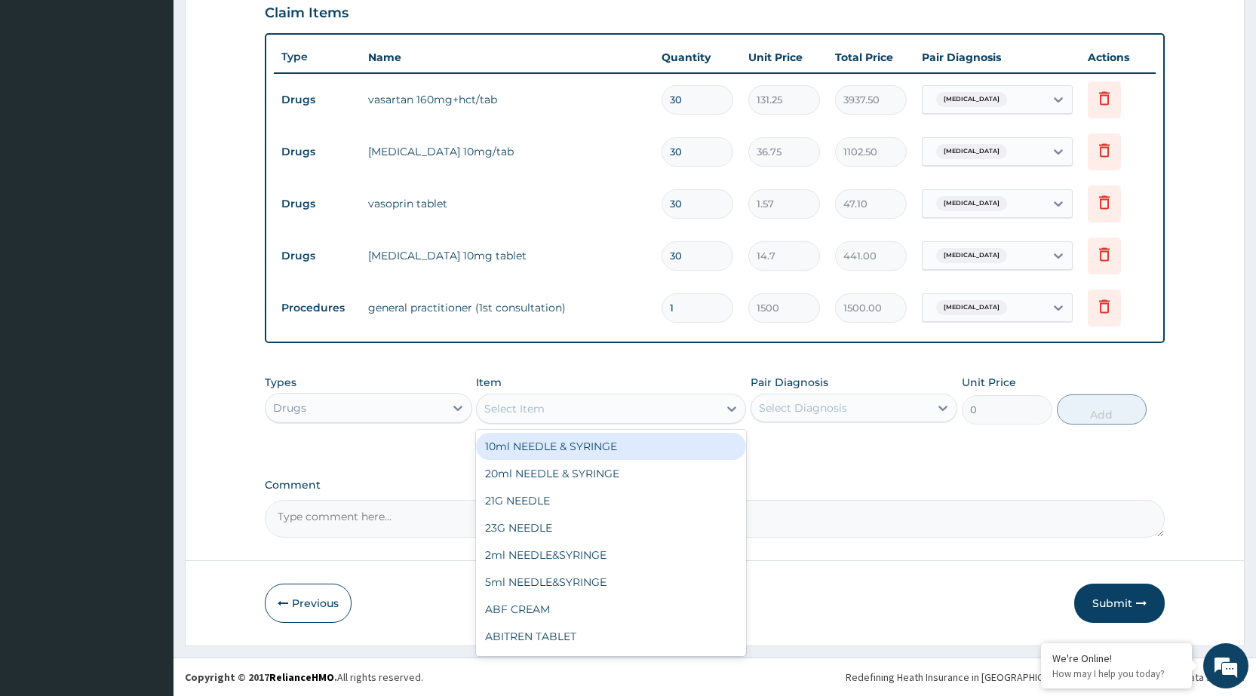
click at [732, 410] on icon at bounding box center [731, 409] width 9 height 5
type input "COA"
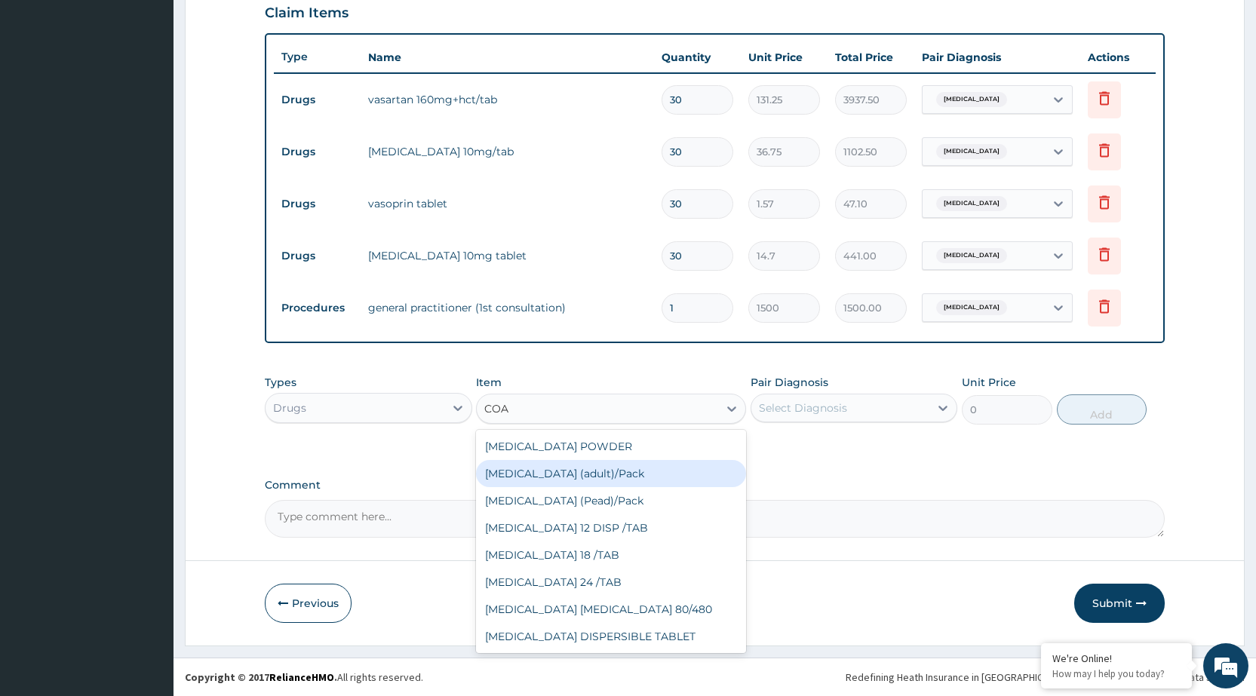
click at [639, 478] on div "[MEDICAL_DATA] (adult)/Pack" at bounding box center [611, 473] width 270 height 27
type input "682.5"
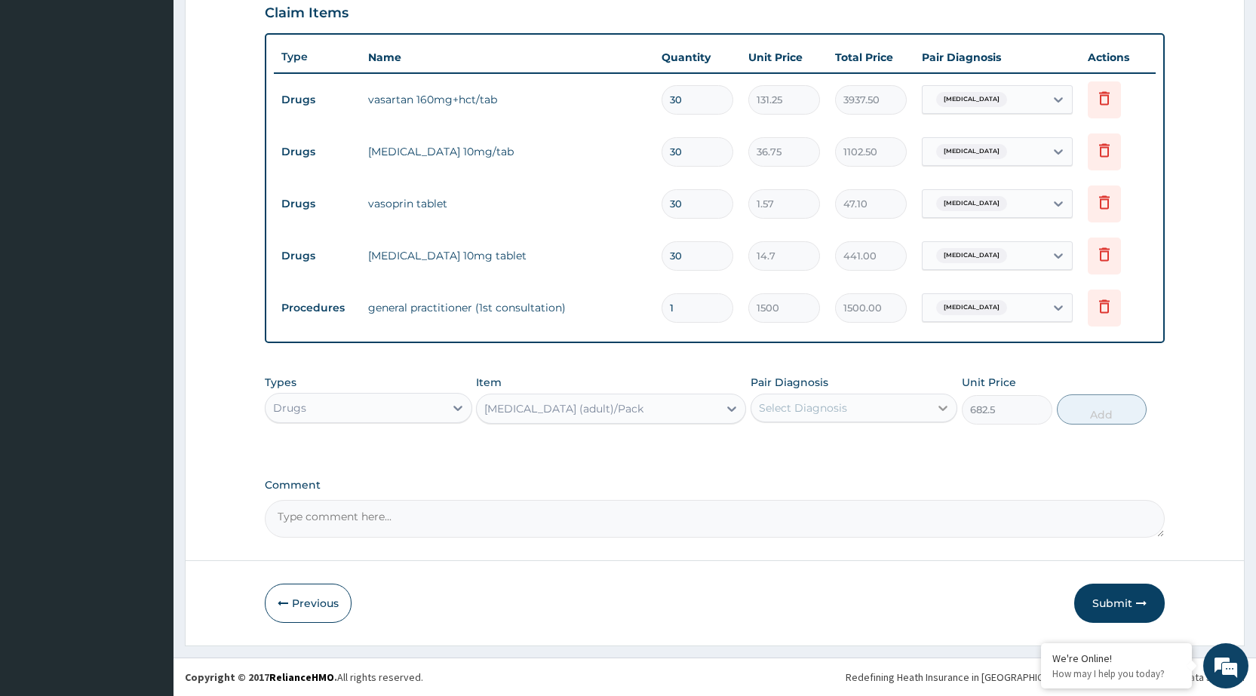
click at [935, 405] on icon at bounding box center [942, 408] width 15 height 15
click at [870, 485] on div "Malaria" at bounding box center [854, 477] width 207 height 31
checkbox input "true"
click at [1097, 409] on button "Add" at bounding box center [1102, 410] width 90 height 30
type input "0"
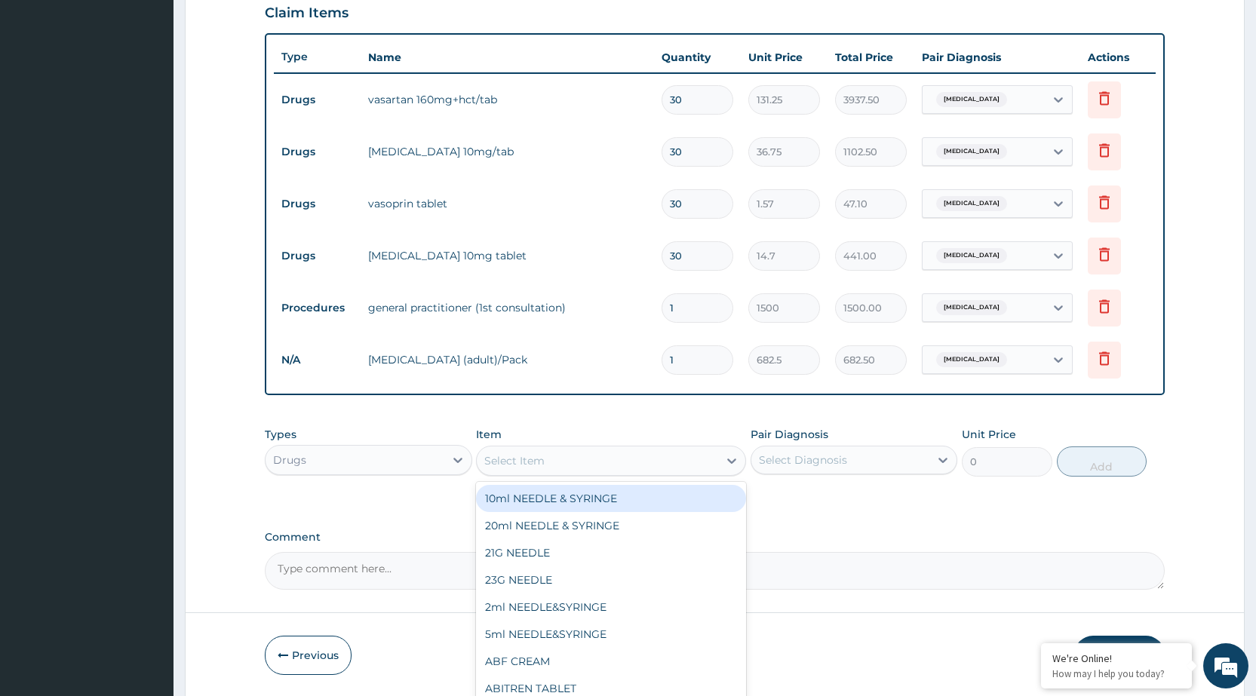
click at [580, 453] on div "Select Item" at bounding box center [597, 461] width 241 height 24
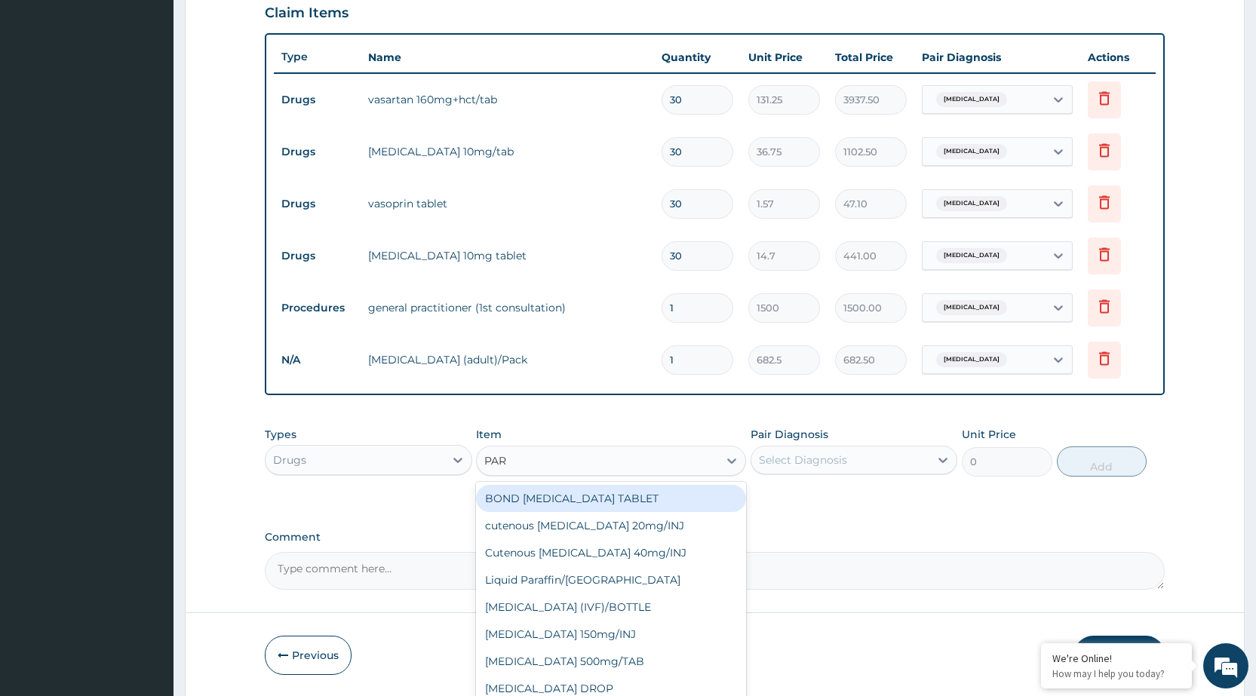
type input "PARA"
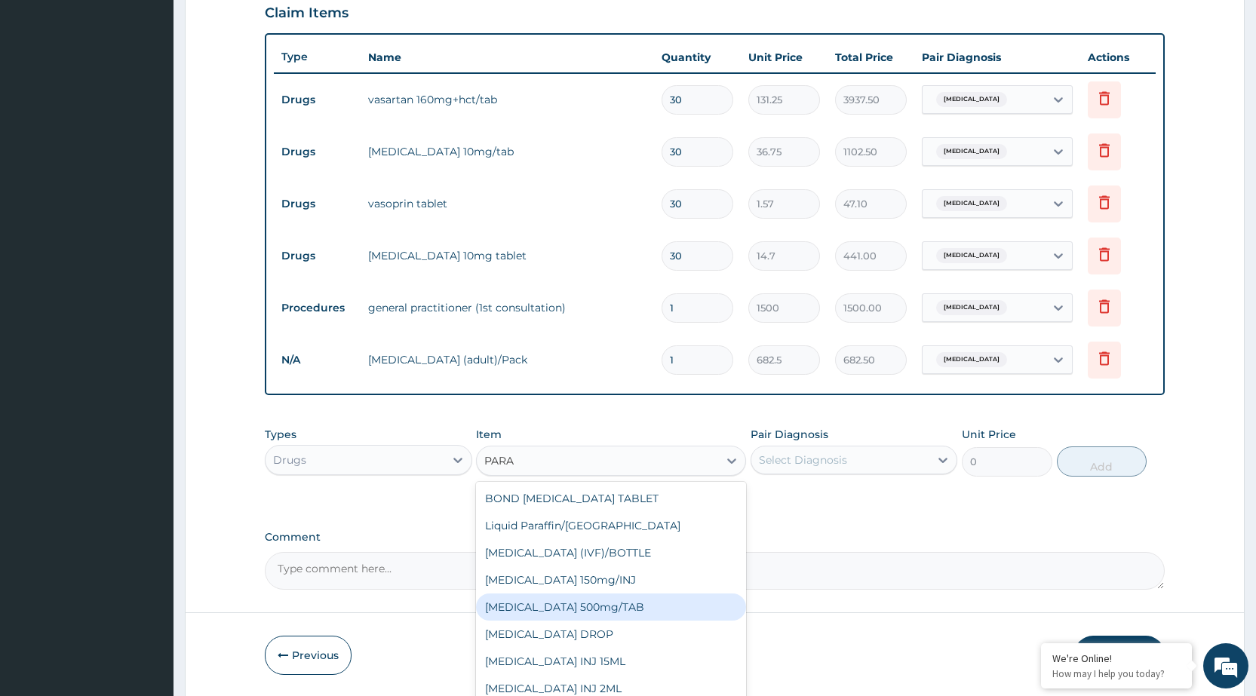
click at [613, 618] on div "[MEDICAL_DATA] 500mg/TAB" at bounding box center [611, 607] width 270 height 27
type input "5.25"
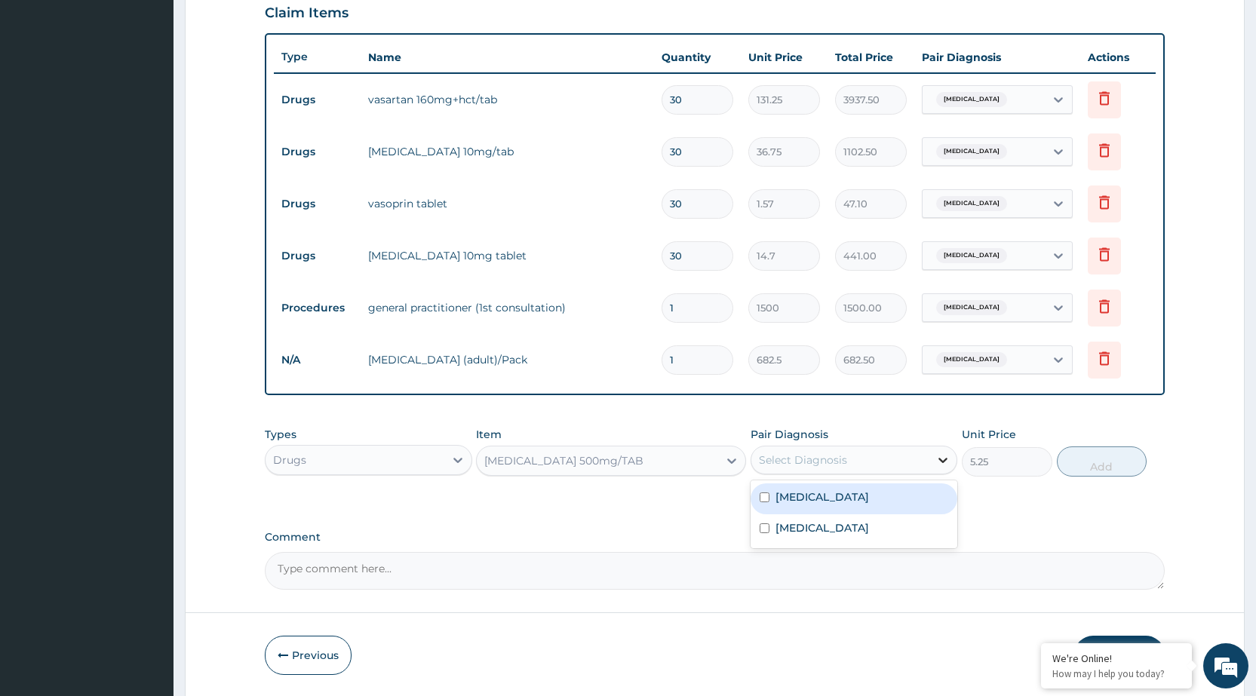
drag, startPoint x: 942, startPoint y: 464, endPoint x: 921, endPoint y: 480, distance: 26.4
click at [942, 463] on icon at bounding box center [942, 460] width 15 height 15
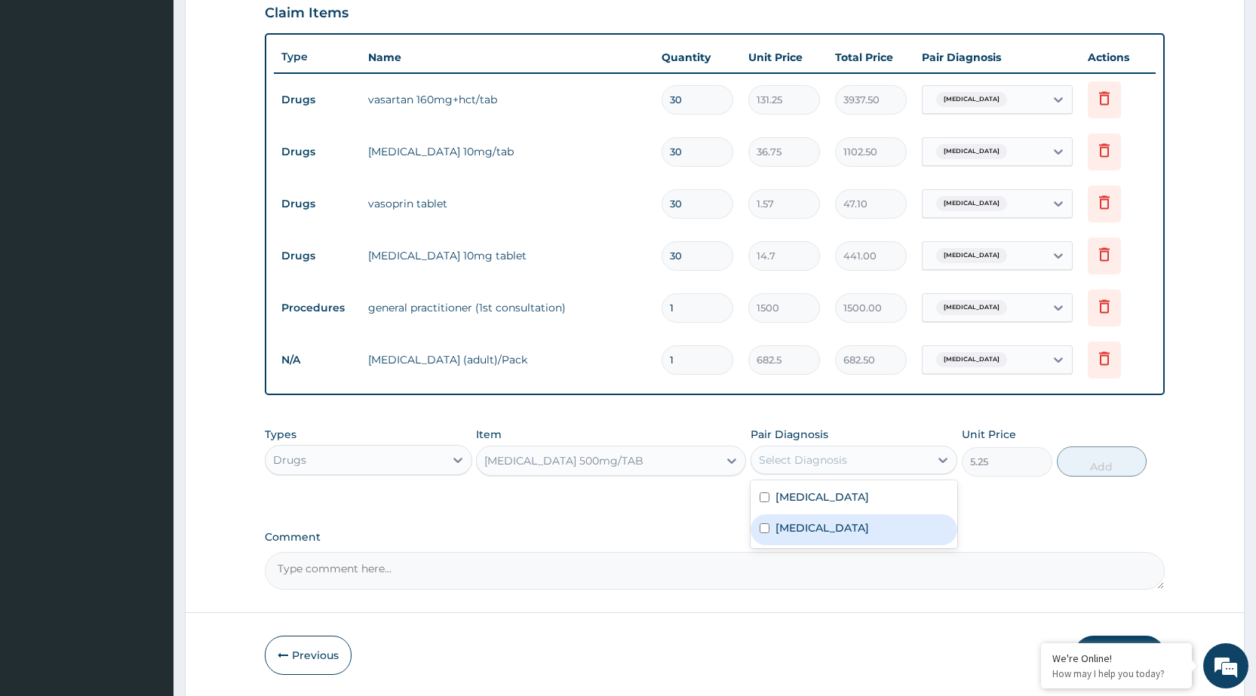
drag, startPoint x: 899, startPoint y: 530, endPoint x: 898, endPoint y: 522, distance: 8.4
click at [898, 531] on div "Malaria" at bounding box center [854, 529] width 207 height 31
checkbox input "true"
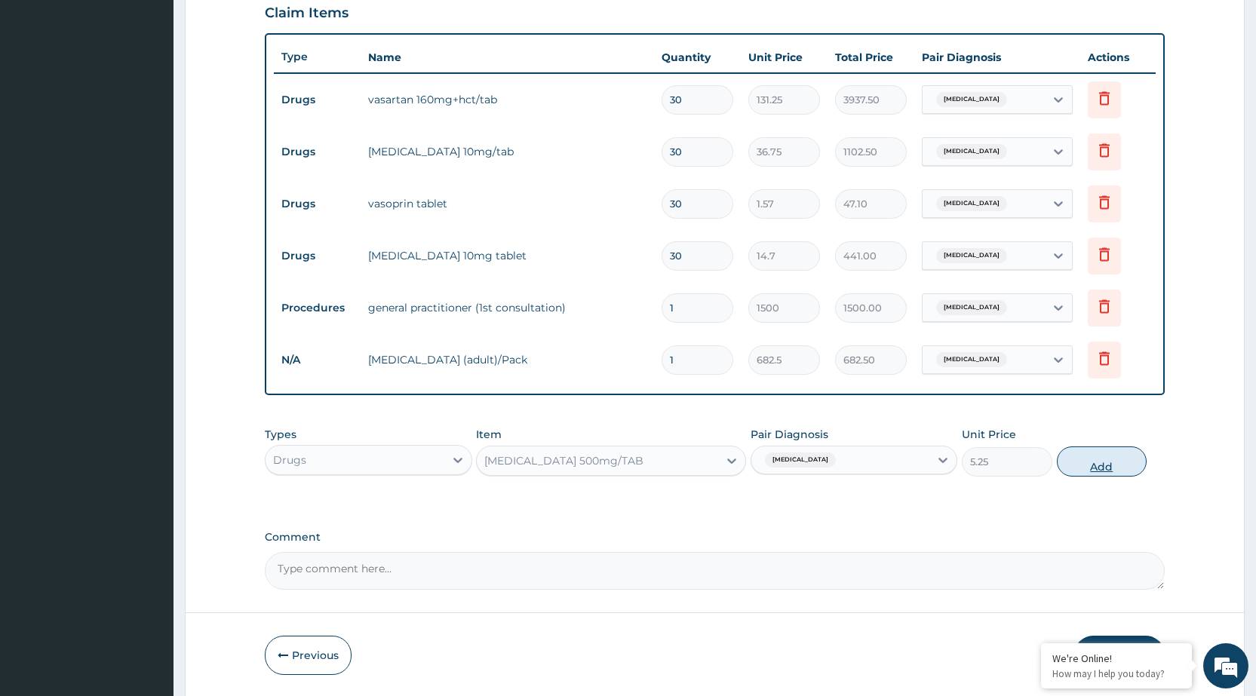
click at [1119, 465] on button "Add" at bounding box center [1102, 462] width 90 height 30
type input "0"
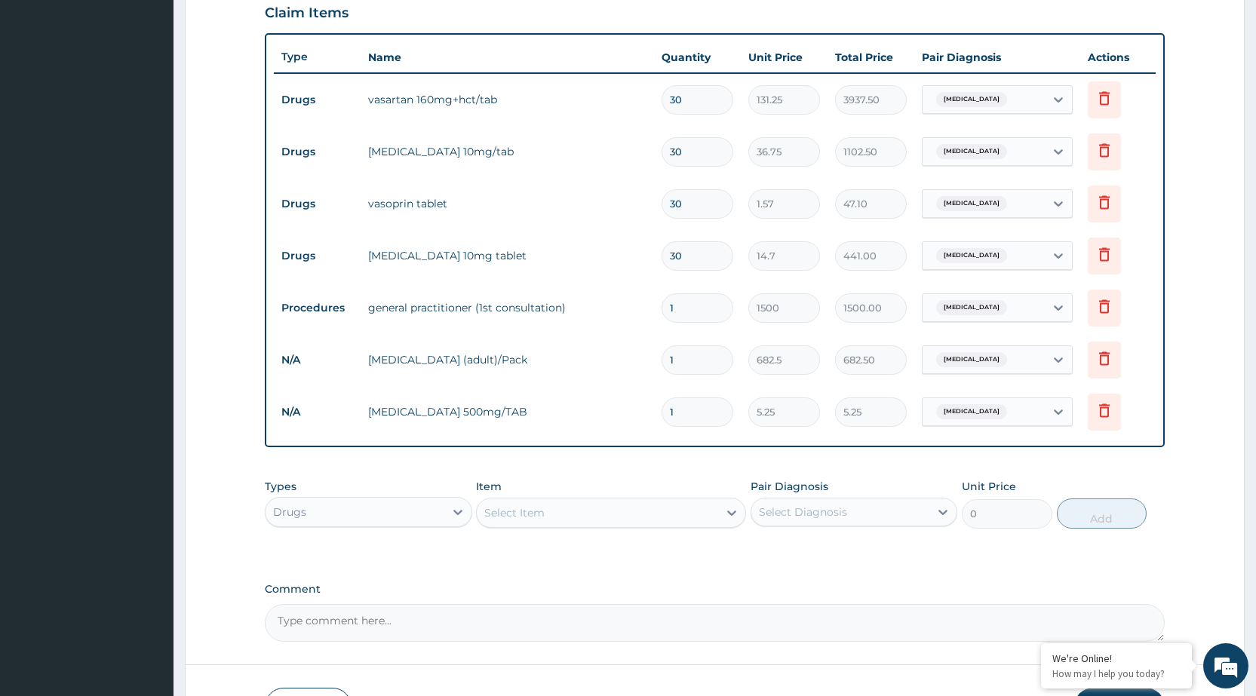
type input "0.00"
type input "3"
type input "15.75"
type input "30"
type input "157.50"
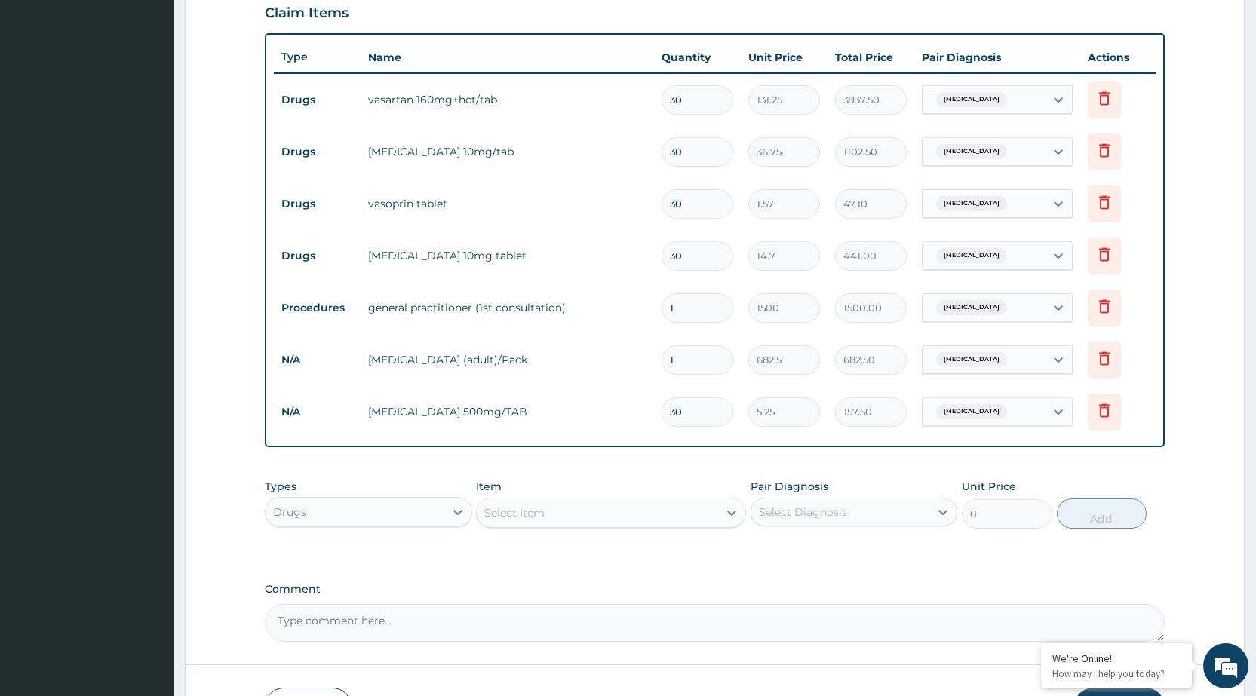
scroll to position [632, 0]
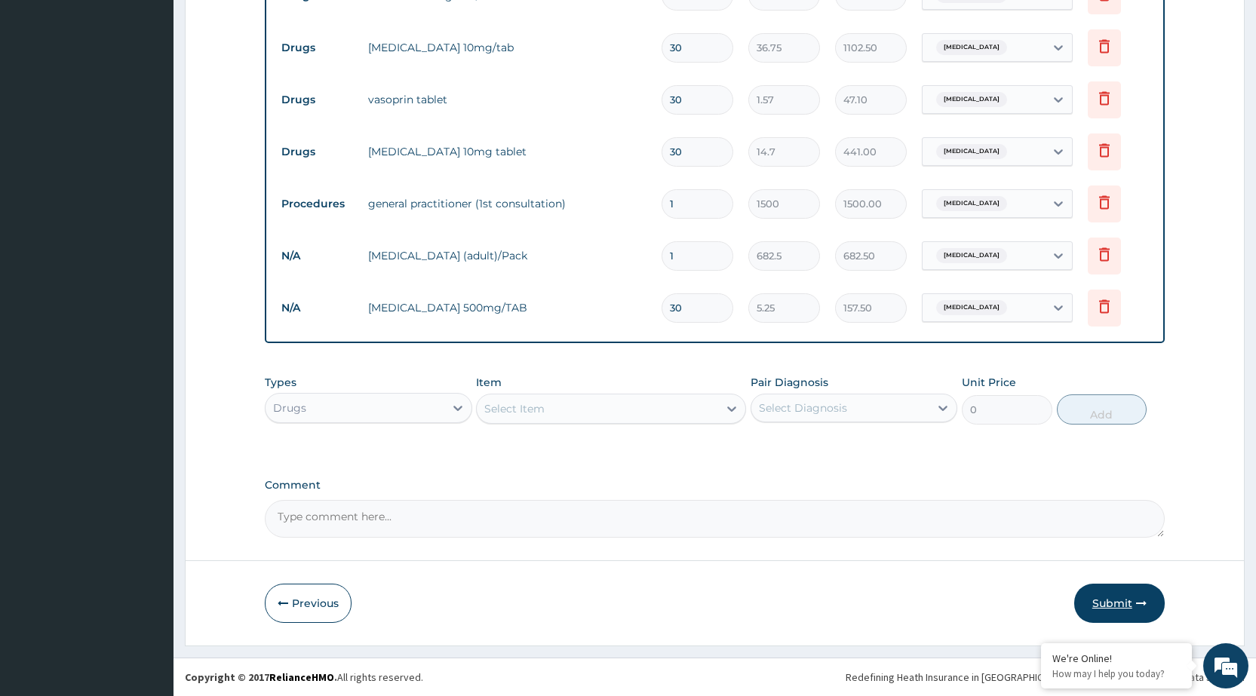
type input "30"
click at [1125, 602] on button "Submit" at bounding box center [1119, 603] width 91 height 39
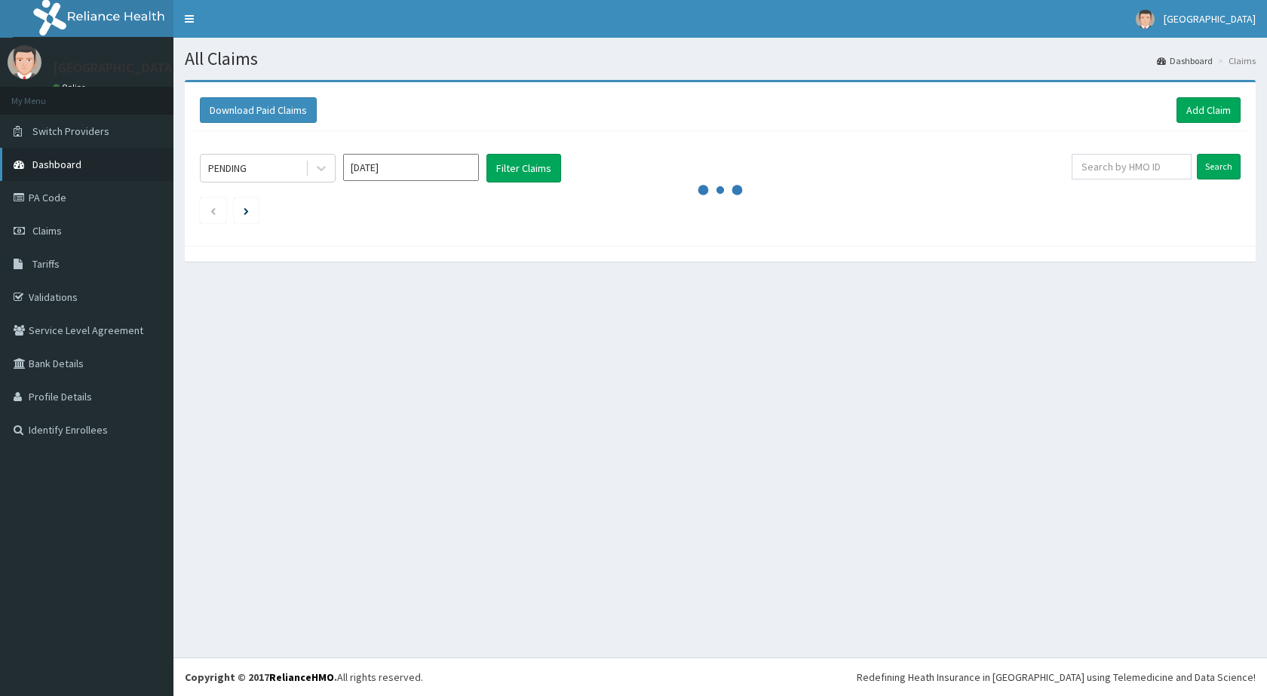
click at [116, 158] on link "Dashboard" at bounding box center [86, 164] width 173 height 33
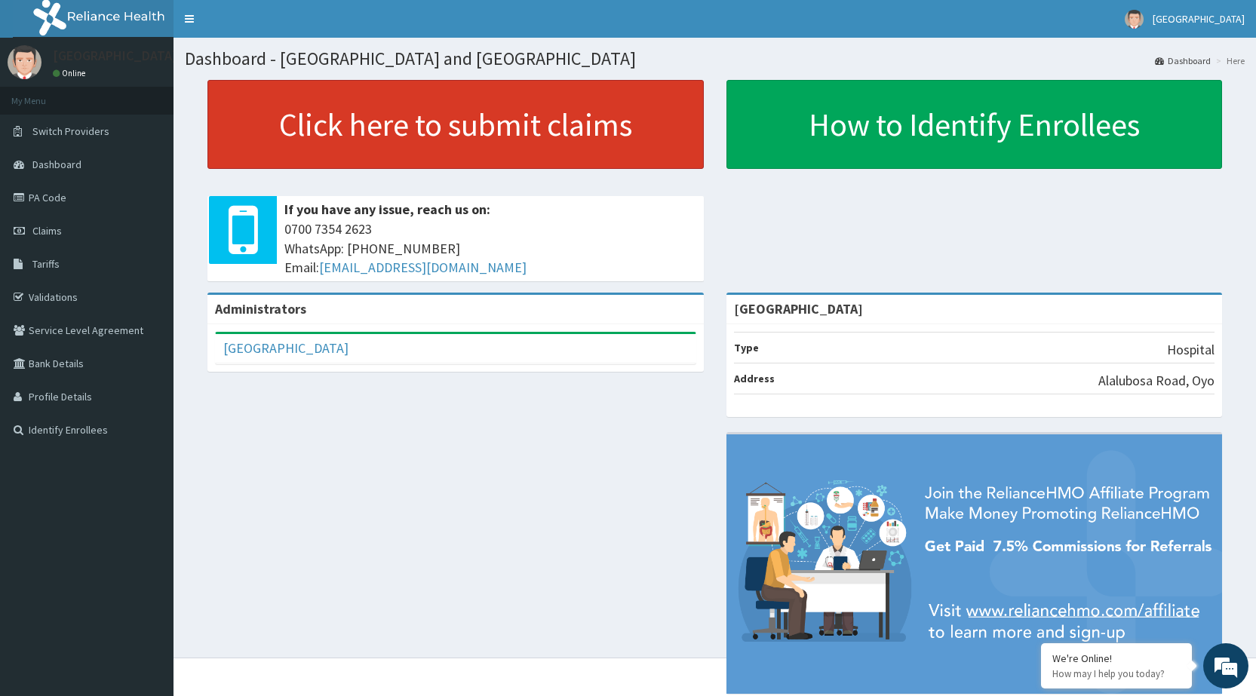
click at [609, 122] on link "Click here to submit claims" at bounding box center [455, 124] width 496 height 89
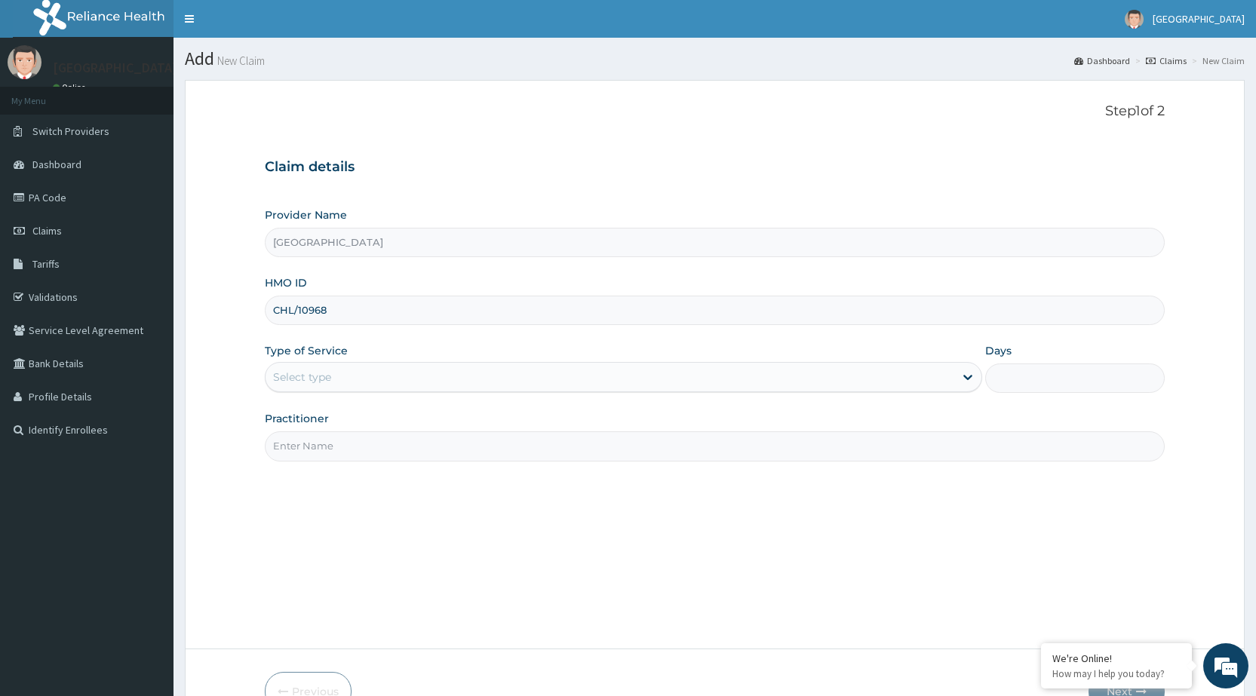
type input "CHL/10968/E"
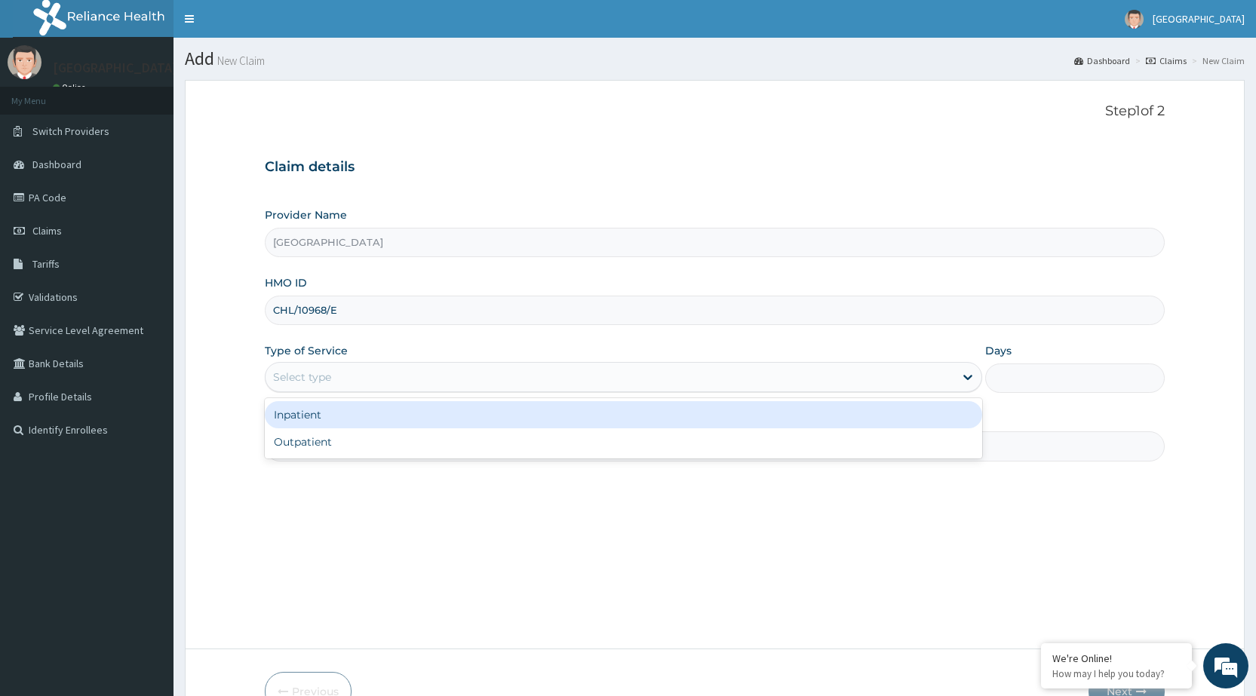
click at [459, 380] on div "Select type" at bounding box center [610, 377] width 689 height 24
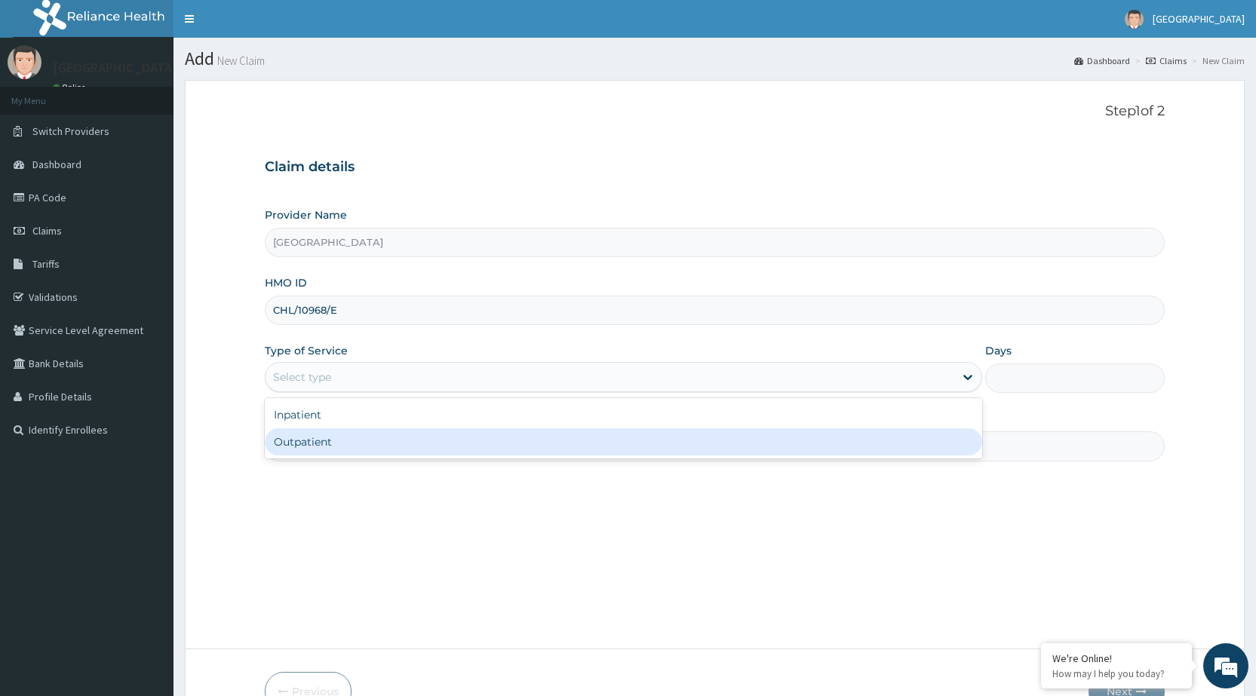
click at [460, 450] on div "Outpatient" at bounding box center [623, 441] width 717 height 27
type input "1"
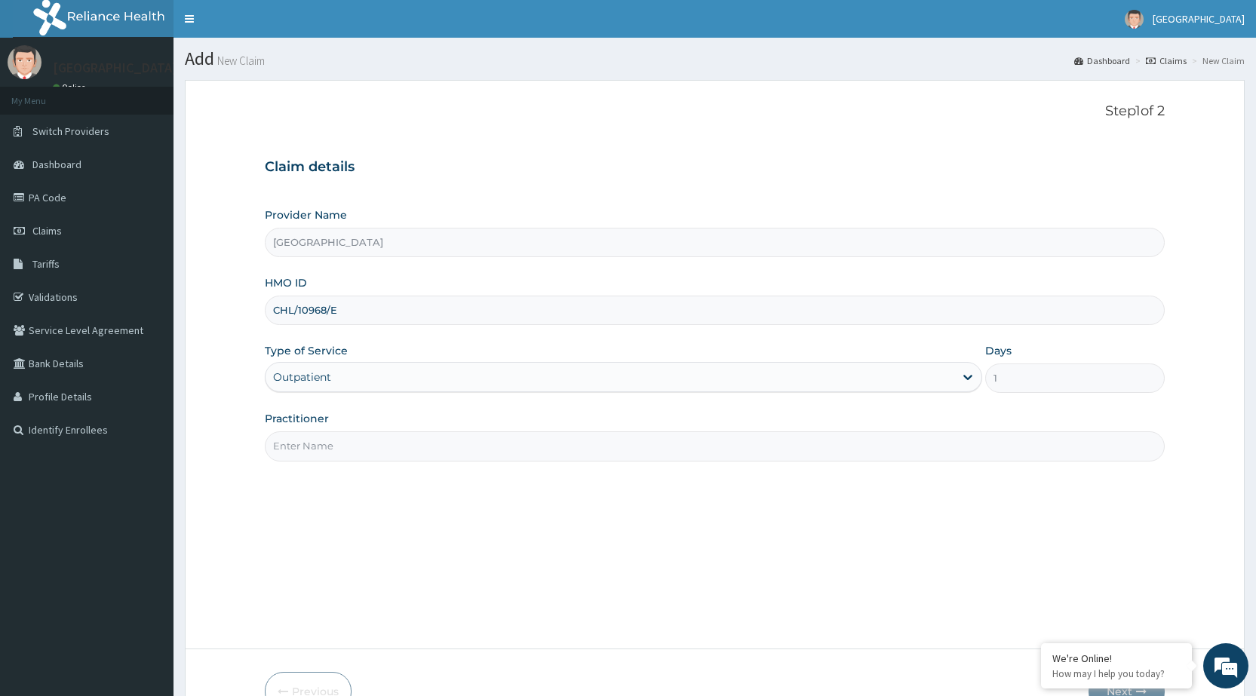
click at [770, 441] on input "Practitioner" at bounding box center [715, 445] width 900 height 29
type input "DR [PERSON_NAME]"
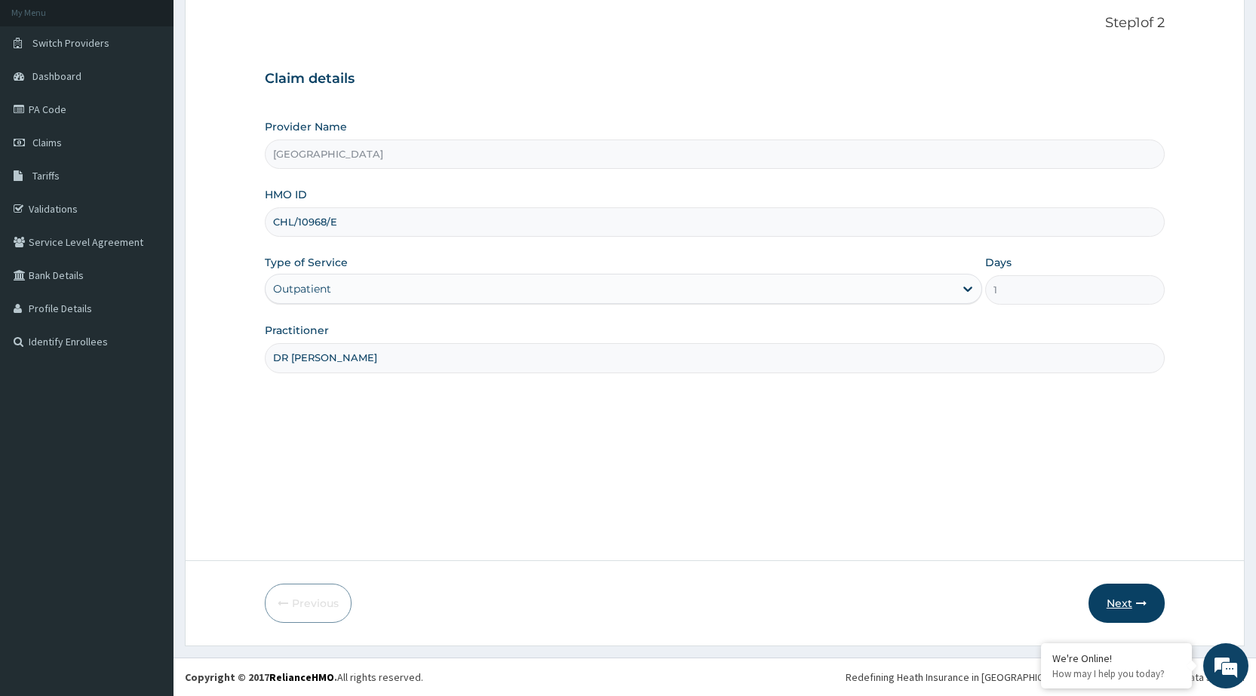
click at [1131, 600] on button "Next" at bounding box center [1126, 603] width 76 height 39
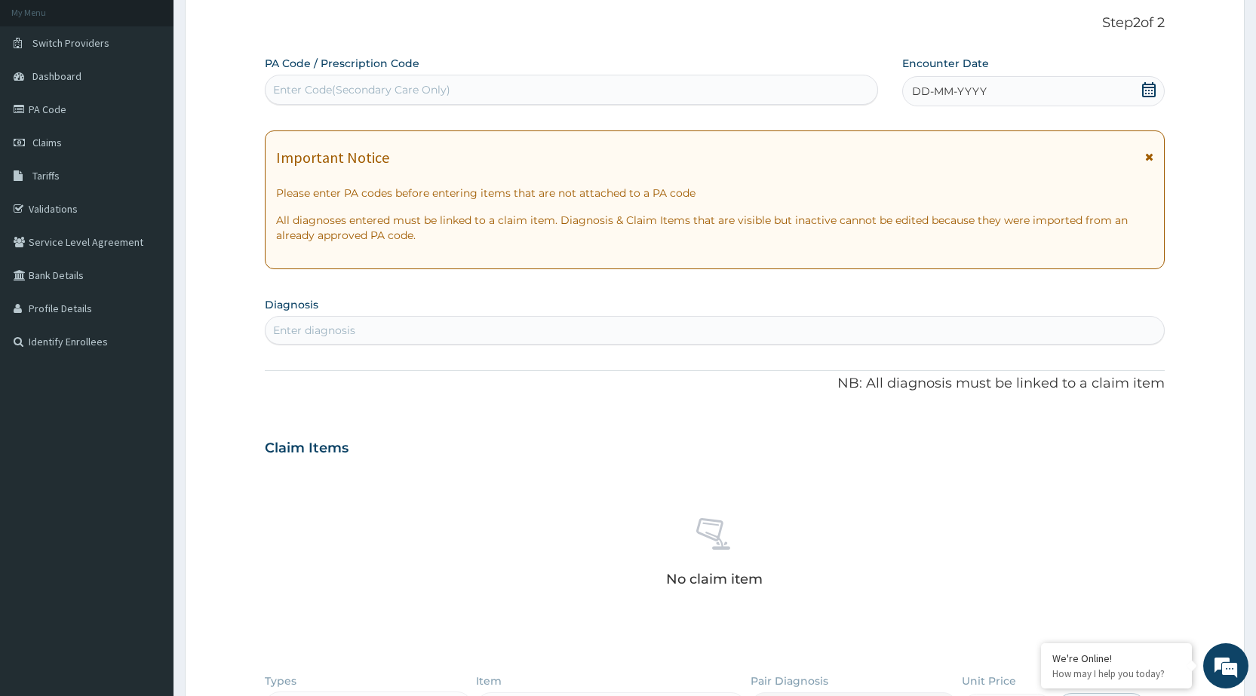
click at [1113, 87] on div "DD-MM-YYYY" at bounding box center [1033, 91] width 263 height 30
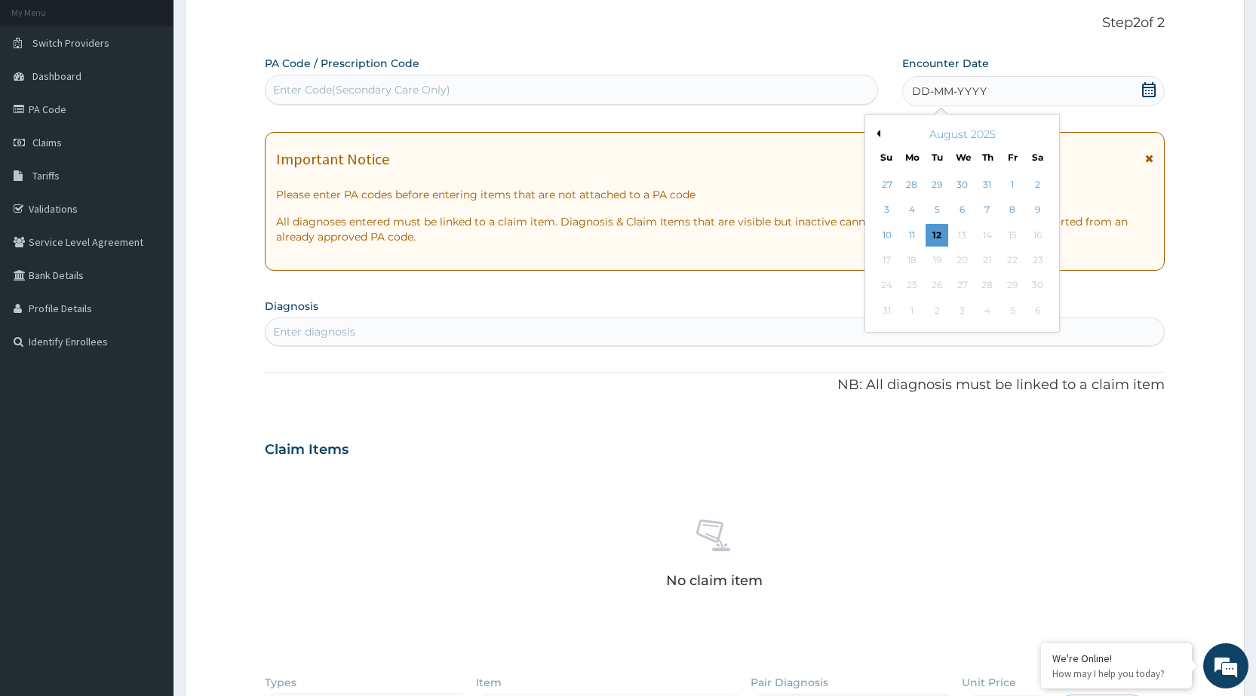
click at [881, 132] on div "August 2025" at bounding box center [962, 134] width 182 height 15
click at [880, 134] on div "August 2025" at bounding box center [962, 134] width 182 height 15
click at [873, 130] on button "Previous Month" at bounding box center [877, 134] width 8 height 8
click at [872, 130] on div "[DATE]" at bounding box center [962, 134] width 182 height 15
click at [873, 133] on div "Previous Month Next Month [DATE] Su Mo Tu We Th Fr Sa 29 30 1 2 3 4 5 6 7 8 9 1…" at bounding box center [961, 211] width 195 height 194
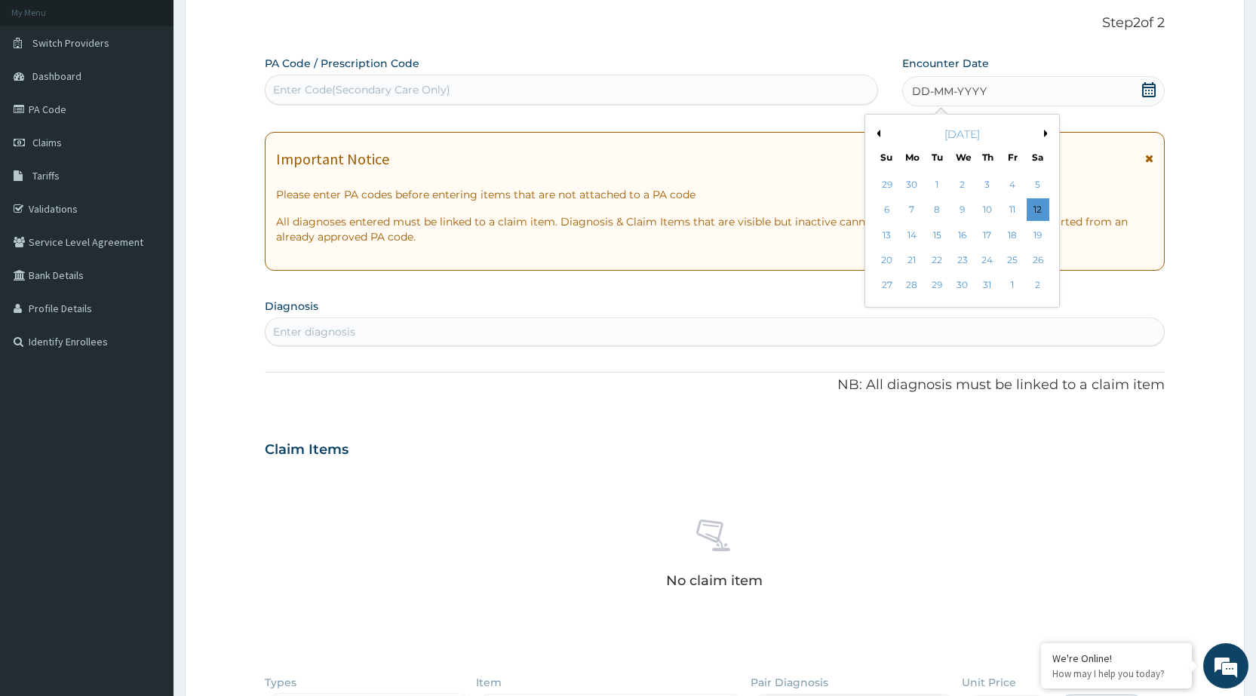
click at [879, 135] on button "Previous Month" at bounding box center [877, 134] width 8 height 8
click at [922, 282] on div "26" at bounding box center [912, 286] width 23 height 23
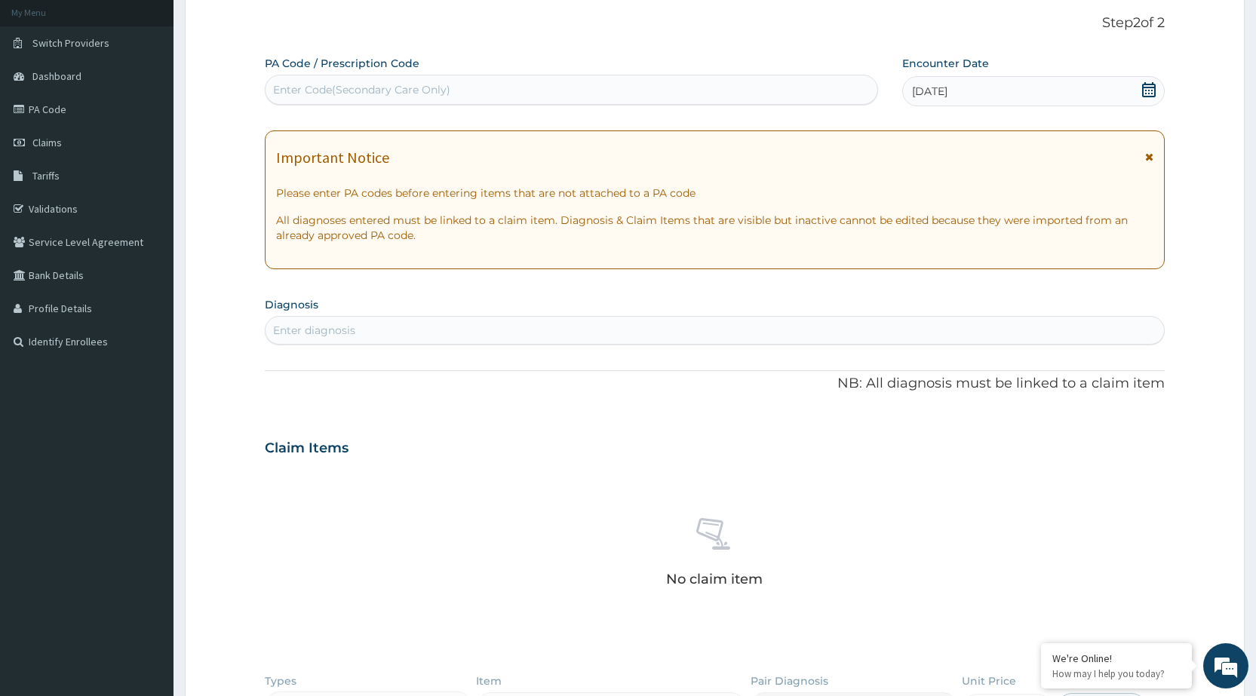
click at [808, 322] on div "Enter diagnosis" at bounding box center [715, 330] width 898 height 24
type input "MALAR"
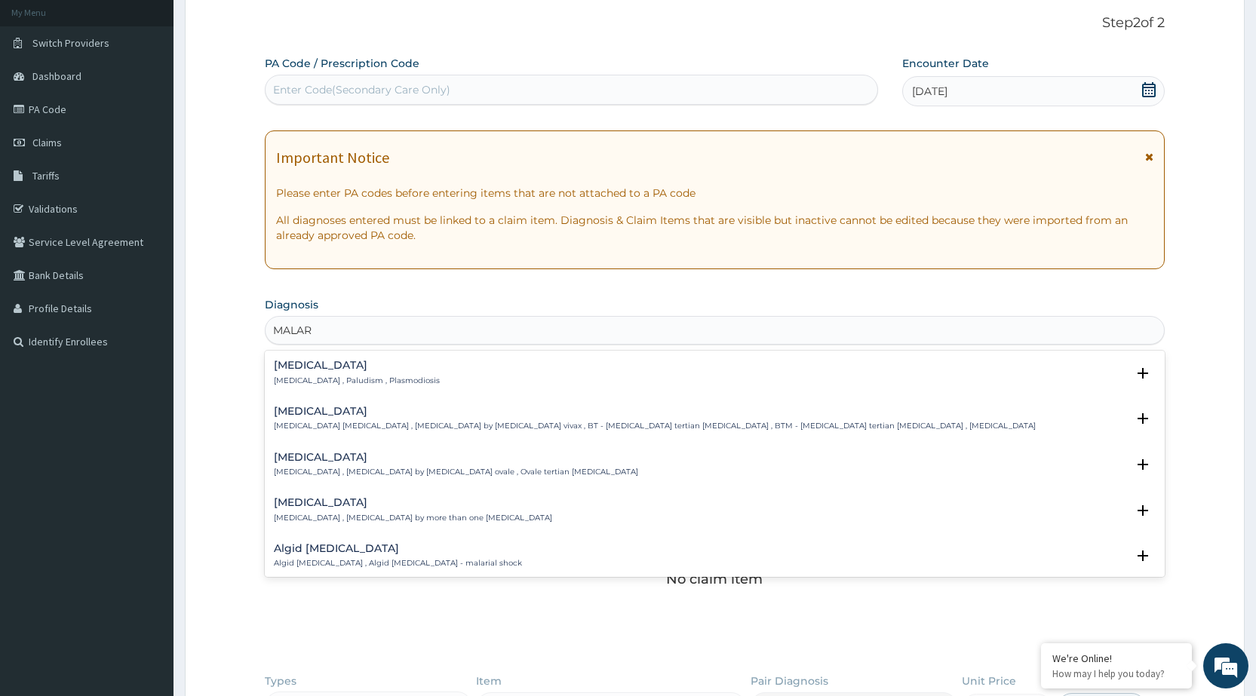
click at [319, 370] on h4 "[MEDICAL_DATA]" at bounding box center [357, 365] width 166 height 11
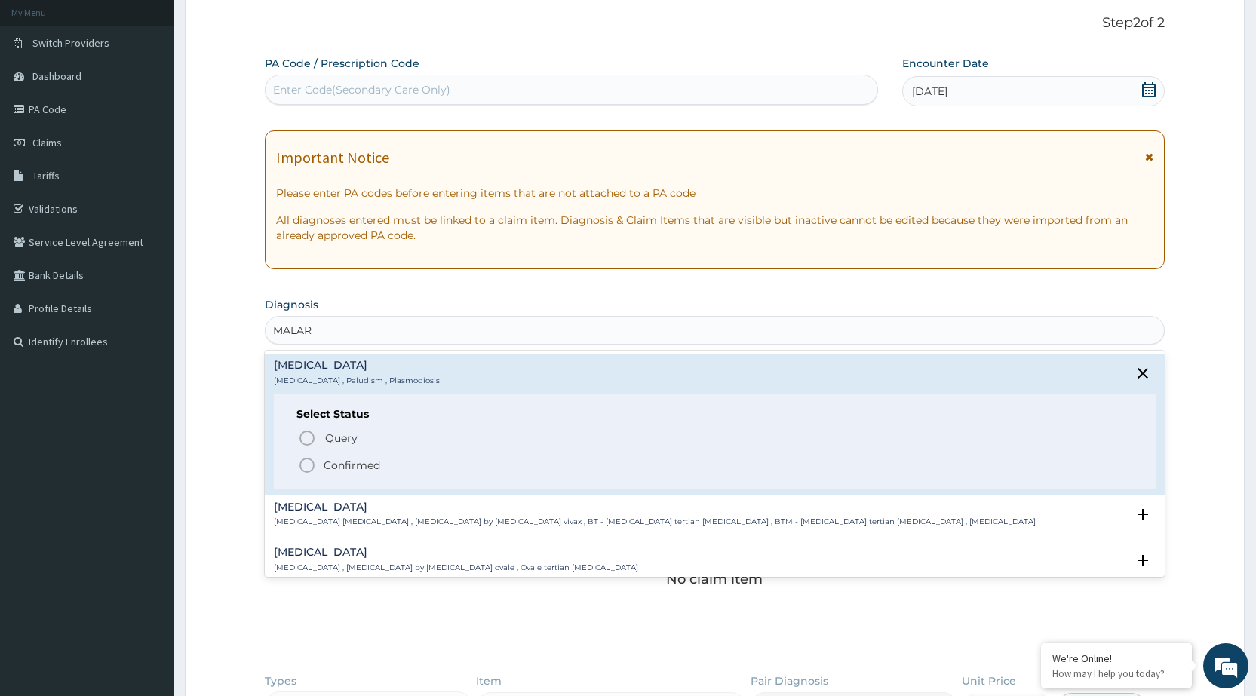
click at [310, 466] on icon "status option filled" at bounding box center [307, 465] width 18 height 18
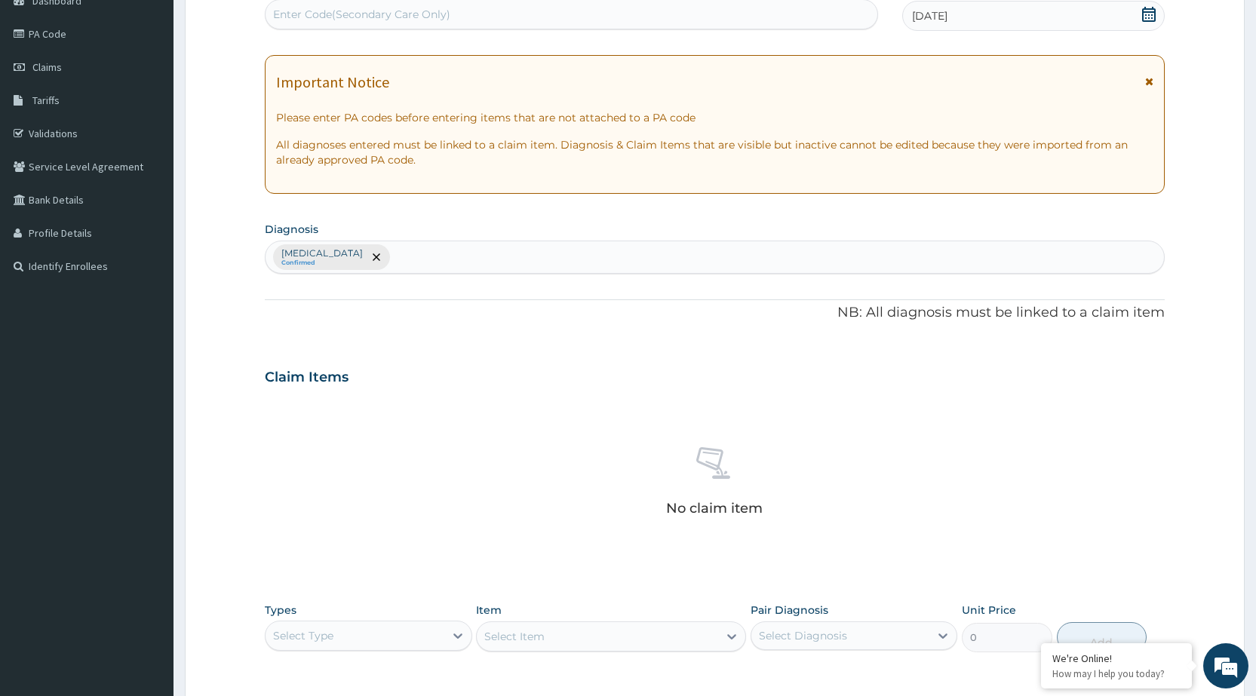
scroll to position [391, 0]
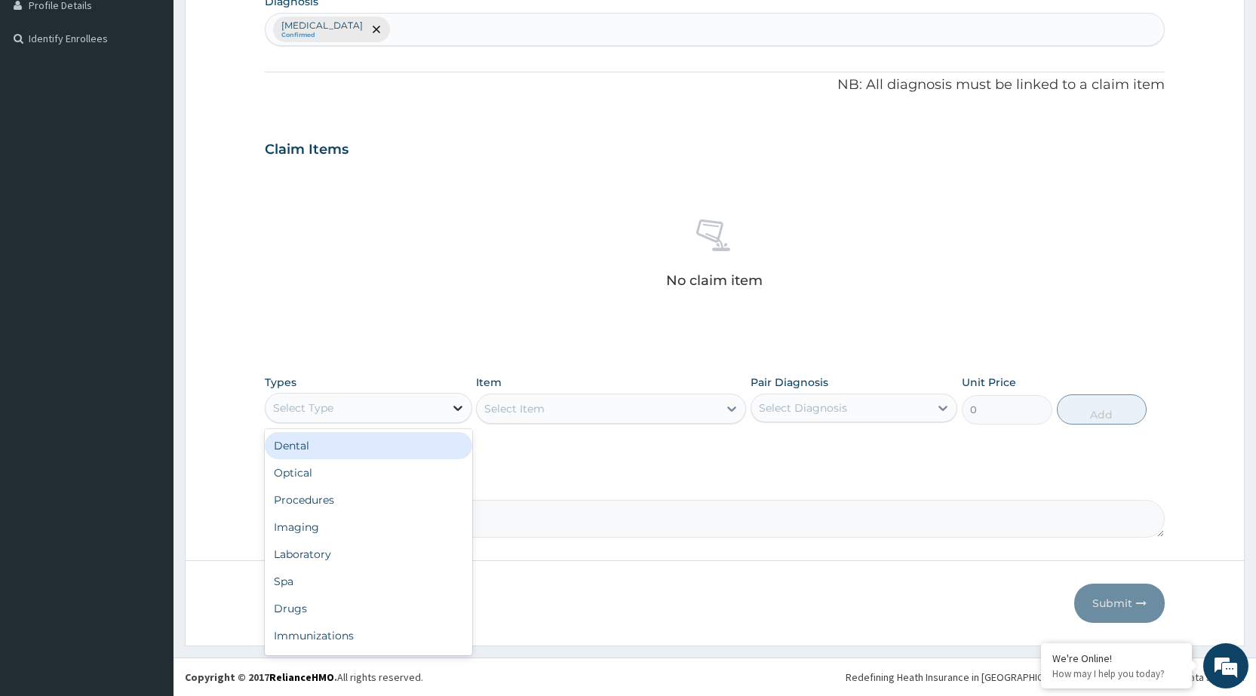
click at [446, 404] on div at bounding box center [457, 408] width 27 height 27
click at [386, 492] on div "Procedures" at bounding box center [368, 500] width 207 height 27
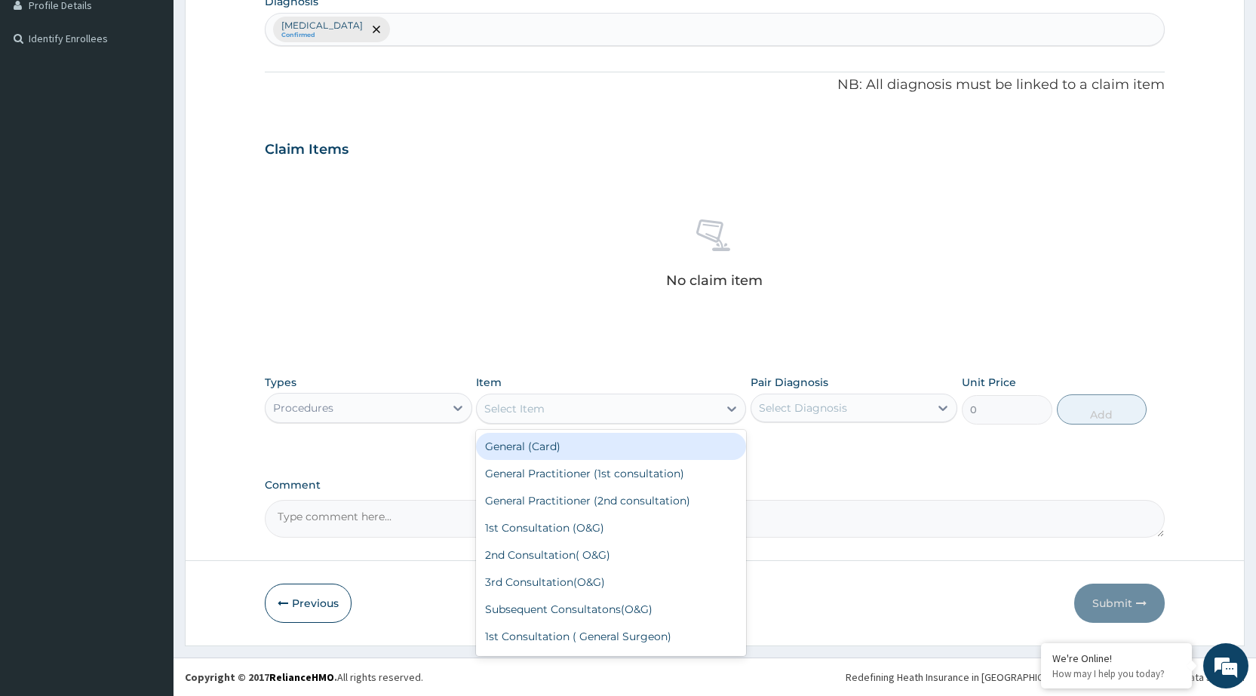
click at [714, 419] on div "Select Item" at bounding box center [597, 409] width 241 height 24
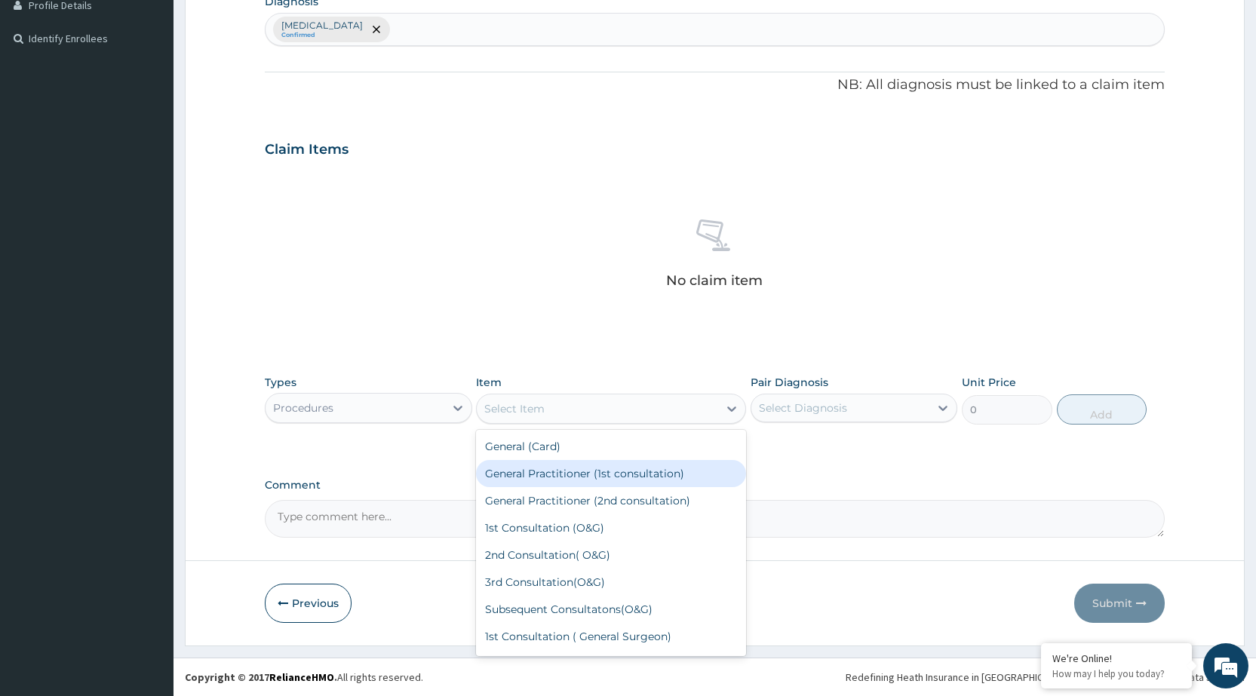
click at [693, 464] on div "General Practitioner (1st consultation)" at bounding box center [611, 473] width 270 height 27
type input "1500"
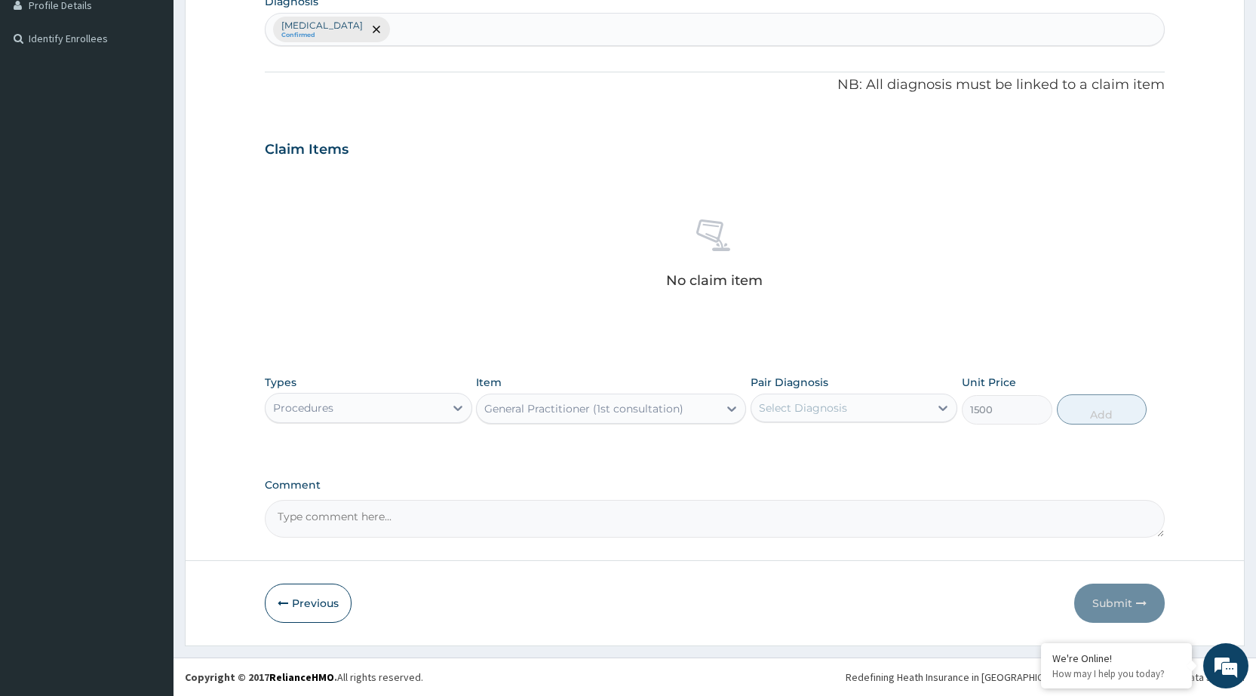
click at [910, 399] on div "Select Diagnosis" at bounding box center [840, 408] width 178 height 24
click at [904, 441] on div "[MEDICAL_DATA]" at bounding box center [854, 446] width 207 height 31
checkbox input "true"
click at [1065, 401] on button "Add" at bounding box center [1102, 410] width 90 height 30
type input "0"
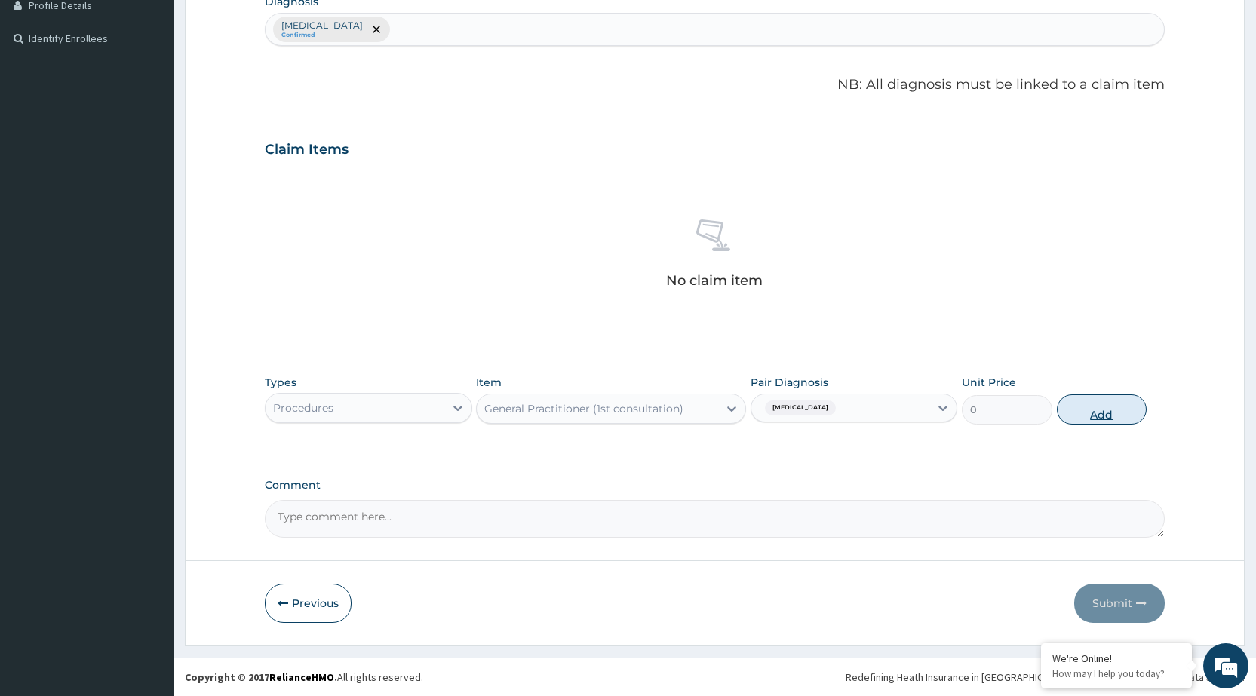
scroll to position [320, 0]
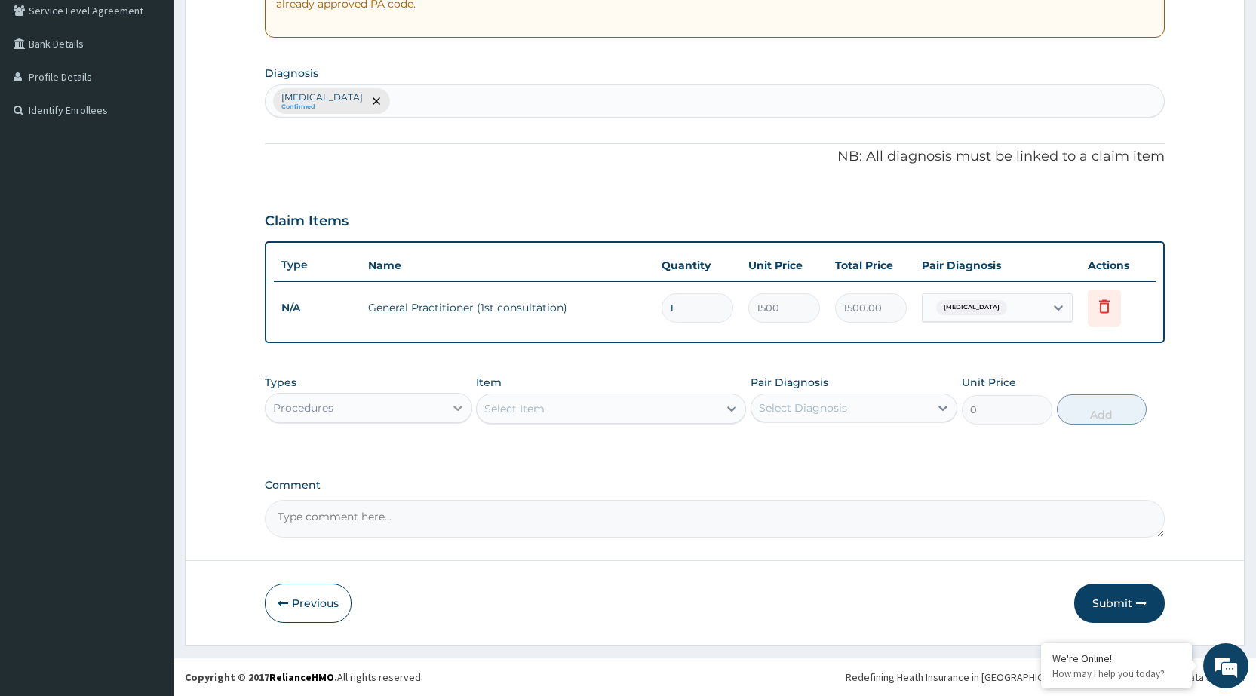
click at [453, 407] on icon at bounding box center [457, 408] width 15 height 15
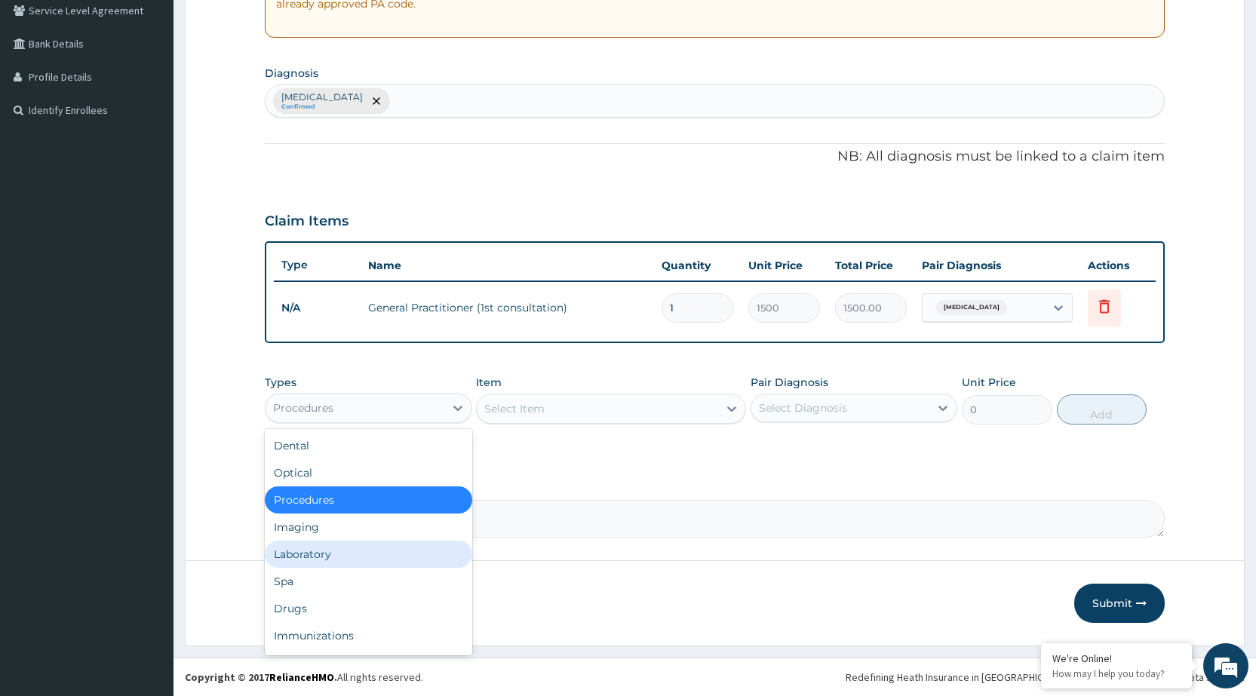
click at [361, 554] on div "Laboratory" at bounding box center [368, 554] width 207 height 27
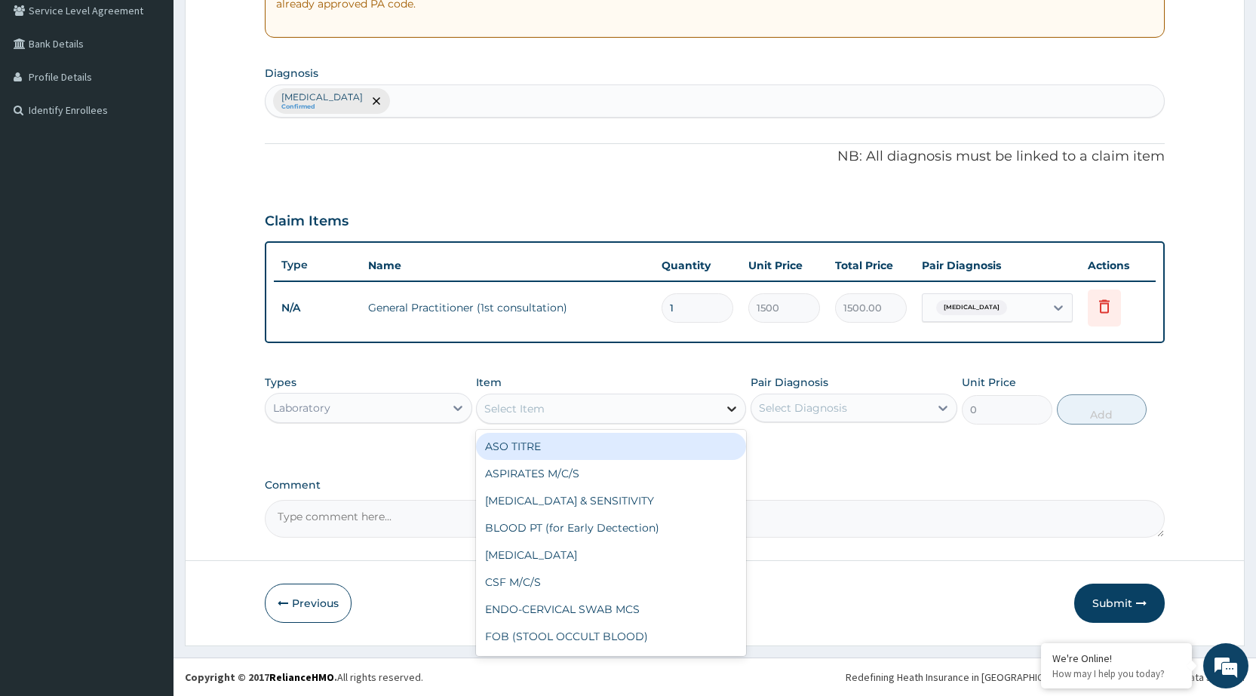
click at [732, 414] on icon at bounding box center [731, 408] width 15 height 15
type input "MP"
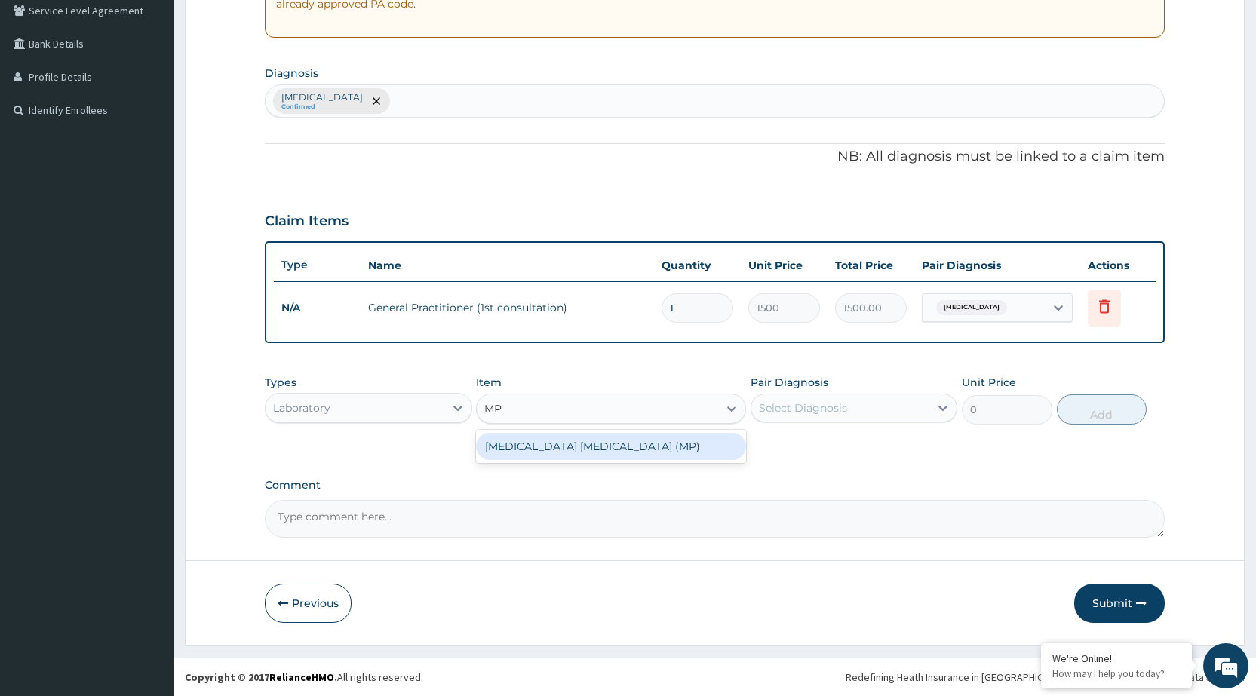
click at [701, 446] on div "[MEDICAL_DATA] [MEDICAL_DATA] (MP)" at bounding box center [611, 446] width 270 height 27
type input "560"
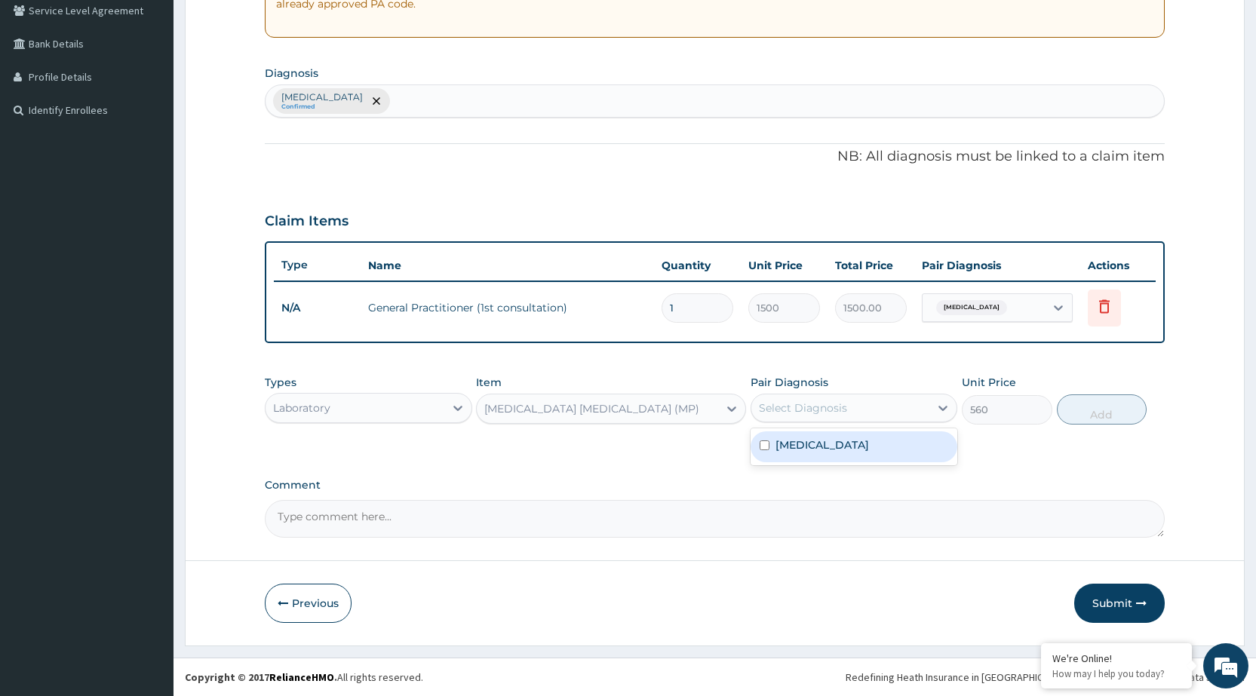
click at [898, 406] on div "Select Diagnosis" at bounding box center [840, 408] width 178 height 24
click at [887, 450] on div "[MEDICAL_DATA]" at bounding box center [854, 446] width 207 height 31
checkbox input "true"
click at [1104, 404] on button "Add" at bounding box center [1102, 410] width 90 height 30
type input "0"
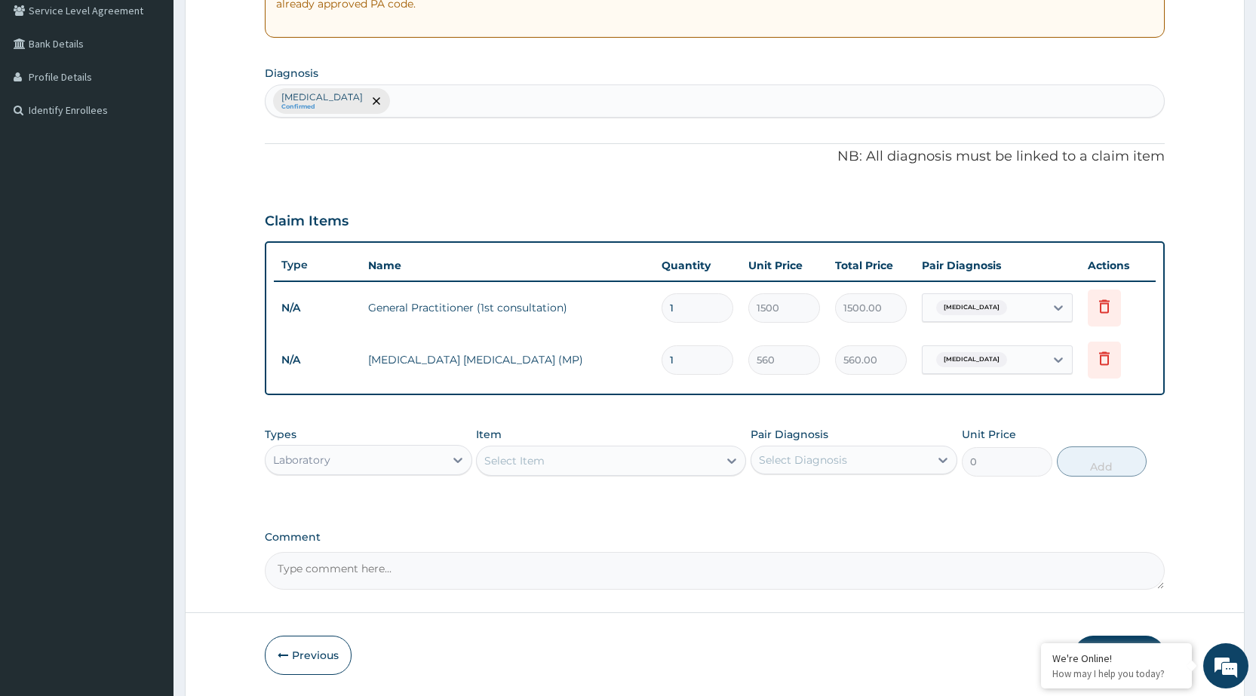
click at [428, 463] on div "Laboratory" at bounding box center [355, 460] width 178 height 24
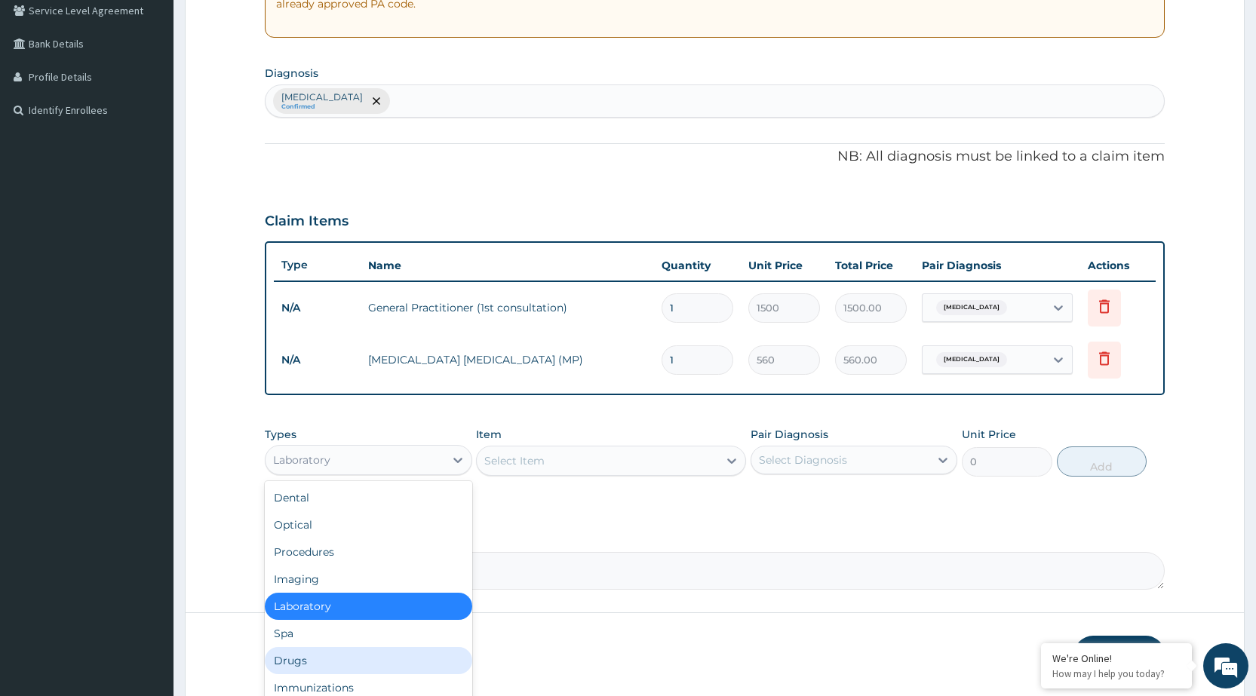
click at [340, 651] on div "Drugs" at bounding box center [368, 660] width 207 height 27
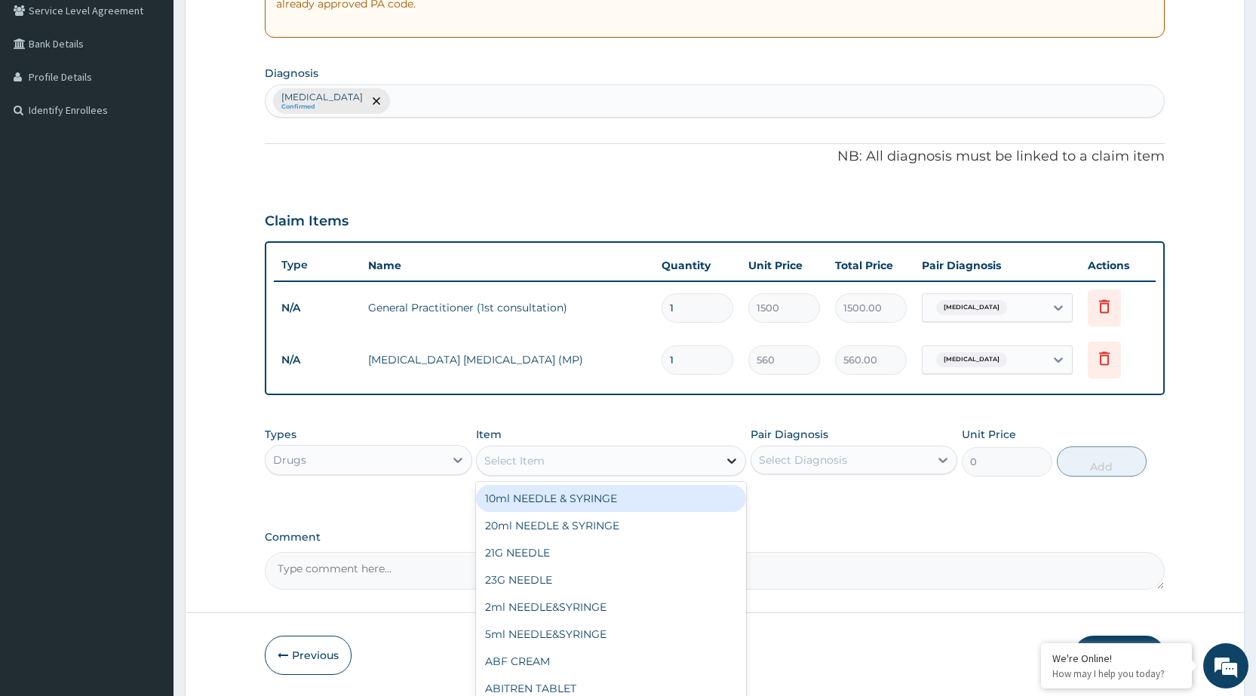
click at [726, 462] on icon at bounding box center [731, 460] width 15 height 15
click at [710, 460] on div "Select Item" at bounding box center [597, 461] width 241 height 24
type input "COA"
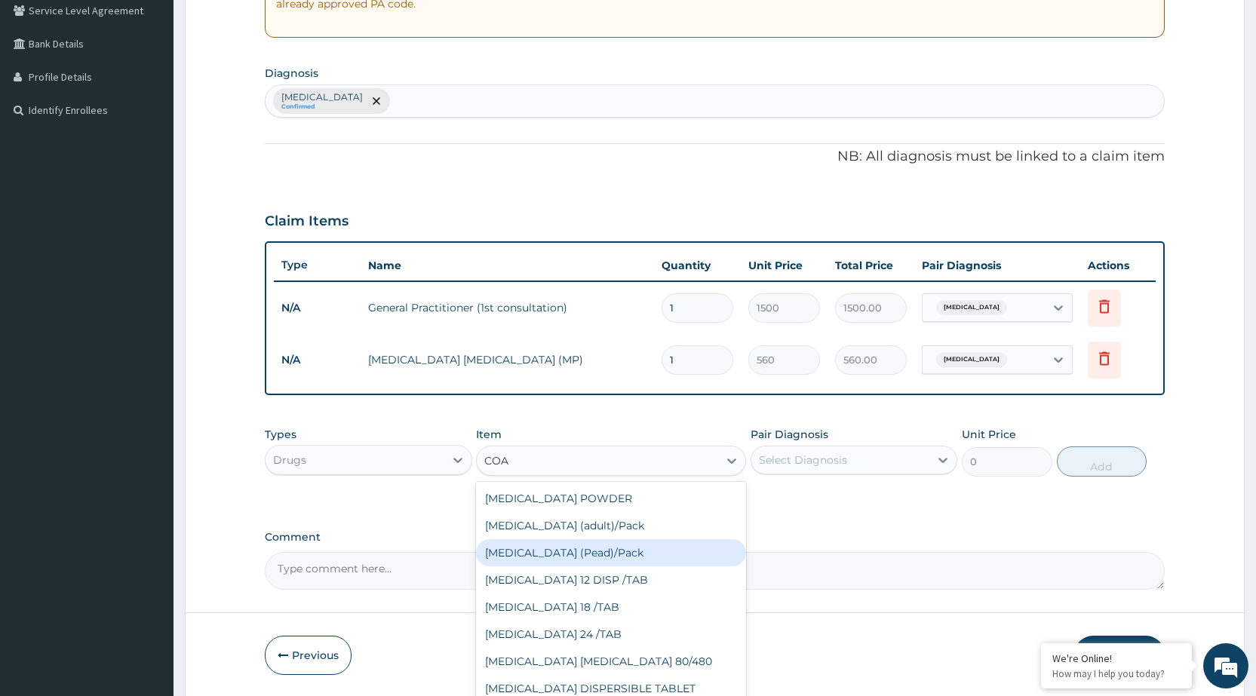
click at [644, 551] on div "[MEDICAL_DATA] (Pead)/Pack" at bounding box center [611, 552] width 270 height 27
type input "498.75"
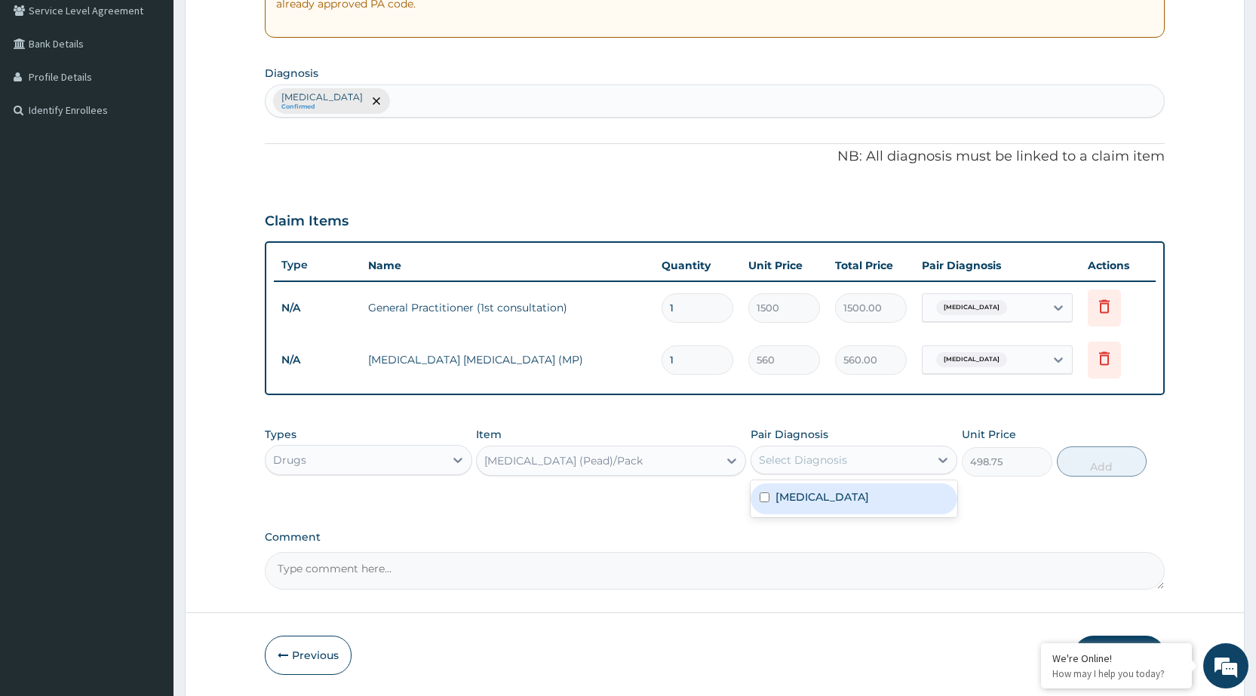
click at [915, 472] on div "Select Diagnosis" at bounding box center [854, 460] width 207 height 29
click at [913, 519] on div "PA Code / Prescription Code Enter Code(Secondary Care Only) Encounter Date [DAT…" at bounding box center [715, 207] width 900 height 766
click at [947, 467] on icon at bounding box center [942, 460] width 15 height 15
click at [911, 508] on div "[MEDICAL_DATA]" at bounding box center [854, 499] width 207 height 31
checkbox input "true"
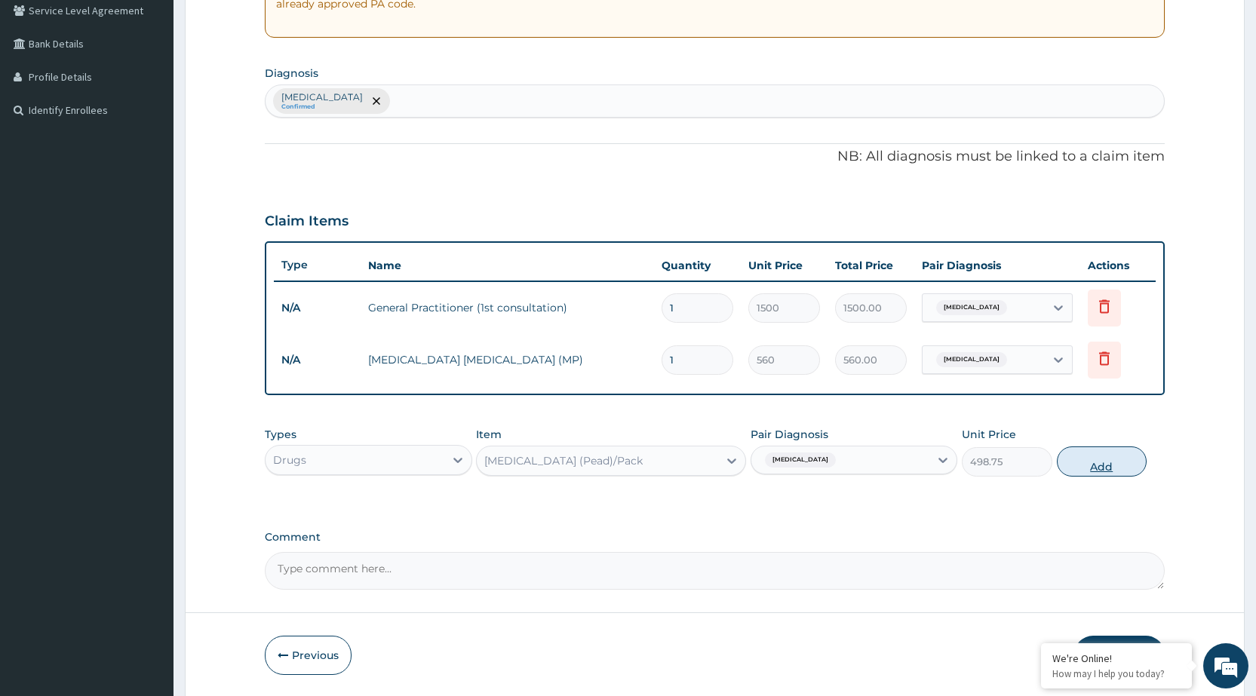
click at [1085, 472] on button "Add" at bounding box center [1102, 462] width 90 height 30
type input "0"
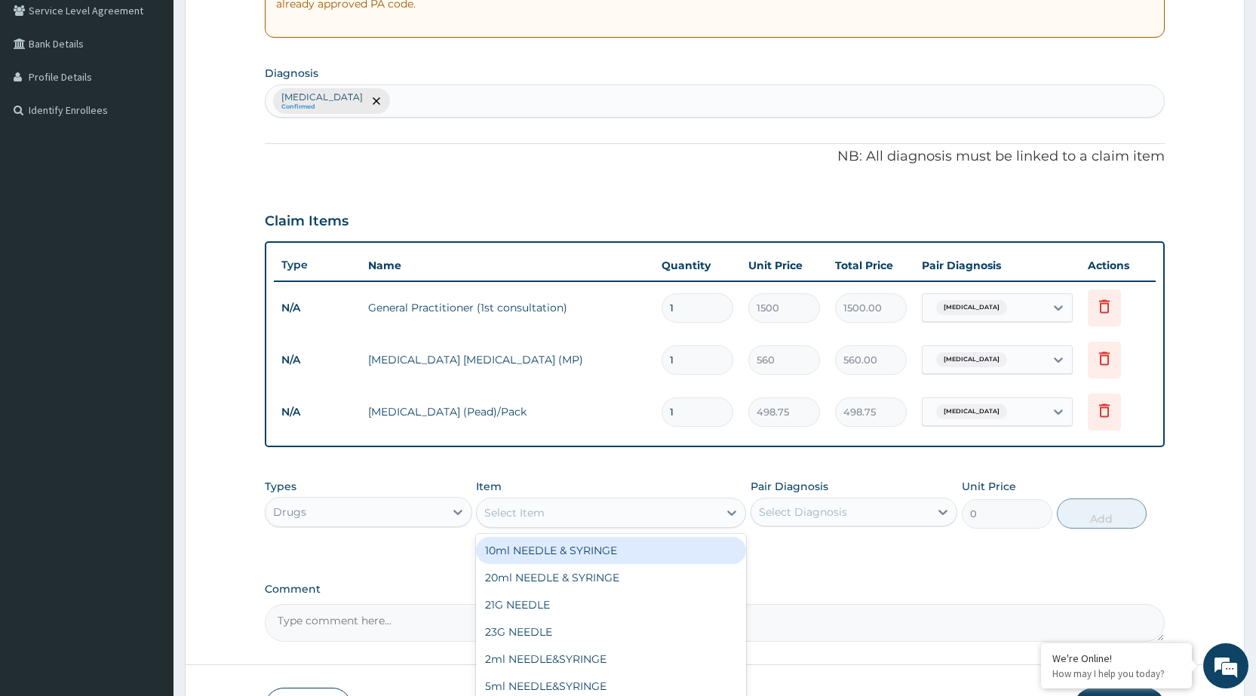
click at [688, 520] on div "Select Item" at bounding box center [597, 513] width 241 height 24
type input "PARA"
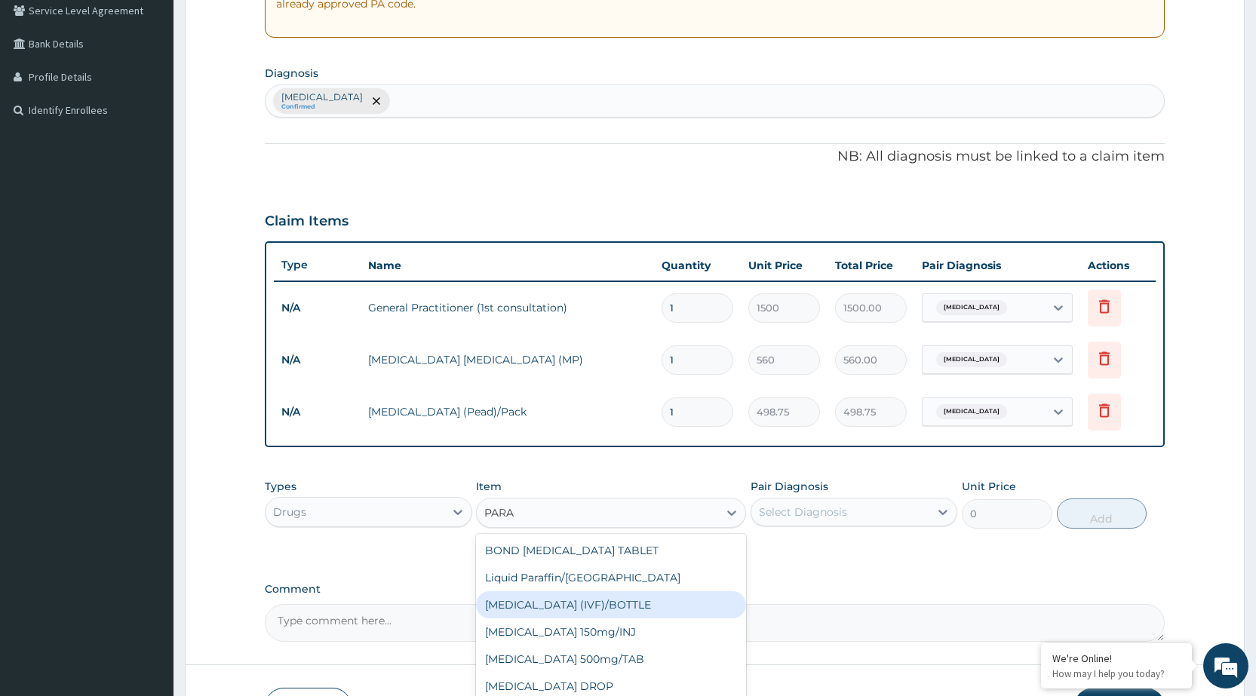
scroll to position [78, 0]
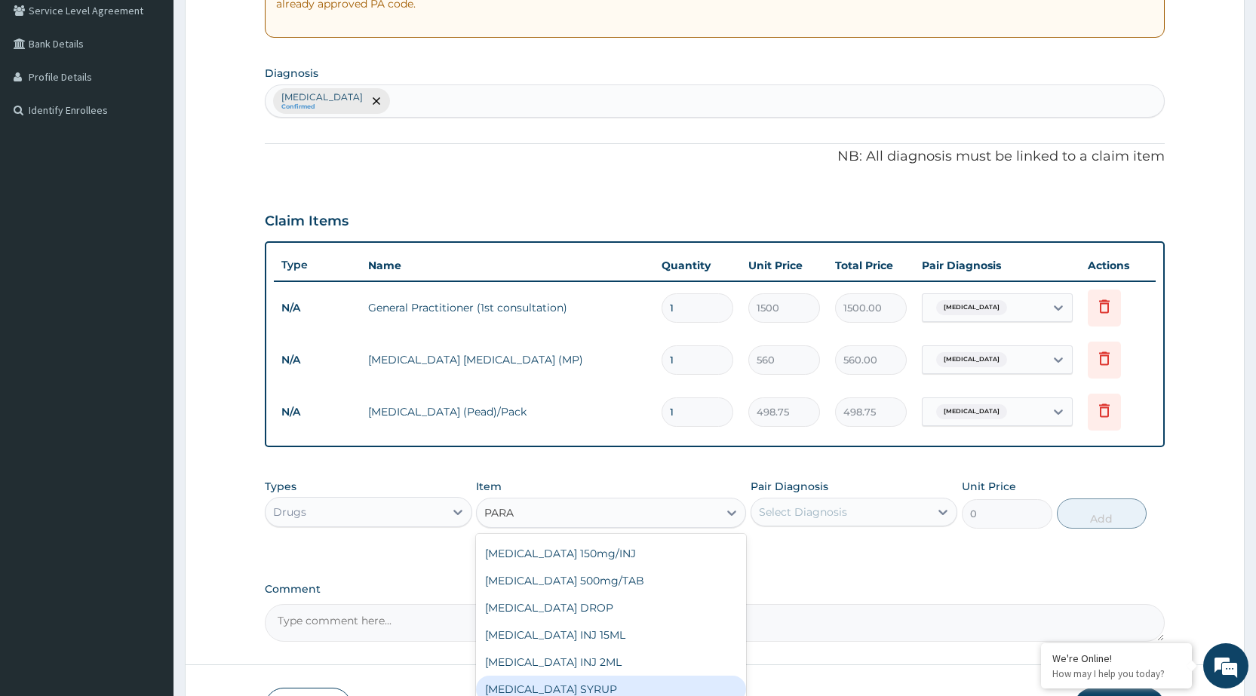
click at [607, 687] on div "[MEDICAL_DATA] SYRUP" at bounding box center [611, 689] width 270 height 27
type input "131.25"
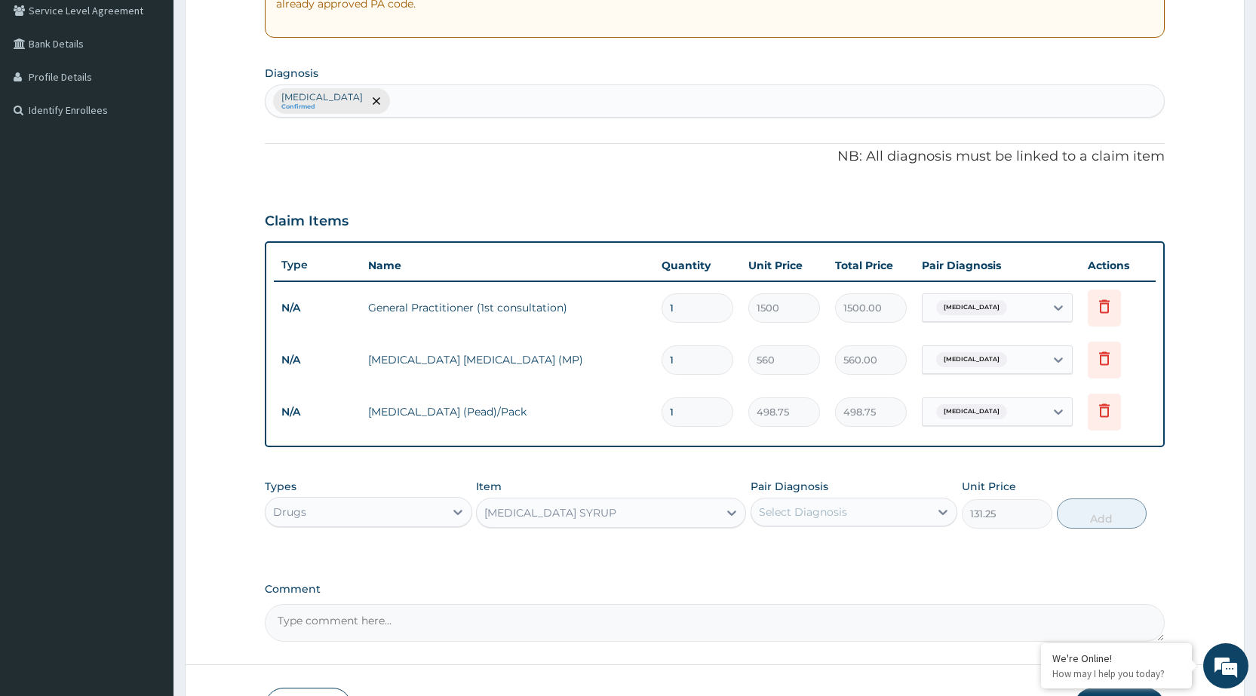
click at [499, 97] on div "[MEDICAL_DATA] Confirmed" at bounding box center [715, 101] width 898 height 32
type input "UPPER RE"
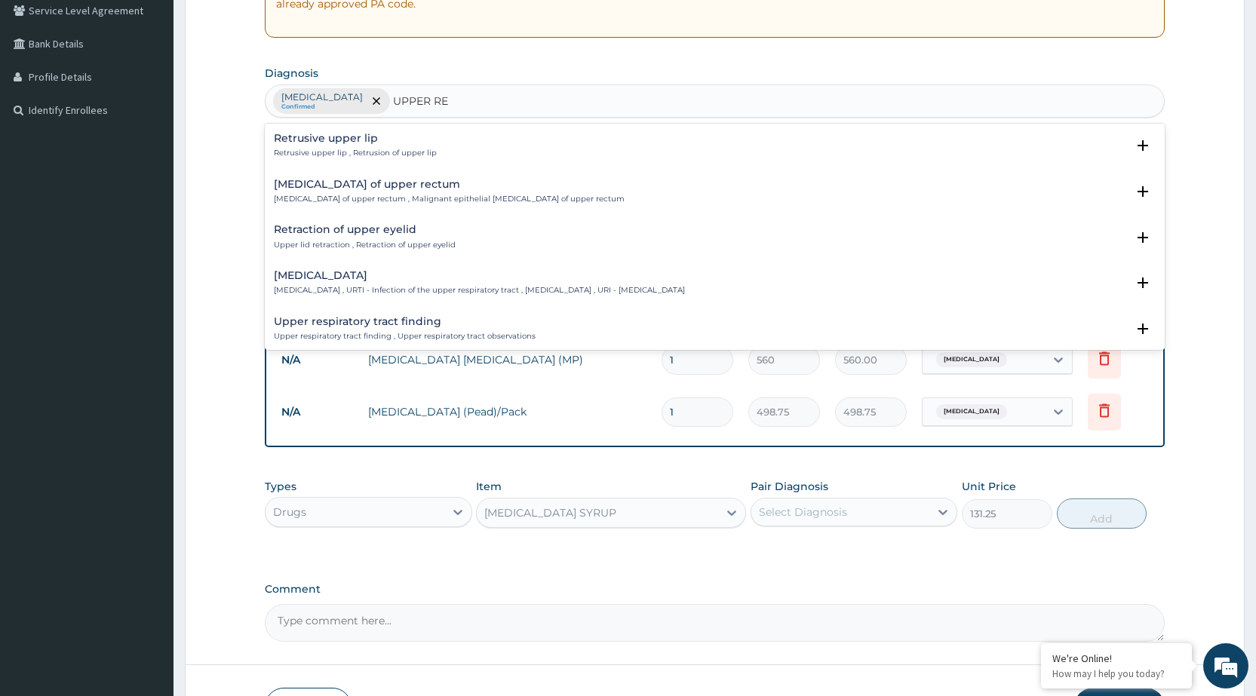
click at [372, 292] on p "[MEDICAL_DATA] , URTI - Infection of the upper respiratory tract , [MEDICAL_DAT…" at bounding box center [479, 290] width 411 height 11
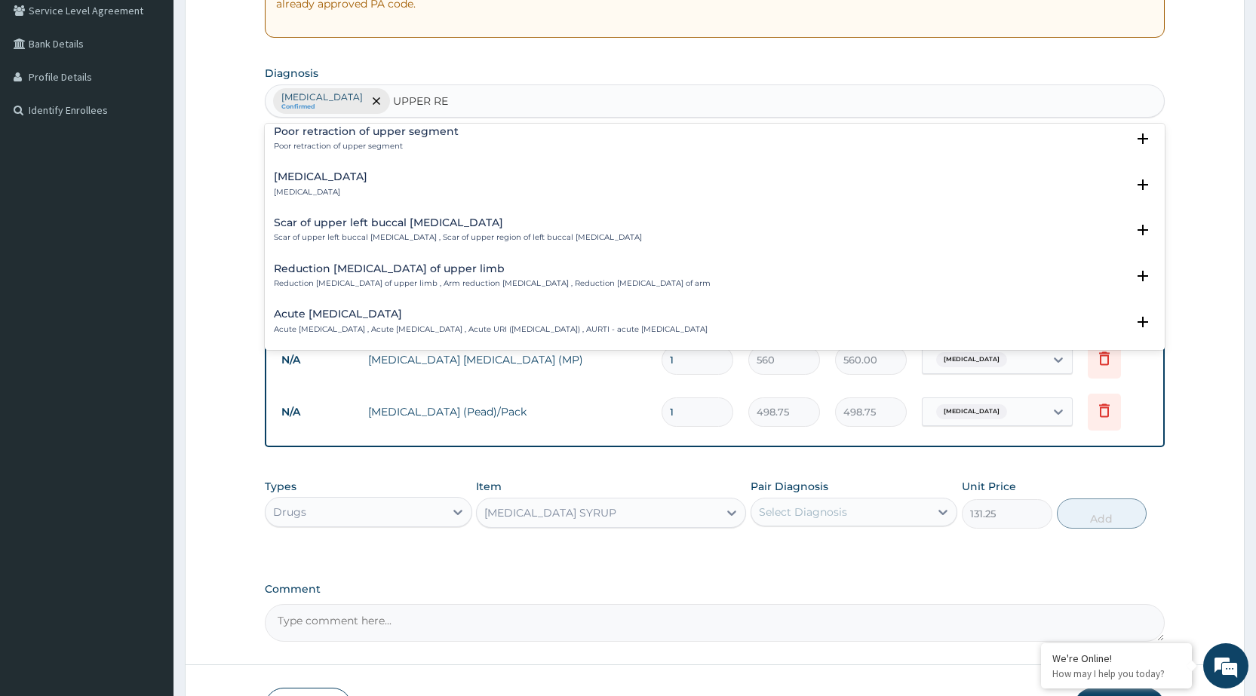
scroll to position [226, 0]
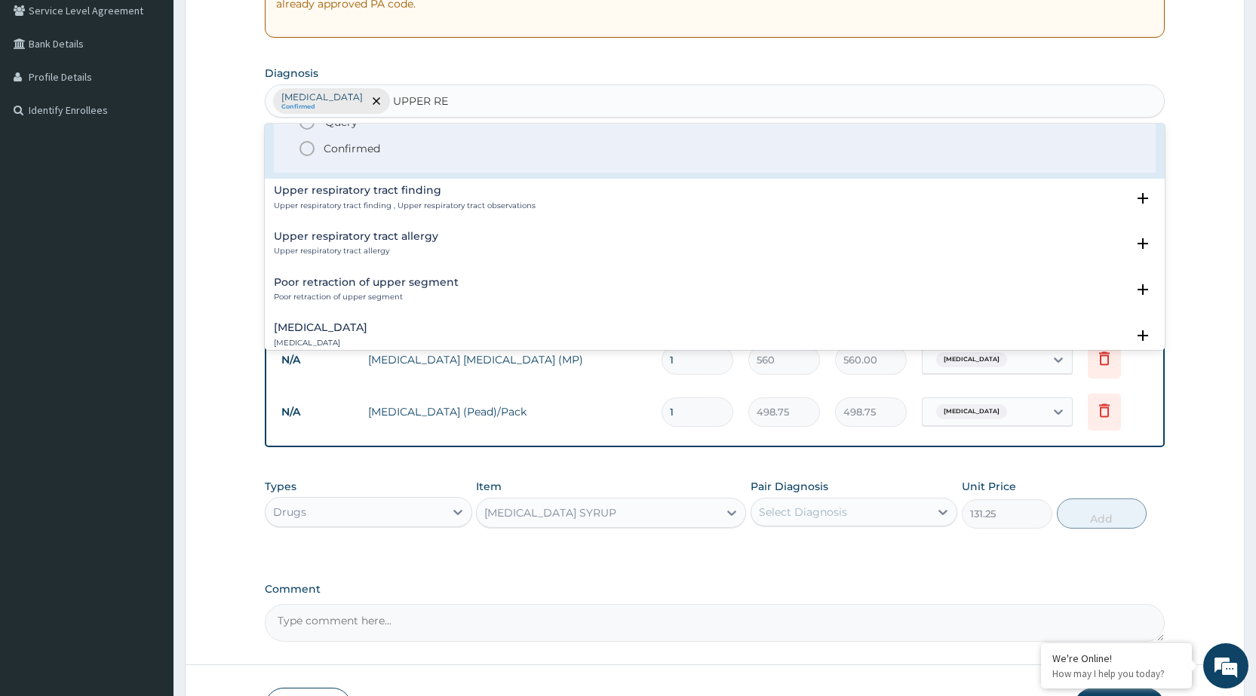
click at [309, 146] on icon "status option filled" at bounding box center [307, 149] width 18 height 18
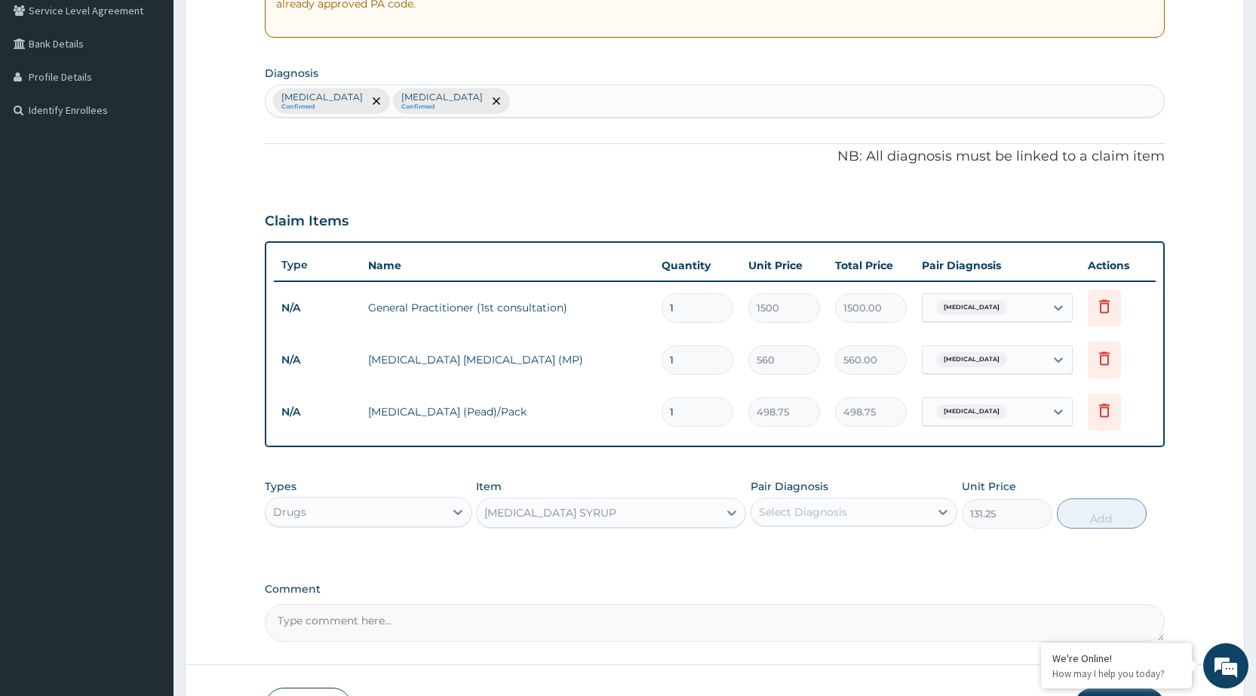
scroll to position [424, 0]
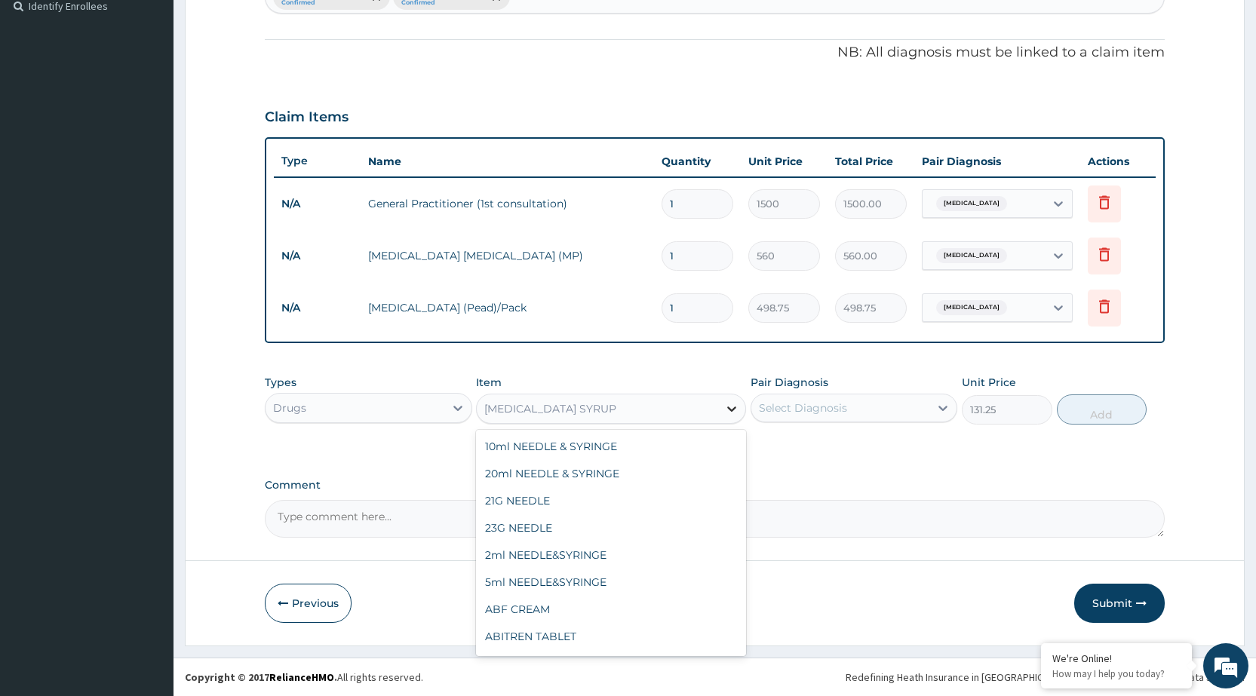
click at [730, 410] on icon at bounding box center [731, 409] width 9 height 5
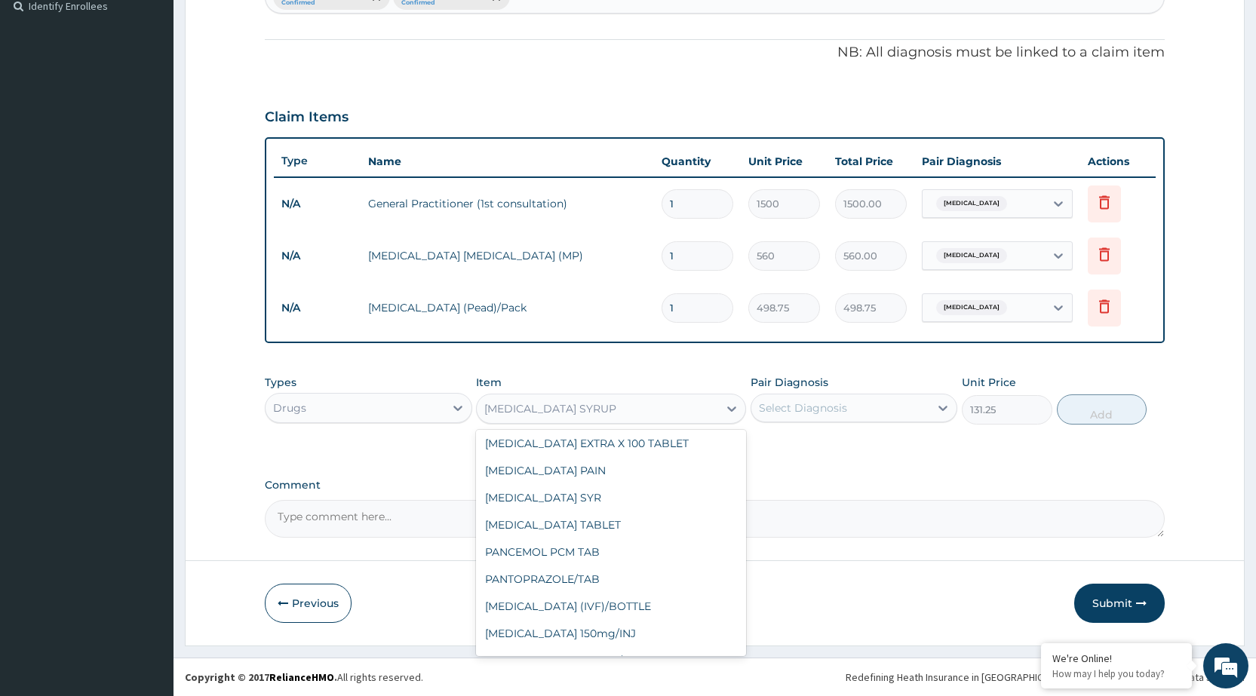
click at [916, 411] on div "Select Diagnosis" at bounding box center [840, 408] width 178 height 24
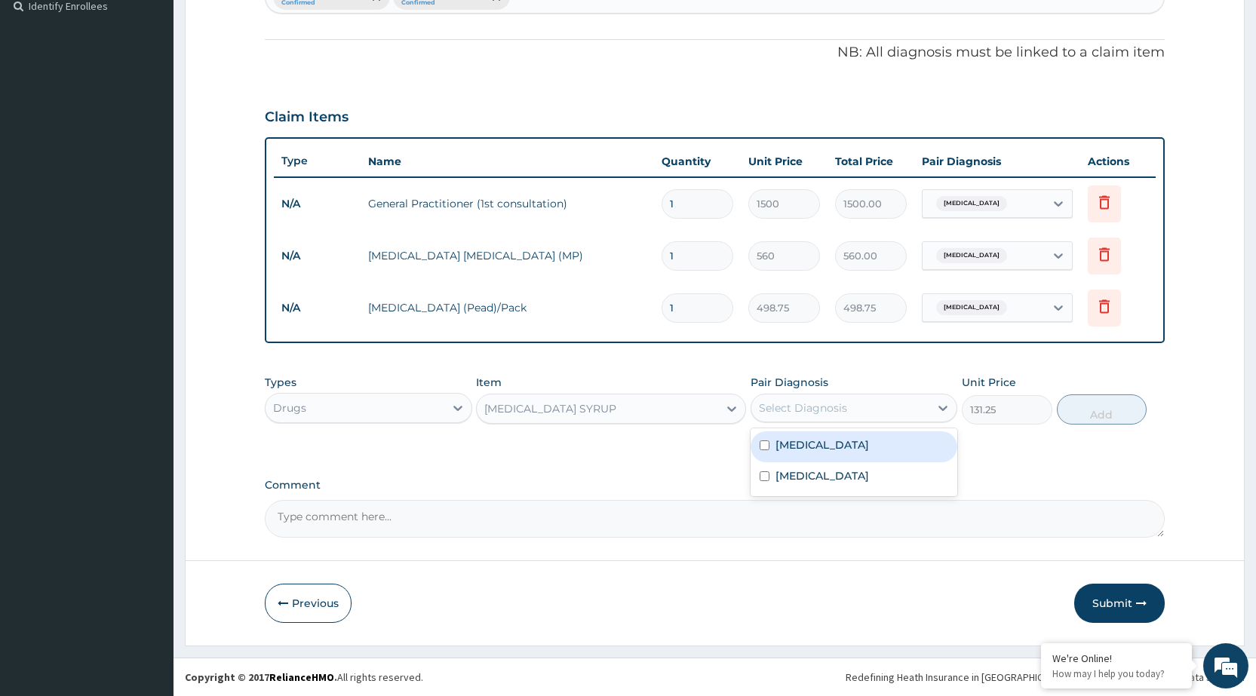
click at [870, 447] on div "[MEDICAL_DATA]" at bounding box center [854, 446] width 207 height 31
checkbox input "true"
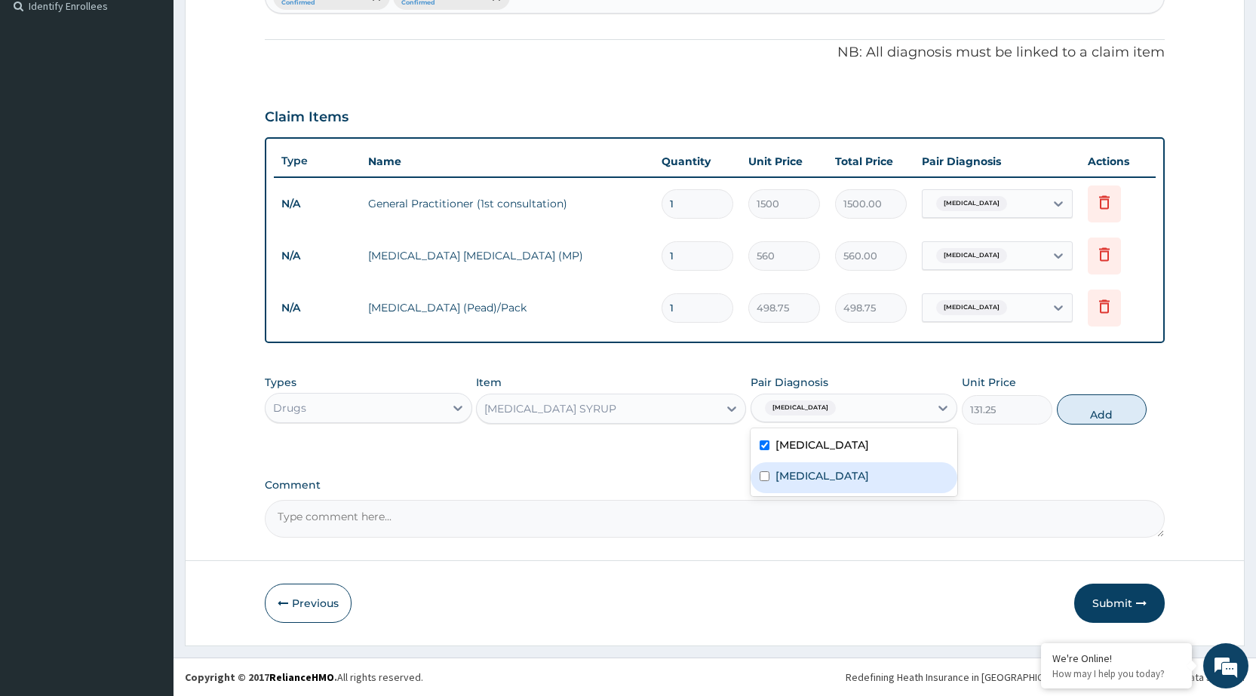
click at [872, 489] on div "[MEDICAL_DATA]" at bounding box center [854, 477] width 207 height 31
checkbox input "true"
click at [1070, 410] on button "Add" at bounding box center [1102, 410] width 90 height 30
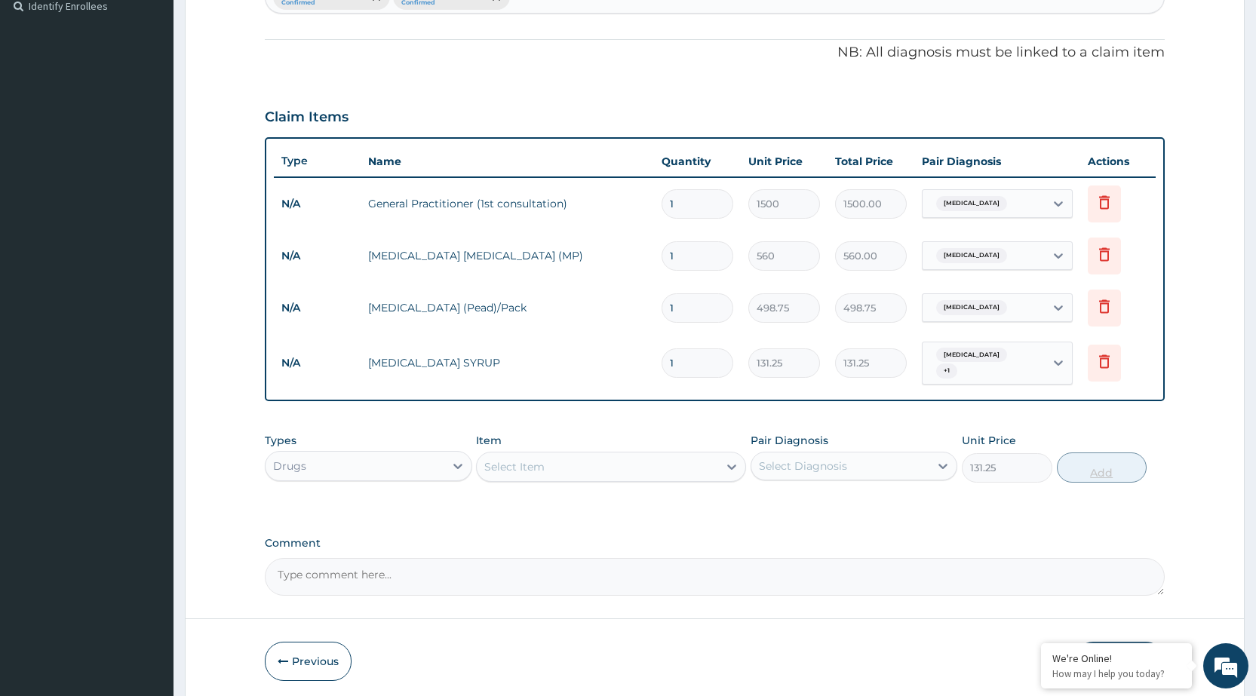
type input "0"
click at [539, 464] on div "Select Item" at bounding box center [514, 466] width 60 height 15
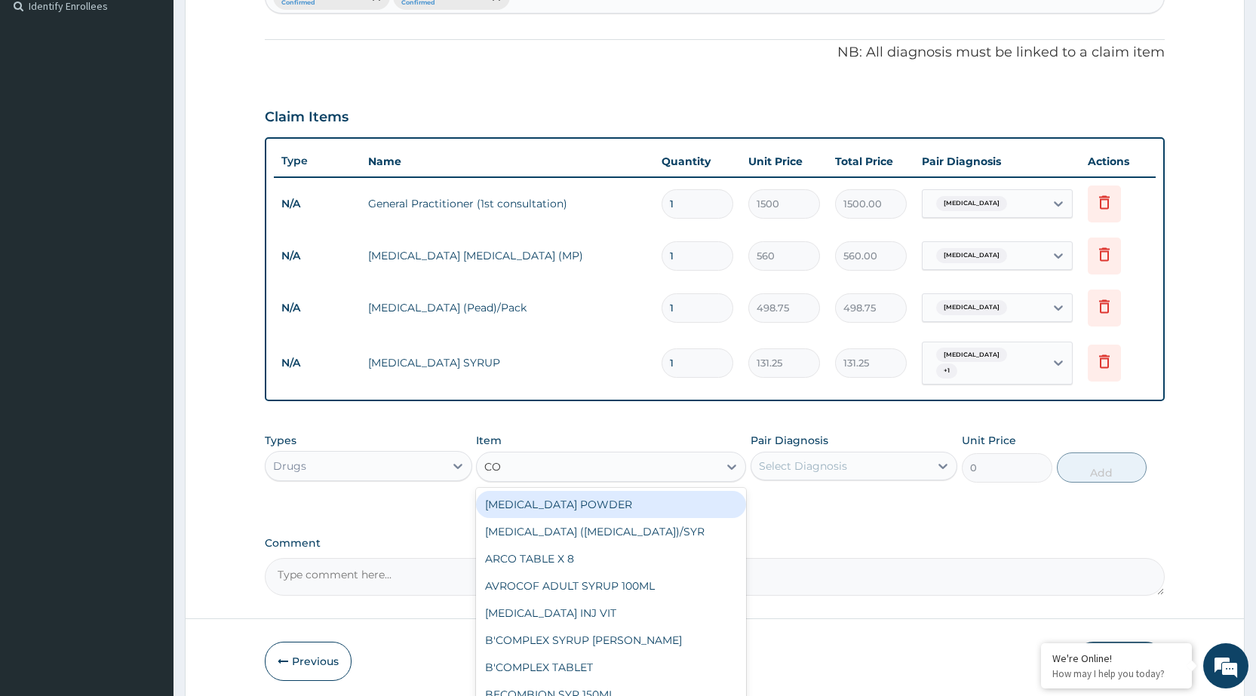
type input "COU"
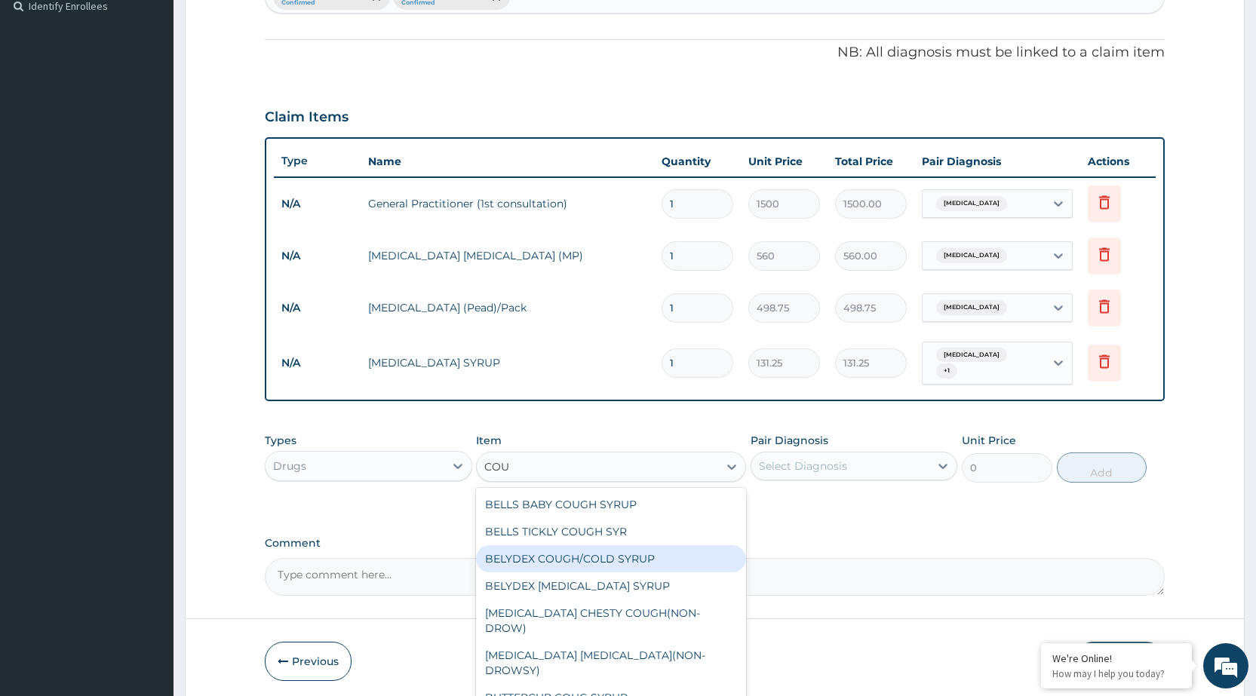
click at [521, 553] on div "BELYDEX COUGH/COLD SYRUP" at bounding box center [611, 558] width 270 height 27
type input "236.25"
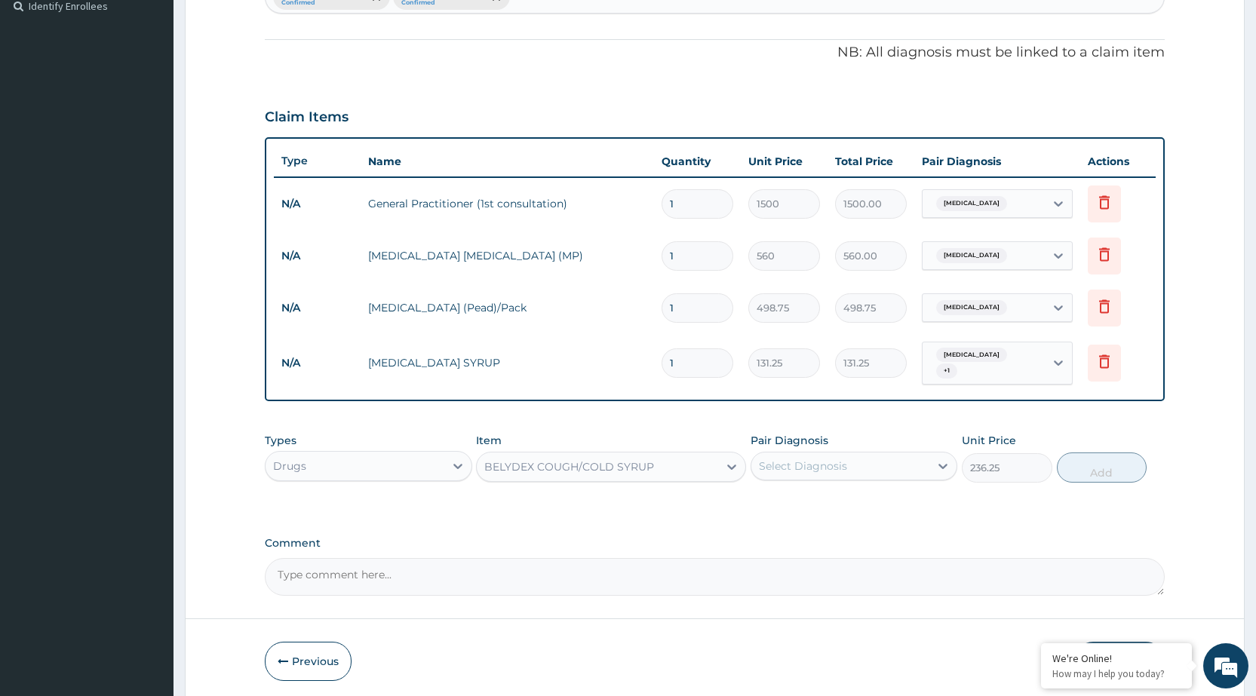
scroll to position [476, 0]
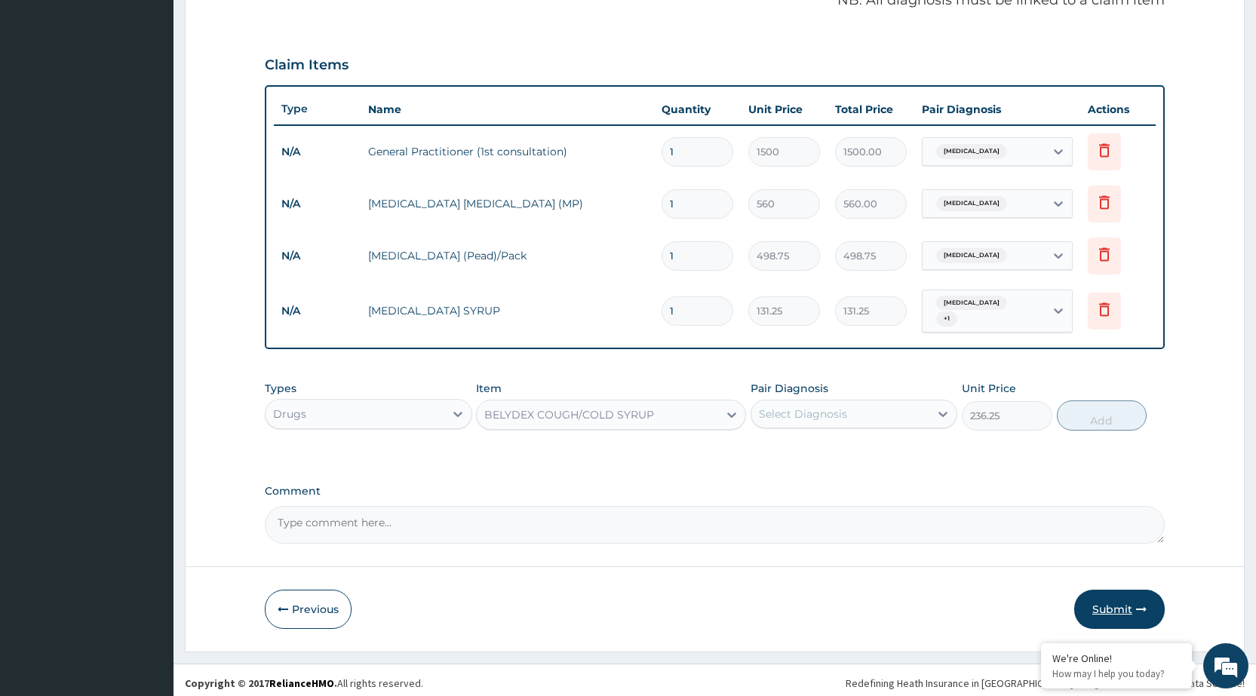
click at [1096, 598] on button "Submit" at bounding box center [1119, 609] width 91 height 39
click at [711, 407] on div "Select Item" at bounding box center [611, 415] width 270 height 30
click at [711, 406] on div "Select Item" at bounding box center [611, 415] width 270 height 30
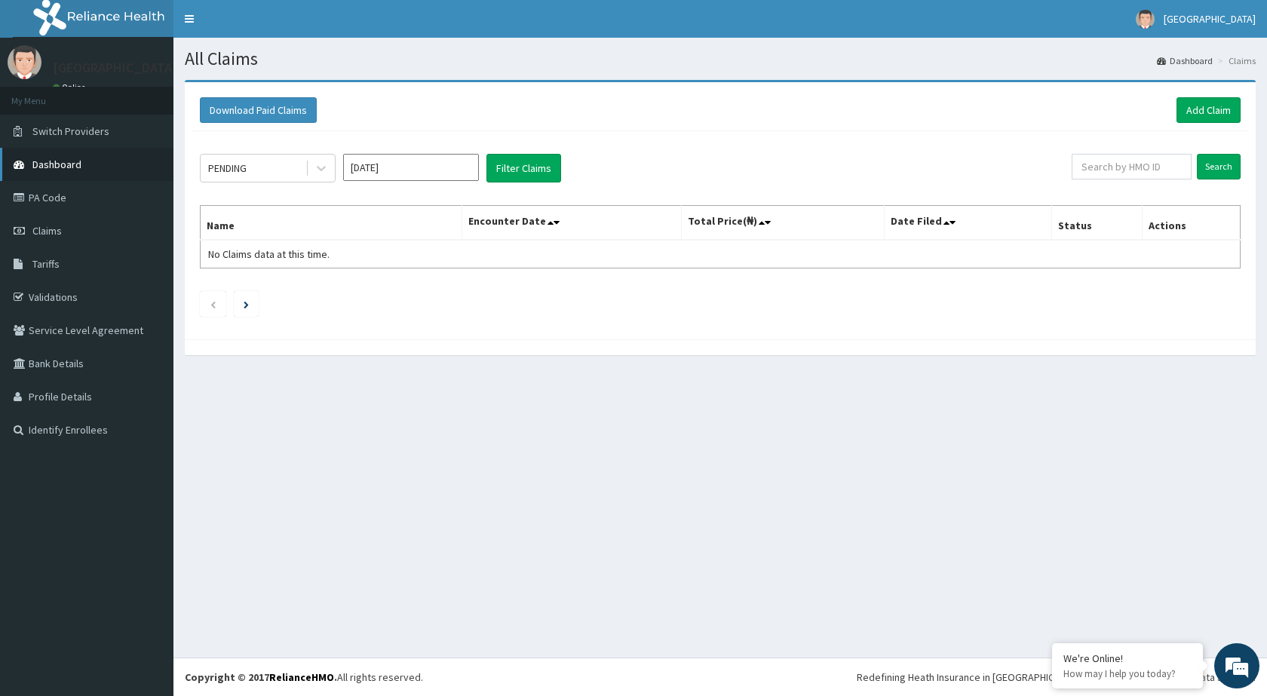
click at [84, 163] on link "Dashboard" at bounding box center [86, 164] width 173 height 33
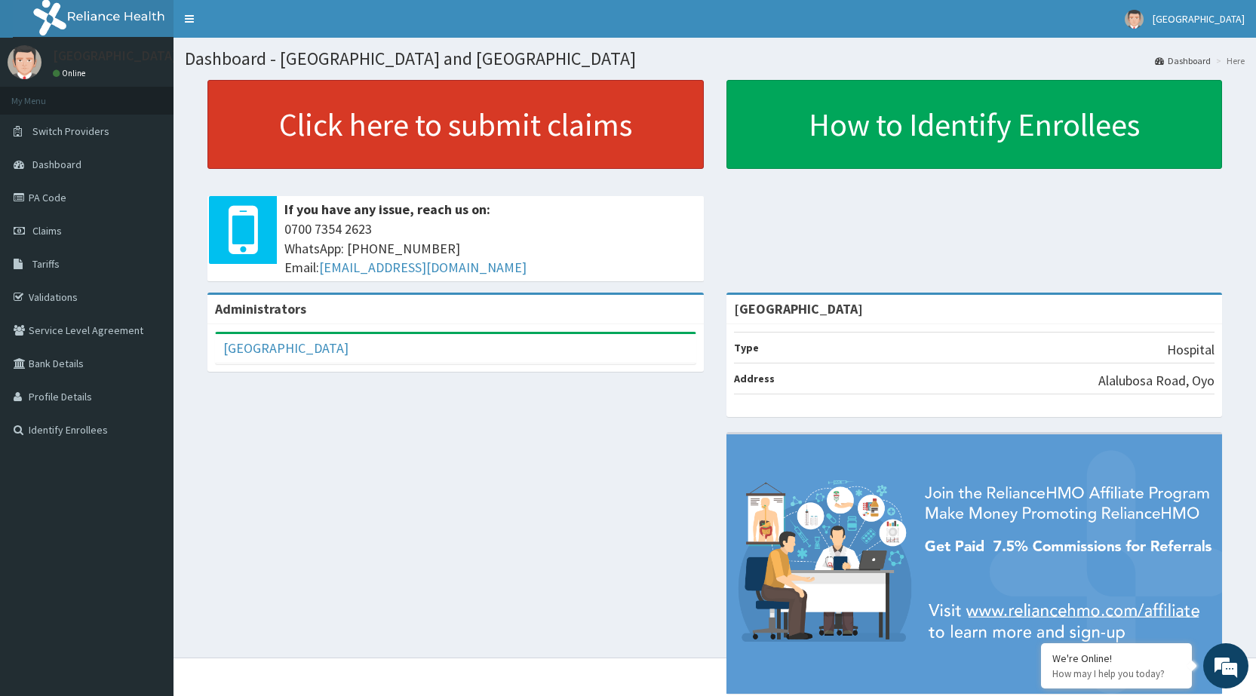
click at [554, 126] on link "Click here to submit claims" at bounding box center [455, 124] width 496 height 89
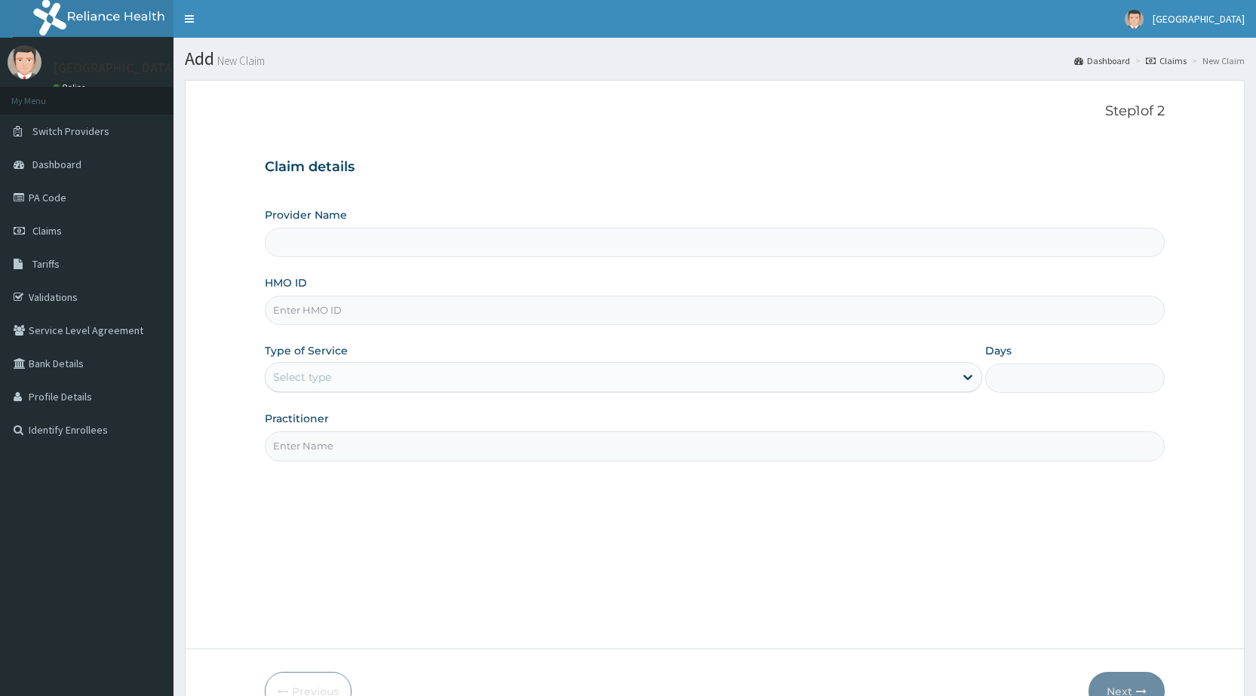
type input "[GEOGRAPHIC_DATA]"
click at [552, 313] on input "HMO ID" at bounding box center [715, 310] width 900 height 29
type input "CHL/10968/E"
click at [388, 367] on div "Select type" at bounding box center [610, 377] width 689 height 24
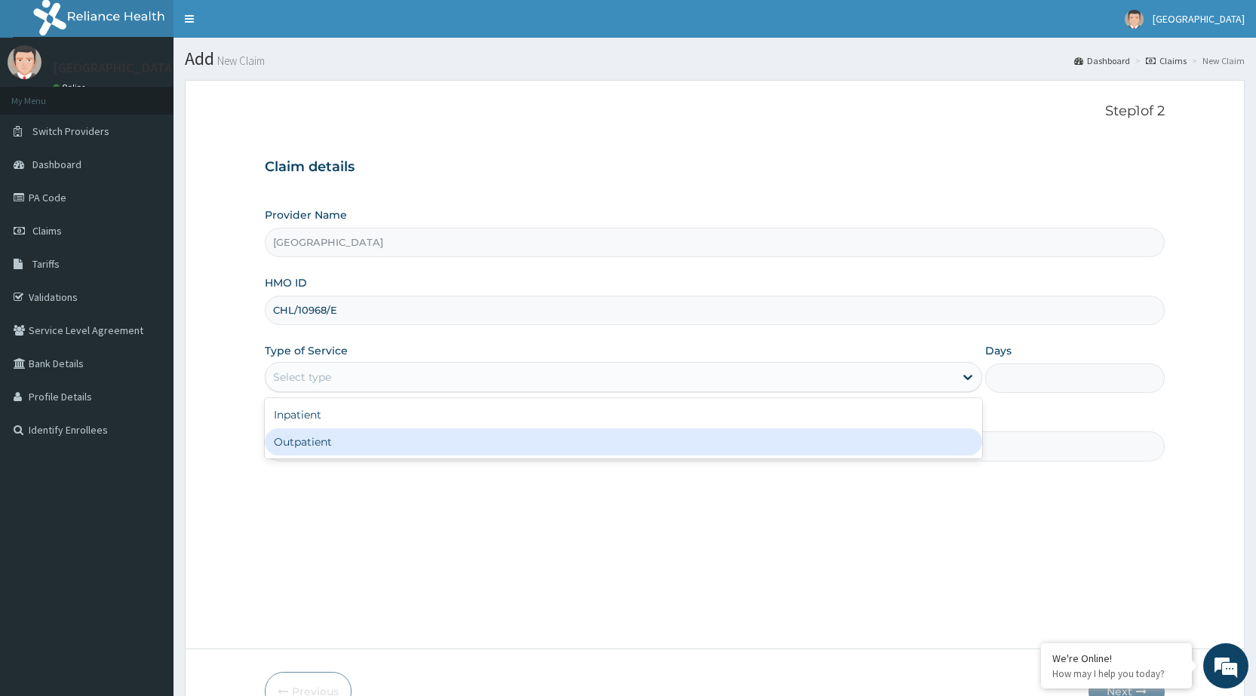
click at [391, 451] on div "Outpatient" at bounding box center [623, 441] width 717 height 27
type input "1"
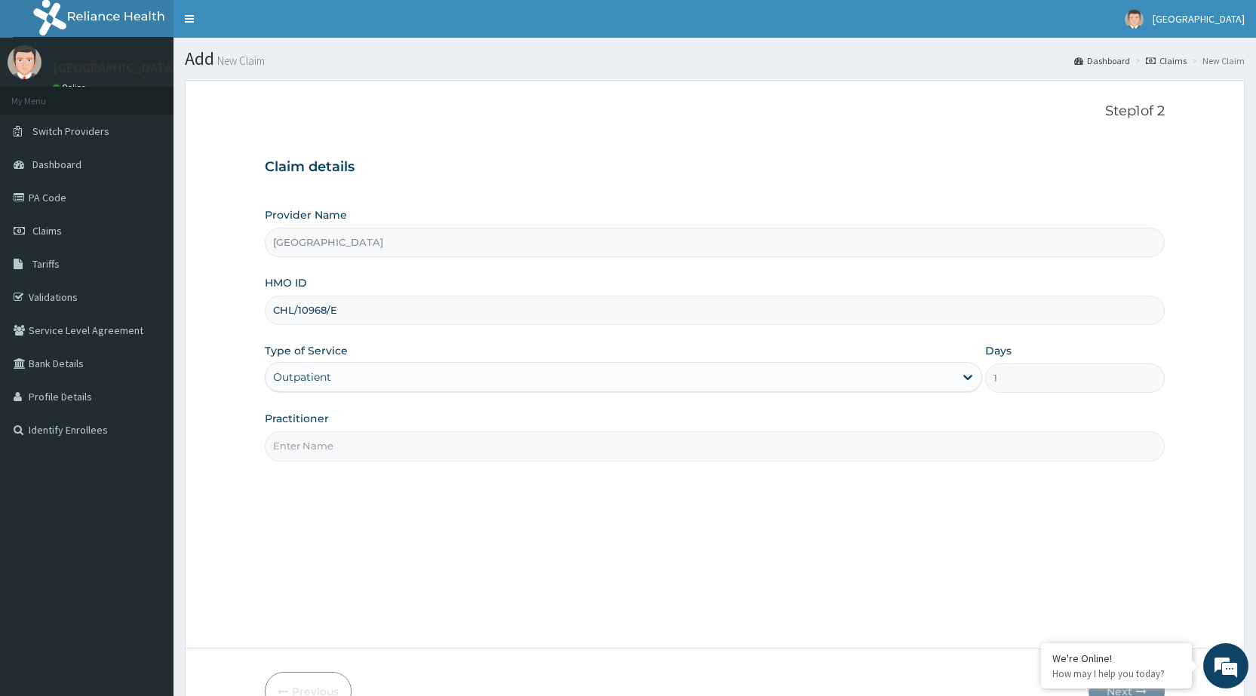
click at [395, 460] on input "Practitioner" at bounding box center [715, 445] width 900 height 29
type input "DR [PERSON_NAME]"
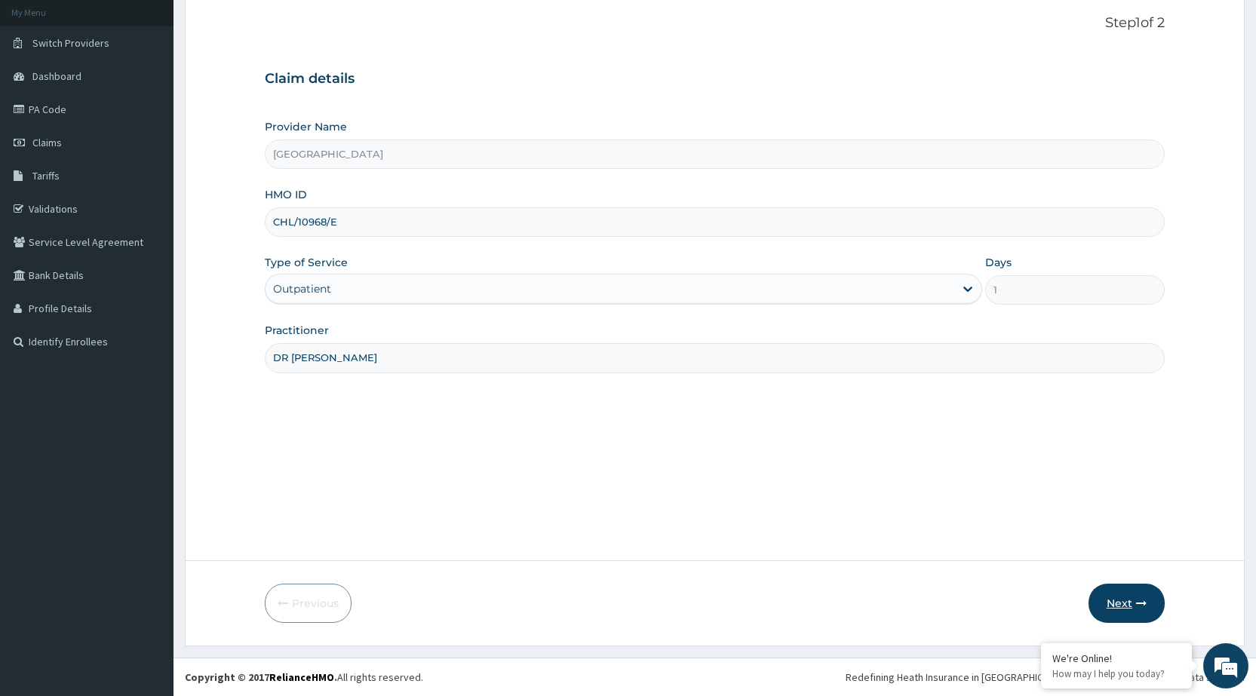
click at [1122, 605] on button "Next" at bounding box center [1126, 603] width 76 height 39
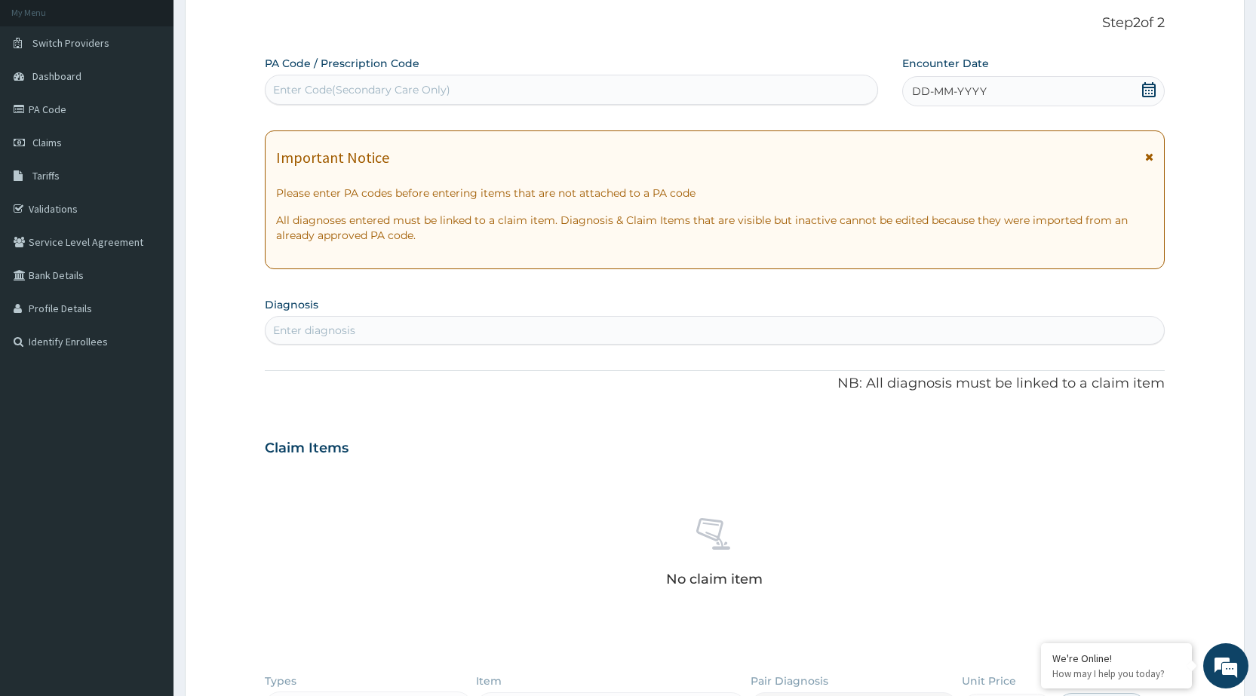
scroll to position [0, 0]
click at [1034, 93] on div "DD-MM-YYYY" at bounding box center [1033, 91] width 263 height 30
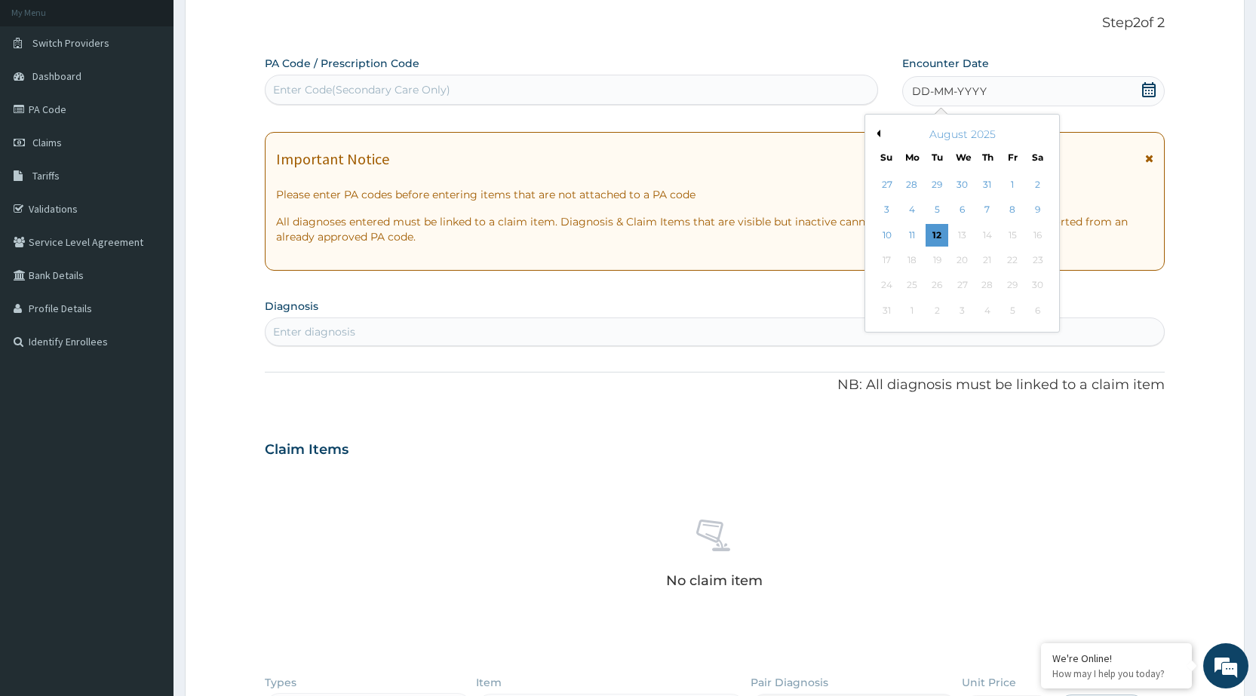
click at [880, 134] on button "Previous Month" at bounding box center [877, 134] width 8 height 8
click at [912, 256] on div "19" at bounding box center [912, 260] width 23 height 23
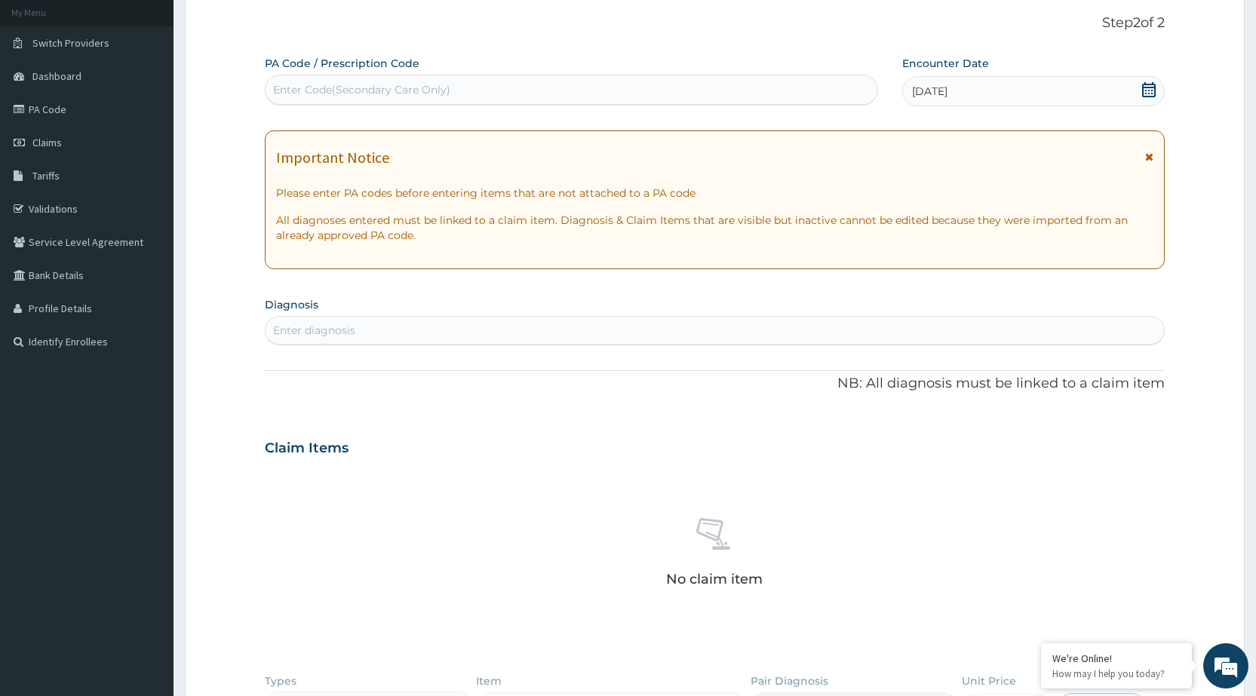
click at [840, 320] on div "Enter diagnosis" at bounding box center [715, 330] width 898 height 24
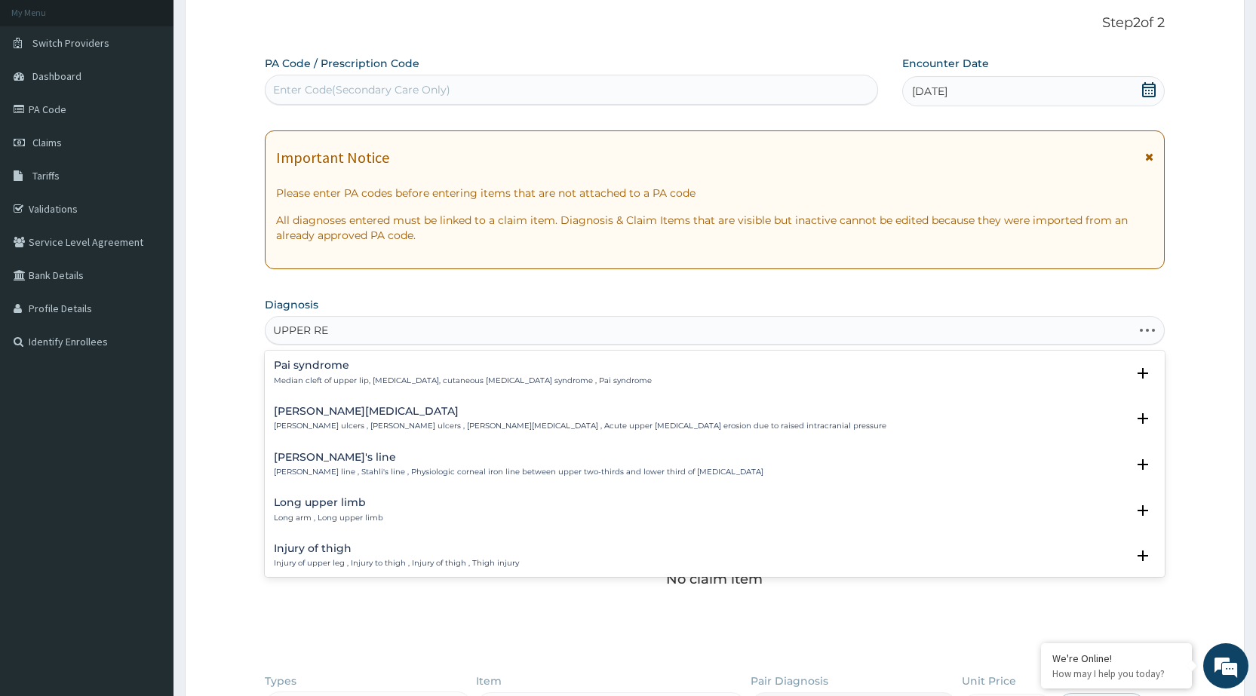
type input "UPPER RES"
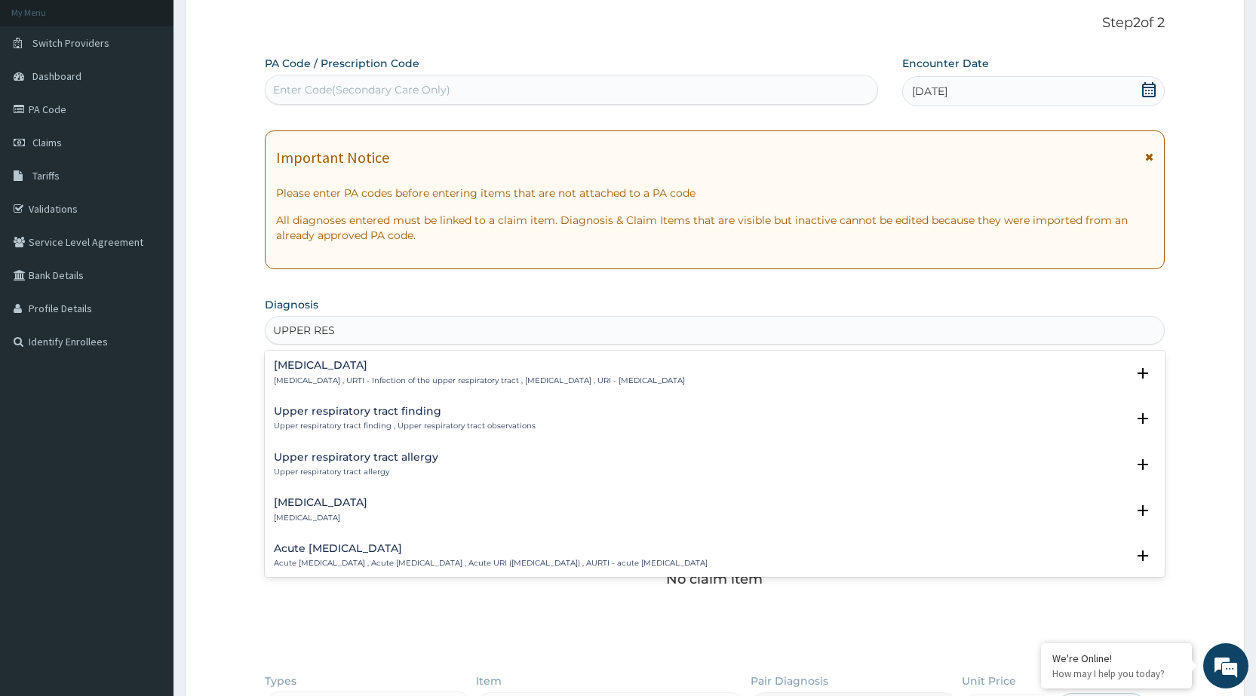
click at [434, 370] on h4 "[MEDICAL_DATA]" at bounding box center [479, 365] width 411 height 11
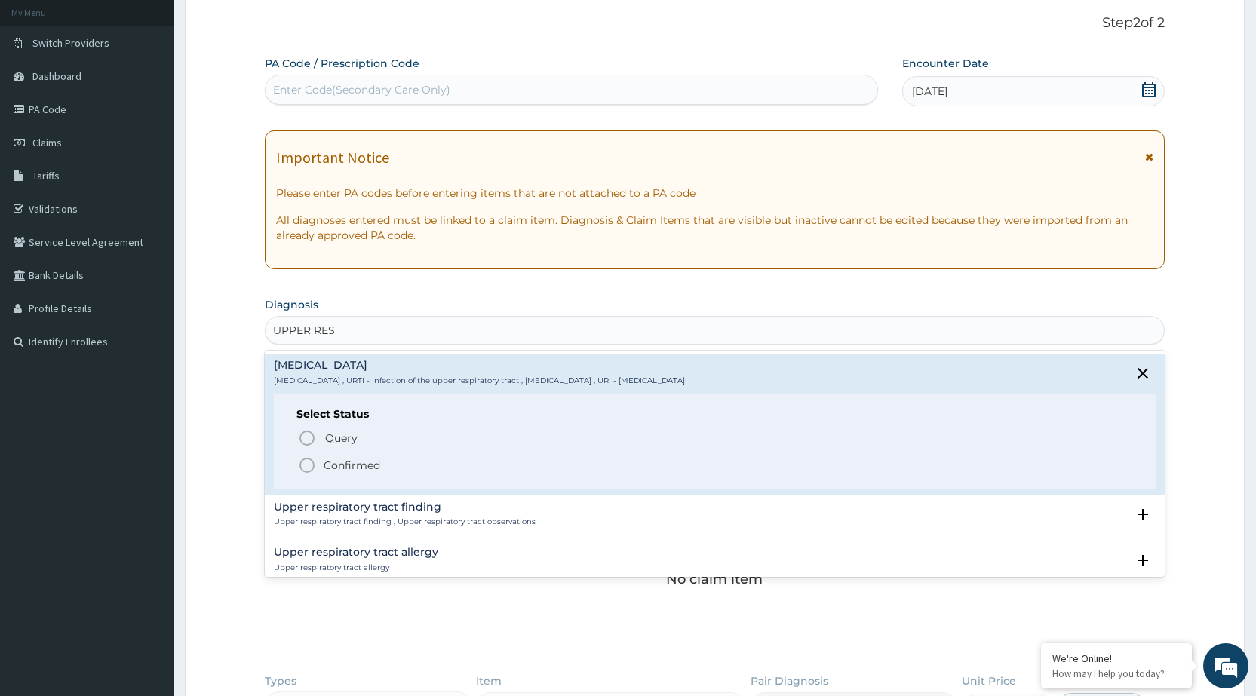
click at [309, 462] on icon "status option filled" at bounding box center [307, 465] width 18 height 18
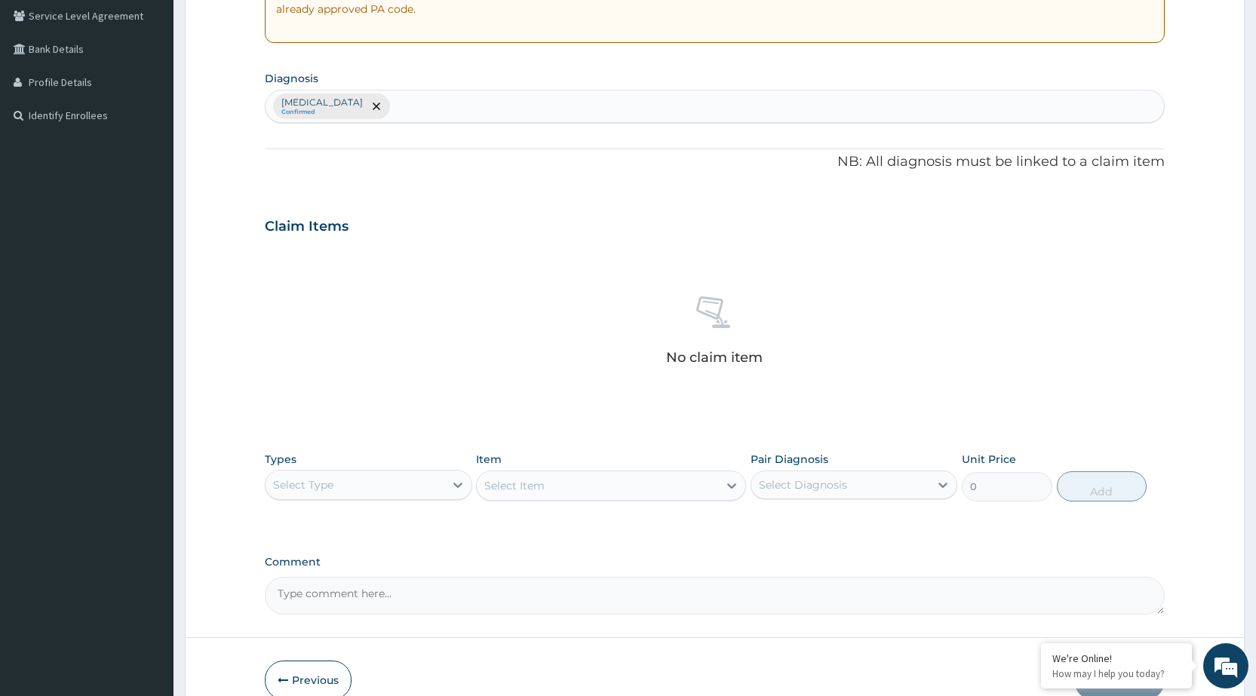
scroll to position [391, 0]
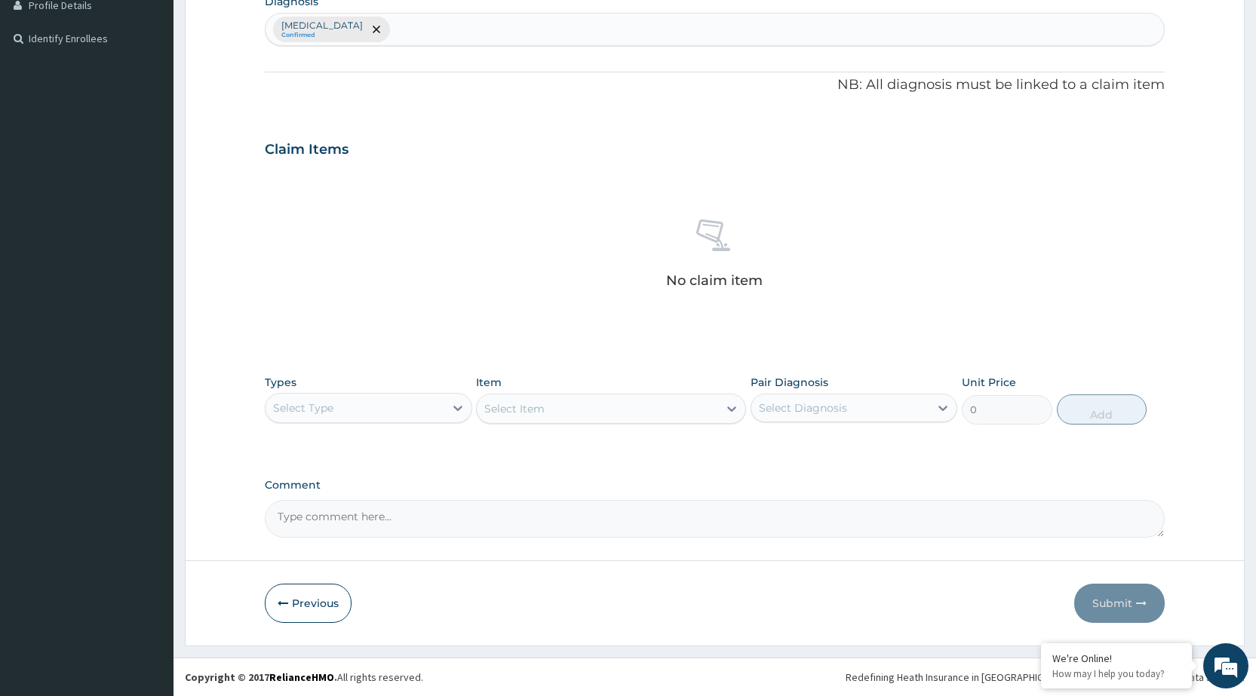
click at [381, 402] on div "Select Type" at bounding box center [355, 408] width 178 height 24
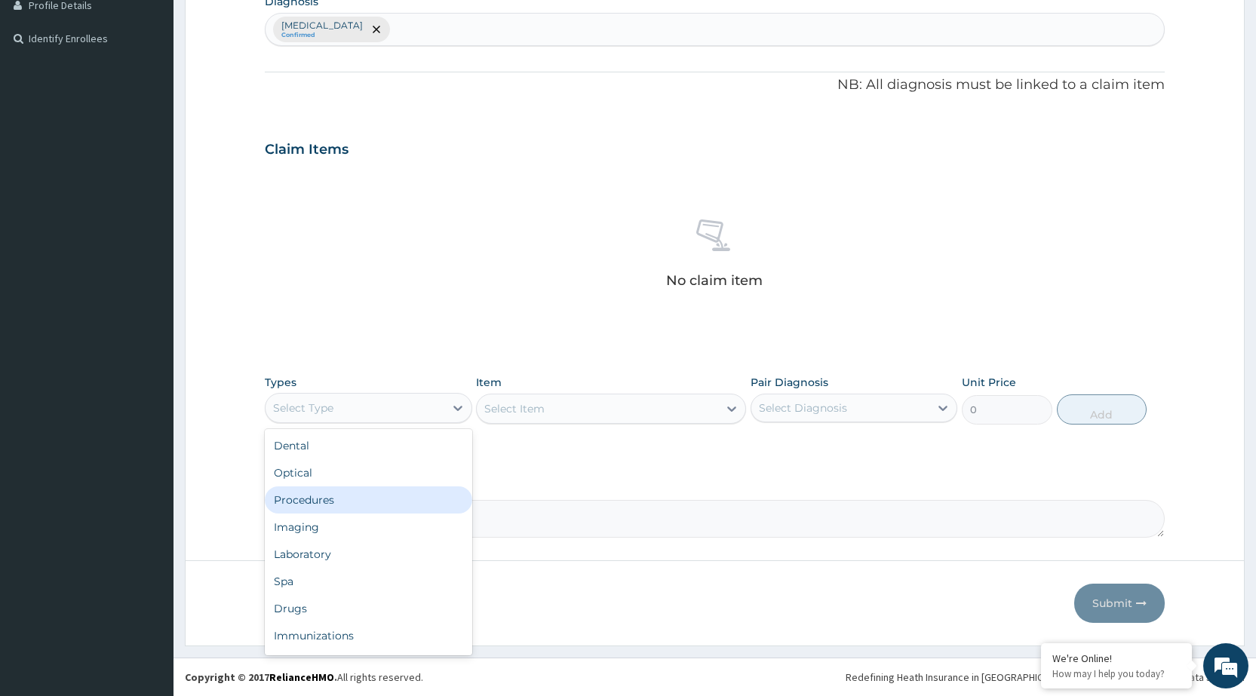
click at [345, 498] on div "Procedures" at bounding box center [368, 500] width 207 height 27
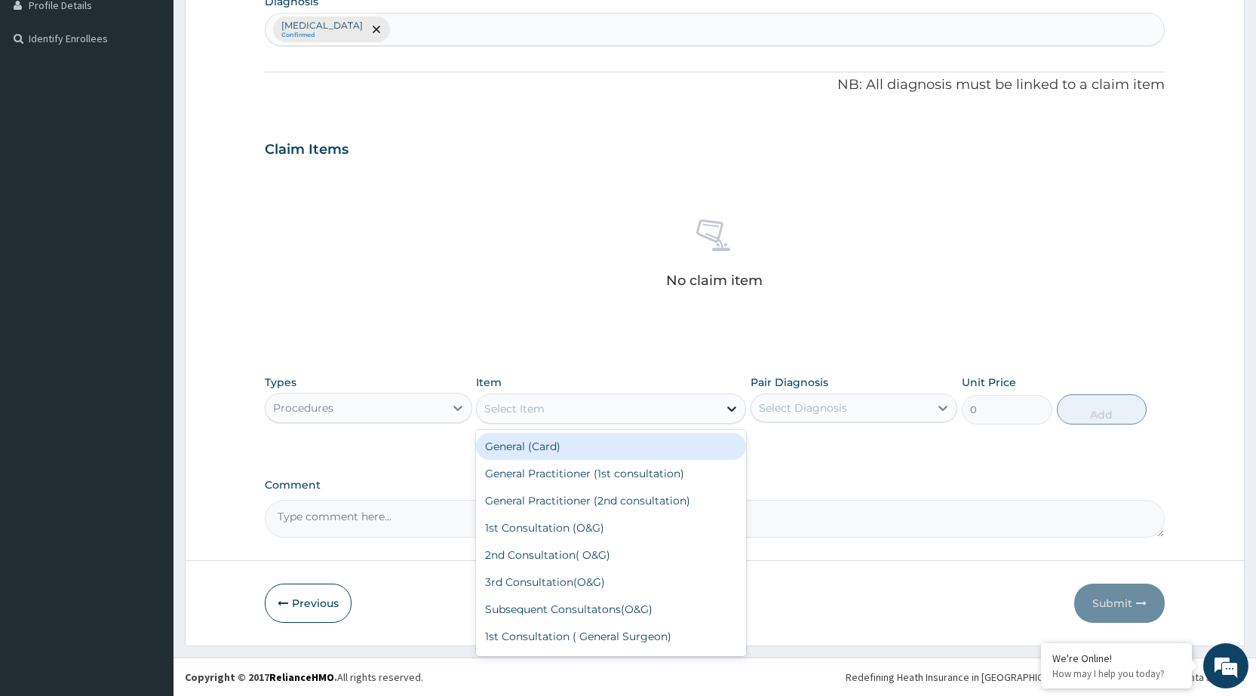
click at [731, 411] on icon at bounding box center [731, 408] width 15 height 15
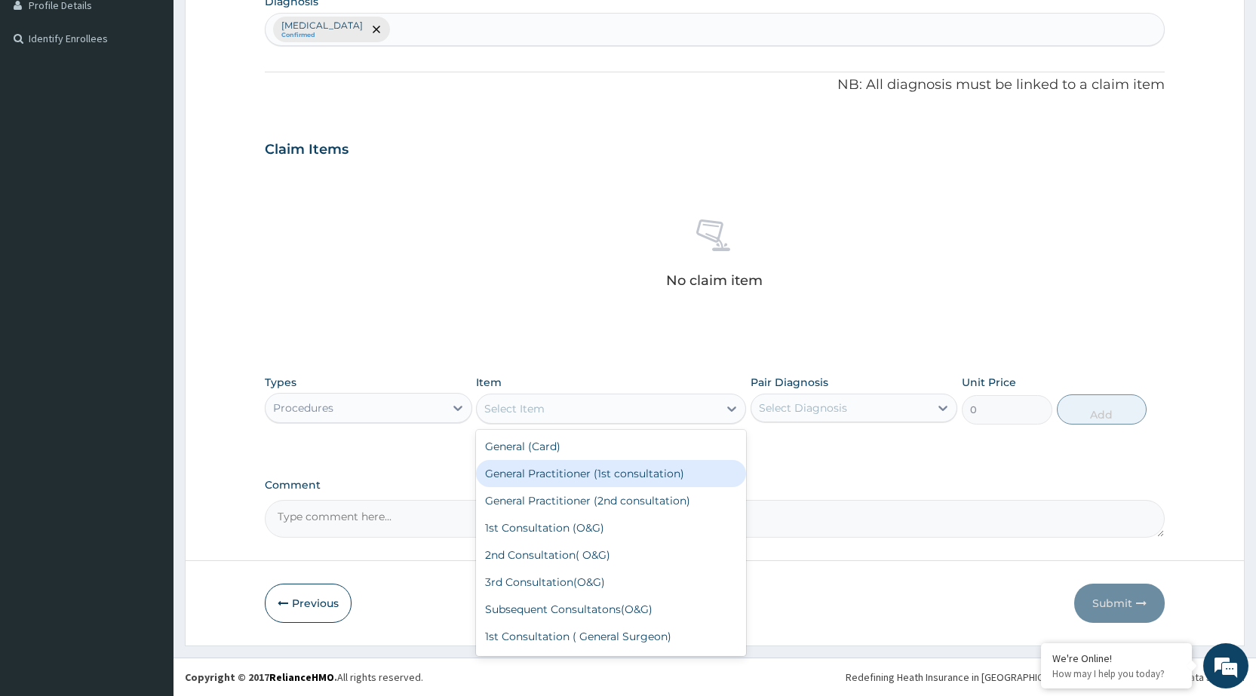
click at [702, 484] on div "General Practitioner (1st consultation)" at bounding box center [611, 473] width 270 height 27
type input "1500"
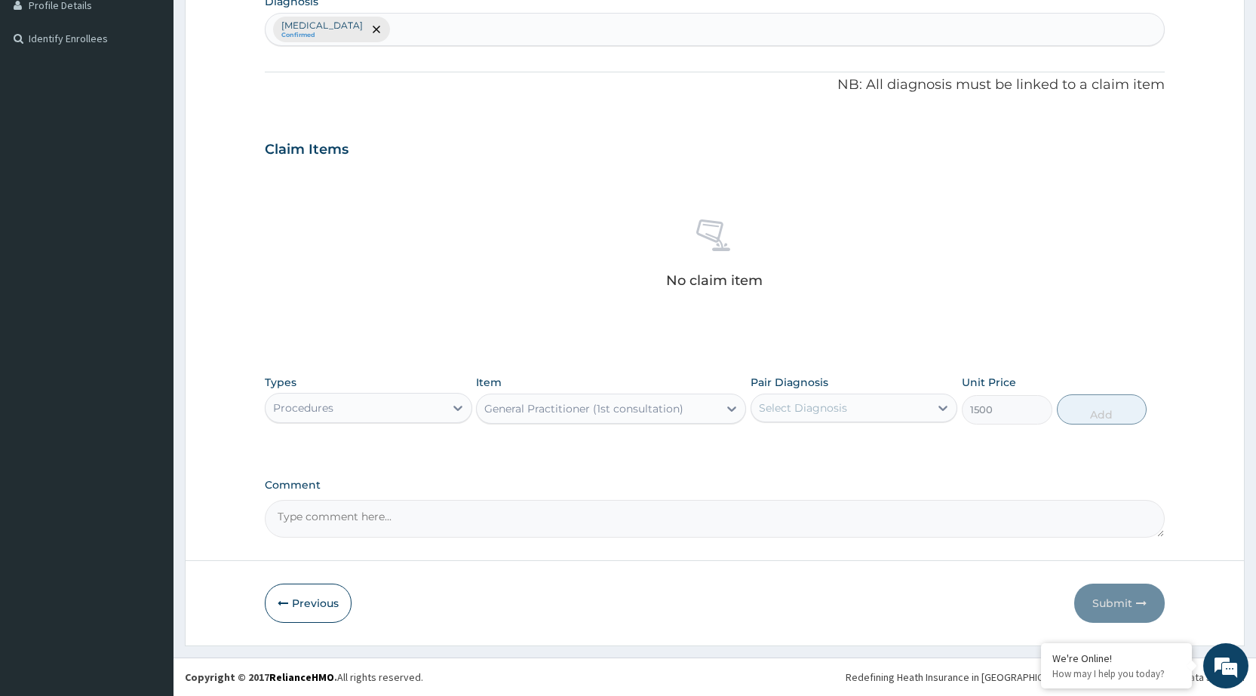
click at [972, 393] on div "Unit Price 1500" at bounding box center [1007, 400] width 90 height 50
click at [944, 404] on icon at bounding box center [942, 408] width 15 height 15
click at [869, 450] on label "[MEDICAL_DATA]" at bounding box center [822, 445] width 94 height 15
checkbox input "true"
click at [1141, 413] on button "Add" at bounding box center [1102, 410] width 90 height 30
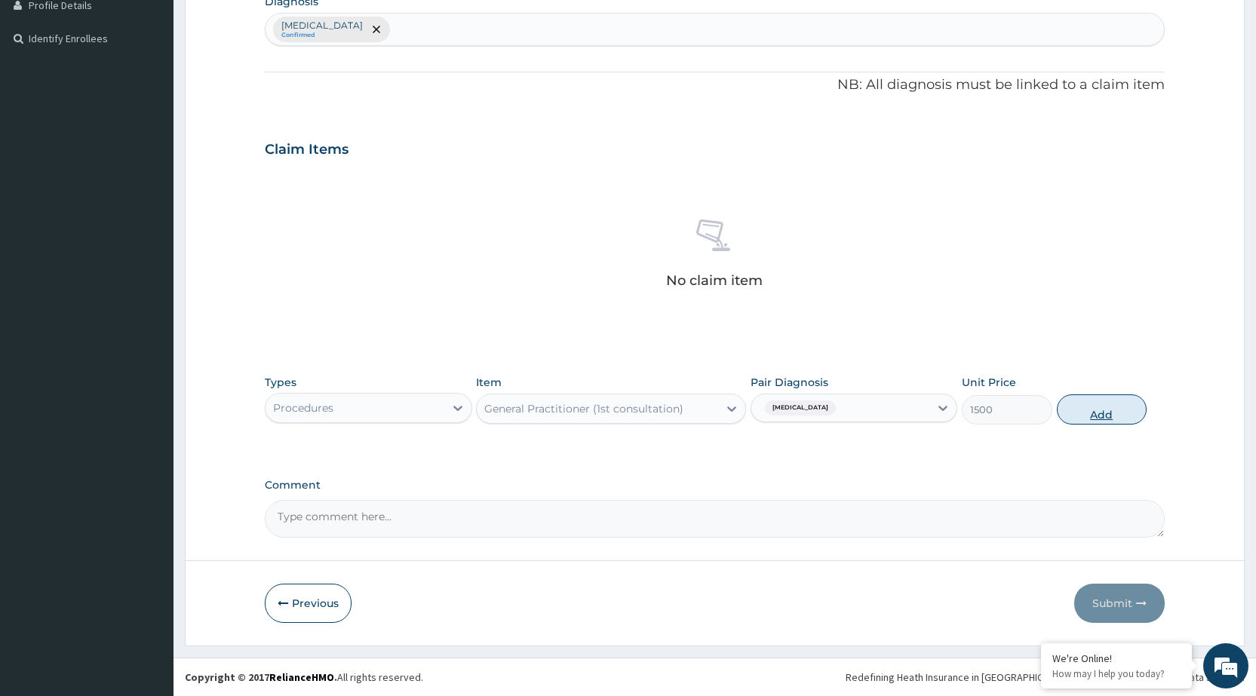
type input "0"
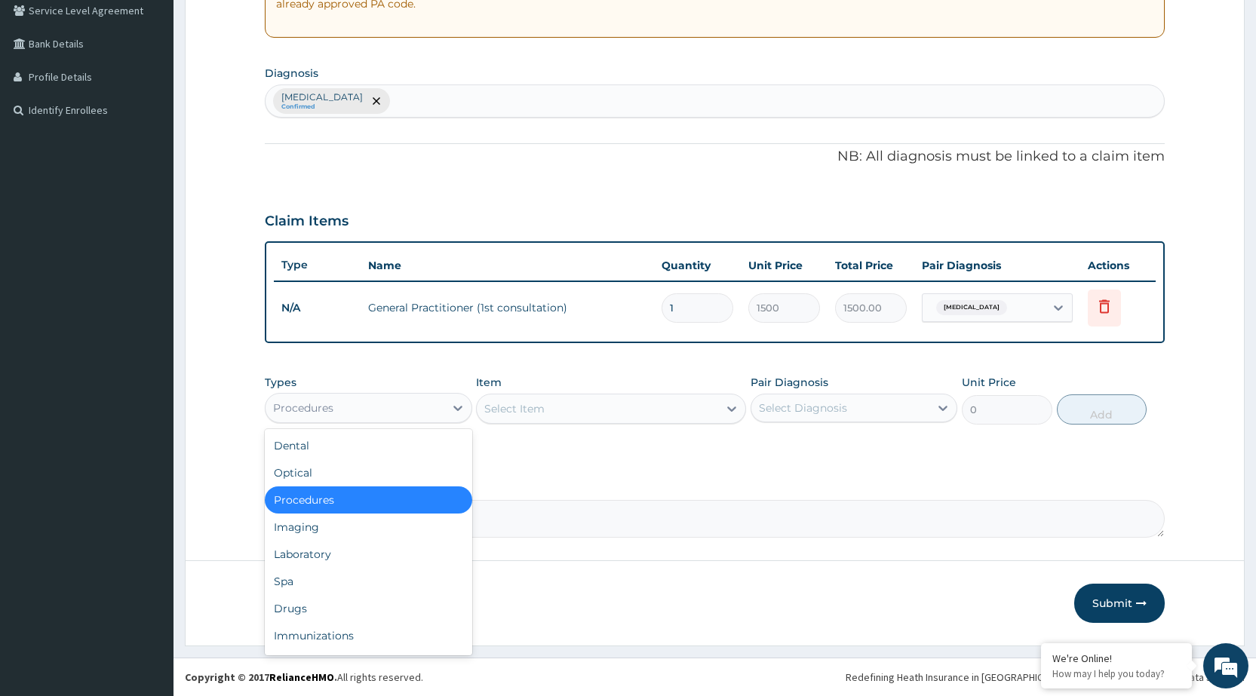
click at [441, 419] on div "Procedures" at bounding box center [355, 408] width 178 height 24
click at [417, 606] on div "Drugs" at bounding box center [368, 608] width 207 height 27
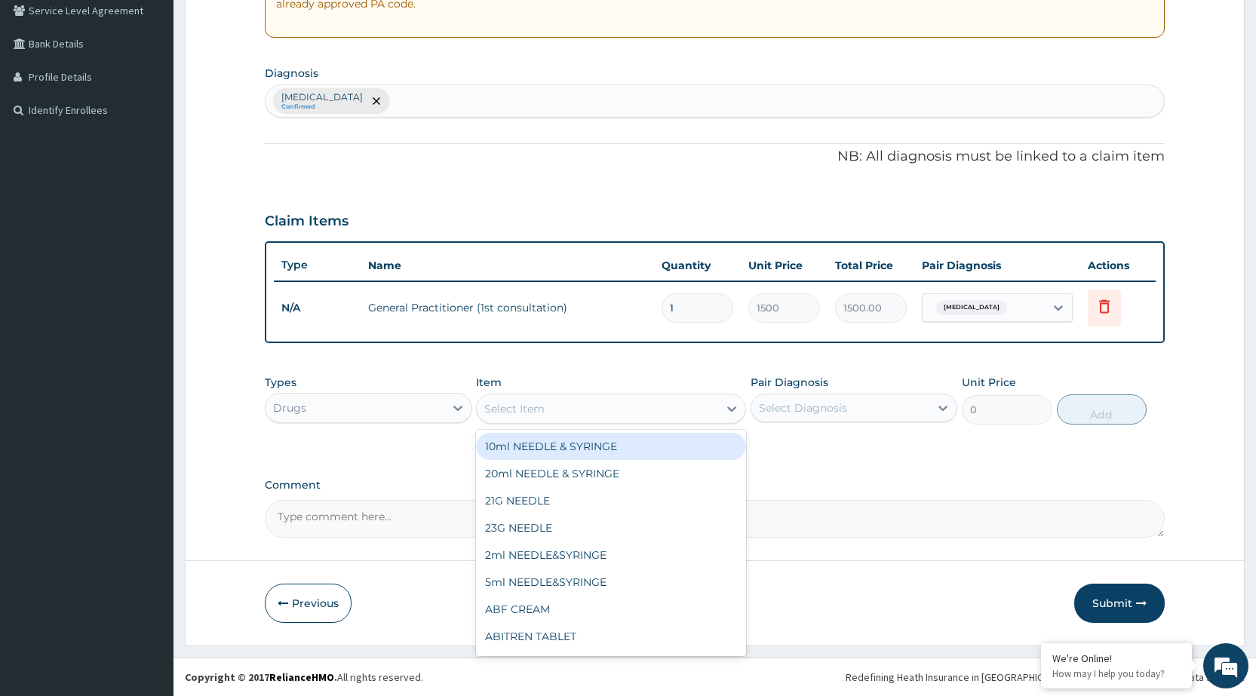
click at [734, 407] on icon at bounding box center [731, 408] width 15 height 15
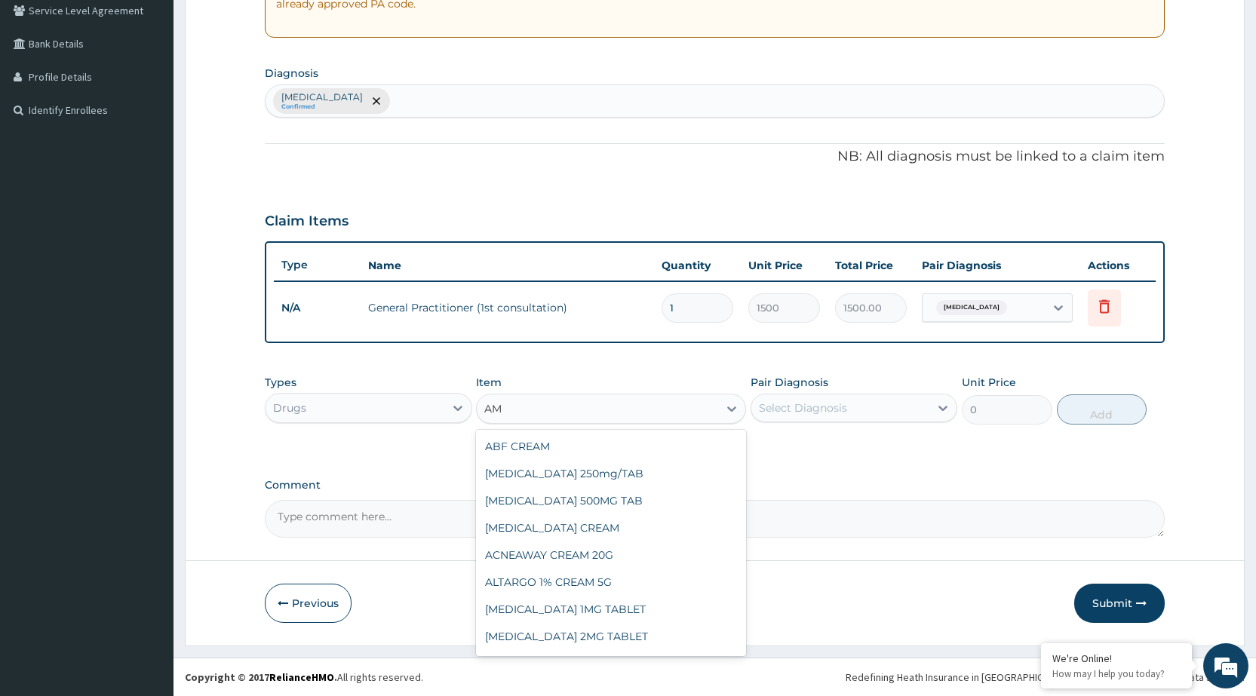
type input "A"
type input "SYRUP"
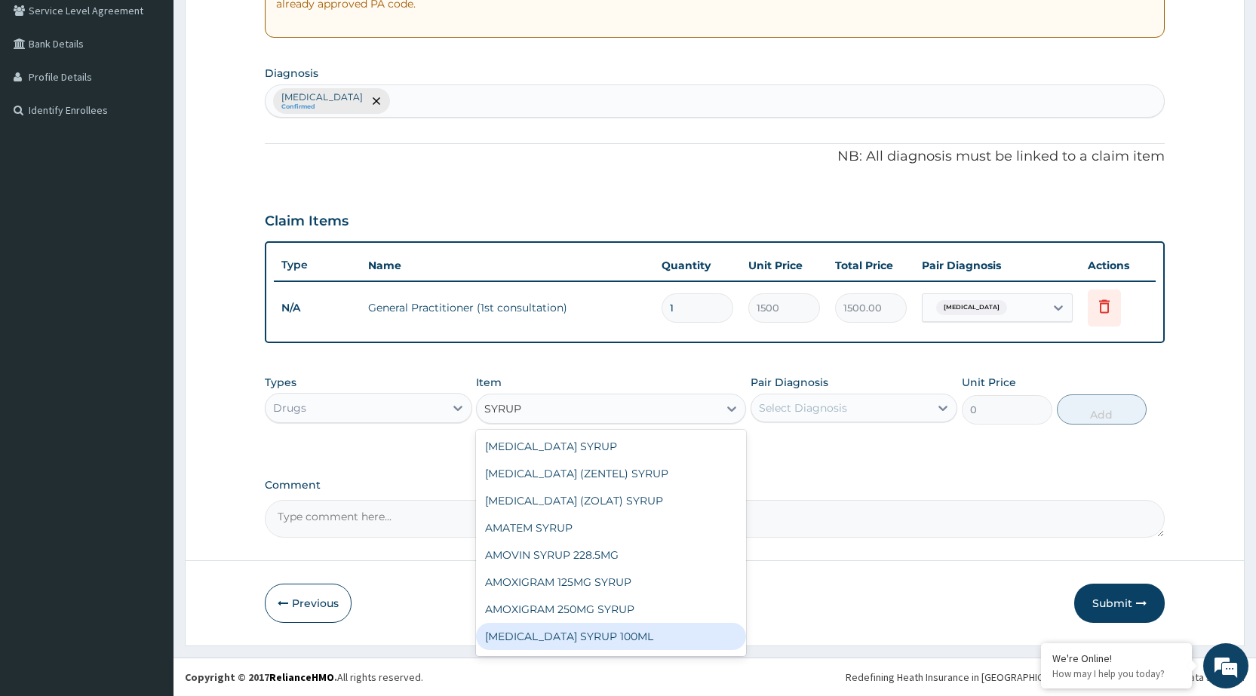
click at [618, 638] on div "[MEDICAL_DATA] SYRUP 100ML" at bounding box center [611, 636] width 270 height 27
type input "412.12"
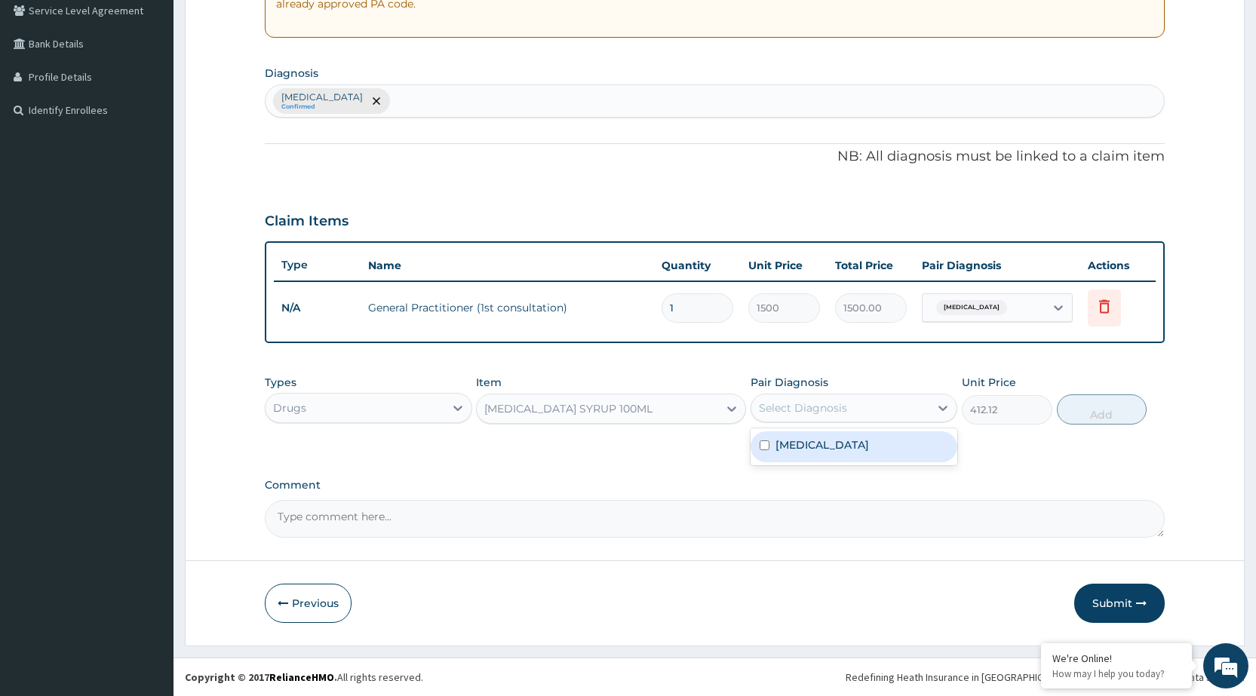
click at [903, 396] on div "Select Diagnosis" at bounding box center [840, 408] width 178 height 24
click at [890, 454] on div "[MEDICAL_DATA]" at bounding box center [854, 446] width 207 height 31
checkbox input "true"
click at [1127, 409] on button "Add" at bounding box center [1102, 410] width 90 height 30
type input "0"
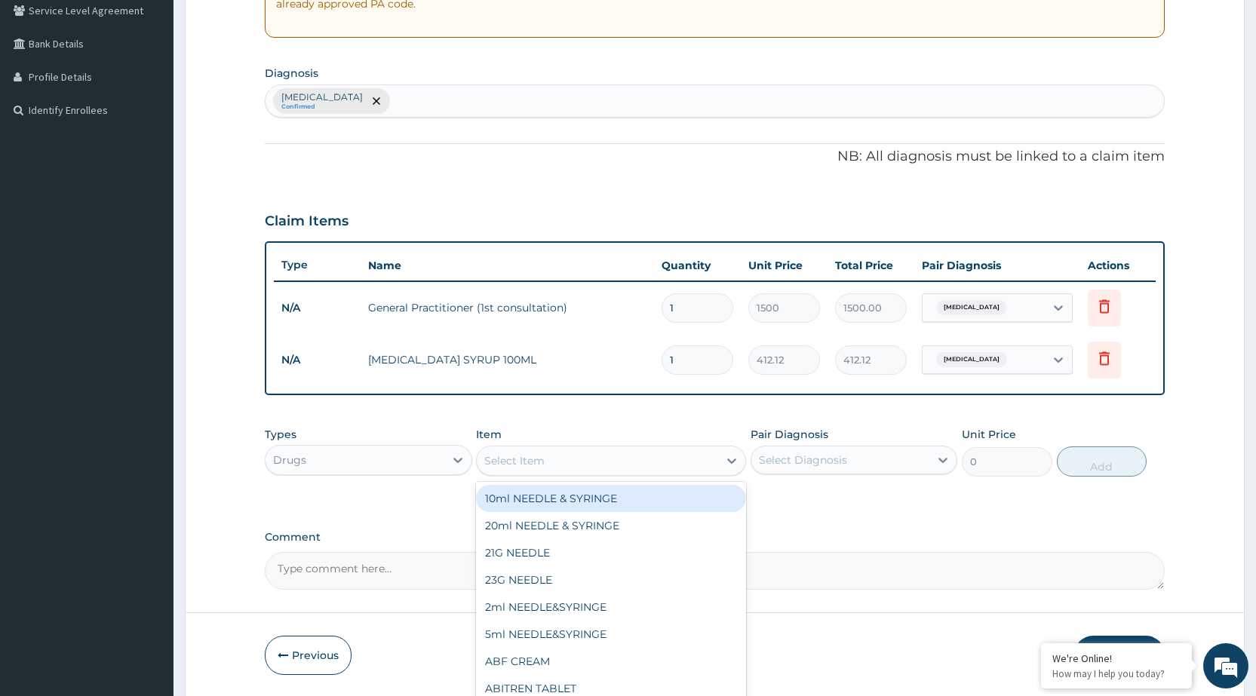
click at [652, 465] on div "Select Item" at bounding box center [597, 461] width 241 height 24
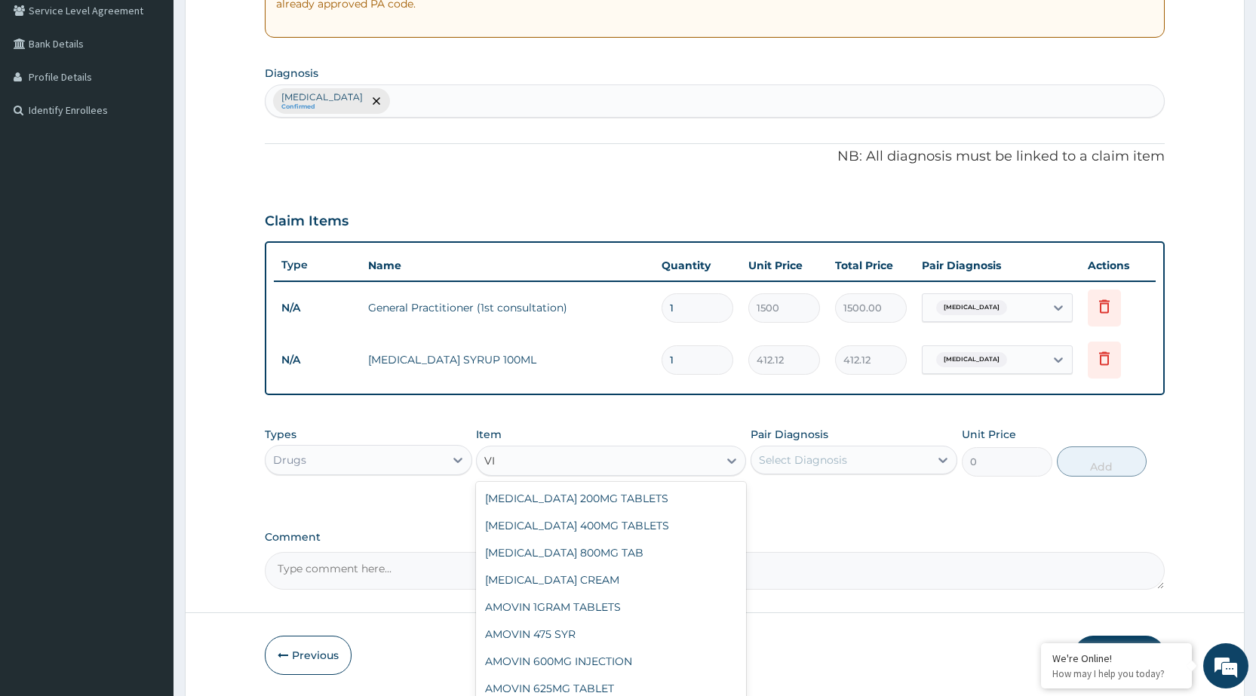
type input "V"
type input "SYRUP"
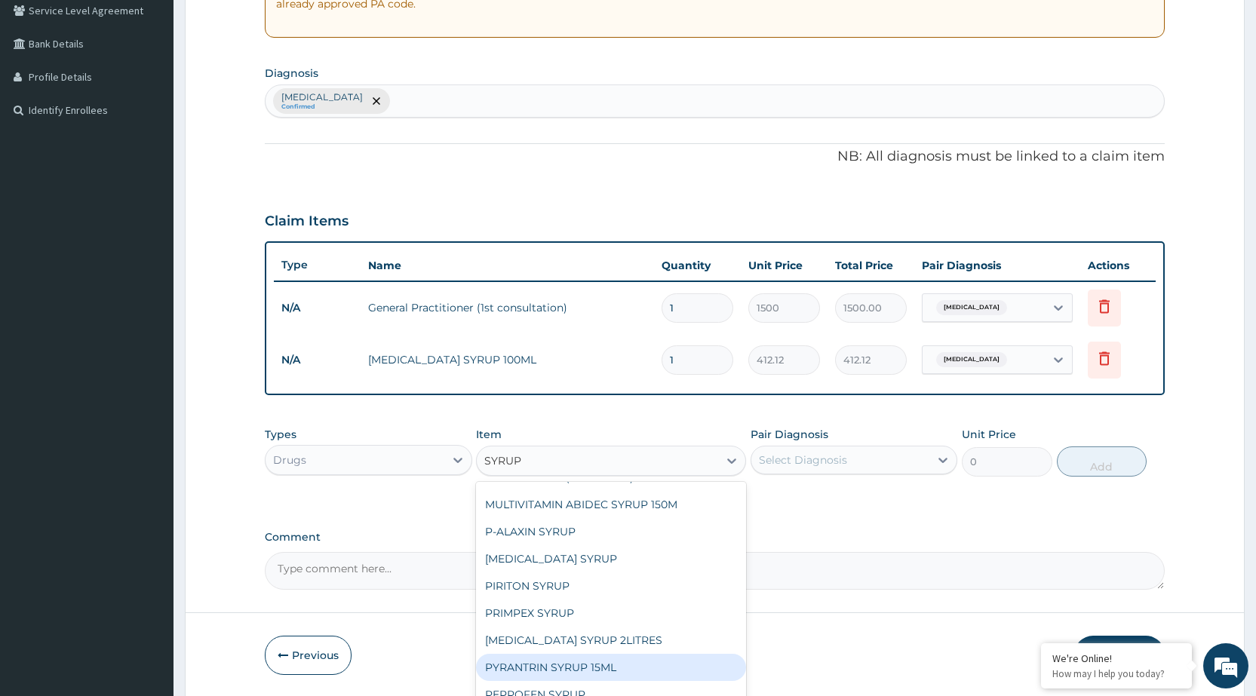
scroll to position [1626, 0]
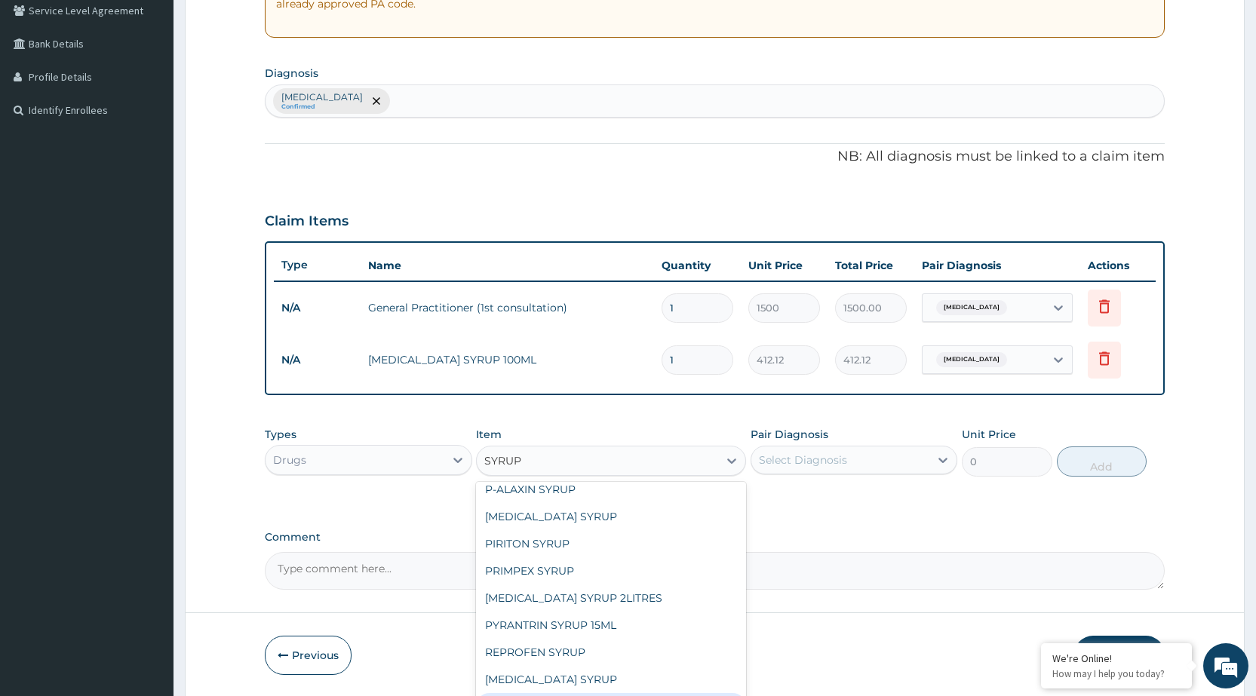
click at [654, 693] on div "VITAMIN C SYRUP" at bounding box center [611, 706] width 270 height 27
type input "131.25"
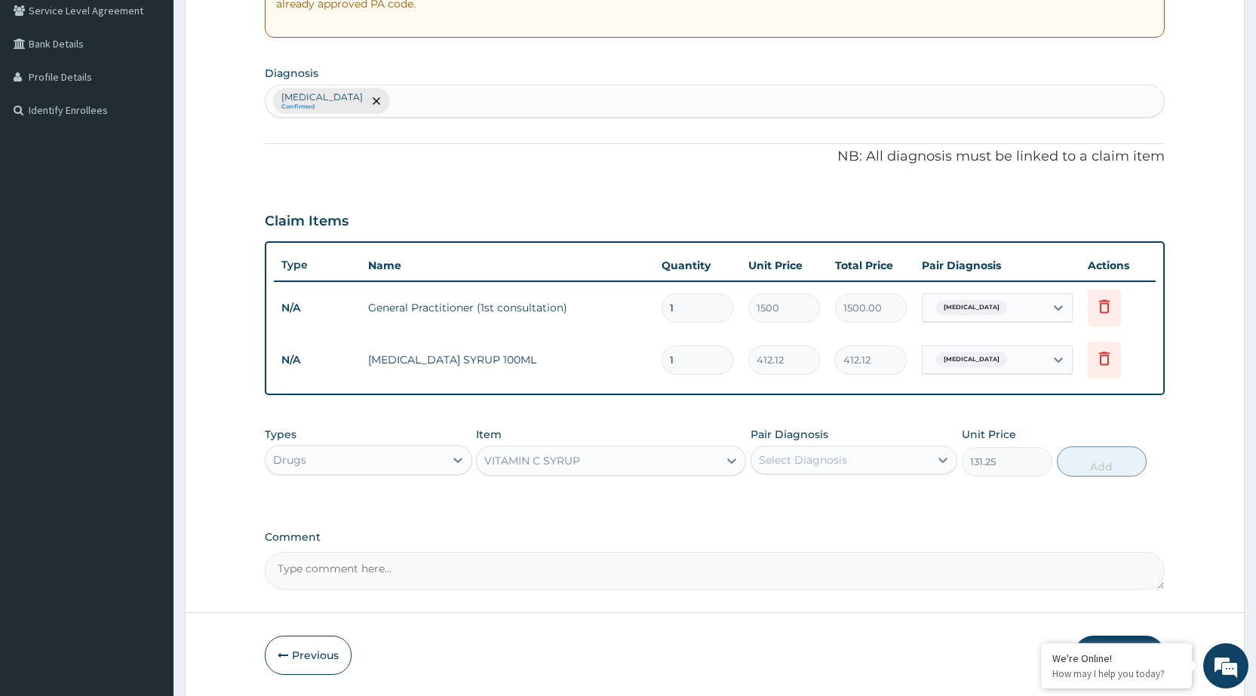
click at [877, 463] on div "Select Diagnosis" at bounding box center [840, 460] width 178 height 24
click at [869, 496] on label "[MEDICAL_DATA]" at bounding box center [822, 497] width 94 height 15
checkbox input "true"
click at [1101, 475] on button "Add" at bounding box center [1102, 462] width 90 height 30
type input "0"
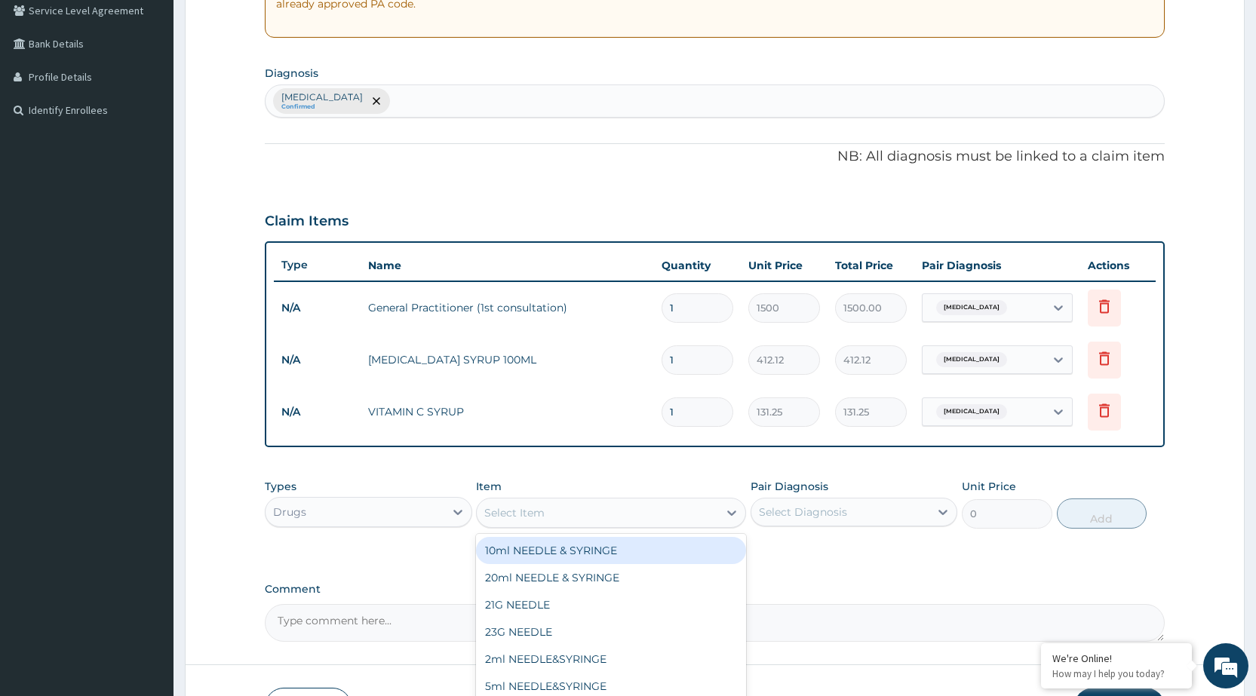
click at [600, 510] on div "Select Item" at bounding box center [597, 513] width 241 height 24
type input "PARA"
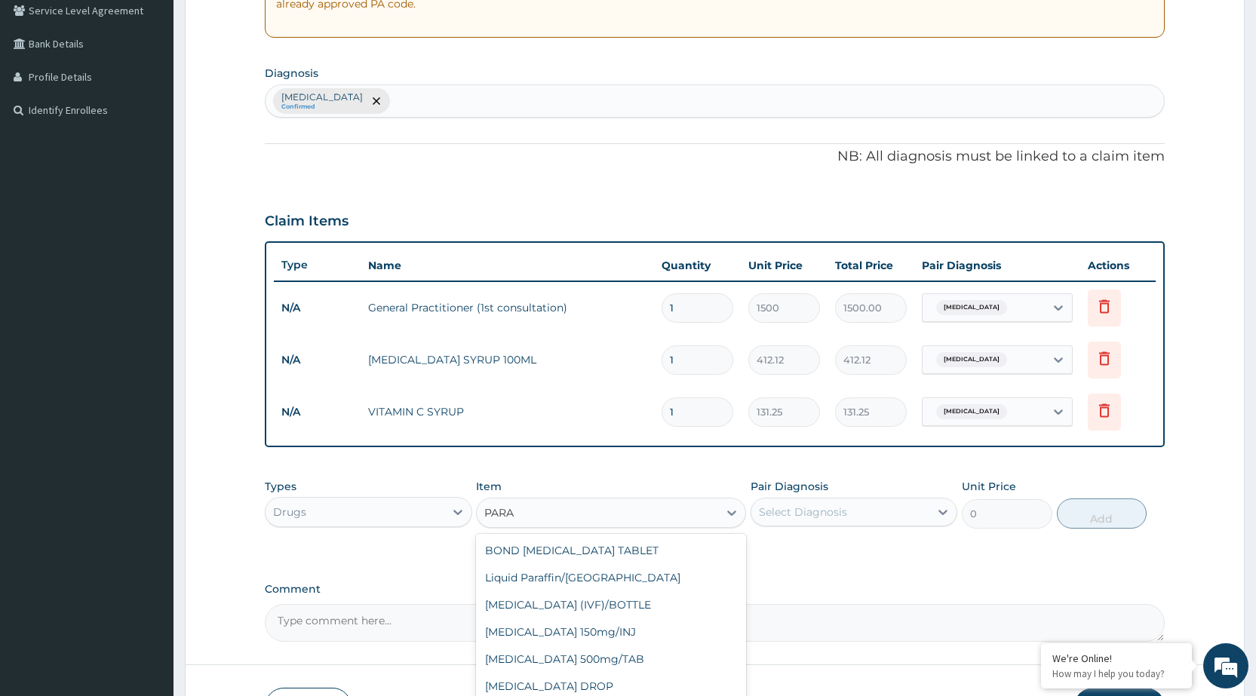
scroll to position [78, 0]
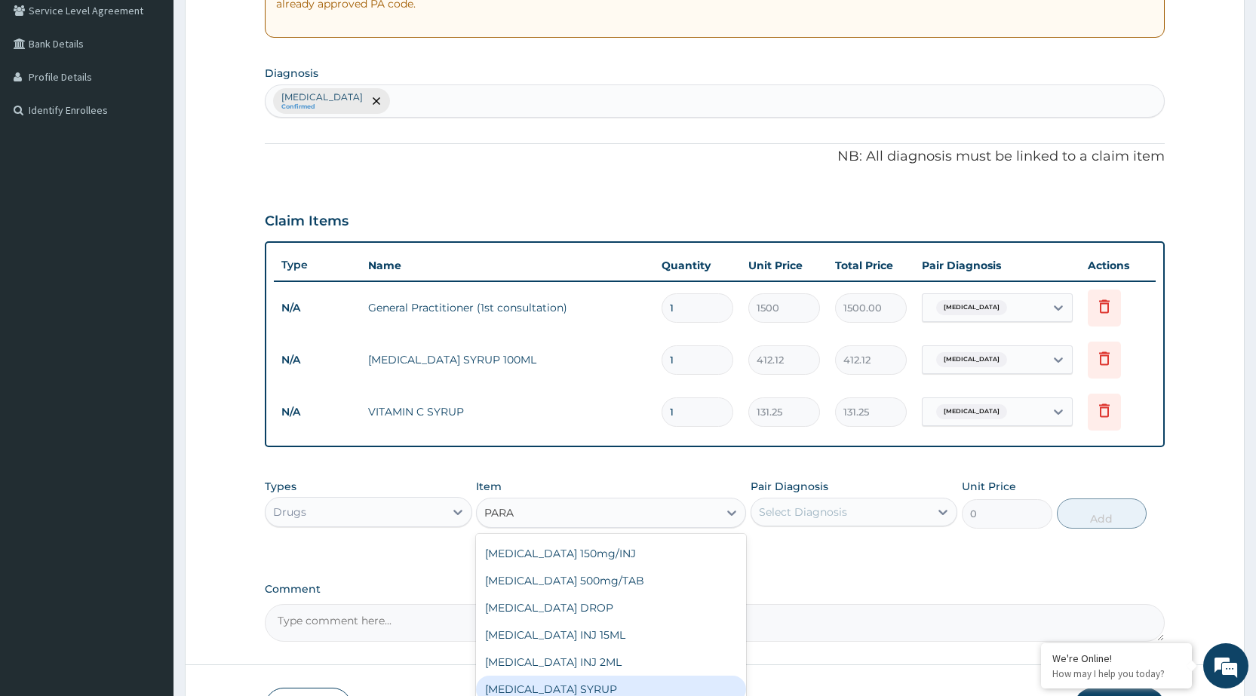
click at [613, 695] on div "PARACETAMOL SYRUP" at bounding box center [611, 689] width 270 height 27
type input "131.25"
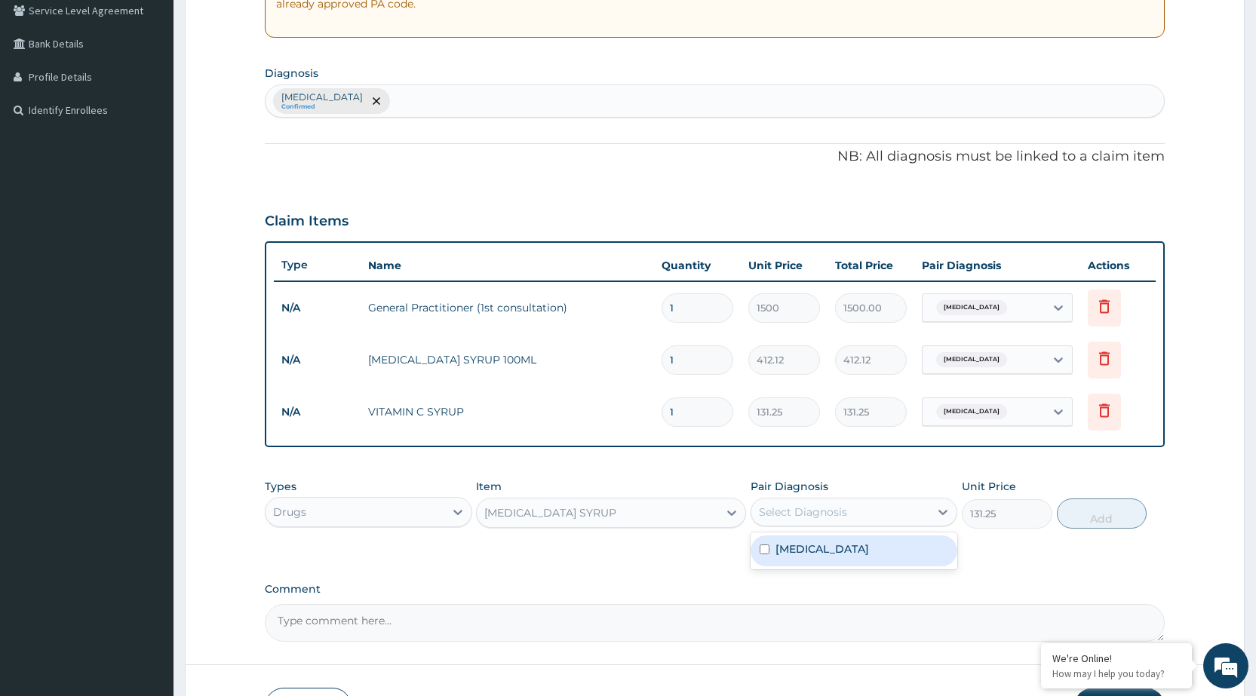
click at [899, 517] on div "Select Diagnosis" at bounding box center [840, 512] width 178 height 24
click at [869, 555] on label "Upper respiratory infection" at bounding box center [822, 549] width 94 height 15
checkbox input "true"
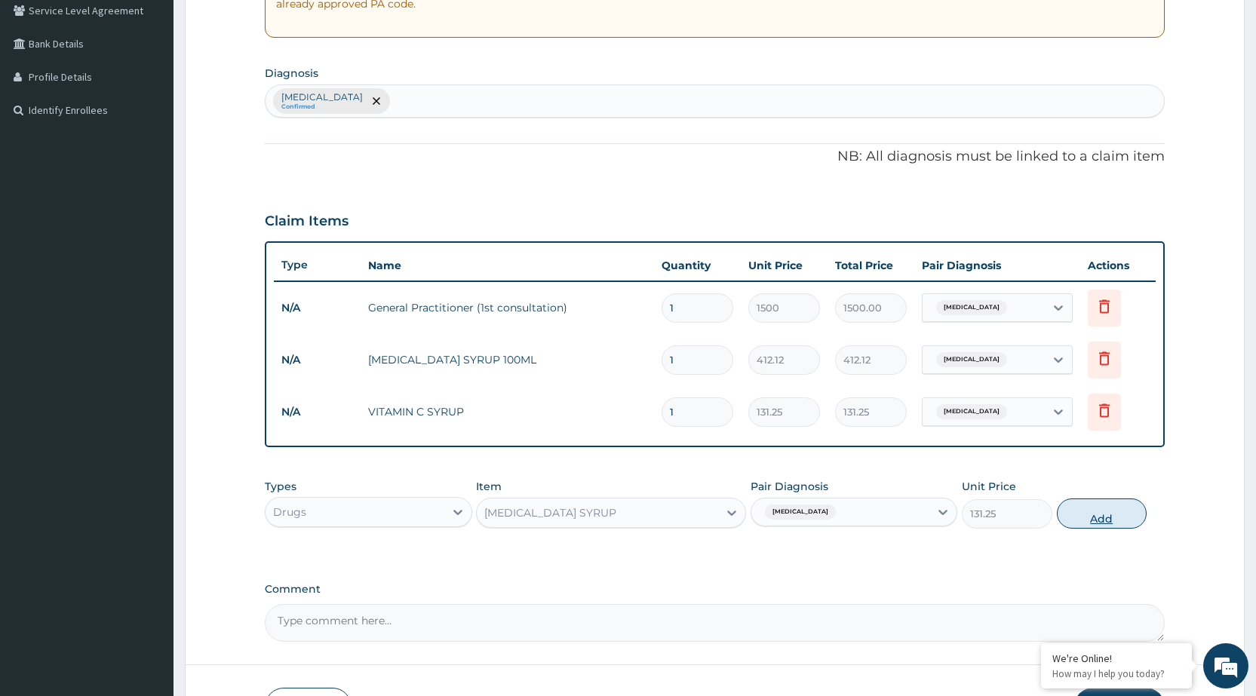
click at [1103, 515] on button "Add" at bounding box center [1102, 514] width 90 height 30
type input "0"
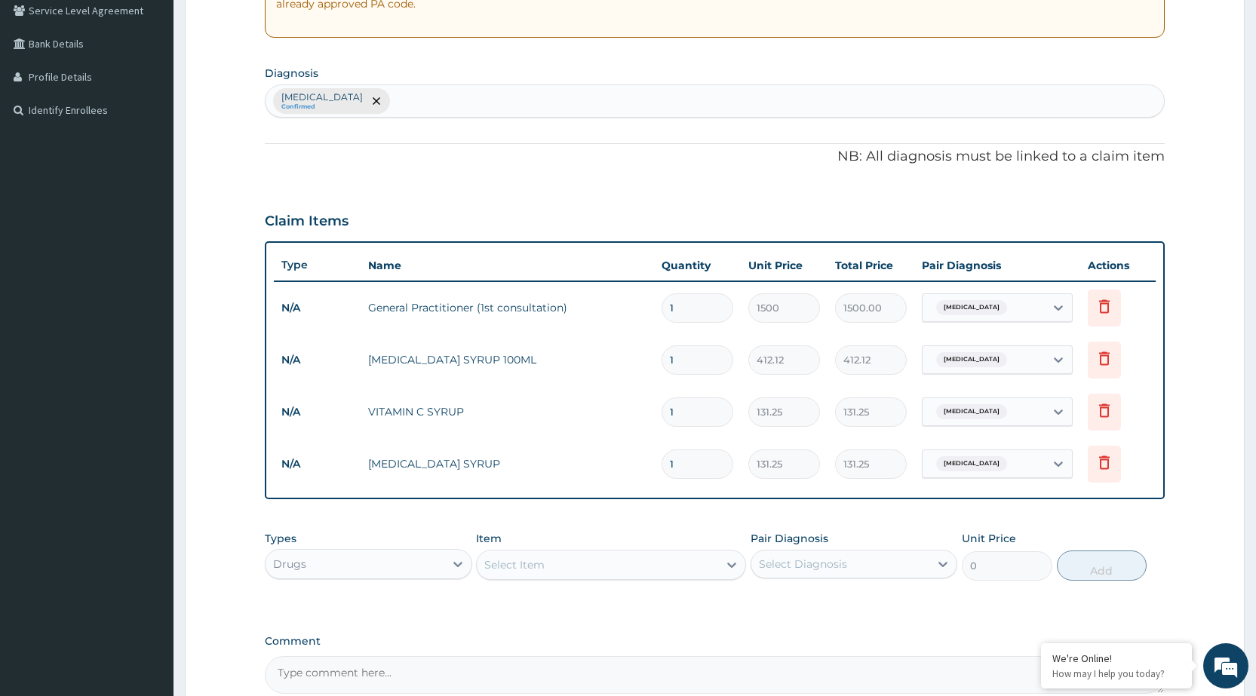
click at [663, 564] on div "Select Item" at bounding box center [597, 565] width 241 height 24
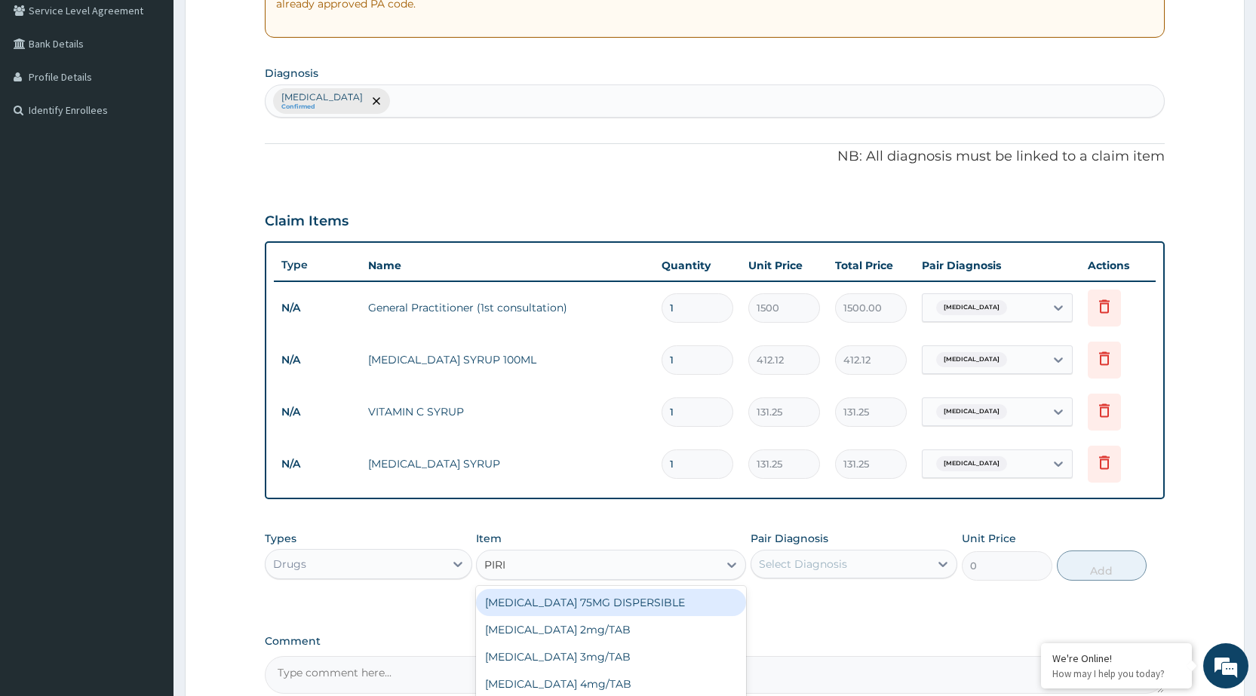
type input "PIRIT"
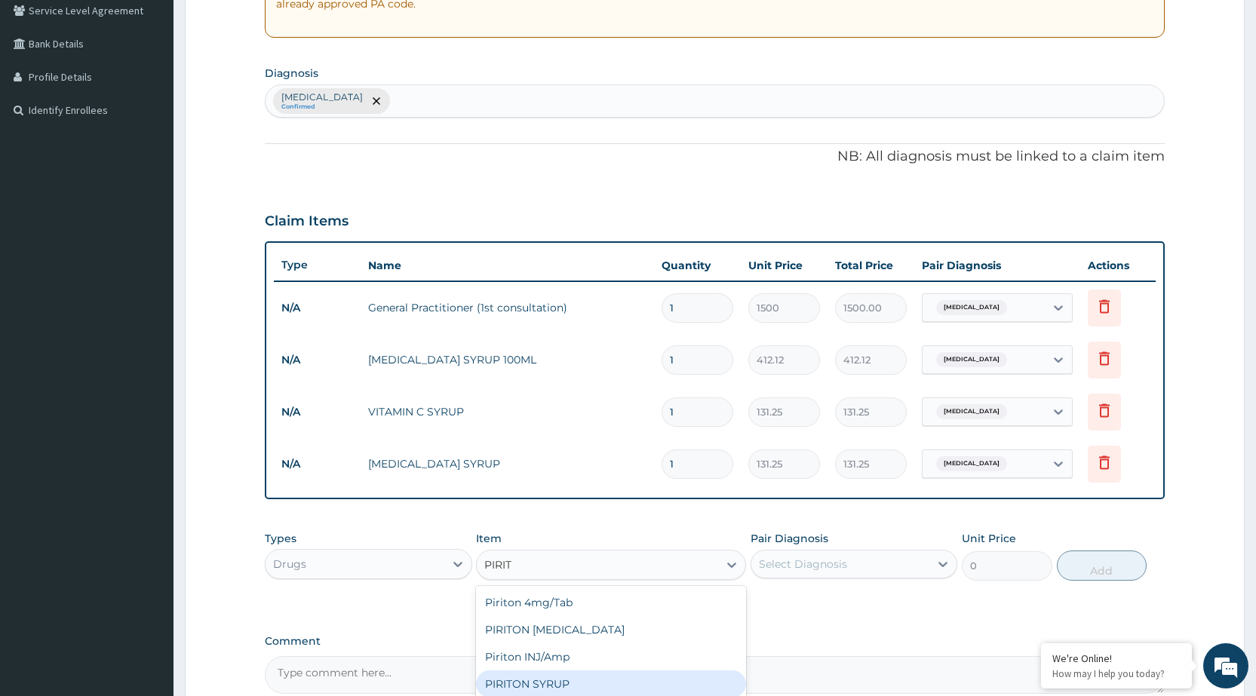
click at [612, 692] on div "PIRITON SYRUP" at bounding box center [611, 684] width 270 height 27
type input "210"
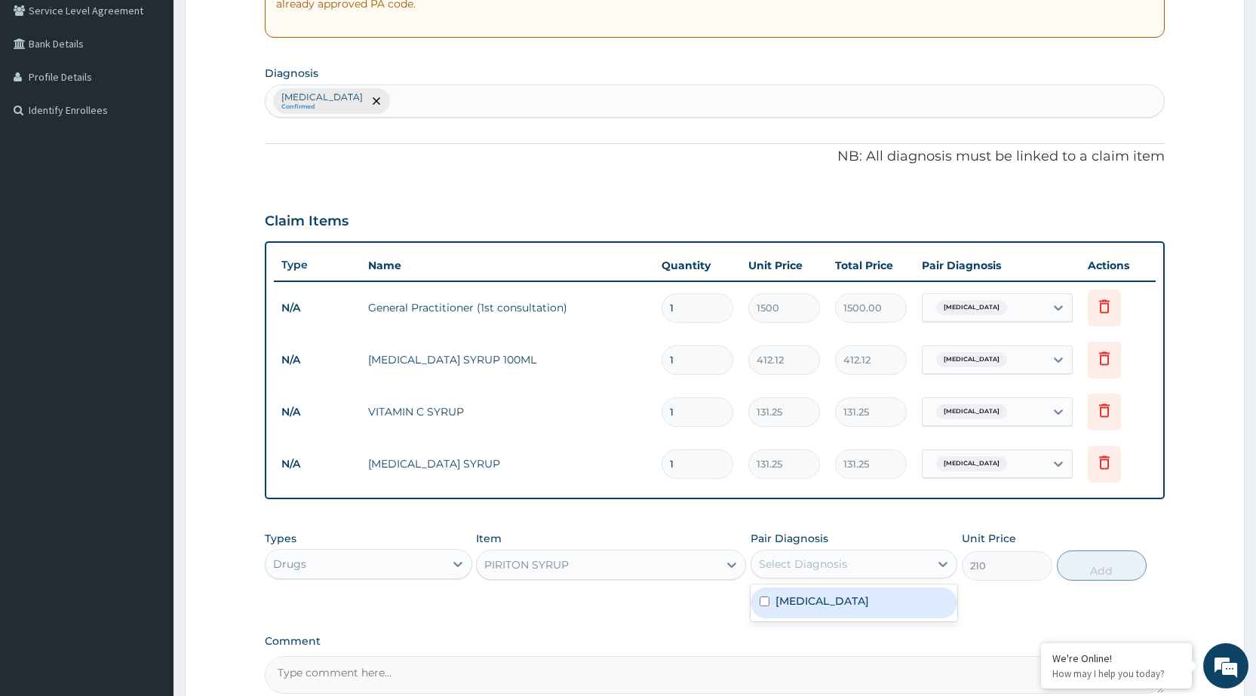
click at [917, 573] on div "Select Diagnosis" at bounding box center [840, 564] width 178 height 24
click at [907, 612] on div "Upper respiratory infection" at bounding box center [854, 603] width 207 height 31
checkbox input "true"
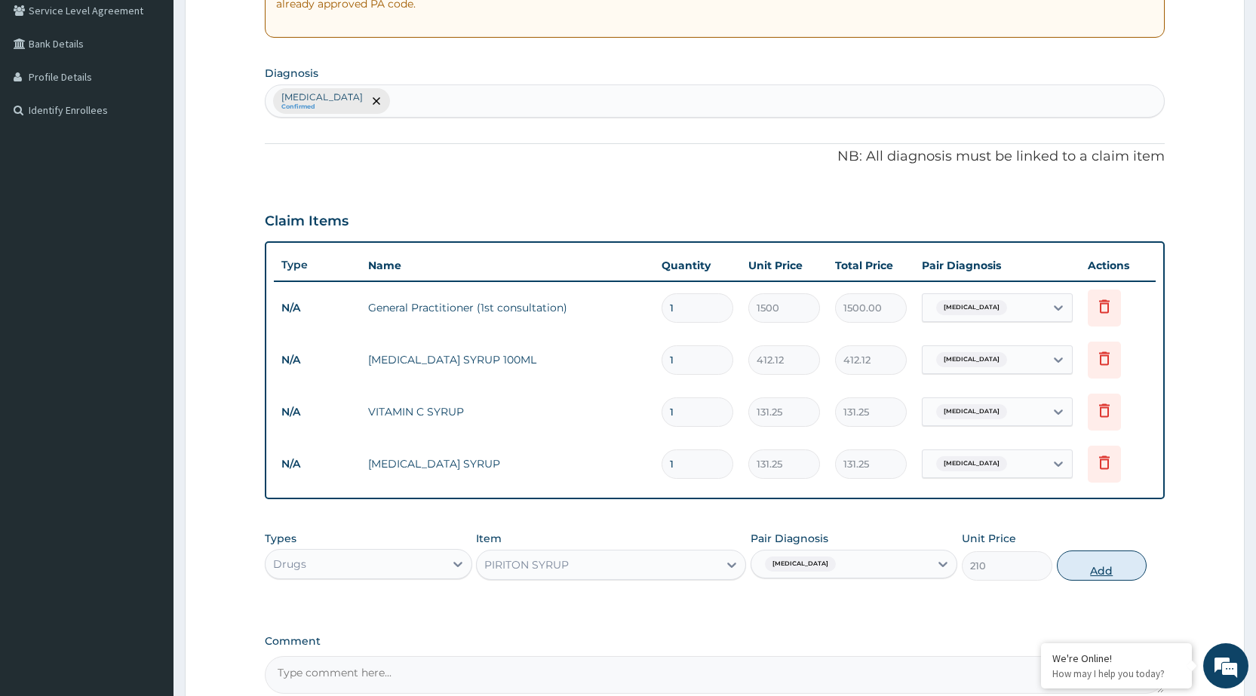
click at [1067, 565] on button "Add" at bounding box center [1102, 566] width 90 height 30
type input "0"
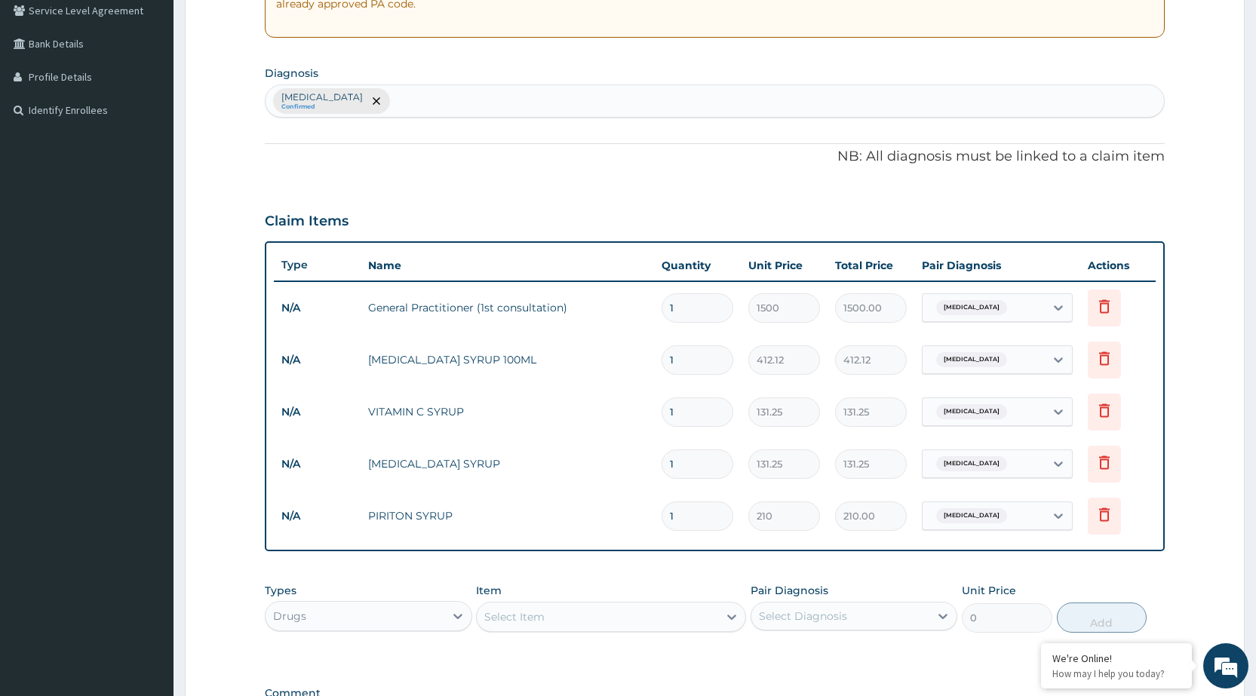
scroll to position [528, 0]
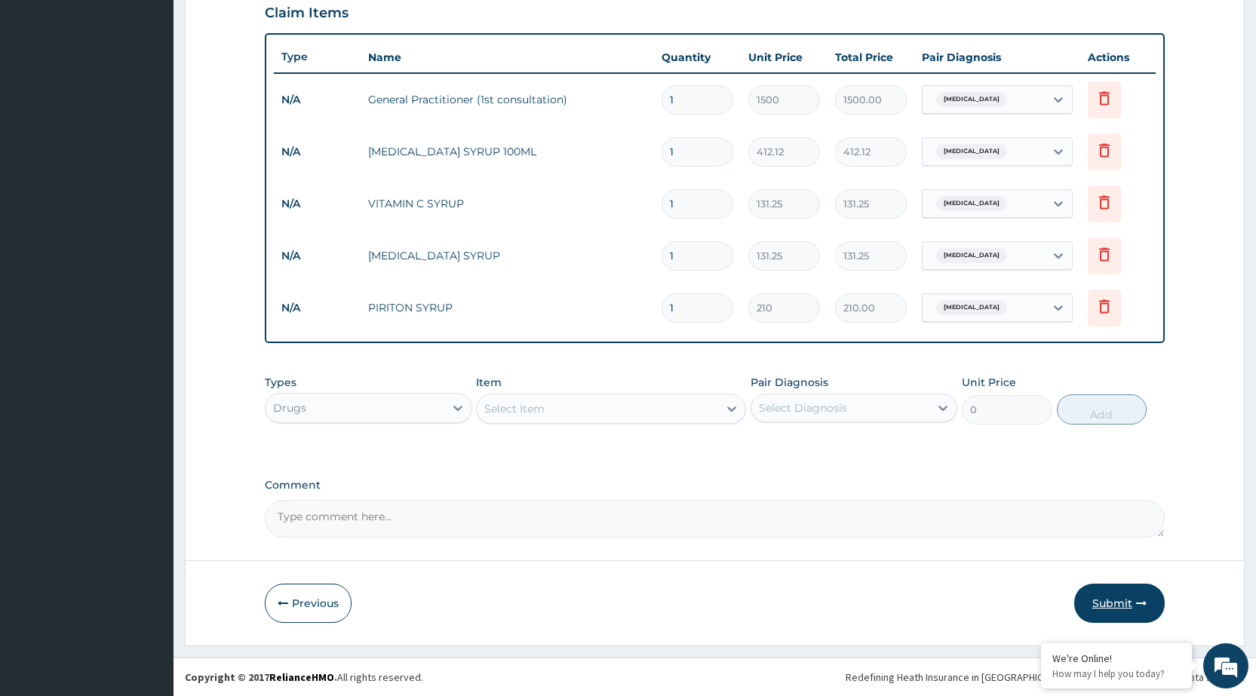
click at [1110, 597] on button "Submit" at bounding box center [1119, 603] width 91 height 39
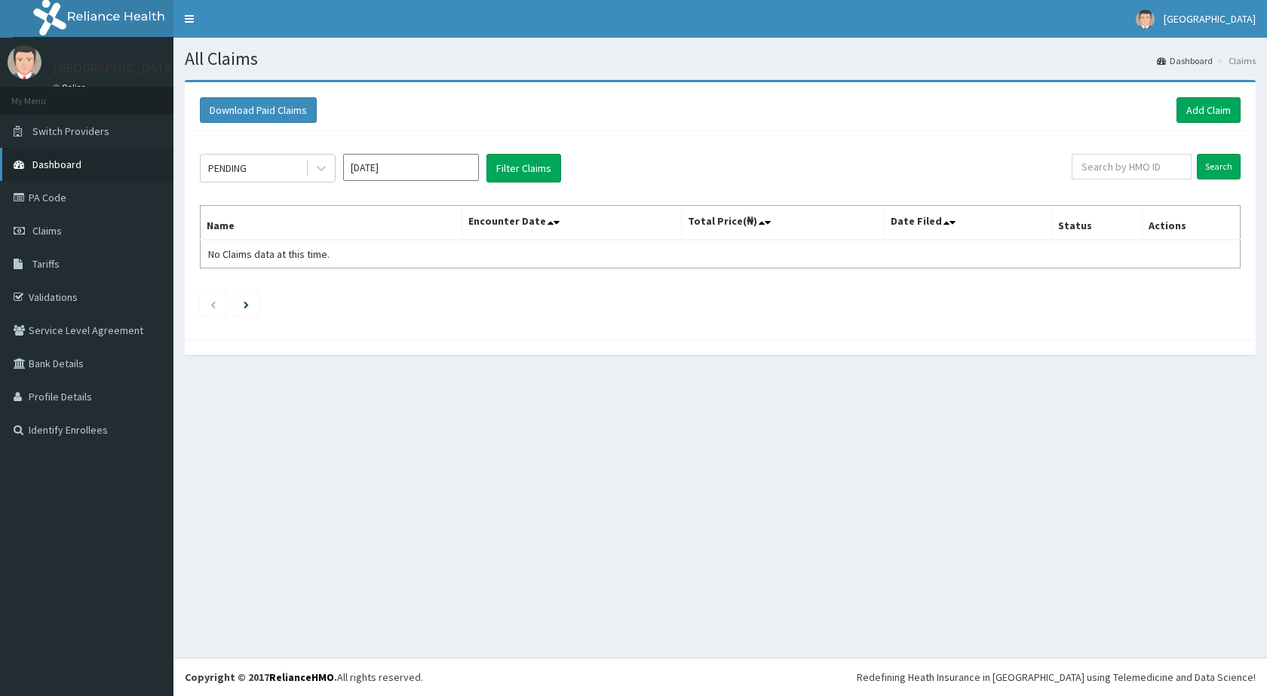
click at [73, 161] on span "Dashboard" at bounding box center [56, 165] width 49 height 14
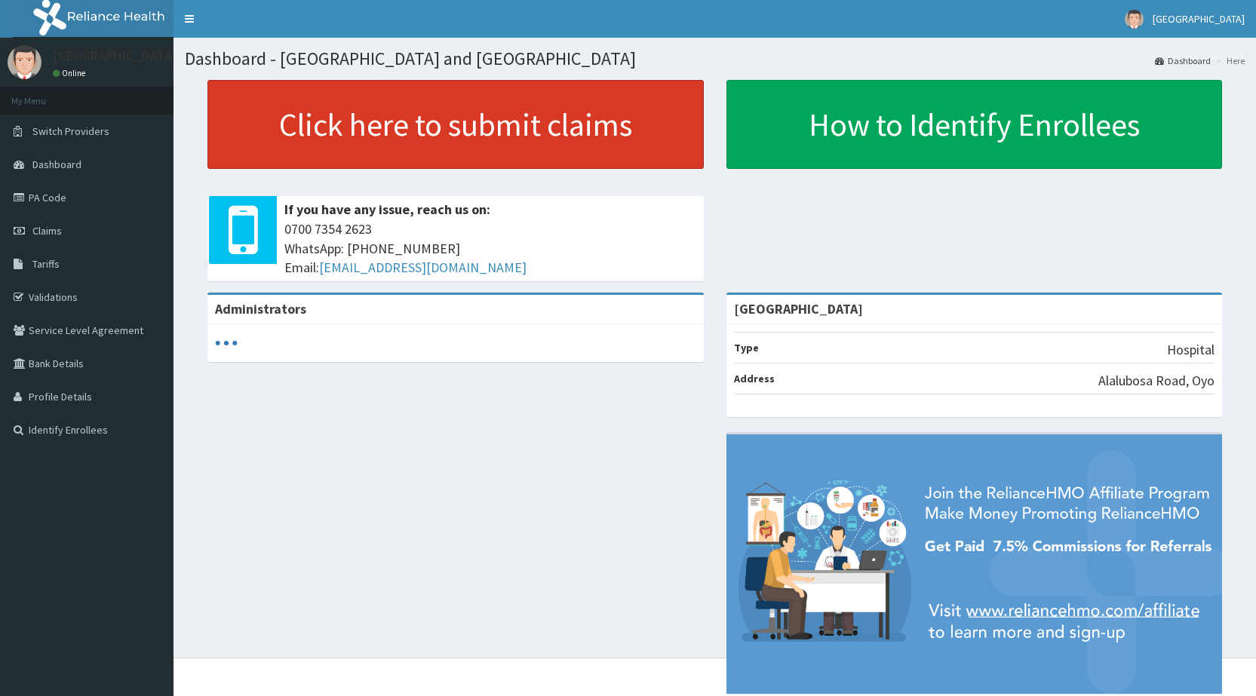
click at [243, 143] on link "Click here to submit claims" at bounding box center [455, 124] width 496 height 89
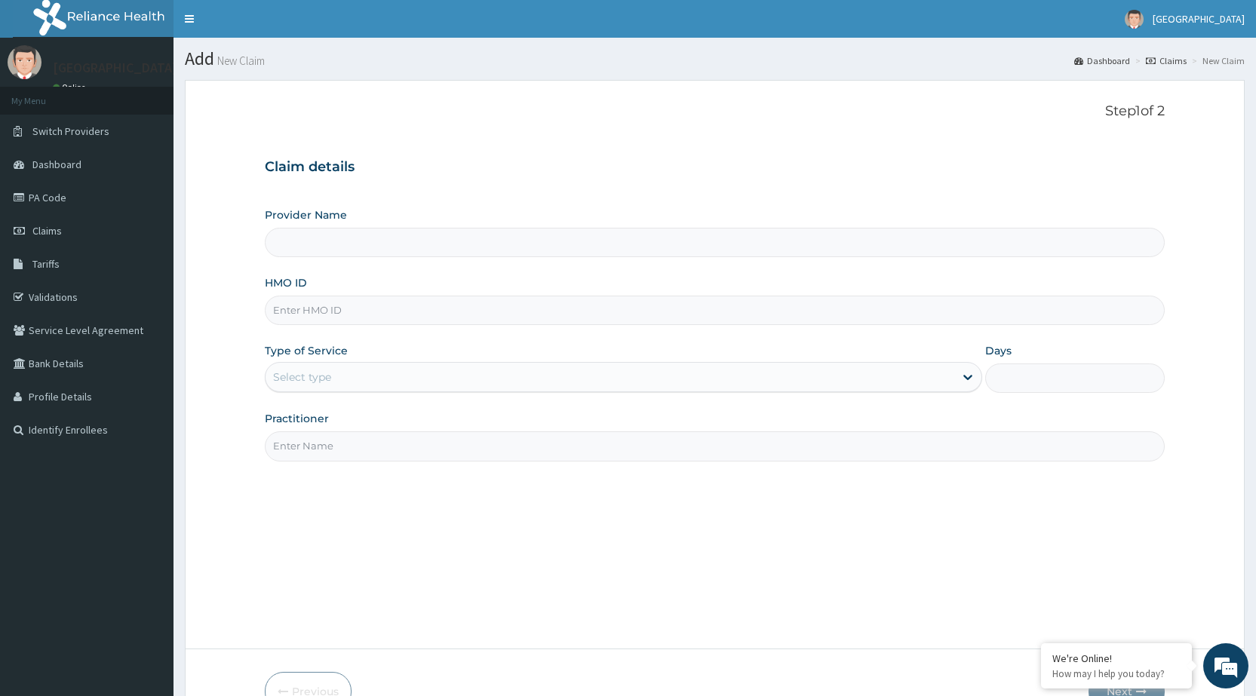
type input "[GEOGRAPHIC_DATA]"
click at [341, 302] on input "HMO ID" at bounding box center [715, 310] width 900 height 29
type input "CHL/10968/C"
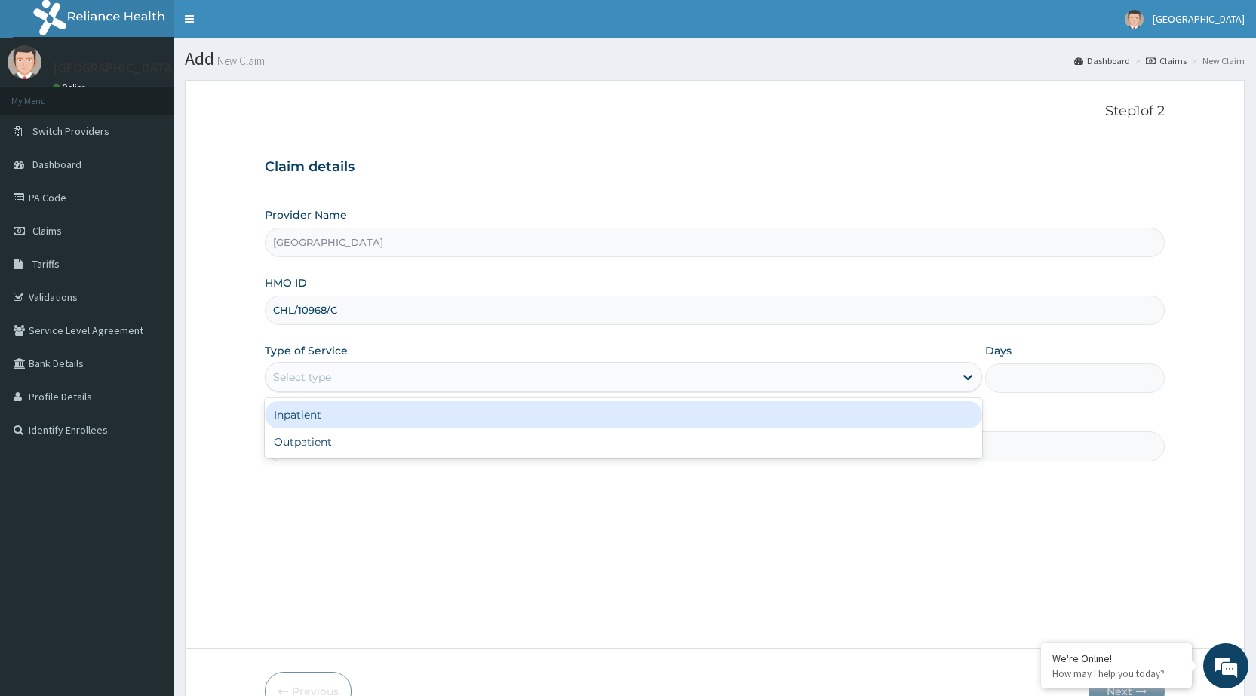
click at [406, 377] on div "Select type" at bounding box center [610, 377] width 689 height 24
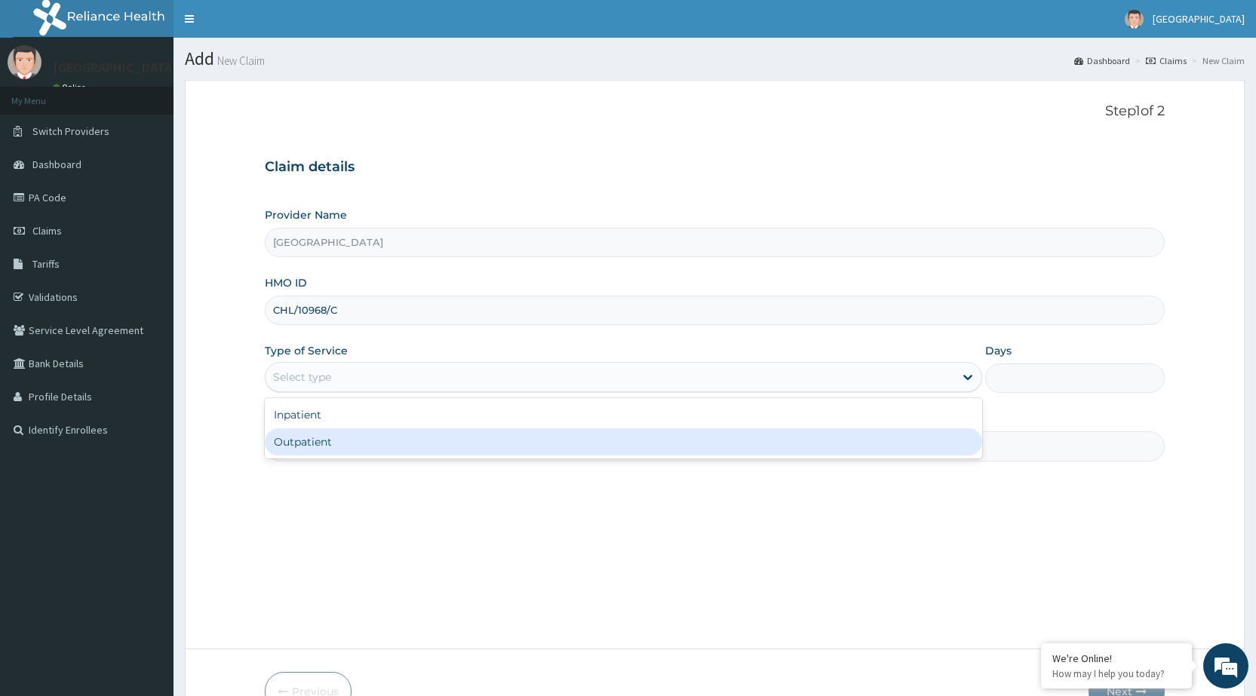
click at [405, 447] on div "Outpatient" at bounding box center [623, 441] width 717 height 27
type input "1"
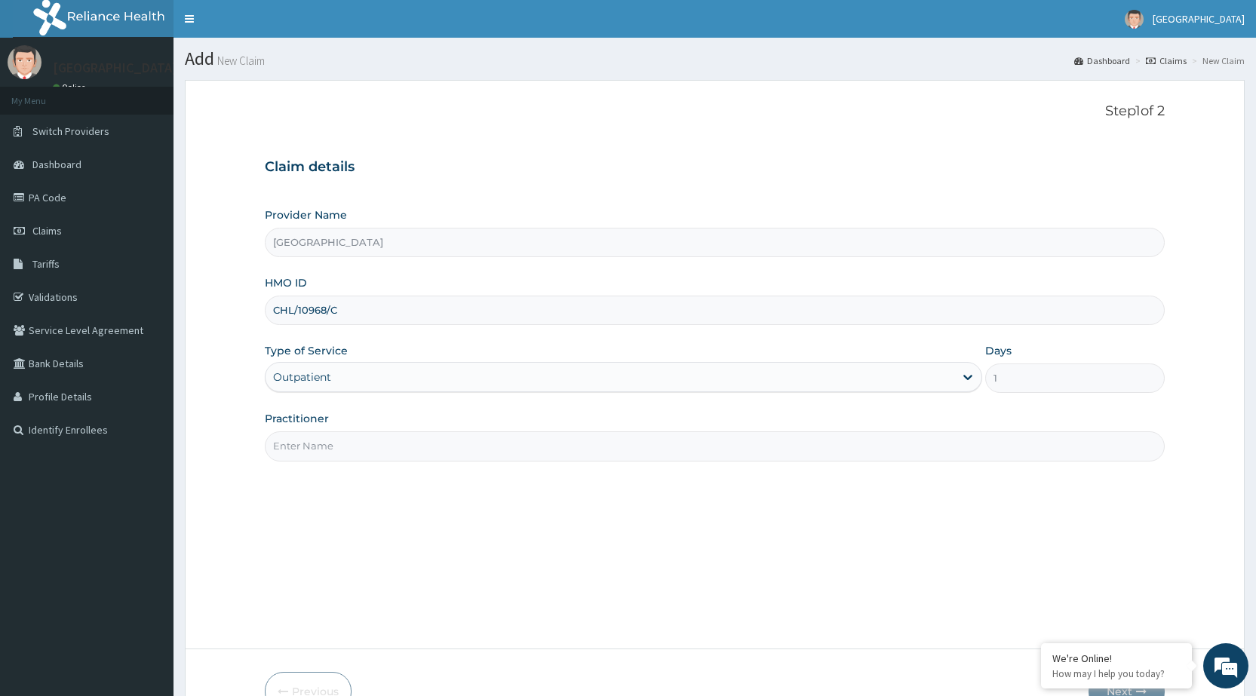
click at [426, 437] on input "Practitioner" at bounding box center [715, 445] width 900 height 29
type input "DR [PERSON_NAME]"
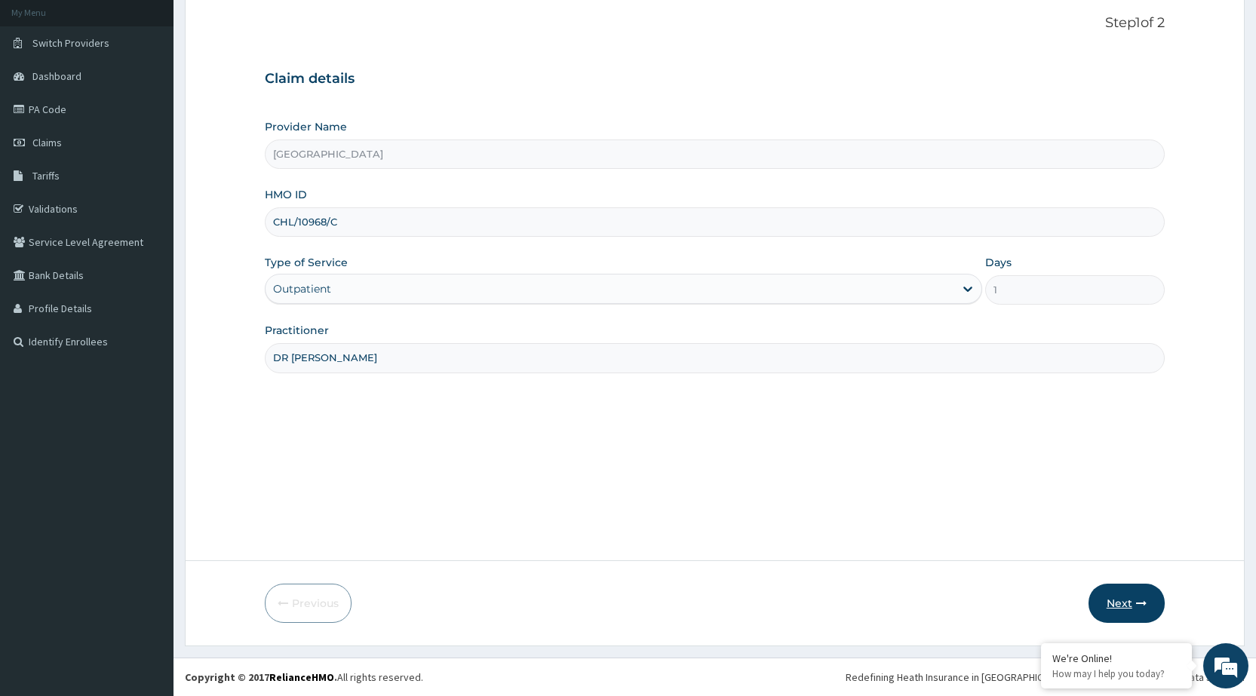
click at [1116, 603] on button "Next" at bounding box center [1126, 603] width 76 height 39
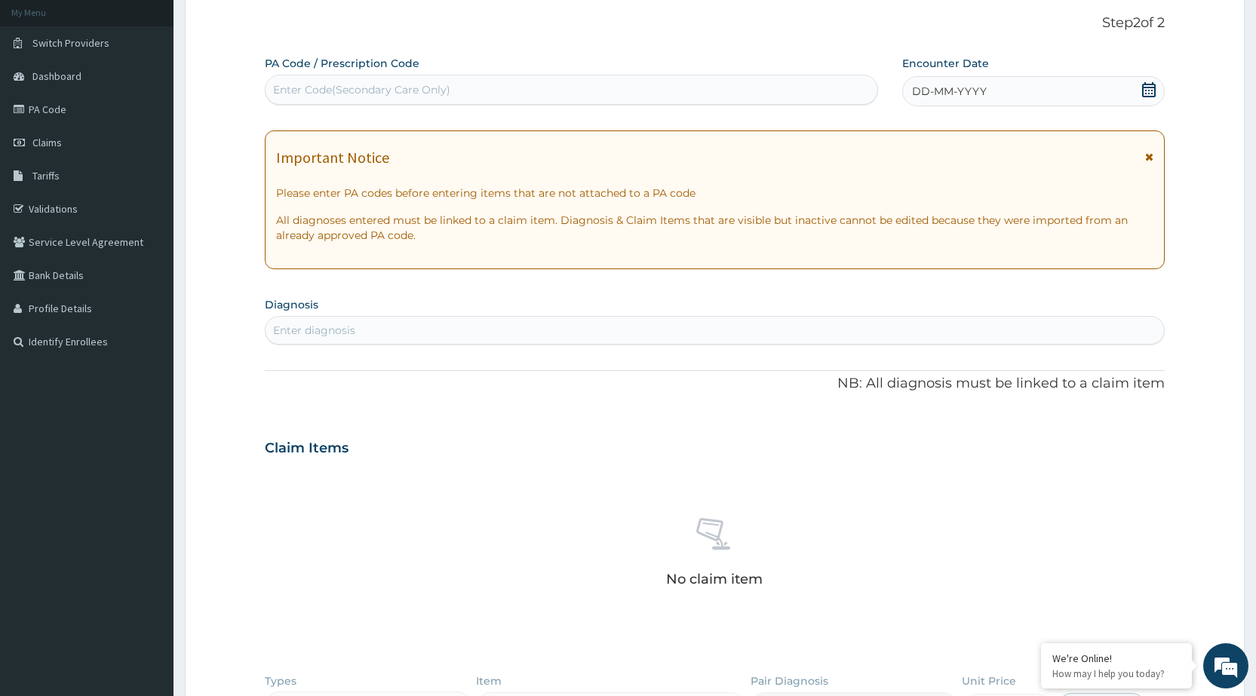
click at [934, 90] on span "DD-MM-YYYY" at bounding box center [949, 91] width 75 height 15
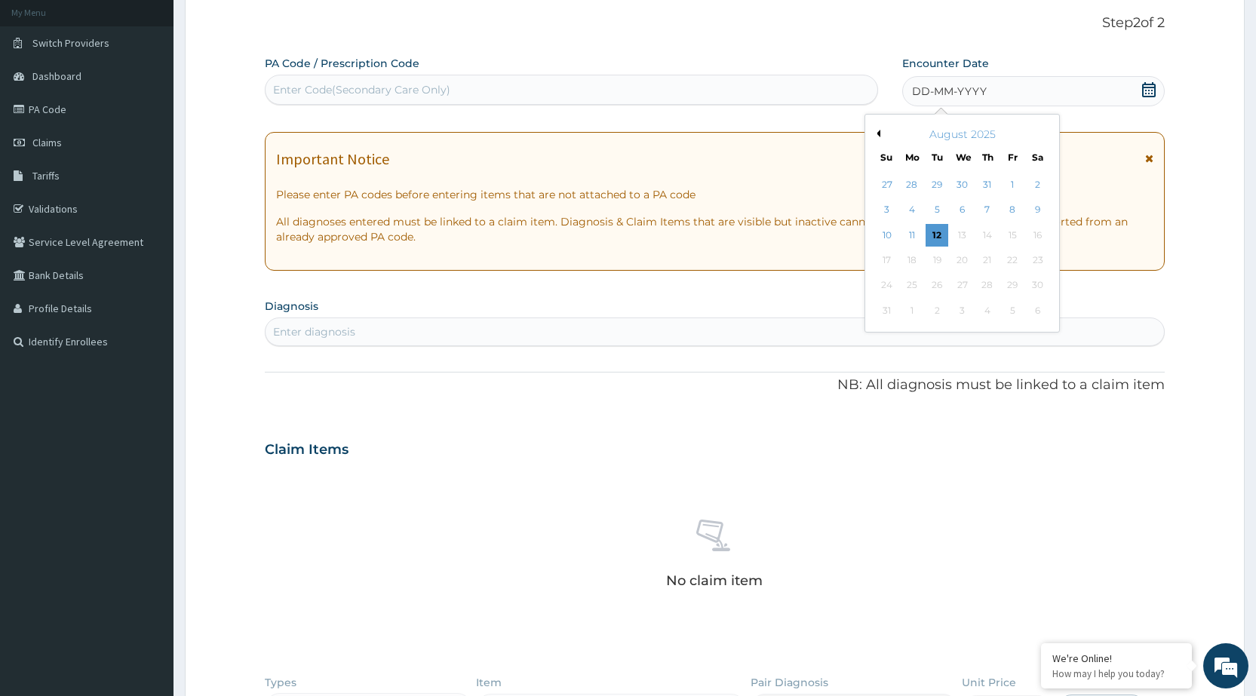
click at [875, 135] on button "Previous Month" at bounding box center [877, 134] width 8 height 8
click at [874, 137] on button "Previous Month" at bounding box center [877, 134] width 8 height 8
click at [917, 263] on div "19" at bounding box center [912, 260] width 23 height 23
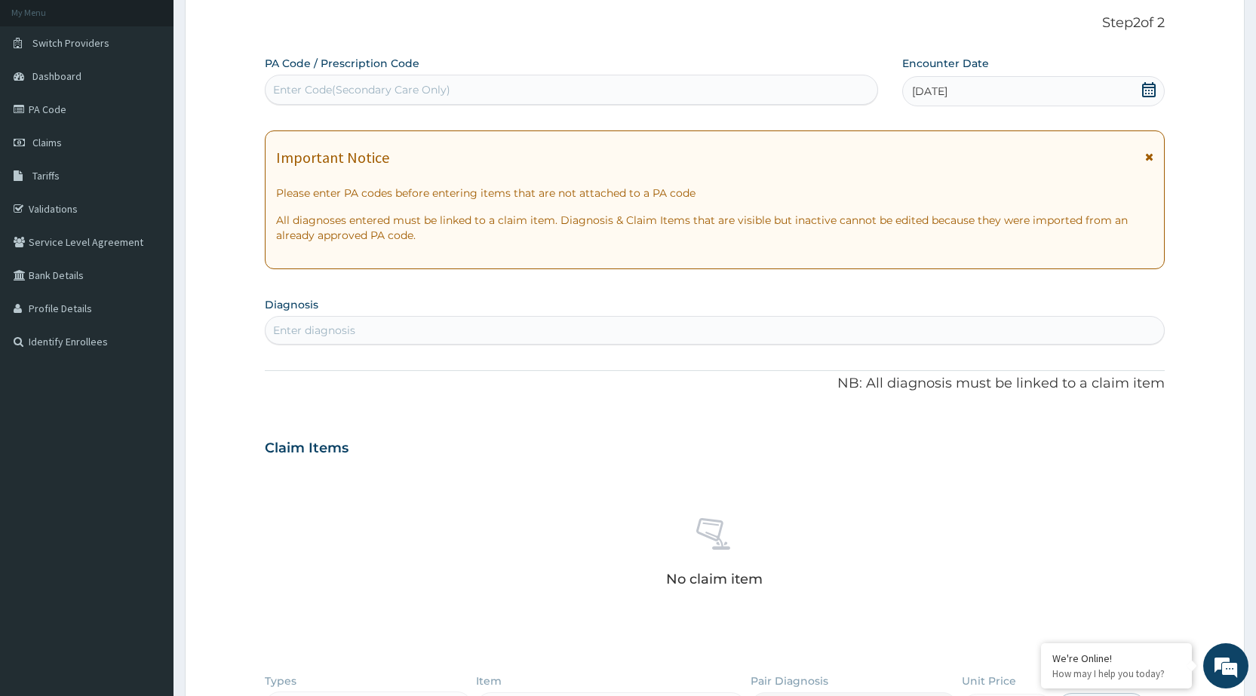
click at [794, 319] on div "Enter diagnosis" at bounding box center [715, 330] width 898 height 24
type input "UPPER RES"
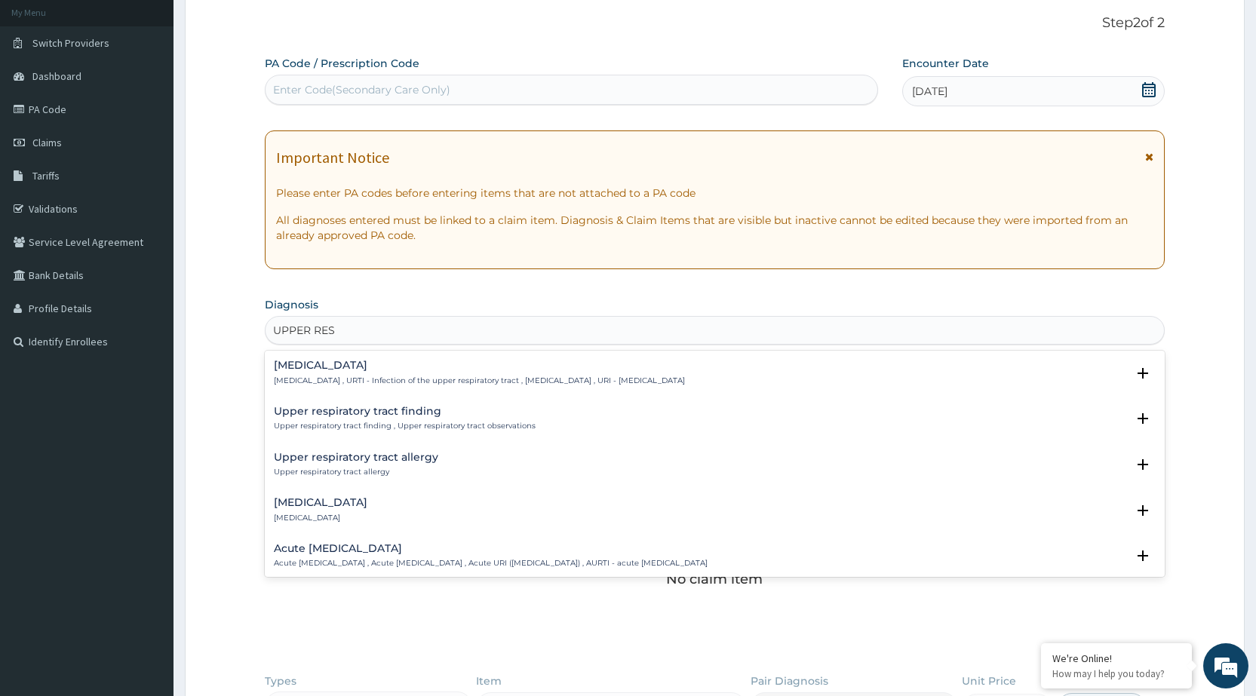
click at [622, 369] on h4 "[MEDICAL_DATA]" at bounding box center [479, 365] width 411 height 11
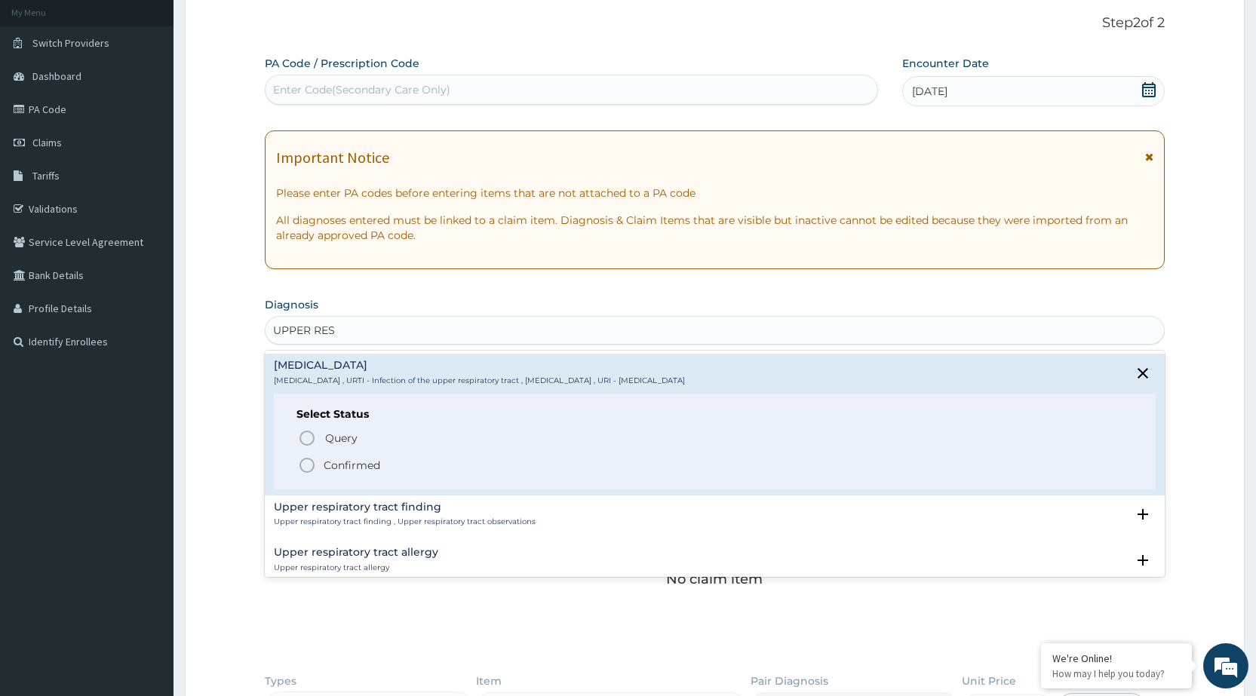
click at [302, 470] on circle "status option filled" at bounding box center [307, 466] width 14 height 14
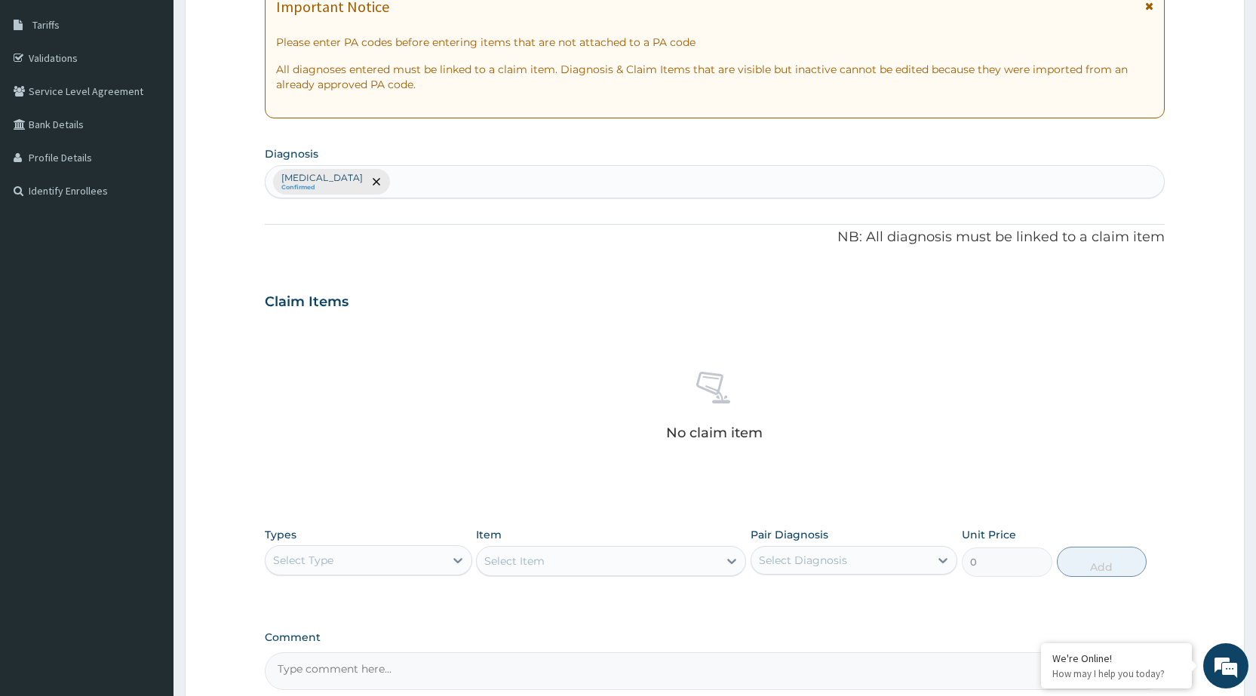
scroll to position [391, 0]
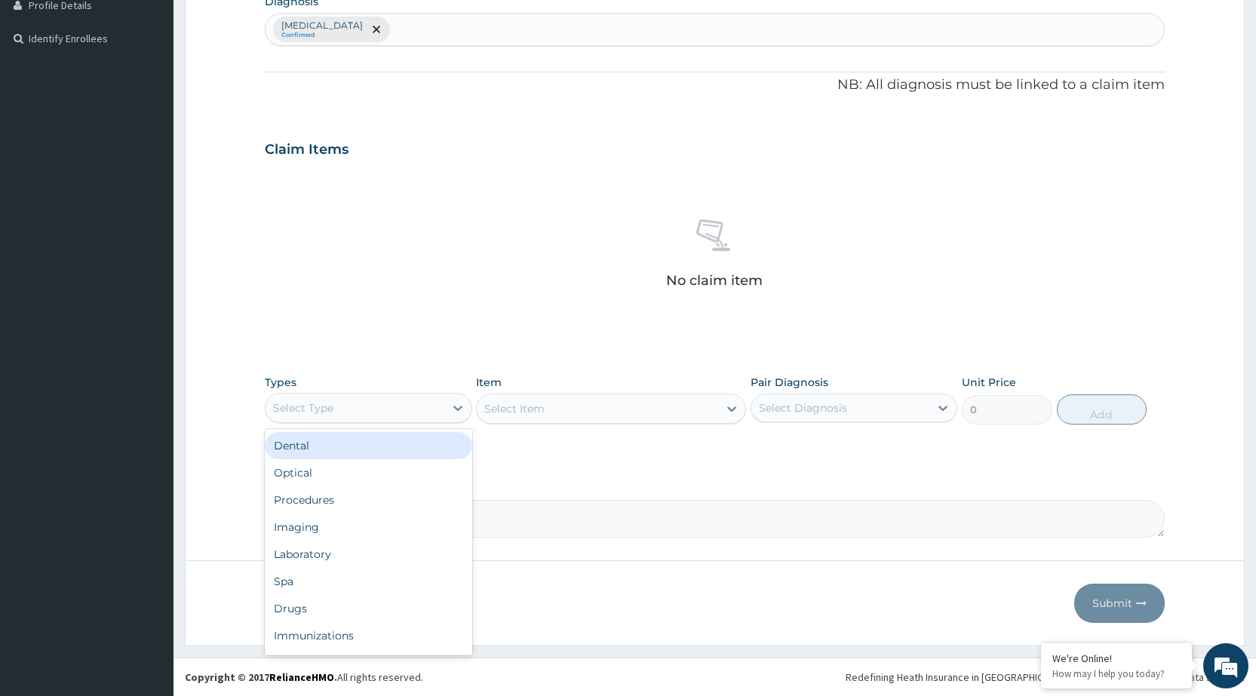
click at [413, 414] on div "Select Type" at bounding box center [355, 408] width 178 height 24
click at [364, 498] on div "Procedures" at bounding box center [368, 500] width 207 height 27
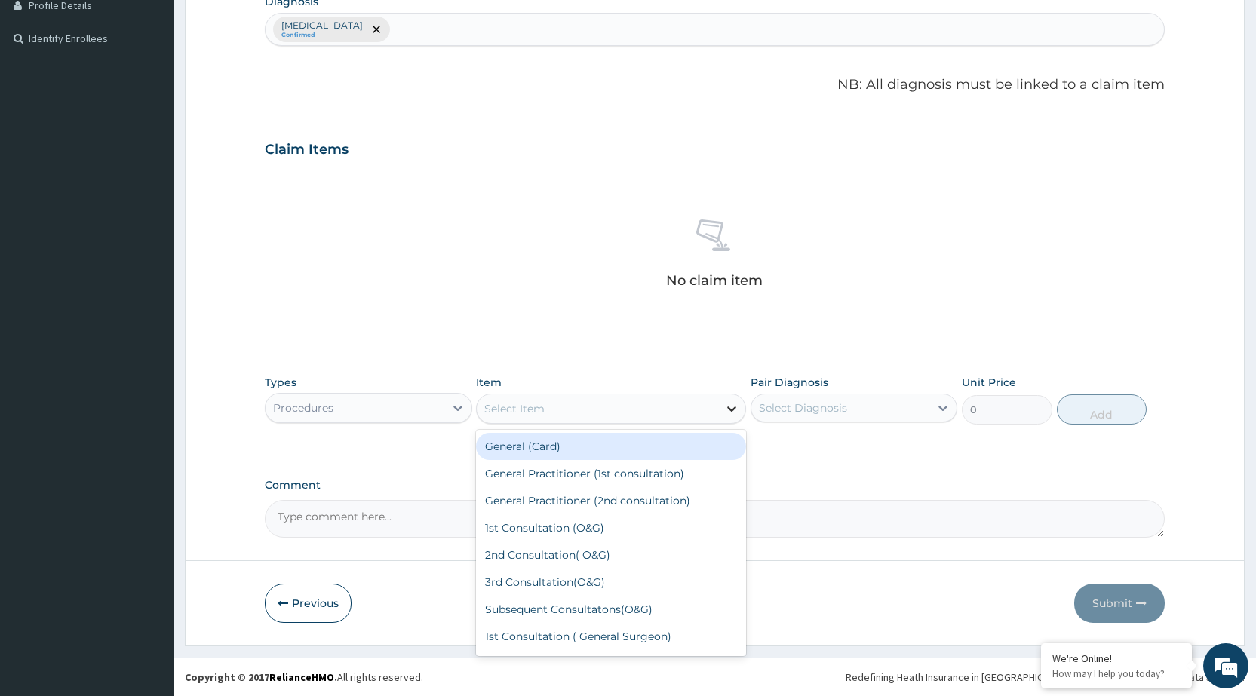
click at [720, 411] on div at bounding box center [731, 408] width 27 height 27
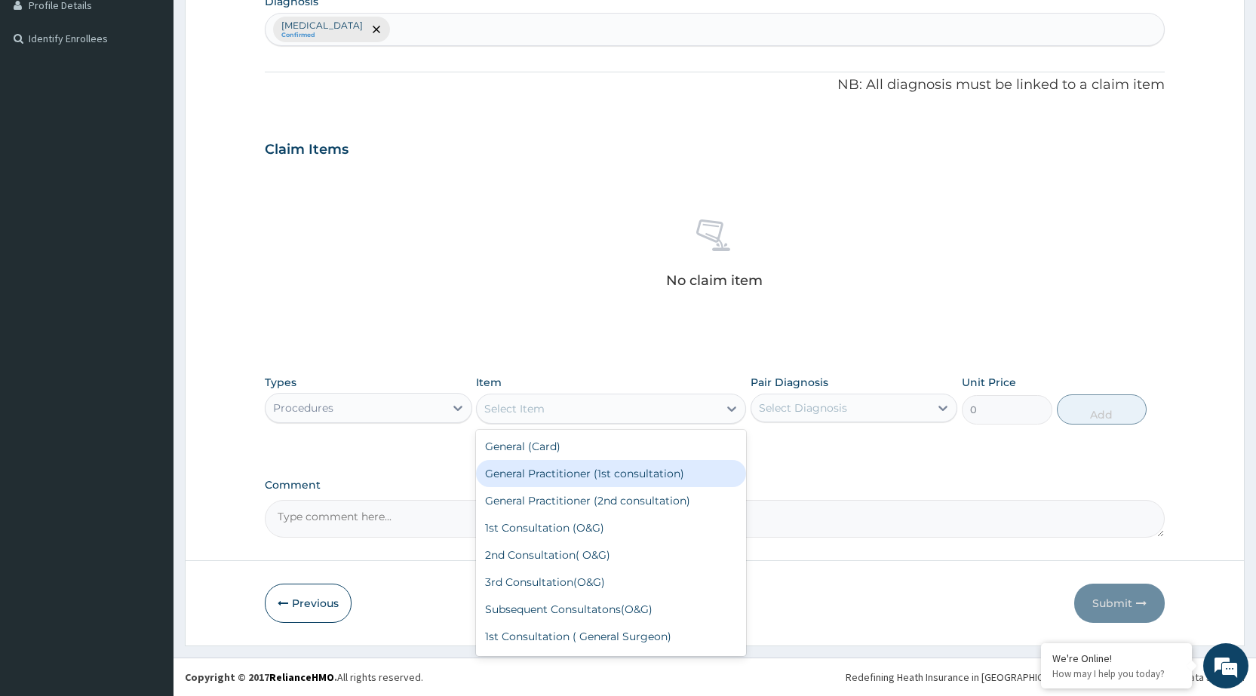
click at [686, 486] on div "General Practitioner (1st consultation)" at bounding box center [611, 473] width 270 height 27
type input "1500"
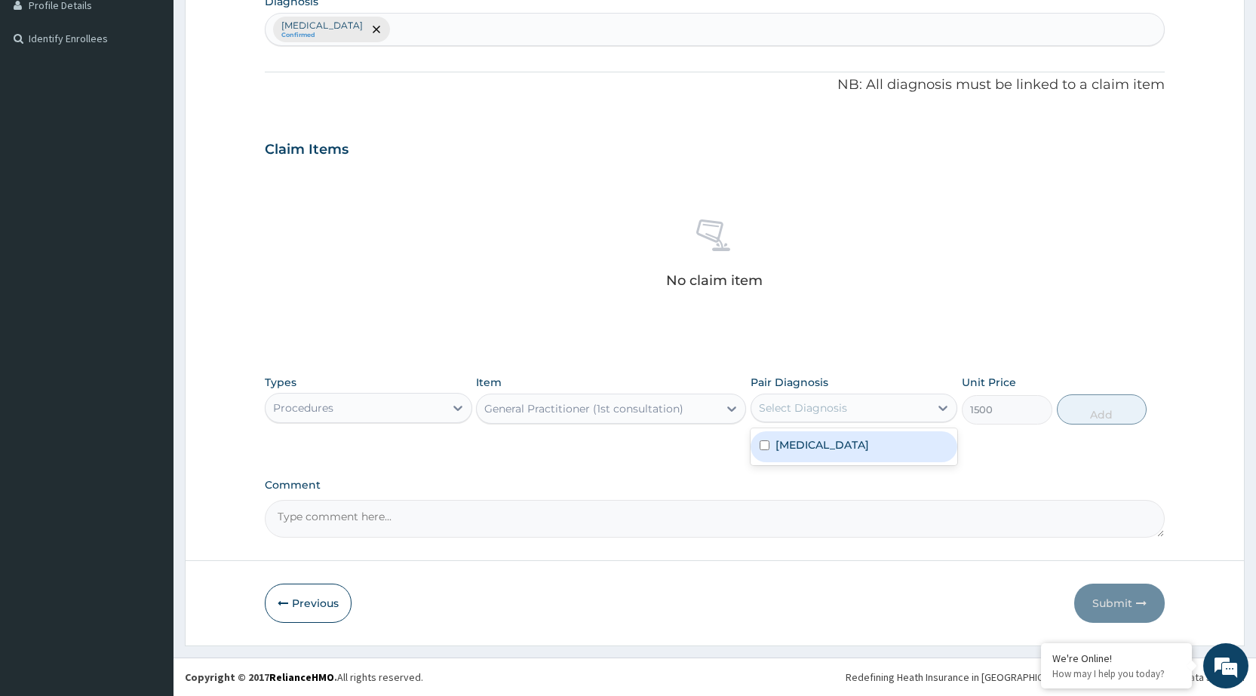
click at [901, 409] on div "Select Diagnosis" at bounding box center [840, 408] width 178 height 24
click at [869, 440] on label "[MEDICAL_DATA]" at bounding box center [822, 445] width 94 height 15
checkbox input "true"
click at [1110, 415] on button "Add" at bounding box center [1102, 410] width 90 height 30
type input "0"
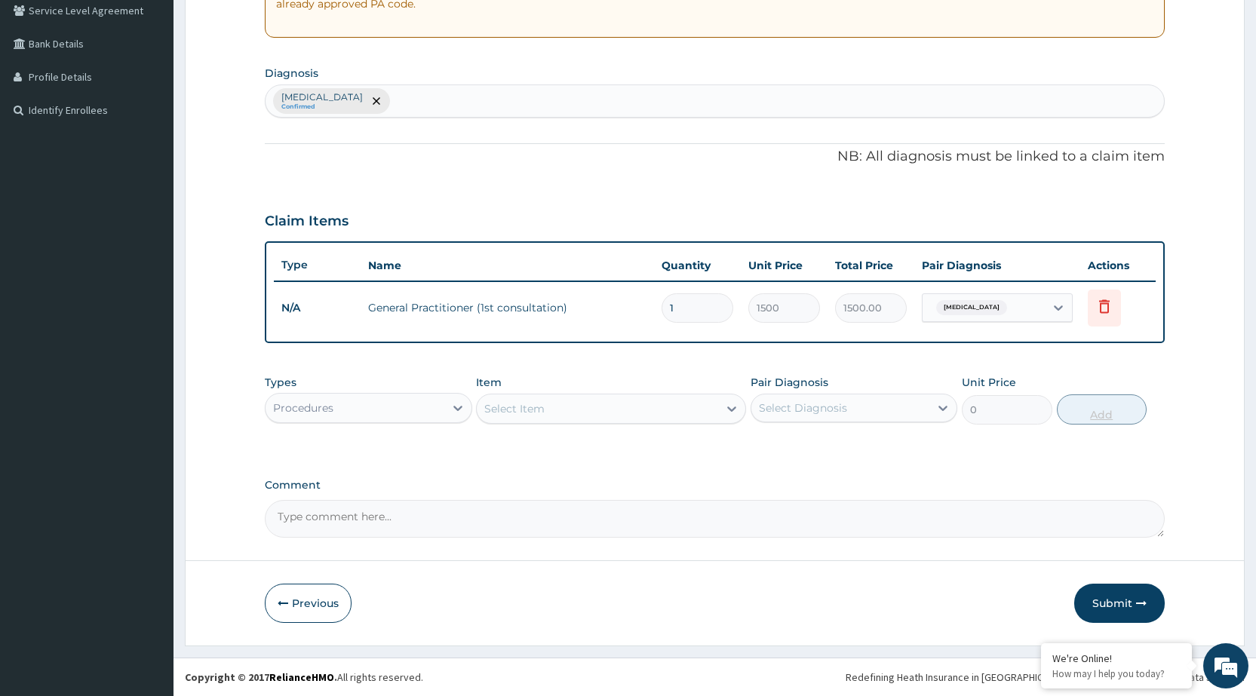
scroll to position [320, 0]
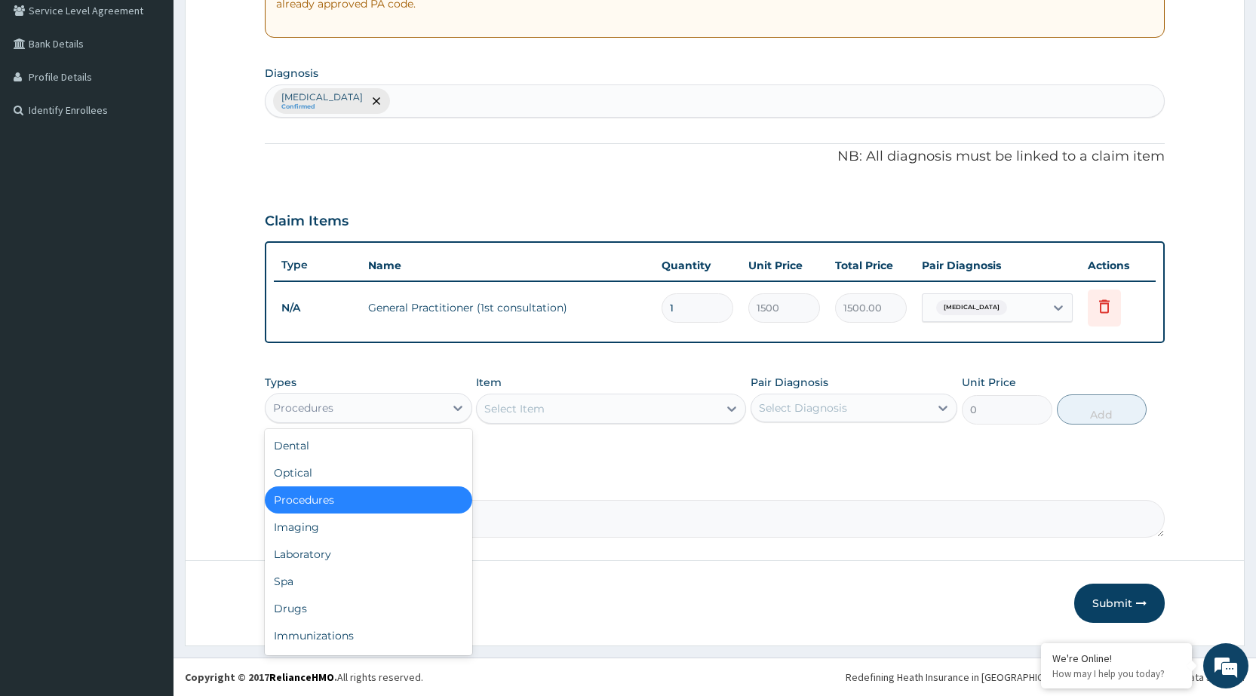
click at [436, 402] on div "Procedures" at bounding box center [355, 408] width 178 height 24
click at [346, 606] on div "Drugs" at bounding box center [368, 608] width 207 height 27
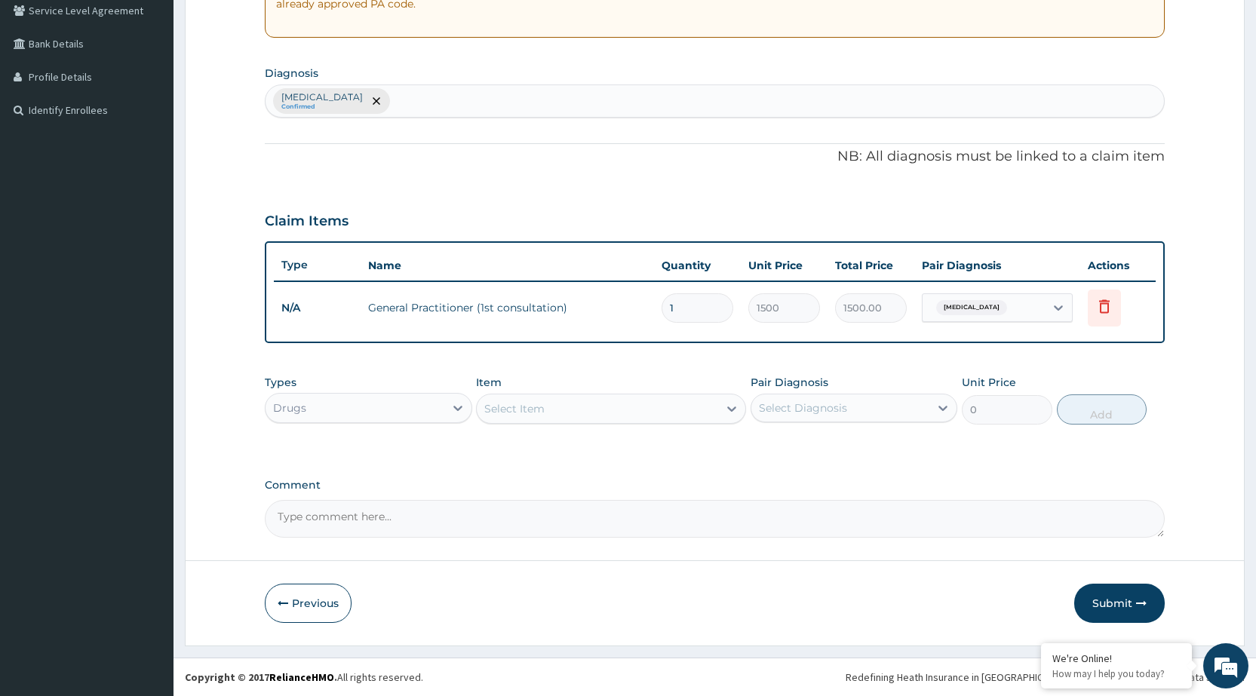
click at [733, 406] on icon at bounding box center [731, 408] width 15 height 15
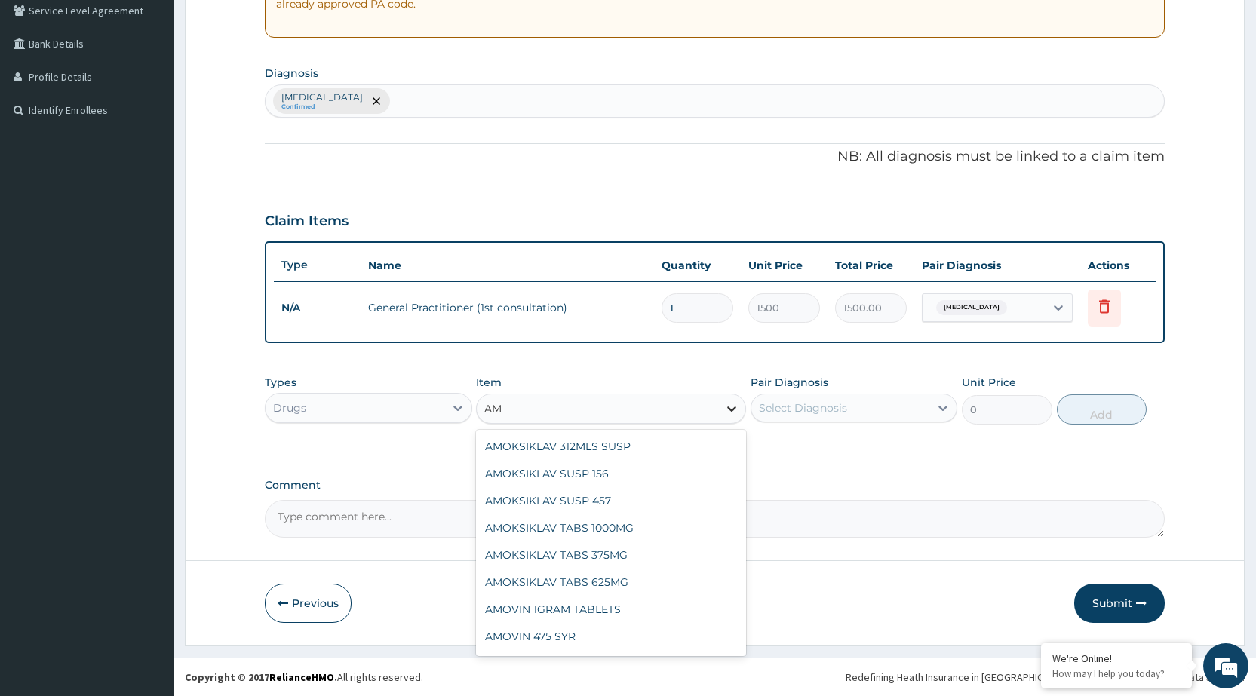
type input "A"
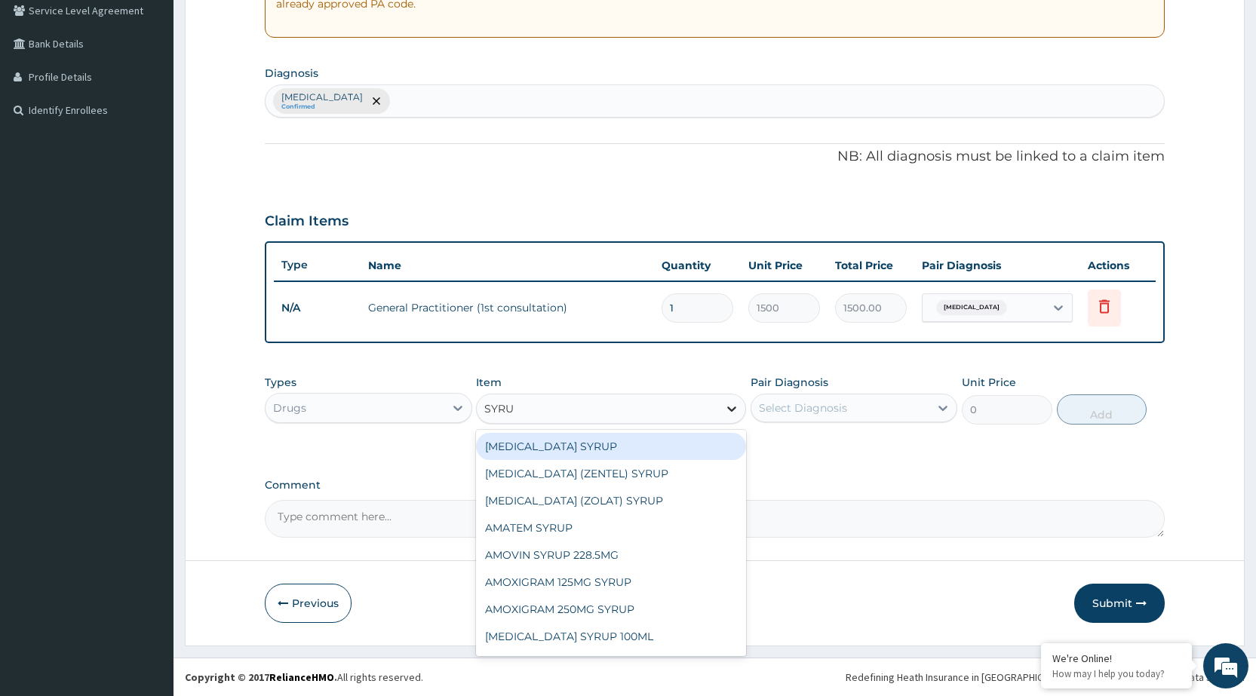
type input "SYRUP"
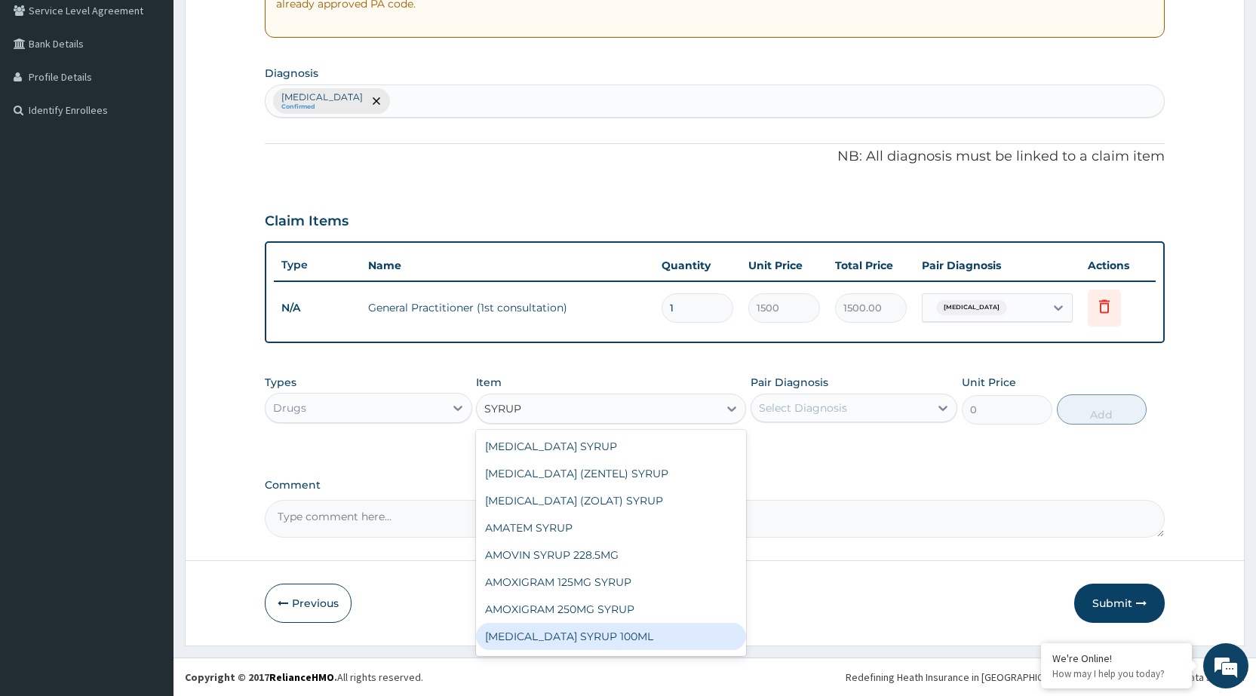
click at [628, 634] on div "[MEDICAL_DATA] SYRUP 100ML" at bounding box center [611, 636] width 270 height 27
type input "412.12"
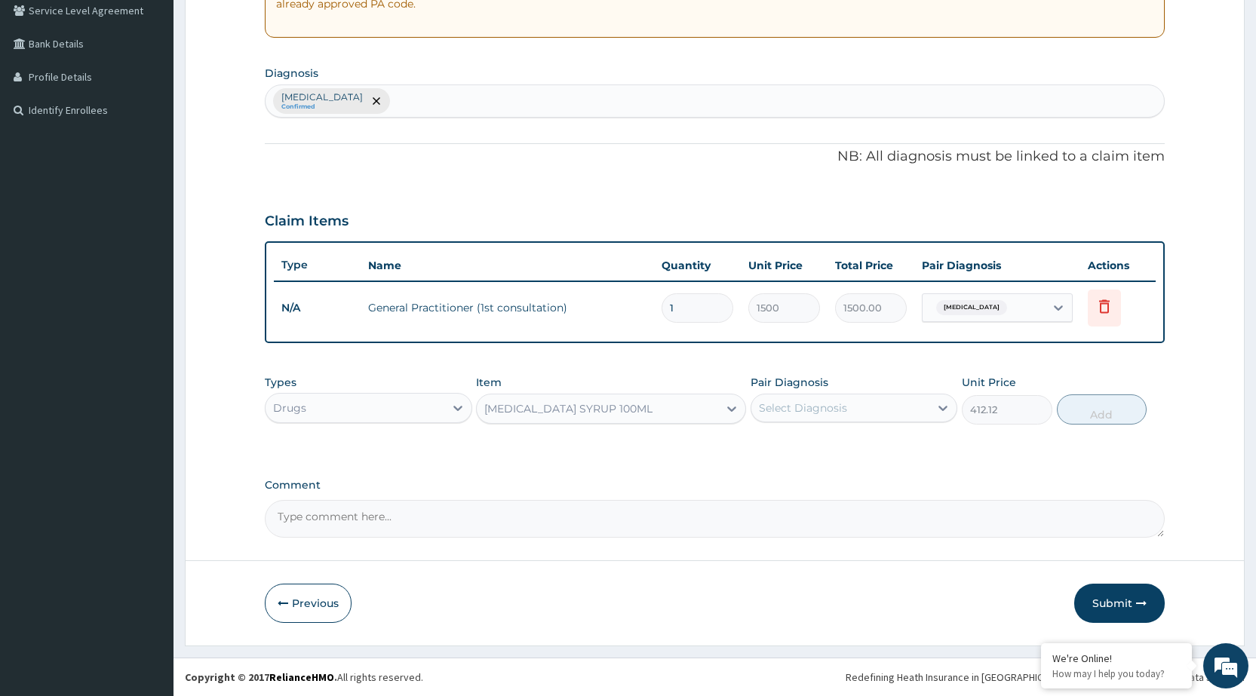
click at [917, 410] on div "Select Diagnosis" at bounding box center [840, 408] width 178 height 24
click at [869, 443] on label "[MEDICAL_DATA]" at bounding box center [822, 445] width 94 height 15
checkbox input "true"
click at [1123, 417] on button "Add" at bounding box center [1102, 410] width 90 height 30
type input "0"
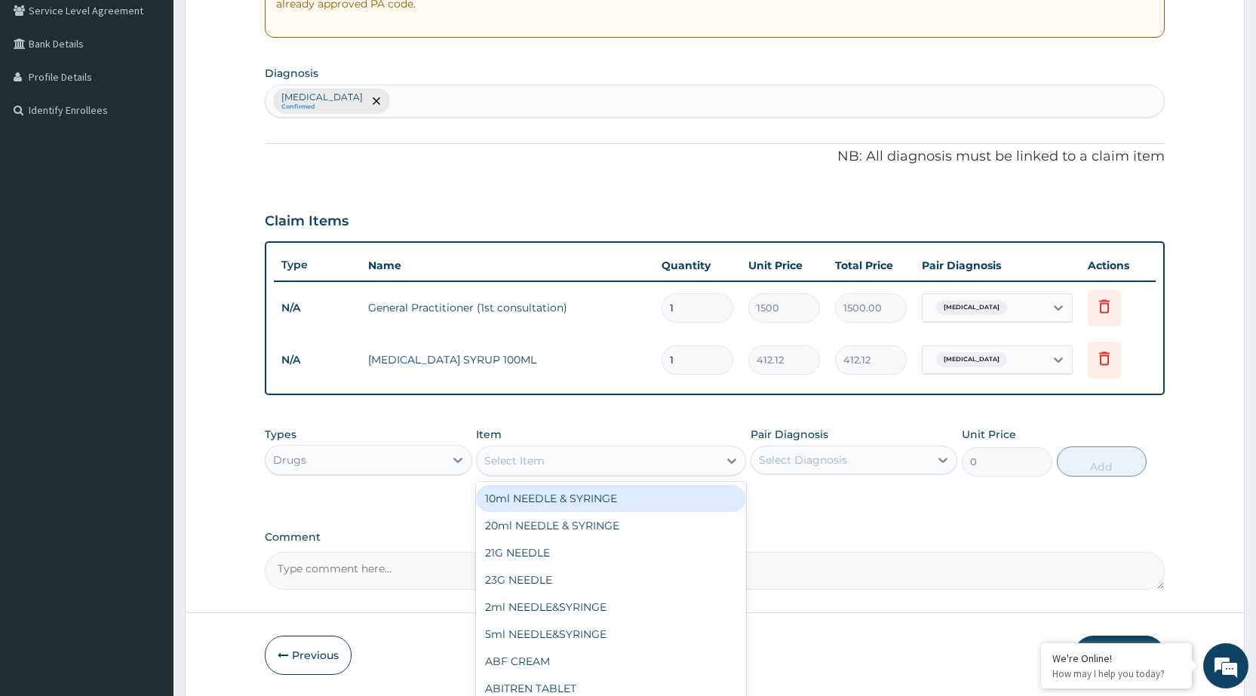
click at [636, 451] on div "Select Item" at bounding box center [597, 461] width 241 height 24
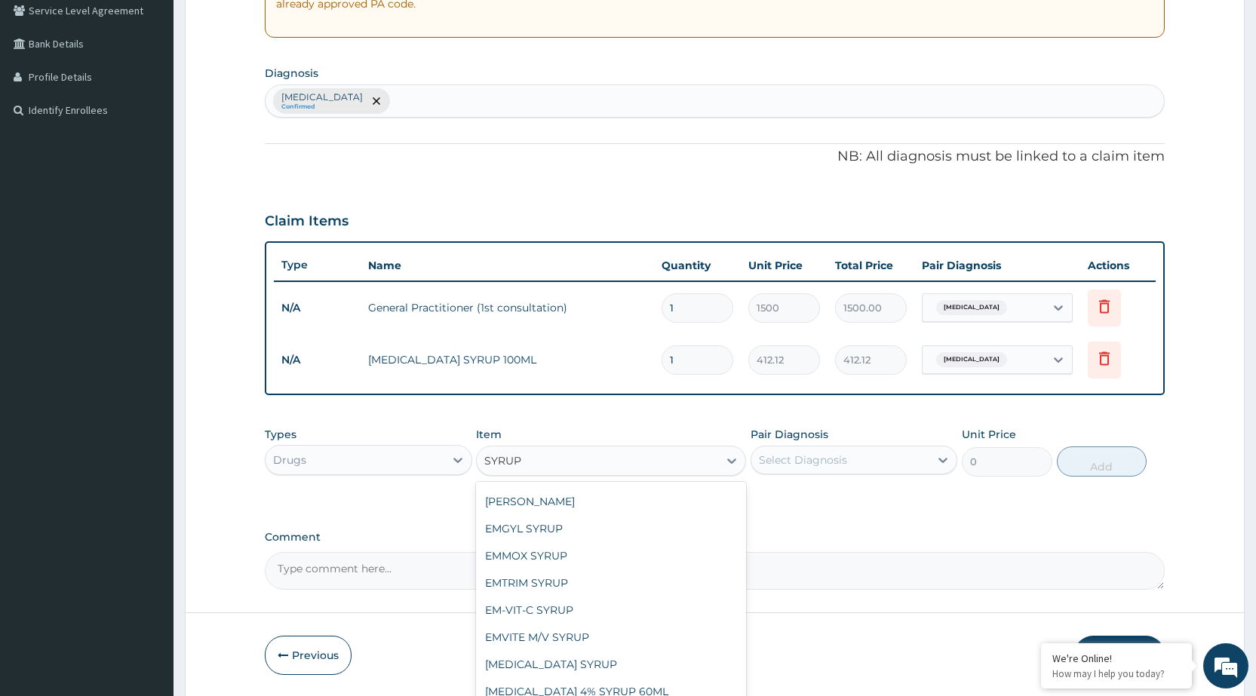
scroll to position [1626, 0]
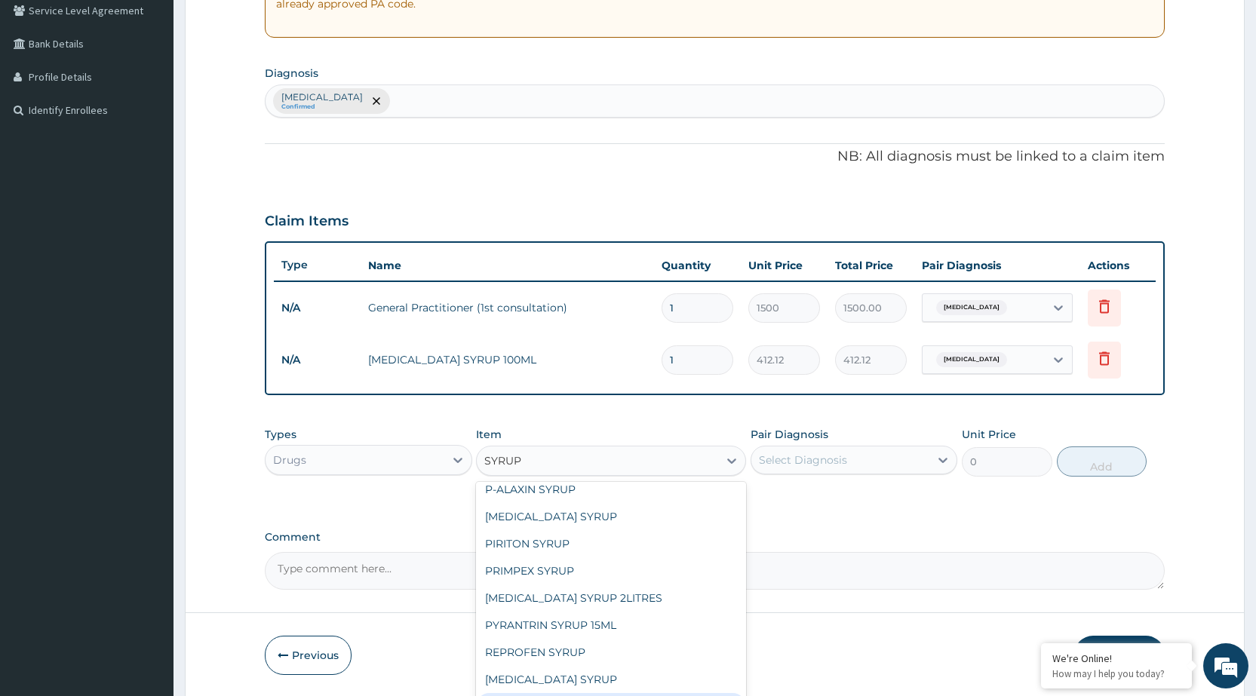
type input "SYRUP"
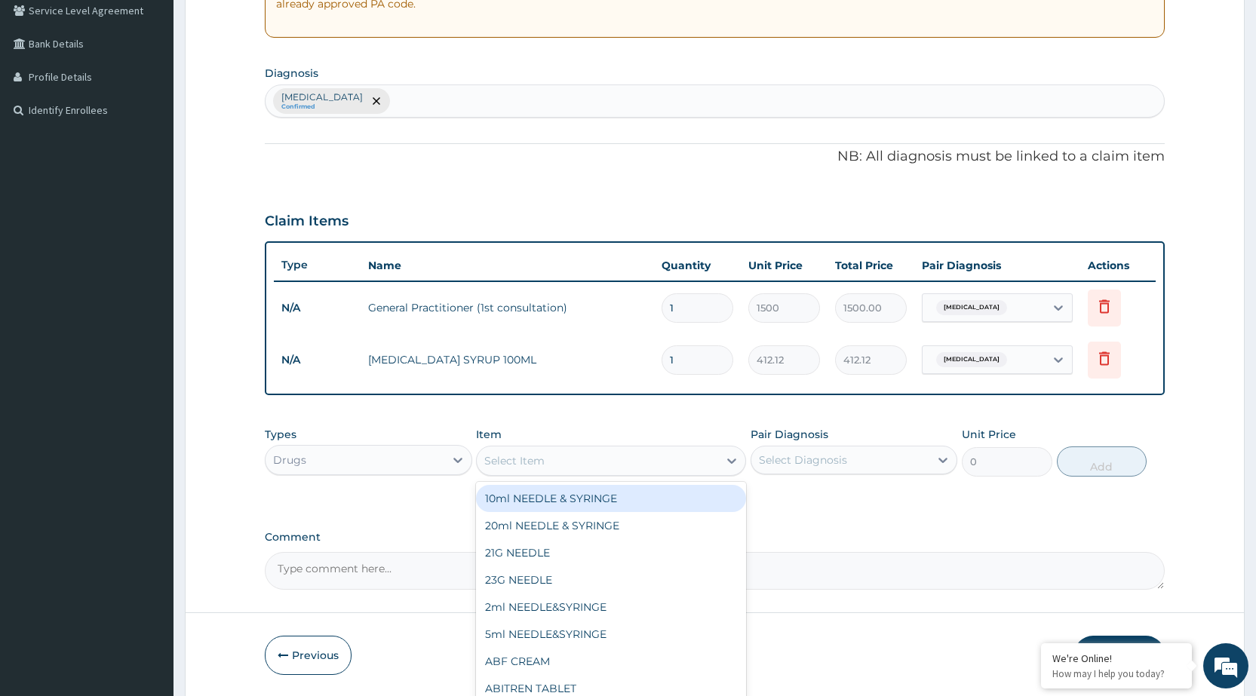
click at [708, 447] on div "Select Item" at bounding box center [611, 461] width 270 height 30
type input "VIT"
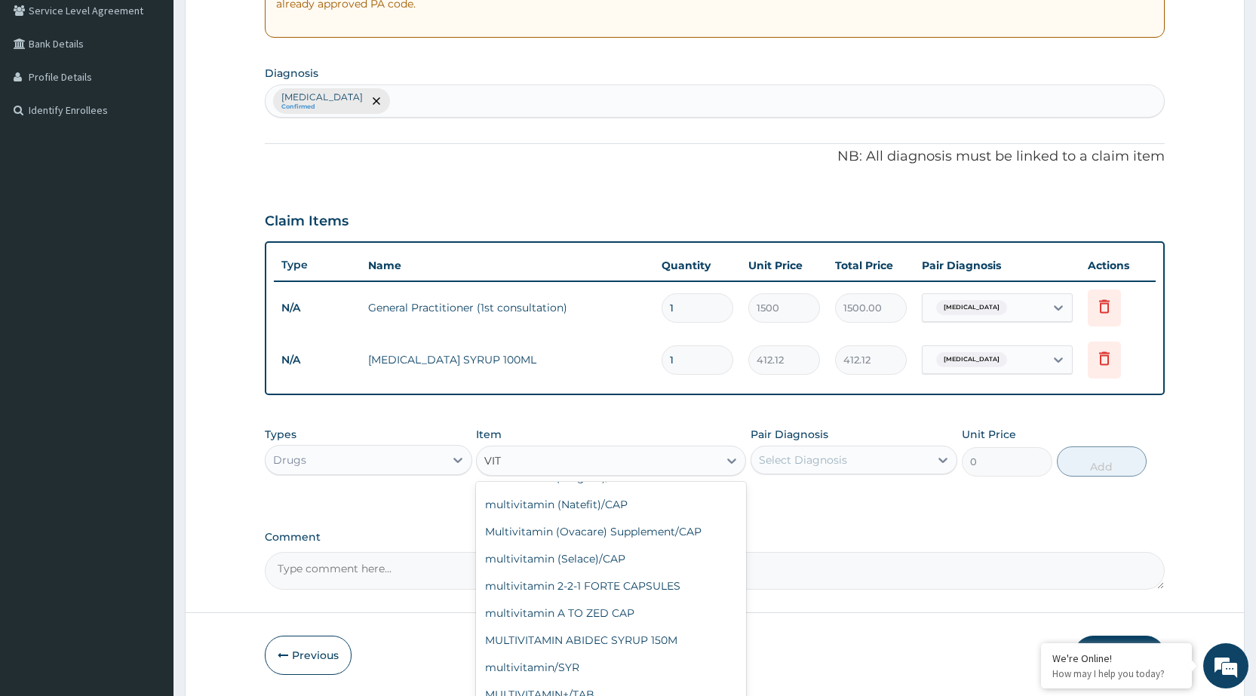
scroll to position [1192, 0]
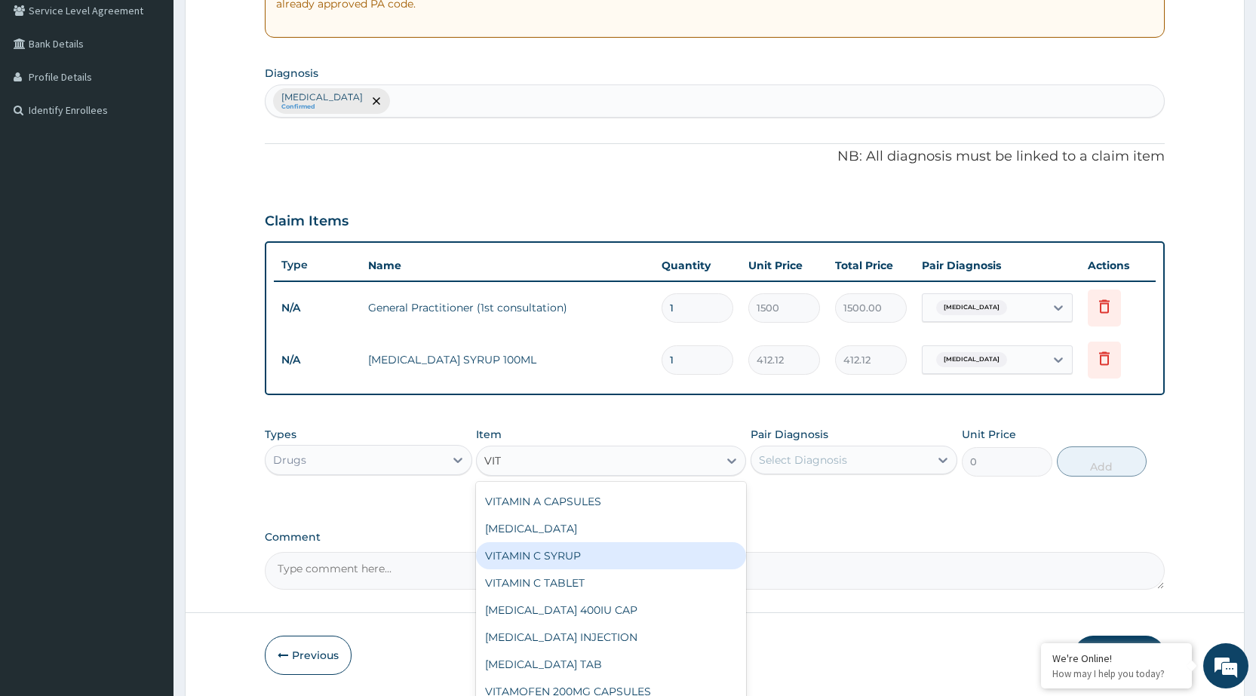
click at [635, 551] on div "VITAMIN C SYRUP" at bounding box center [611, 555] width 270 height 27
type input "131.25"
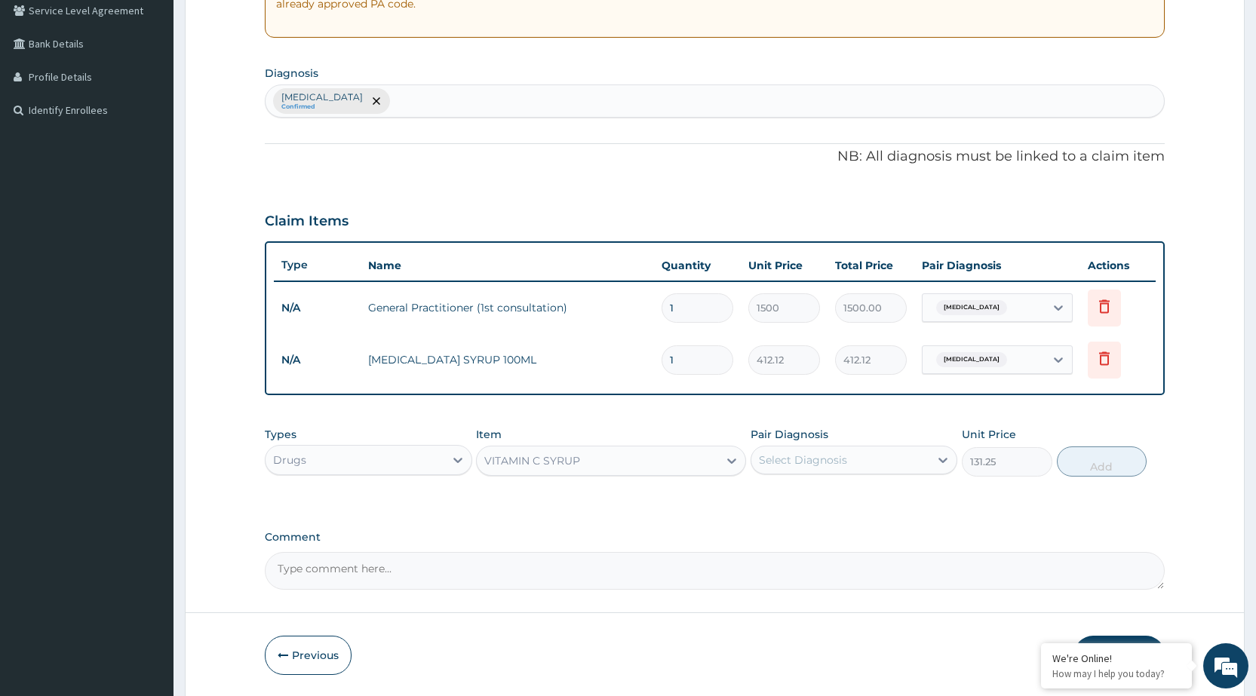
click at [827, 467] on div "Select Diagnosis" at bounding box center [803, 460] width 88 height 15
click at [793, 496] on label "[MEDICAL_DATA]" at bounding box center [822, 497] width 94 height 15
checkbox input "true"
click at [1088, 468] on button "Add" at bounding box center [1102, 462] width 90 height 30
type input "0"
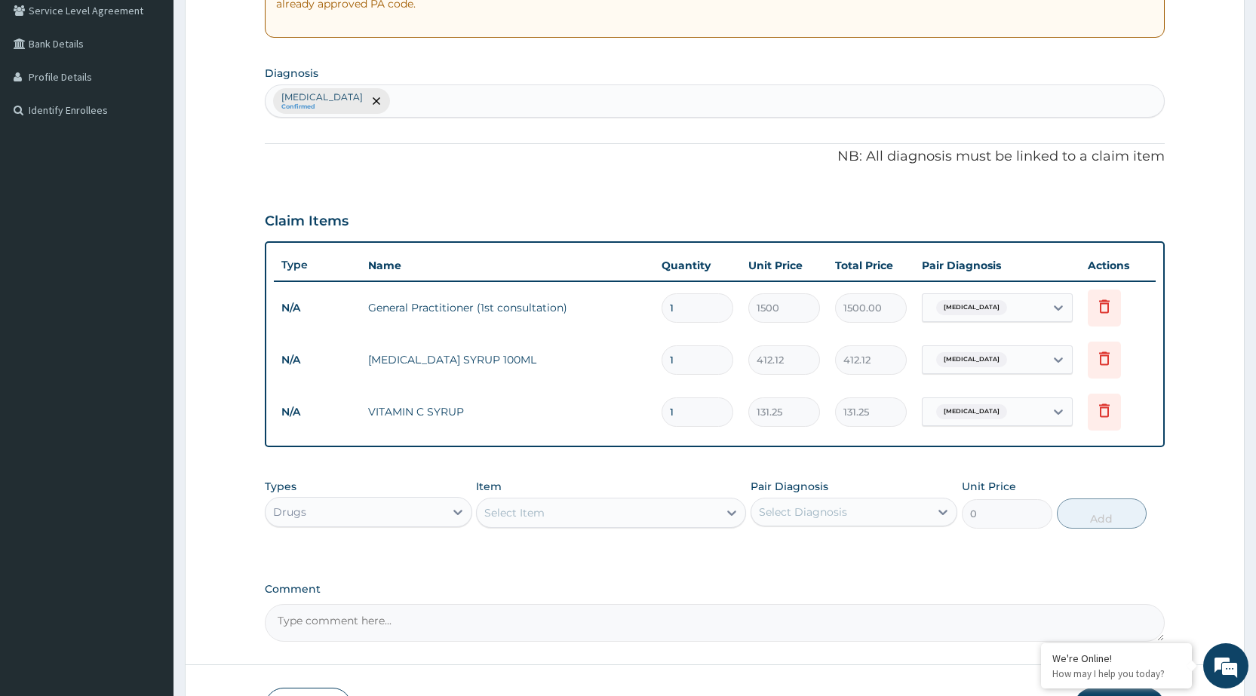
scroll to position [424, 0]
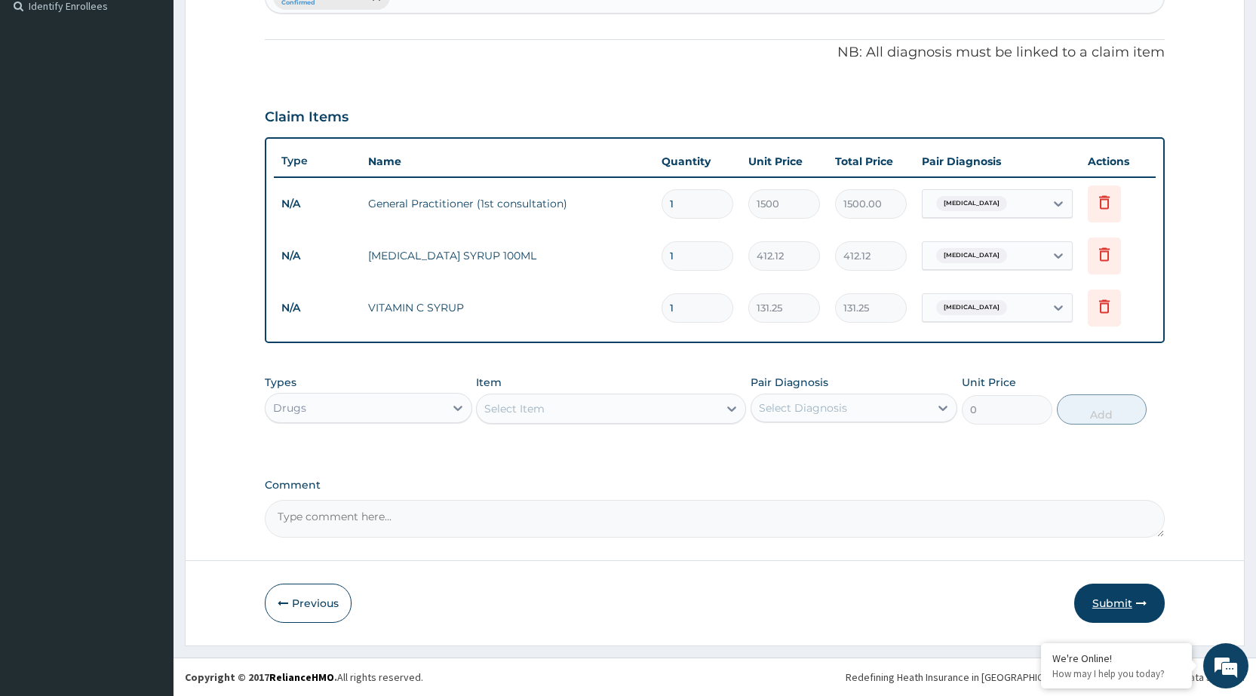
click at [1121, 601] on button "Submit" at bounding box center [1119, 603] width 91 height 39
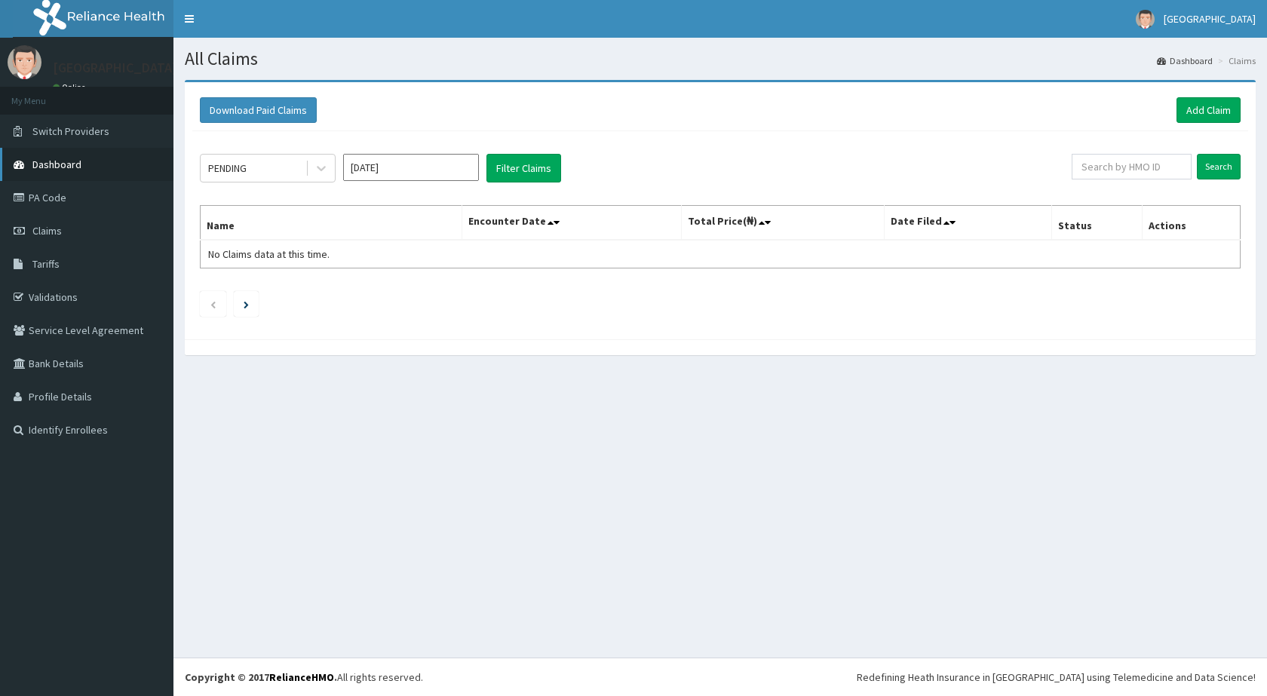
click at [40, 158] on span "Dashboard" at bounding box center [56, 165] width 49 height 14
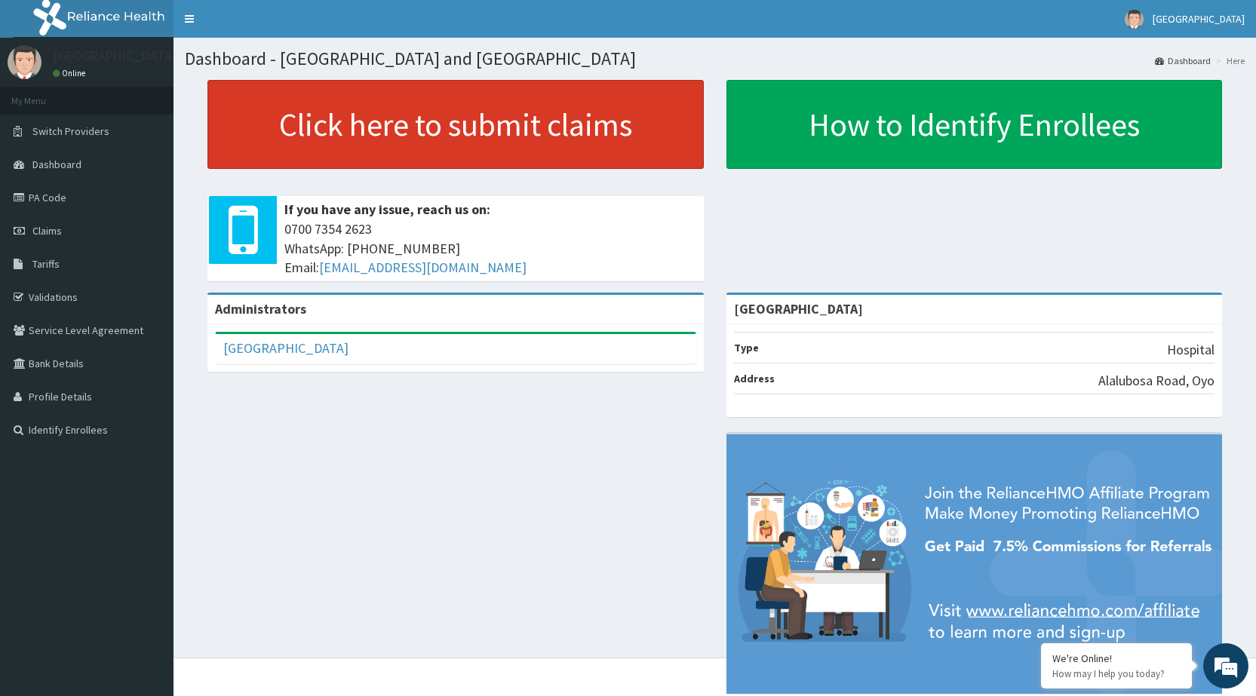
click at [524, 103] on link "Click here to submit claims" at bounding box center [455, 124] width 496 height 89
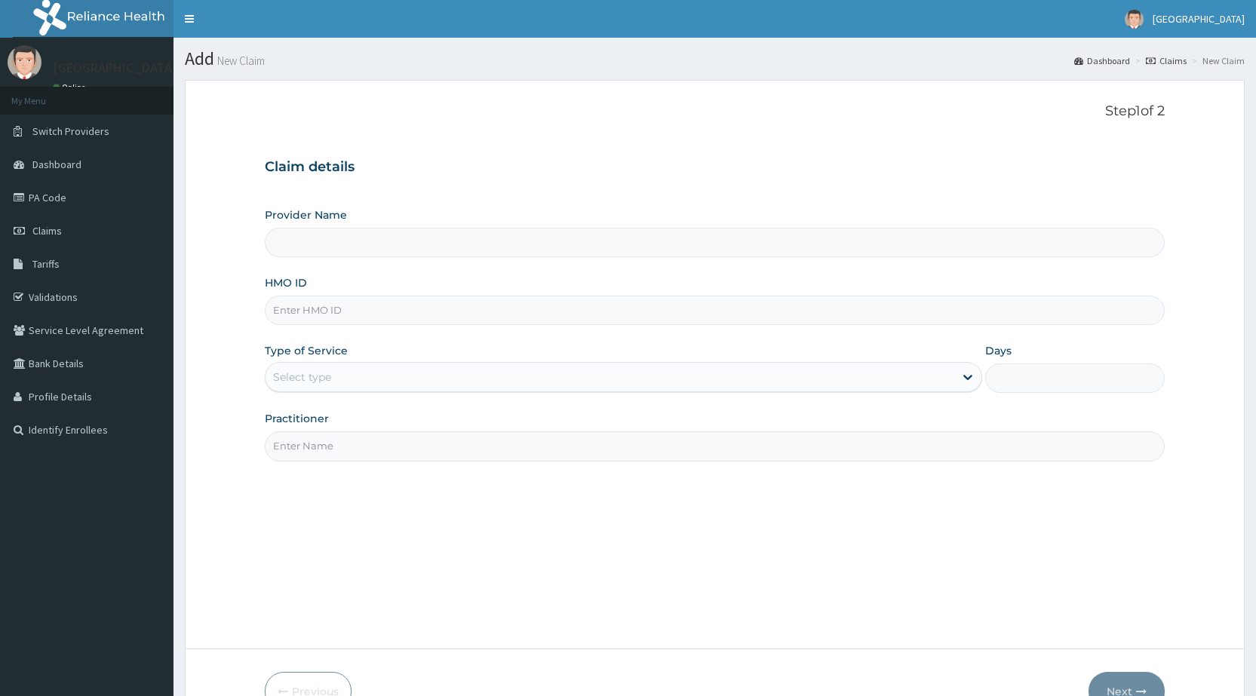
click at [373, 294] on div "HMO ID" at bounding box center [715, 300] width 900 height 50
type input "[GEOGRAPHIC_DATA]"
click at [371, 321] on input "HMO ID" at bounding box center [715, 310] width 900 height 29
type input "CHL/10968/B"
click at [401, 377] on div "Select type" at bounding box center [610, 377] width 689 height 24
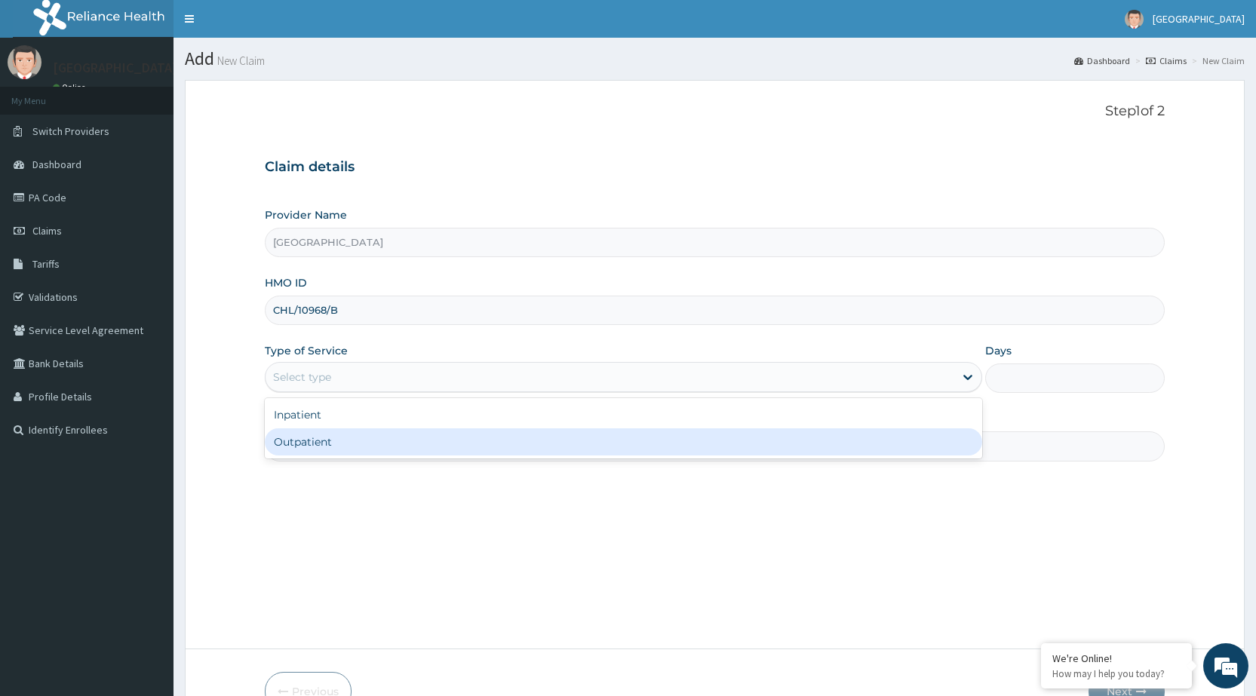
click at [390, 450] on div "Outpatient" at bounding box center [623, 441] width 717 height 27
type input "1"
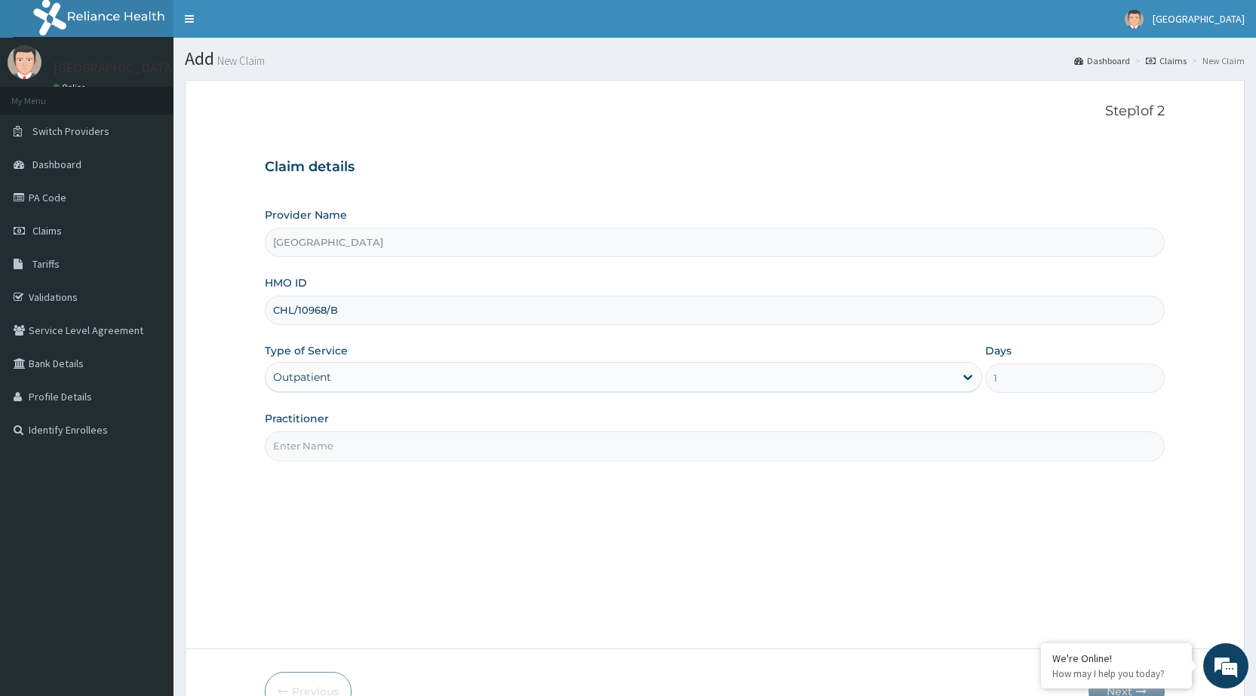
click at [379, 457] on input "Practitioner" at bounding box center [715, 445] width 900 height 29
type input "DR [PERSON_NAME]"
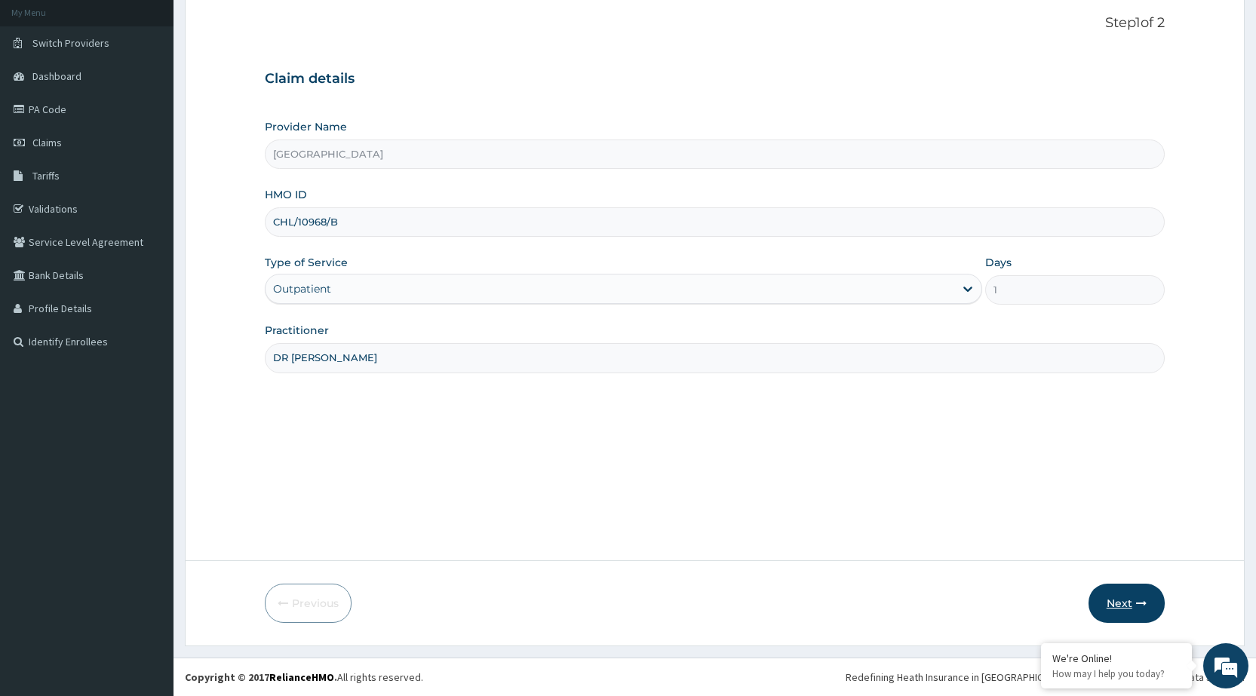
click at [1137, 604] on icon "button" at bounding box center [1141, 603] width 11 height 11
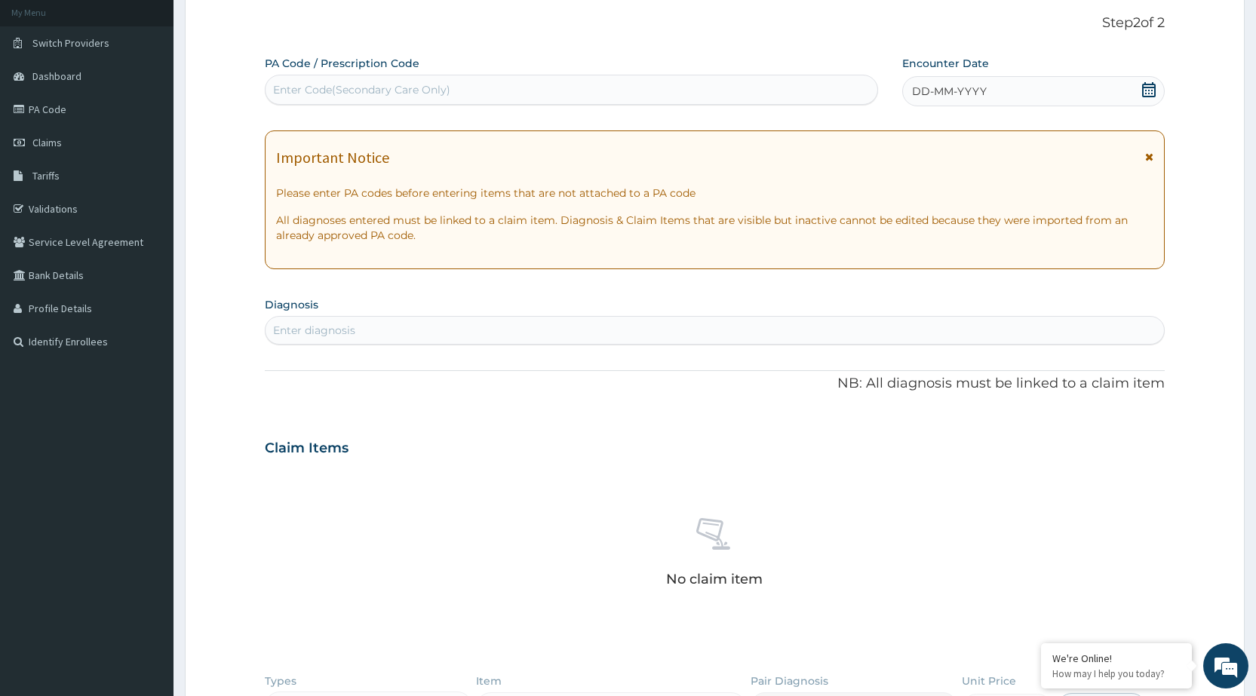
click at [521, 339] on div "Enter diagnosis" at bounding box center [715, 330] width 898 height 24
type input "MALA"
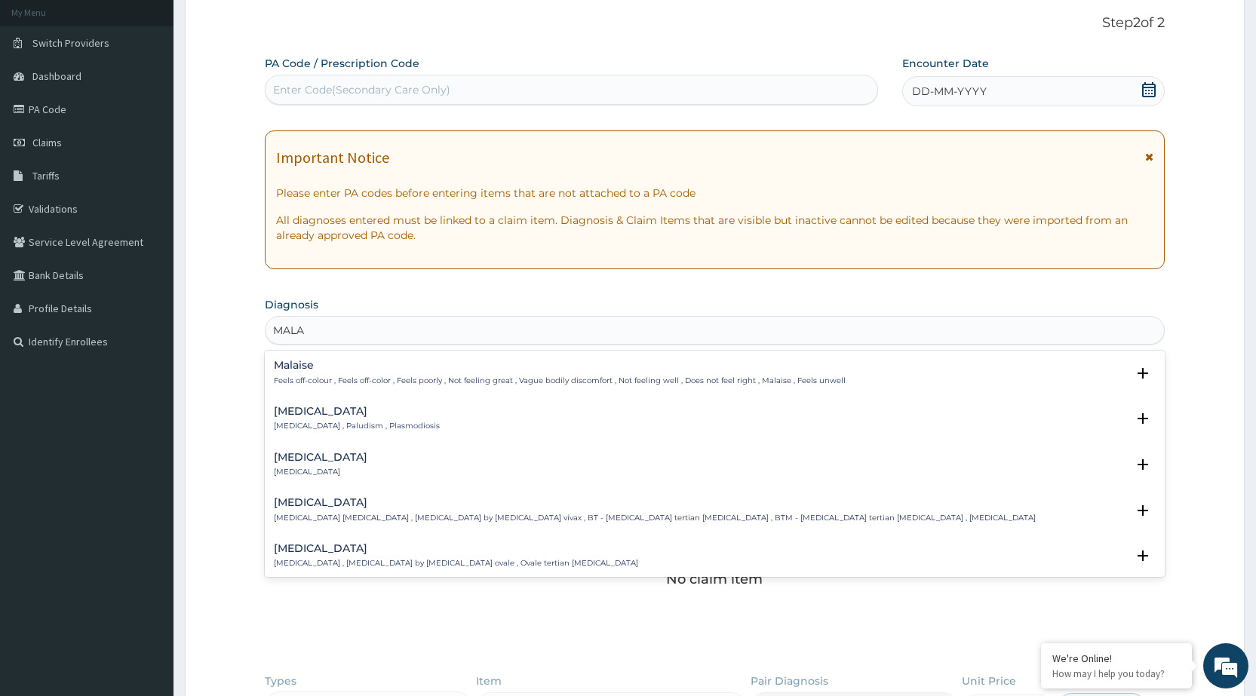
click at [382, 428] on p "[MEDICAL_DATA] , Paludism , Plasmodiosis" at bounding box center [357, 426] width 166 height 11
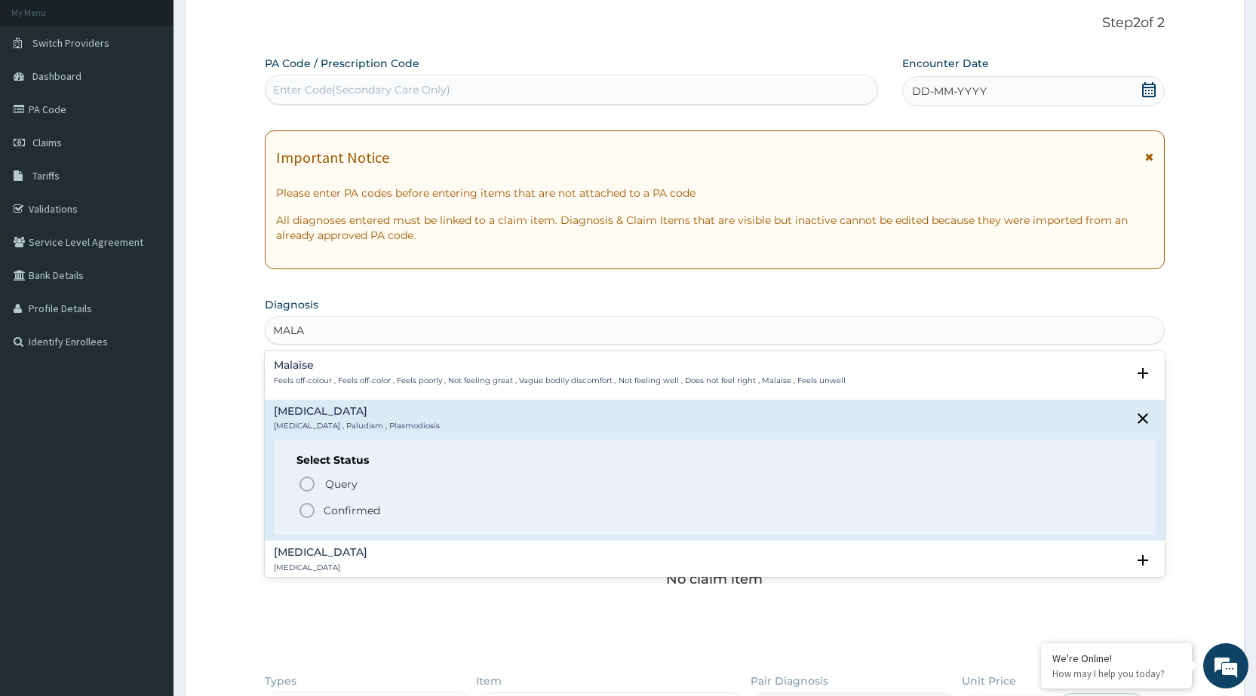
click at [303, 505] on circle "status option filled" at bounding box center [307, 511] width 14 height 14
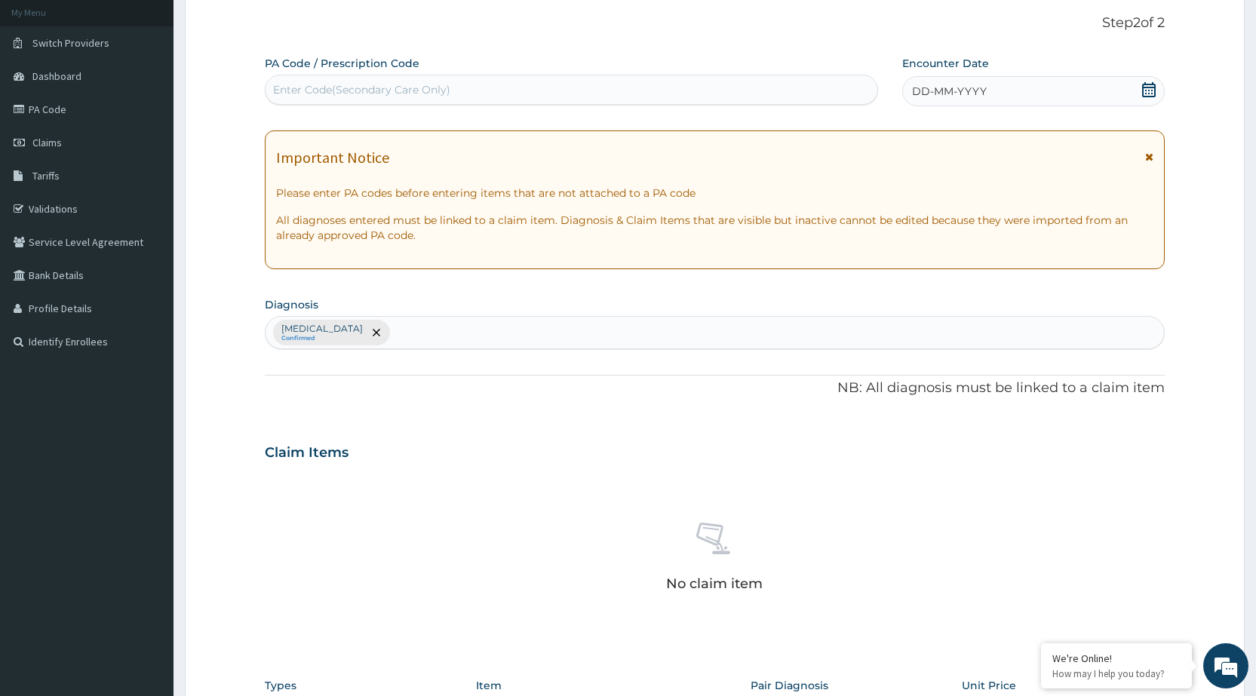
scroll to position [390, 0]
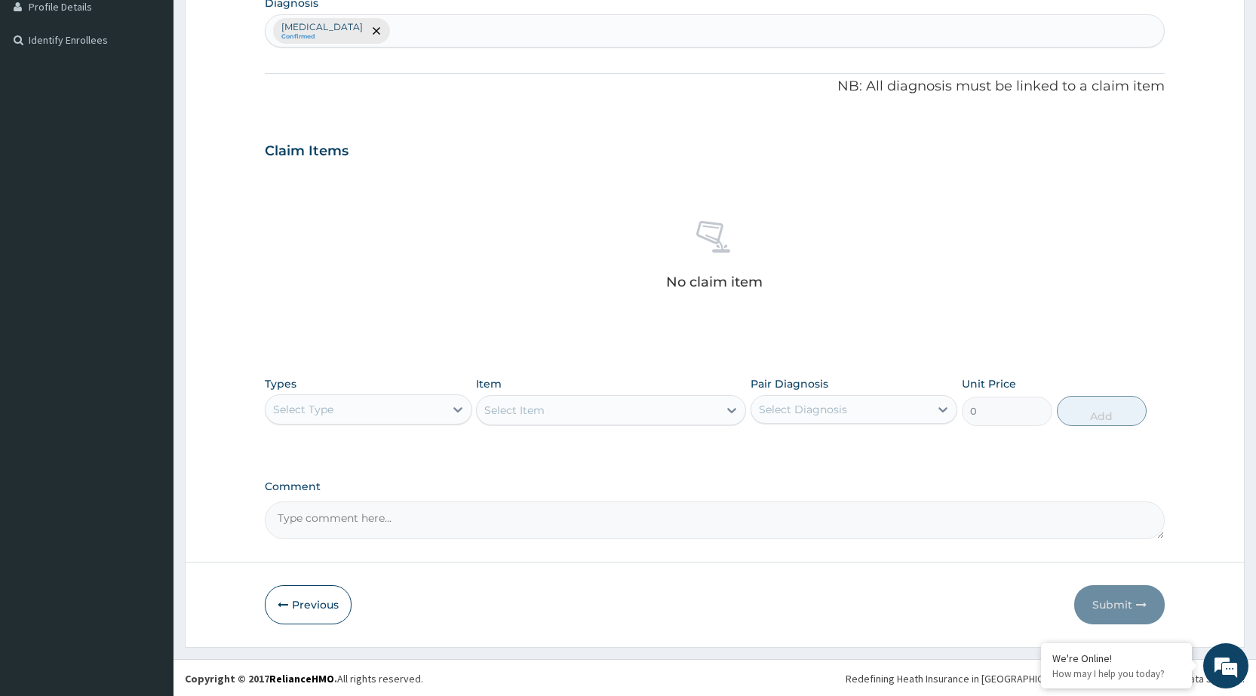
click at [402, 416] on div "Select Type" at bounding box center [355, 410] width 178 height 24
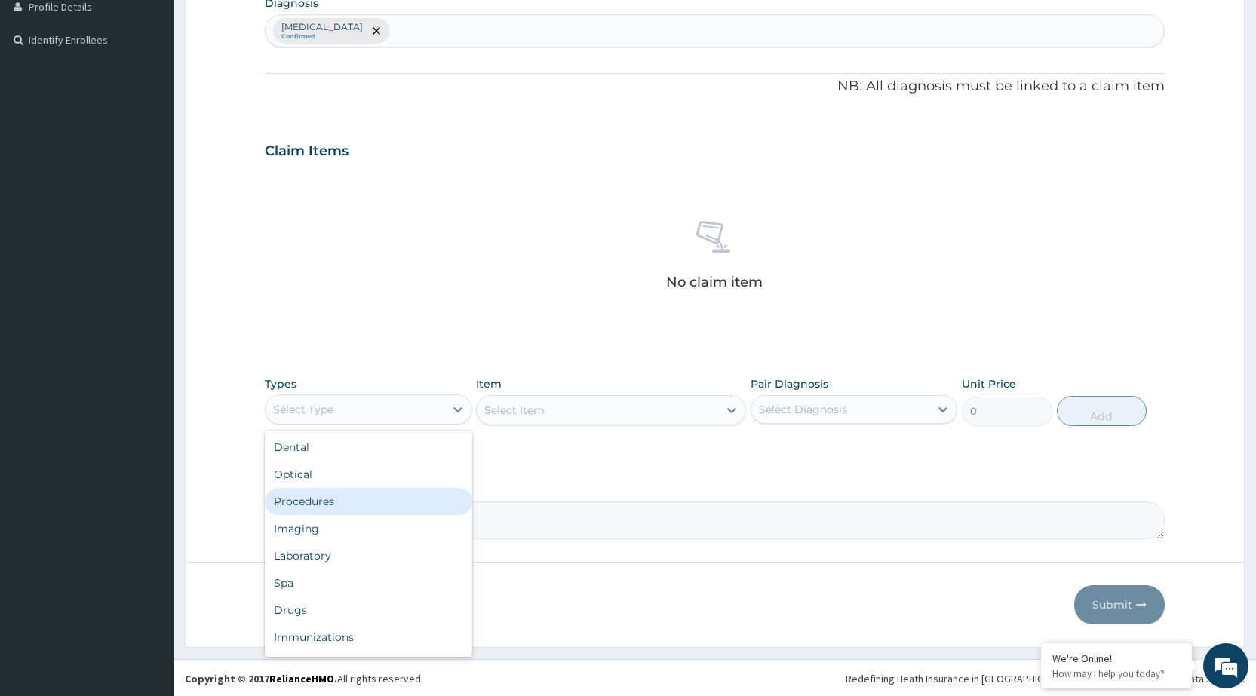
click at [379, 506] on div "Procedures" at bounding box center [368, 501] width 207 height 27
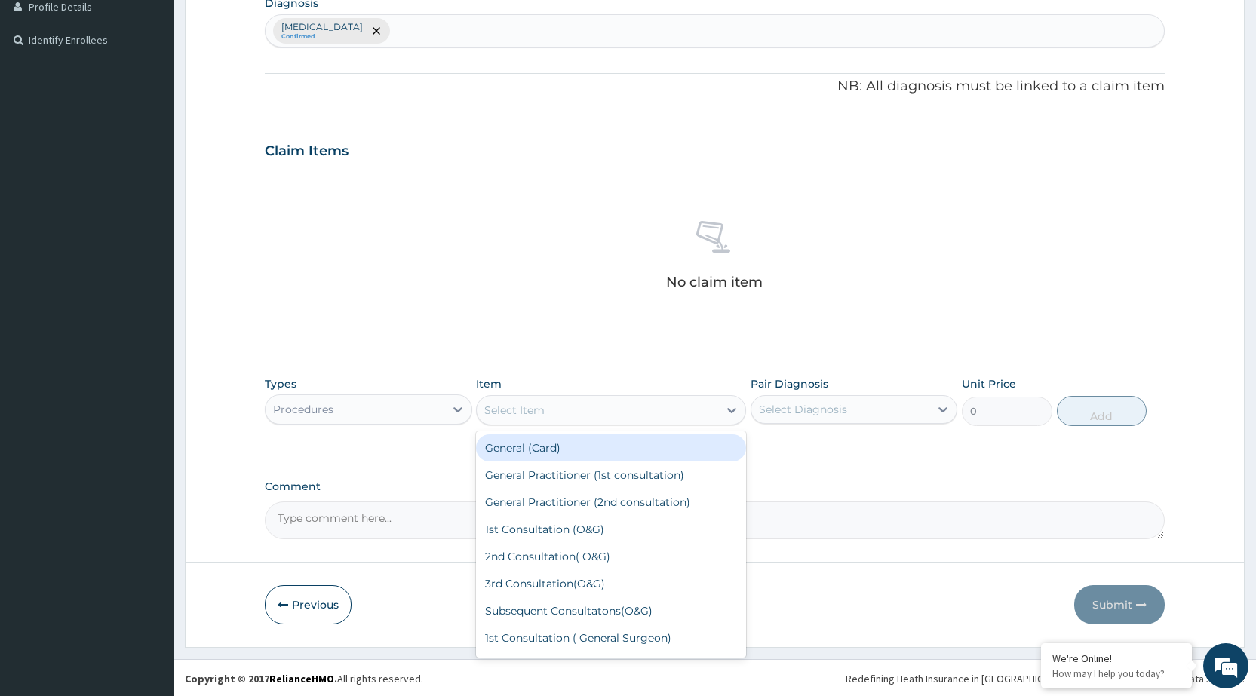
click at [738, 412] on icon at bounding box center [731, 410] width 15 height 15
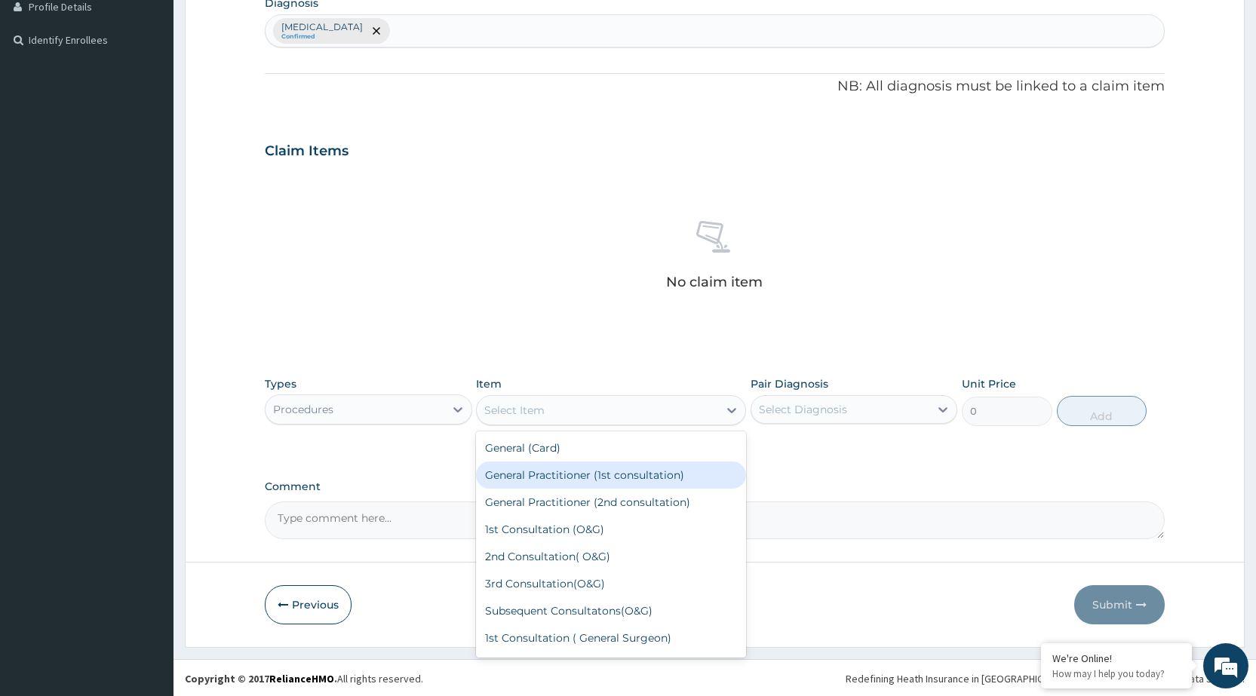
click at [694, 470] on div "General Practitioner (1st consultation)" at bounding box center [611, 475] width 270 height 27
type input "1500"
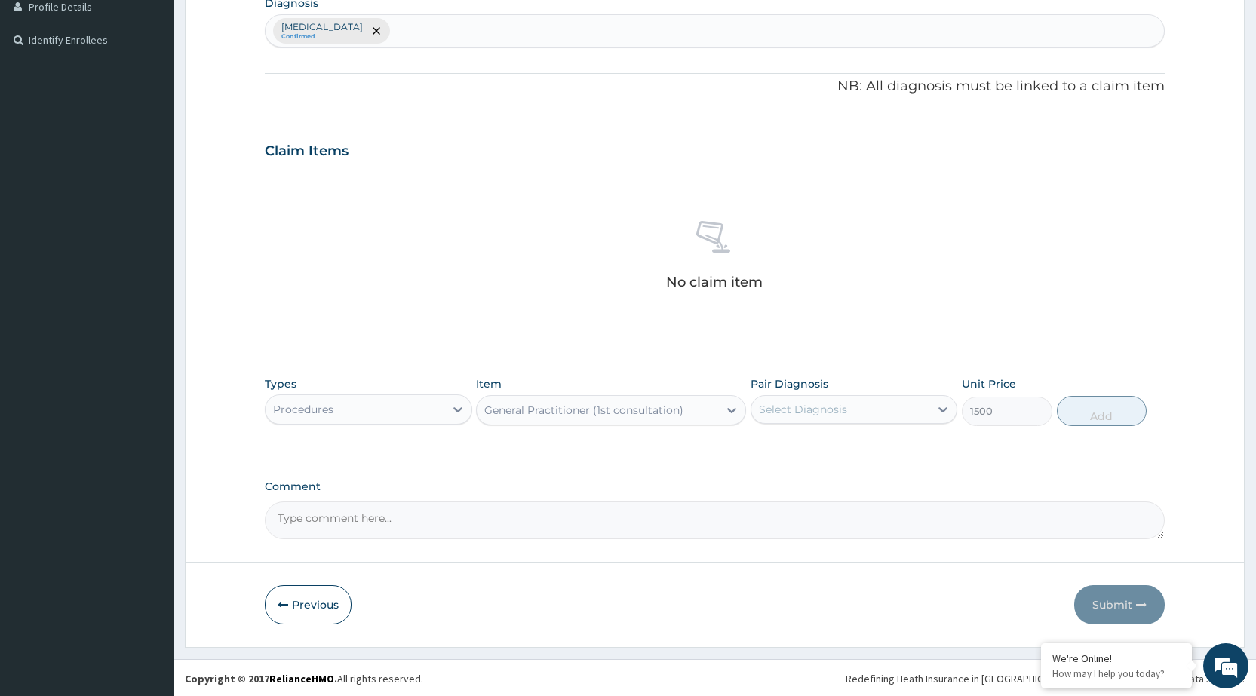
click at [879, 407] on div "Select Diagnosis" at bounding box center [840, 410] width 178 height 24
click at [863, 452] on div "[MEDICAL_DATA]" at bounding box center [854, 448] width 207 height 31
checkbox input "true"
click at [1128, 417] on button "Add" at bounding box center [1102, 411] width 90 height 30
type input "0"
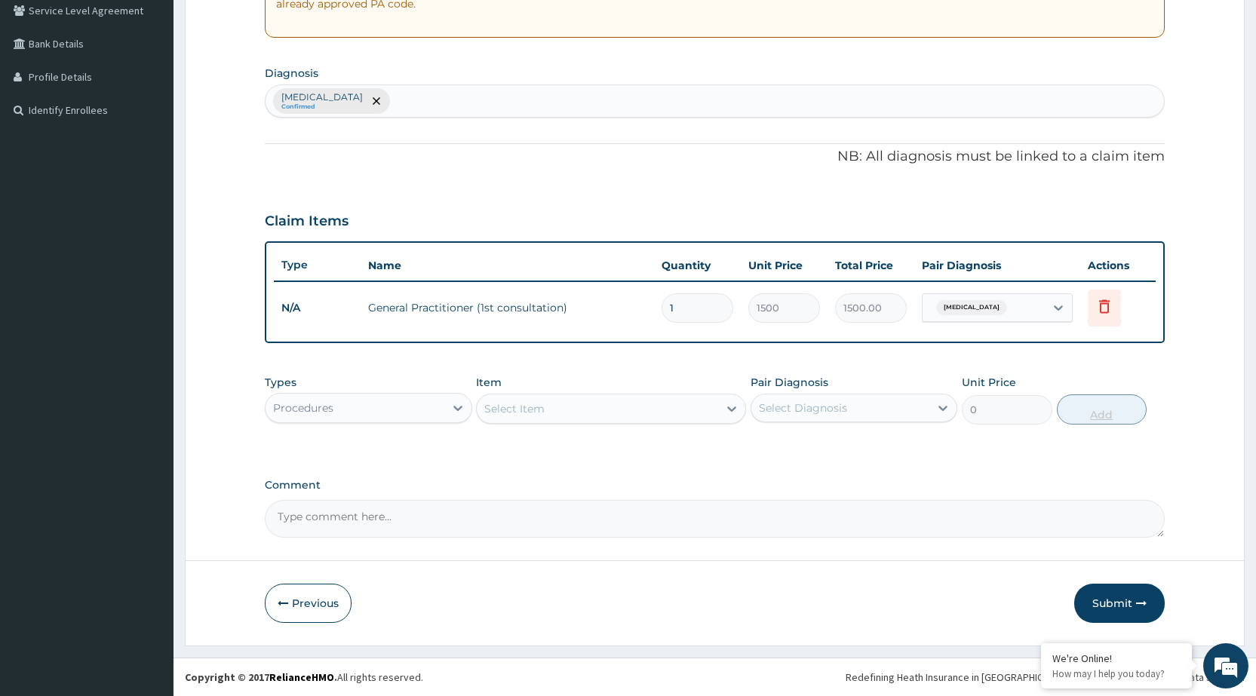
scroll to position [320, 0]
click at [431, 407] on div "Procedures" at bounding box center [355, 408] width 178 height 24
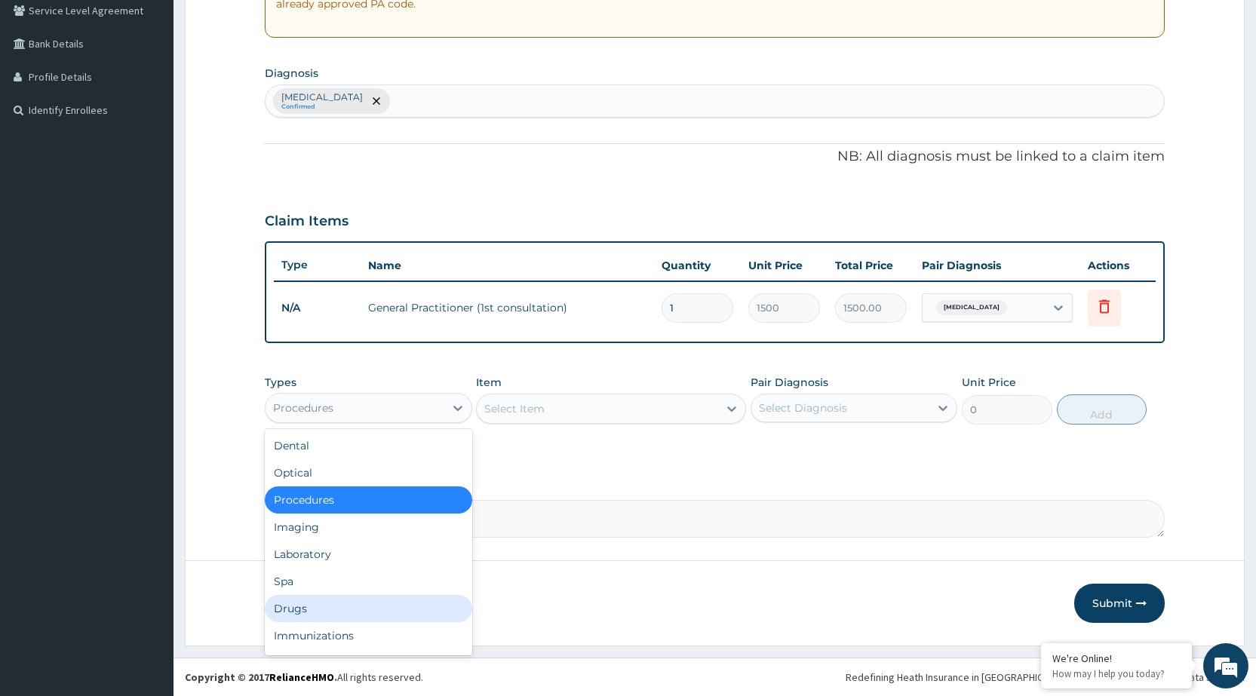
click at [333, 605] on div "Drugs" at bounding box center [368, 608] width 207 height 27
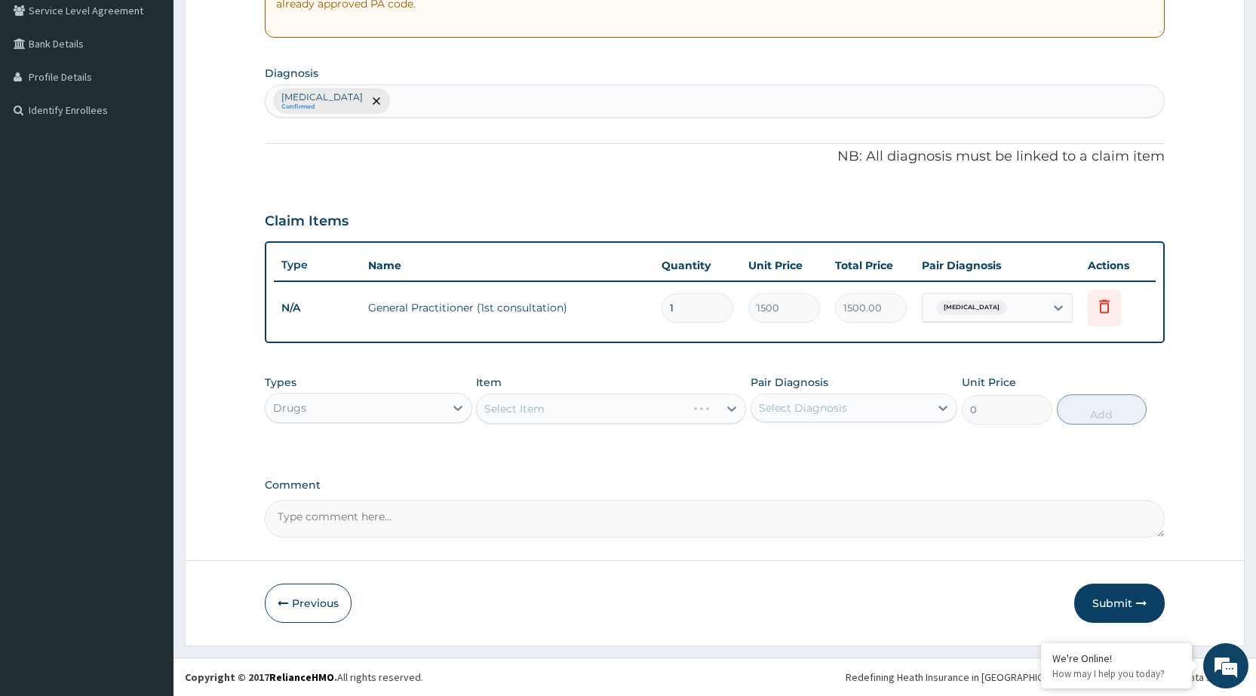
click at [643, 405] on div "Select Item" at bounding box center [611, 409] width 270 height 30
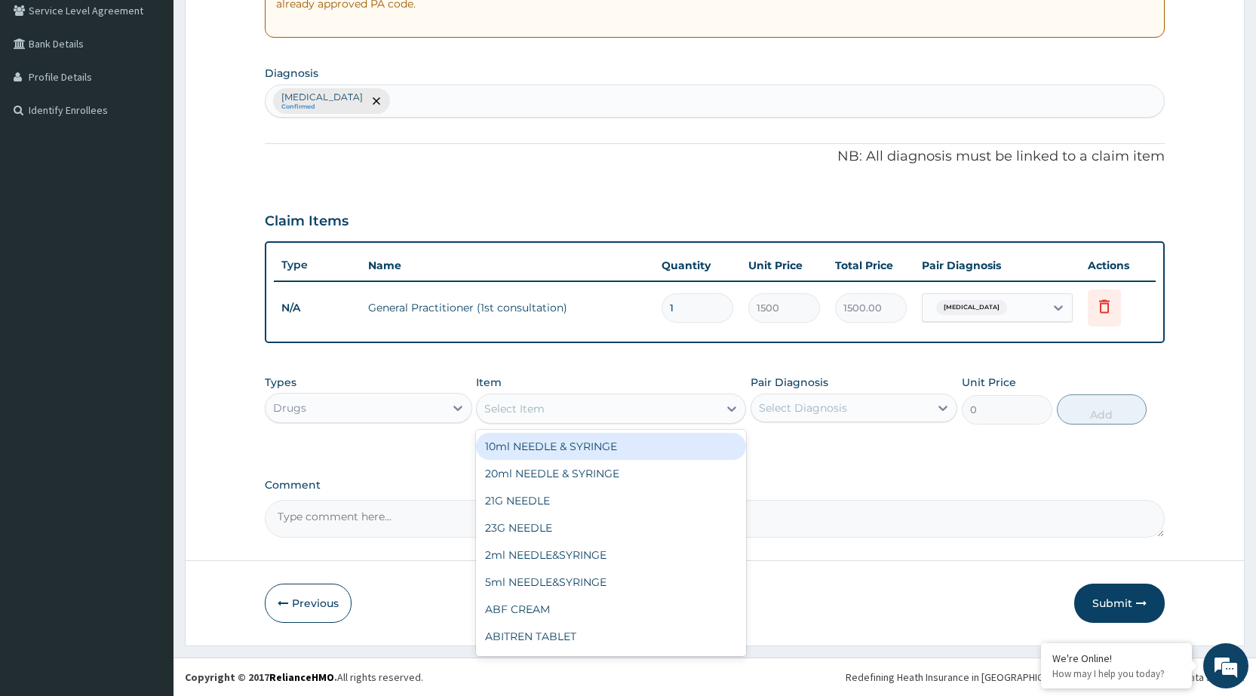
click at [736, 413] on icon at bounding box center [731, 408] width 15 height 15
type input "COA"
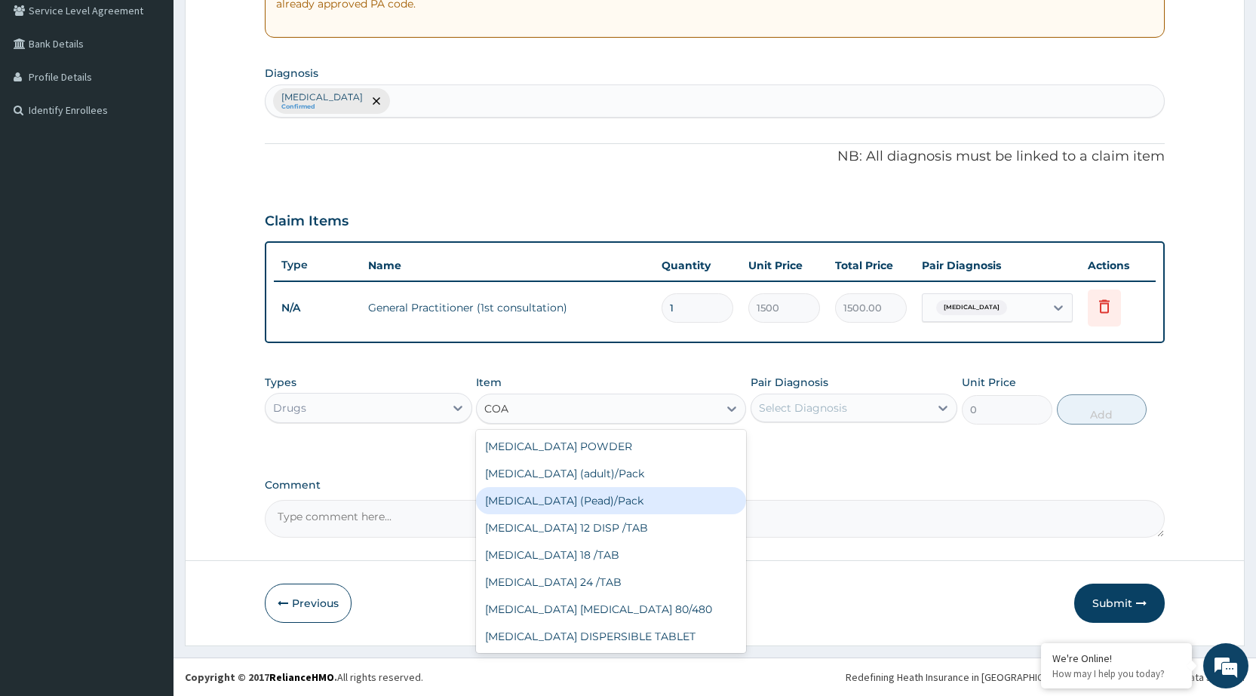
click at [558, 496] on div "[MEDICAL_DATA] (Pead)/Pack" at bounding box center [611, 500] width 270 height 27
type input "498.75"
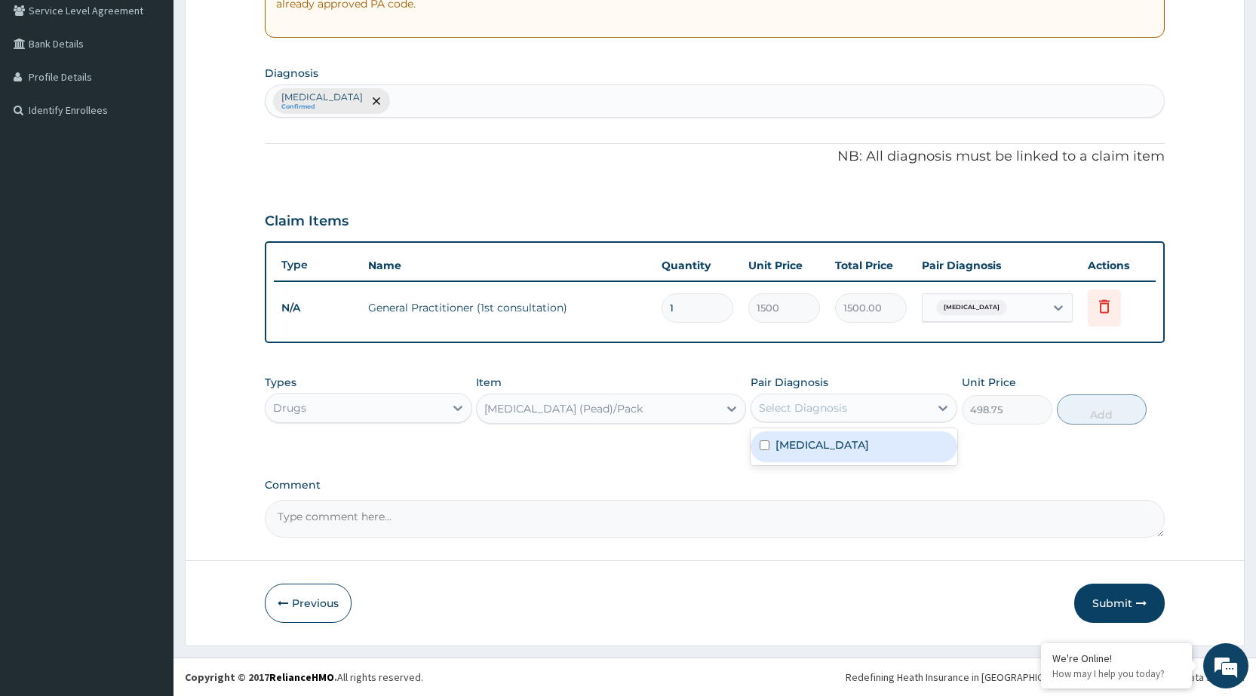
click at [895, 400] on div "Select Diagnosis" at bounding box center [840, 408] width 178 height 24
click at [883, 439] on div "[MEDICAL_DATA]" at bounding box center [854, 446] width 207 height 31
checkbox input "true"
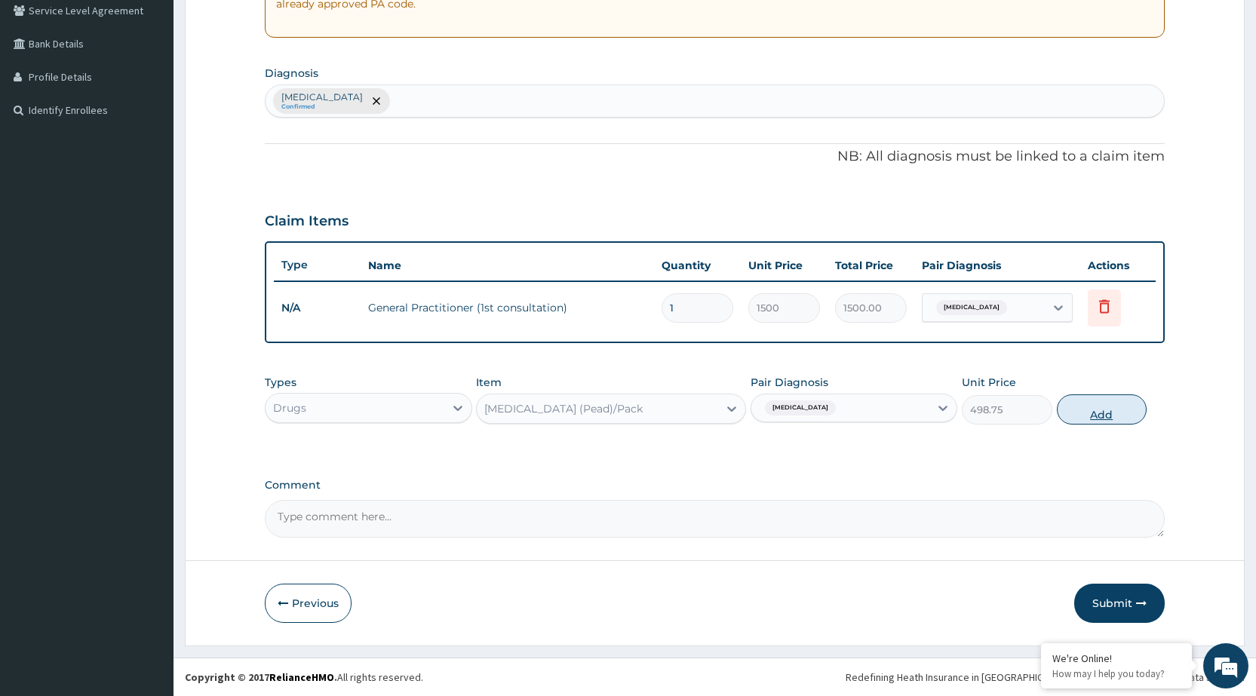
click at [1110, 421] on button "Add" at bounding box center [1102, 410] width 90 height 30
type input "0"
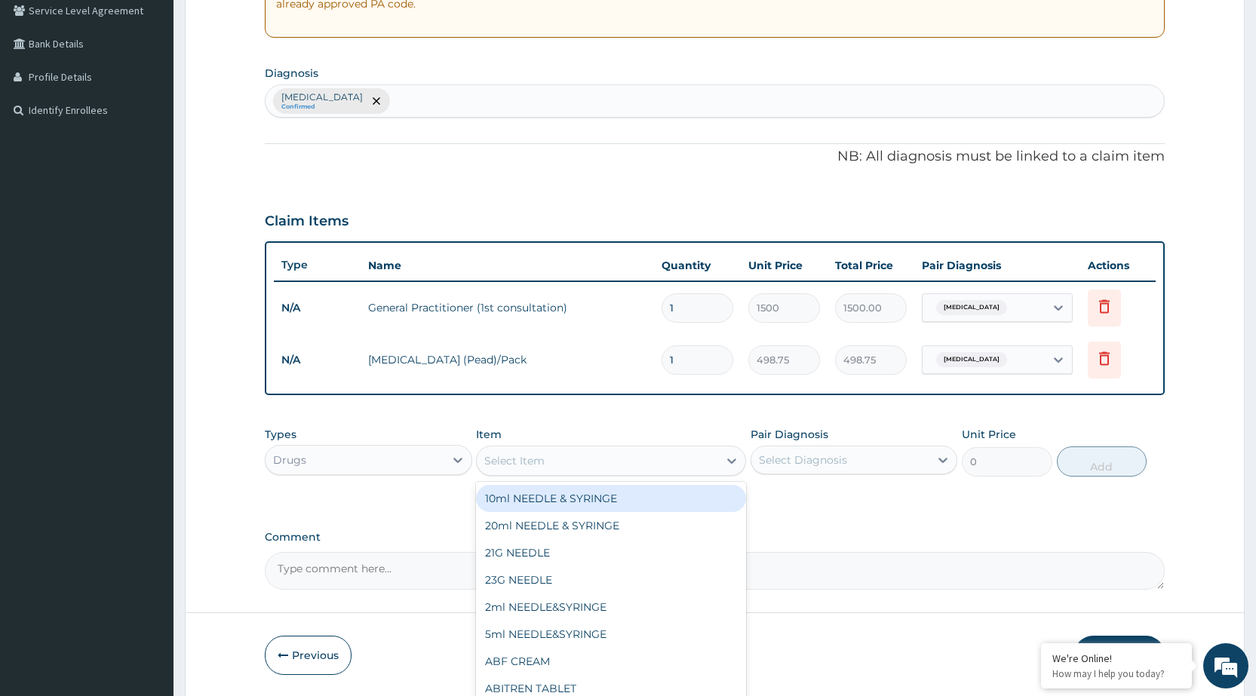
click at [636, 467] on div "Select Item" at bounding box center [597, 461] width 241 height 24
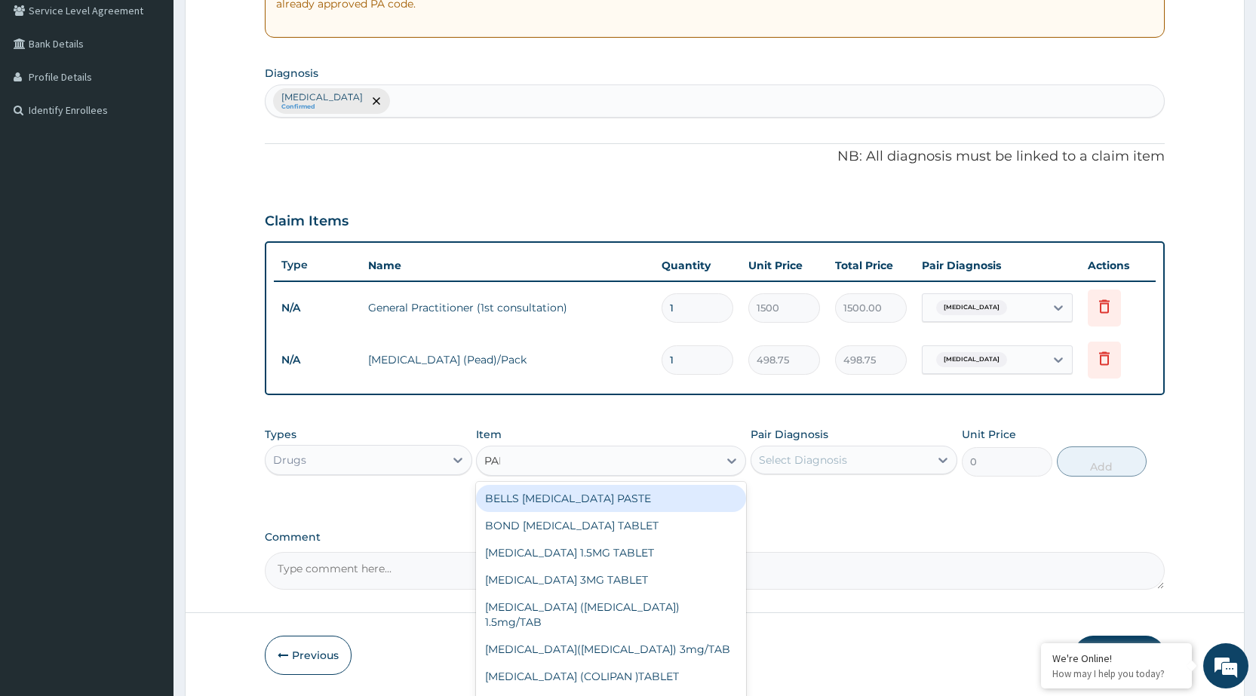
type input "PARA"
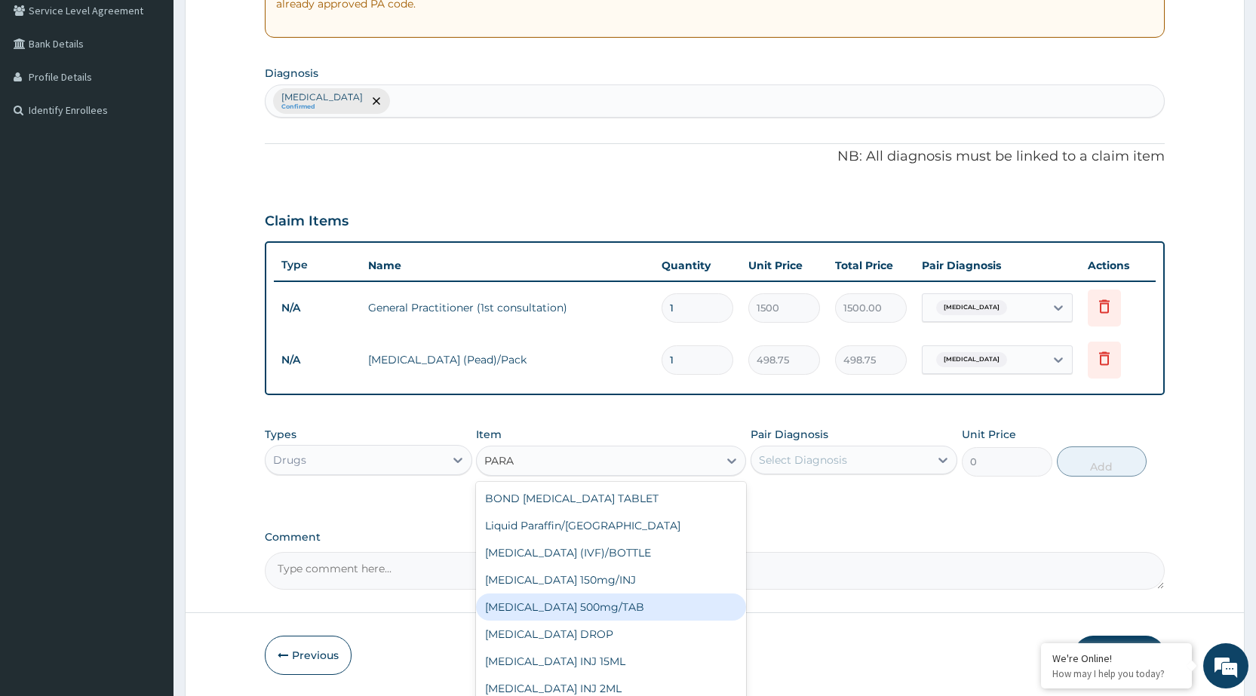
click at [589, 598] on div "[MEDICAL_DATA] 500mg/TAB" at bounding box center [611, 607] width 270 height 27
type input "5.25"
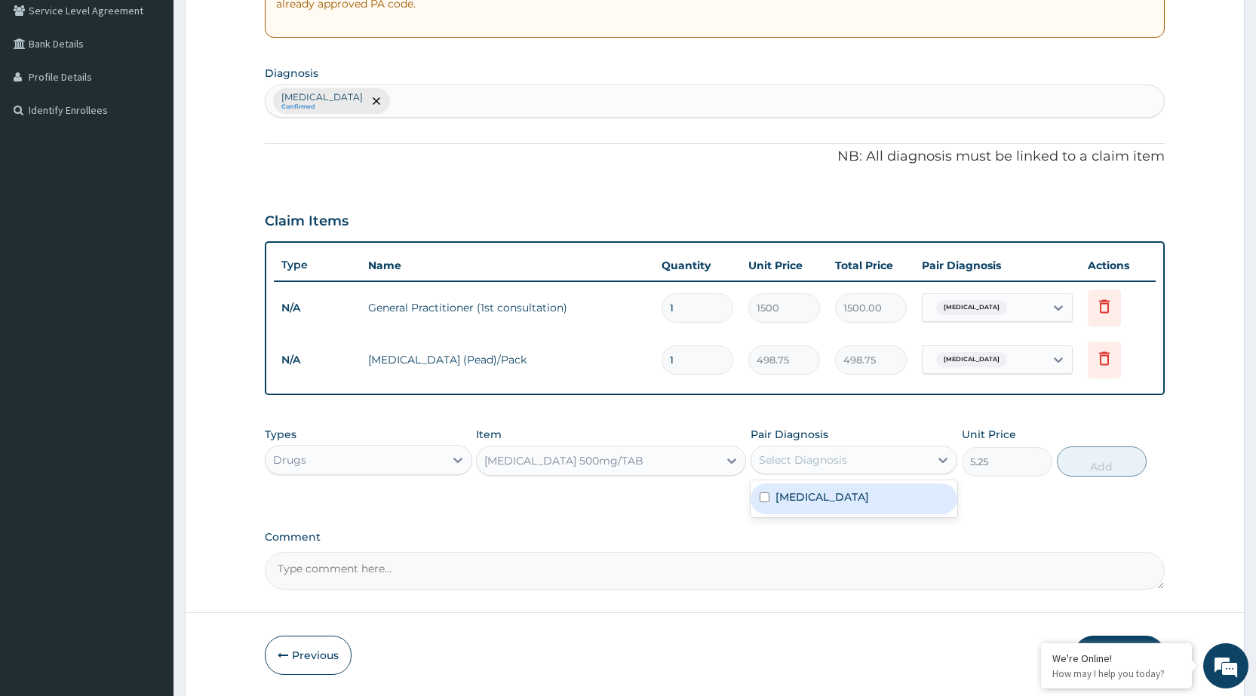
click at [876, 464] on div "Select Diagnosis" at bounding box center [840, 460] width 178 height 24
click at [886, 500] on div "[MEDICAL_DATA]" at bounding box center [854, 499] width 207 height 31
checkbox input "true"
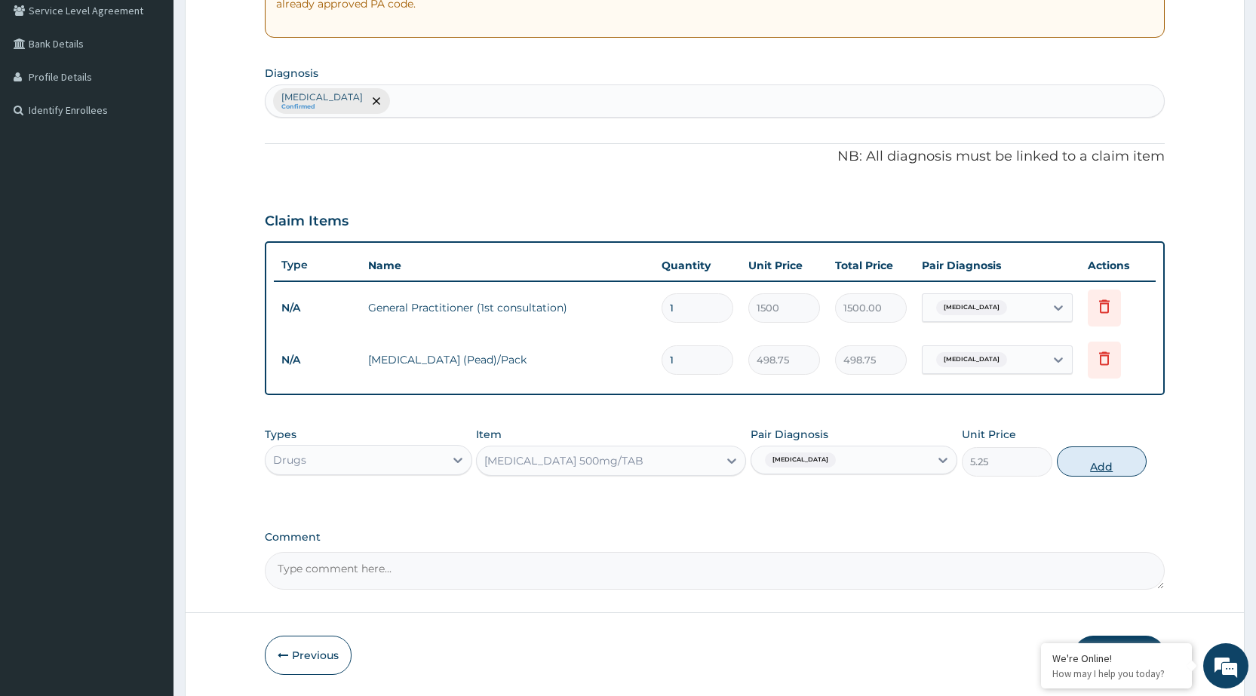
click at [1121, 452] on button "Add" at bounding box center [1102, 462] width 90 height 30
type input "0"
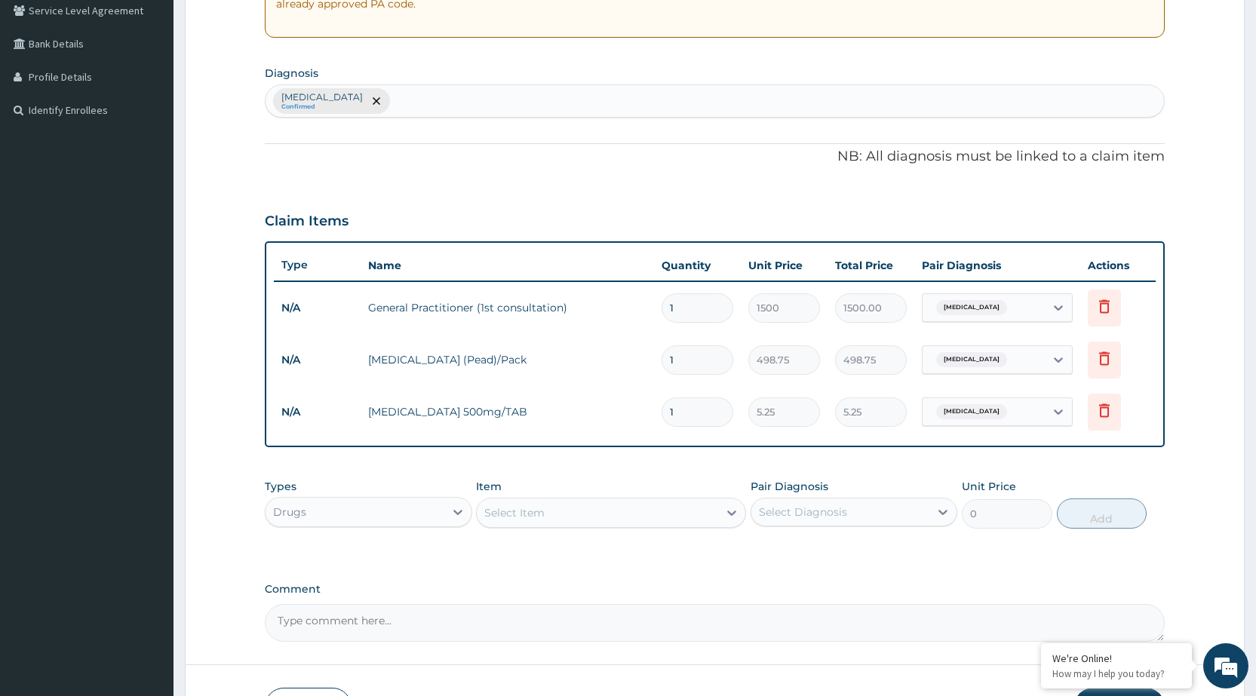
click at [482, 361] on td "[MEDICAL_DATA] (Pead)/Pack" at bounding box center [507, 360] width 293 height 30
click at [1108, 362] on icon at bounding box center [1104, 359] width 11 height 14
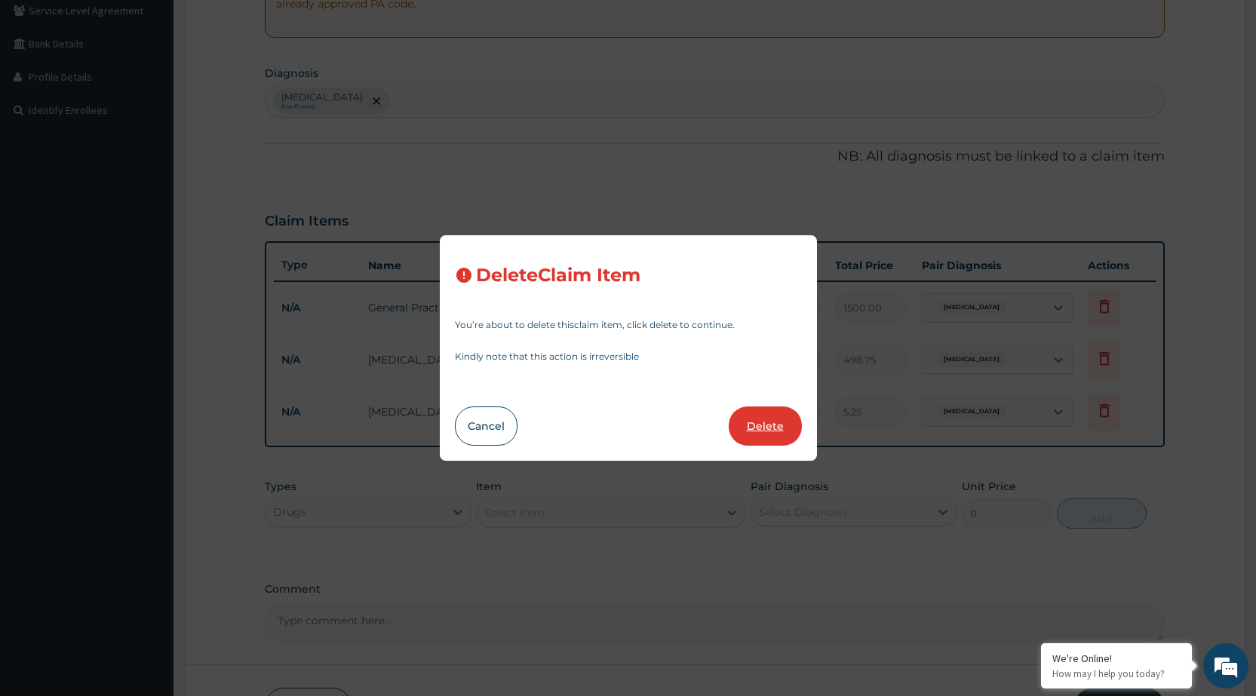
click at [785, 431] on button "Delete" at bounding box center [765, 426] width 73 height 39
type input "5.25"
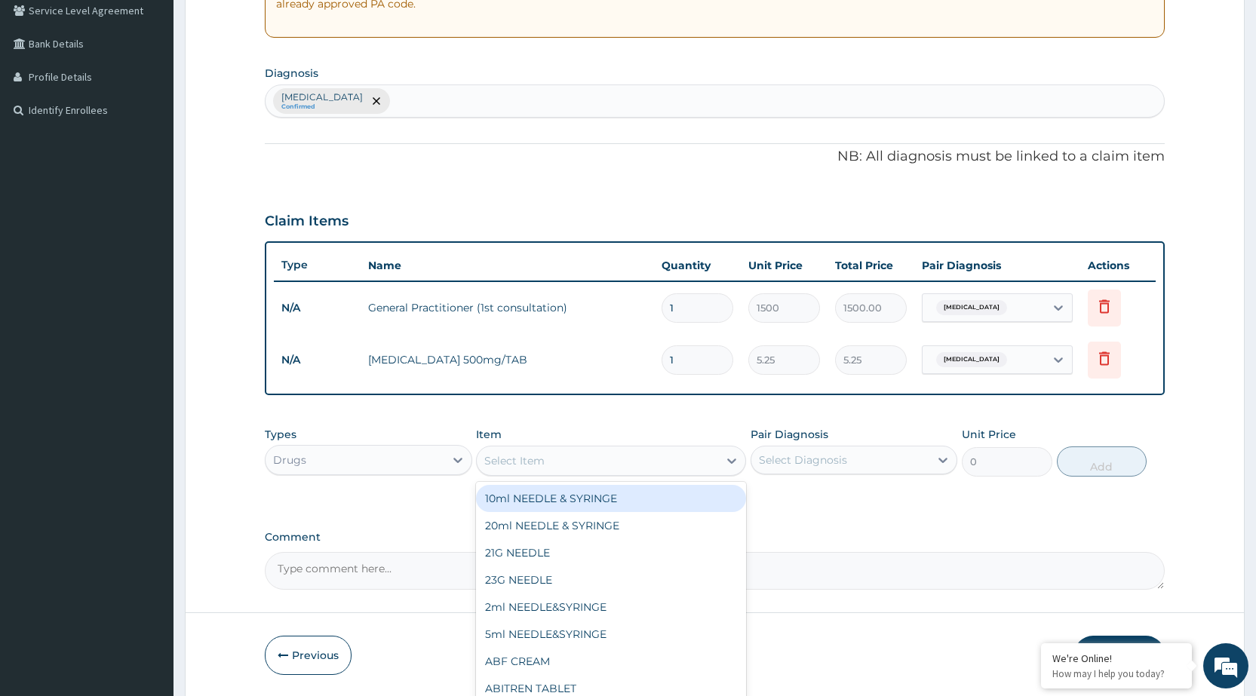
click at [710, 463] on div "Select Item" at bounding box center [597, 461] width 241 height 24
type input "COA"
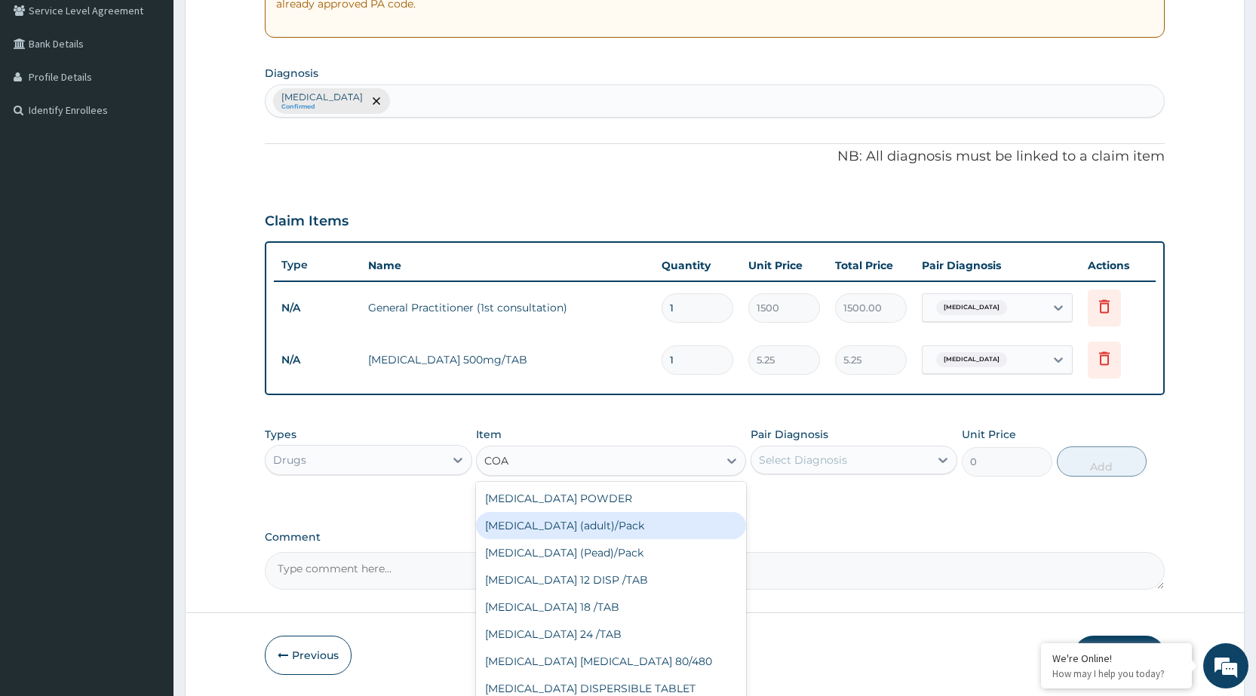
click at [617, 531] on div "[MEDICAL_DATA] (adult)/Pack" at bounding box center [611, 525] width 270 height 27
type input "682.5"
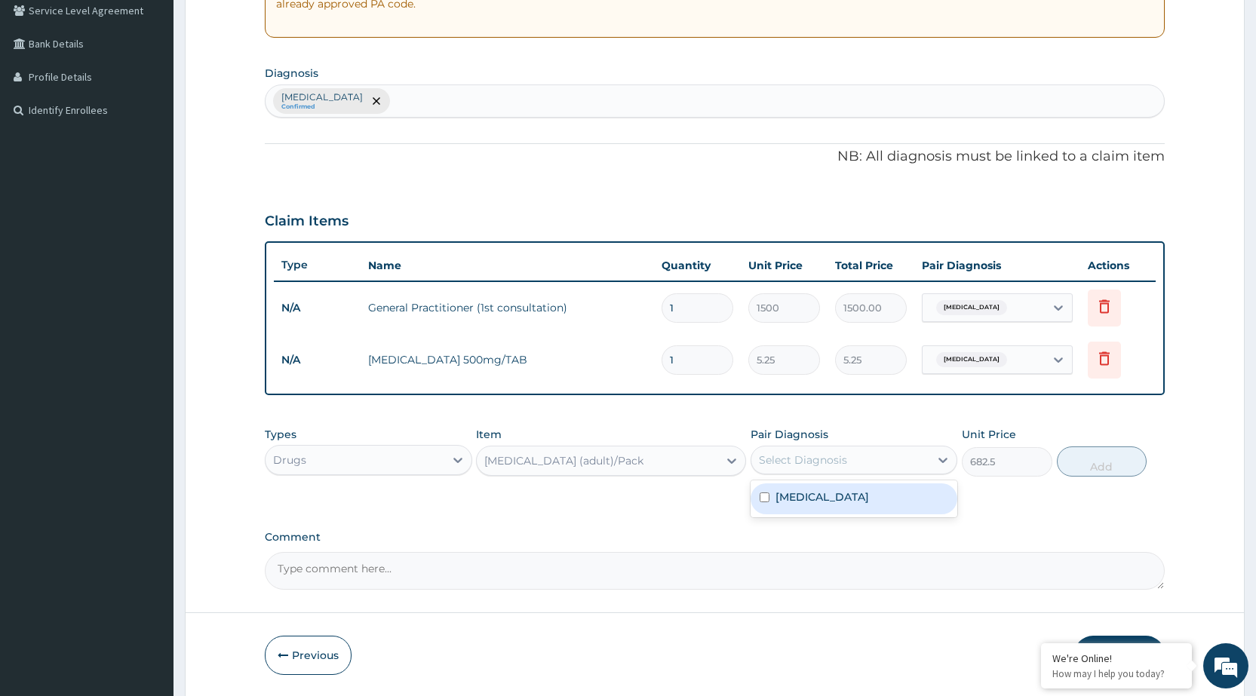
drag, startPoint x: 927, startPoint y: 457, endPoint x: 886, endPoint y: 474, distance: 44.3
click at [926, 457] on div "Select Diagnosis" at bounding box center [840, 460] width 178 height 24
click at [889, 501] on div "[MEDICAL_DATA]" at bounding box center [854, 499] width 207 height 31
checkbox input "true"
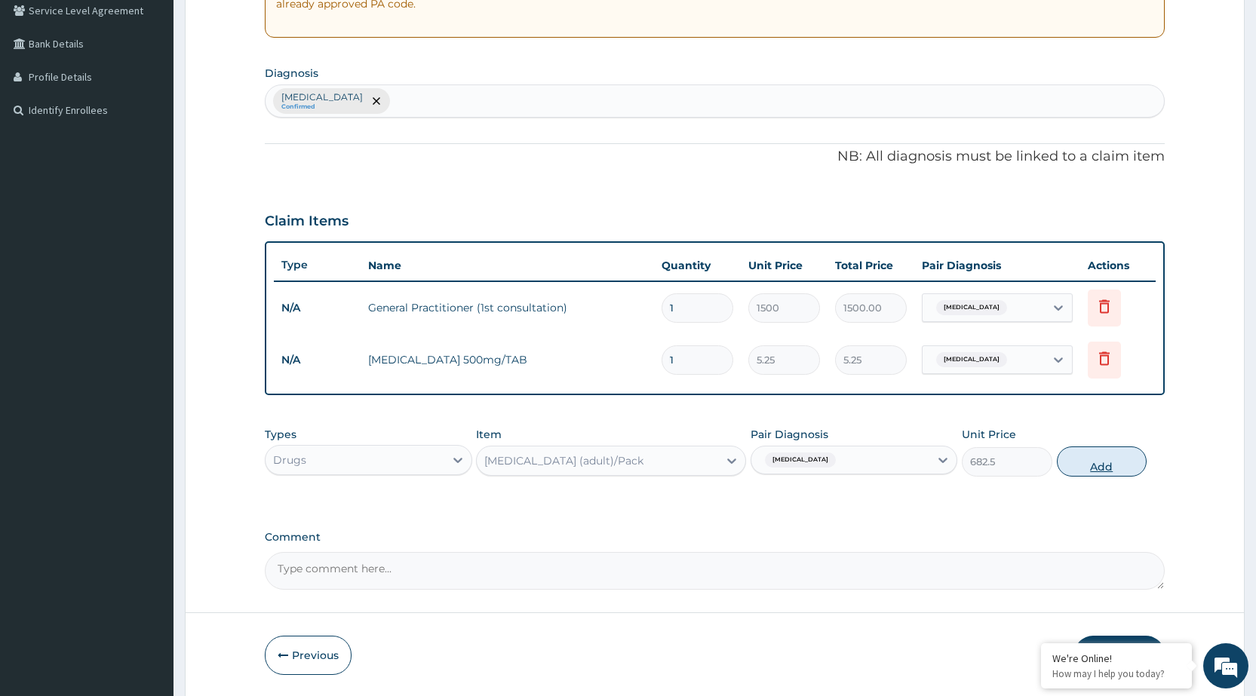
click at [1100, 471] on button "Add" at bounding box center [1102, 462] width 90 height 30
type input "0"
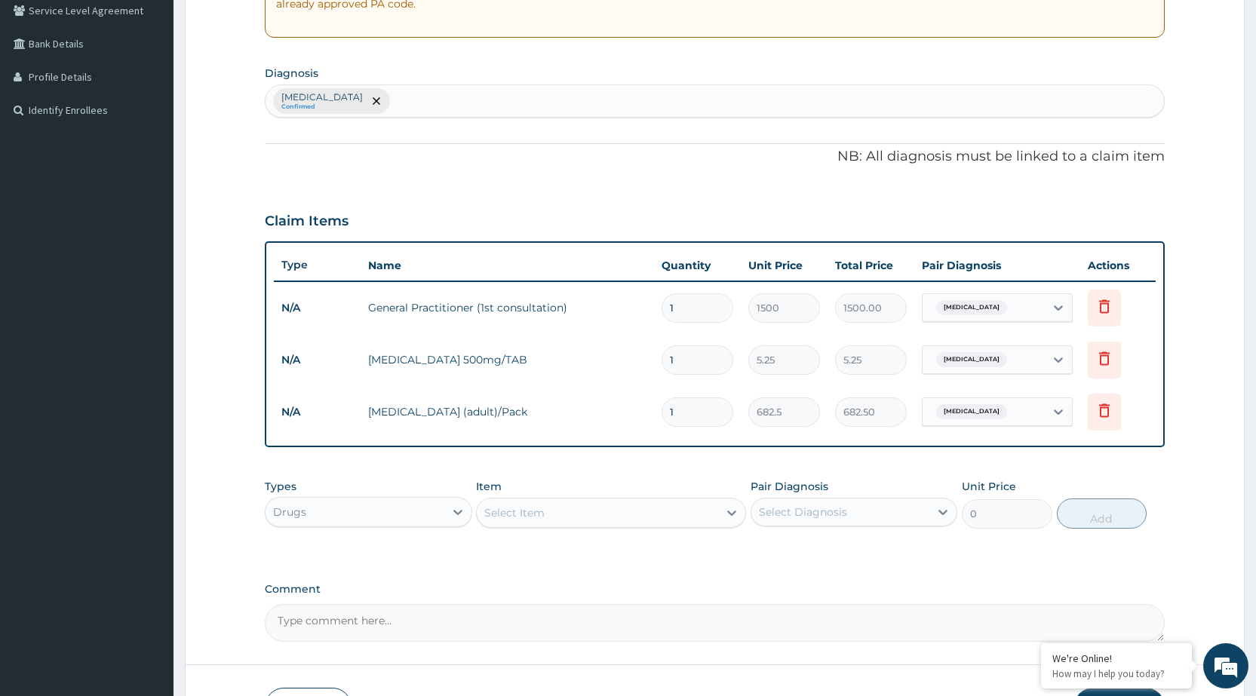
click at [609, 511] on div "Select Item" at bounding box center [597, 513] width 241 height 24
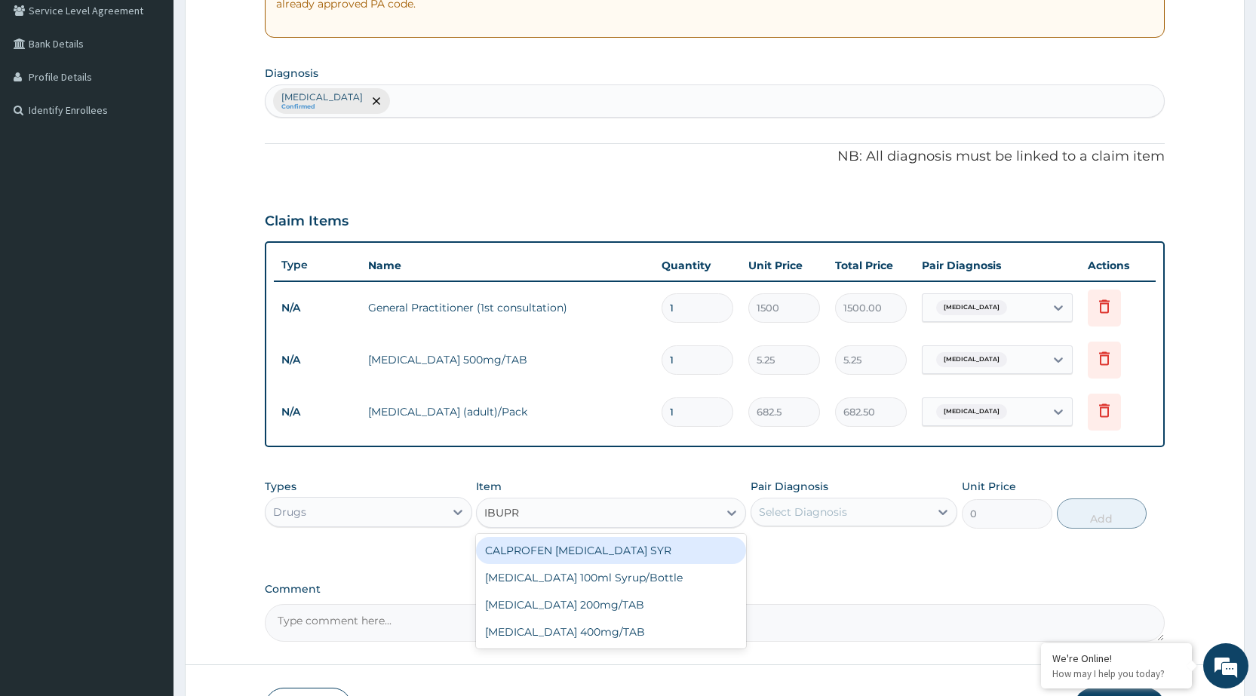
type input "IBUPRO"
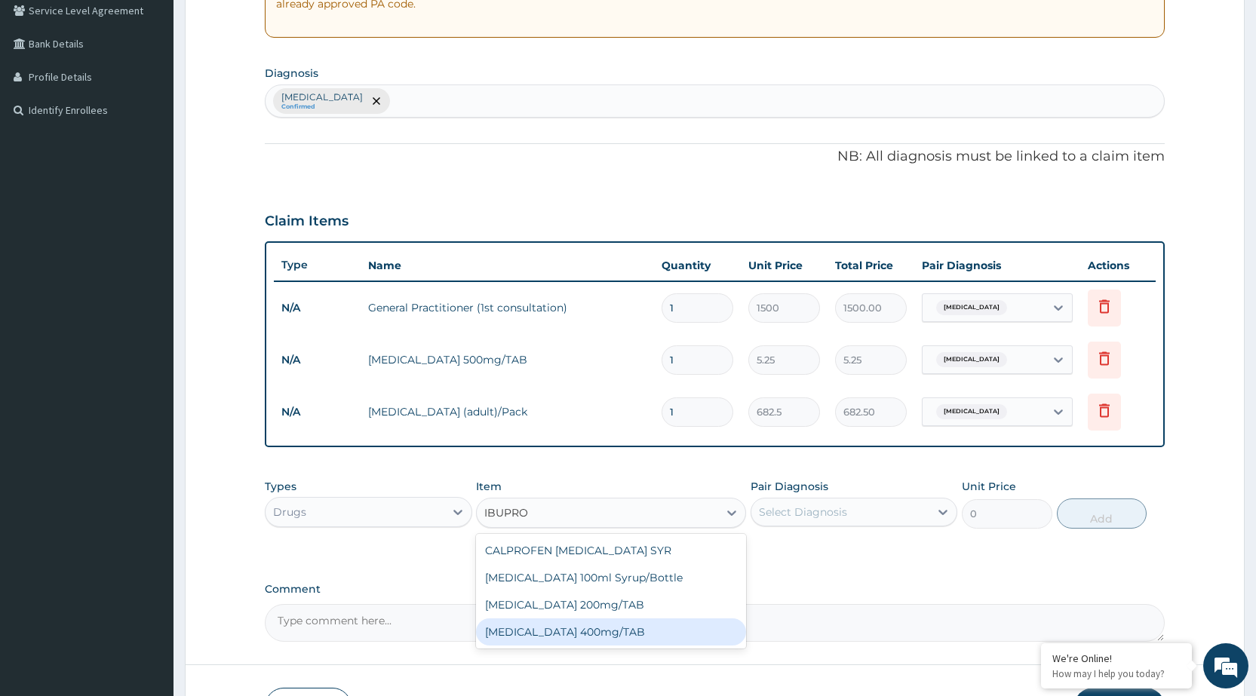
click at [589, 629] on div "[MEDICAL_DATA] 400mg/TAB" at bounding box center [611, 632] width 270 height 27
type input "21"
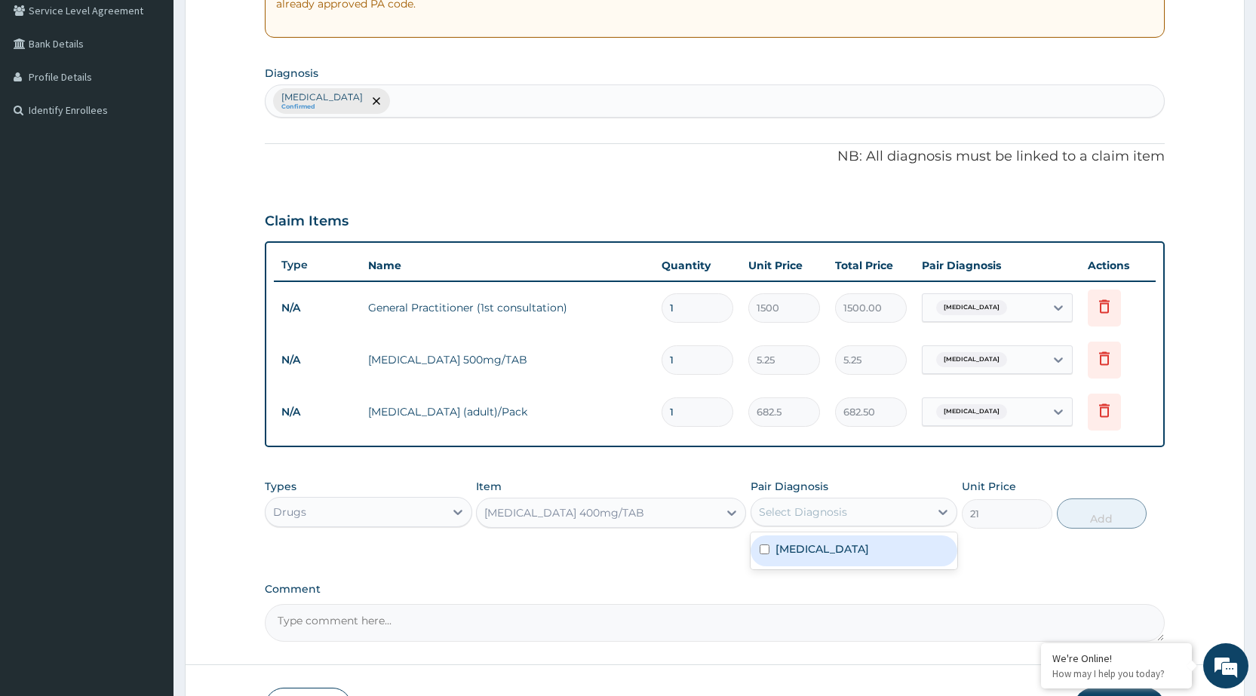
click at [887, 511] on div "Select Diagnosis" at bounding box center [840, 512] width 178 height 24
click at [889, 550] on div "[MEDICAL_DATA]" at bounding box center [854, 551] width 207 height 31
checkbox input "true"
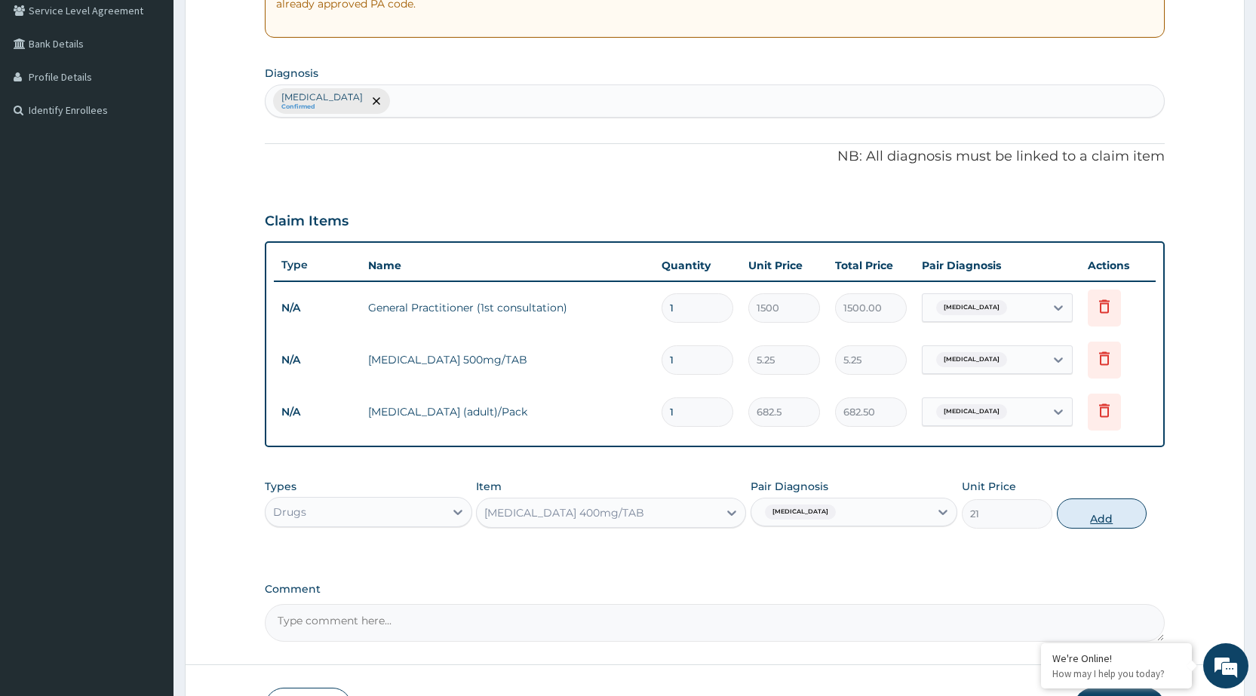
click at [1121, 520] on button "Add" at bounding box center [1102, 514] width 90 height 30
type input "0"
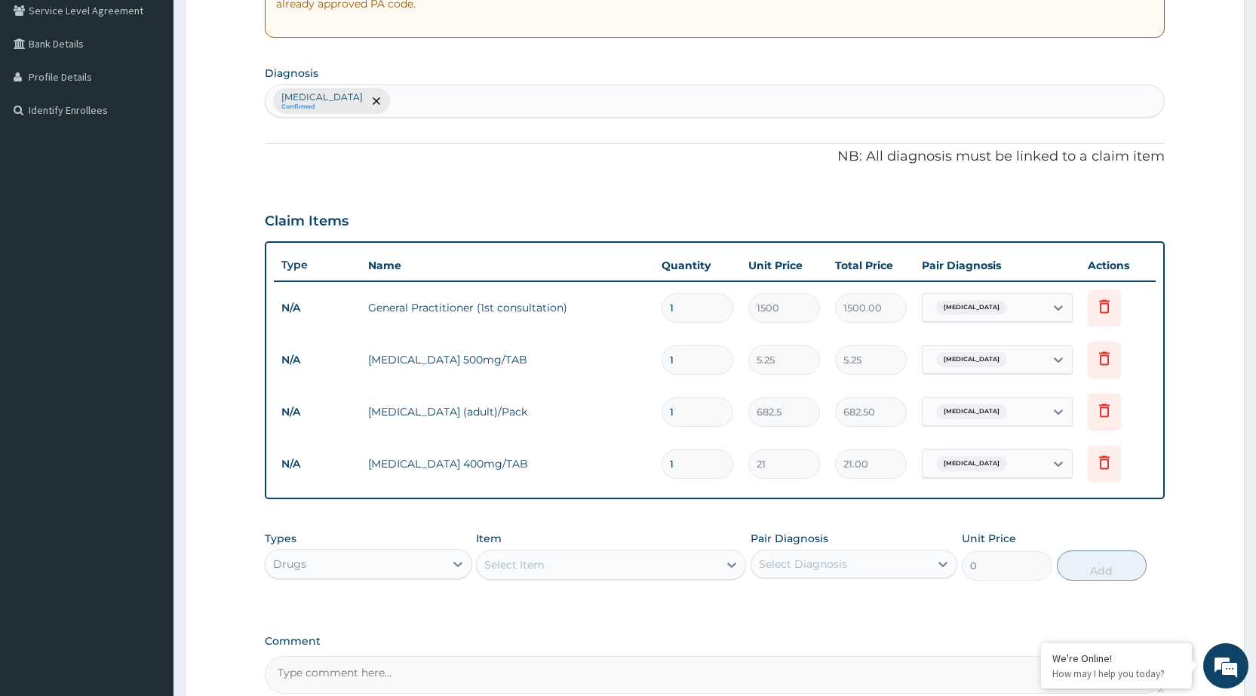
type input "0.00"
type input "2"
type input "42.00"
type input "20"
type input "420.00"
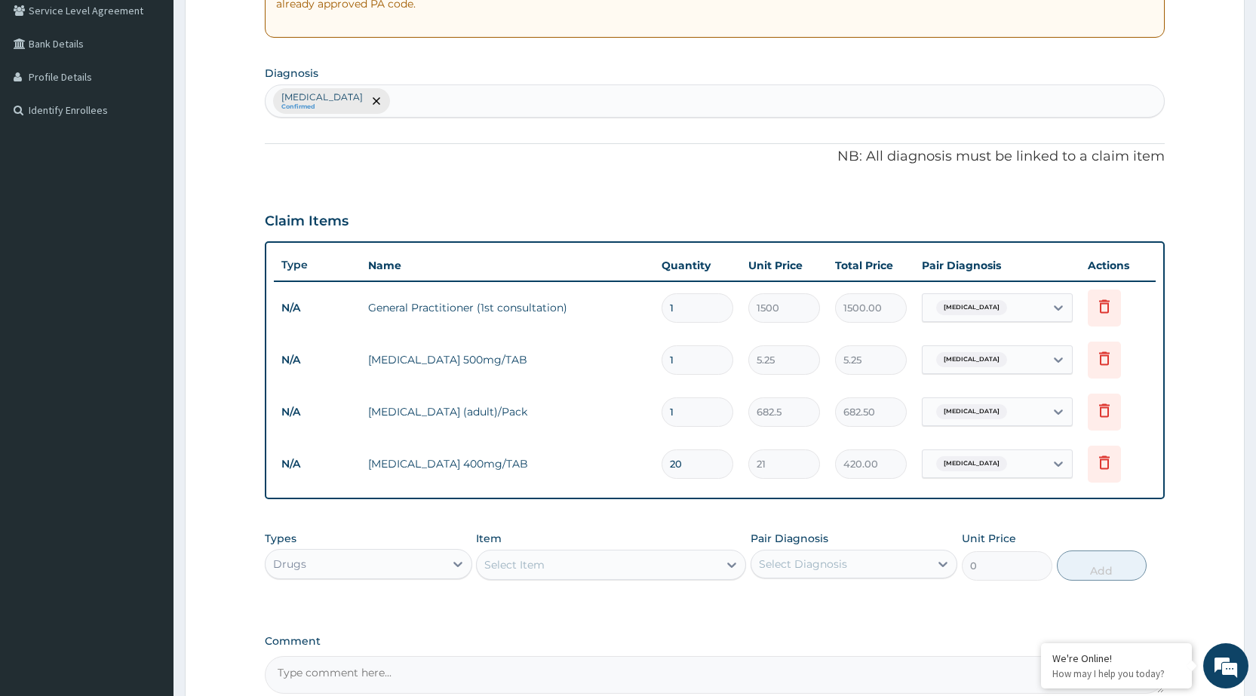
type input "20"
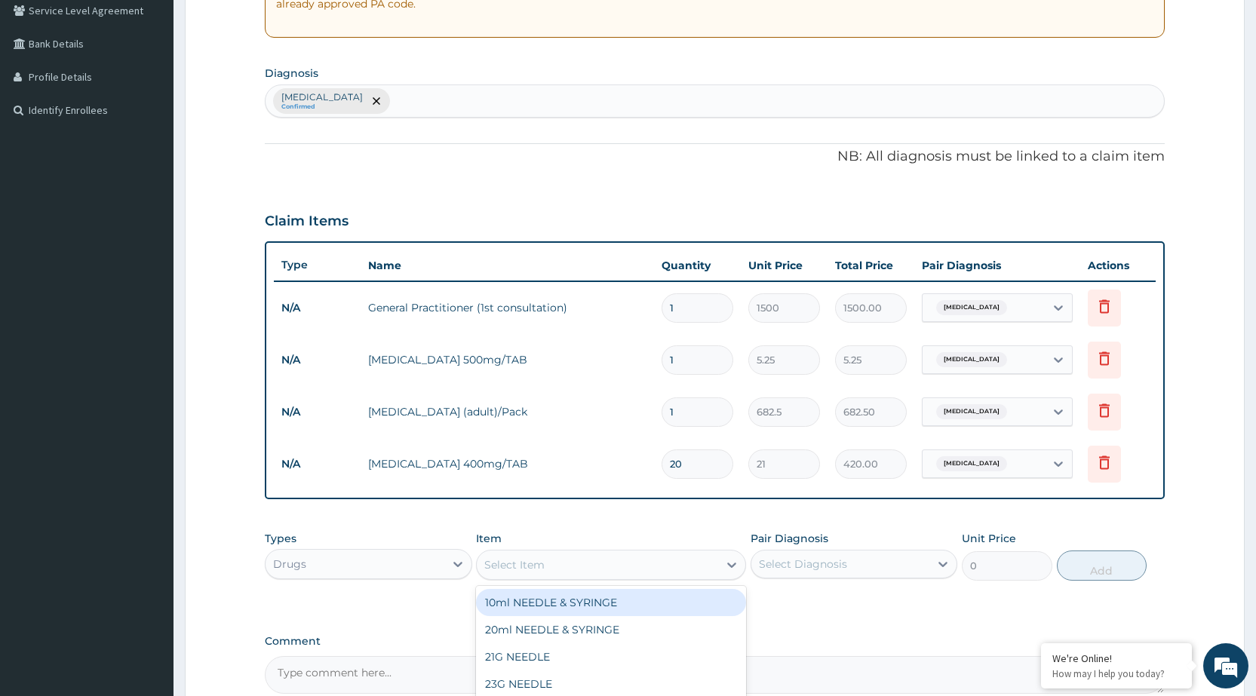
click at [617, 573] on div "Select Item" at bounding box center [597, 565] width 241 height 24
type input "VIT C"
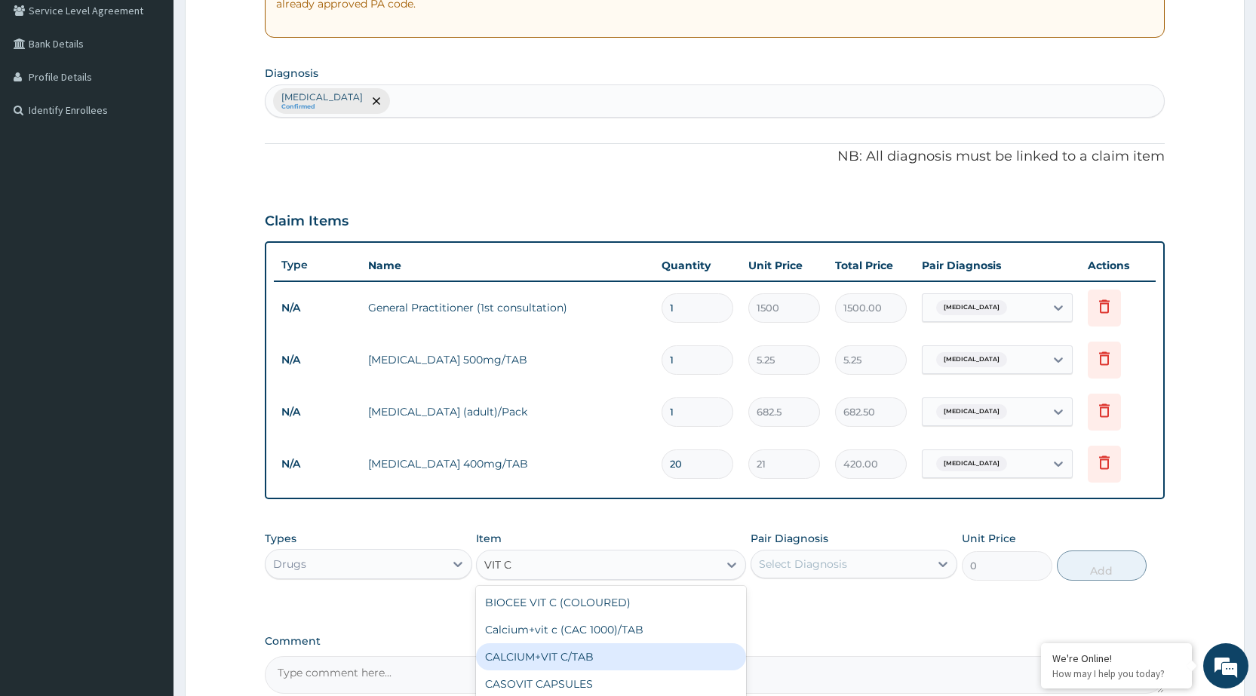
click at [606, 652] on div "CALCIUM+VIT C/TAB" at bounding box center [611, 656] width 270 height 27
type input "52.5"
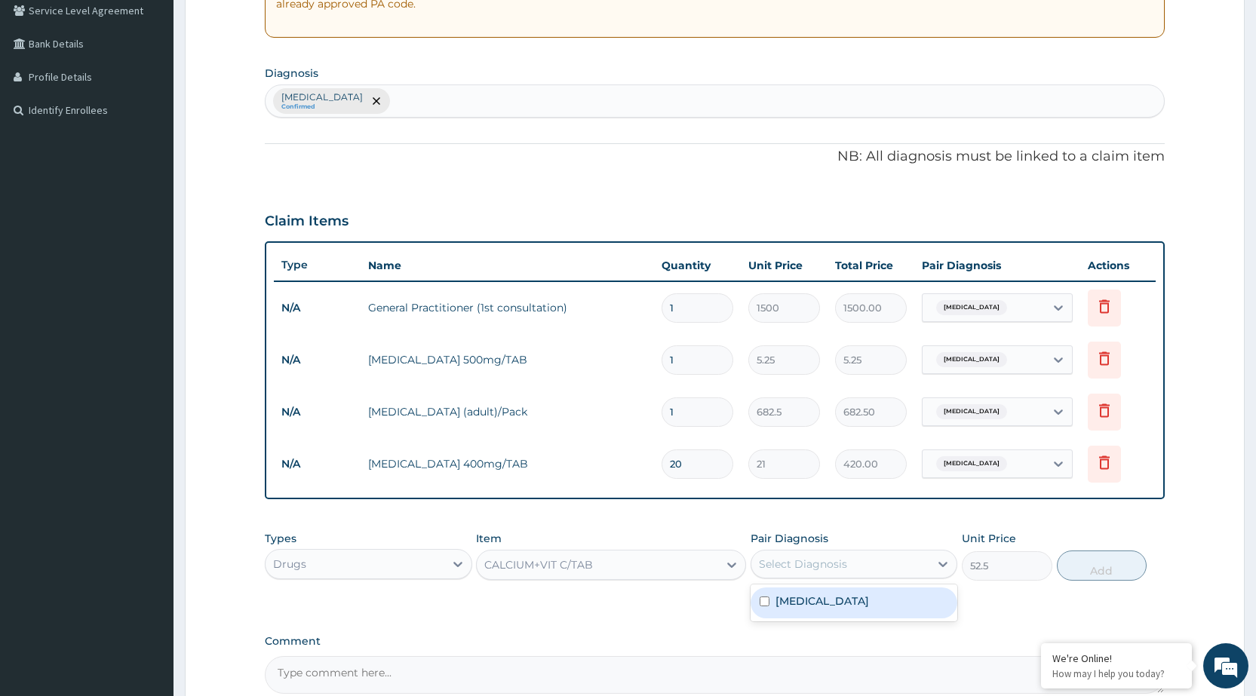
click at [910, 550] on div "Select Diagnosis" at bounding box center [854, 564] width 207 height 29
drag, startPoint x: 925, startPoint y: 604, endPoint x: 953, endPoint y: 582, distance: 35.9
click at [924, 603] on div "[MEDICAL_DATA]" at bounding box center [854, 603] width 207 height 31
checkbox input "true"
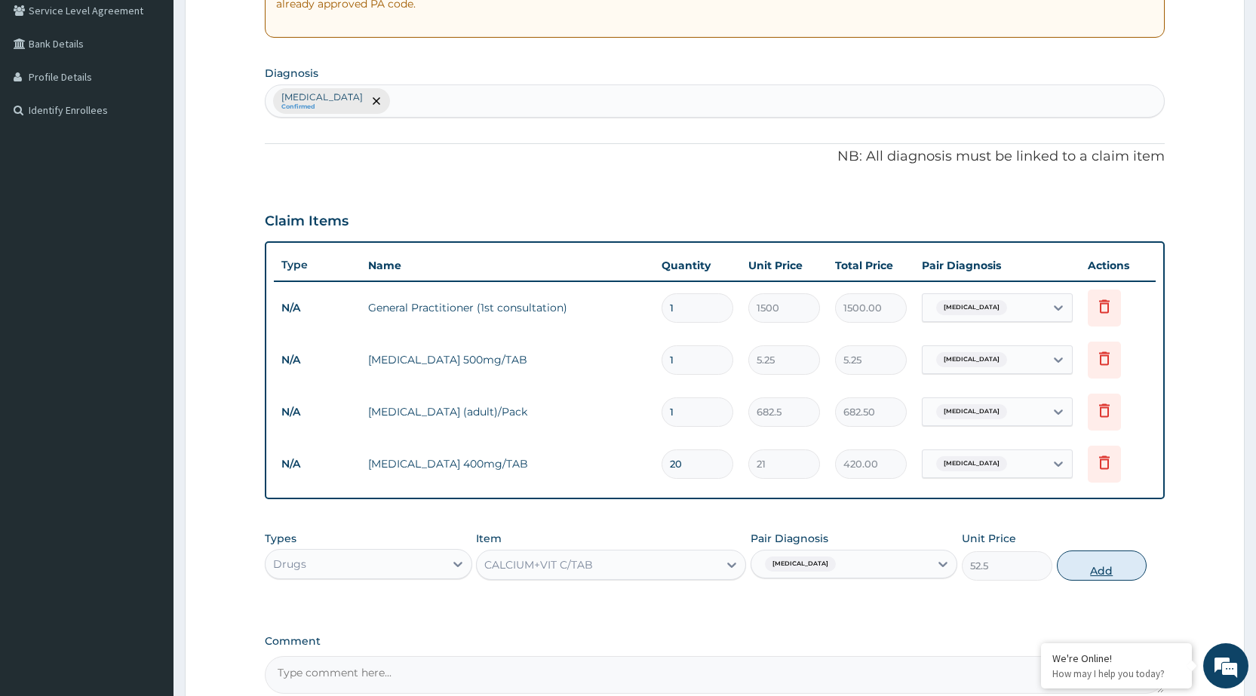
click at [1092, 567] on button "Add" at bounding box center [1102, 566] width 90 height 30
type input "0"
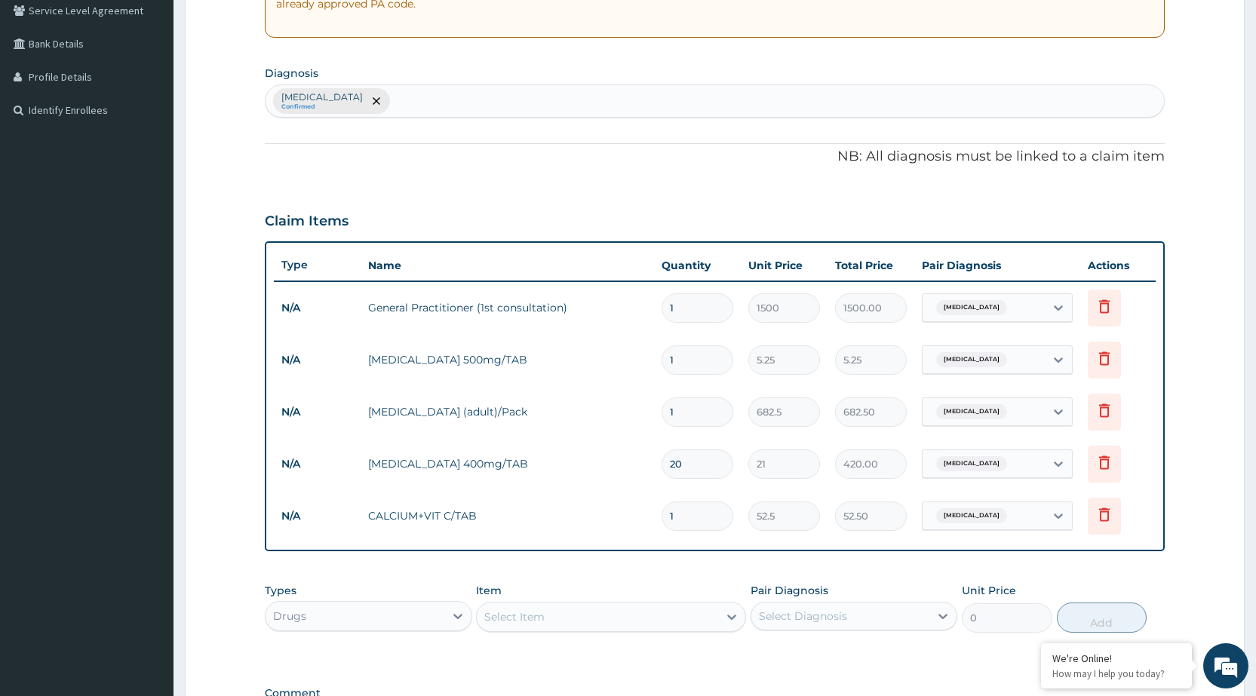
type input "0.00"
type input "3"
type input "157.50"
type input "30"
type input "1575.00"
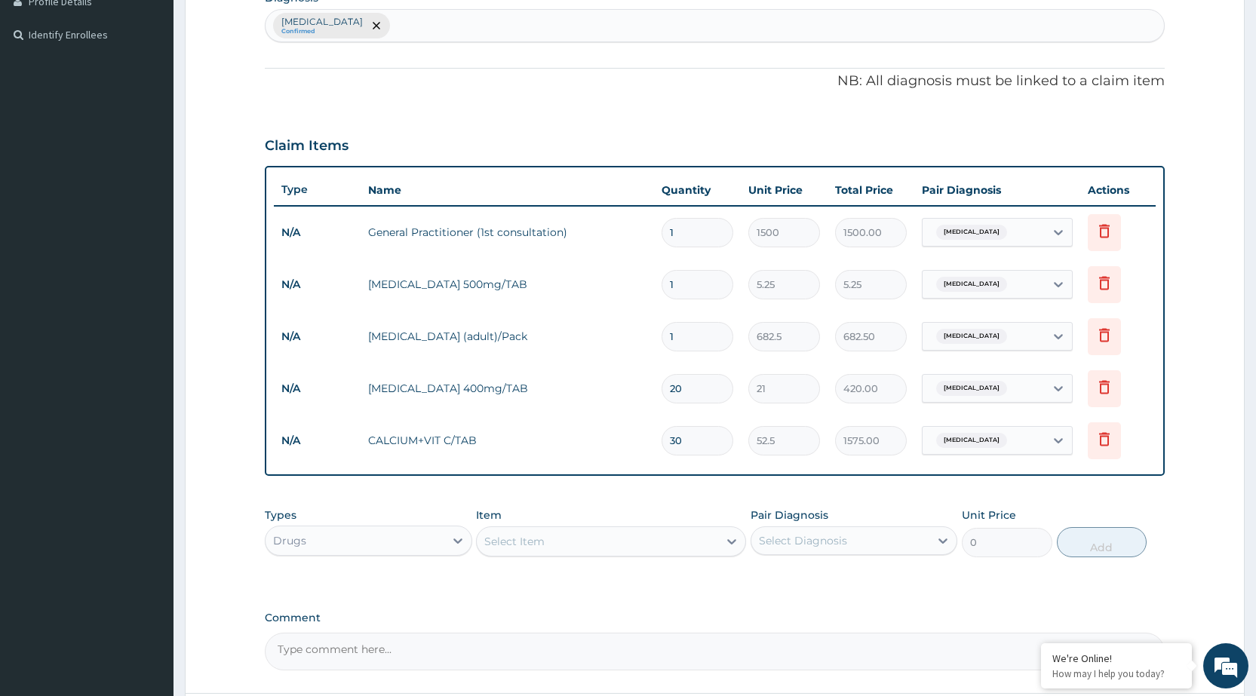
scroll to position [528, 0]
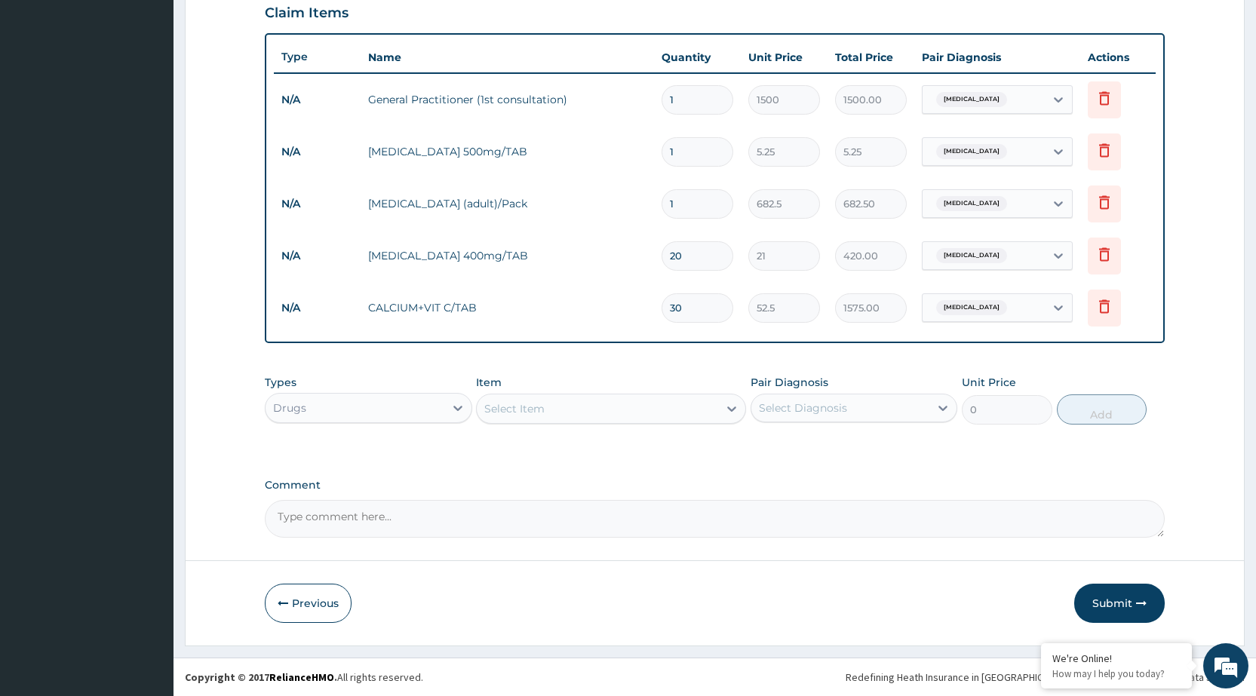
type input "30"
click at [1103, 590] on button "Submit" at bounding box center [1119, 603] width 91 height 39
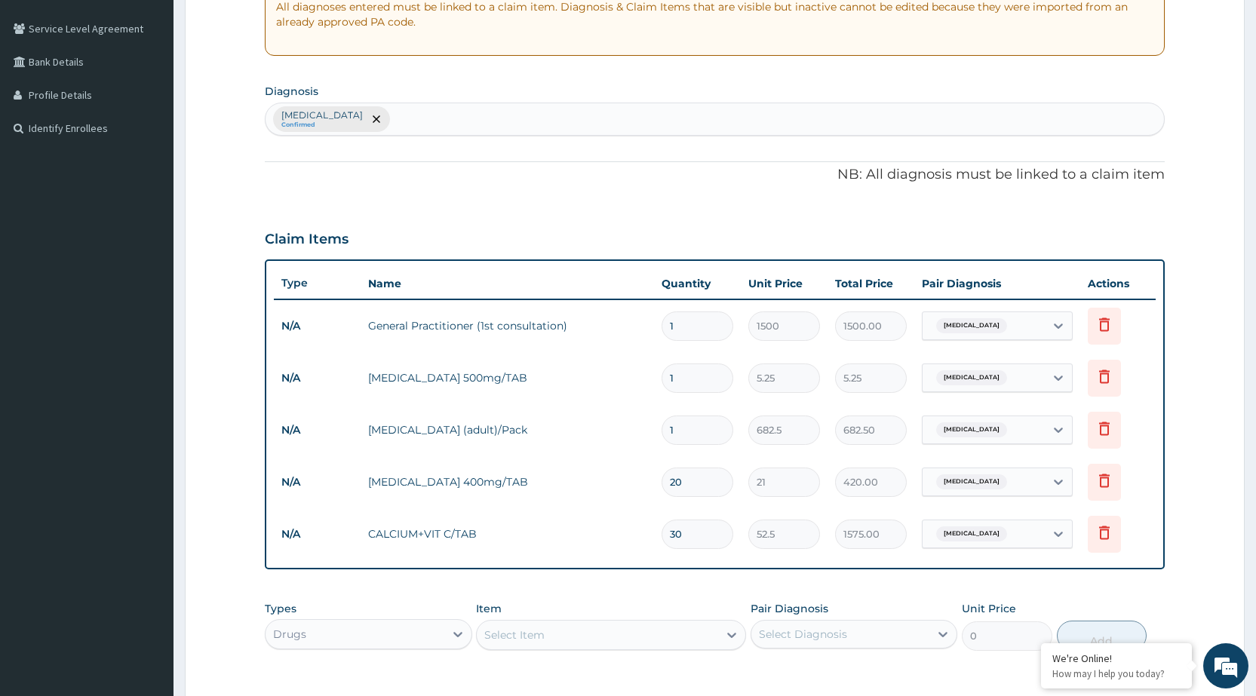
scroll to position [0, 0]
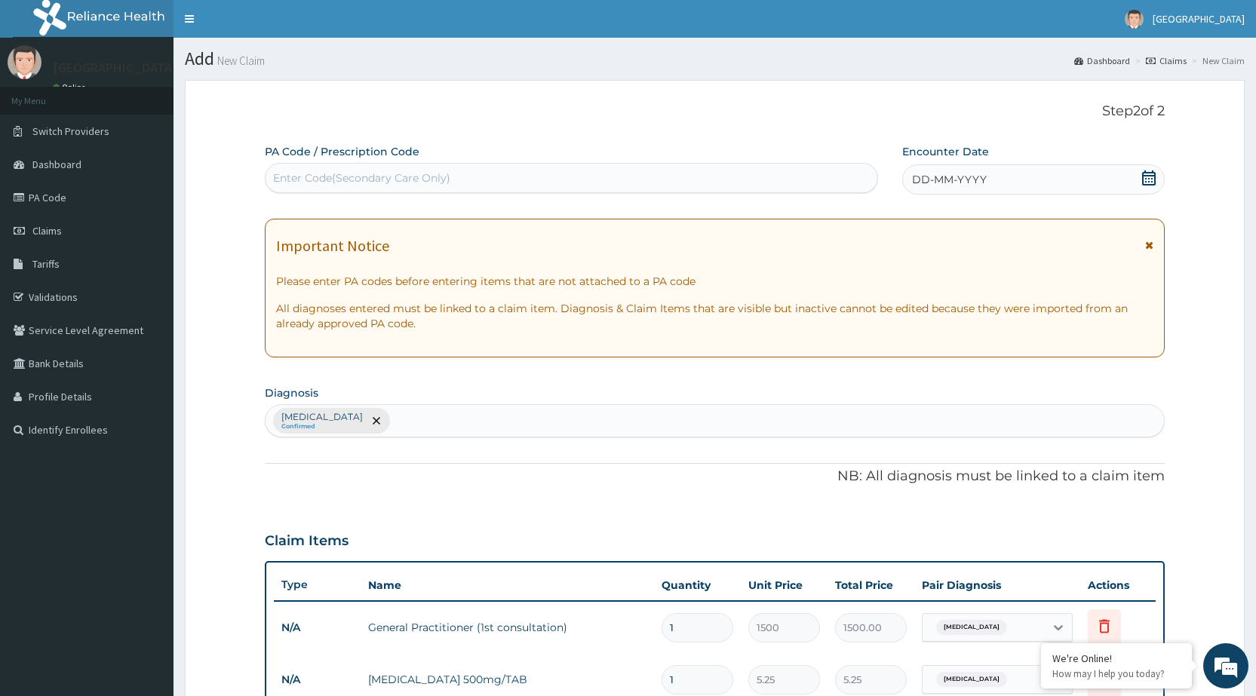
click at [1021, 178] on div "DD-MM-YYYY" at bounding box center [1033, 179] width 263 height 30
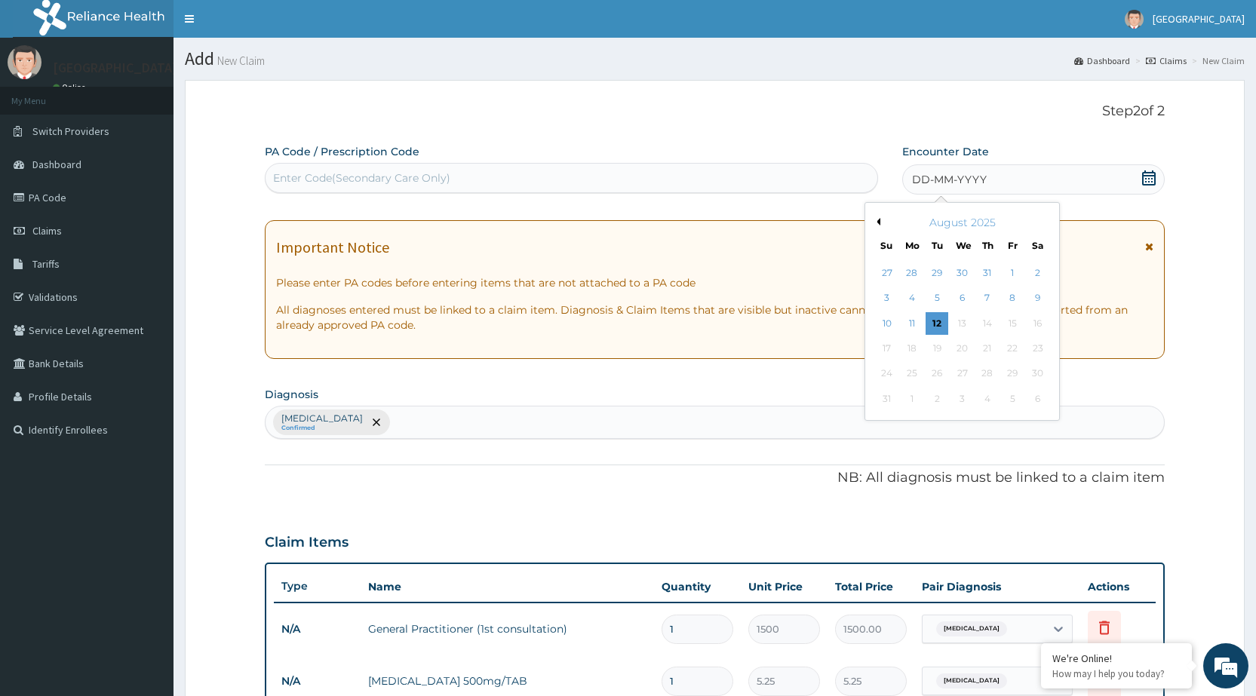
click at [878, 223] on button "Previous Month" at bounding box center [877, 222] width 8 height 8
click at [1032, 266] on div "3" at bounding box center [1037, 273] width 23 height 23
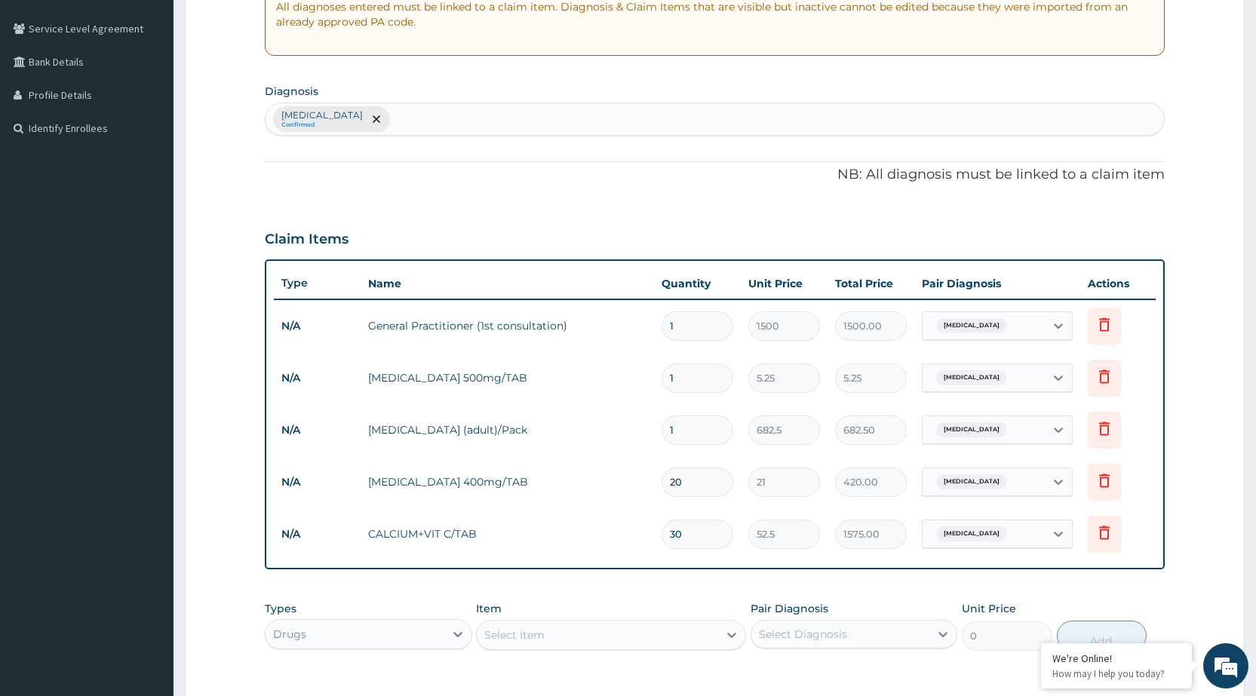
scroll to position [528, 0]
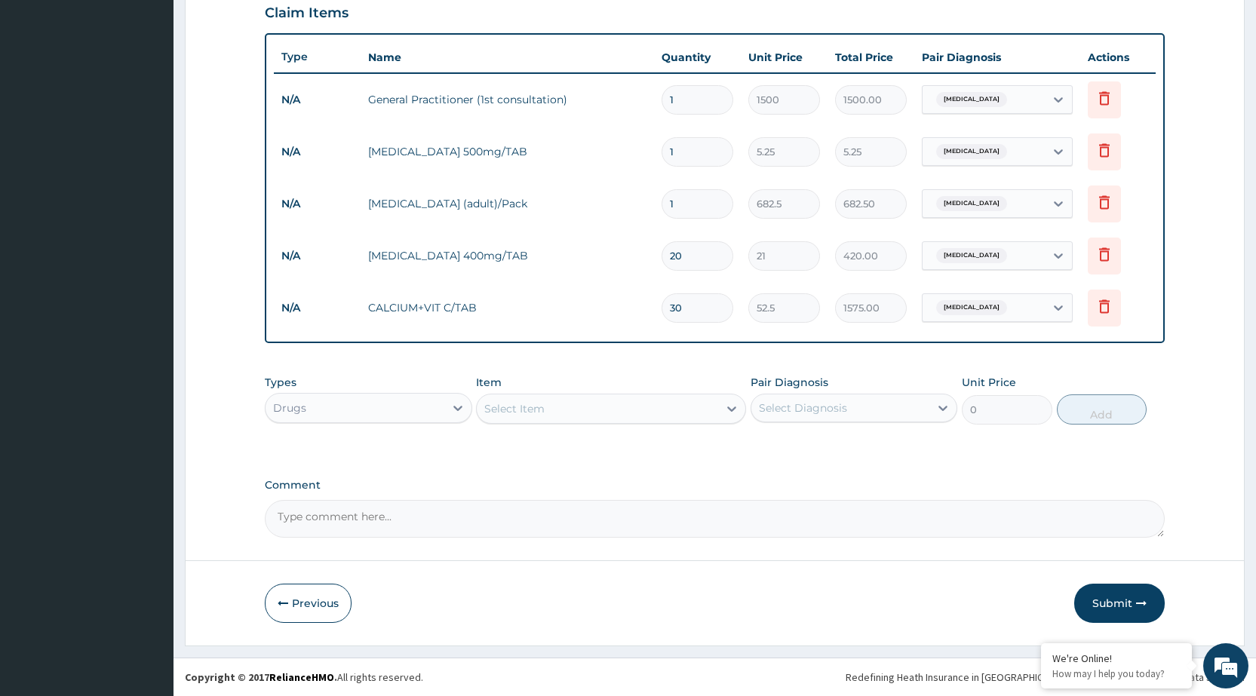
drag, startPoint x: 1144, startPoint y: 600, endPoint x: 1137, endPoint y: 591, distance: 11.3
click at [1141, 598] on icon "button" at bounding box center [1141, 603] width 11 height 11
